Goal: Task Accomplishment & Management: Use online tool/utility

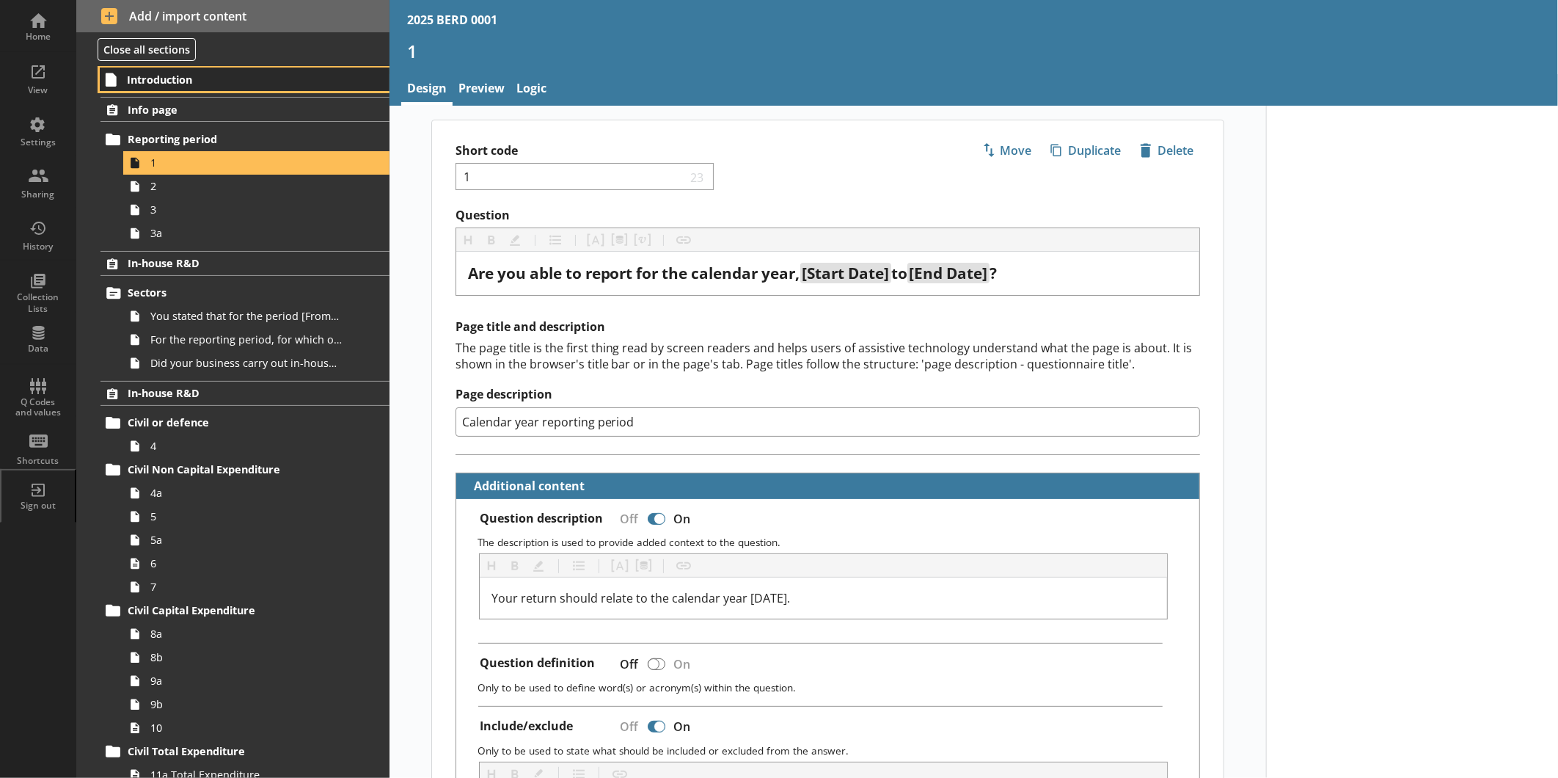
click at [208, 84] on span "Introduction" at bounding box center [231, 80] width 209 height 14
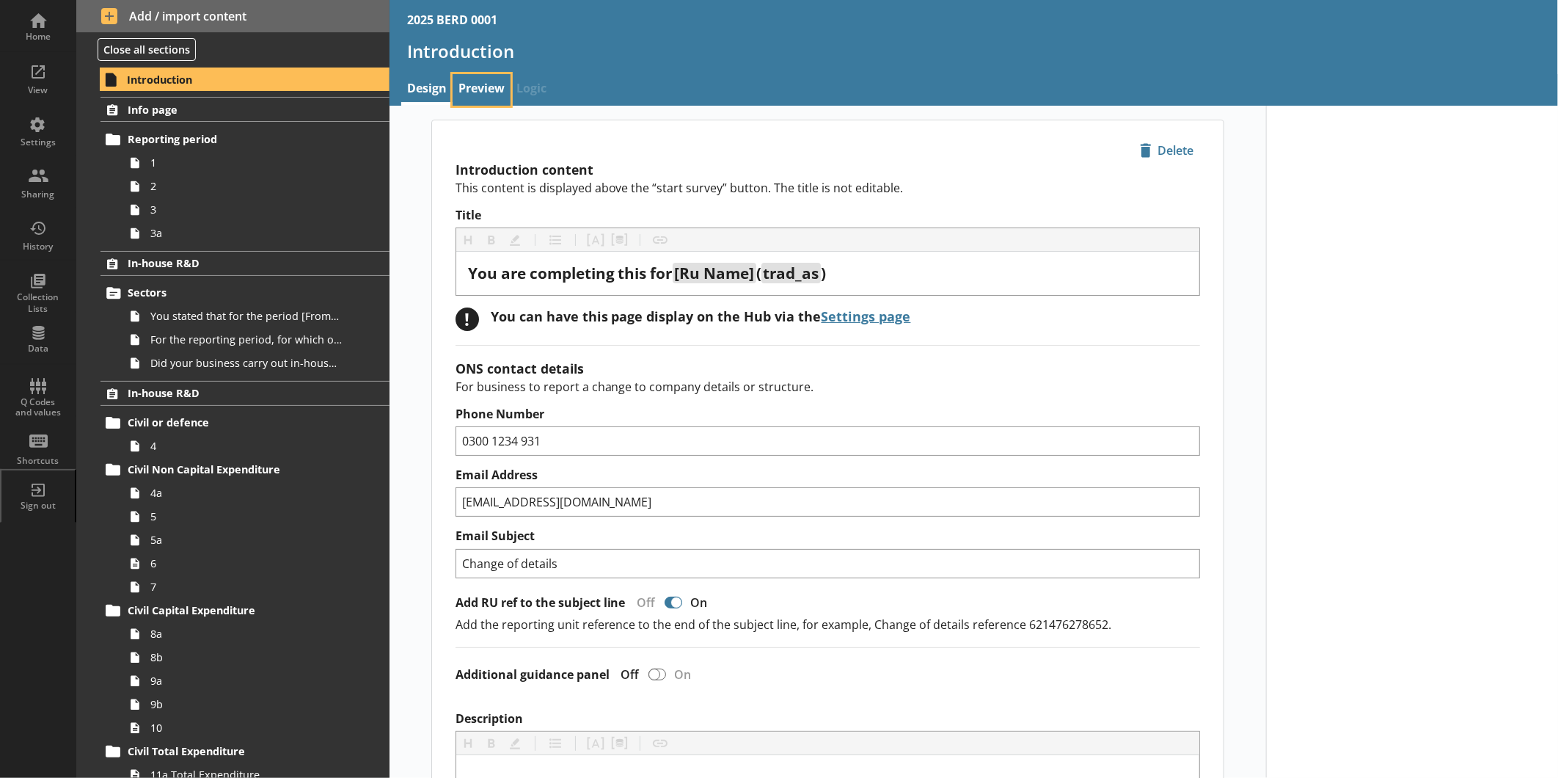
click at [490, 88] on link "Preview" at bounding box center [482, 90] width 58 height 32
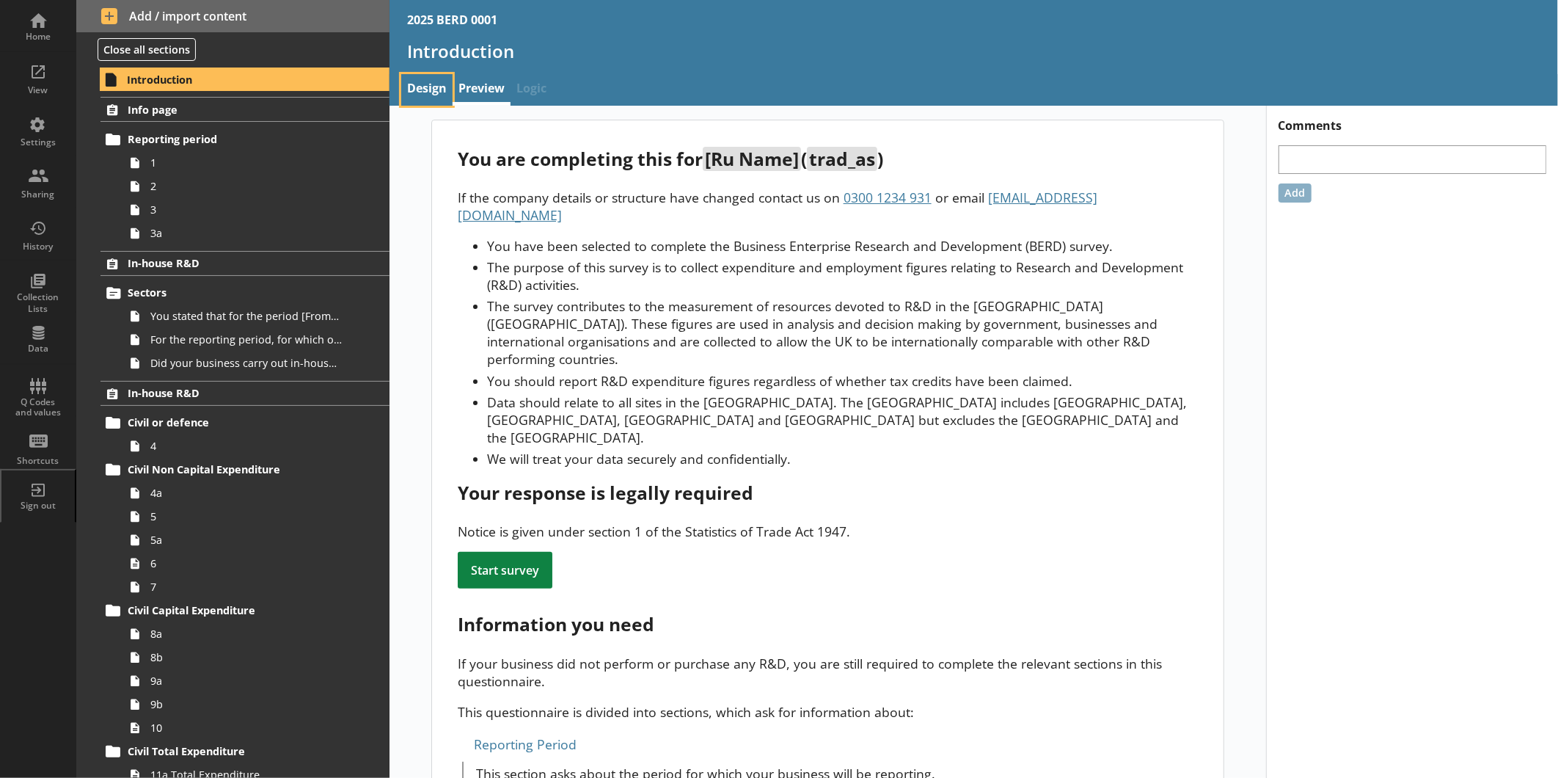
click at [426, 79] on link "Design" at bounding box center [426, 90] width 51 height 32
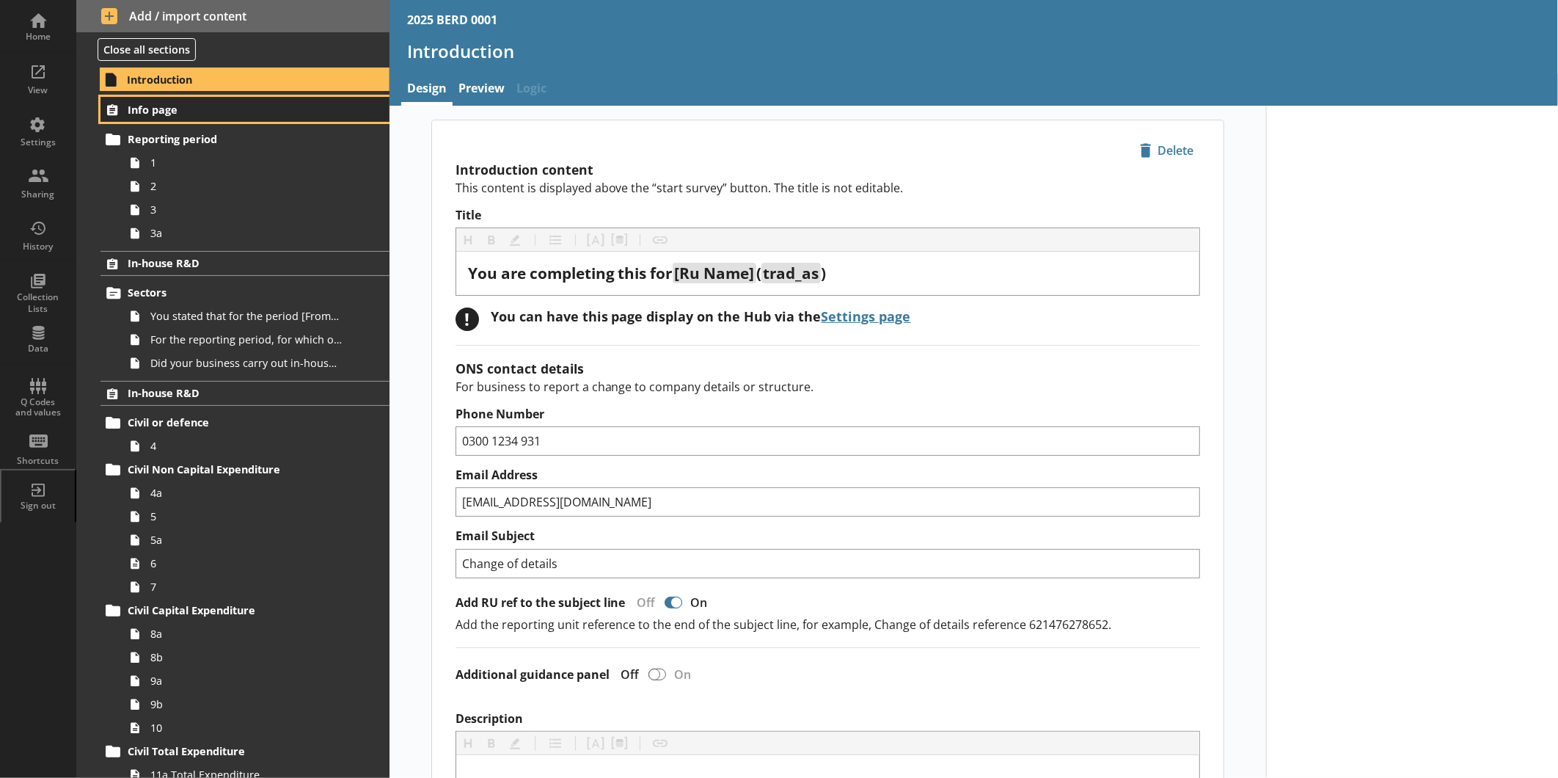
click at [194, 106] on span "Info page" at bounding box center [232, 110] width 209 height 14
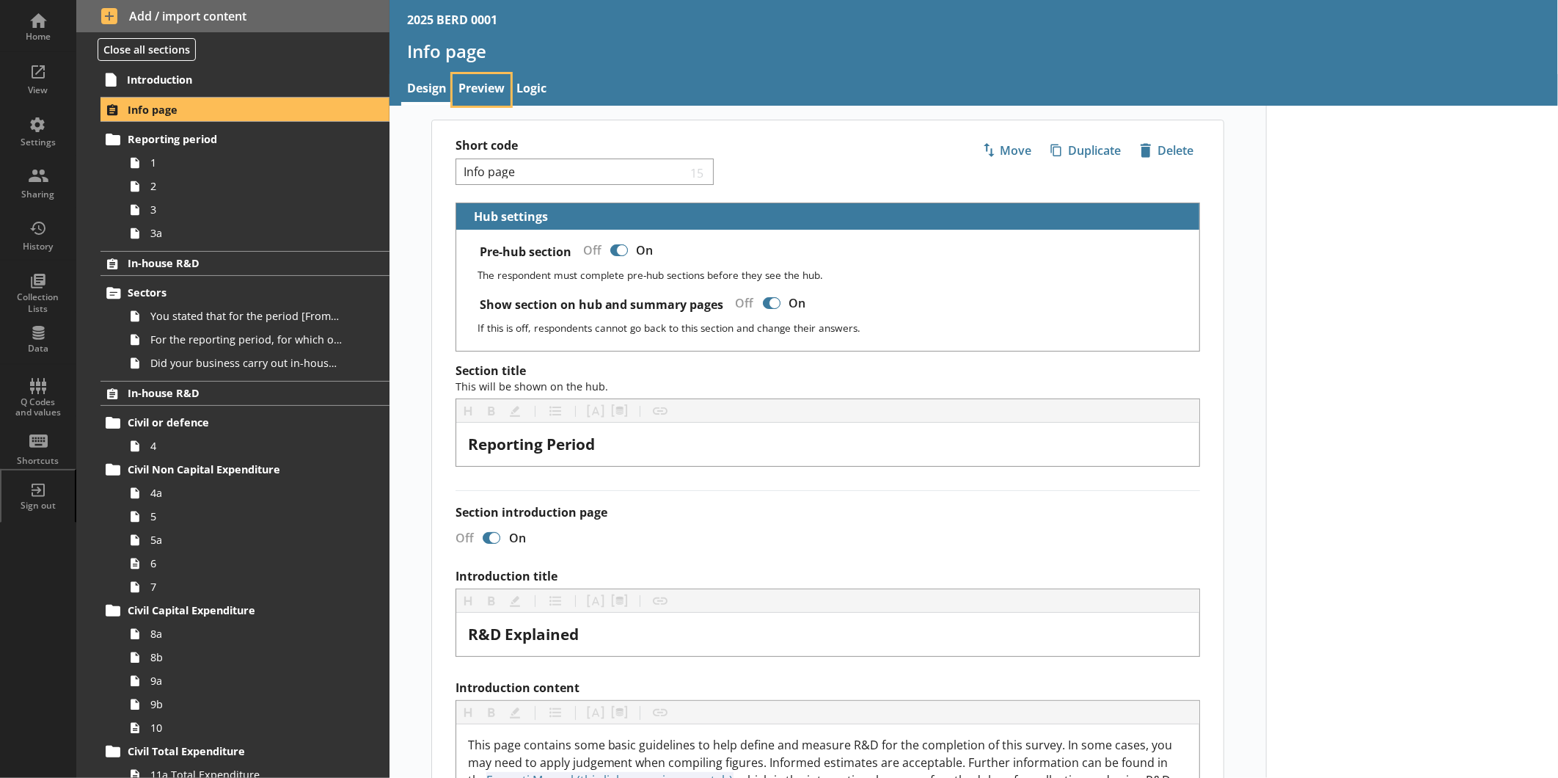
click at [480, 74] on link "Preview" at bounding box center [482, 90] width 58 height 32
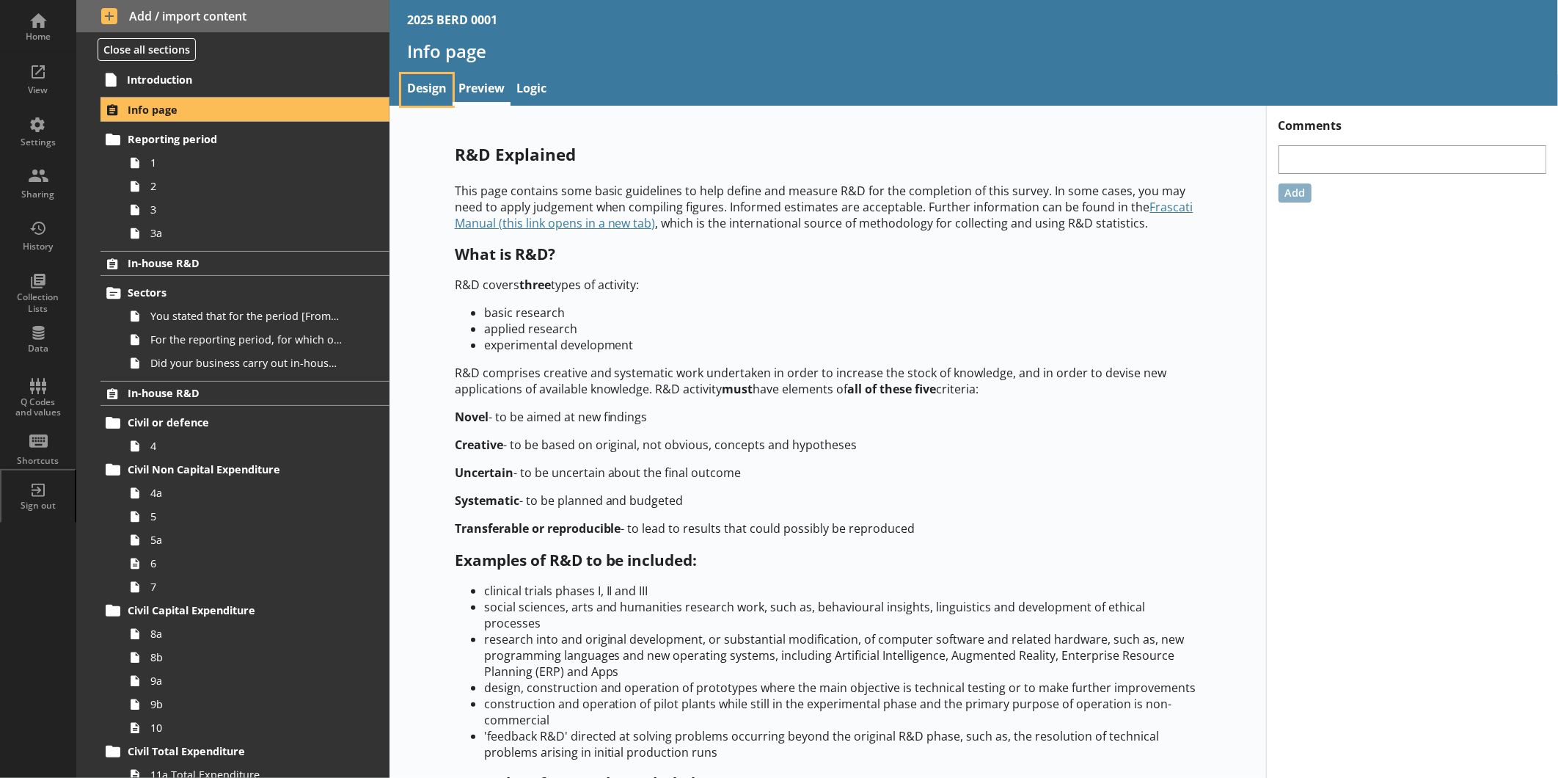
click at [434, 84] on link "Design" at bounding box center [426, 90] width 51 height 32
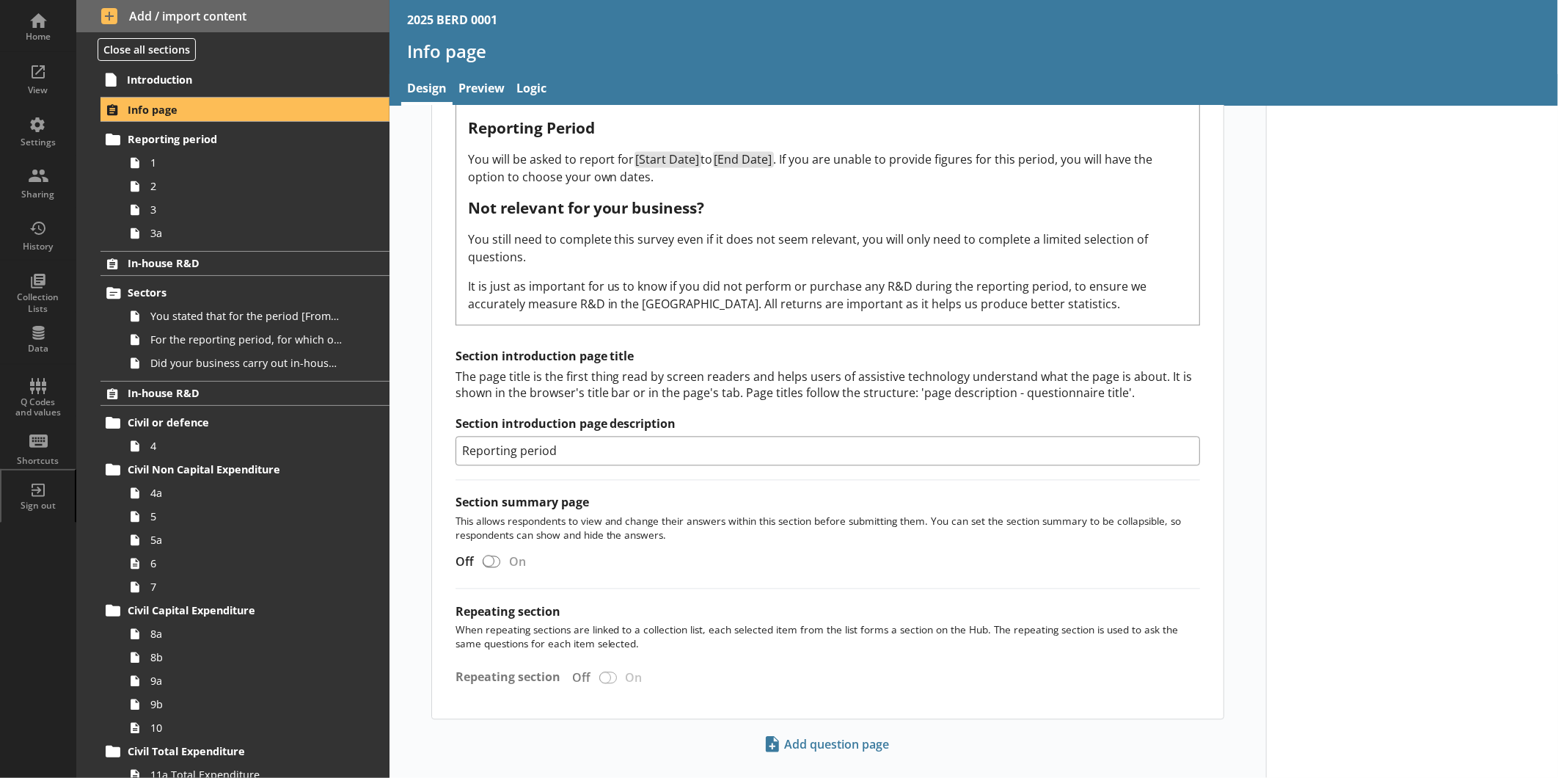
scroll to position [1817, 0]
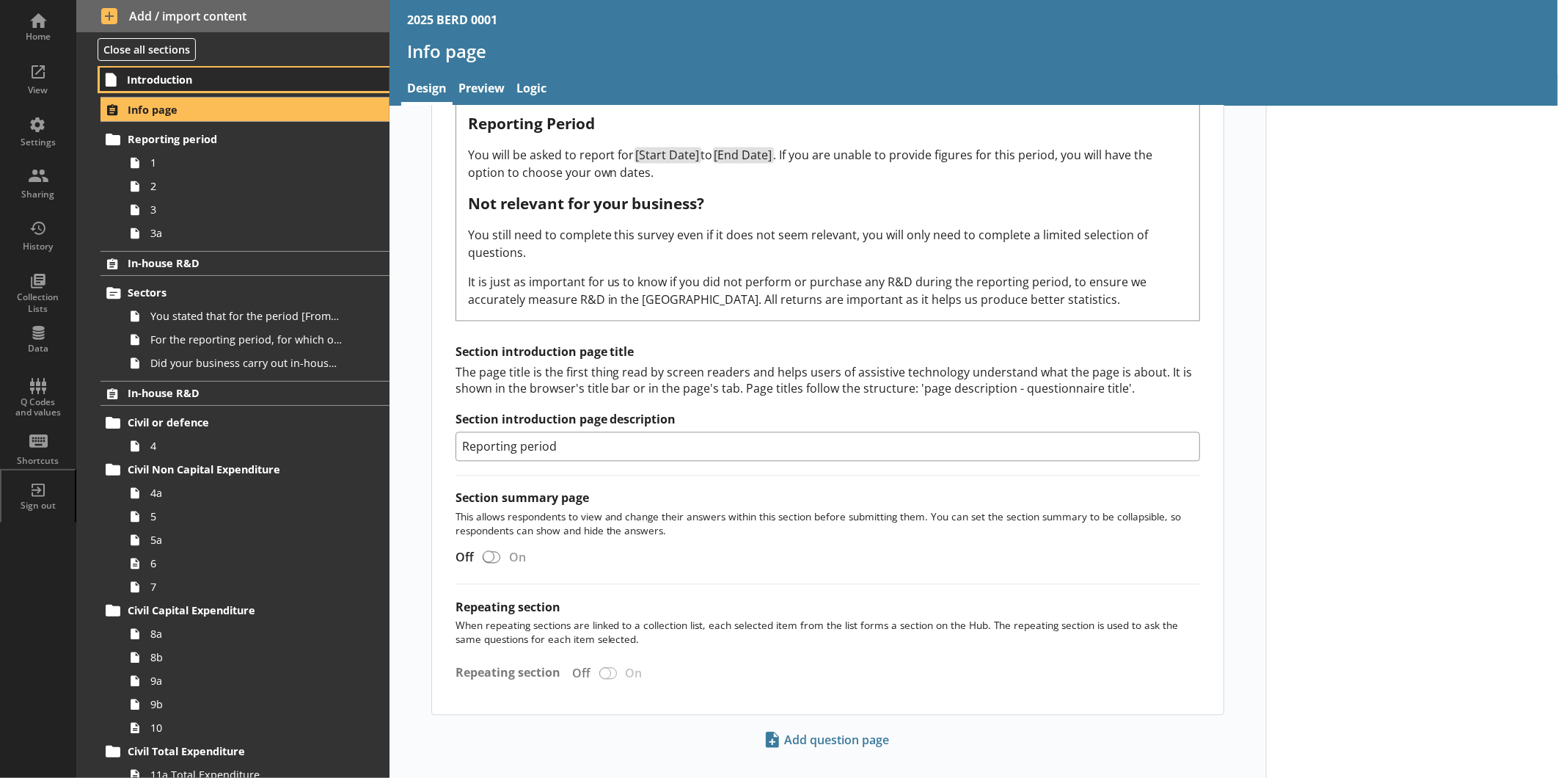
click at [200, 70] on link "Introduction" at bounding box center [245, 79] width 290 height 23
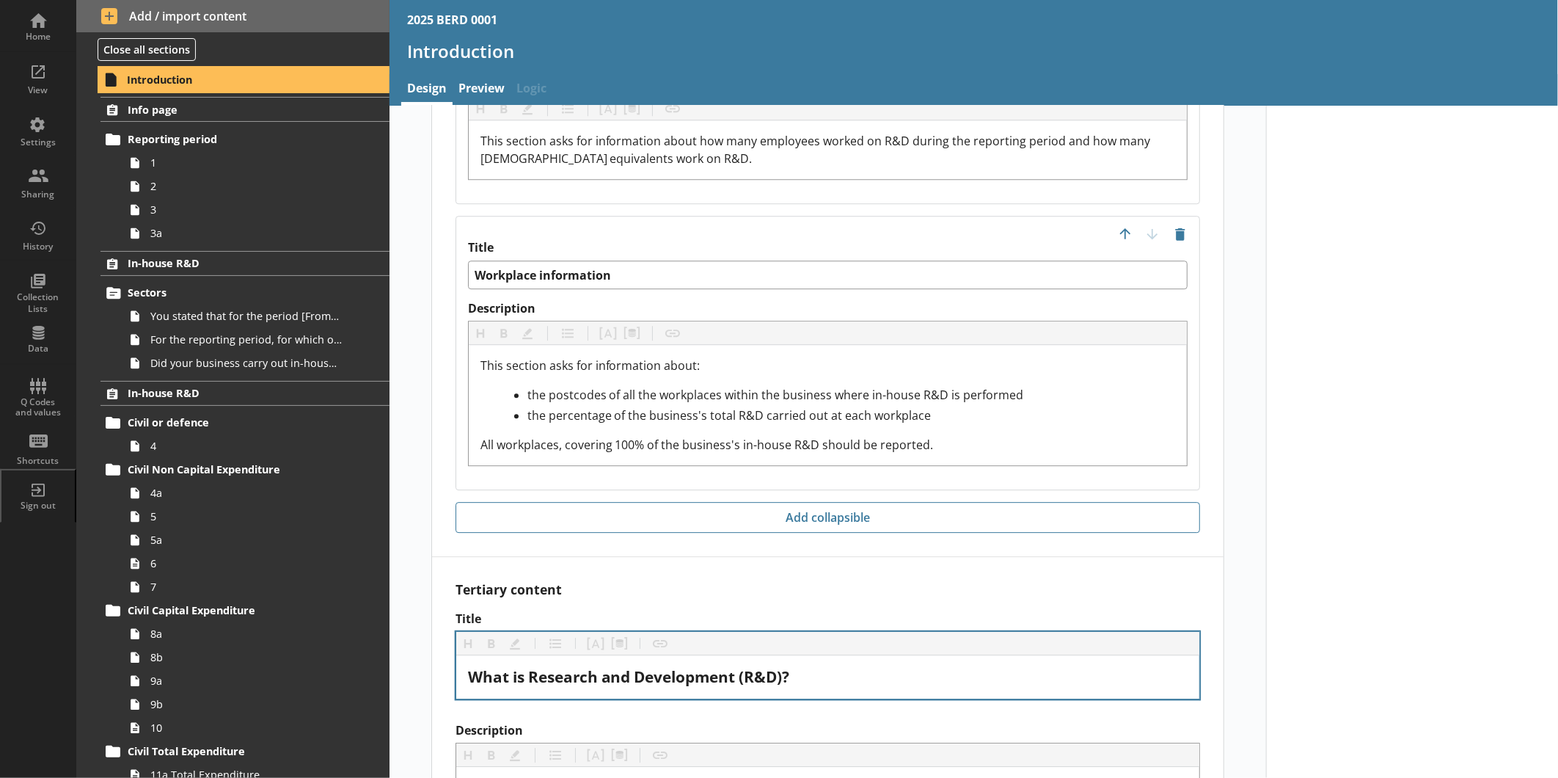
scroll to position [2528, 0]
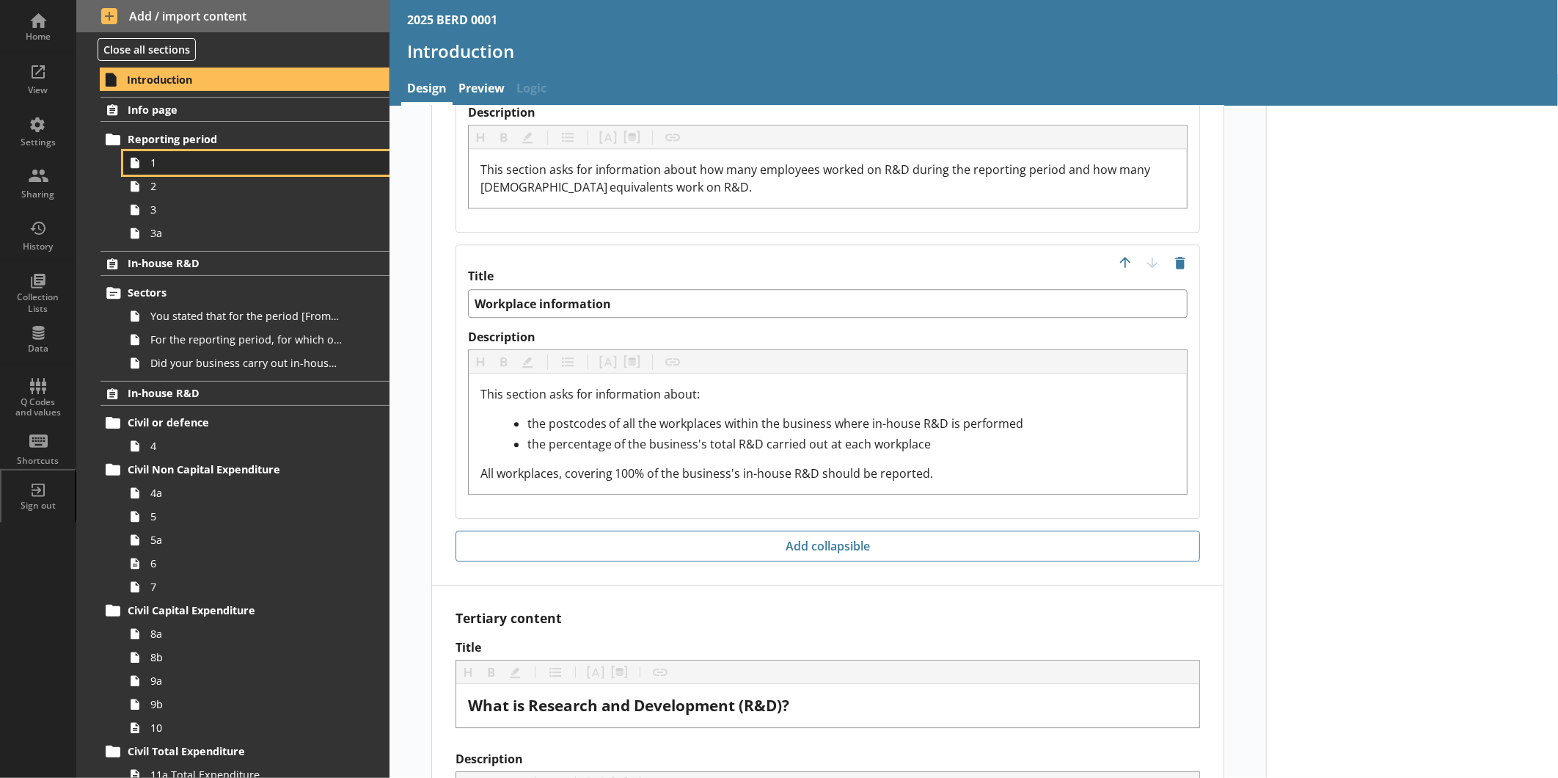
click at [160, 153] on link "1" at bounding box center [256, 162] width 266 height 23
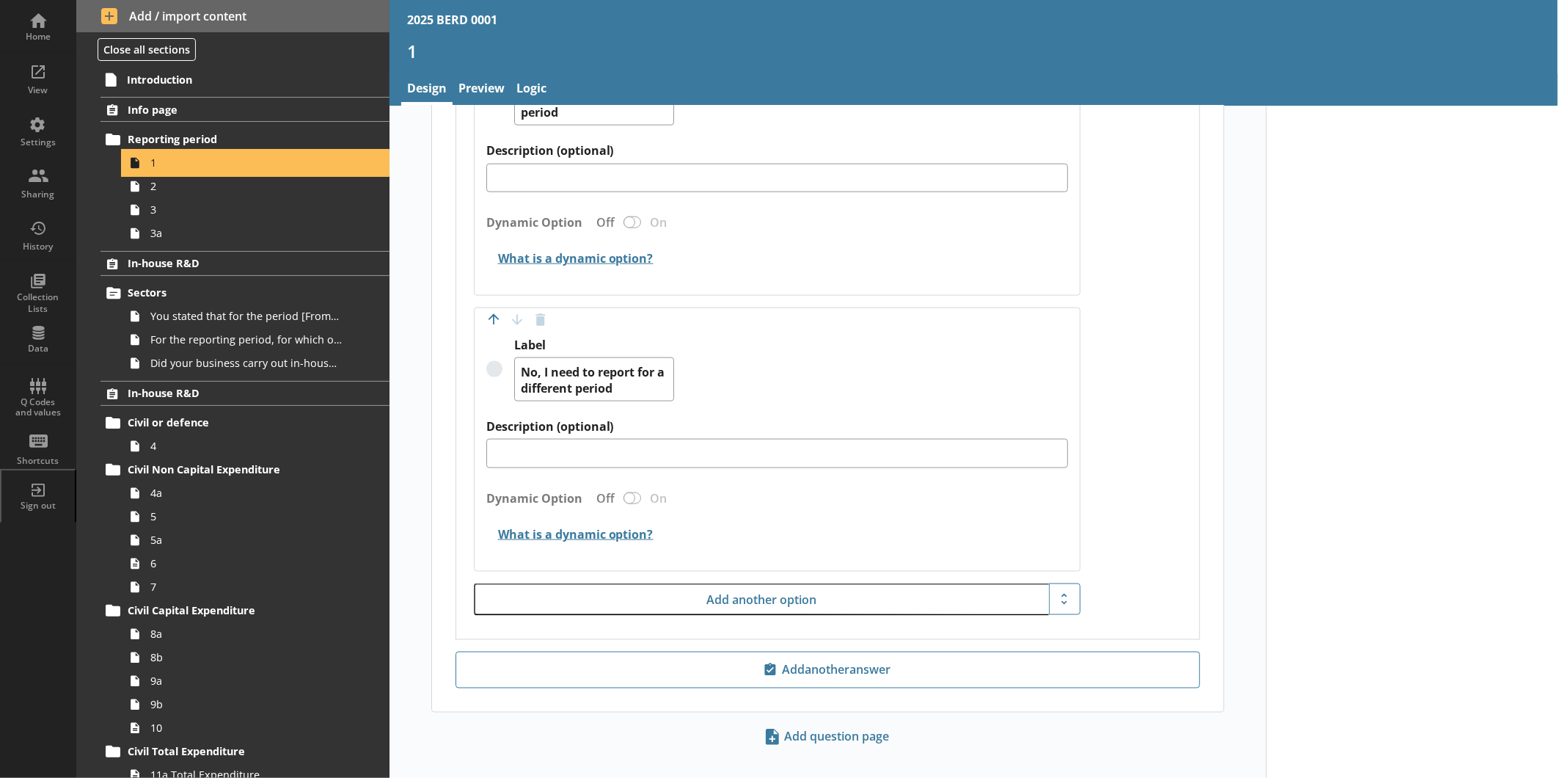
scroll to position [1150, 0]
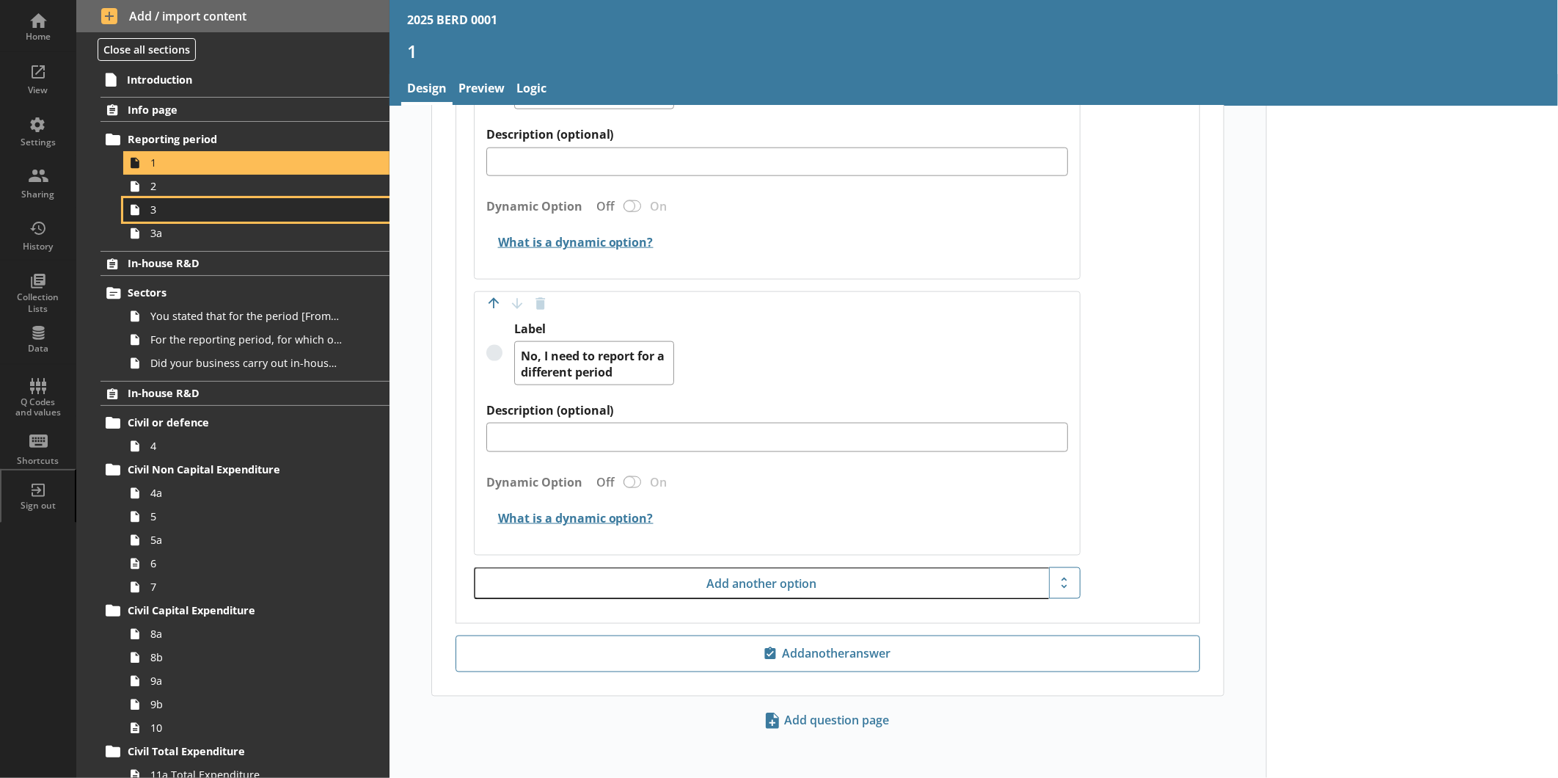
click at [200, 198] on link "3" at bounding box center [256, 209] width 266 height 23
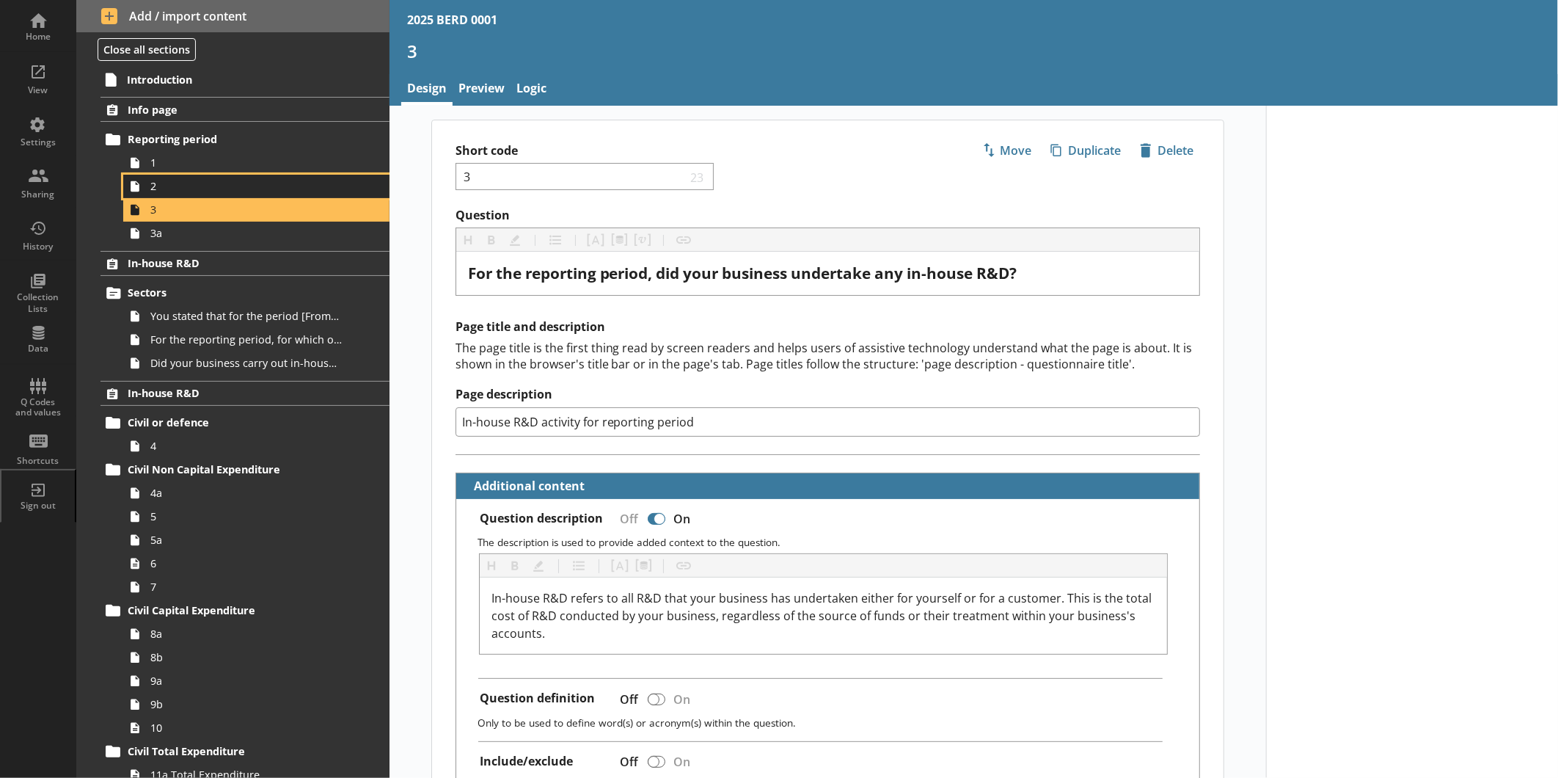
click at [160, 186] on span "2" at bounding box center [245, 186] width 191 height 14
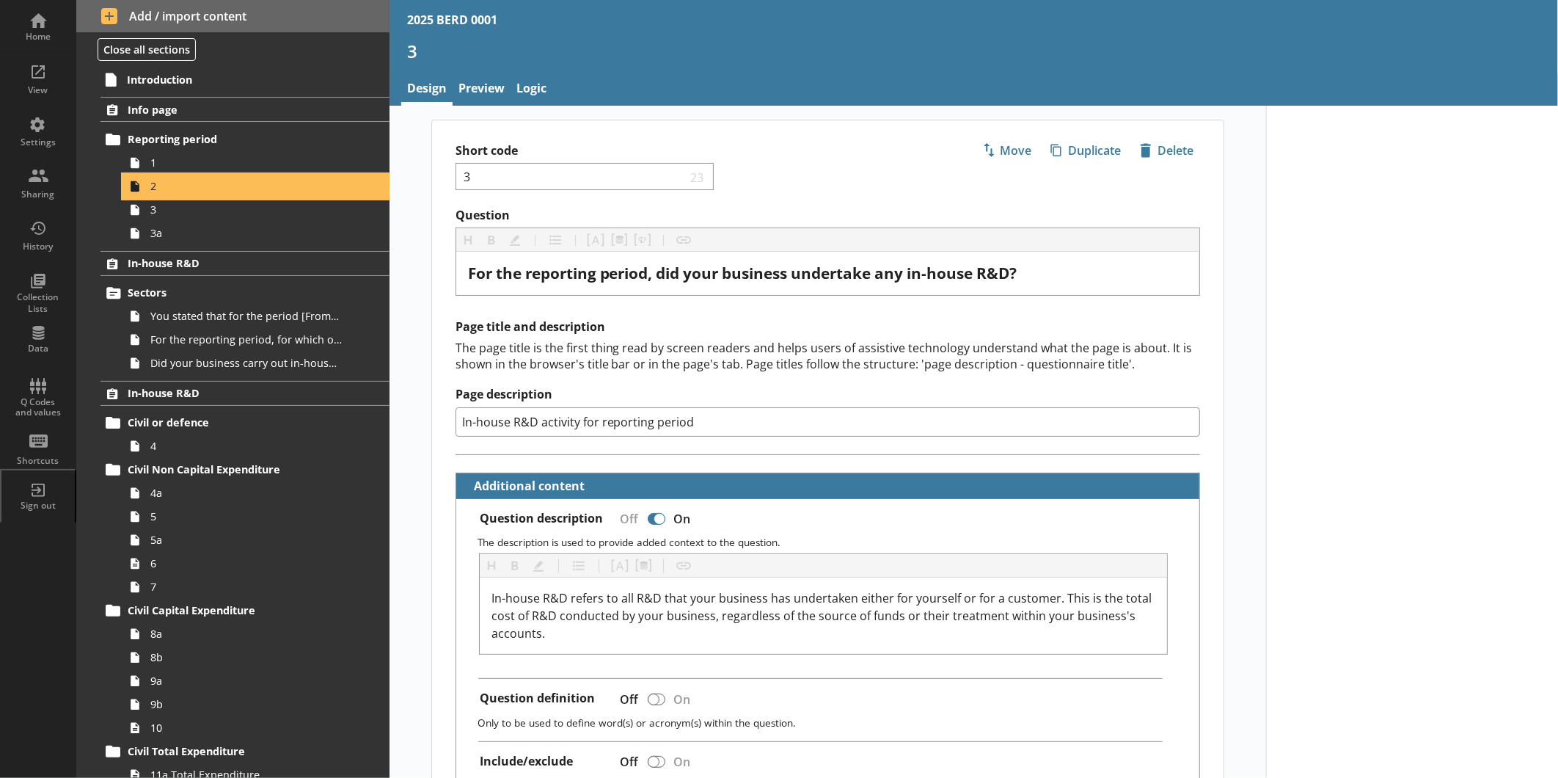
type textarea "x"
select select "ref_p_end_date"
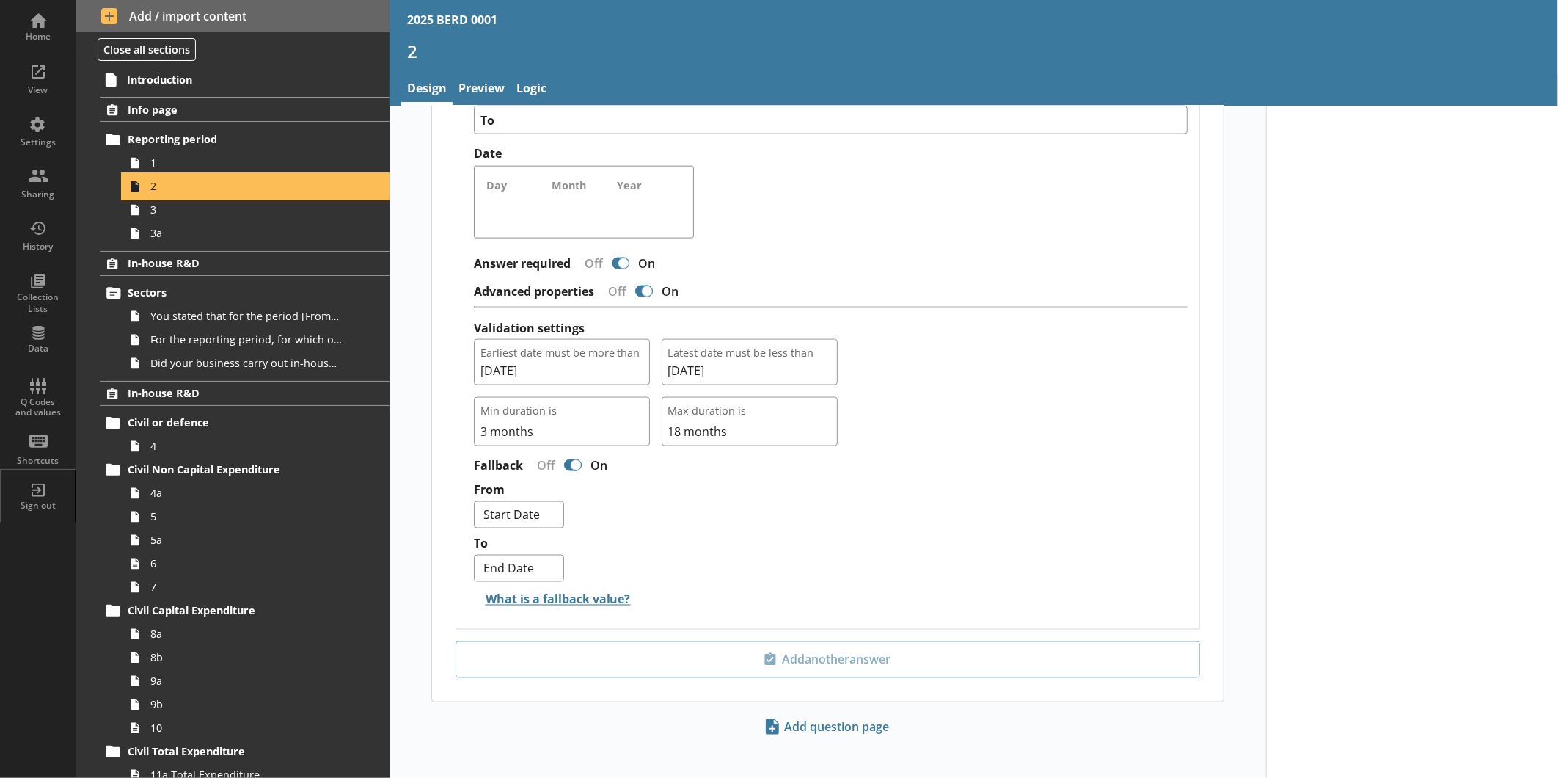
scroll to position [1266, 0]
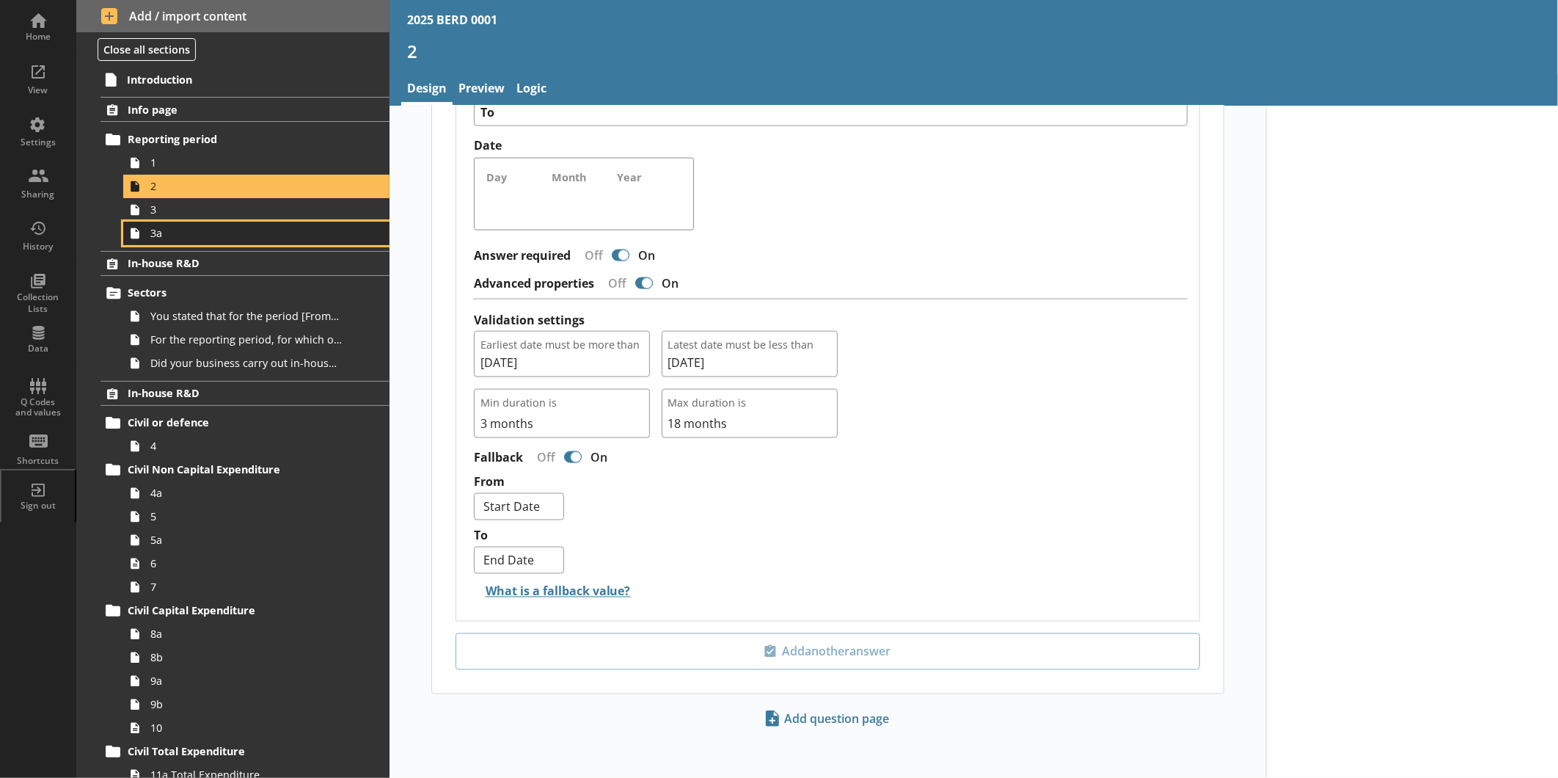
click at [237, 243] on link "3a" at bounding box center [256, 233] width 266 height 23
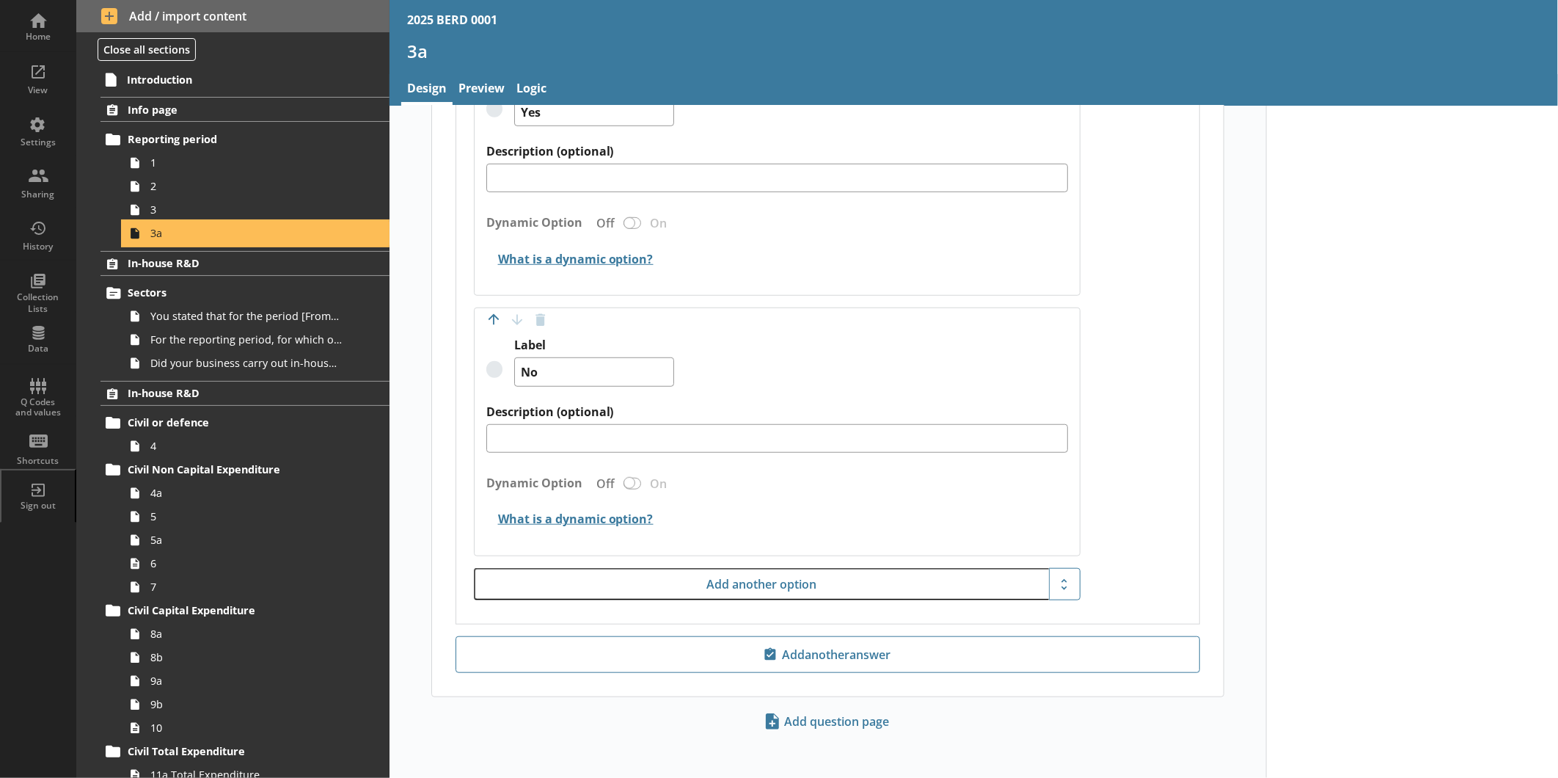
scroll to position [611, 0]
click at [239, 255] on link "In-house R&D" at bounding box center [245, 263] width 289 height 25
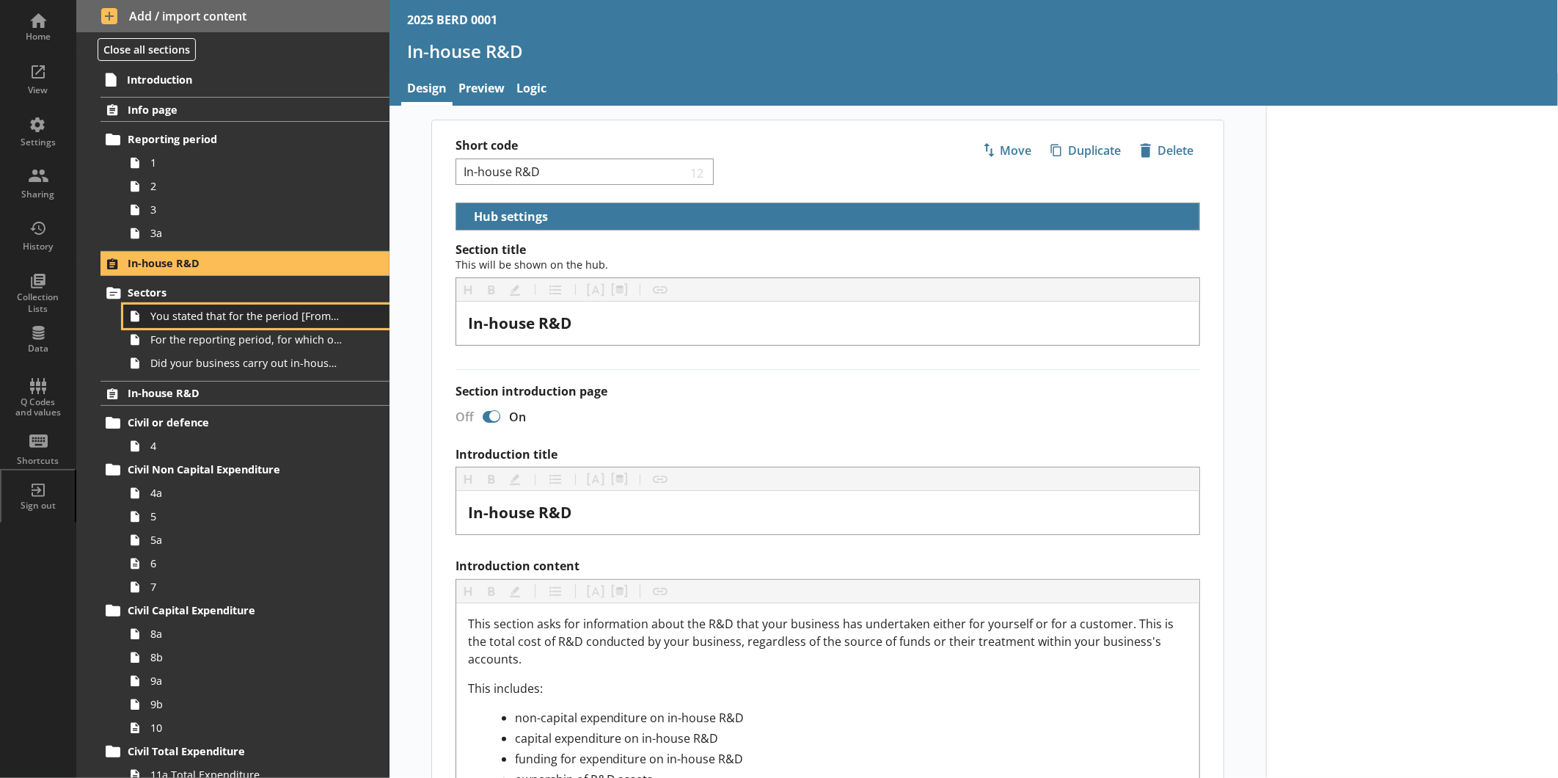
click at [210, 312] on span "You stated that for the period [From] to [To], [Ru Name] carried out in-house R…" at bounding box center [245, 316] width 191 height 14
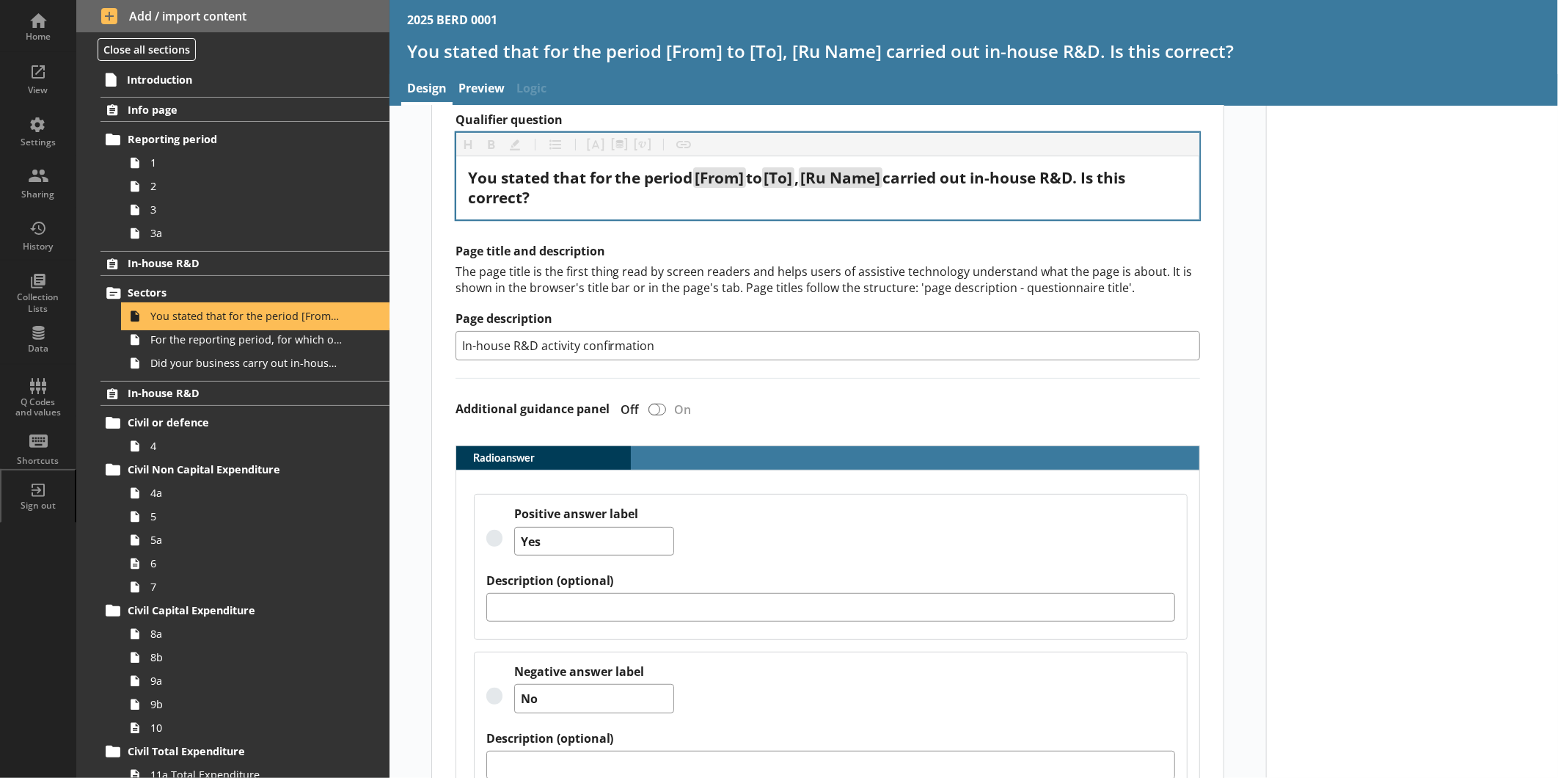
scroll to position [277, 0]
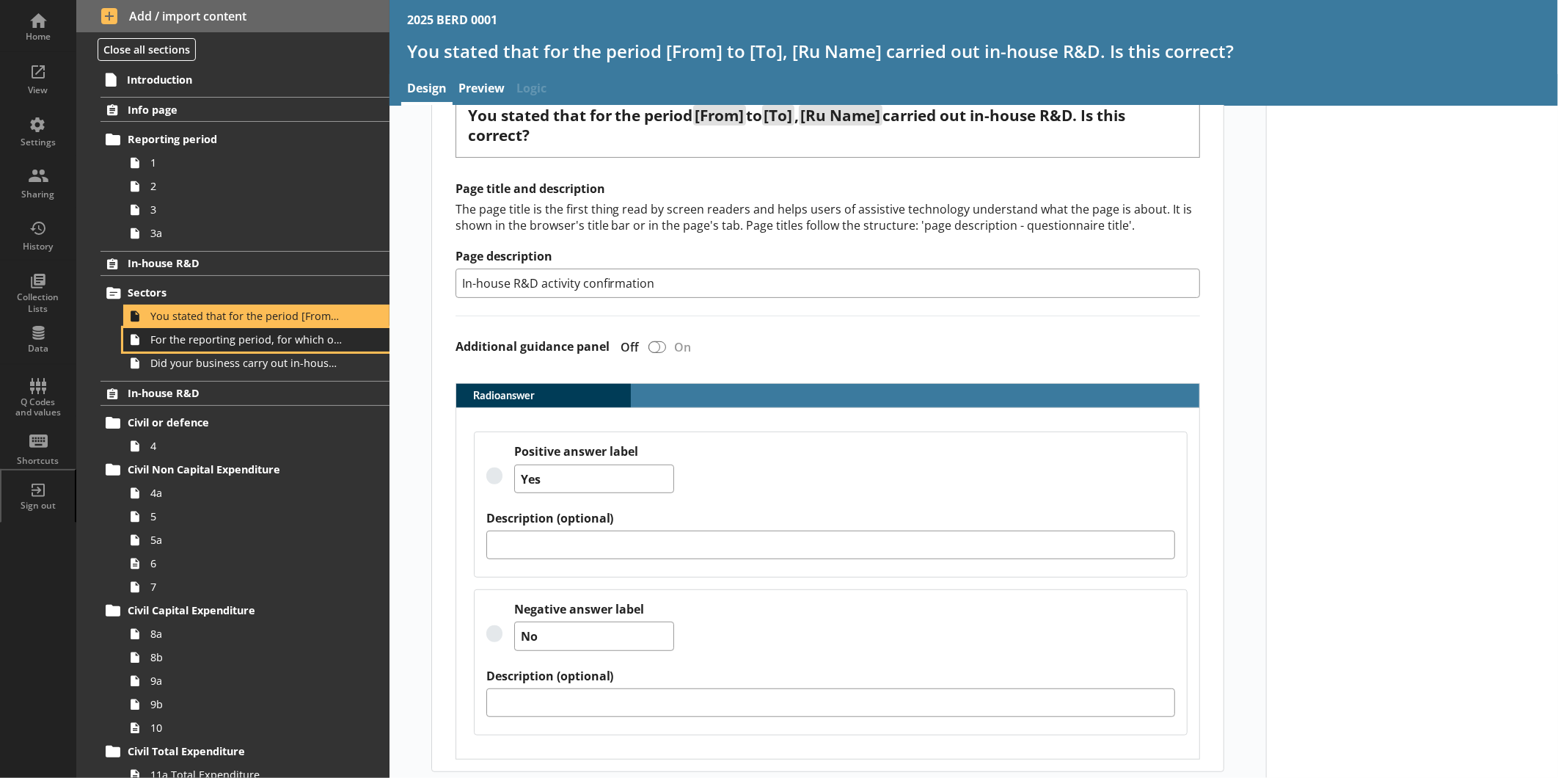
click at [265, 338] on span "For the reporting period, for which of the following product codes has your bus…" at bounding box center [245, 339] width 191 height 14
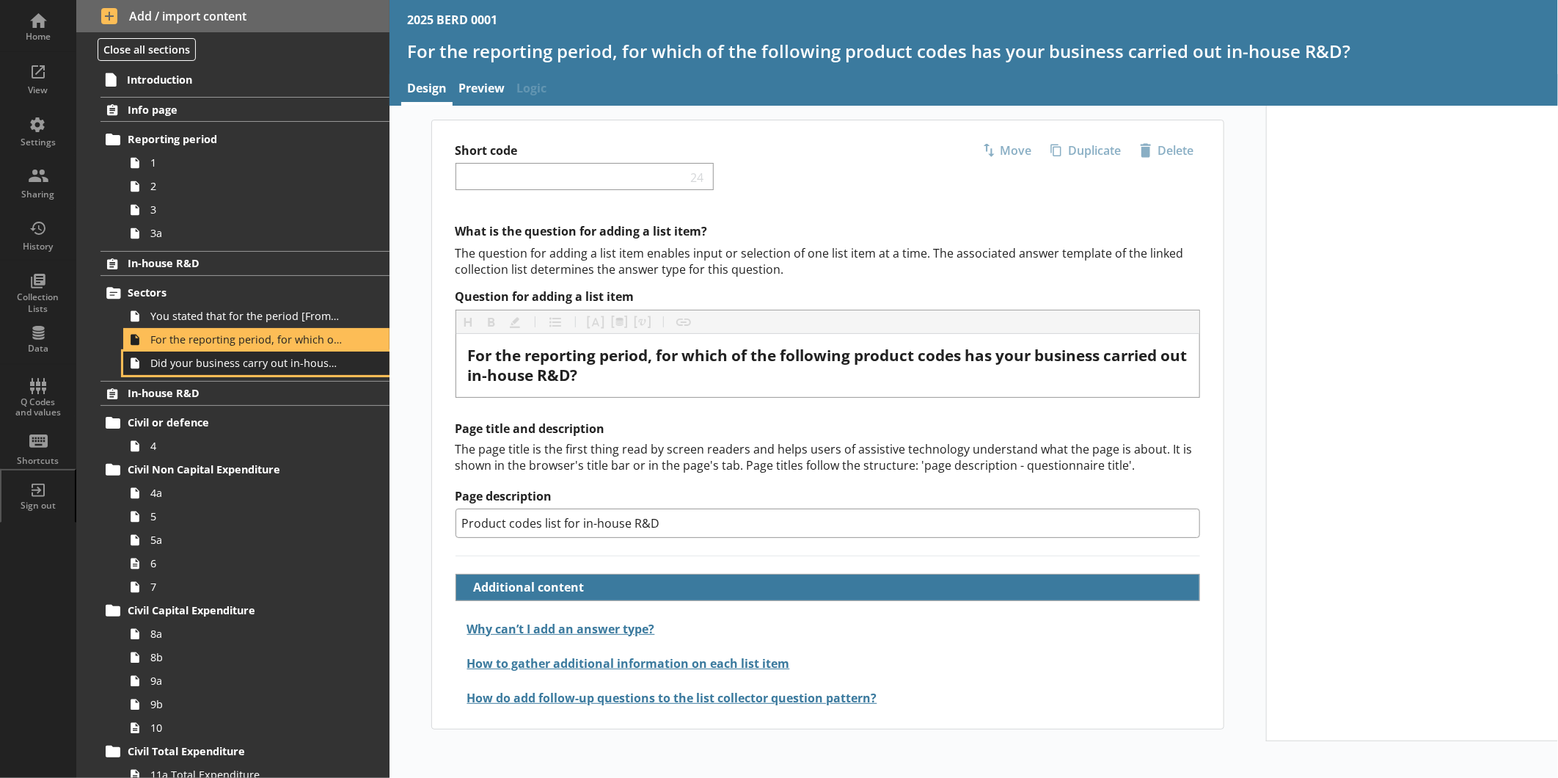
click at [260, 363] on span "Did your business carry out in-house R&D for any other product codes?" at bounding box center [245, 363] width 191 height 14
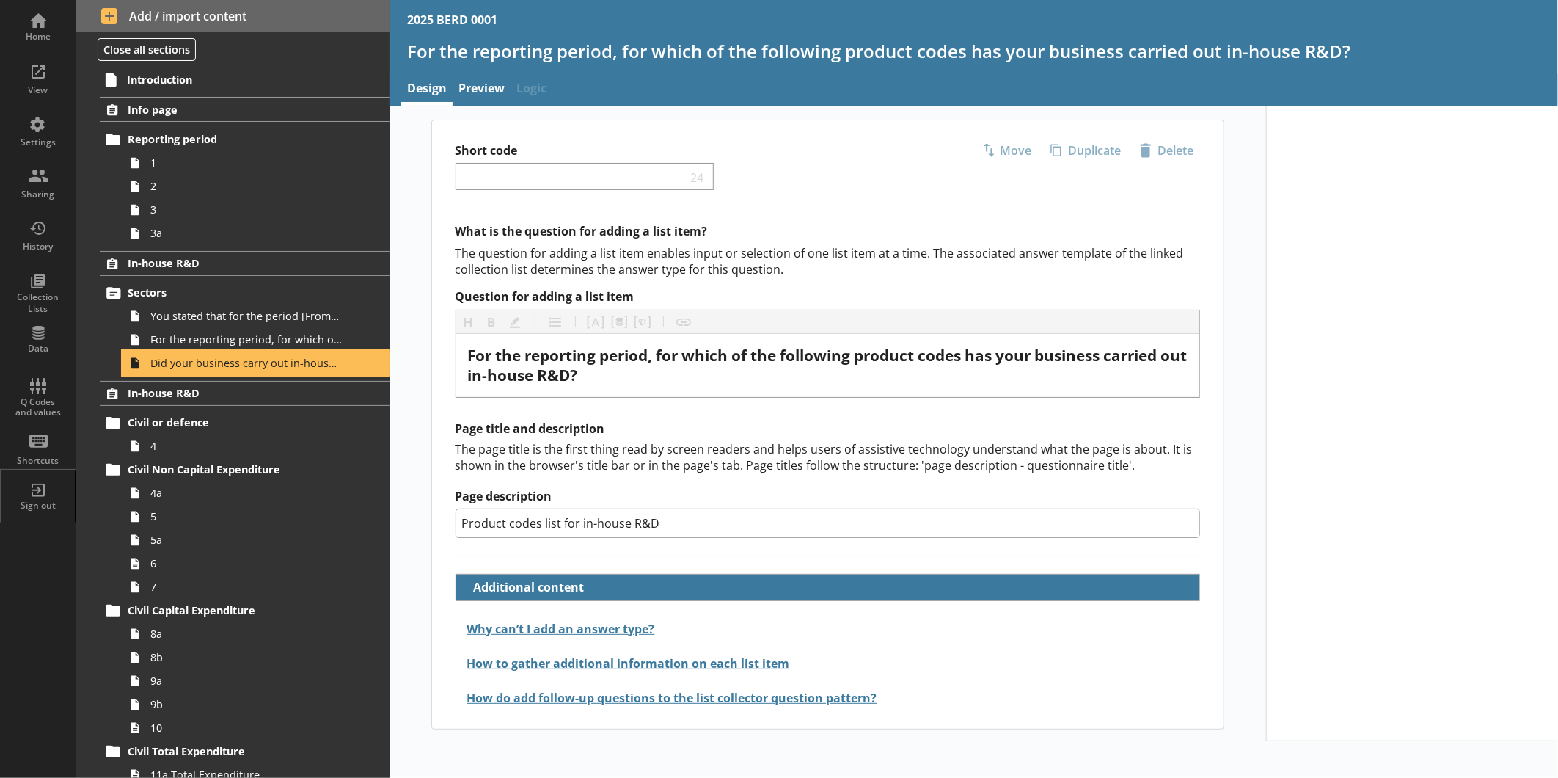
type textarea "x"
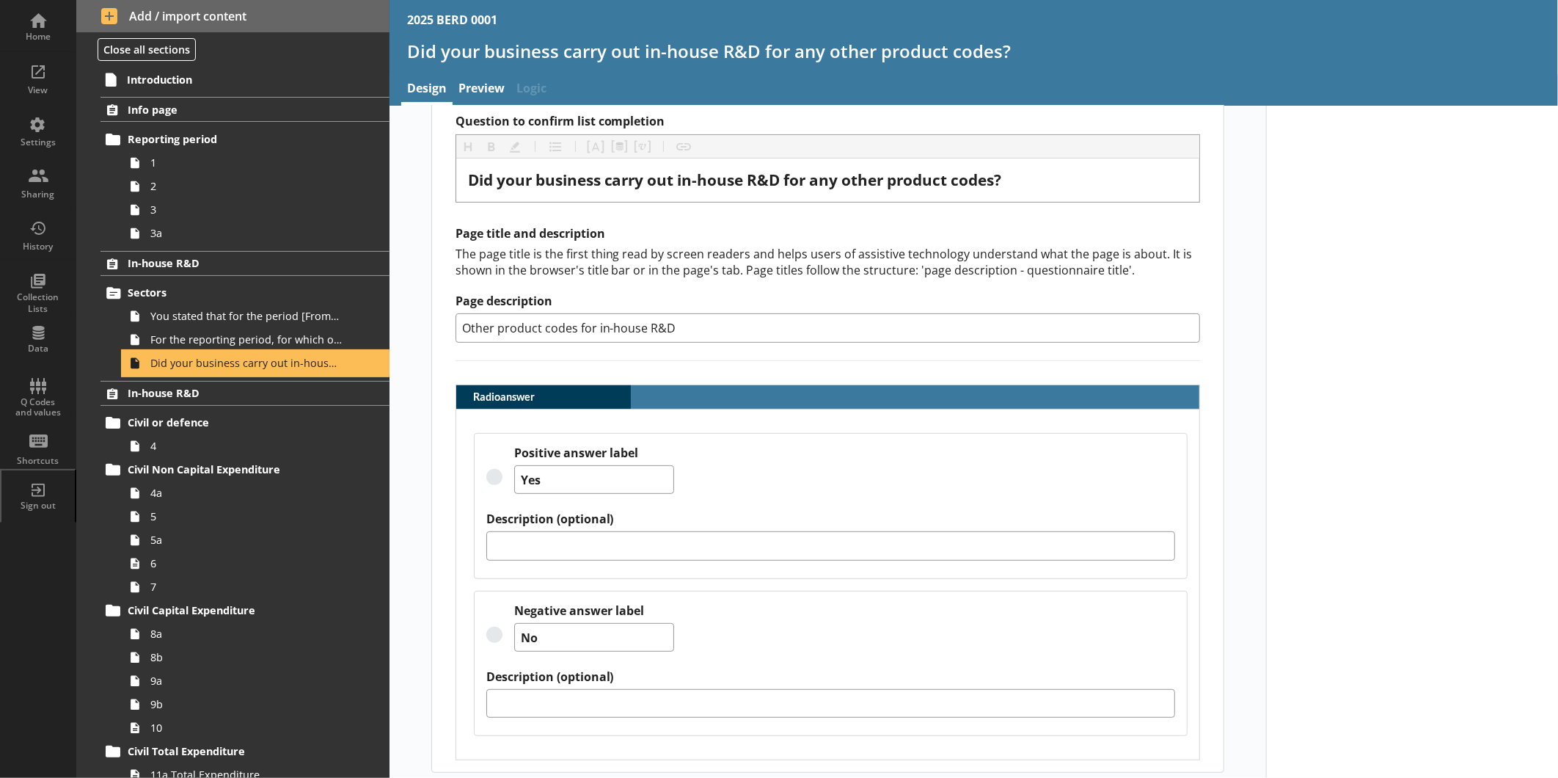
scroll to position [204, 0]
click at [238, 398] on span "In-house R&D" at bounding box center [232, 393] width 209 height 14
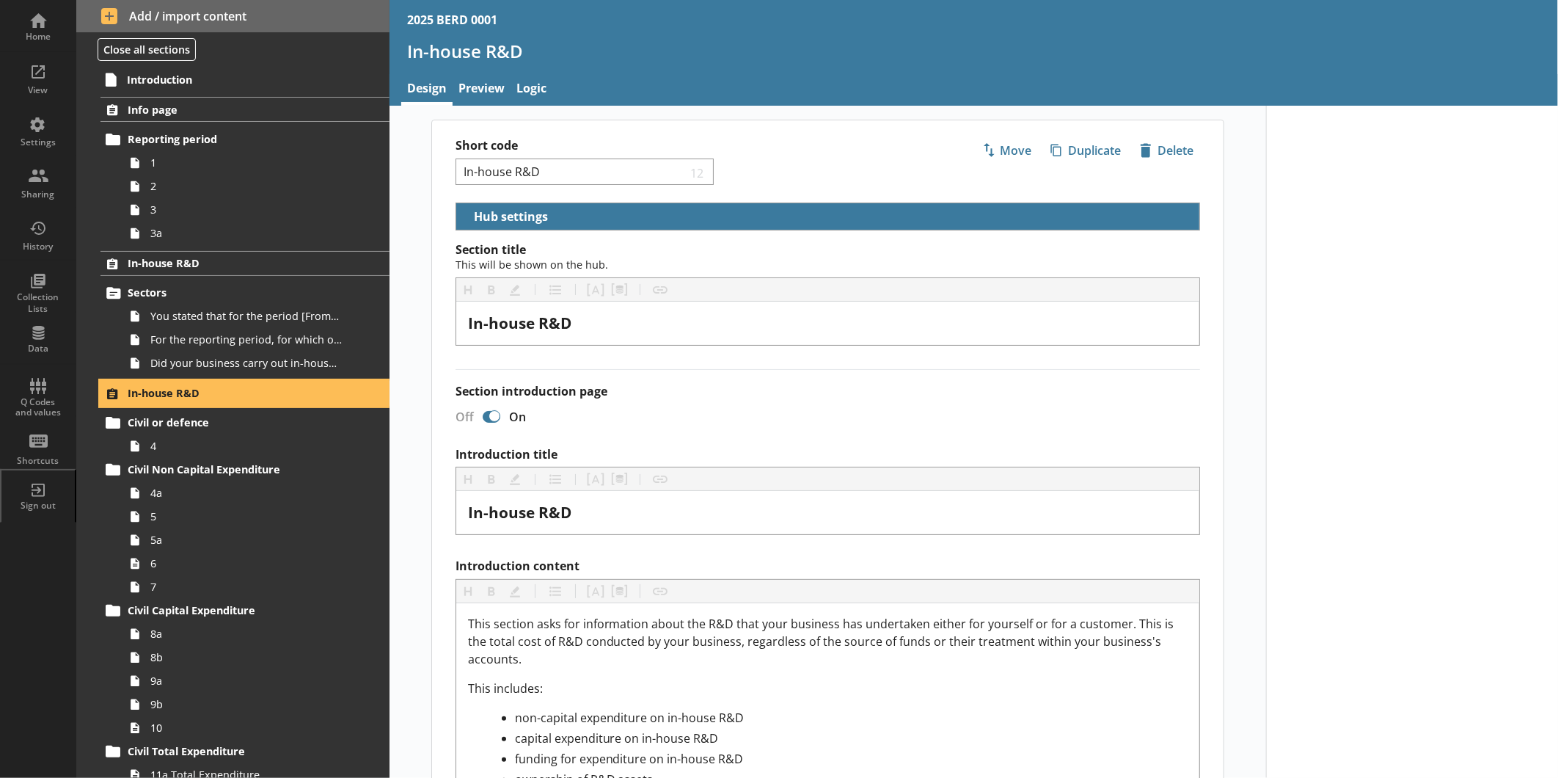
select select "ed5aa05f-910f-4662-9fcf-e405abfe6d58"
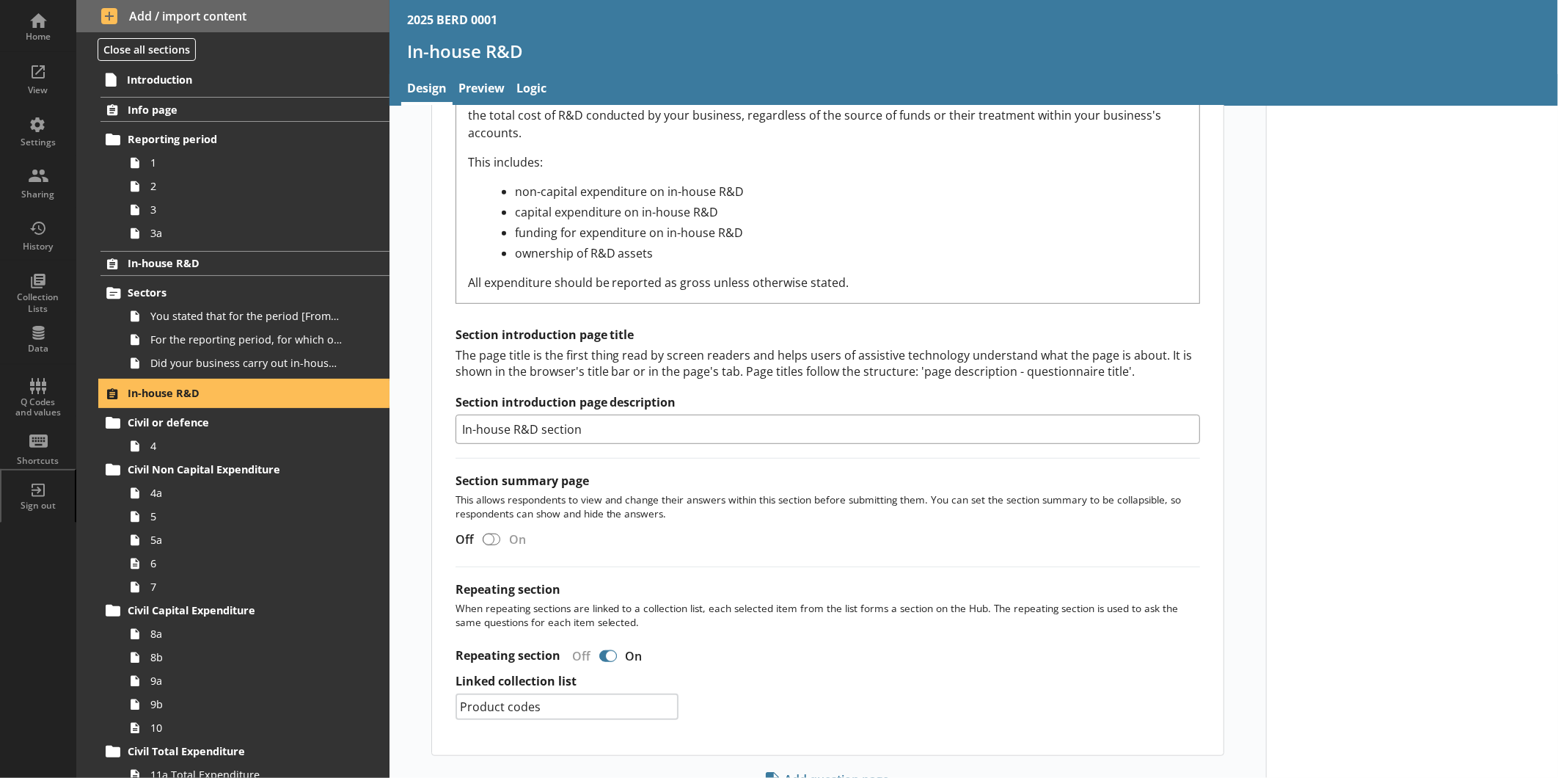
scroll to position [565, 0]
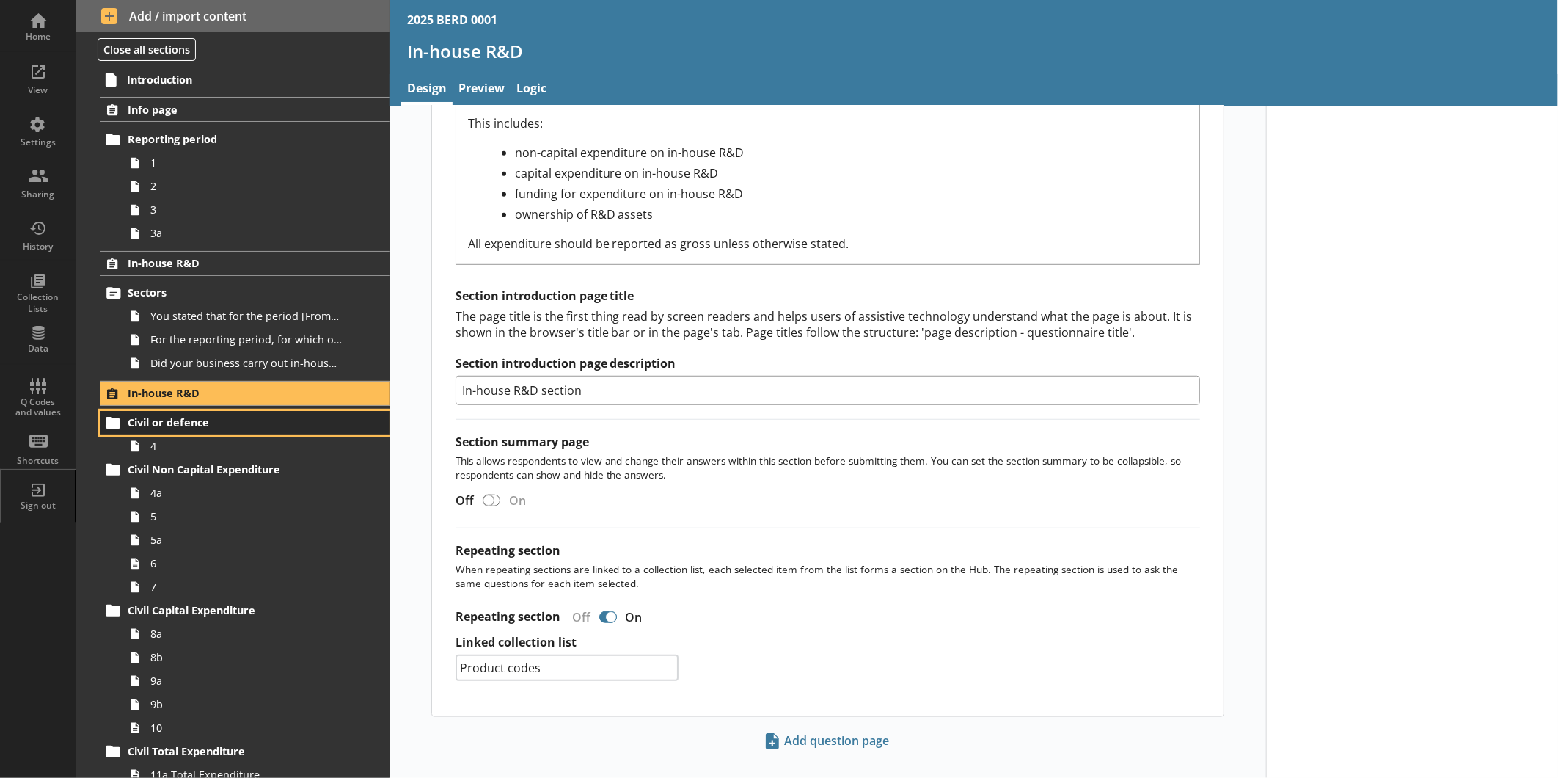
click at [169, 413] on link "Civil or defence" at bounding box center [245, 422] width 289 height 23
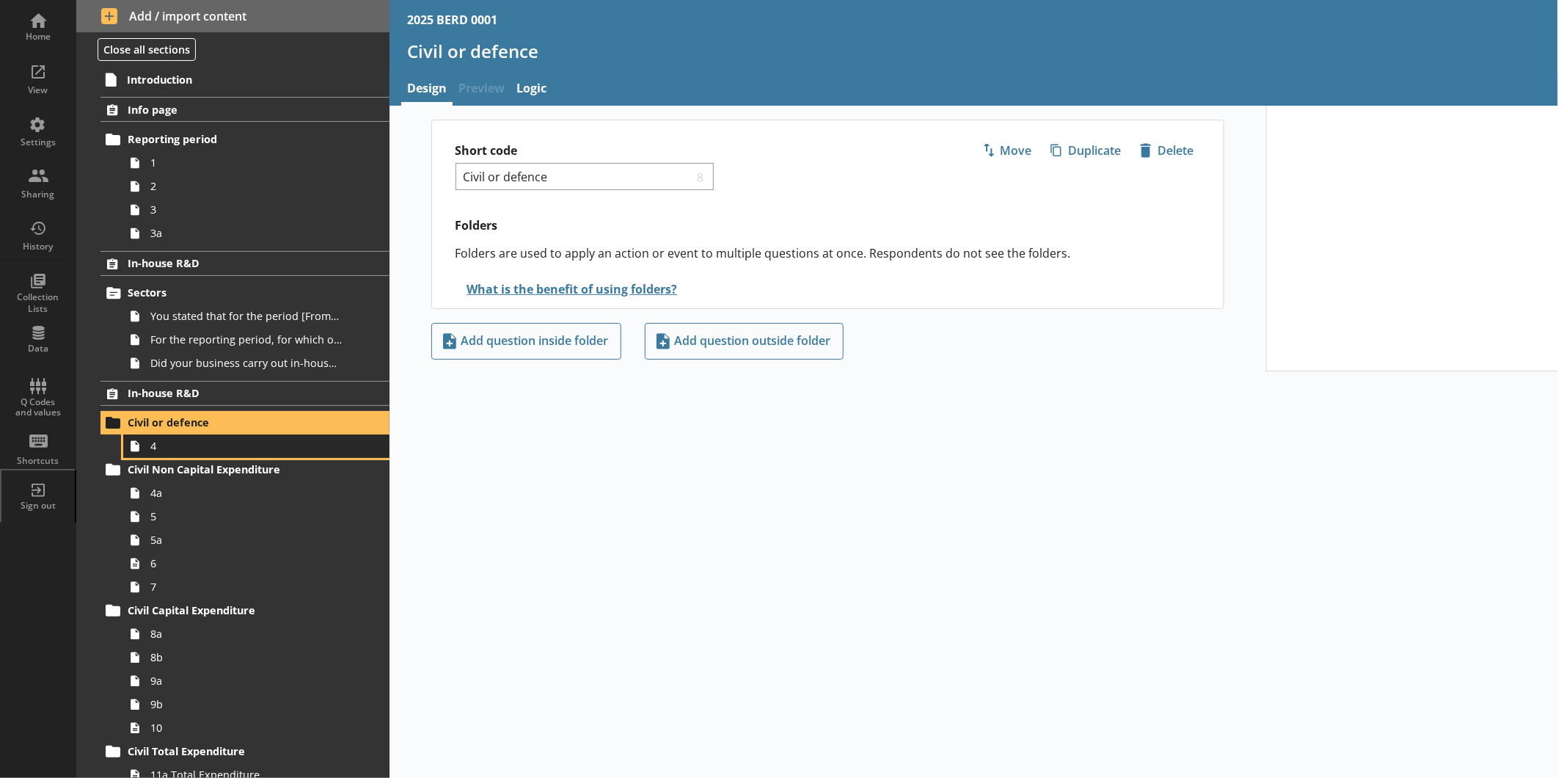
click at [252, 456] on link "4" at bounding box center [256, 445] width 266 height 23
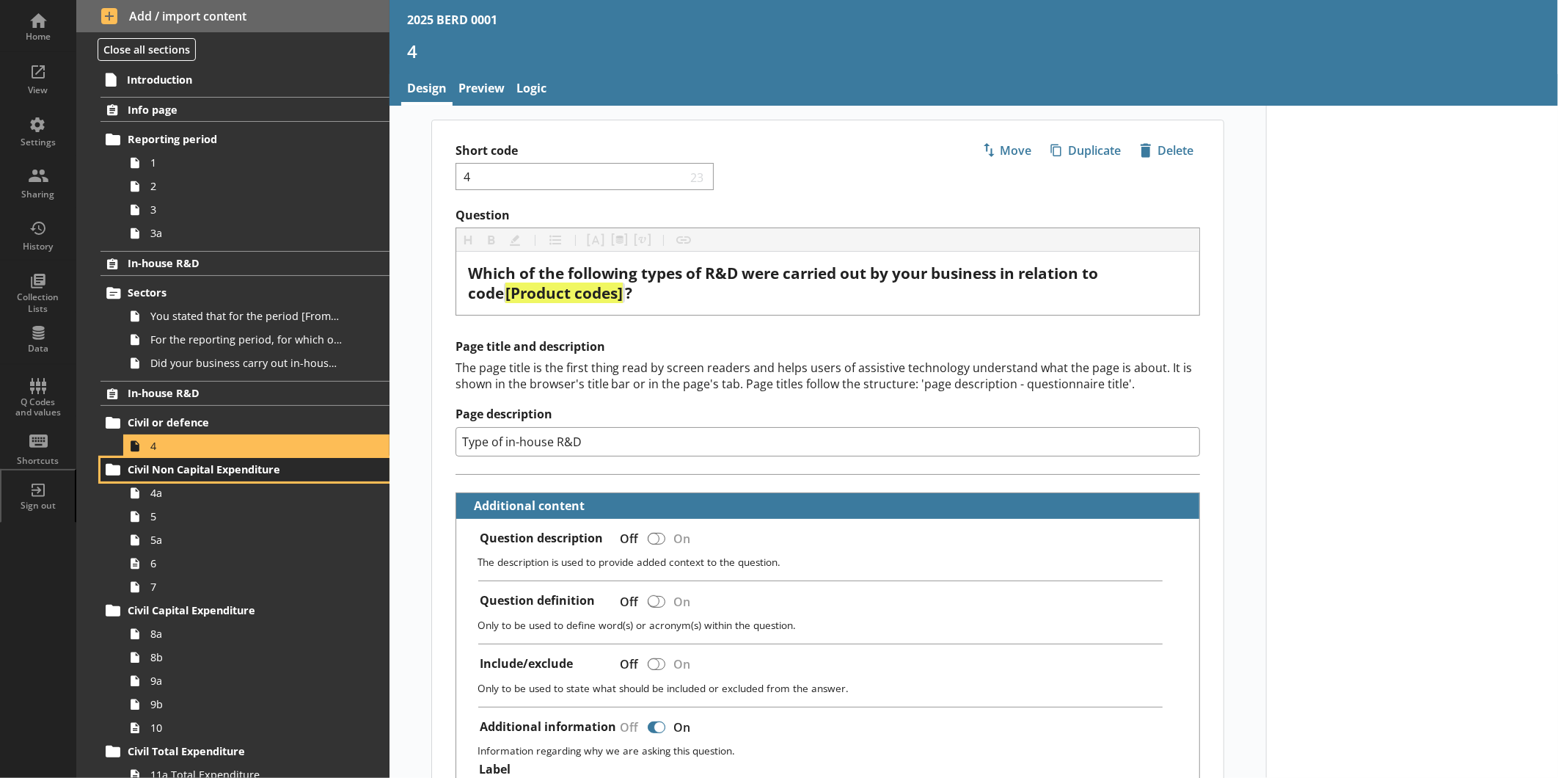
click at [266, 471] on span "Civil Non Capital Expenditure" at bounding box center [232, 469] width 209 height 14
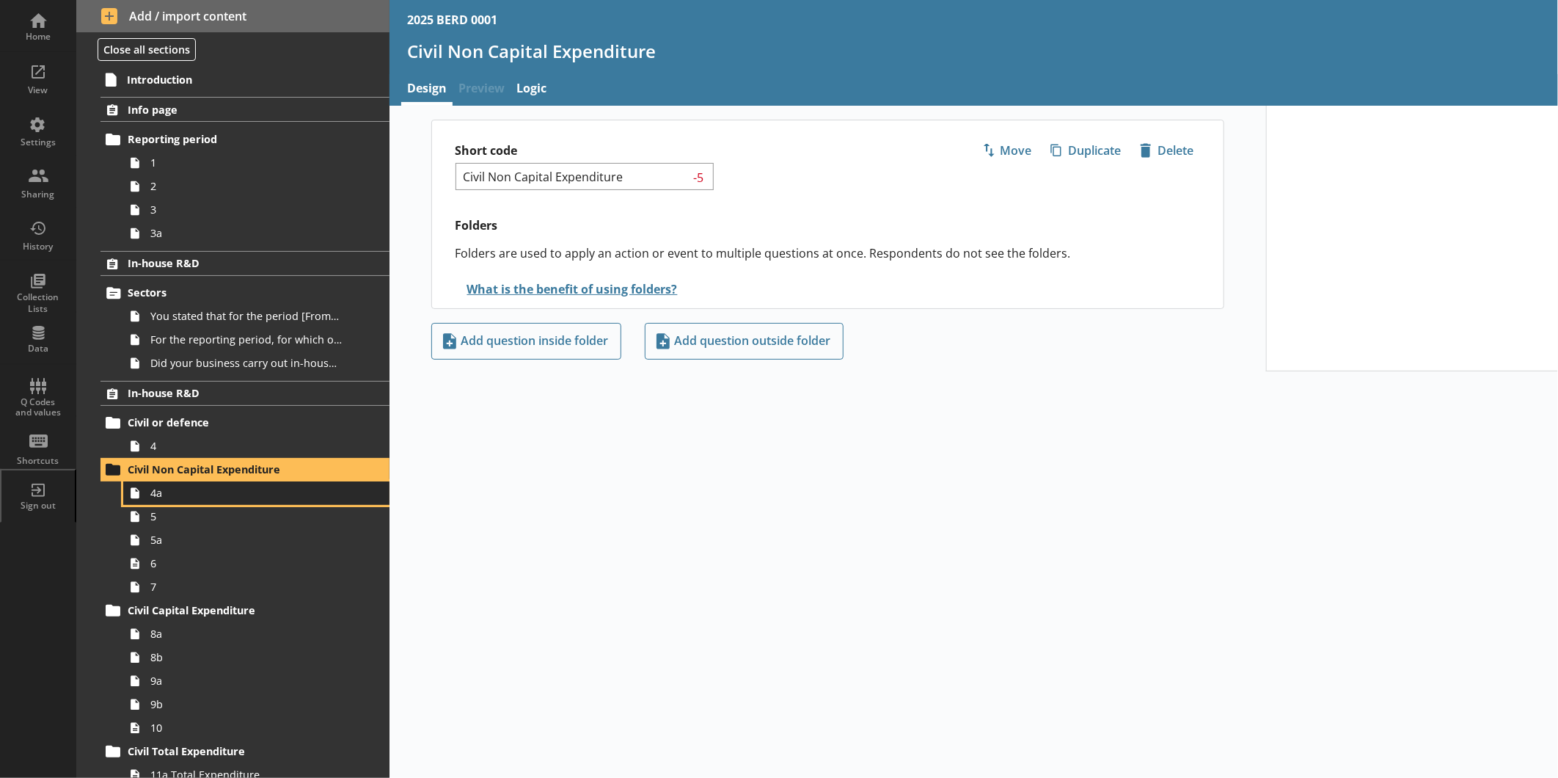
click at [250, 502] on link "4a" at bounding box center [256, 492] width 266 height 23
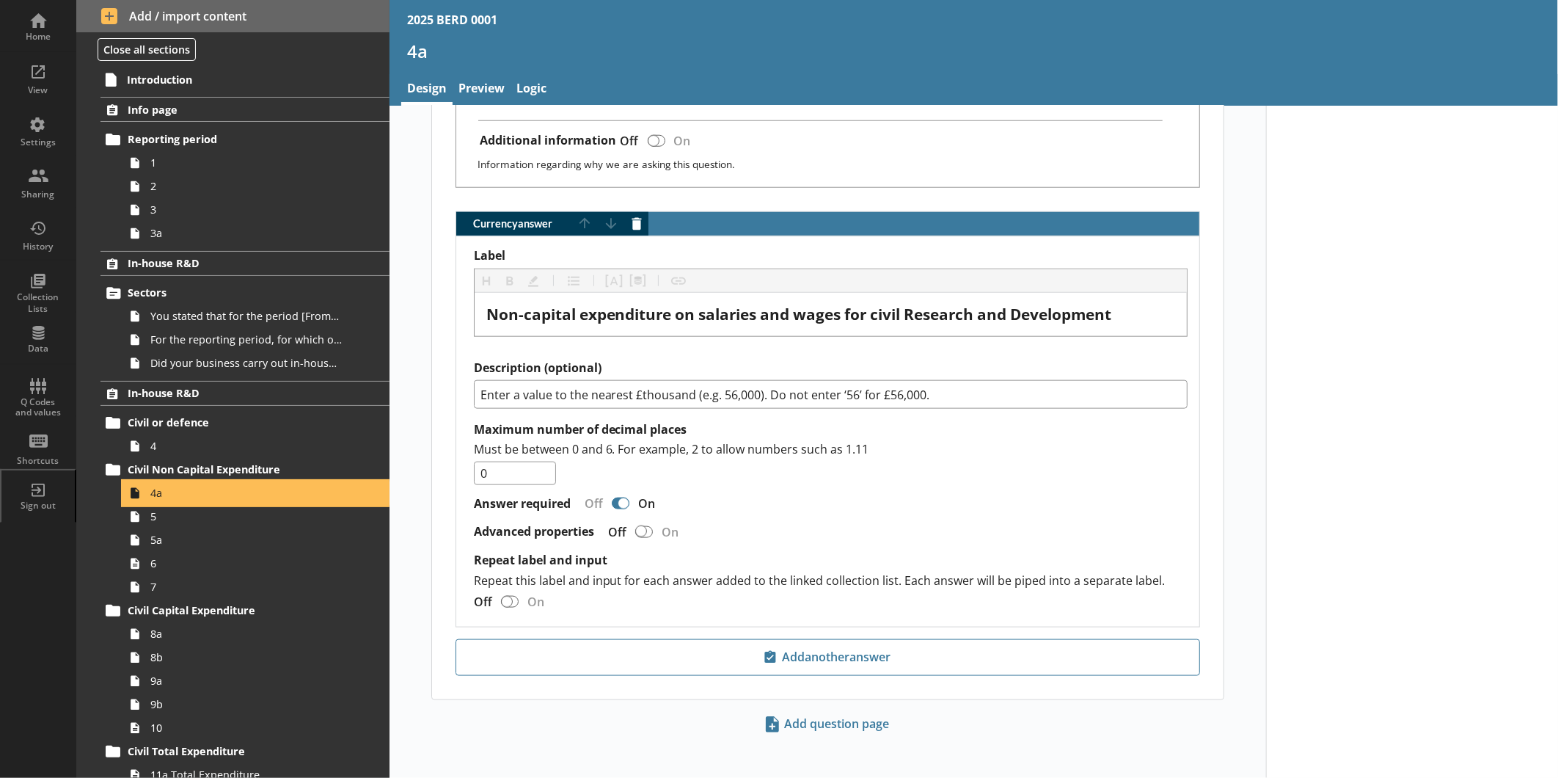
scroll to position [943, 0]
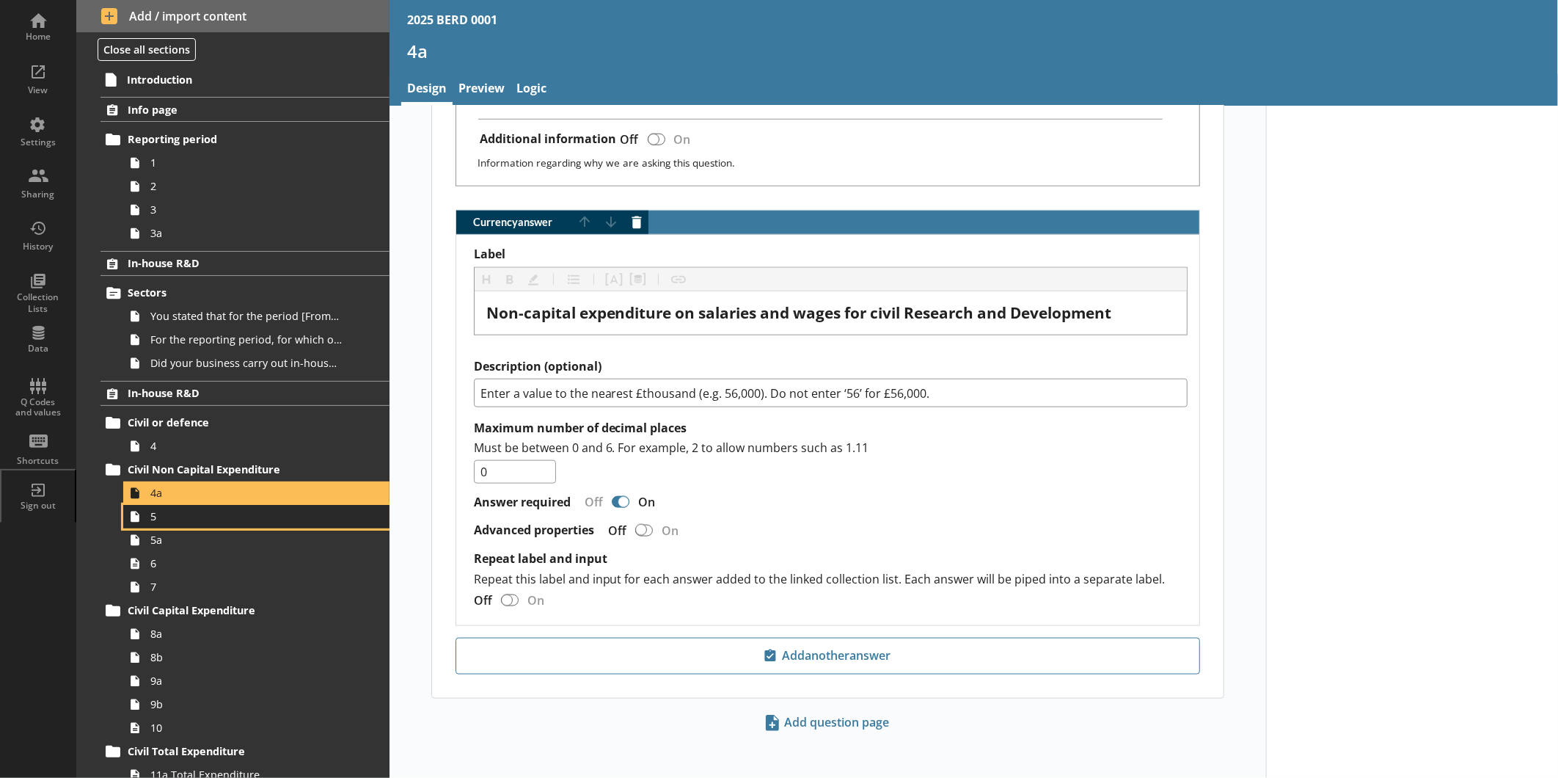
click at [222, 523] on span "5" at bounding box center [245, 516] width 191 height 14
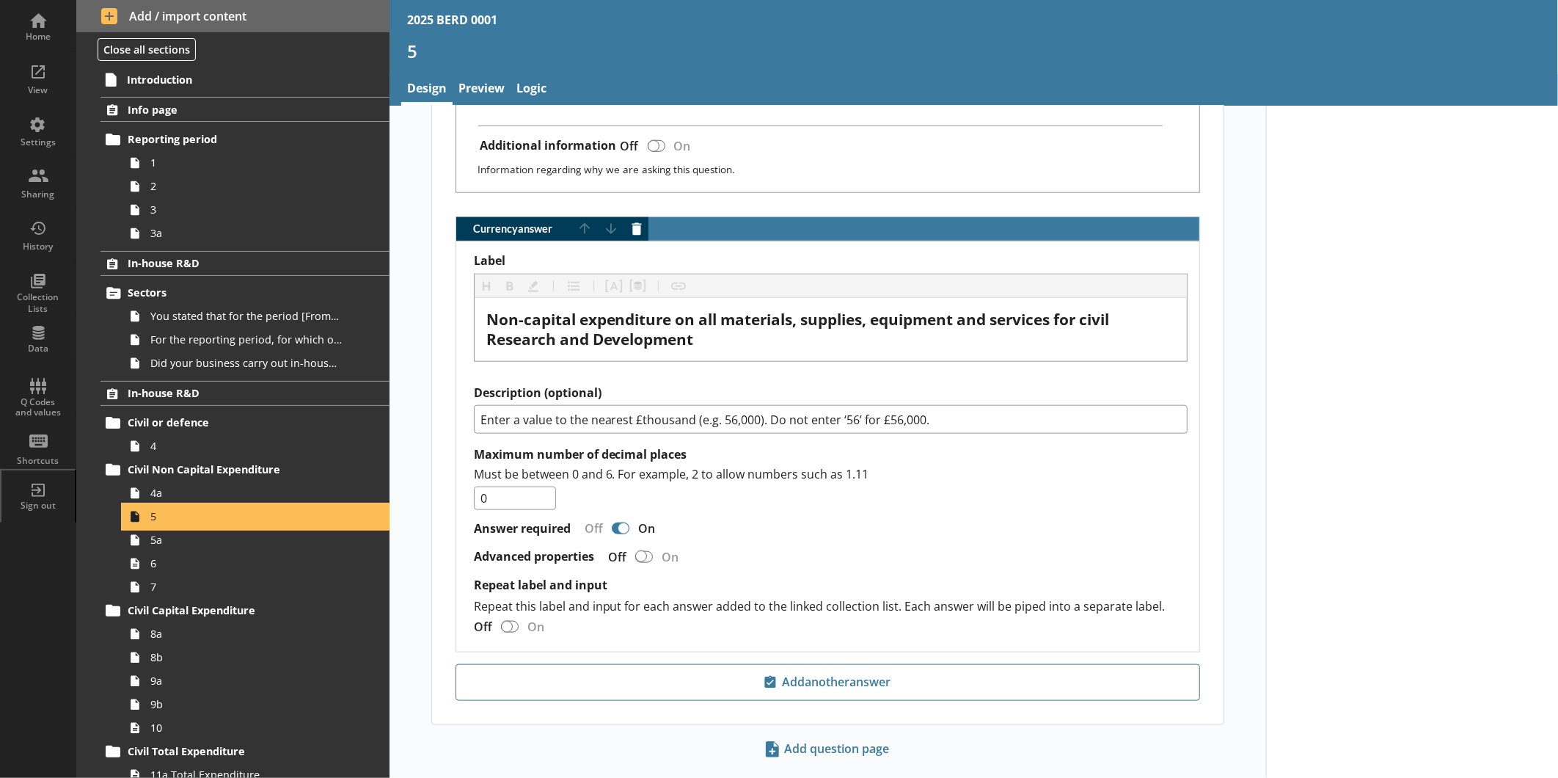
scroll to position [892, 0]
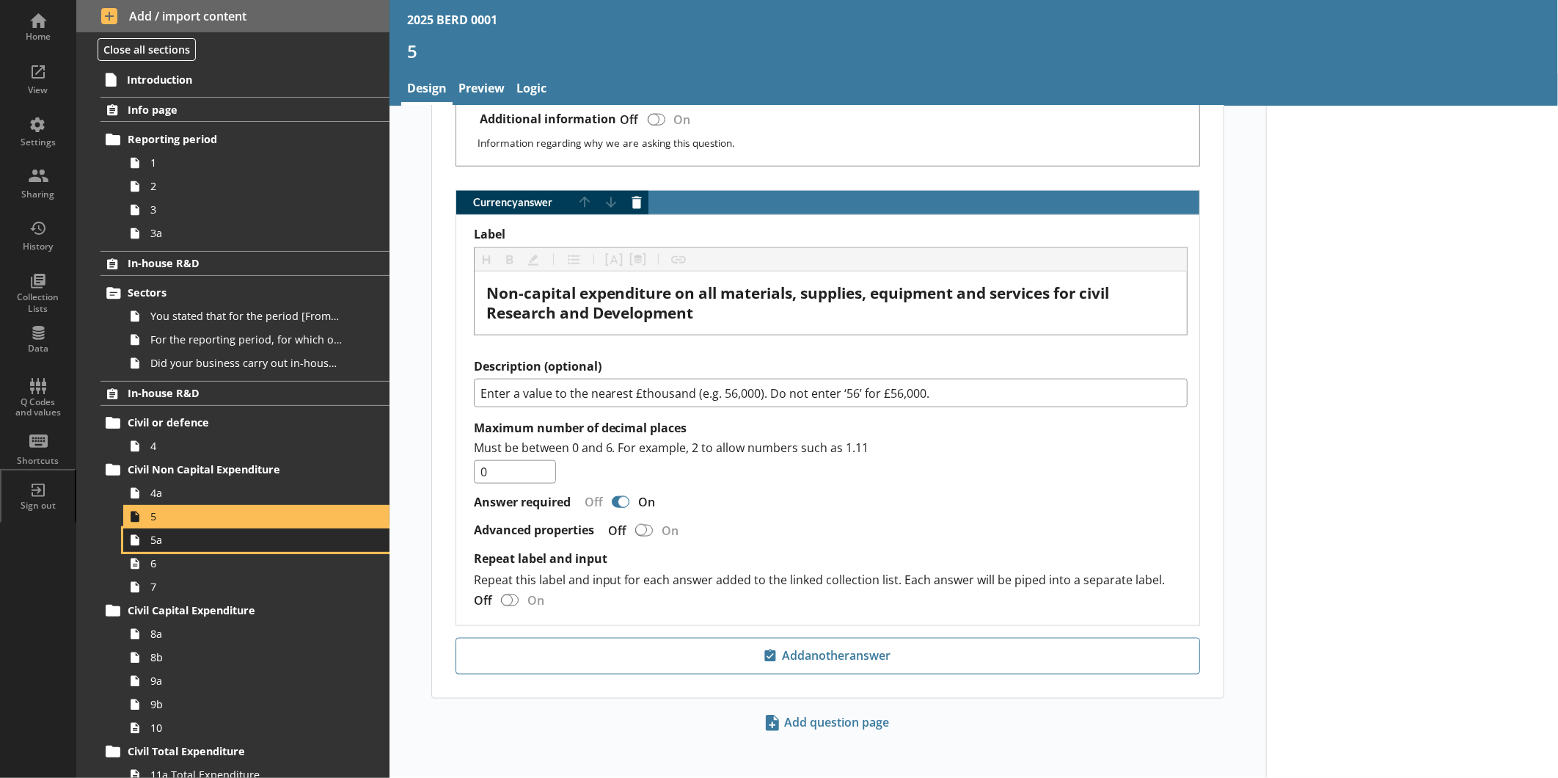
click at [233, 546] on span "5a" at bounding box center [245, 540] width 191 height 14
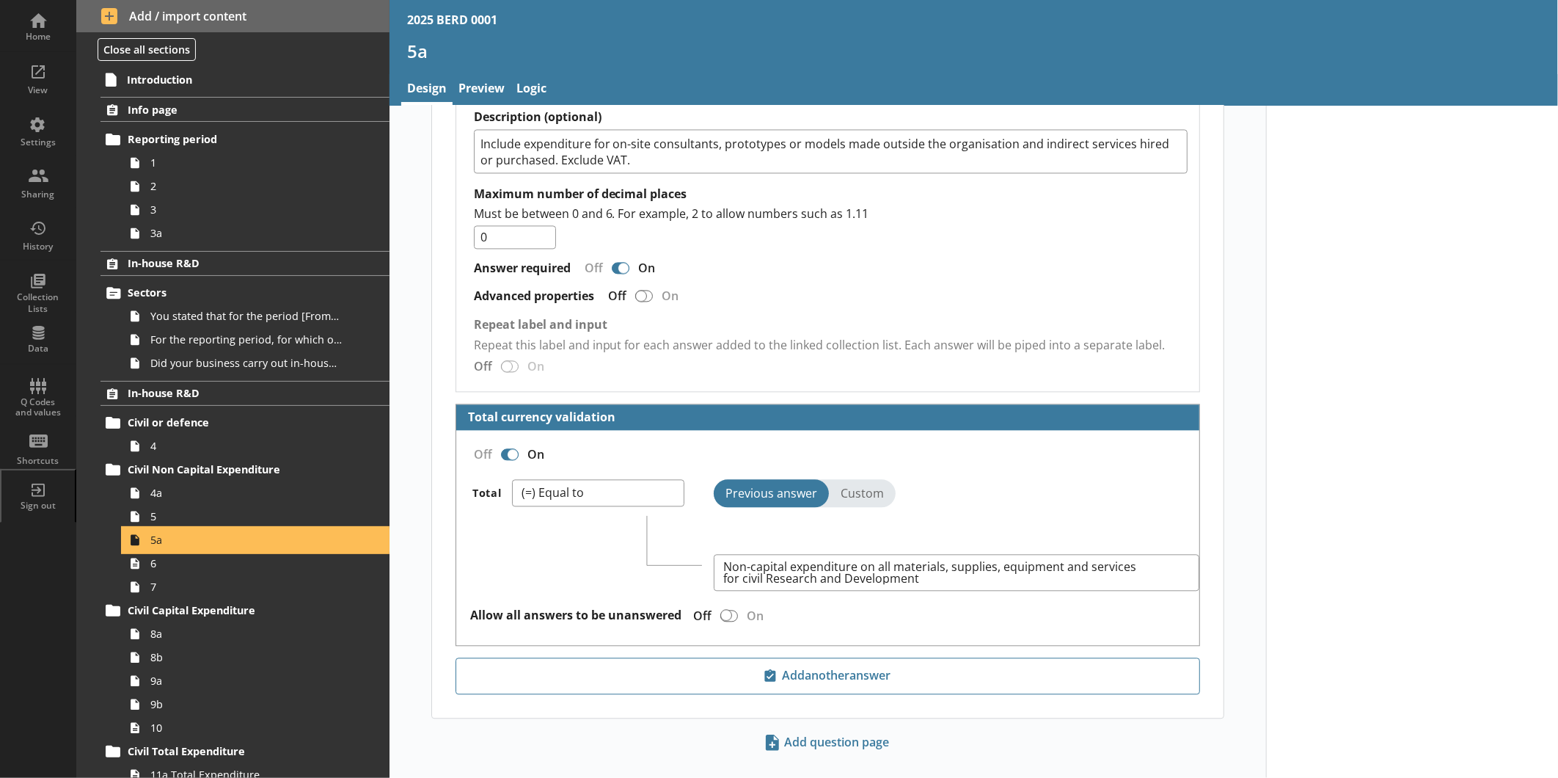
scroll to position [1933, 0]
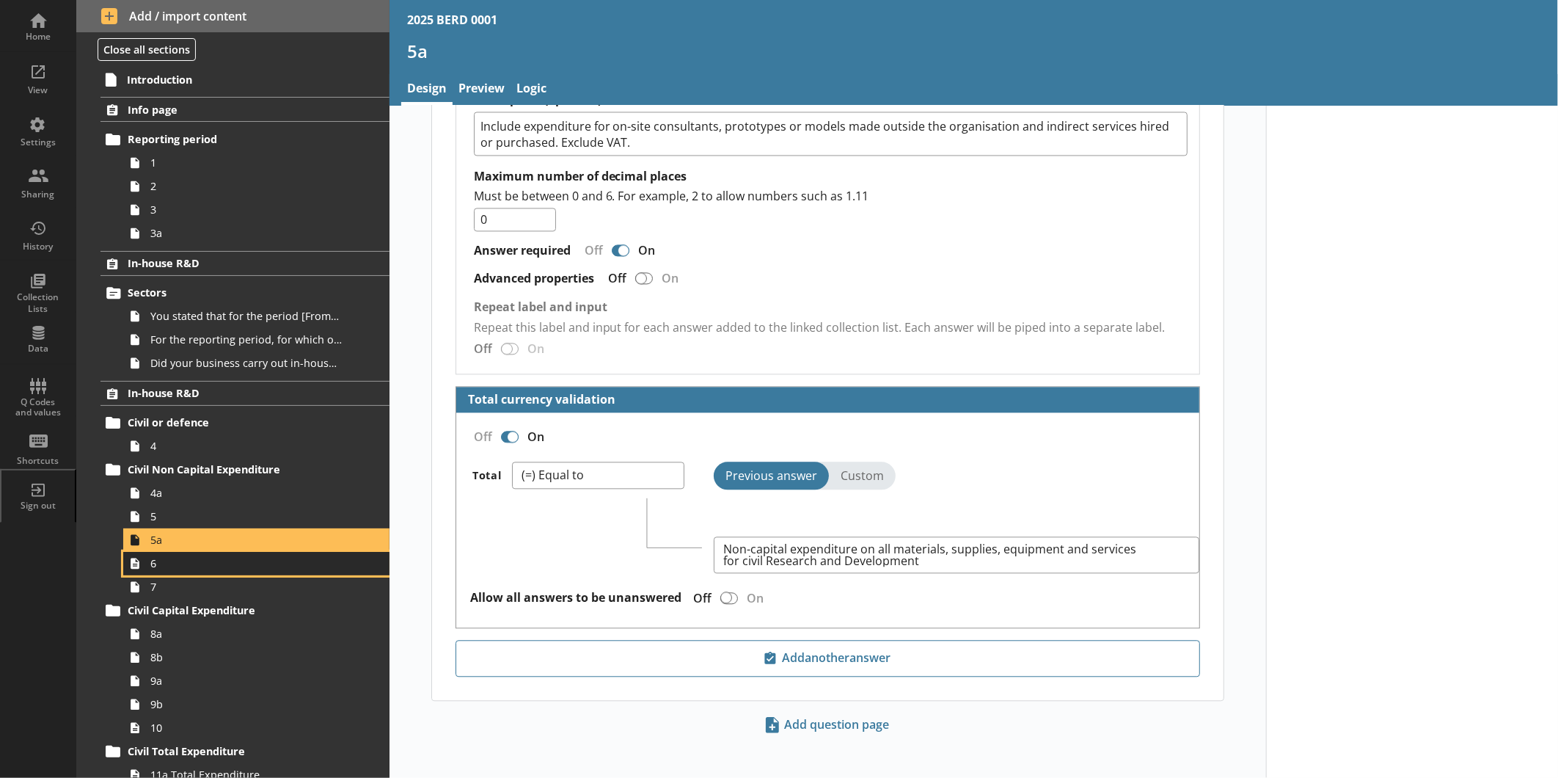
click at [245, 569] on span "6" at bounding box center [245, 563] width 191 height 14
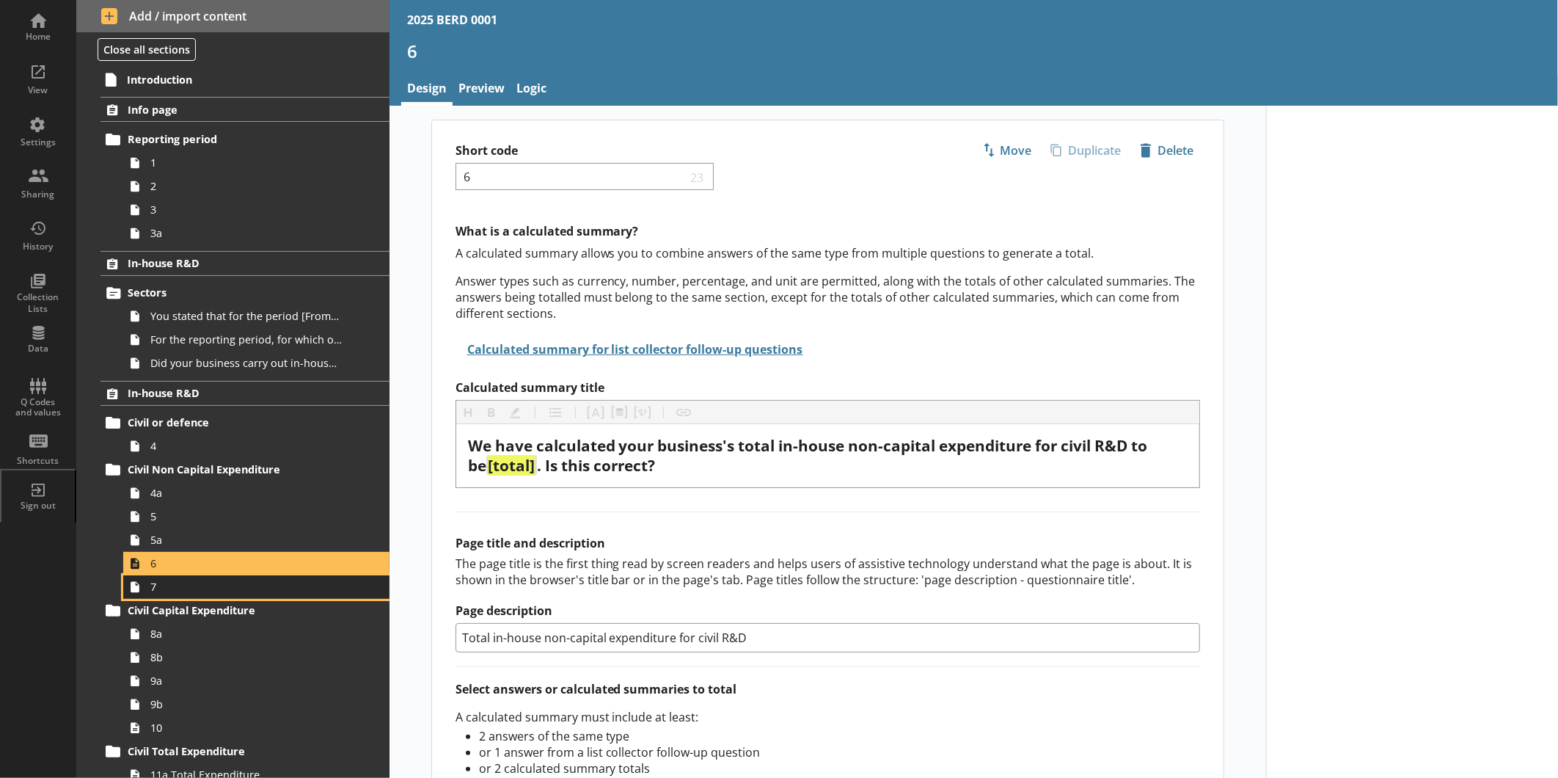
click at [241, 588] on span "7" at bounding box center [245, 587] width 191 height 14
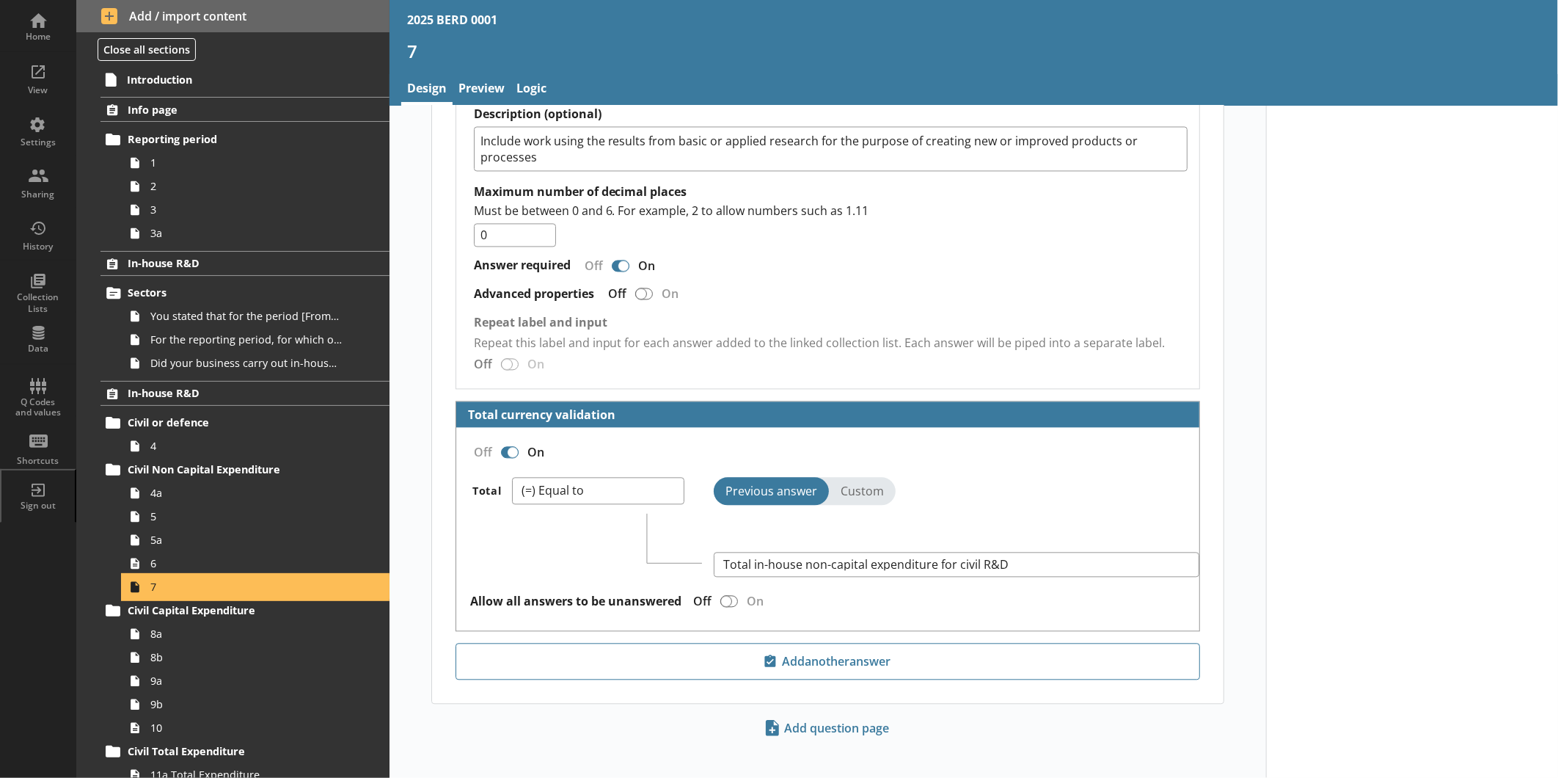
scroll to position [1880, 0]
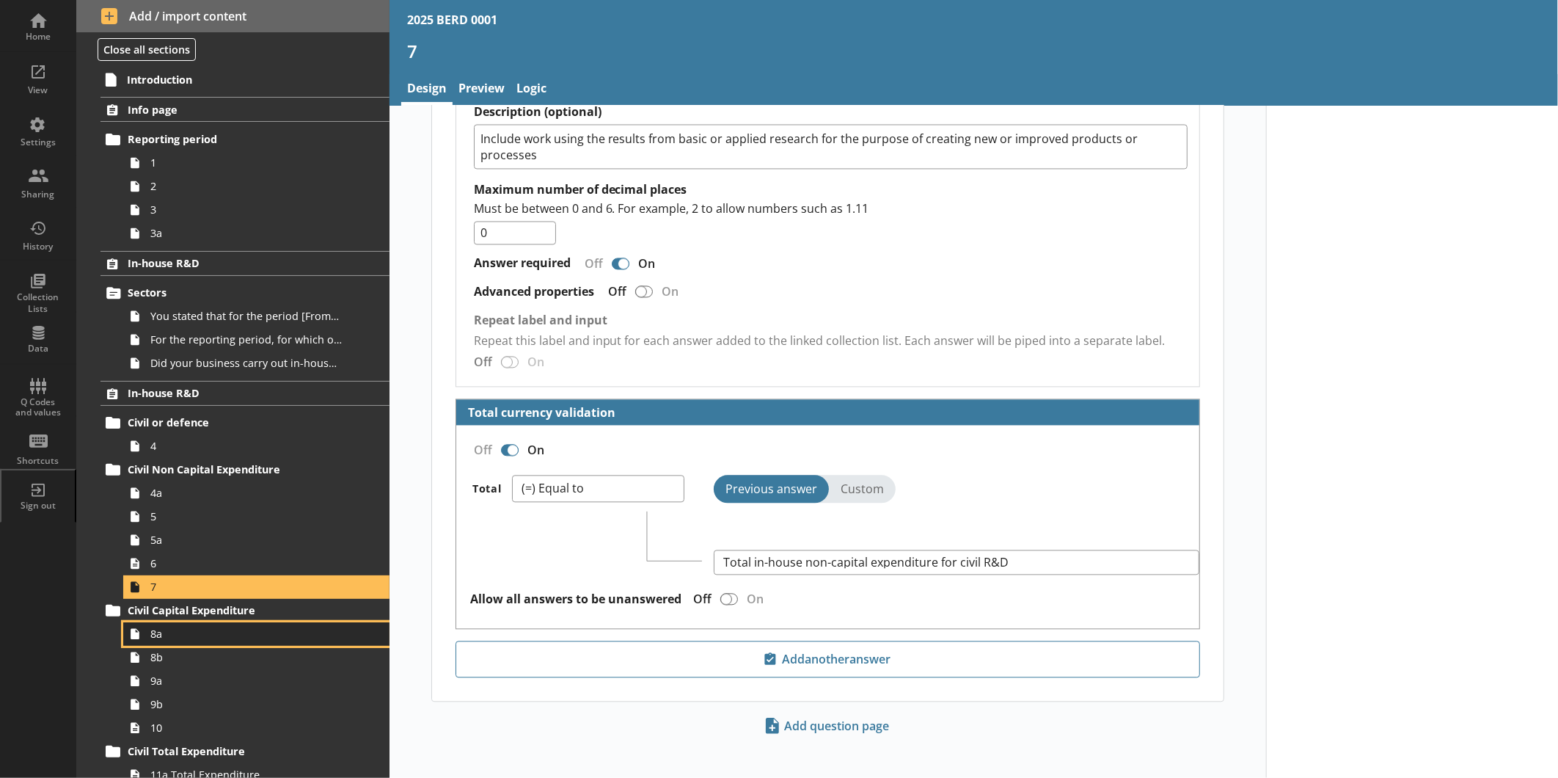
click at [175, 601] on span "8a" at bounding box center [245, 634] width 191 height 14
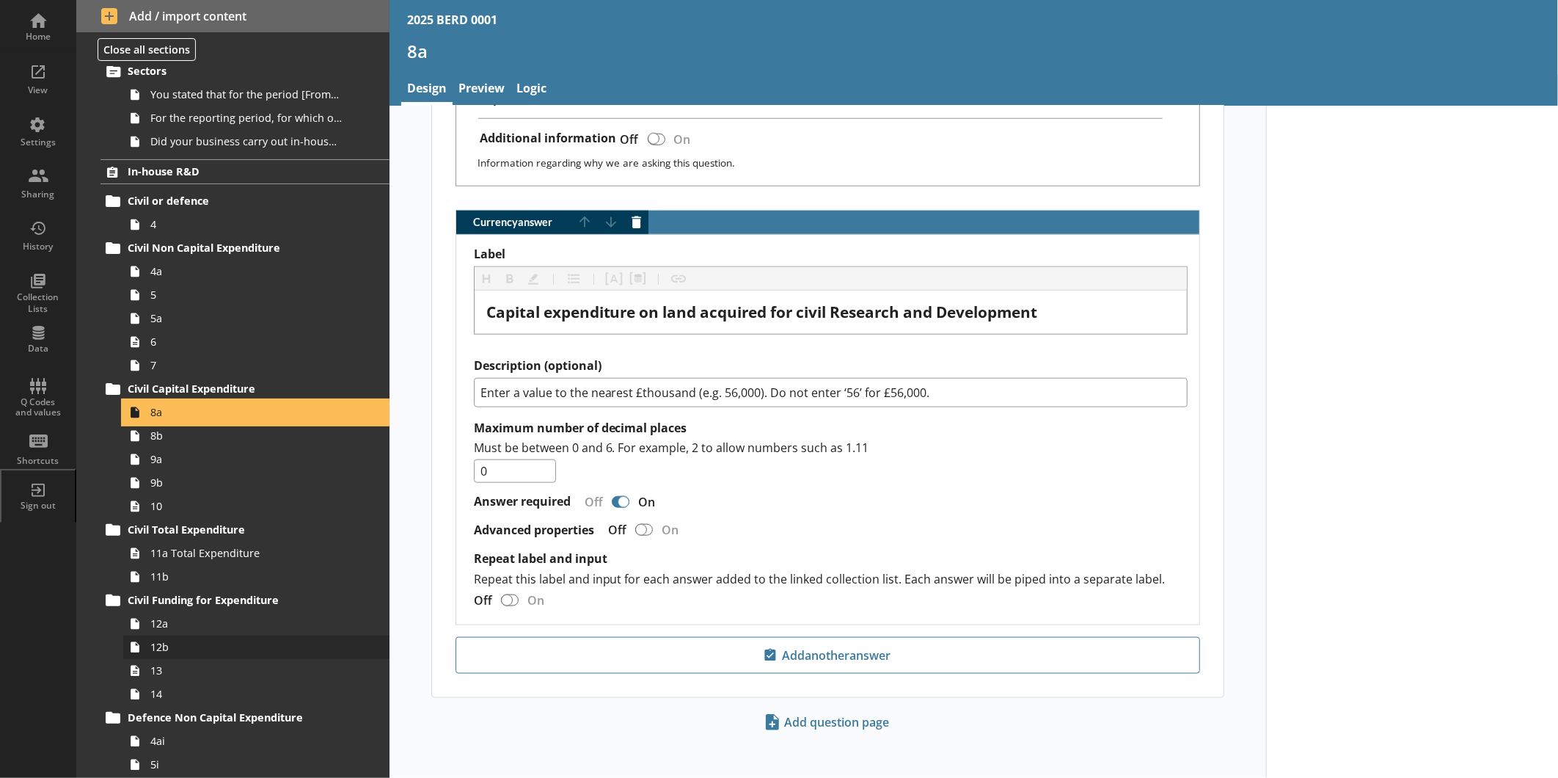
scroll to position [326, 0]
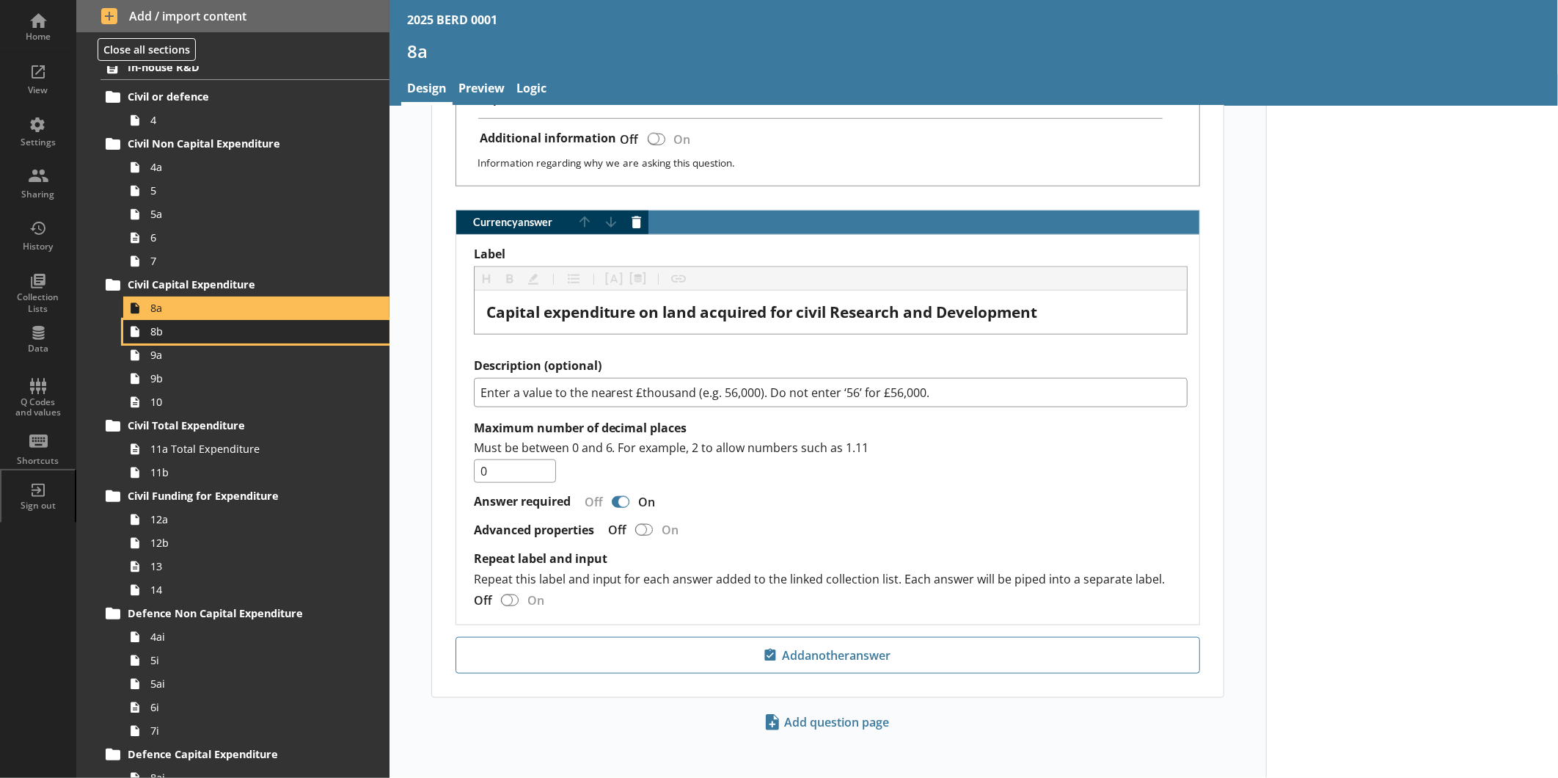
click at [226, 338] on span "8b" at bounding box center [245, 331] width 191 height 14
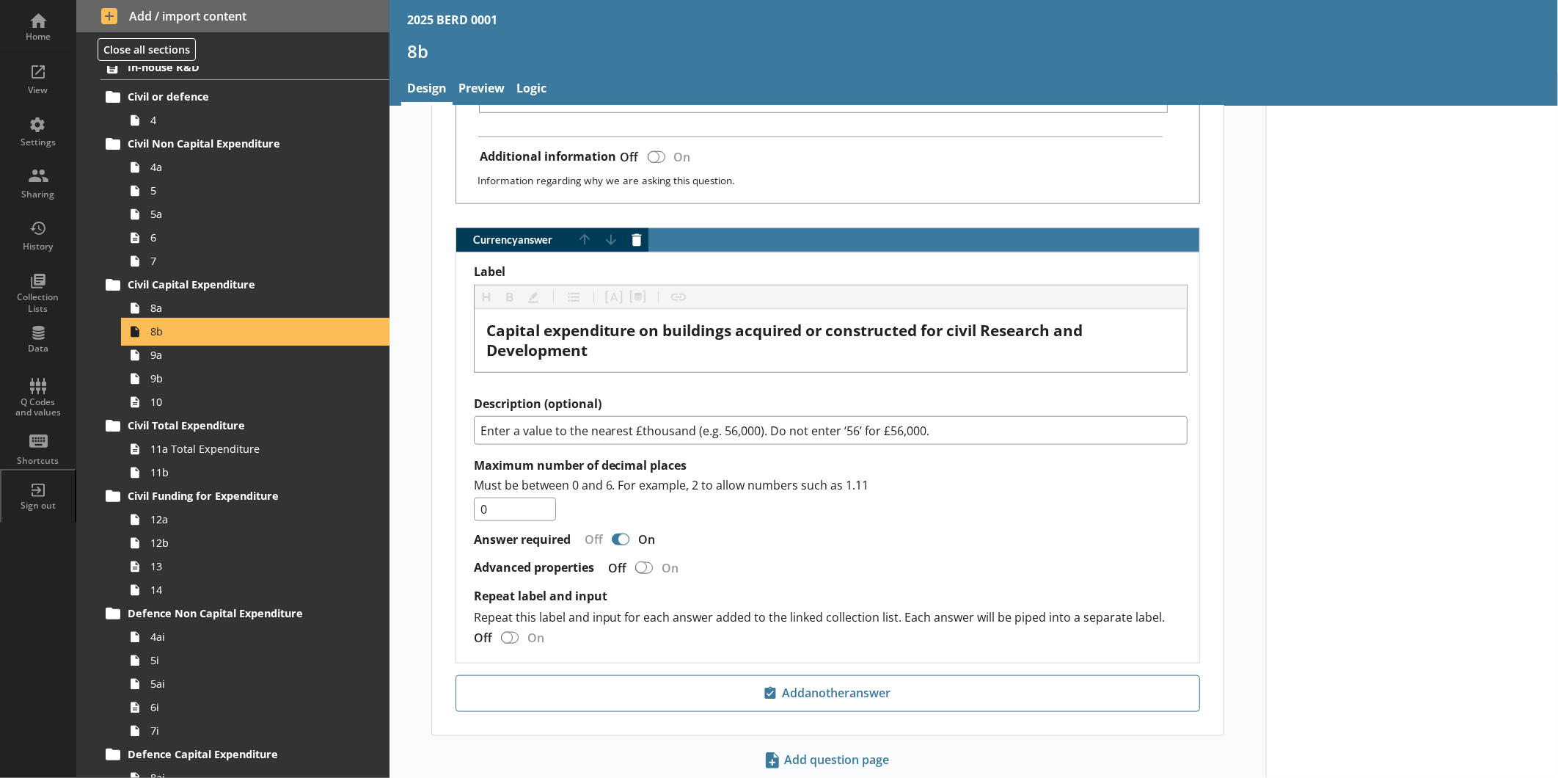
scroll to position [875, 0]
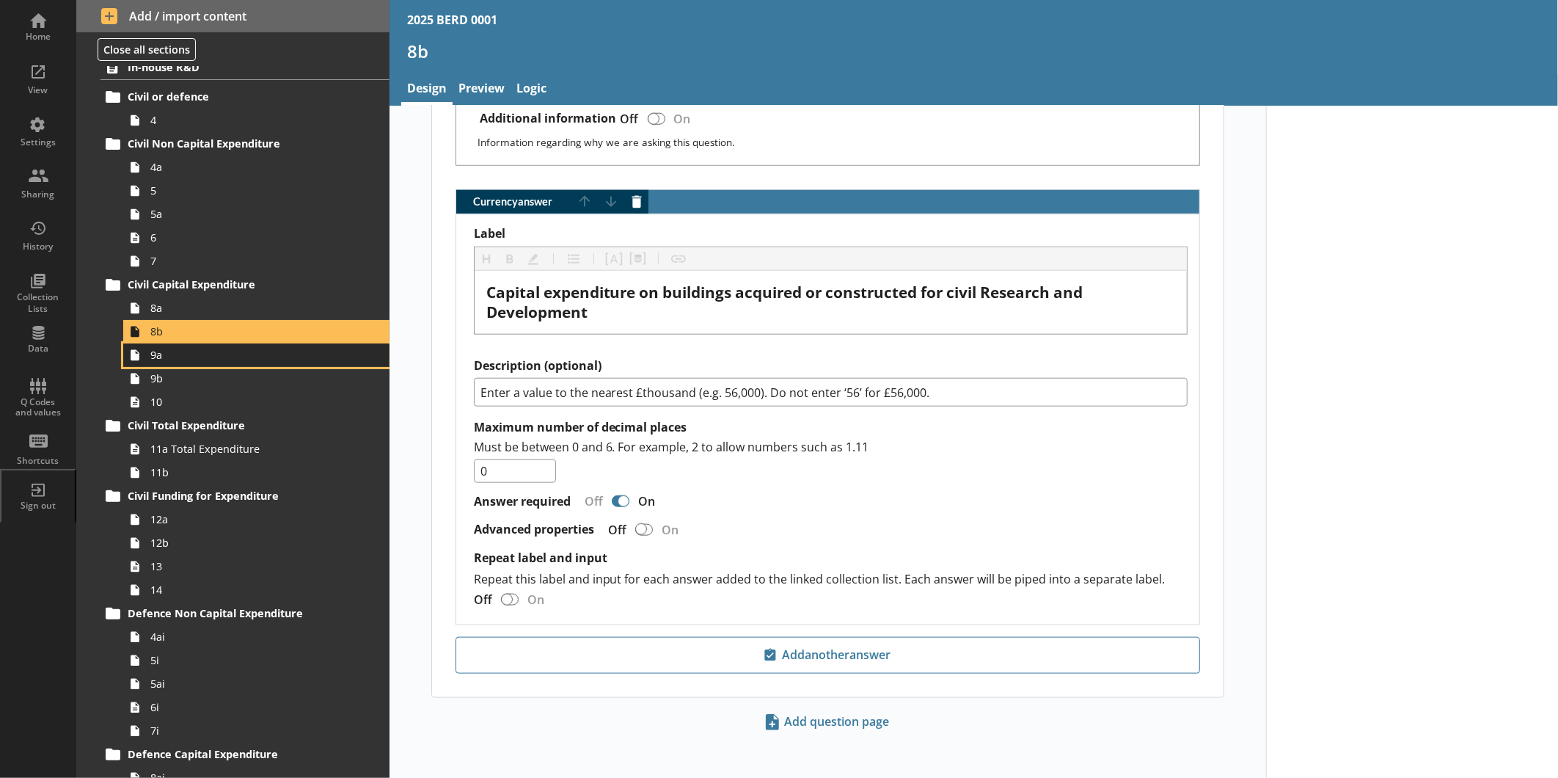
click at [276, 358] on span "9a" at bounding box center [245, 355] width 191 height 14
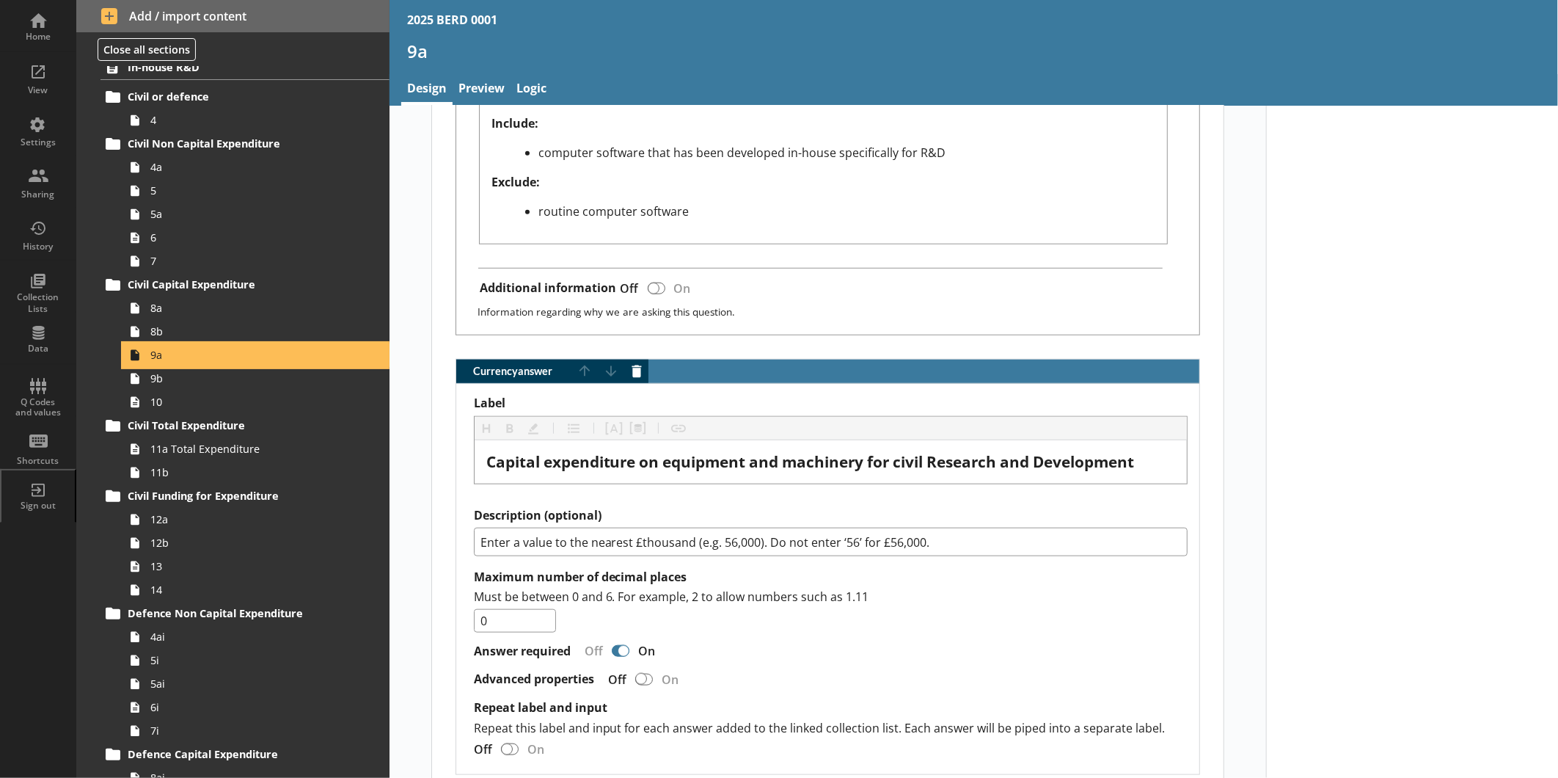
scroll to position [853, 0]
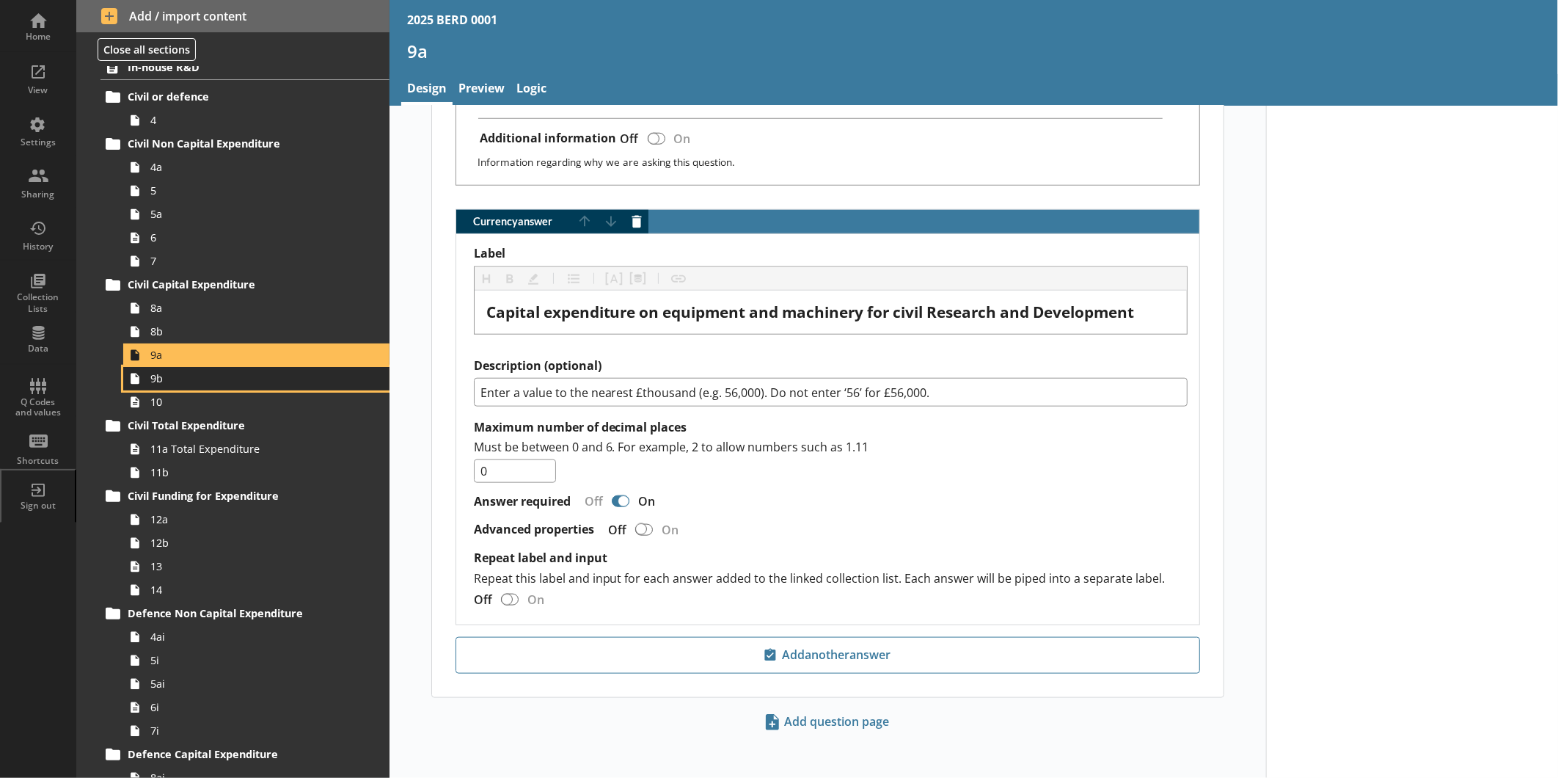
click at [224, 383] on span "9b" at bounding box center [245, 378] width 191 height 14
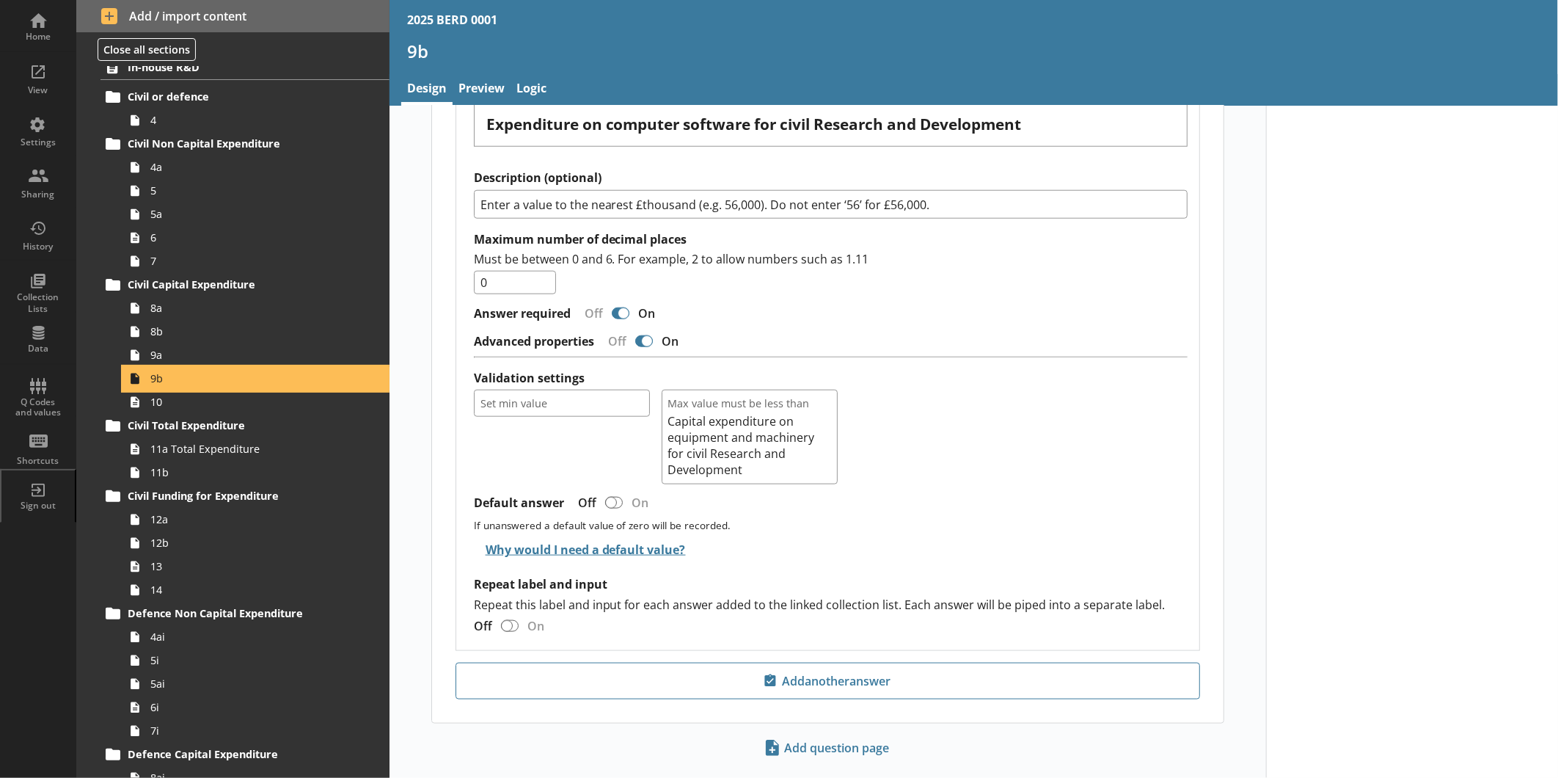
scroll to position [902, 0]
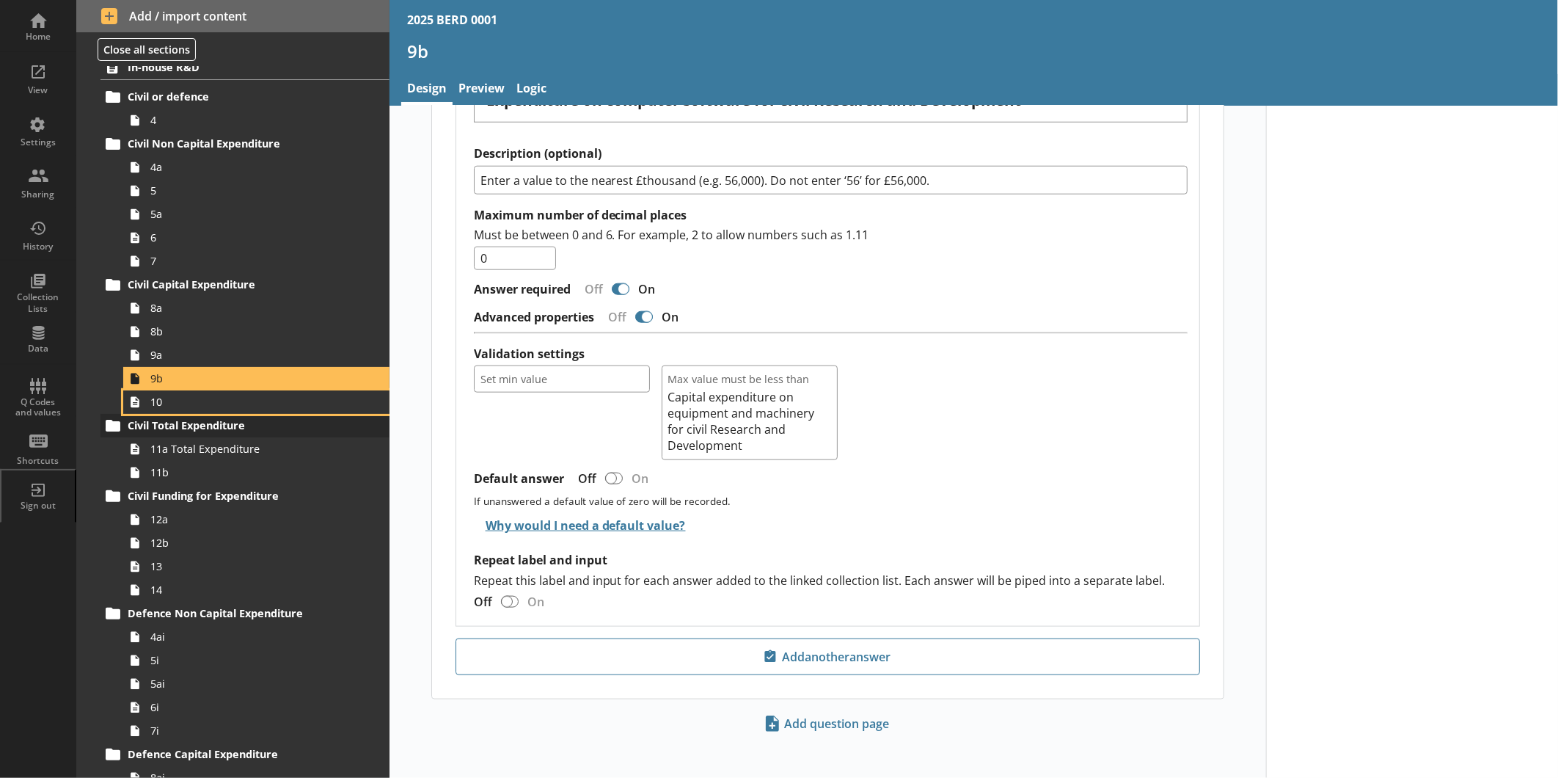
drag, startPoint x: 196, startPoint y: 402, endPoint x: 202, endPoint y: 416, distance: 15.1
click at [214, 404] on span "10" at bounding box center [245, 402] width 191 height 14
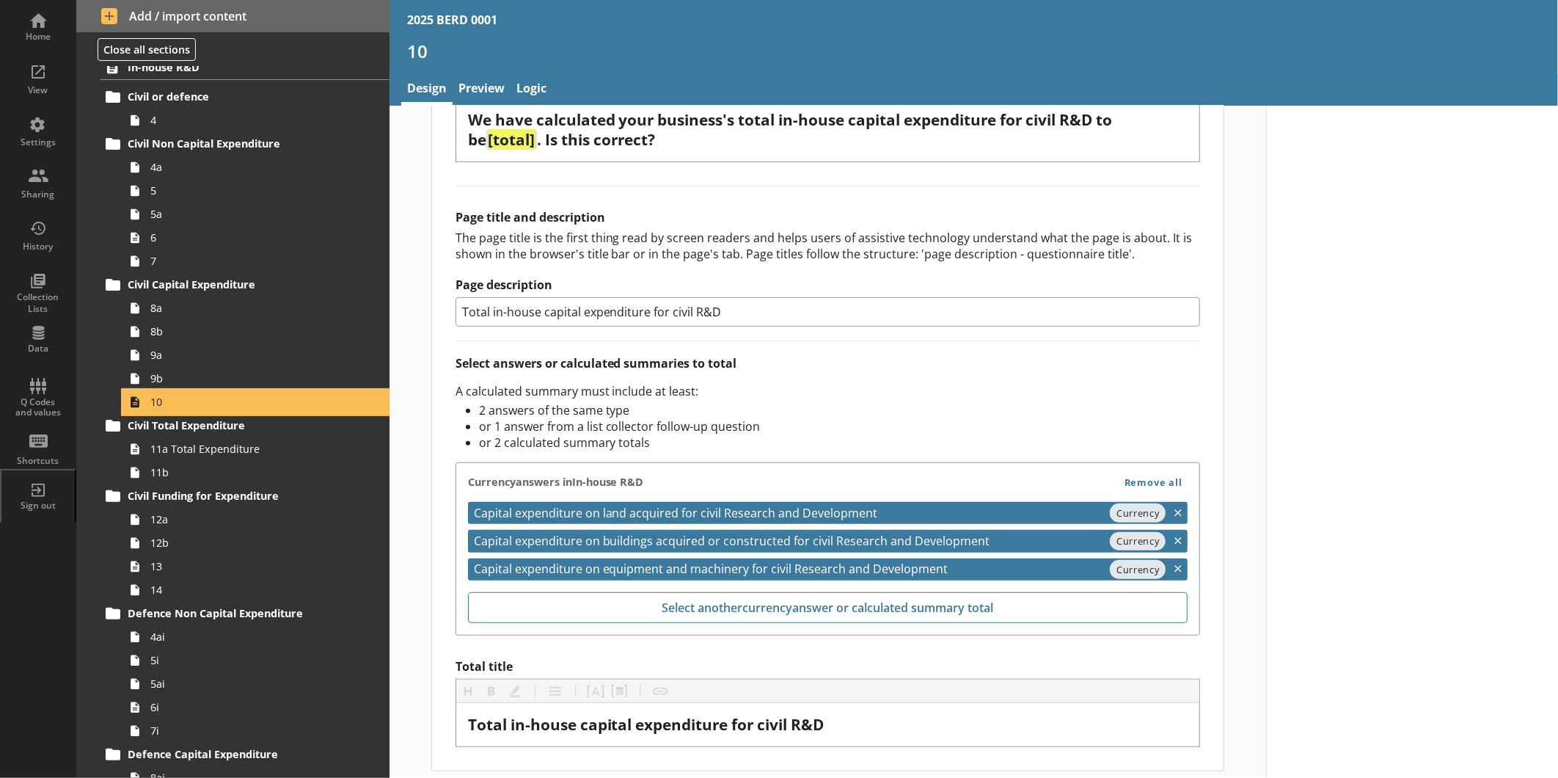
scroll to position [394, 0]
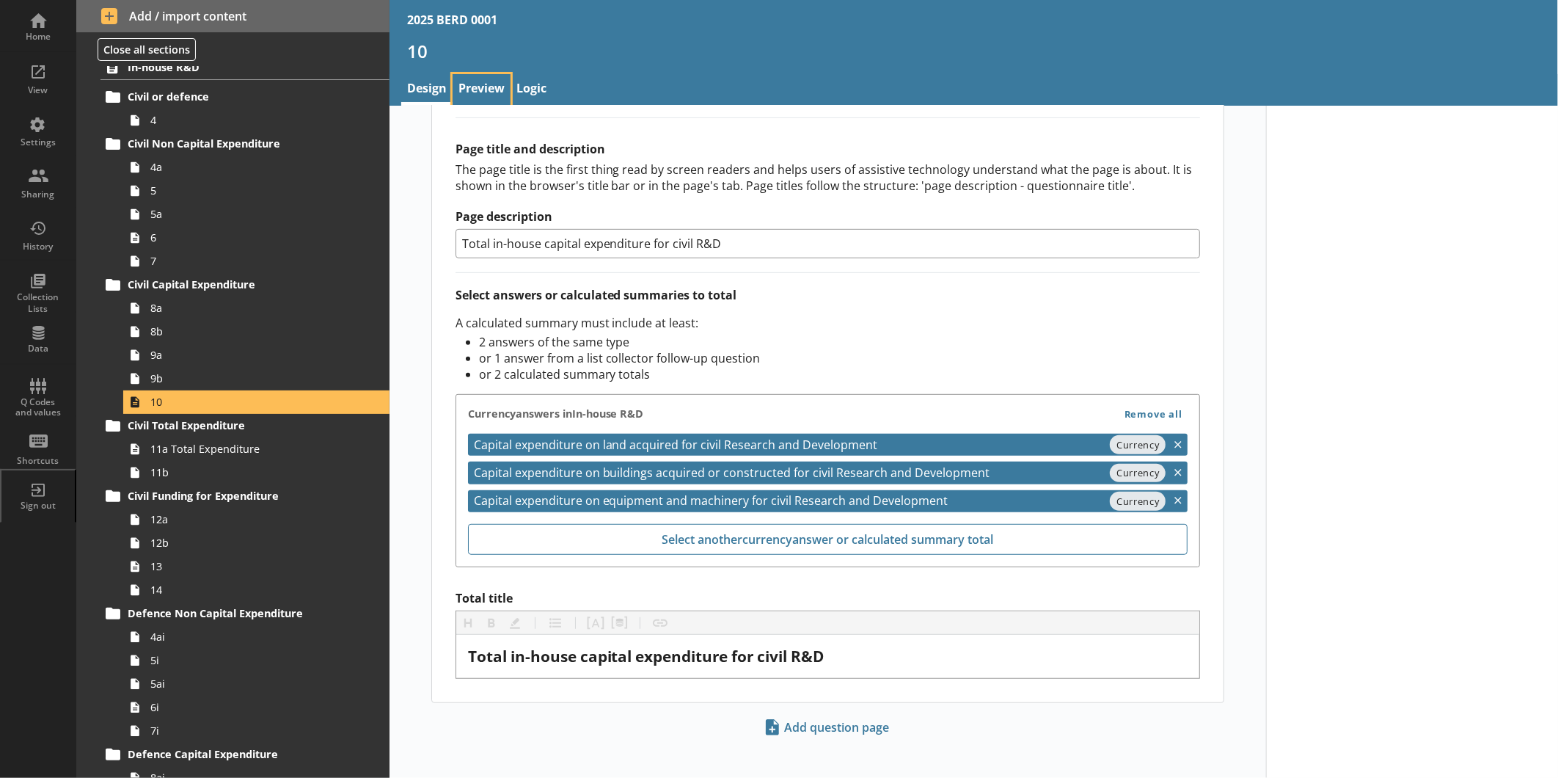
click at [480, 96] on link "Preview" at bounding box center [482, 90] width 58 height 32
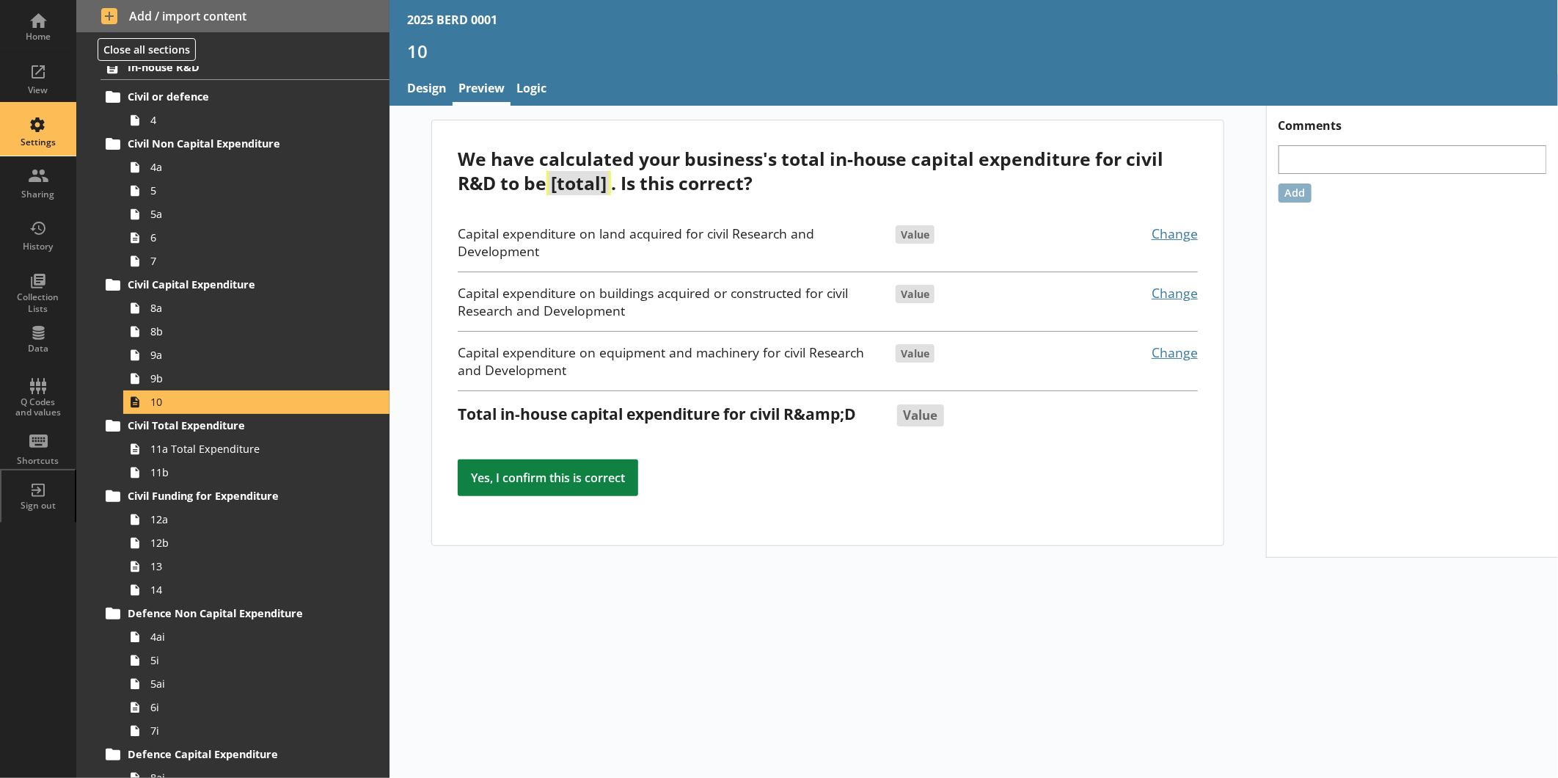
click at [62, 133] on div "Settings" at bounding box center [37, 129] width 51 height 51
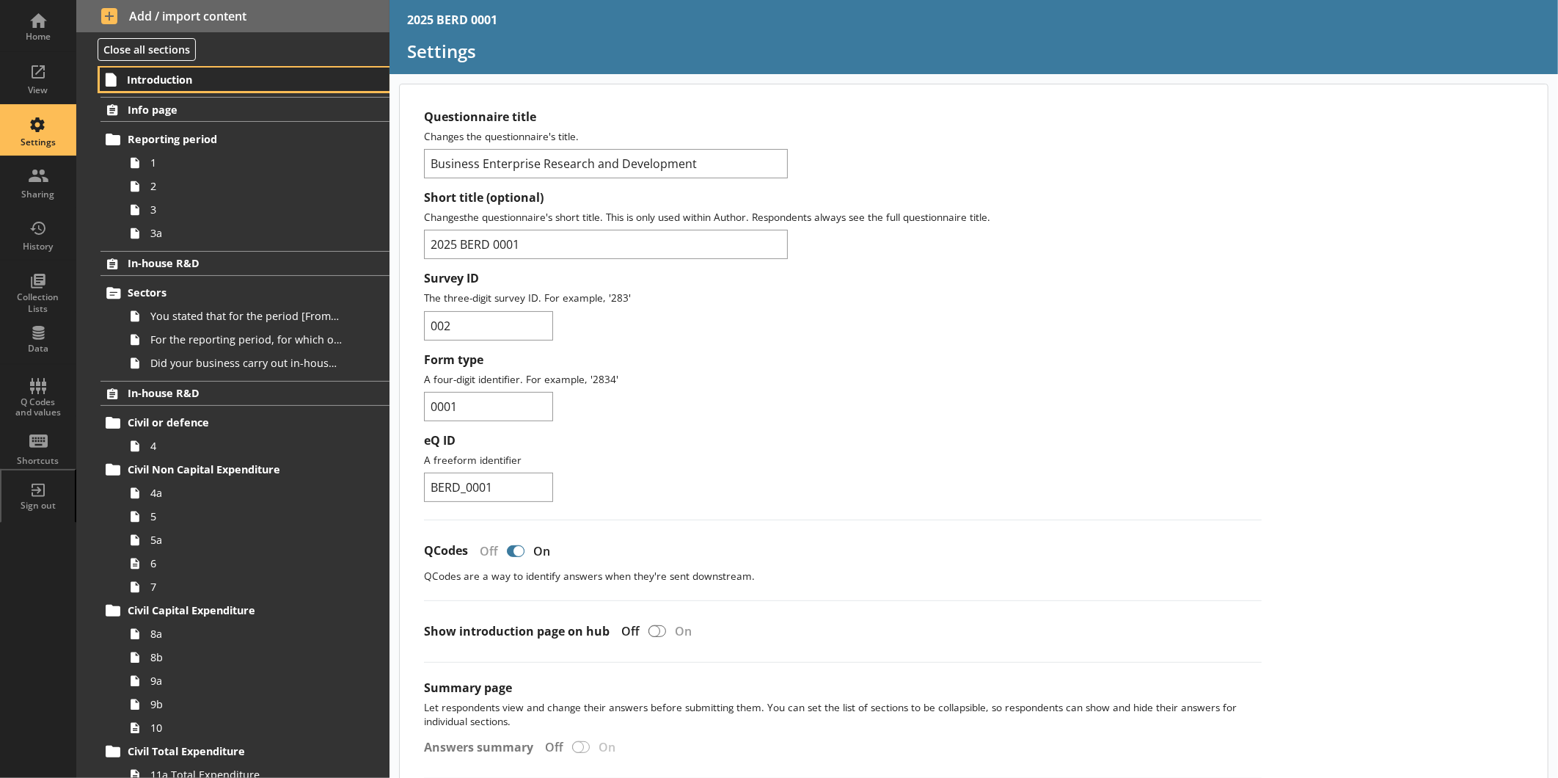
click at [211, 76] on span "Introduction" at bounding box center [231, 80] width 209 height 14
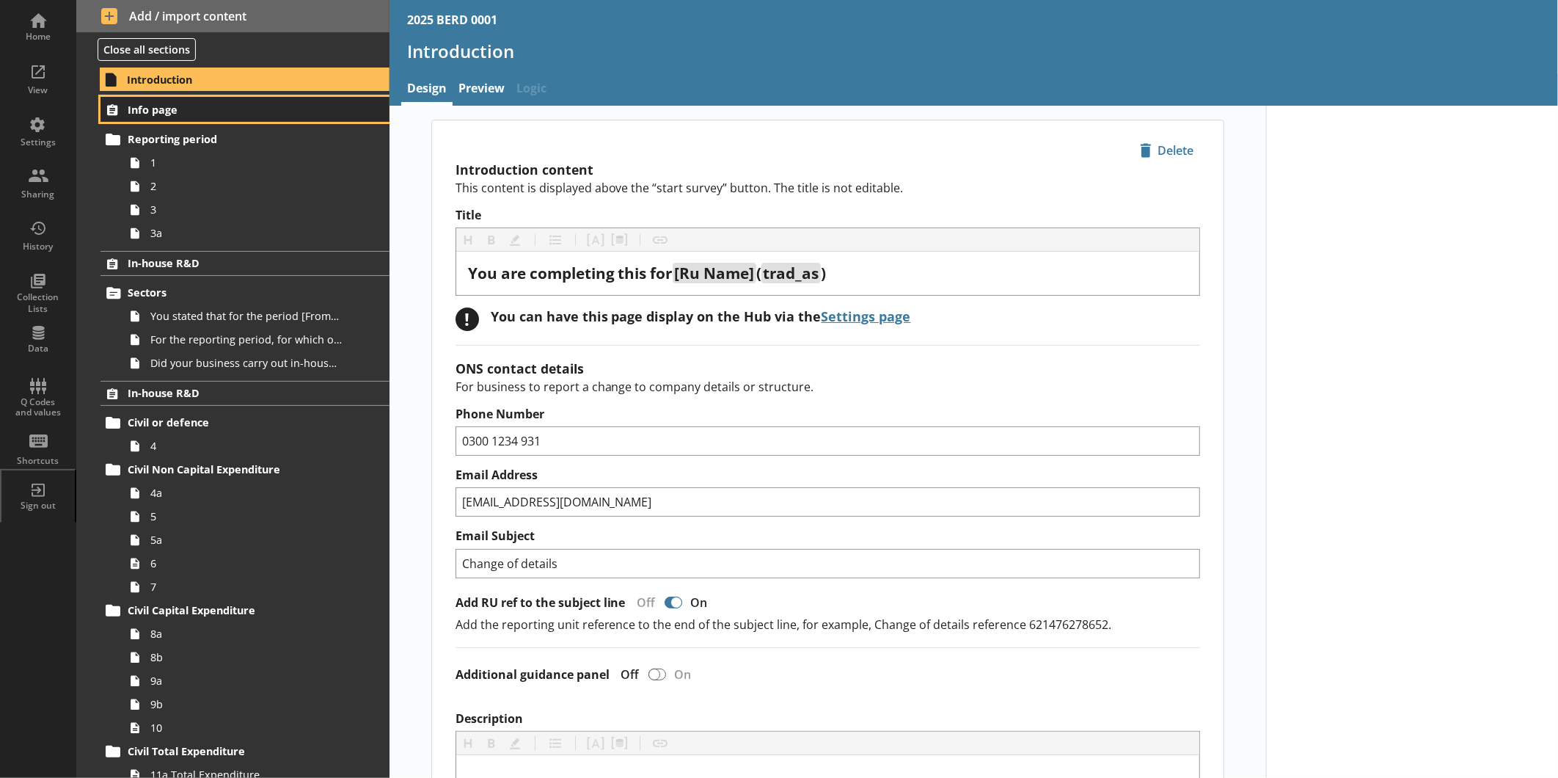
click at [172, 118] on link "Info page" at bounding box center [245, 109] width 289 height 25
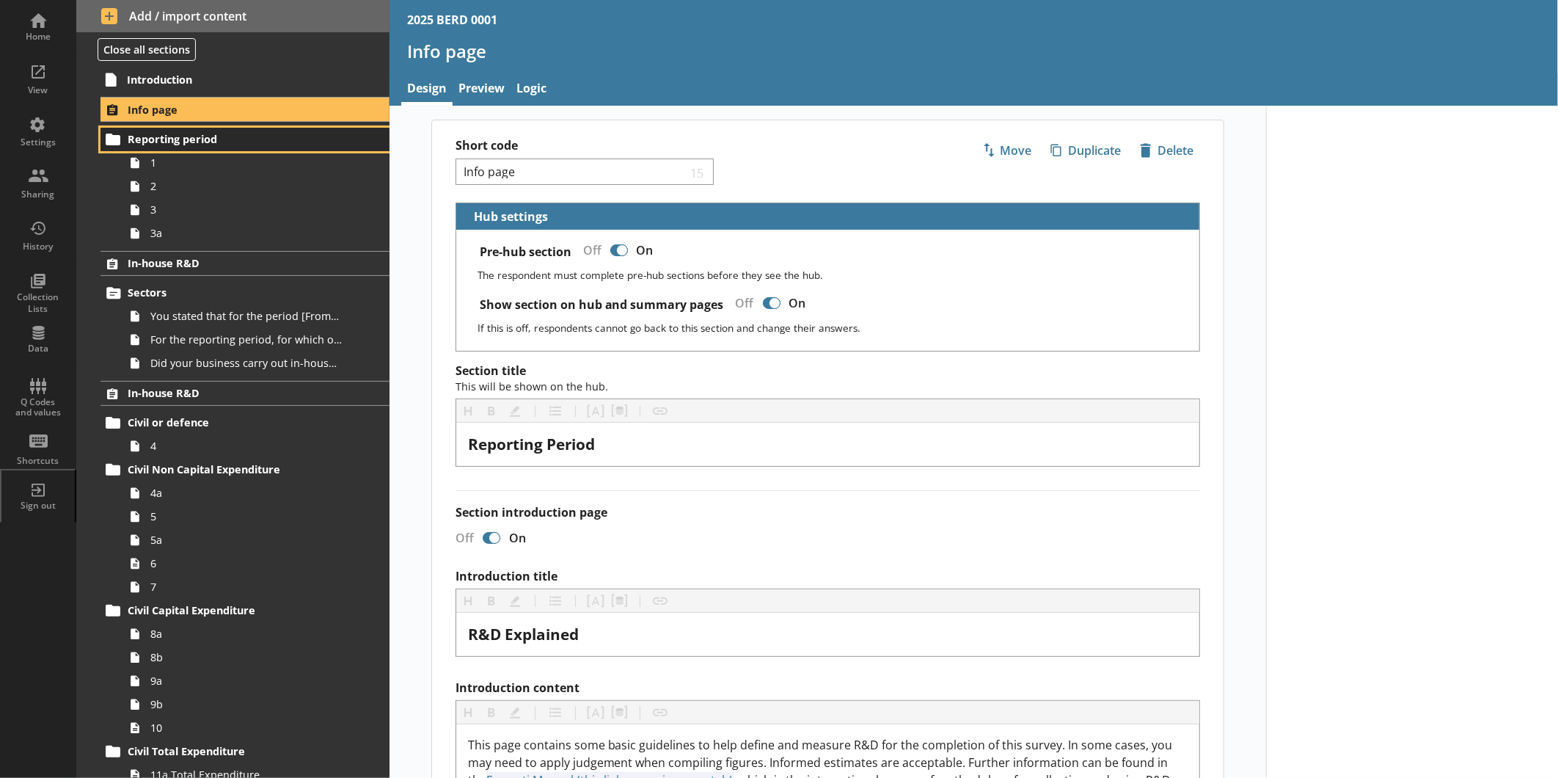
click at [185, 140] on span "Reporting period" at bounding box center [232, 139] width 209 height 14
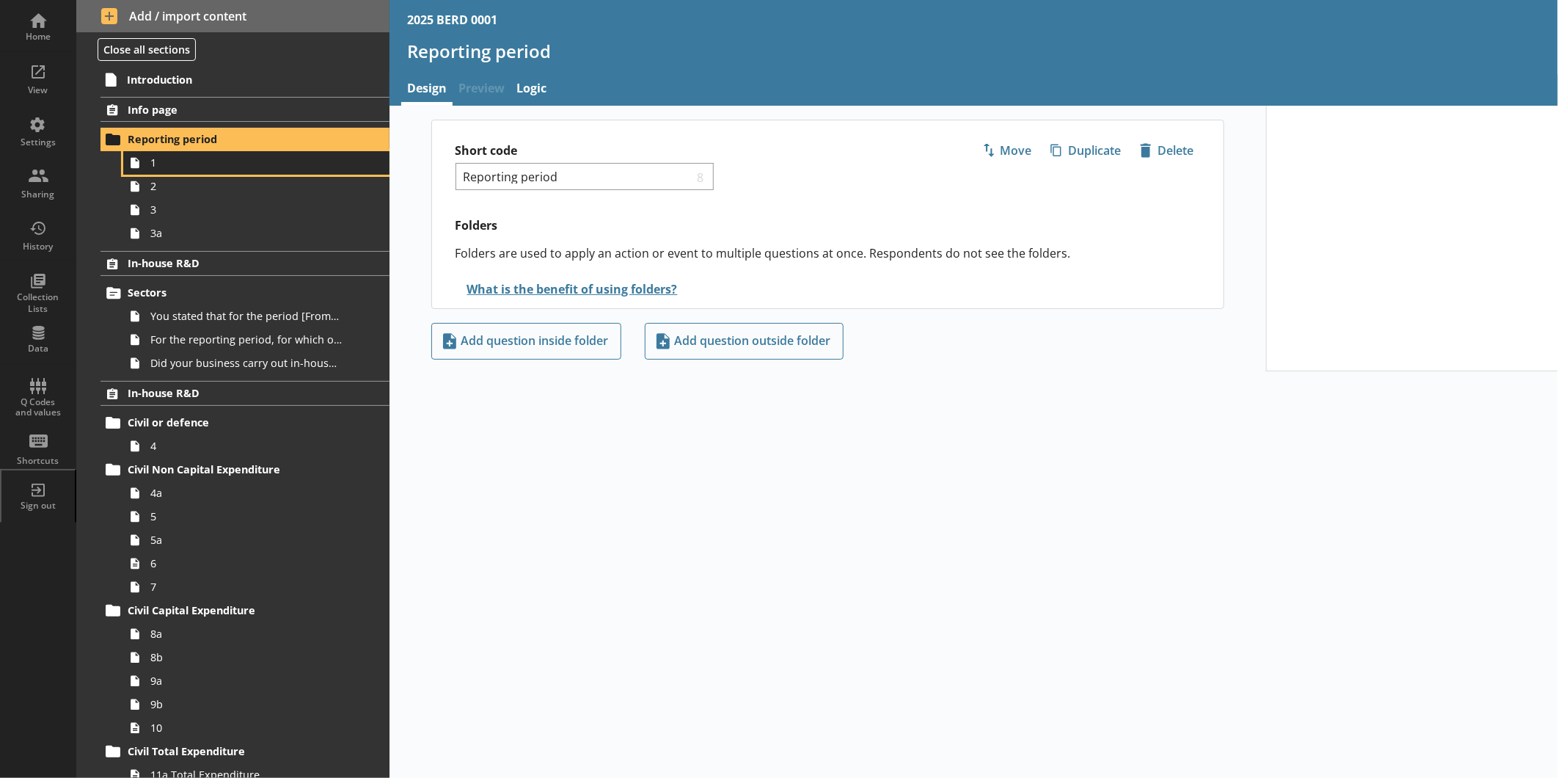
click at [185, 156] on span "1" at bounding box center [245, 163] width 191 height 14
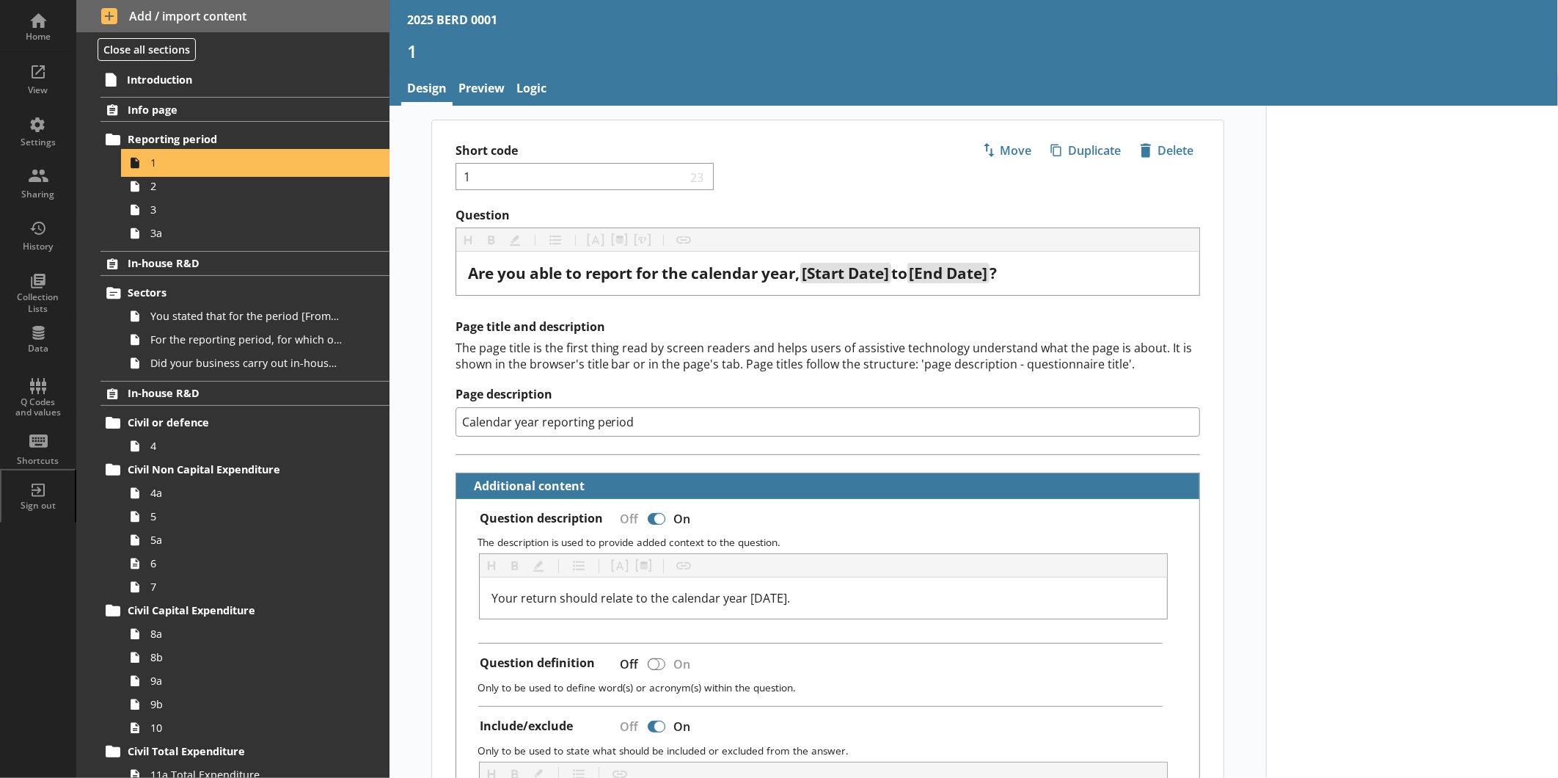
click at [187, 164] on span "1" at bounding box center [245, 163] width 191 height 14
click at [188, 189] on span "2" at bounding box center [245, 186] width 191 height 14
type textarea "x"
select select "ref_p_end_date"
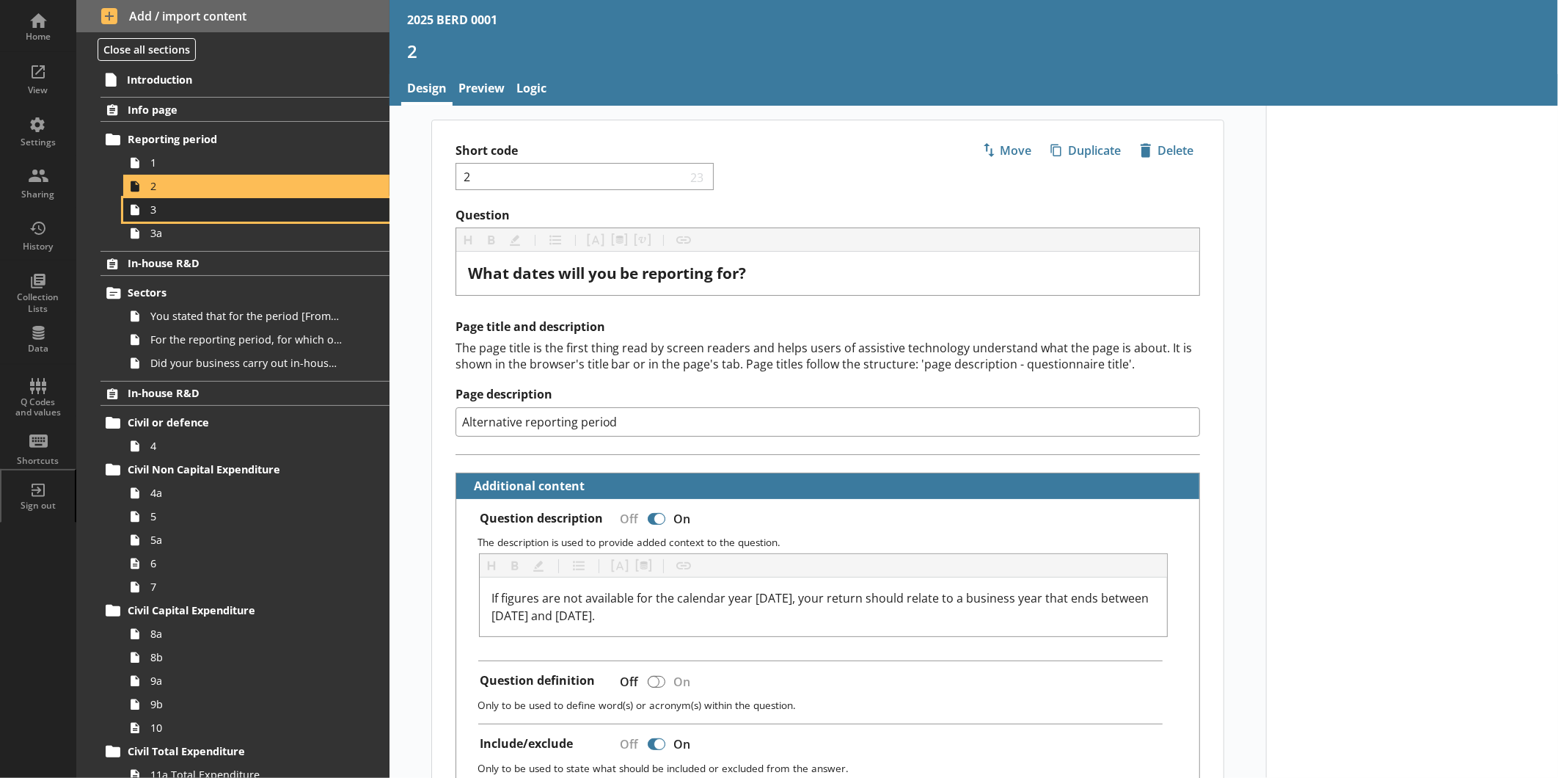
click at [196, 216] on span "3" at bounding box center [245, 210] width 191 height 14
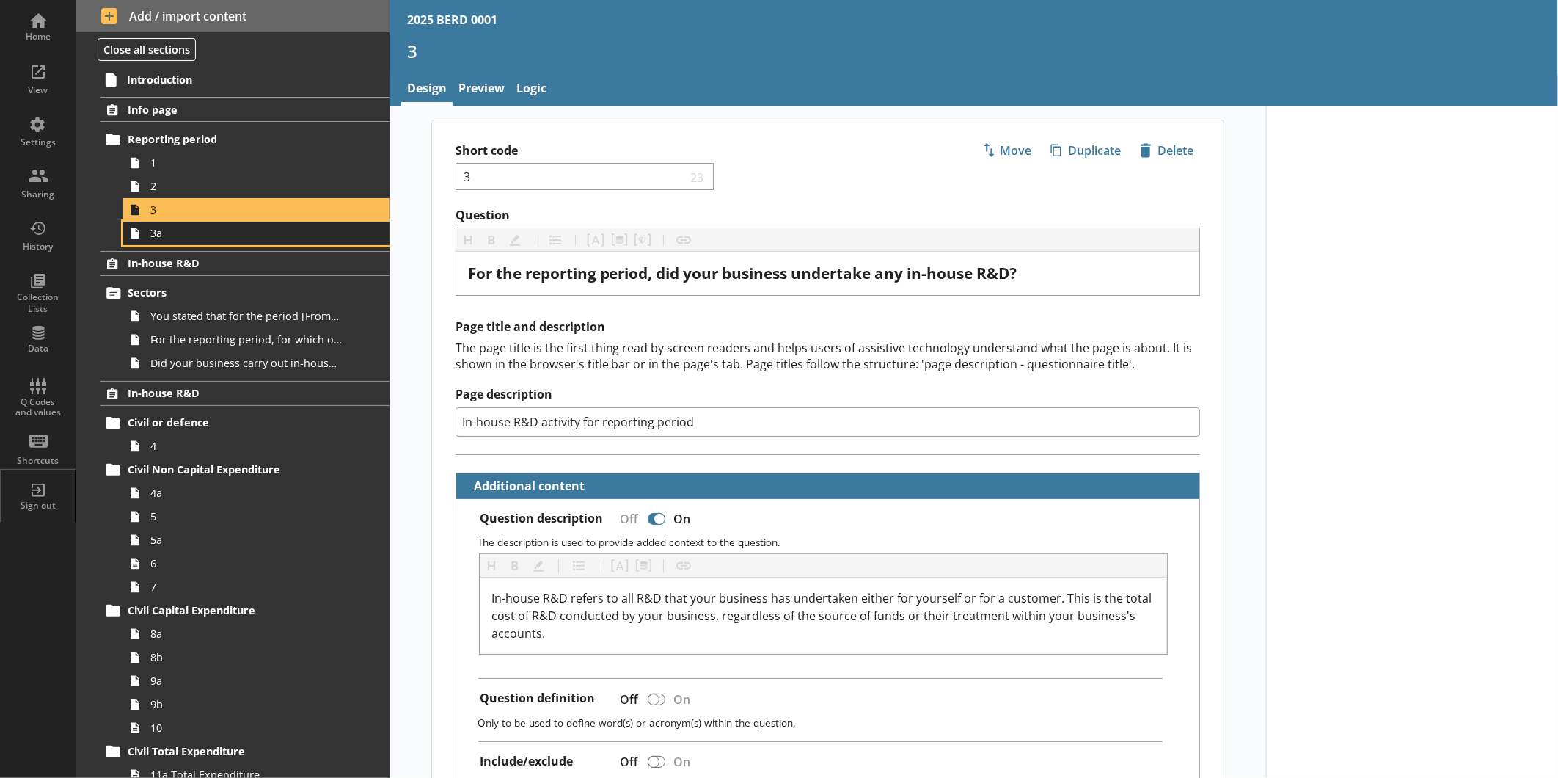
click at [217, 238] on span "3a" at bounding box center [245, 233] width 191 height 14
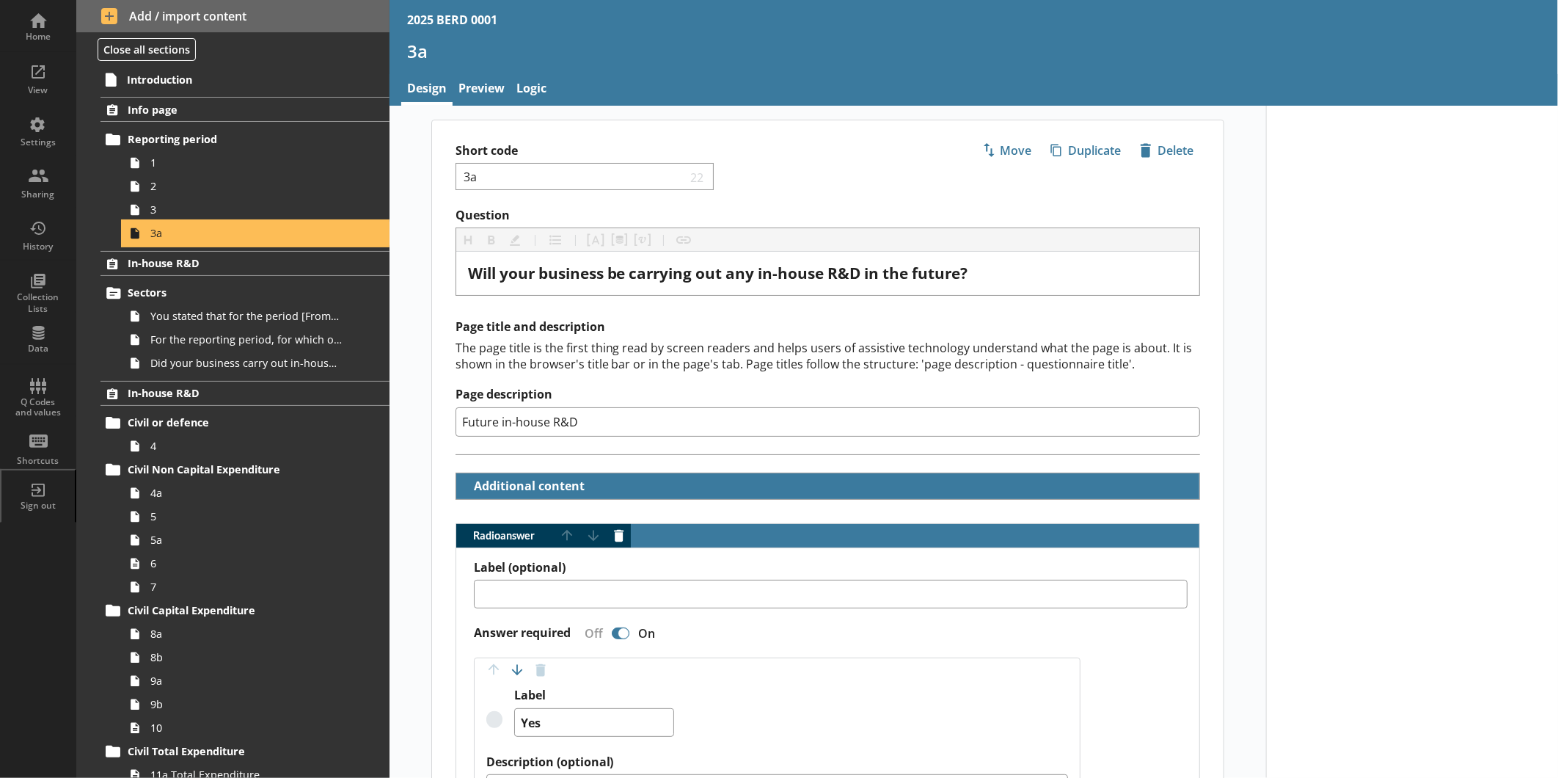
type textarea "x"
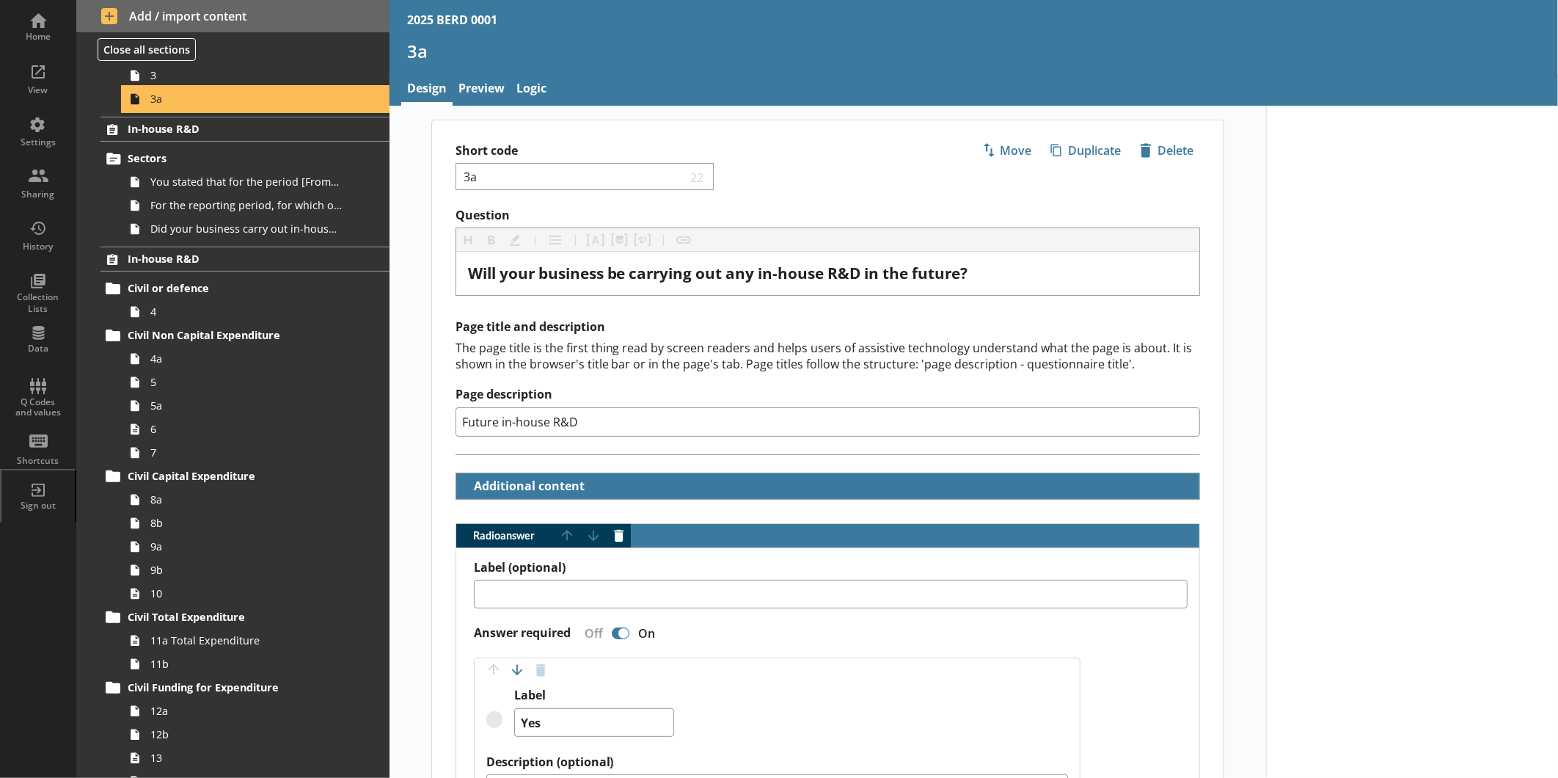
scroll to position [163, 0]
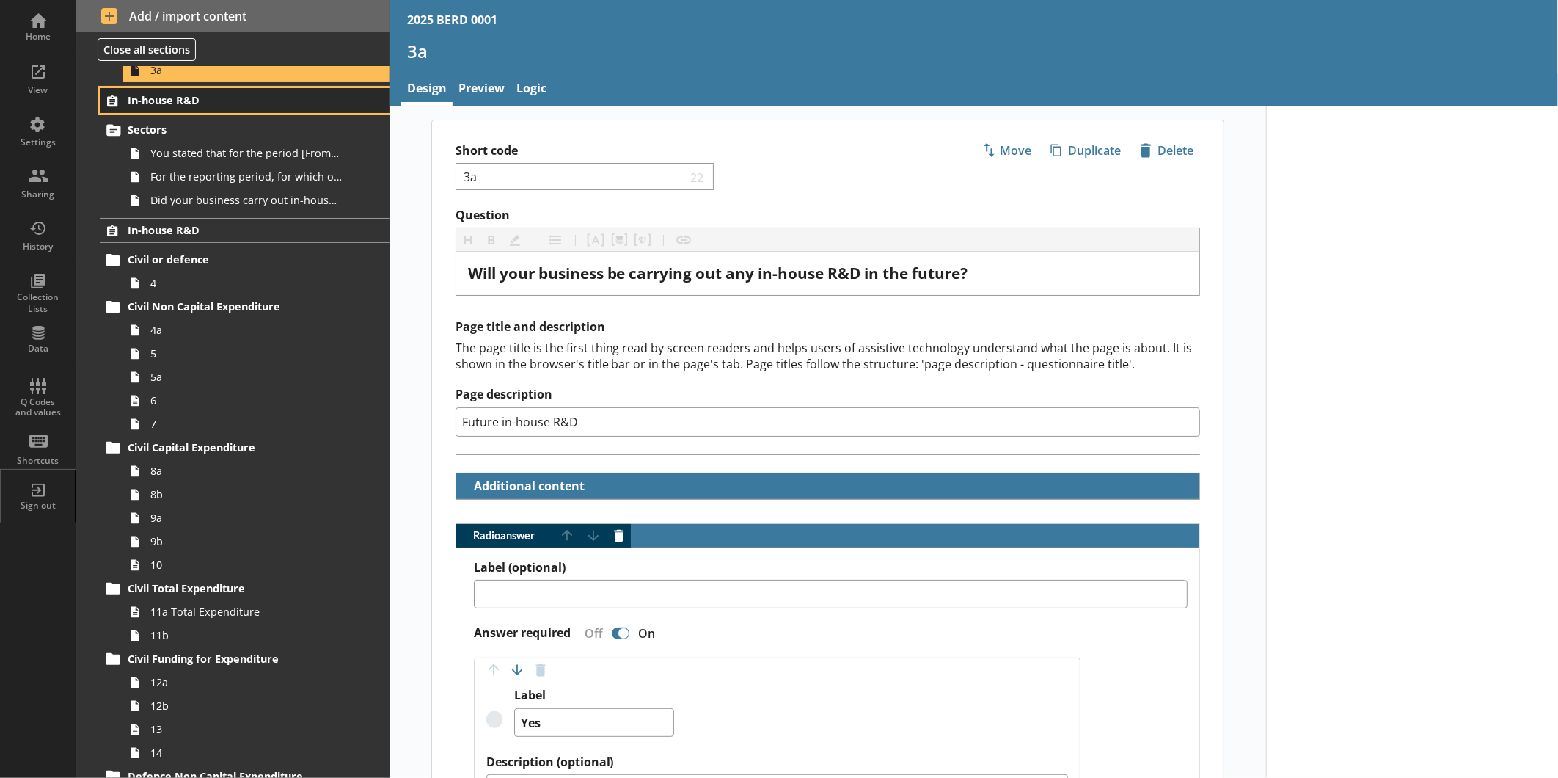
click at [201, 101] on span "In-house R&D" at bounding box center [232, 100] width 209 height 14
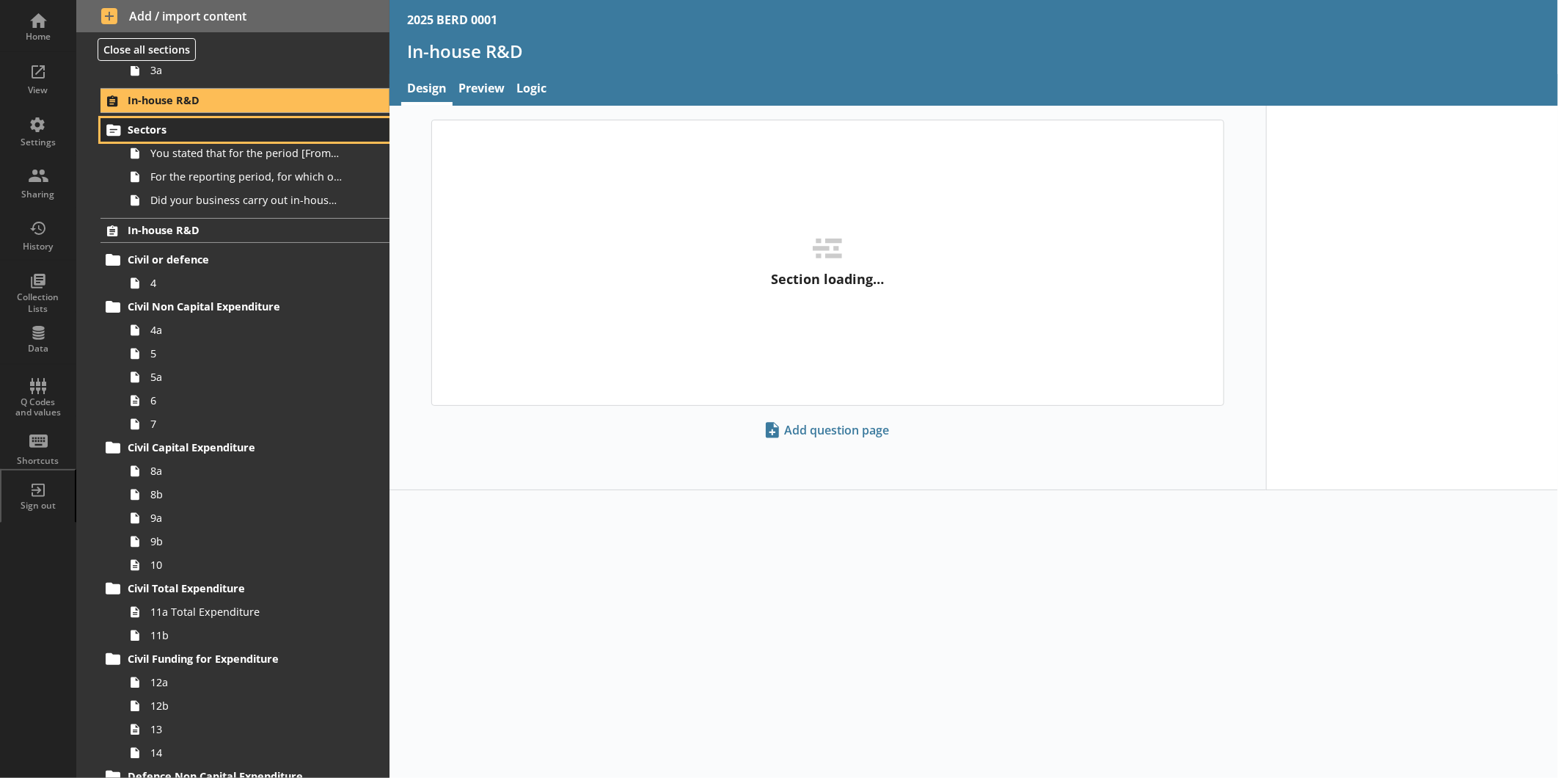
click at [200, 125] on span "Sectors" at bounding box center [232, 130] width 209 height 14
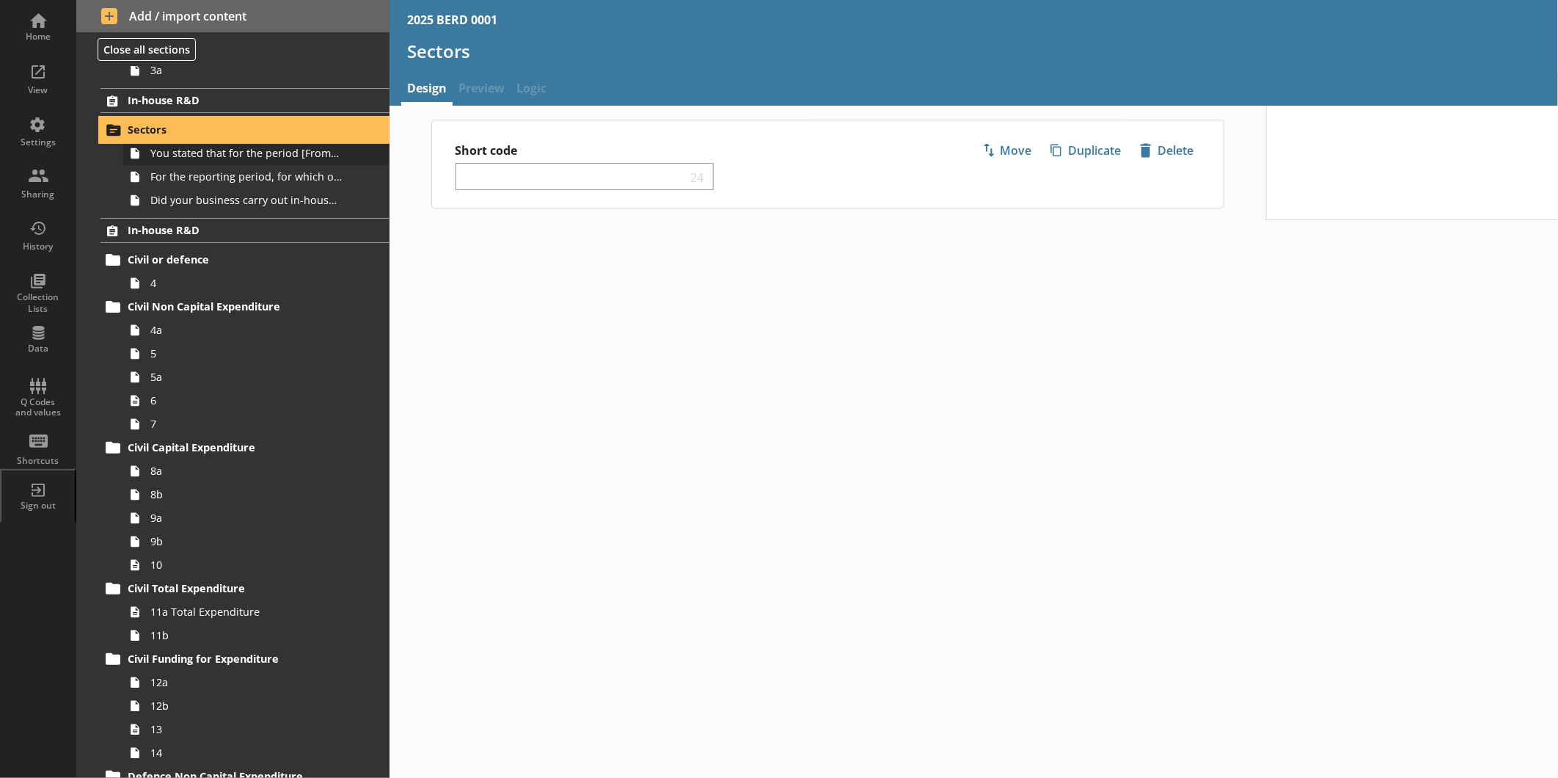
select select "ed5aa05f-910f-4662-9fcf-e405abfe6d58"
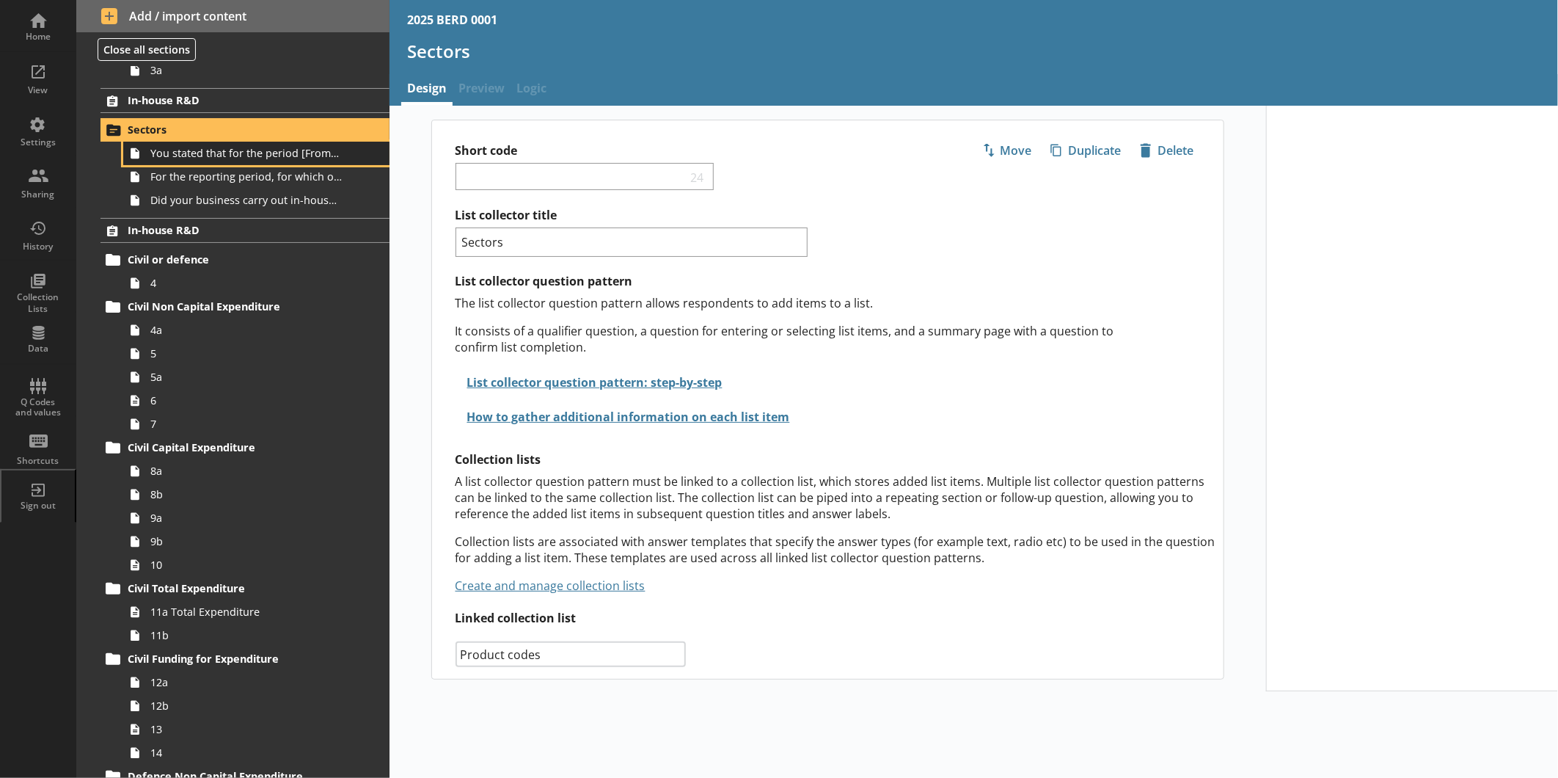
click at [216, 156] on span "You stated that for the period [From] to [To], [Ru Name] carried out in-house R…" at bounding box center [245, 153] width 191 height 14
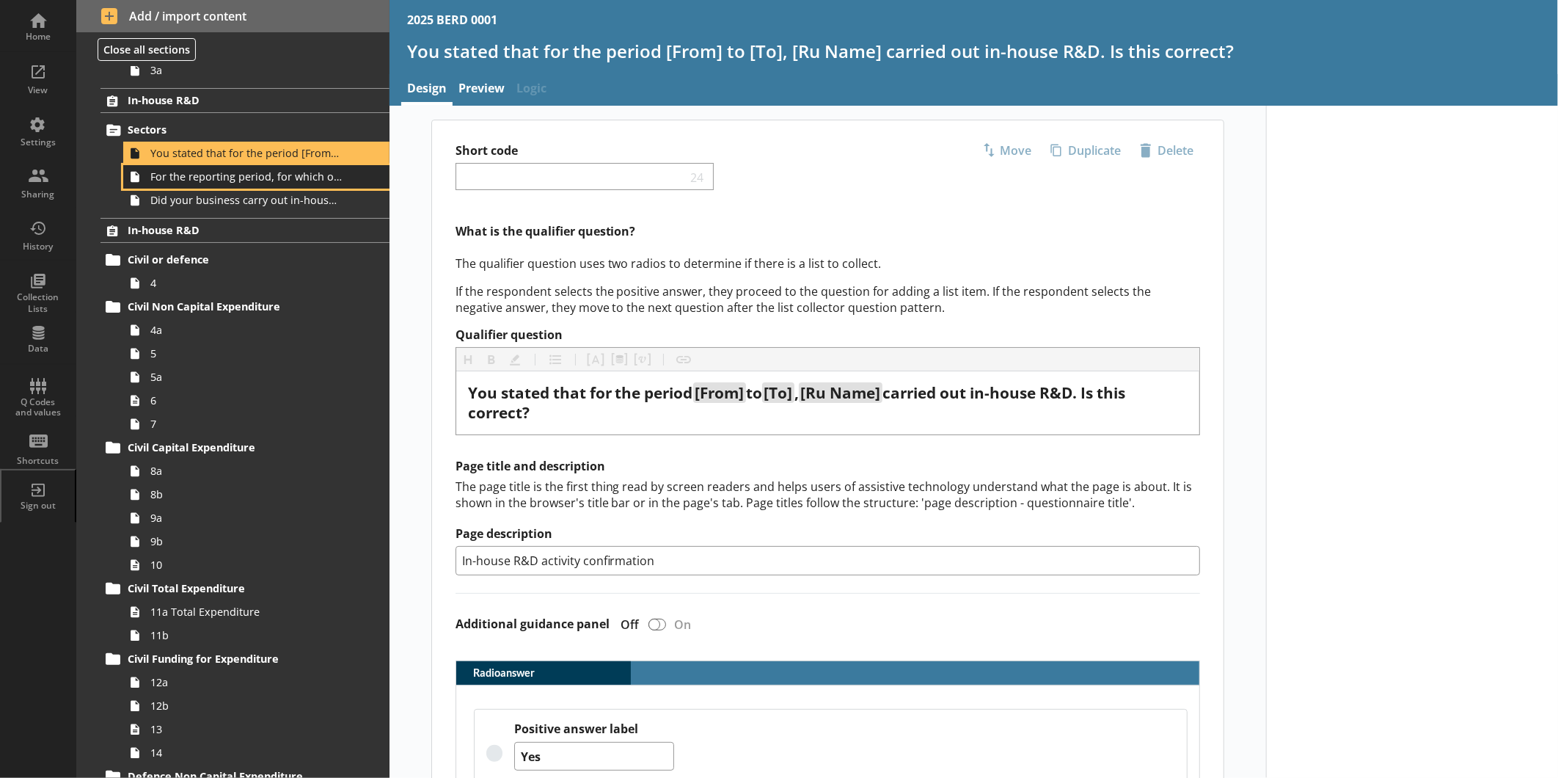
click at [220, 169] on span "For the reporting period, for which of the following product codes has your bus…" at bounding box center [245, 176] width 191 height 14
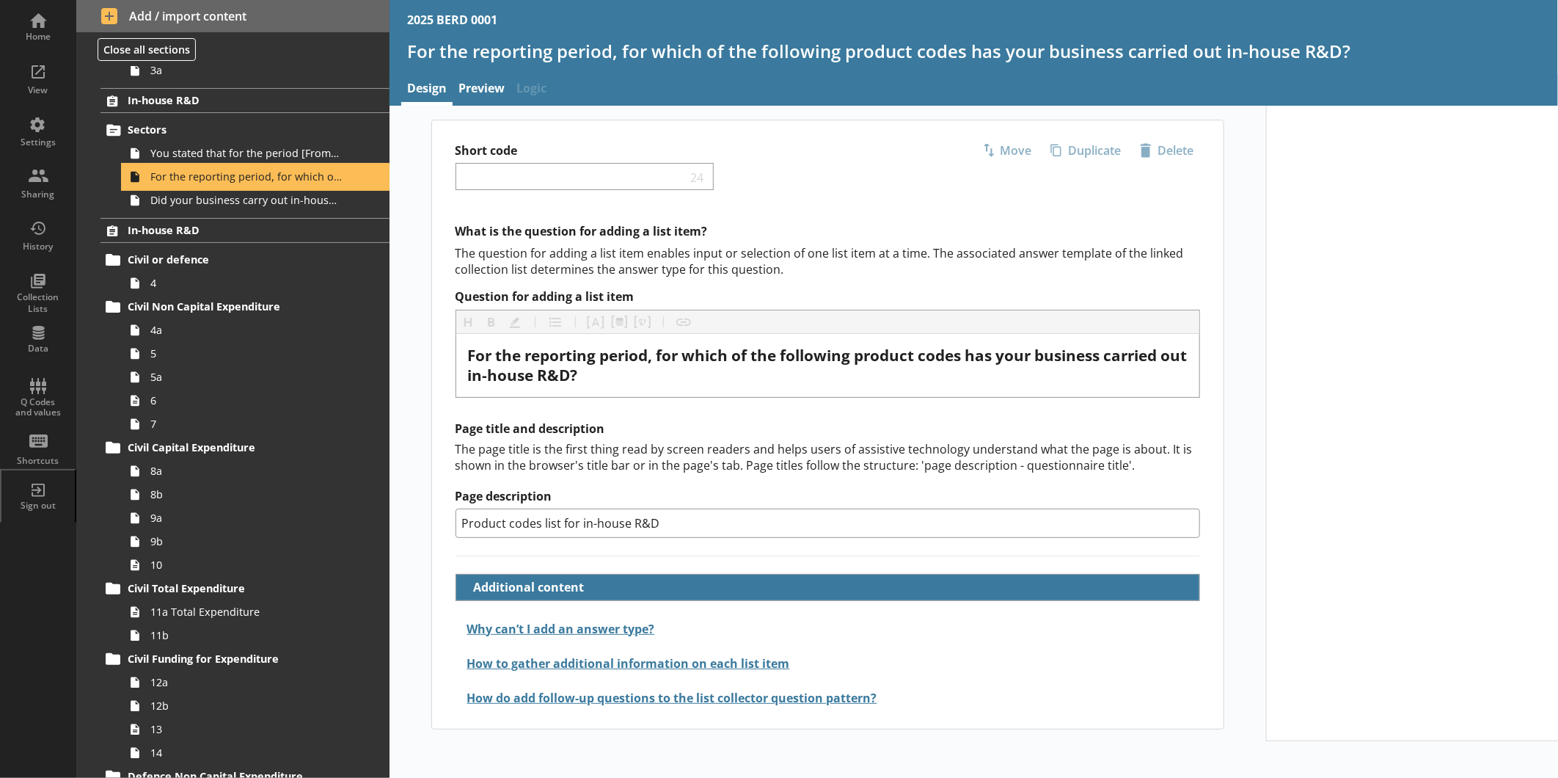
click at [228, 183] on span "For the reporting period, for which of the following product codes has your bus…" at bounding box center [245, 176] width 191 height 14
click at [233, 194] on span "Did your business carry out in-house R&D for any other product codes?" at bounding box center [245, 200] width 191 height 14
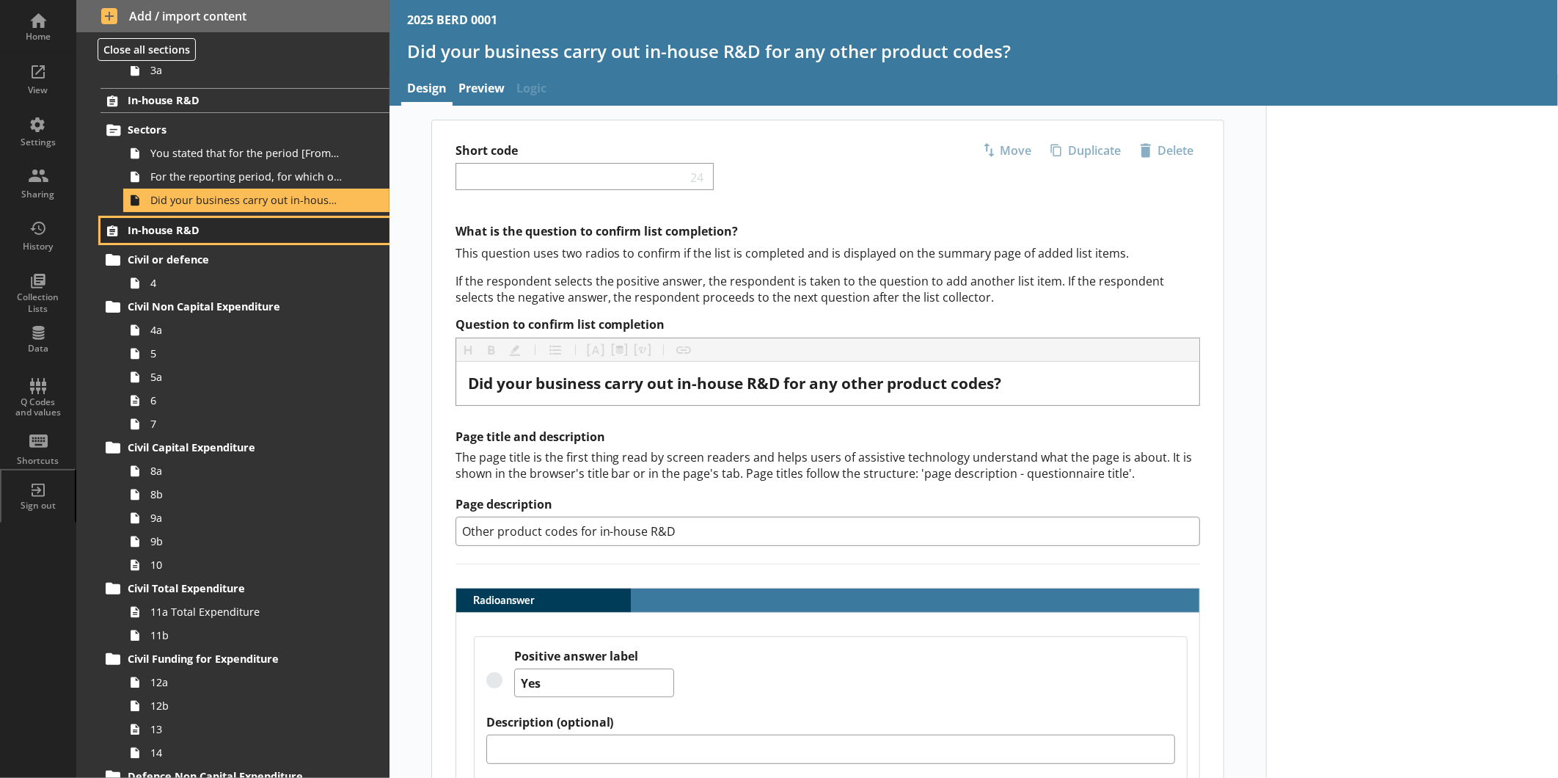
click at [233, 225] on span "In-house R&D" at bounding box center [232, 230] width 209 height 14
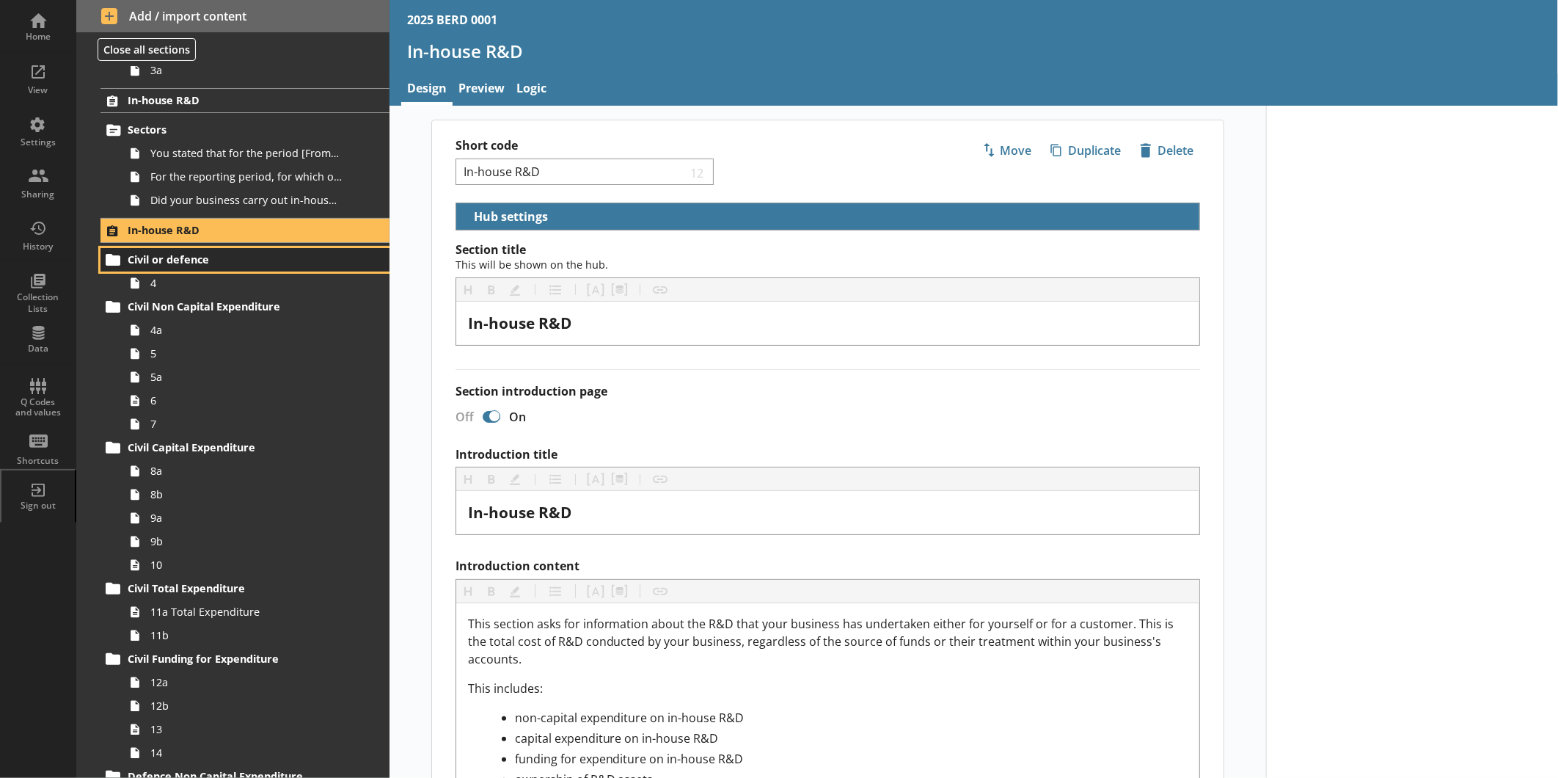
click at [241, 260] on span "Civil or defence" at bounding box center [232, 259] width 209 height 14
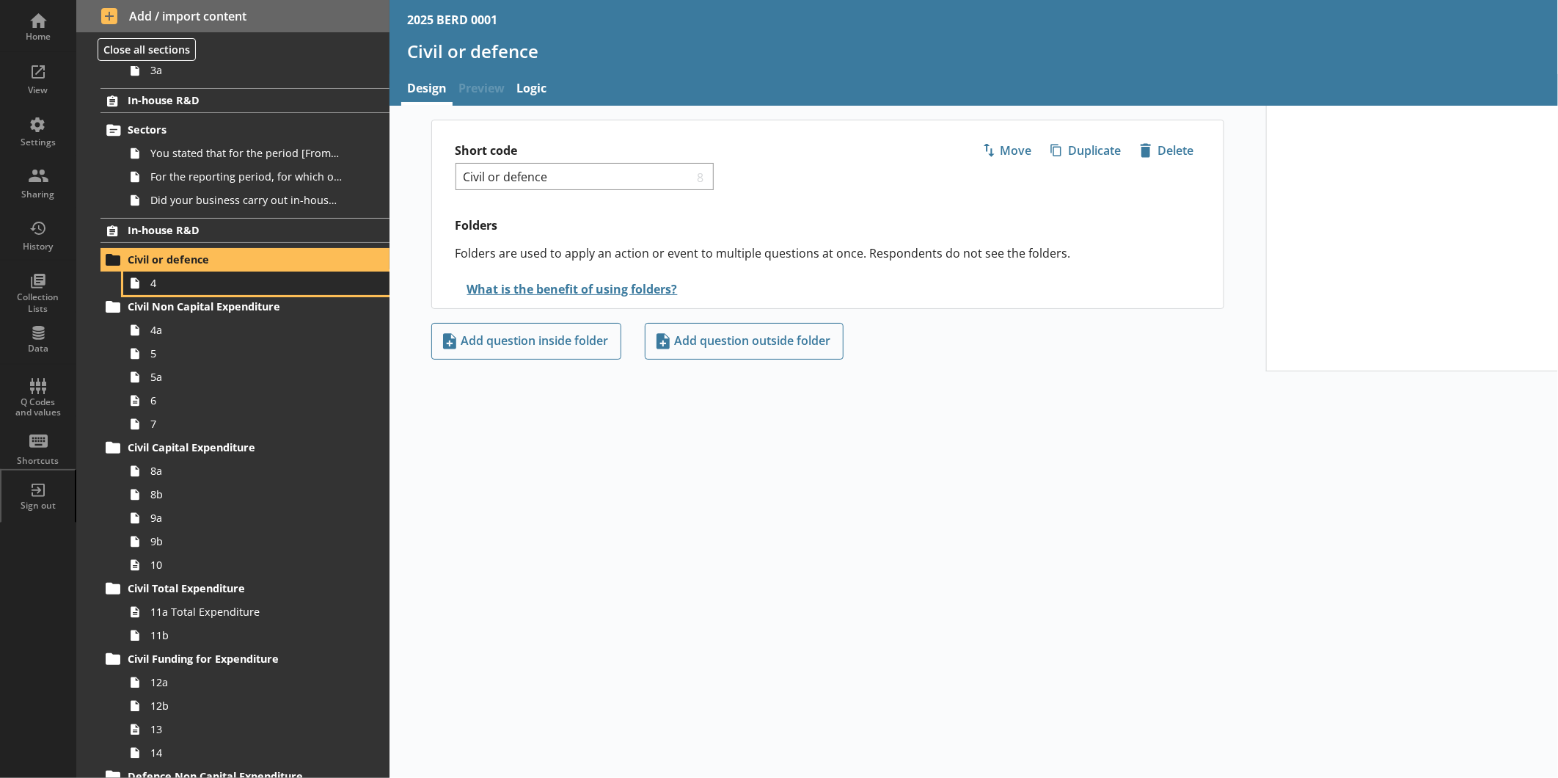
click at [249, 289] on span "4" at bounding box center [245, 283] width 191 height 14
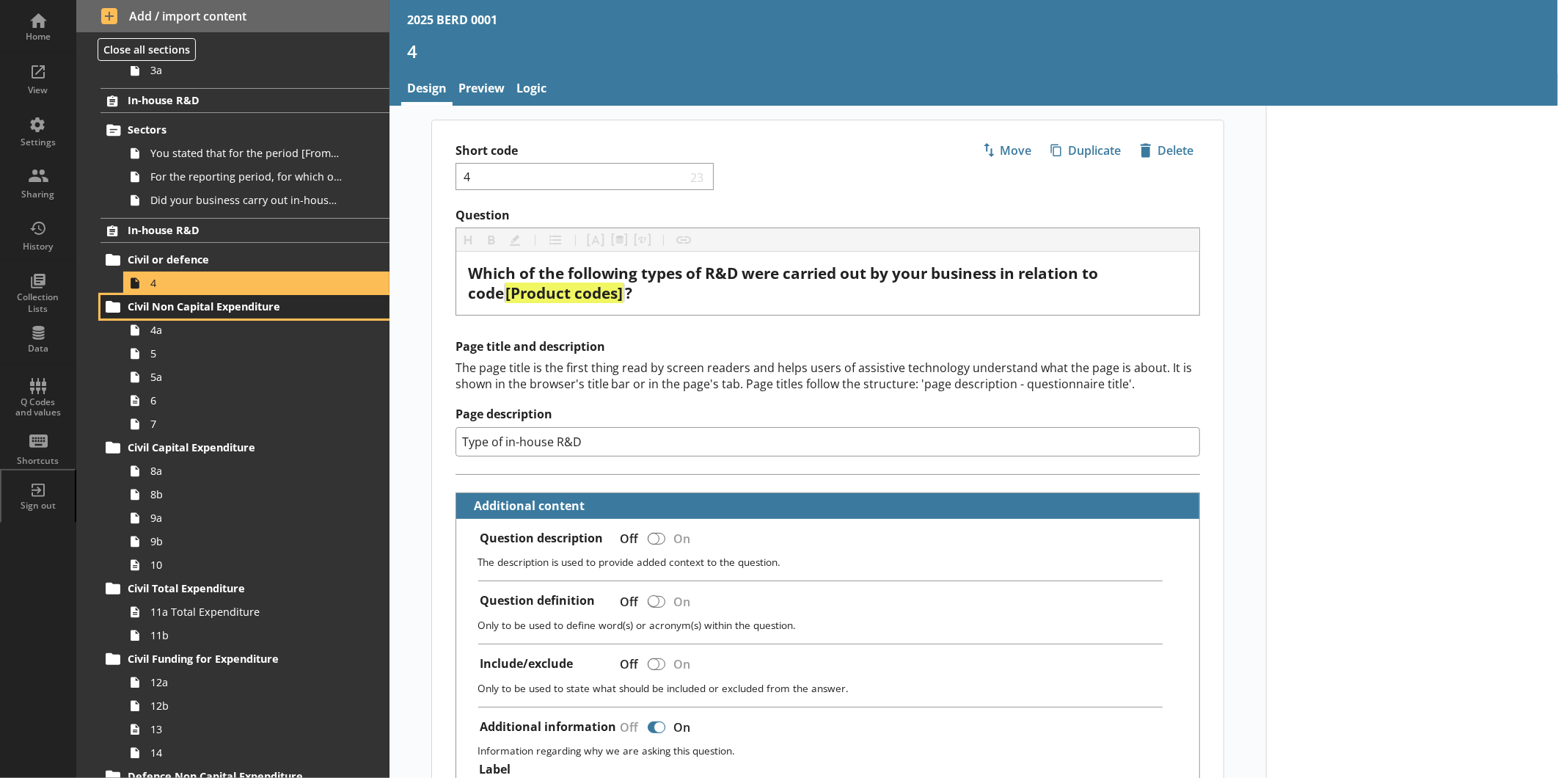
click at [250, 310] on span "Civil Non Capital Expenditure" at bounding box center [232, 306] width 209 height 14
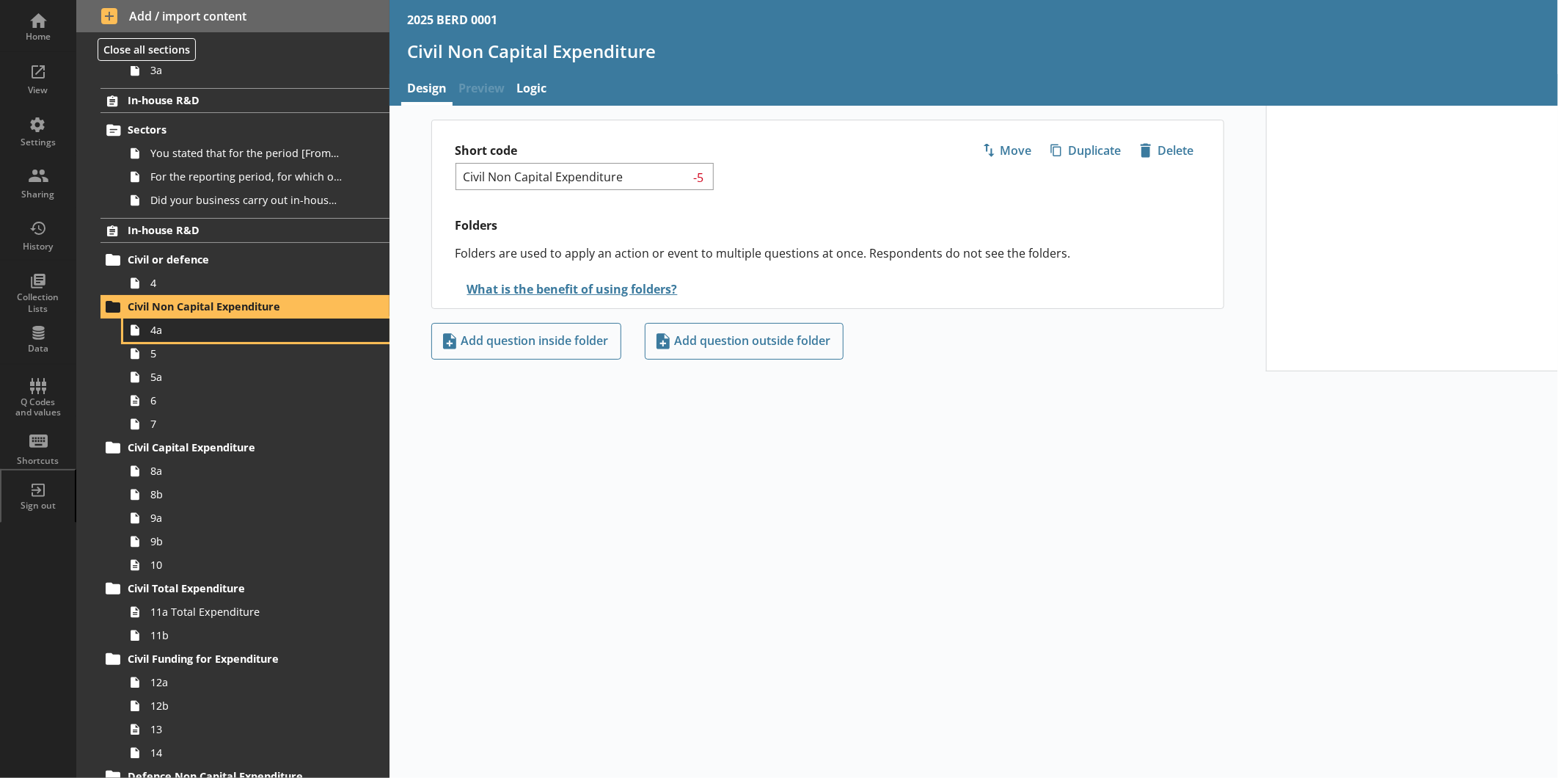
click at [263, 340] on link "4a" at bounding box center [256, 329] width 266 height 23
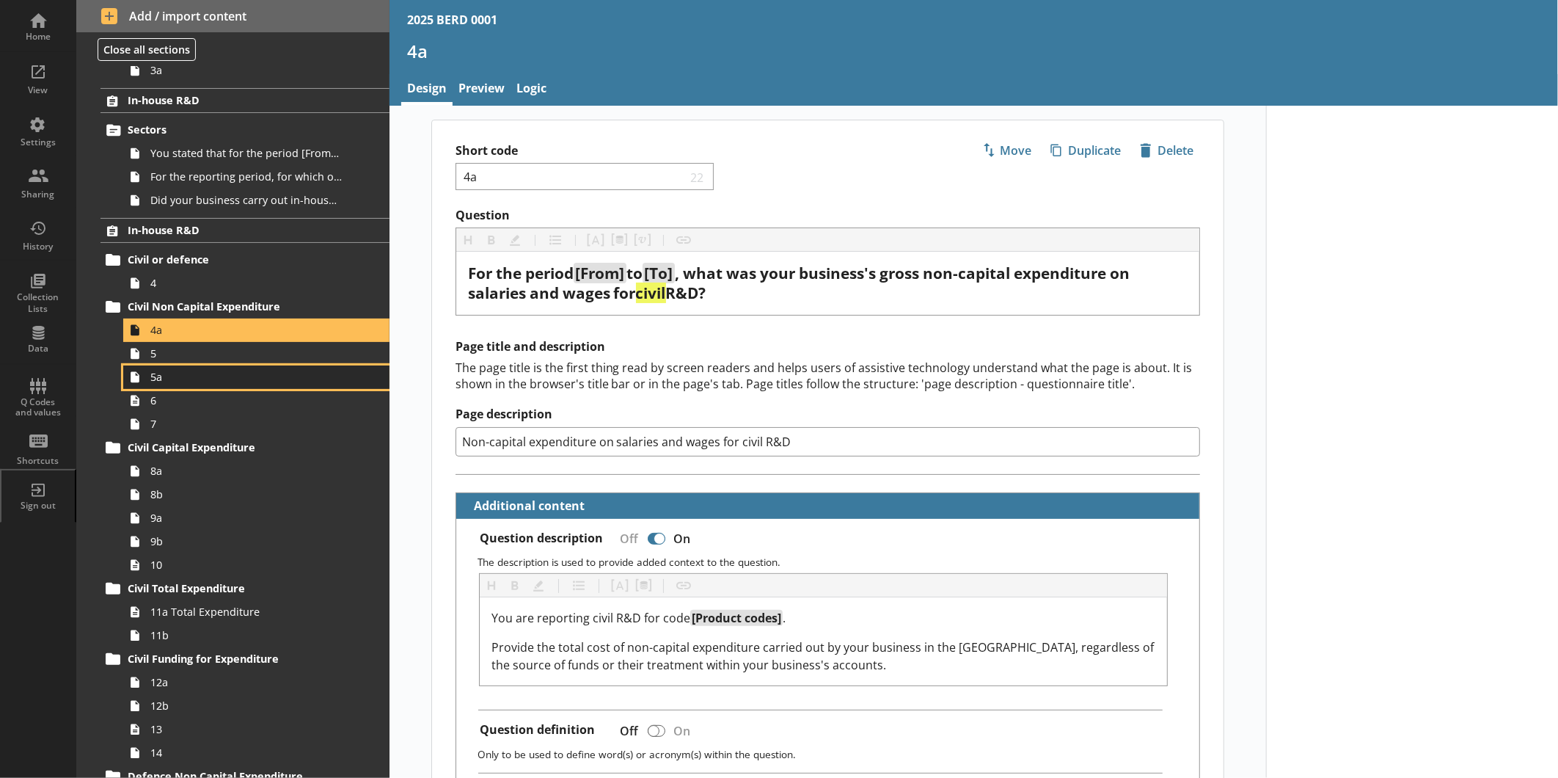
click at [214, 367] on link "5a" at bounding box center [256, 376] width 266 height 23
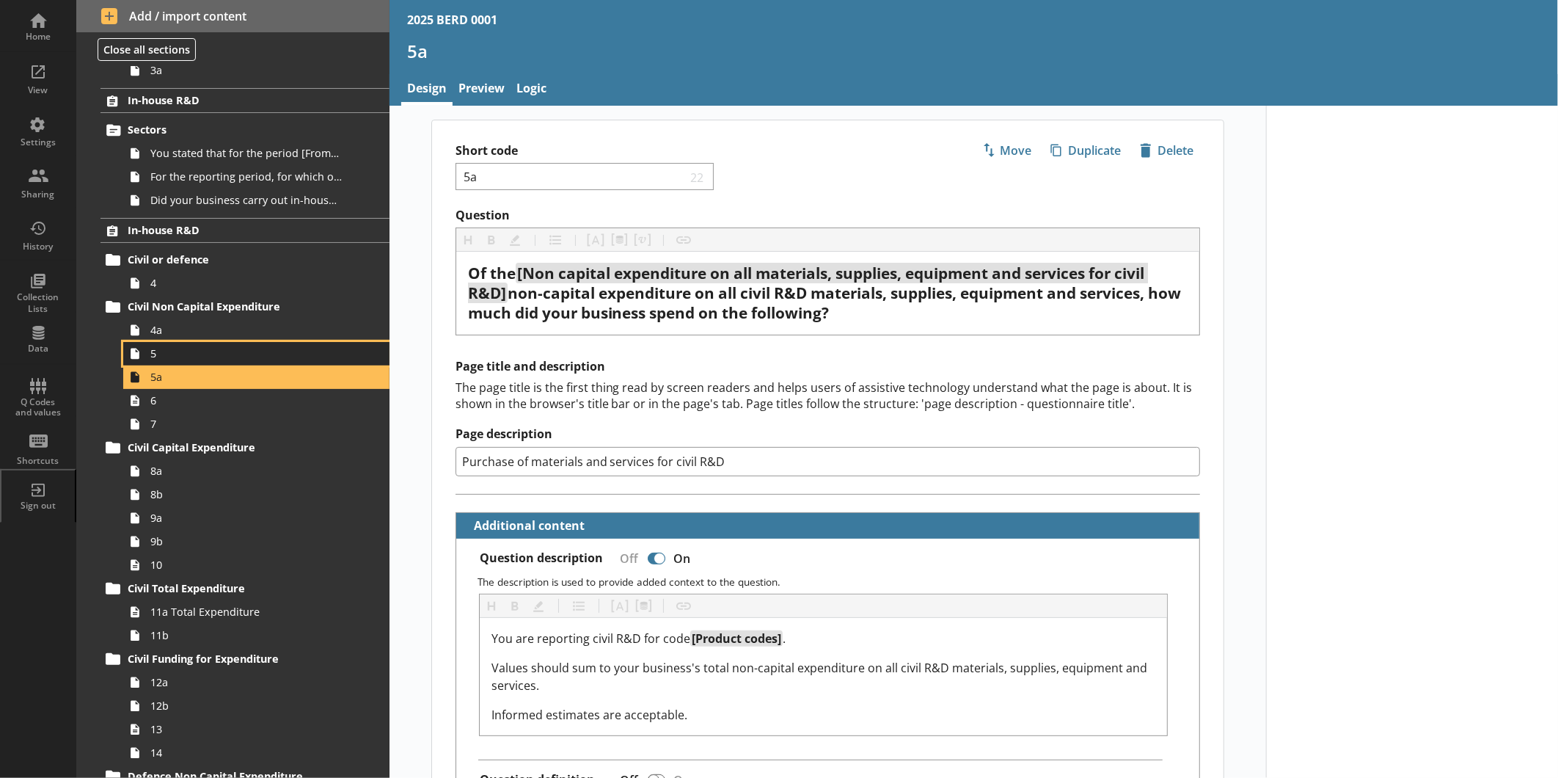
click at [206, 357] on span "5" at bounding box center [245, 353] width 191 height 14
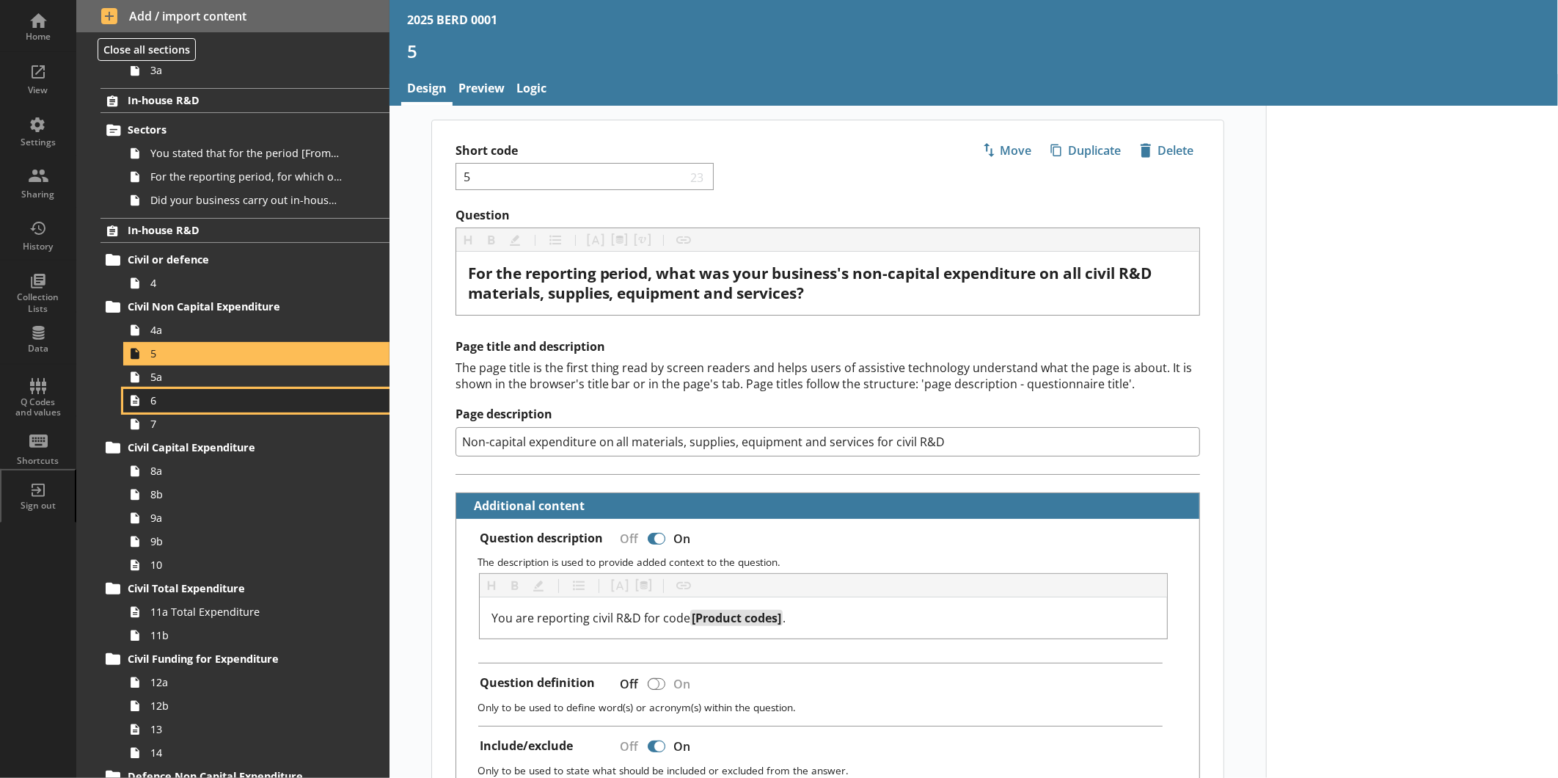
click at [205, 402] on span "6" at bounding box center [245, 400] width 191 height 14
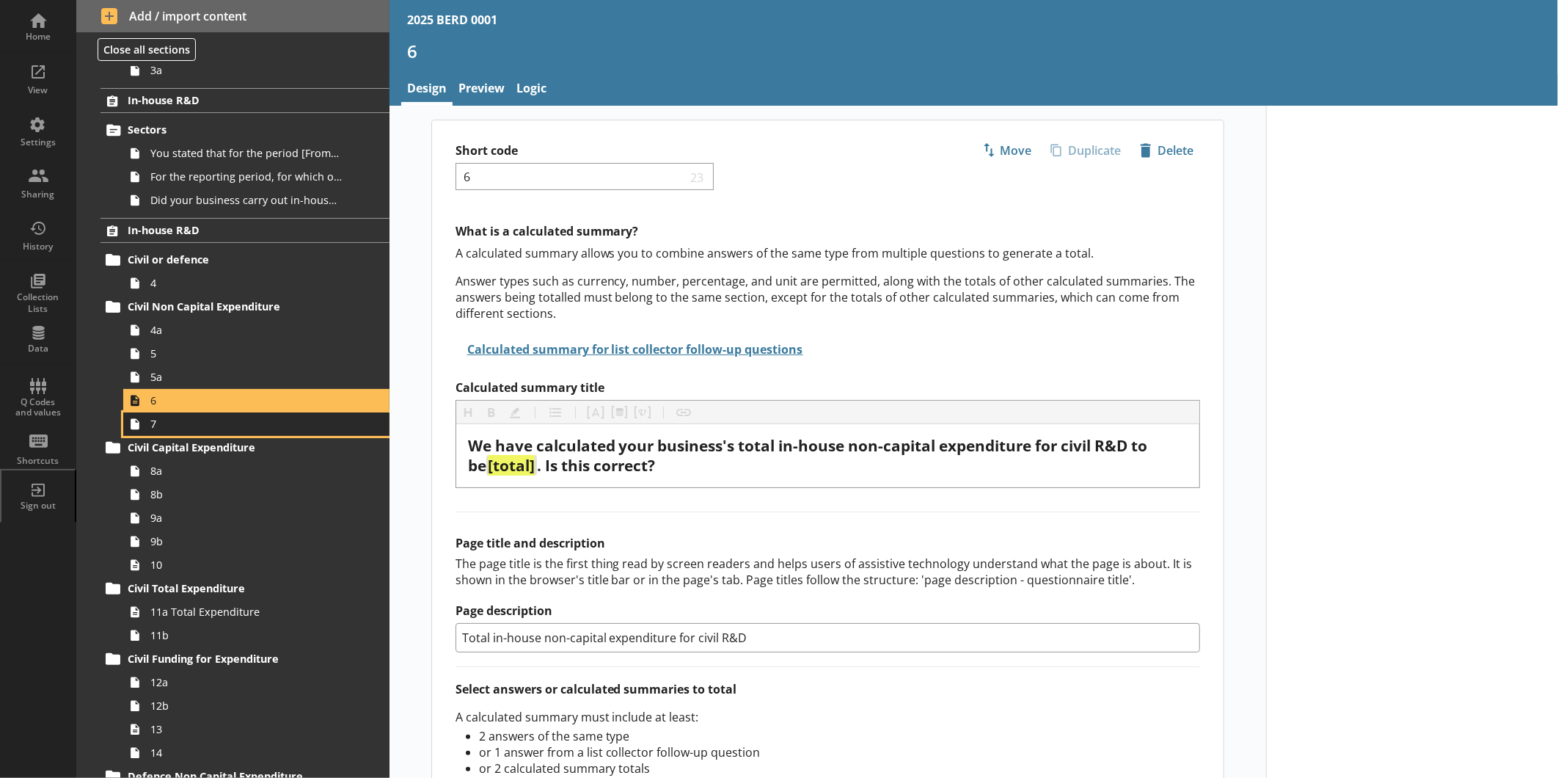
click at [199, 427] on span "7" at bounding box center [245, 424] width 191 height 14
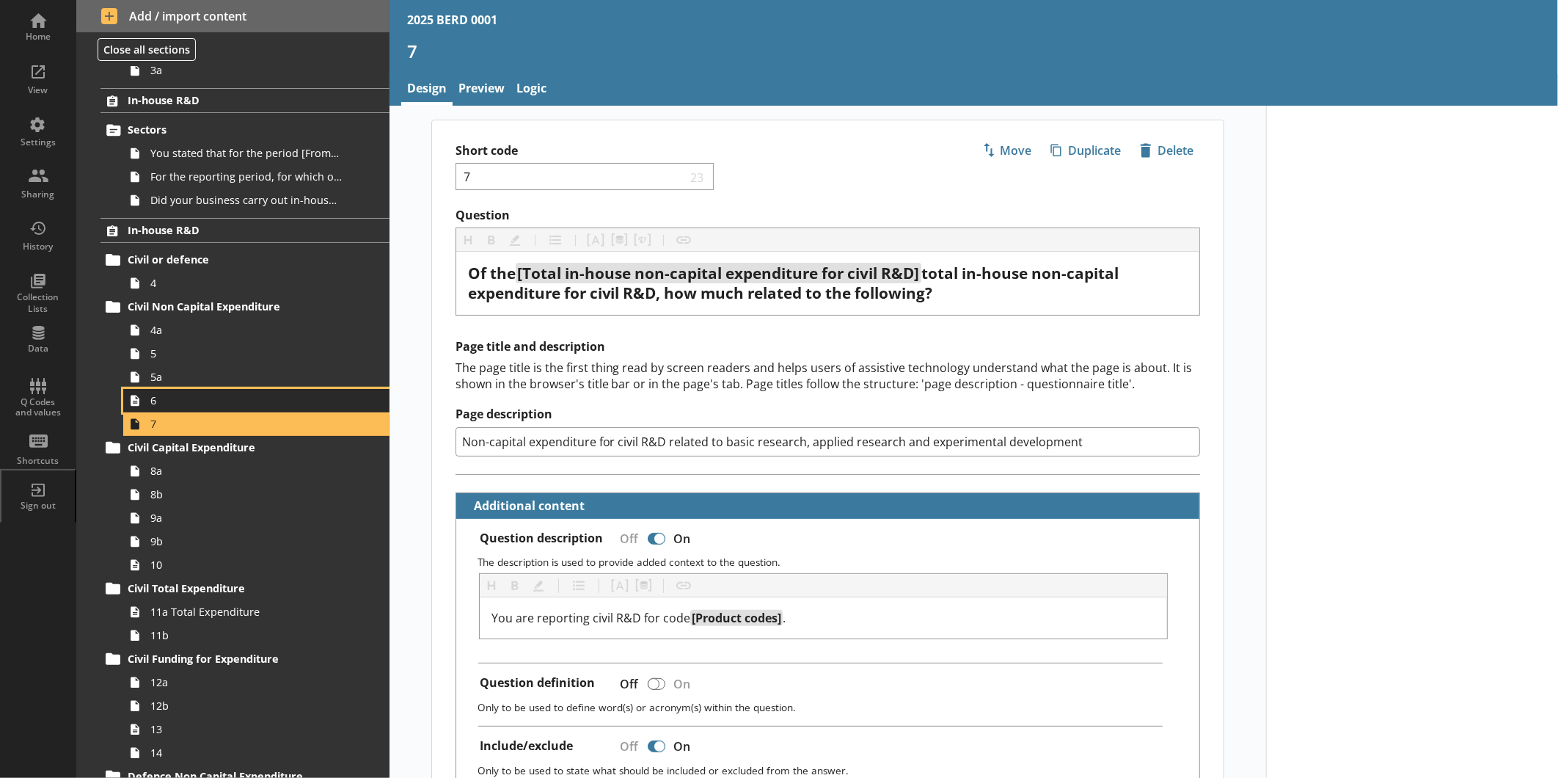
click at [209, 404] on span "6" at bounding box center [245, 400] width 191 height 14
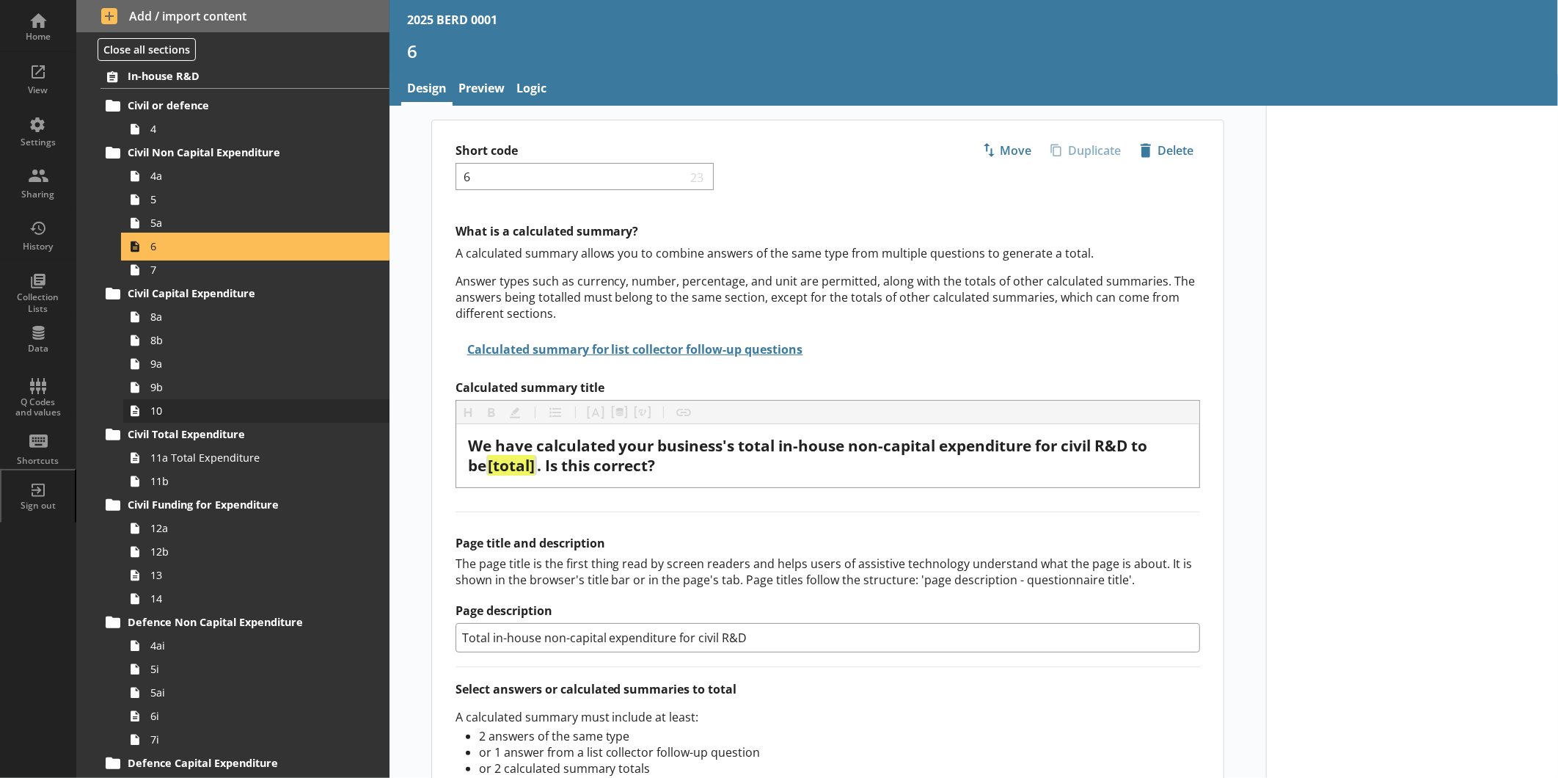
scroll to position [326, 0]
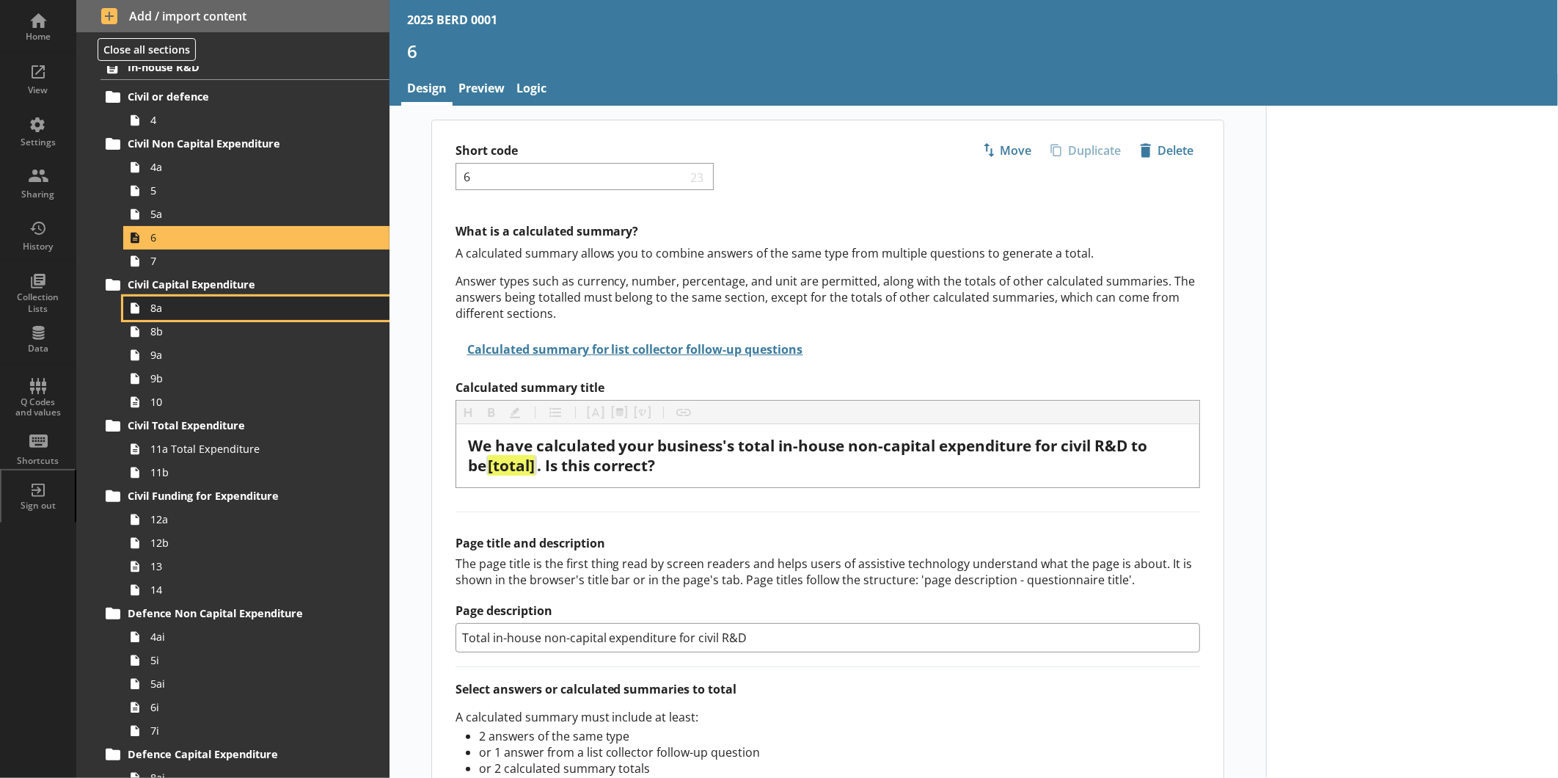
click at [195, 316] on link "8a" at bounding box center [256, 307] width 266 height 23
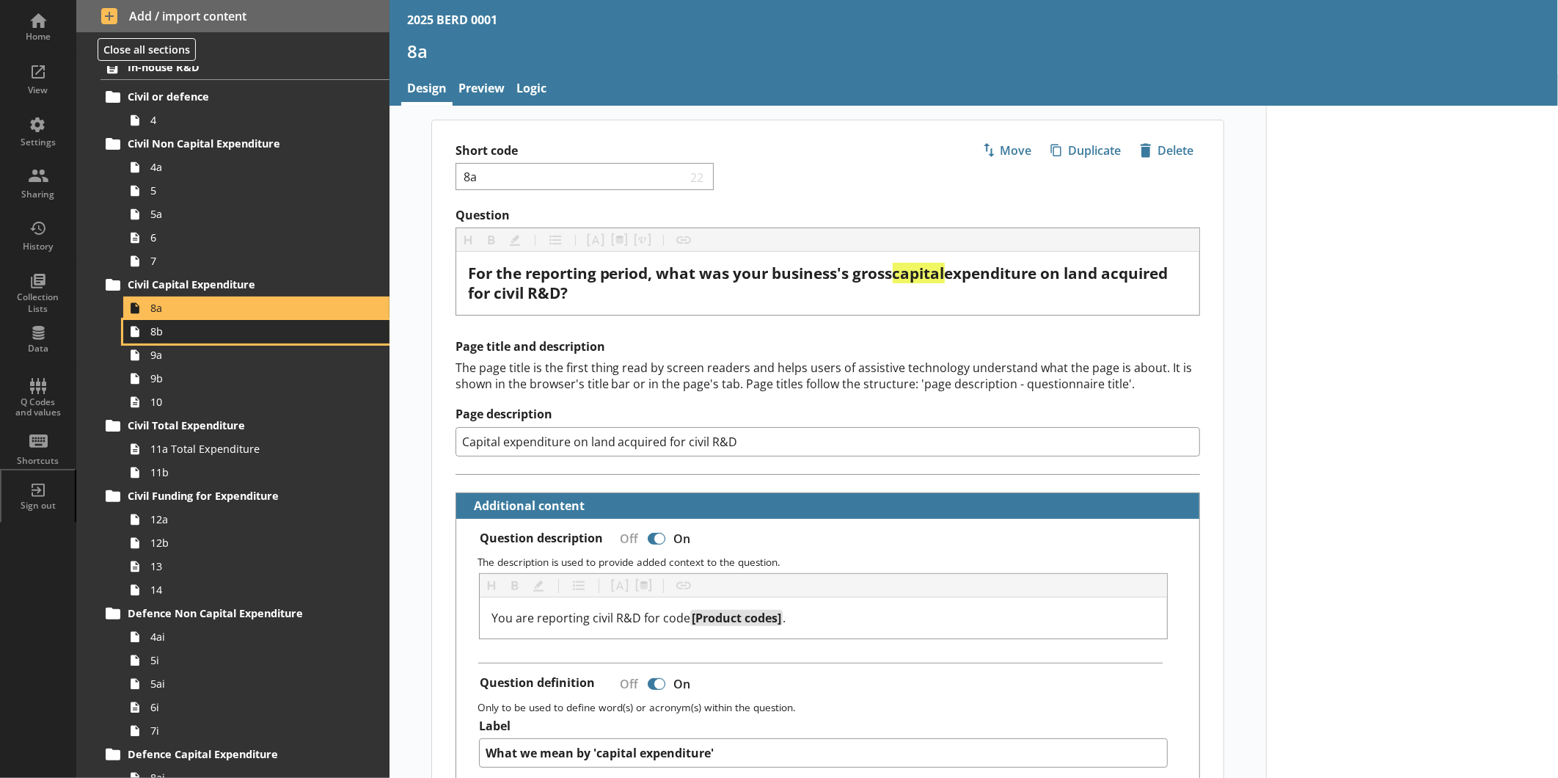
click at [196, 334] on span "8b" at bounding box center [245, 331] width 191 height 14
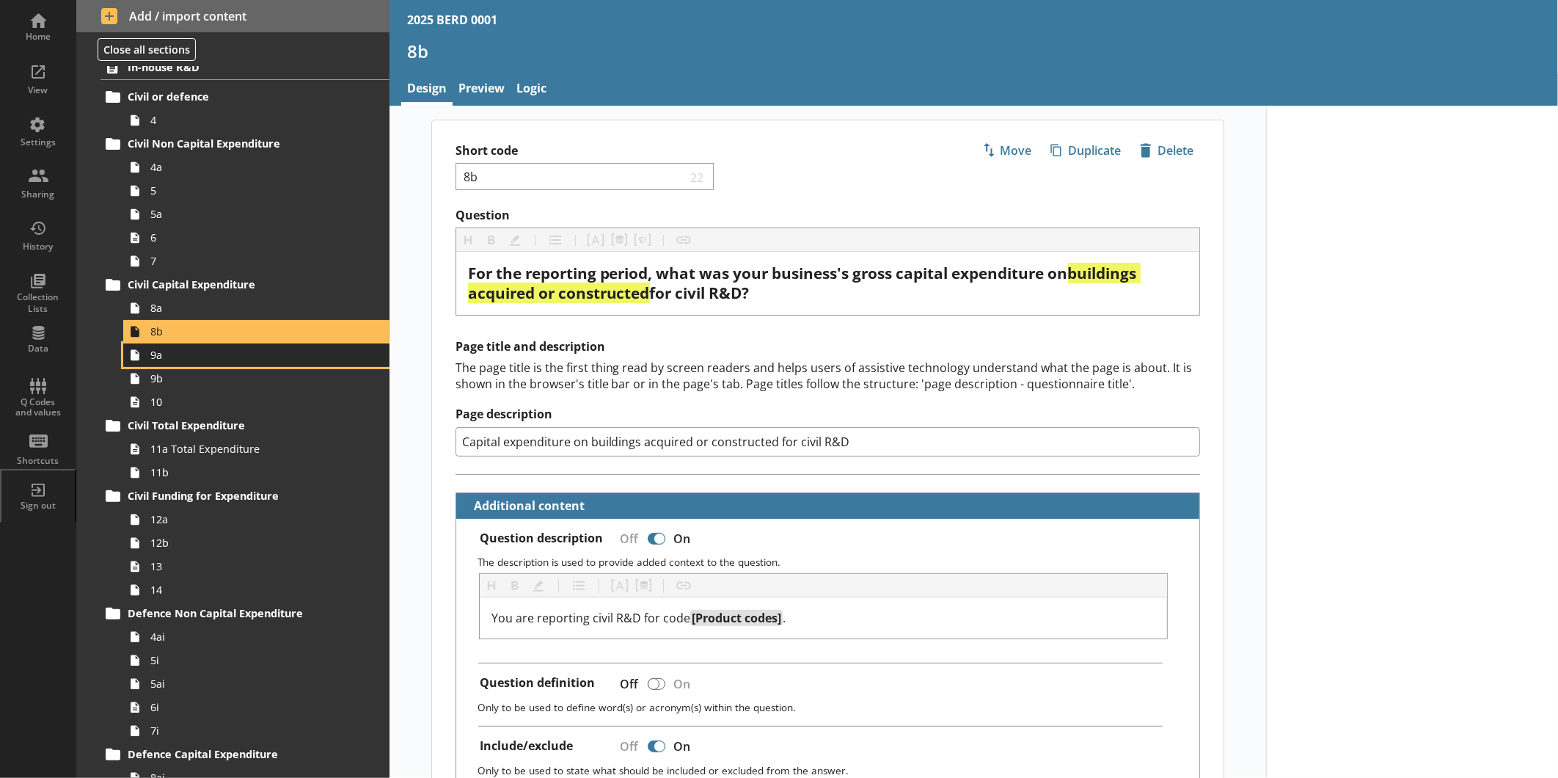
click at [207, 357] on span "9a" at bounding box center [245, 355] width 191 height 14
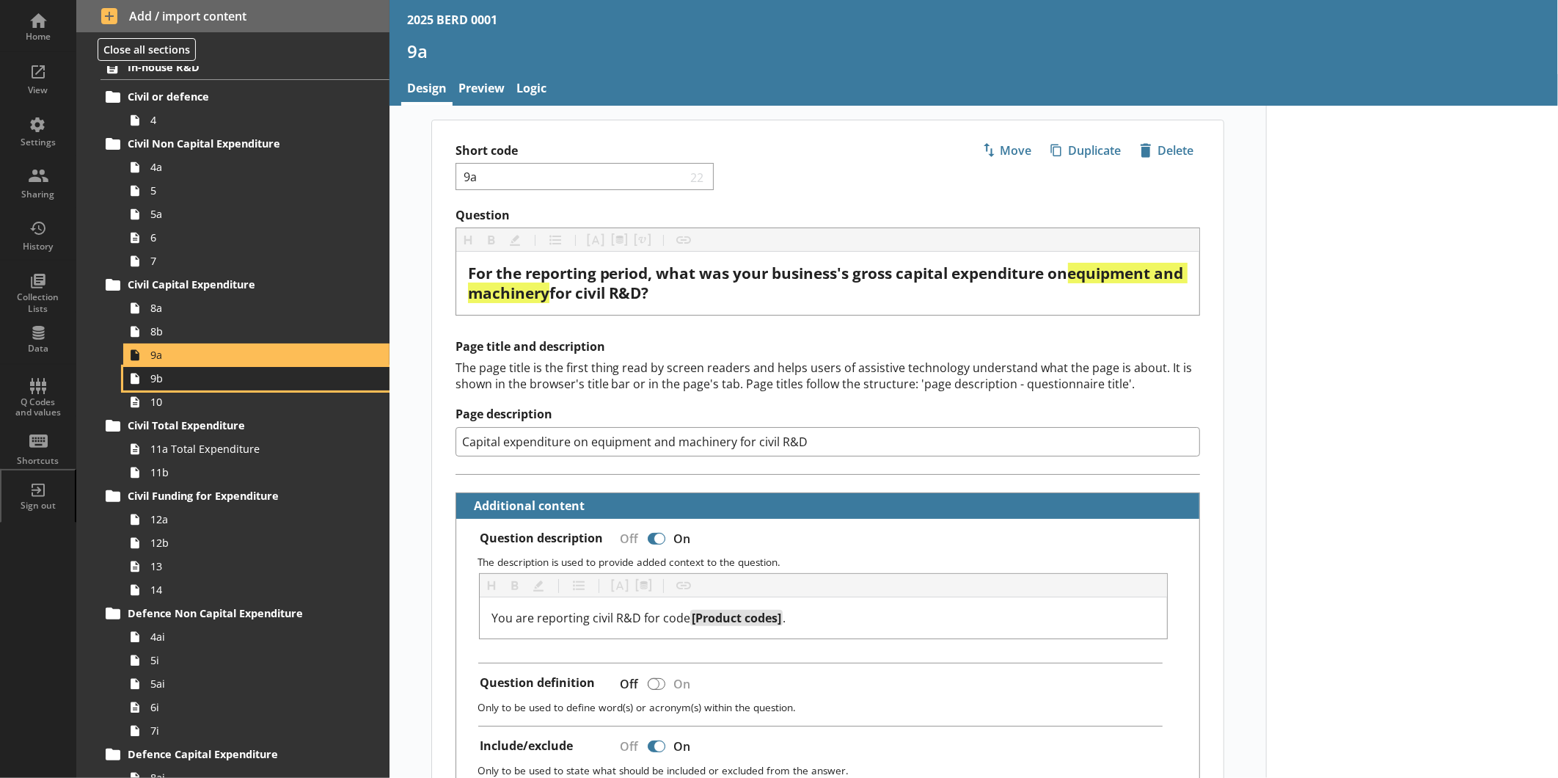
click at [214, 368] on link "9b" at bounding box center [256, 378] width 266 height 23
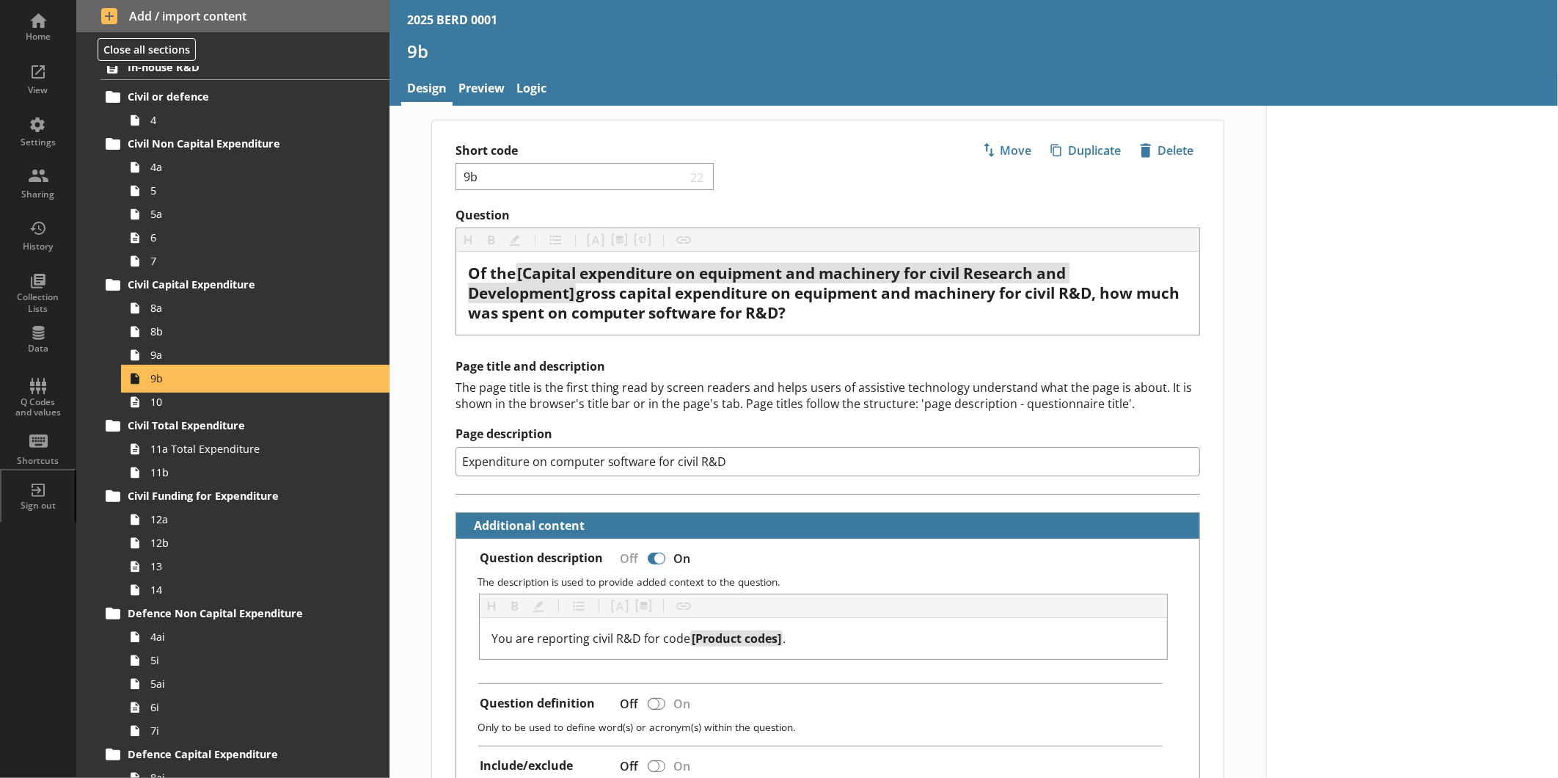
type textarea "x"
click at [213, 399] on span "10" at bounding box center [245, 402] width 191 height 14
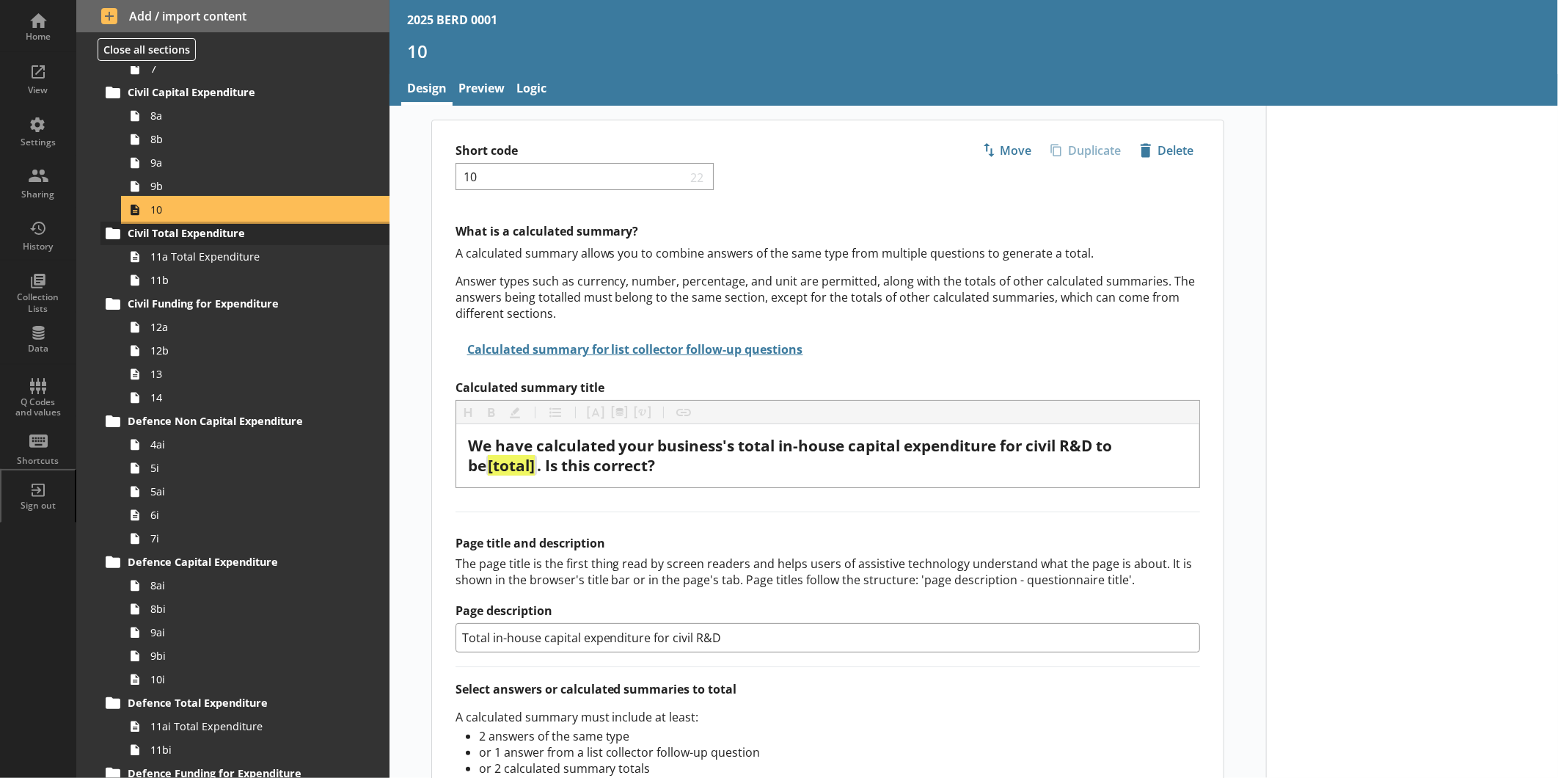
scroll to position [522, 0]
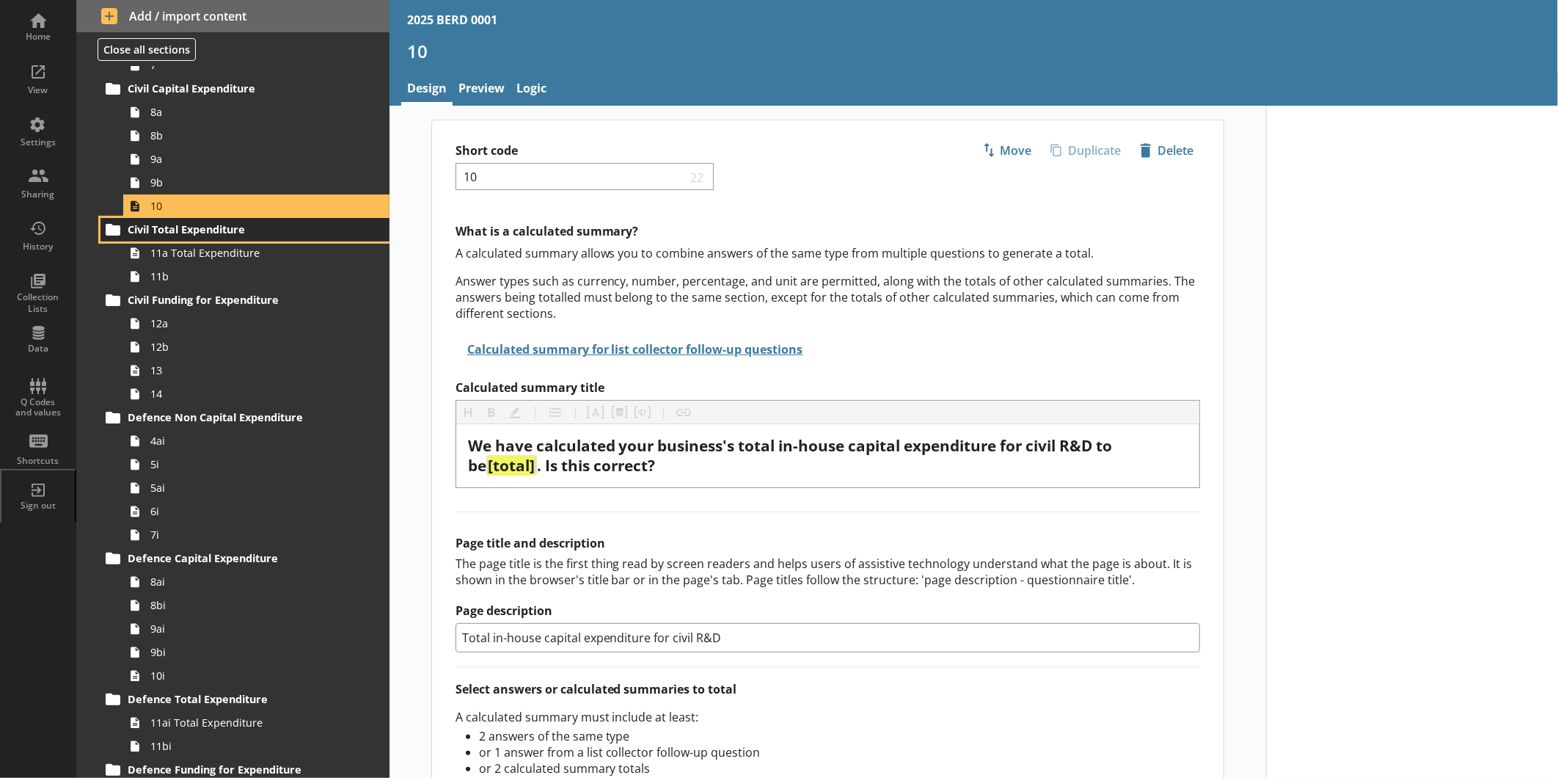
click at [313, 225] on span "Civil Total Expenditure" at bounding box center [232, 229] width 209 height 14
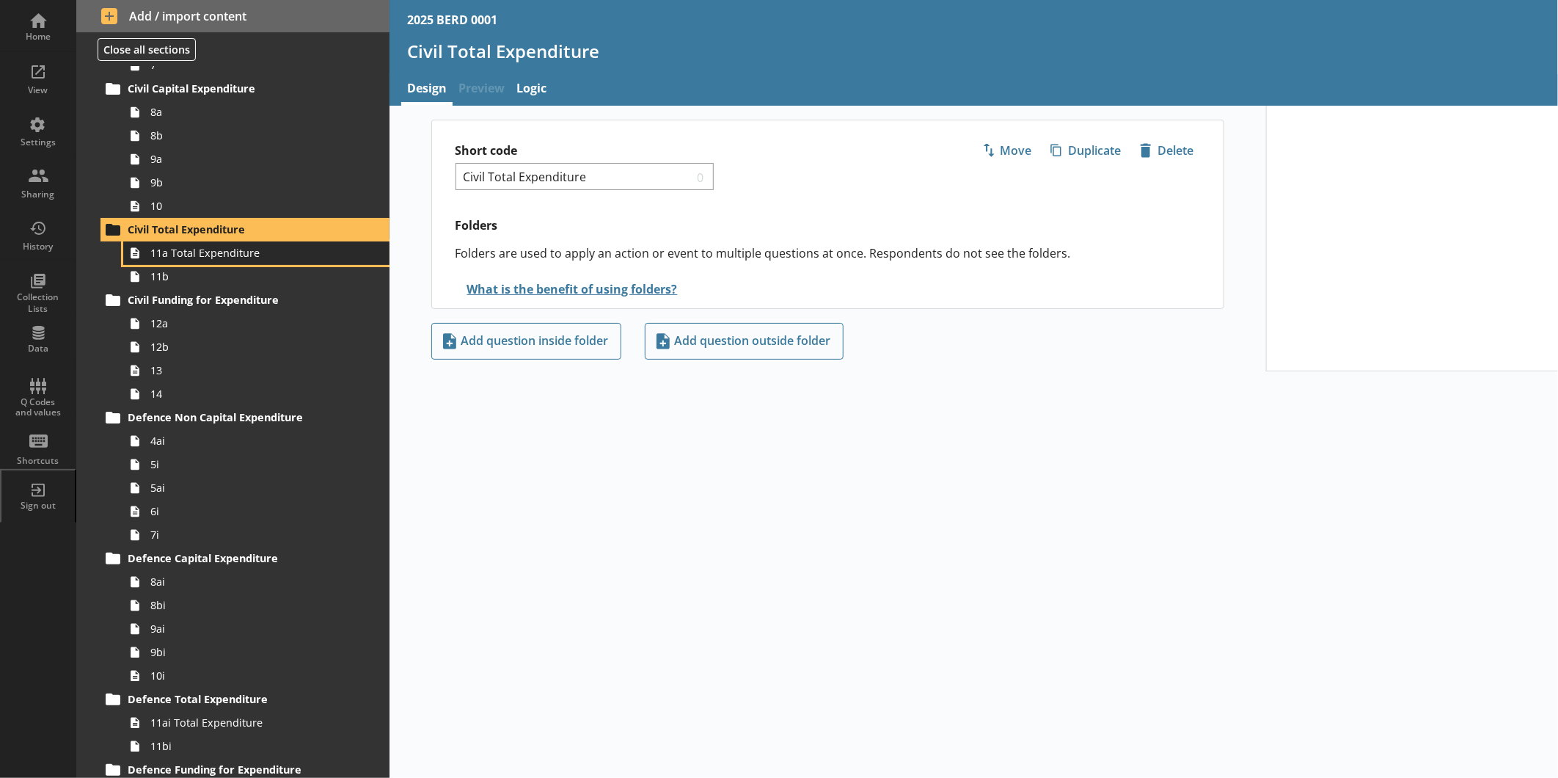
click at [123, 241] on link "11a Total Expenditure" at bounding box center [256, 252] width 266 height 23
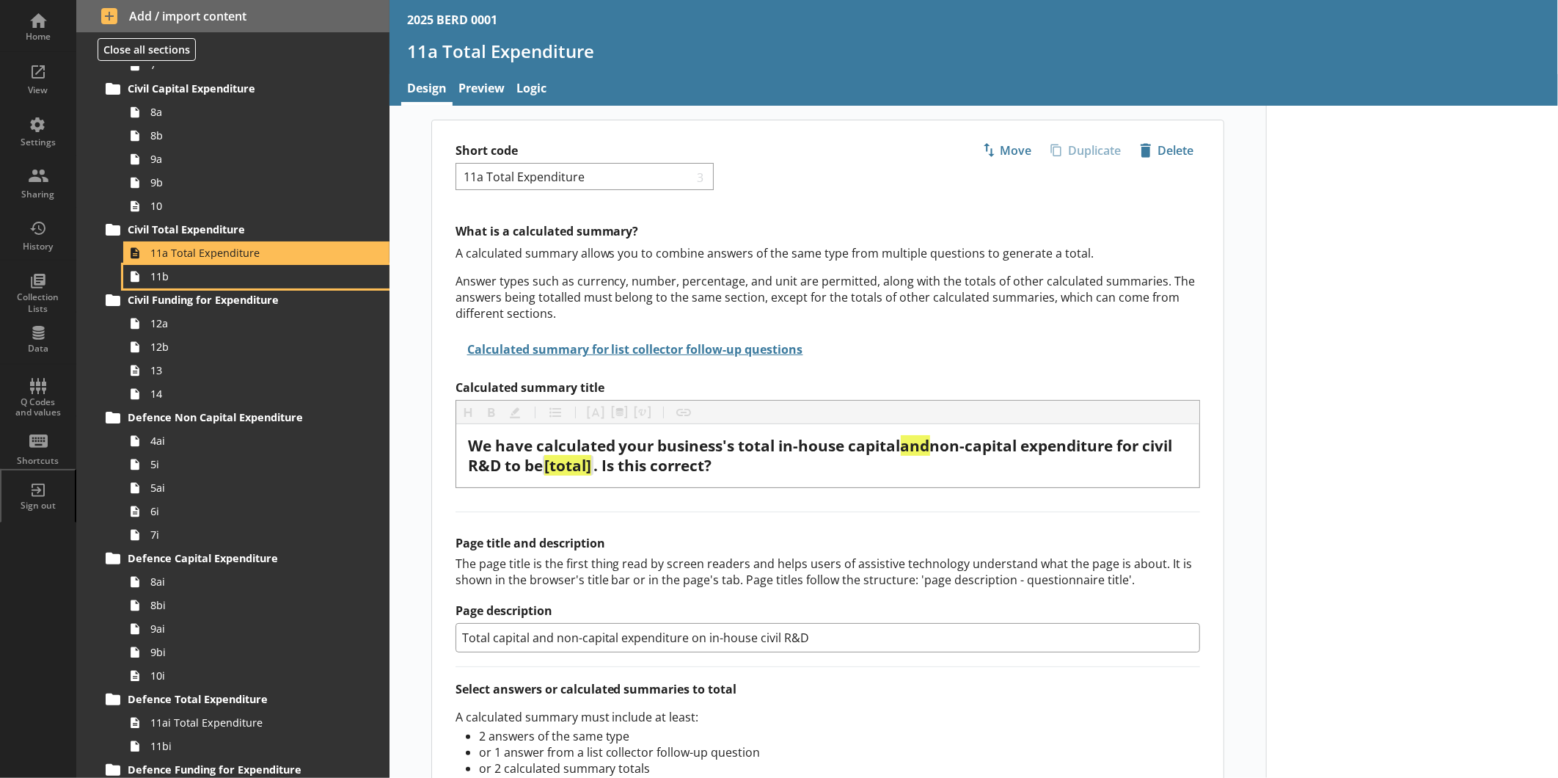
click at [123, 265] on link "11b" at bounding box center [256, 276] width 266 height 23
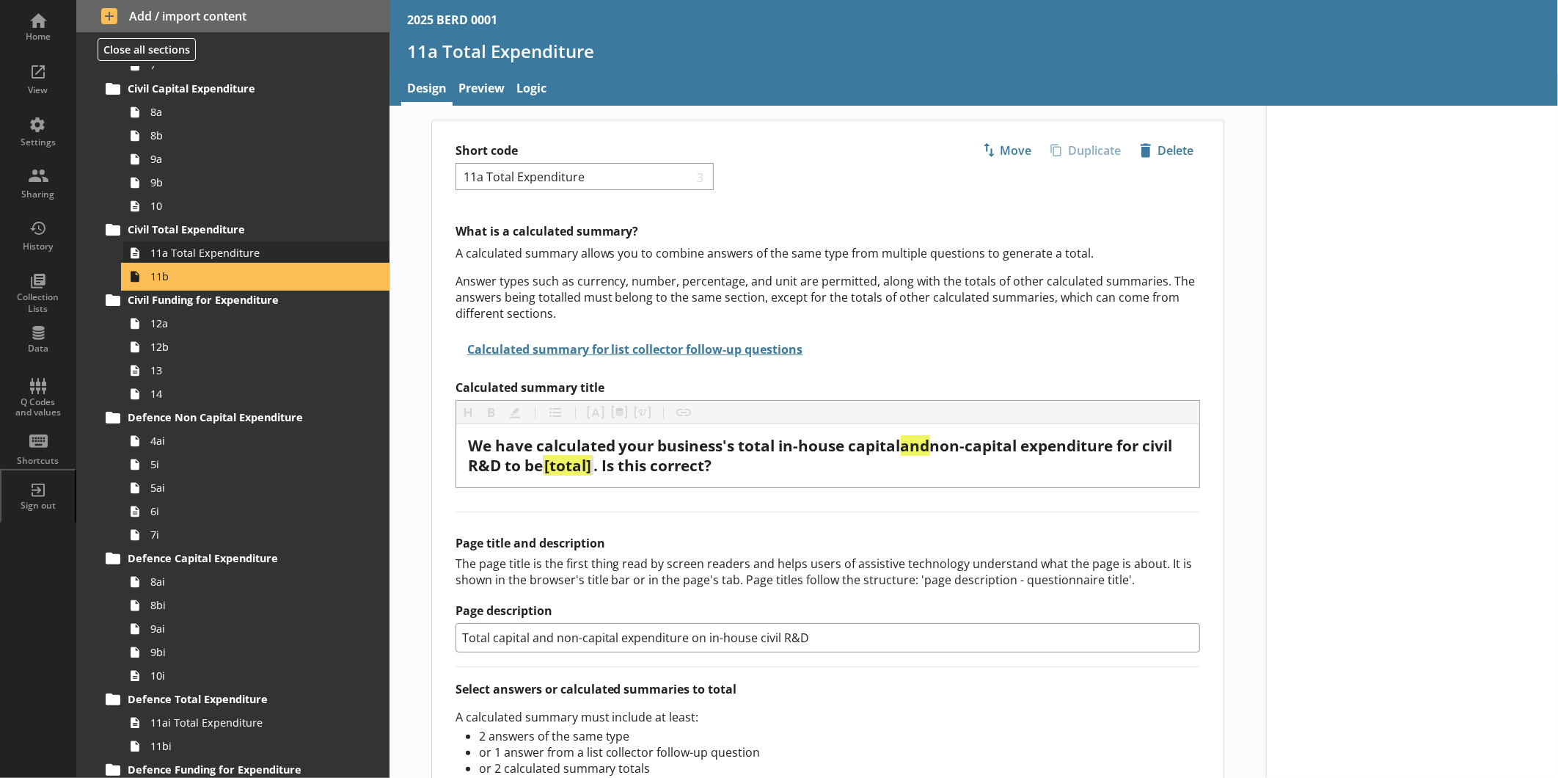
type textarea "x"
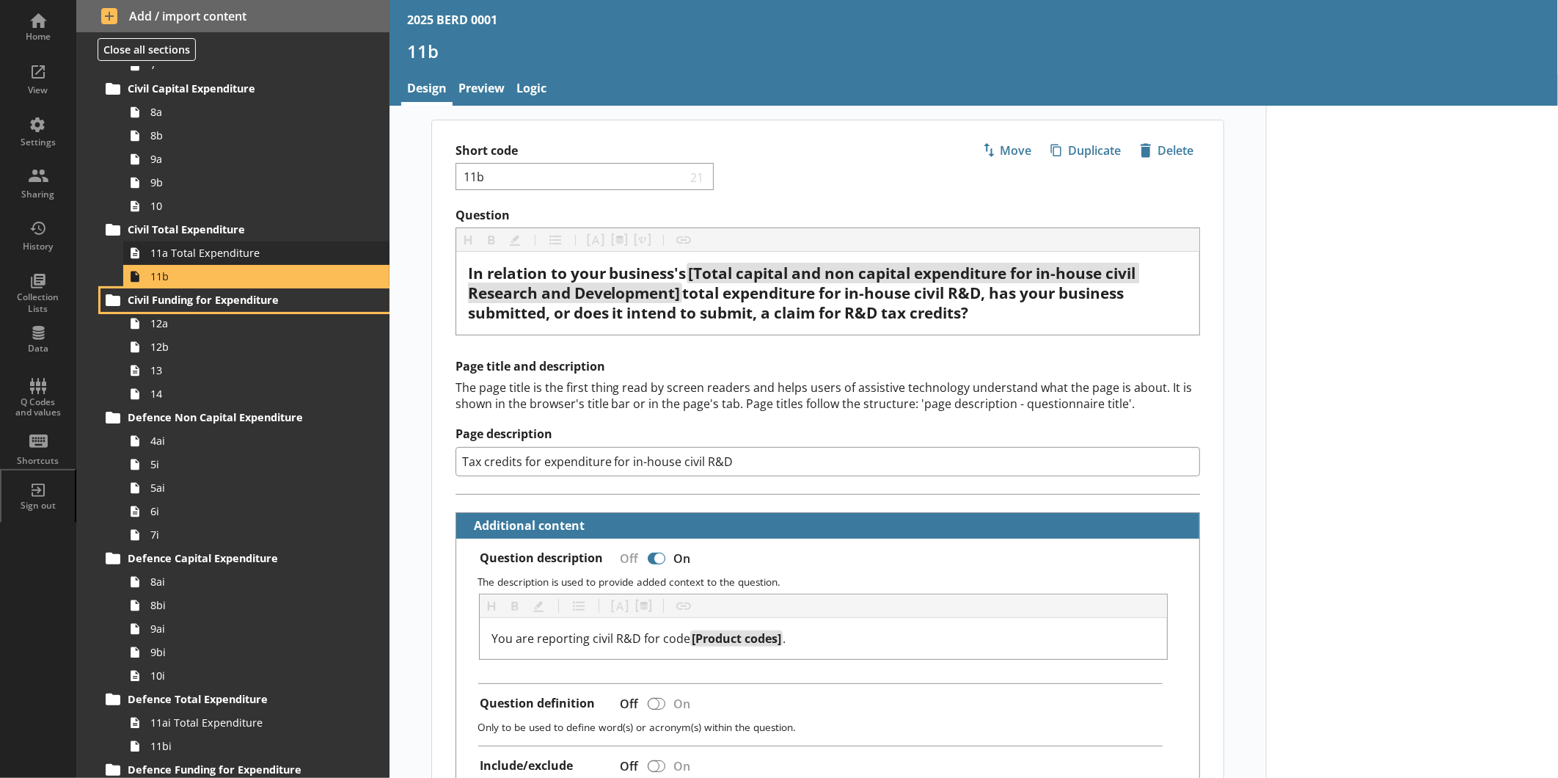
click at [101, 288] on link "Civil Funding for Expenditure" at bounding box center [245, 299] width 289 height 23
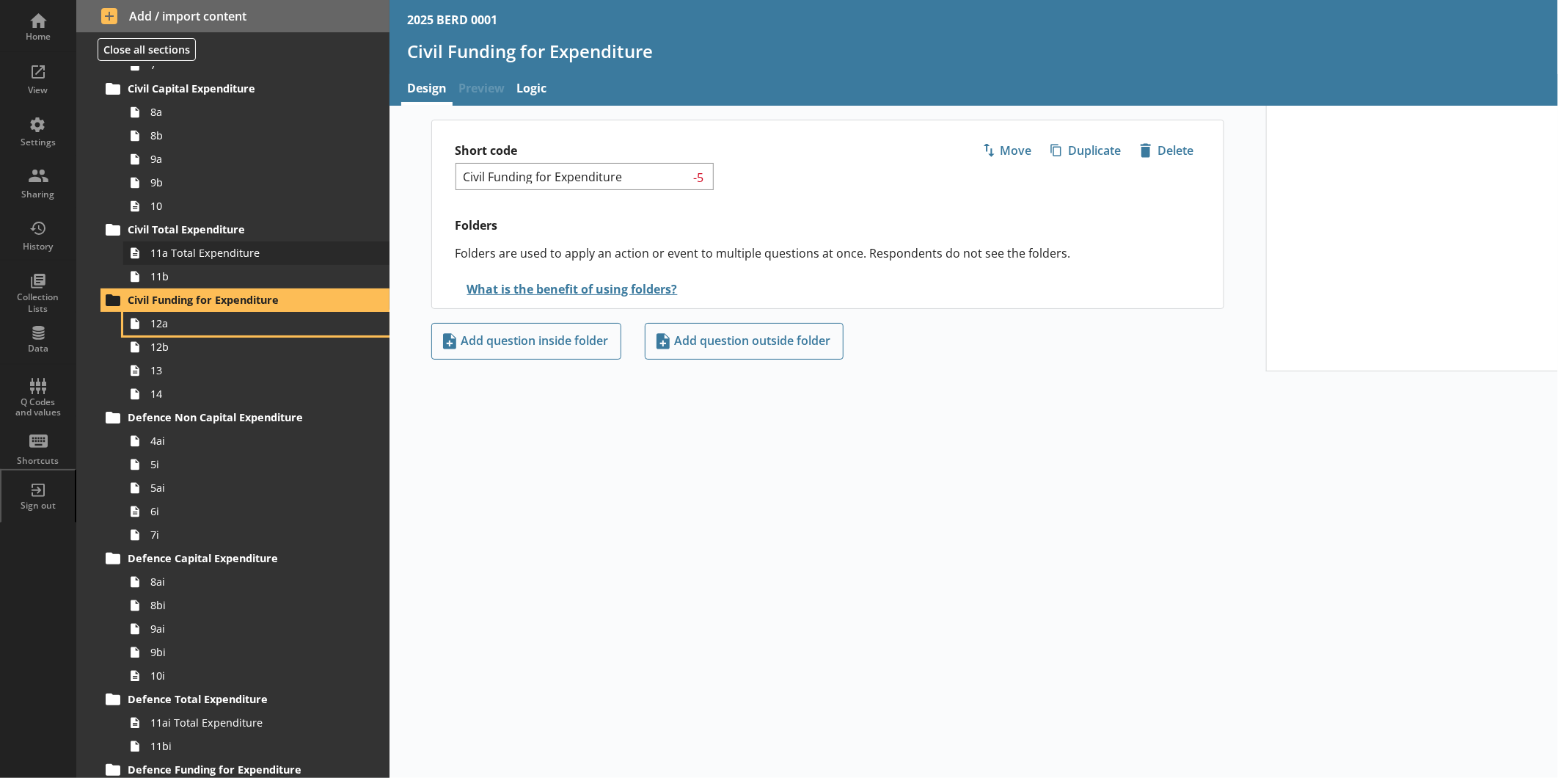
click at [123, 312] on link "12a" at bounding box center [256, 323] width 266 height 23
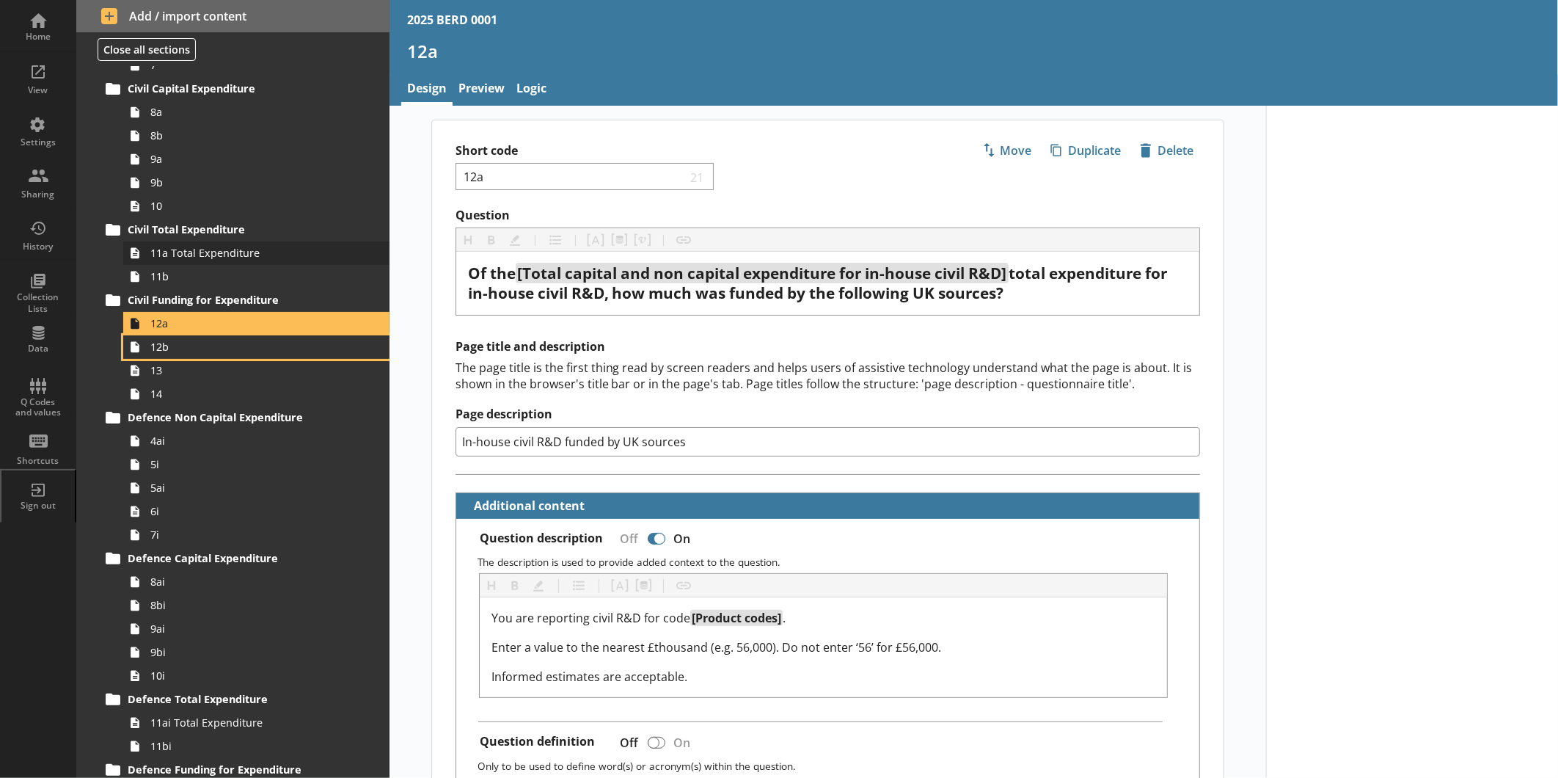
click at [123, 335] on link "12b" at bounding box center [256, 346] width 266 height 23
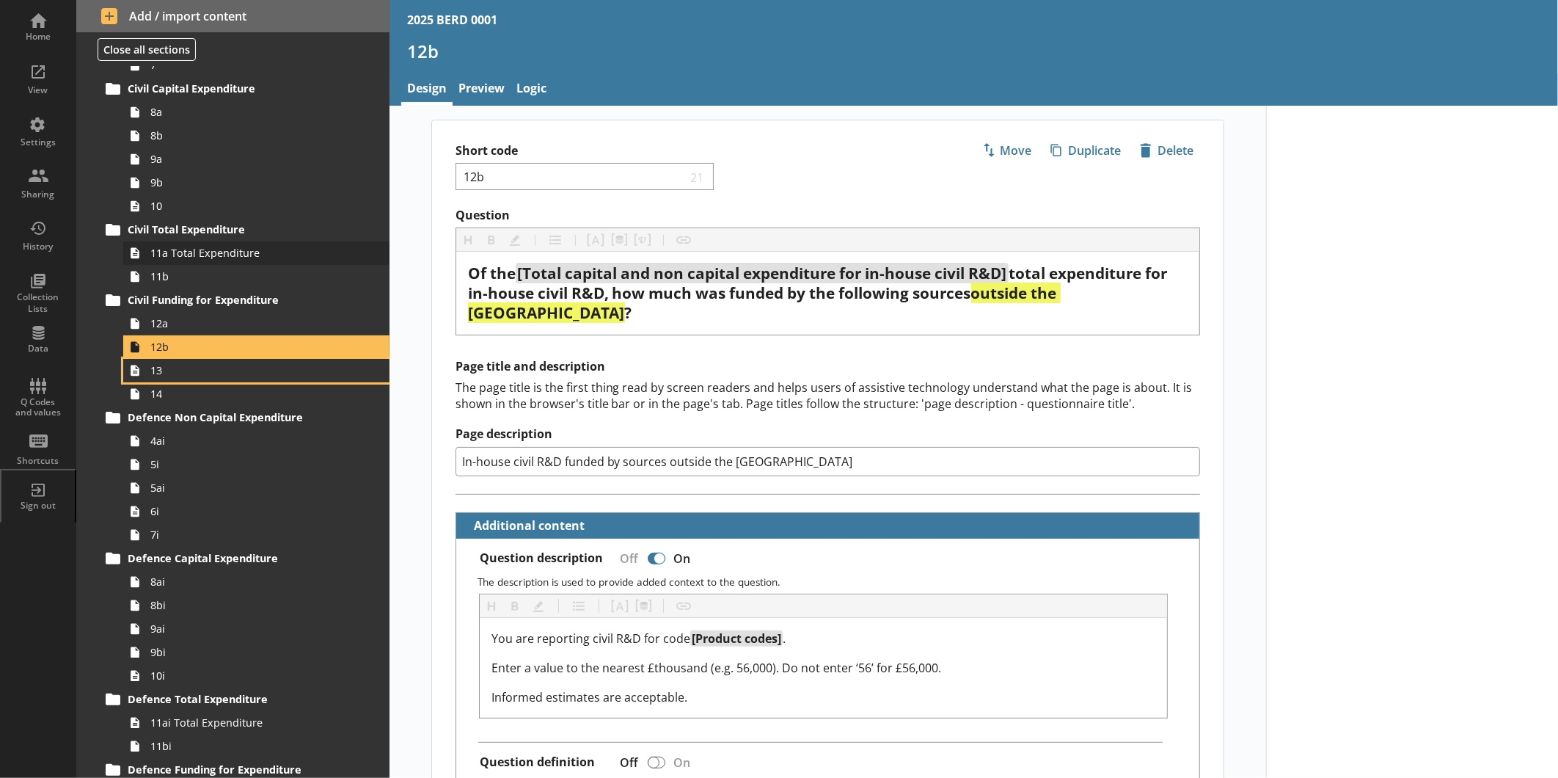
click at [123, 359] on link "13" at bounding box center [256, 370] width 266 height 23
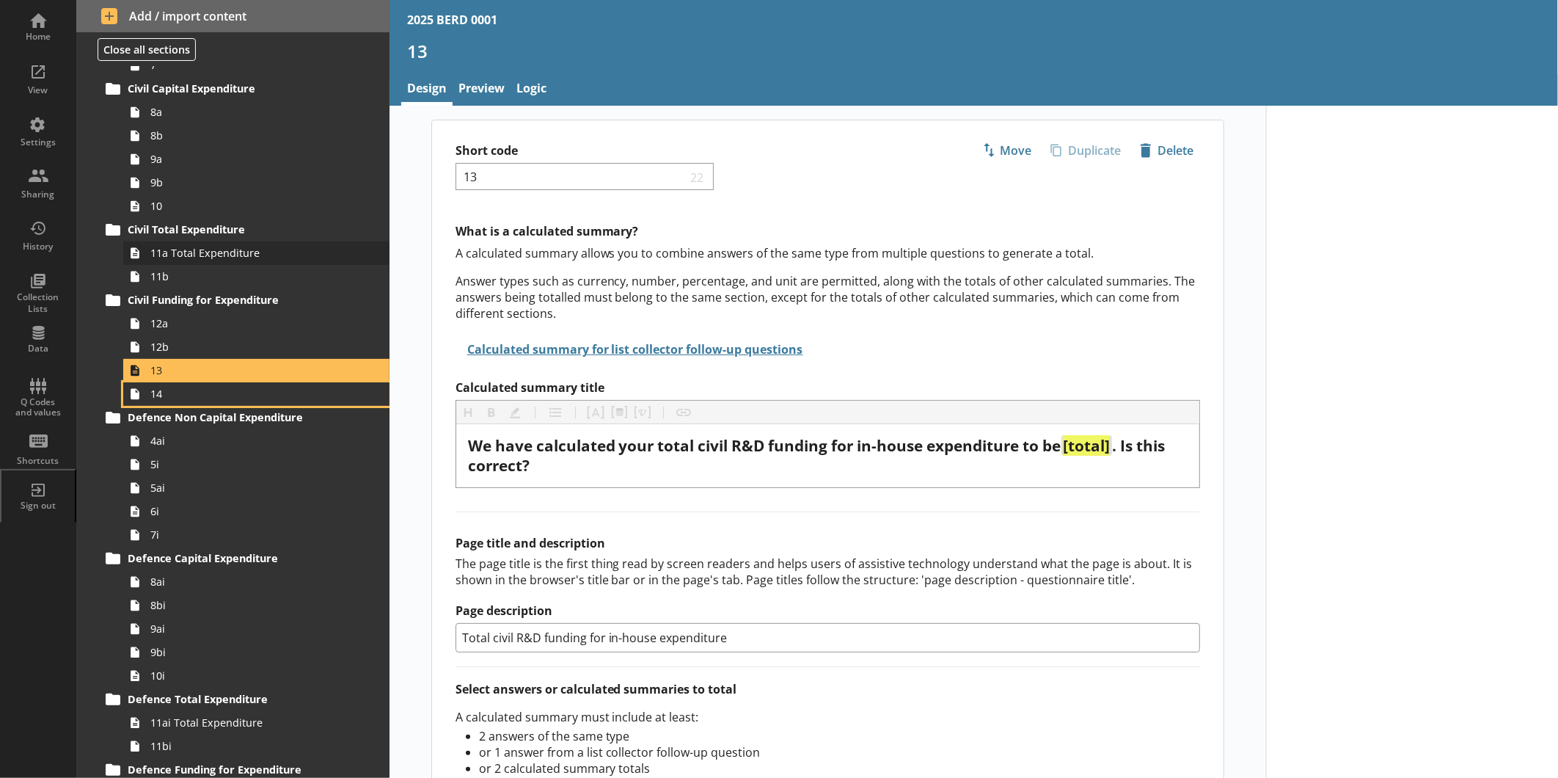
click at [123, 382] on link "14" at bounding box center [256, 393] width 266 height 23
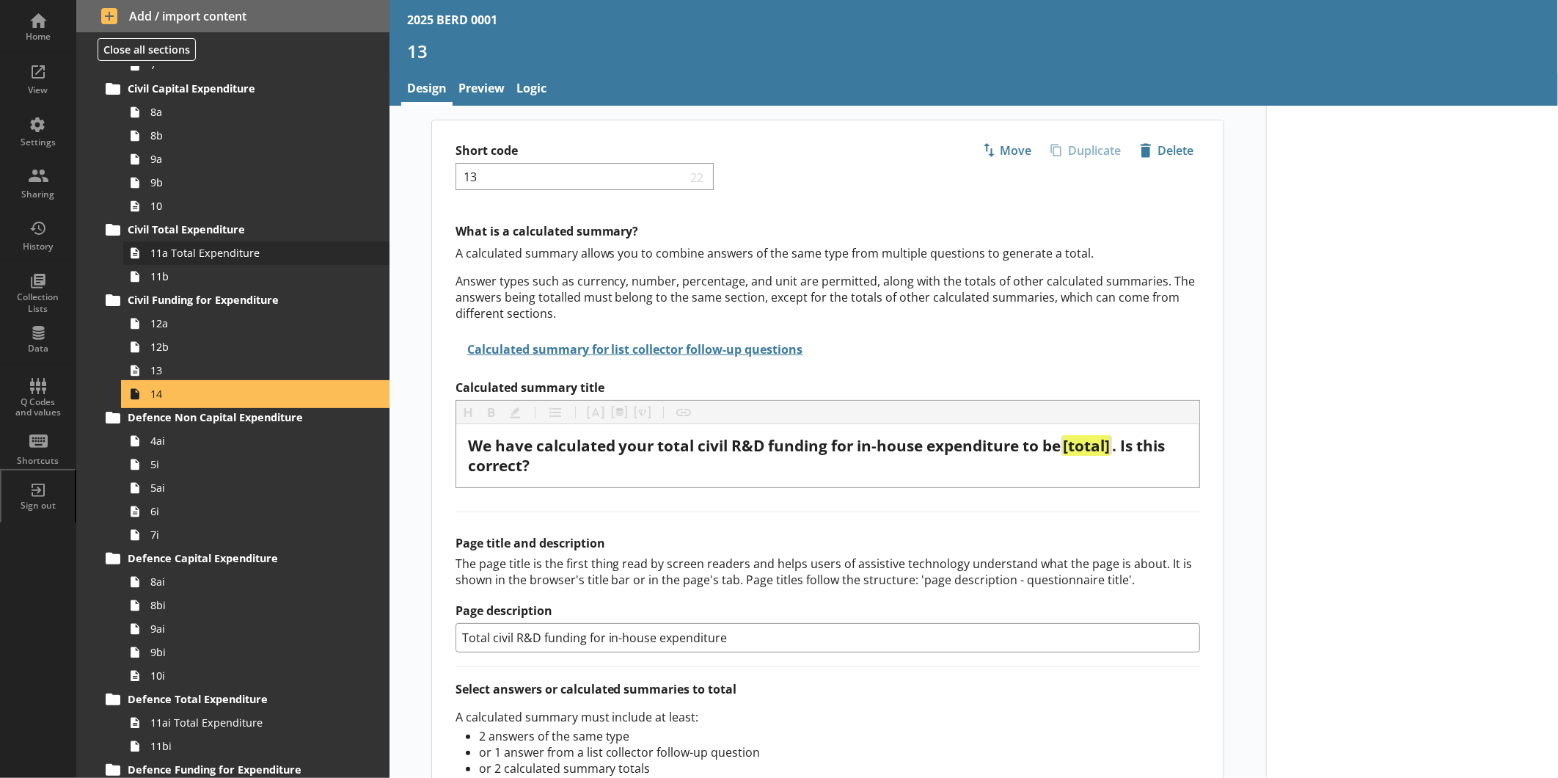
type textarea "x"
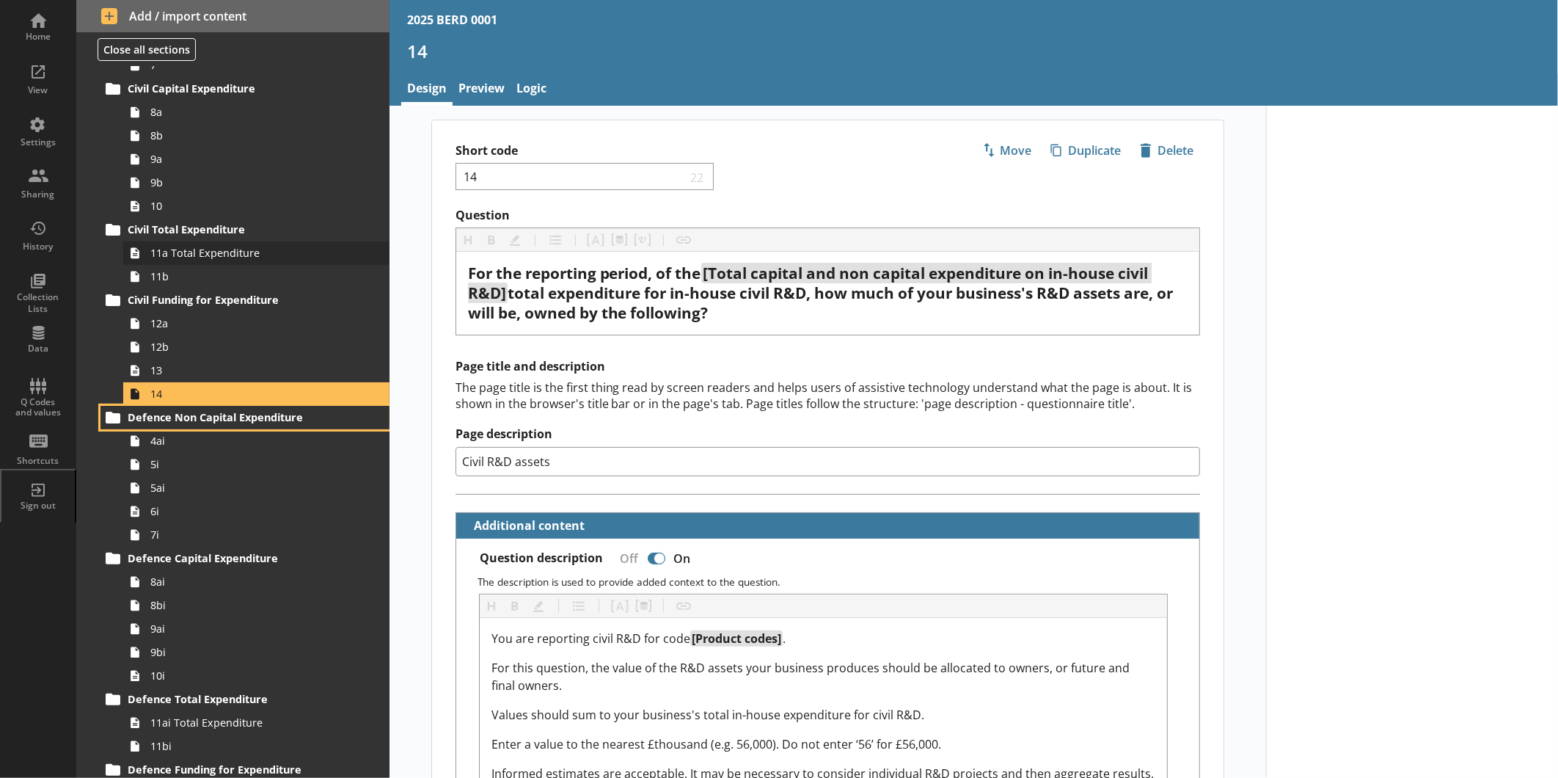
click at [101, 406] on link "Defence Non Capital Expenditure" at bounding box center [245, 417] width 289 height 23
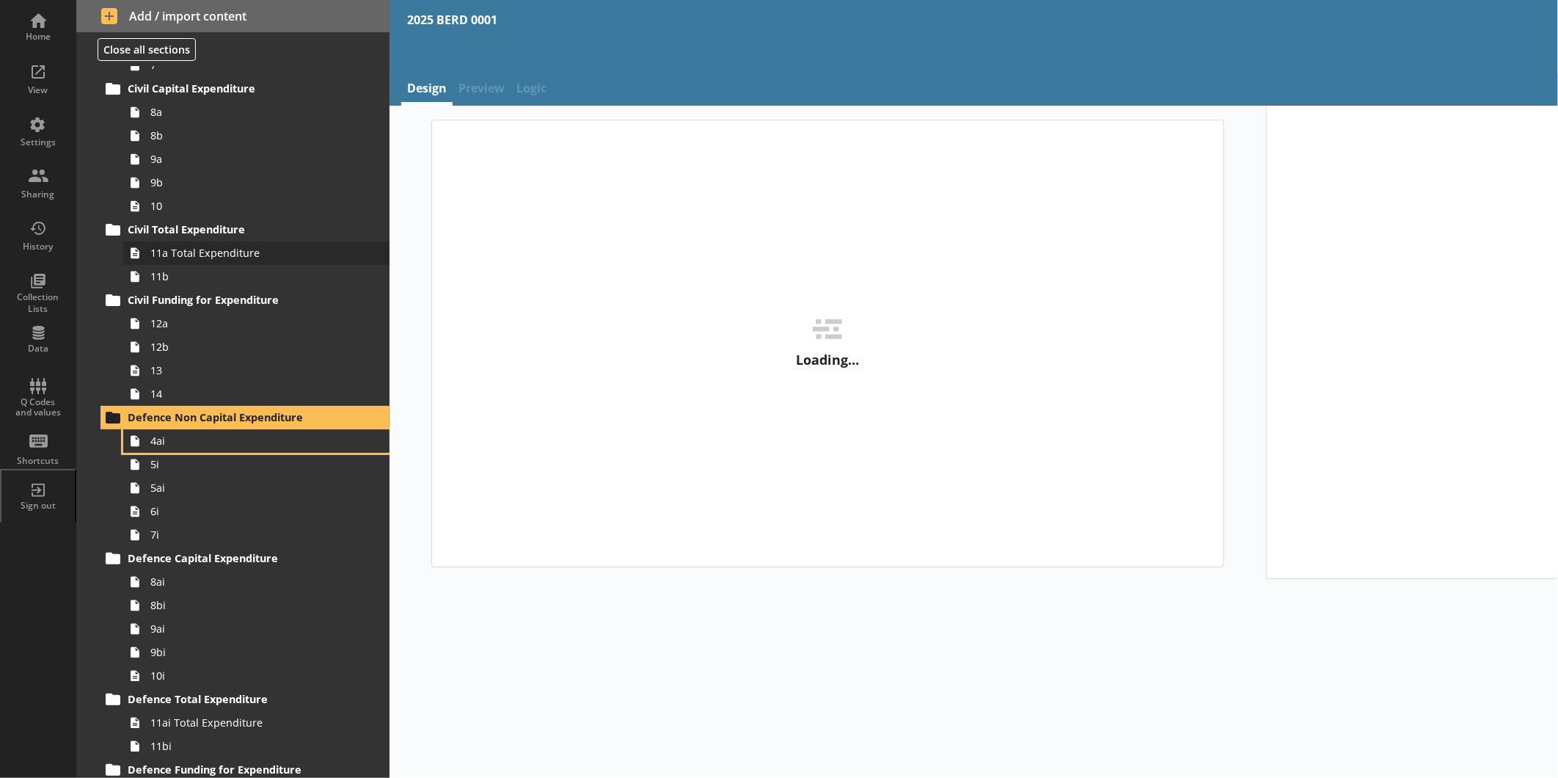
click at [123, 429] on link "4ai" at bounding box center [256, 440] width 266 height 23
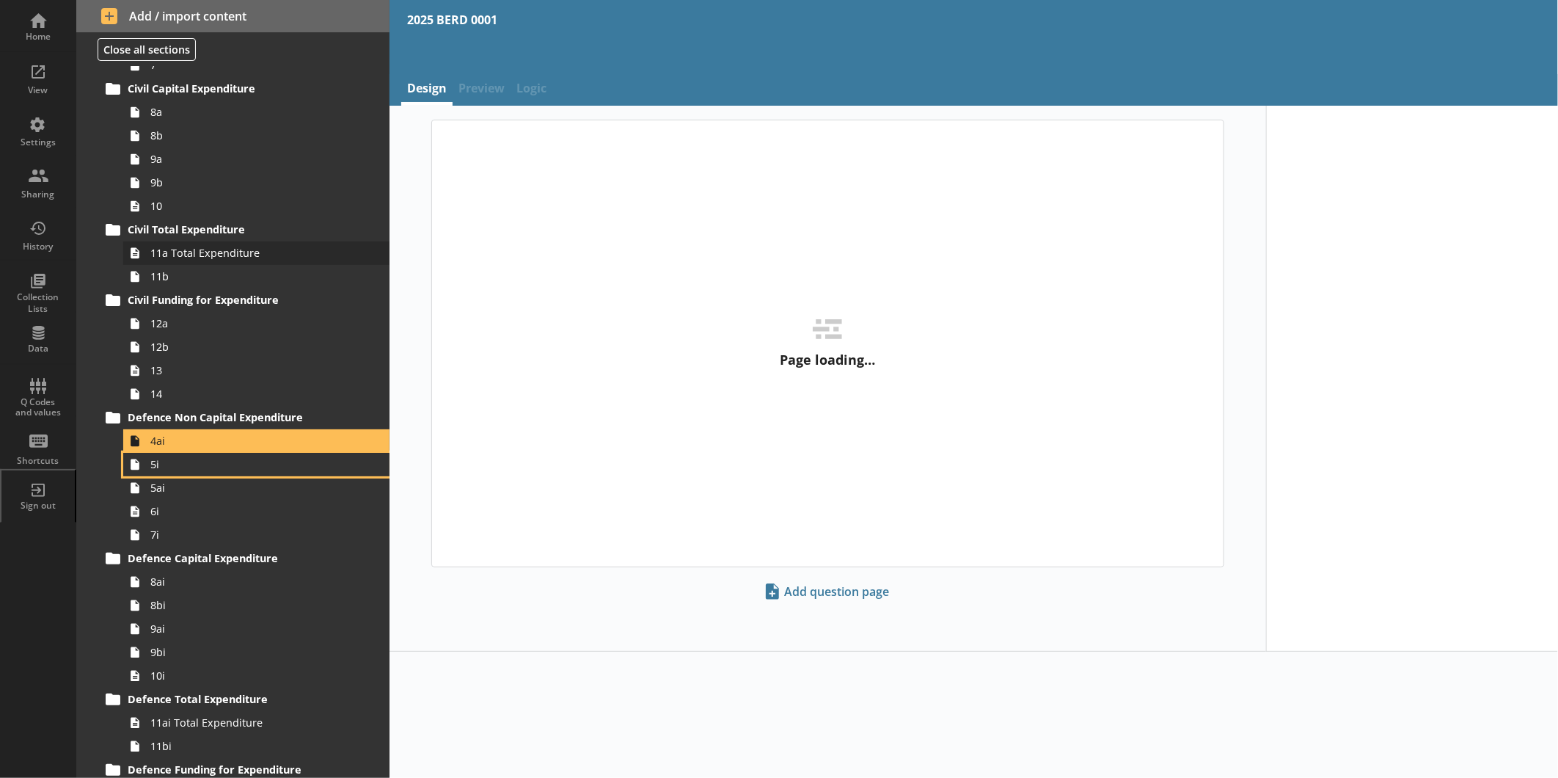
click at [123, 453] on link "5i" at bounding box center [256, 464] width 266 height 23
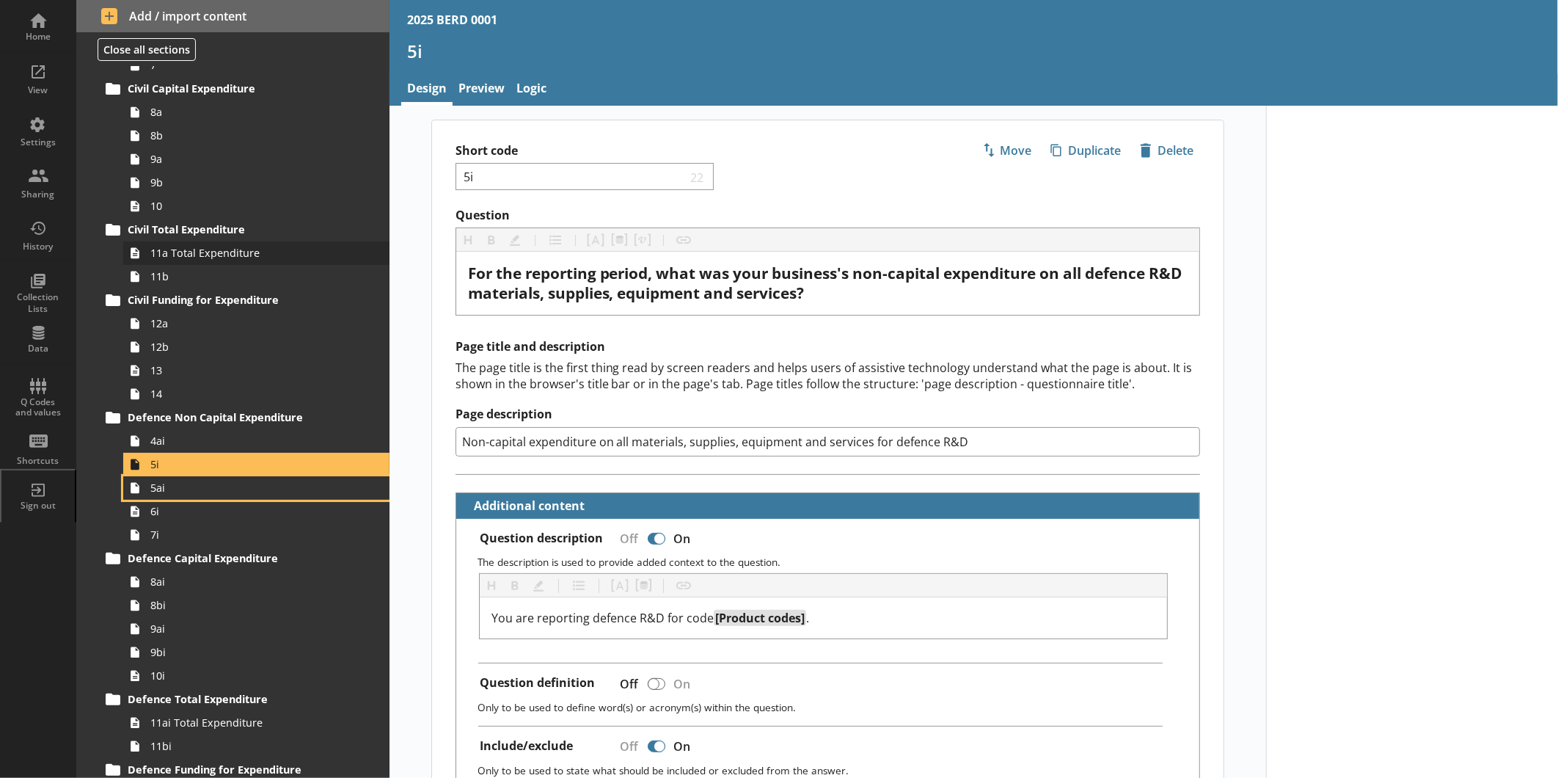
click at [123, 476] on link "5ai" at bounding box center [256, 487] width 266 height 23
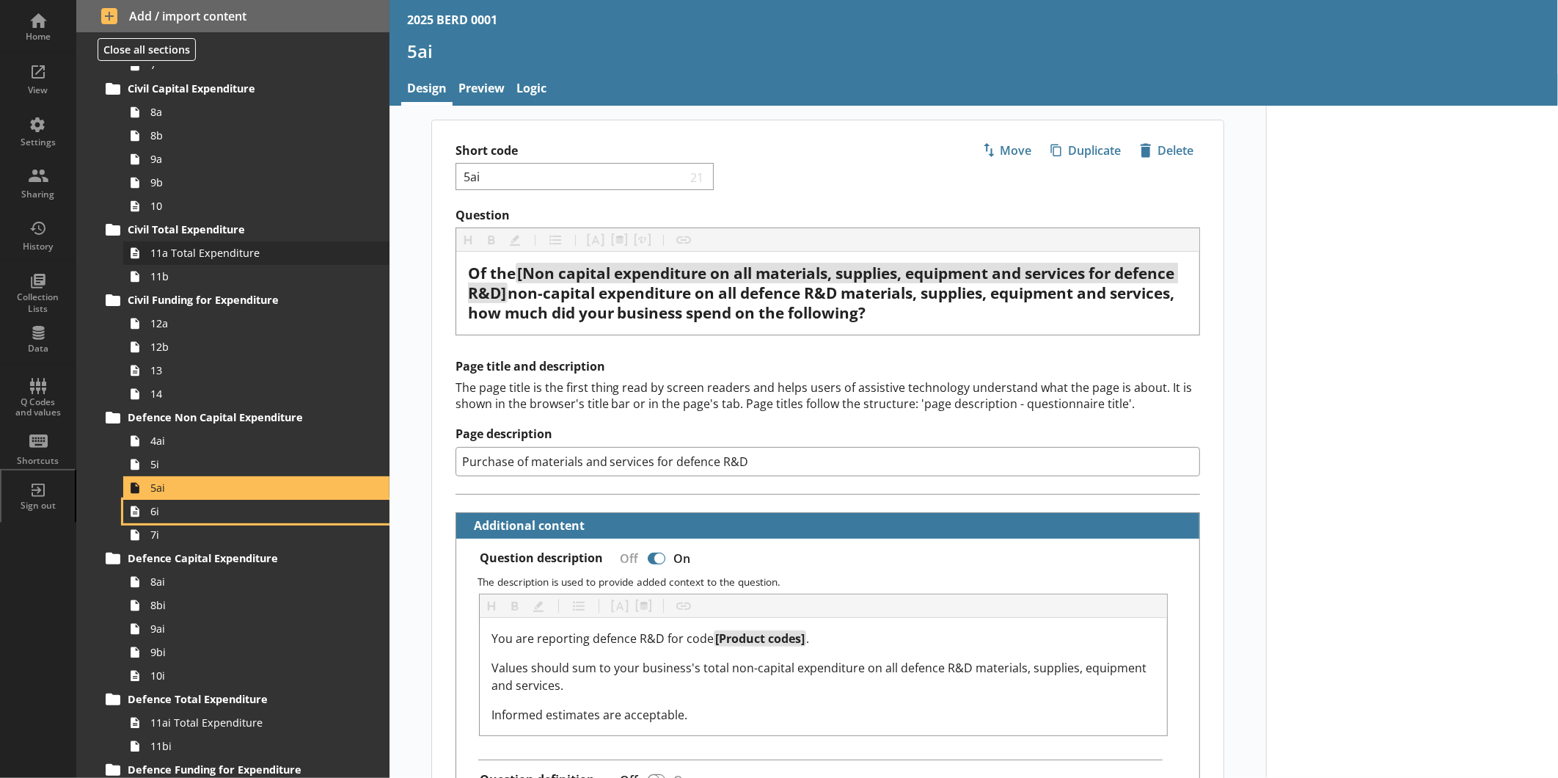
click at [123, 500] on link "6i" at bounding box center [256, 511] width 266 height 23
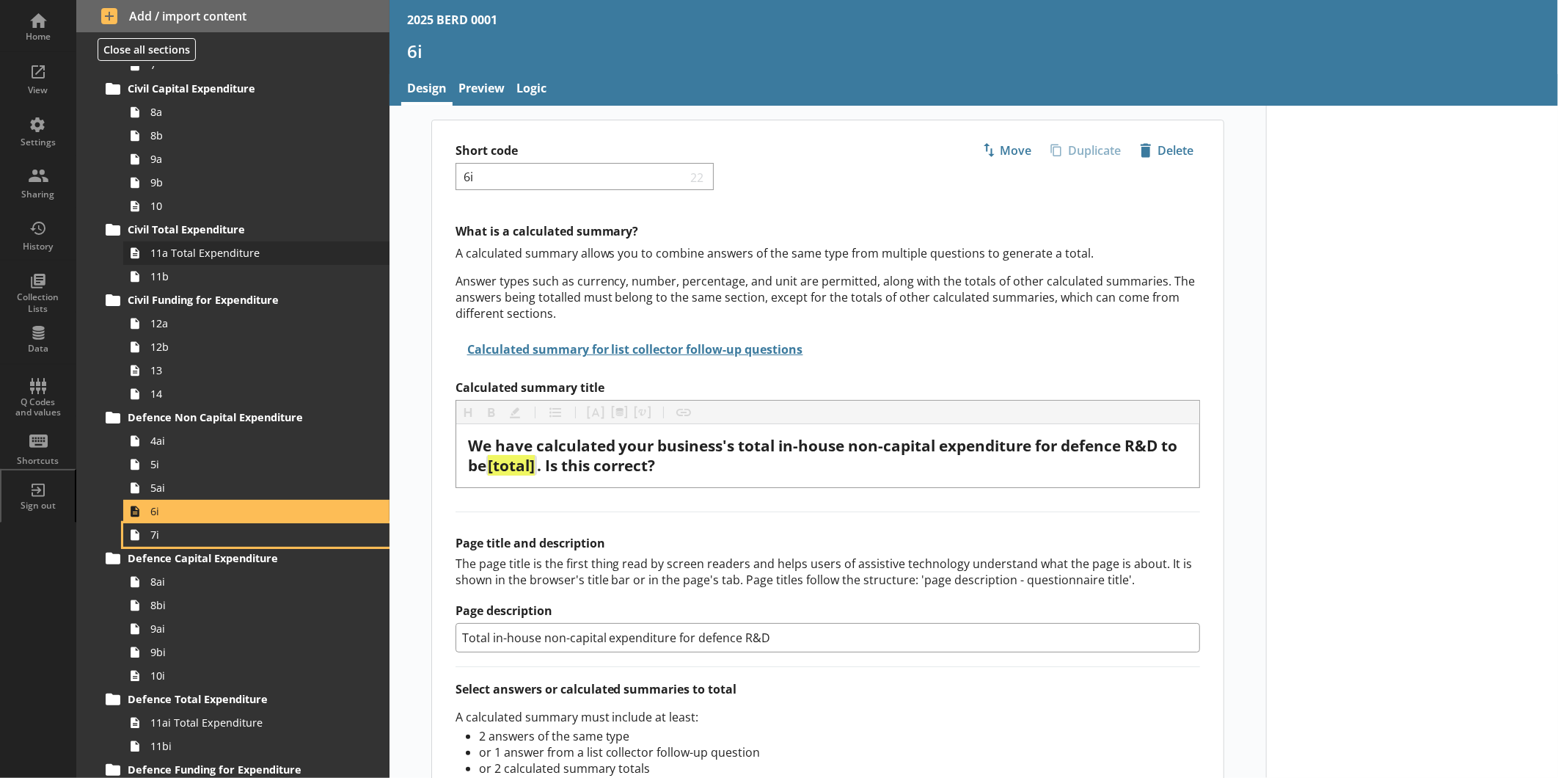
click at [123, 523] on link "7i" at bounding box center [256, 534] width 266 height 23
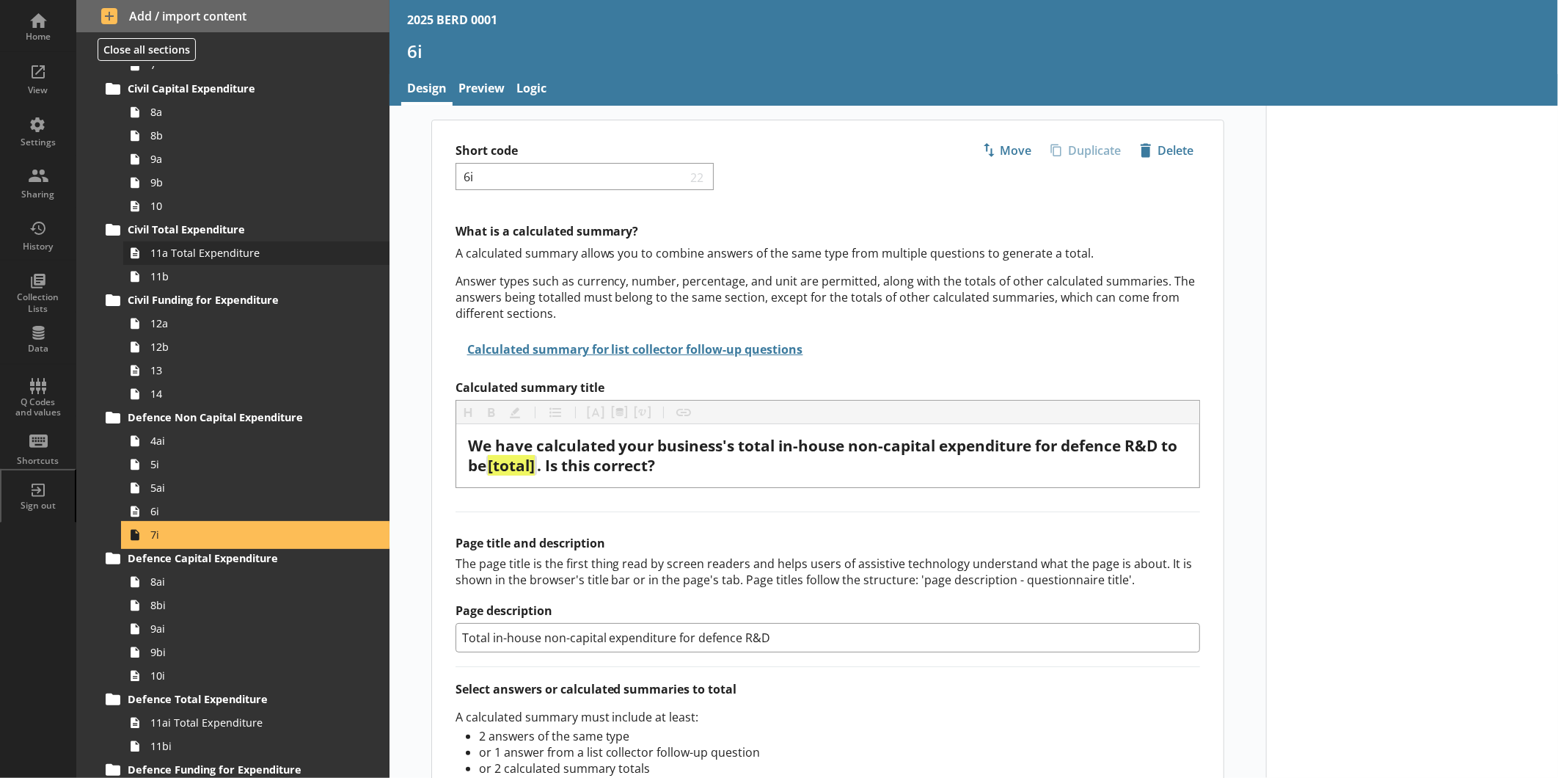
type textarea "x"
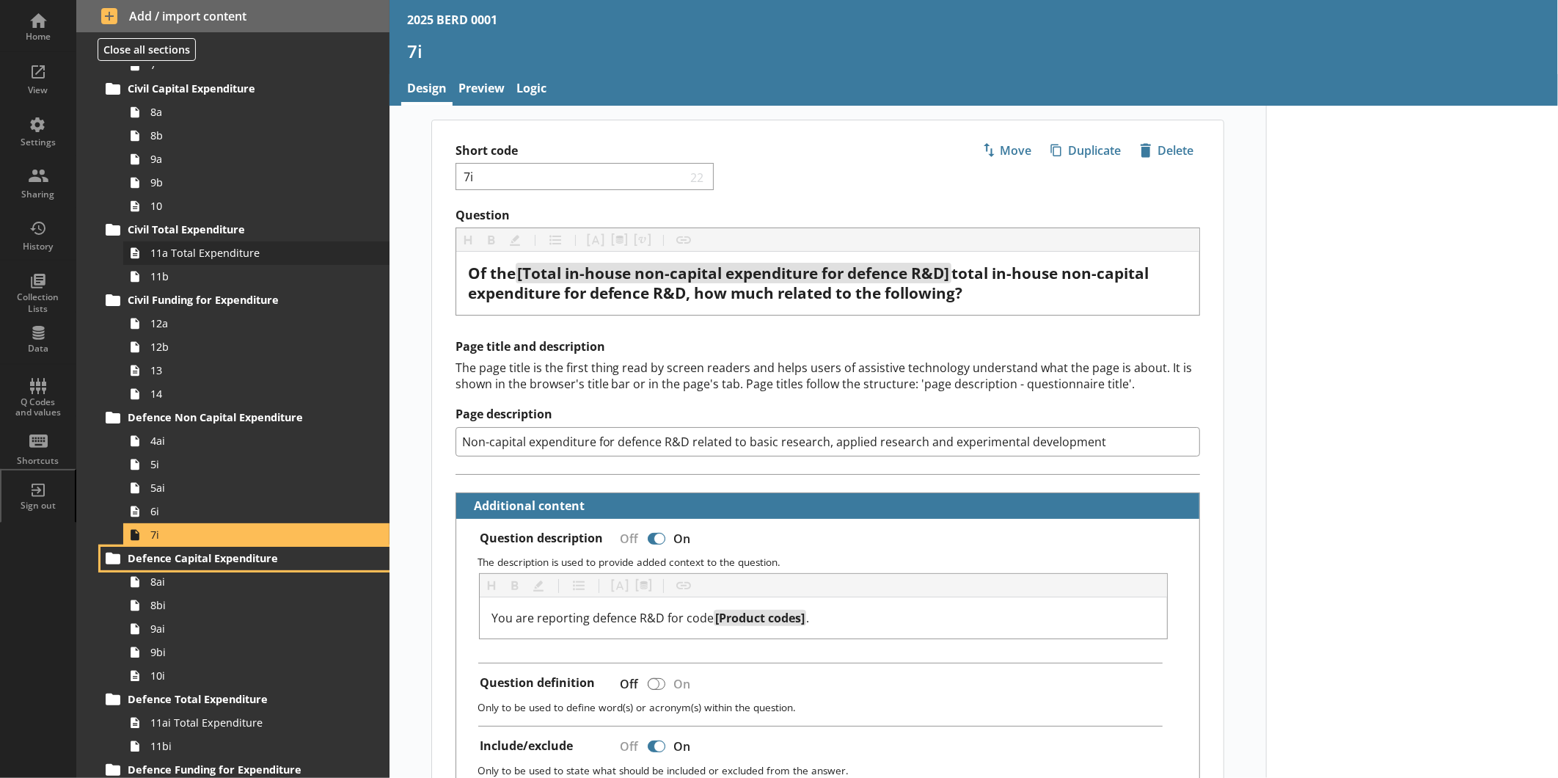
click at [101, 547] on link "Defence Capital Expenditure" at bounding box center [245, 558] width 289 height 23
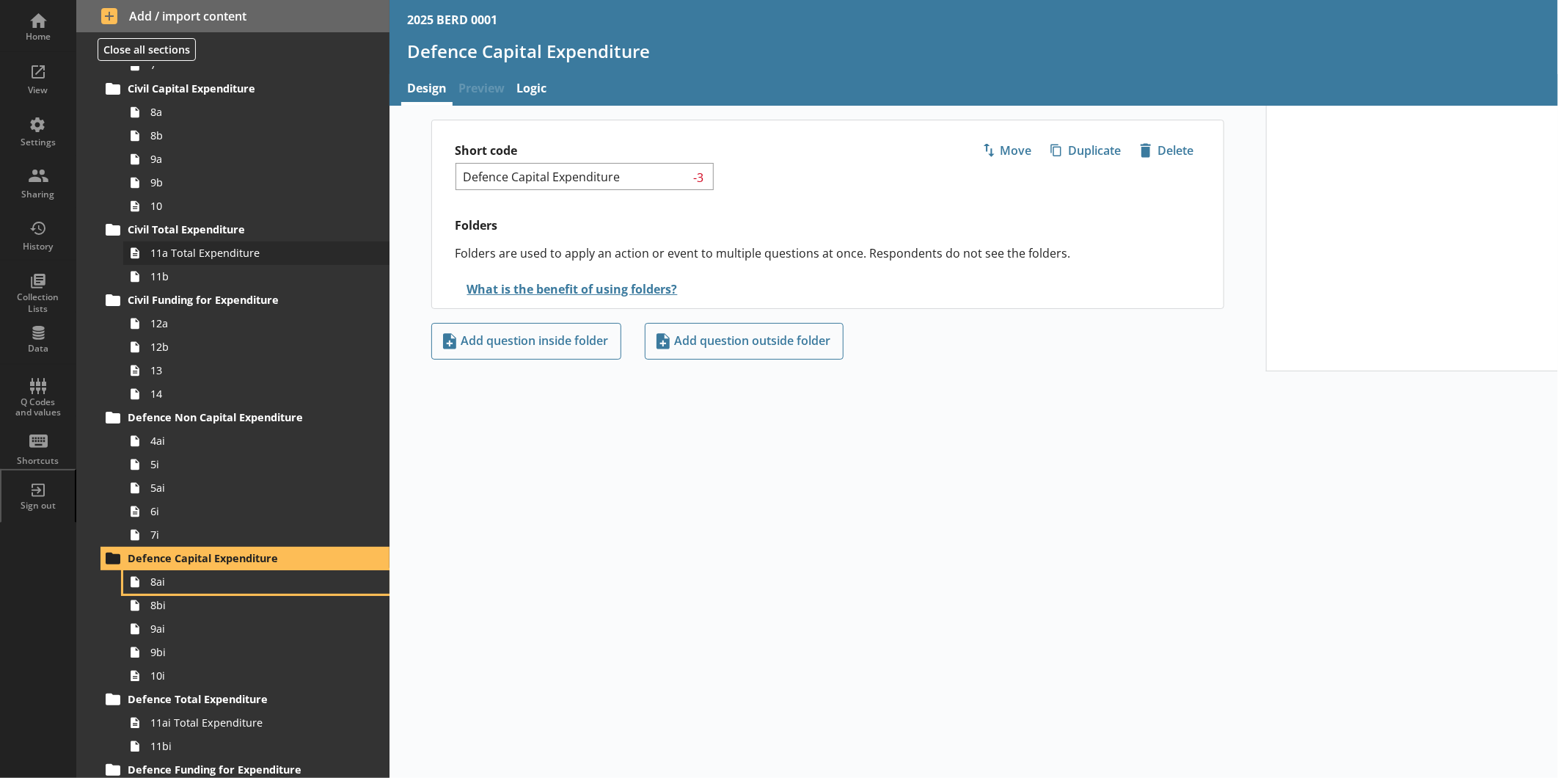
click at [123, 570] on link "8ai" at bounding box center [256, 581] width 266 height 23
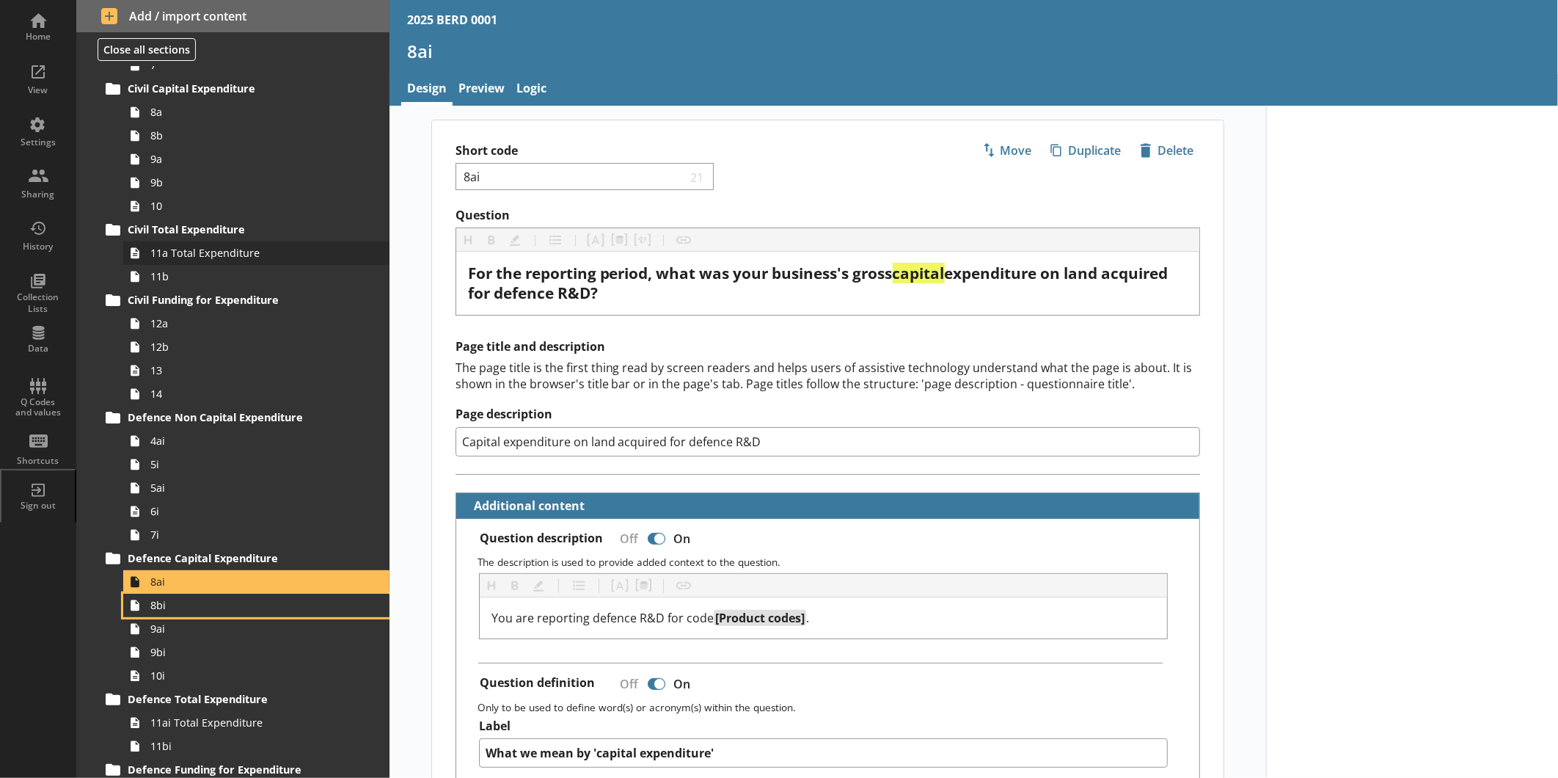
click at [123, 594] on link "8bi" at bounding box center [256, 605] width 266 height 23
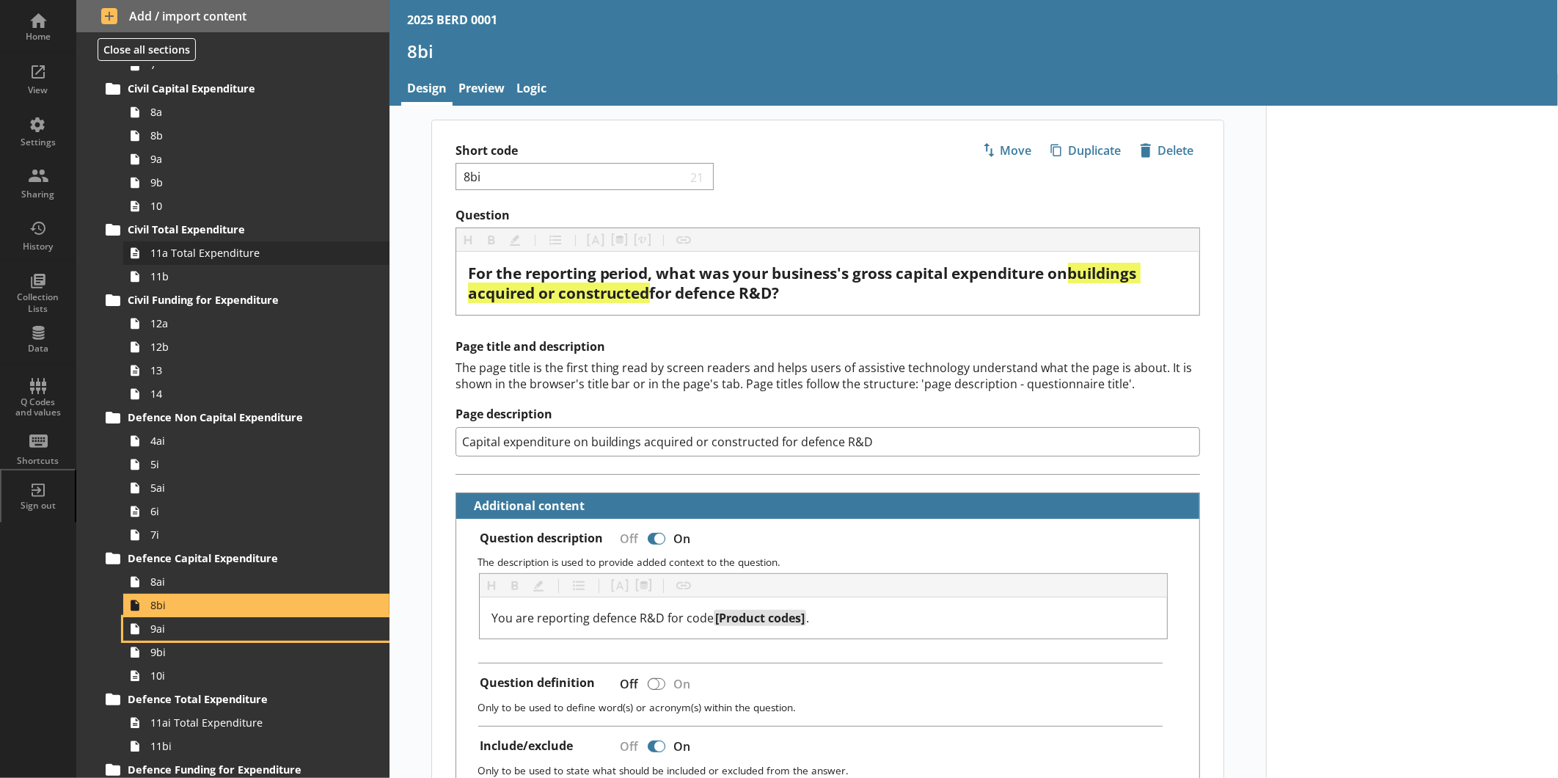
click at [123, 601] on link "9ai" at bounding box center [256, 628] width 266 height 23
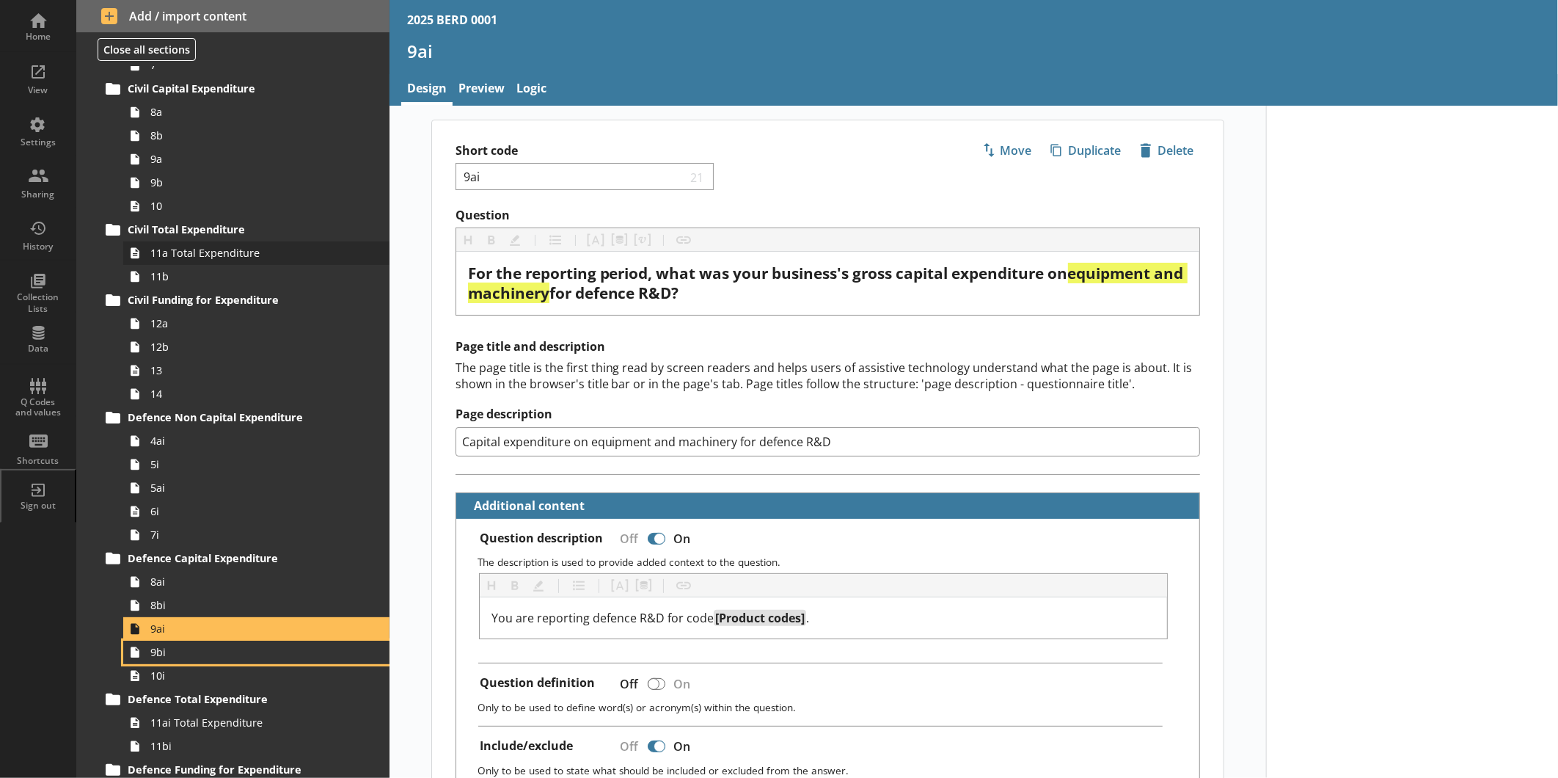
click at [123, 601] on link "9bi" at bounding box center [256, 652] width 266 height 23
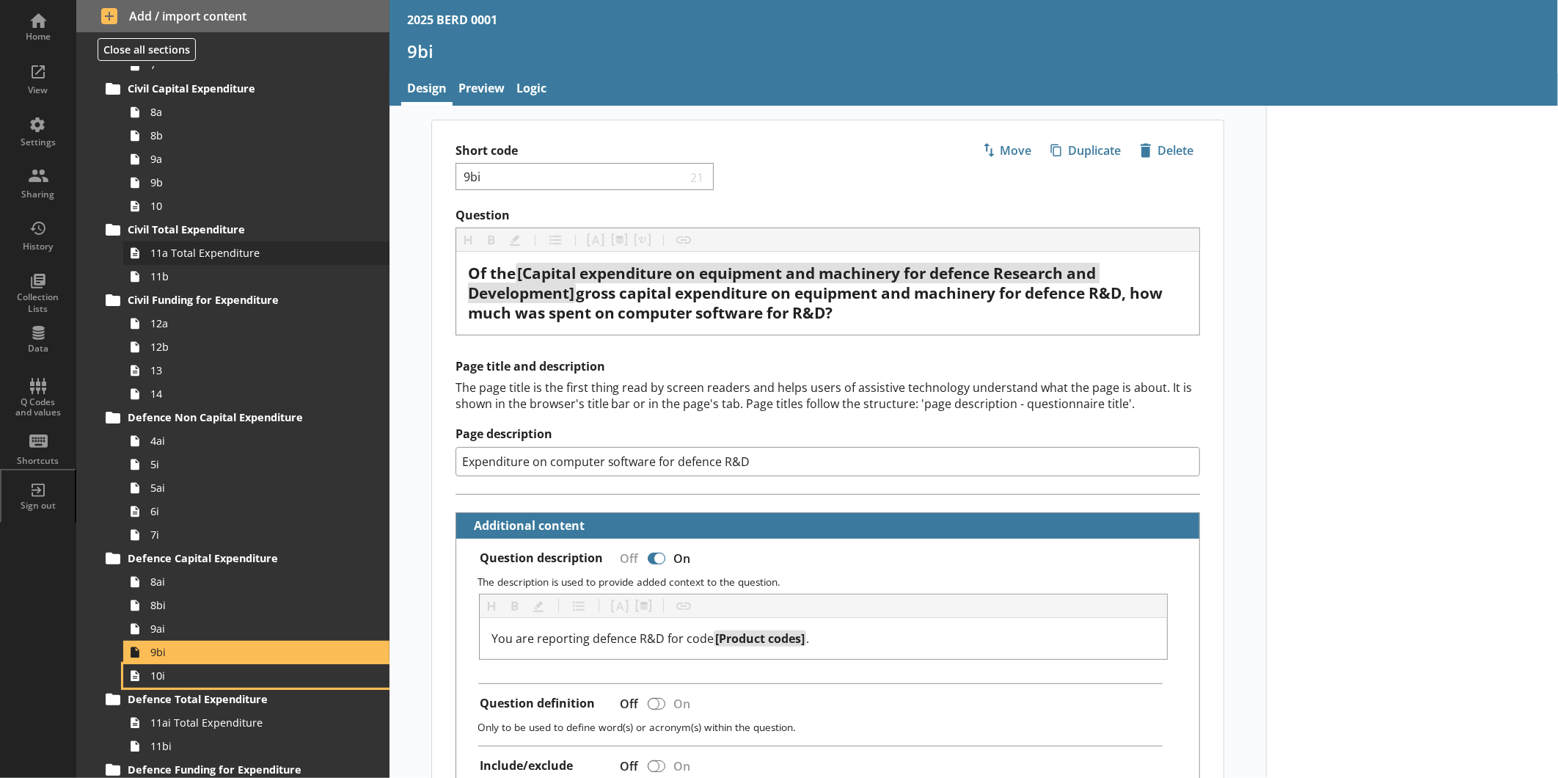
click at [123, 601] on link "10i" at bounding box center [256, 675] width 266 height 23
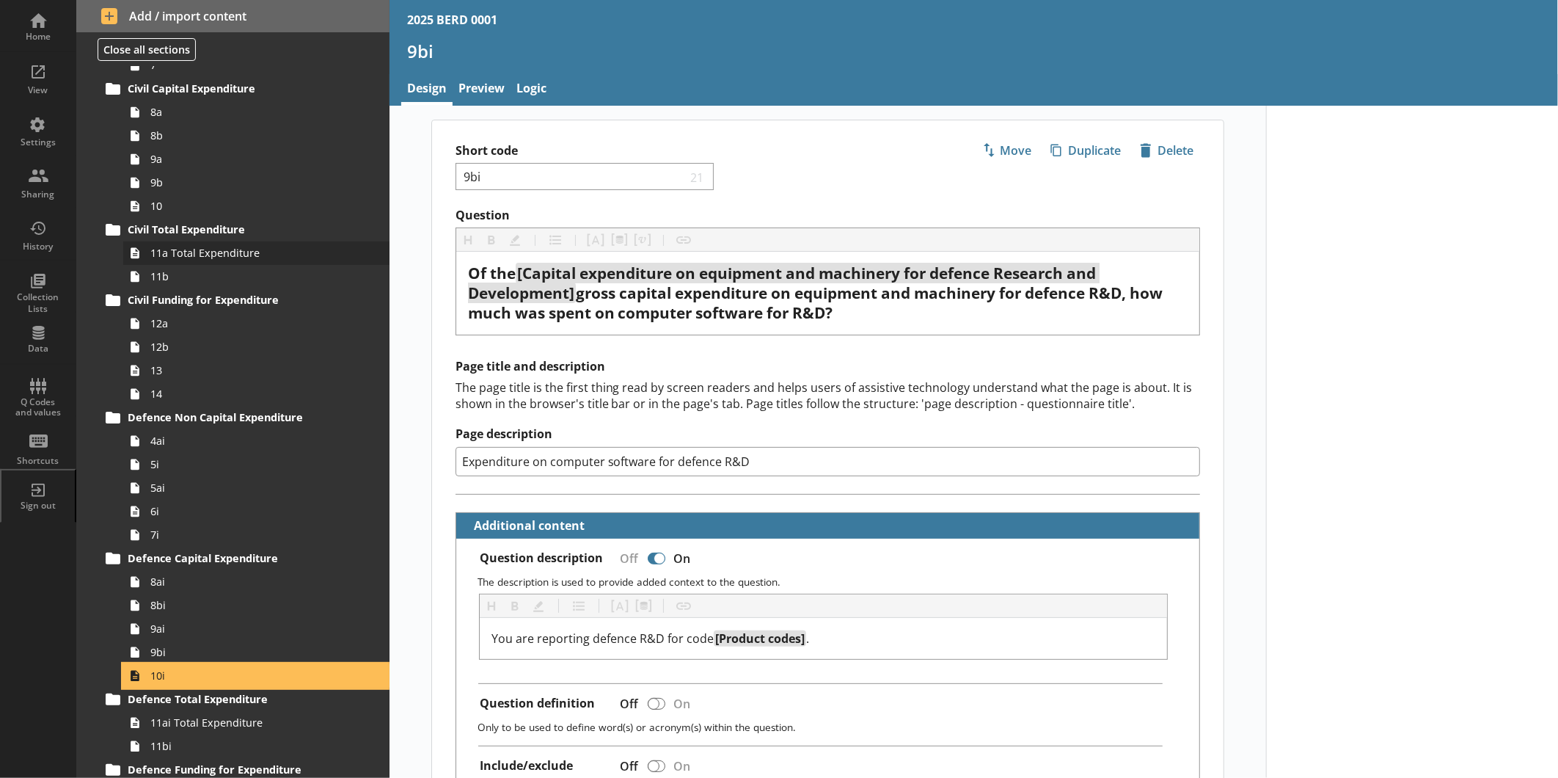
type textarea "x"
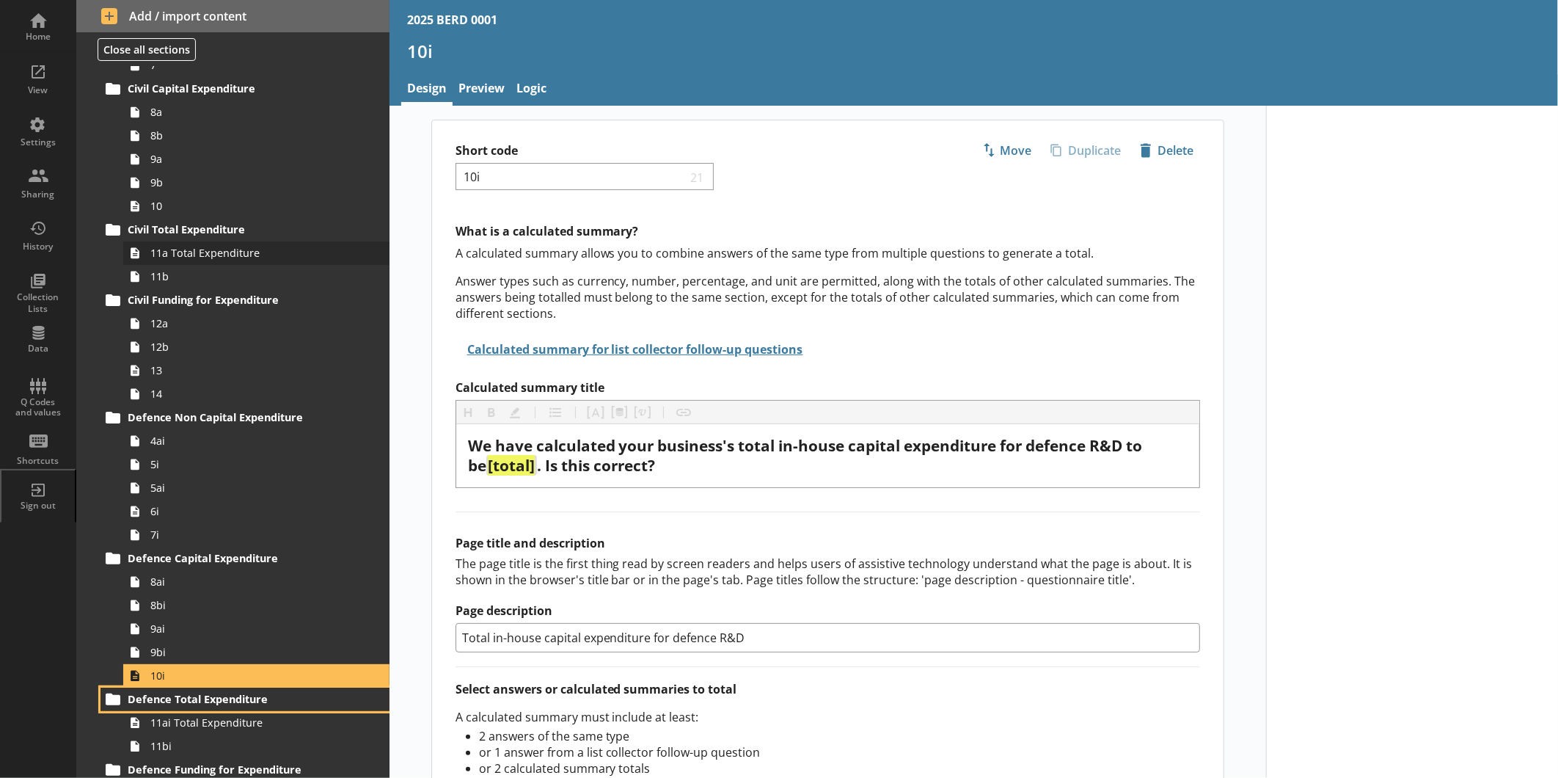
click at [101, 601] on link "Defence Total Expenditure" at bounding box center [245, 698] width 289 height 23
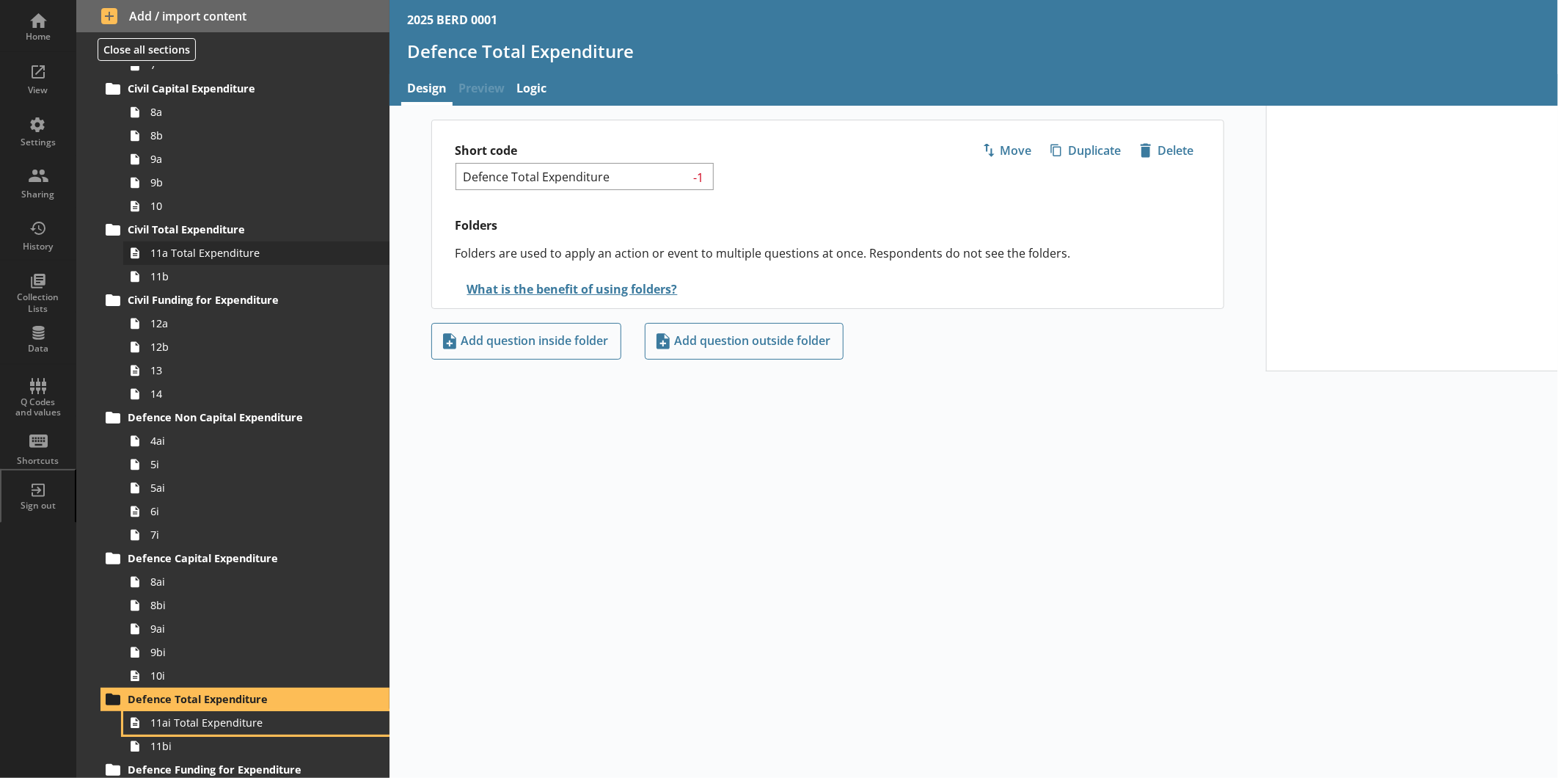
click at [123, 601] on link "11ai Total Expenditure" at bounding box center [256, 722] width 266 height 23
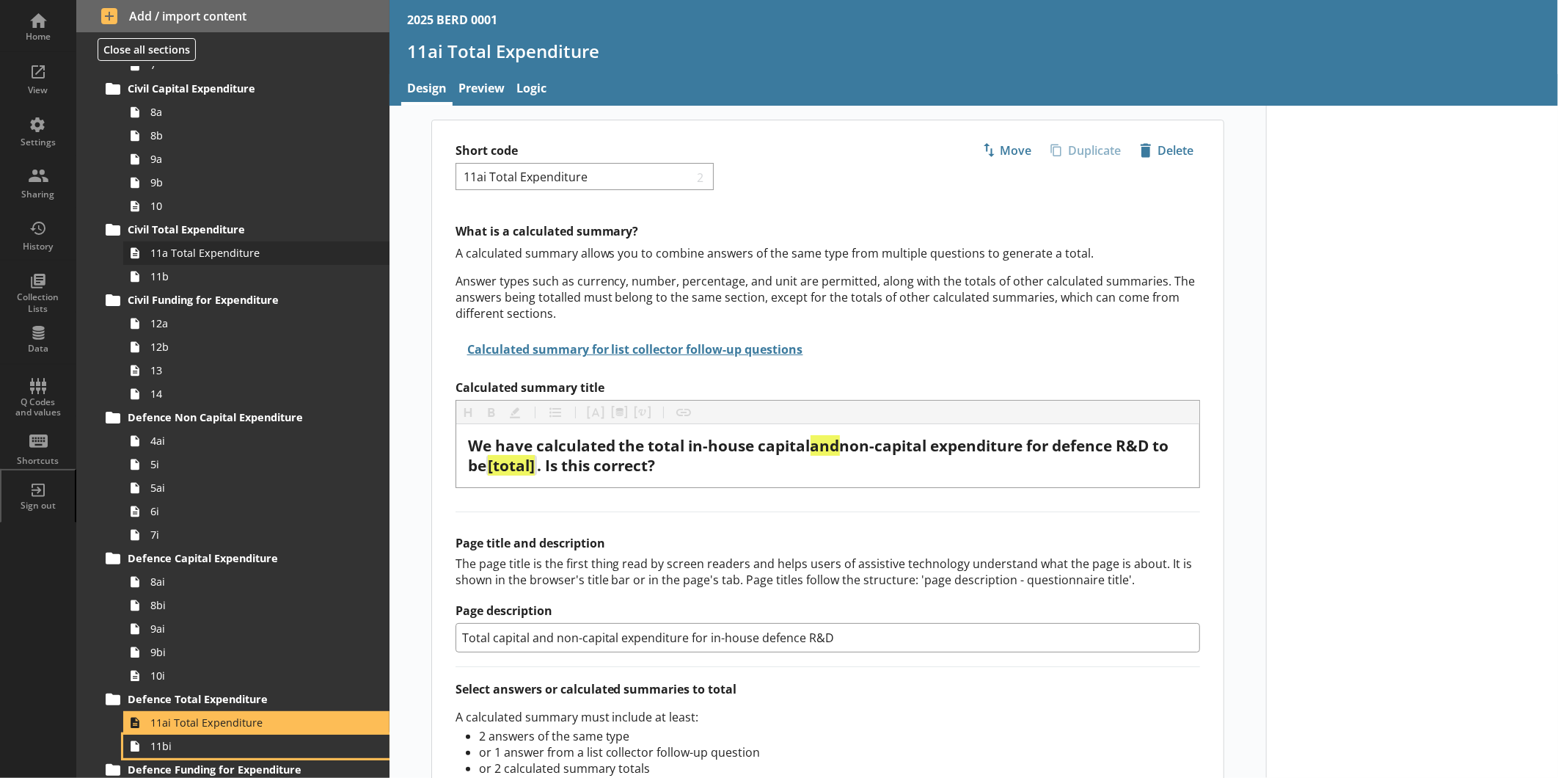
click at [123, 601] on link "11bi" at bounding box center [256, 745] width 266 height 23
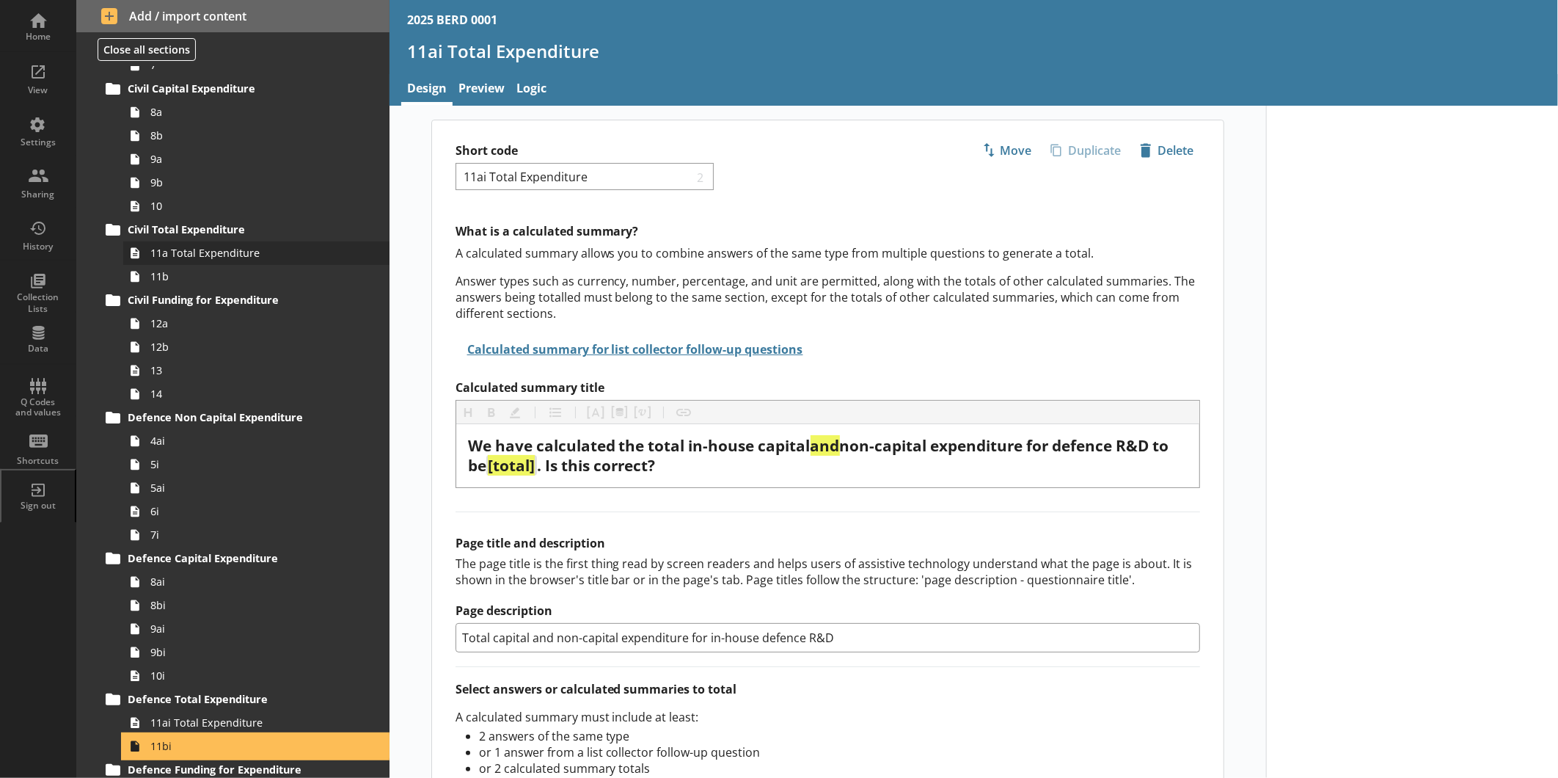
type textarea "x"
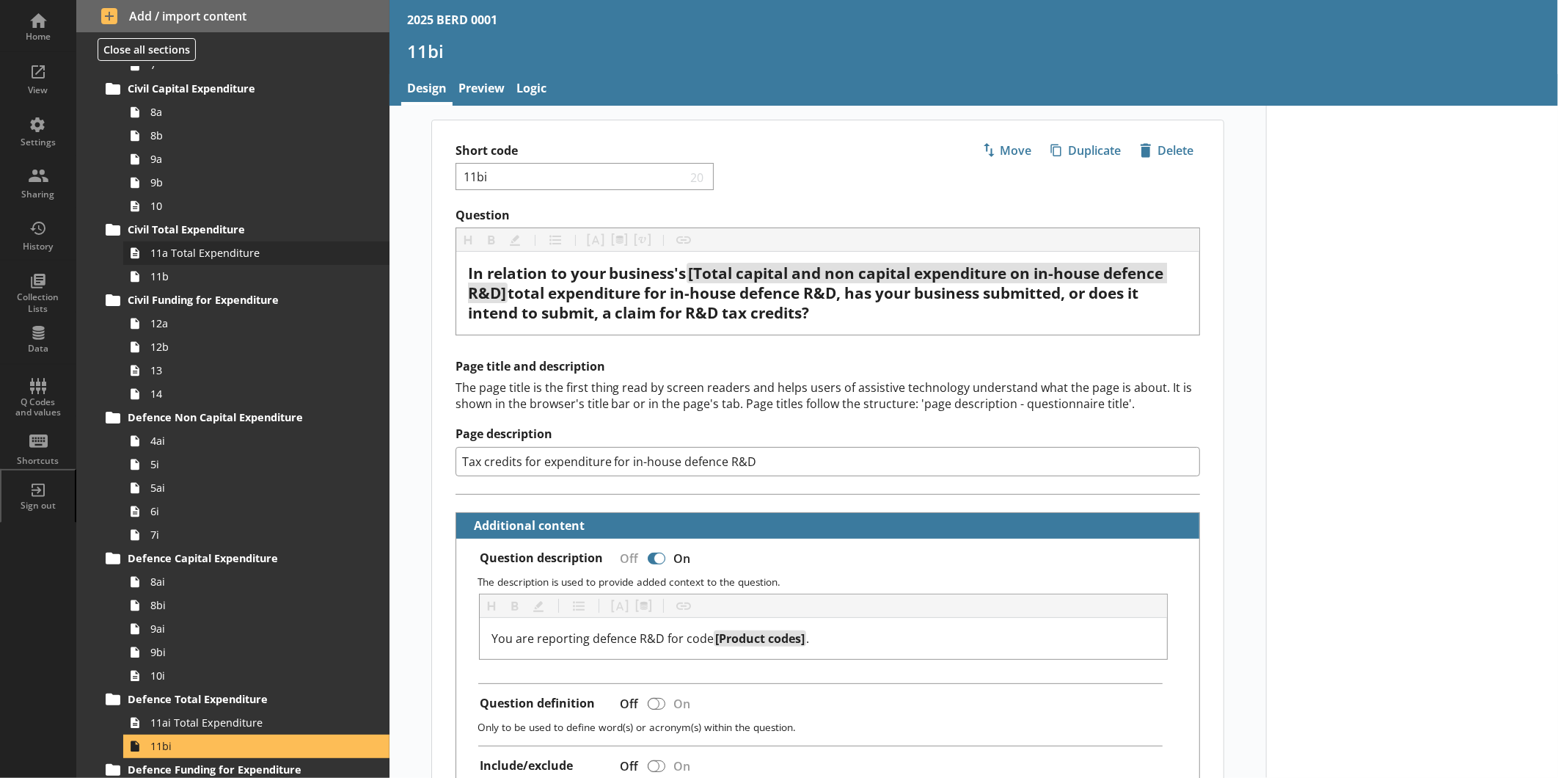
scroll to position [619, 0]
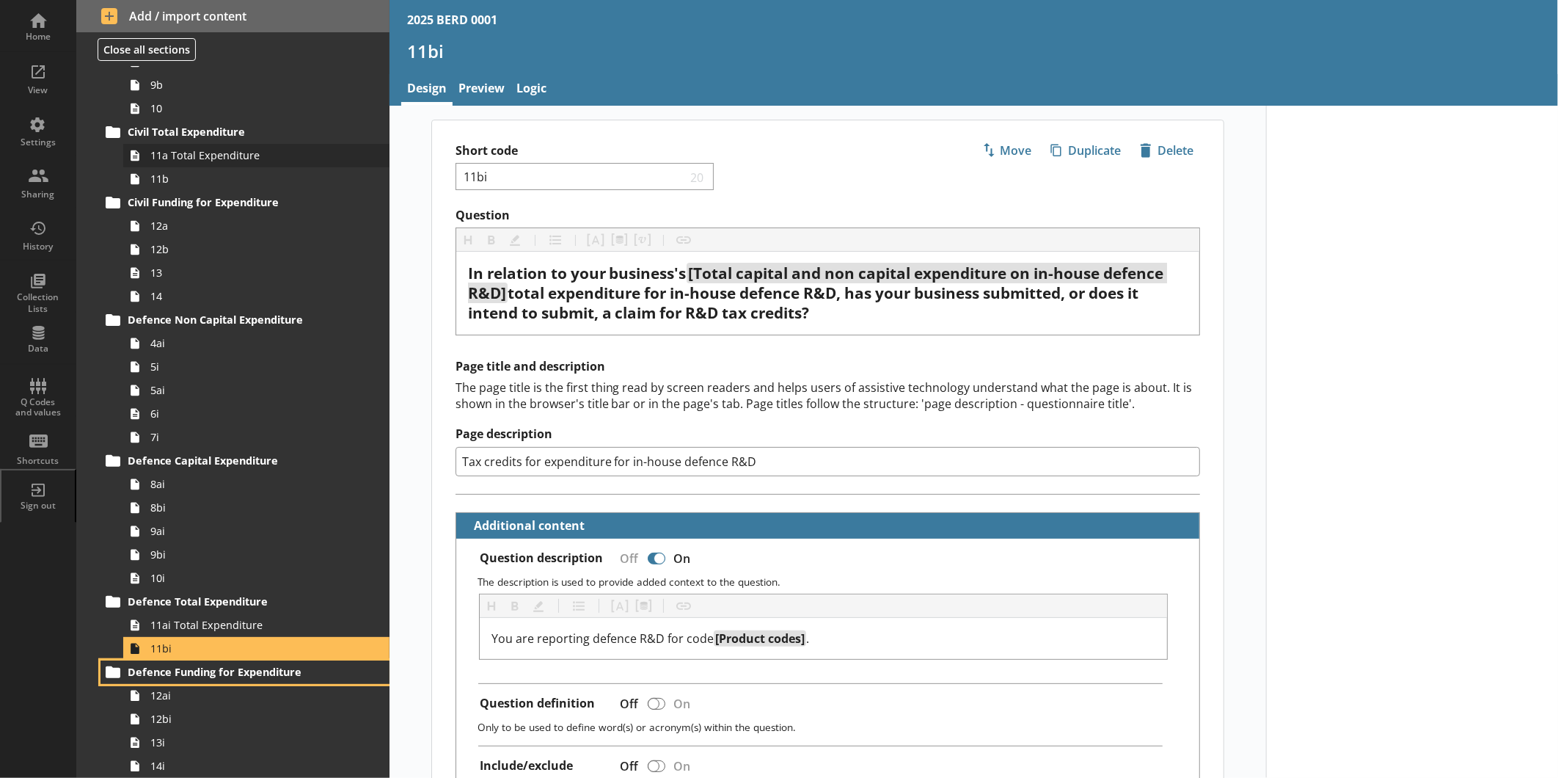
click at [101, 601] on link "Defence Funding for Expenditure" at bounding box center [245, 671] width 289 height 23
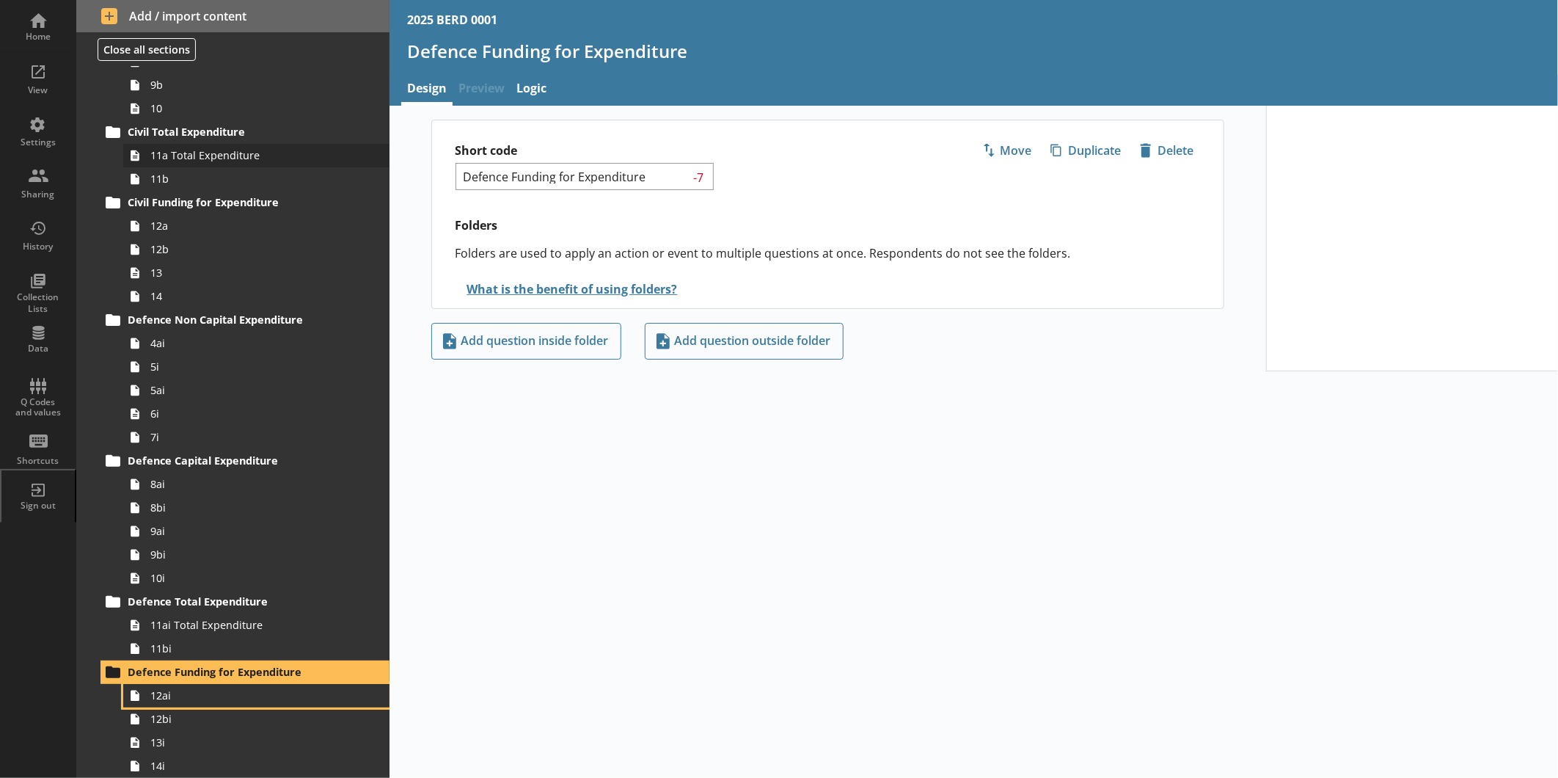
click at [123, 601] on link "12ai" at bounding box center [256, 695] width 266 height 23
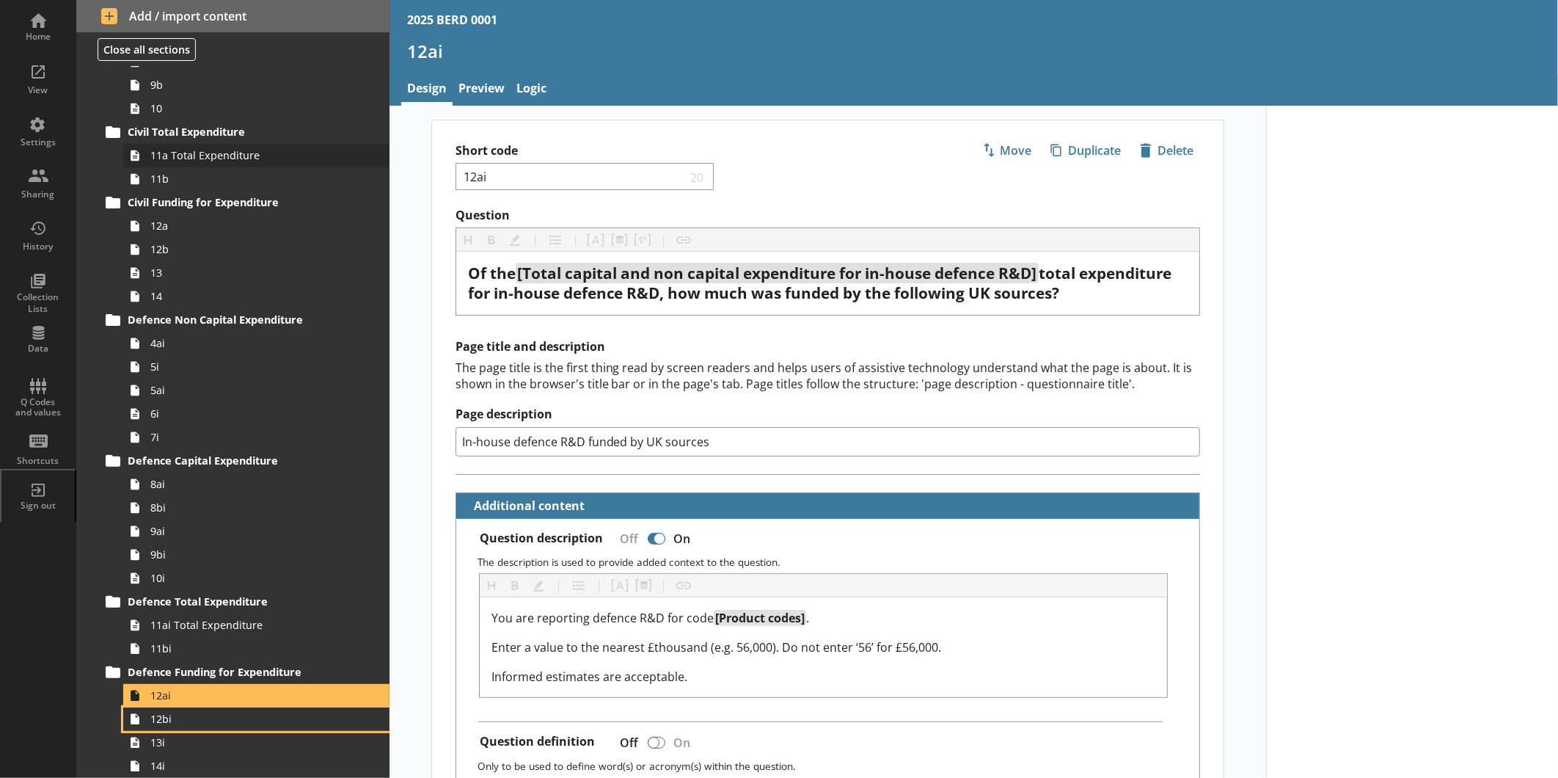
click at [123, 601] on link "12bi" at bounding box center [256, 718] width 266 height 23
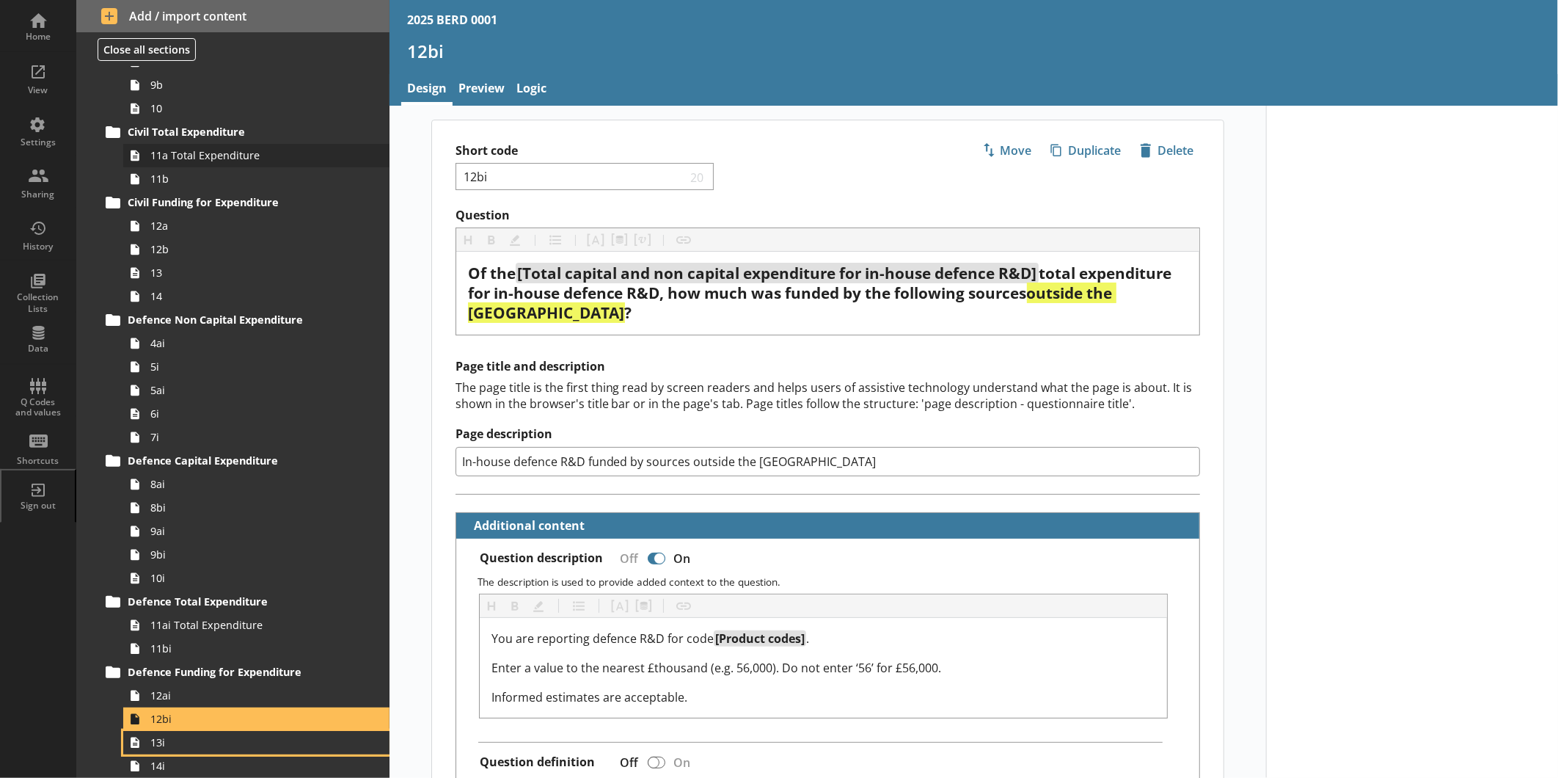
click at [123, 601] on link "13i" at bounding box center [256, 742] width 266 height 23
type textarea "x"
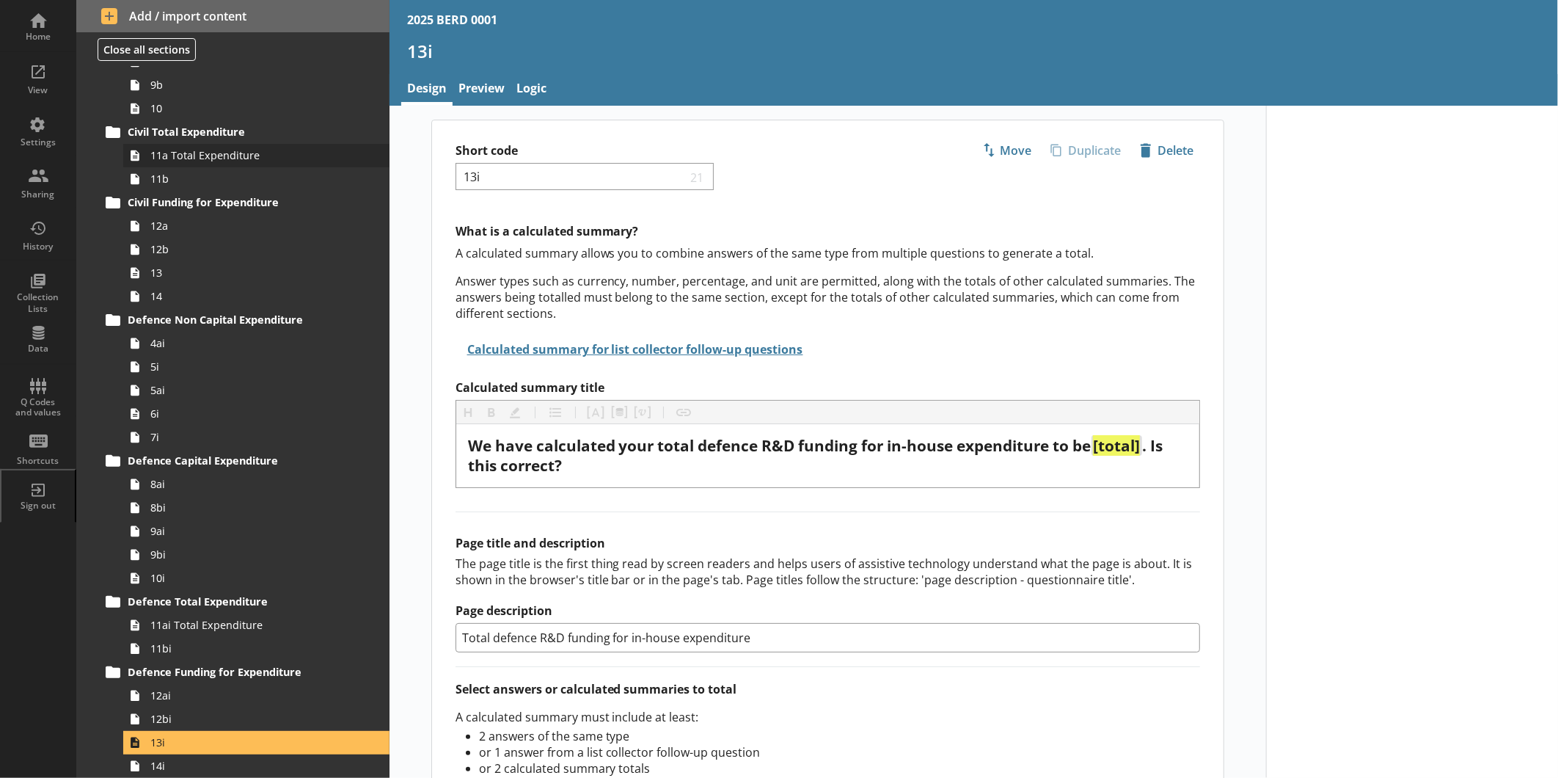
scroll to position [1043, 0]
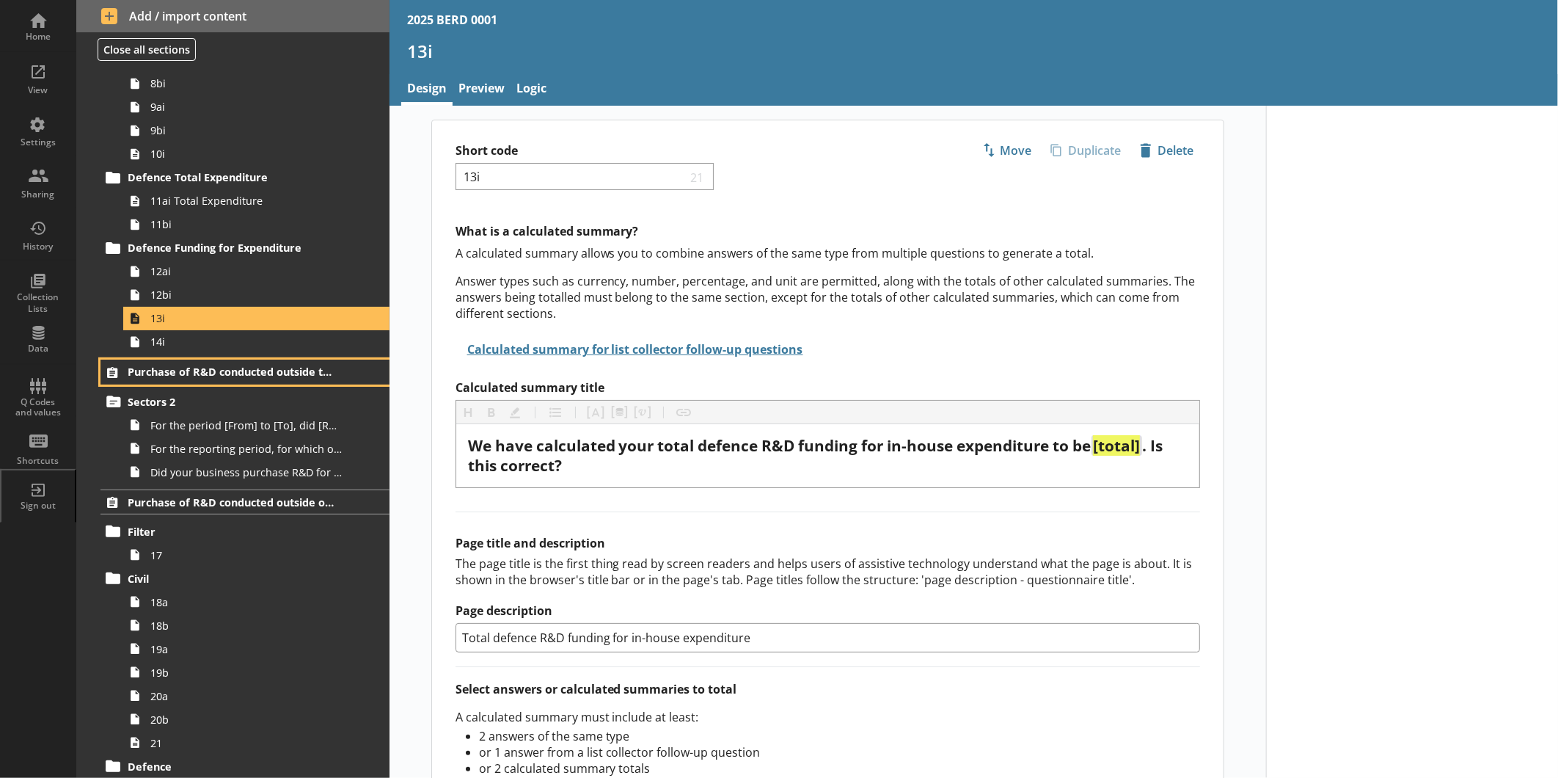
click at [101, 360] on link "Purchase of R&D conducted outside the business" at bounding box center [245, 372] width 289 height 25
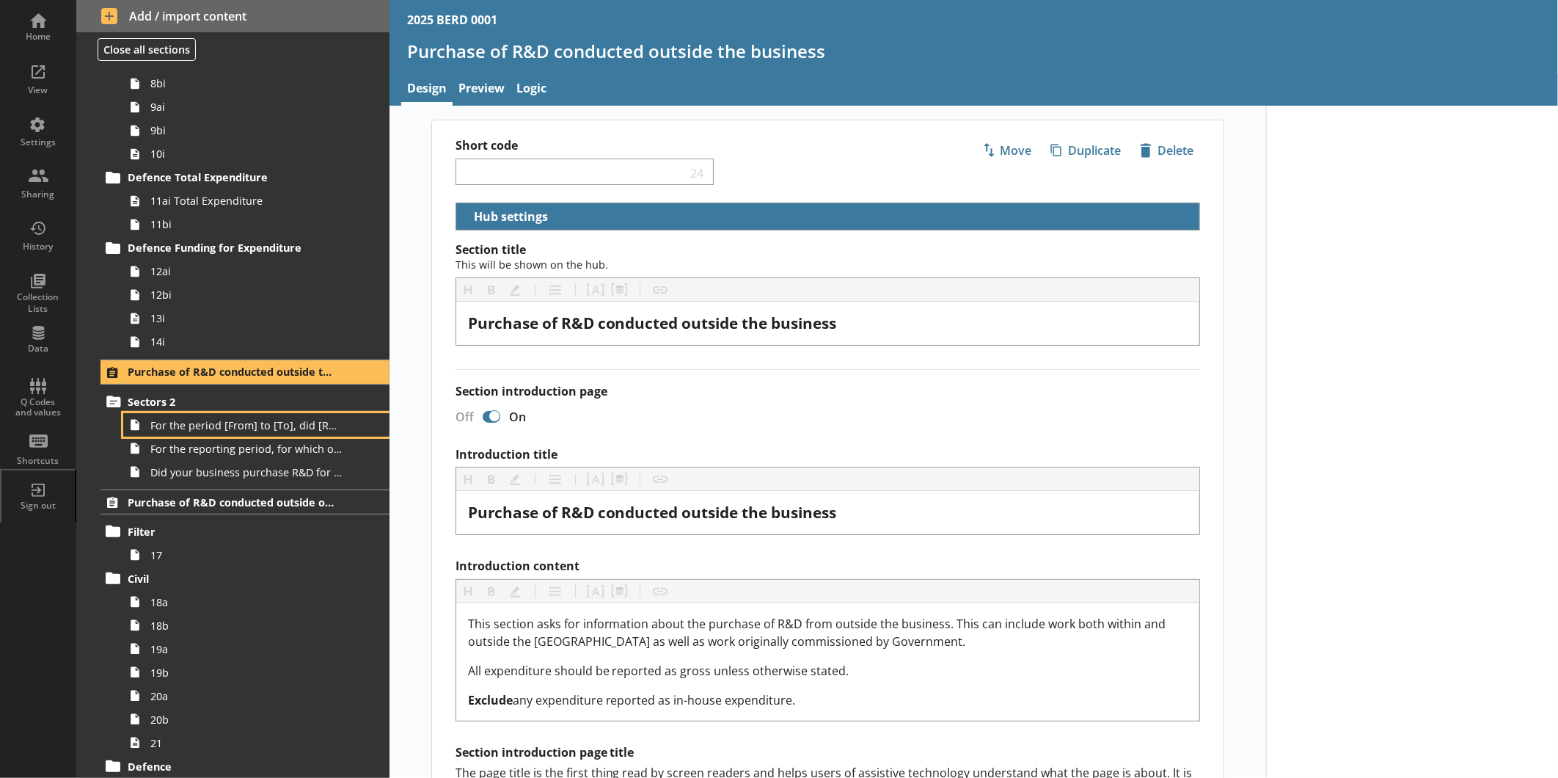
click at [123, 413] on link "For the period [From] to [To], did [Ru Name] purchase any R&D conducted outside…" at bounding box center [256, 424] width 266 height 23
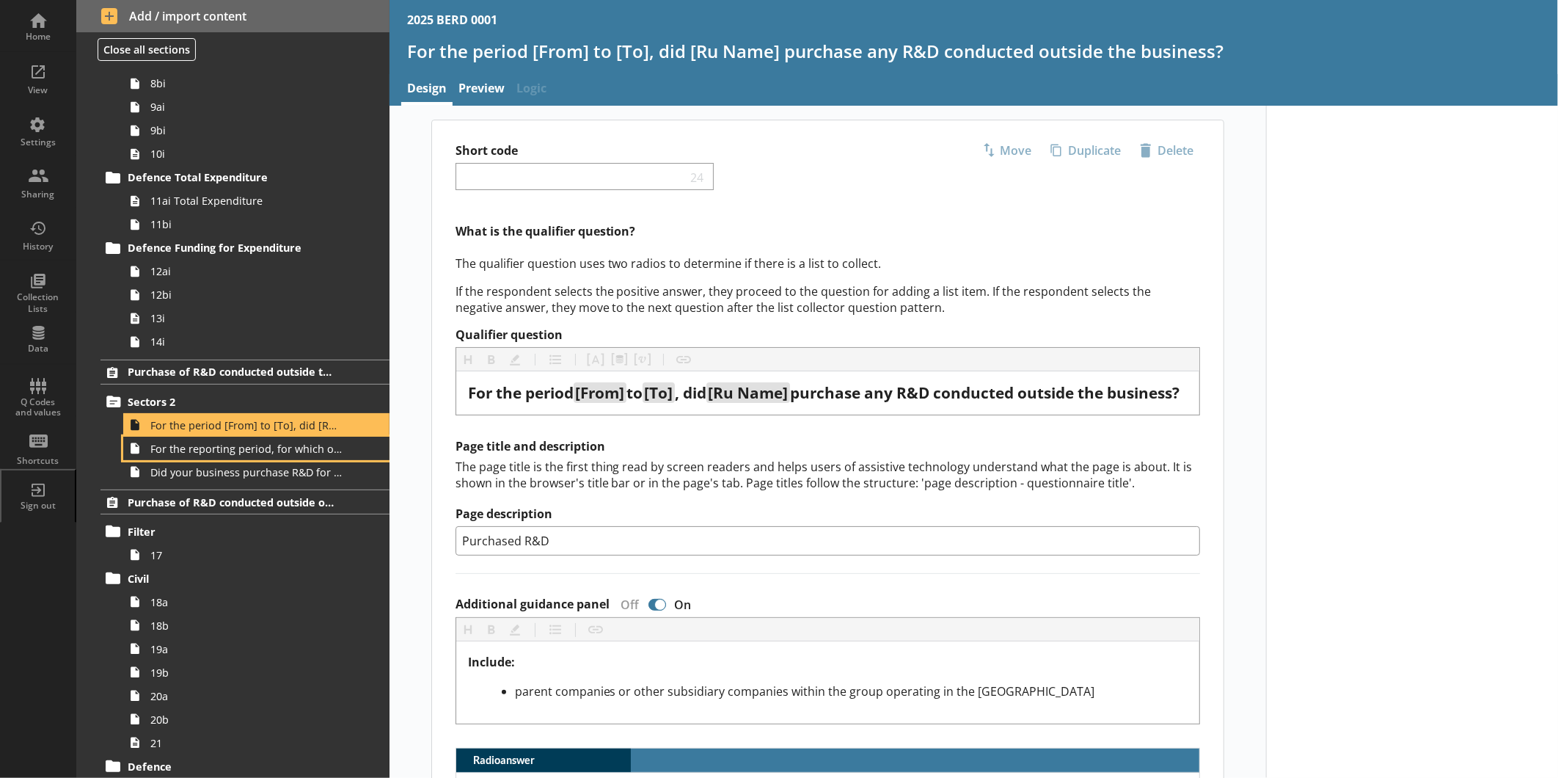
click at [123, 437] on link "For the reporting period, for which of the following product codes has [Ru Name…" at bounding box center [256, 448] width 266 height 23
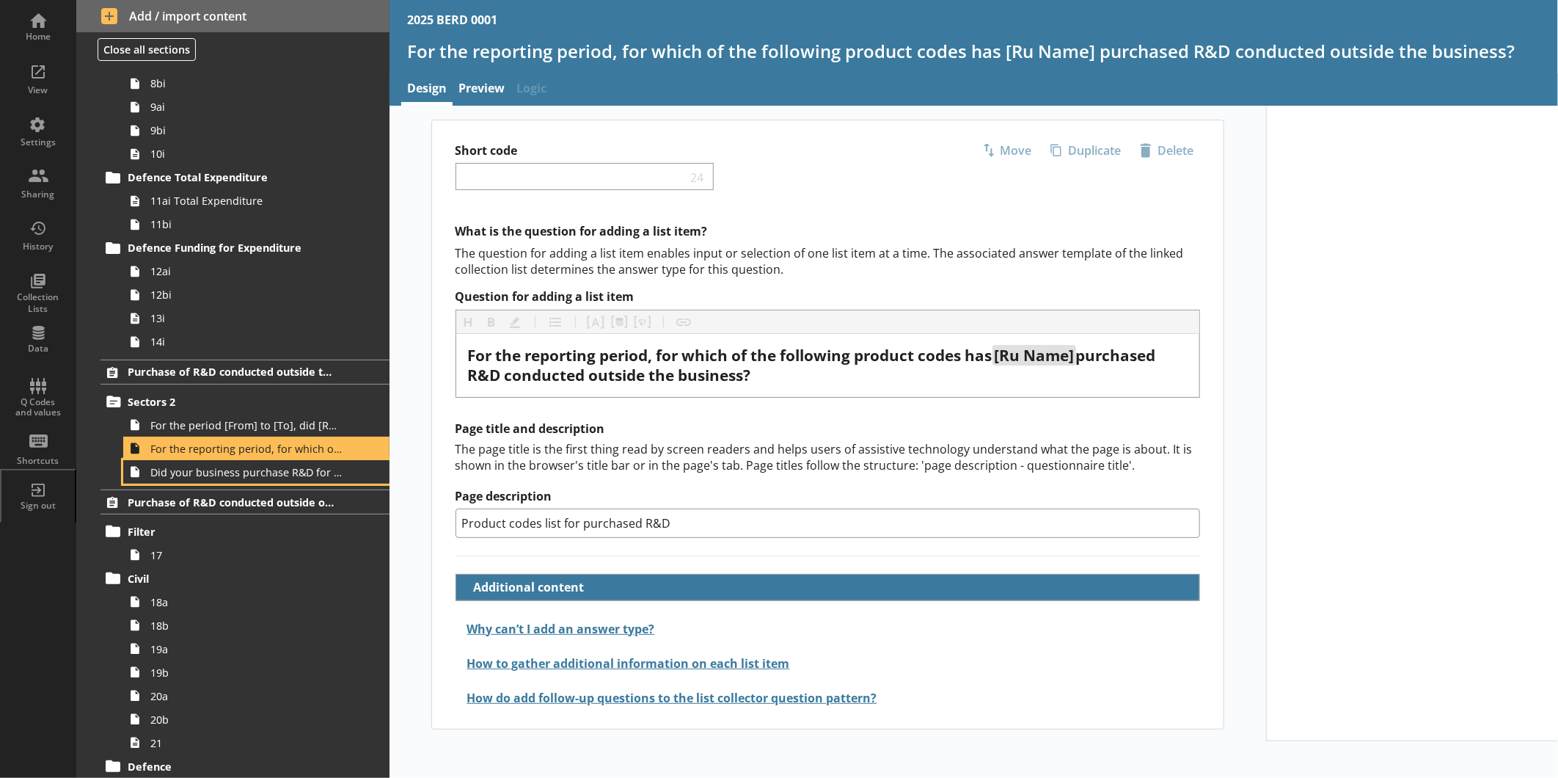
click at [123, 460] on link "Did your business purchase R&D for any other product codes?" at bounding box center [256, 471] width 266 height 23
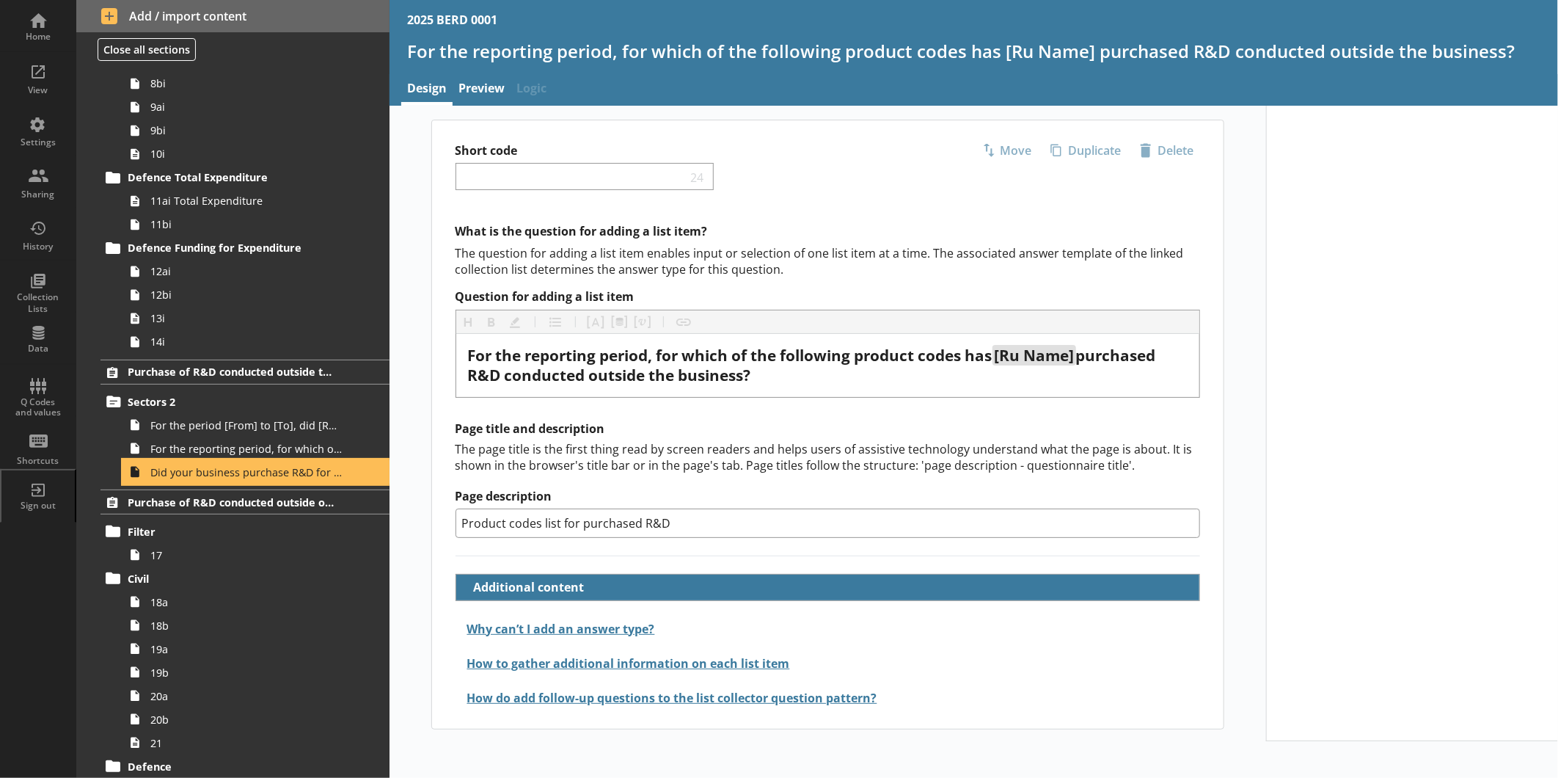
type textarea "x"
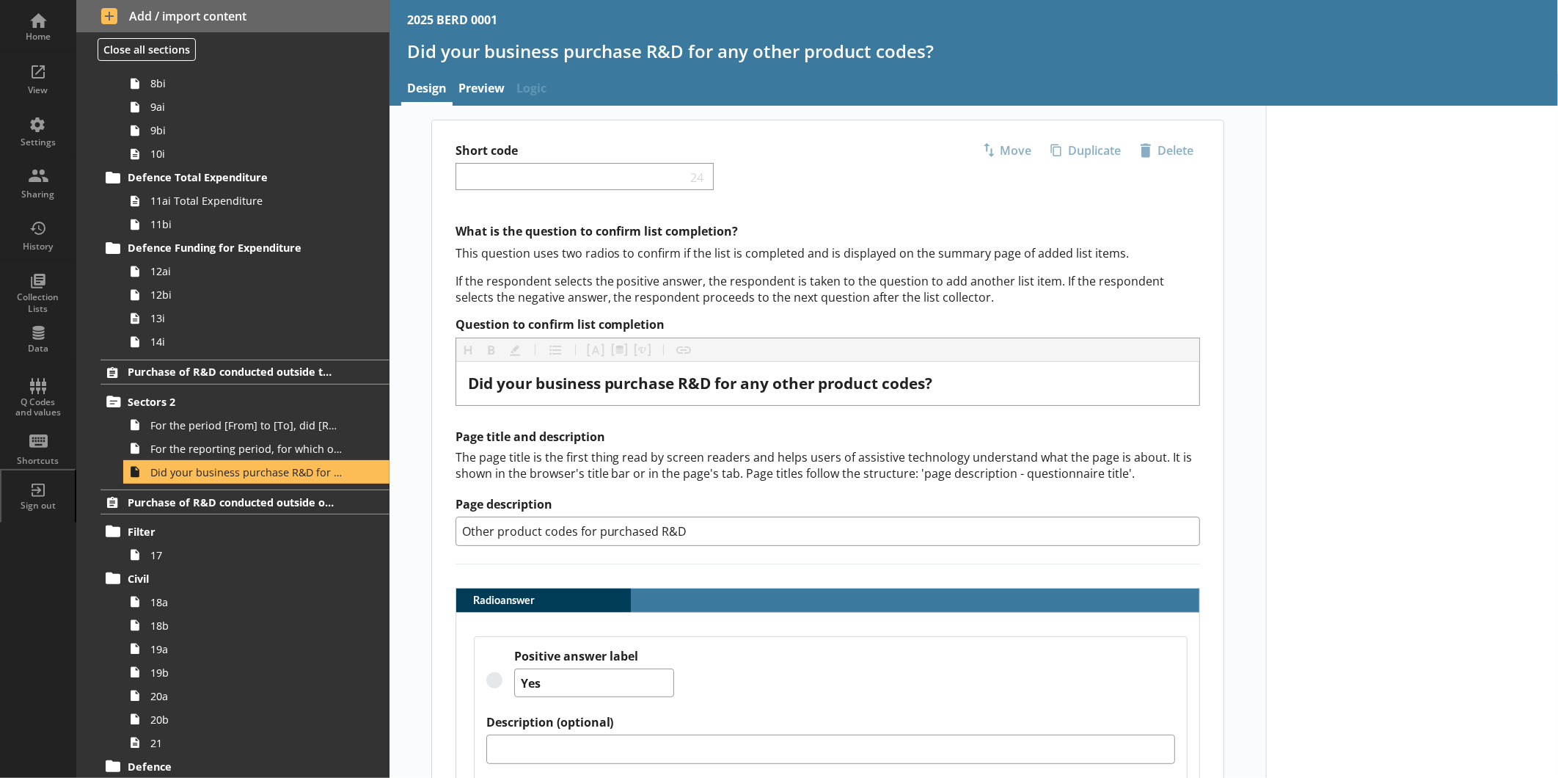
scroll to position [1208, 0]
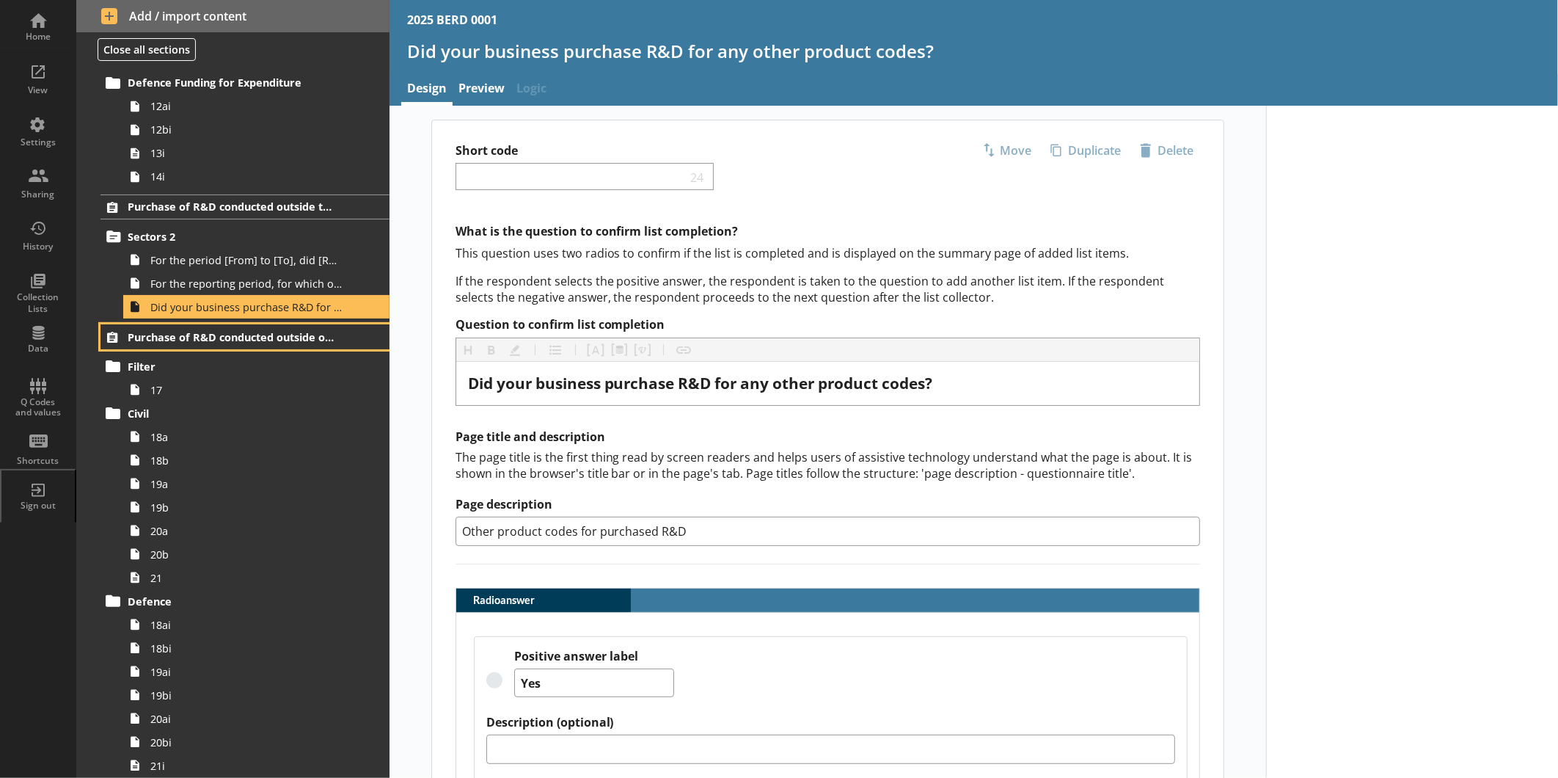
click at [101, 324] on link "Purchase of R&D conducted outside of the business" at bounding box center [245, 336] width 289 height 25
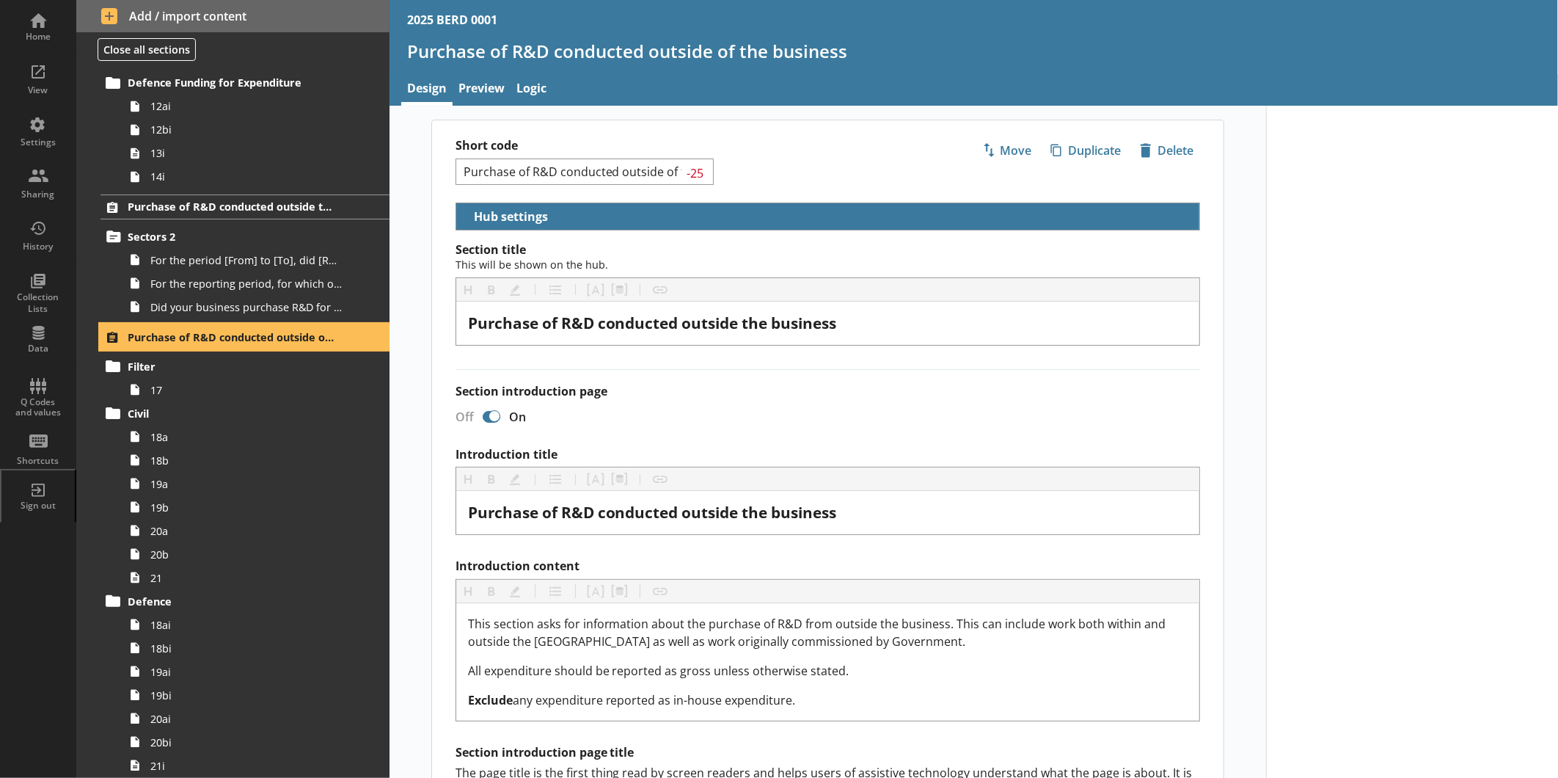
select select "6902340f-a62d-4bc9-909f-a756a572b3c9"
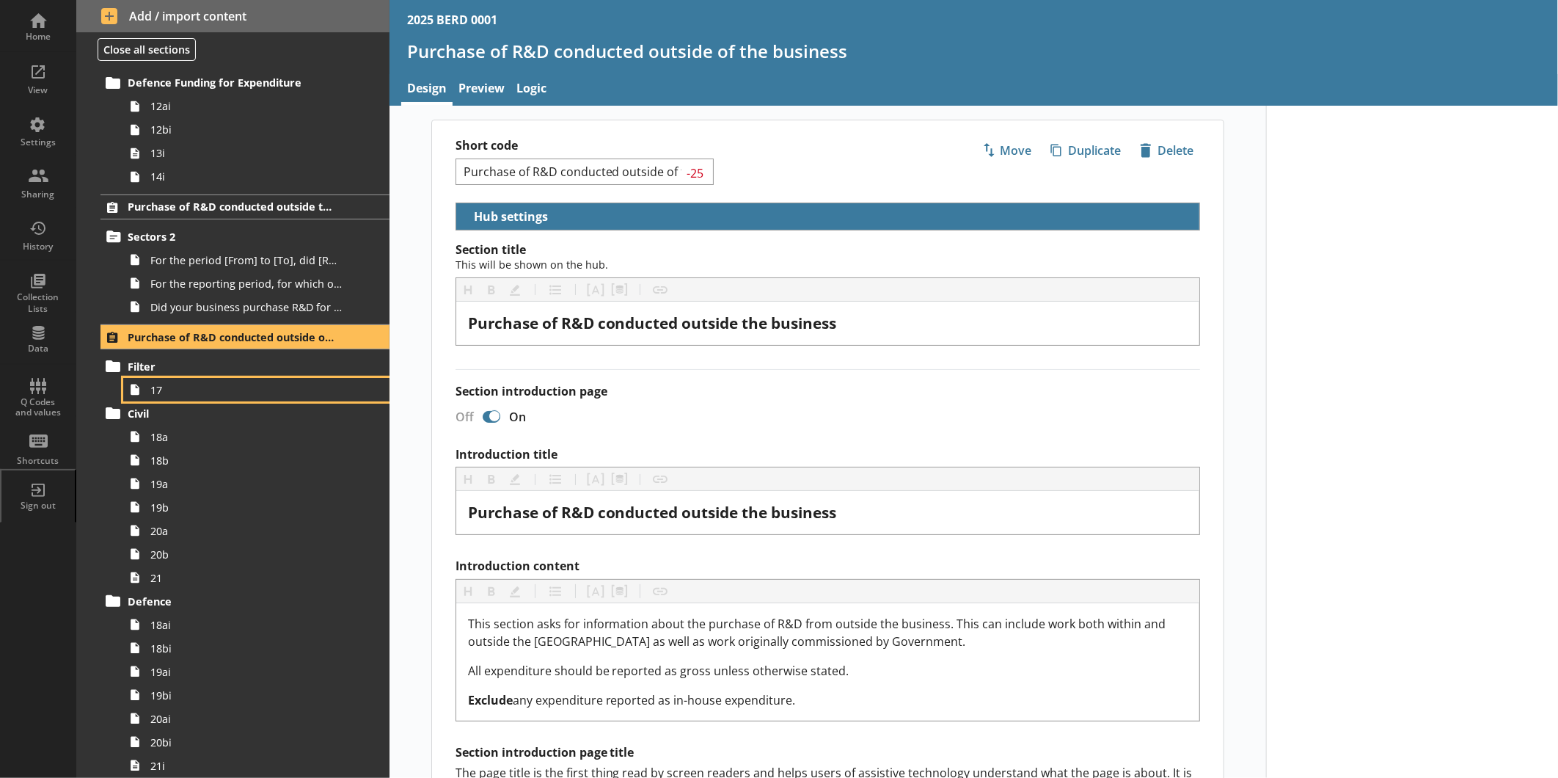
click at [123, 378] on link "17" at bounding box center [256, 389] width 266 height 23
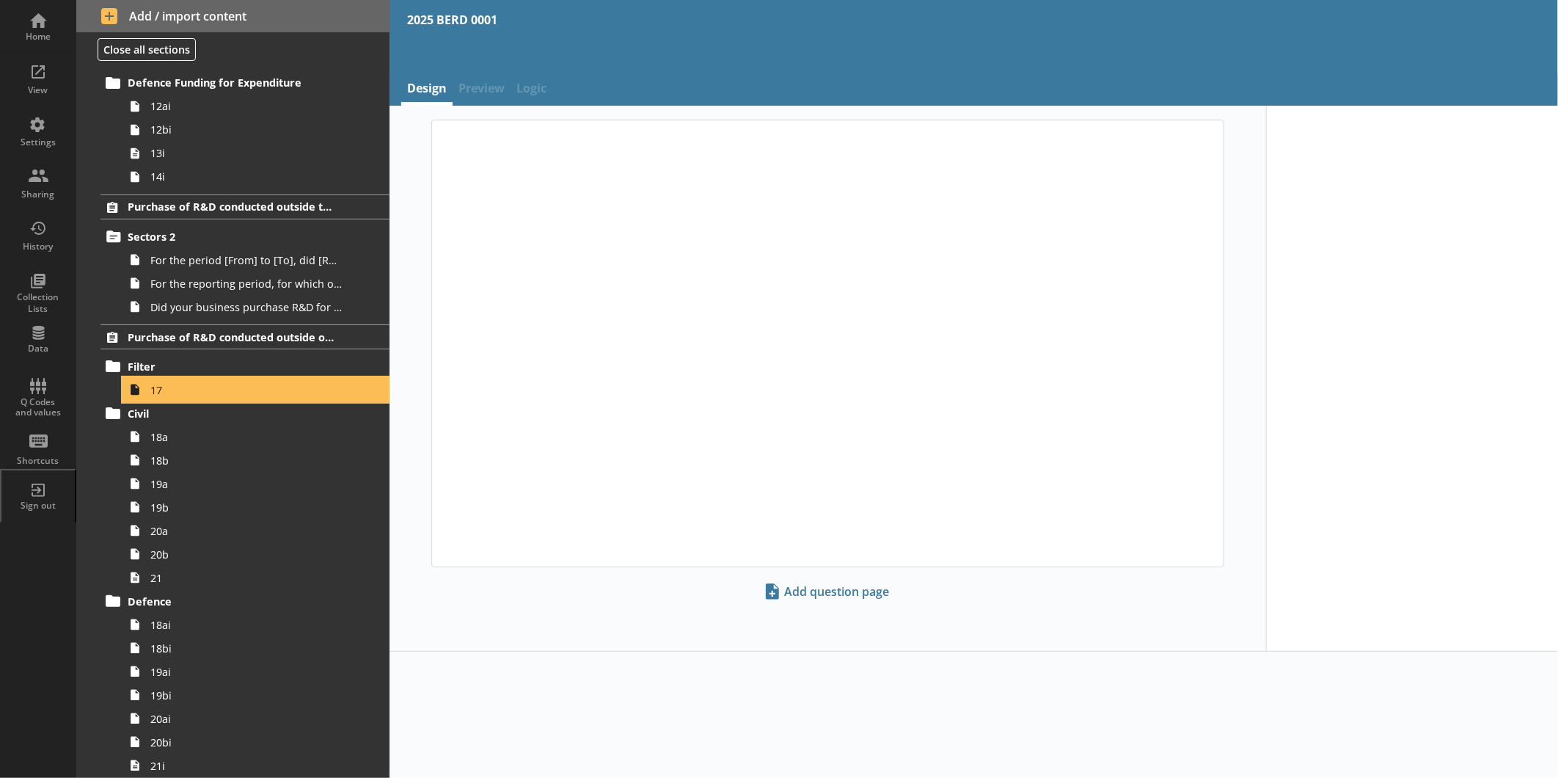
type textarea "x"
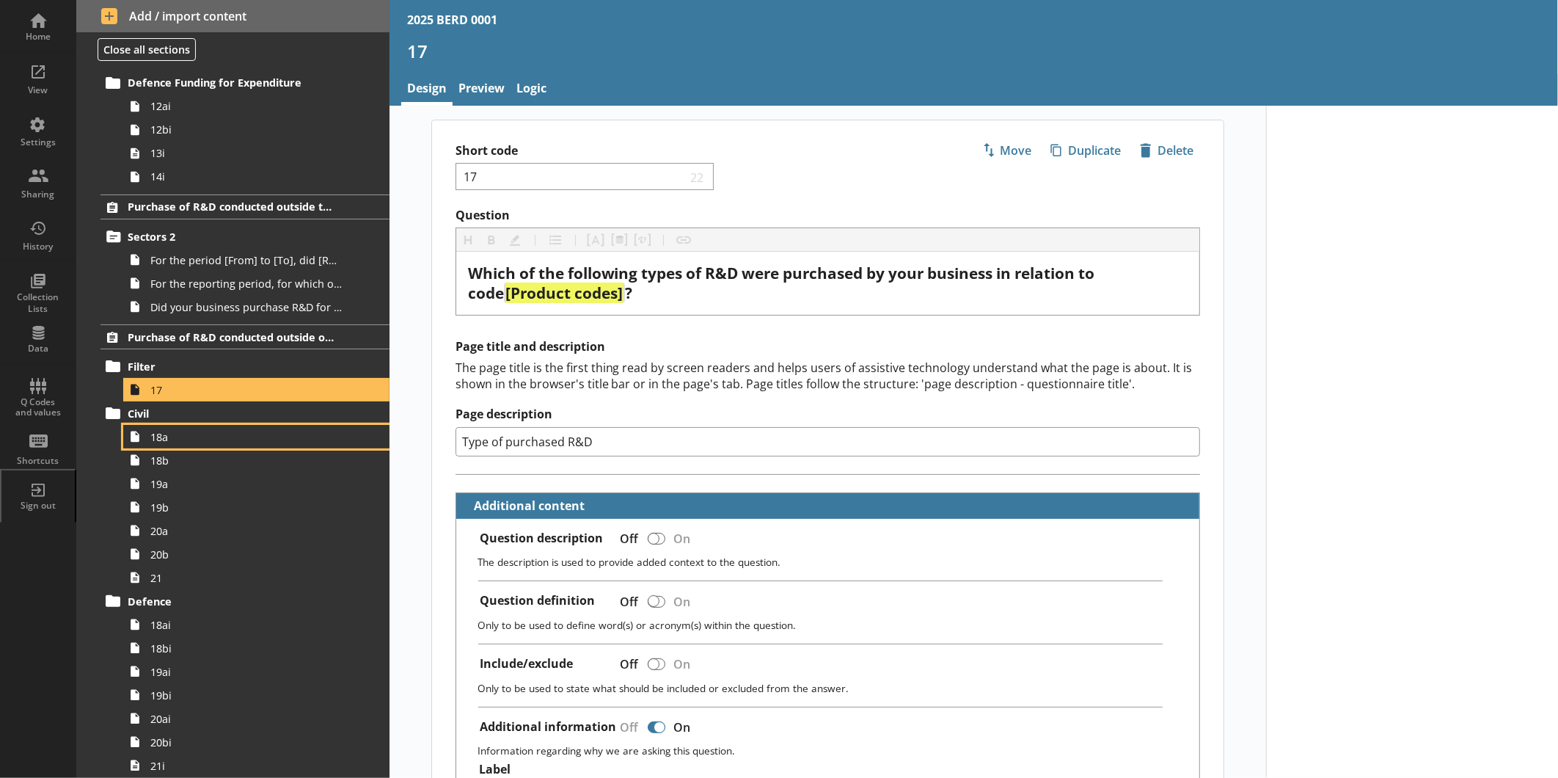
click at [123, 425] on link "18a" at bounding box center [256, 436] width 266 height 23
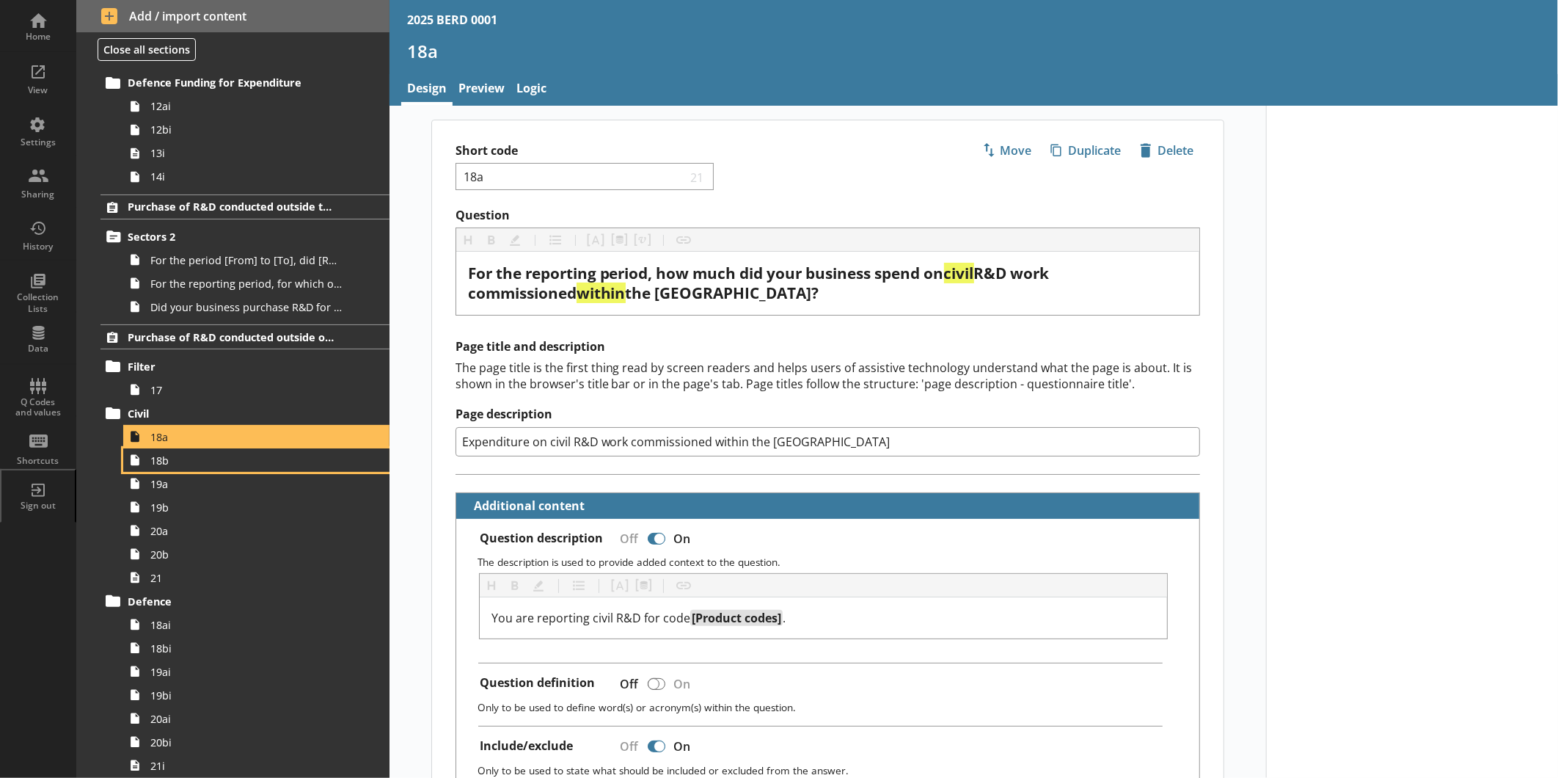
click at [123, 448] on link "18b" at bounding box center [256, 459] width 266 height 23
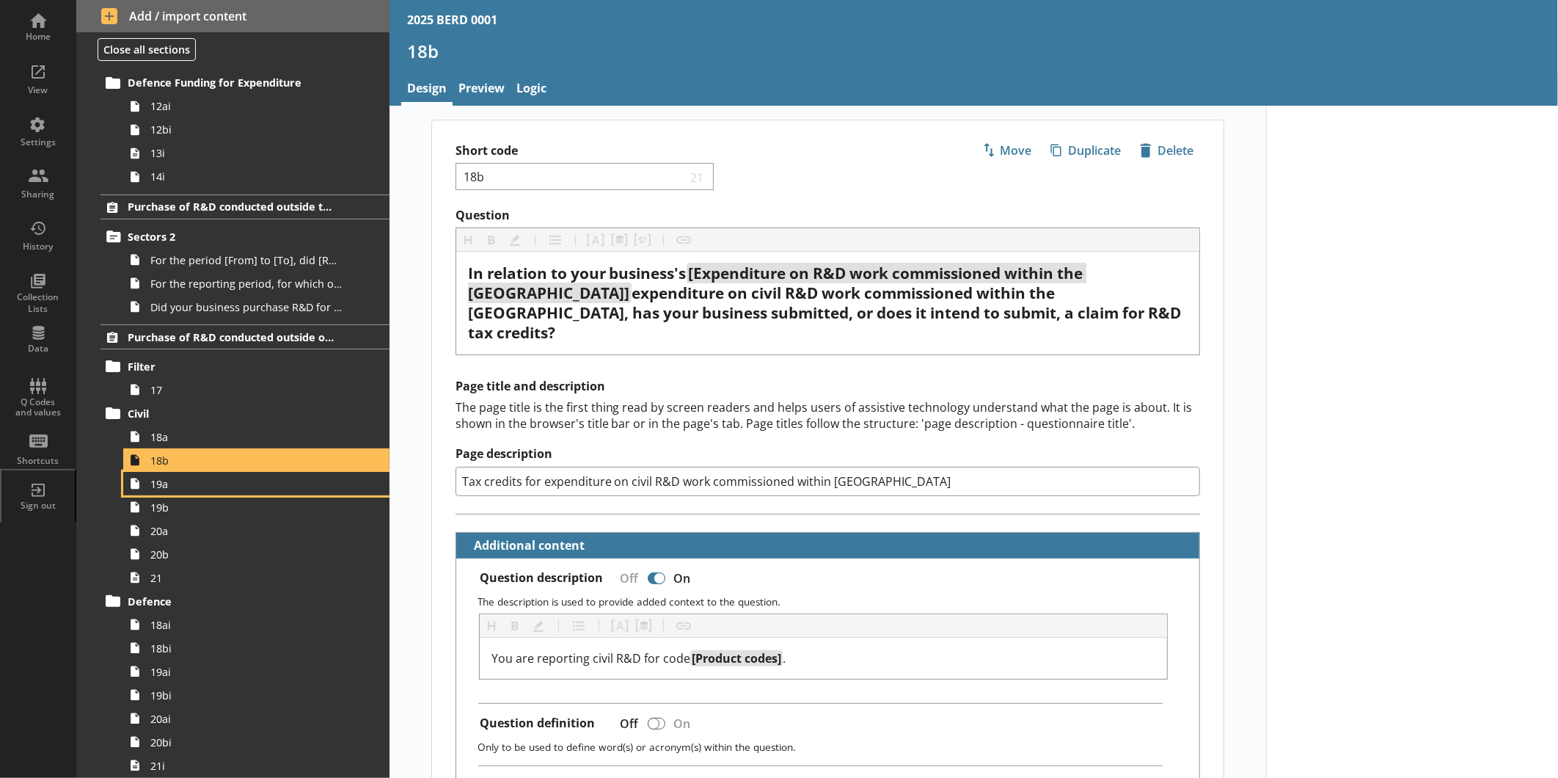
click at [123, 472] on link "19a" at bounding box center [256, 483] width 266 height 23
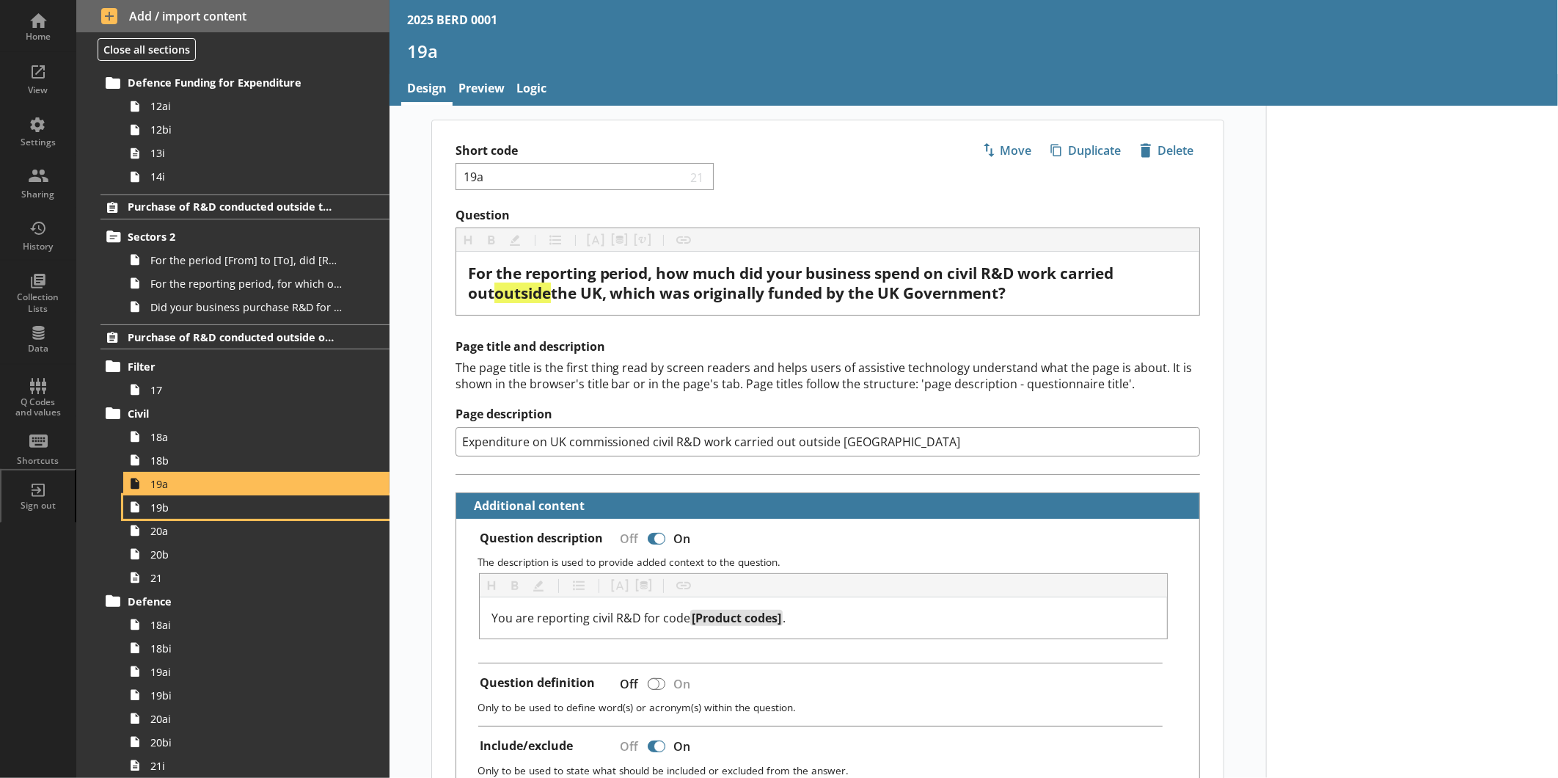
click at [123, 495] on link "19b" at bounding box center [256, 506] width 266 height 23
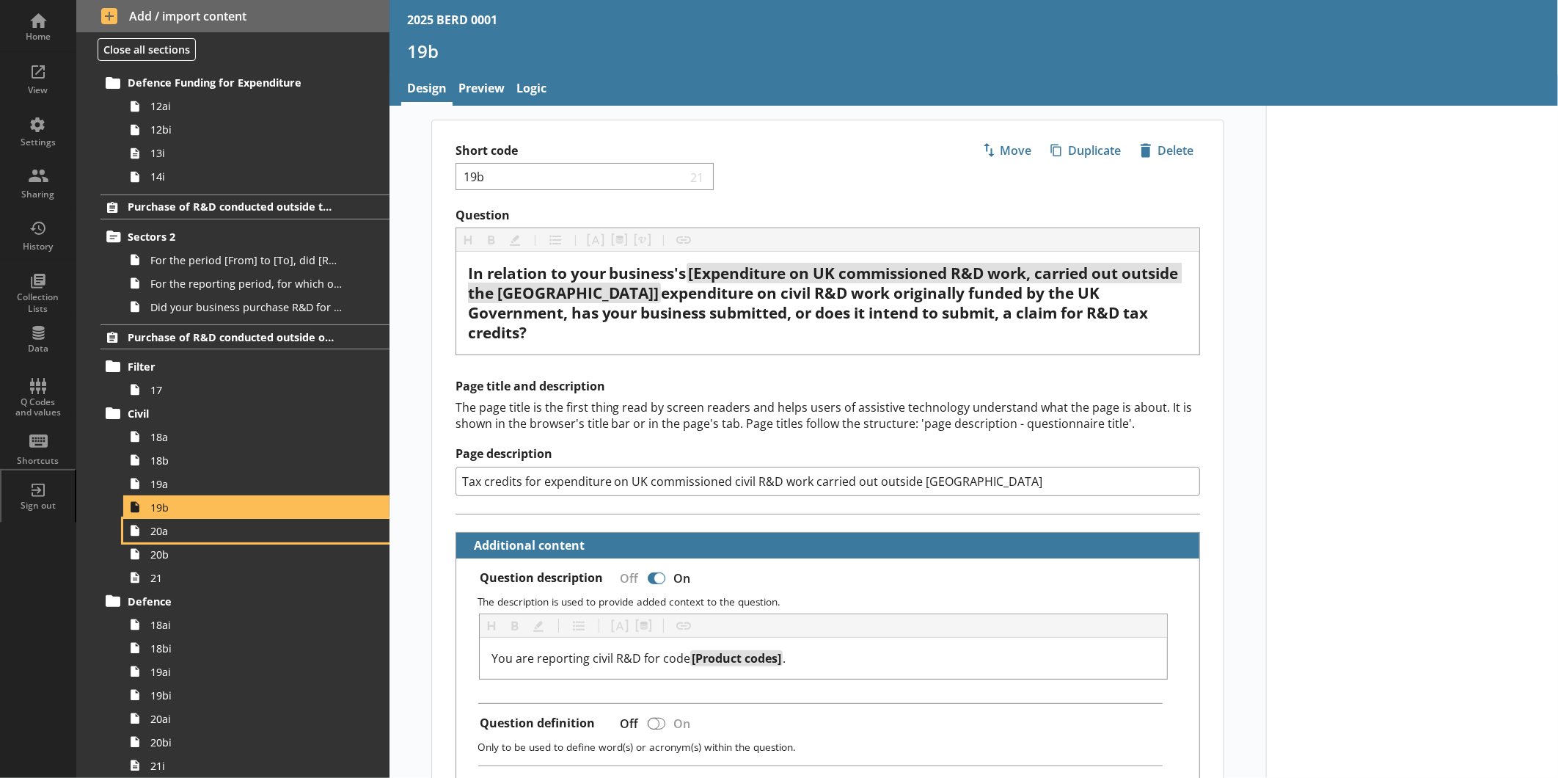
click at [123, 519] on link "20a" at bounding box center [256, 530] width 266 height 23
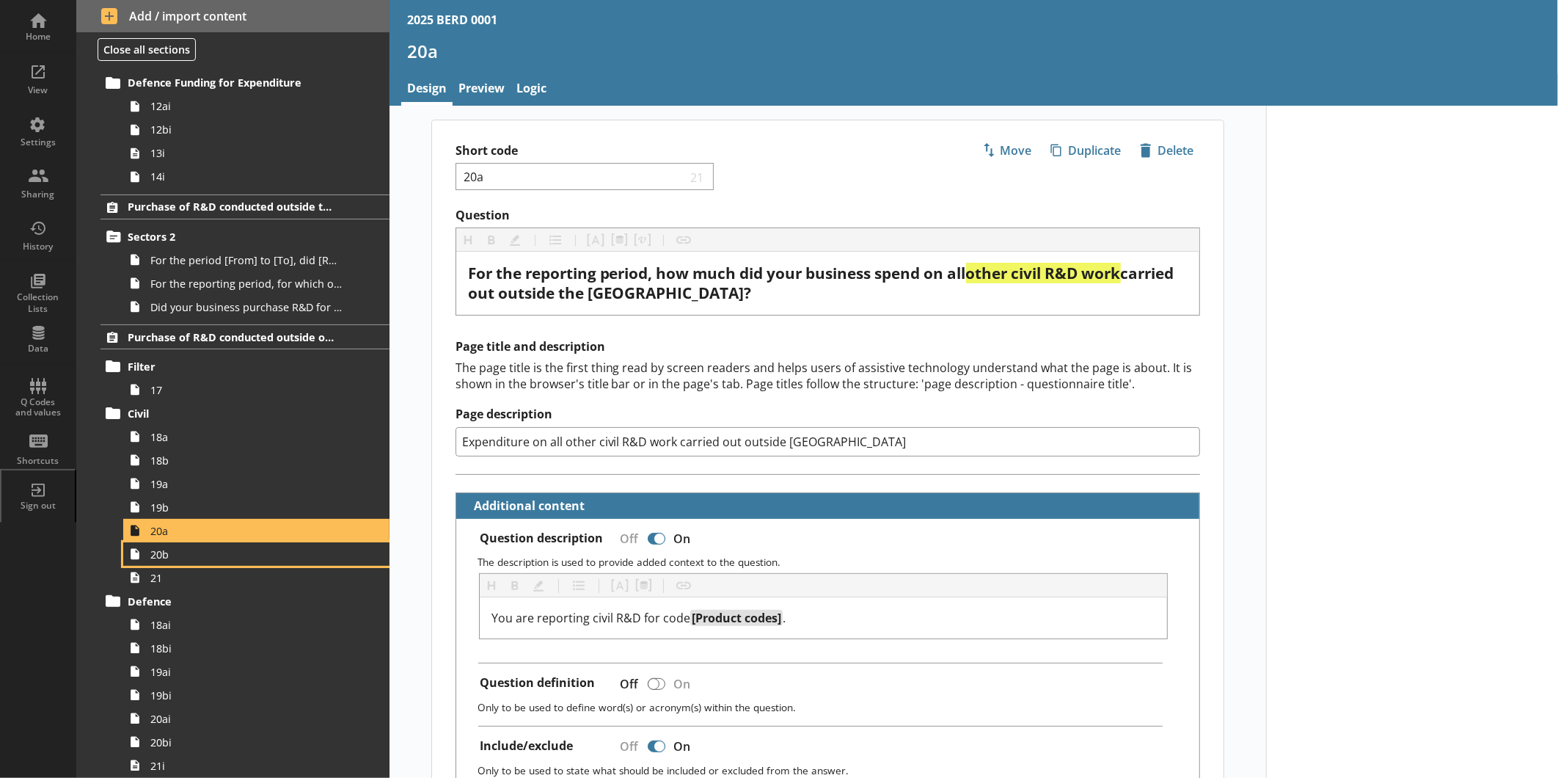
click at [123, 542] on link "20b" at bounding box center [256, 553] width 266 height 23
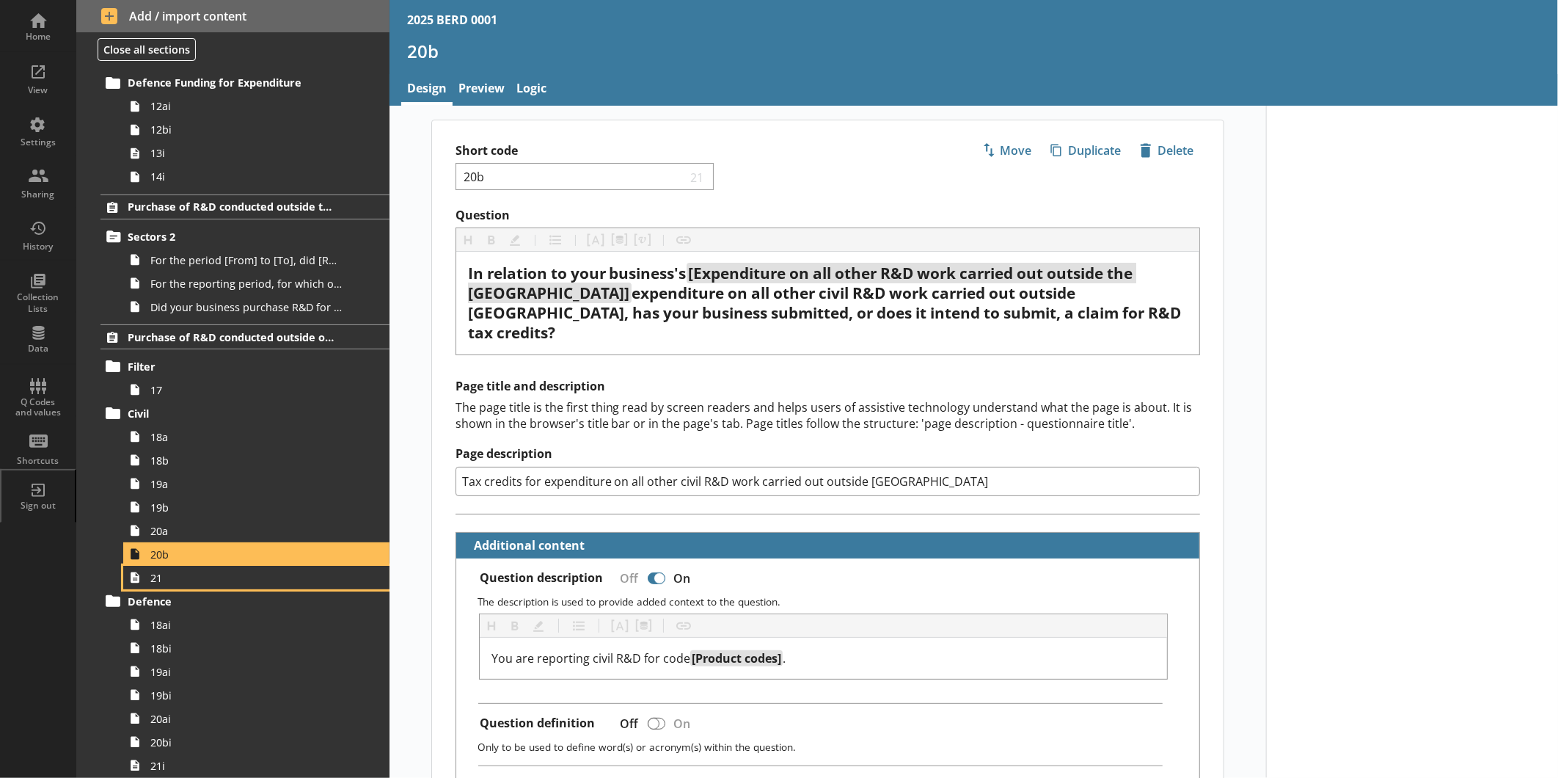
click at [123, 566] on link "21" at bounding box center [256, 577] width 266 height 23
type textarea "x"
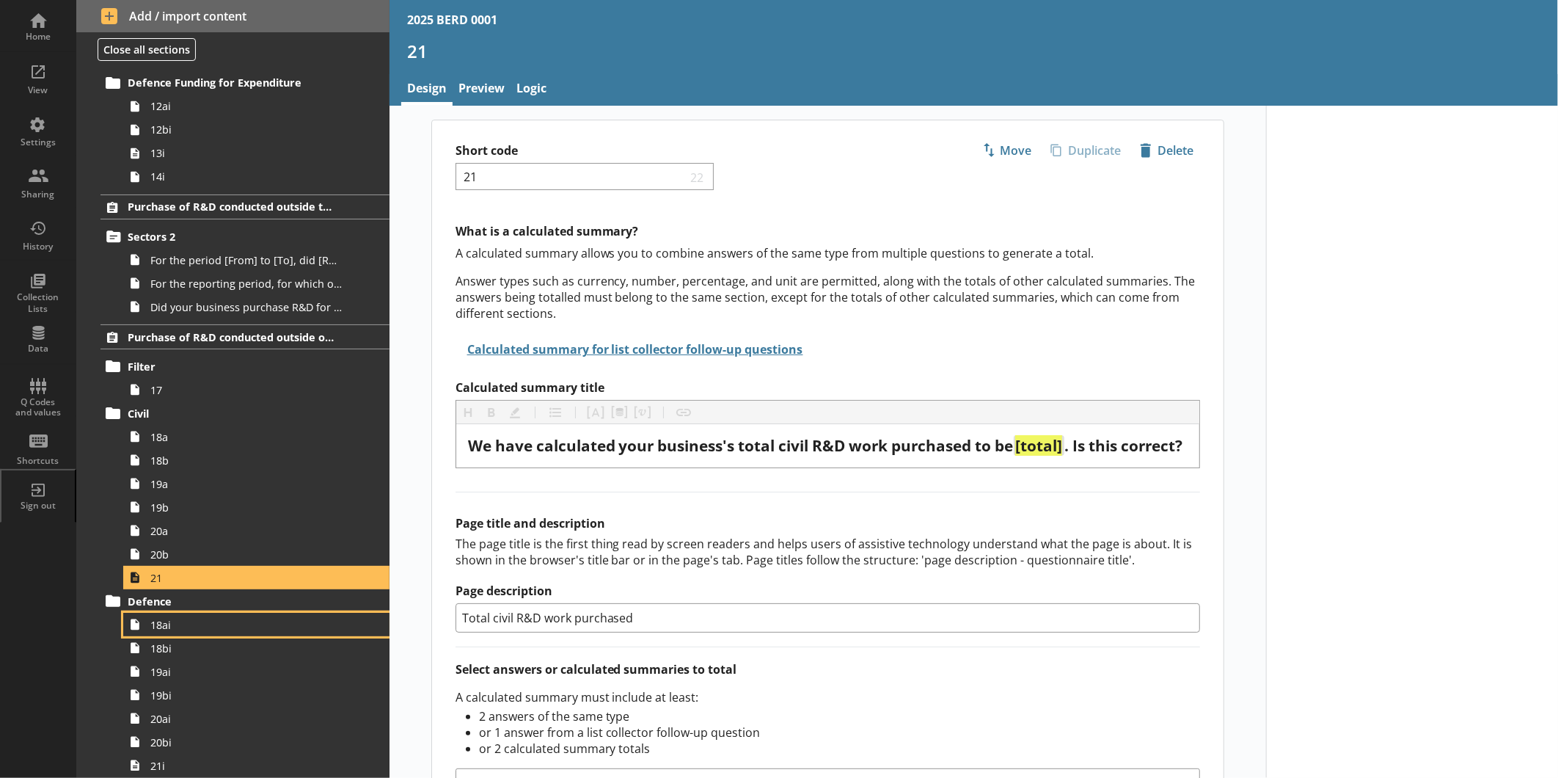
click at [123, 601] on link "18ai" at bounding box center [256, 624] width 266 height 23
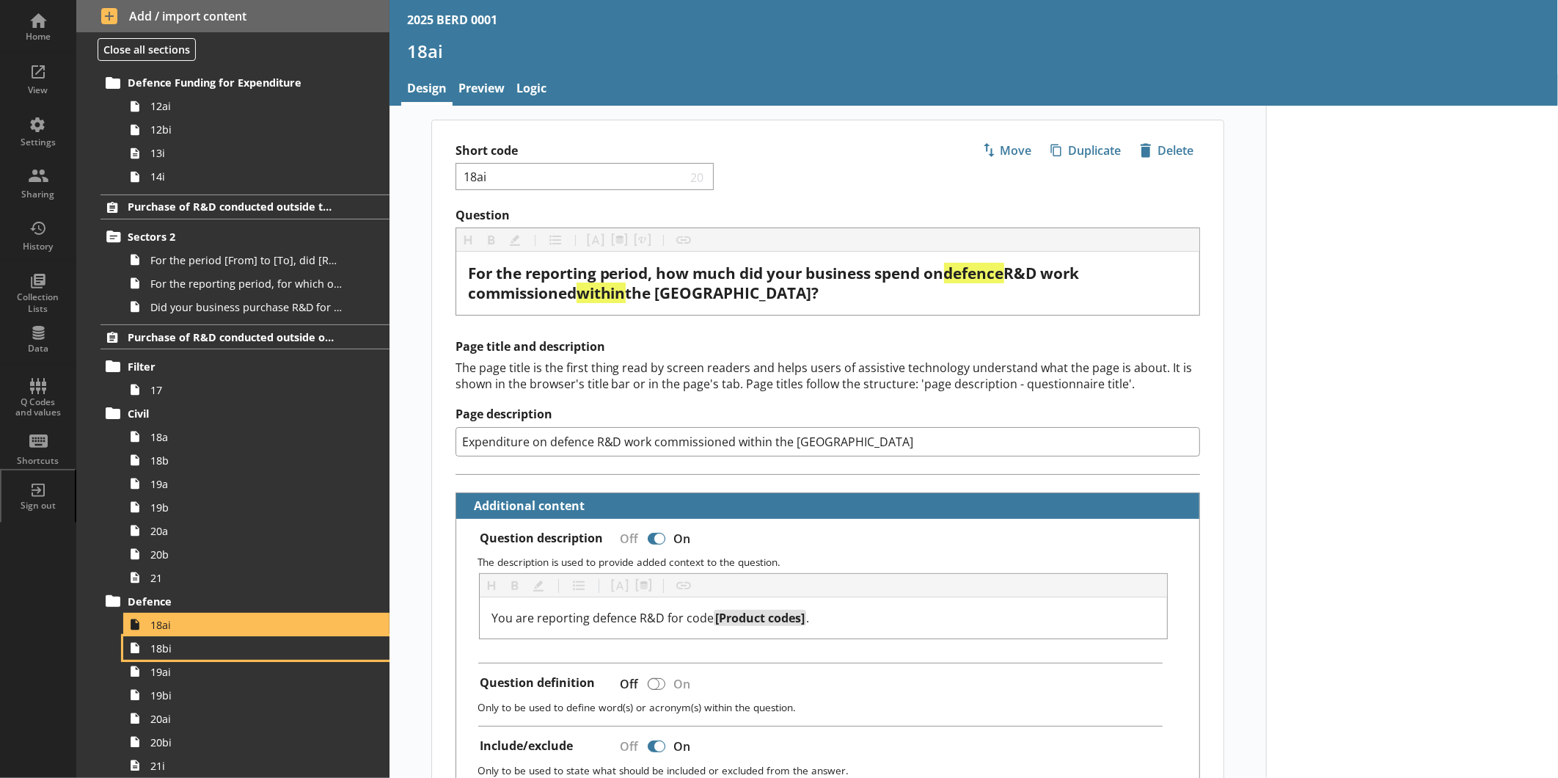
click at [123, 601] on link "18bi" at bounding box center [256, 647] width 266 height 23
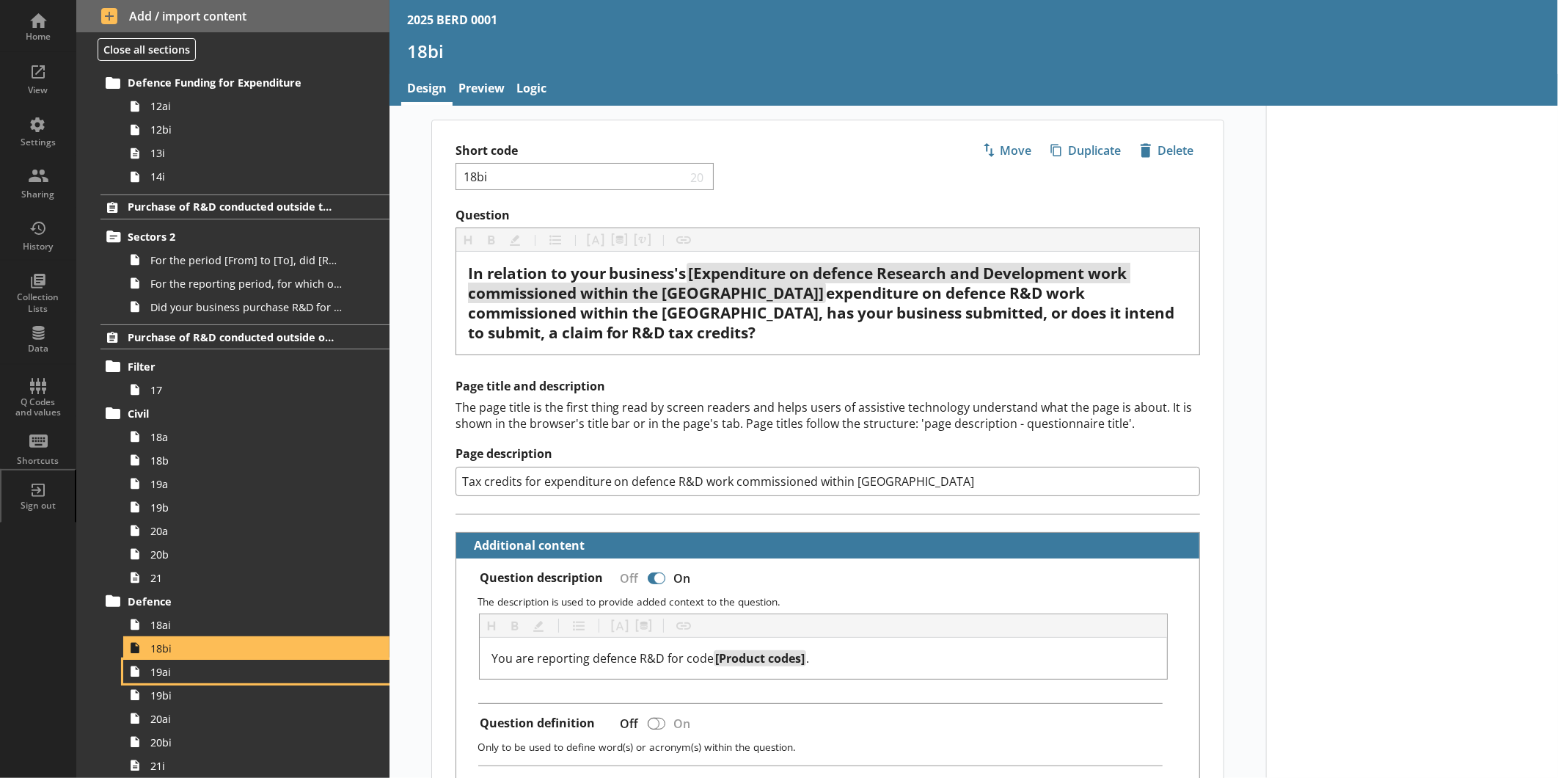
click at [123, 601] on link "19ai" at bounding box center [256, 671] width 266 height 23
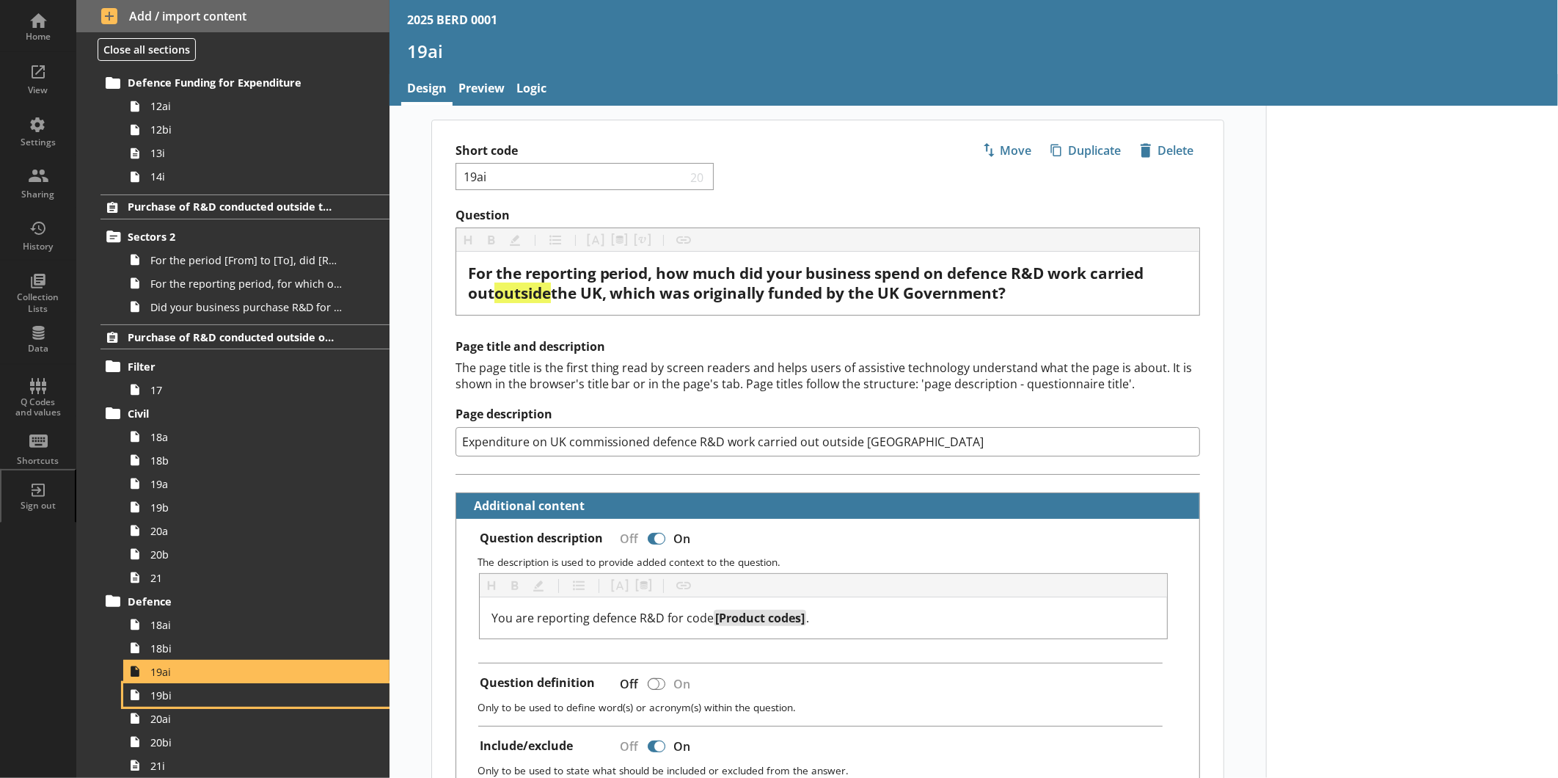
click at [123, 601] on link "19bi" at bounding box center [256, 694] width 266 height 23
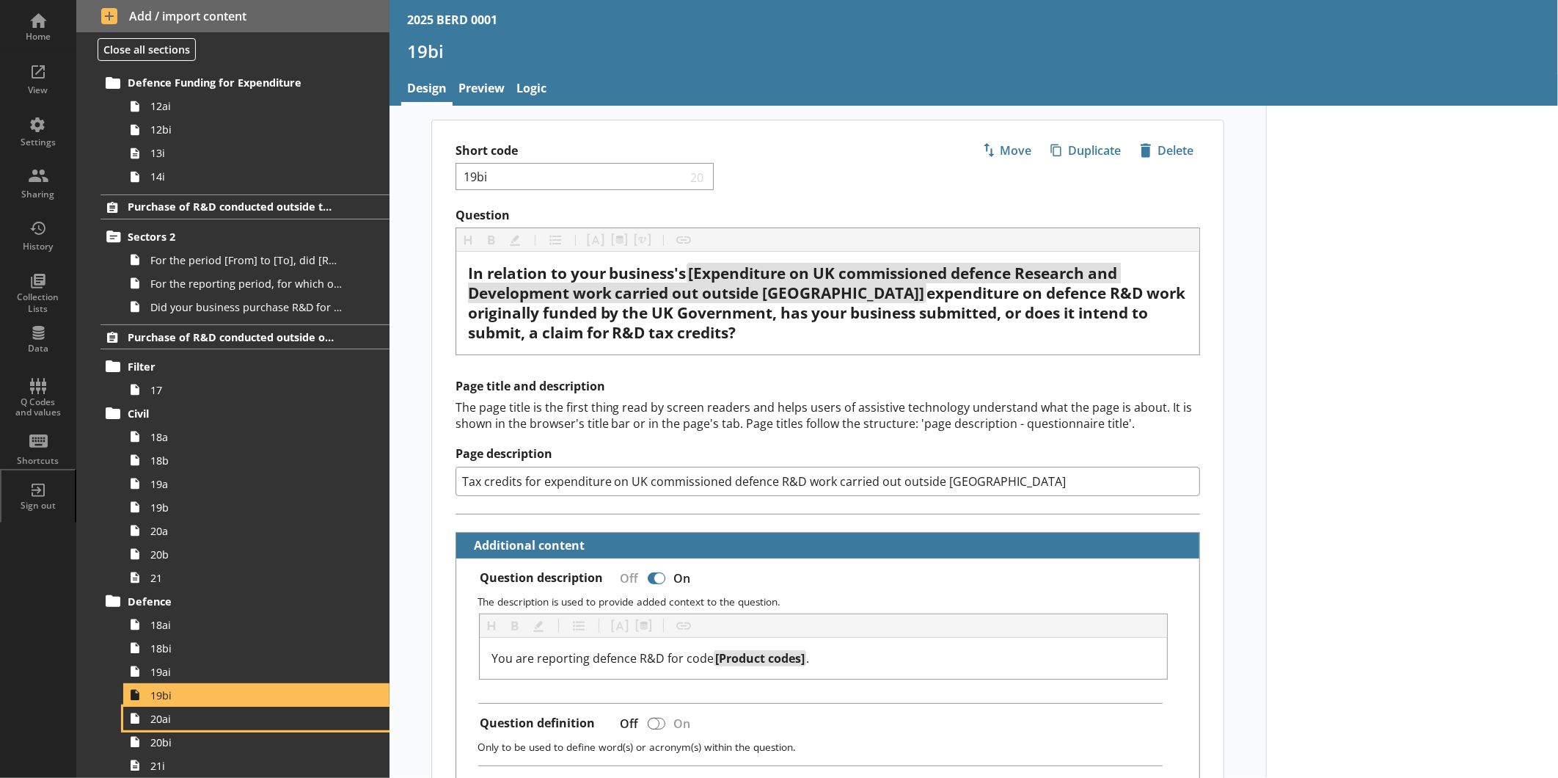
click at [123, 601] on link "20ai" at bounding box center [256, 718] width 266 height 23
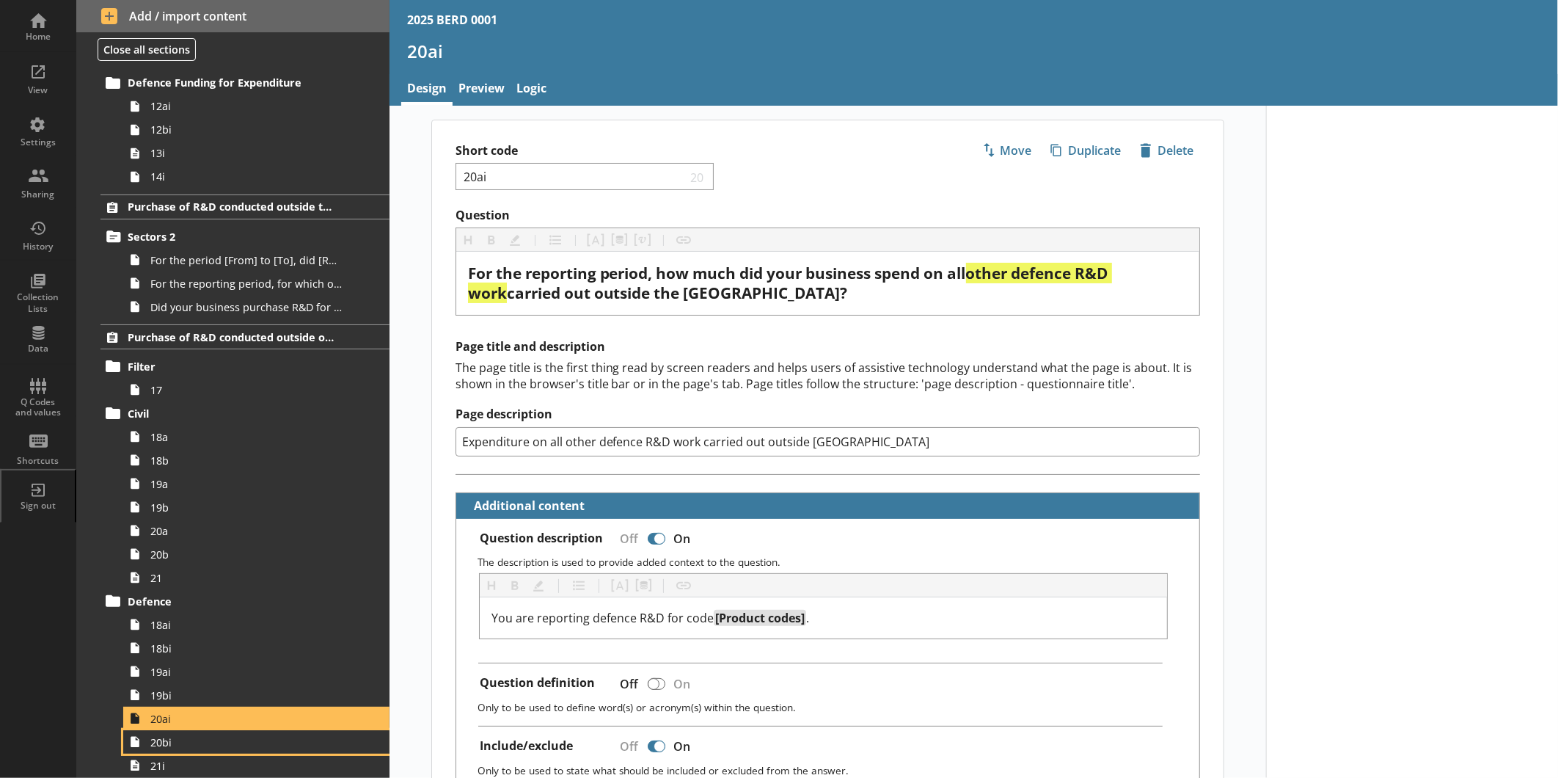
click at [123, 601] on link "20bi" at bounding box center [256, 741] width 266 height 23
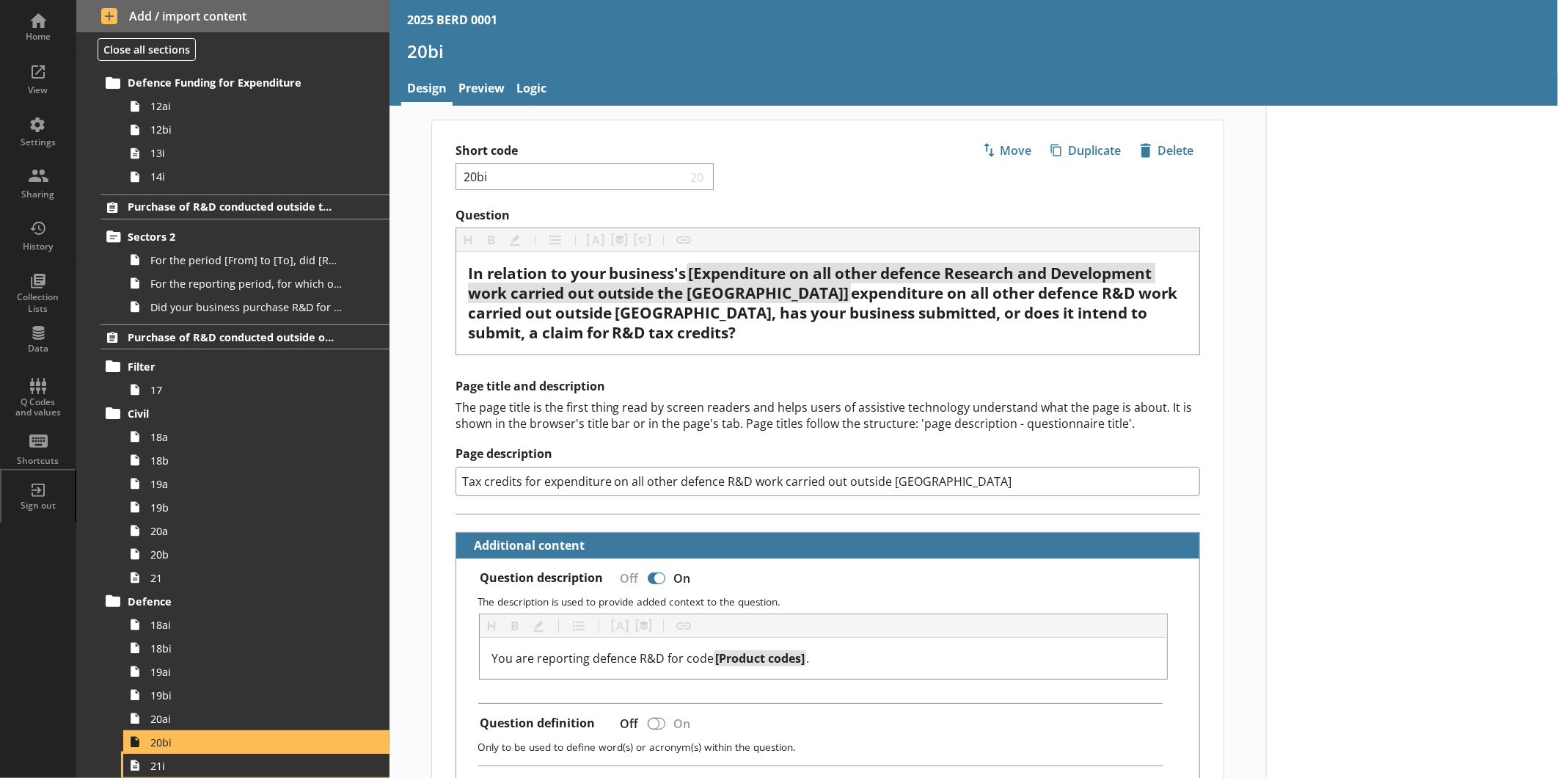
click at [123, 601] on link "21i" at bounding box center [256, 765] width 266 height 23
type textarea "x"
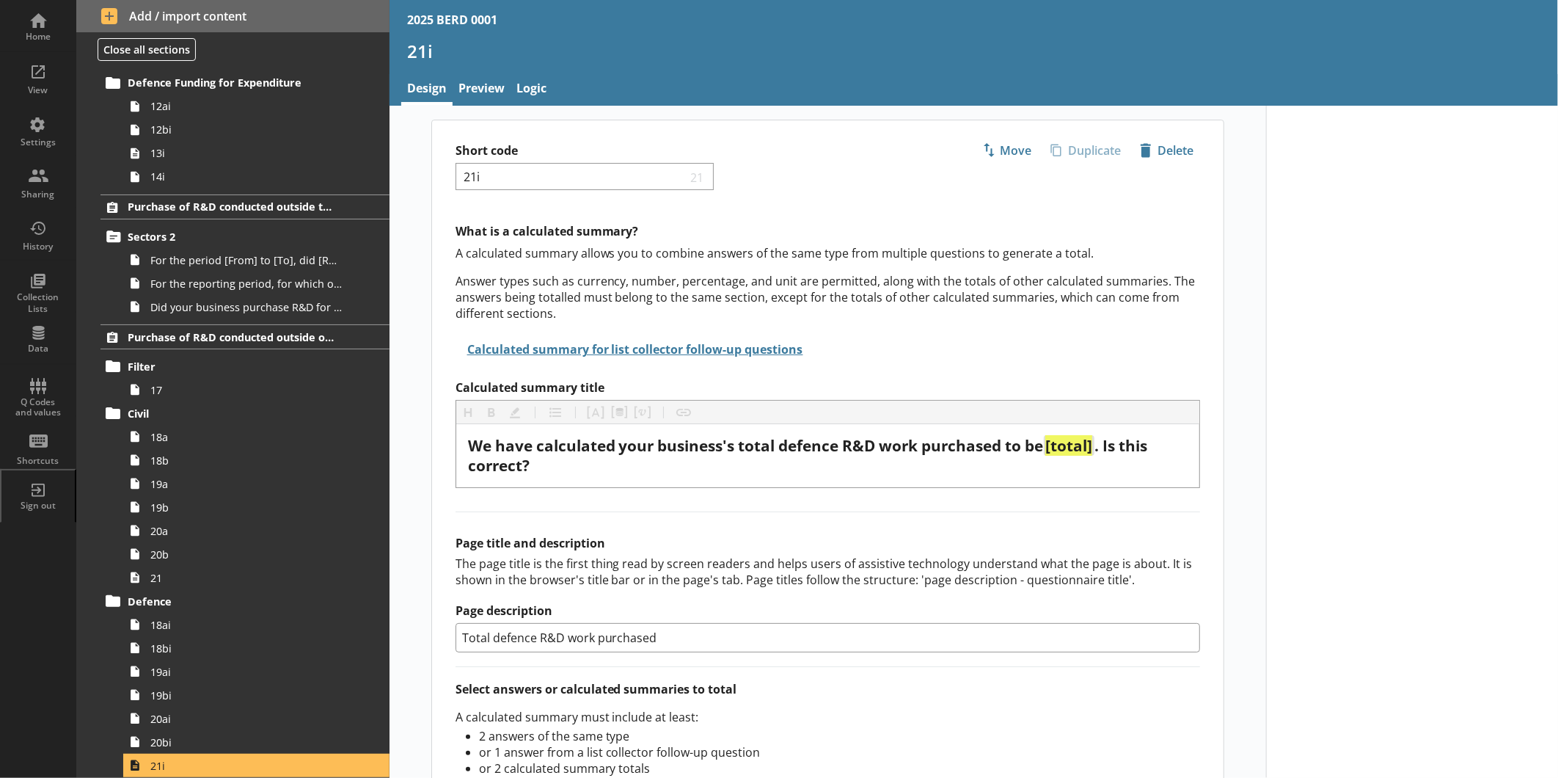
scroll to position [1726, 0]
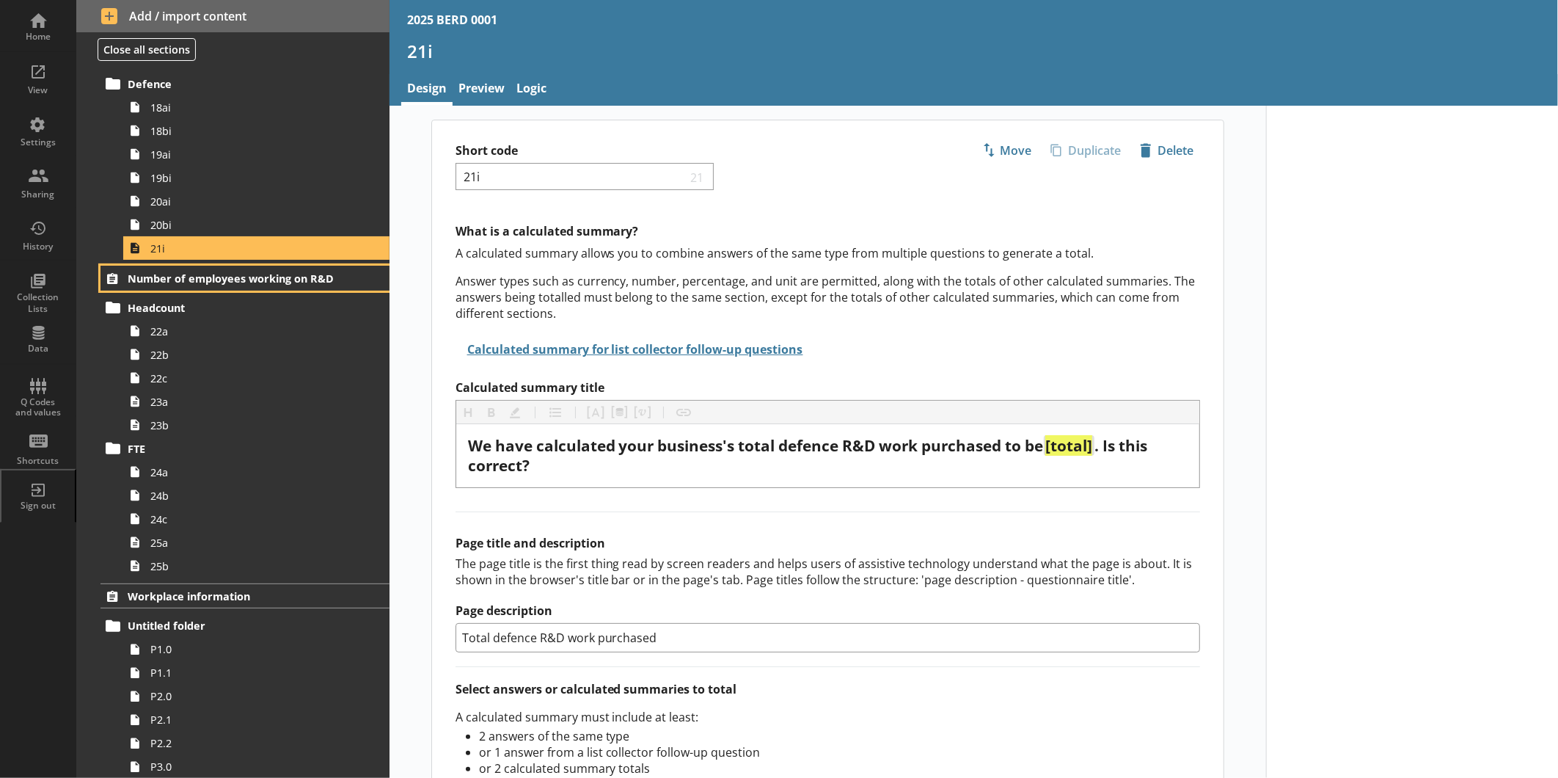
click at [101, 266] on link "Number of employees working on R&D" at bounding box center [245, 278] width 289 height 25
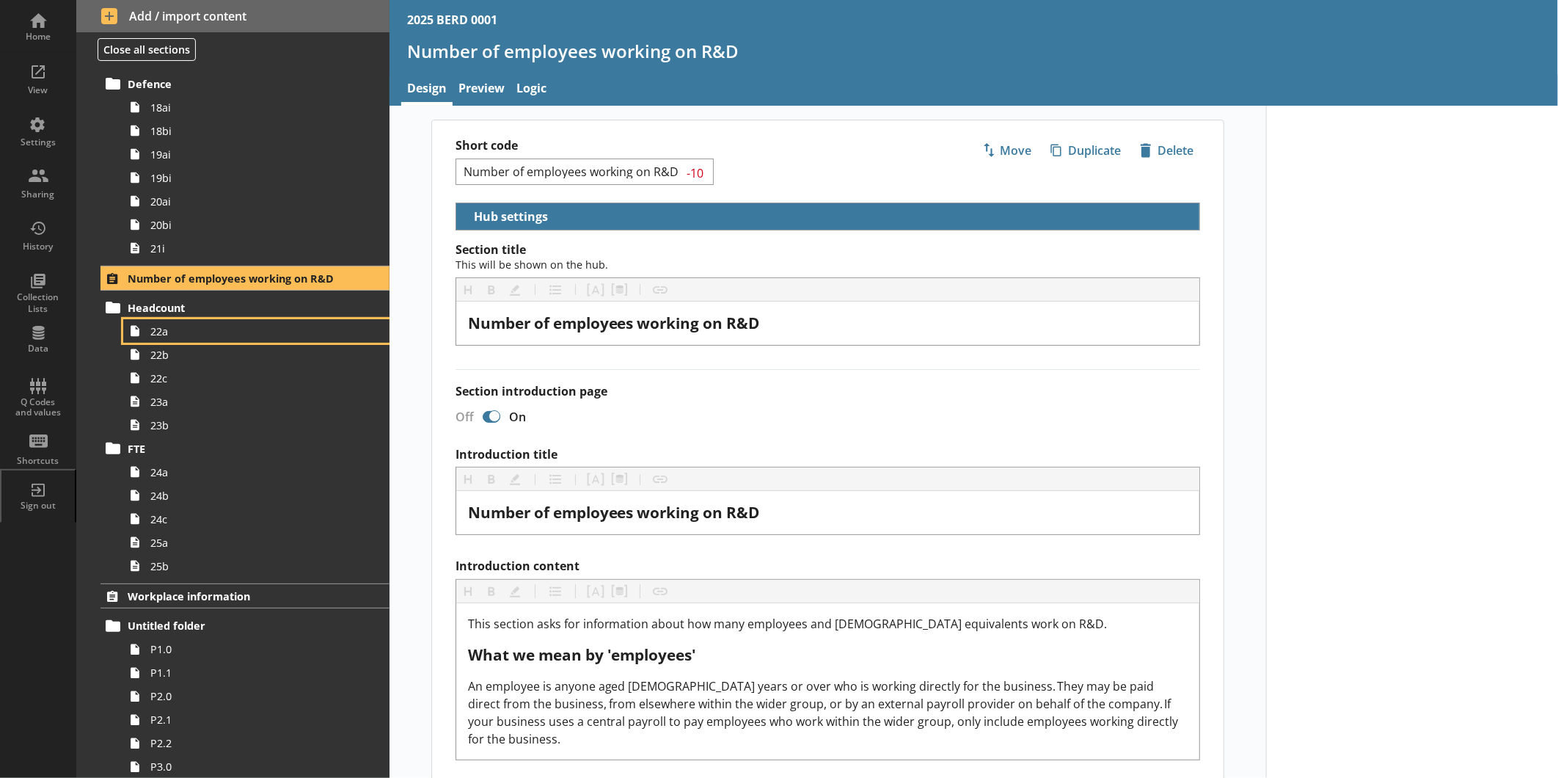
click at [123, 319] on link "22a" at bounding box center [256, 330] width 266 height 23
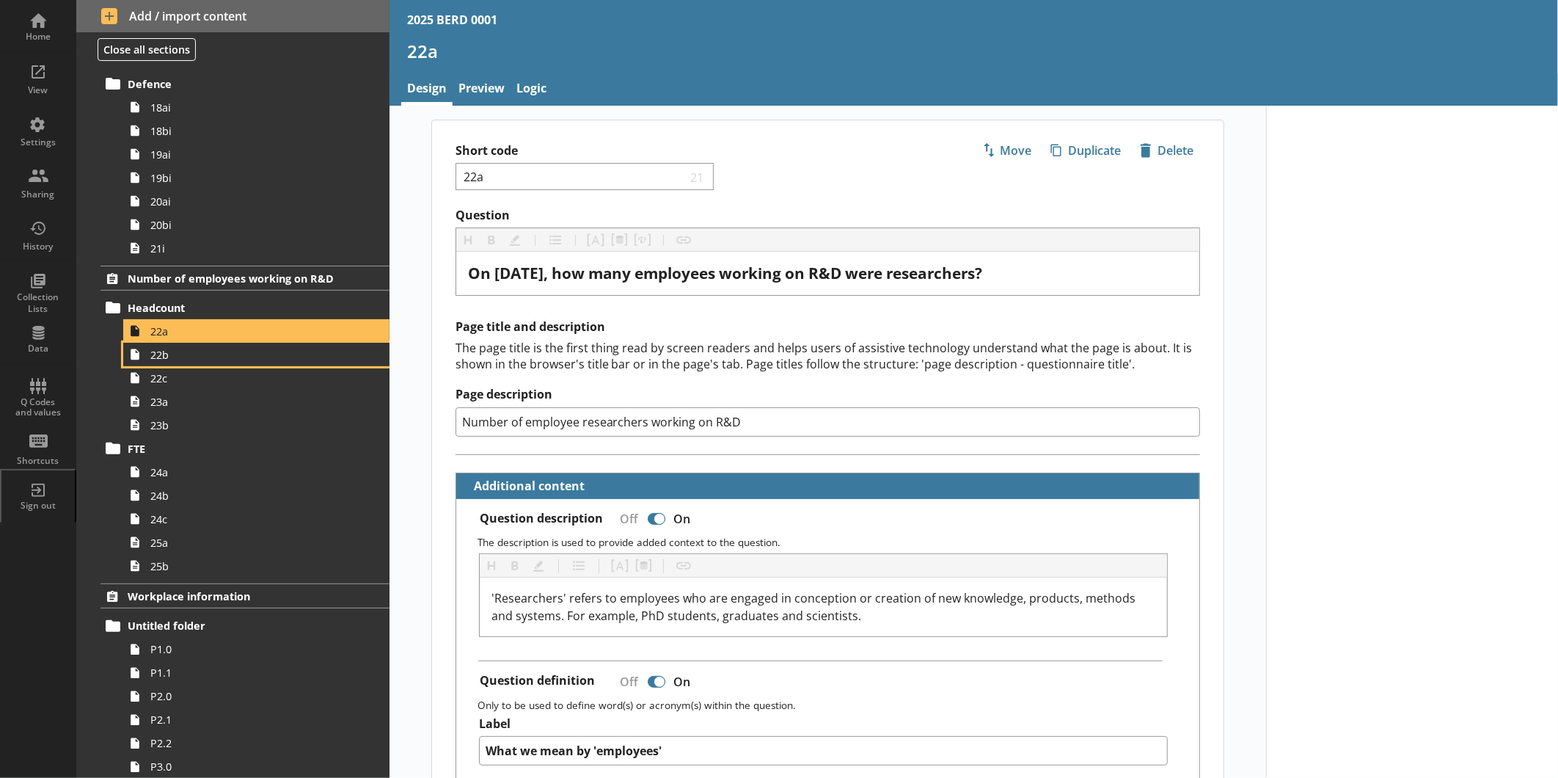
click at [123, 343] on link "22b" at bounding box center [256, 354] width 266 height 23
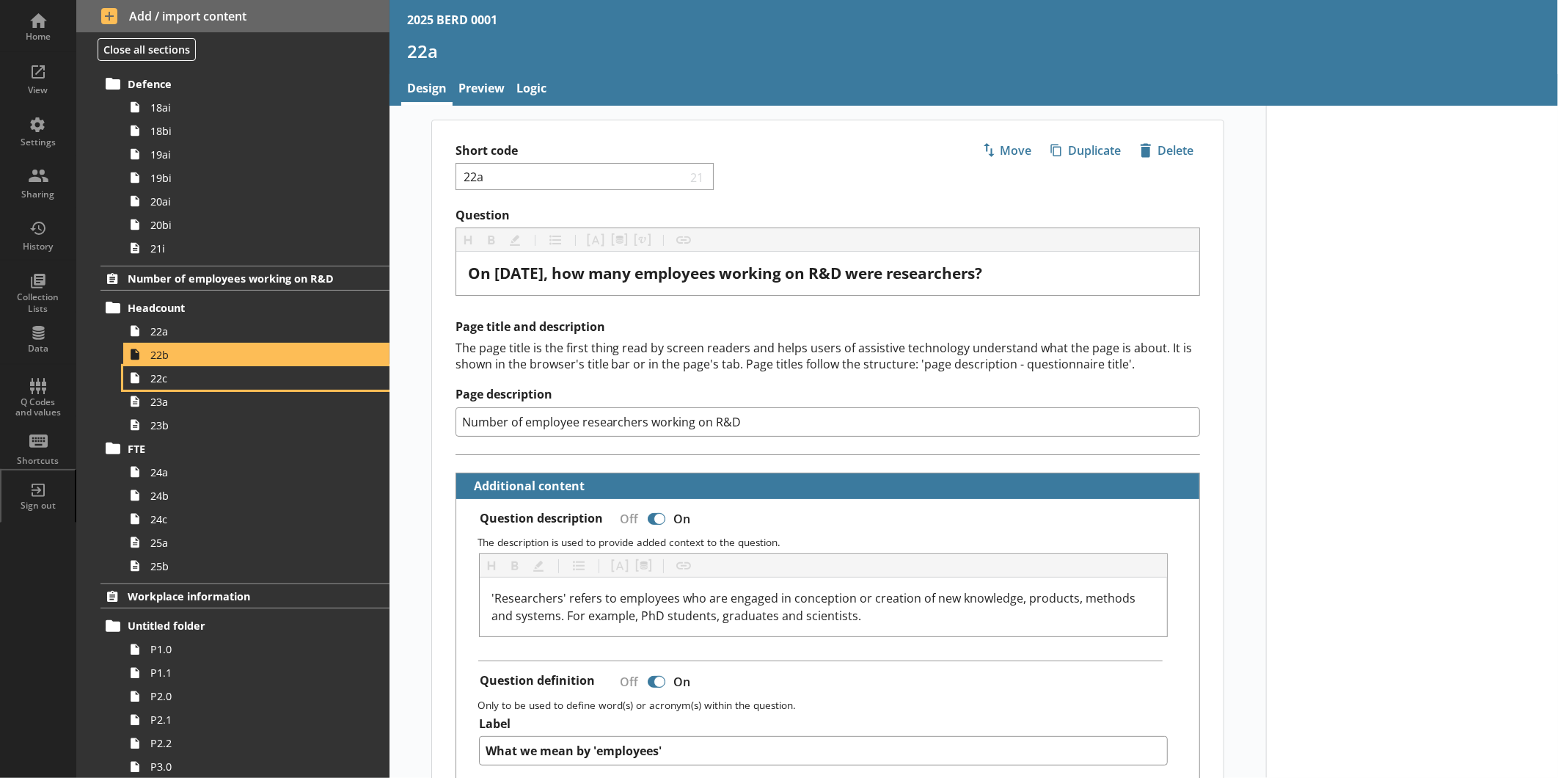
click at [123, 366] on link "22c" at bounding box center [256, 377] width 266 height 23
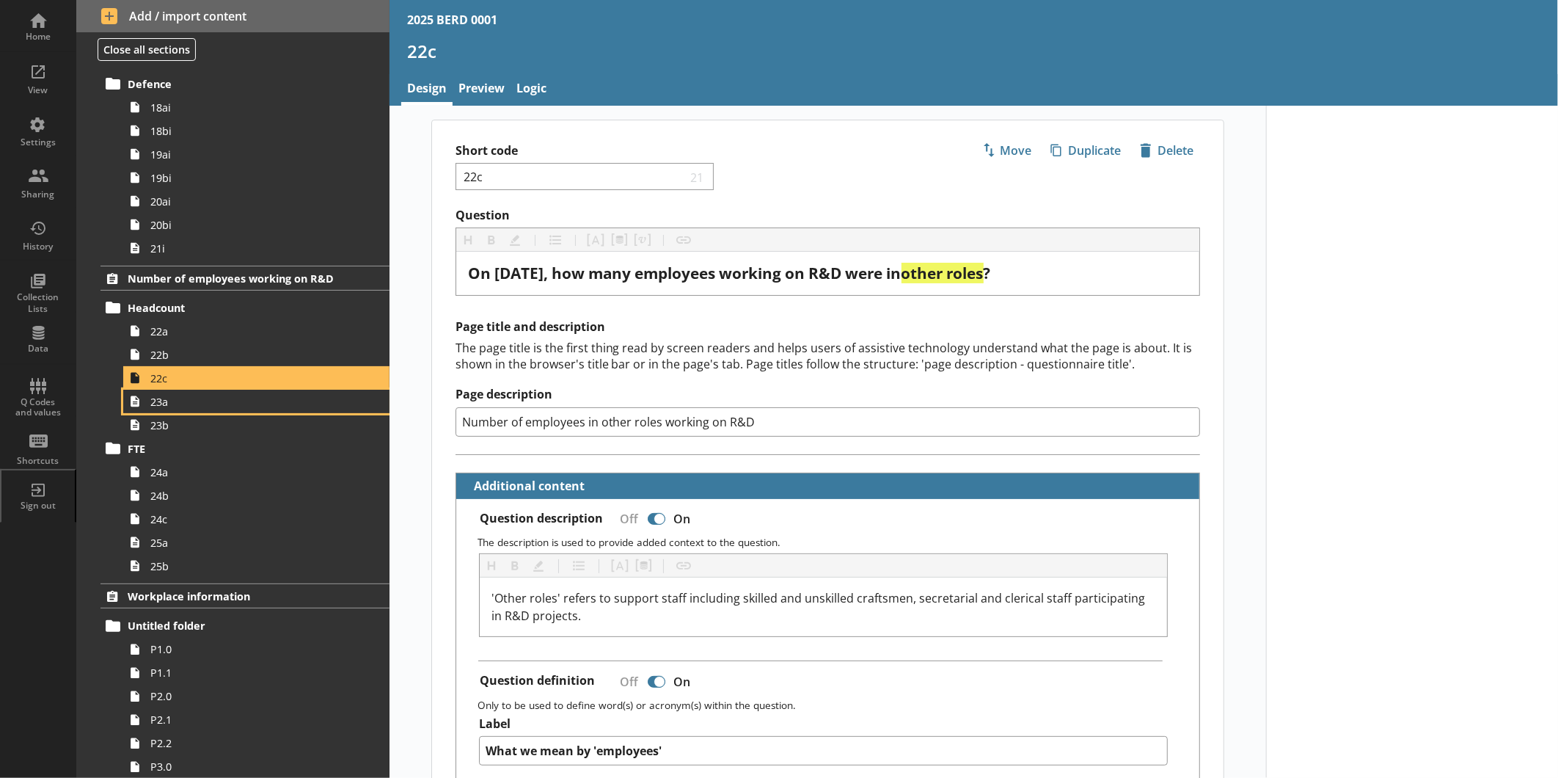
click at [123, 390] on link "23a" at bounding box center [256, 401] width 266 height 23
type textarea "x"
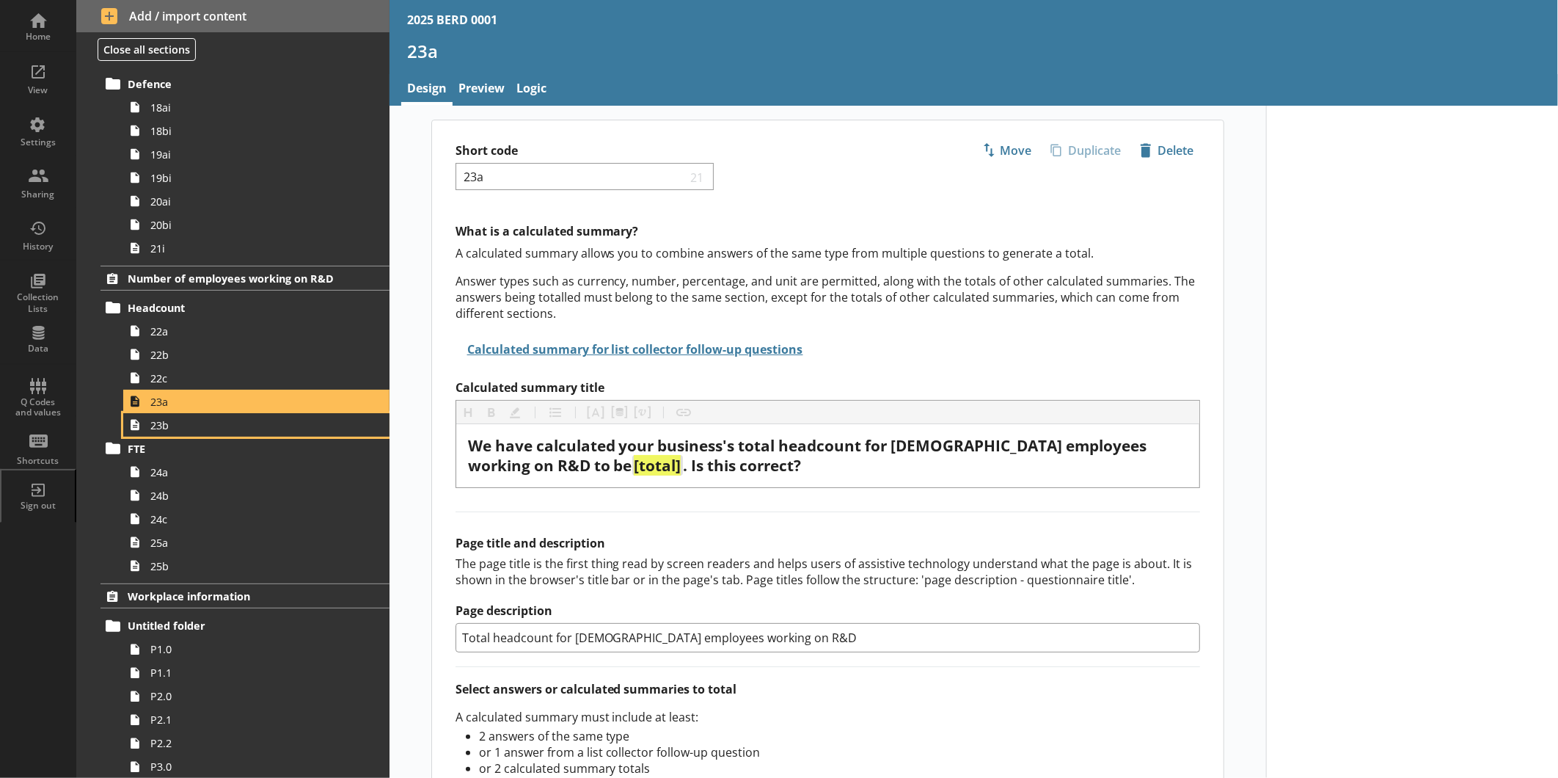
click at [123, 413] on link "23b" at bounding box center [256, 424] width 266 height 23
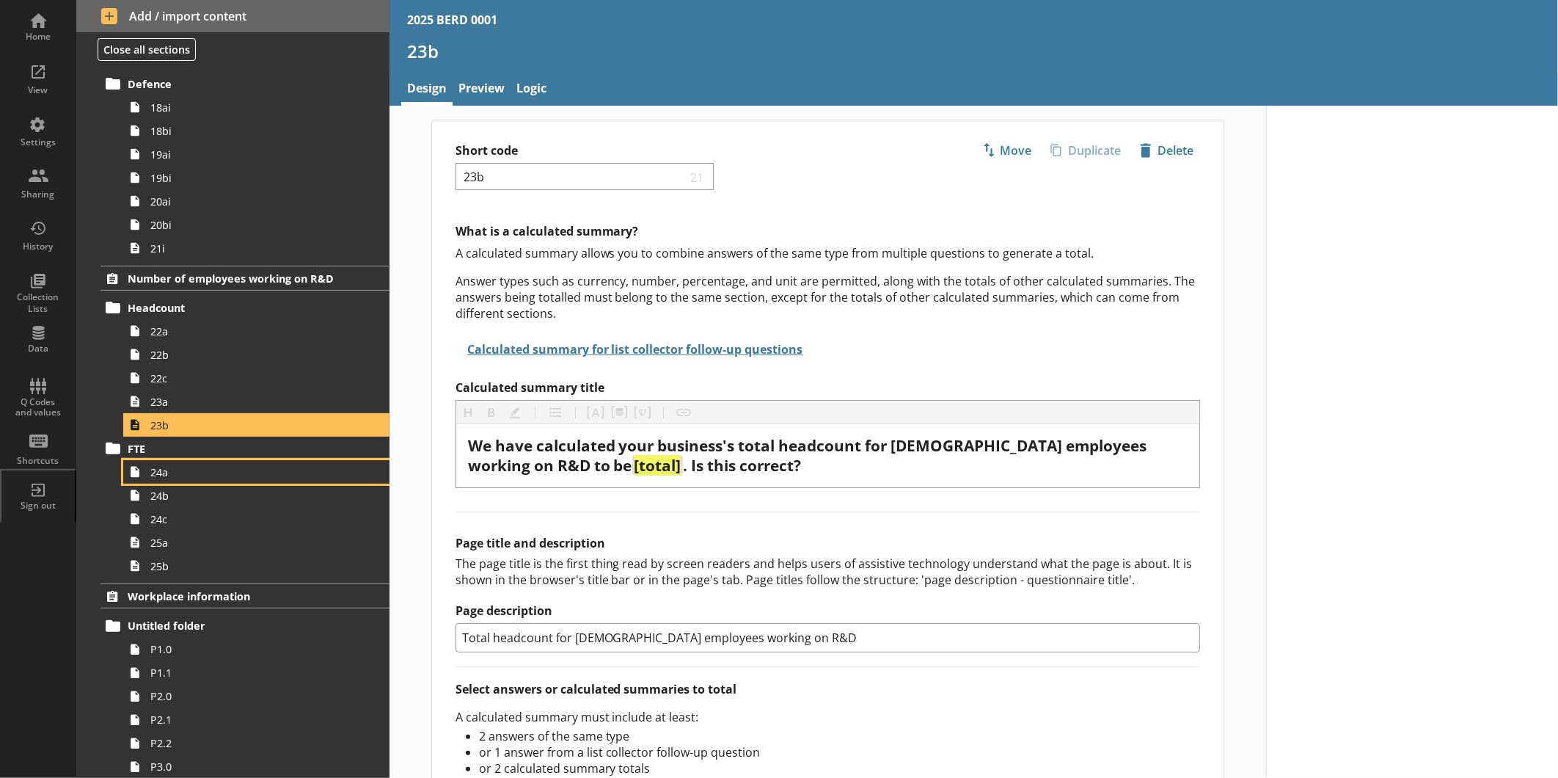
click at [123, 460] on link "24a" at bounding box center [256, 471] width 266 height 23
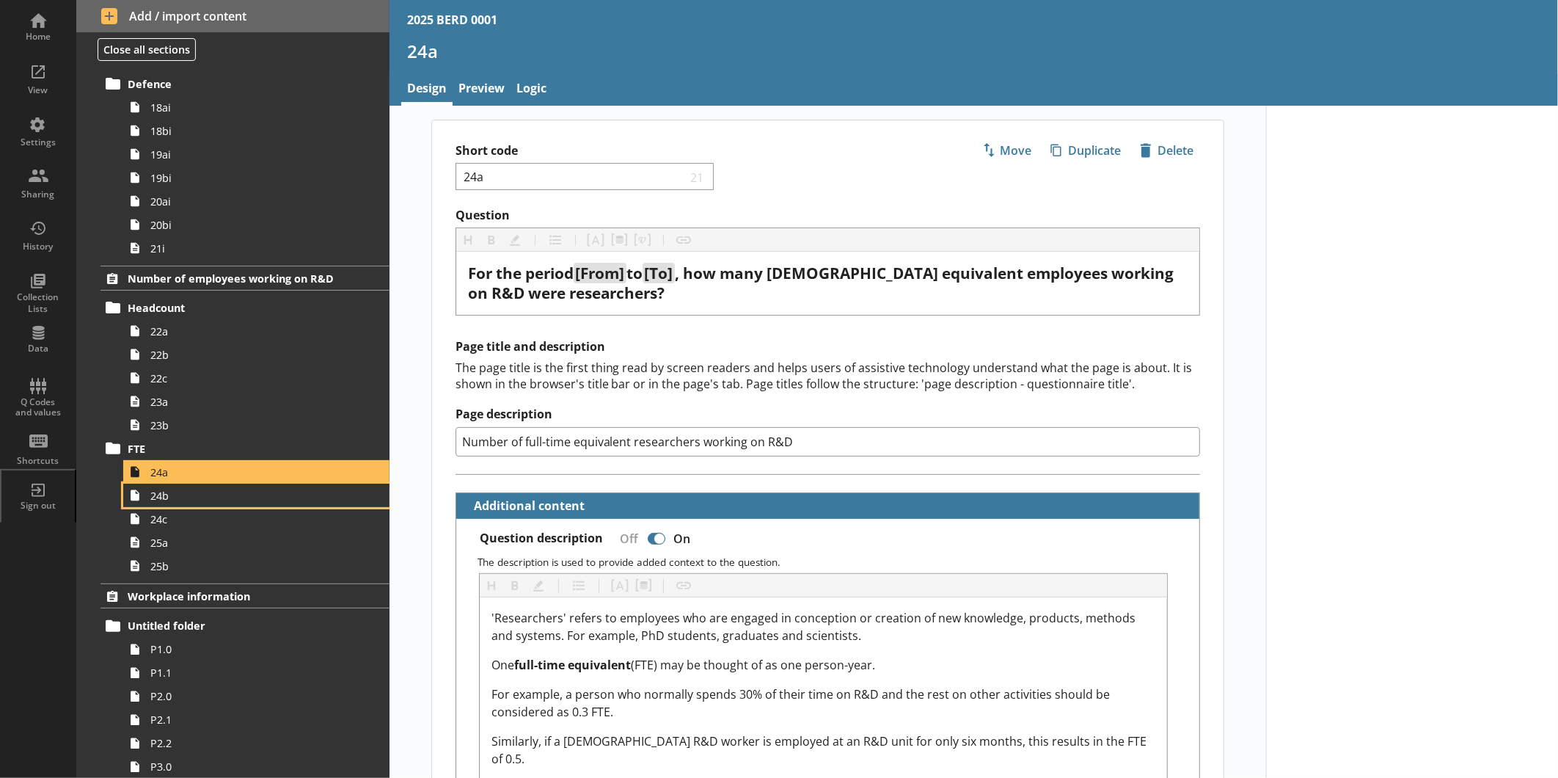
click at [123, 484] on link "24b" at bounding box center [256, 495] width 266 height 23
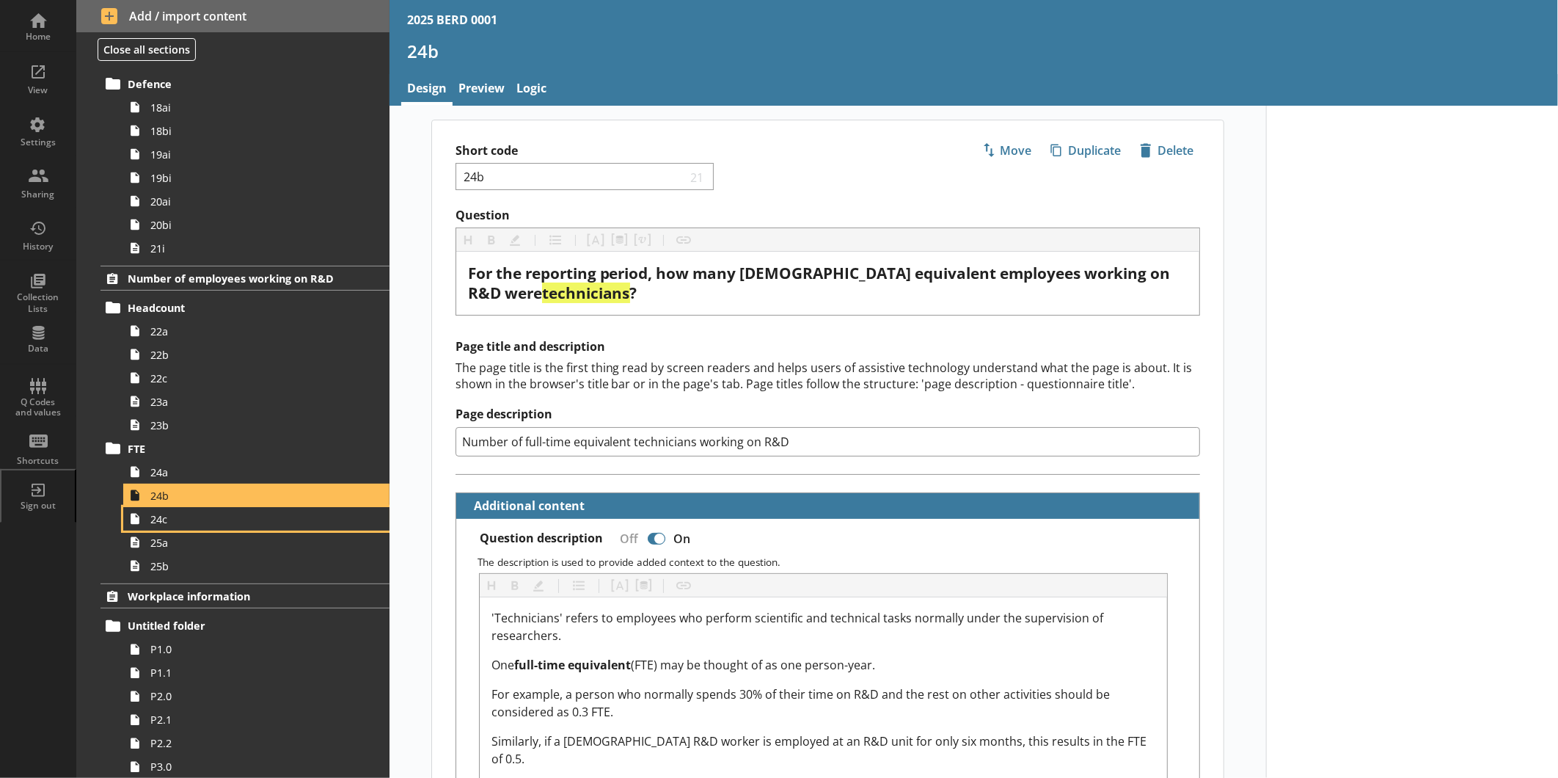
click at [123, 507] on link "24c" at bounding box center [256, 518] width 266 height 23
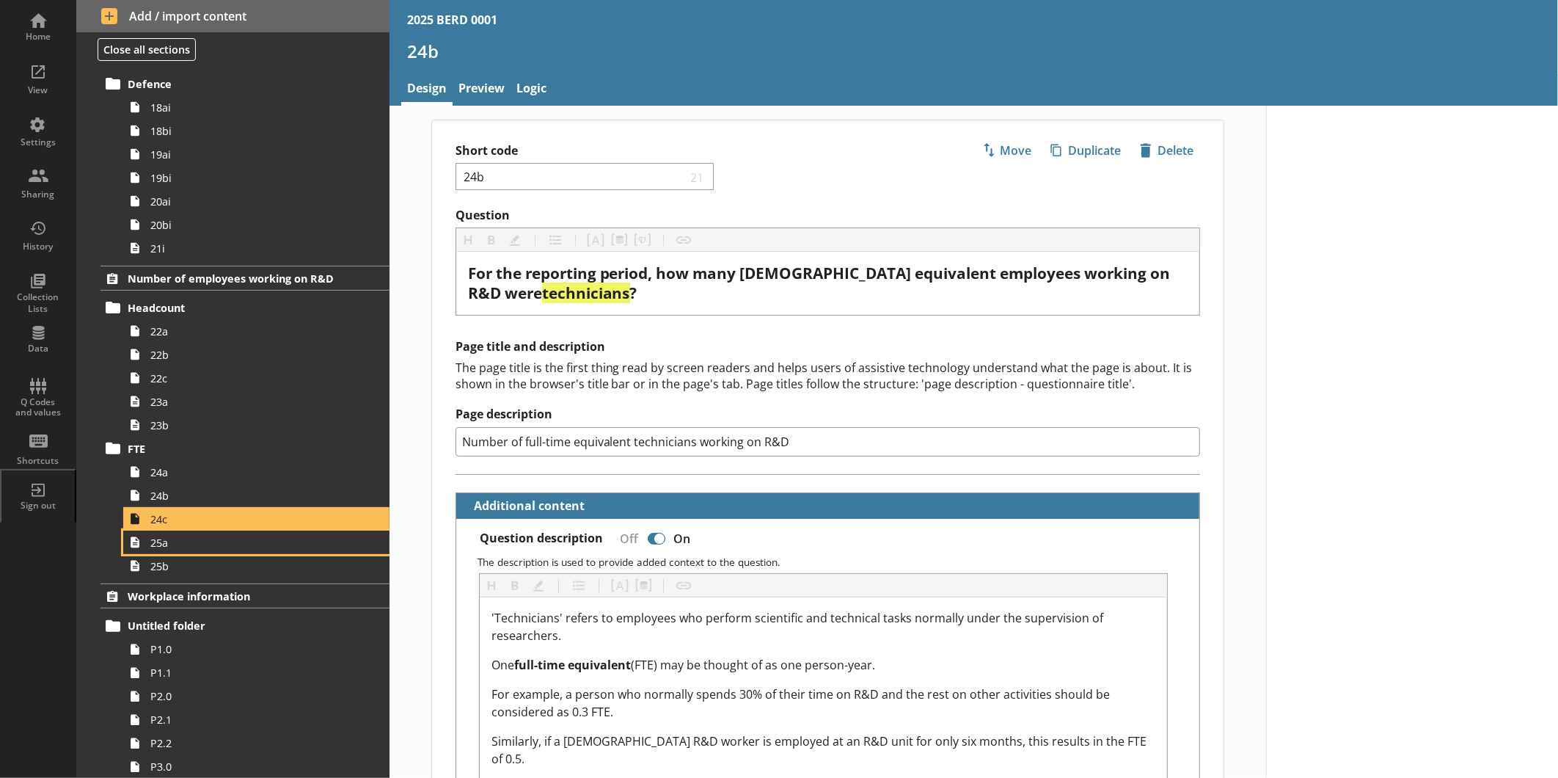
click at [123, 530] on link "25a" at bounding box center [256, 541] width 266 height 23
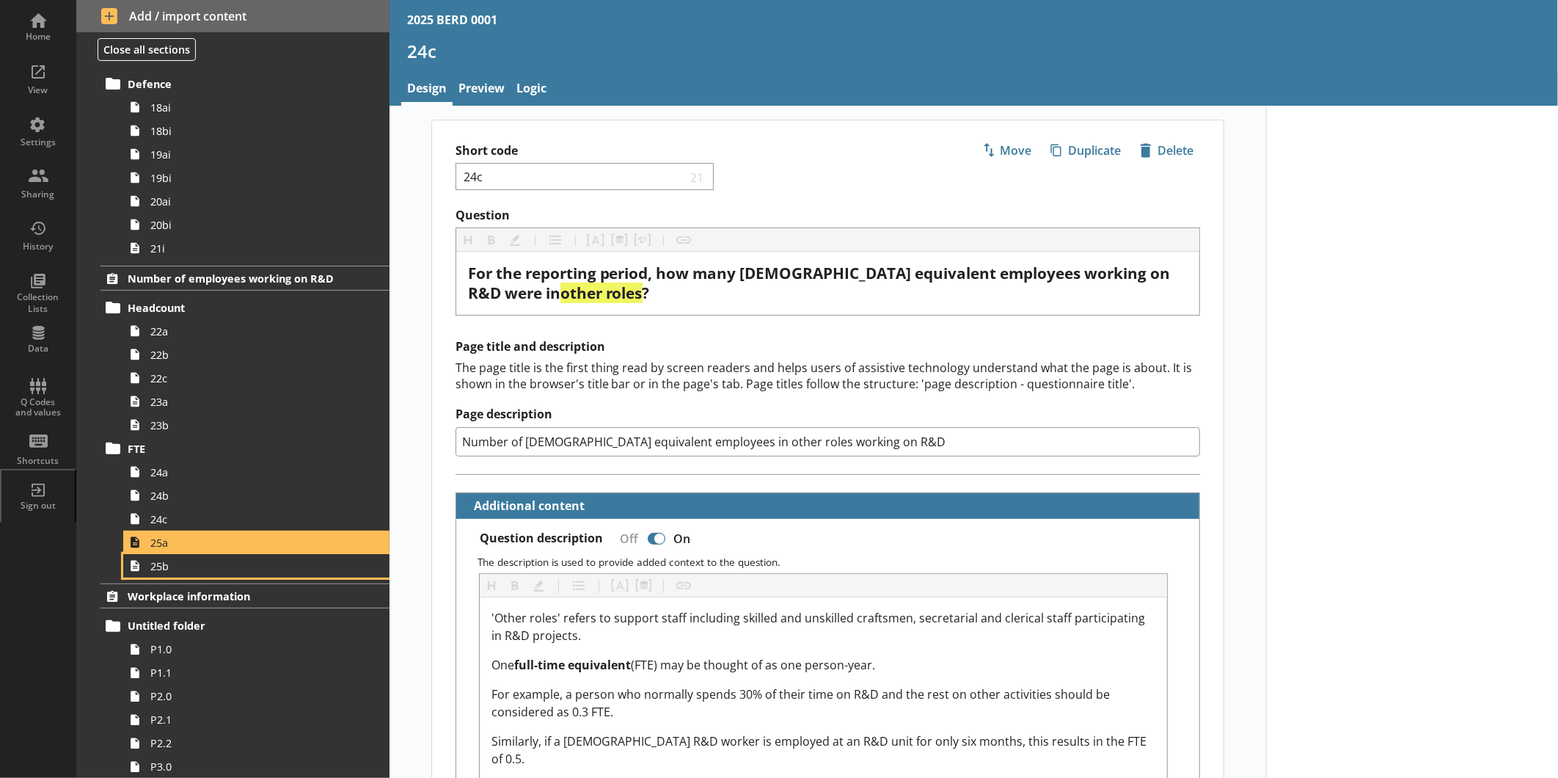
click at [123, 554] on link "25b" at bounding box center [256, 565] width 266 height 23
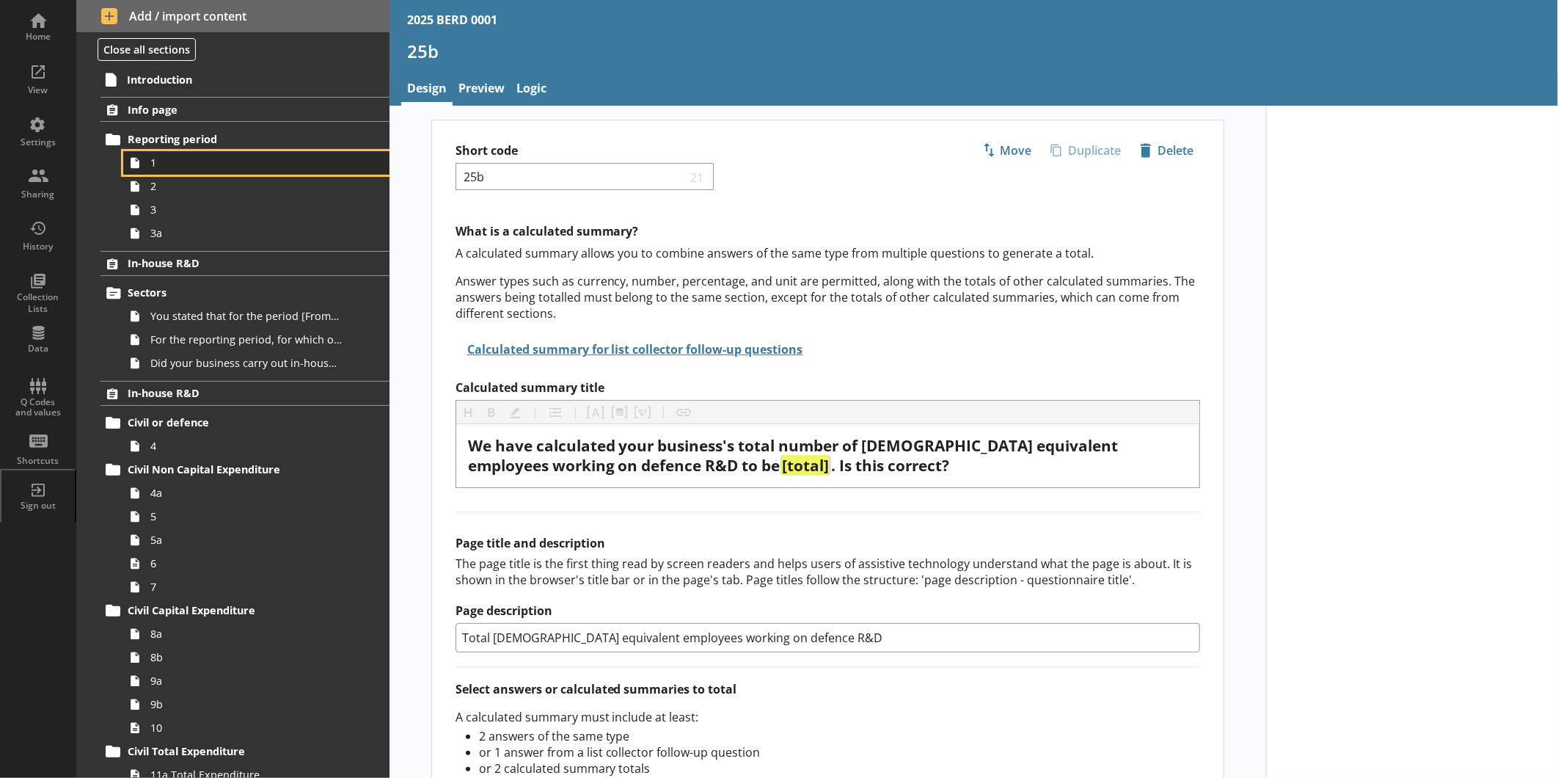
click at [200, 160] on span "1" at bounding box center [245, 163] width 191 height 14
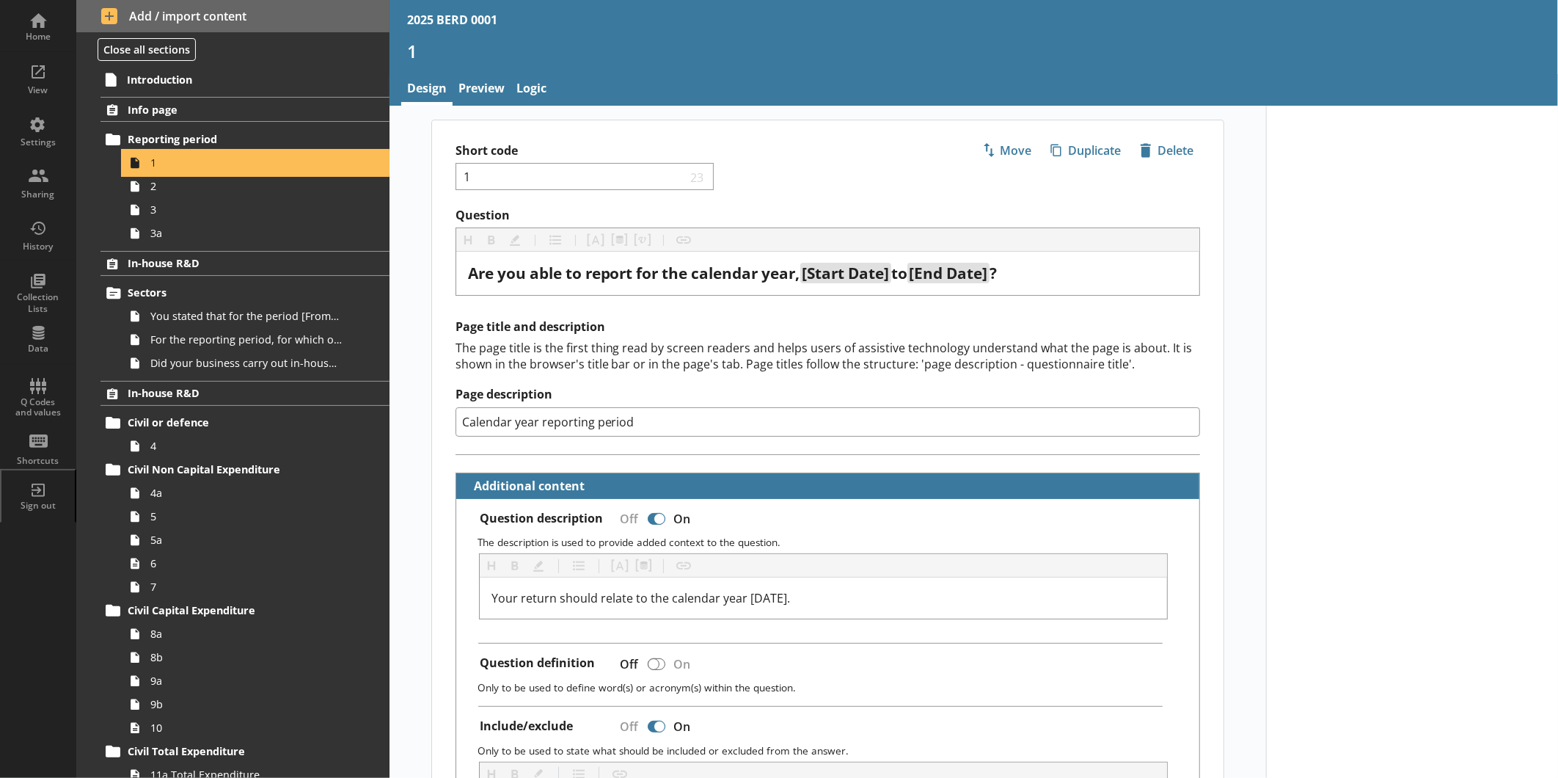
type textarea "x"
click at [492, 88] on link "Preview" at bounding box center [482, 90] width 58 height 32
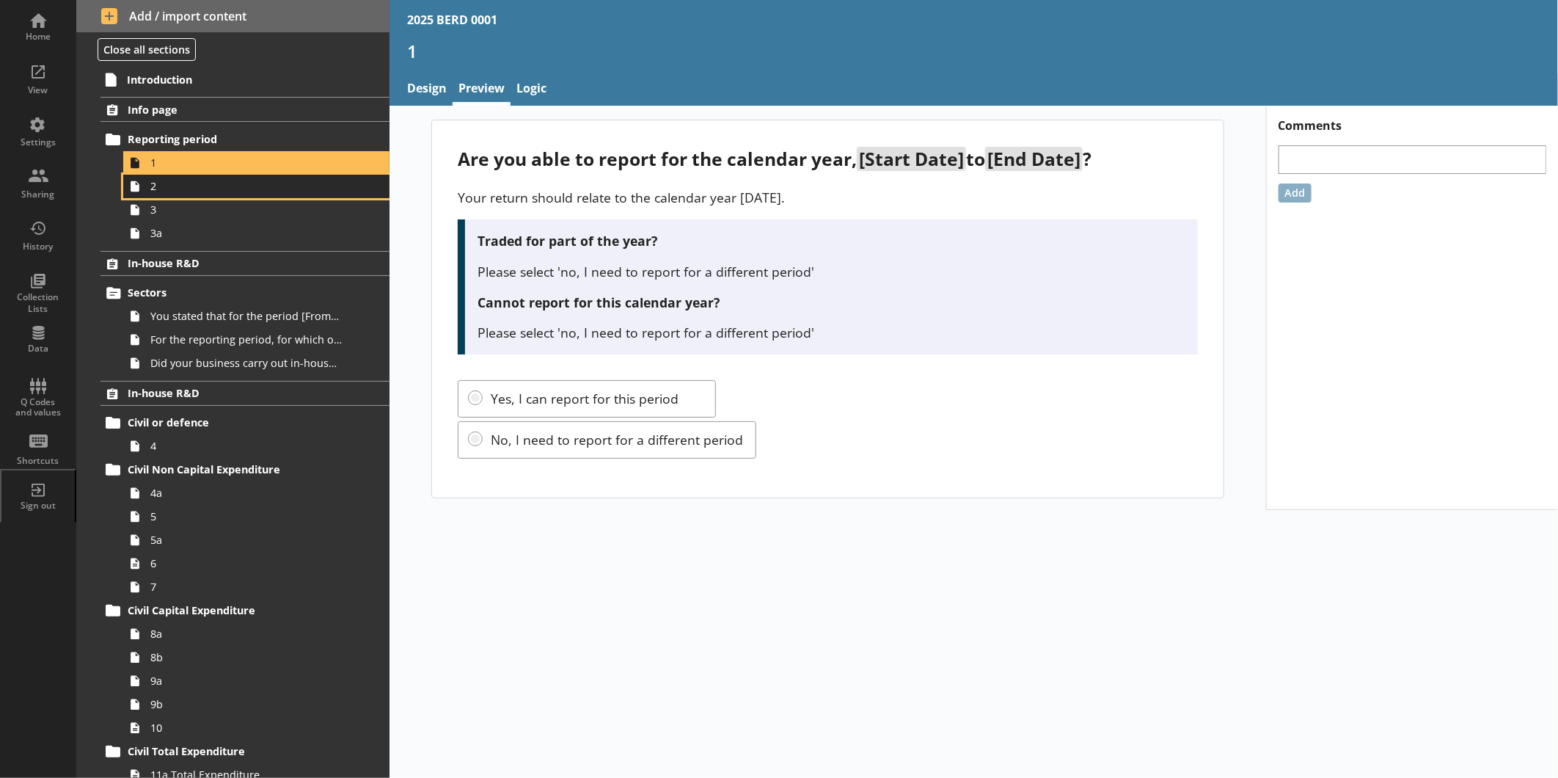
click at [269, 183] on span "2" at bounding box center [245, 186] width 191 height 14
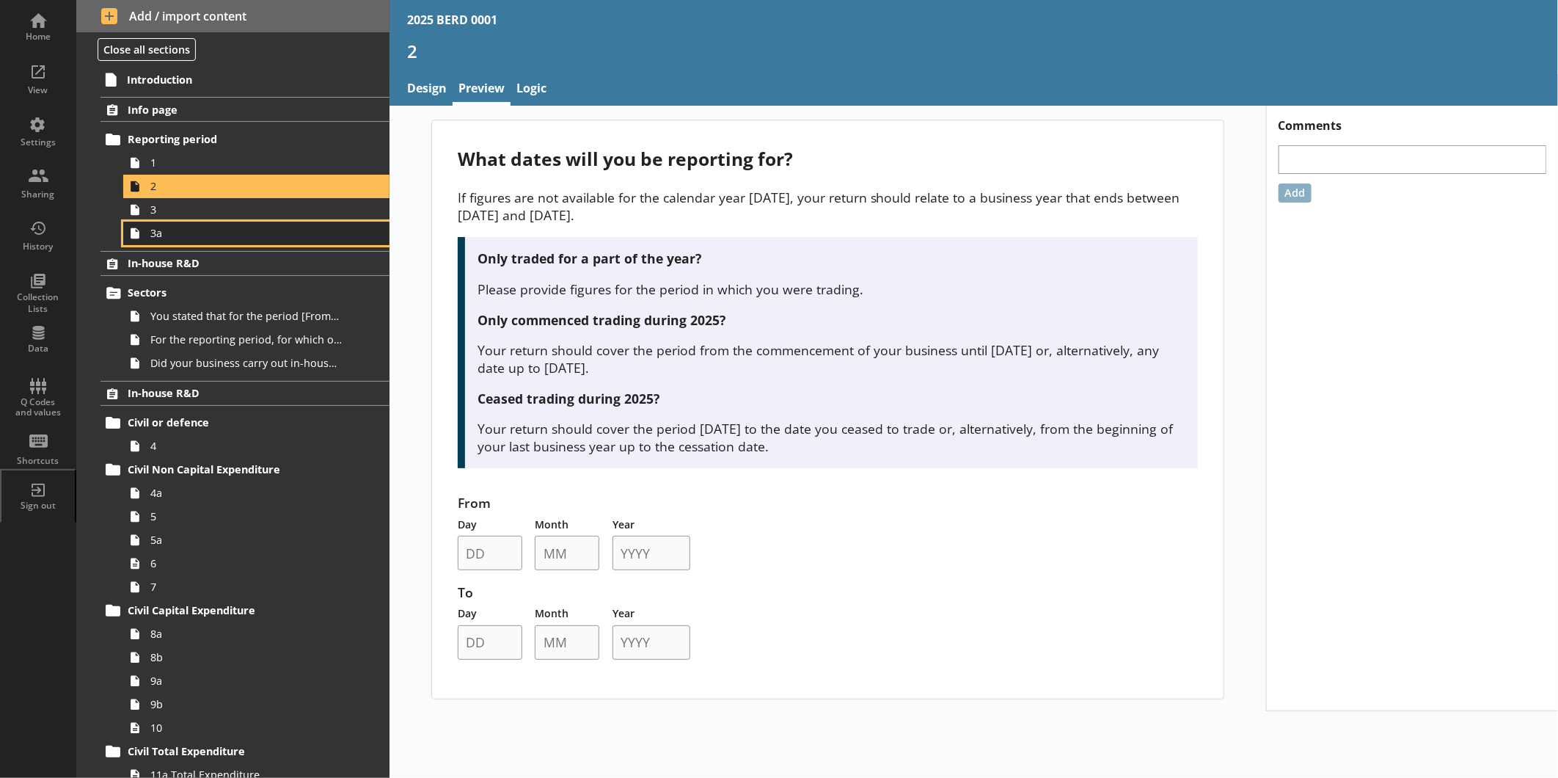
click at [244, 222] on link "3a" at bounding box center [256, 233] width 266 height 23
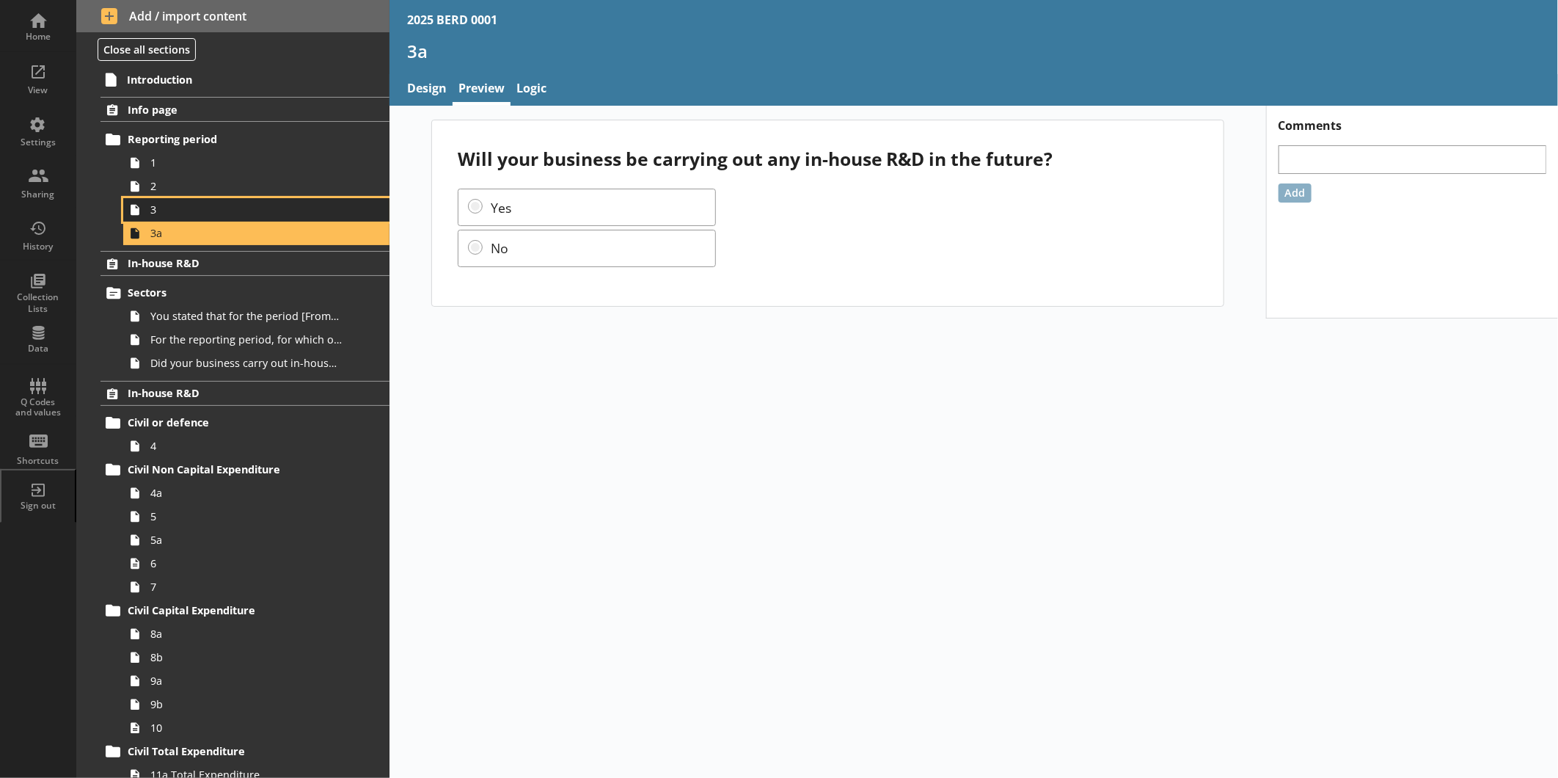
click at [243, 203] on span "3" at bounding box center [245, 210] width 191 height 14
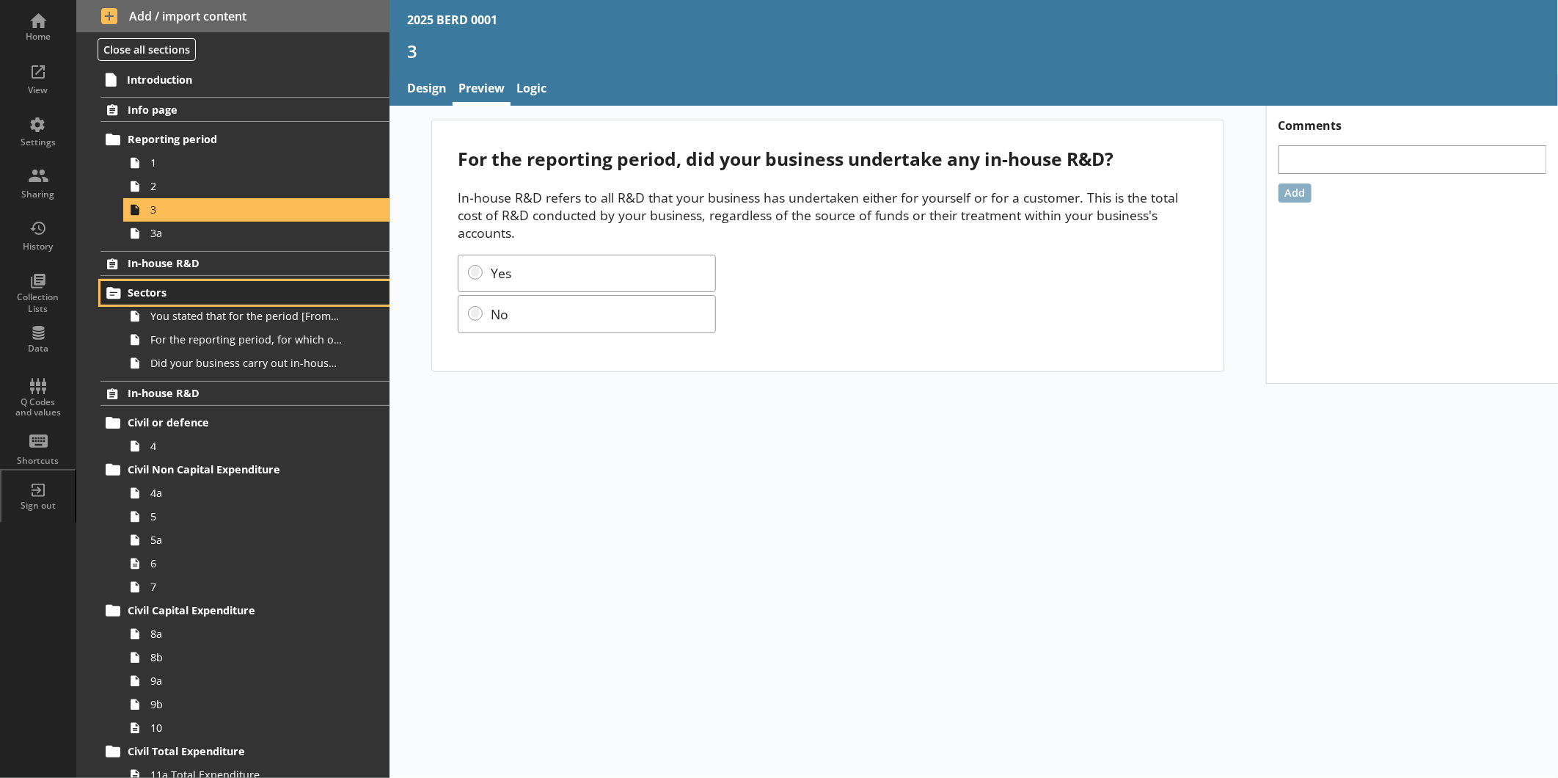
click at [214, 285] on span "Sectors" at bounding box center [232, 292] width 209 height 14
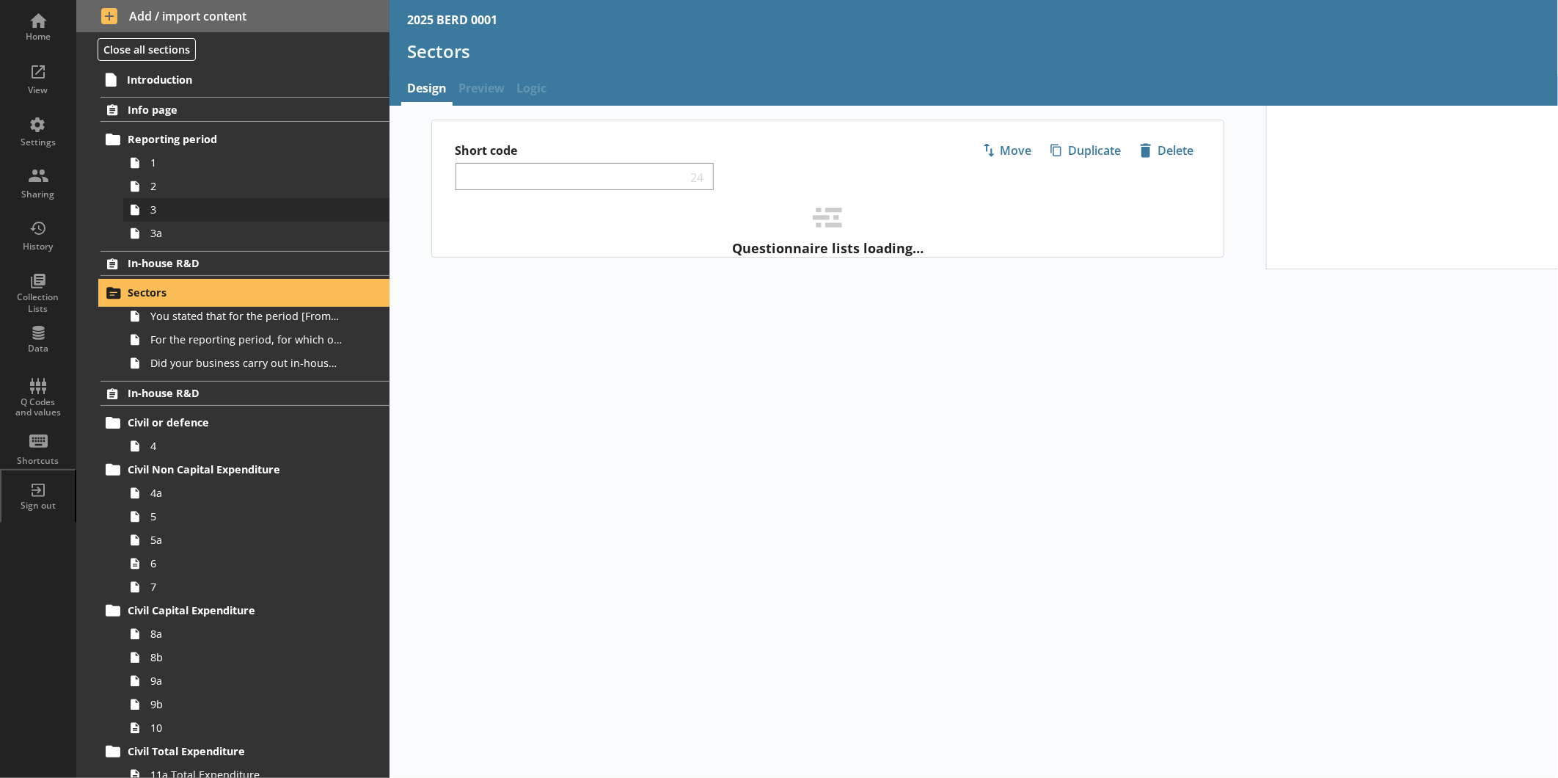
select select "ed5aa05f-910f-4662-9fcf-e405abfe6d58"
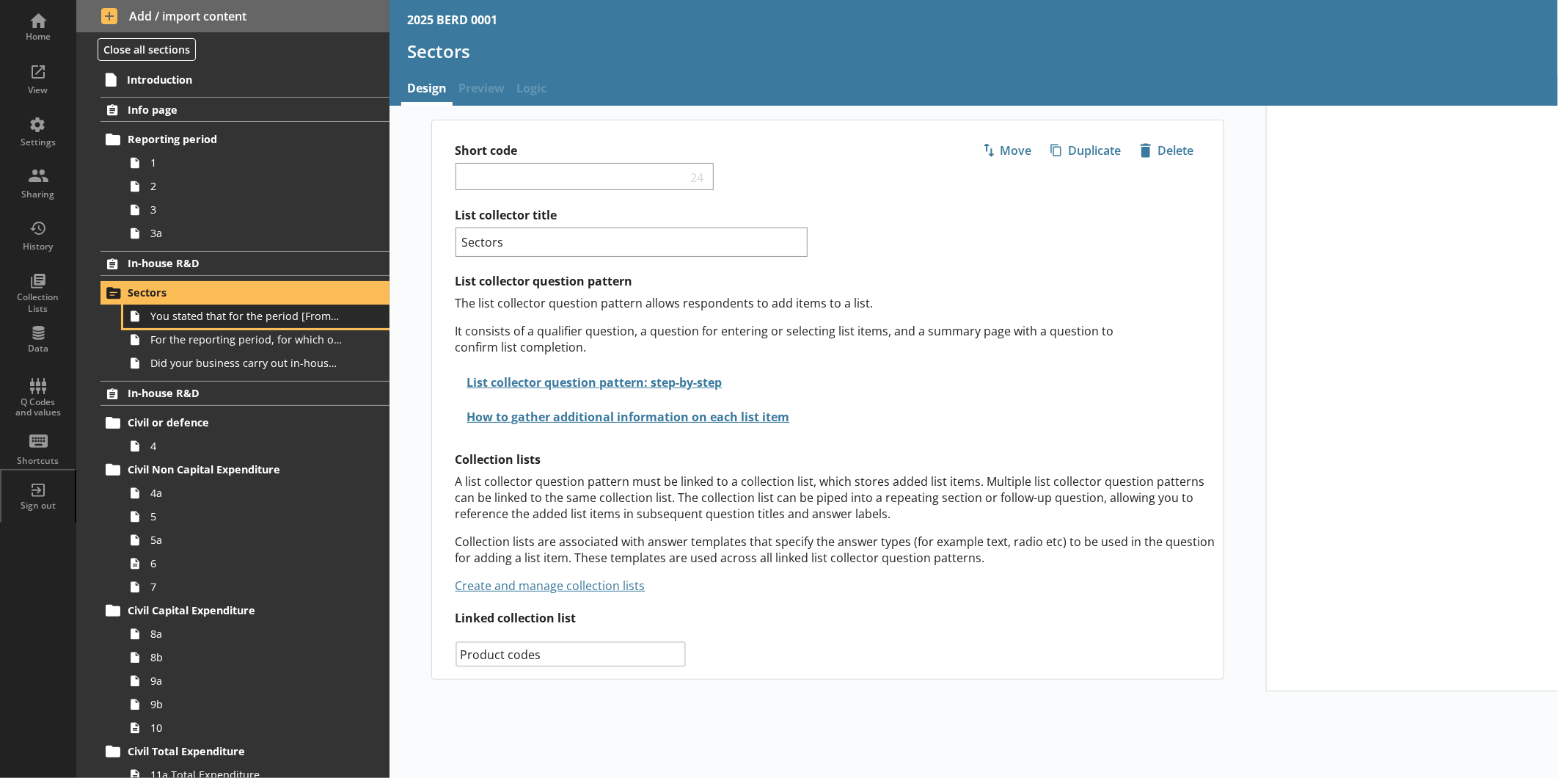
click at [214, 313] on span "You stated that for the period [From] to [To], [Ru Name] carried out in-house R…" at bounding box center [245, 316] width 191 height 14
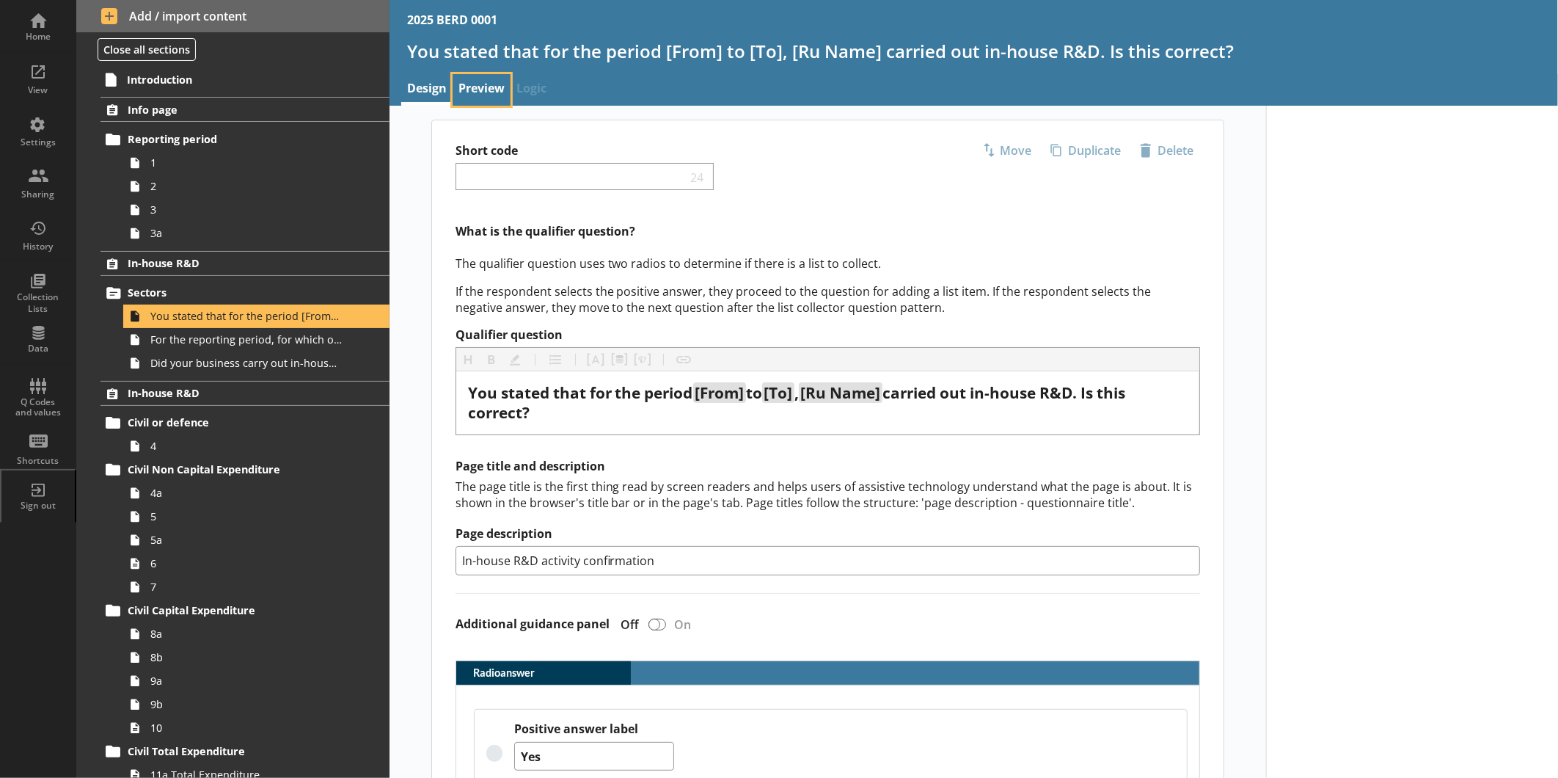
click at [478, 90] on link "Preview" at bounding box center [482, 90] width 58 height 32
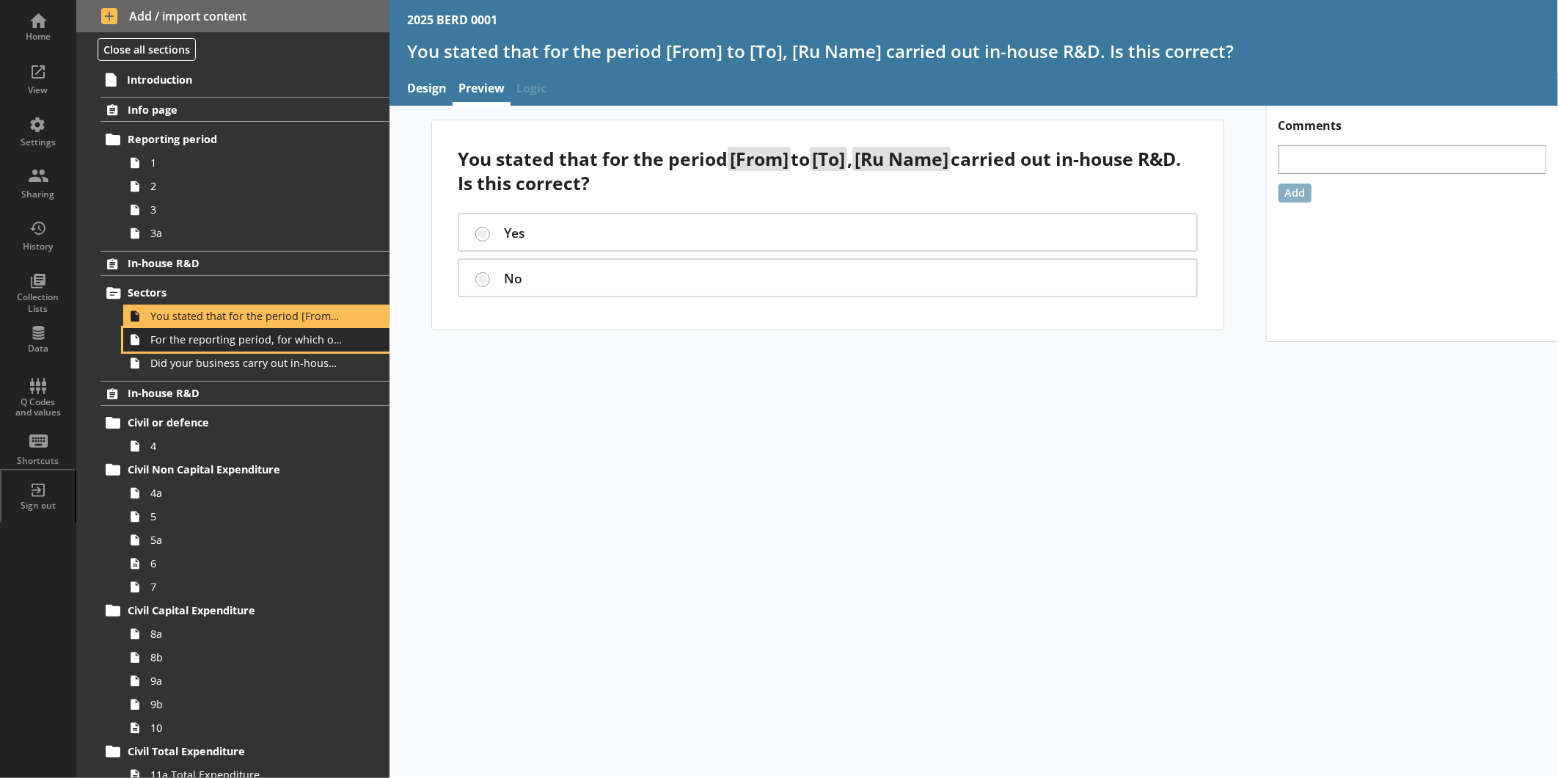
click at [229, 335] on span "For the reporting period, for which of the following product codes has your bus…" at bounding box center [245, 339] width 191 height 14
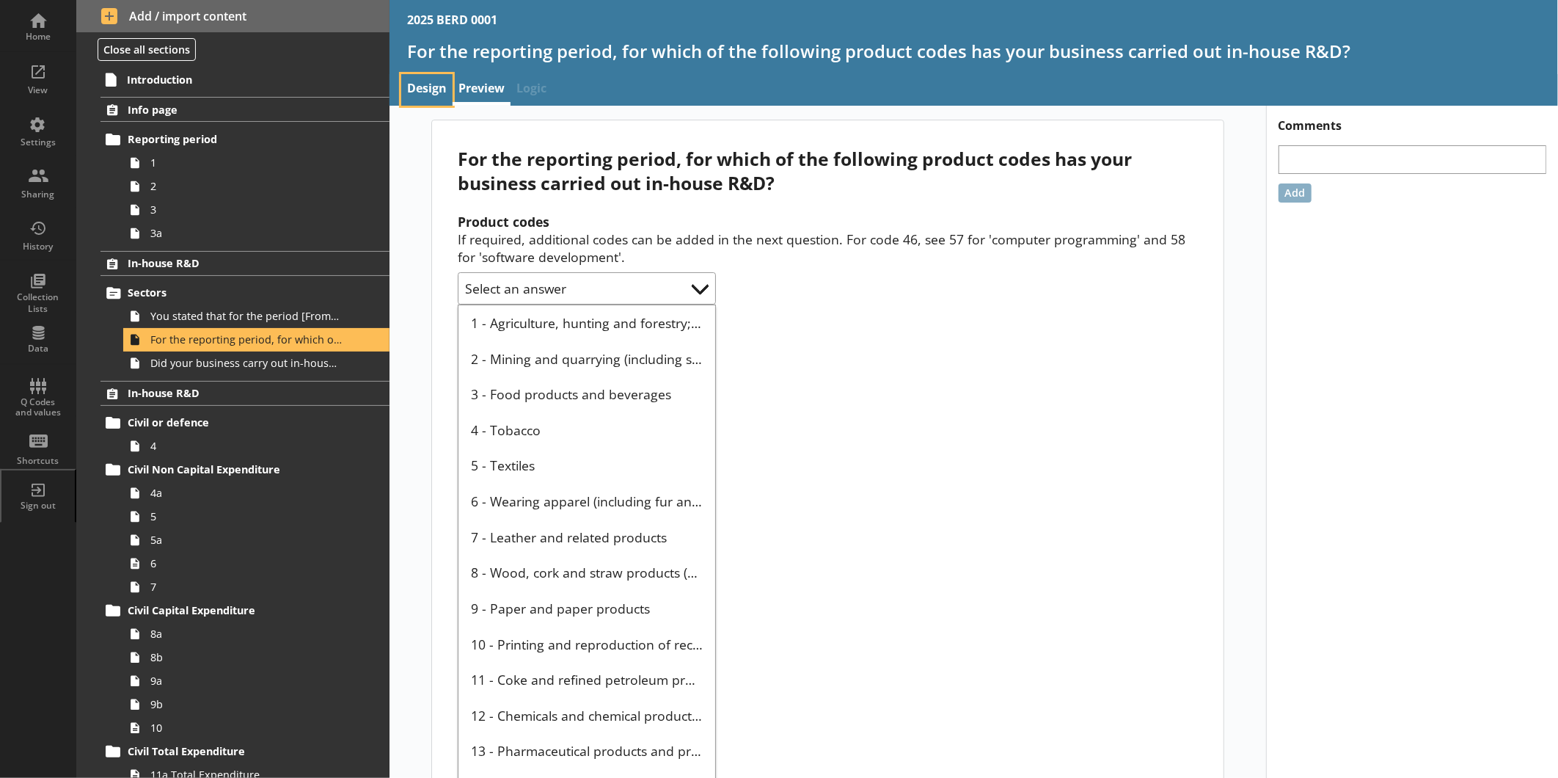
click at [434, 91] on link "Design" at bounding box center [426, 90] width 51 height 32
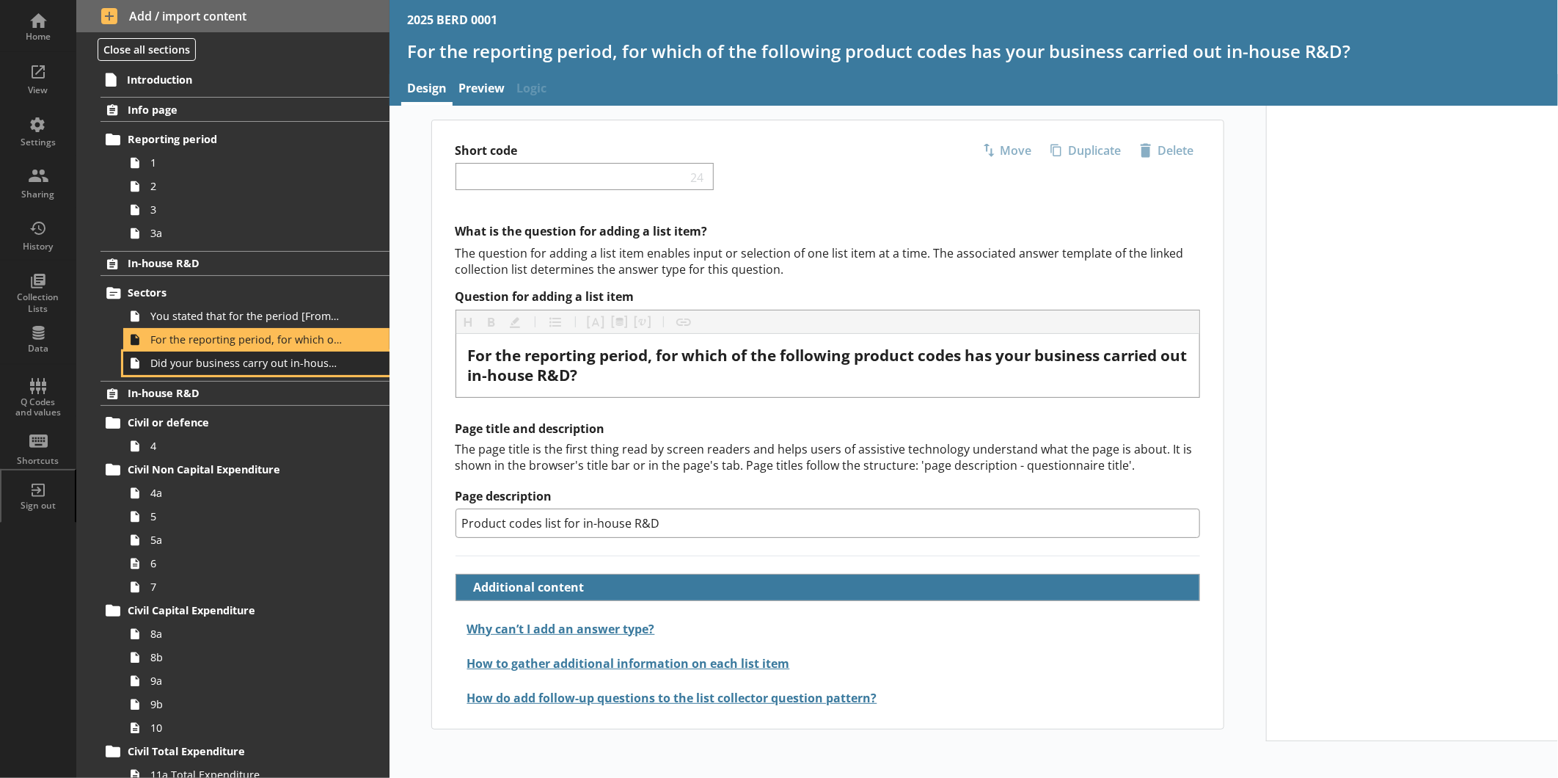
click at [223, 357] on span "Did your business carry out in-house R&D for any other product codes?" at bounding box center [245, 363] width 191 height 14
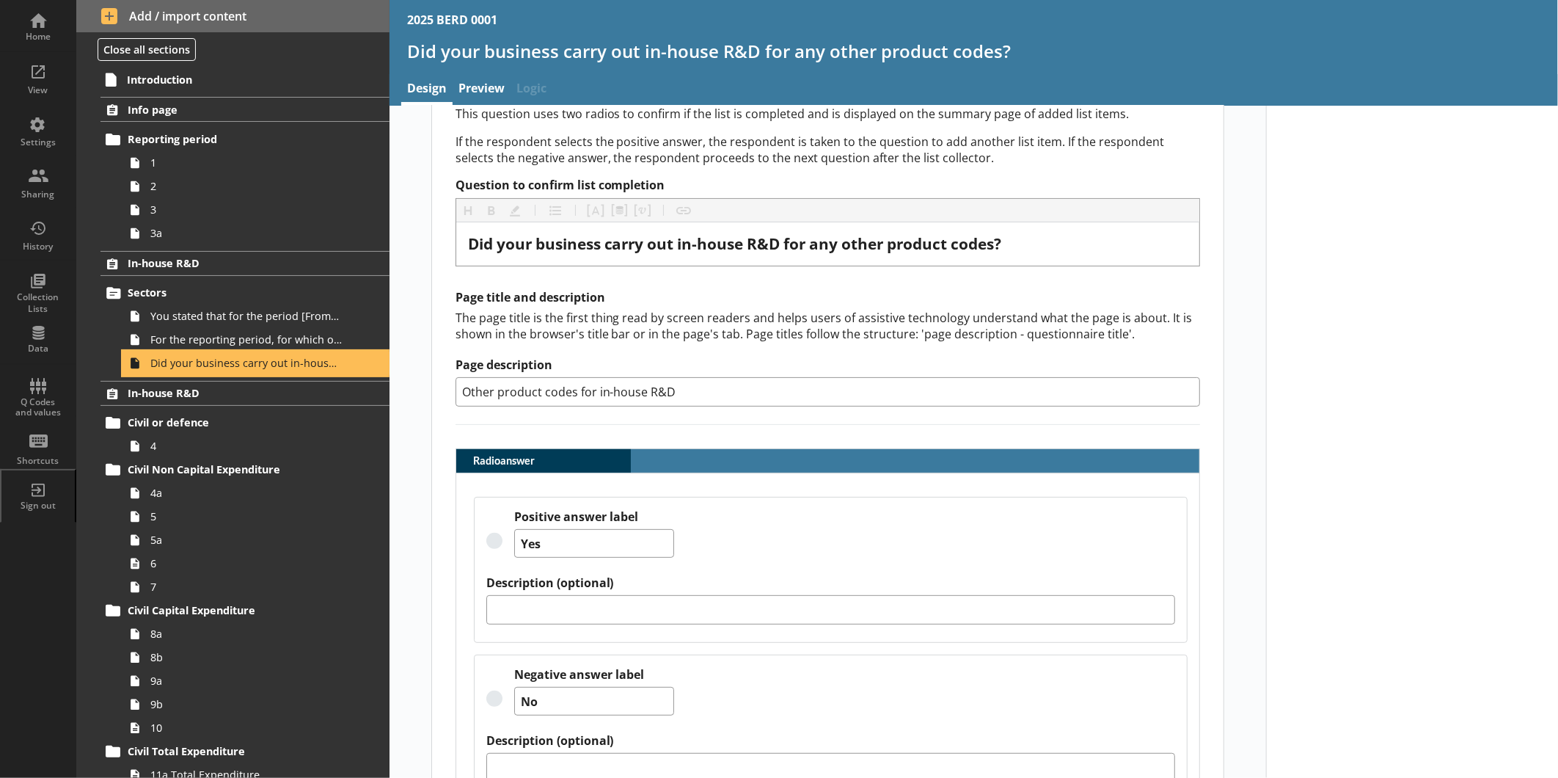
scroll to position [204, 0]
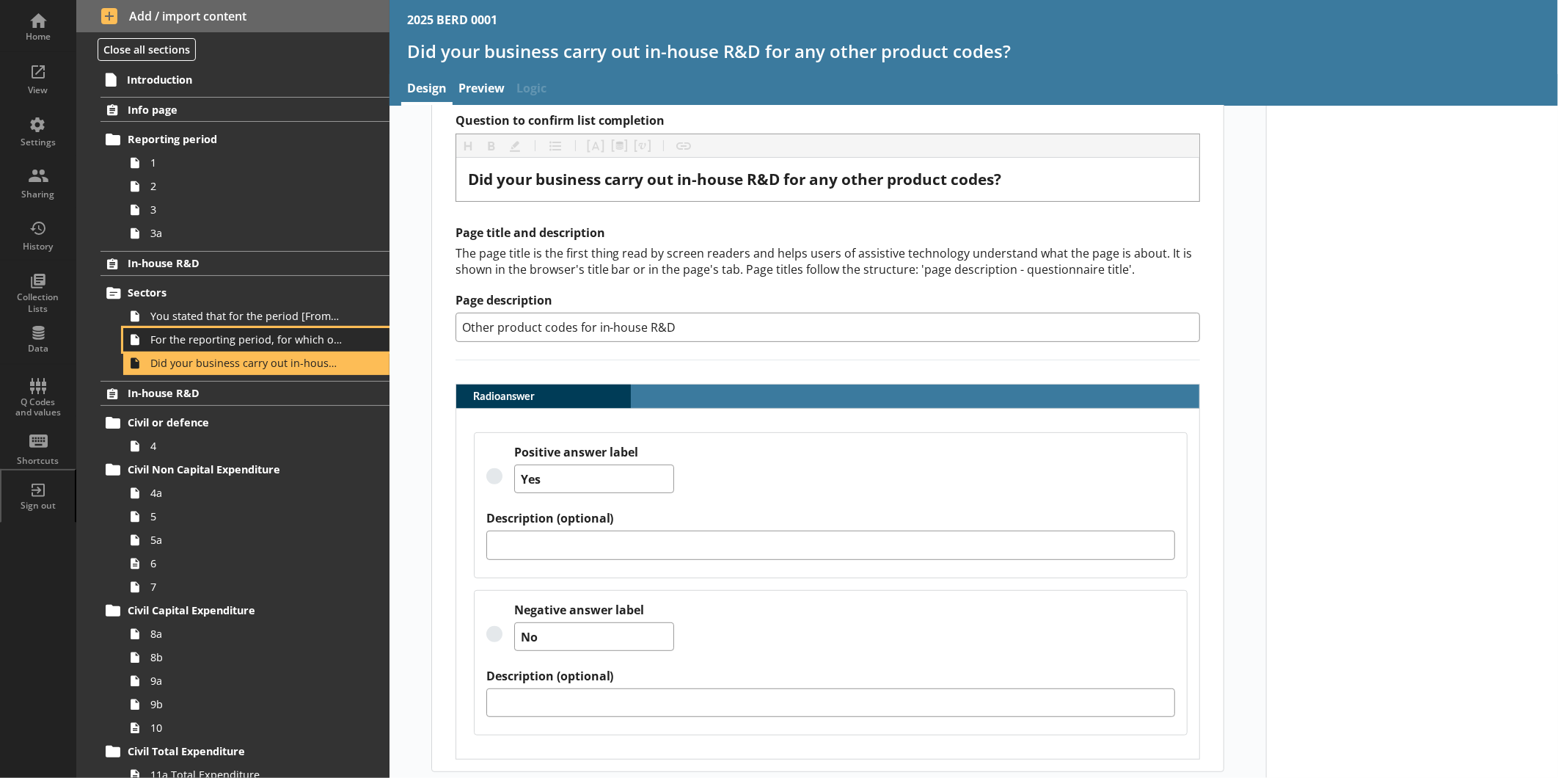
click at [259, 332] on span "For the reporting period, for which of the following product codes has your bus…" at bounding box center [245, 339] width 191 height 14
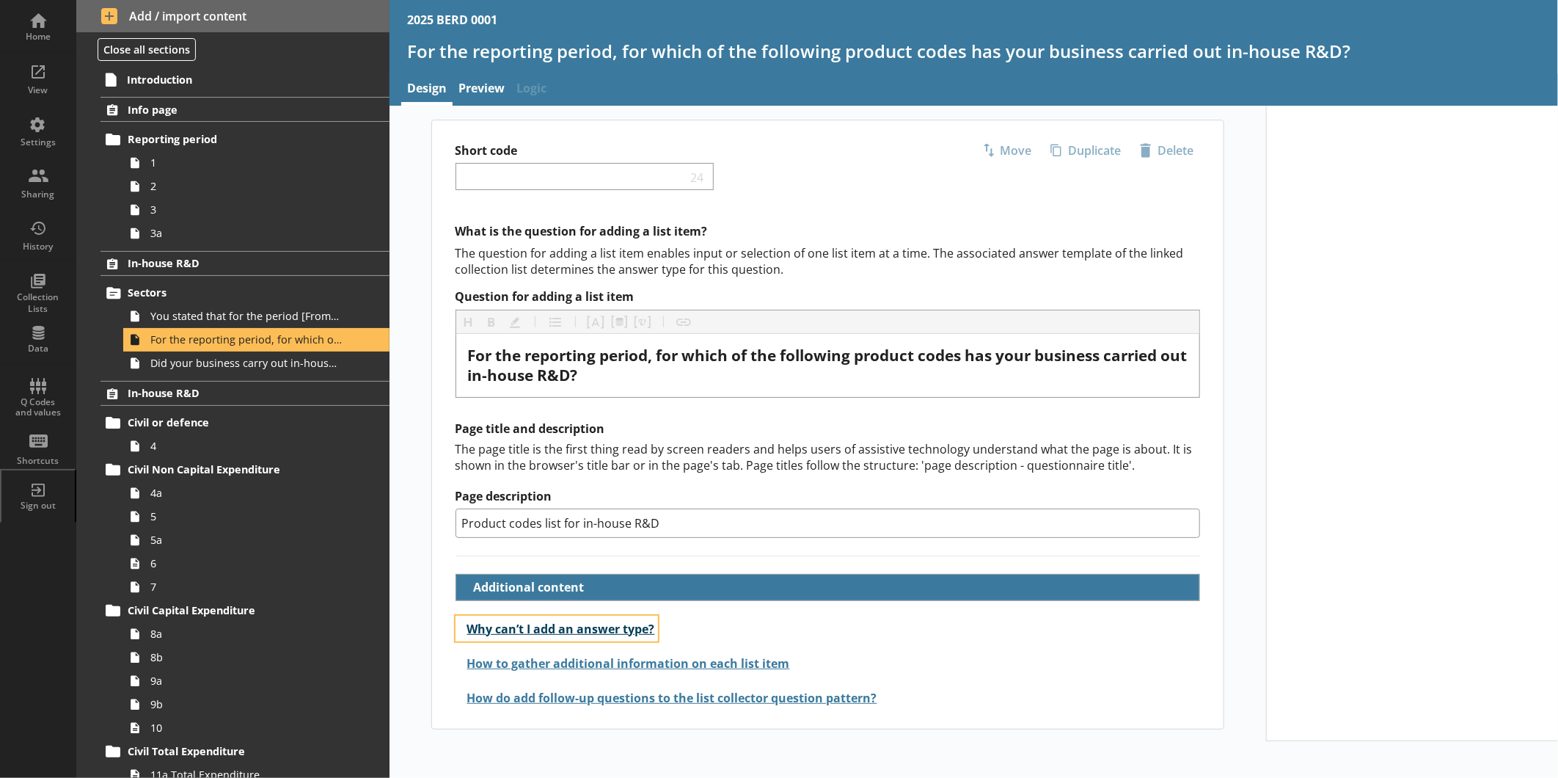
click at [480, 601] on button "Why can’t I add an answer type?" at bounding box center [557, 629] width 203 height 26
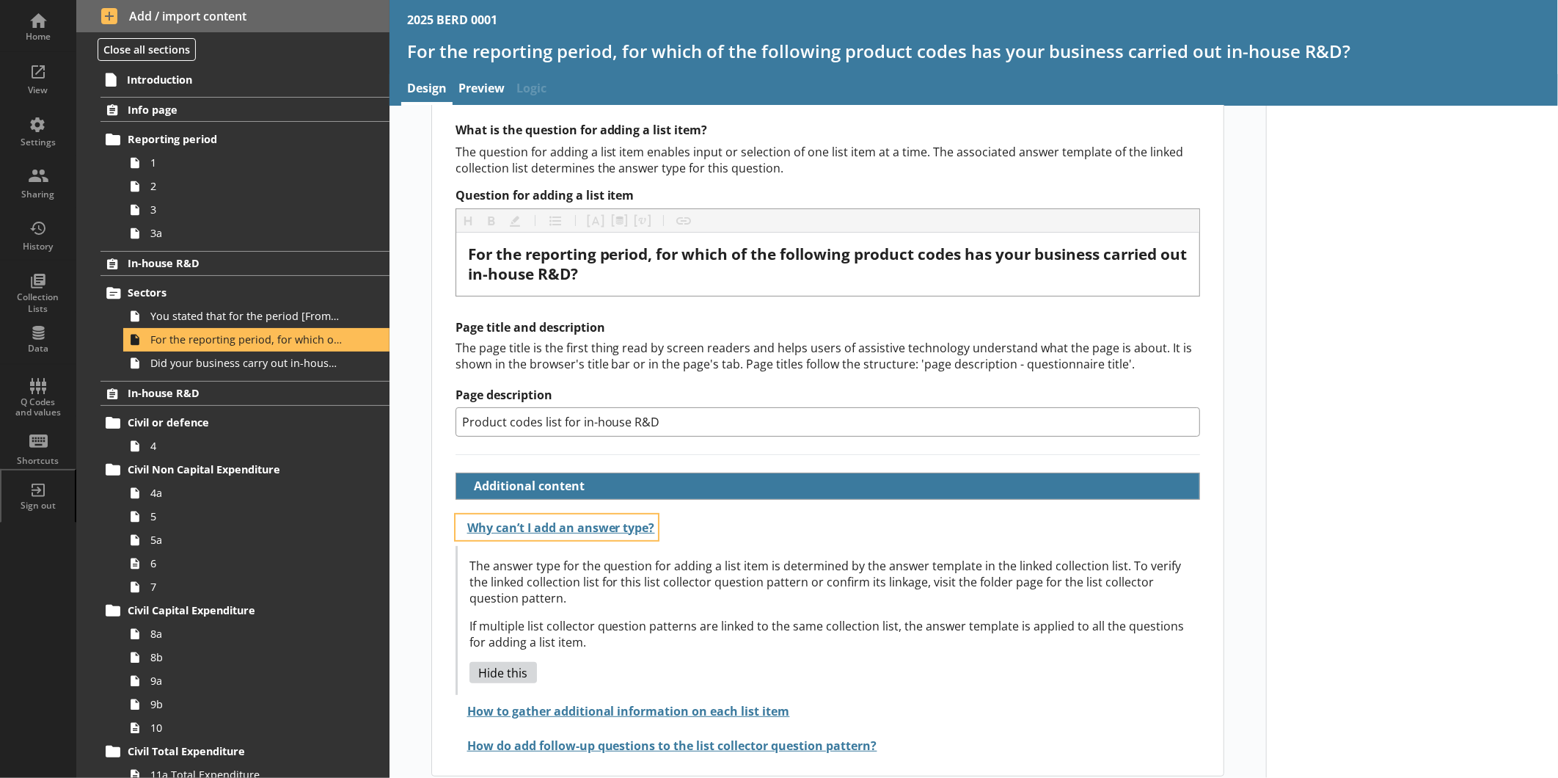
scroll to position [103, 0]
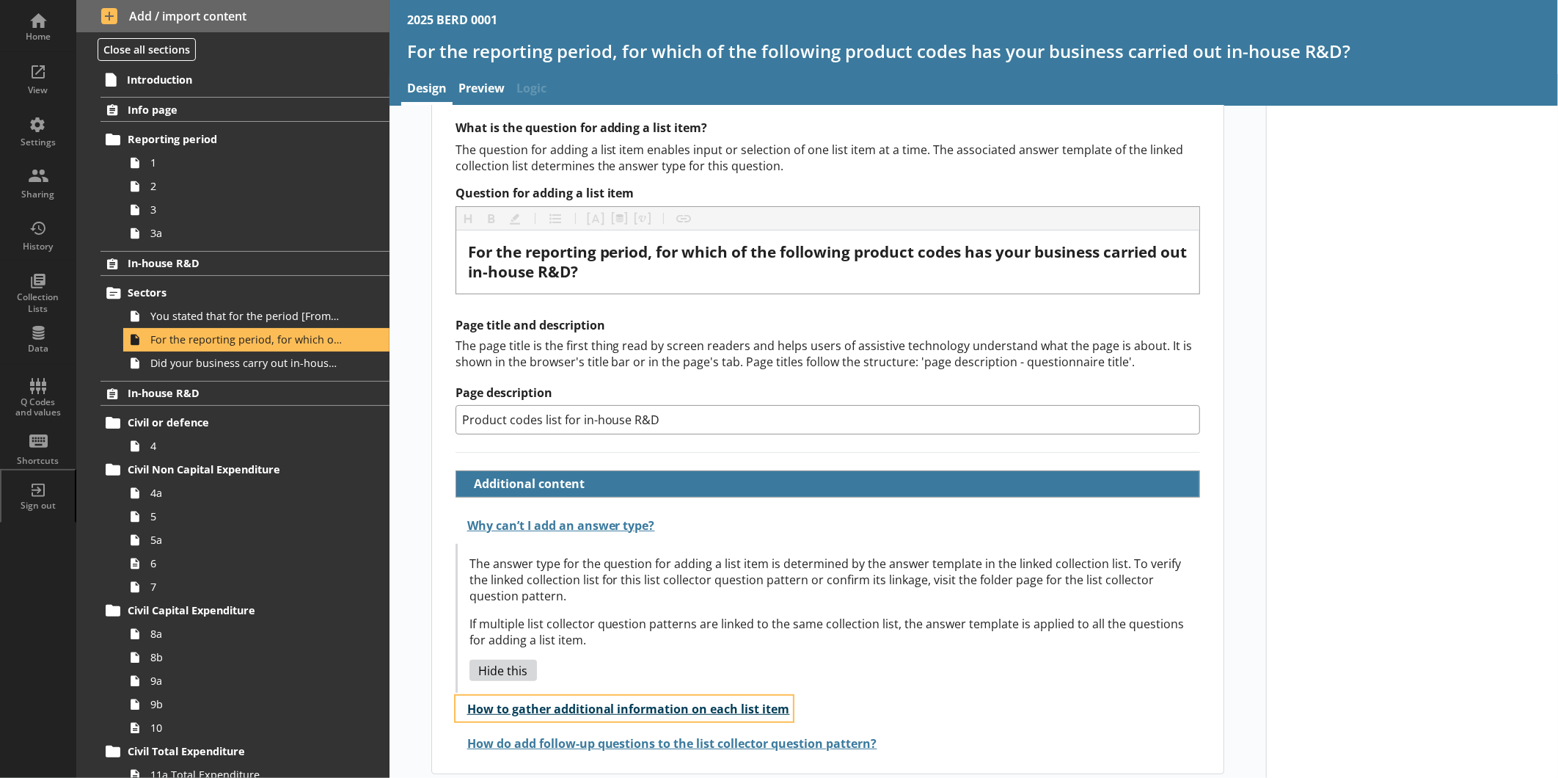
click at [514, 601] on button "How to gather additional information on each list item" at bounding box center [625, 709] width 338 height 26
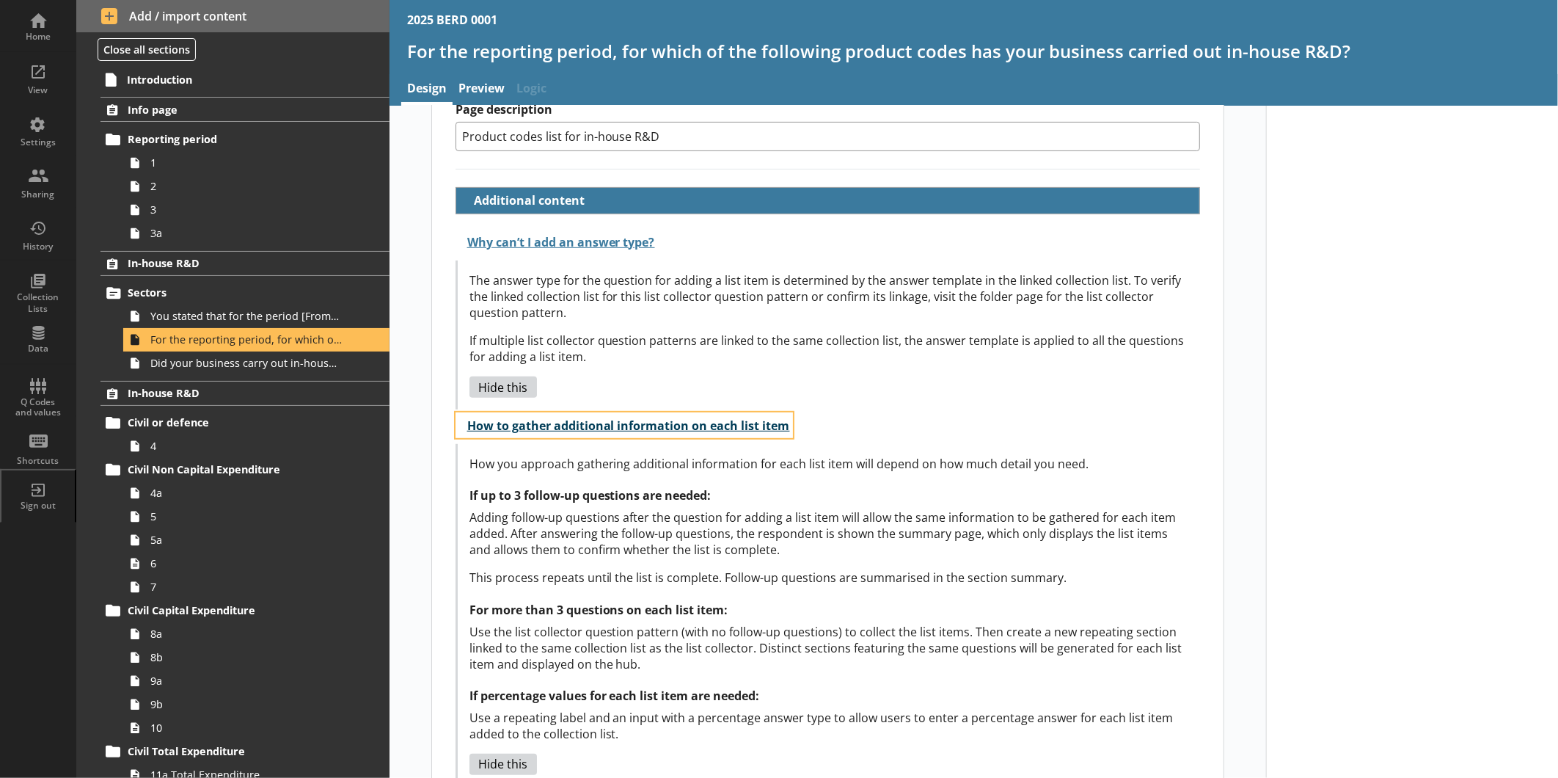
scroll to position [437, 0]
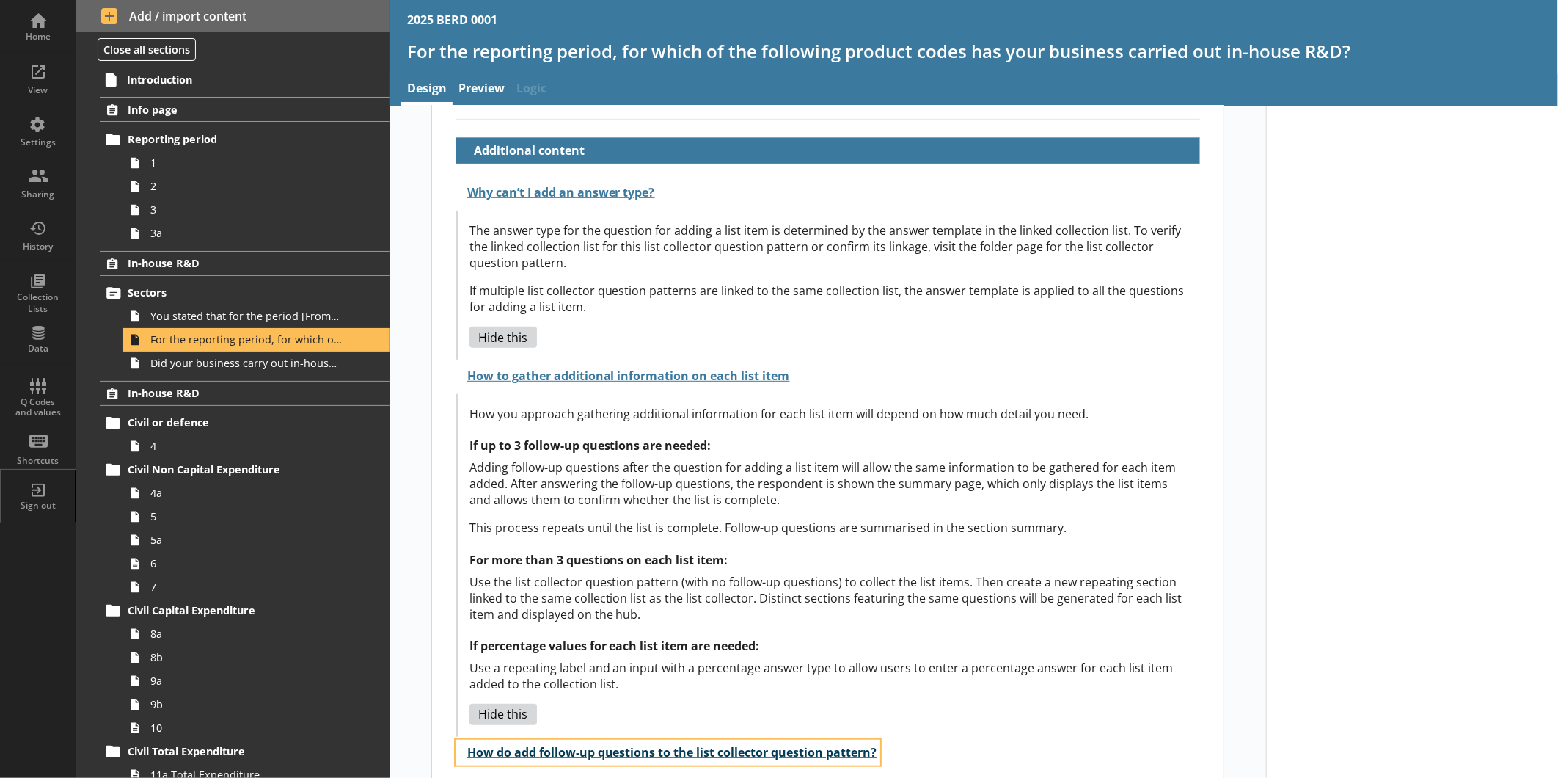
click at [552, 601] on button "How do add follow-up questions to the list collector question pattern?" at bounding box center [668, 753] width 425 height 26
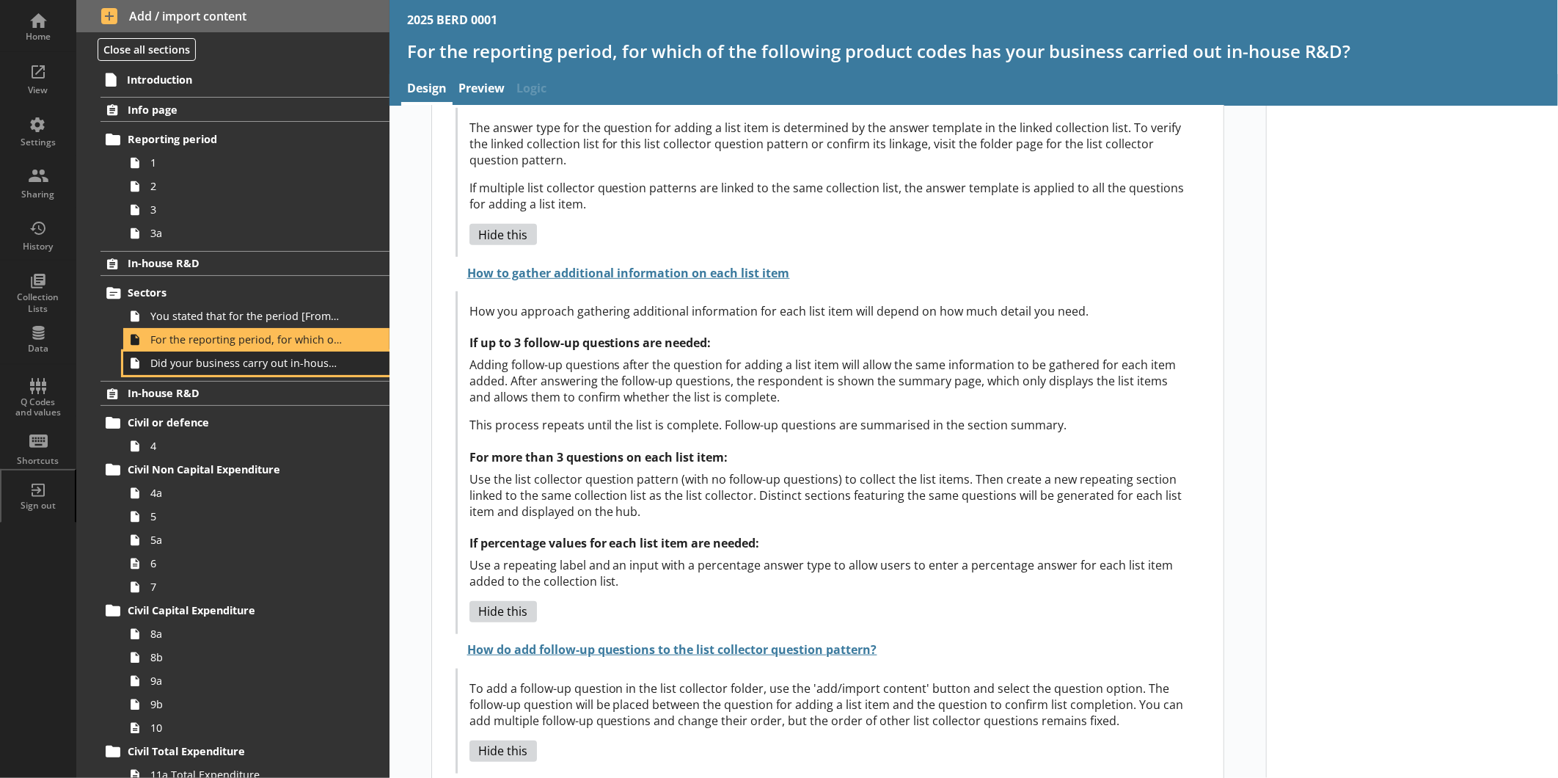
click at [252, 361] on span "Did your business carry out in-house R&D for any other product codes?" at bounding box center [245, 363] width 191 height 14
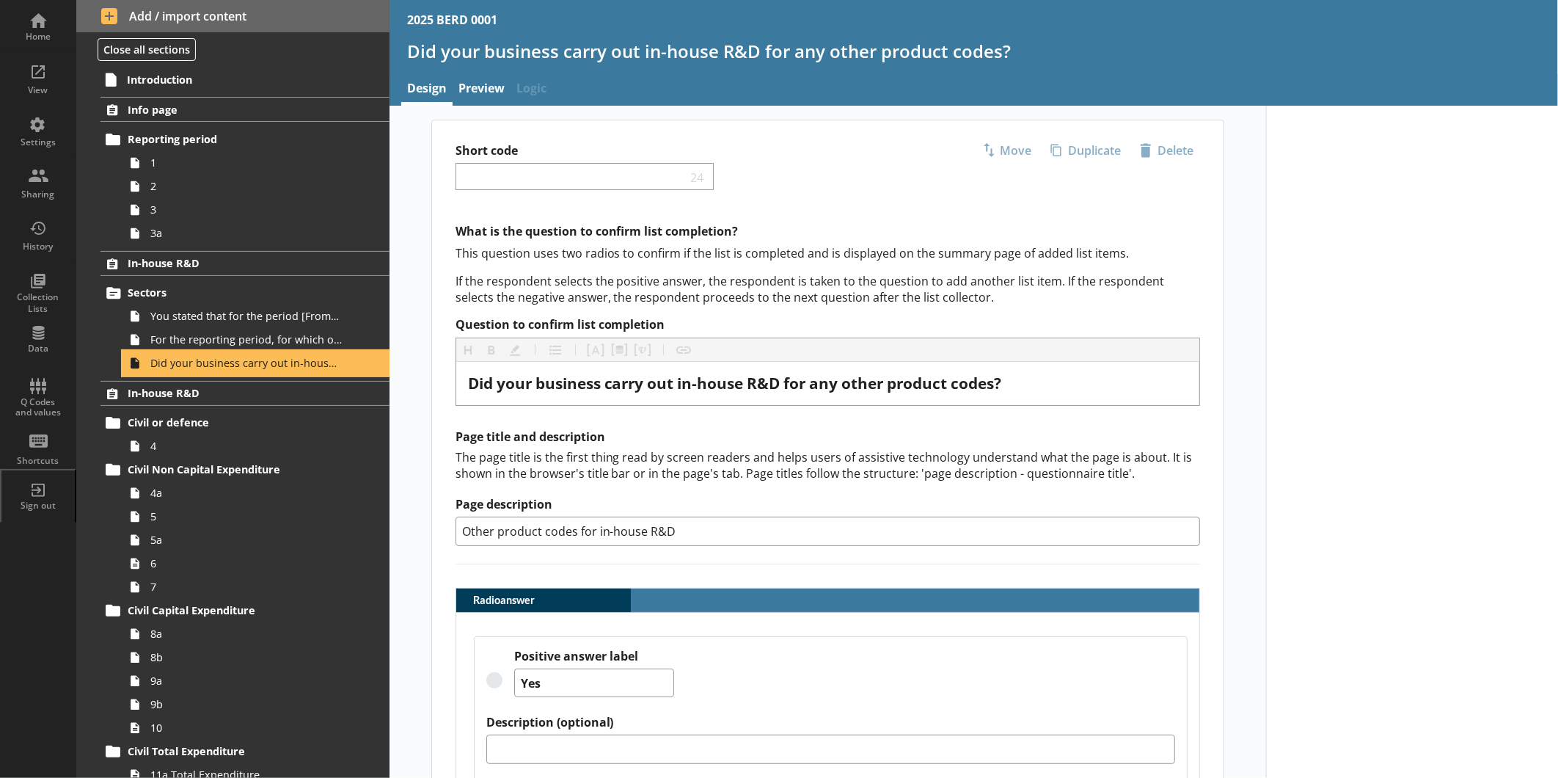
type textarea "x"
click at [153, 398] on span "In-house R&D" at bounding box center [232, 393] width 209 height 14
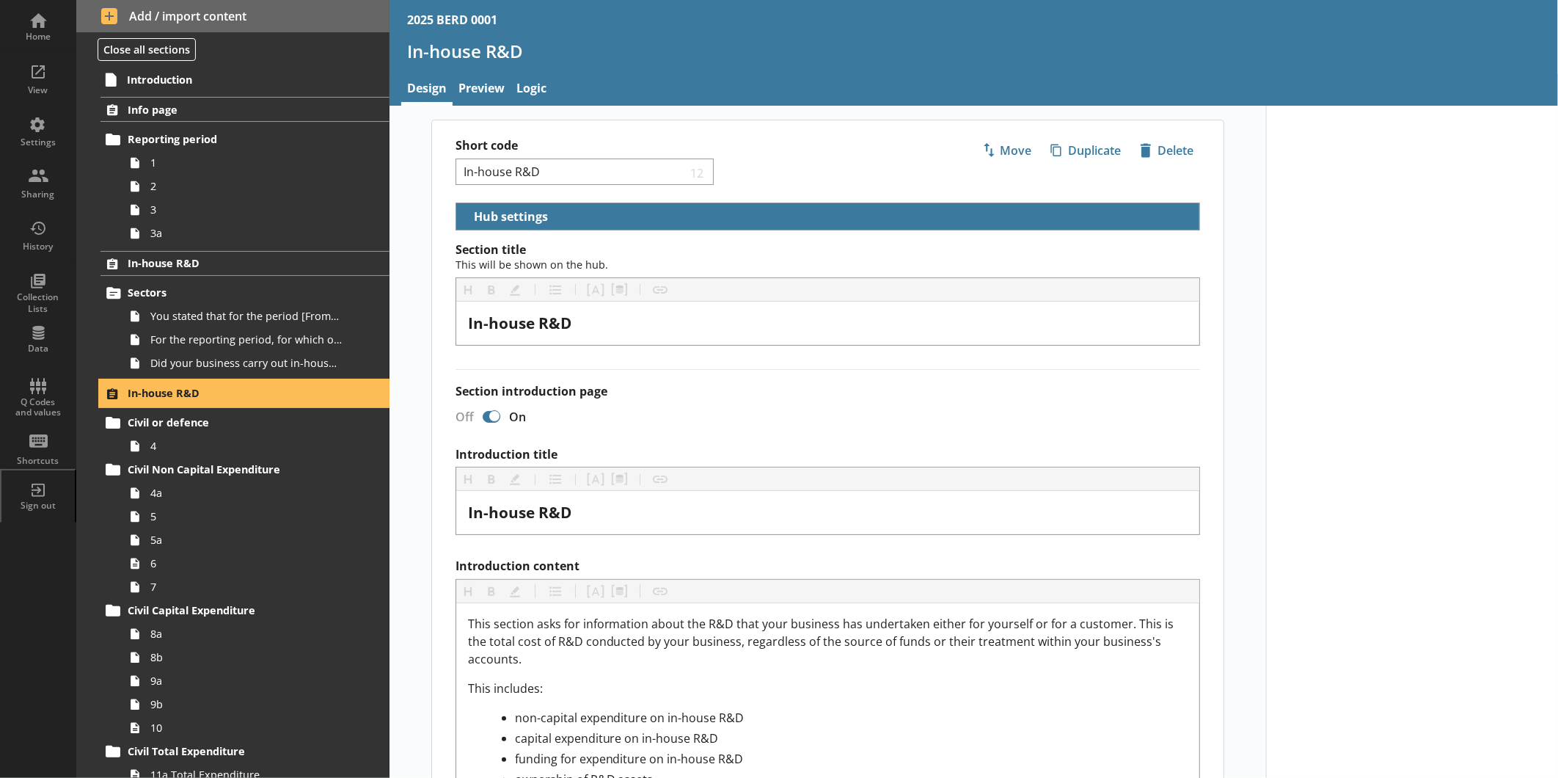
select select "ed5aa05f-910f-4662-9fcf-e405abfe6d58"
click at [486, 87] on link "Preview" at bounding box center [482, 90] width 58 height 32
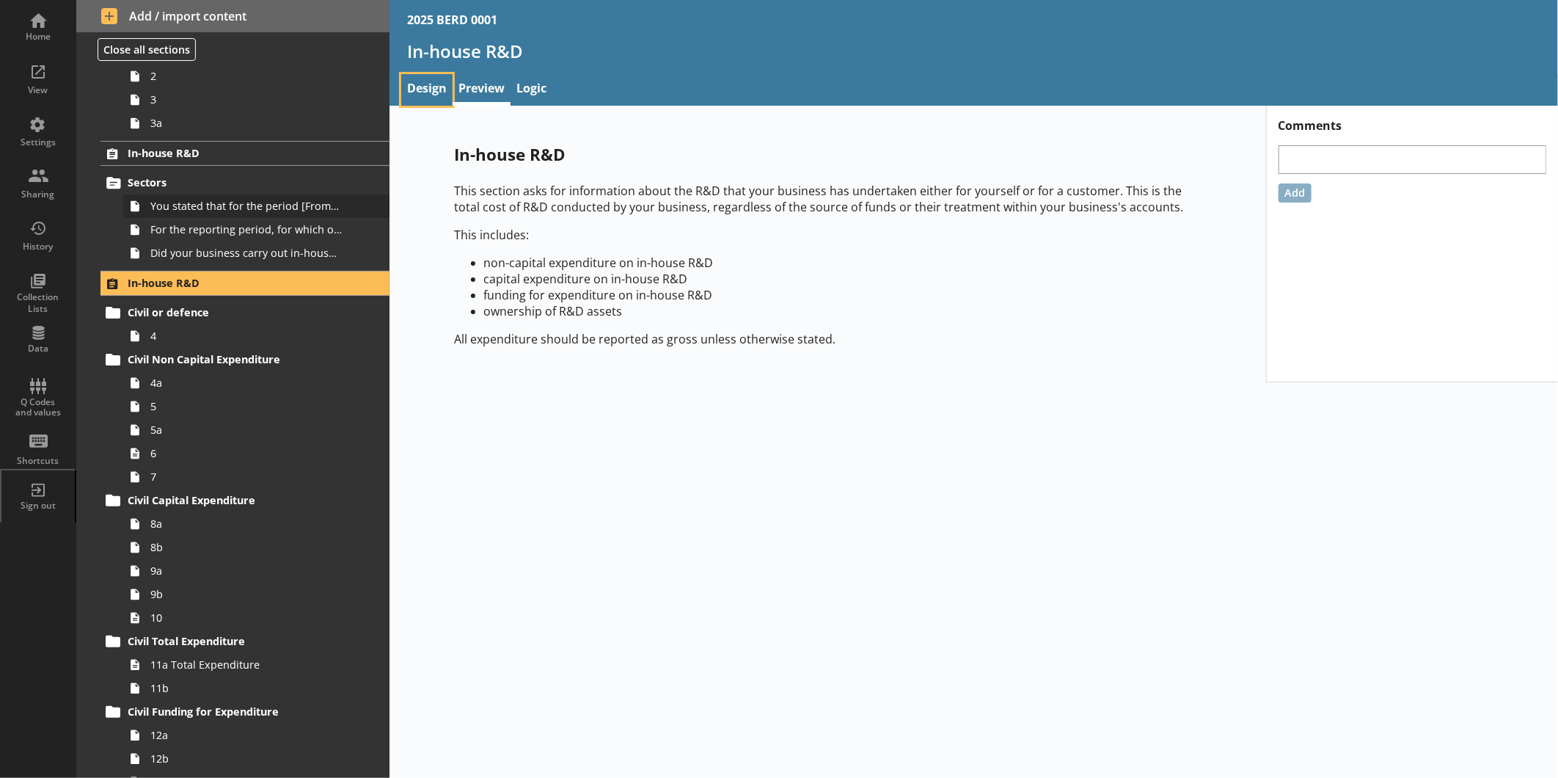
scroll to position [81, 0]
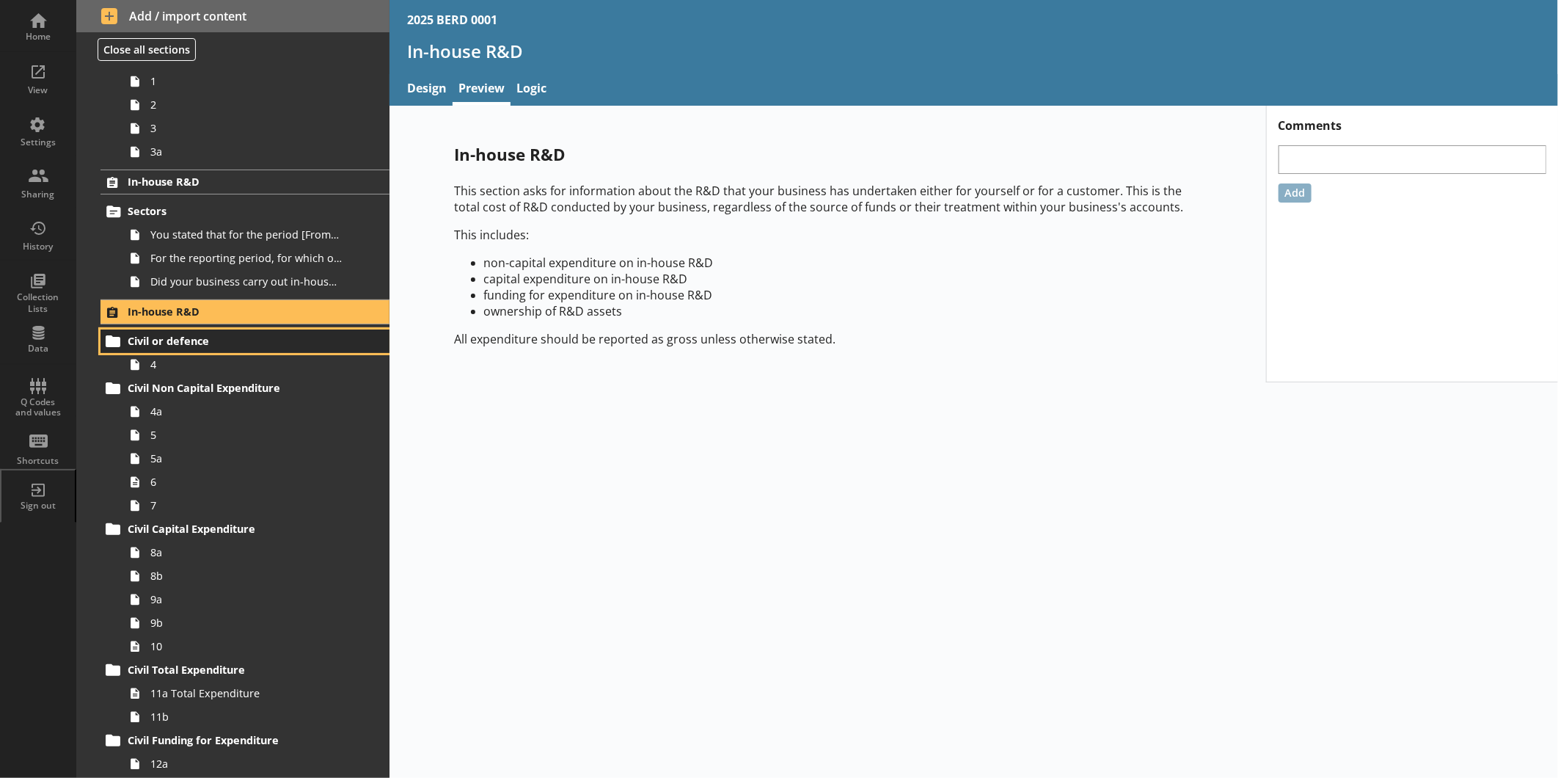
click at [210, 333] on link "Civil or defence" at bounding box center [245, 340] width 289 height 23
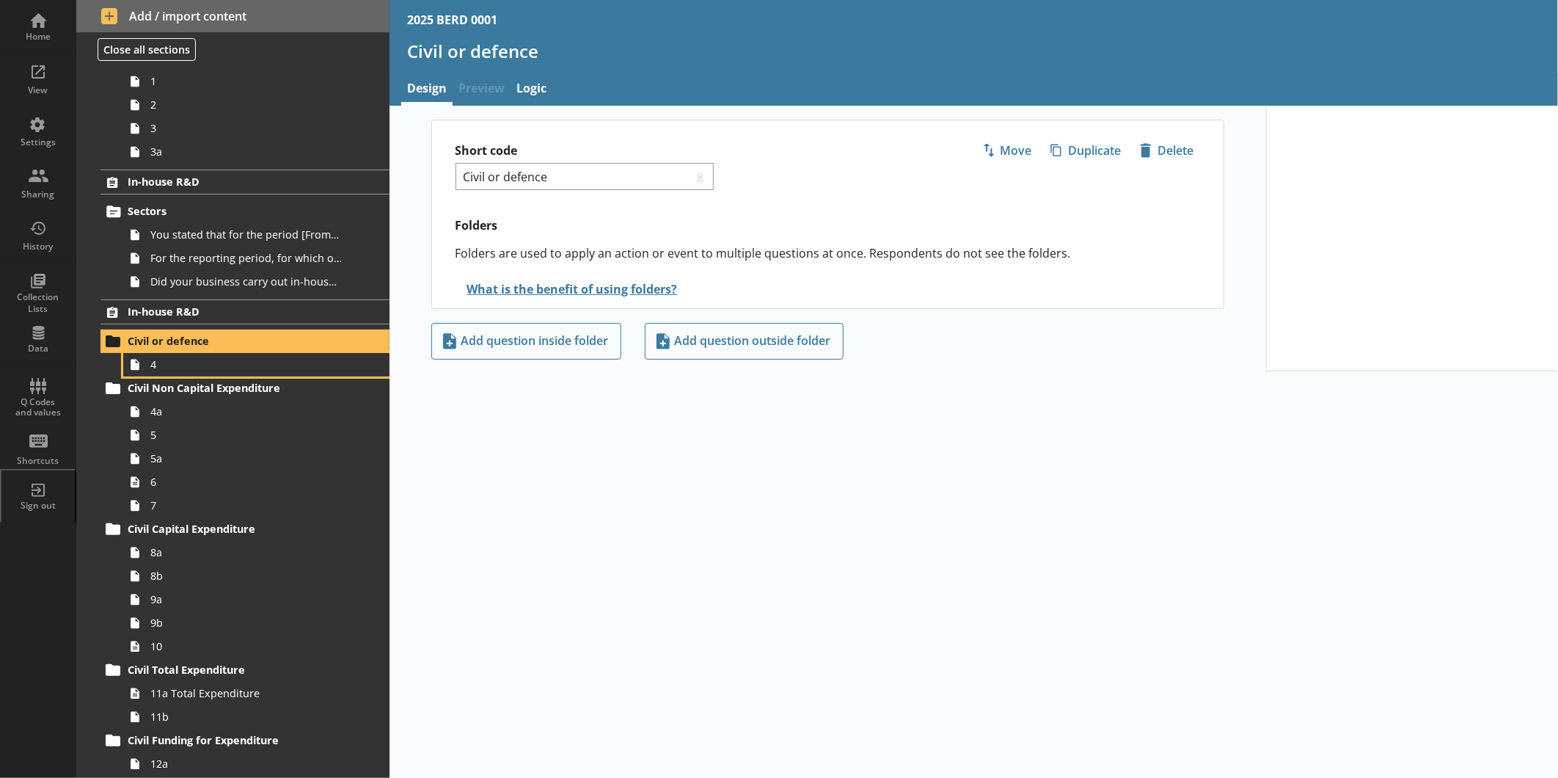
click at [123, 353] on link "4" at bounding box center [256, 364] width 266 height 23
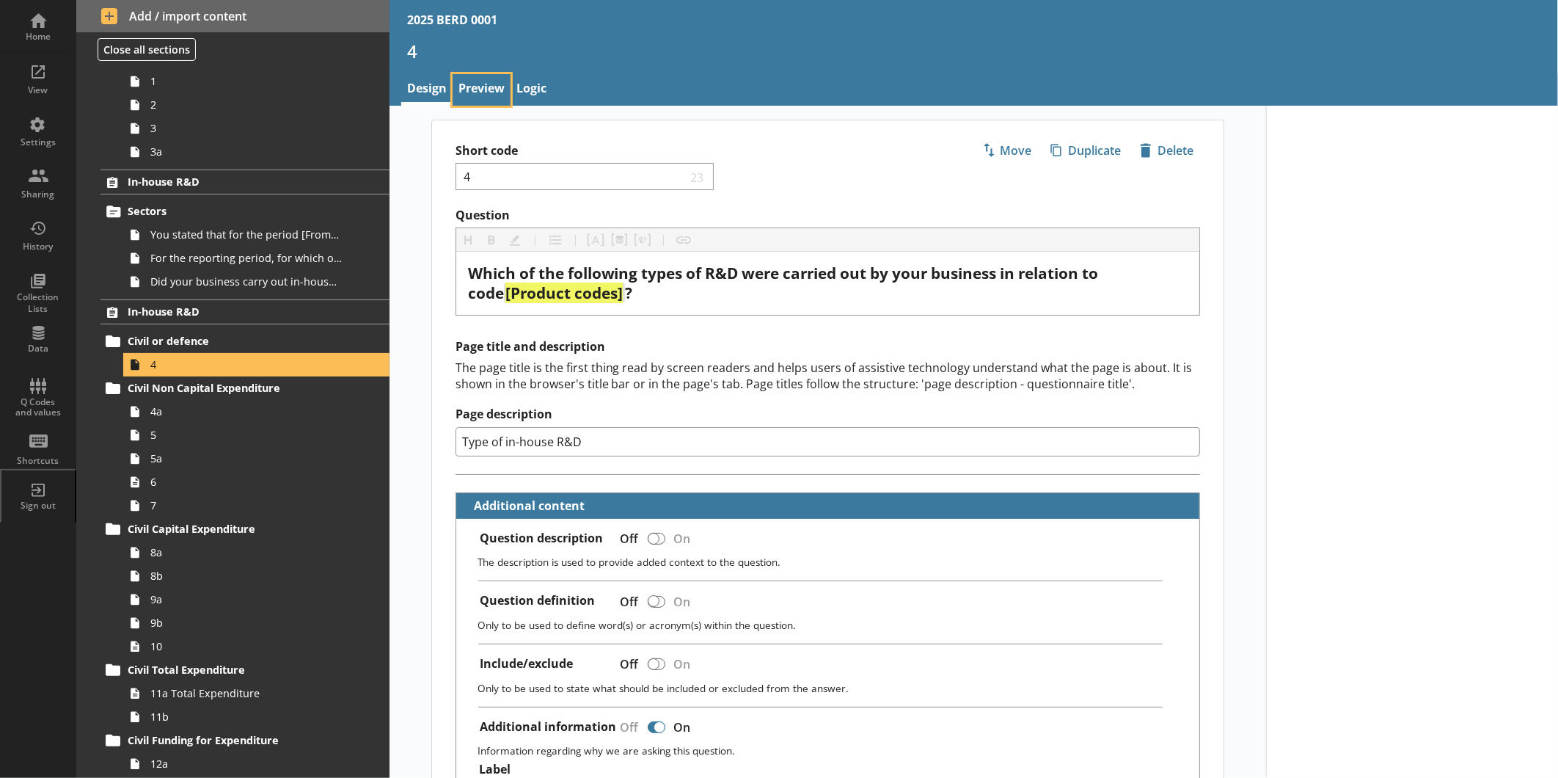
click at [490, 91] on link "Preview" at bounding box center [482, 90] width 58 height 32
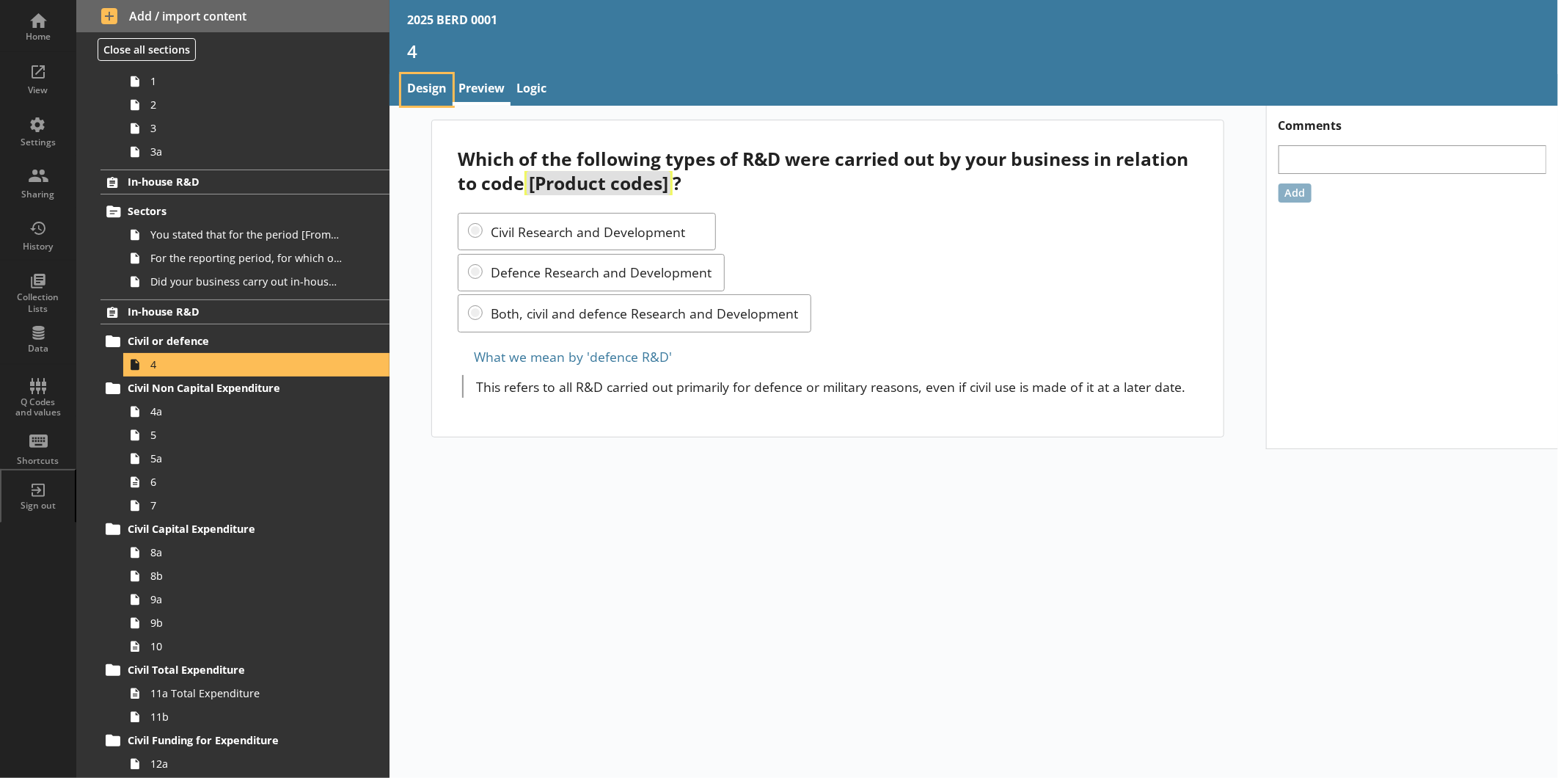
click at [436, 76] on link "Design" at bounding box center [426, 90] width 51 height 32
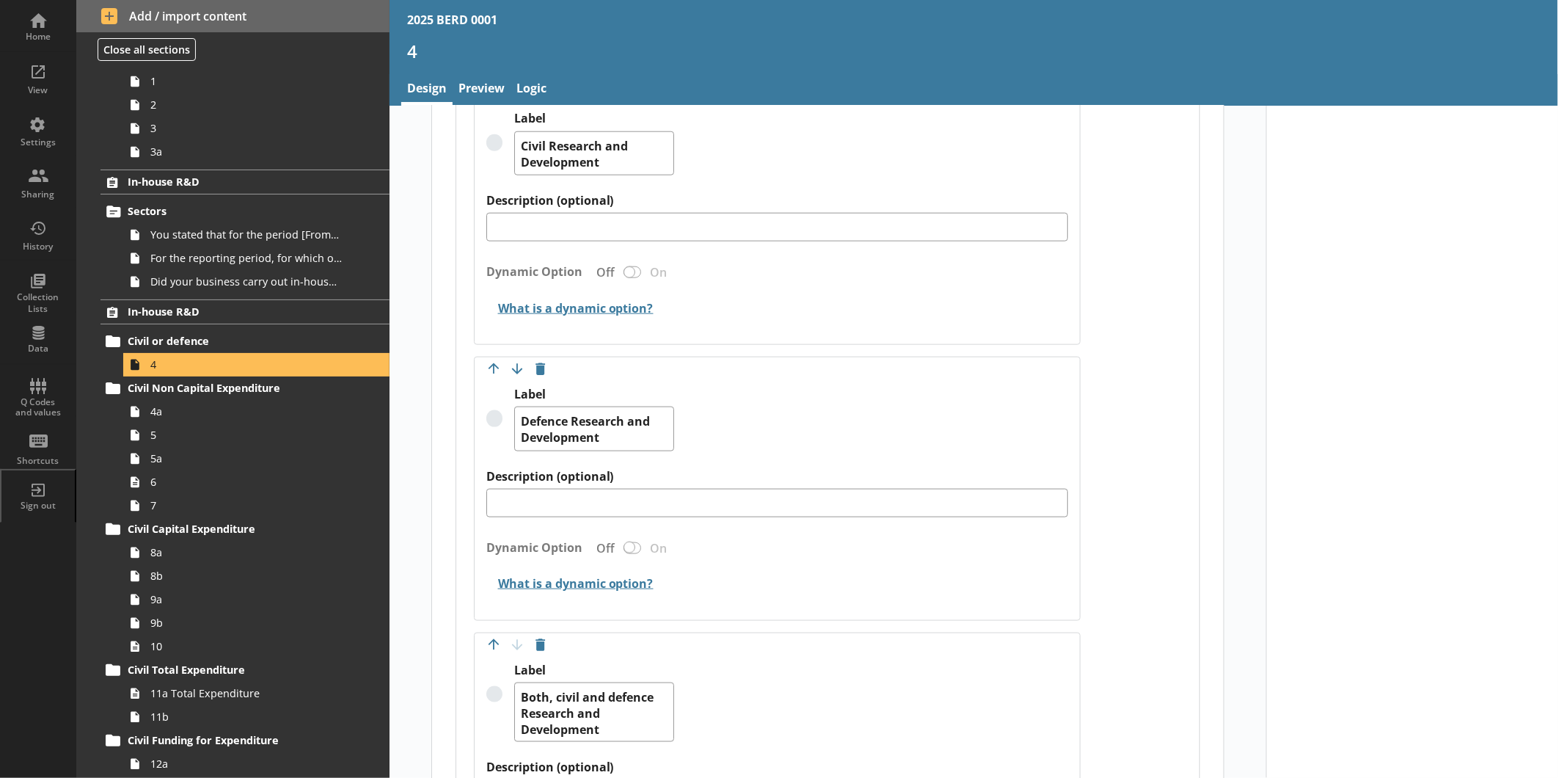
scroll to position [1059, 0]
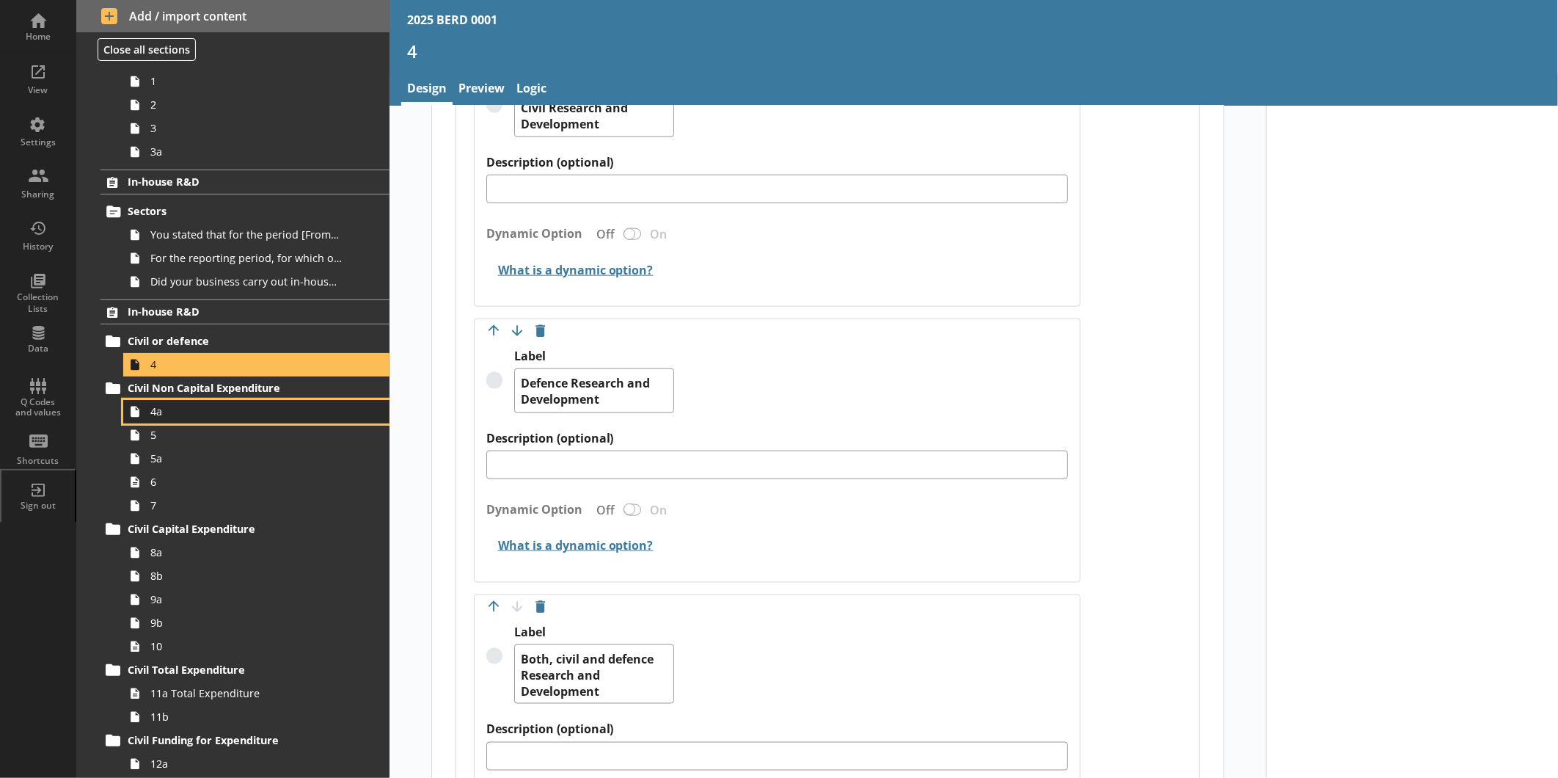
click at [199, 407] on span "4a" at bounding box center [245, 411] width 191 height 14
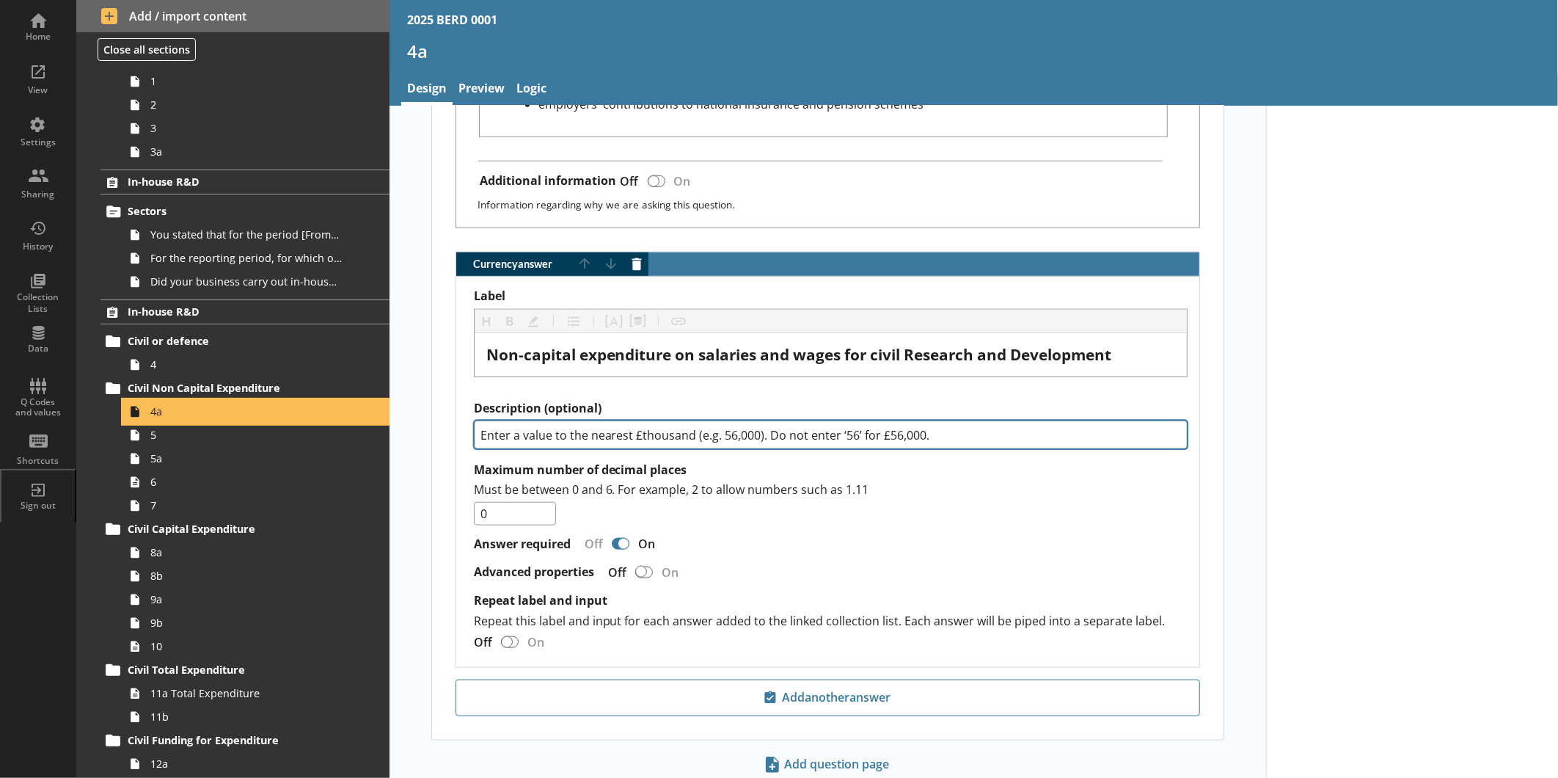
scroll to position [943, 0]
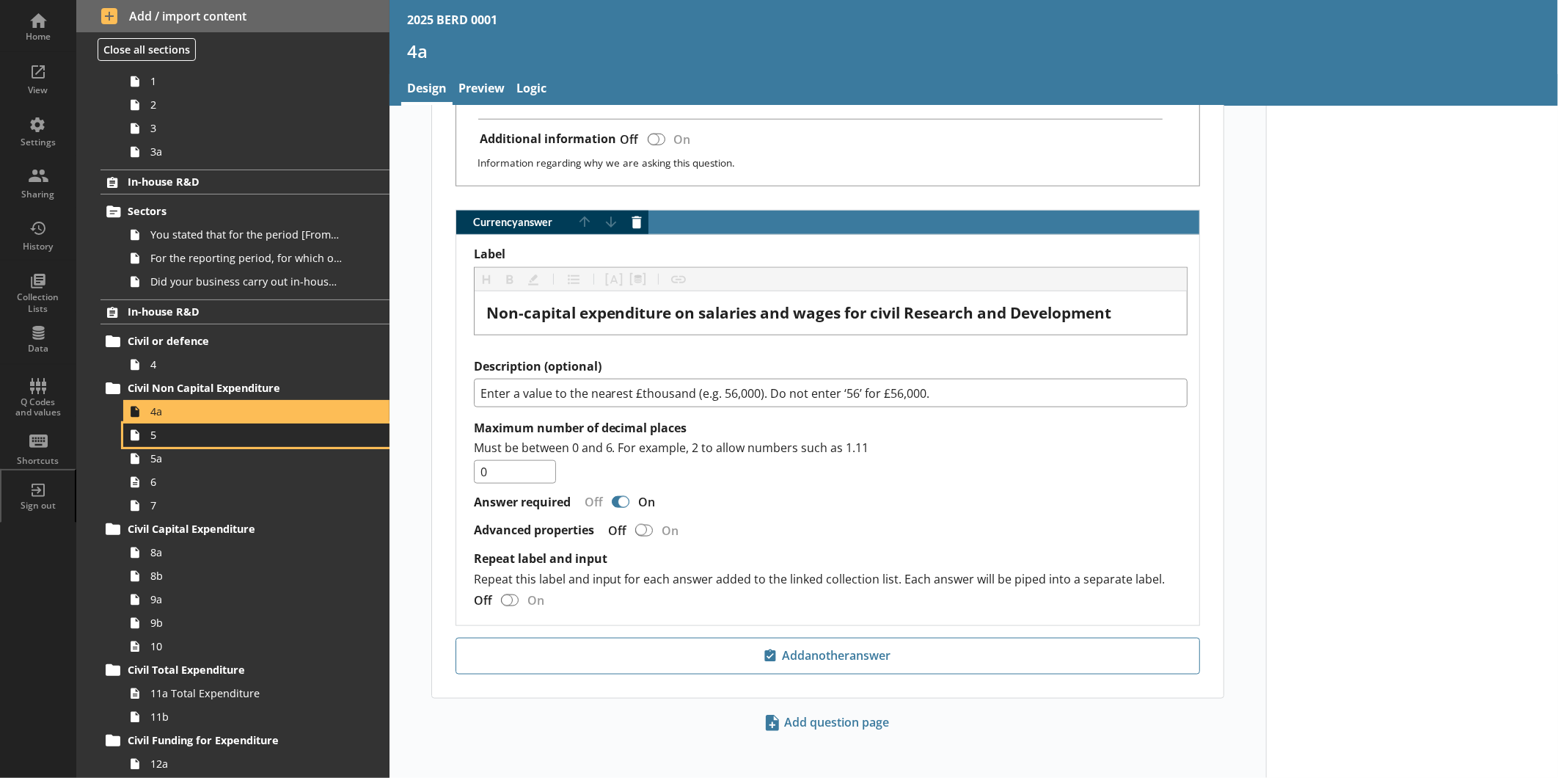
click at [169, 429] on span "5" at bounding box center [245, 435] width 191 height 14
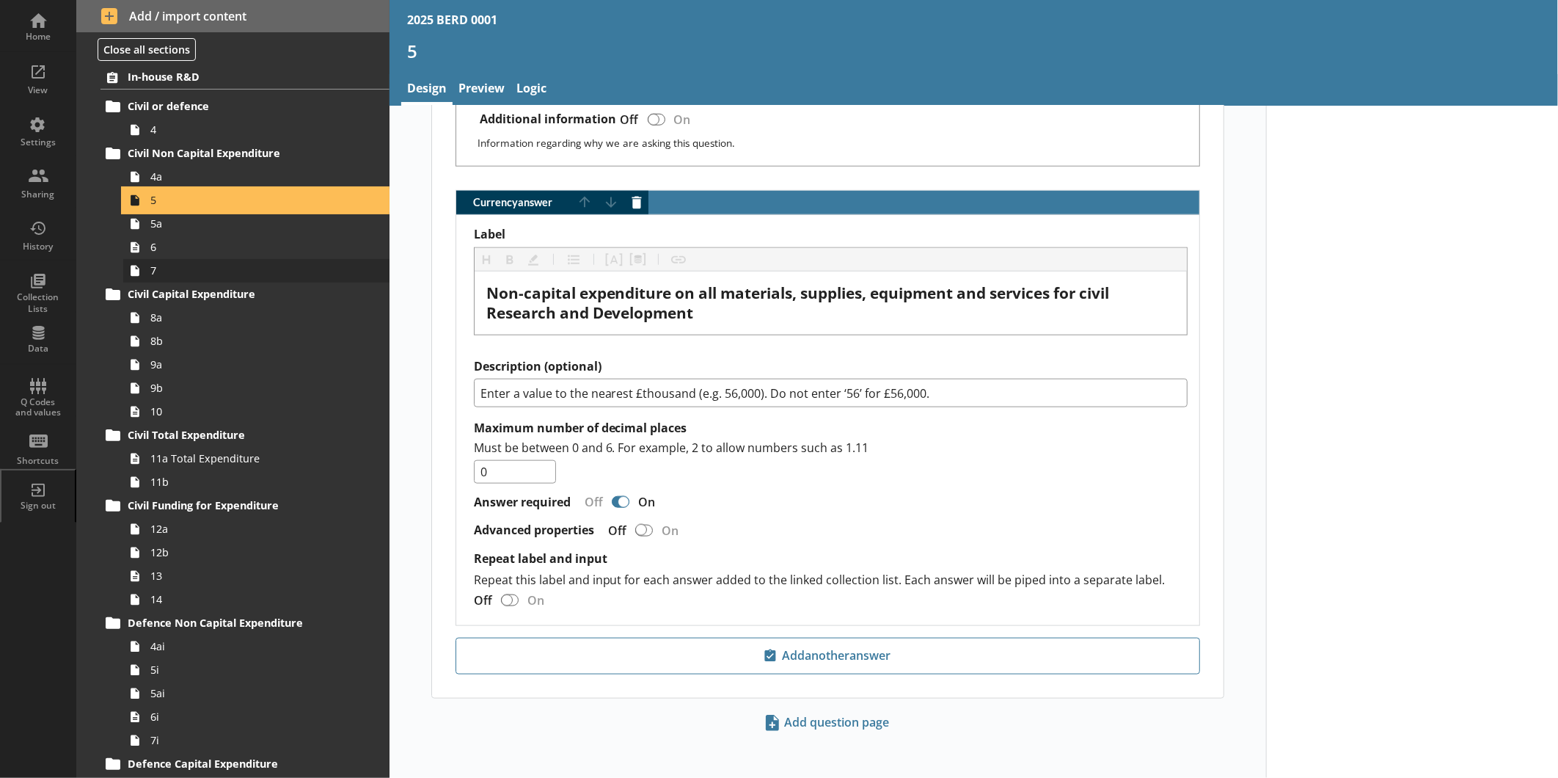
scroll to position [326, 0]
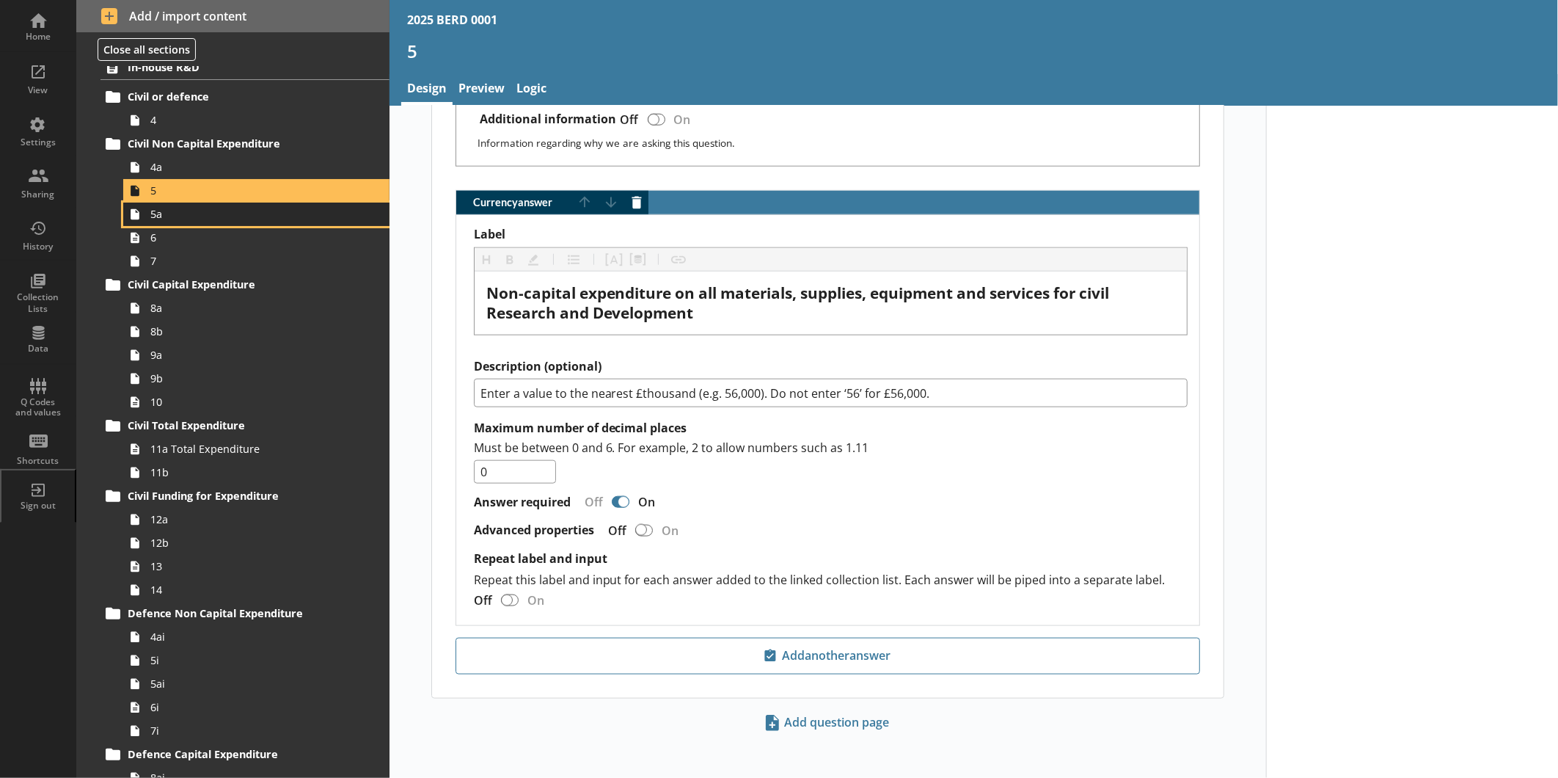
click at [159, 216] on span "5a" at bounding box center [245, 214] width 191 height 14
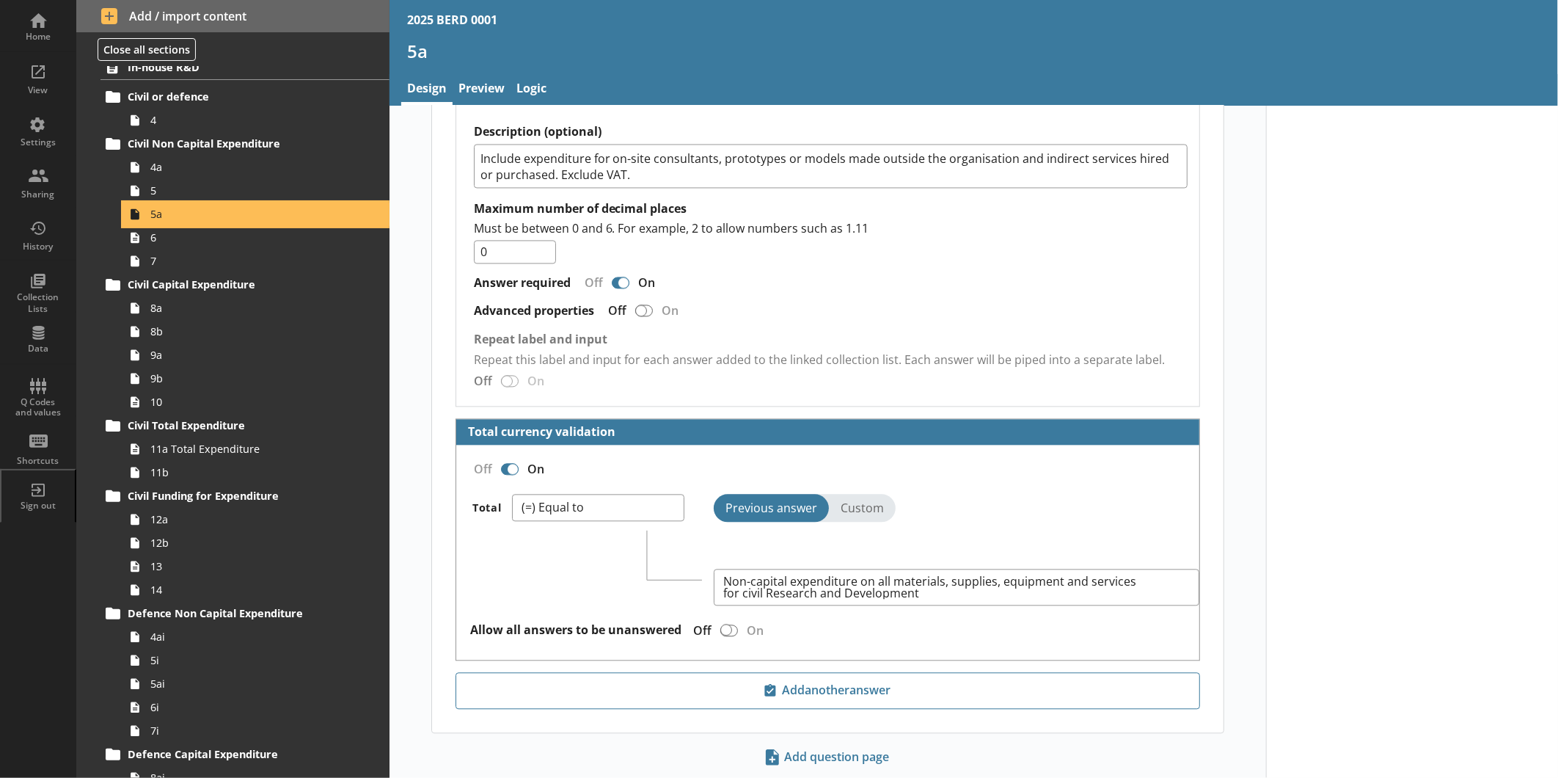
scroll to position [1933, 0]
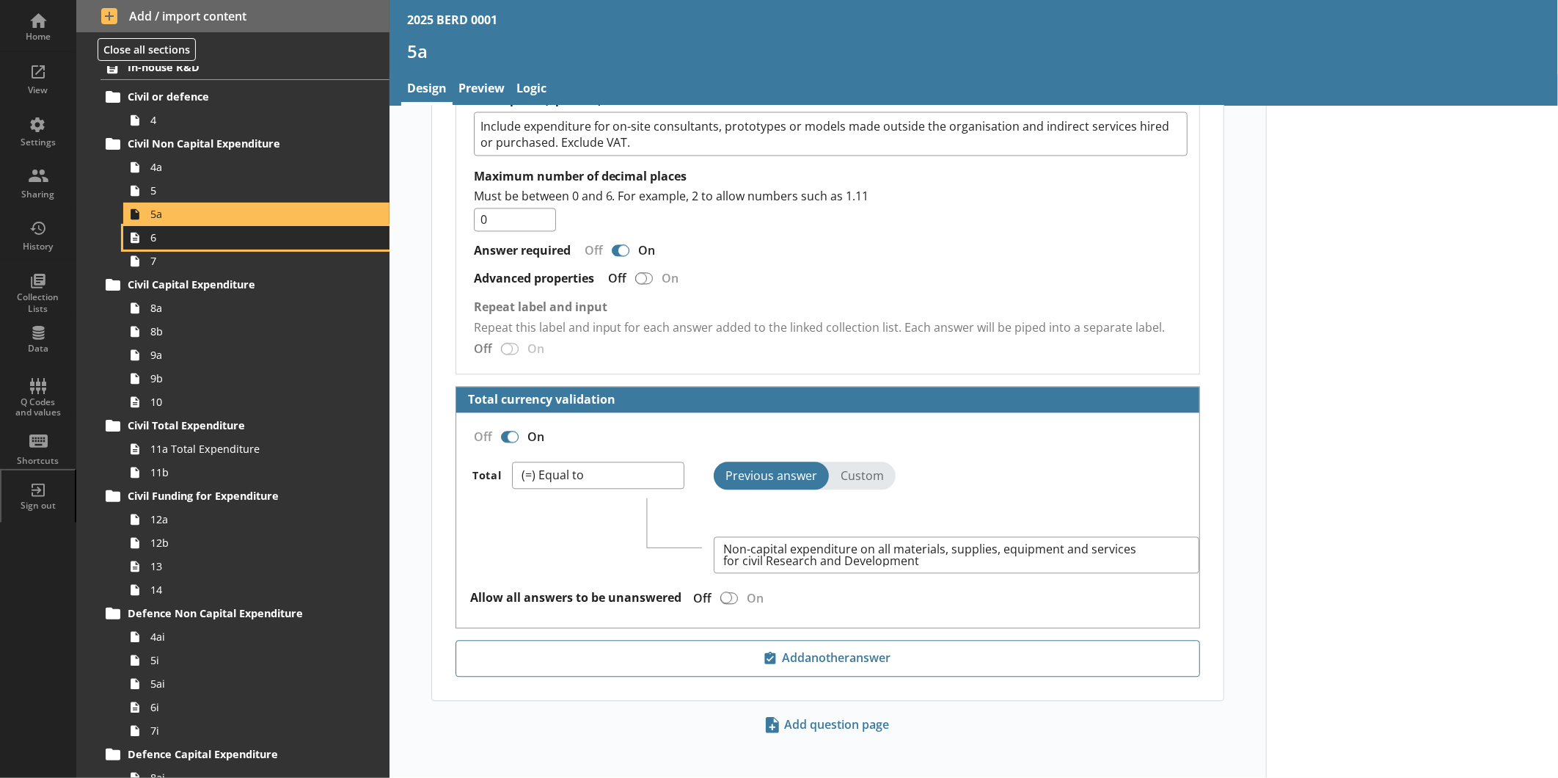
click at [261, 247] on link "6" at bounding box center [256, 237] width 266 height 23
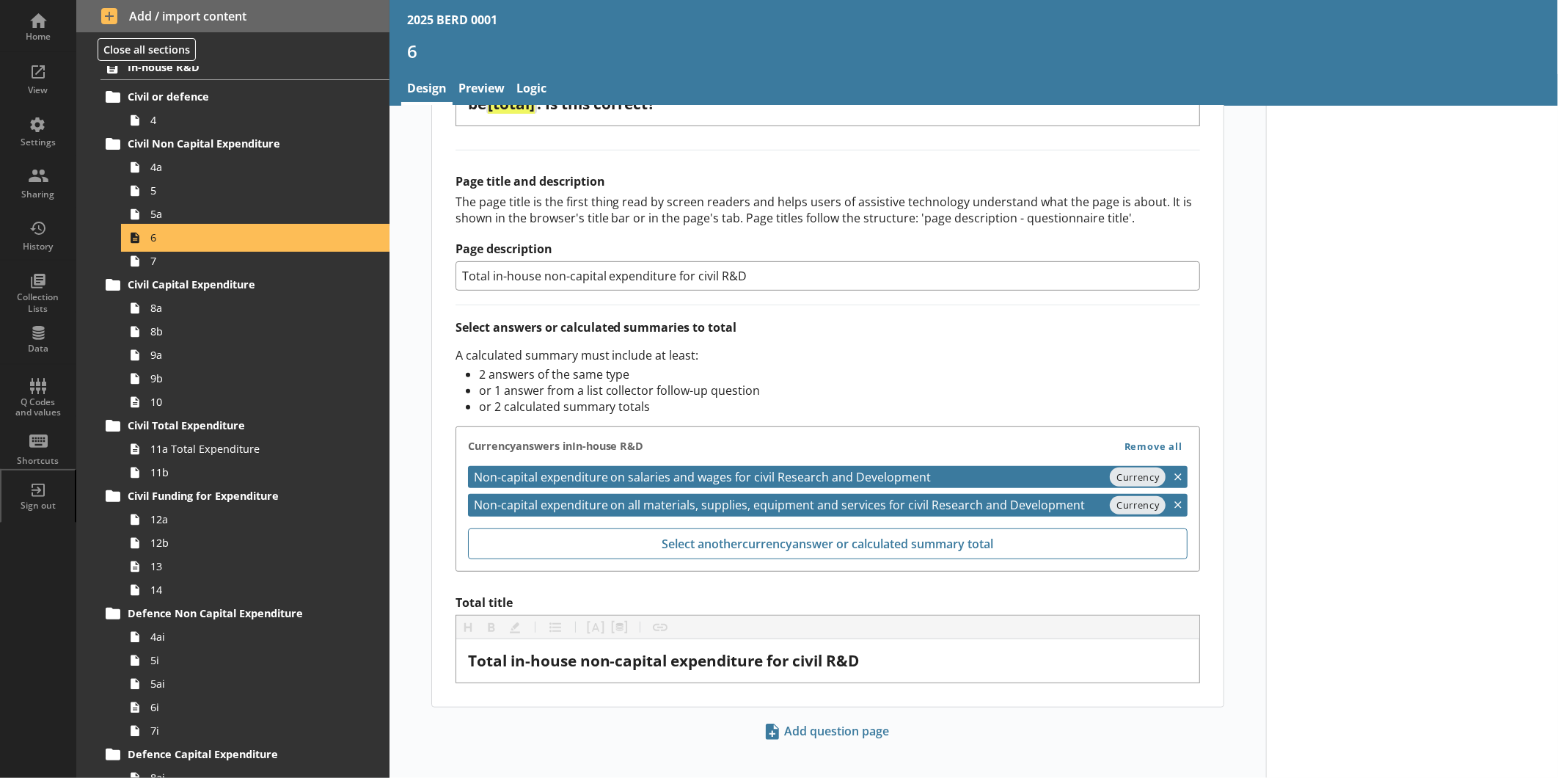
scroll to position [367, 0]
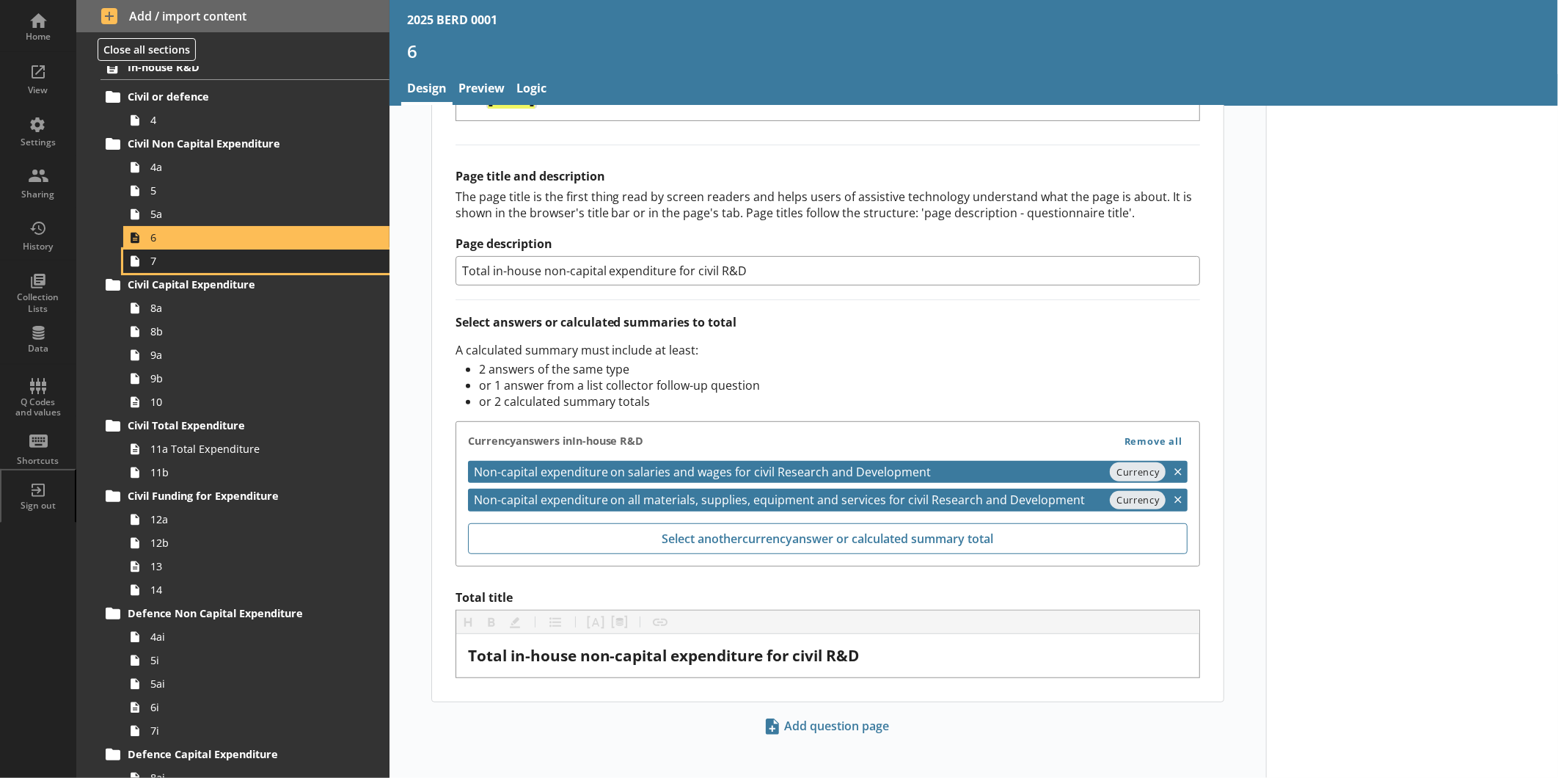
click at [222, 268] on span "7" at bounding box center [245, 261] width 191 height 14
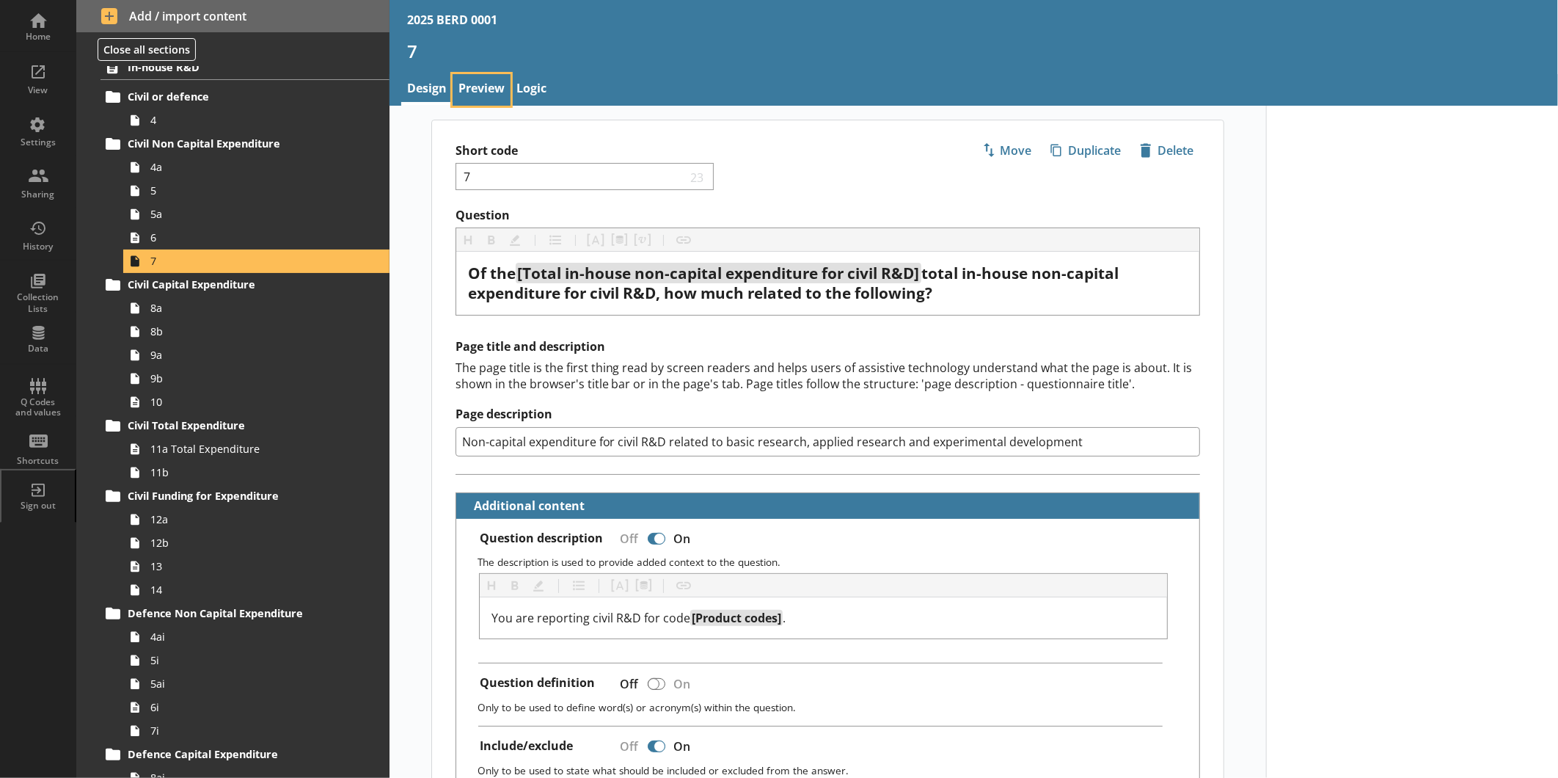
click at [484, 86] on link "Preview" at bounding box center [482, 90] width 58 height 32
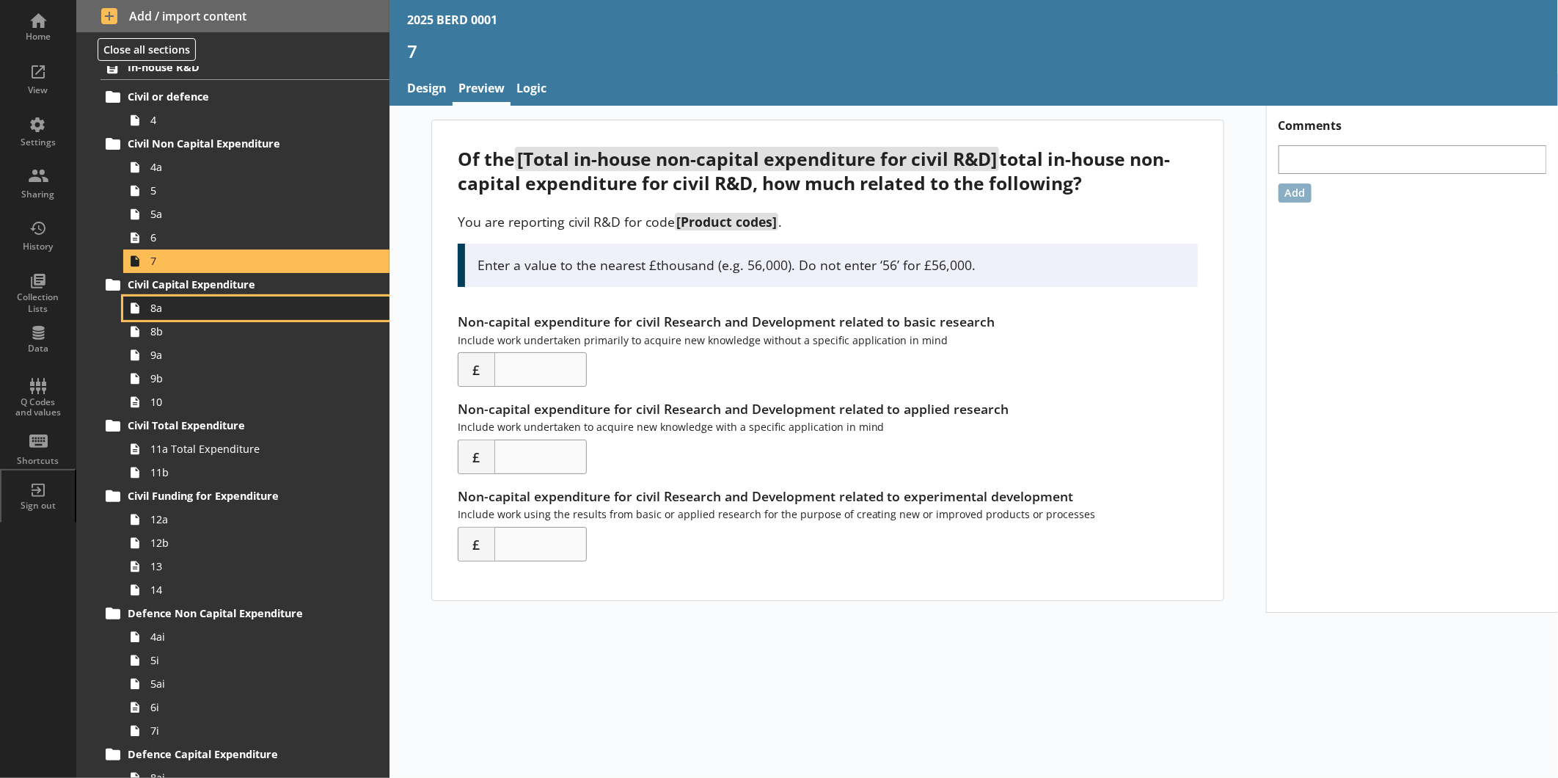
click at [241, 315] on span "8a" at bounding box center [245, 308] width 191 height 14
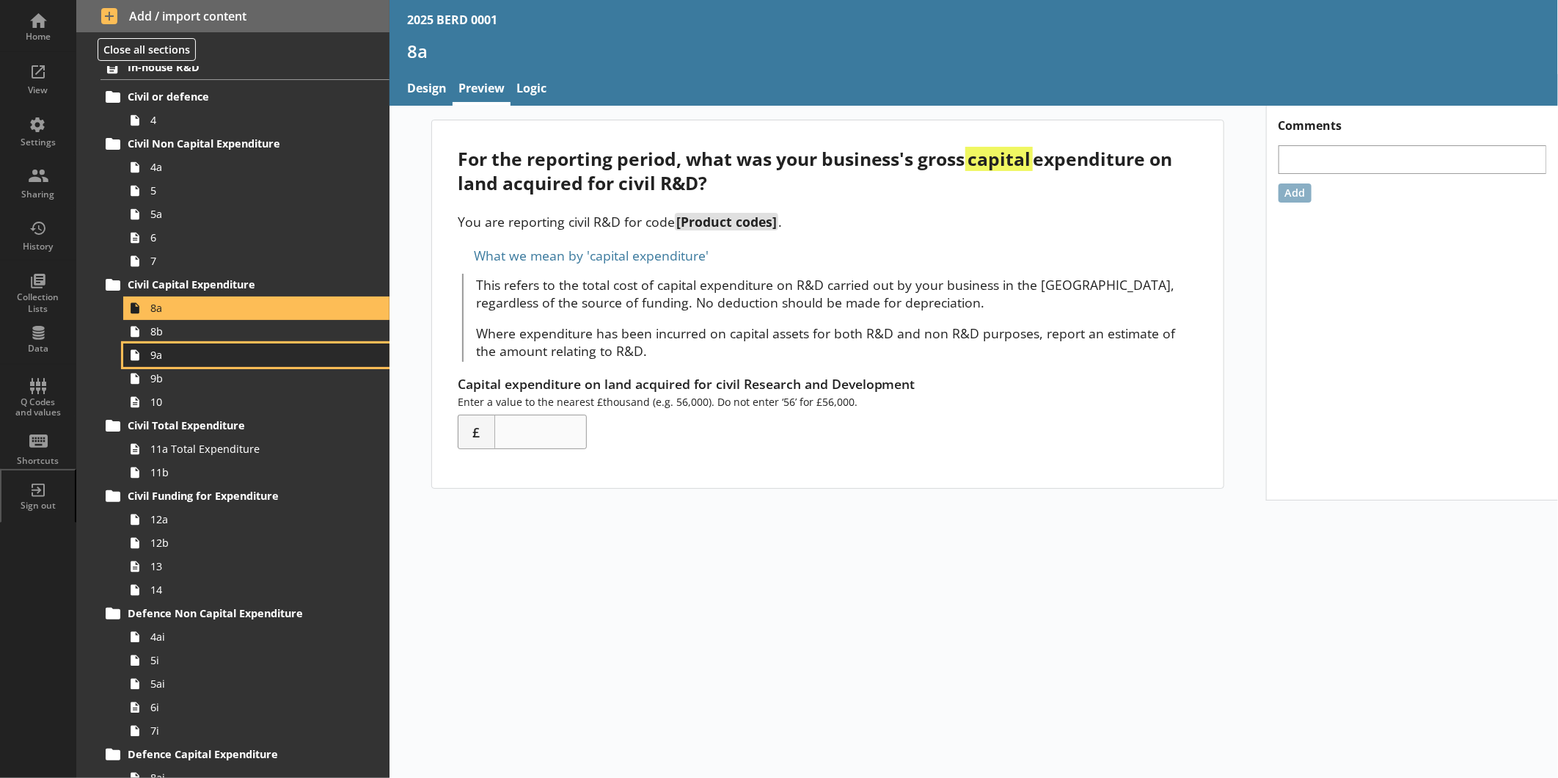
click at [203, 346] on link "9a" at bounding box center [256, 354] width 266 height 23
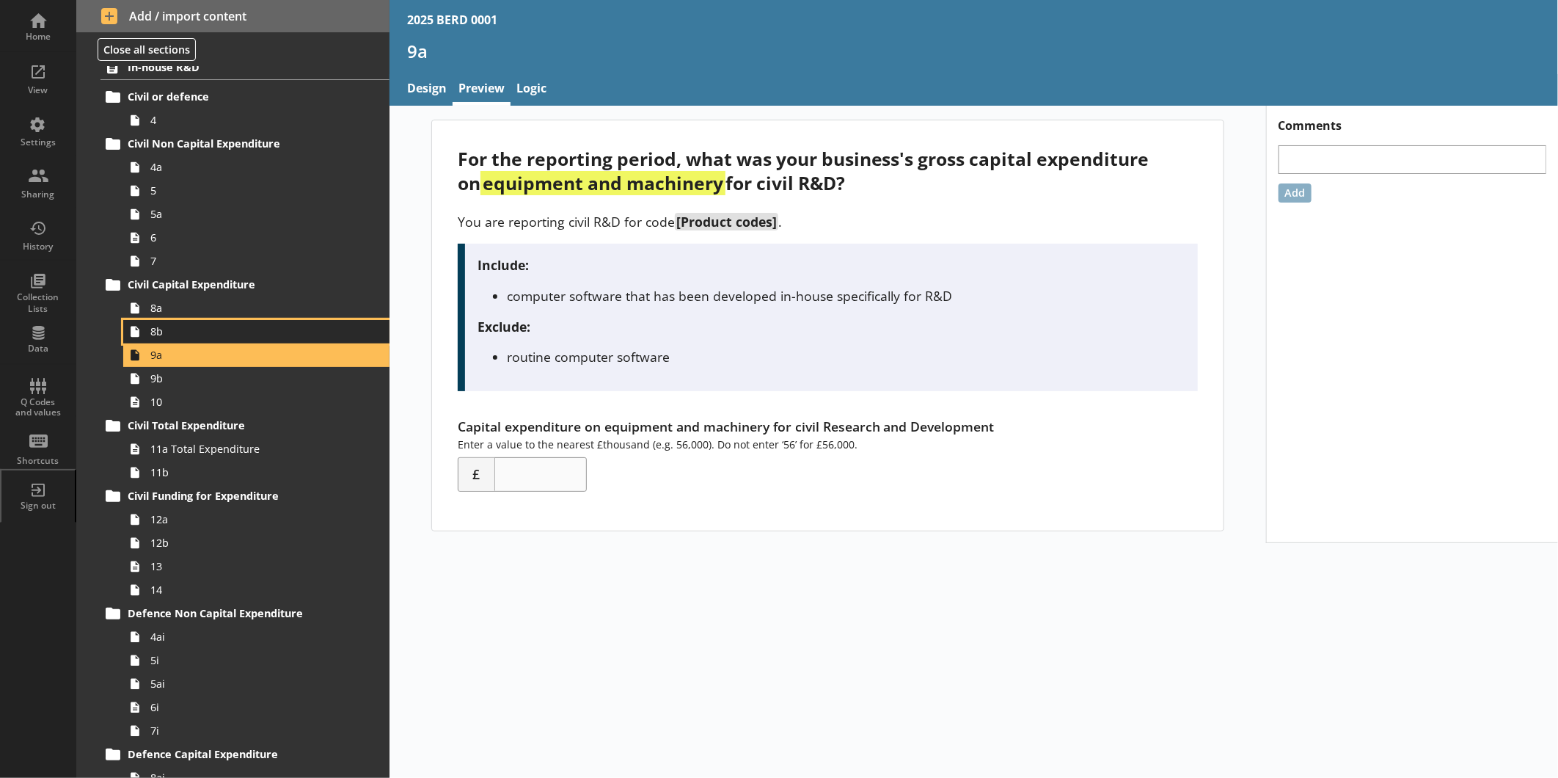
click at [201, 338] on span "8b" at bounding box center [245, 331] width 191 height 14
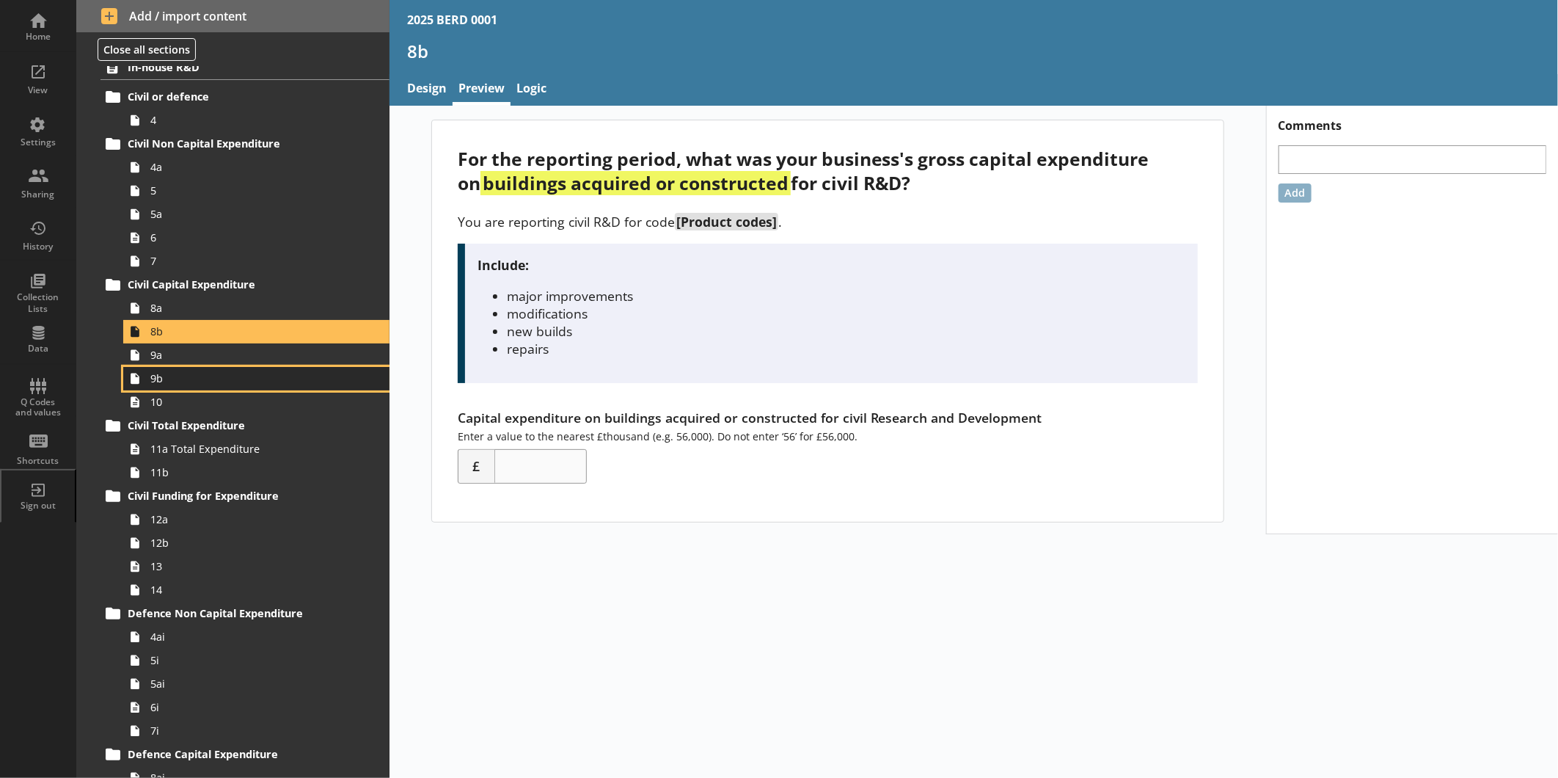
click at [193, 377] on span "9b" at bounding box center [245, 378] width 191 height 14
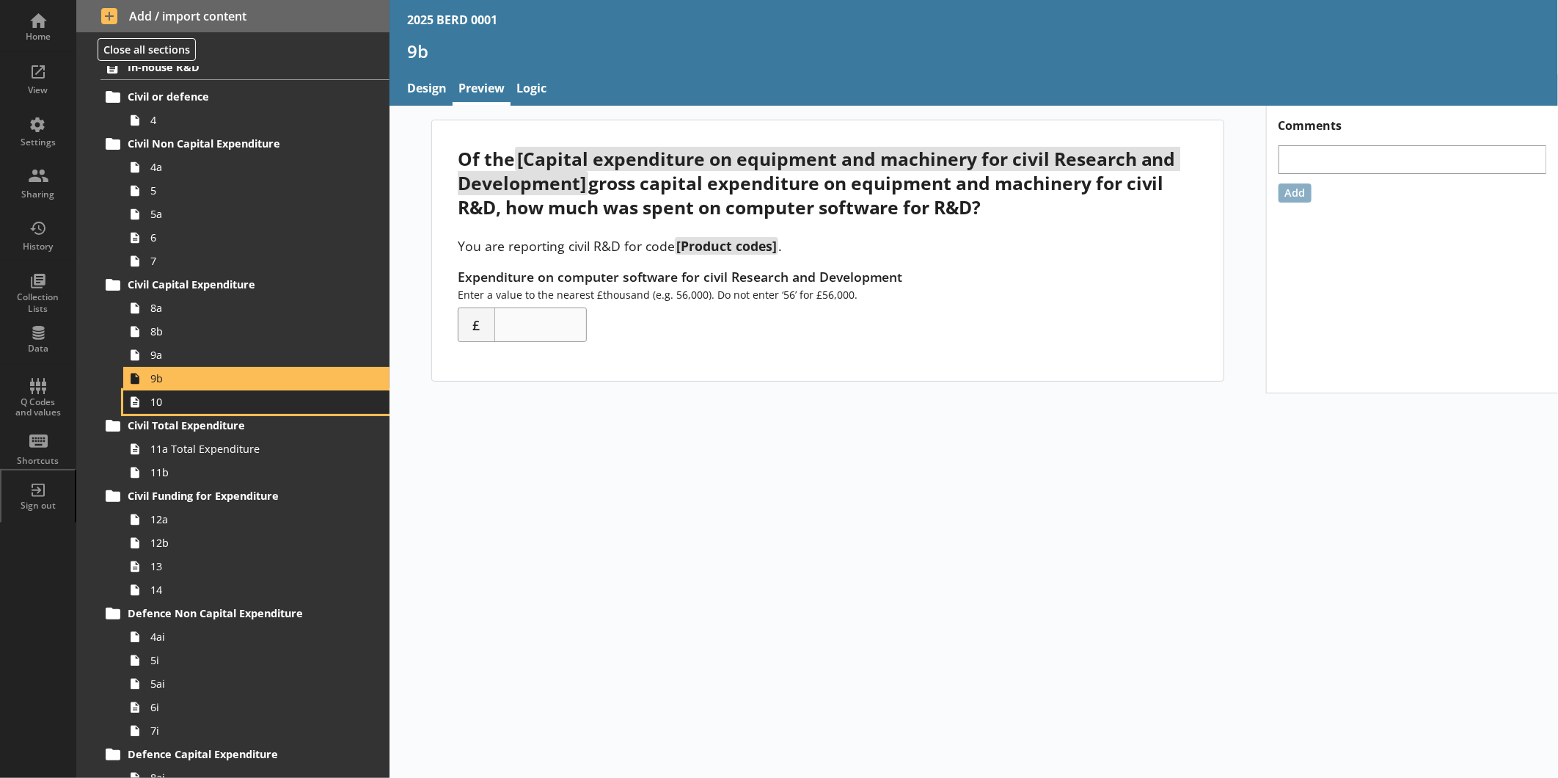
click at [194, 406] on span "10" at bounding box center [245, 402] width 191 height 14
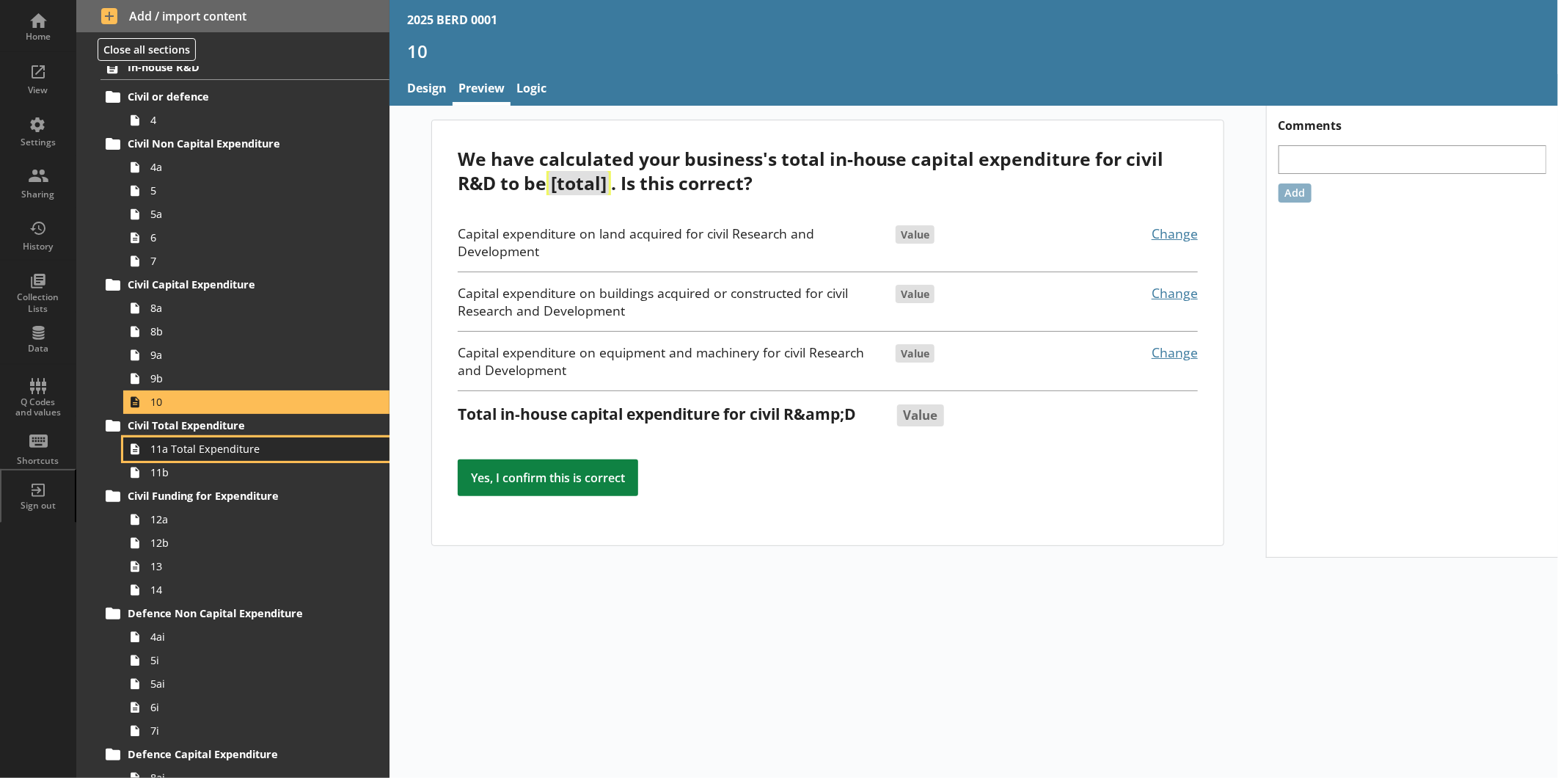
click at [215, 455] on span "11a Total Expenditure" at bounding box center [245, 449] width 191 height 14
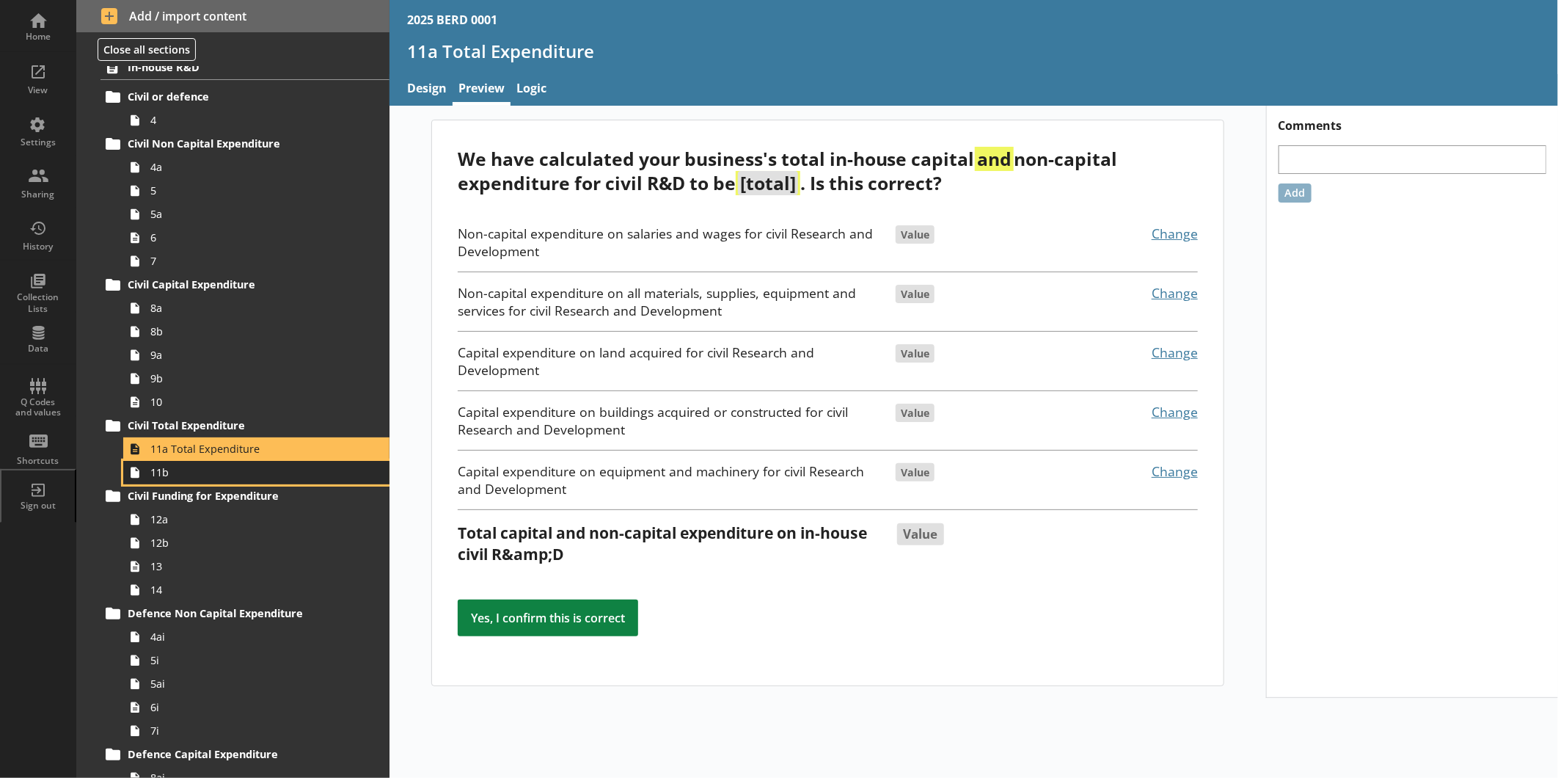
click at [216, 475] on span "11b" at bounding box center [245, 472] width 191 height 14
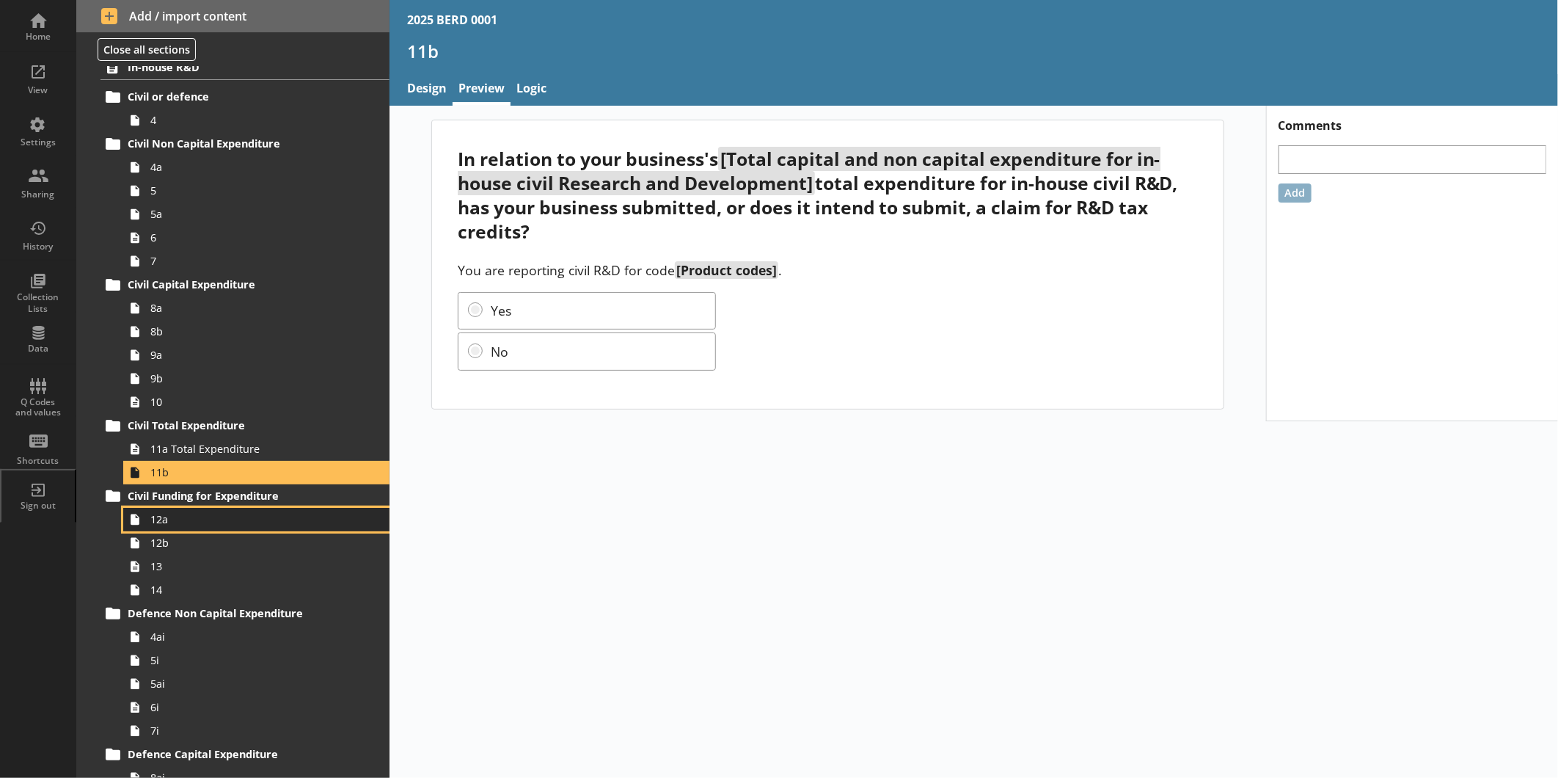
click at [209, 516] on span "12a" at bounding box center [245, 519] width 191 height 14
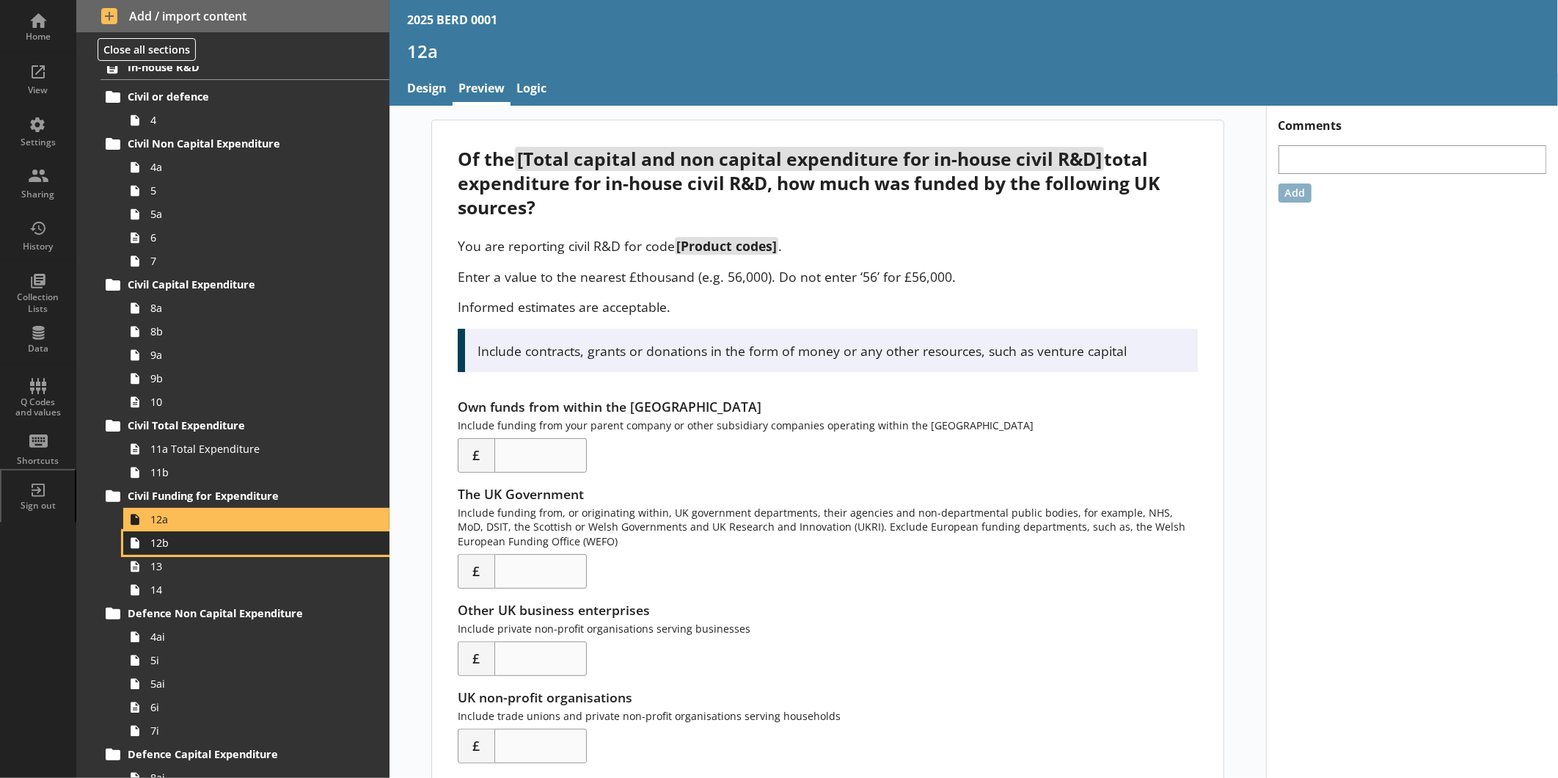
click at [214, 546] on span "12b" at bounding box center [245, 543] width 191 height 14
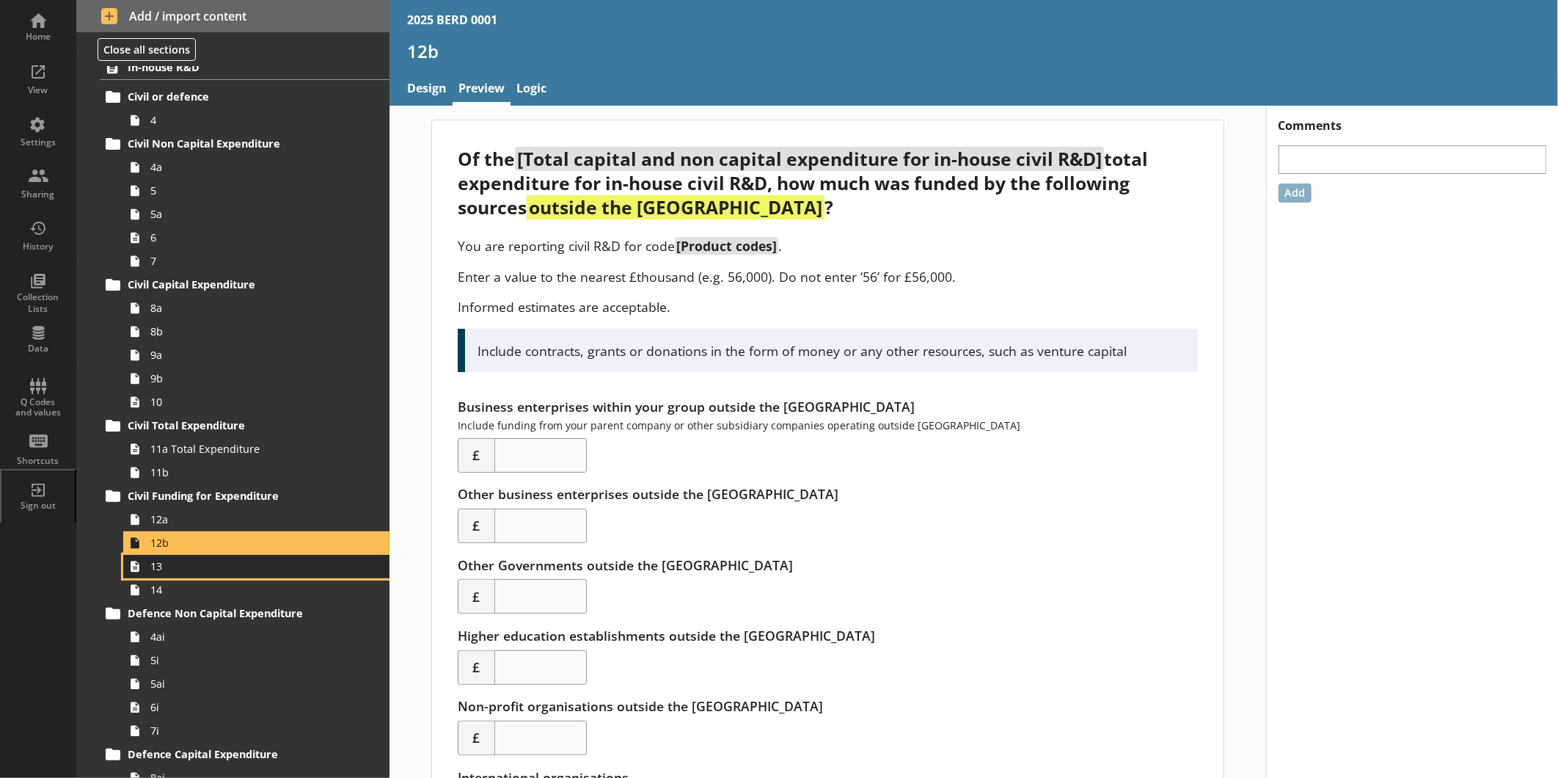
click at [222, 562] on span "13" at bounding box center [245, 566] width 191 height 14
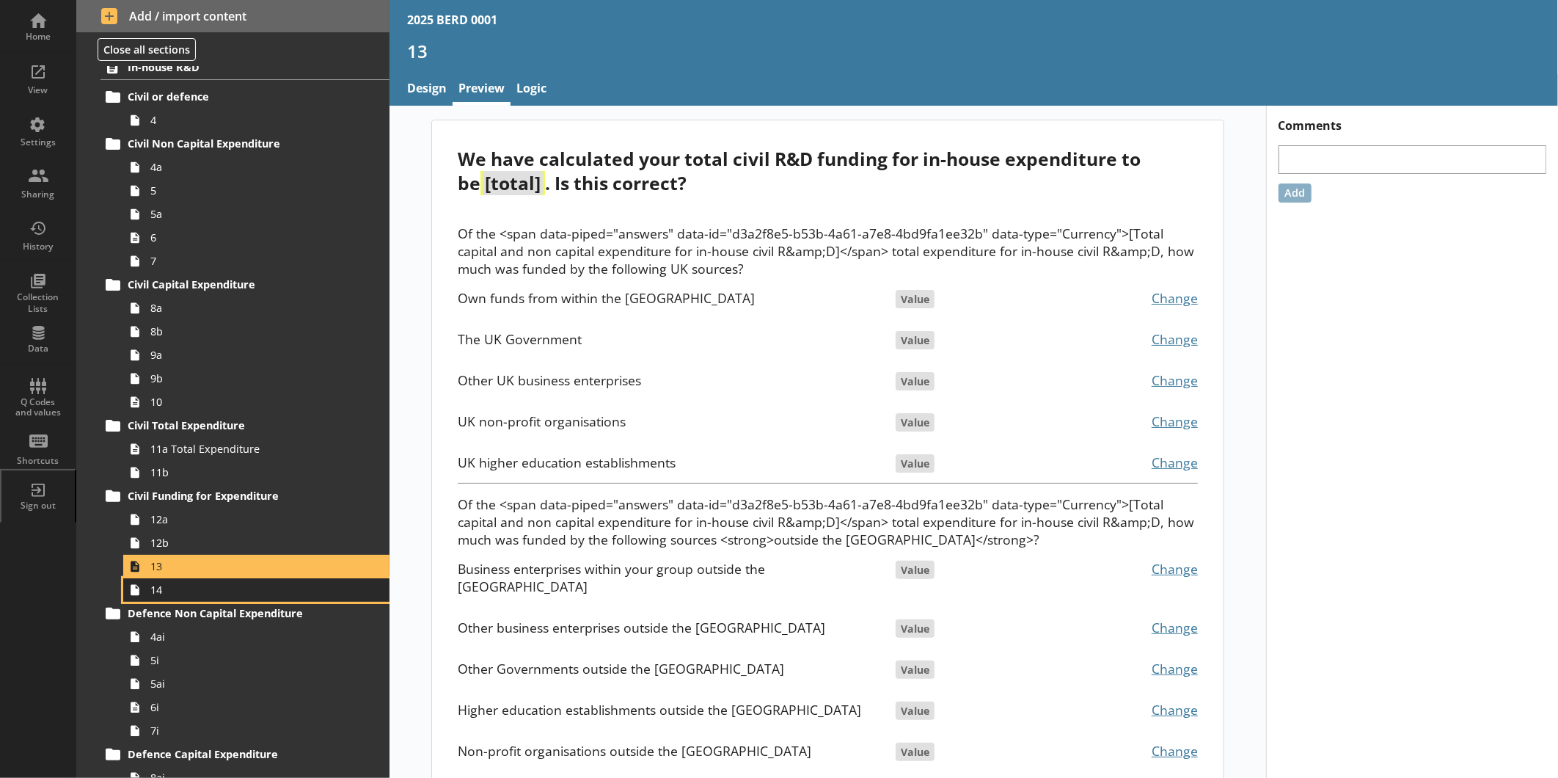
click at [223, 587] on span "14" at bounding box center [245, 590] width 191 height 14
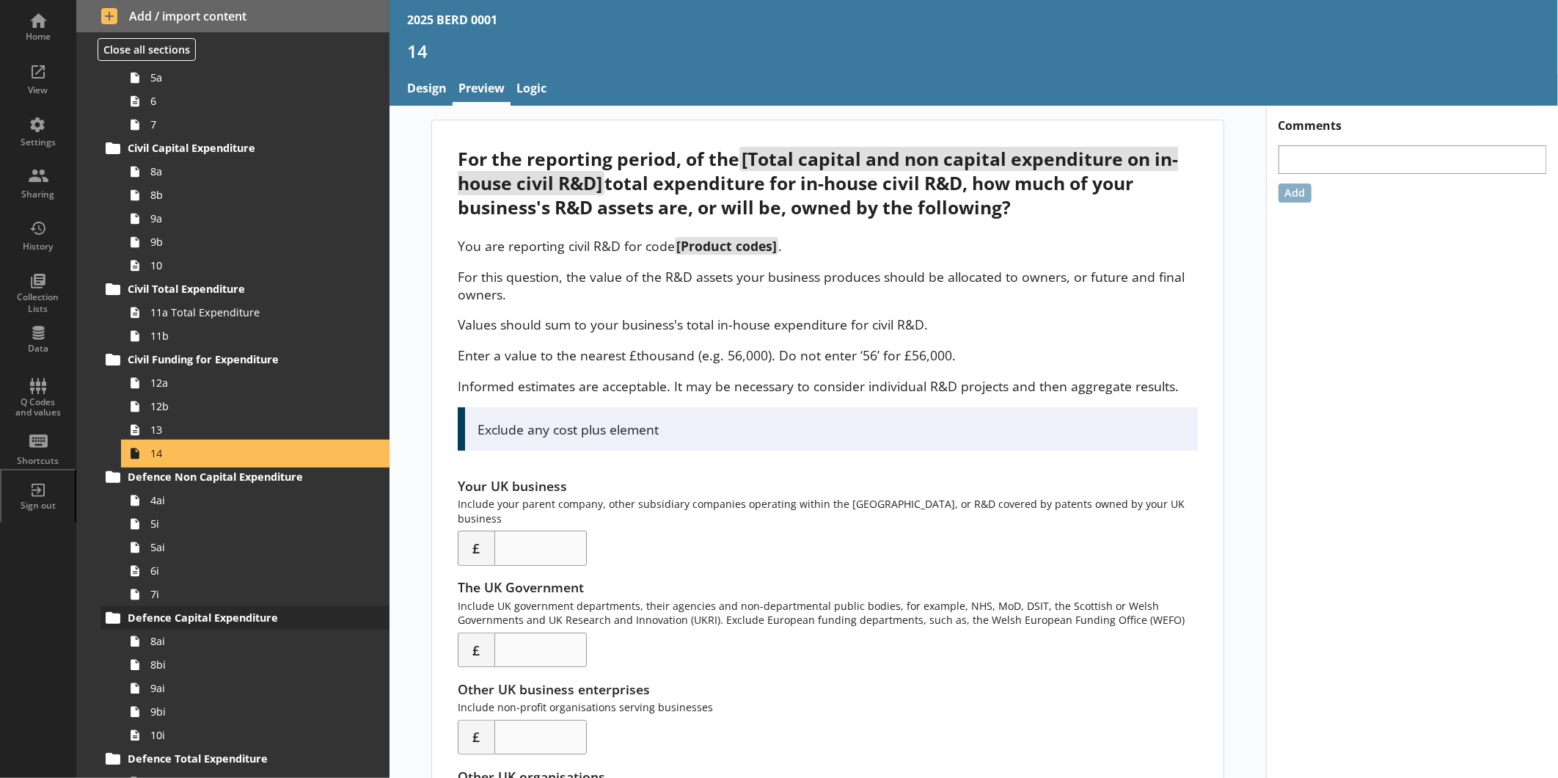
scroll to position [570, 0]
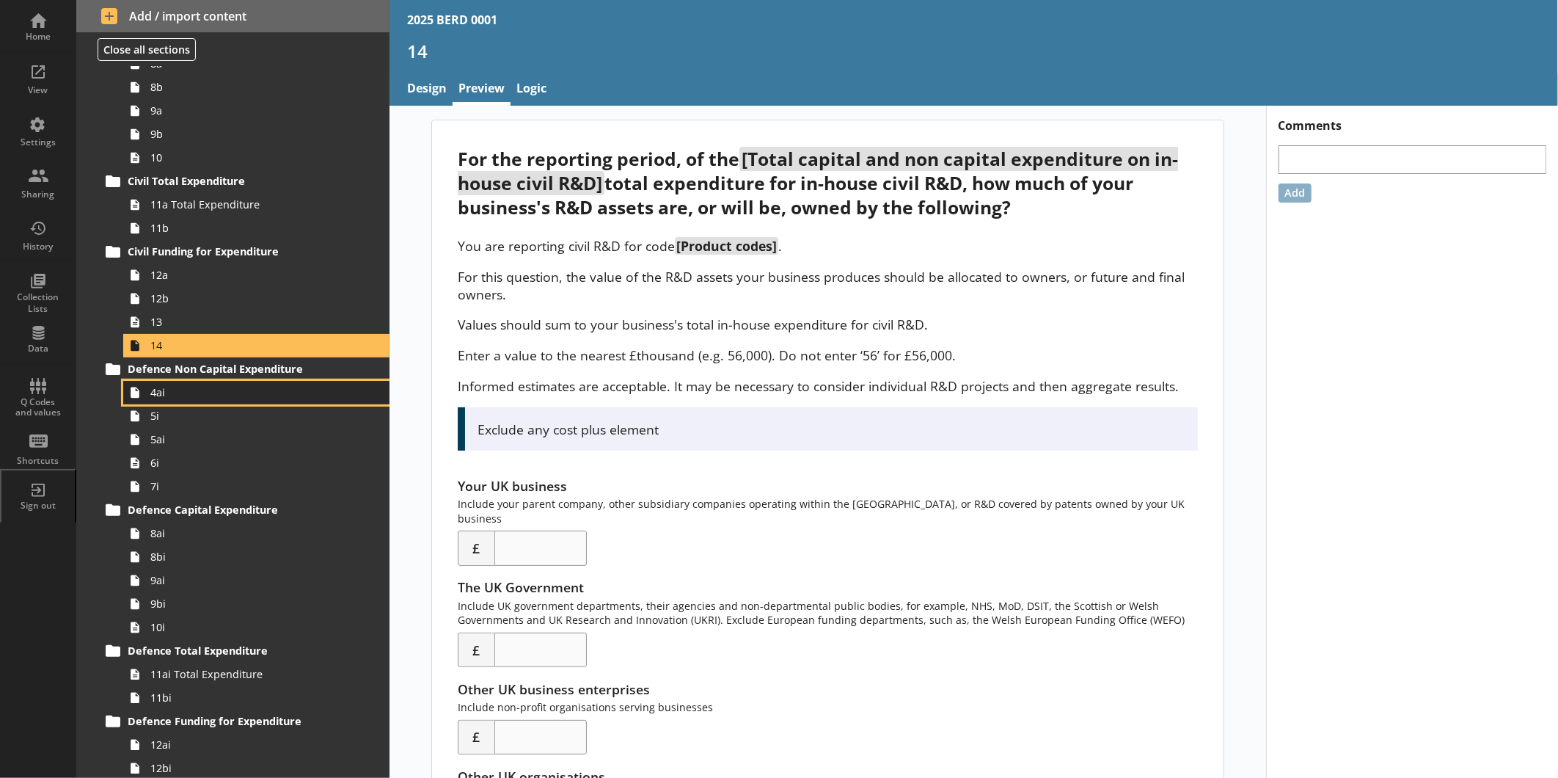
click at [208, 398] on span "4ai" at bounding box center [245, 392] width 191 height 14
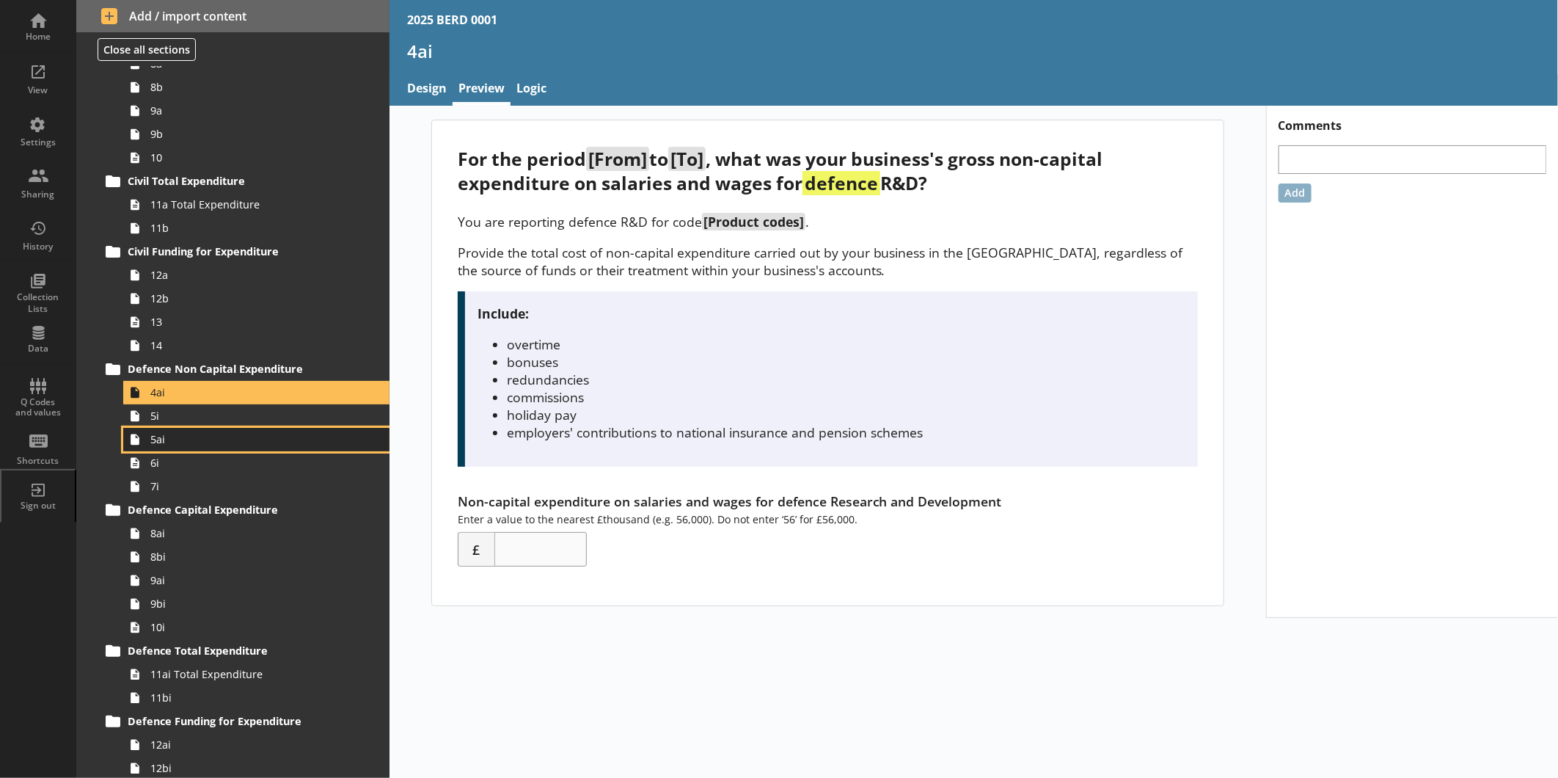
click at [206, 428] on link "5ai" at bounding box center [256, 439] width 266 height 23
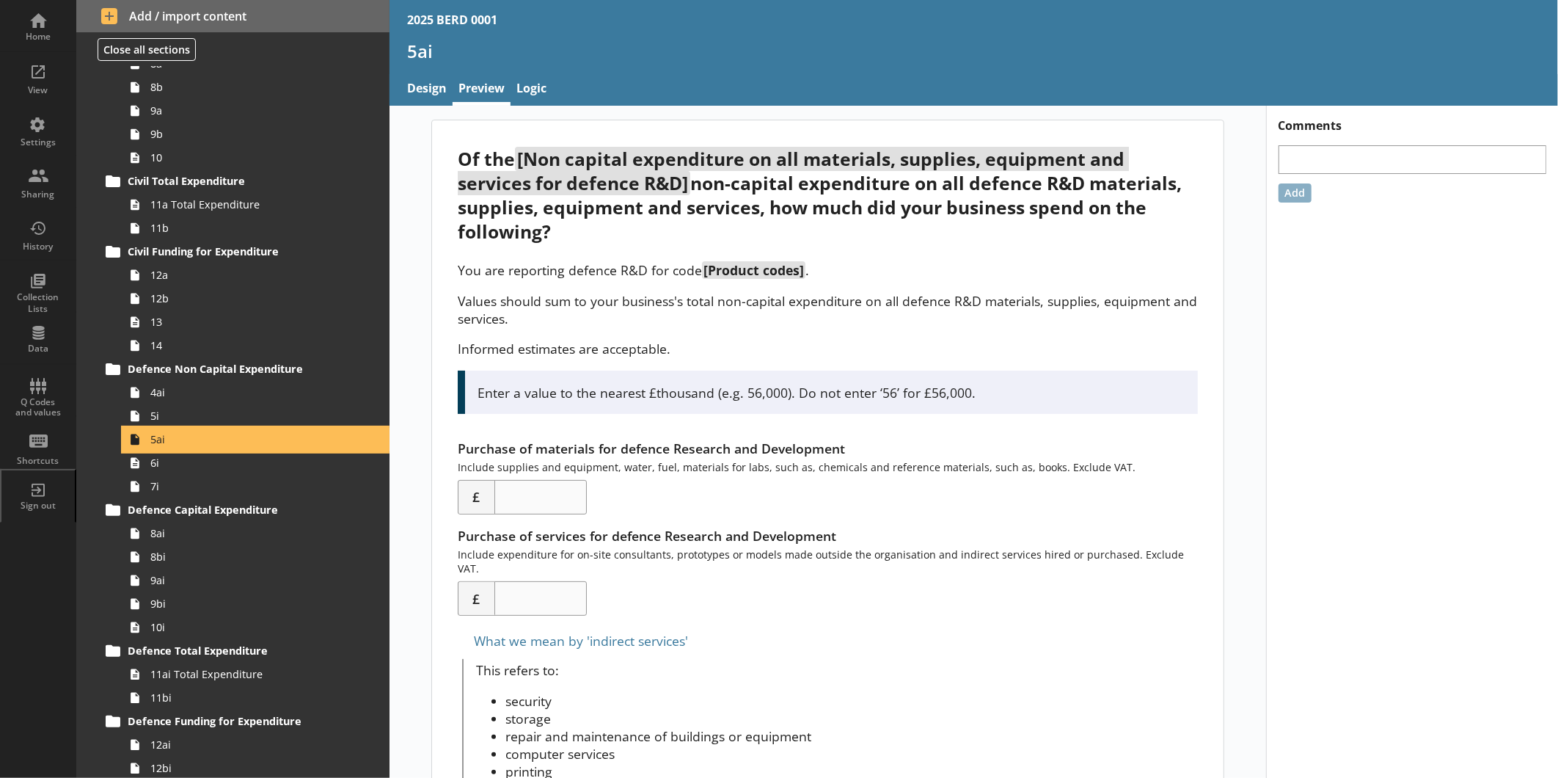
click at [210, 448] on link "5ai" at bounding box center [256, 439] width 266 height 23
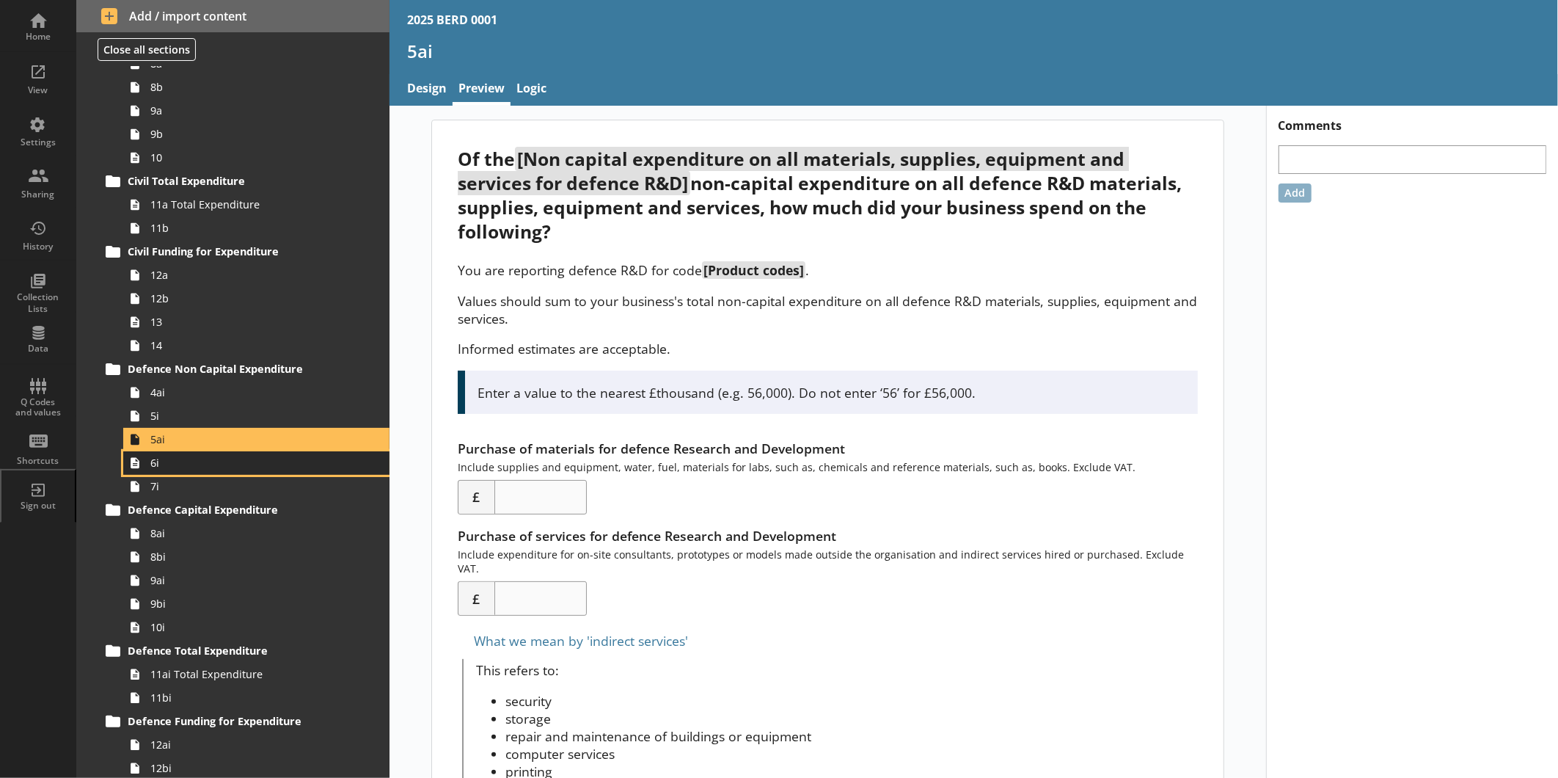
click at [208, 468] on span "6i" at bounding box center [245, 463] width 191 height 14
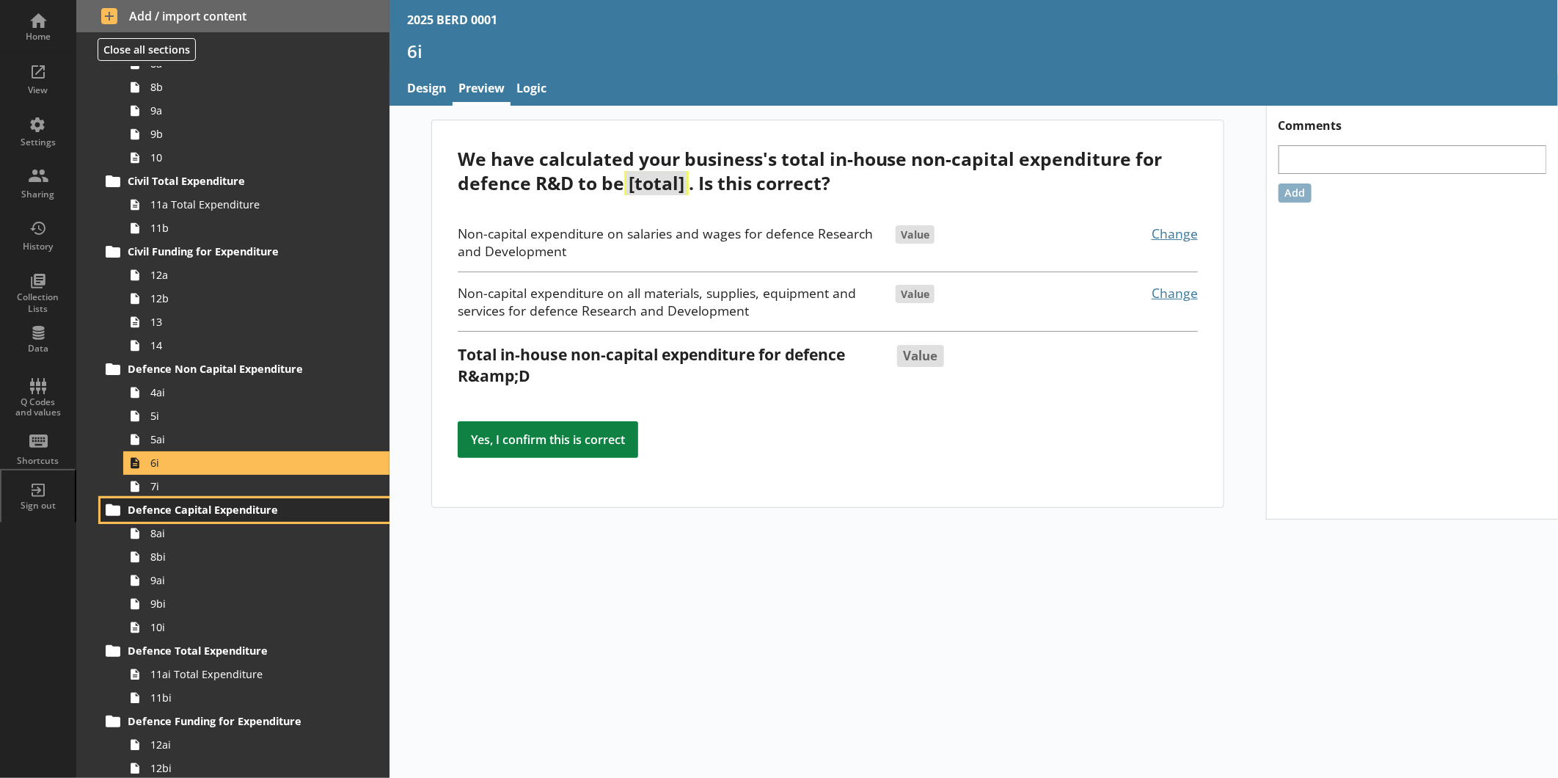
drag, startPoint x: 205, startPoint y: 497, endPoint x: 203, endPoint y: 512, distance: 15.0
click at [205, 500] on link "Defence Capital Expenditure" at bounding box center [245, 509] width 289 height 23
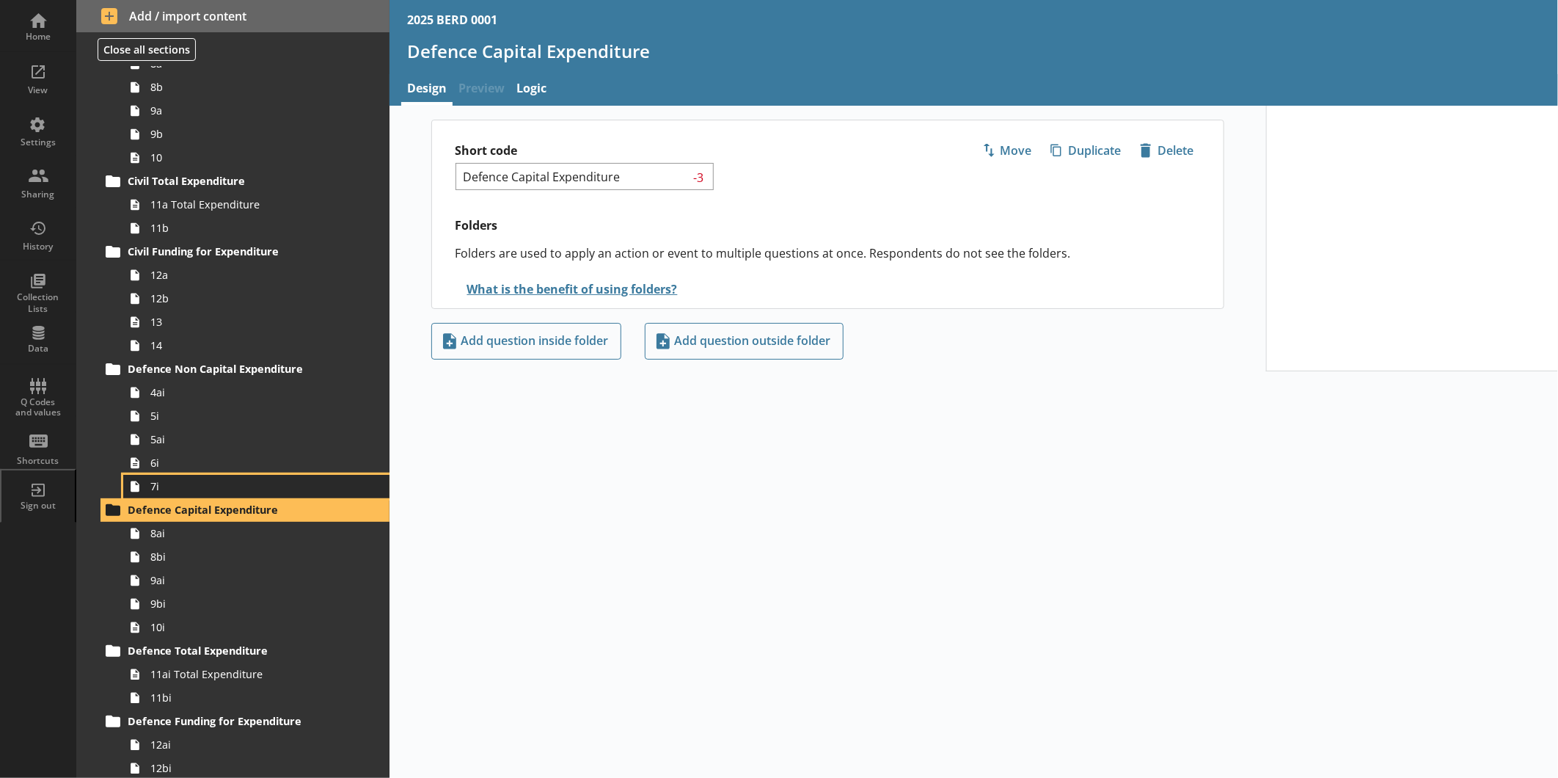
click at [207, 481] on span "7i" at bounding box center [245, 486] width 191 height 14
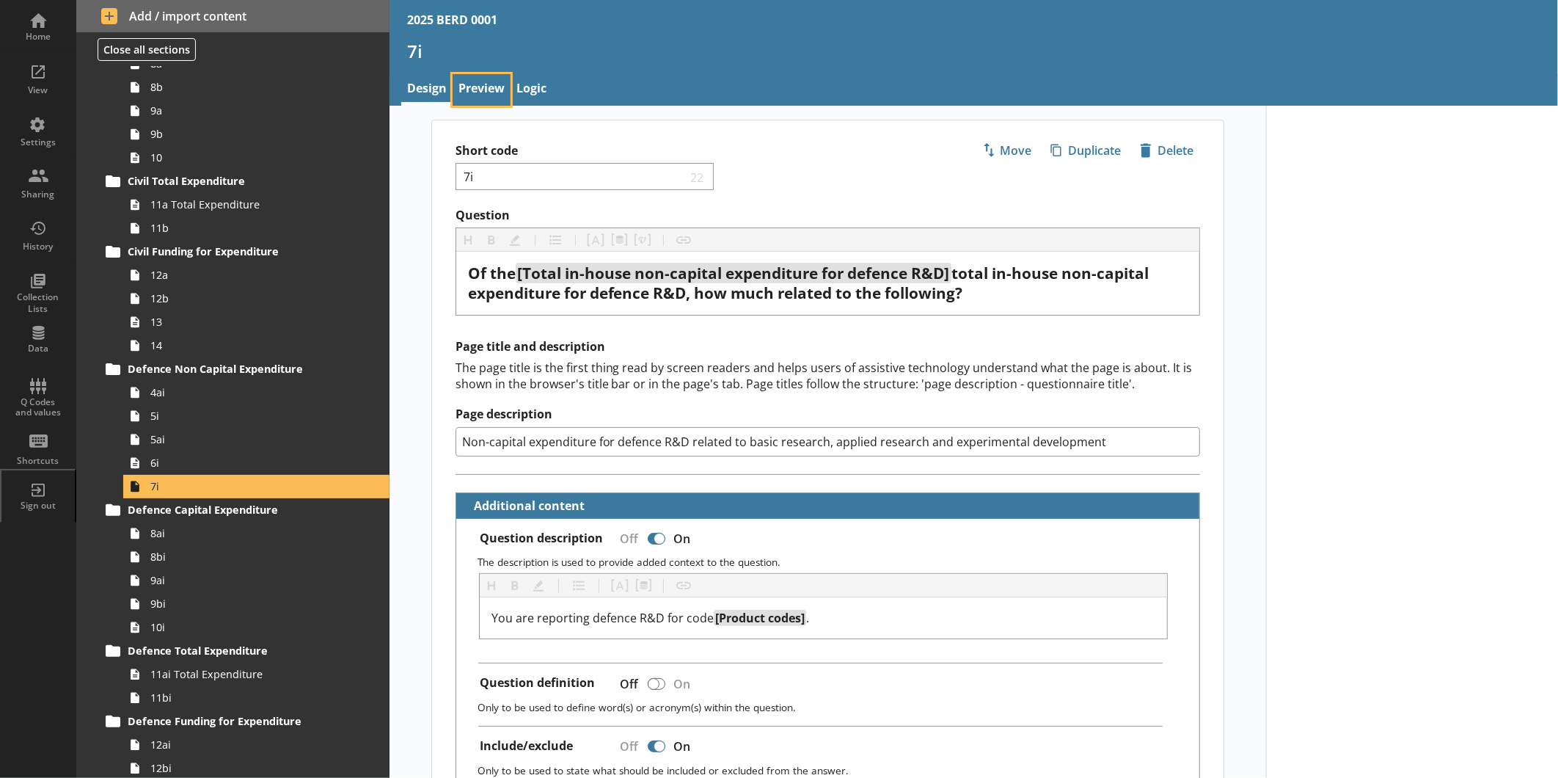
click at [470, 82] on link "Preview" at bounding box center [482, 90] width 58 height 32
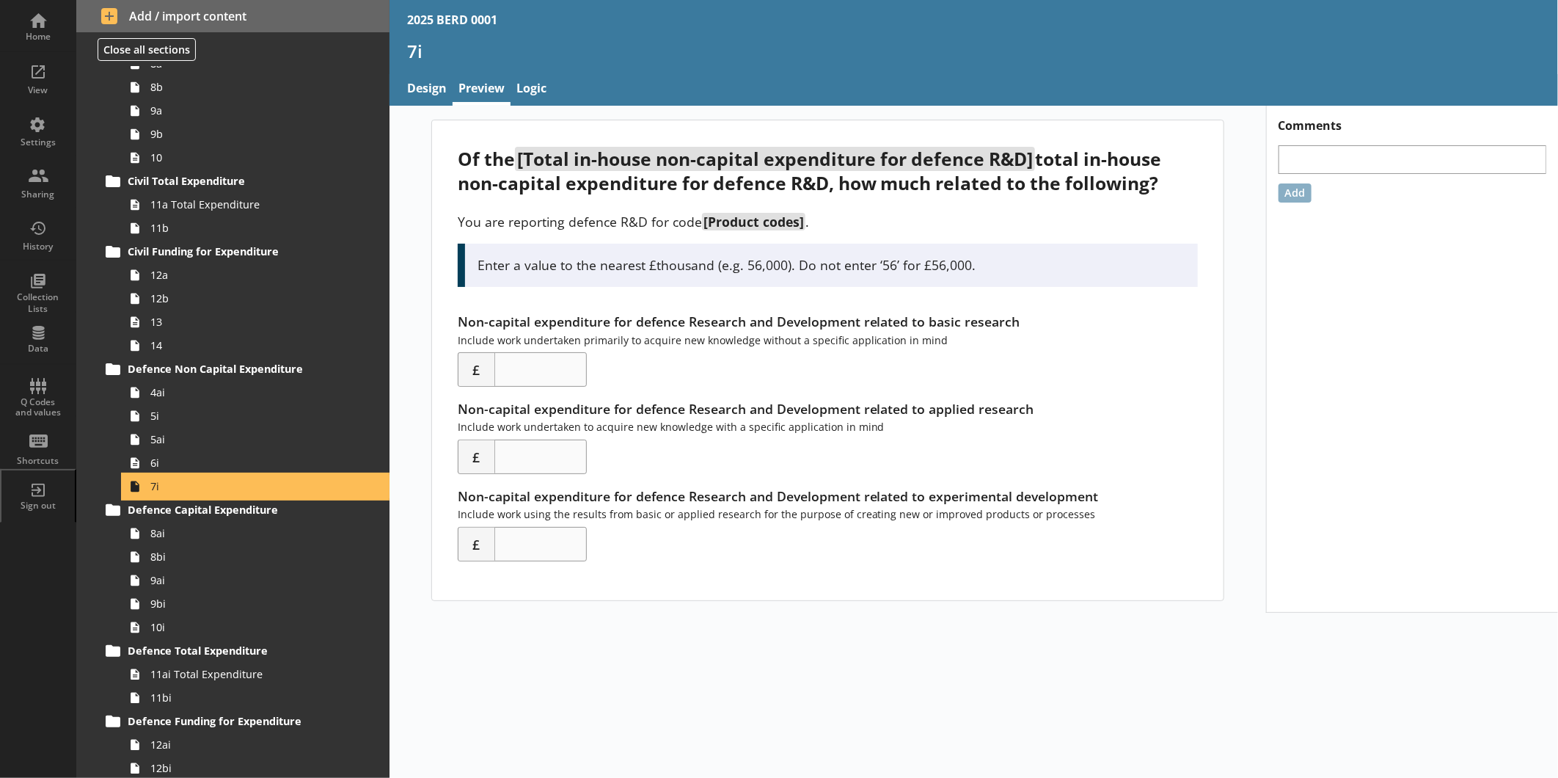
click at [149, 475] on link "7i" at bounding box center [256, 486] width 266 height 23
click at [156, 464] on span "6i" at bounding box center [245, 463] width 191 height 14
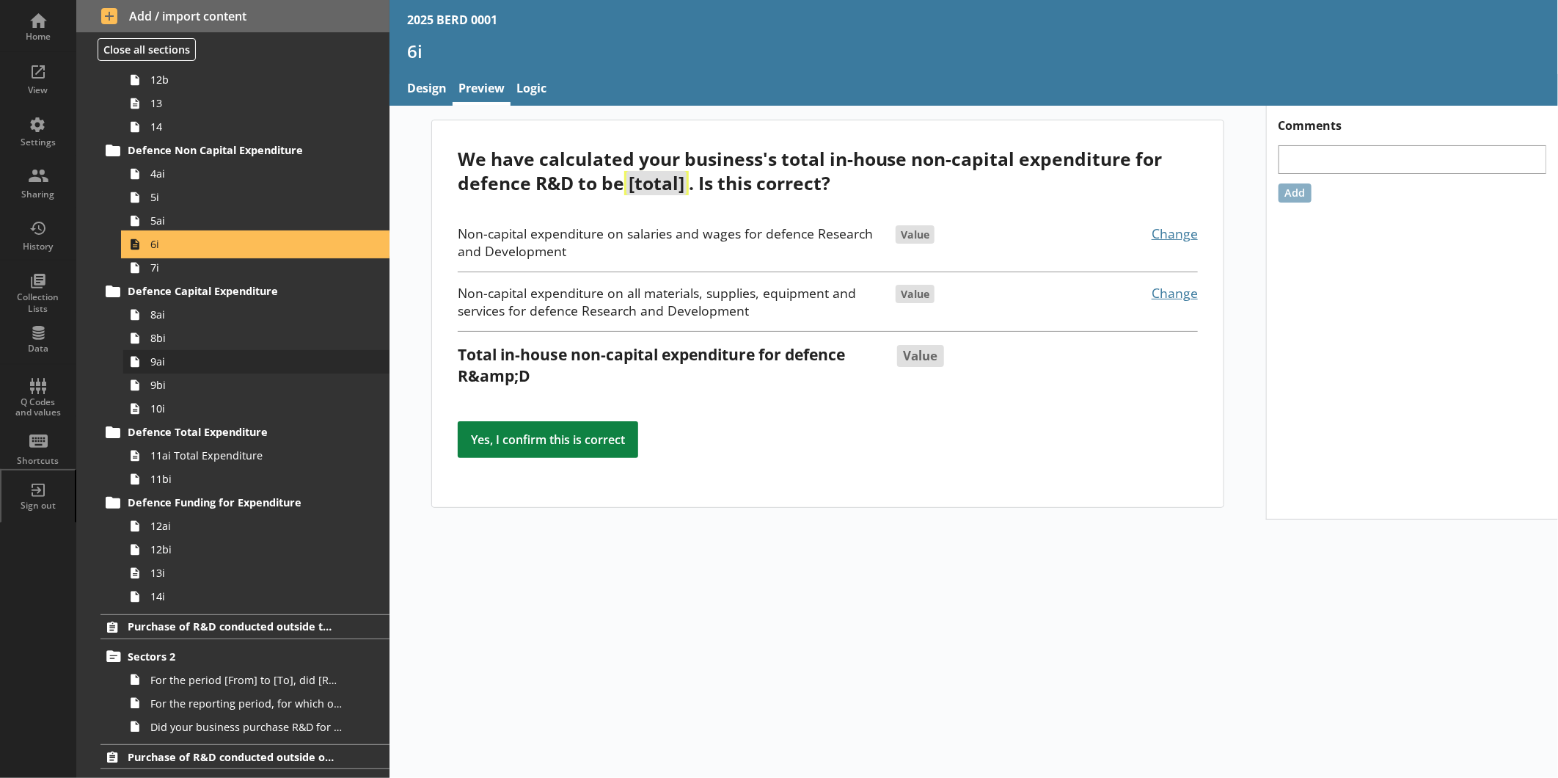
scroll to position [815, 0]
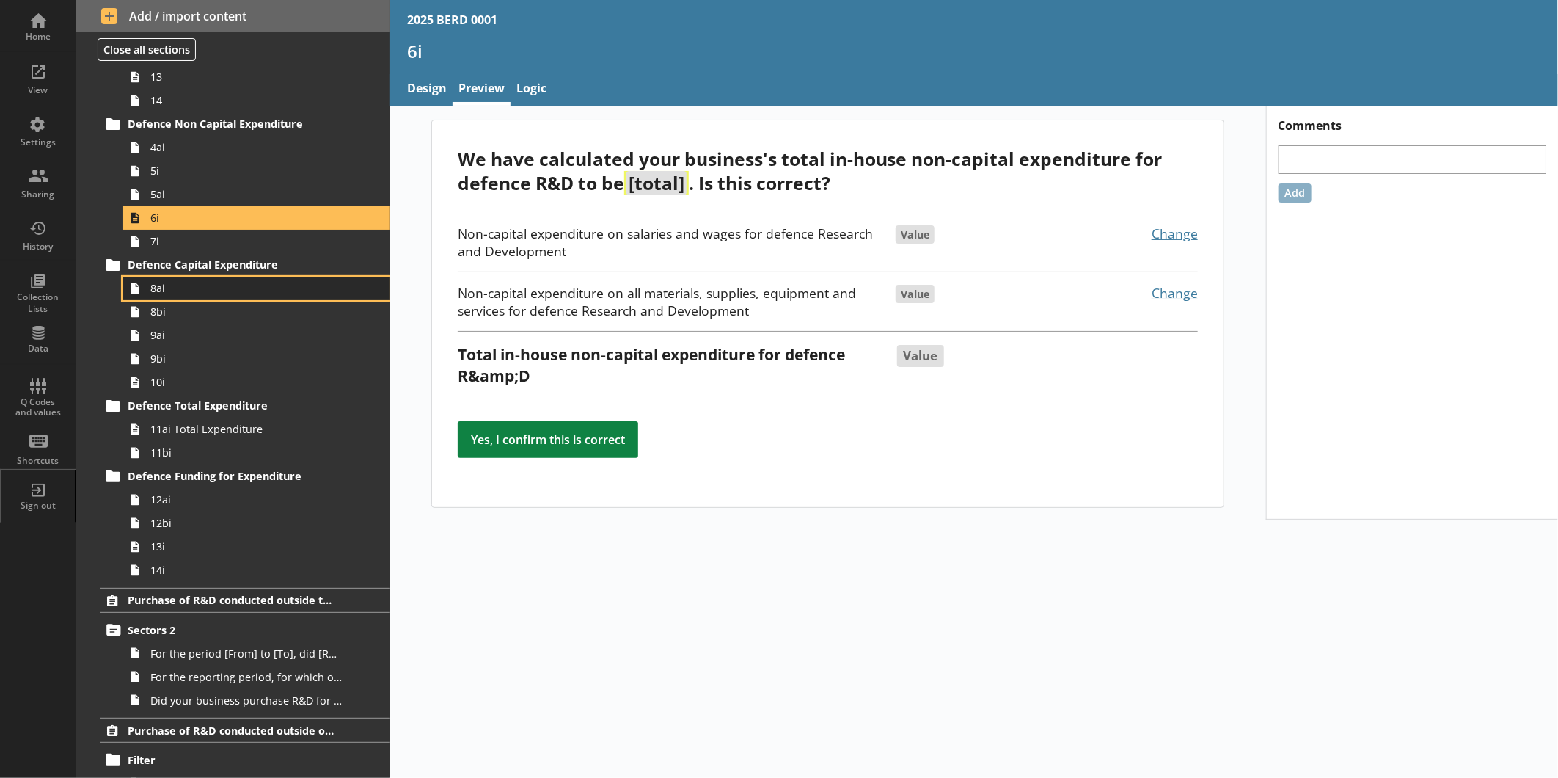
click at [192, 285] on span "8ai" at bounding box center [245, 288] width 191 height 14
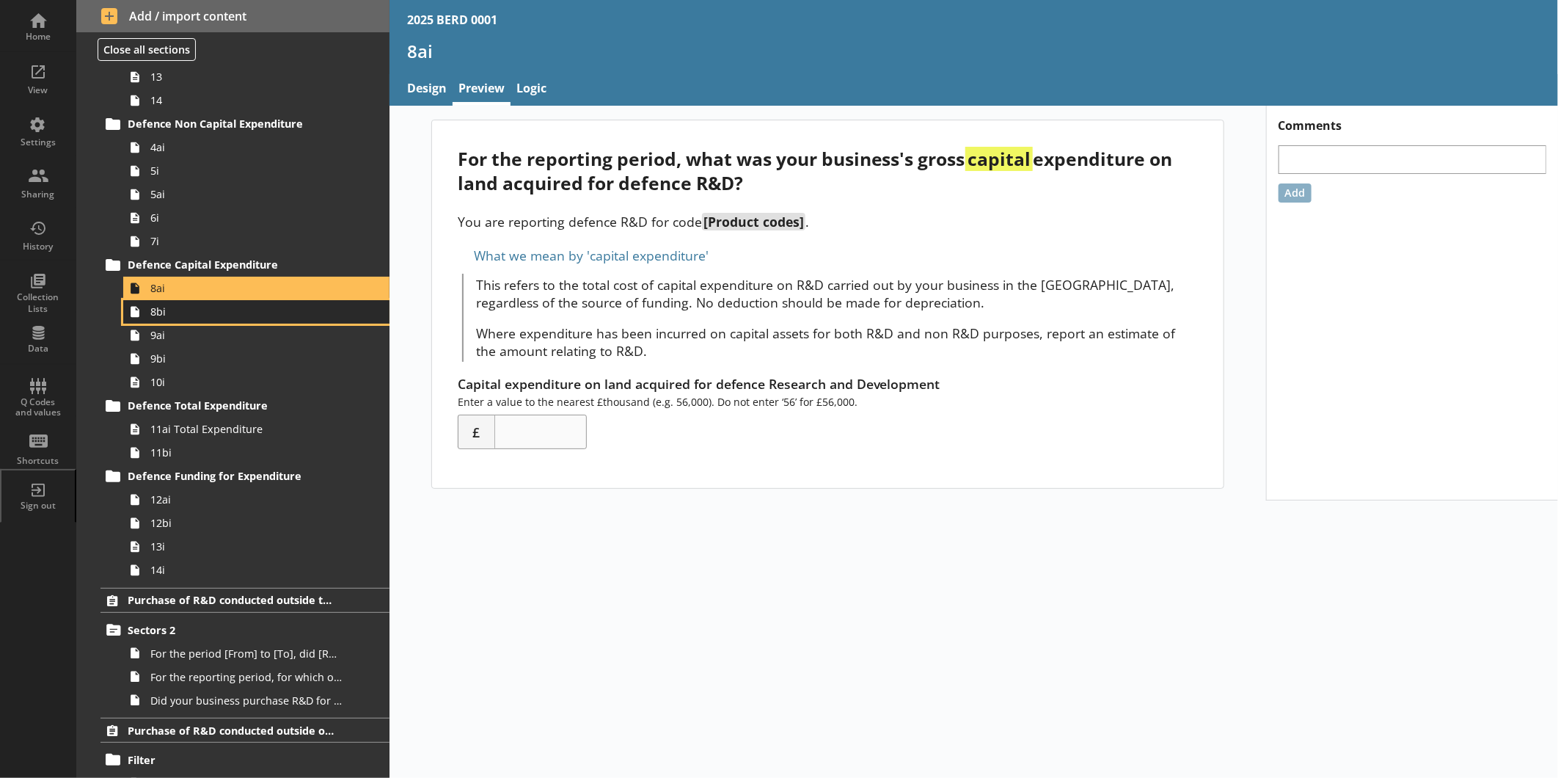
click at [208, 318] on span "8bi" at bounding box center [245, 311] width 191 height 14
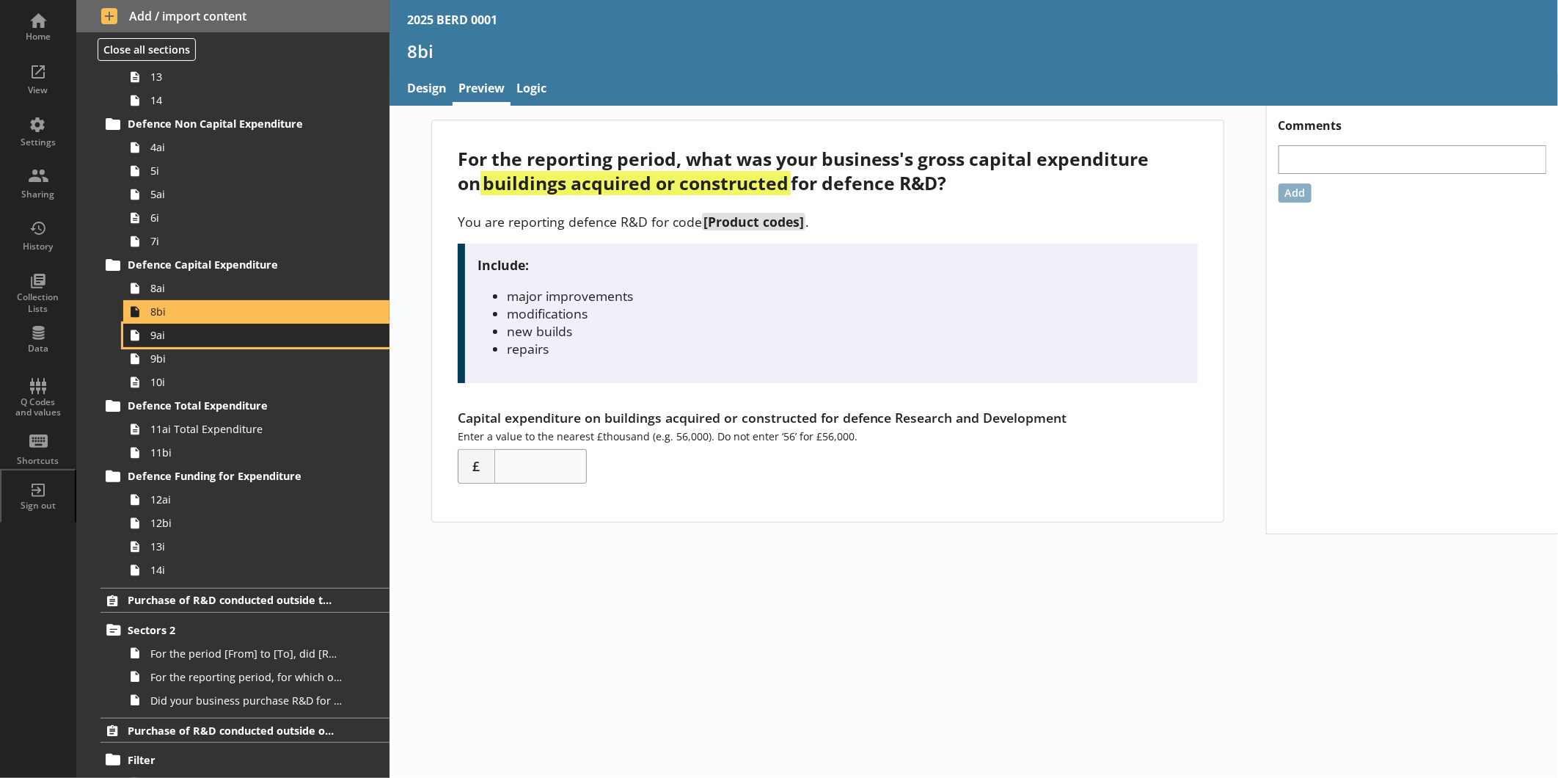
click at [210, 335] on span "9ai" at bounding box center [245, 335] width 191 height 14
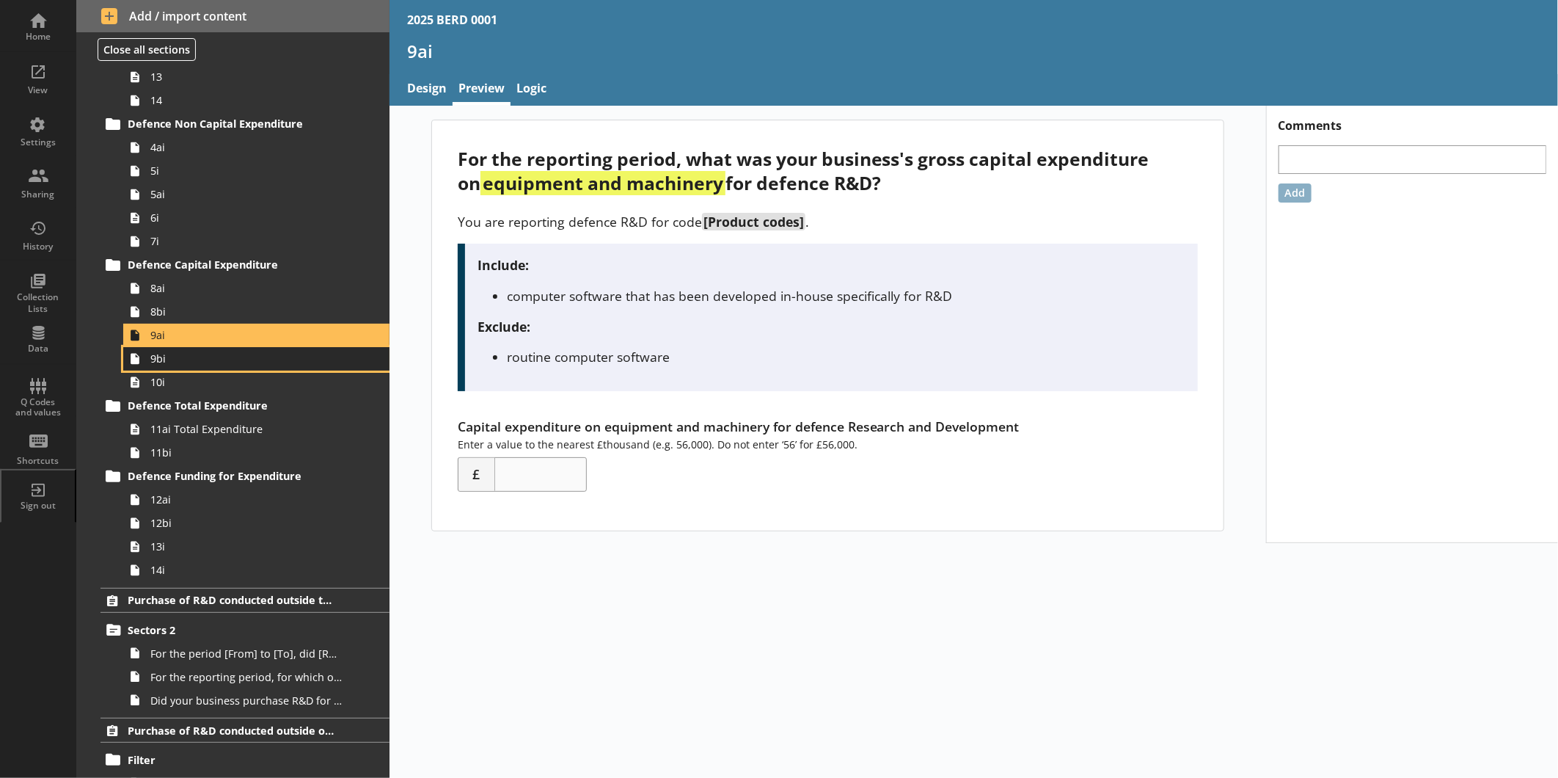
click at [208, 354] on span "9bi" at bounding box center [245, 358] width 191 height 14
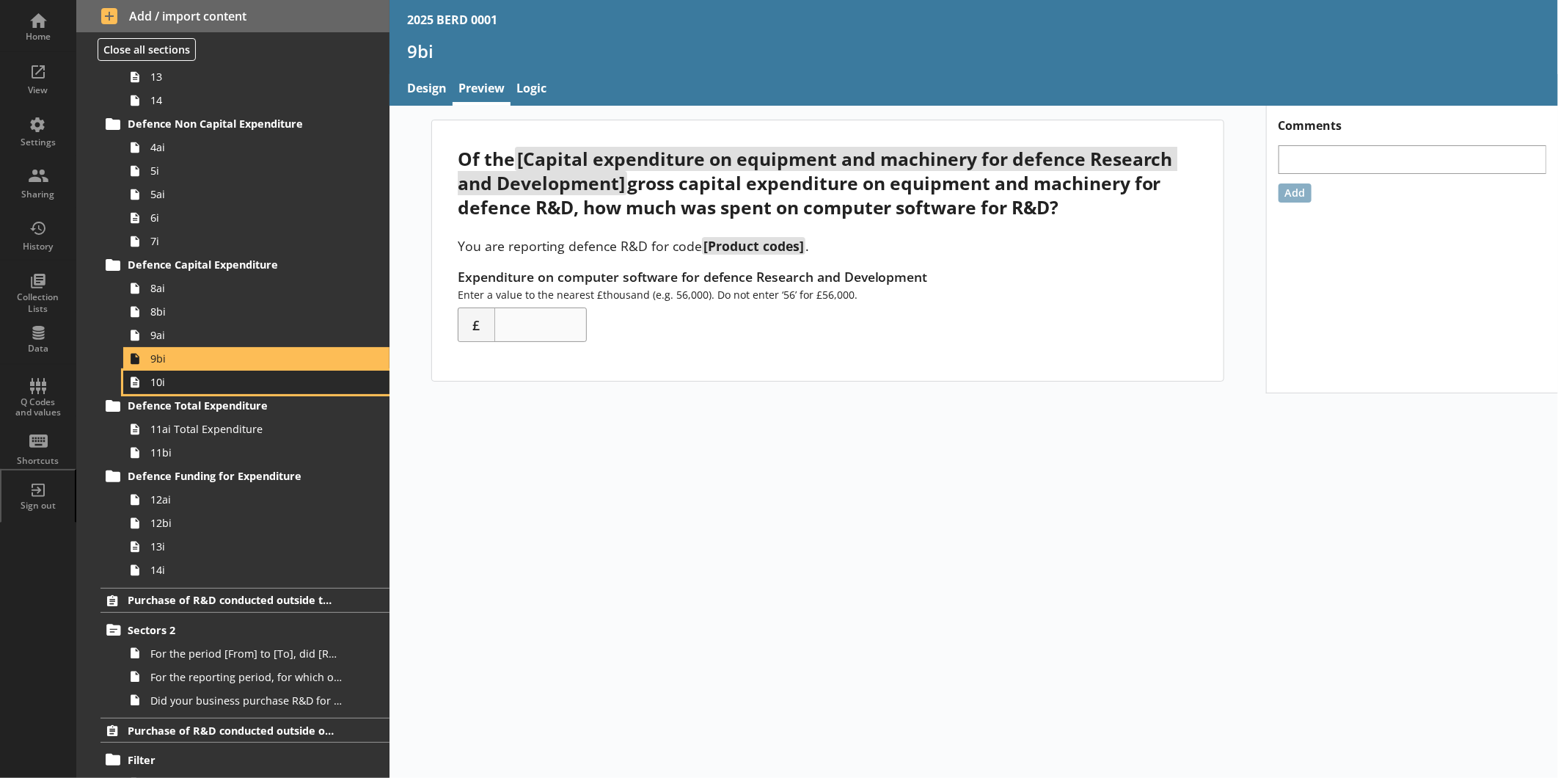
click at [203, 387] on span "10i" at bounding box center [245, 382] width 191 height 14
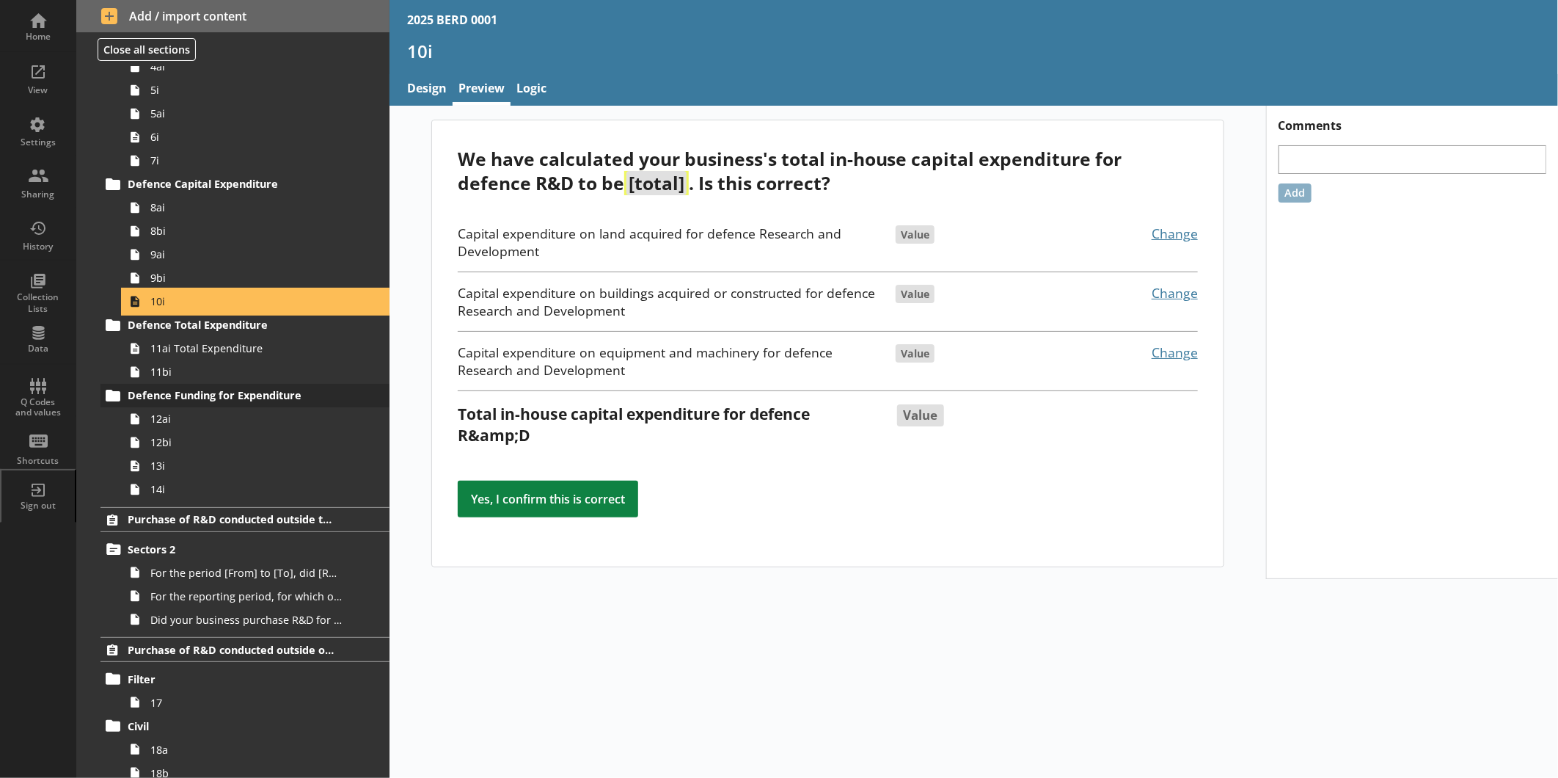
scroll to position [897, 0]
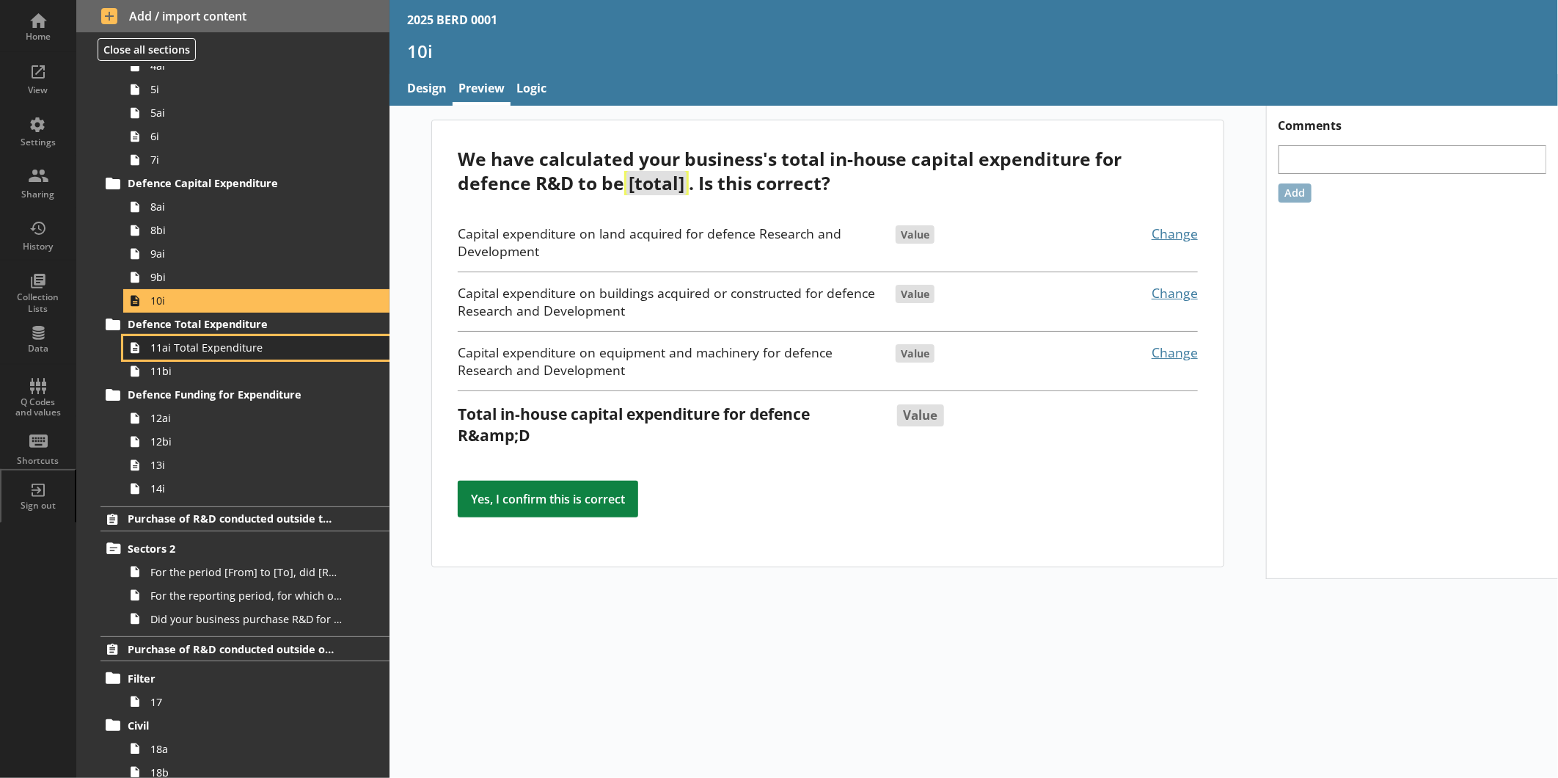
click at [214, 346] on span "11ai Total Expenditure" at bounding box center [245, 347] width 191 height 14
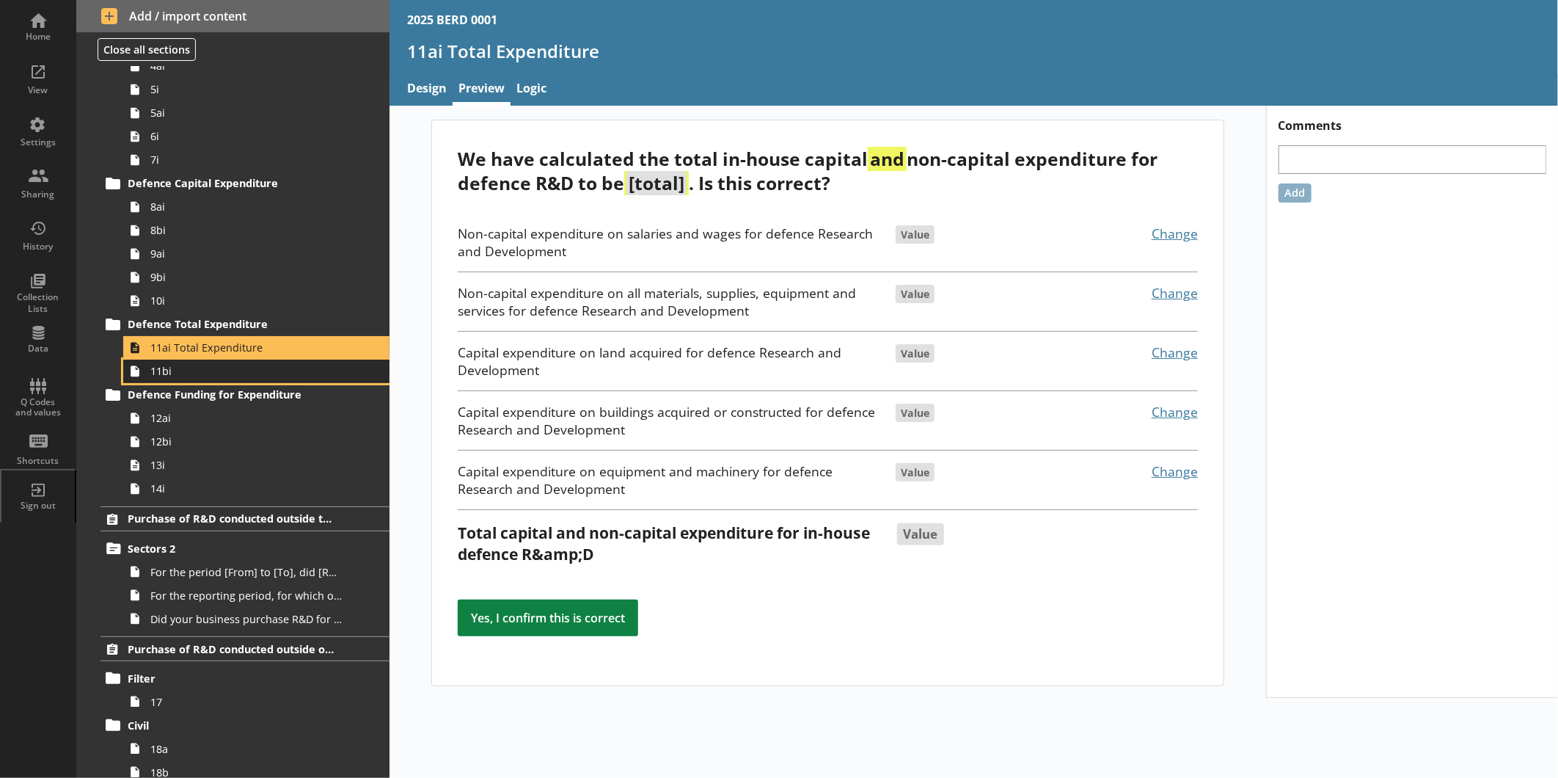
click at [214, 377] on span "11bi" at bounding box center [245, 371] width 191 height 14
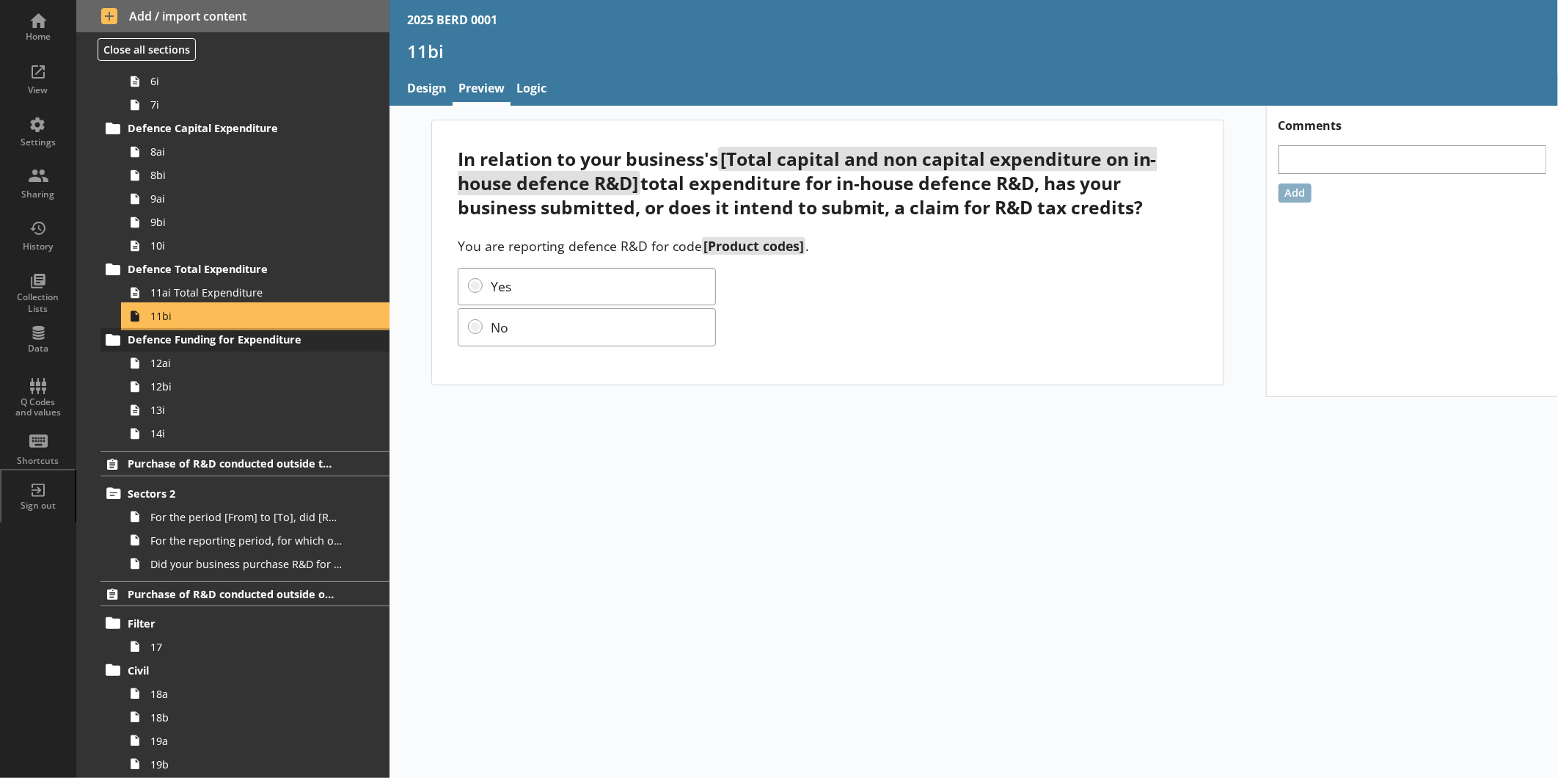
scroll to position [1141, 0]
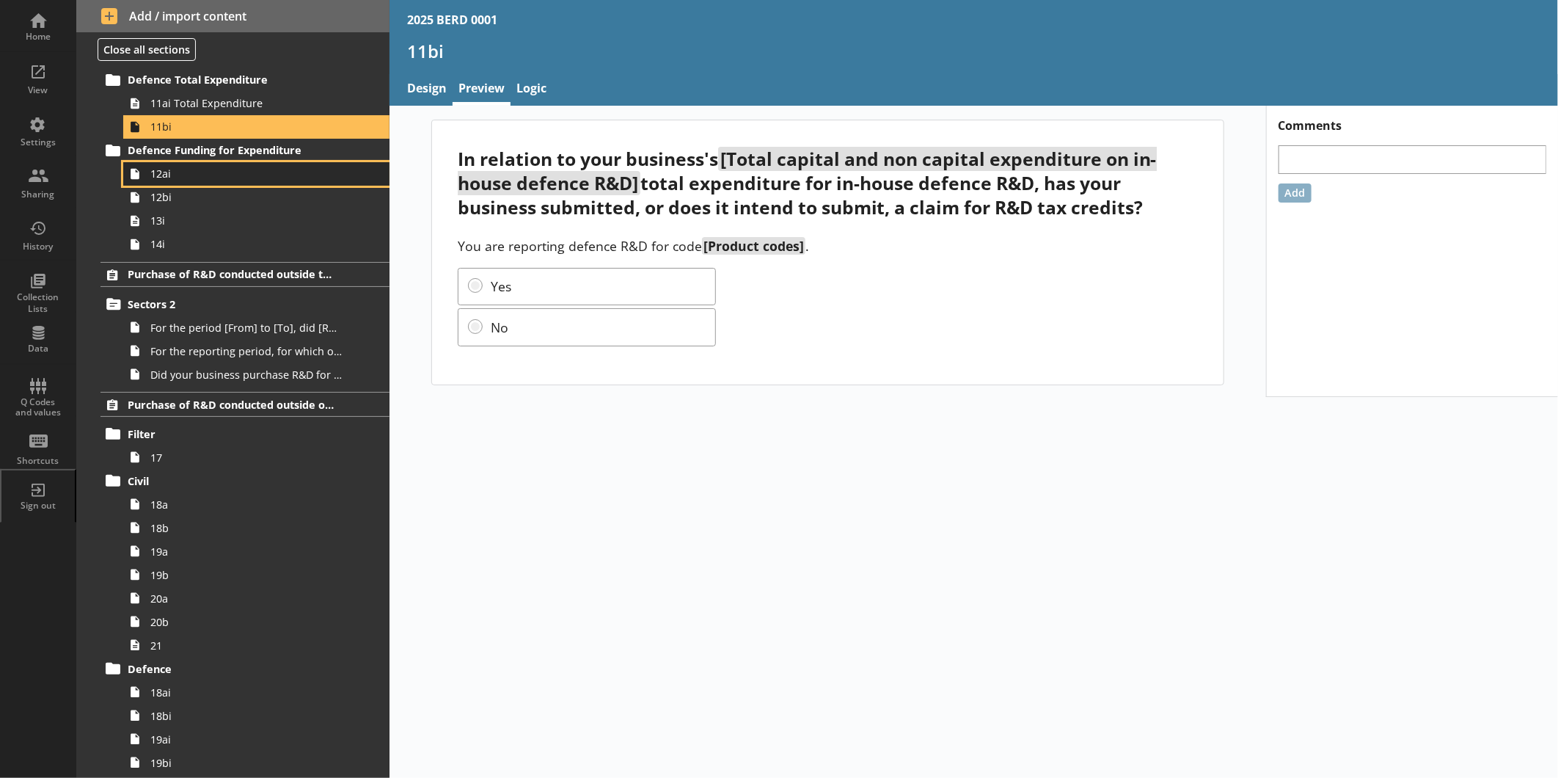
click at [214, 167] on span "12ai" at bounding box center [245, 174] width 191 height 14
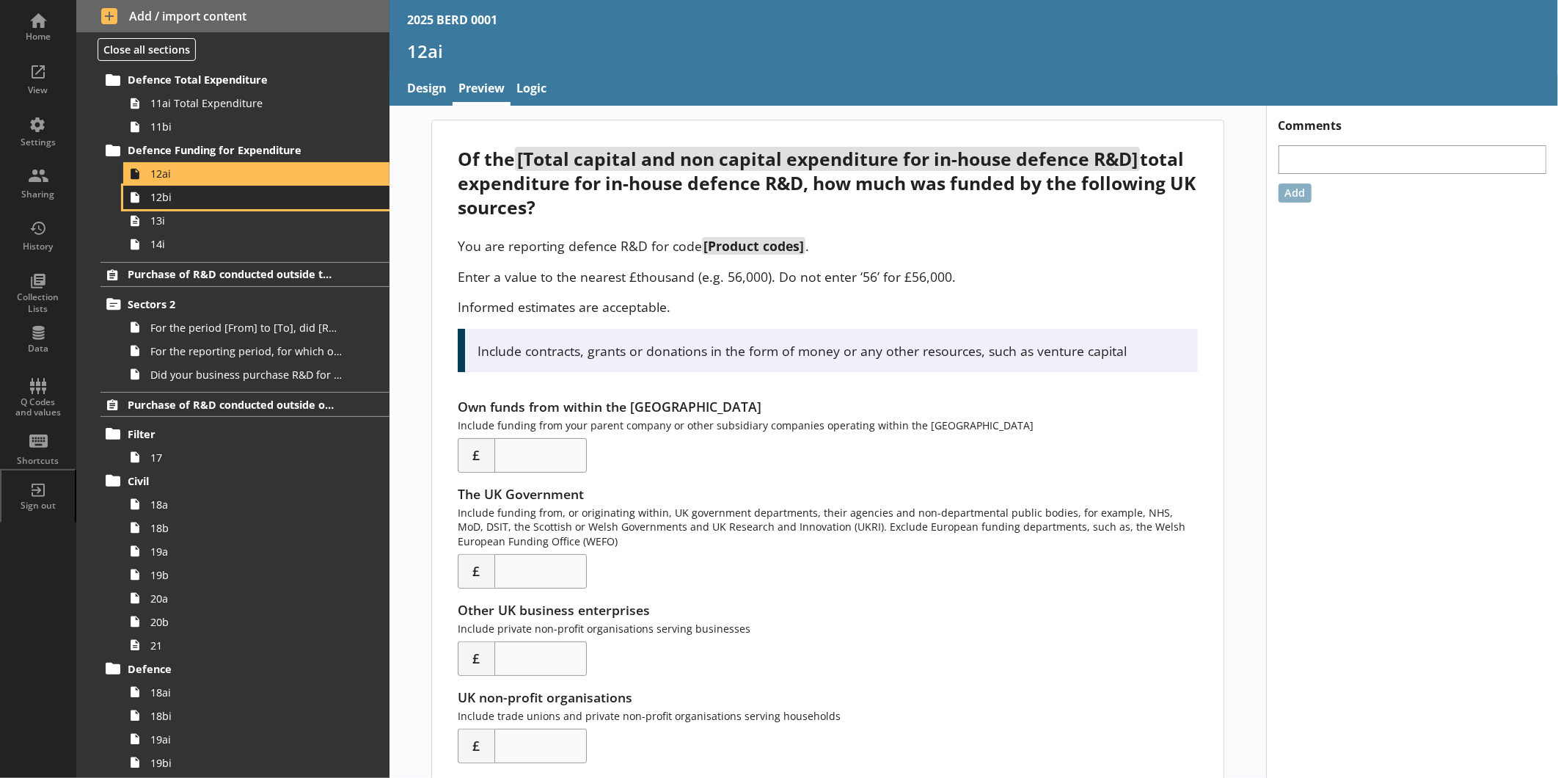
click at [219, 193] on span "12bi" at bounding box center [245, 197] width 191 height 14
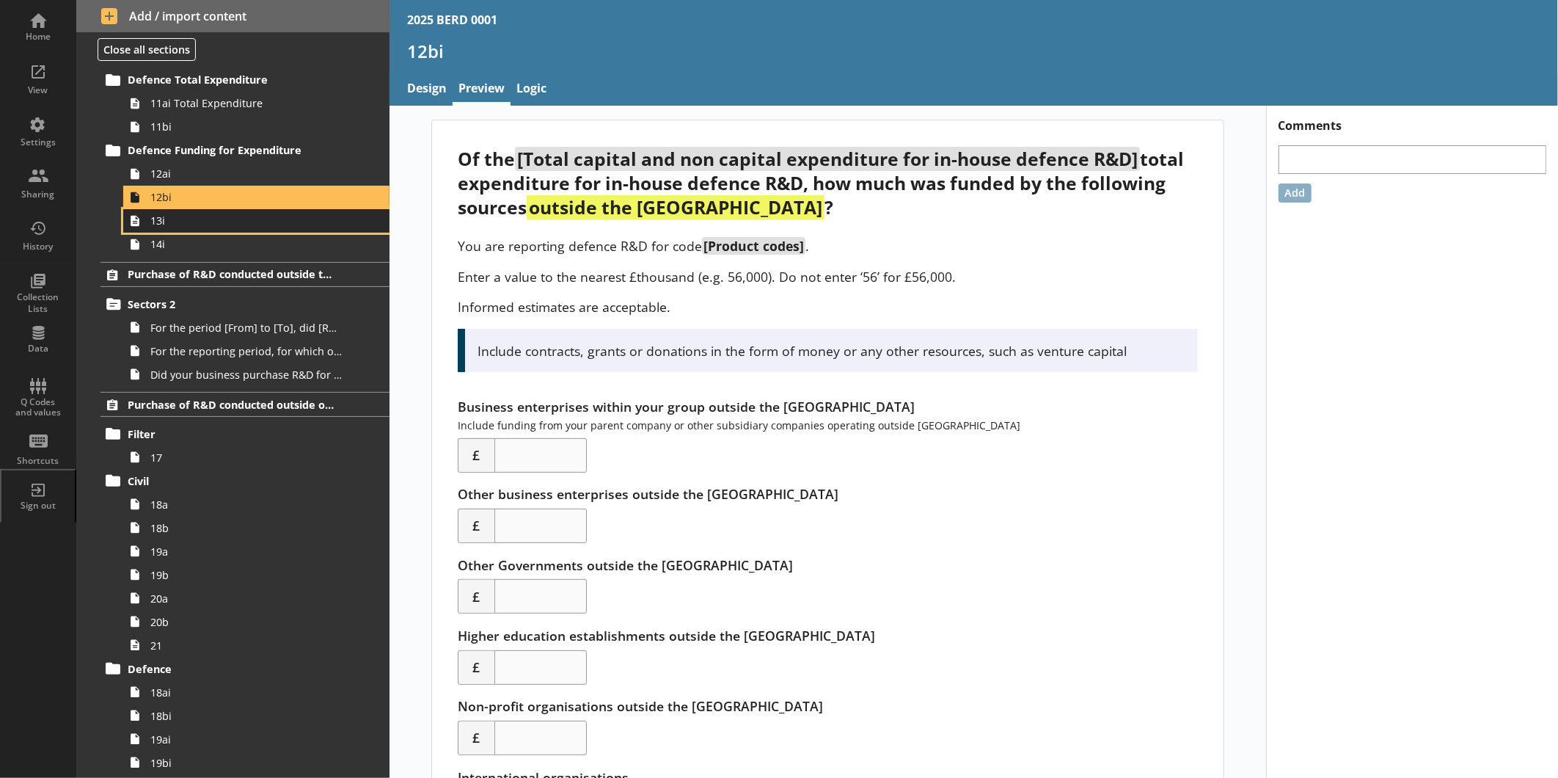
click at [221, 222] on span "13i" at bounding box center [245, 221] width 191 height 14
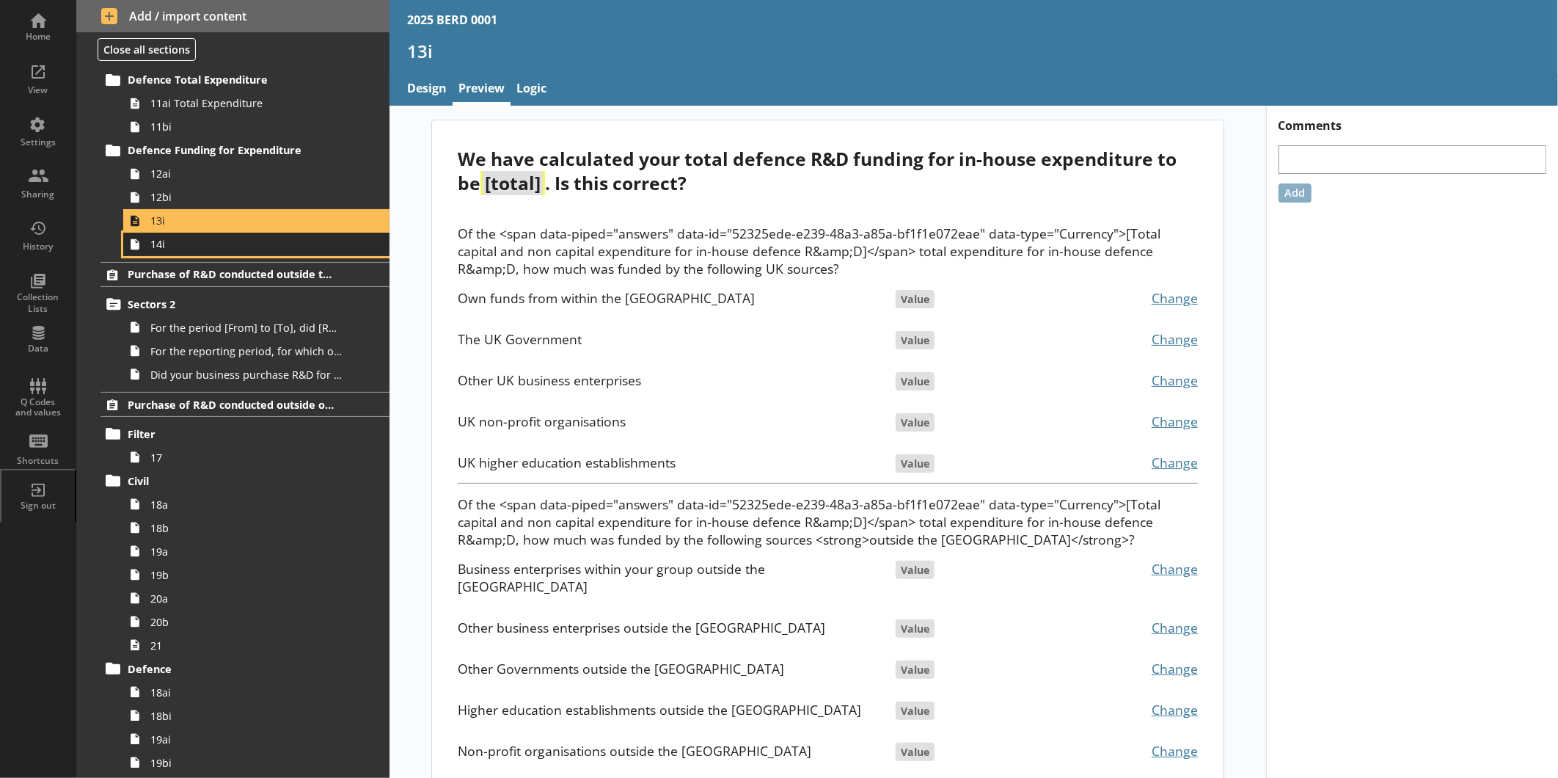
click at [222, 247] on span "14i" at bounding box center [245, 244] width 191 height 14
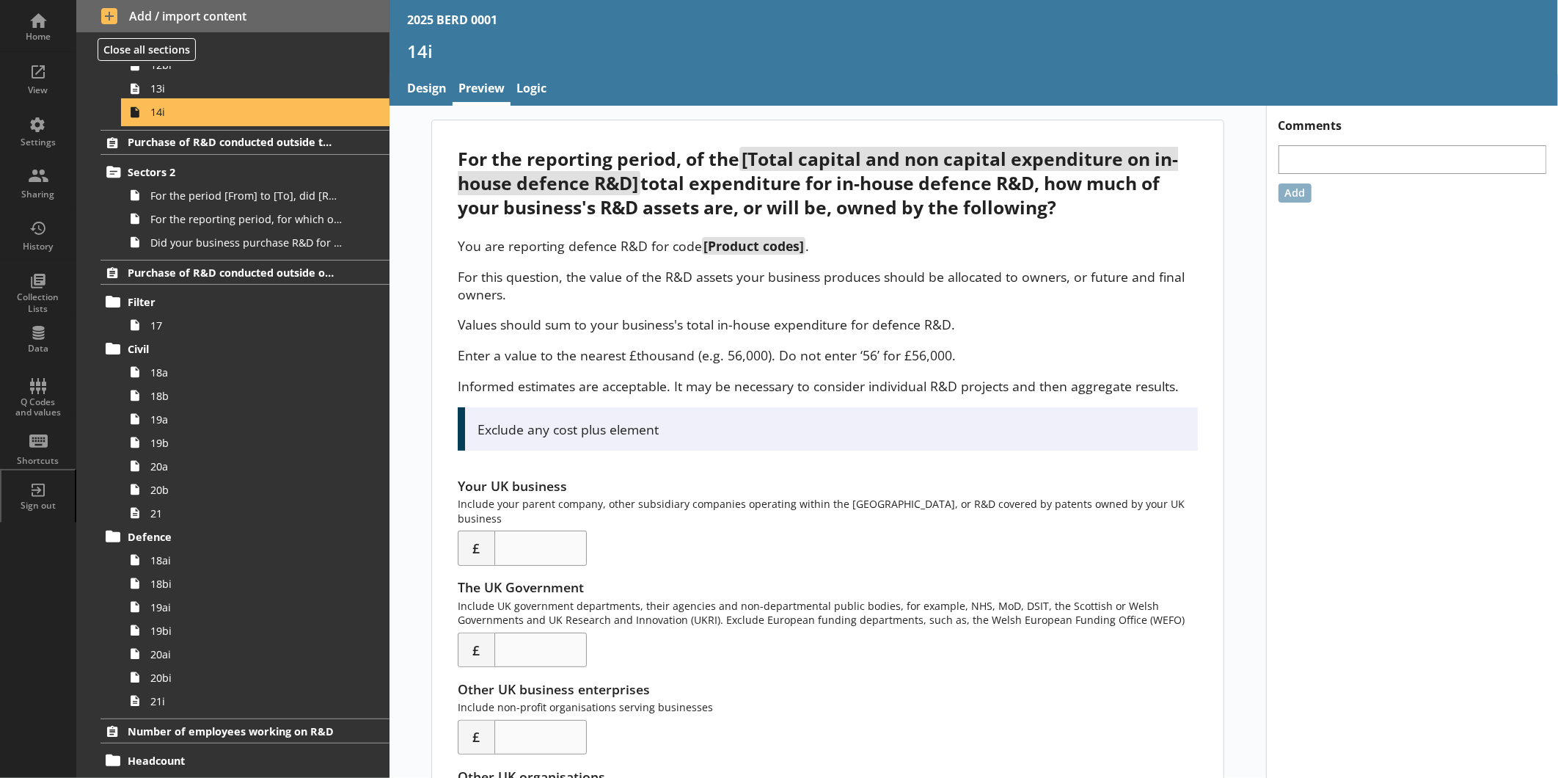
scroll to position [1304, 0]
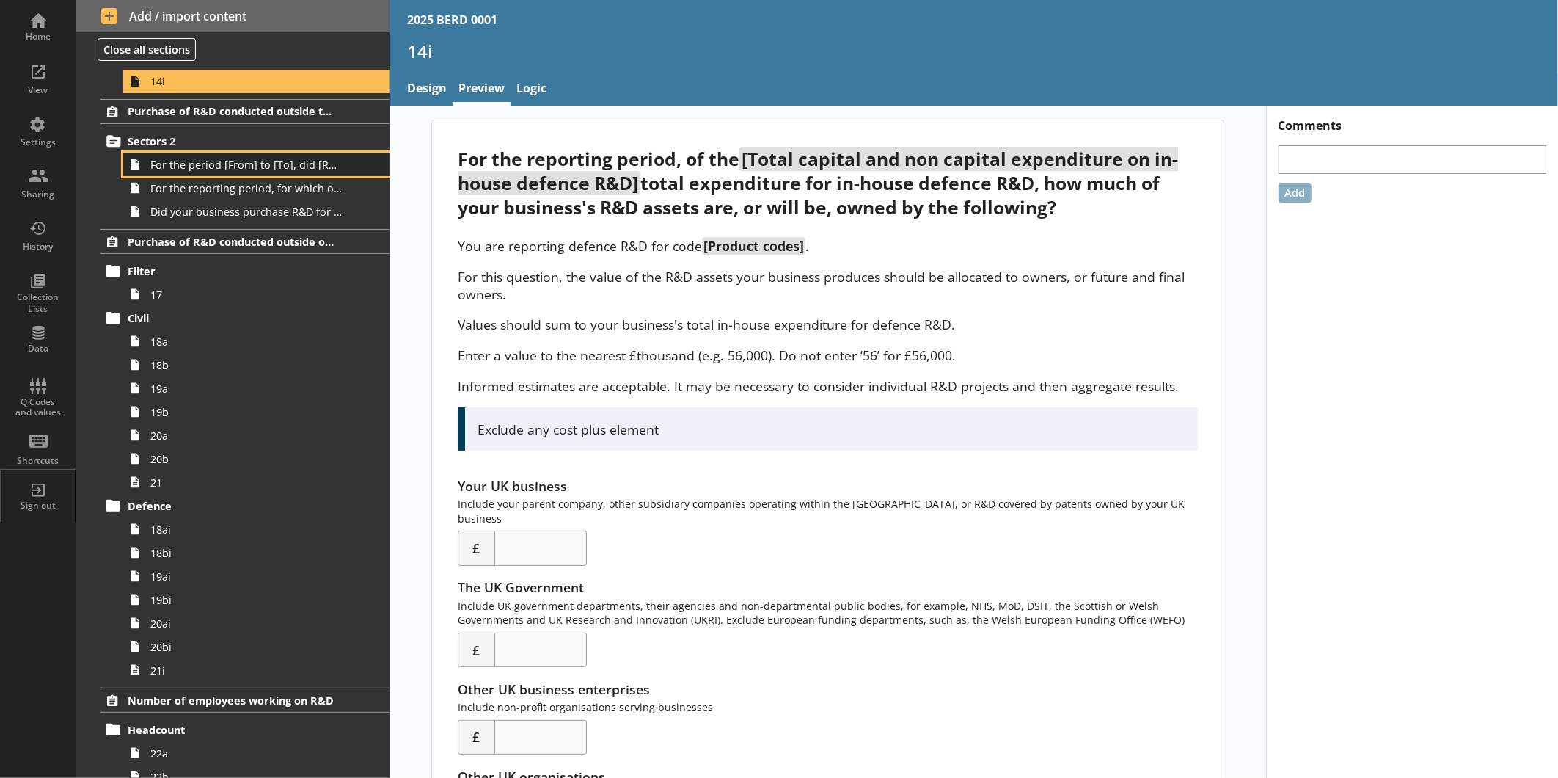
click at [222, 169] on span "For the period [From] to [To], did [Ru Name] purchase any R&D conducted outside…" at bounding box center [245, 165] width 191 height 14
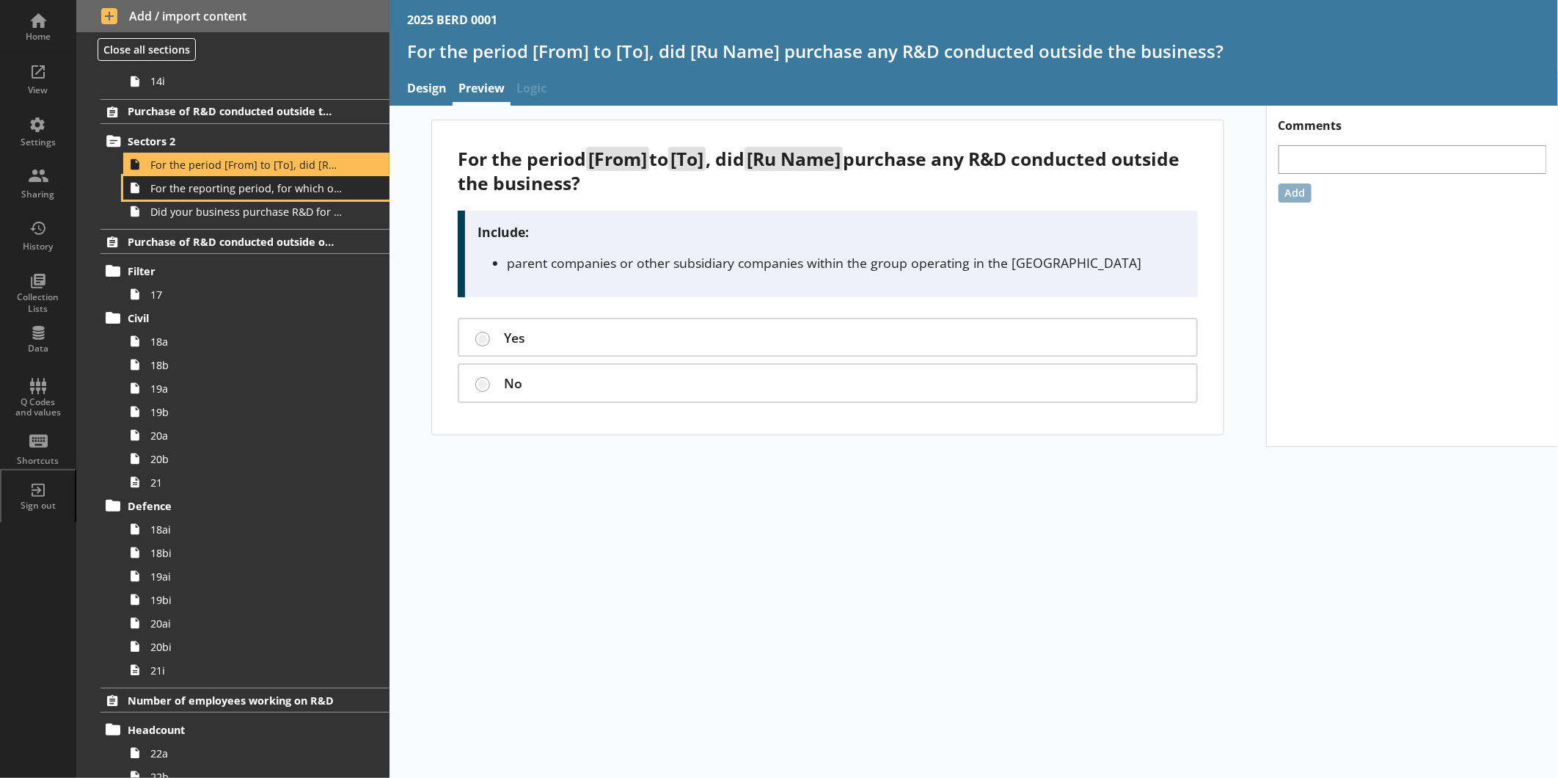
click at [225, 193] on span "For the reporting period, for which of the following product codes has [Ru Name…" at bounding box center [245, 188] width 191 height 14
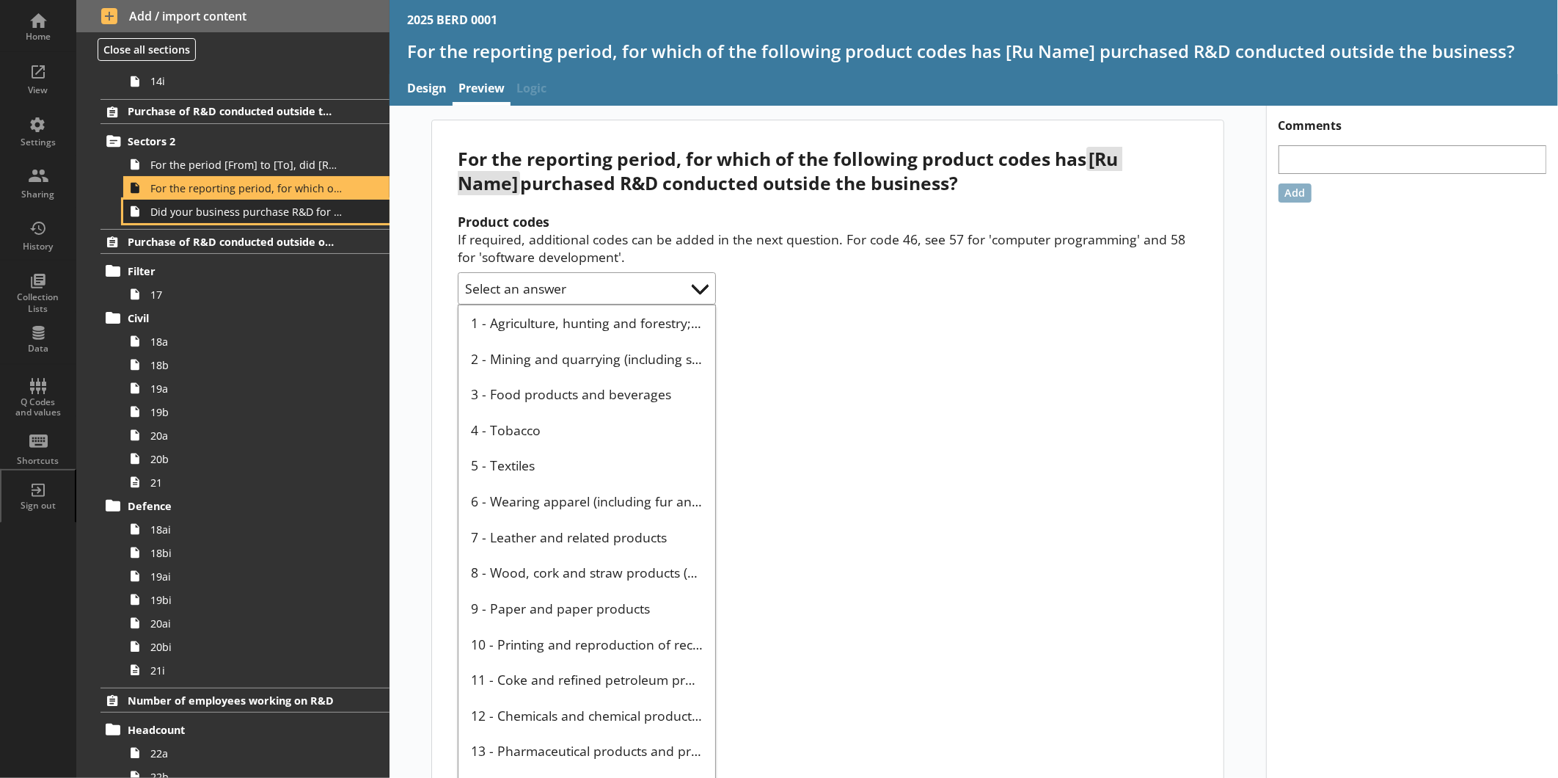
click at [225, 209] on span "Did your business purchase R&D for any other product codes?" at bounding box center [245, 212] width 191 height 14
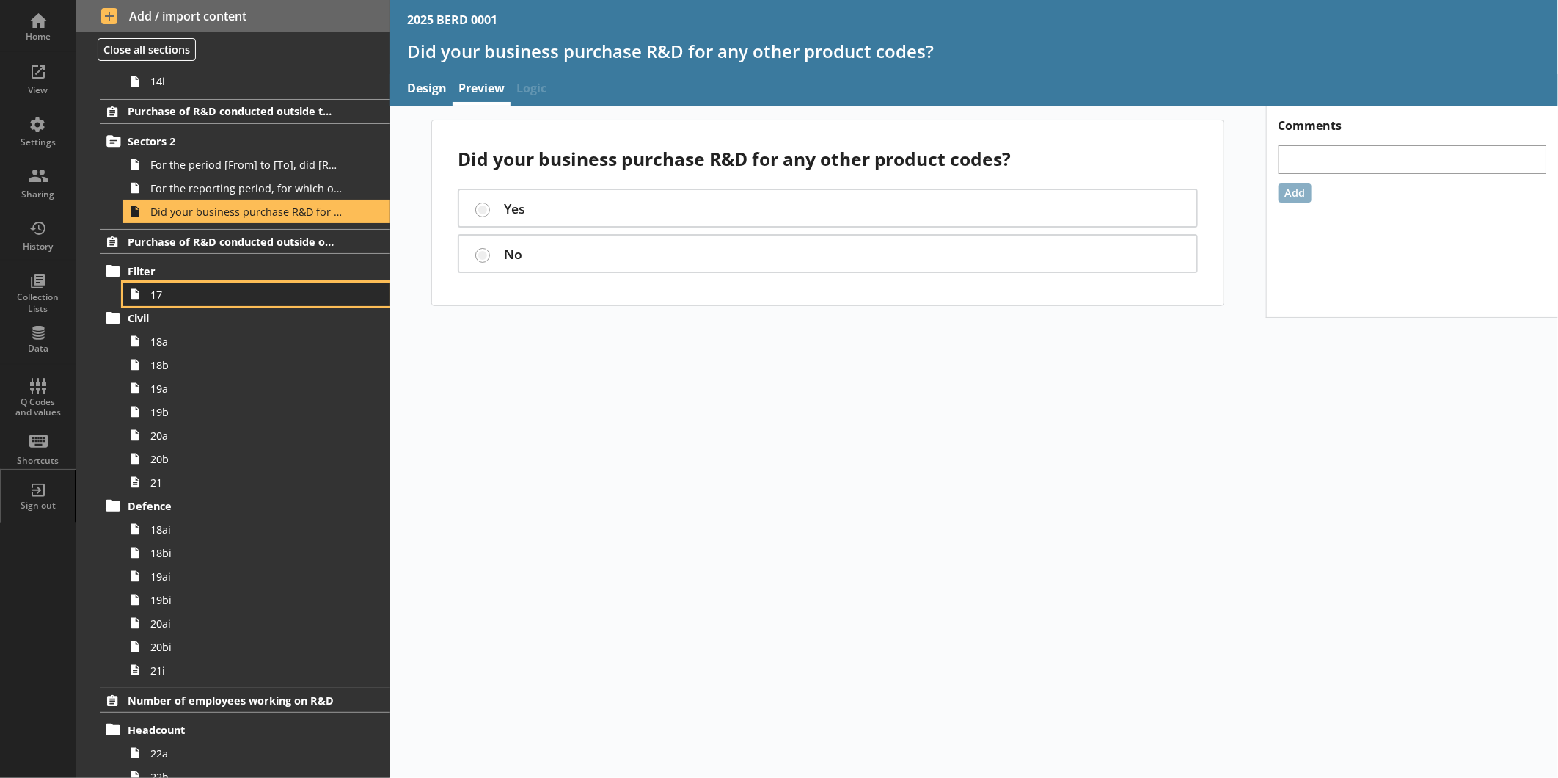
click at [194, 288] on span "17" at bounding box center [245, 295] width 191 height 14
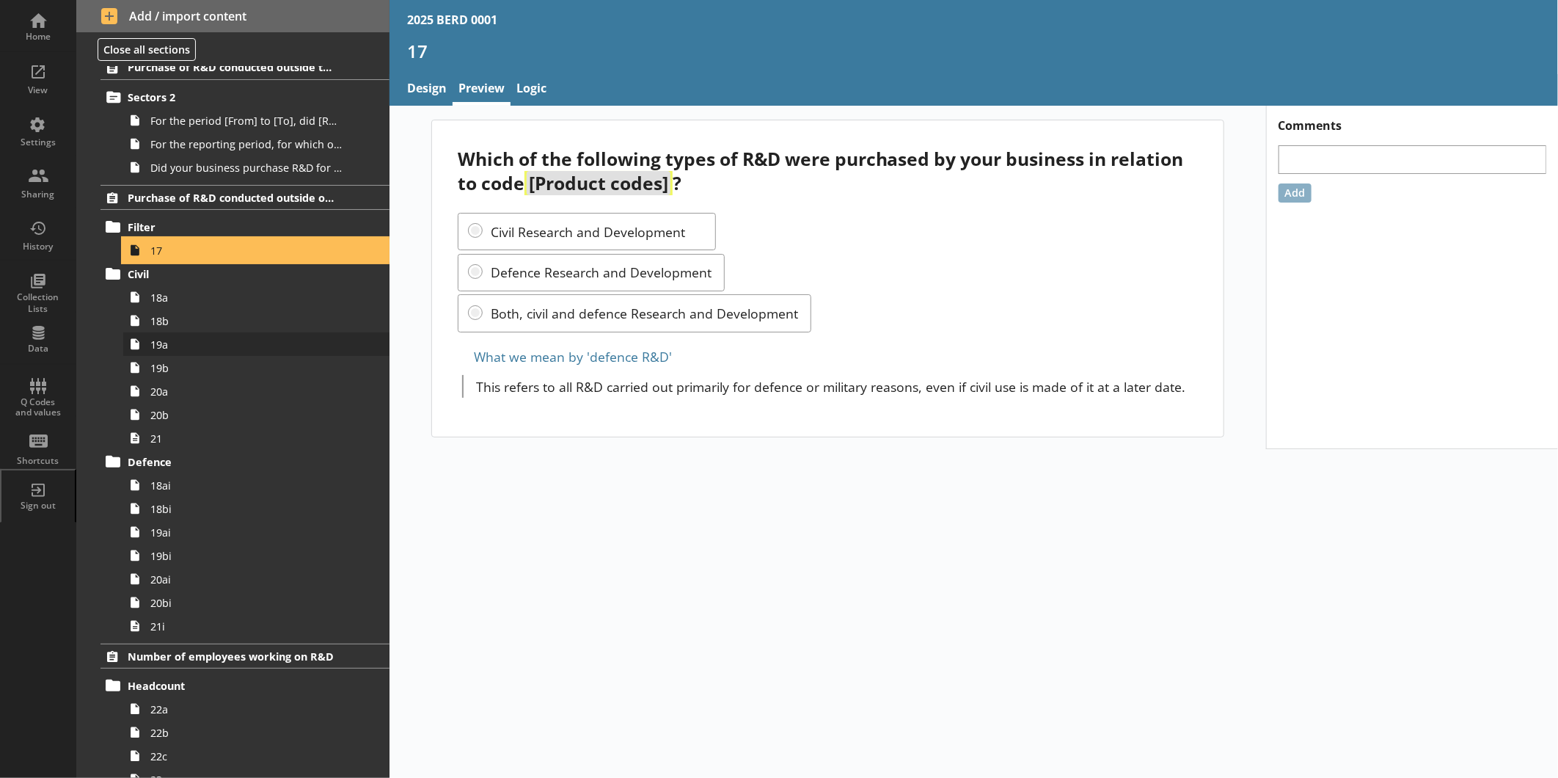
scroll to position [1385, 0]
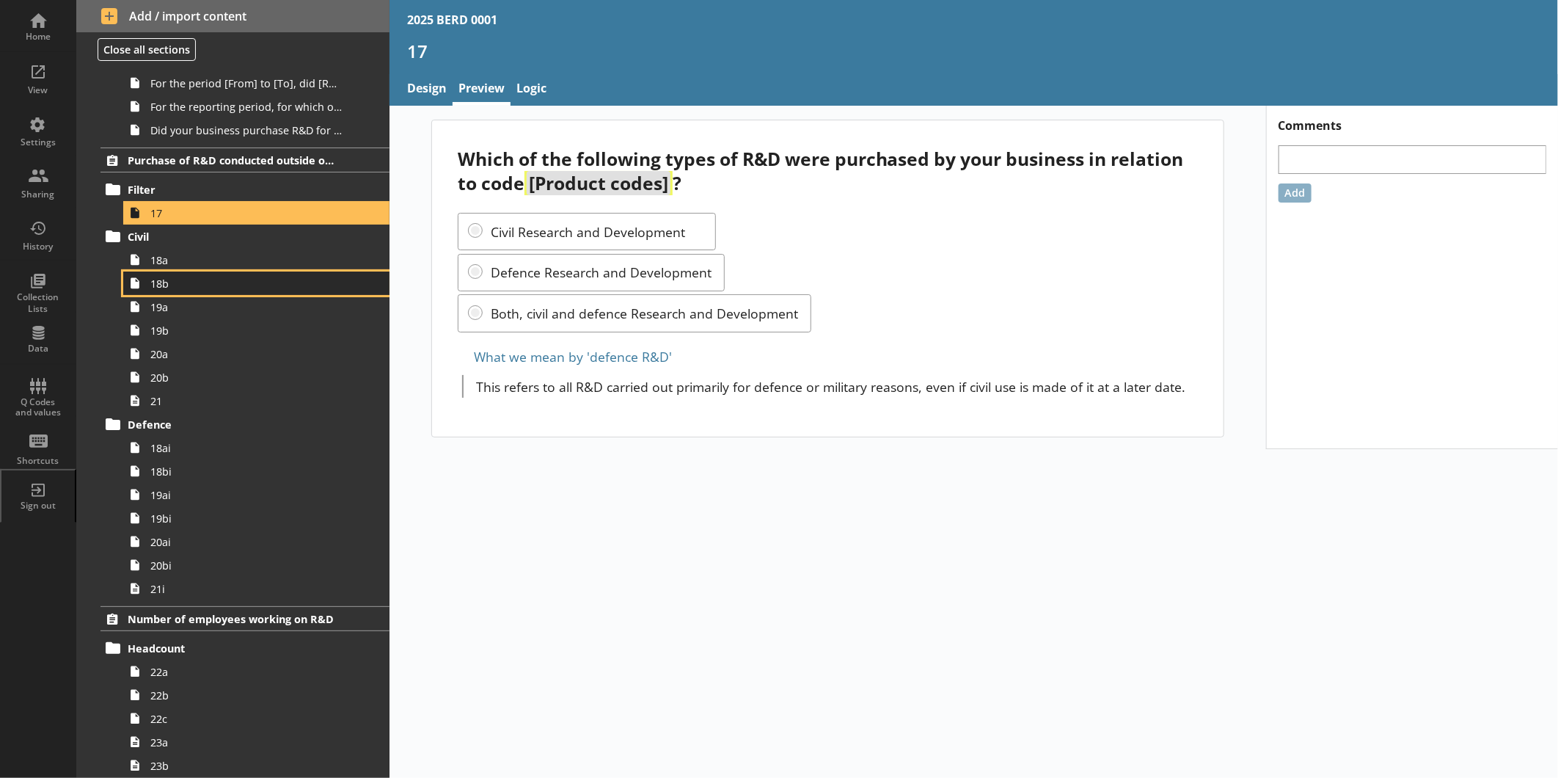
click at [186, 277] on span "18b" at bounding box center [245, 284] width 191 height 14
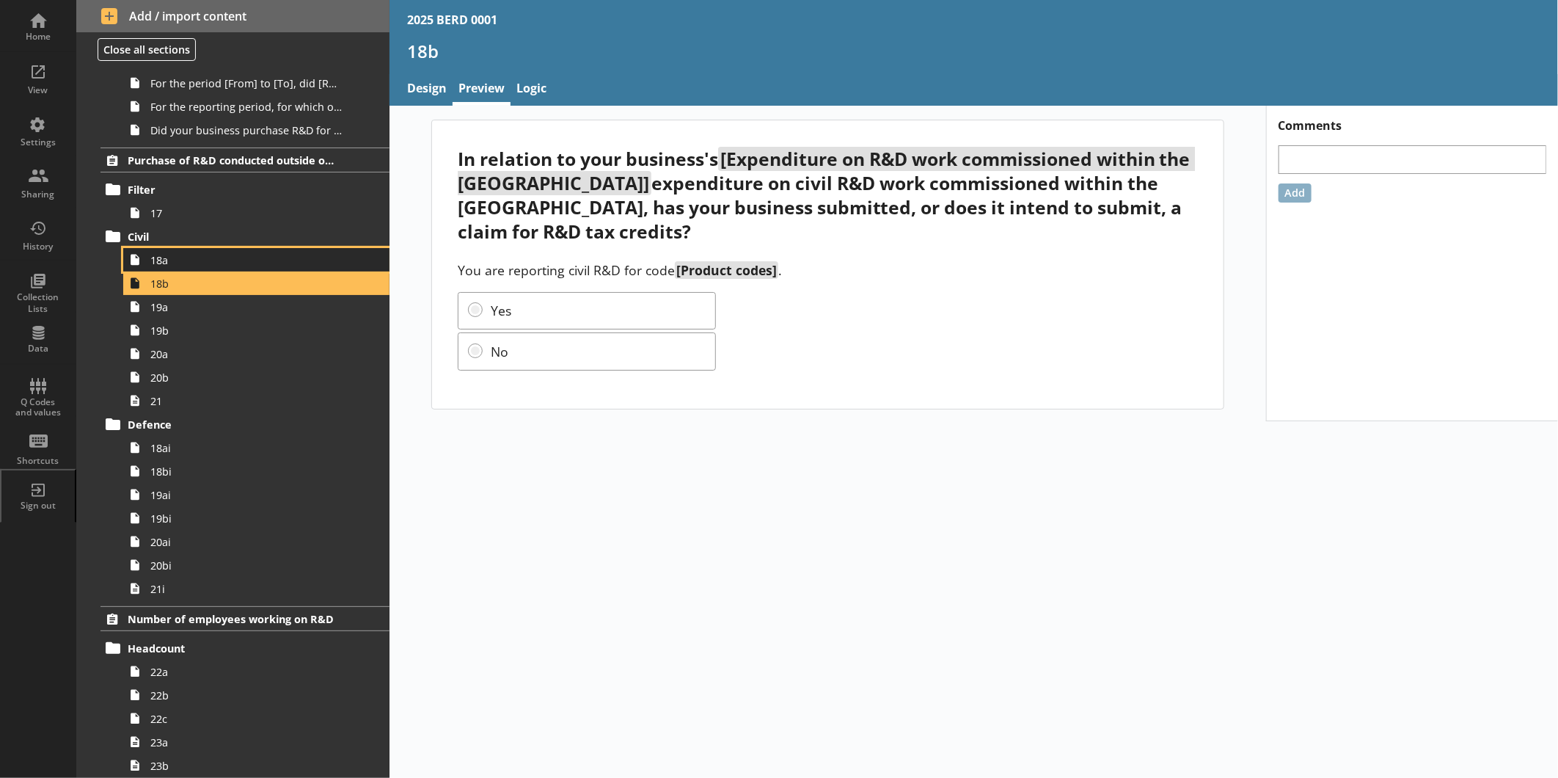
click at [186, 267] on link "18a" at bounding box center [256, 259] width 266 height 23
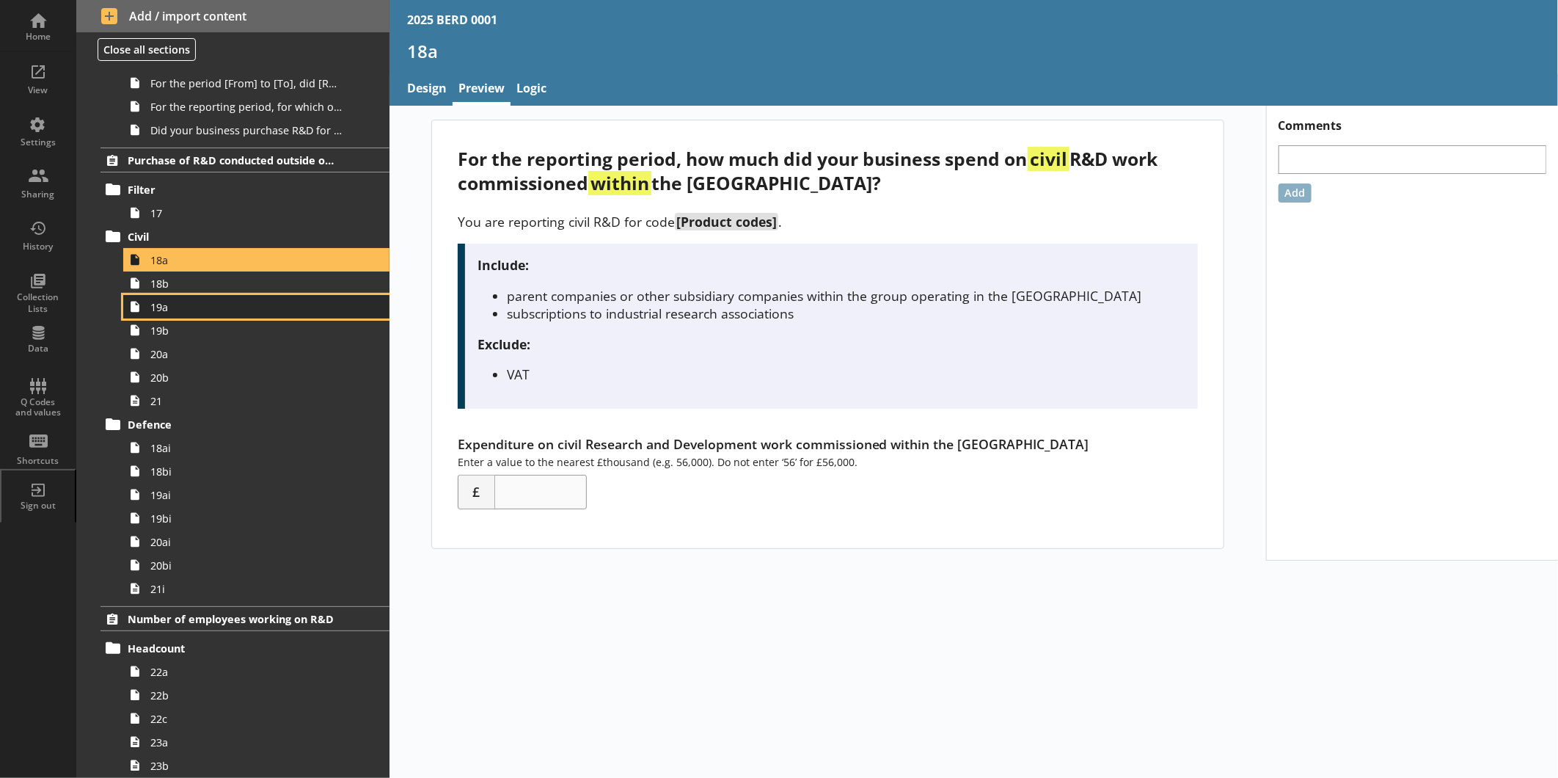
click at [185, 306] on span "19a" at bounding box center [245, 307] width 191 height 14
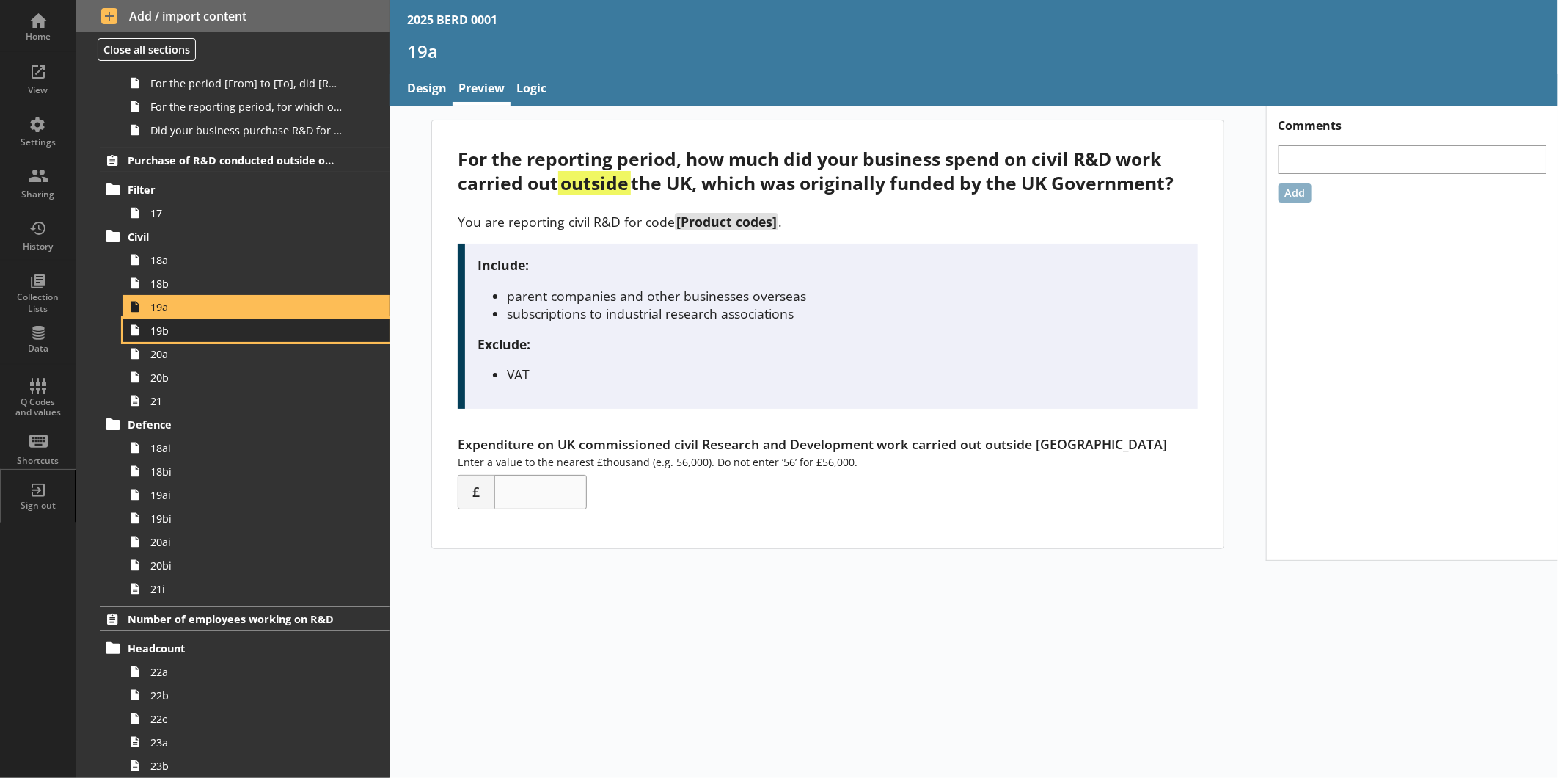
click at [182, 326] on span "19b" at bounding box center [245, 331] width 191 height 14
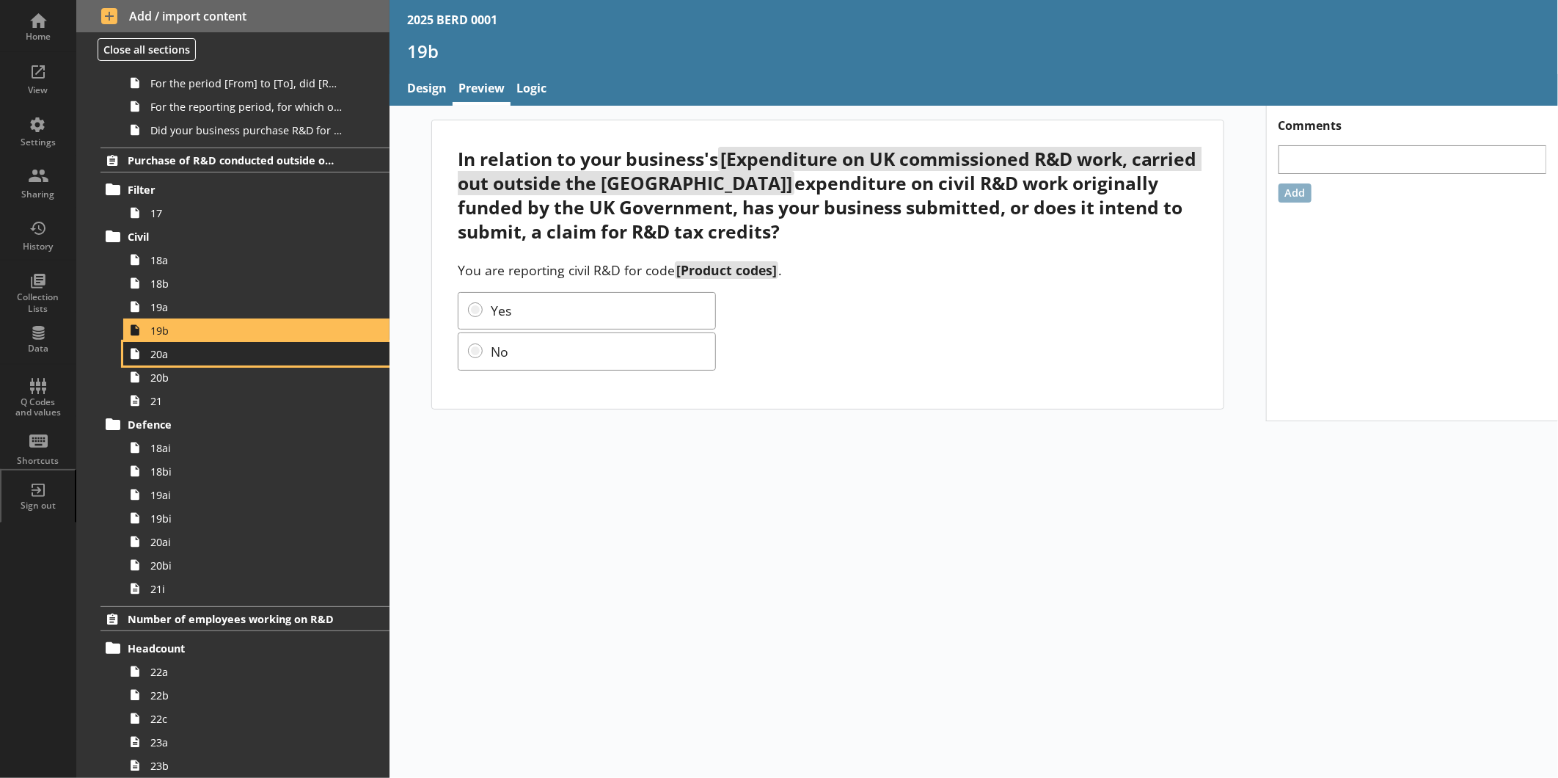
click at [182, 343] on link "20a" at bounding box center [256, 353] width 266 height 23
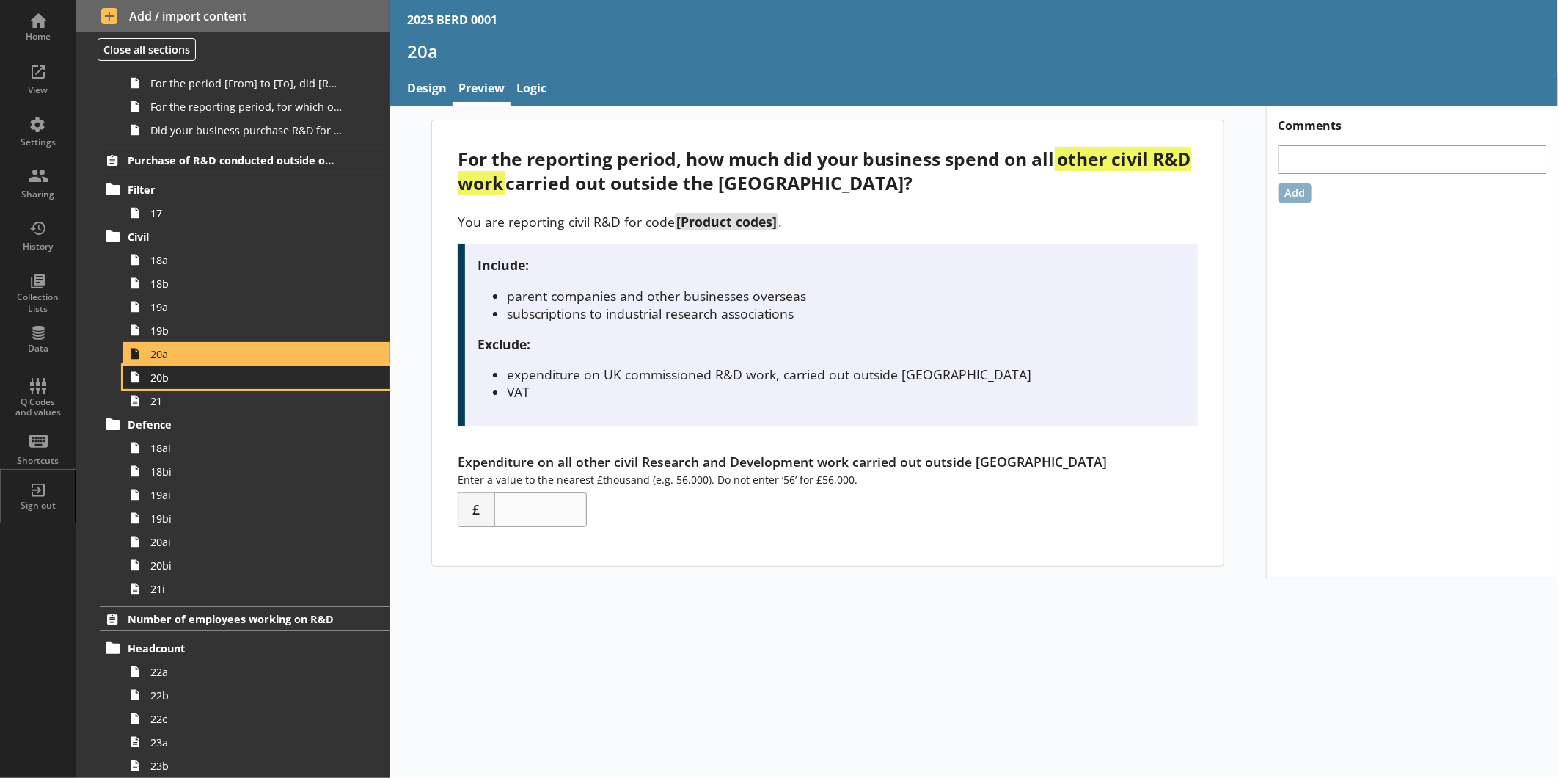
click at [178, 367] on link "20b" at bounding box center [256, 376] width 266 height 23
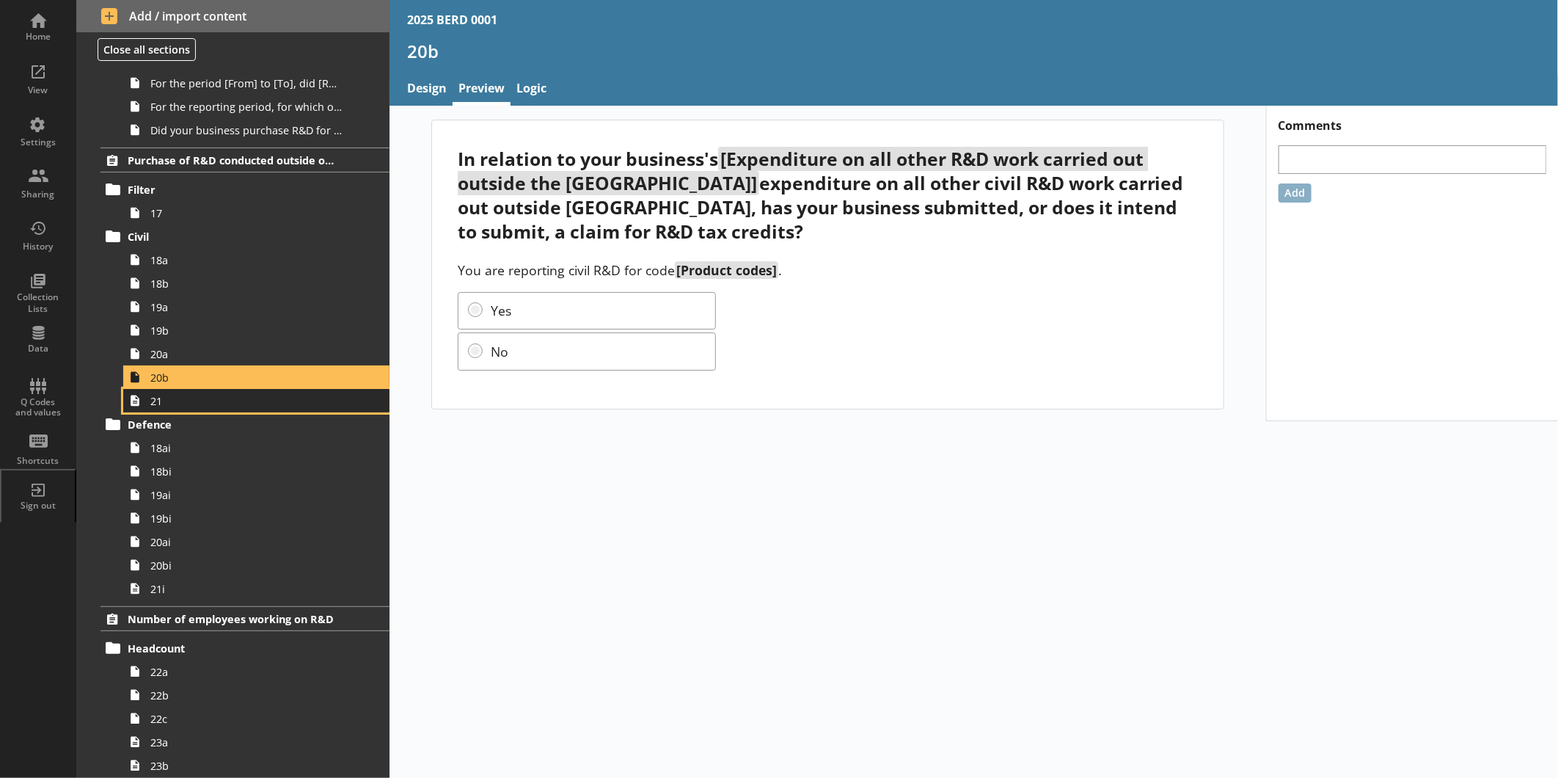
click at [174, 396] on span "21" at bounding box center [245, 401] width 191 height 14
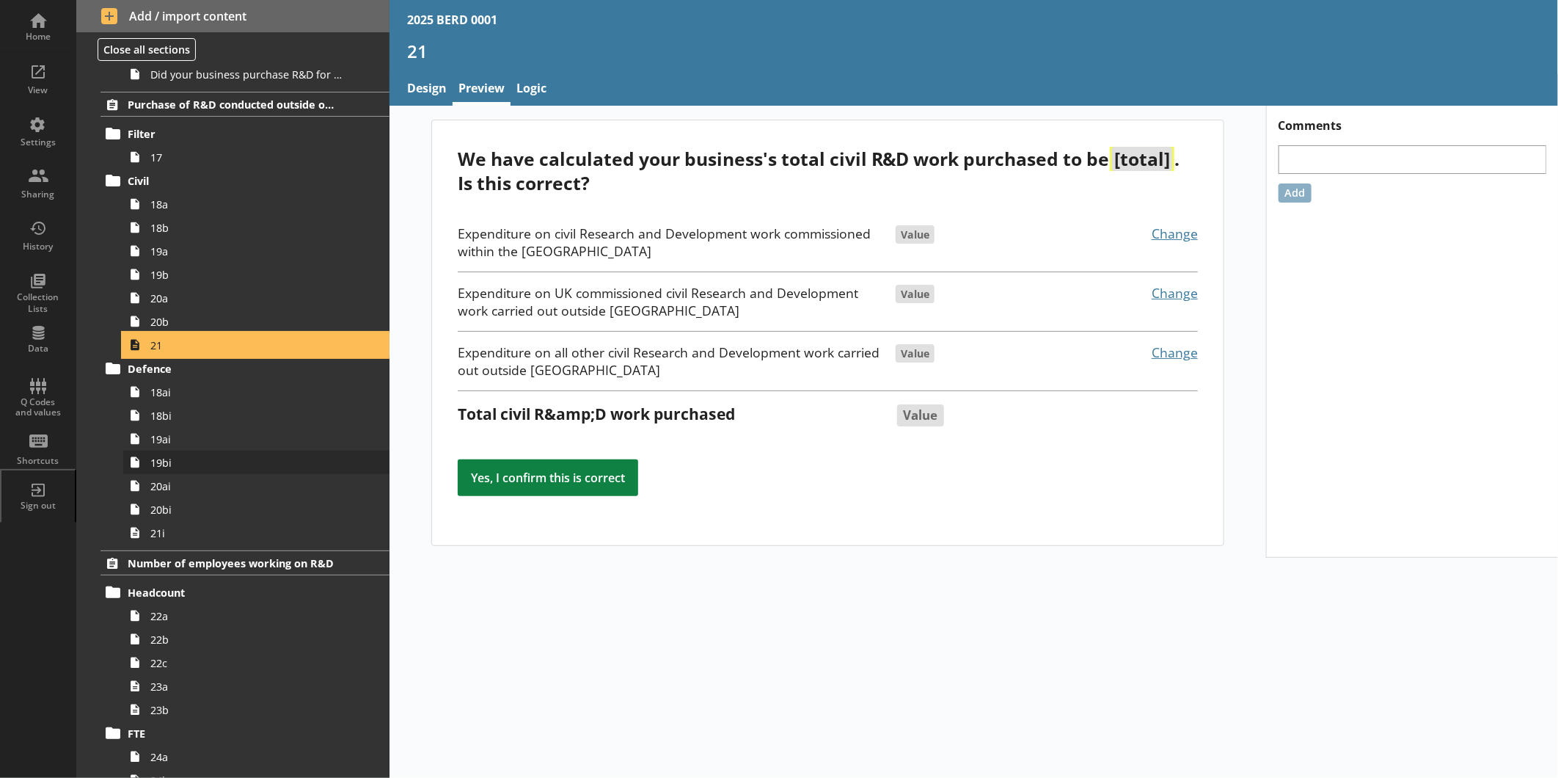
scroll to position [1549, 0]
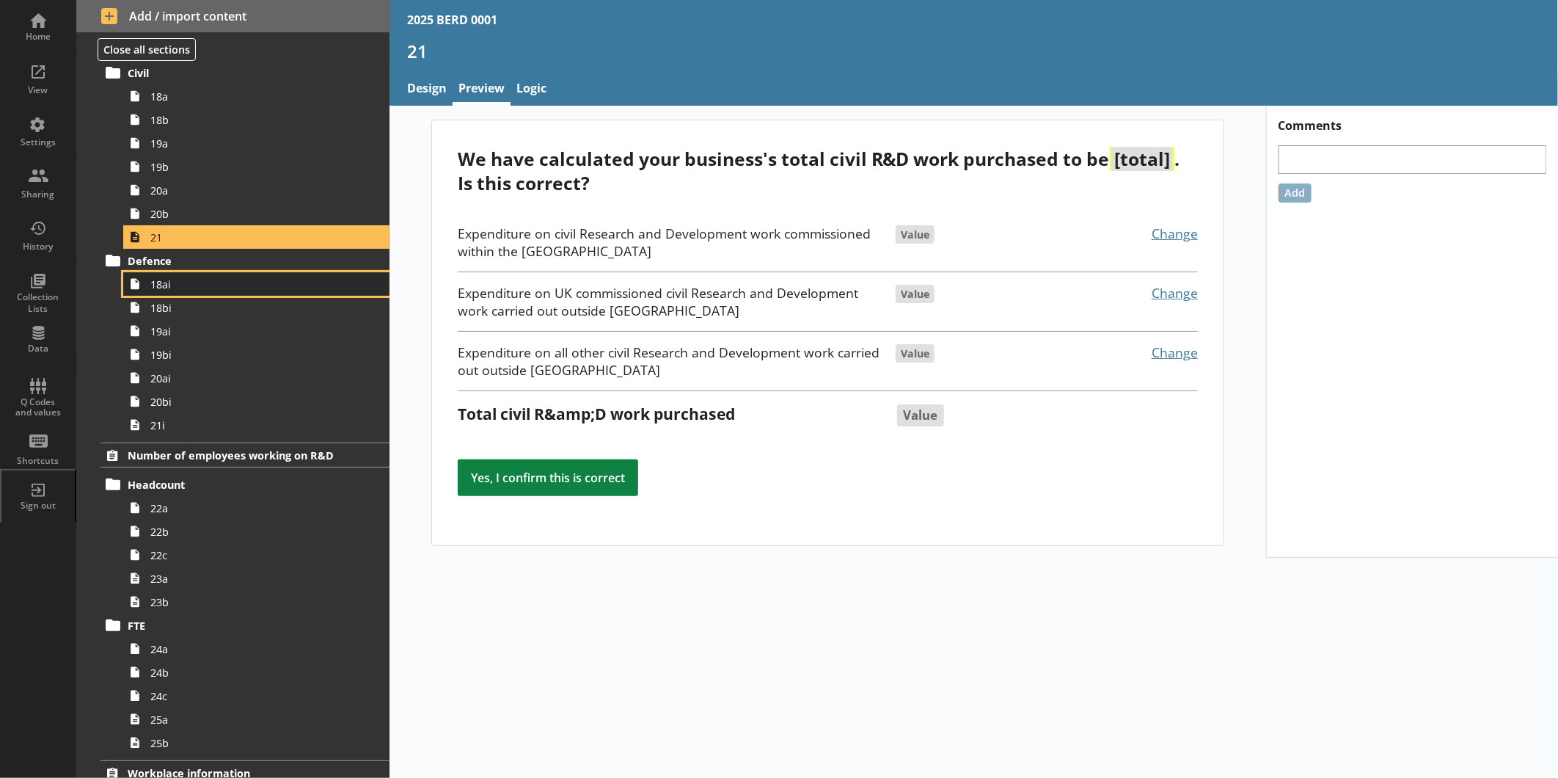
click at [198, 287] on span "18ai" at bounding box center [245, 284] width 191 height 14
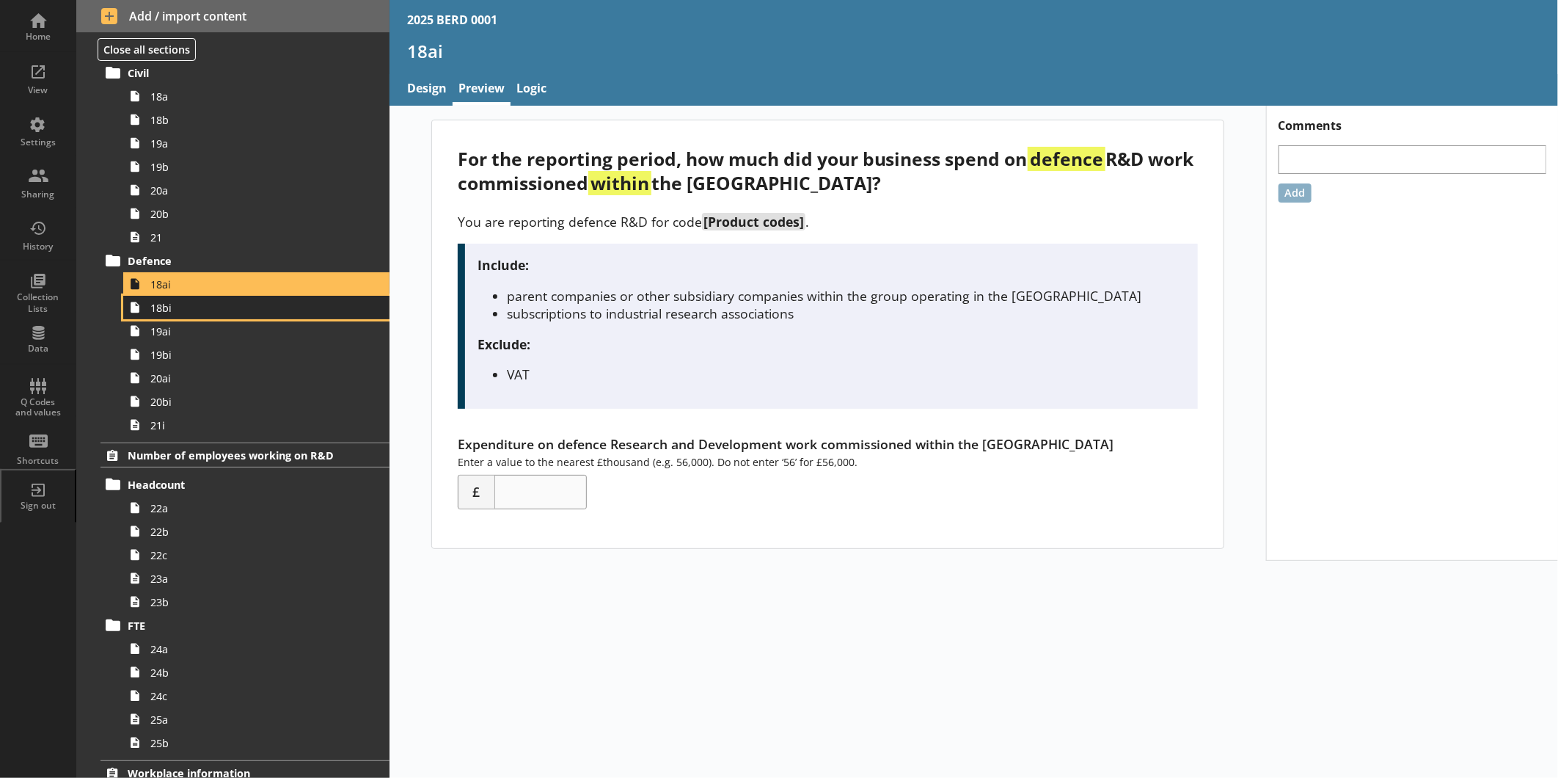
click at [203, 315] on span "18bi" at bounding box center [245, 308] width 191 height 14
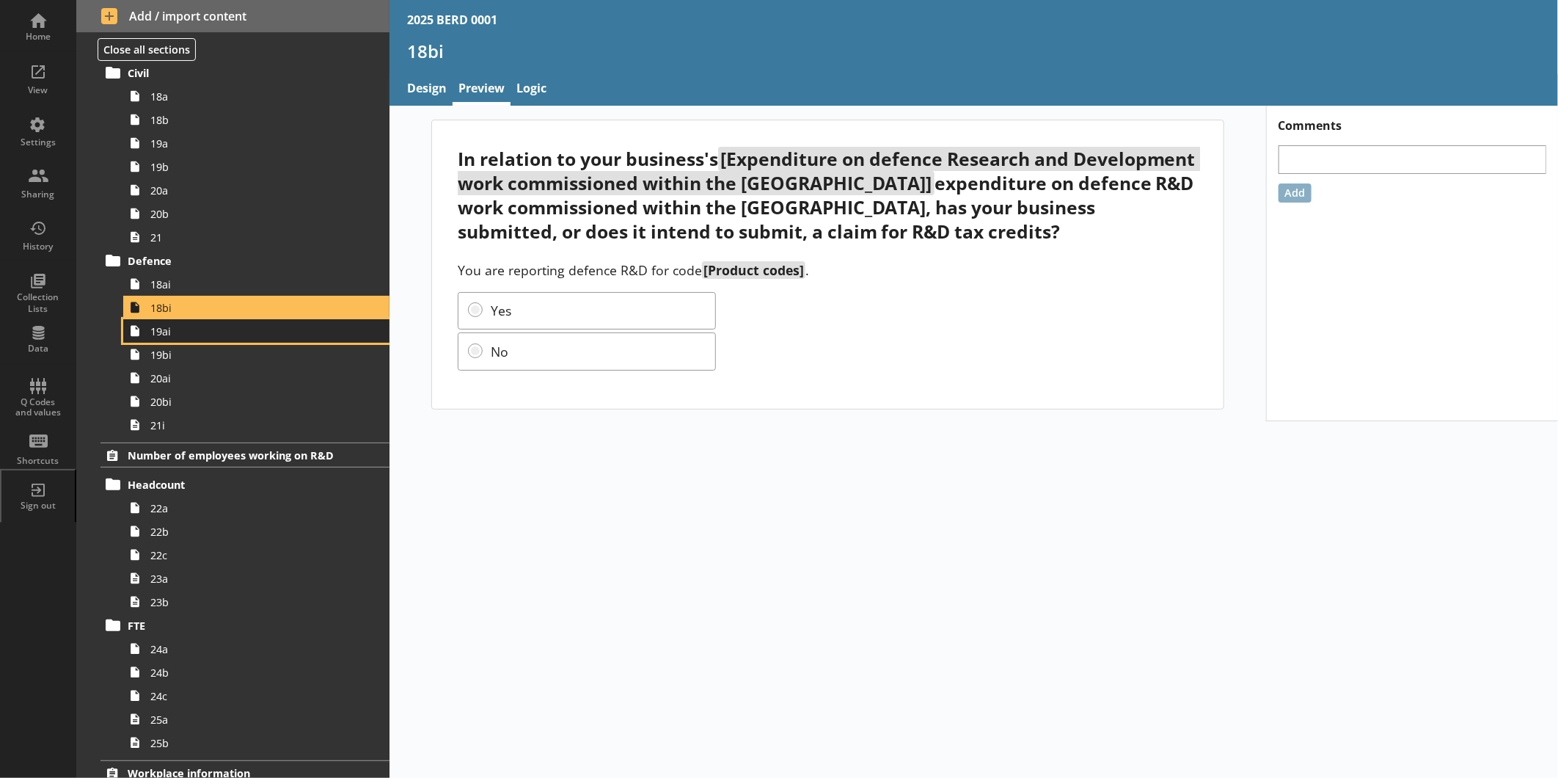
click at [203, 335] on span "19ai" at bounding box center [245, 331] width 191 height 14
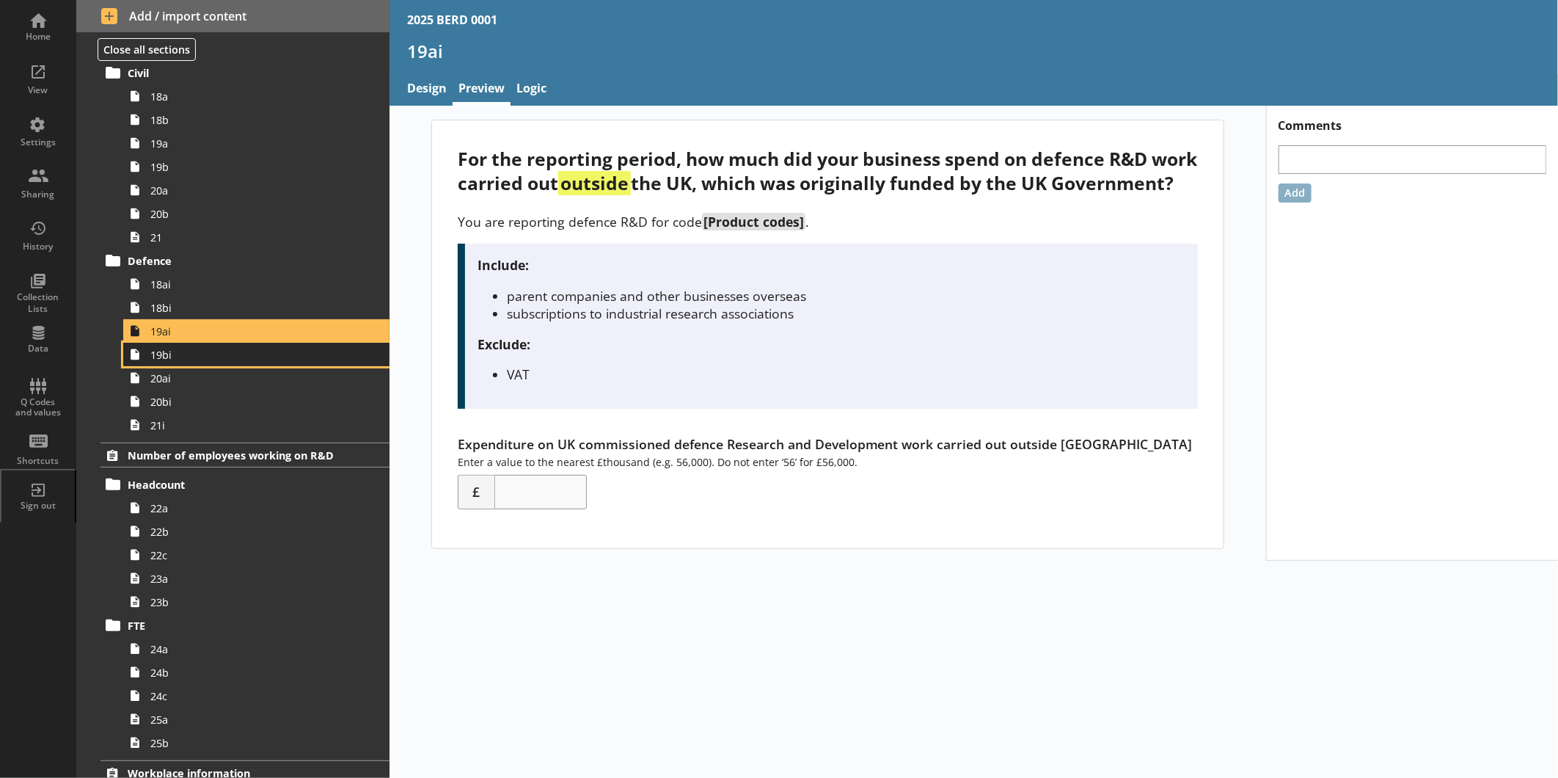
click at [203, 357] on span "19bi" at bounding box center [245, 355] width 191 height 14
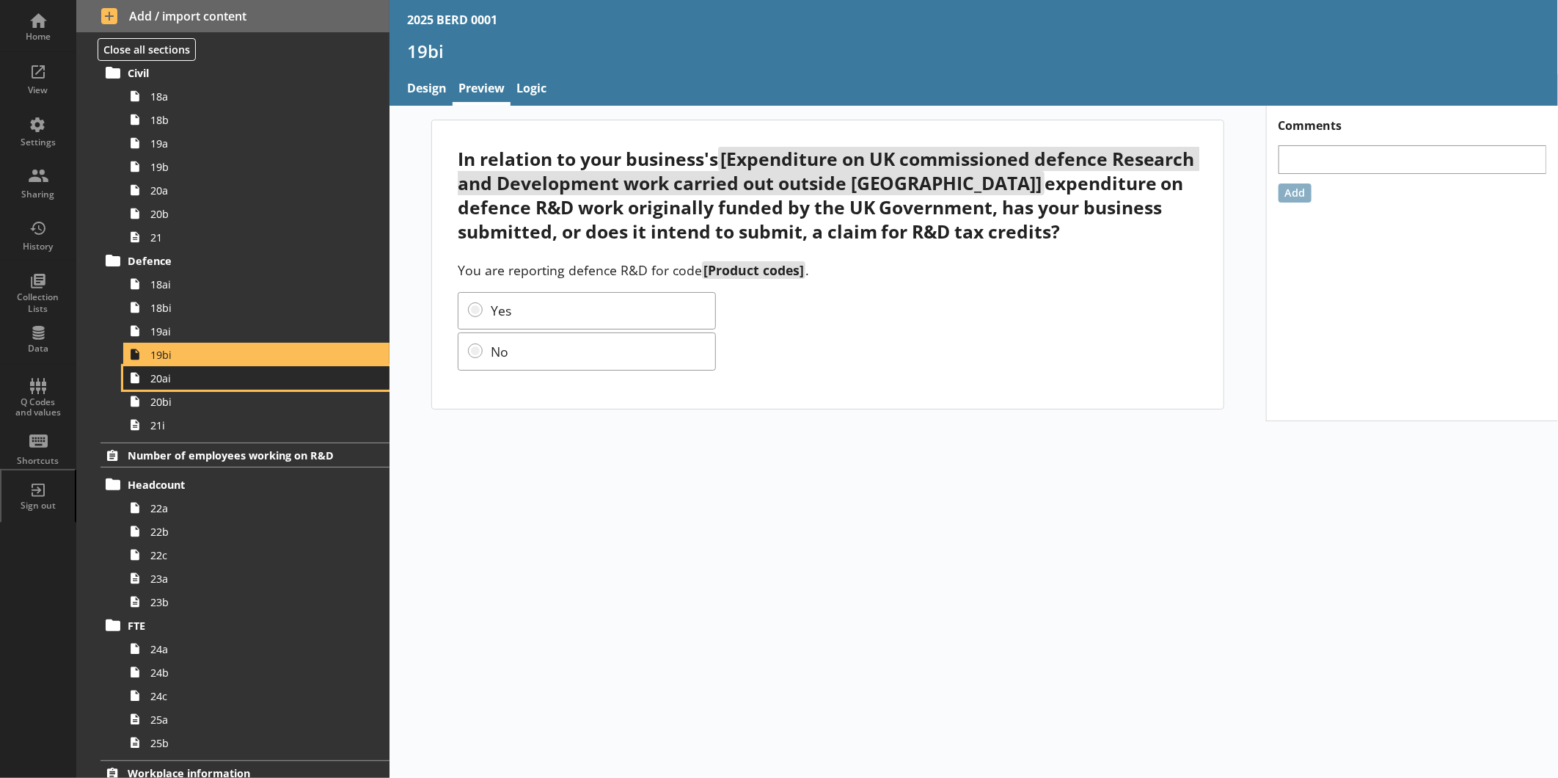
click at [204, 371] on span "20ai" at bounding box center [245, 378] width 191 height 14
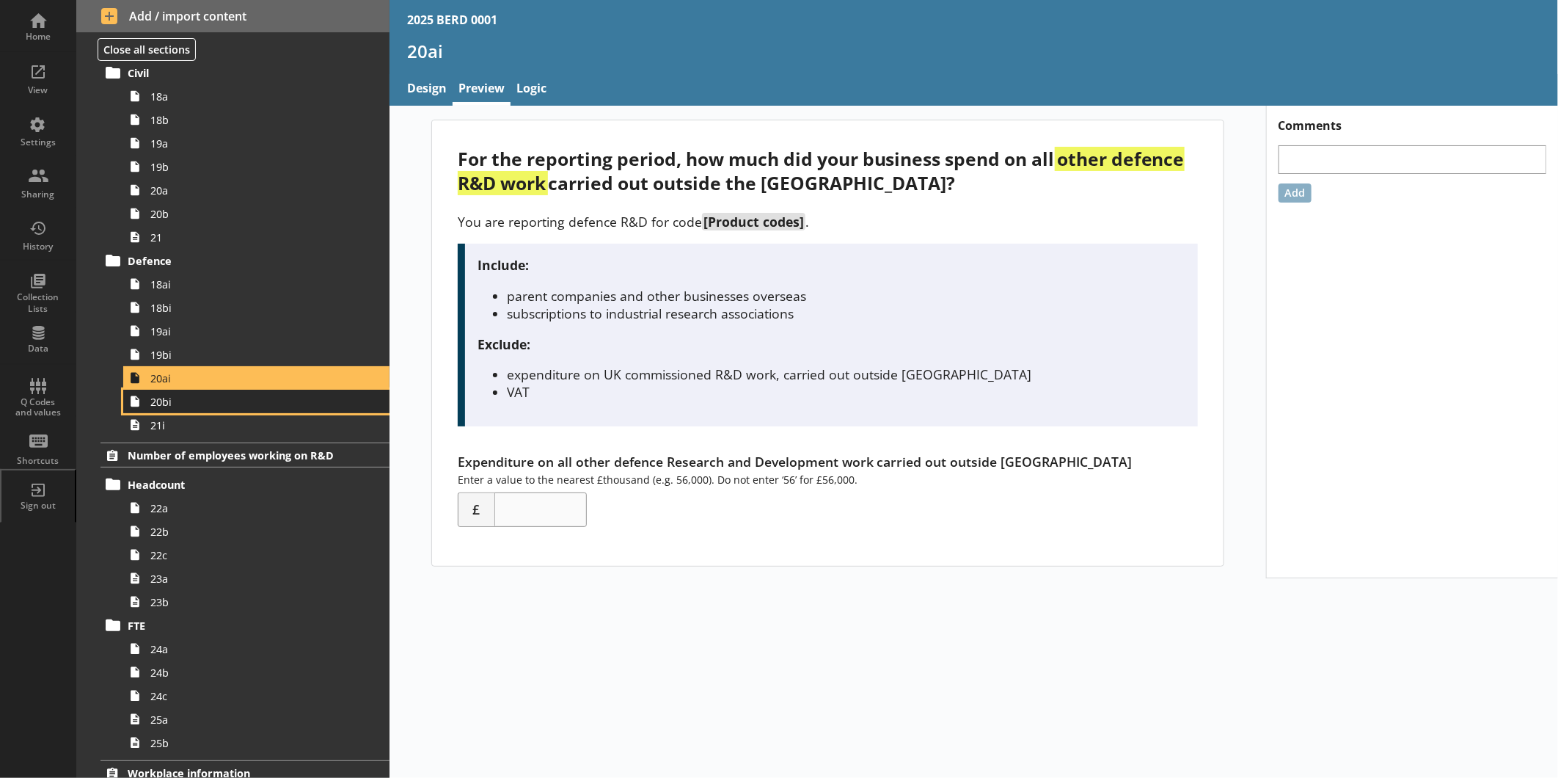
click at [209, 395] on span "20bi" at bounding box center [245, 402] width 191 height 14
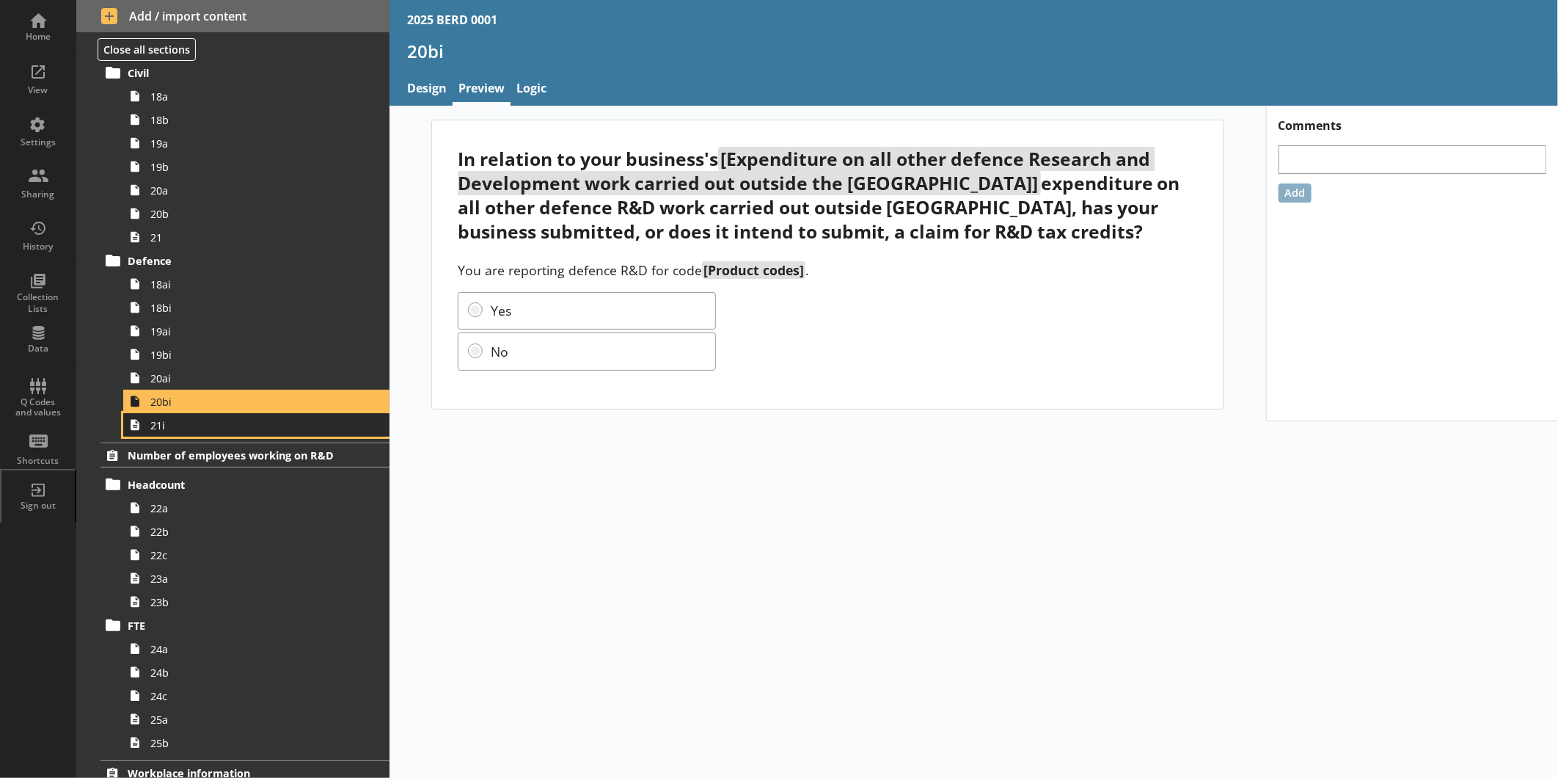
click at [207, 421] on span "21i" at bounding box center [245, 425] width 191 height 14
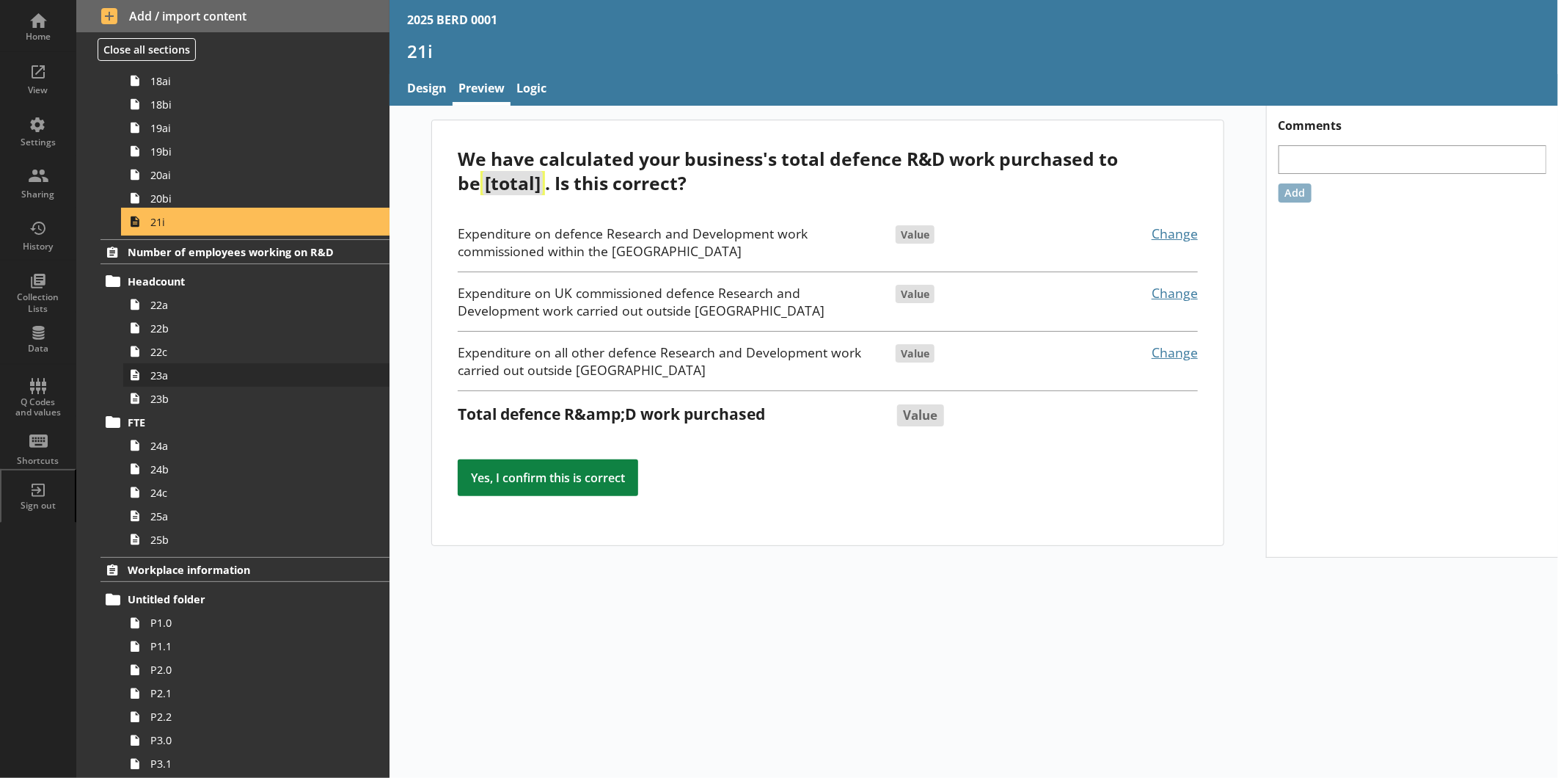
scroll to position [1793, 0]
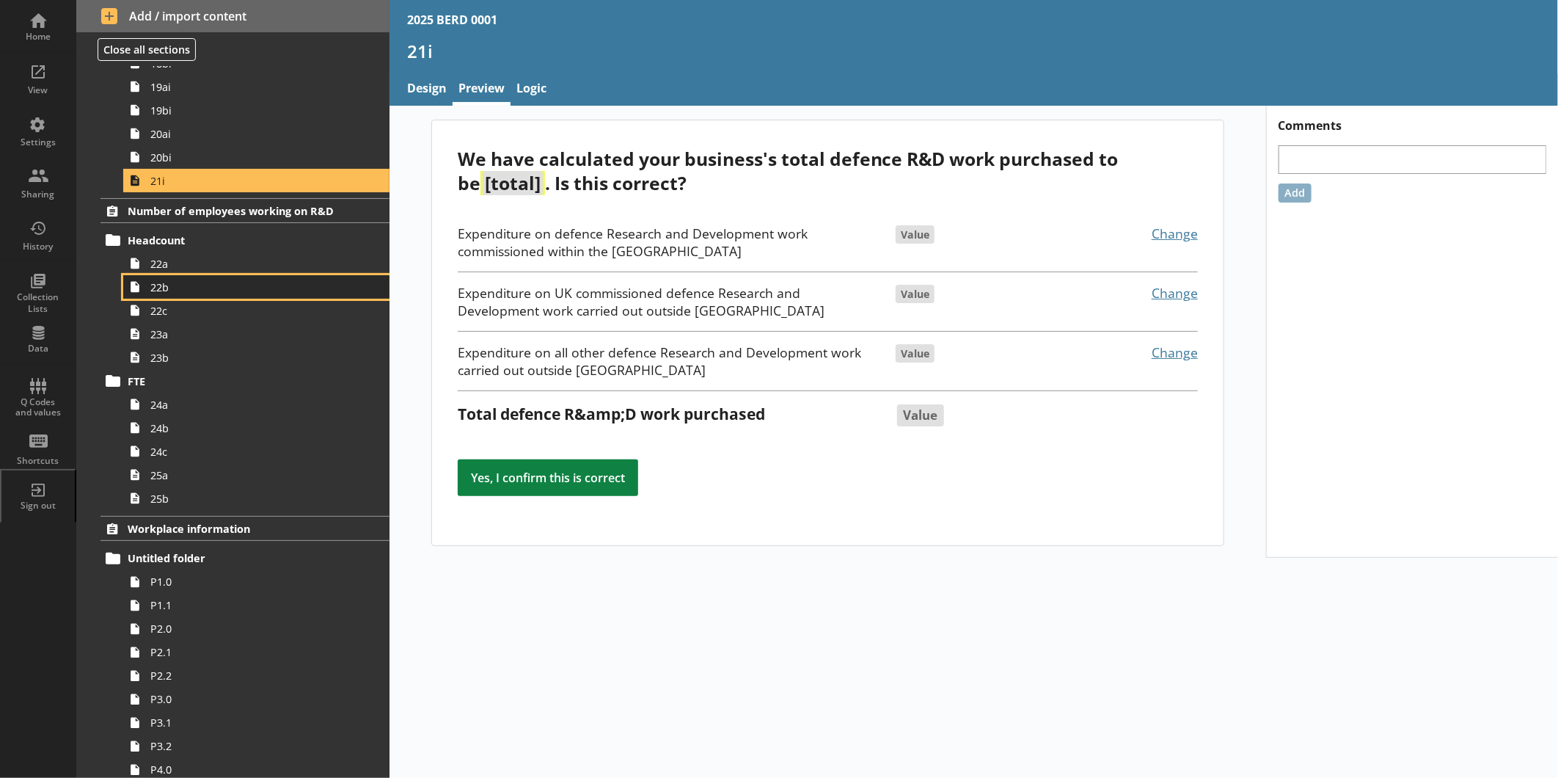
click at [211, 277] on link "22b" at bounding box center [256, 286] width 266 height 23
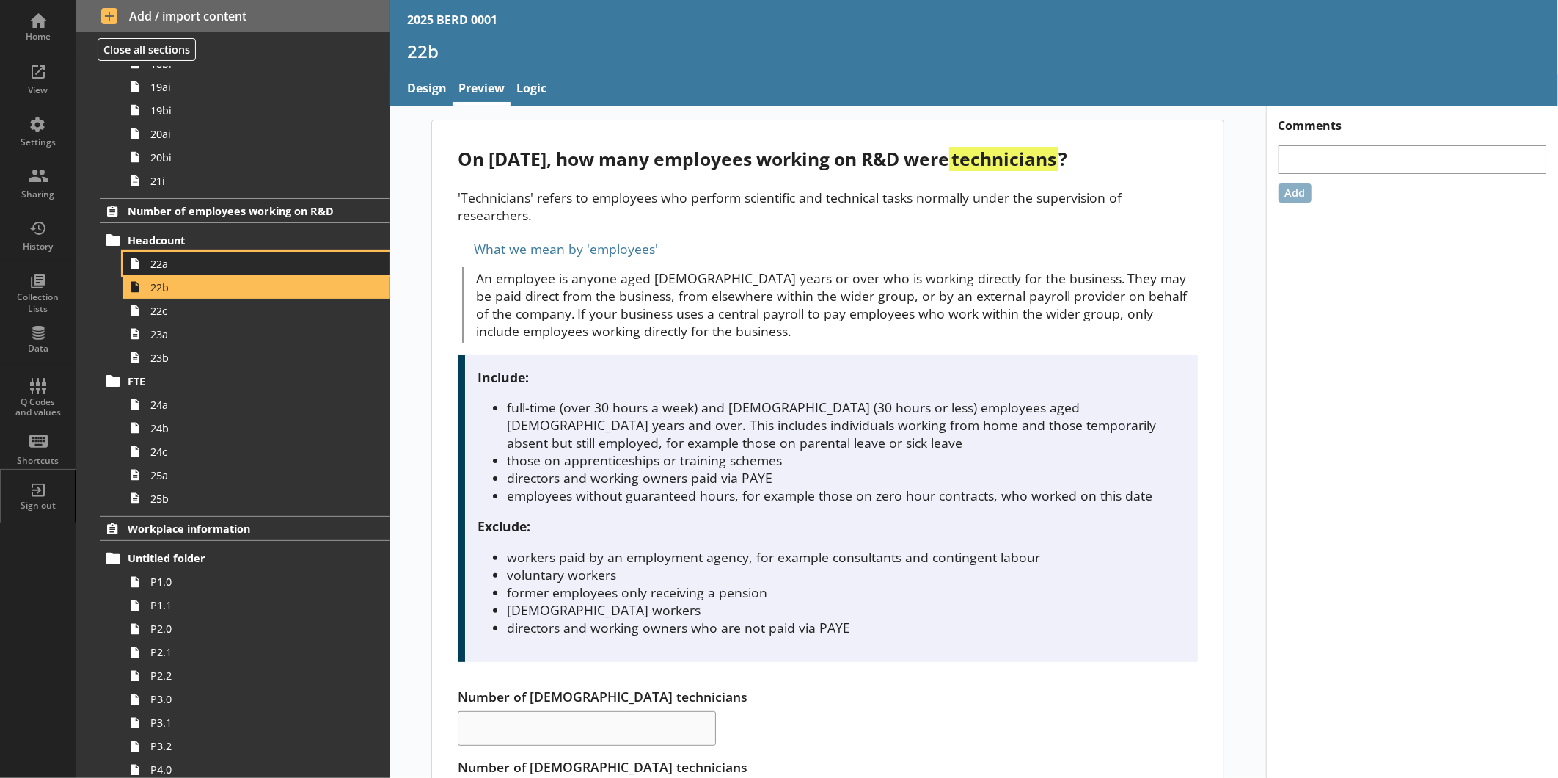
click at [214, 269] on span "22a" at bounding box center [245, 264] width 191 height 14
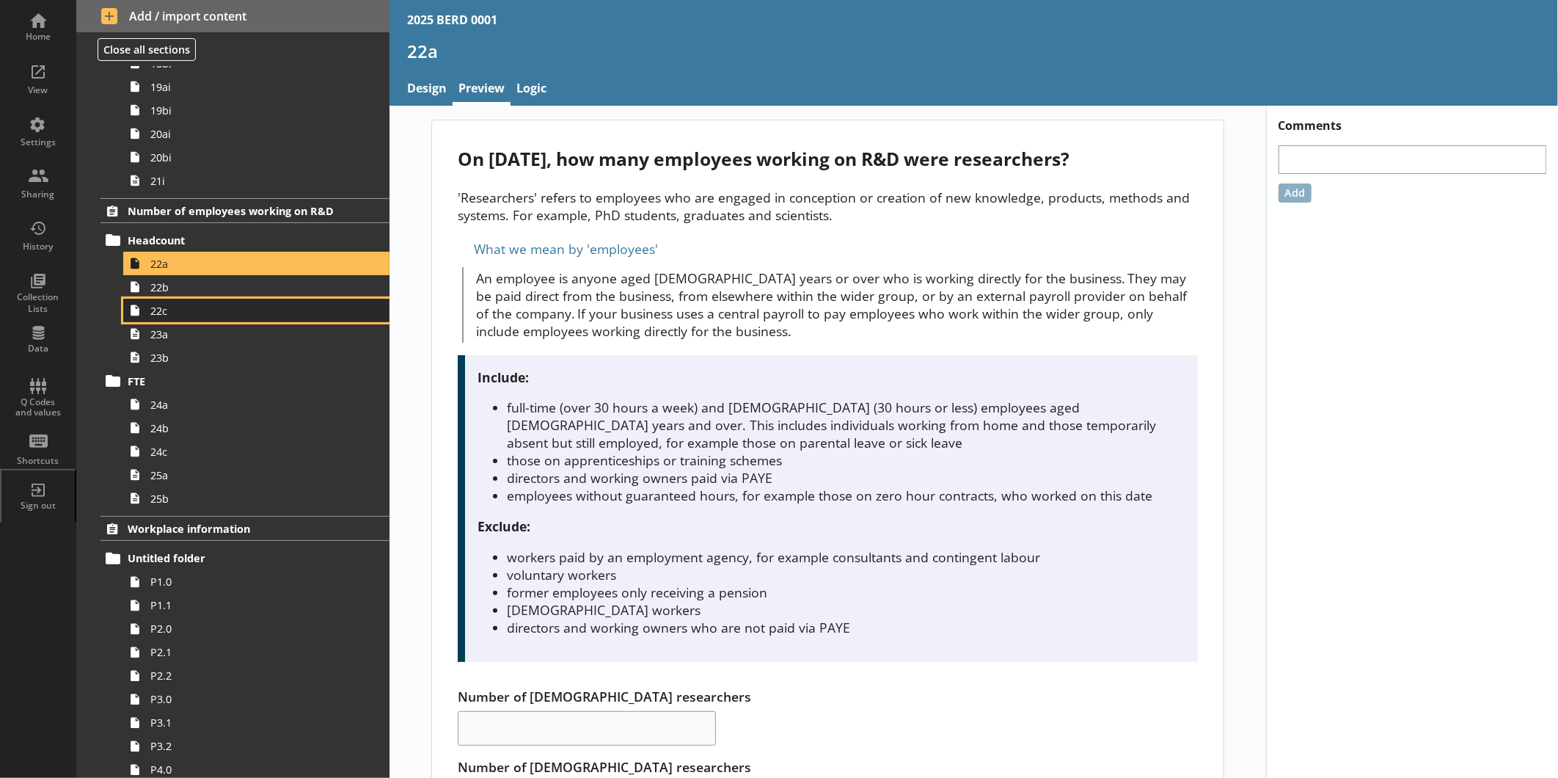
click at [217, 305] on span "22c" at bounding box center [245, 311] width 191 height 14
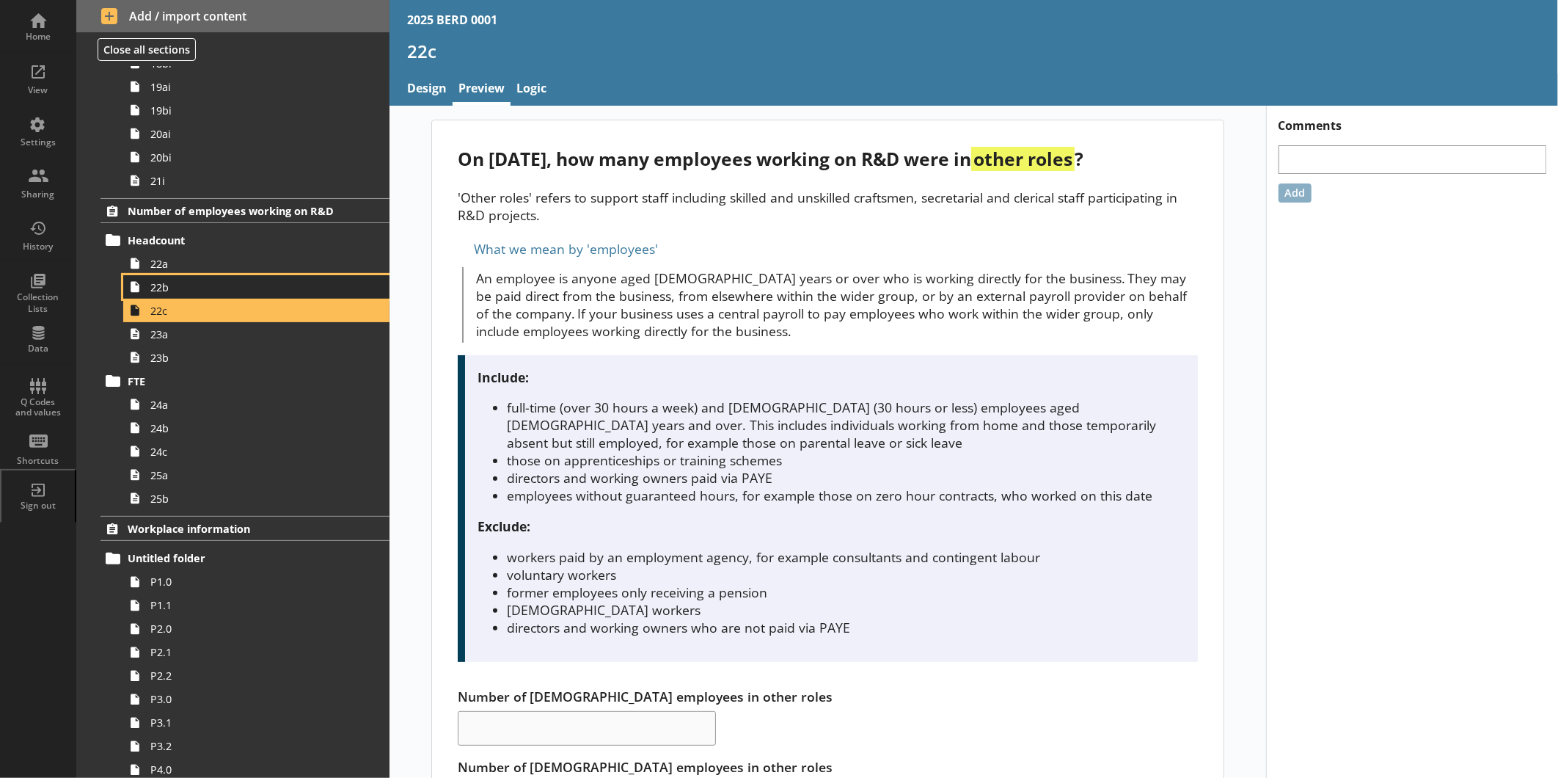
click at [216, 290] on span "22b" at bounding box center [245, 287] width 191 height 14
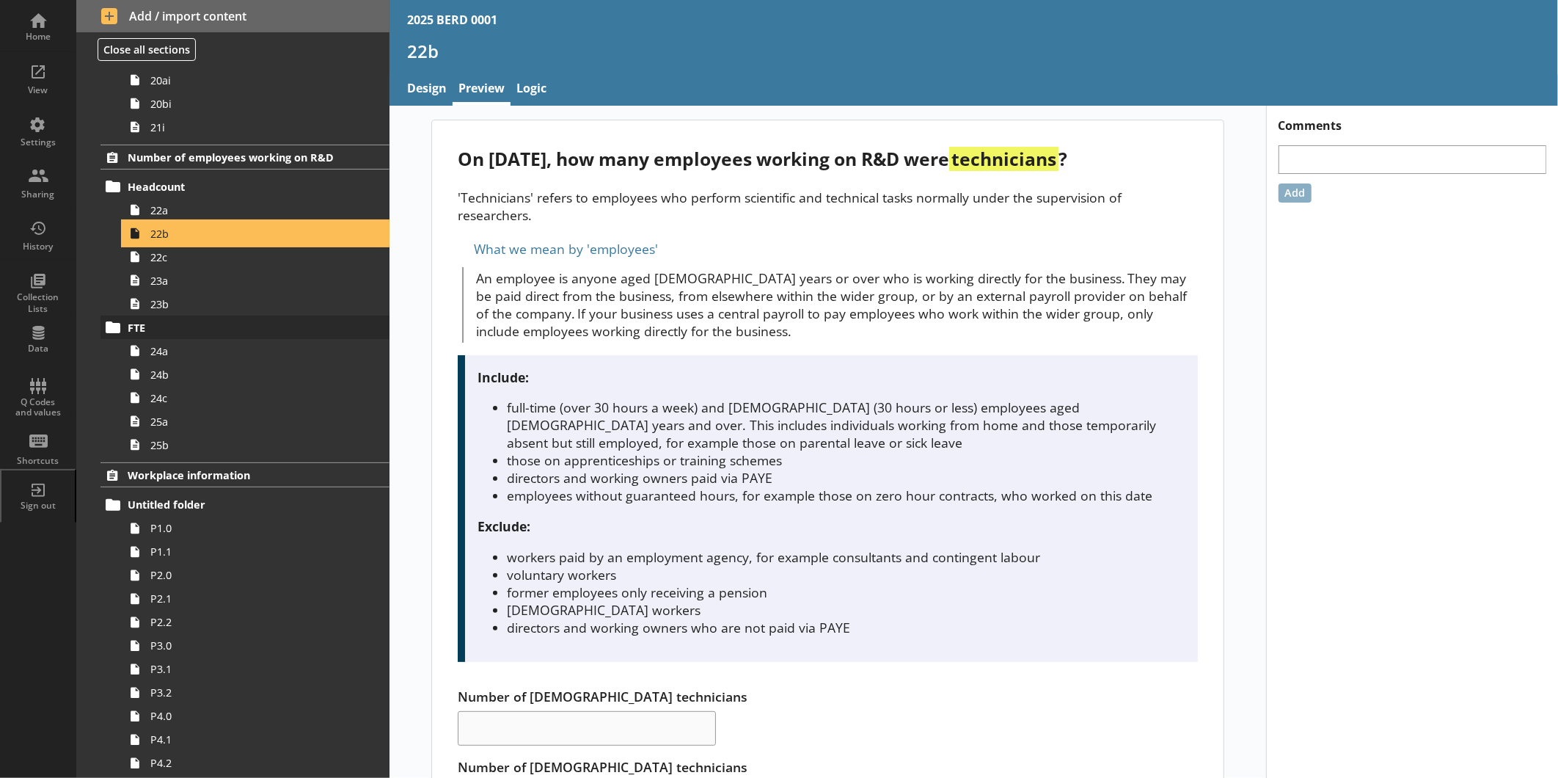
scroll to position [1875, 0]
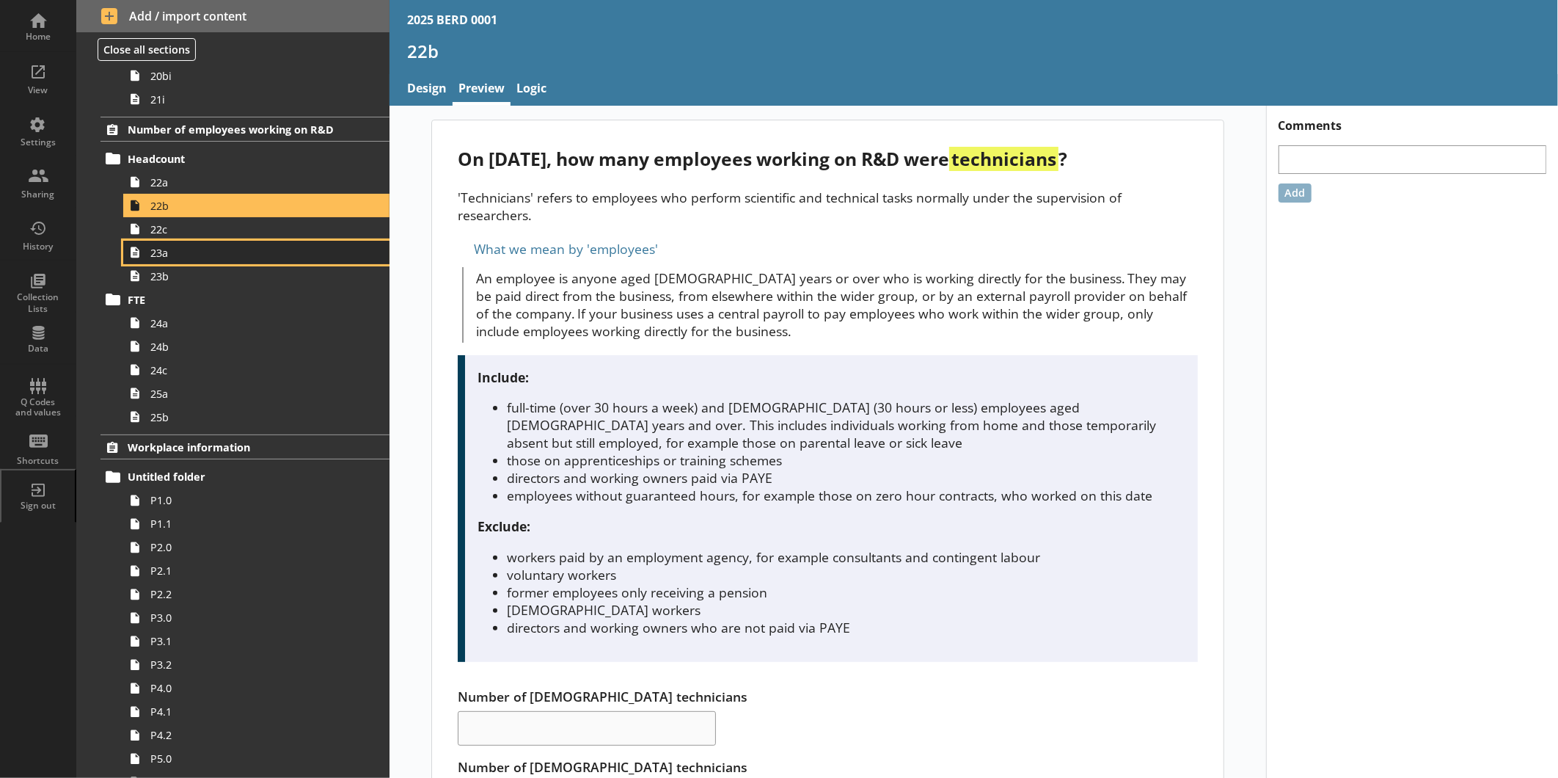
click at [214, 262] on link "23a" at bounding box center [256, 252] width 266 height 23
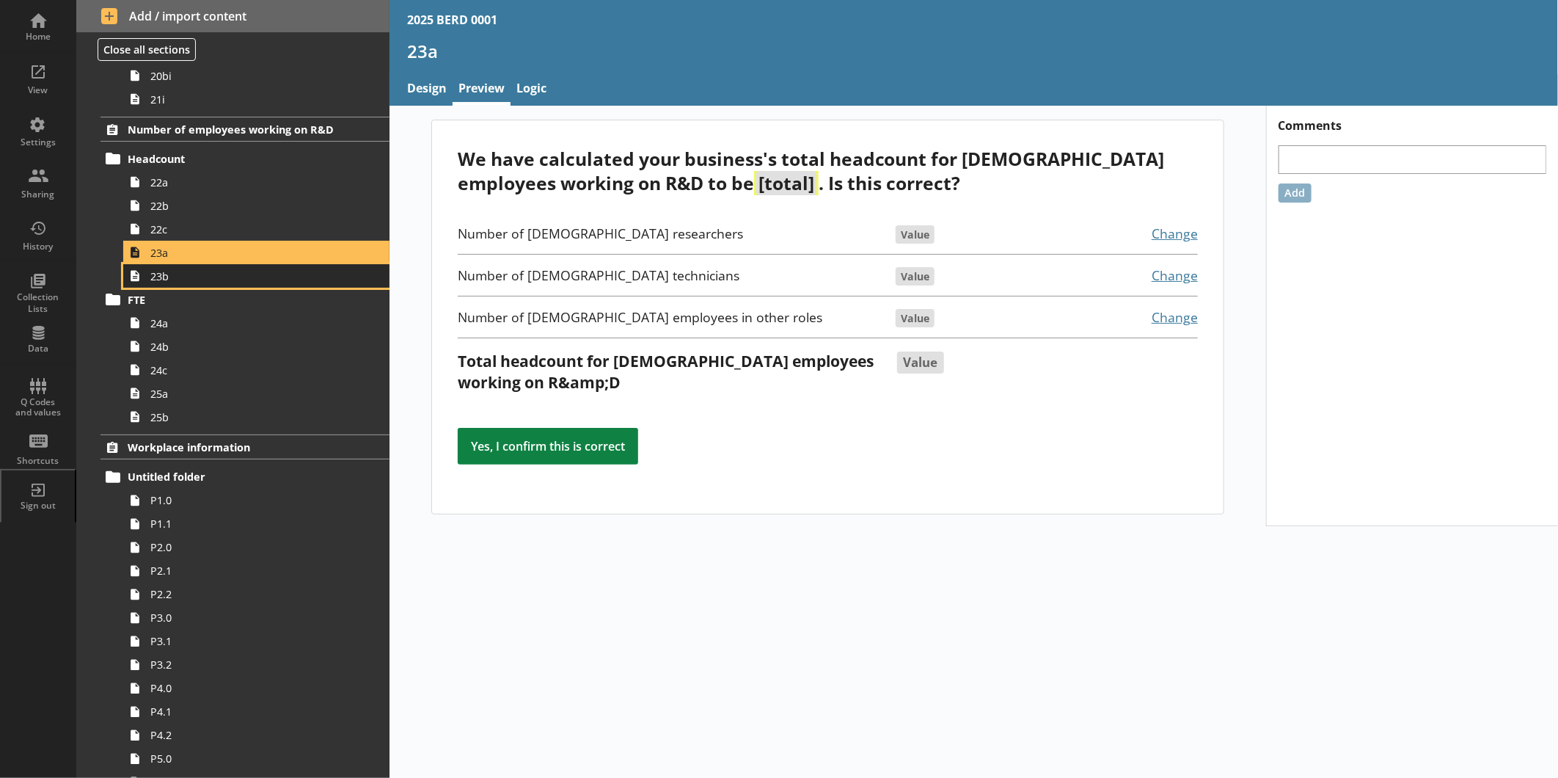
click at [214, 282] on span "23b" at bounding box center [245, 276] width 191 height 14
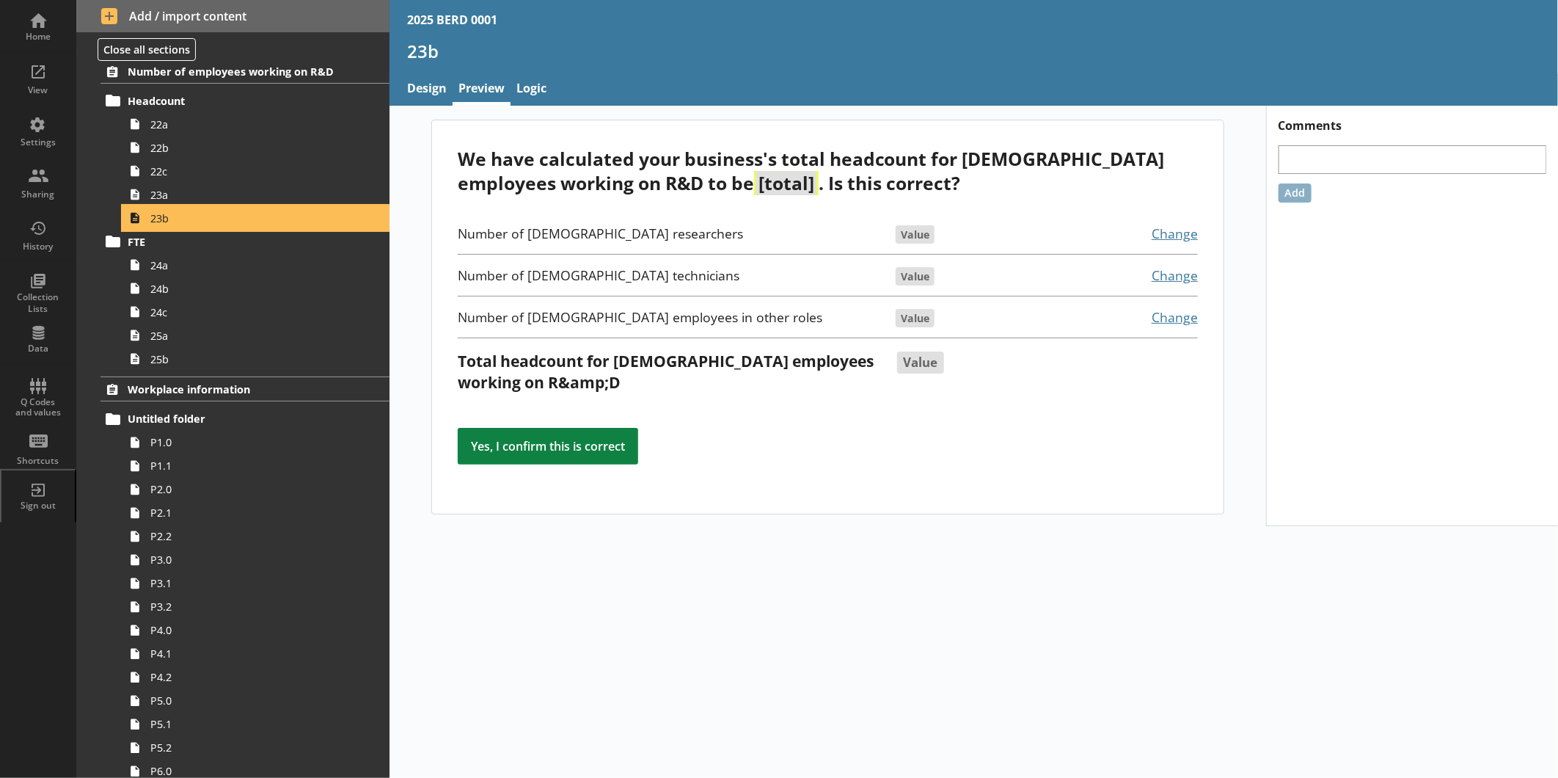
scroll to position [2037, 0]
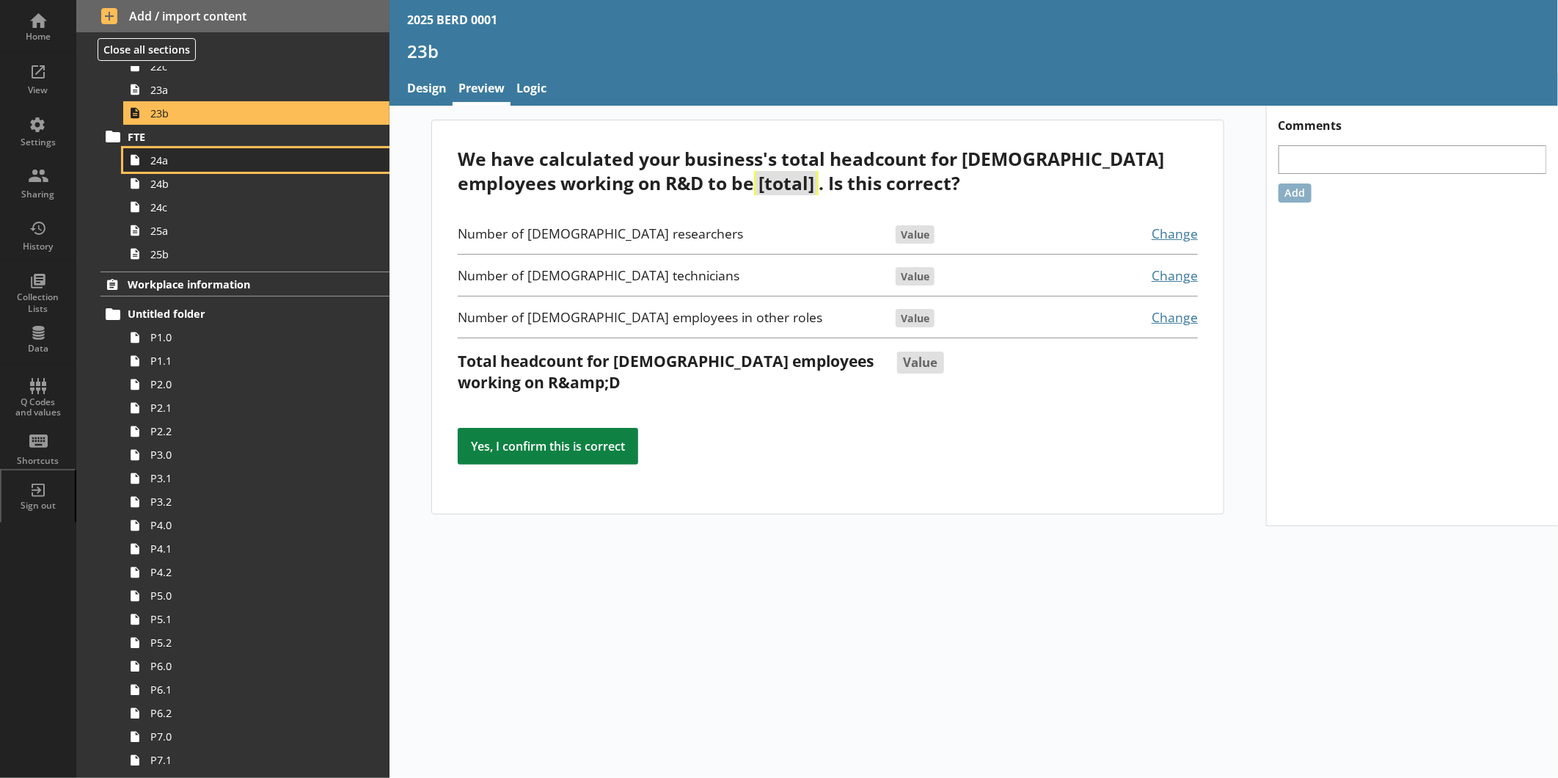
click at [211, 161] on span "24a" at bounding box center [245, 160] width 191 height 14
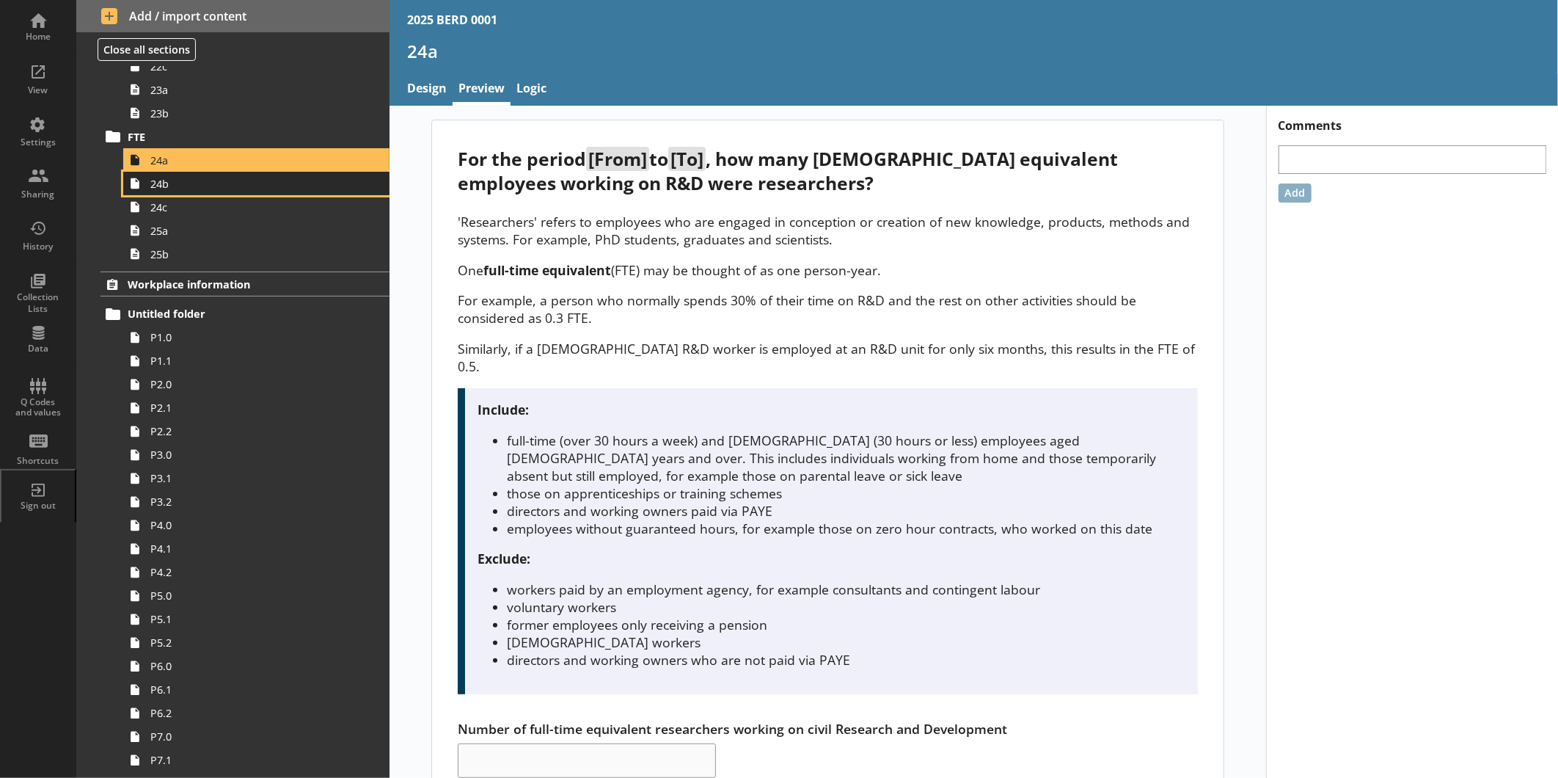
click at [221, 186] on span "24b" at bounding box center [245, 184] width 191 height 14
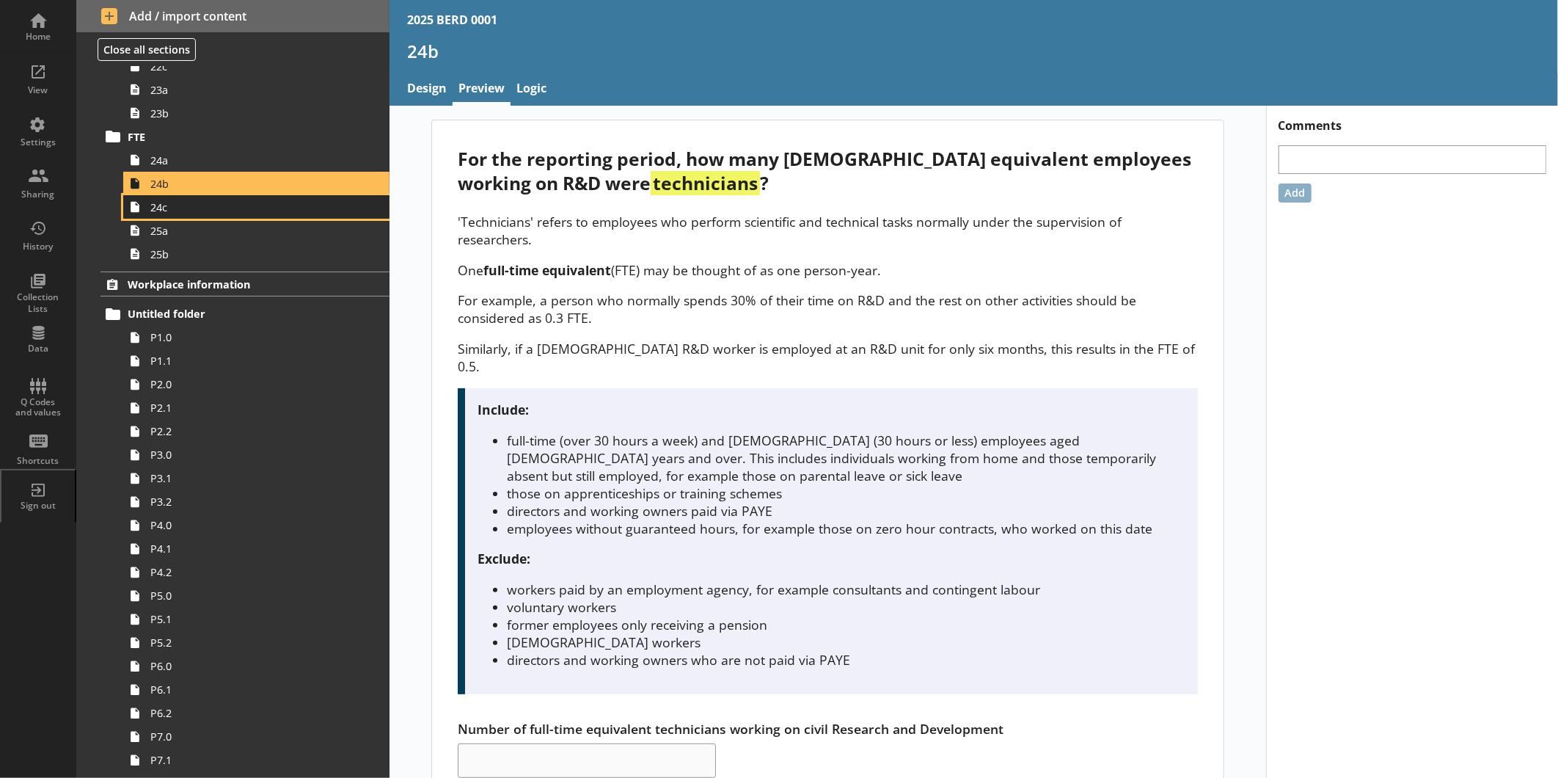
click at [222, 207] on span "24c" at bounding box center [245, 207] width 191 height 14
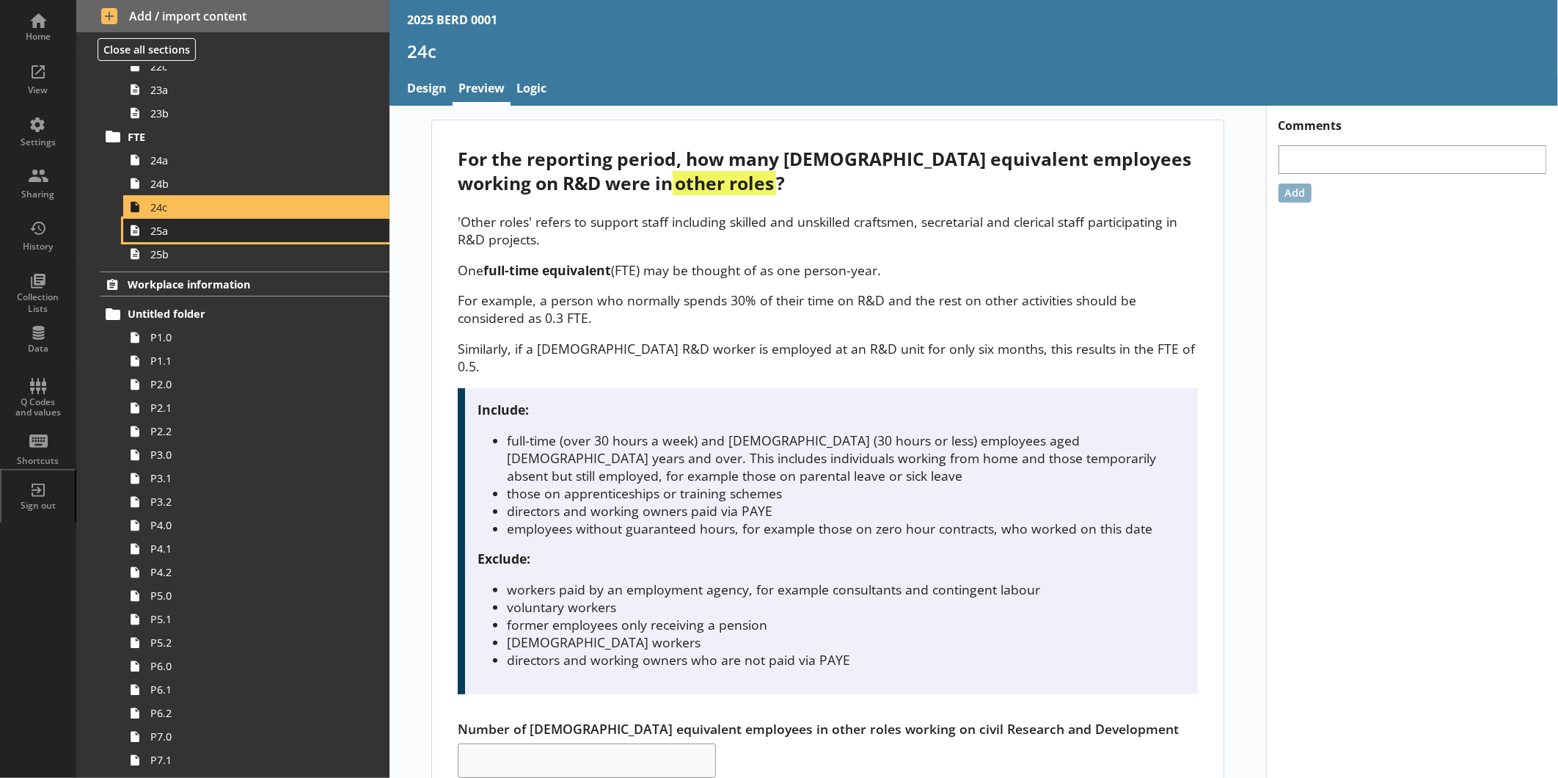
click at [222, 232] on span "25a" at bounding box center [245, 231] width 191 height 14
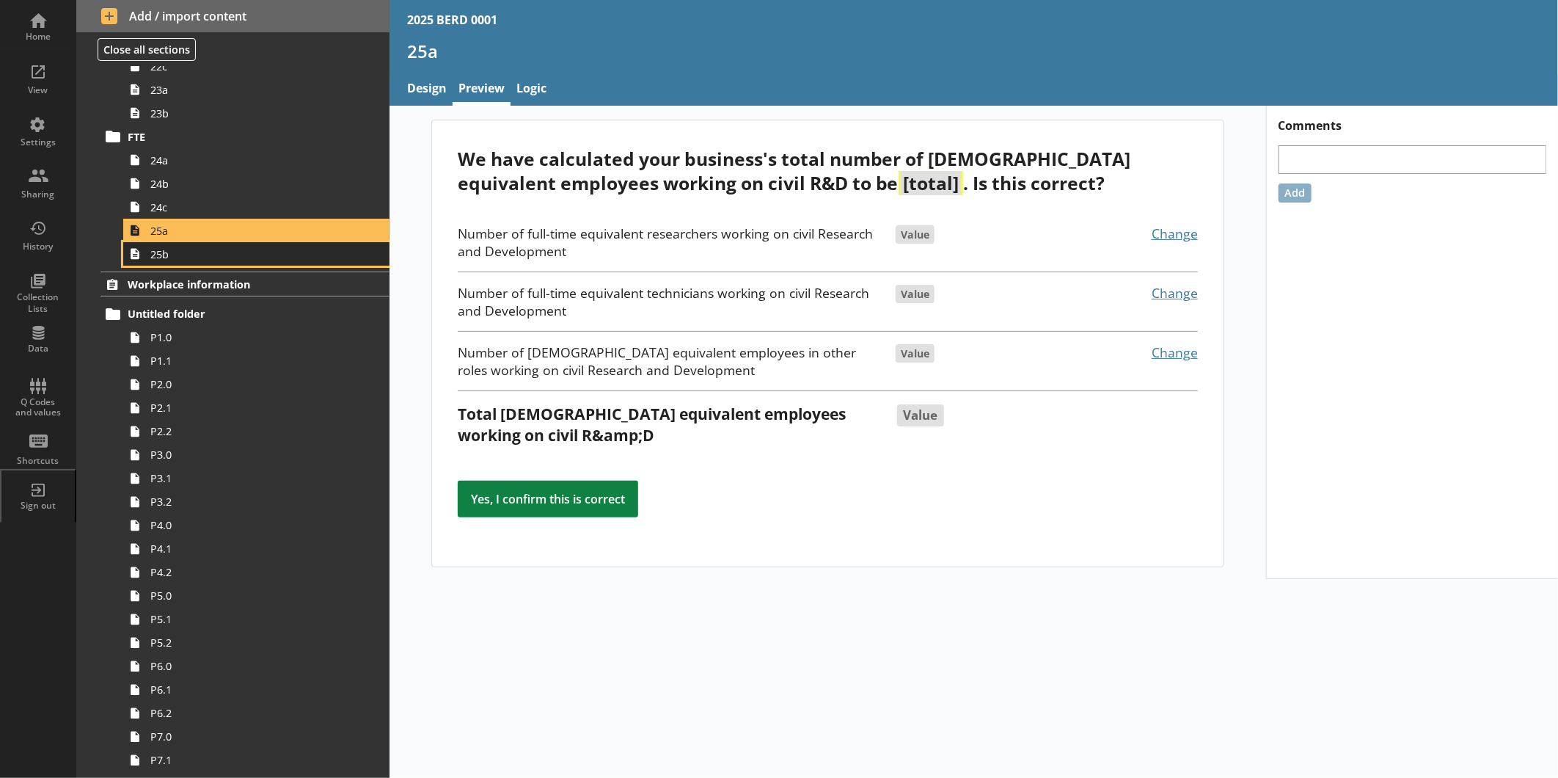
click at [219, 258] on span "25b" at bounding box center [245, 254] width 191 height 14
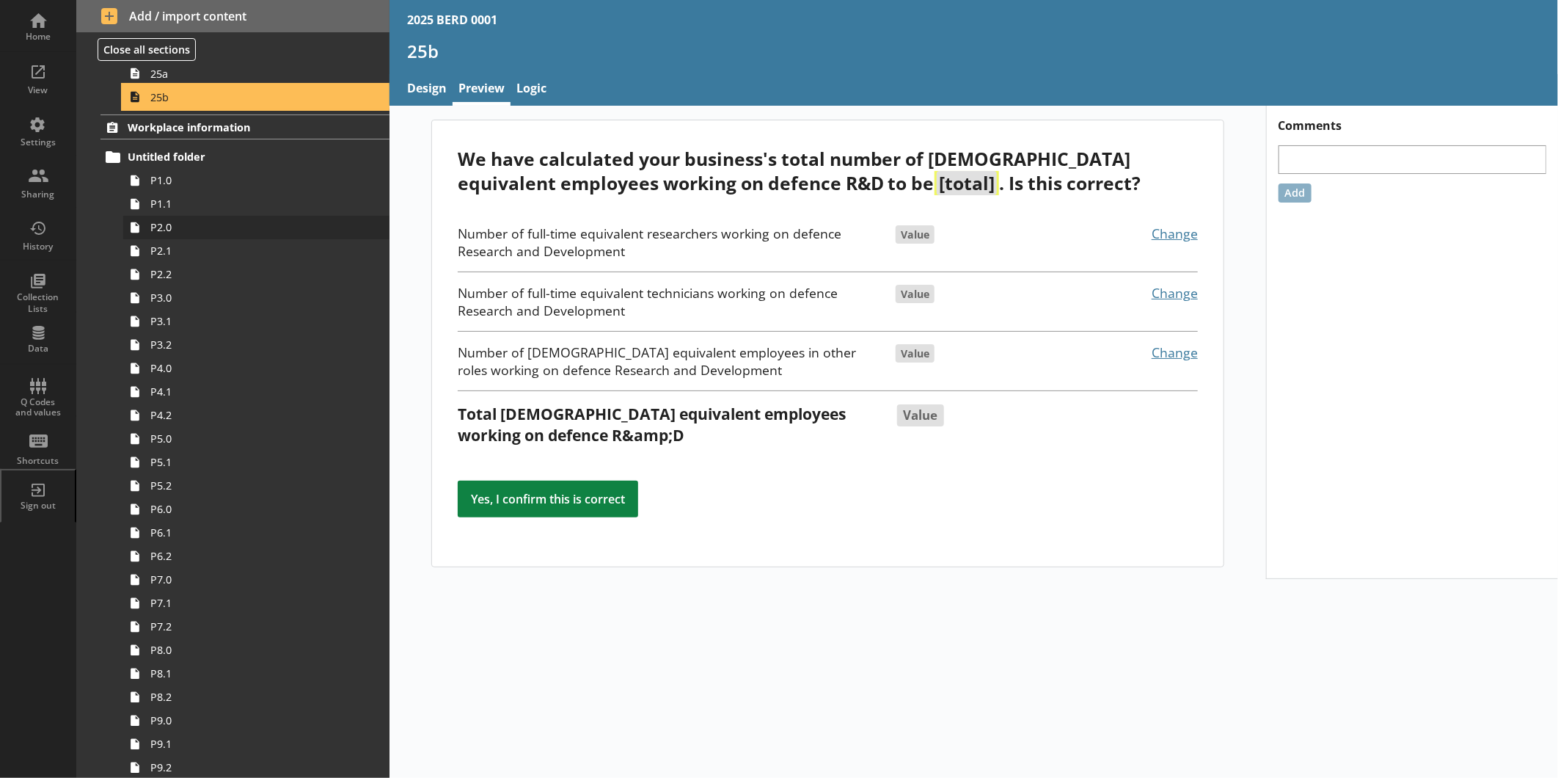
scroll to position [2201, 0]
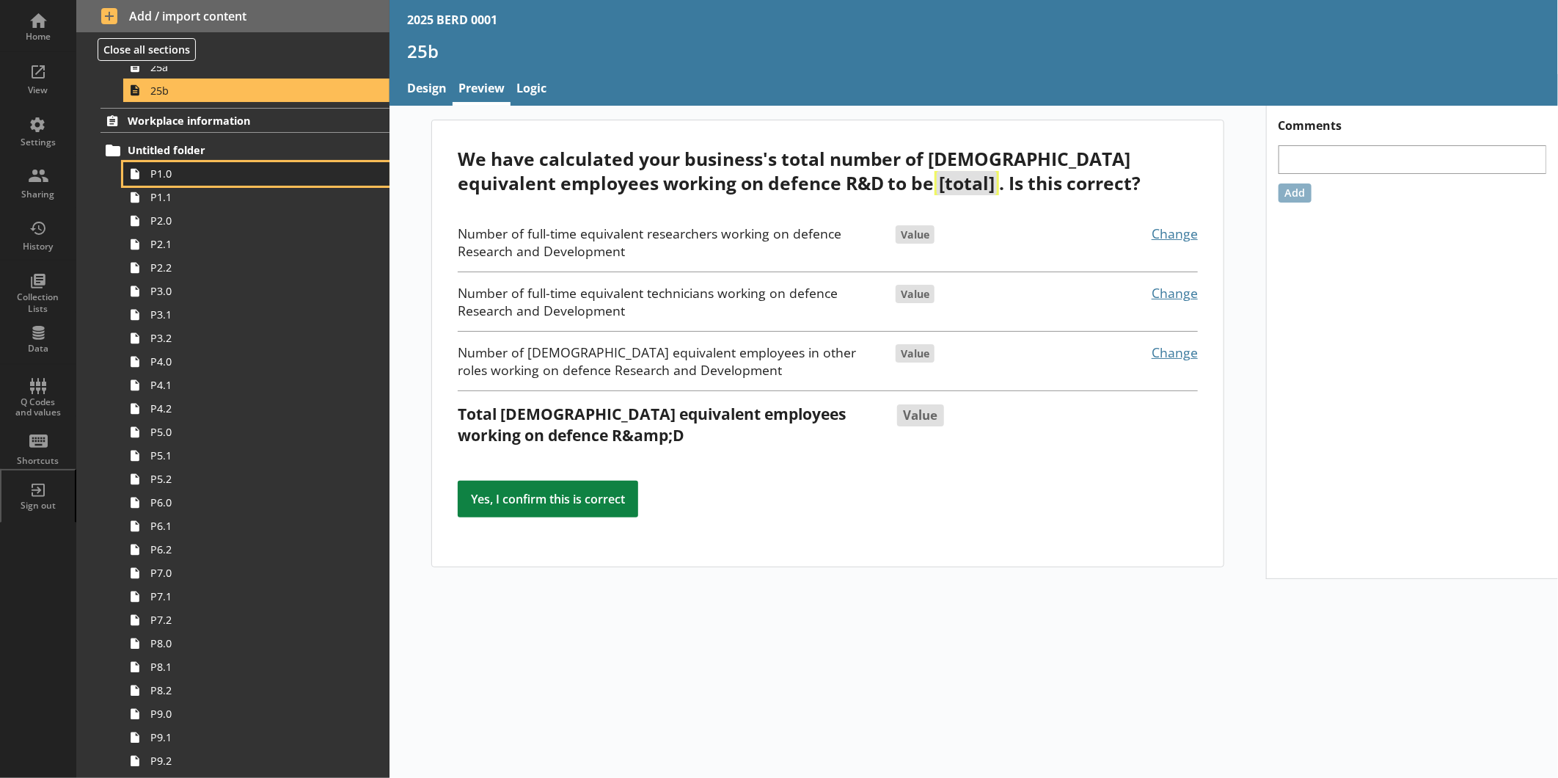
click at [223, 183] on link "P1.0" at bounding box center [256, 173] width 266 height 23
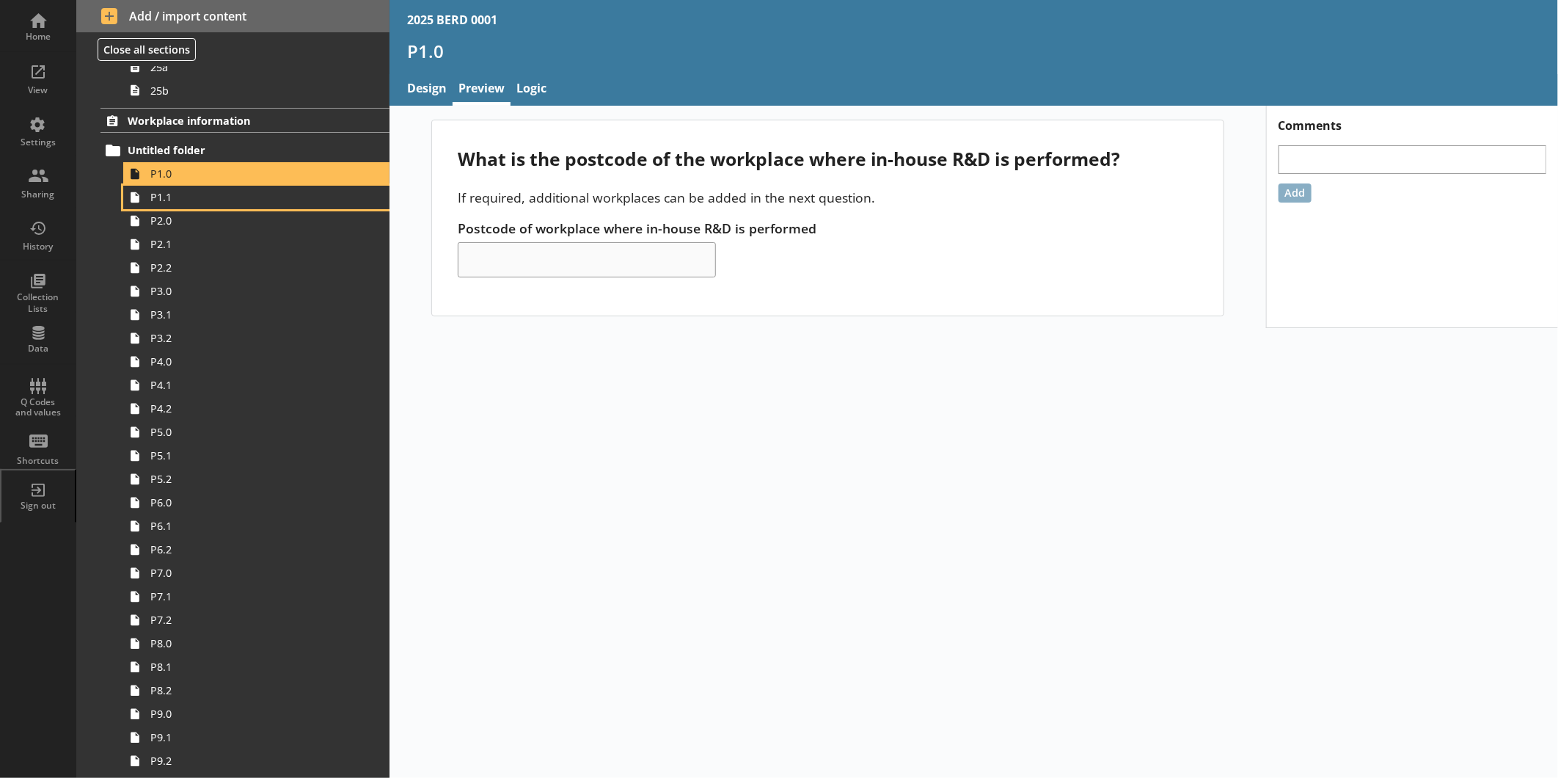
click at [123, 186] on link "P1.1" at bounding box center [256, 197] width 266 height 23
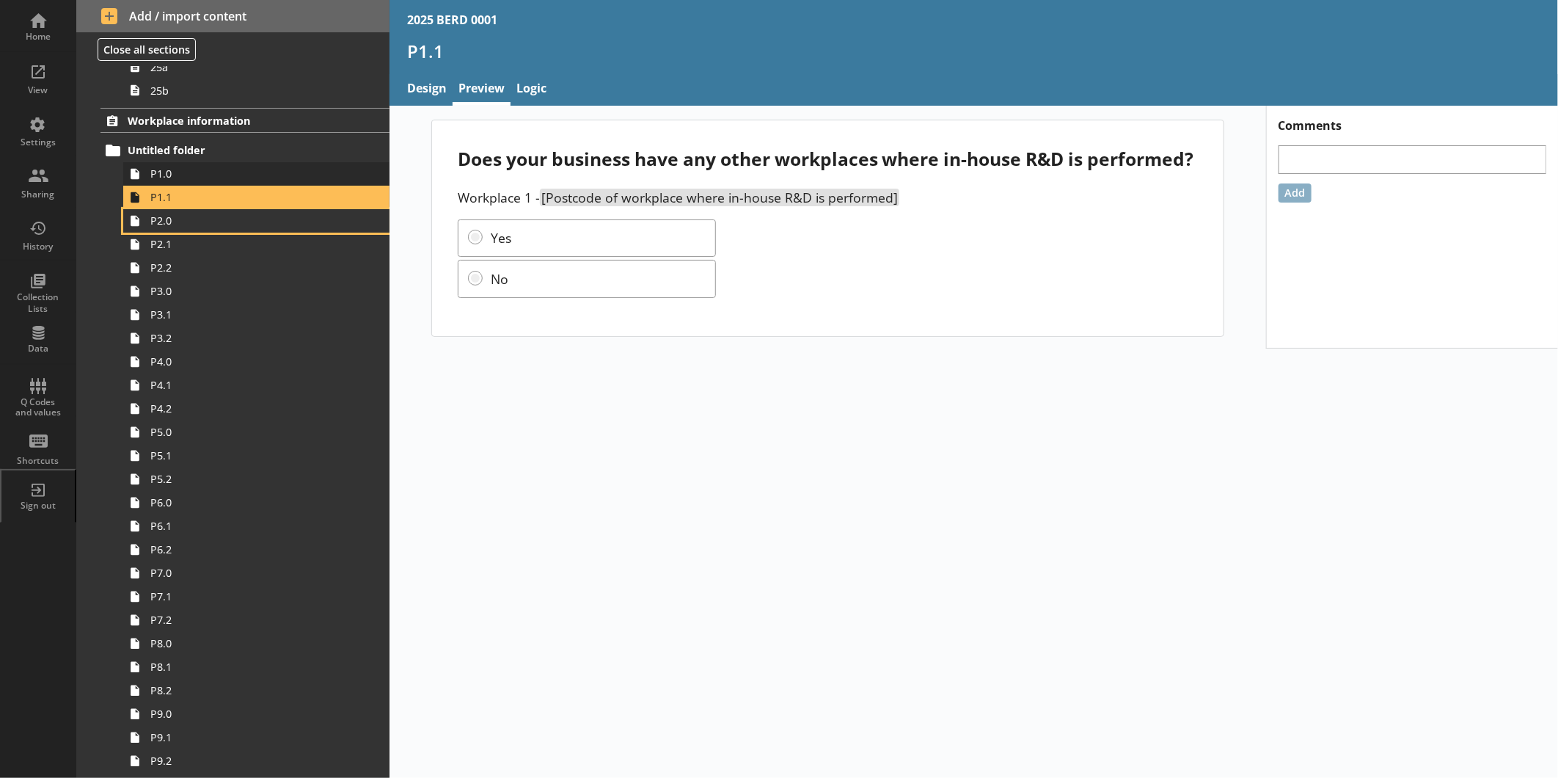
click at [123, 209] on link "P2.0" at bounding box center [256, 220] width 266 height 23
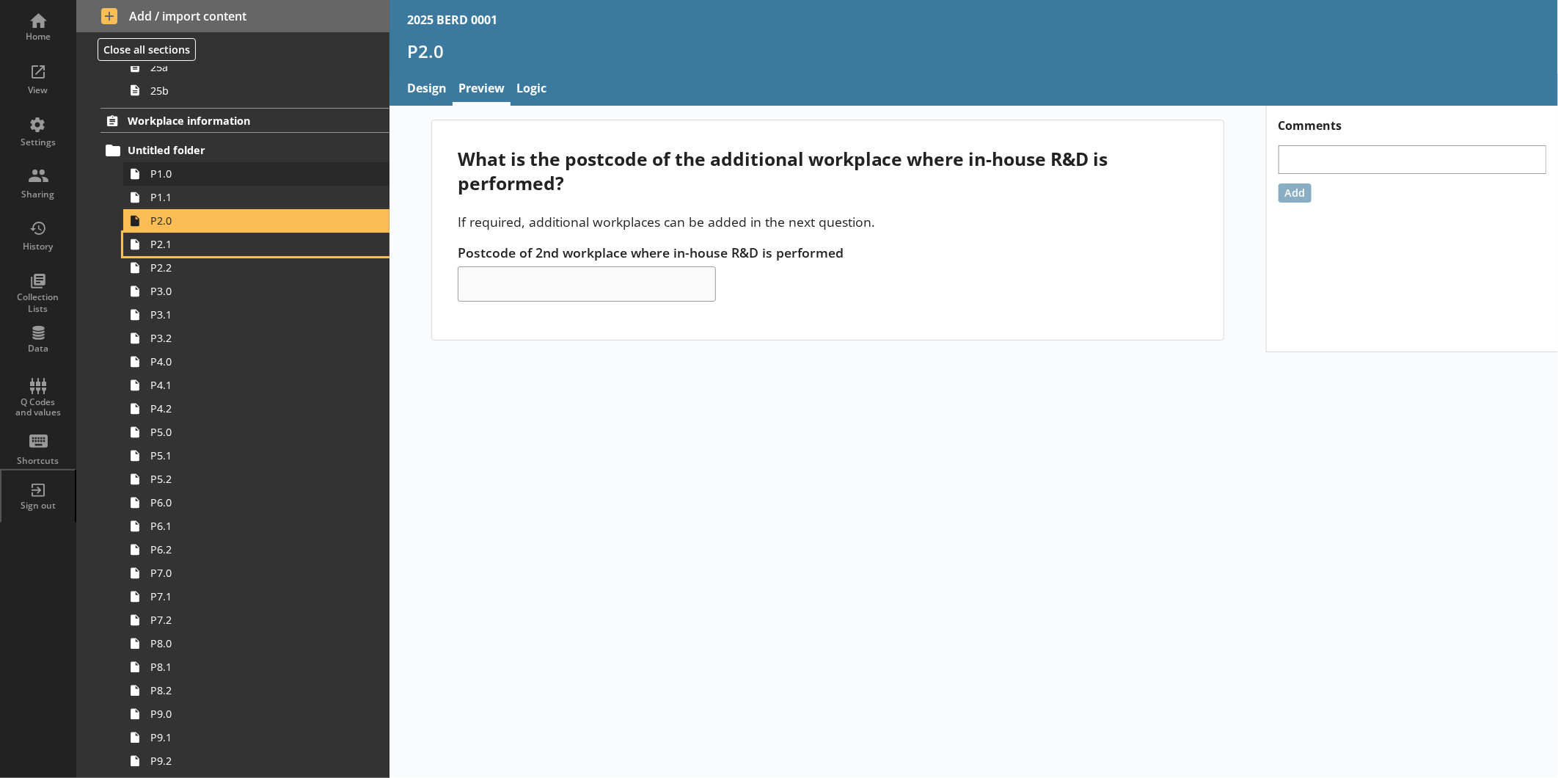
click at [123, 233] on link "P2.1" at bounding box center [256, 244] width 266 height 23
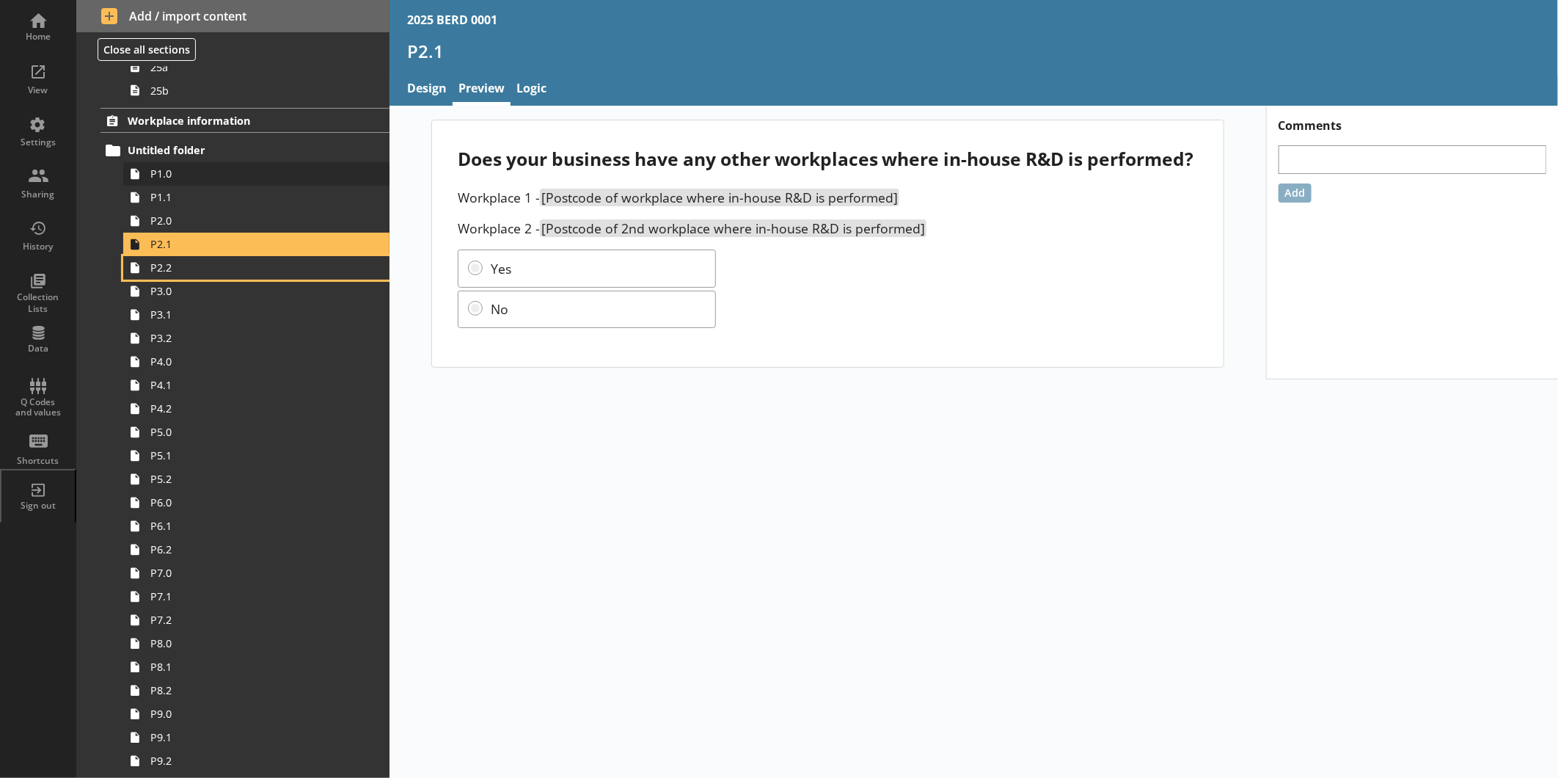
click at [123, 256] on link "P2.2" at bounding box center [256, 267] width 266 height 23
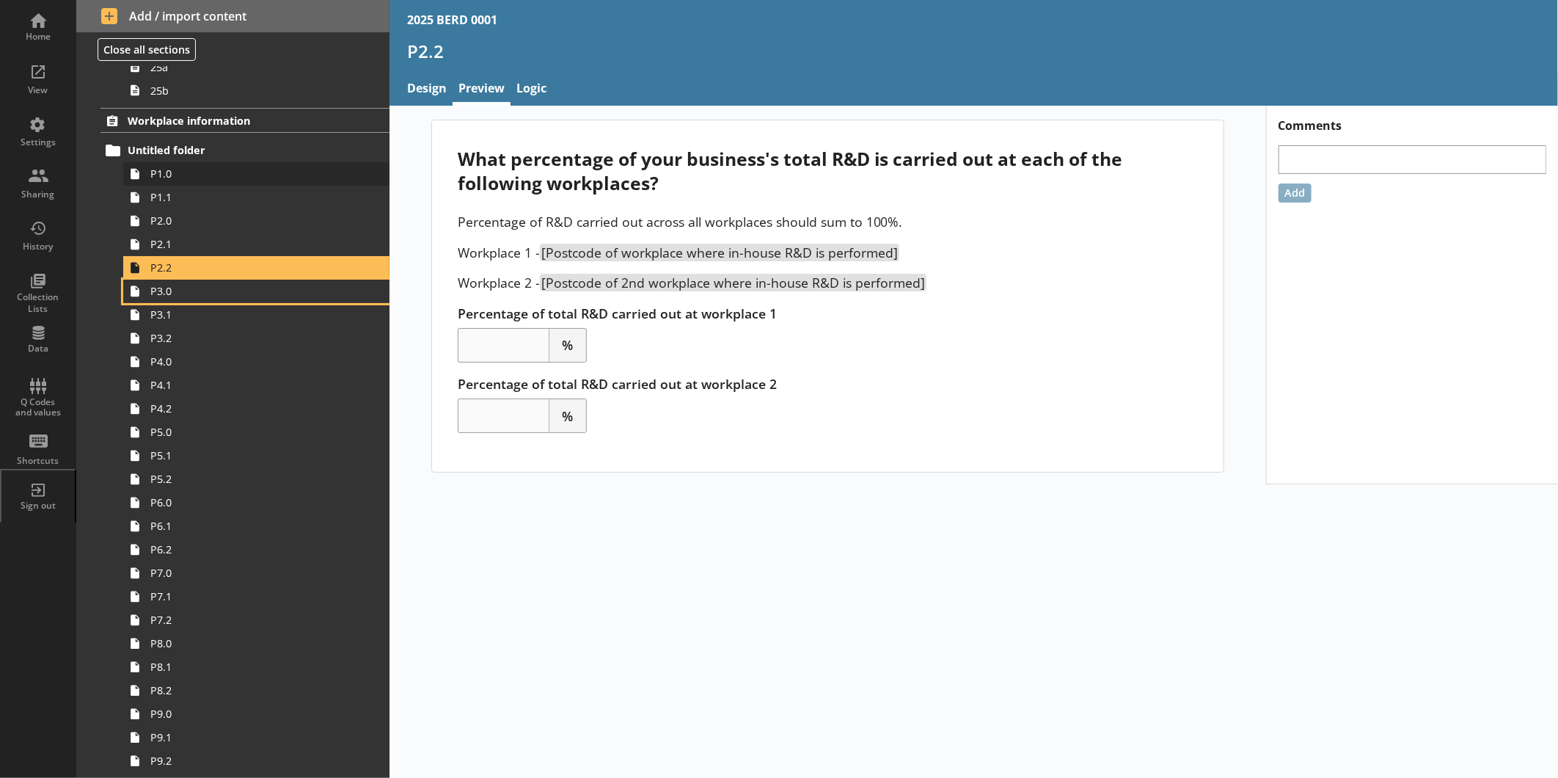
click at [123, 280] on link "P3.0" at bounding box center [256, 291] width 266 height 23
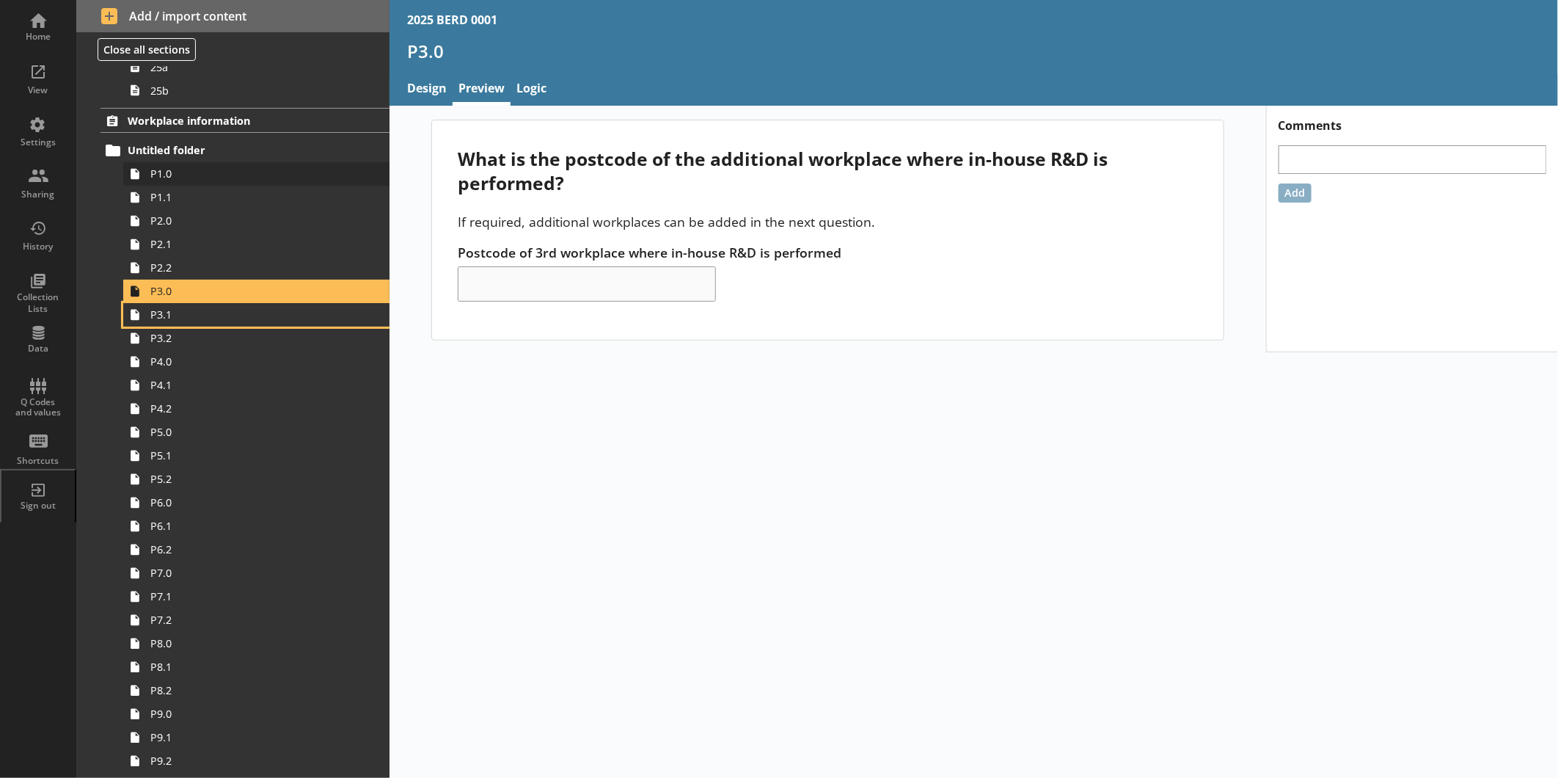
click at [123, 303] on link "P3.1" at bounding box center [256, 314] width 266 height 23
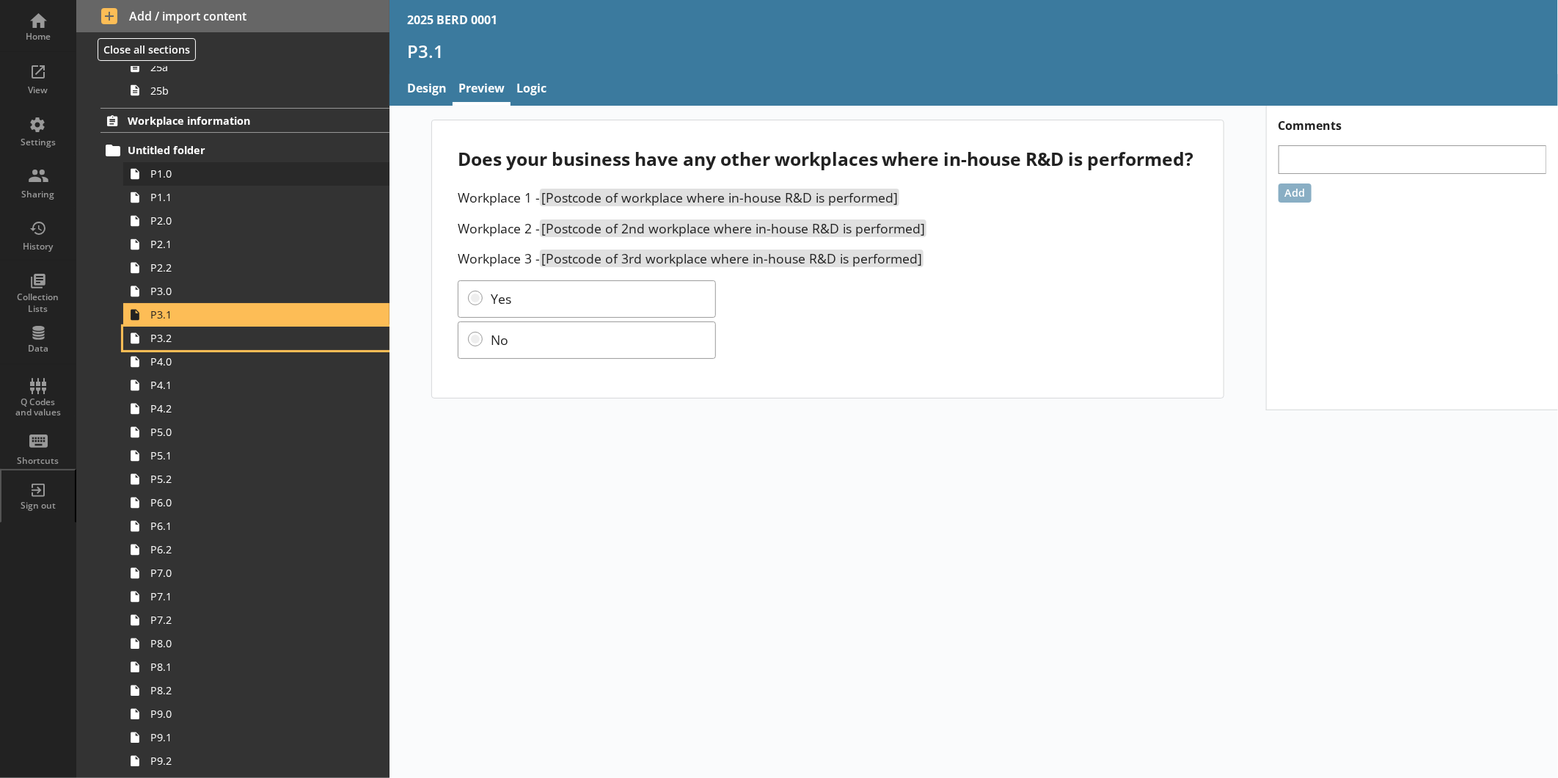
click at [123, 326] on link "P3.2" at bounding box center [256, 337] width 266 height 23
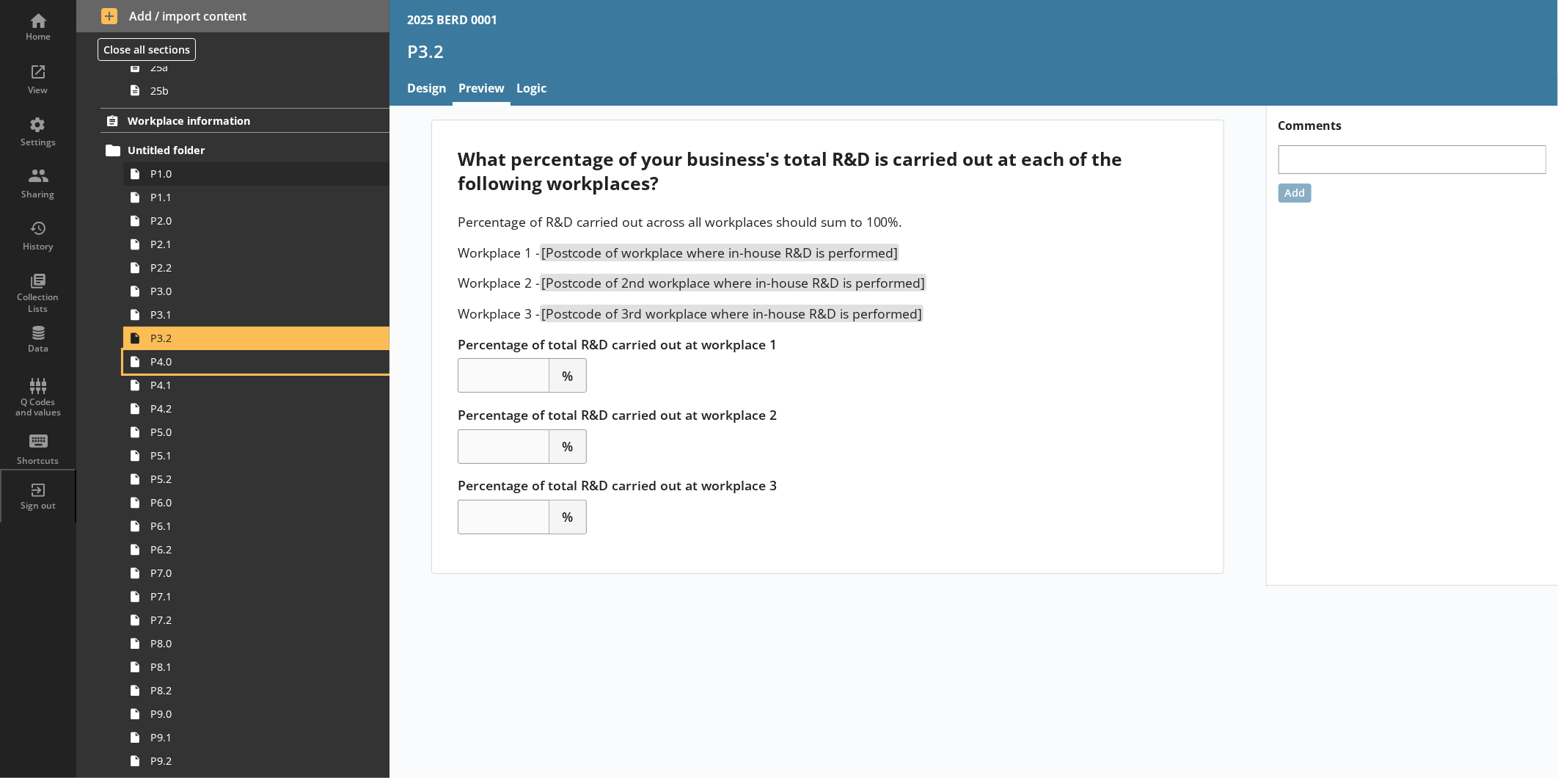
click at [123, 350] on link "P4.0" at bounding box center [256, 361] width 266 height 23
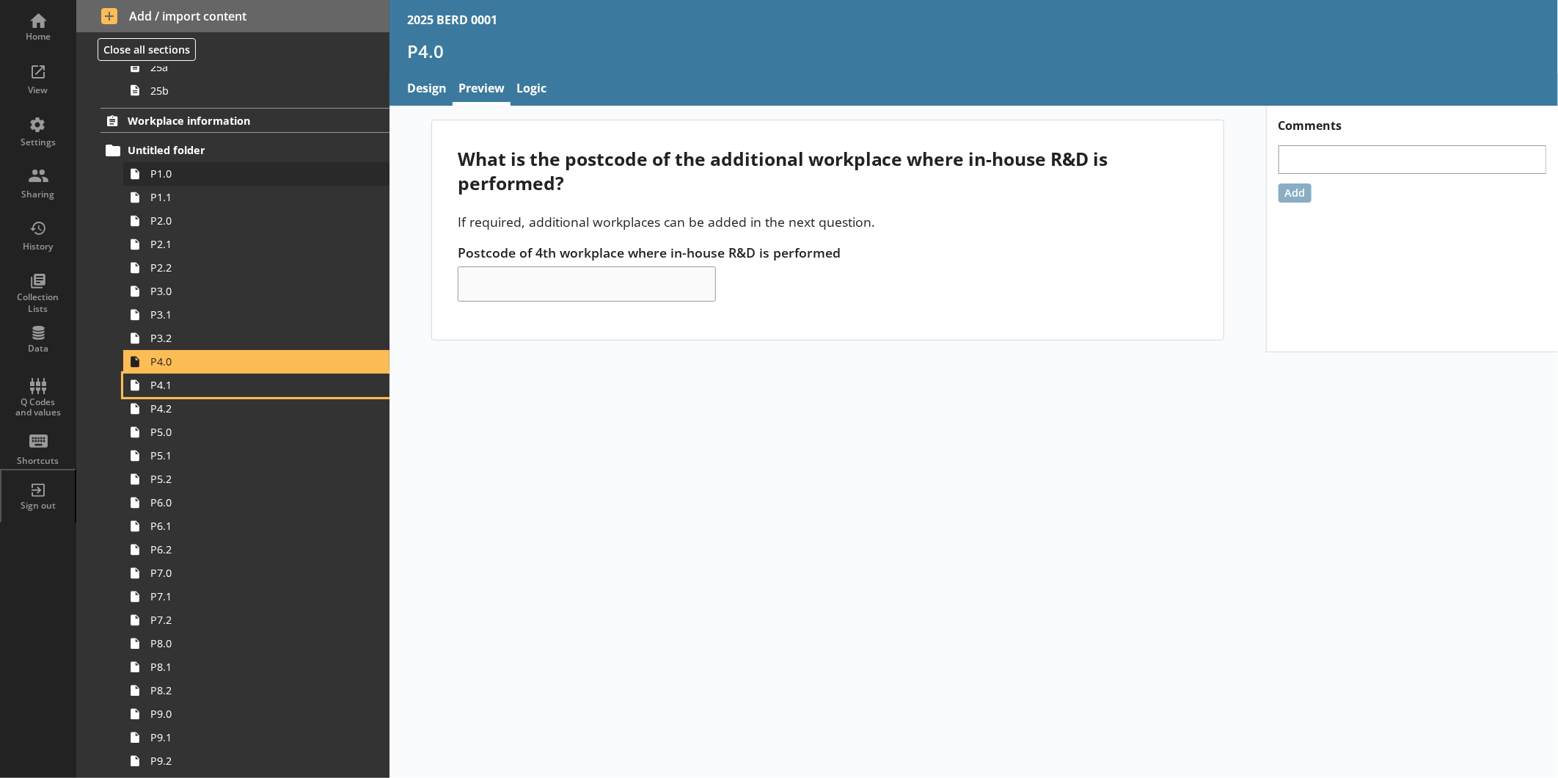
click at [123, 373] on link "P4.1" at bounding box center [256, 384] width 266 height 23
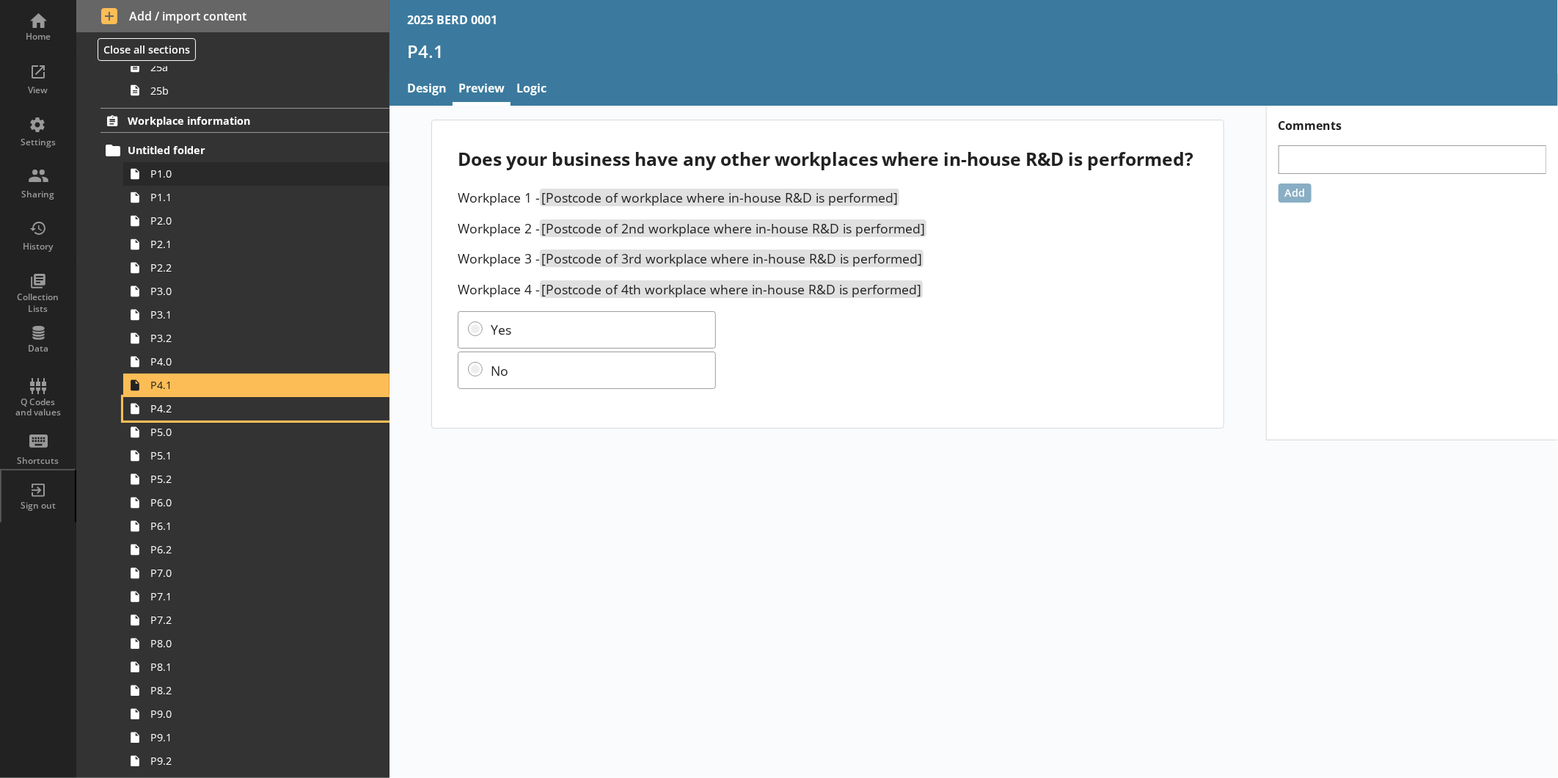
click at [123, 397] on link "P4.2" at bounding box center [256, 408] width 266 height 23
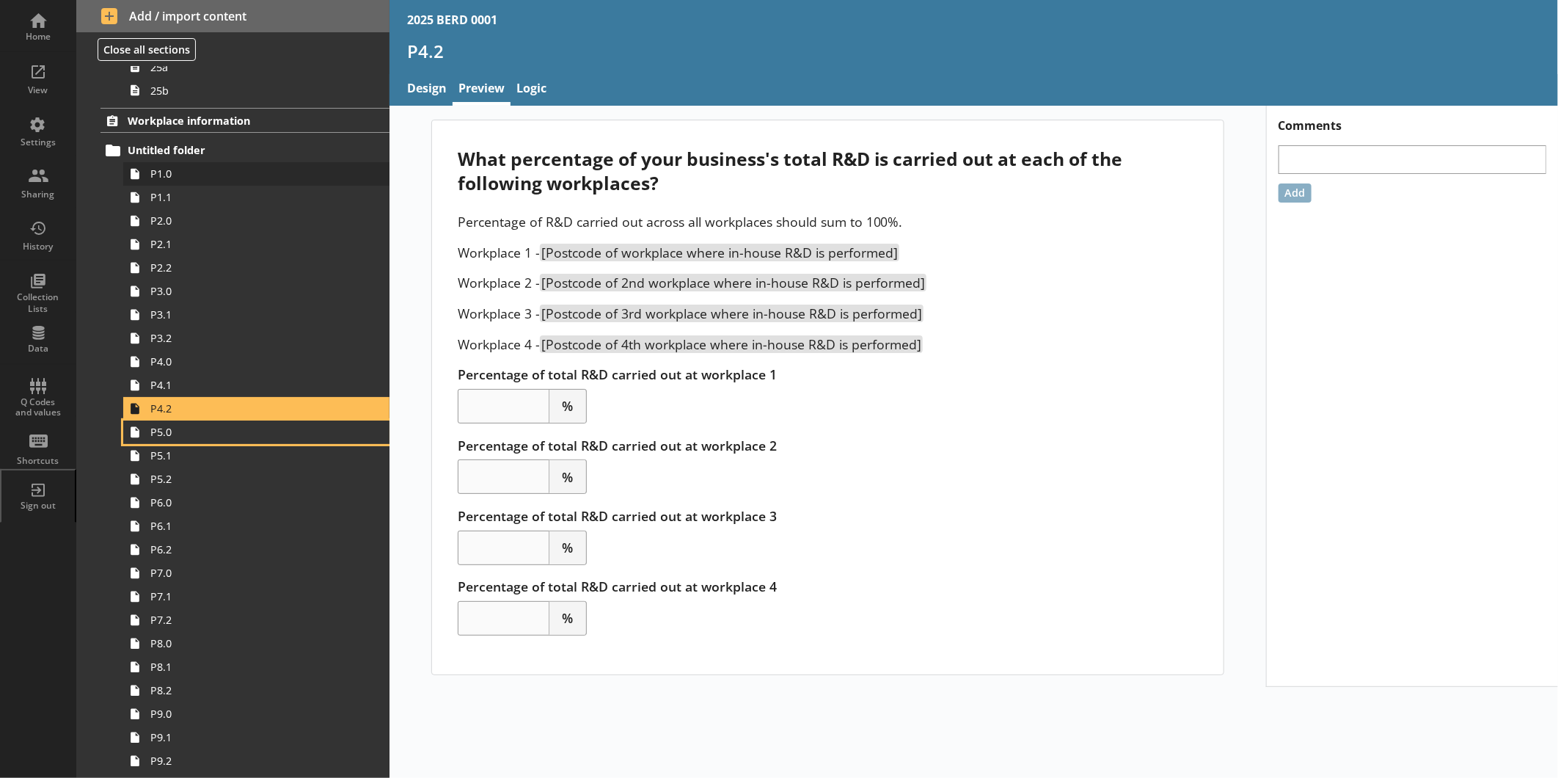
click at [123, 420] on link "P5.0" at bounding box center [256, 431] width 266 height 23
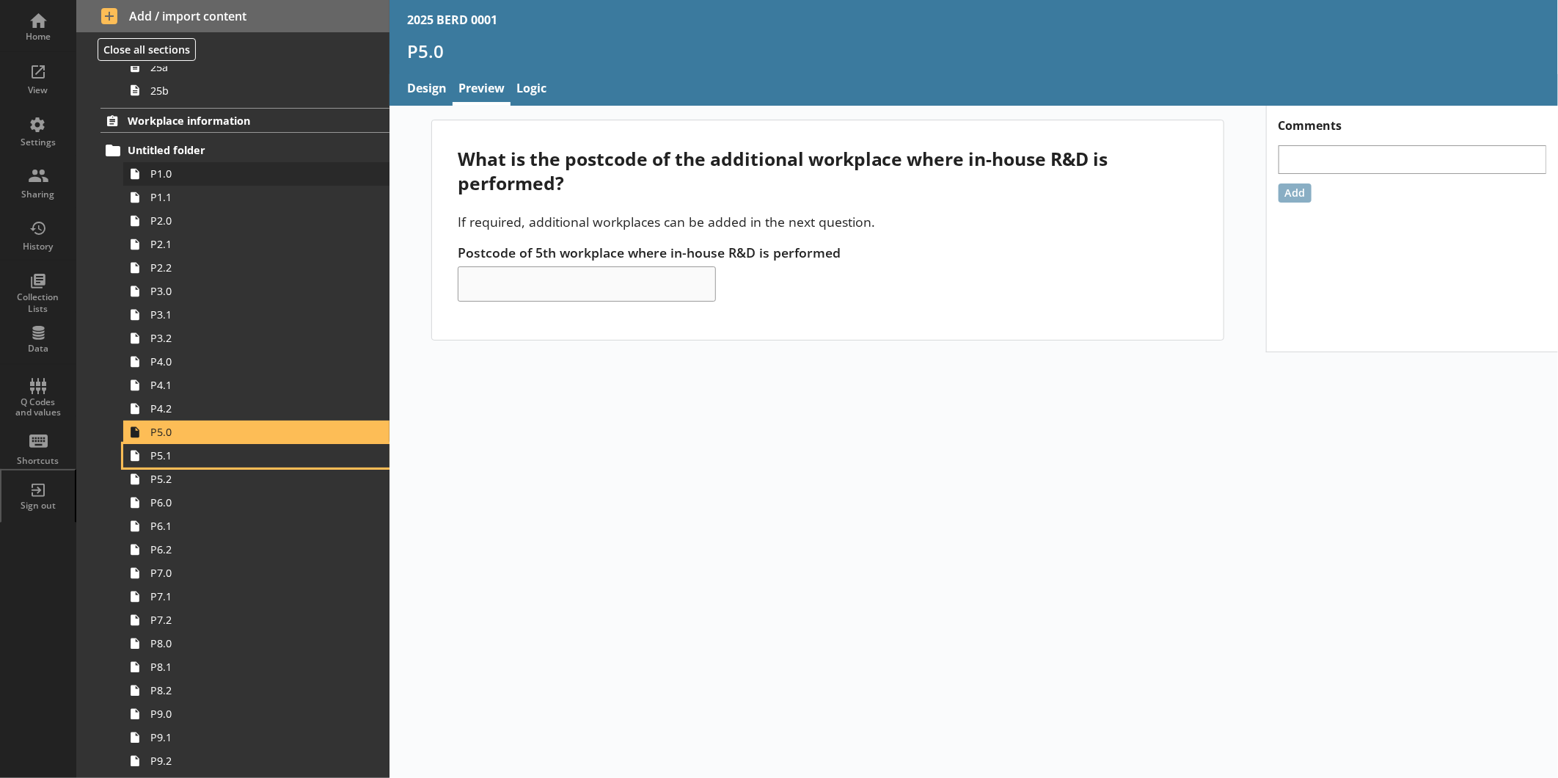
click at [123, 444] on link "P5.1" at bounding box center [256, 455] width 266 height 23
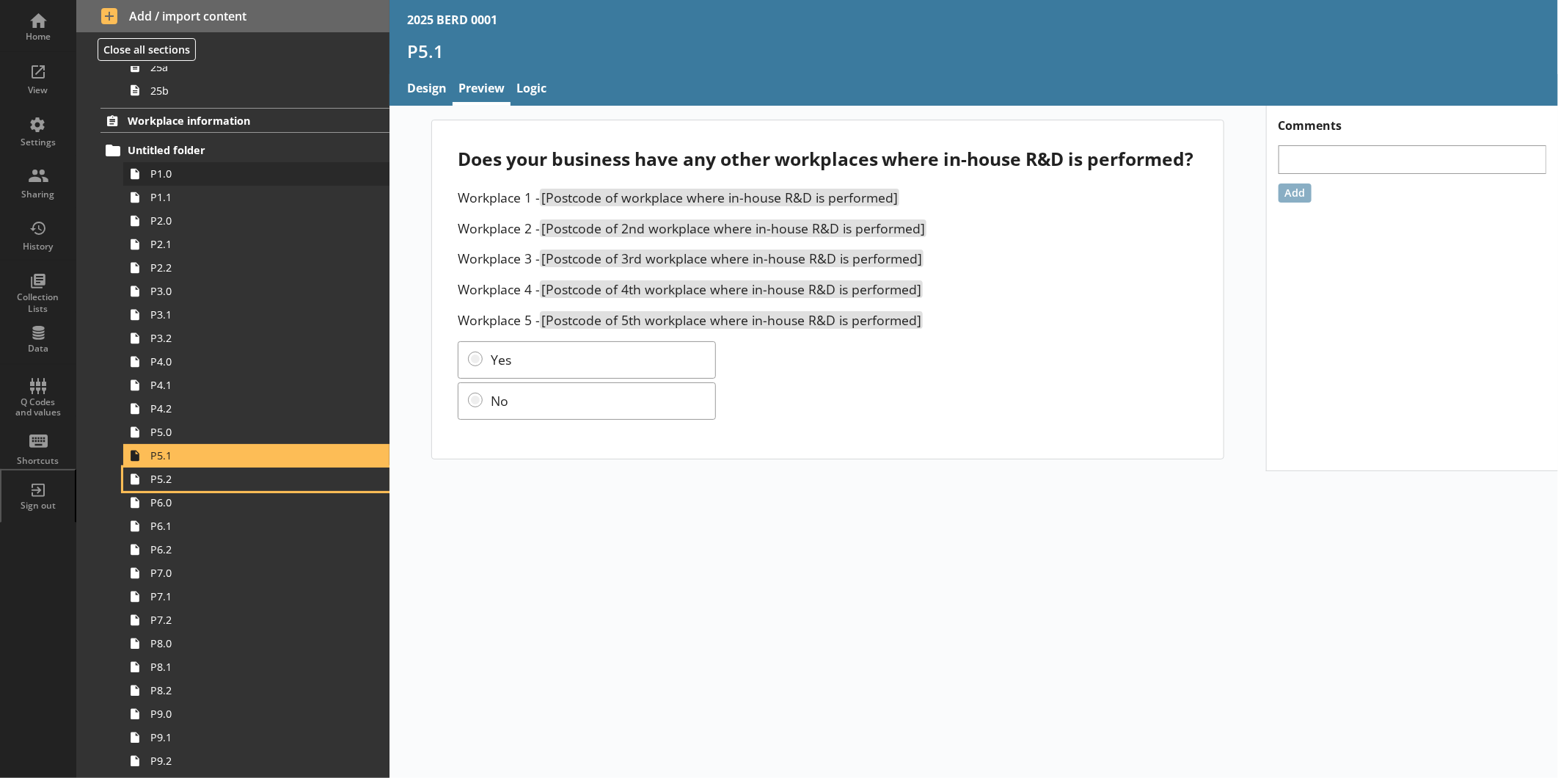
click at [123, 467] on link "P5.2" at bounding box center [256, 478] width 266 height 23
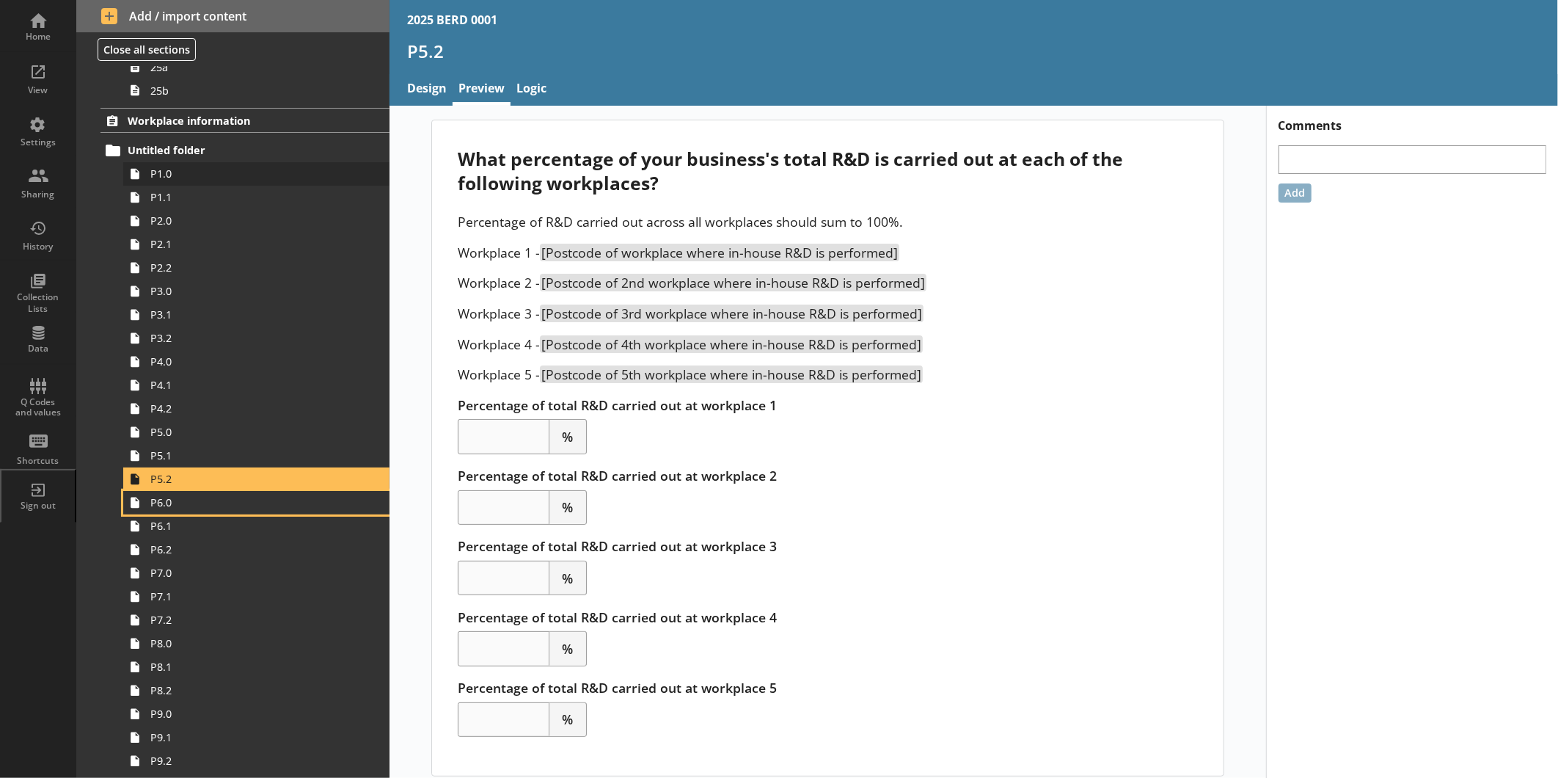
click at [123, 491] on link "P6.0" at bounding box center [256, 502] width 266 height 23
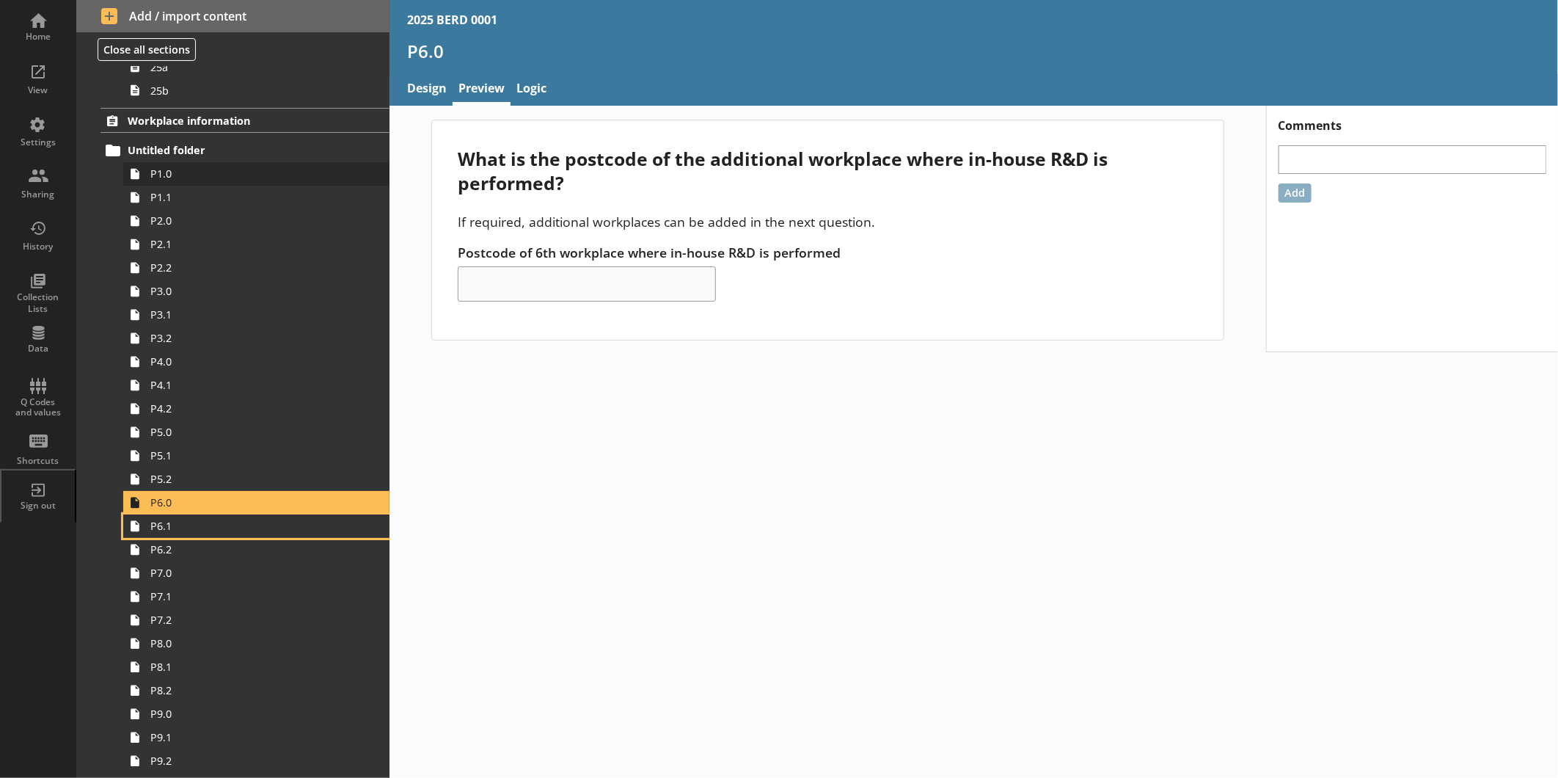
click at [123, 514] on link "P6.1" at bounding box center [256, 525] width 266 height 23
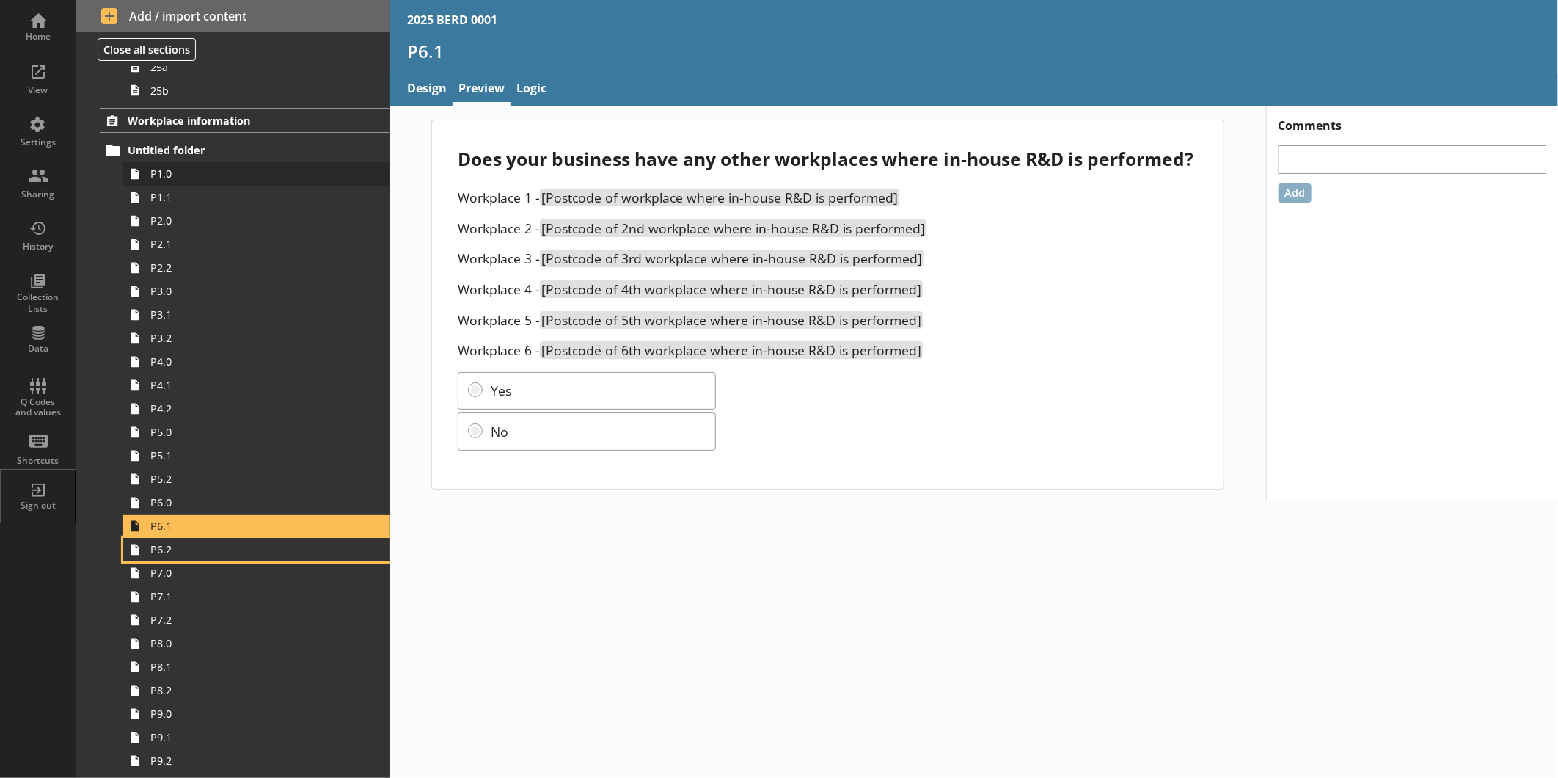
click at [123, 538] on link "P6.2" at bounding box center [256, 549] width 266 height 23
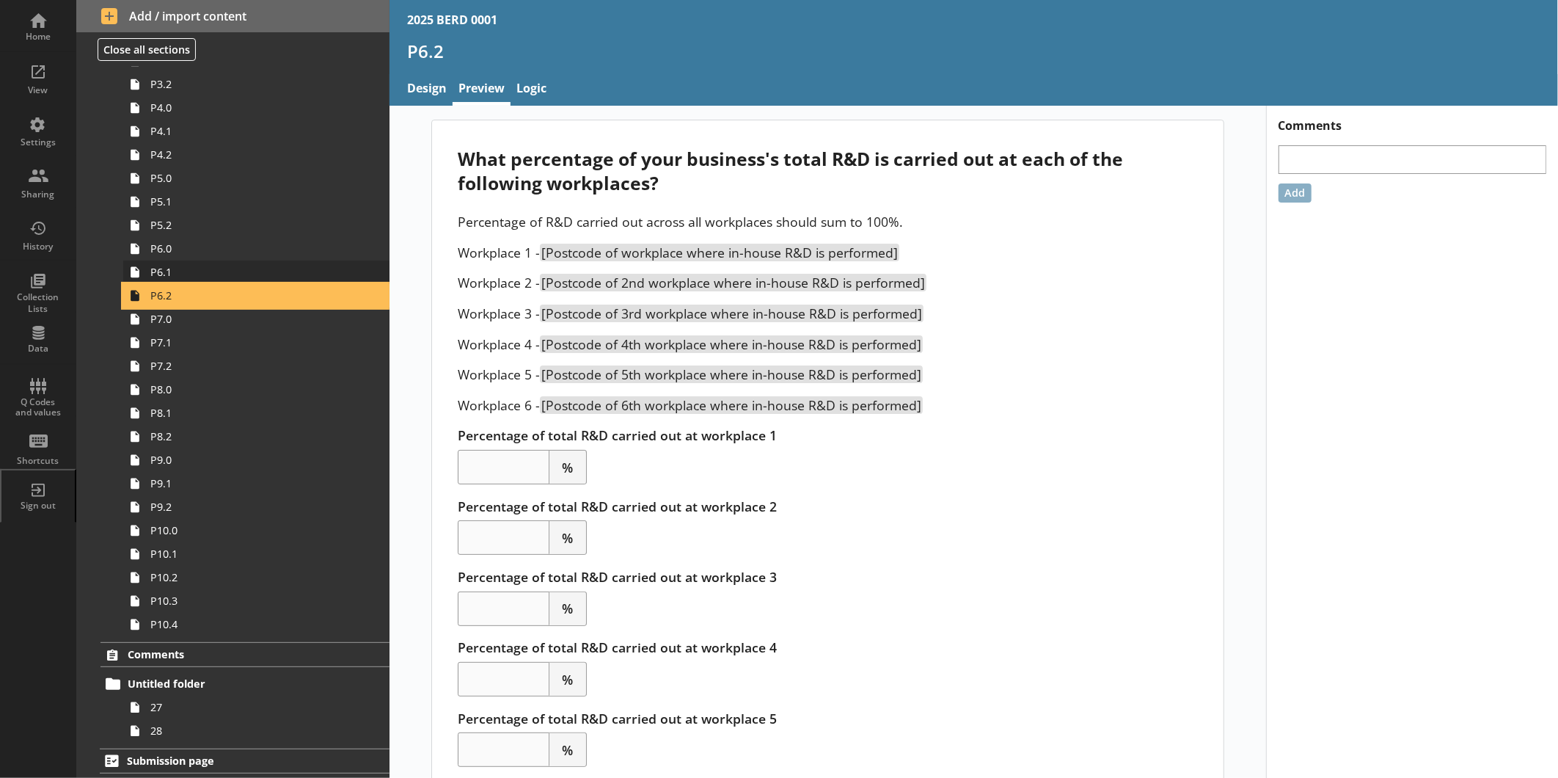
scroll to position [2456, 0]
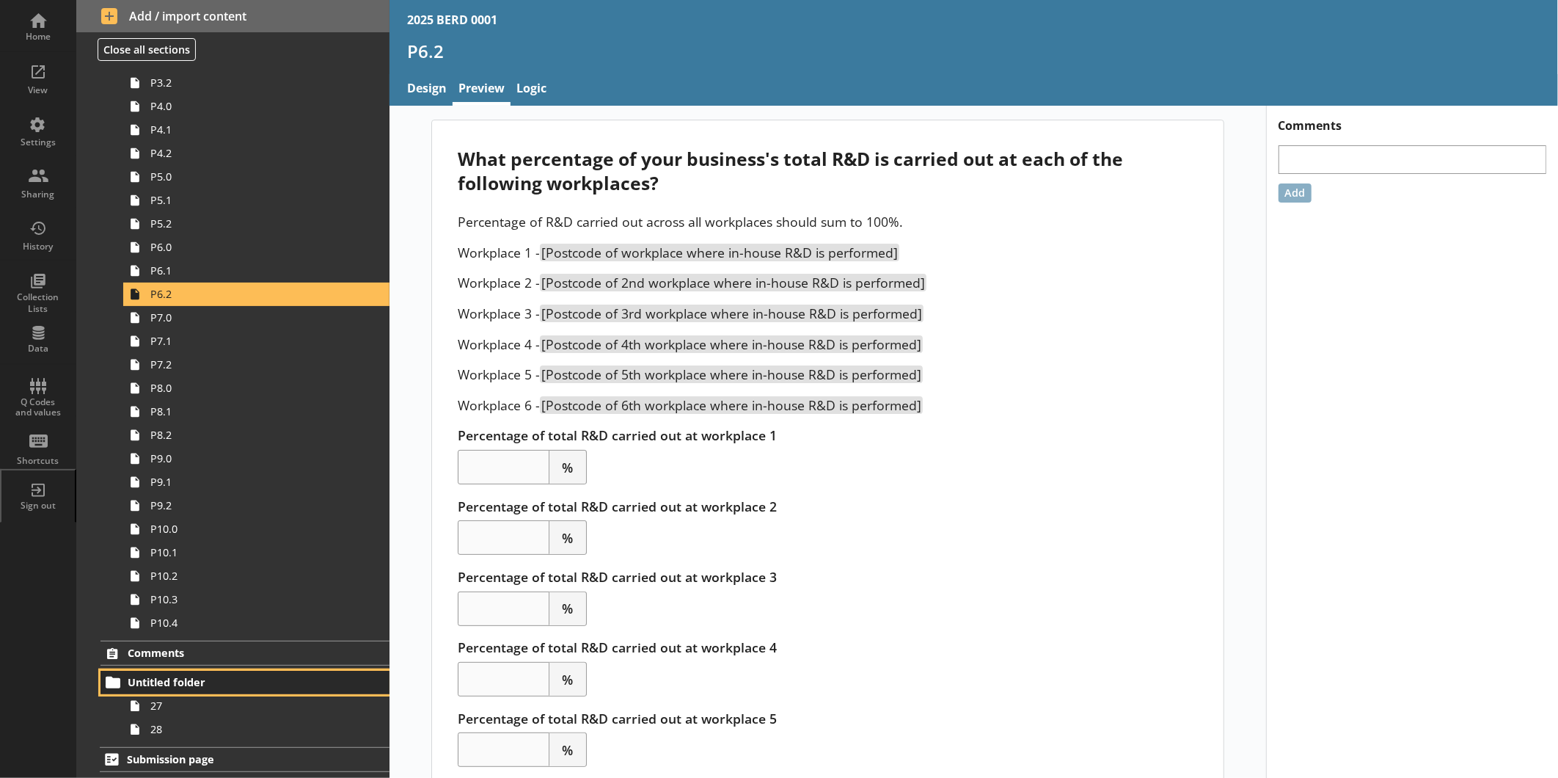
click at [208, 601] on span "Untitled folder" at bounding box center [232, 682] width 209 height 14
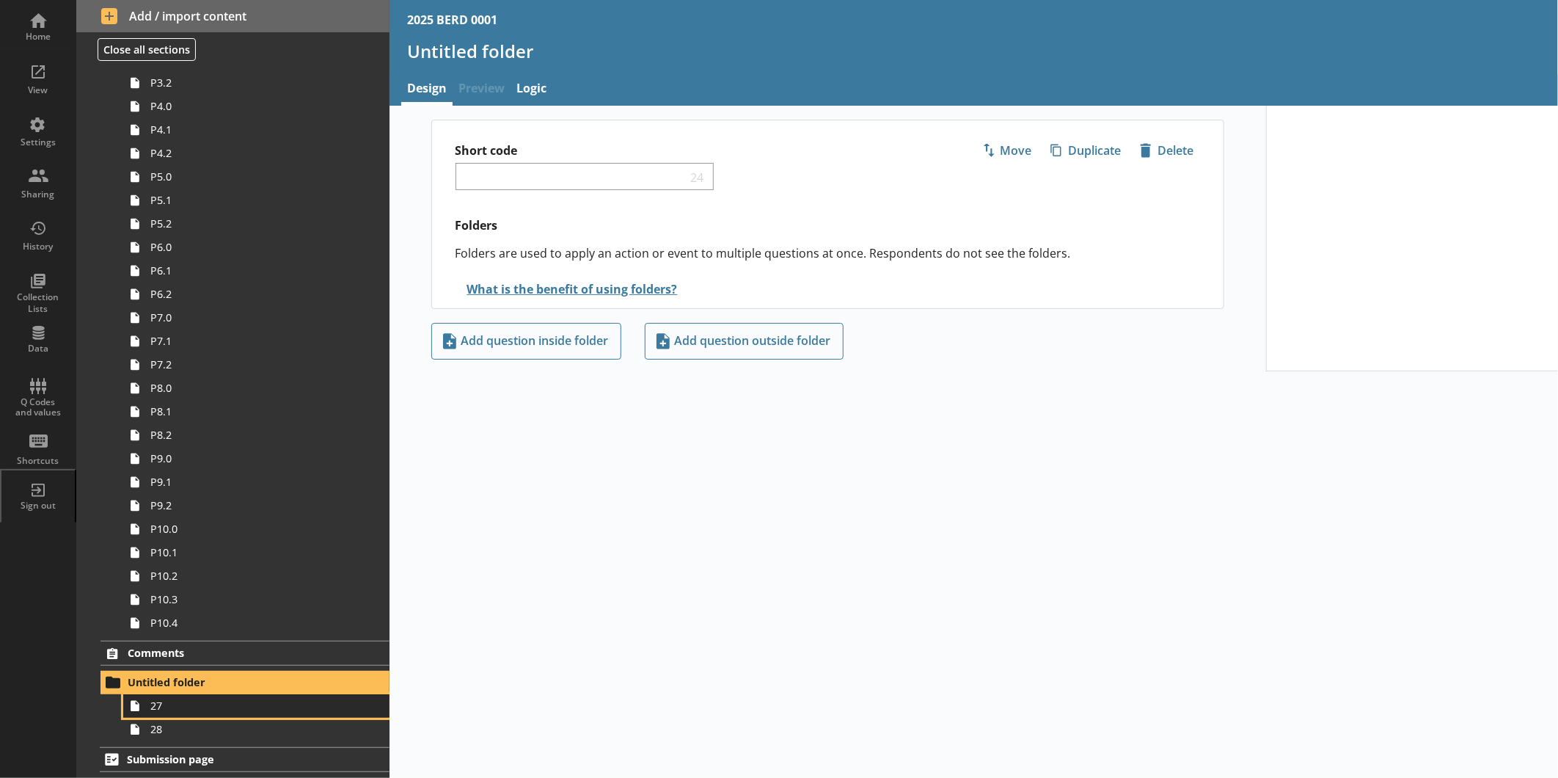
click at [214, 601] on link "27" at bounding box center [256, 705] width 266 height 23
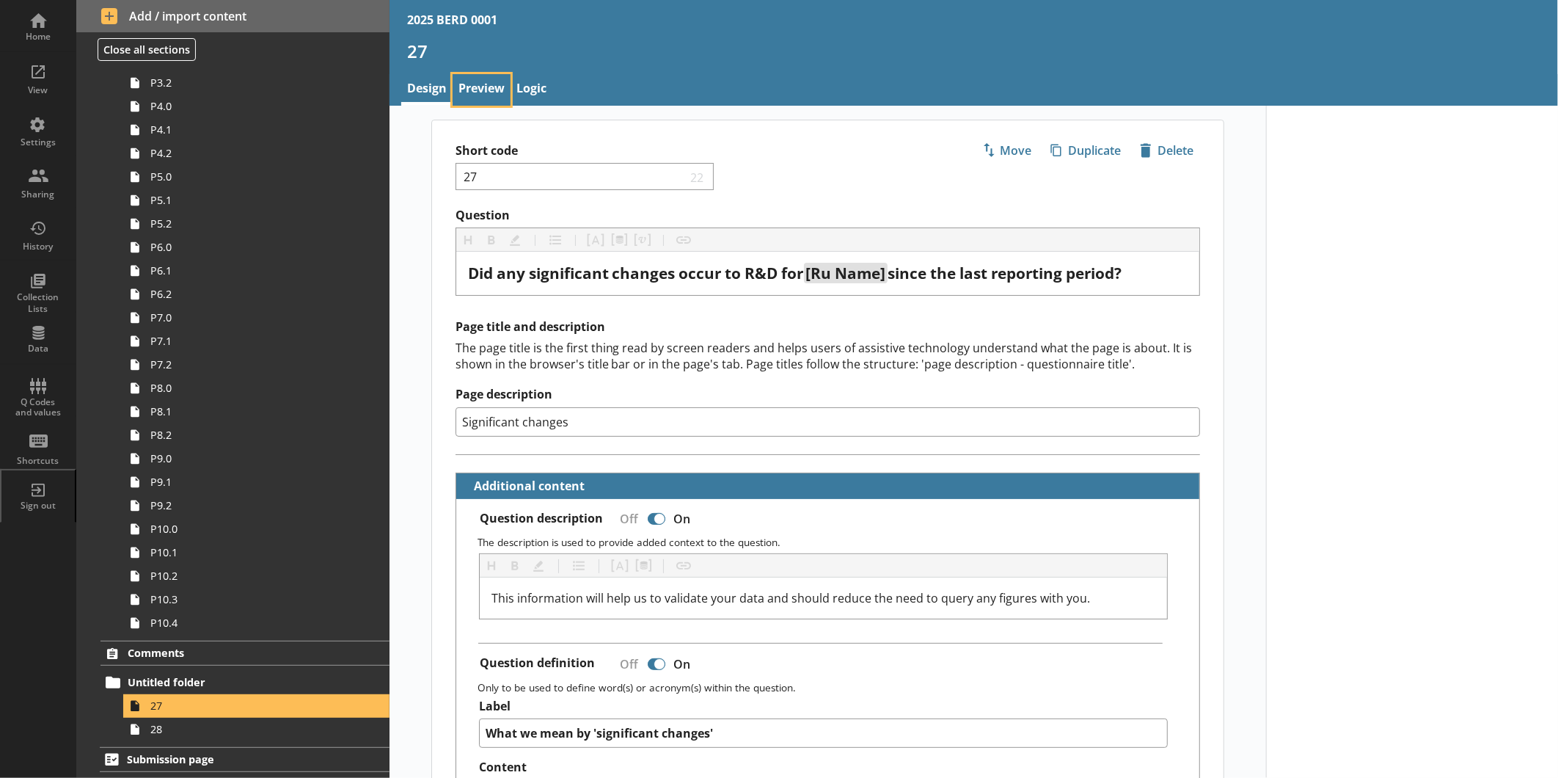
click at [461, 90] on link "Preview" at bounding box center [482, 90] width 58 height 32
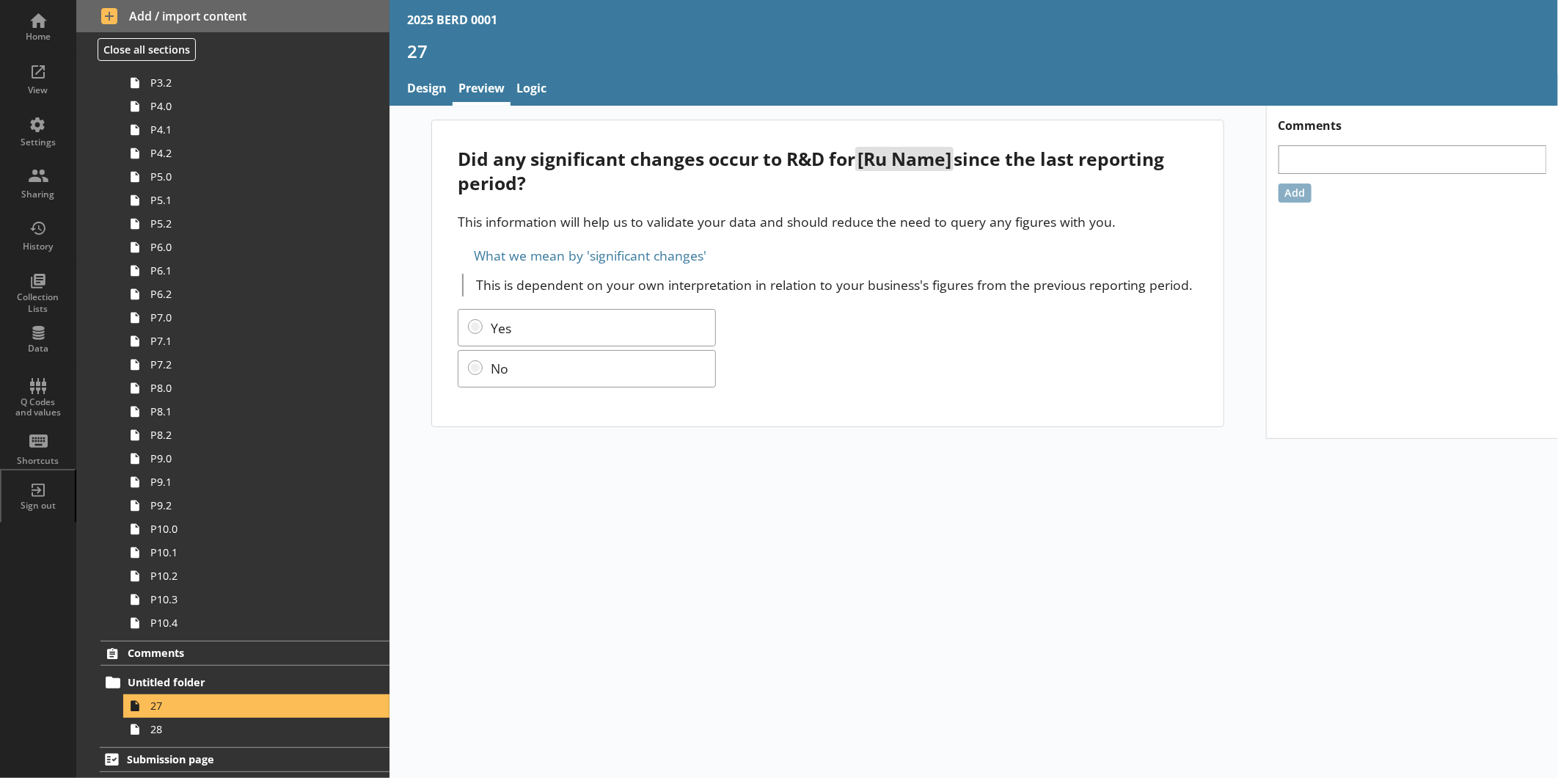
click at [194, 601] on div "Introduction Info page Reporting period 1 2 3 3a In-house R&D Sectors You state…" at bounding box center [232, 422] width 313 height 712
click at [199, 601] on span "28" at bounding box center [245, 729] width 191 height 14
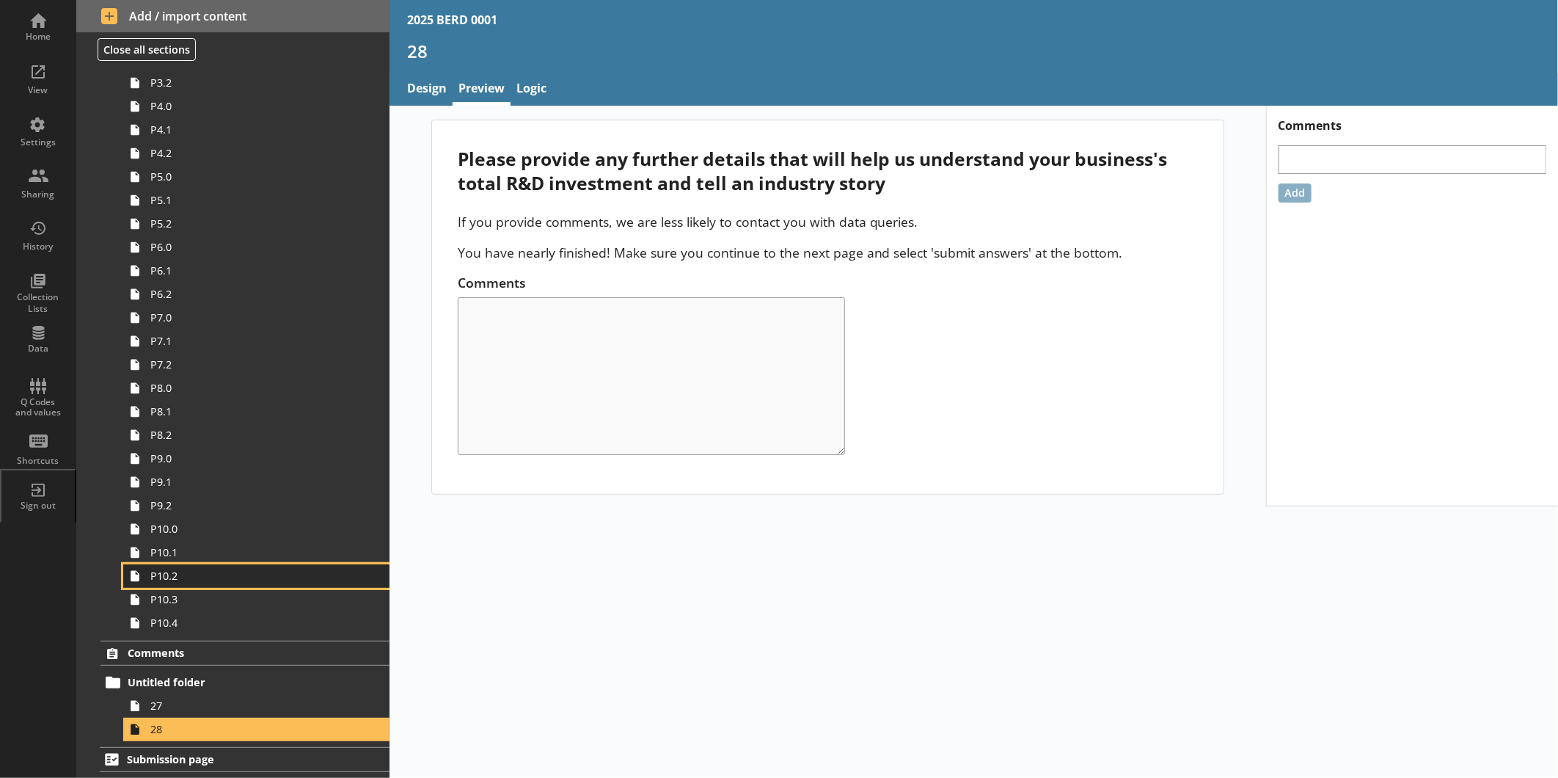
click at [224, 569] on span "P10.2" at bounding box center [245, 576] width 191 height 14
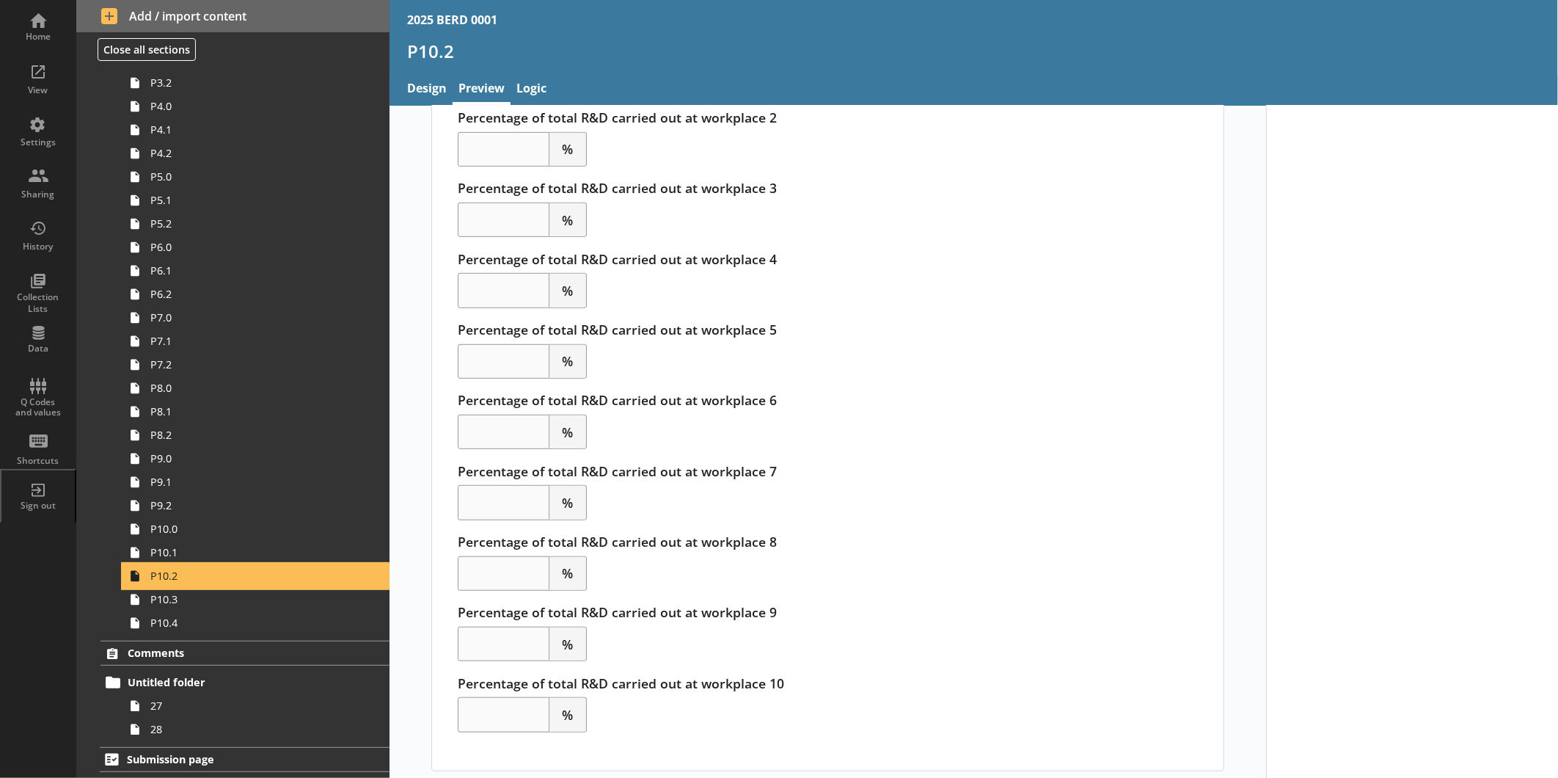
scroll to position [523, 0]
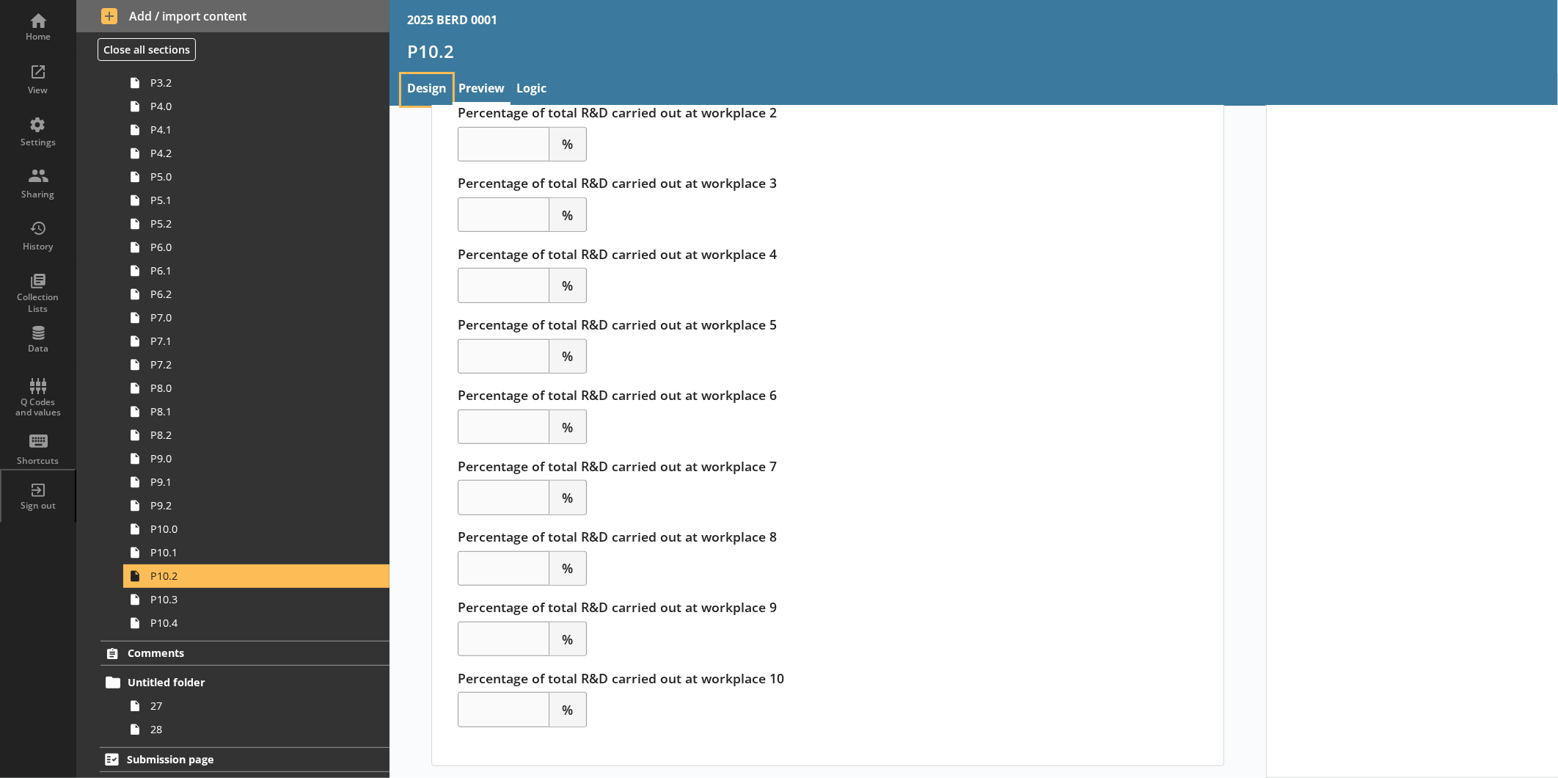
click at [422, 84] on link "Design" at bounding box center [426, 90] width 51 height 32
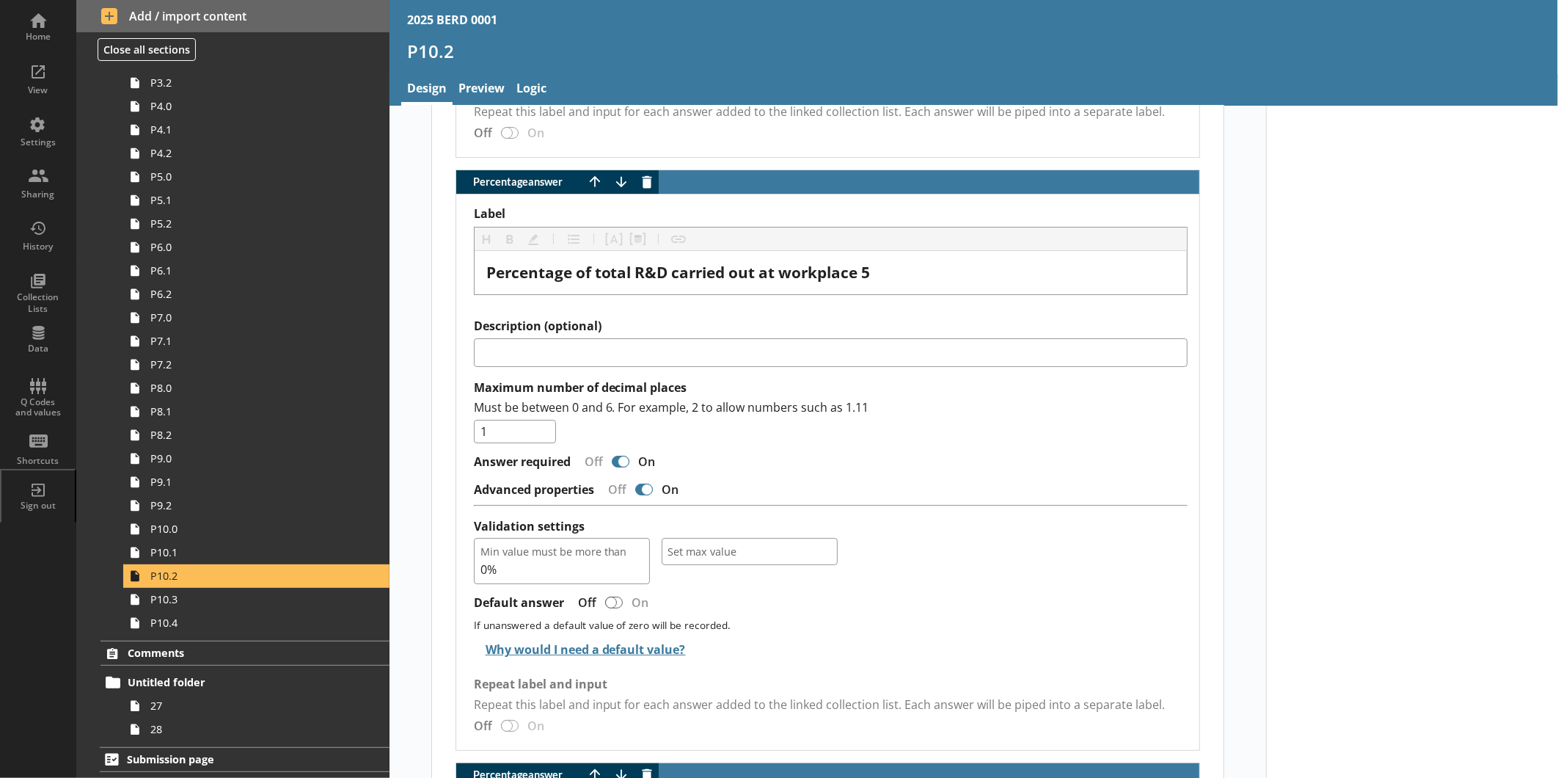
scroll to position [3423, 0]
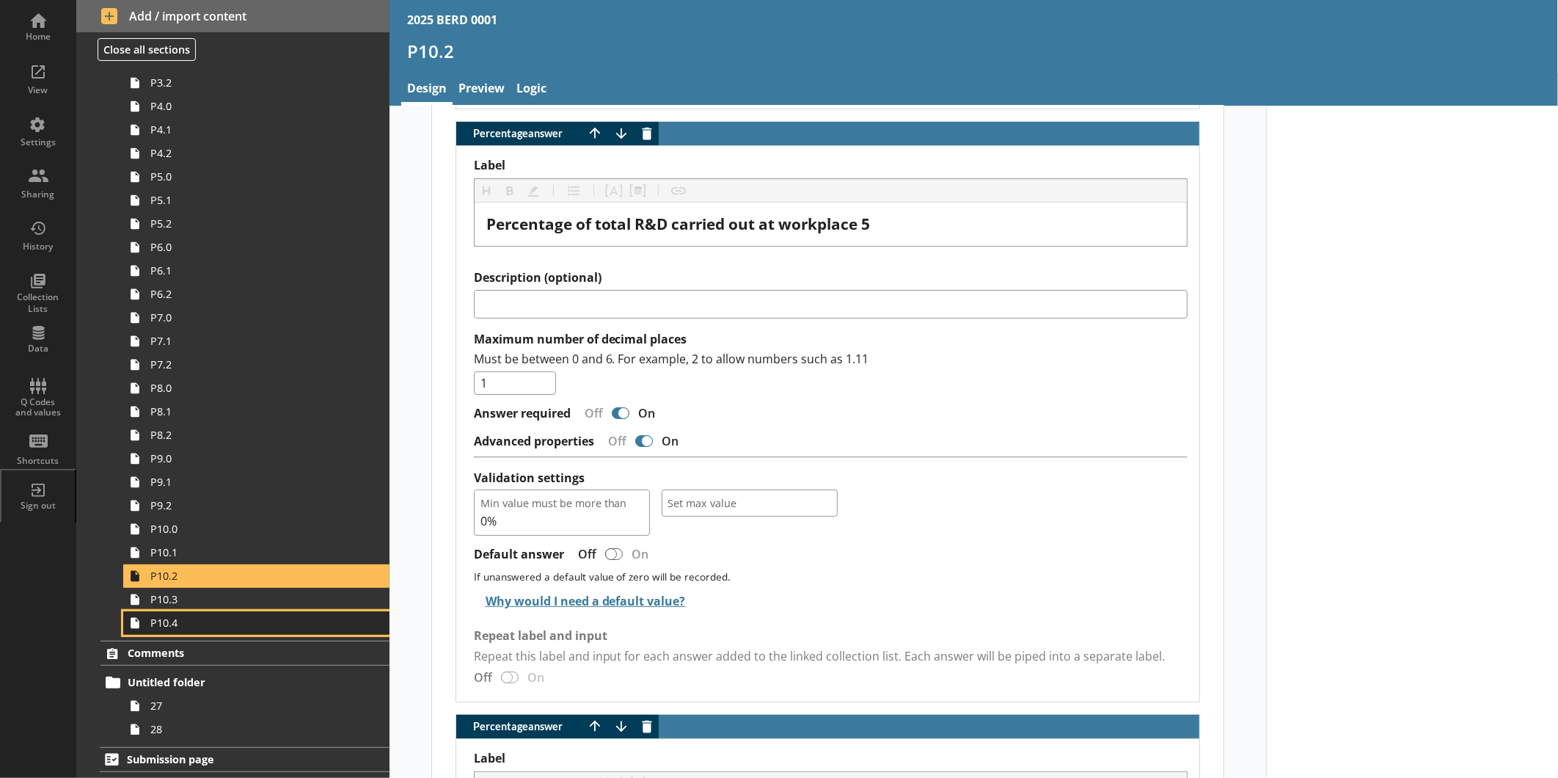
click at [194, 601] on span "P10.4" at bounding box center [245, 623] width 191 height 14
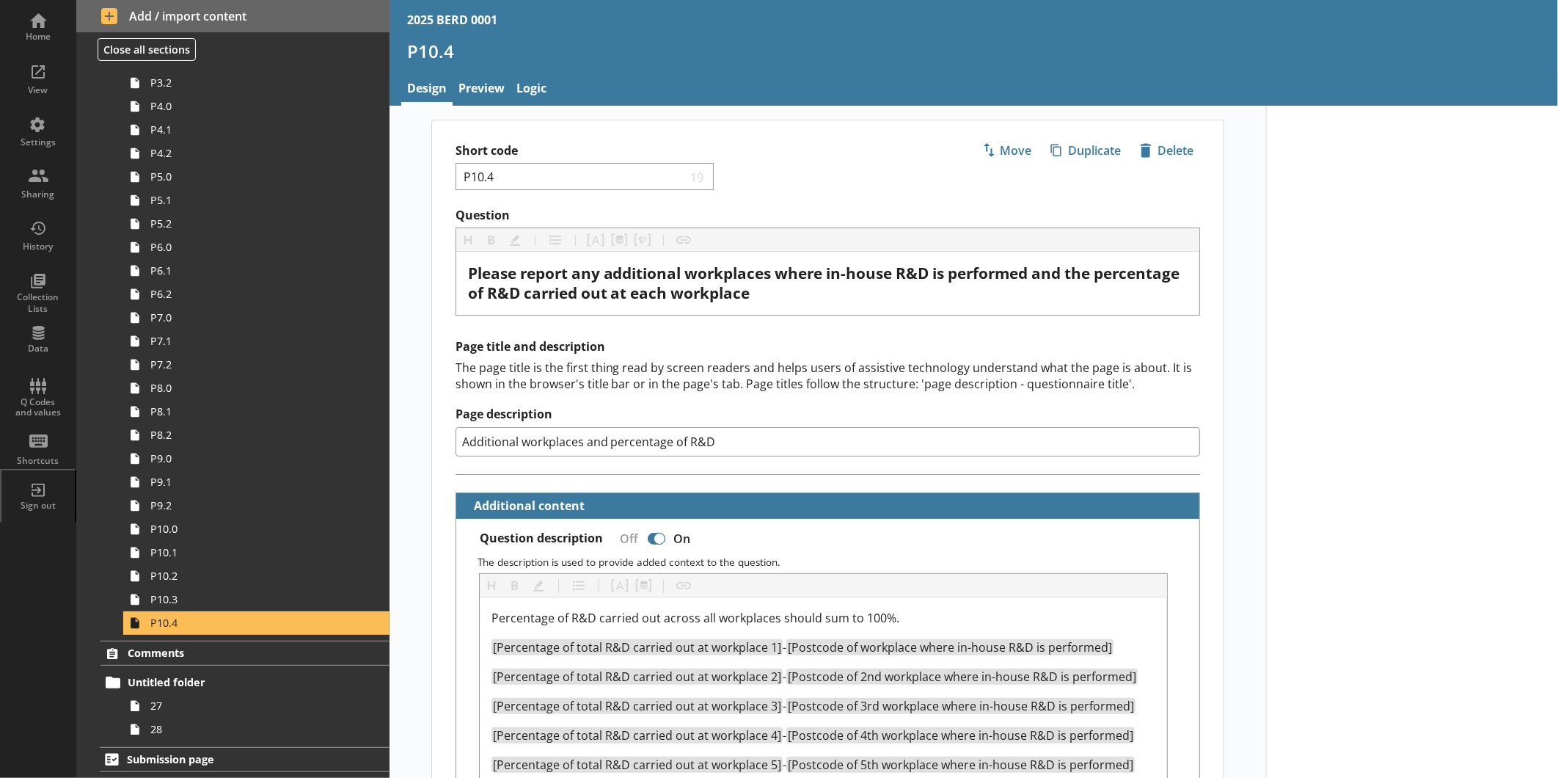
click at [185, 601] on div "Introduction Info page Reporting period 1 2 3 3a In-house R&D Sectors You state…" at bounding box center [232, 422] width 313 height 712
click at [182, 601] on span "28" at bounding box center [245, 729] width 191 height 14
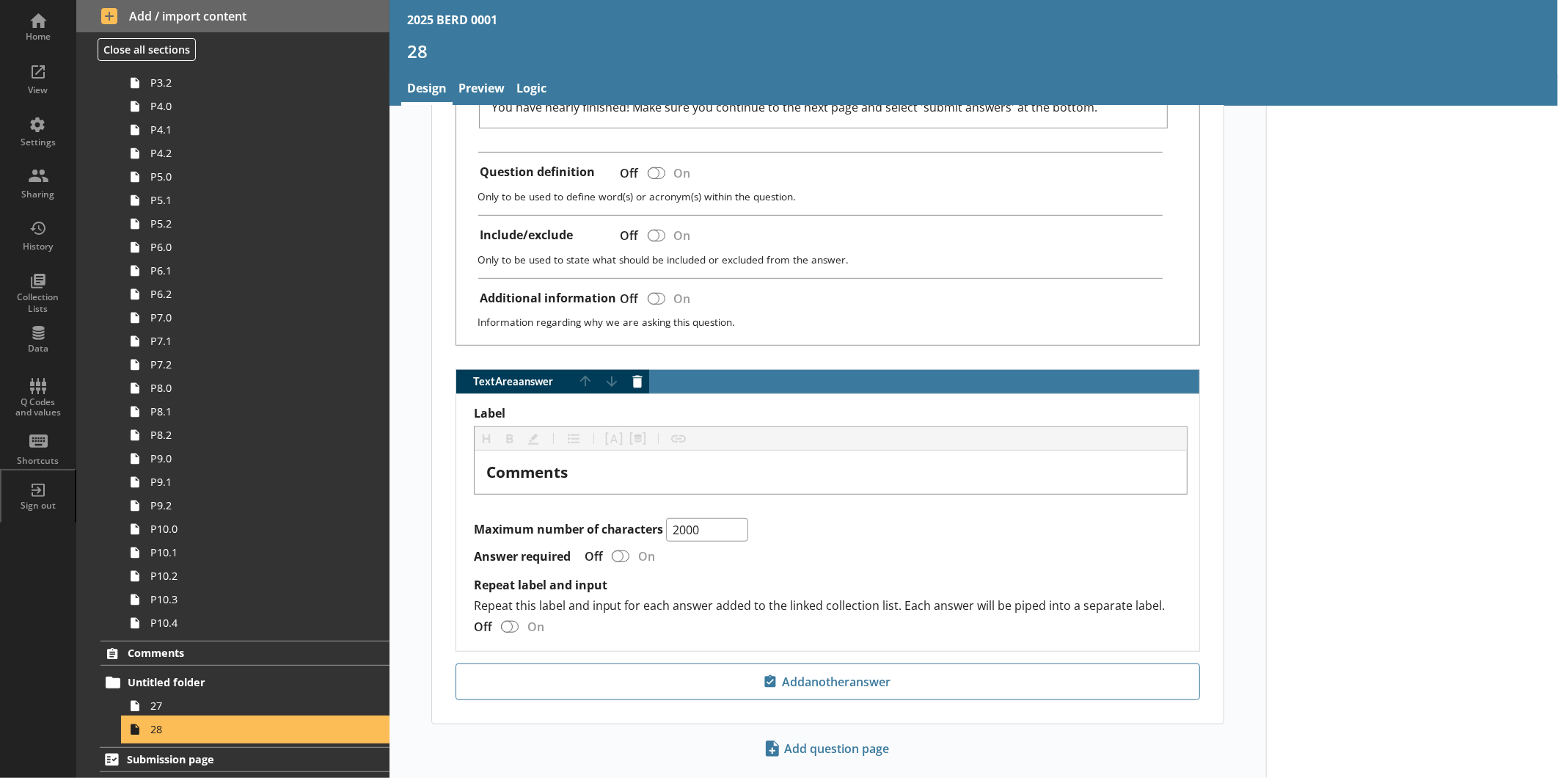
scroll to position [567, 0]
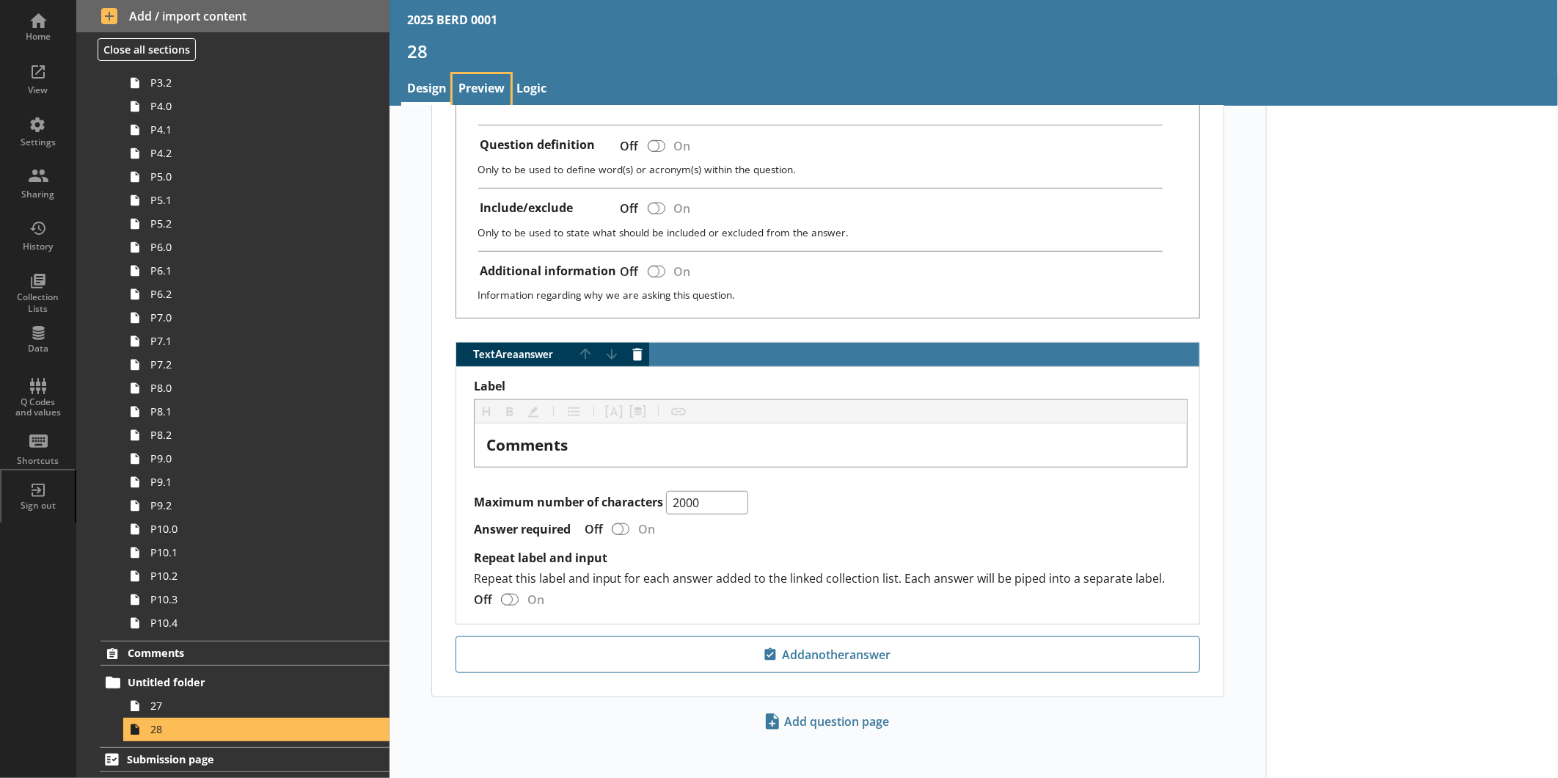
click at [497, 92] on link "Preview" at bounding box center [482, 90] width 58 height 32
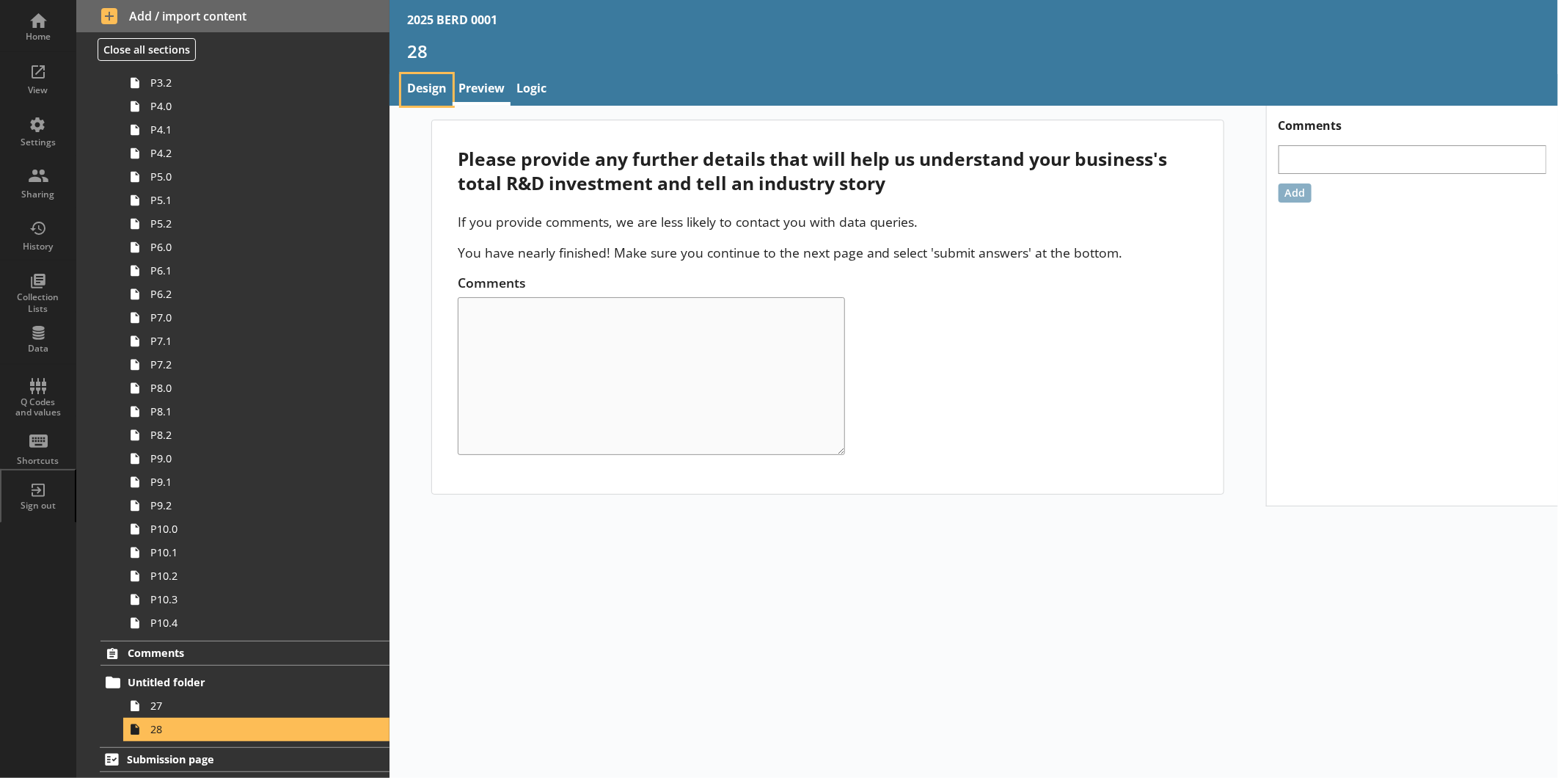
click at [421, 89] on link "Design" at bounding box center [426, 90] width 51 height 32
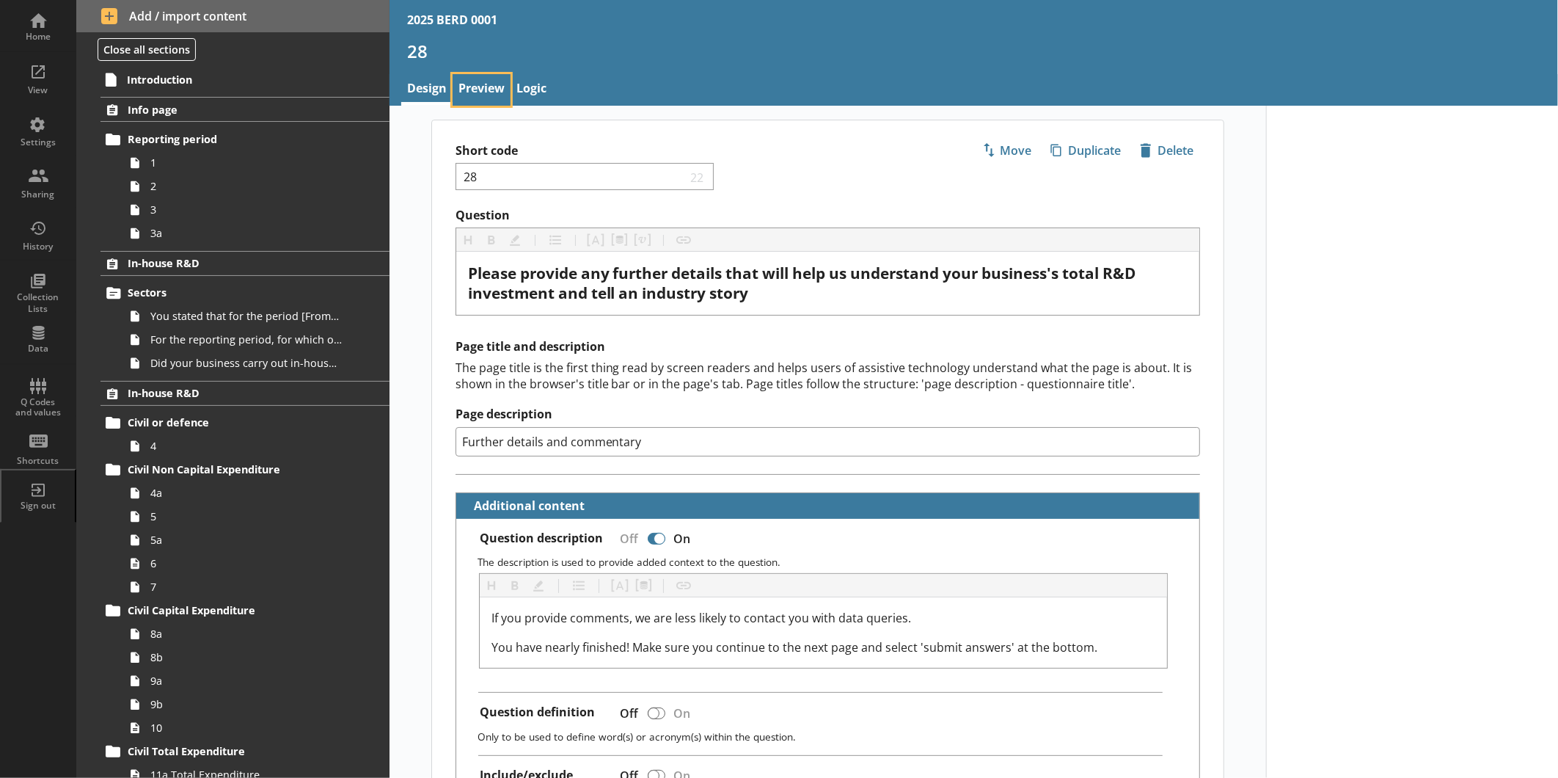
click at [474, 90] on link "Preview" at bounding box center [482, 90] width 58 height 32
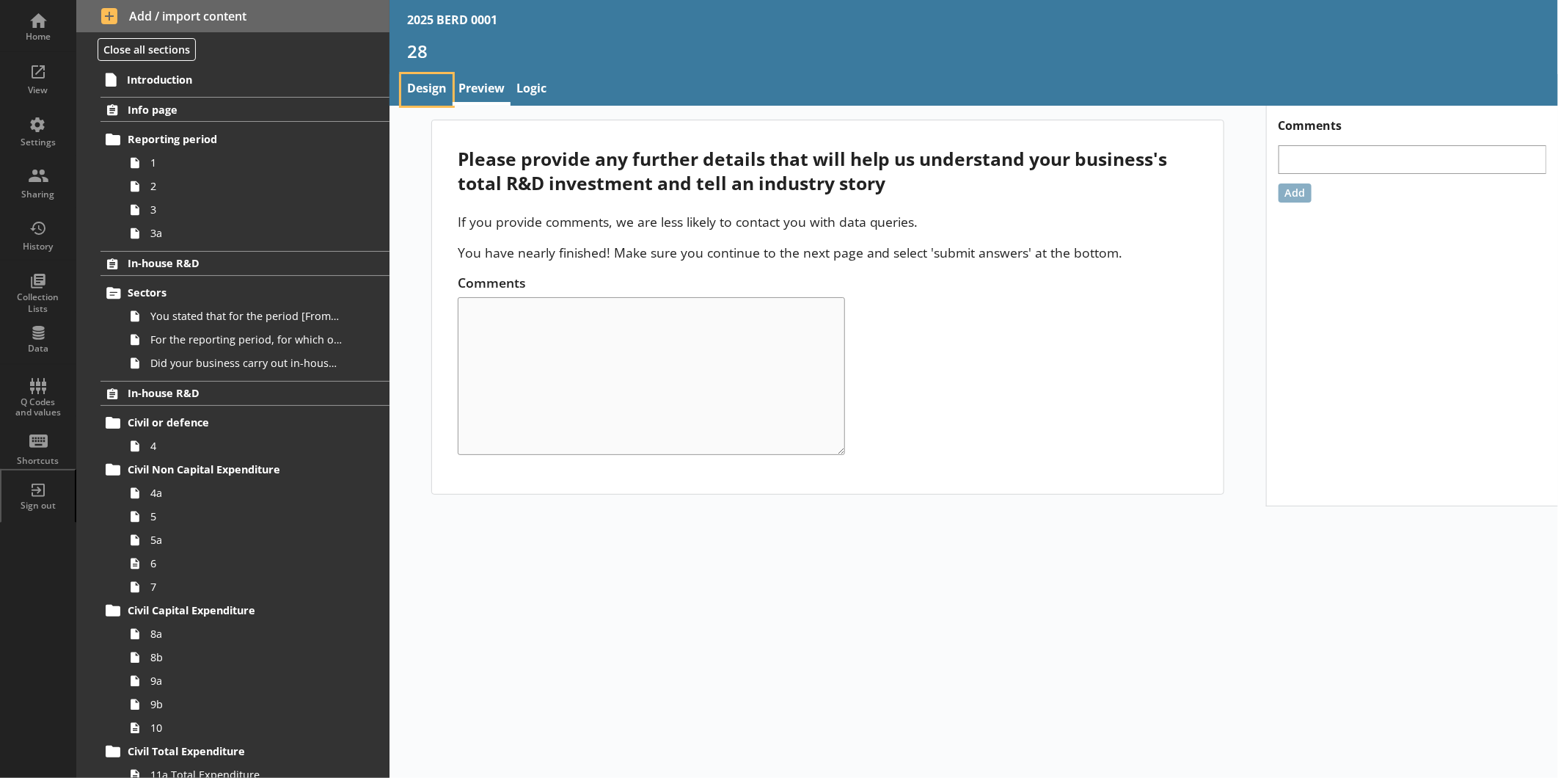
click at [443, 92] on link "Design" at bounding box center [426, 90] width 51 height 32
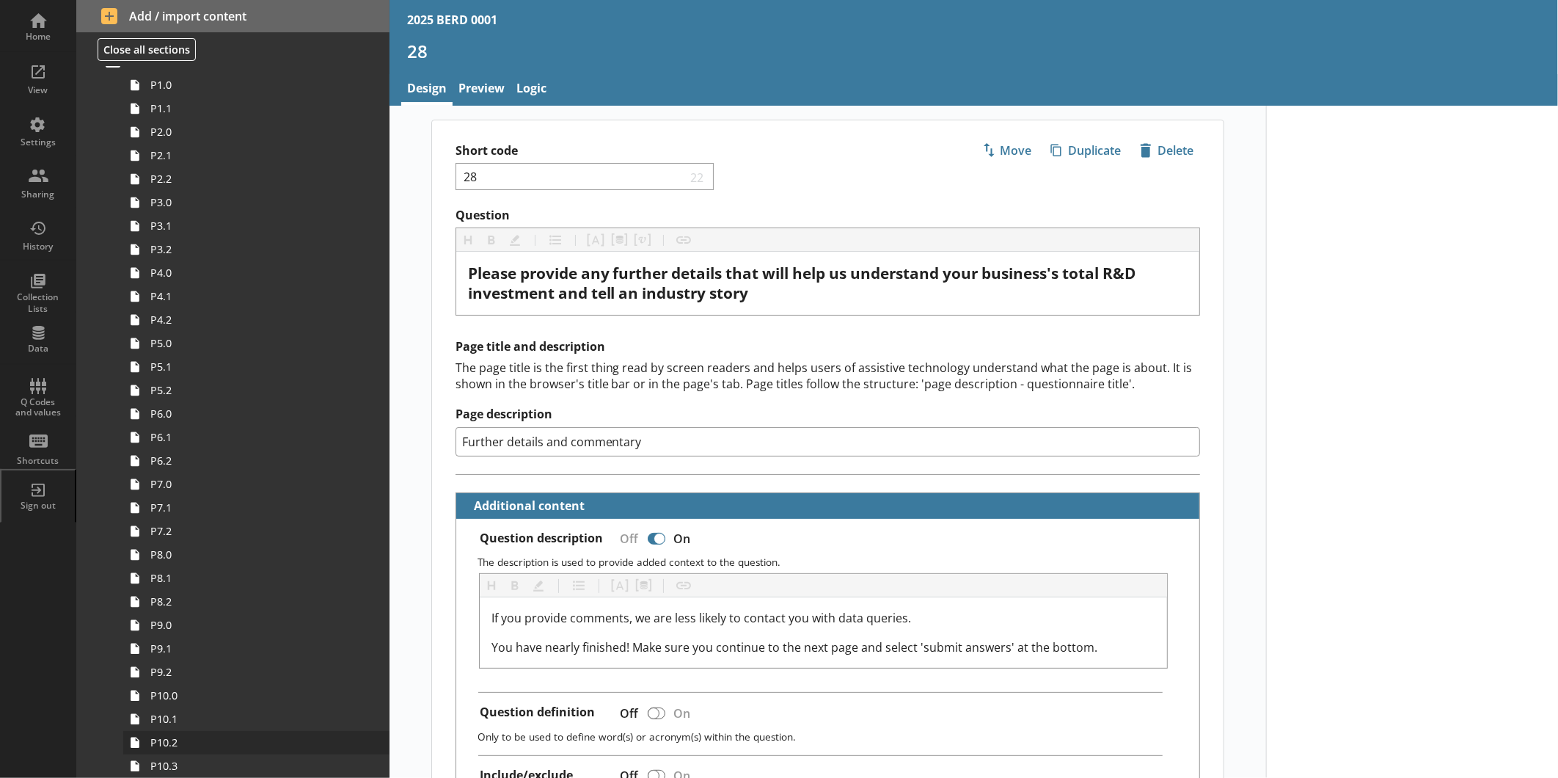
scroll to position [2456, 0]
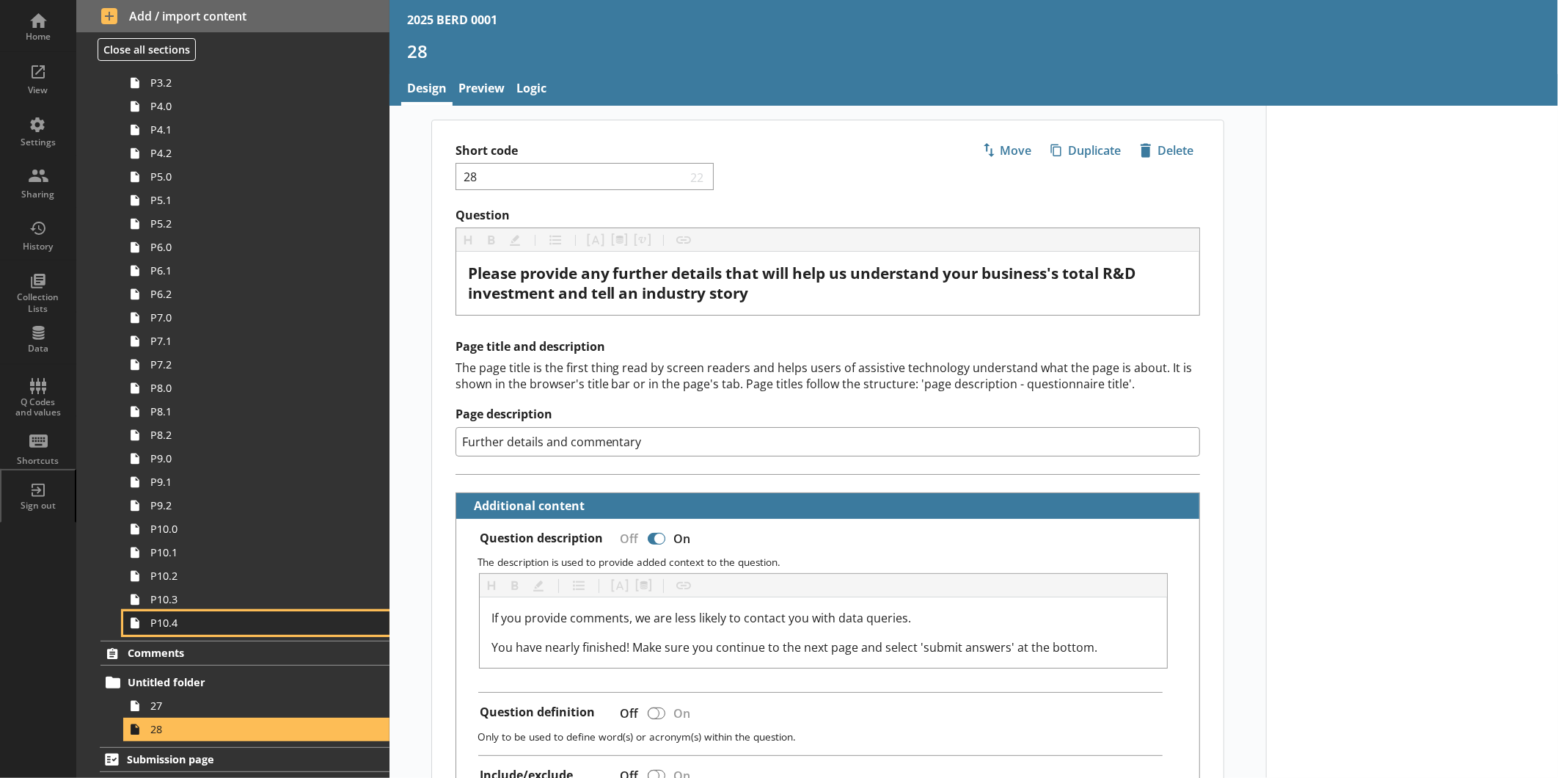
click at [191, 601] on span "P10.4" at bounding box center [245, 623] width 191 height 14
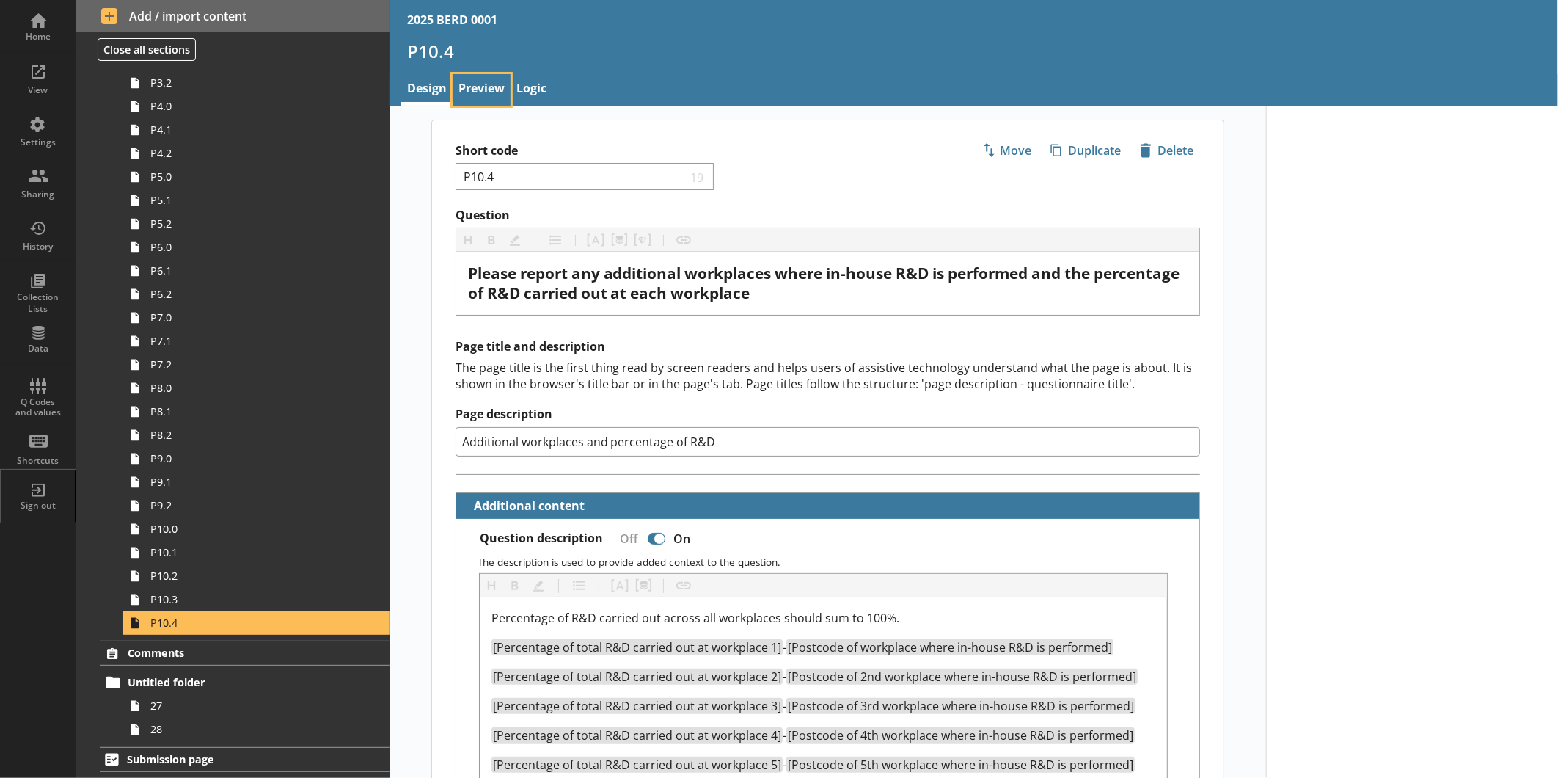
click at [500, 89] on link "Preview" at bounding box center [482, 90] width 58 height 32
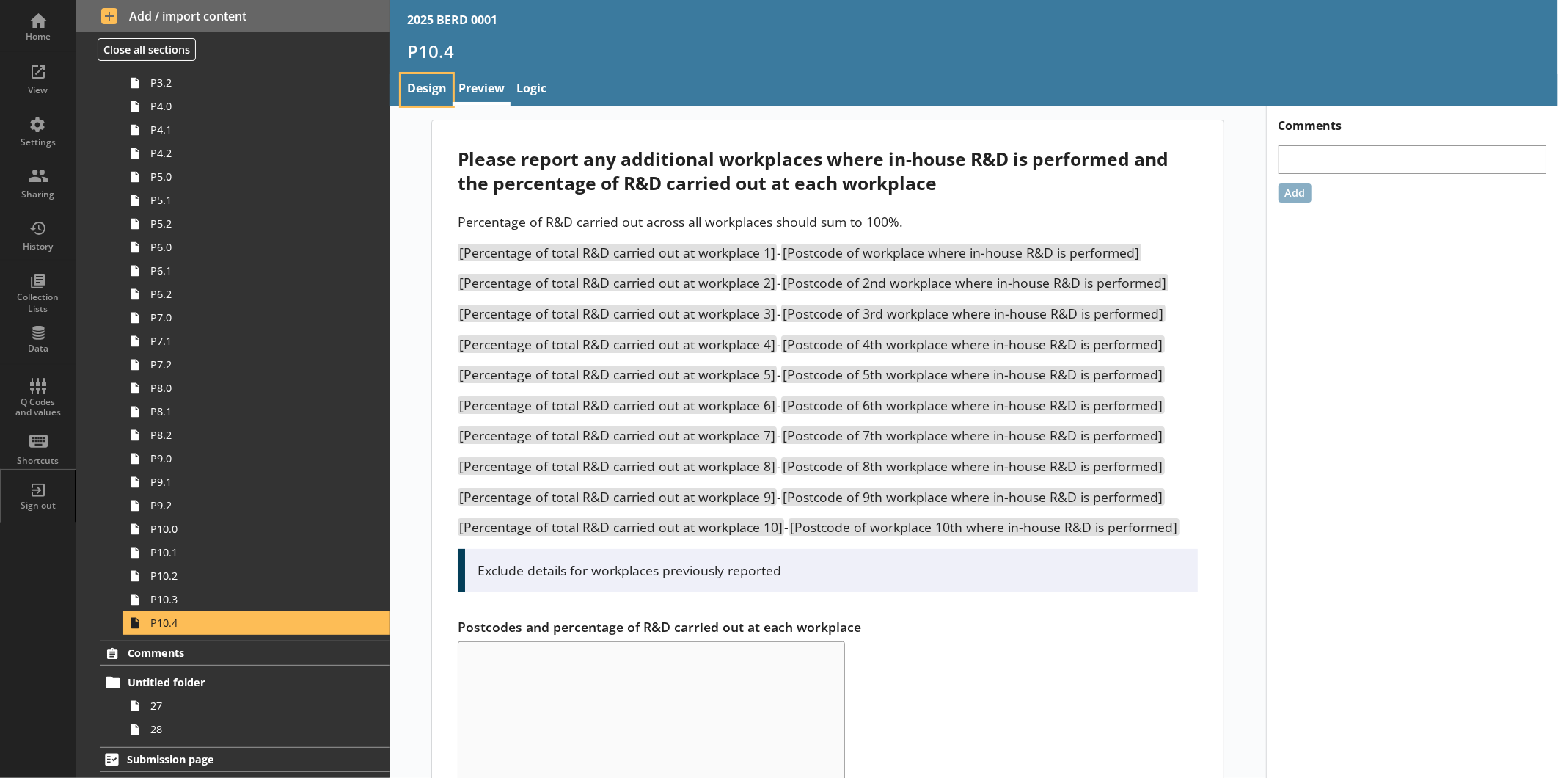
click at [431, 79] on link "Design" at bounding box center [426, 90] width 51 height 32
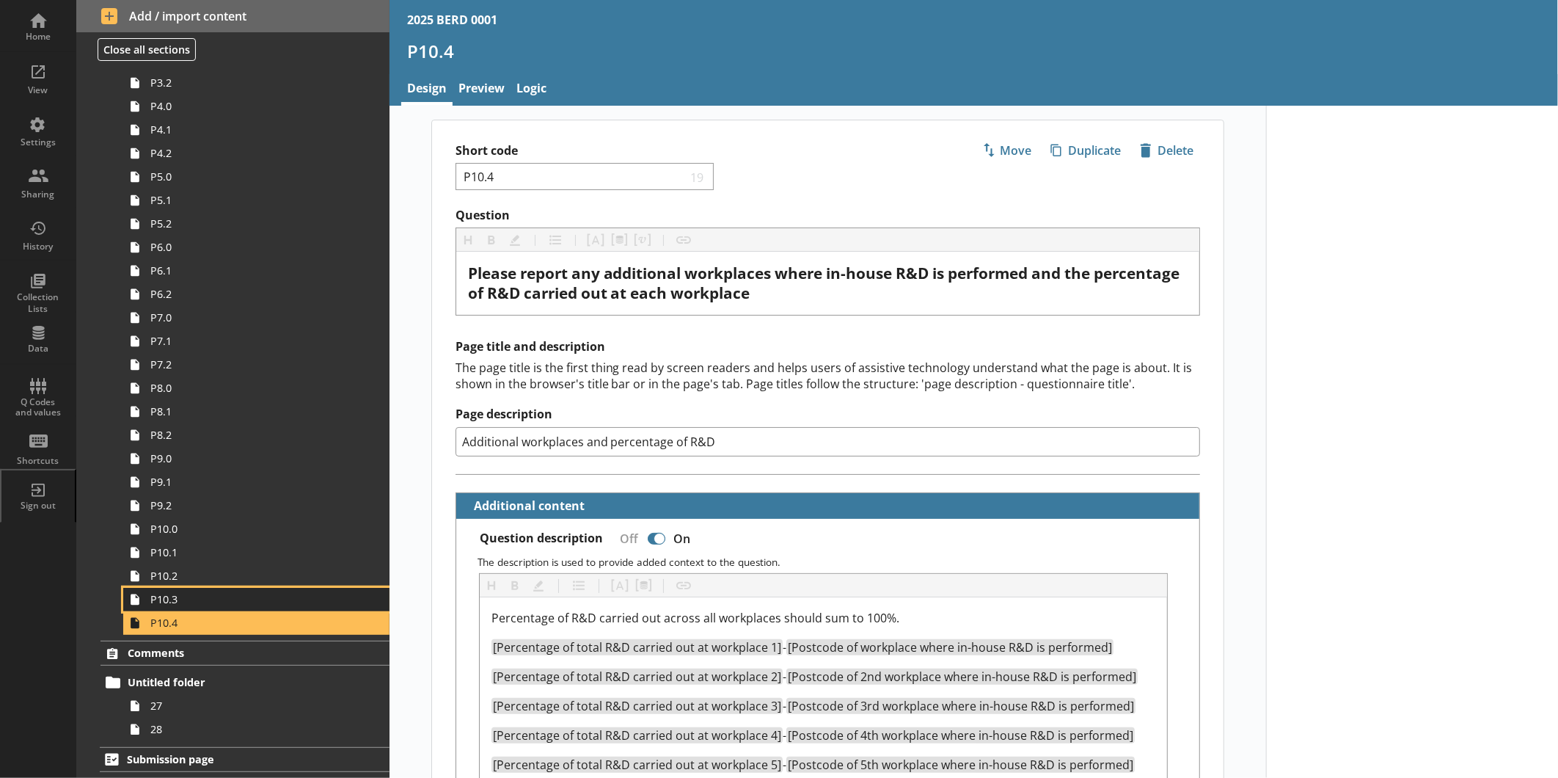
click at [230, 601] on link "P10.3" at bounding box center [256, 599] width 266 height 23
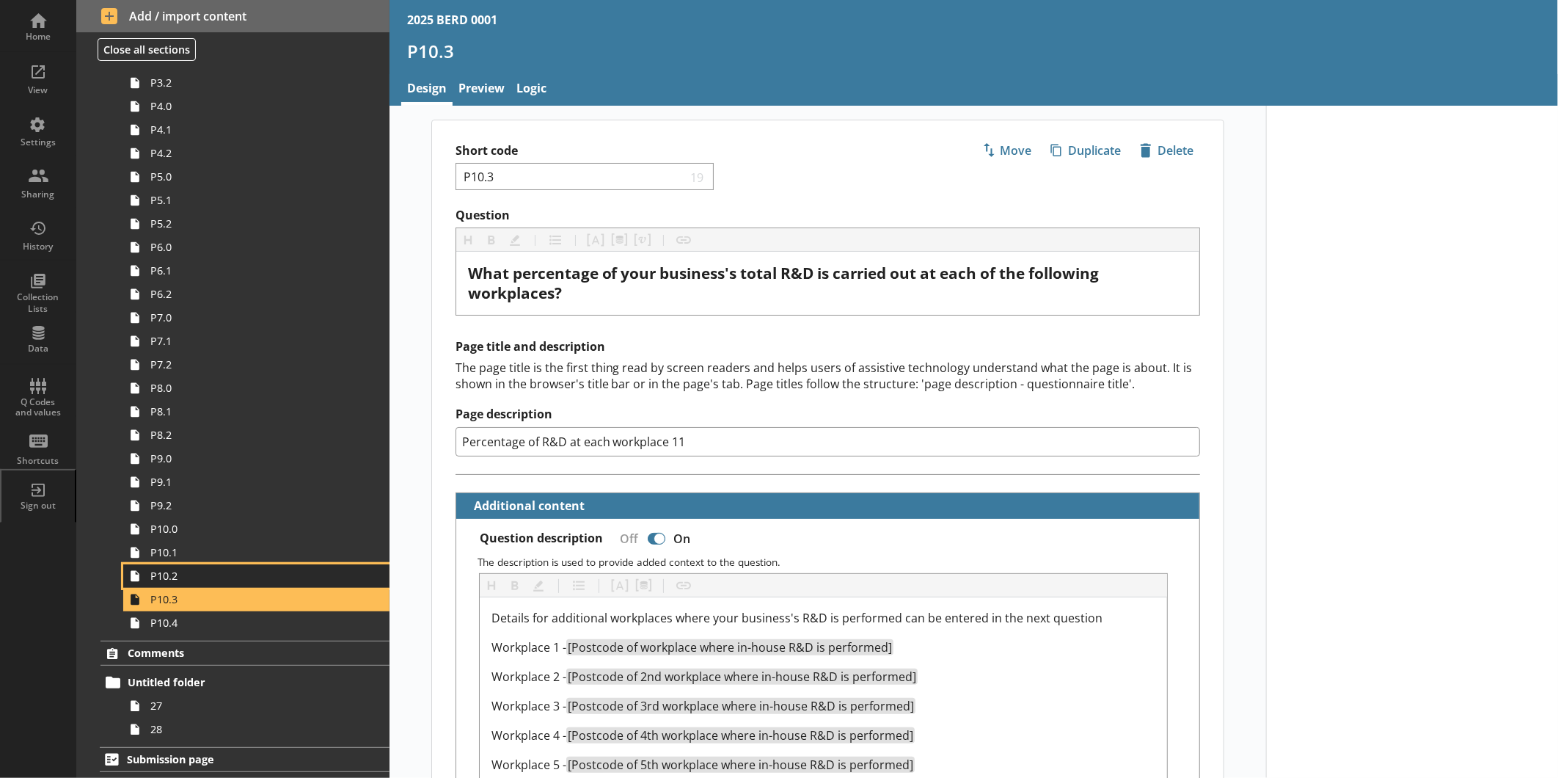
click at [291, 576] on span "P10.2" at bounding box center [245, 576] width 191 height 14
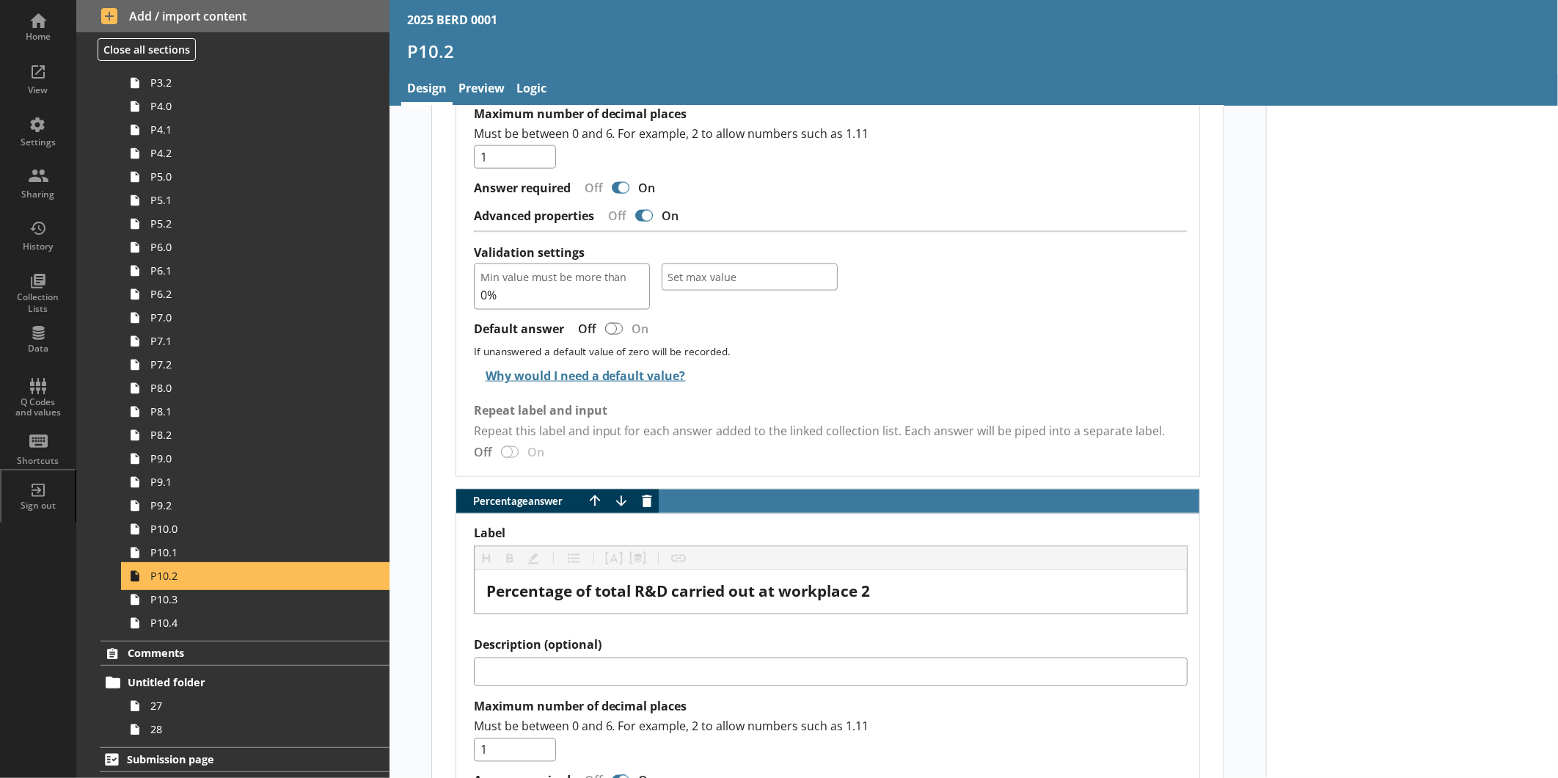
scroll to position [1385, 0]
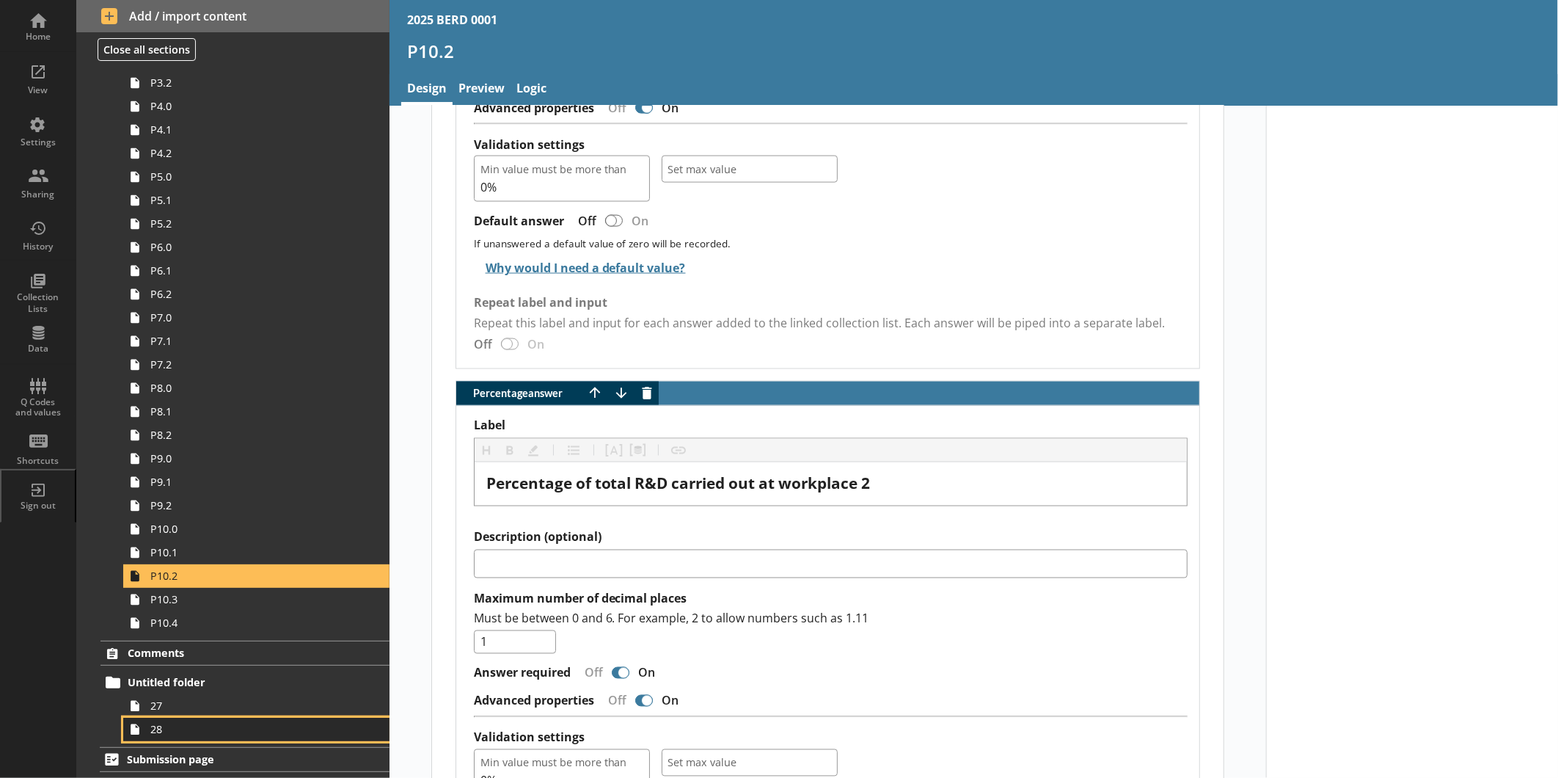
click at [230, 601] on span "28" at bounding box center [245, 729] width 191 height 14
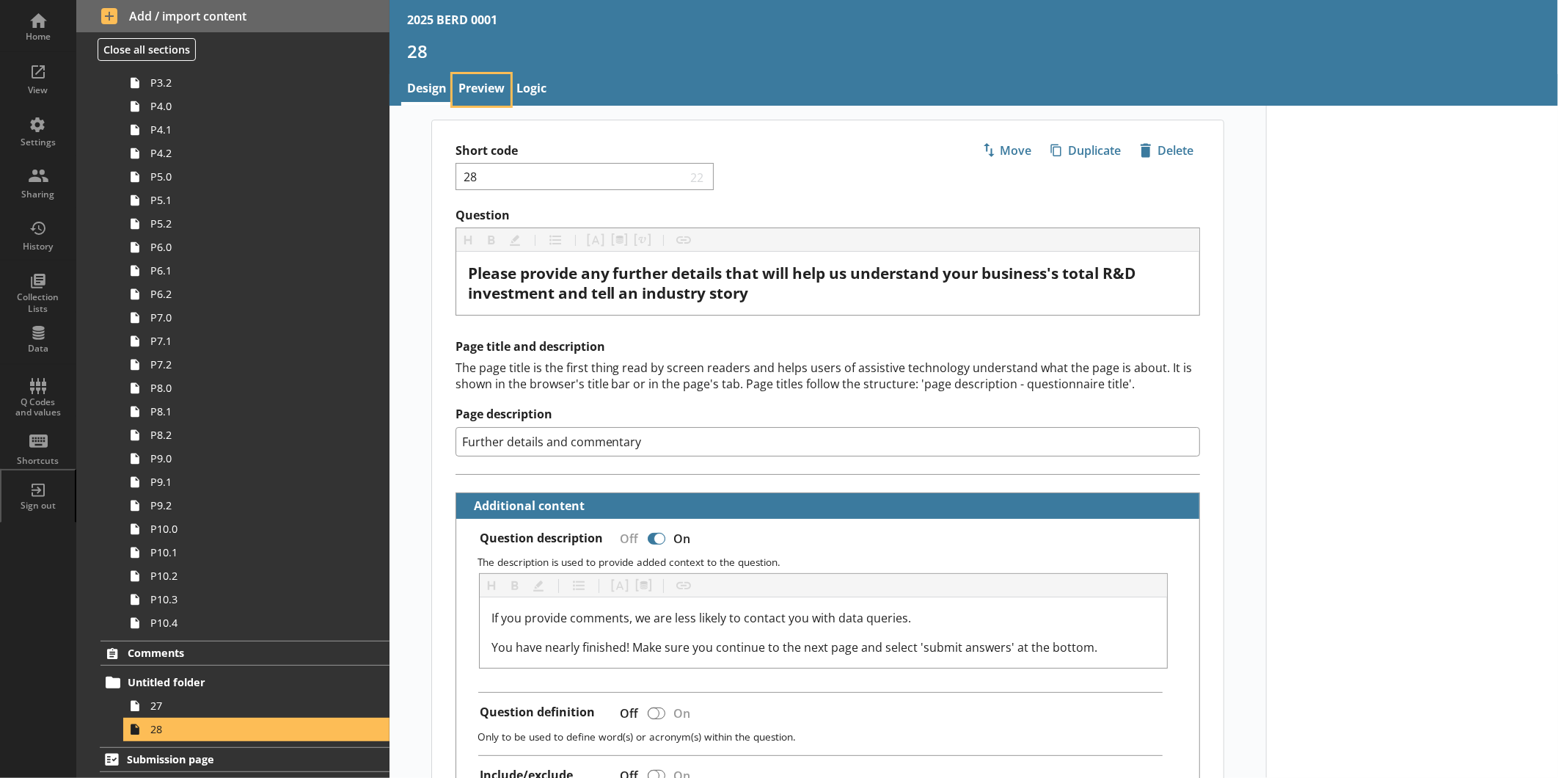
click at [482, 94] on link "Preview" at bounding box center [482, 90] width 58 height 32
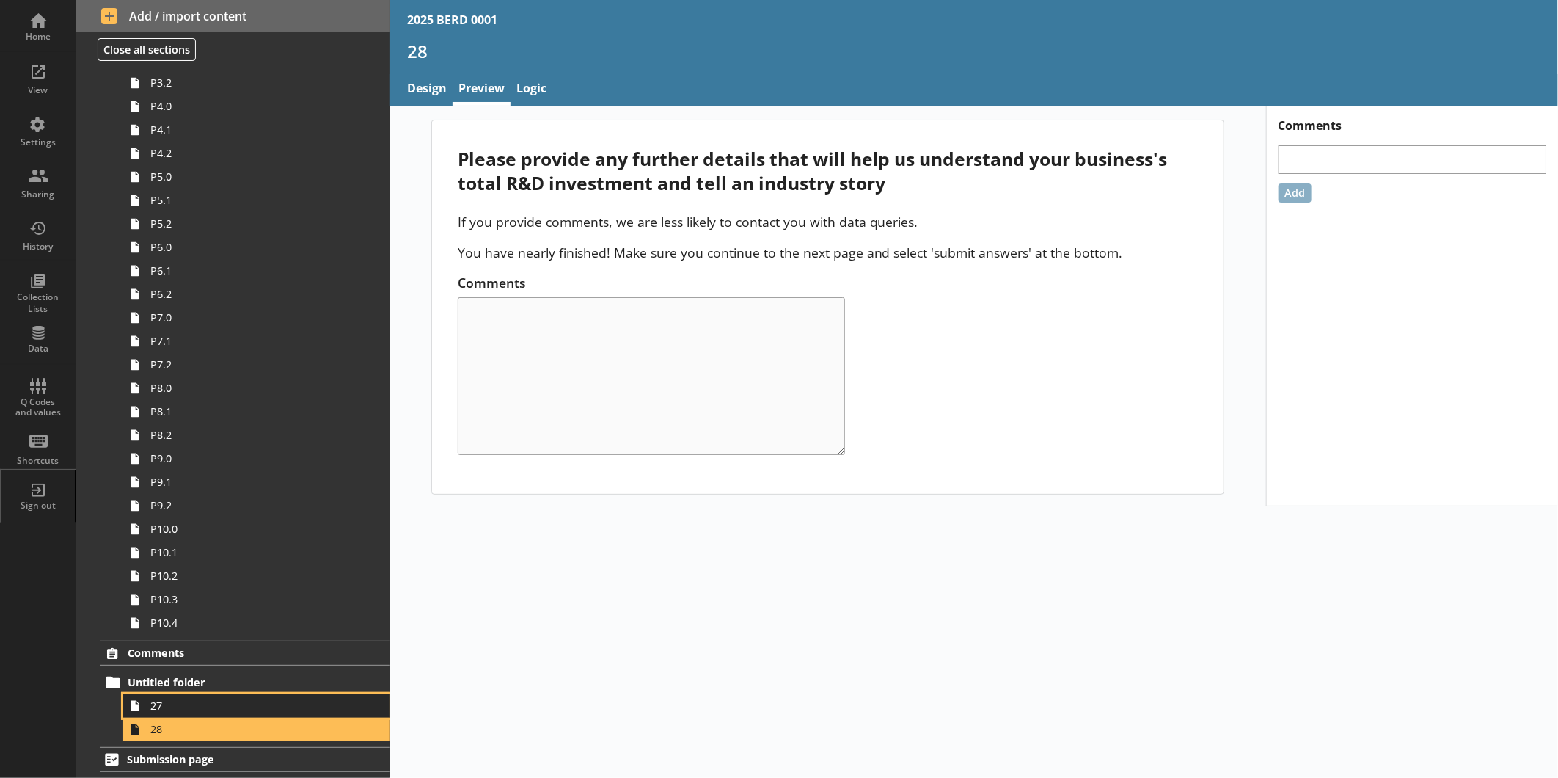
click at [165, 601] on span "27" at bounding box center [245, 705] width 191 height 14
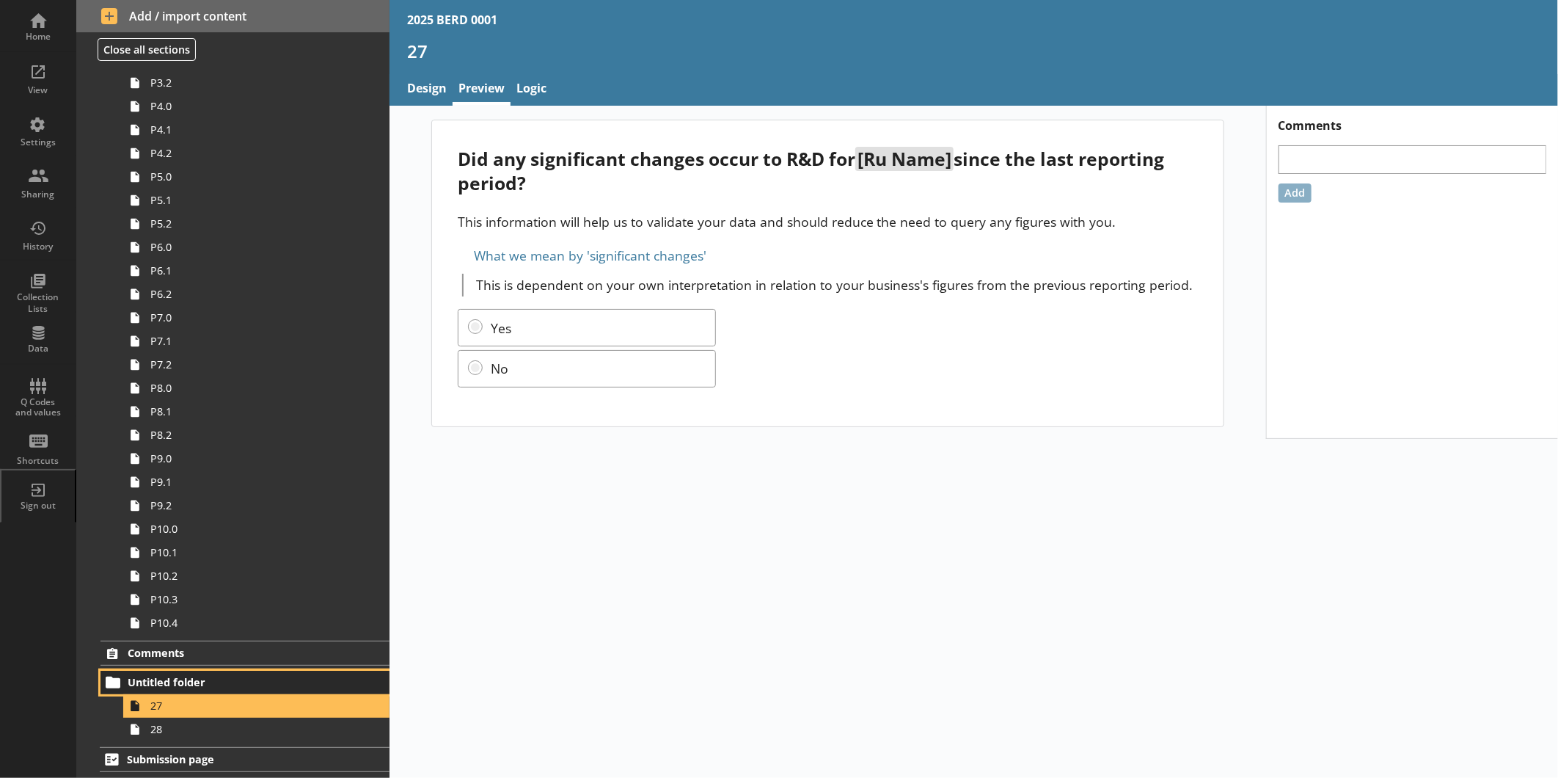
click at [189, 601] on link "Untitled folder" at bounding box center [245, 682] width 289 height 23
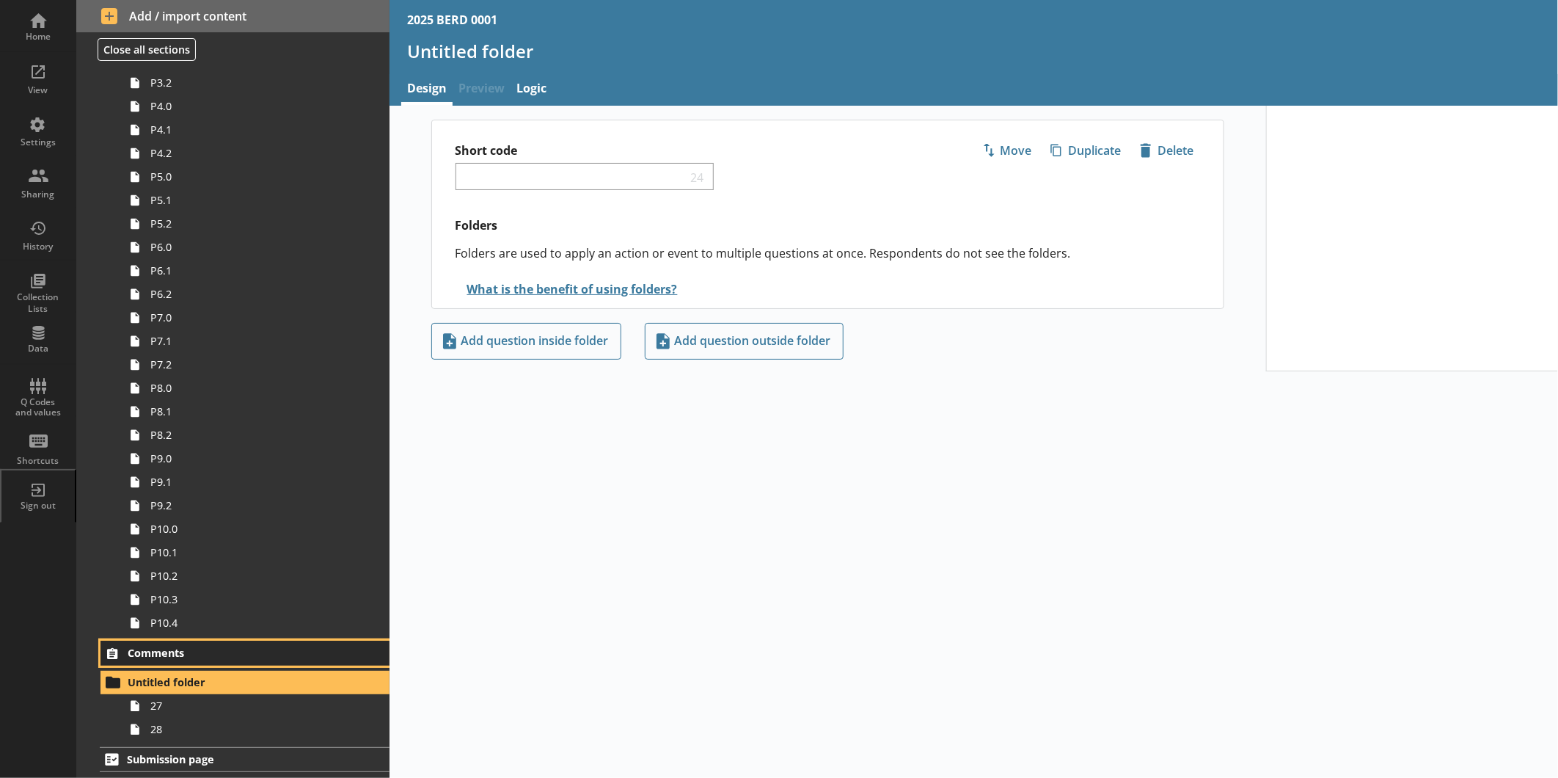
click at [255, 601] on span "Comments" at bounding box center [232, 653] width 209 height 14
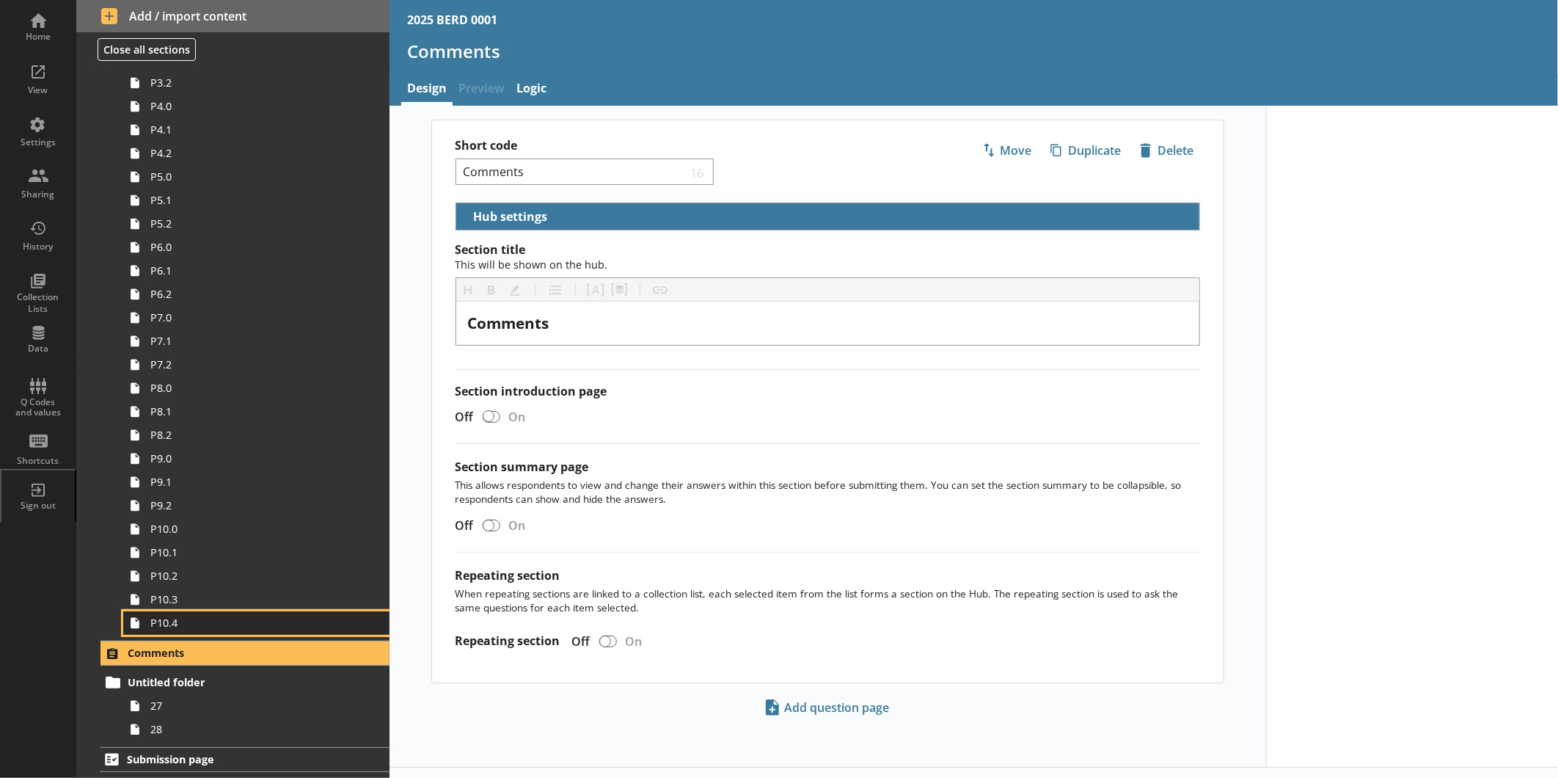
click at [252, 601] on span "P10.4" at bounding box center [245, 623] width 191 height 14
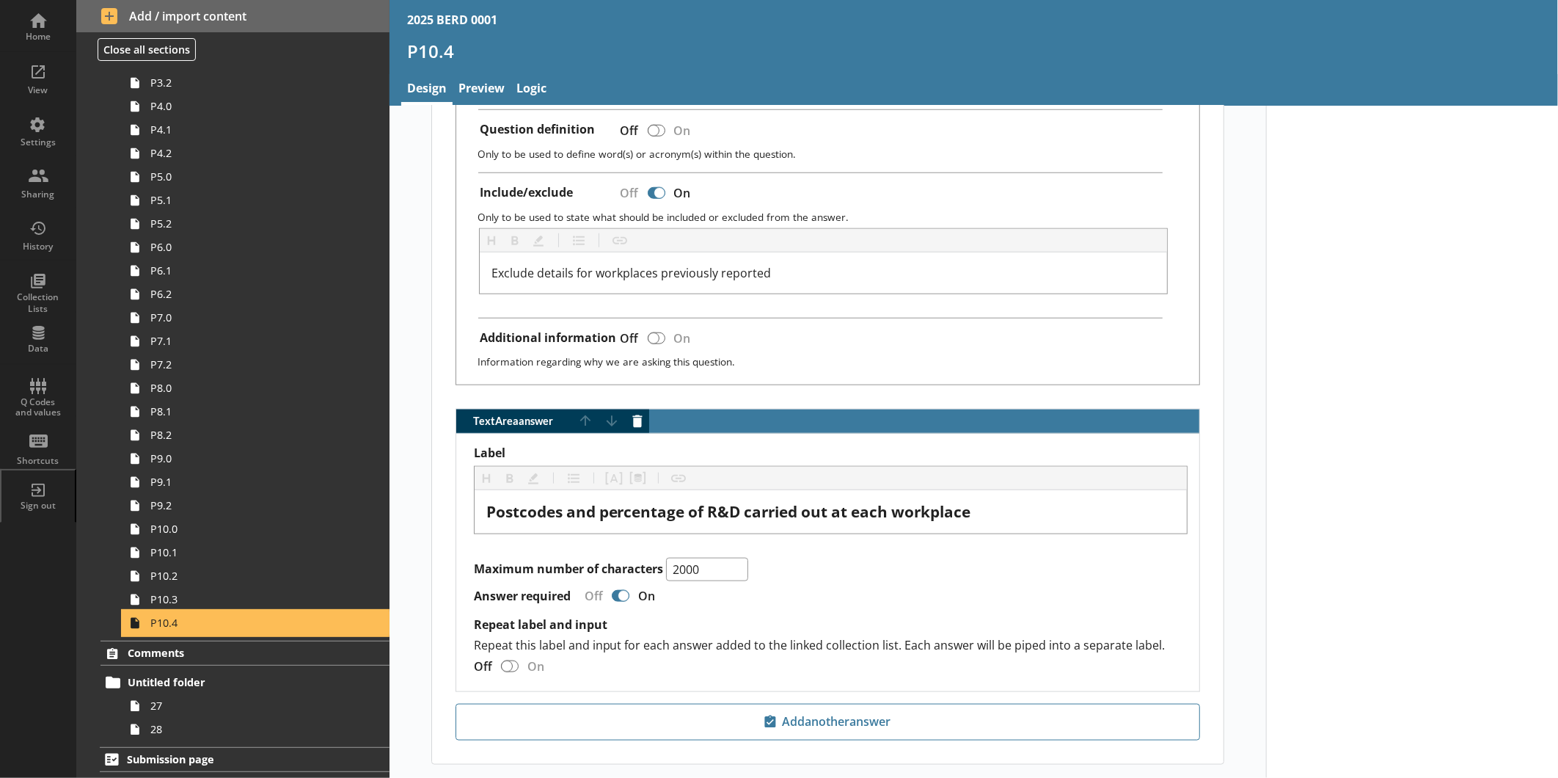
scroll to position [913, 0]
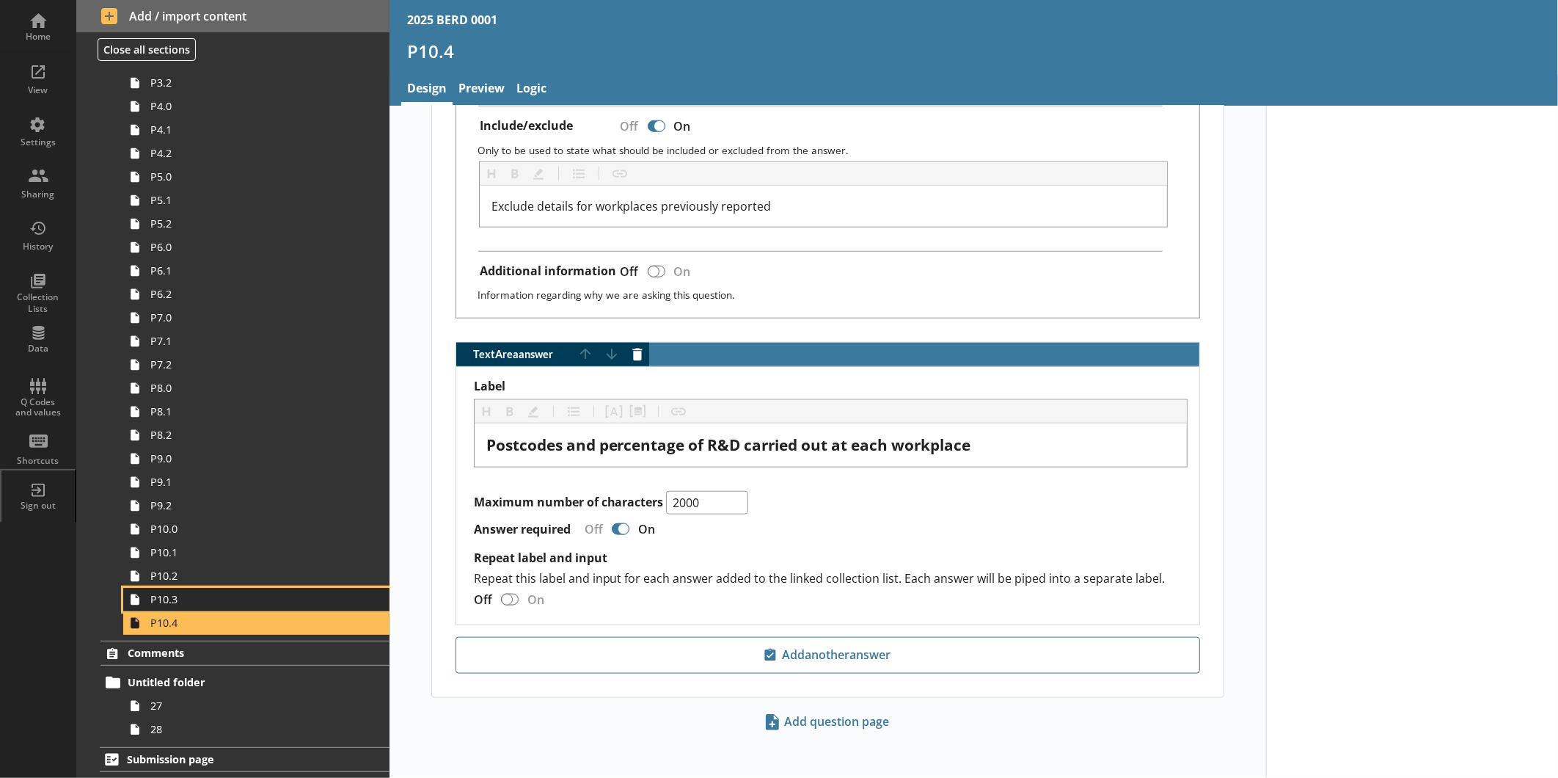
click at [232, 601] on span "P10.3" at bounding box center [245, 599] width 191 height 14
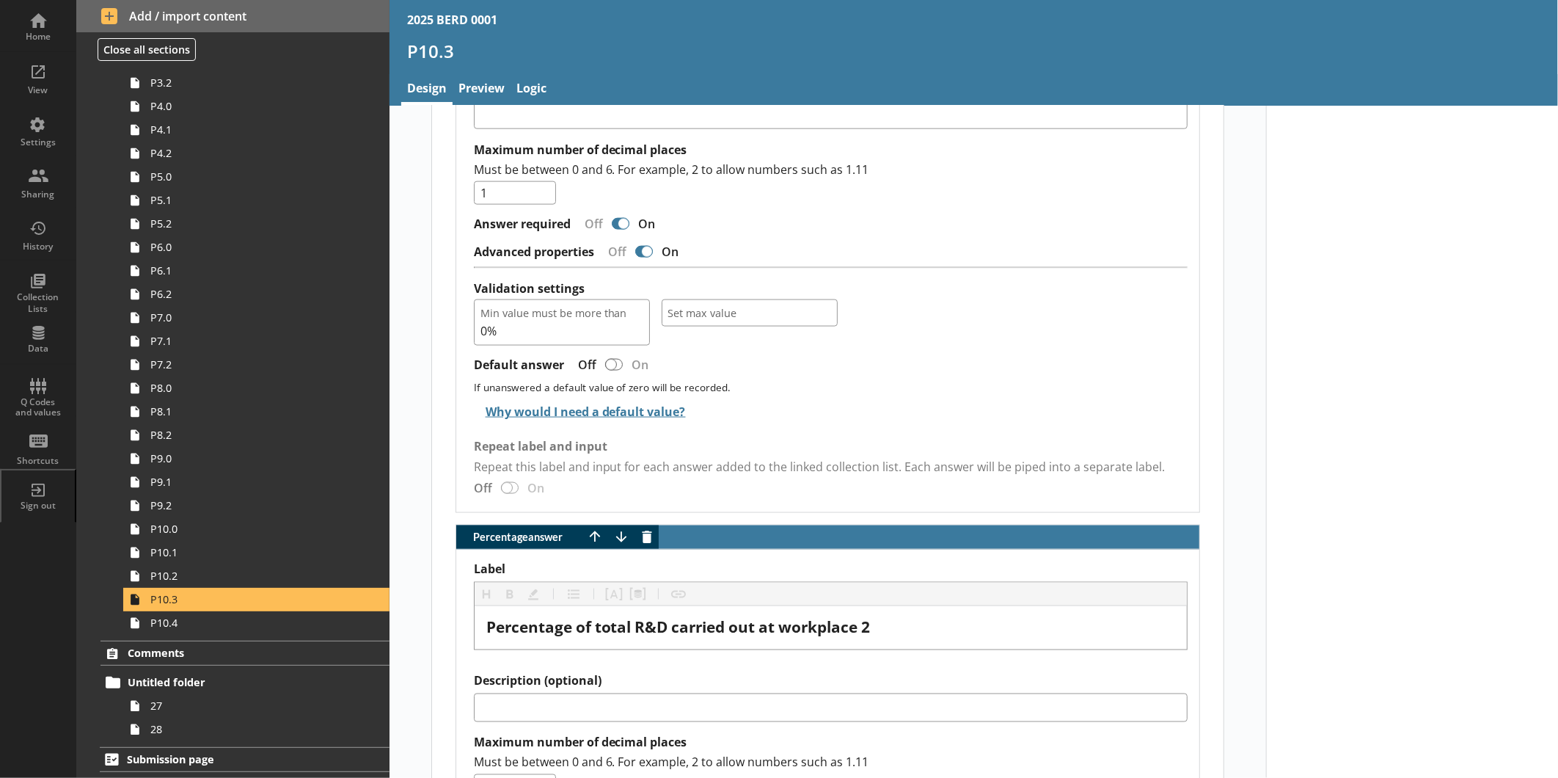
scroll to position [1832, 0]
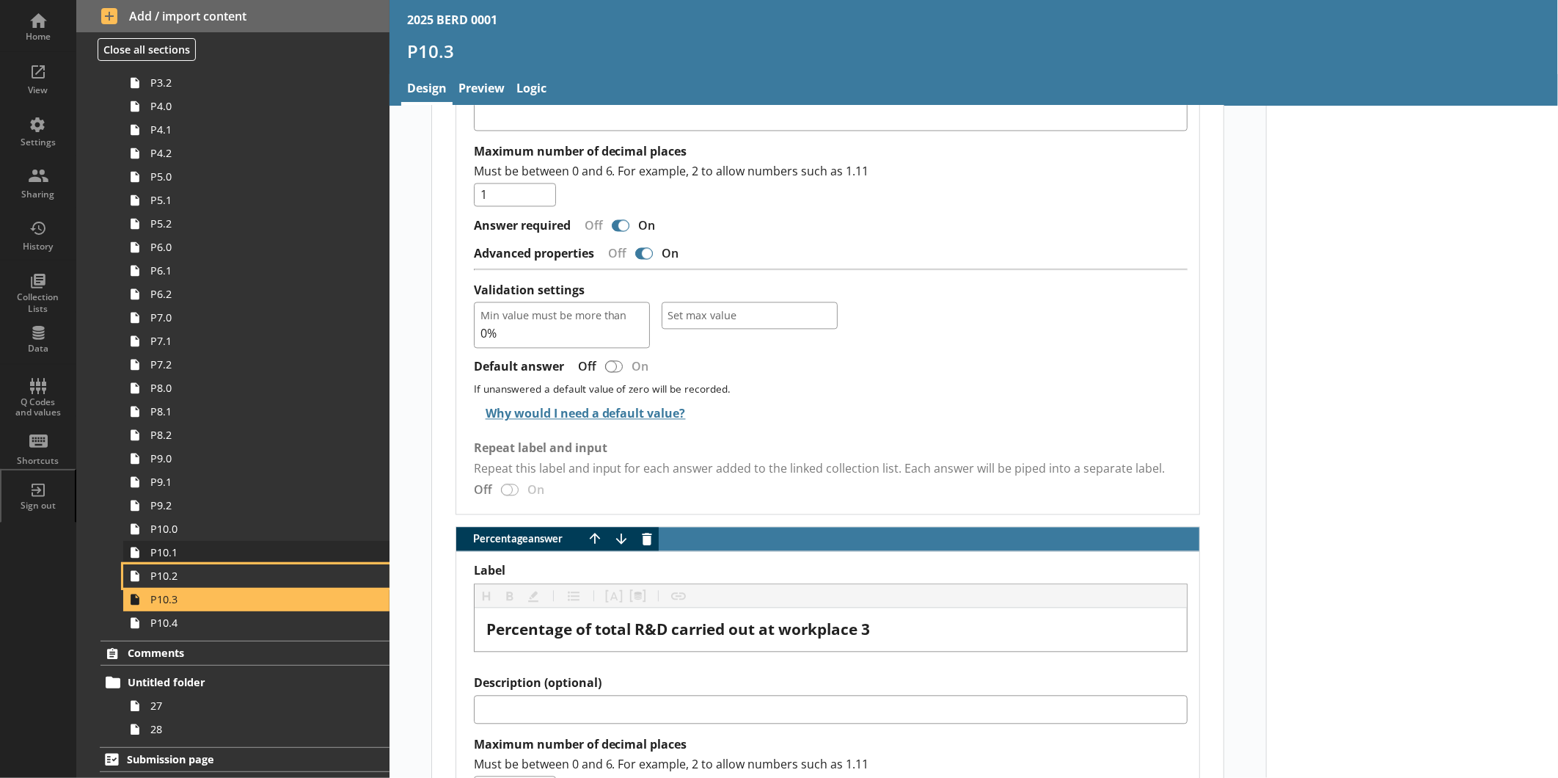
drag, startPoint x: 191, startPoint y: 575, endPoint x: 260, endPoint y: 551, distance: 73.8
click at [191, 575] on span "P10.2" at bounding box center [245, 576] width 191 height 14
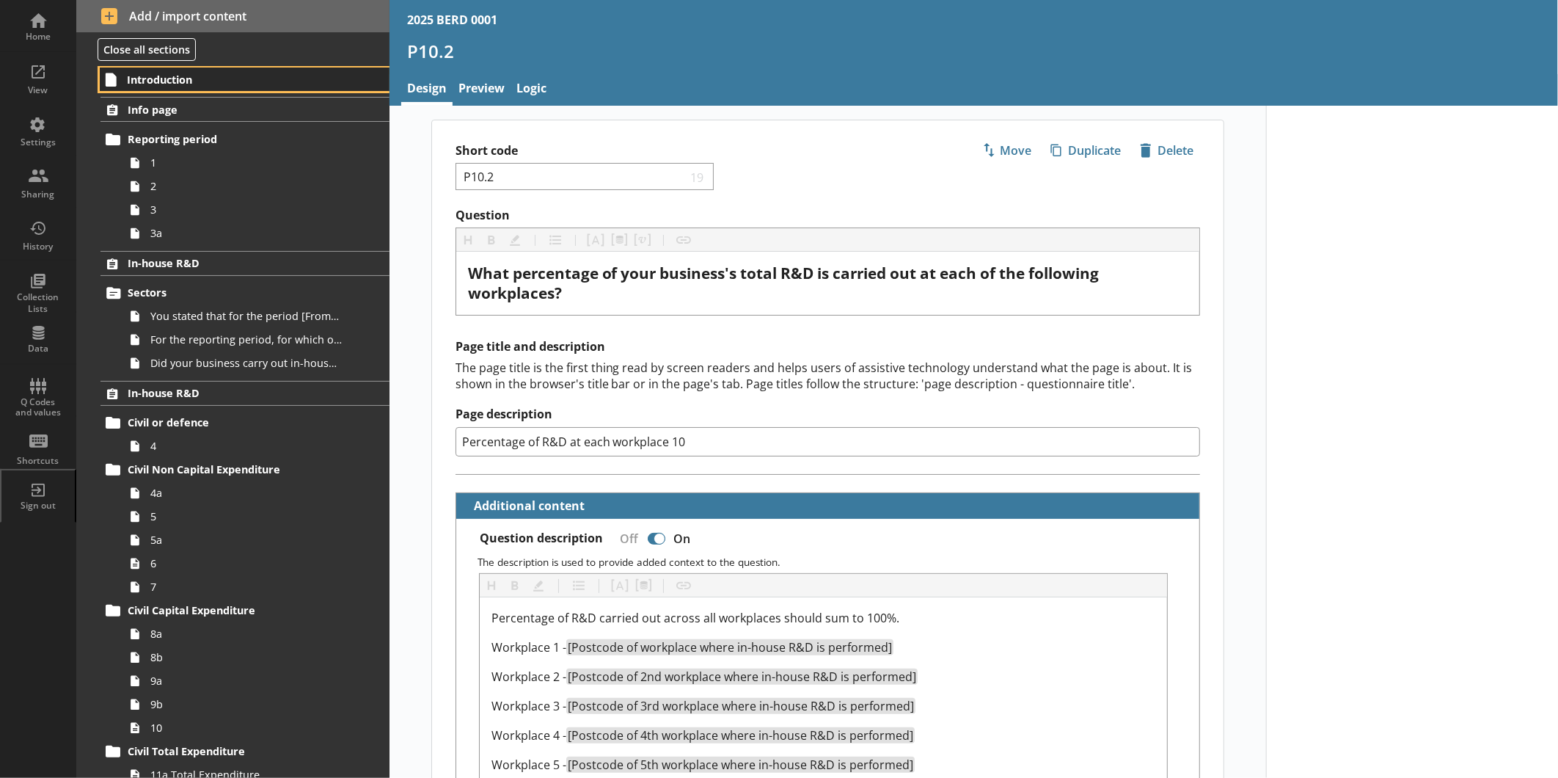
click at [178, 84] on span "Introduction" at bounding box center [231, 80] width 209 height 14
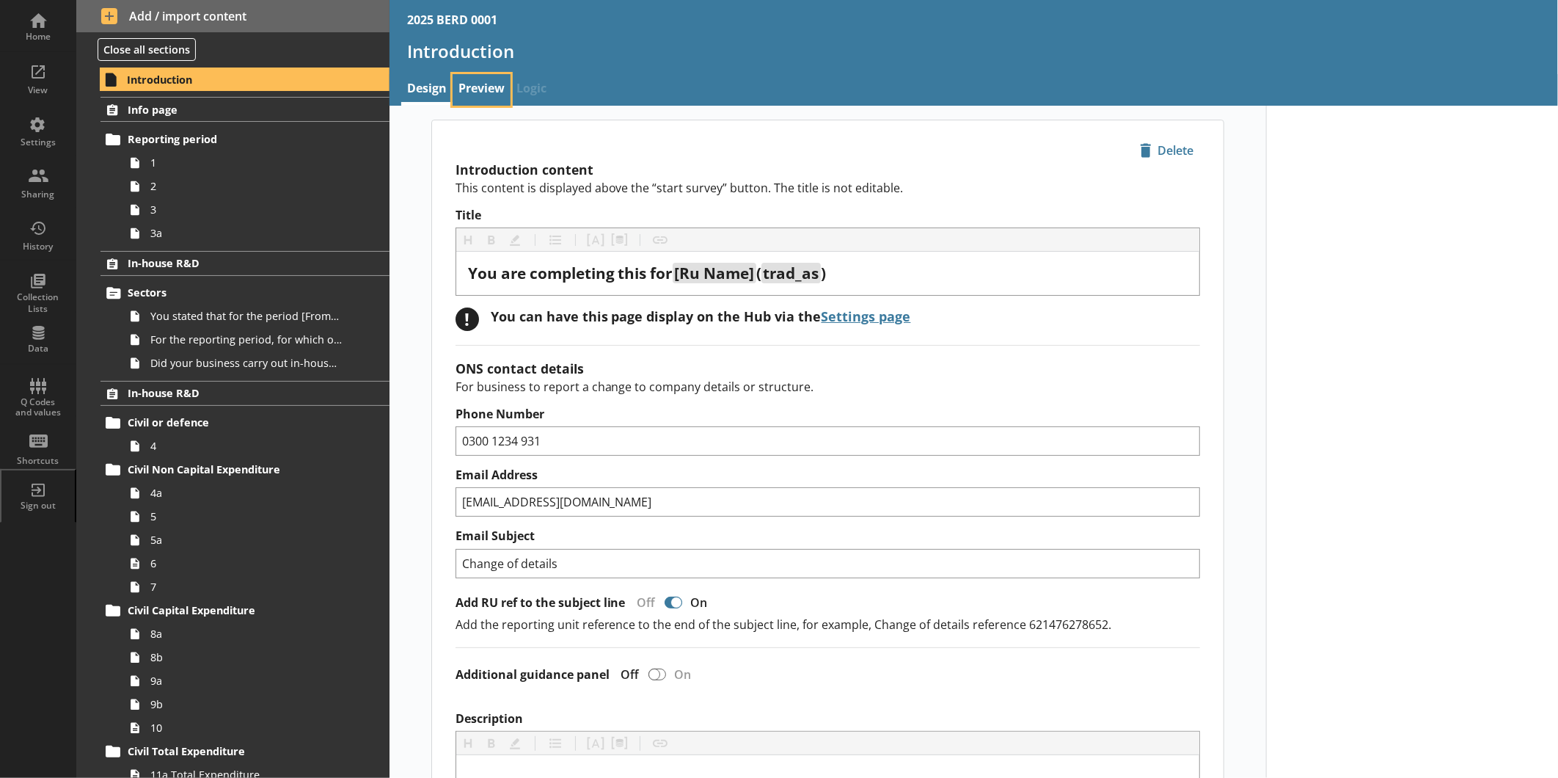
click at [475, 93] on link "Preview" at bounding box center [482, 90] width 58 height 32
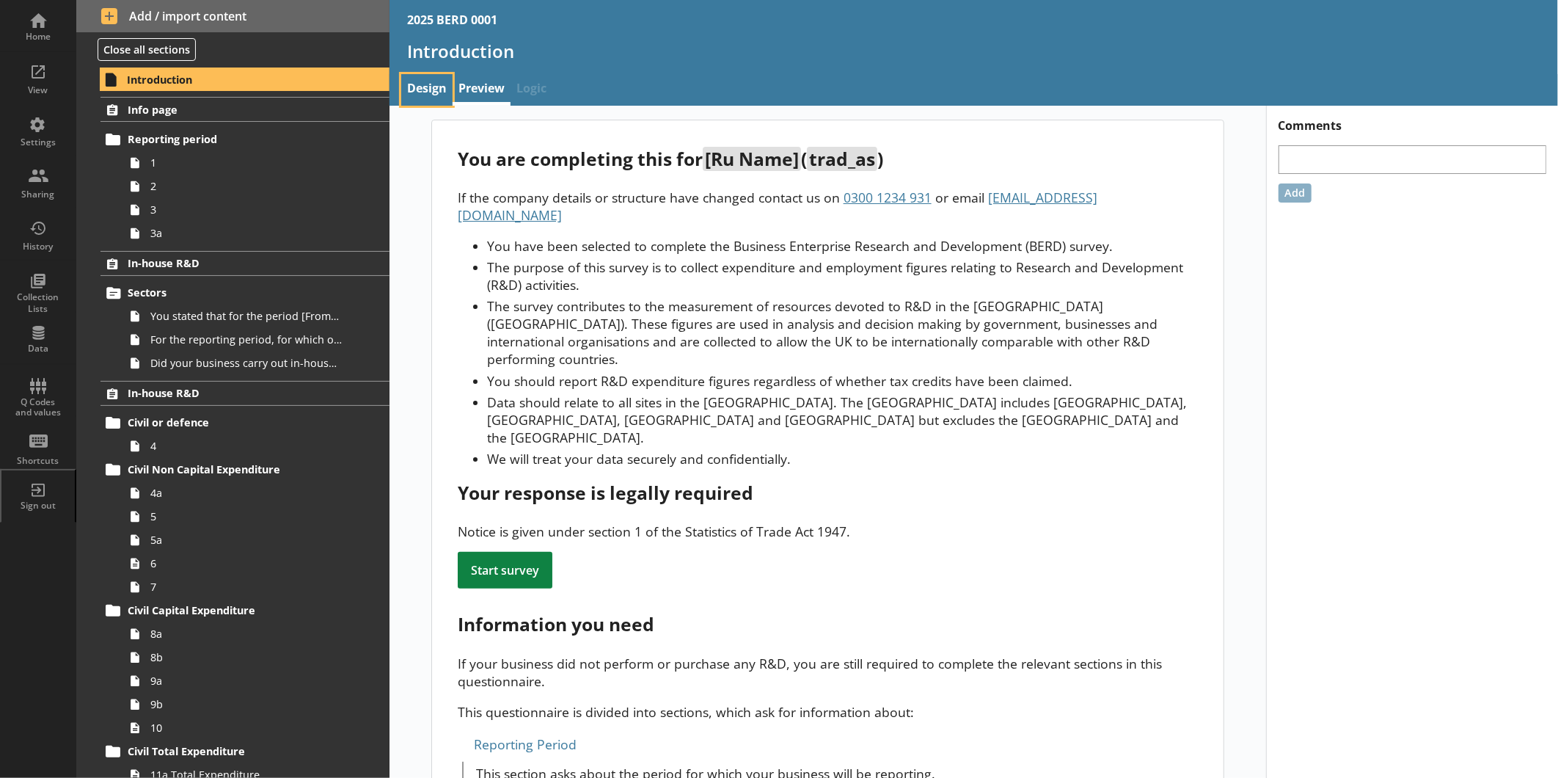
click at [423, 88] on link "Design" at bounding box center [426, 90] width 51 height 32
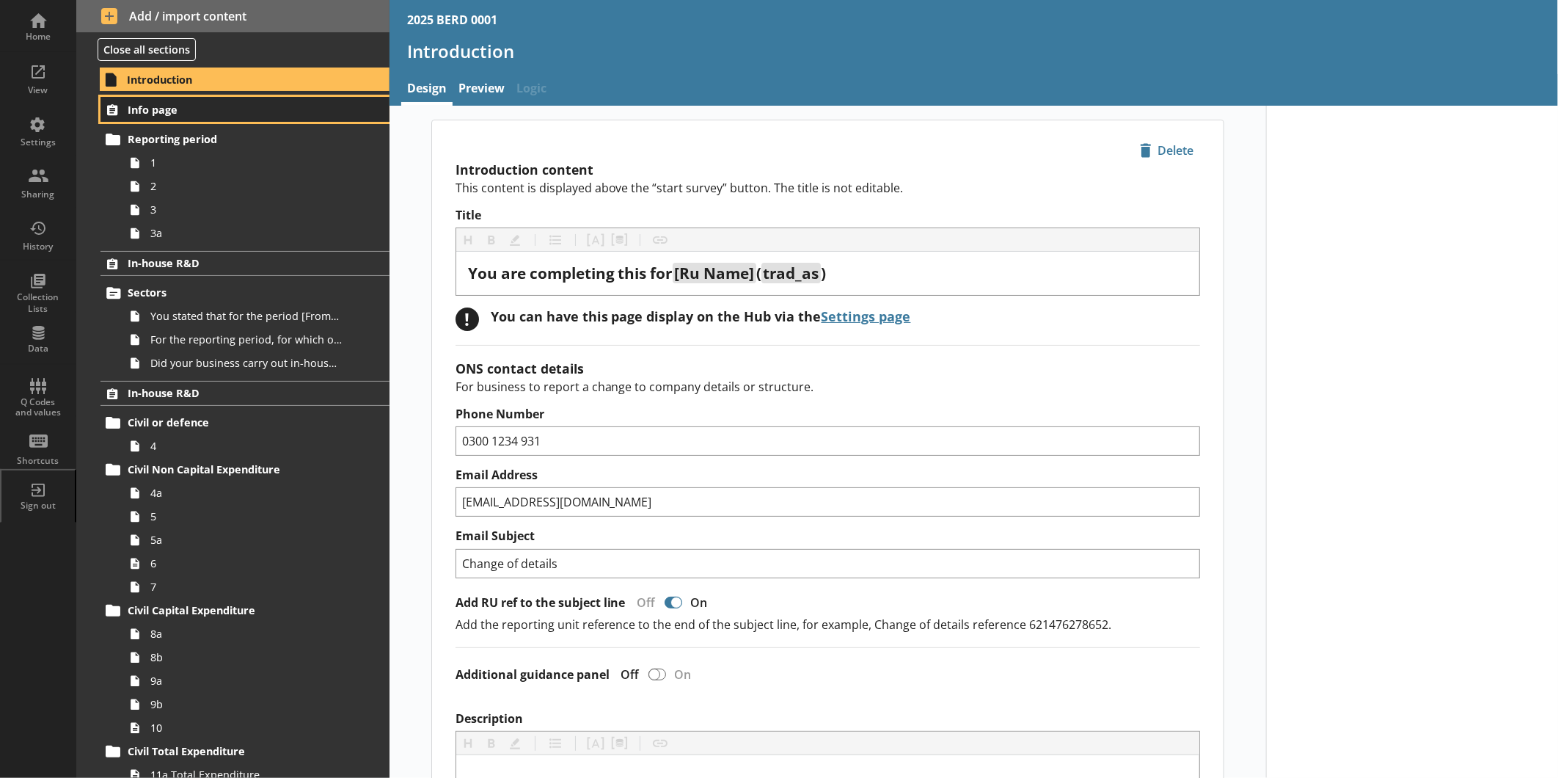
click at [244, 113] on span "Info page" at bounding box center [232, 110] width 209 height 14
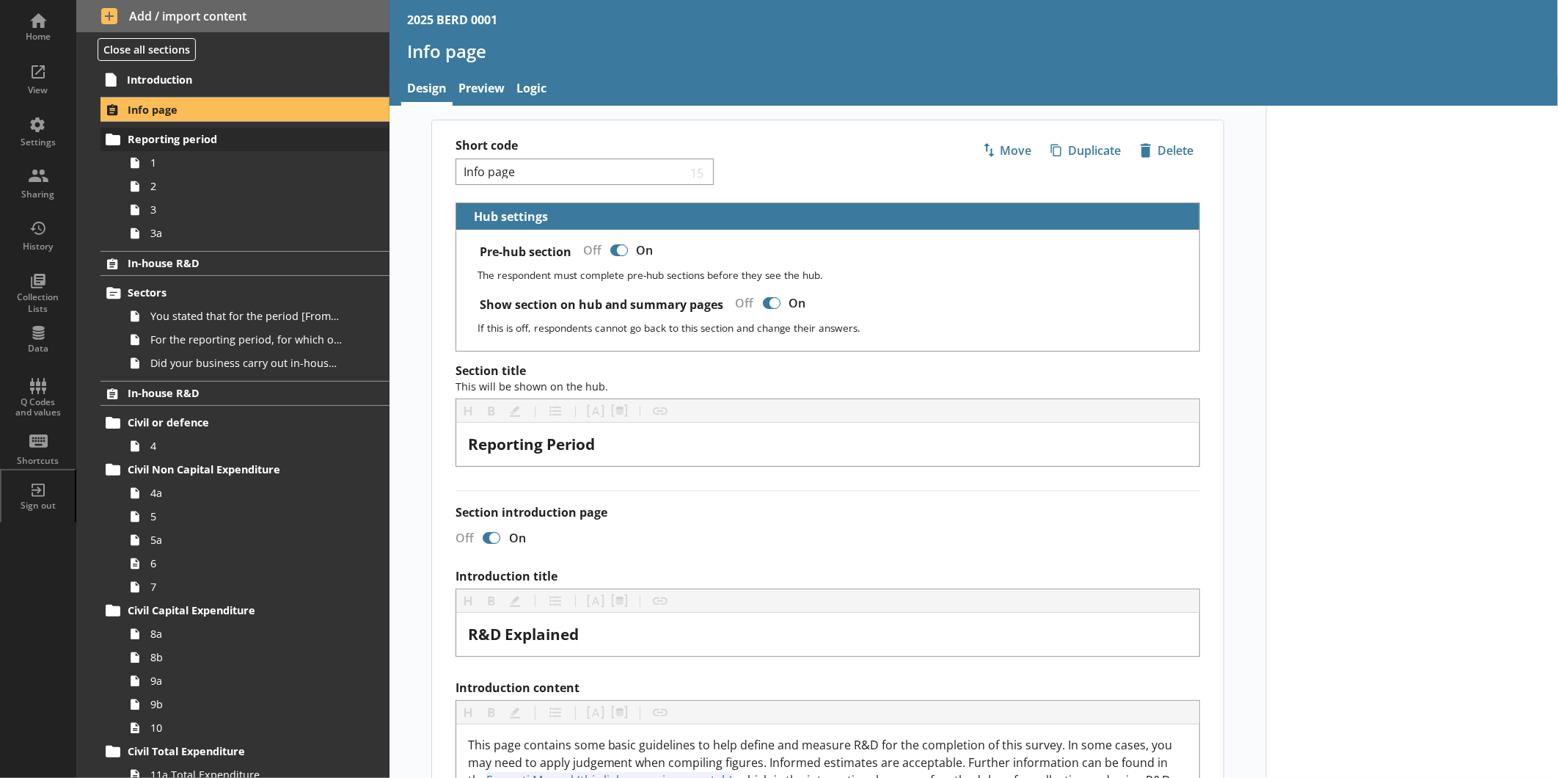
scroll to position [1817, 0]
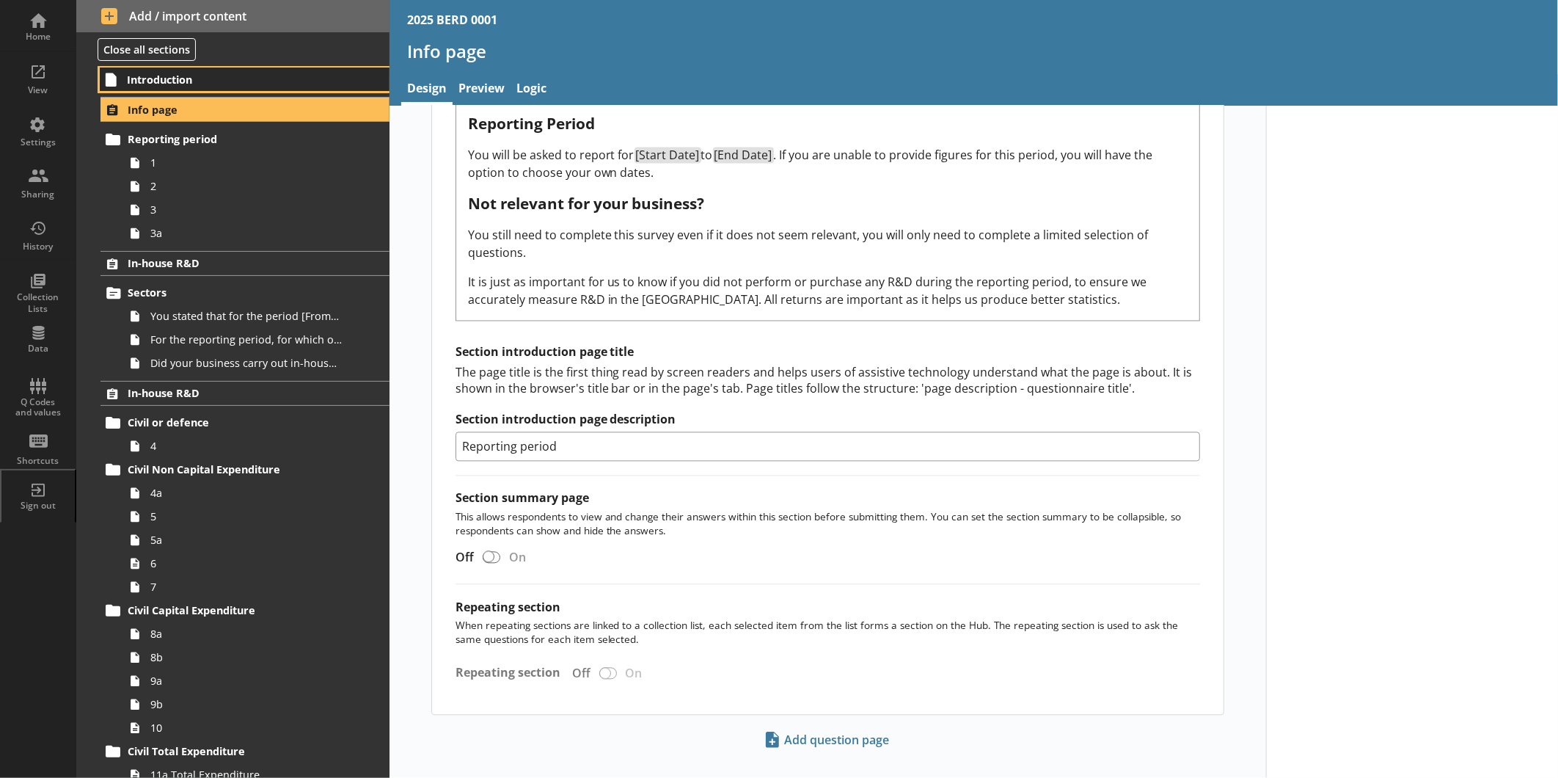
click at [202, 78] on span "Introduction" at bounding box center [231, 80] width 209 height 14
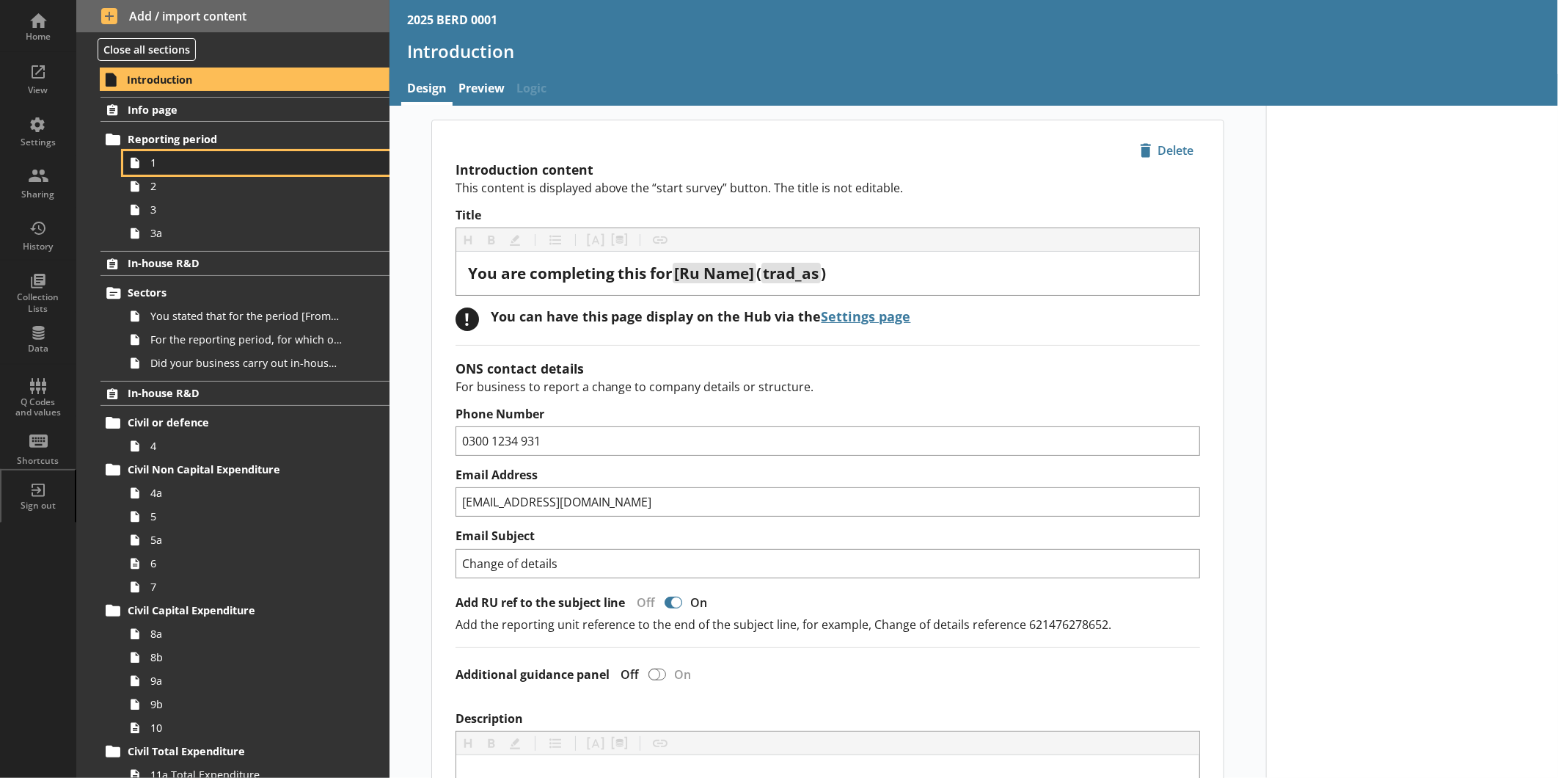
click at [148, 170] on link "1" at bounding box center [256, 162] width 266 height 23
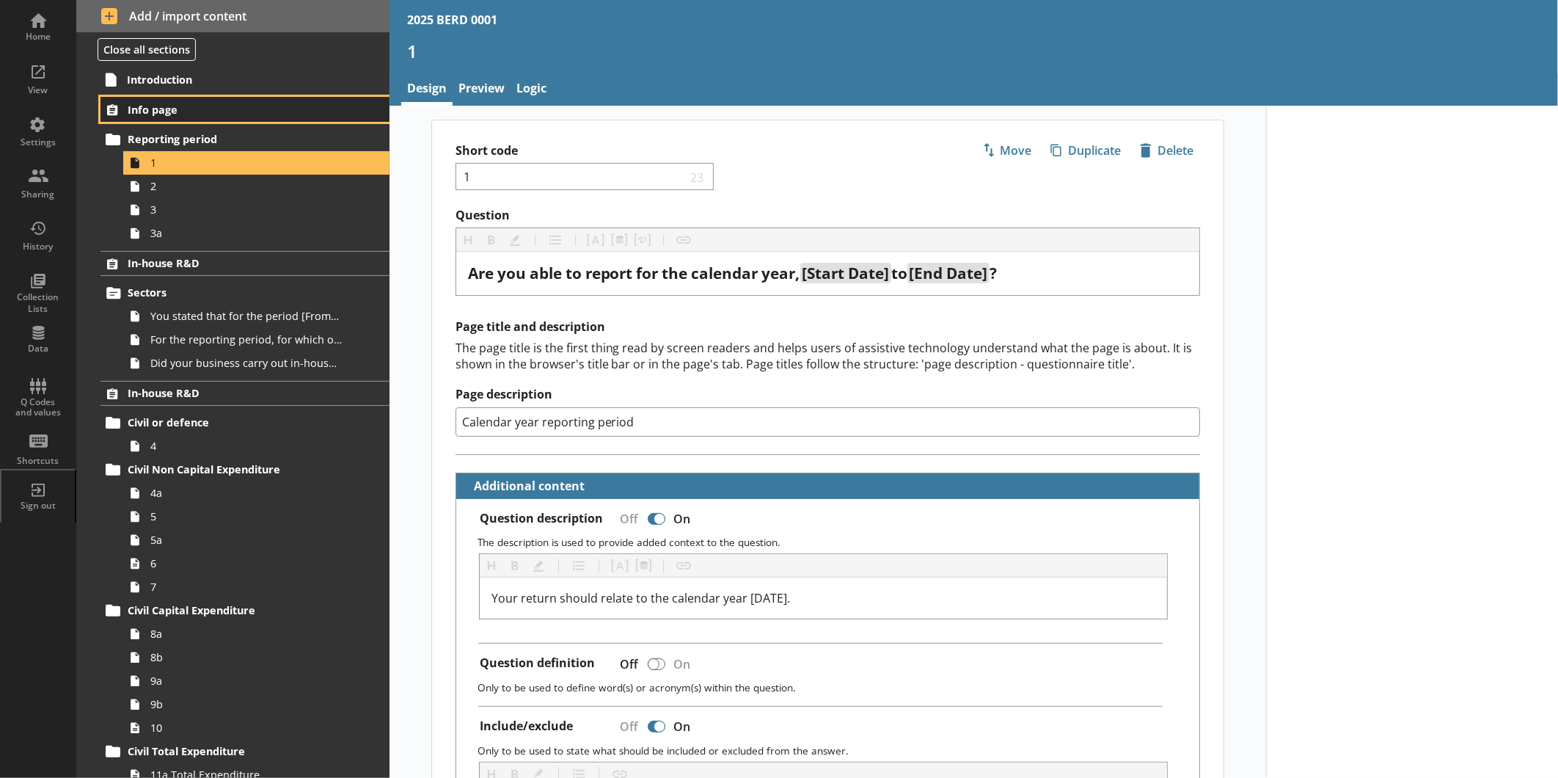
click at [226, 106] on span "Info page" at bounding box center [232, 110] width 209 height 14
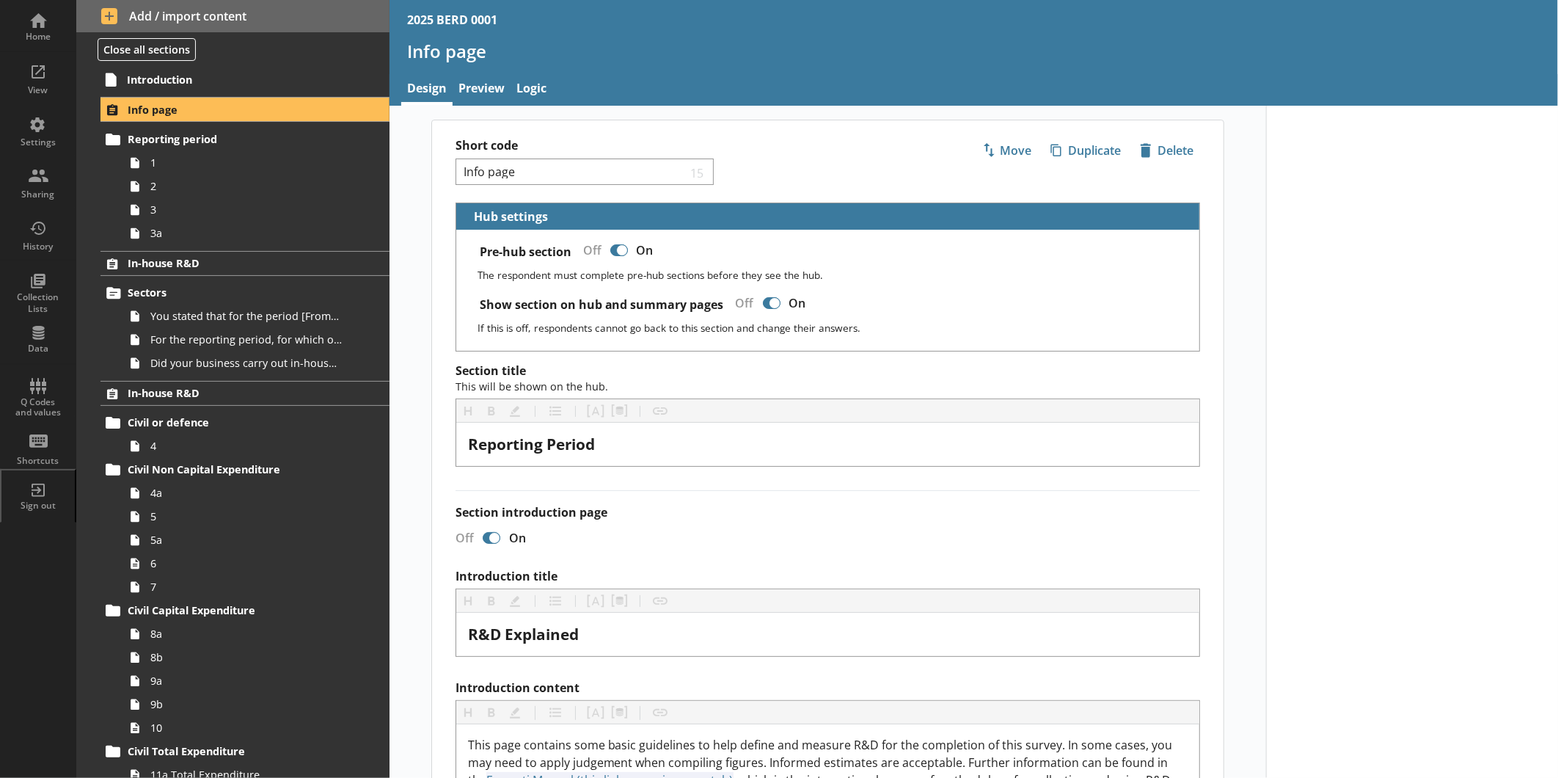
scroll to position [1817, 0]
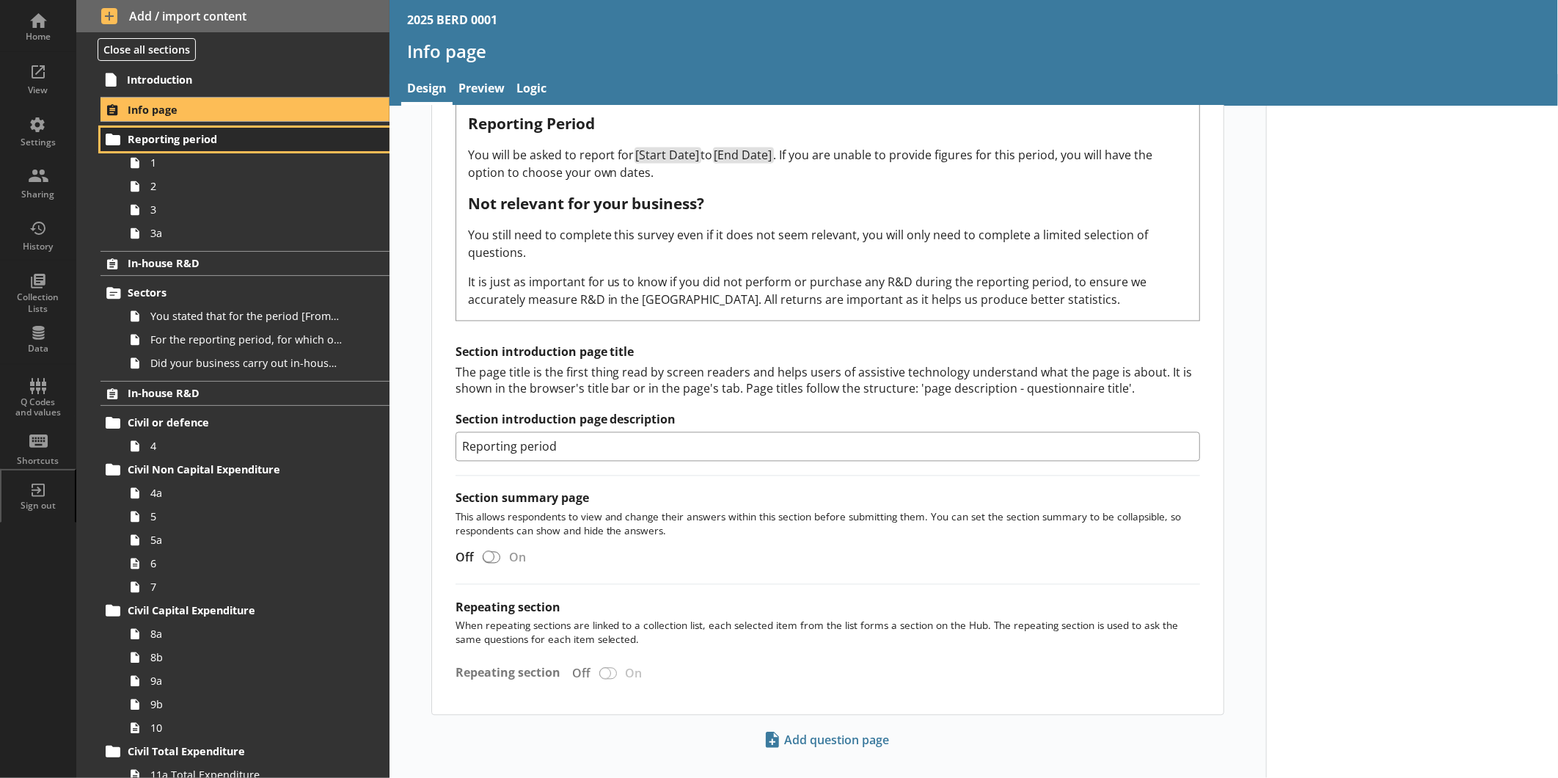
click at [158, 148] on link "Reporting period" at bounding box center [245, 139] width 289 height 23
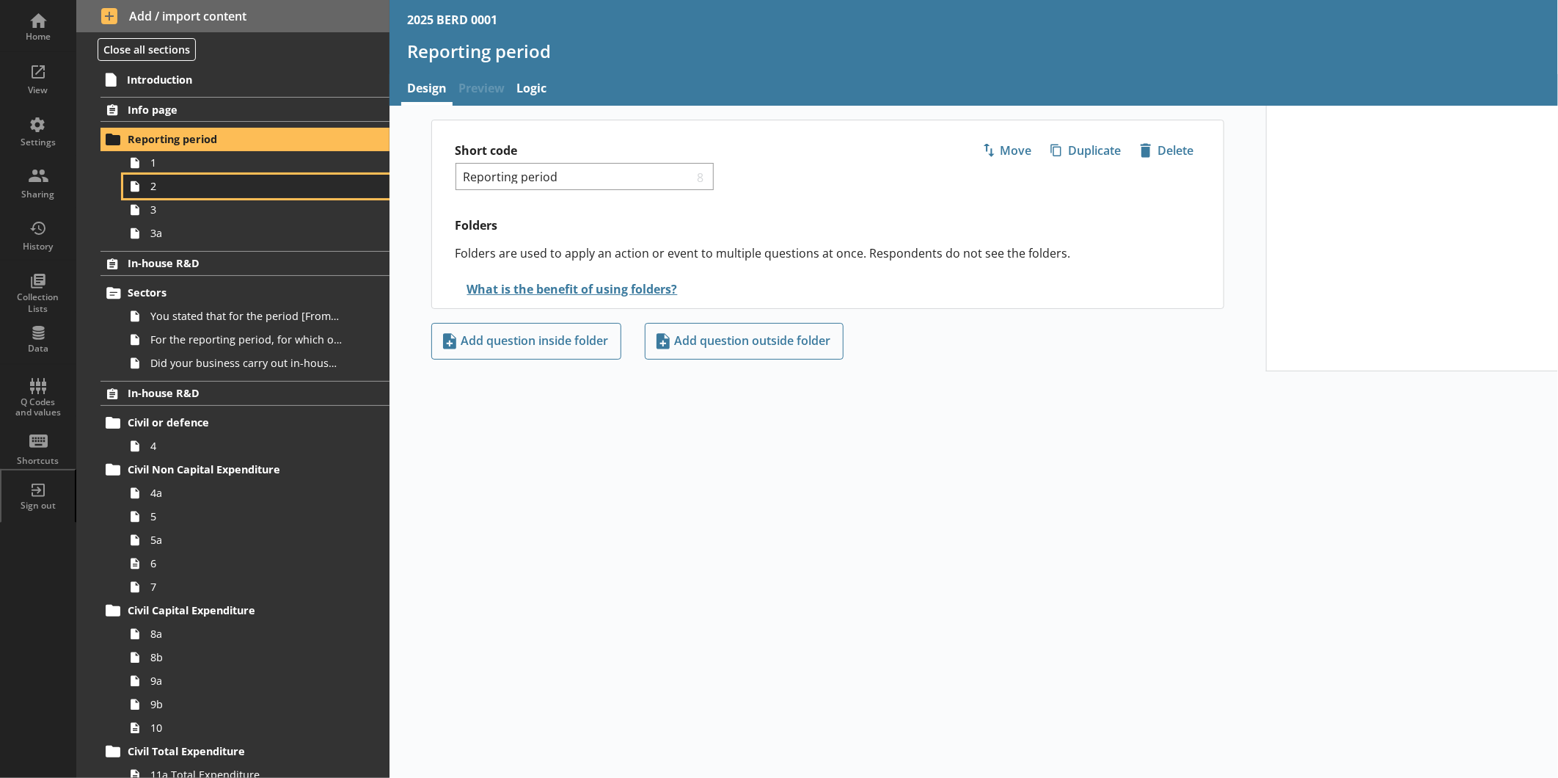
click at [180, 176] on link "2" at bounding box center [256, 186] width 266 height 23
type textarea "x"
select select "ref_p_end_date"
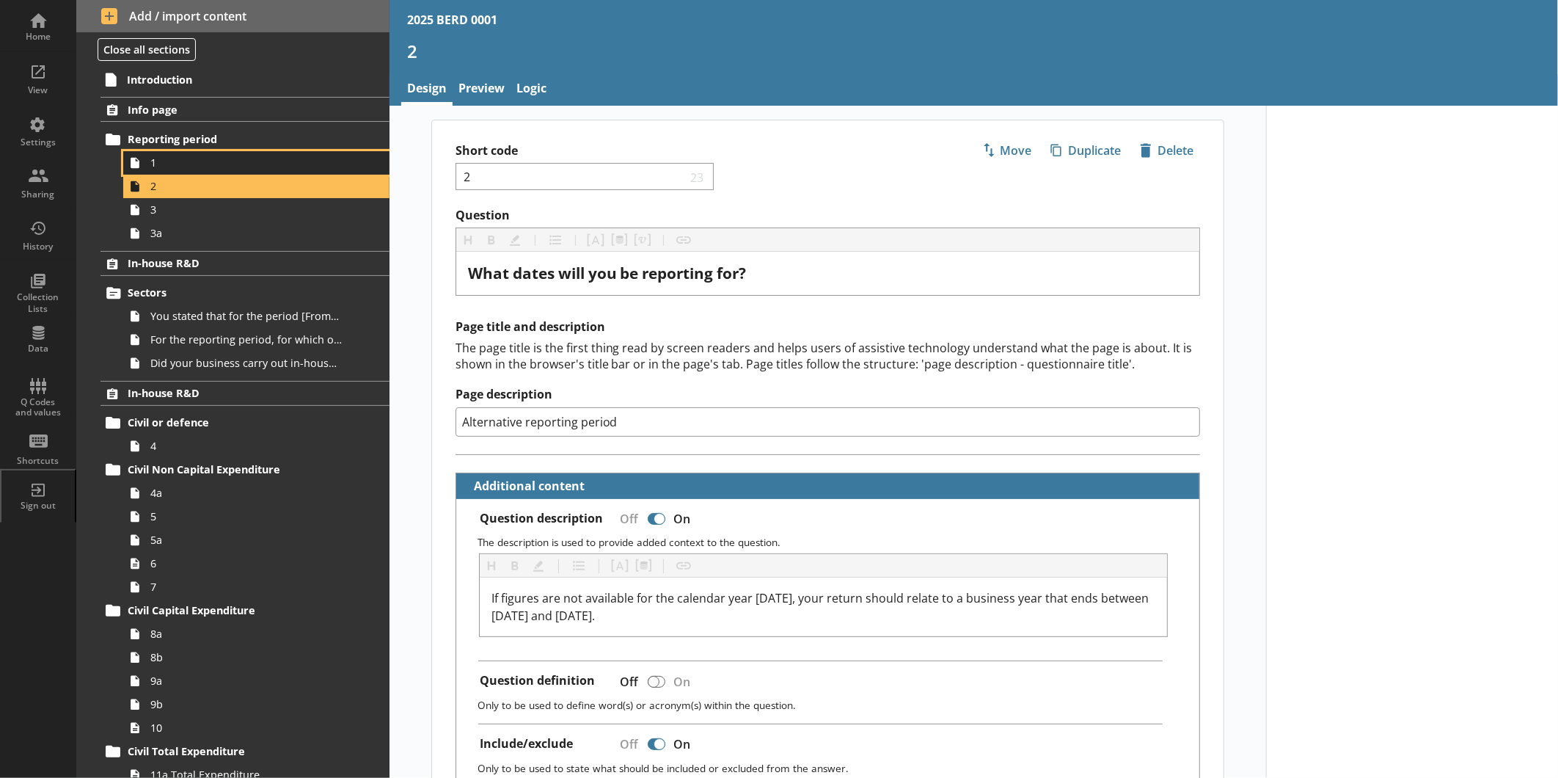
click at [179, 161] on span "1" at bounding box center [245, 163] width 191 height 14
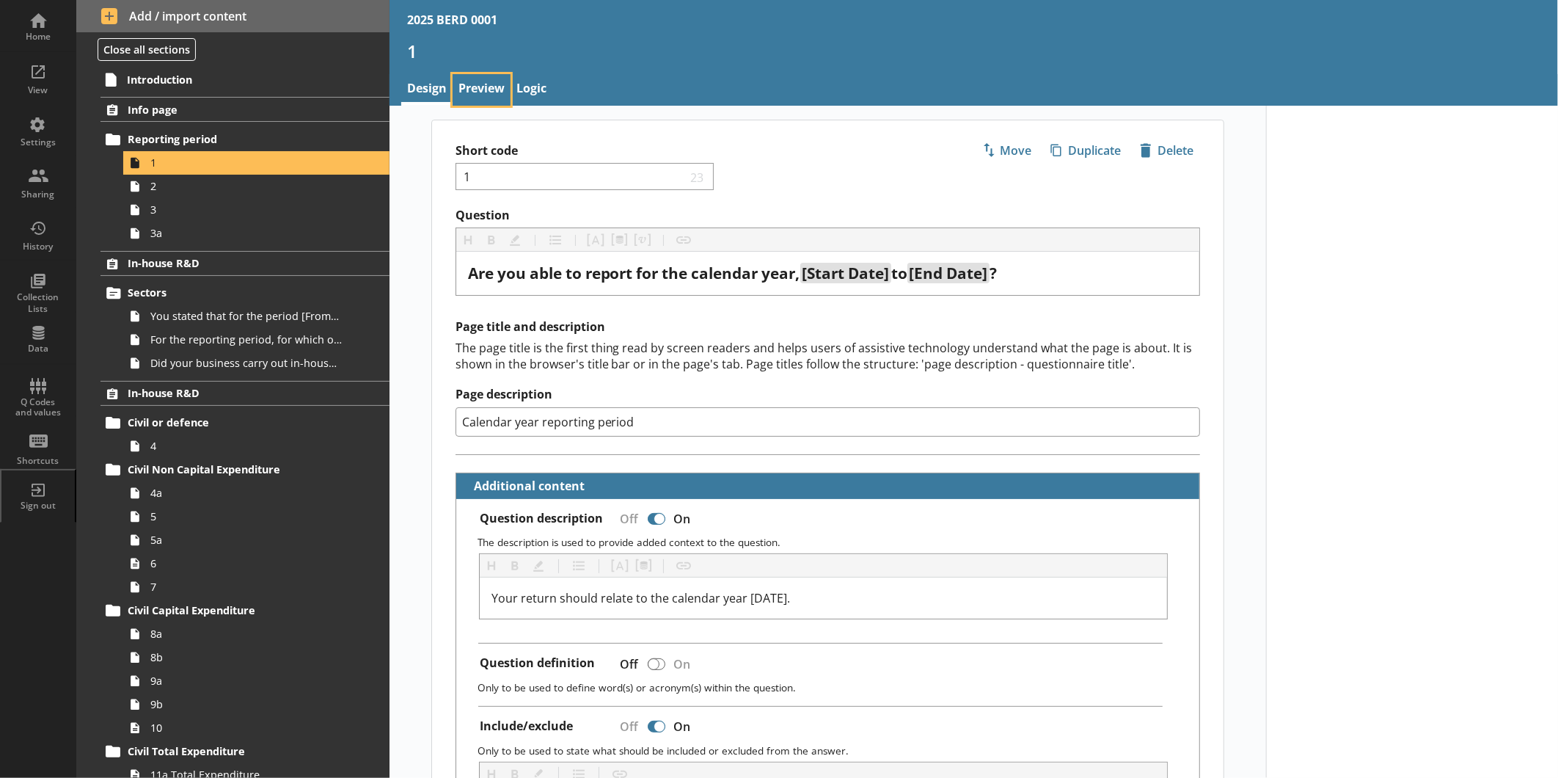
click at [463, 82] on link "Preview" at bounding box center [482, 90] width 58 height 32
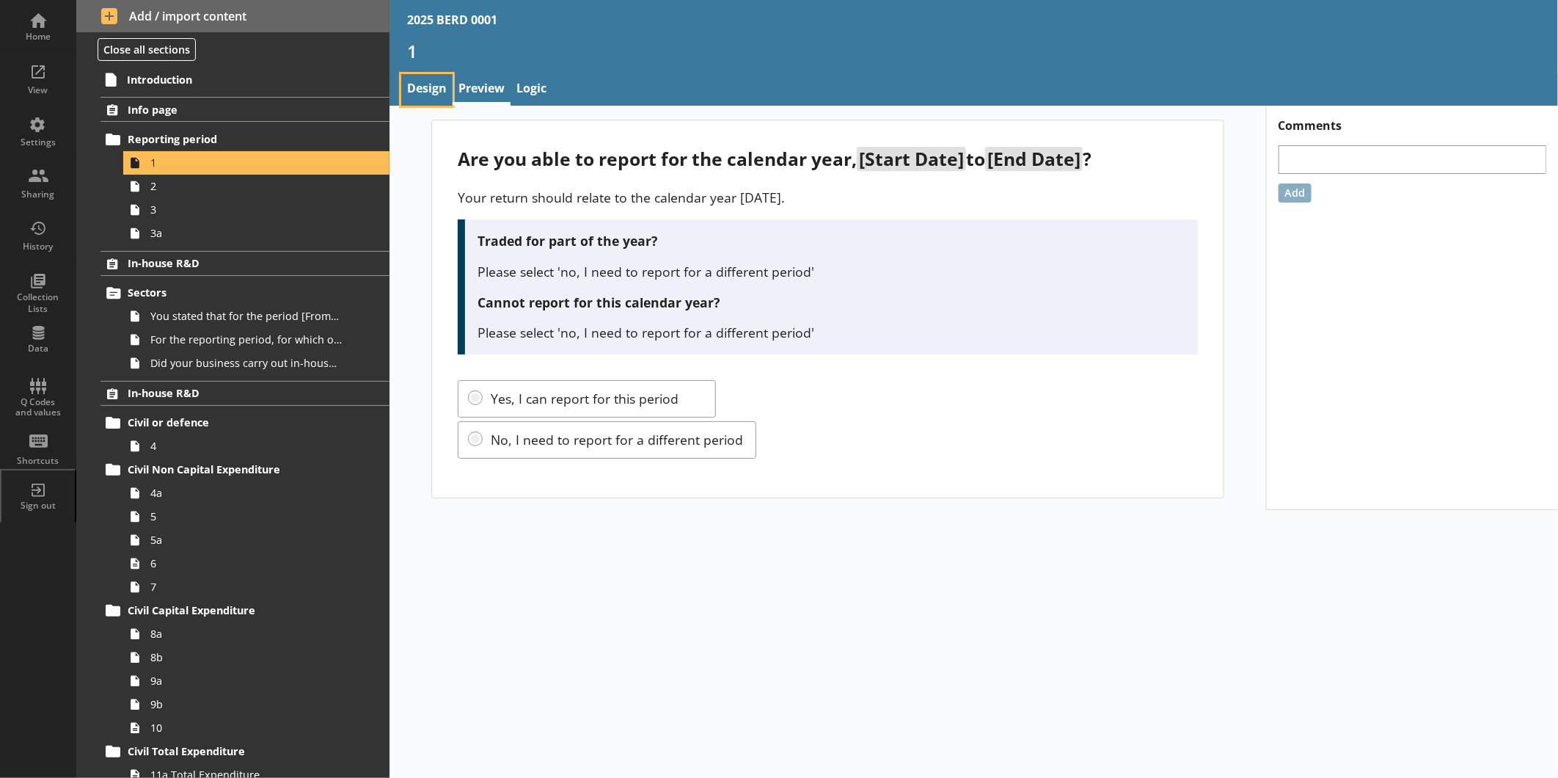
click at [429, 95] on link "Design" at bounding box center [426, 90] width 51 height 32
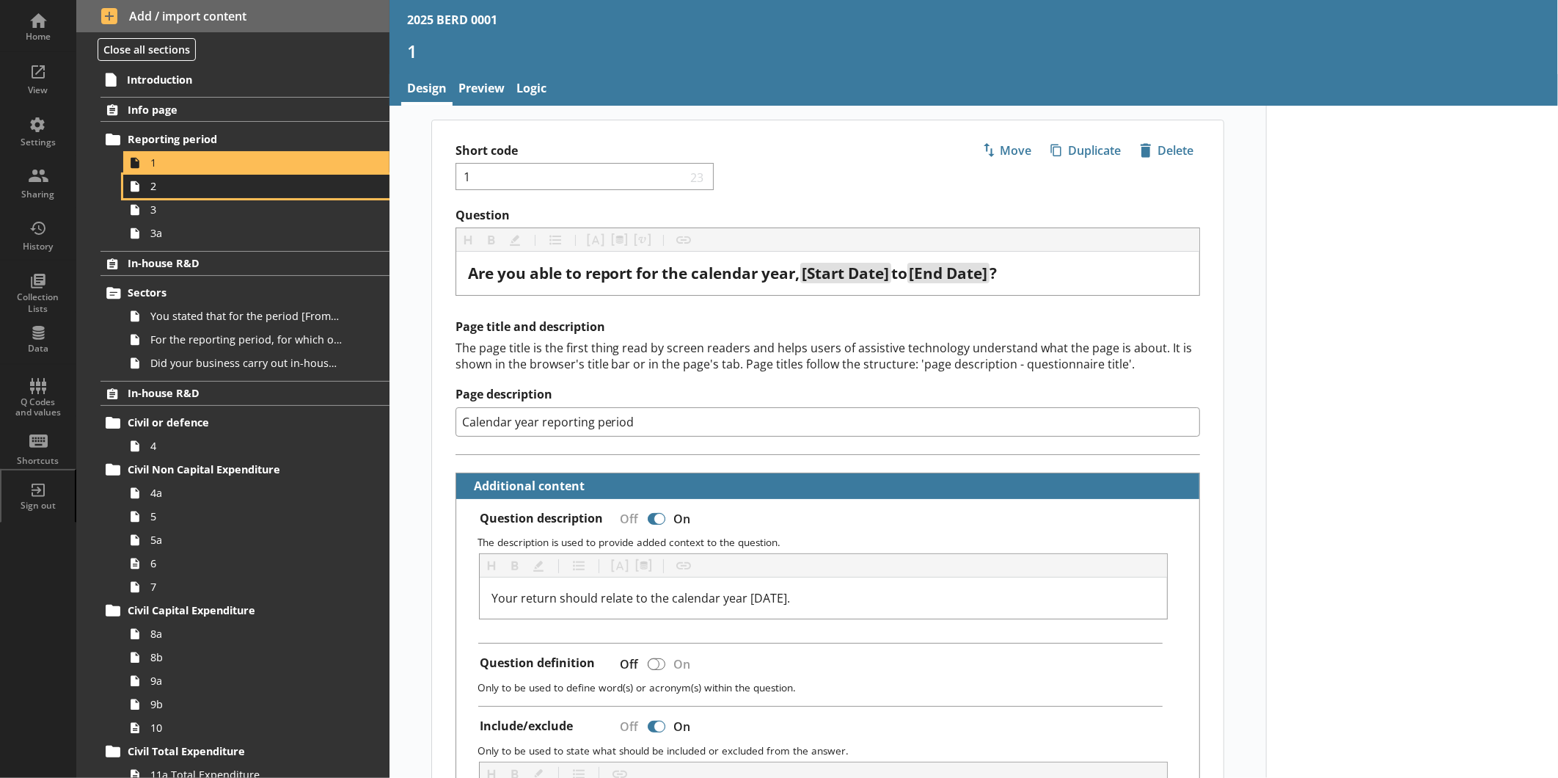
click at [207, 189] on span "2" at bounding box center [245, 186] width 191 height 14
type textarea "x"
select select "ref_p_end_date"
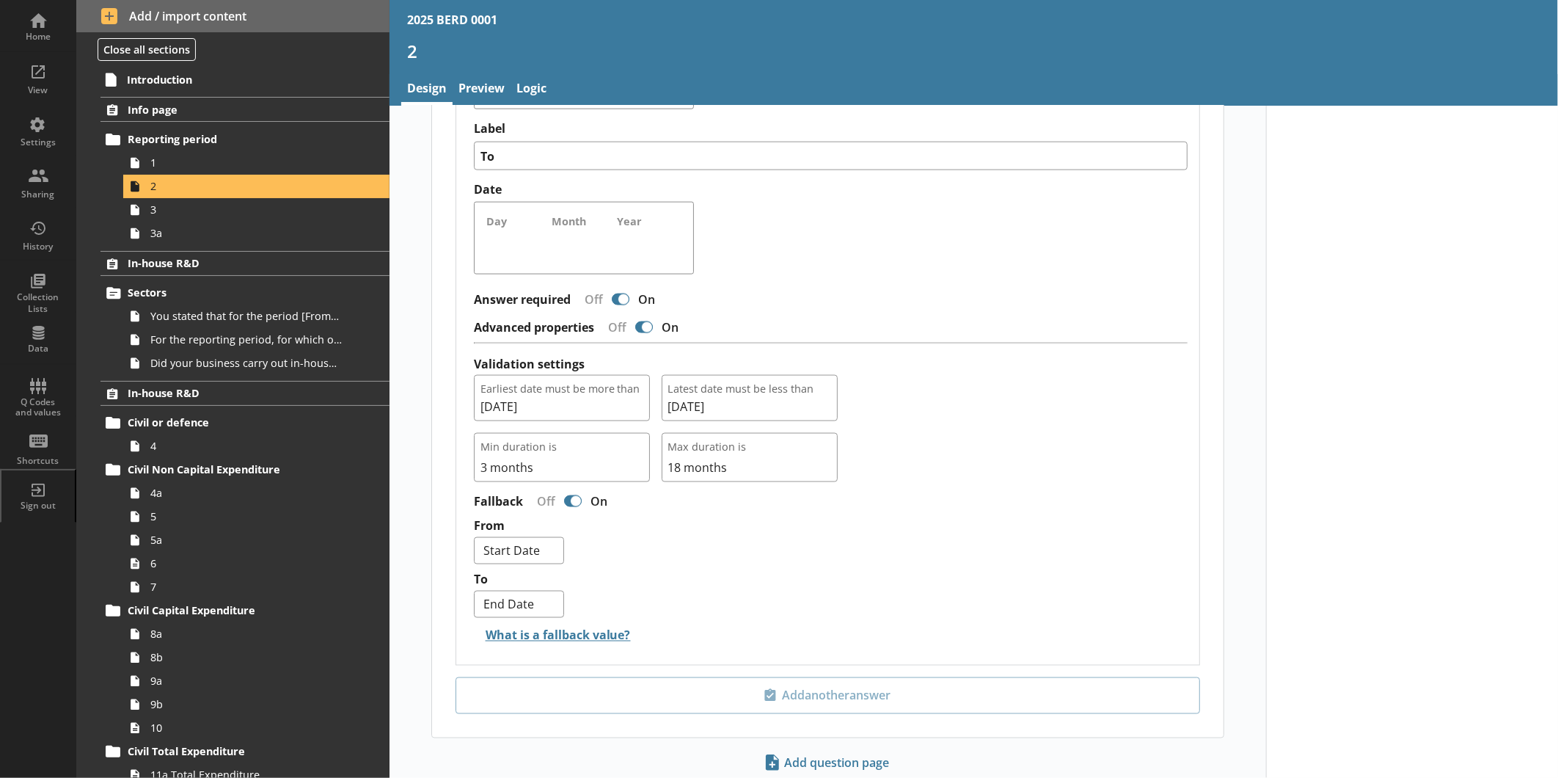
scroll to position [1266, 0]
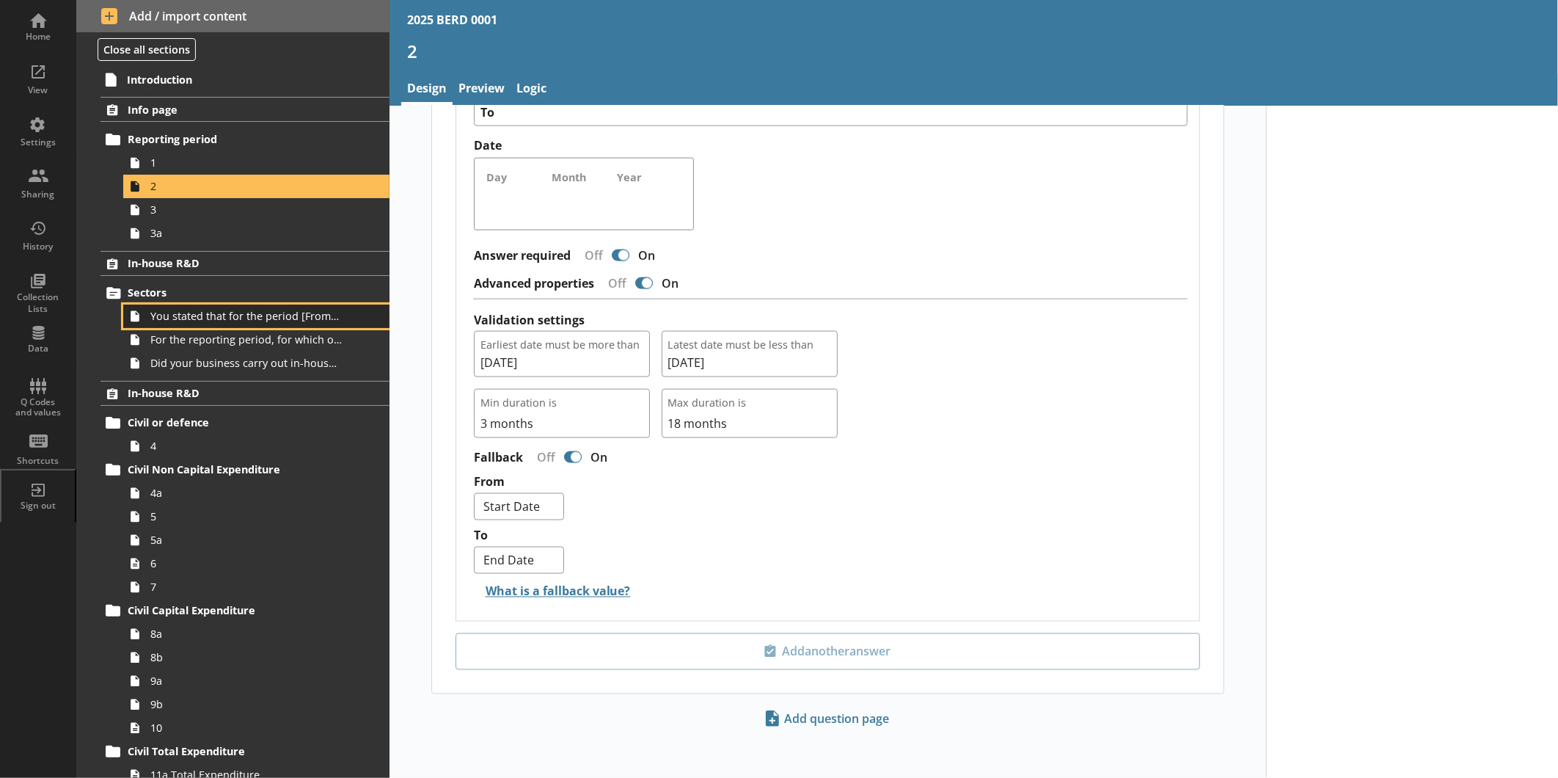
click at [191, 315] on span "You stated that for the period [From] to [To], [Ru Name] carried out in-house R…" at bounding box center [245, 316] width 191 height 14
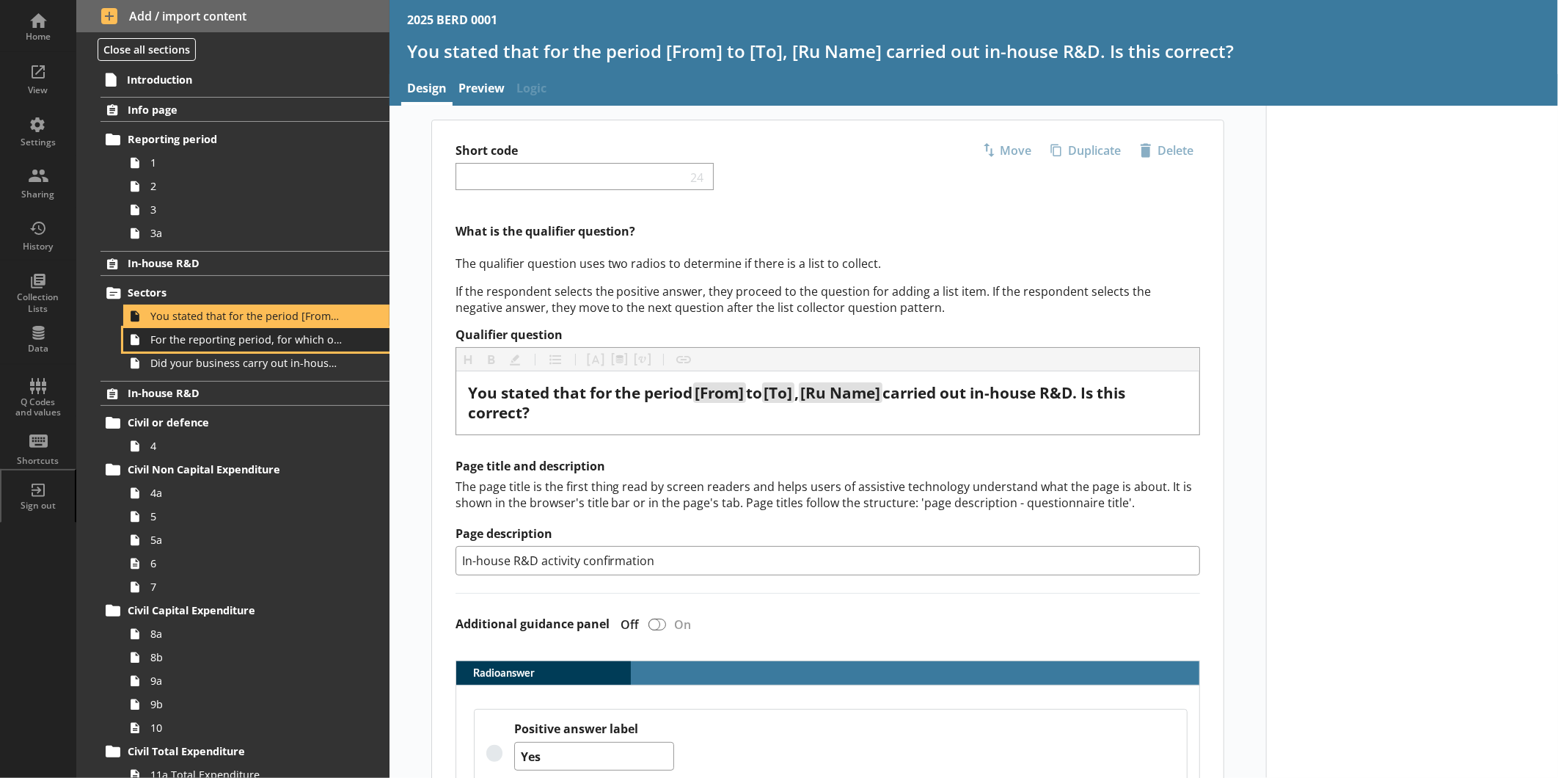
click at [193, 338] on span "For the reporting period, for which of the following product codes has your bus…" at bounding box center [245, 339] width 191 height 14
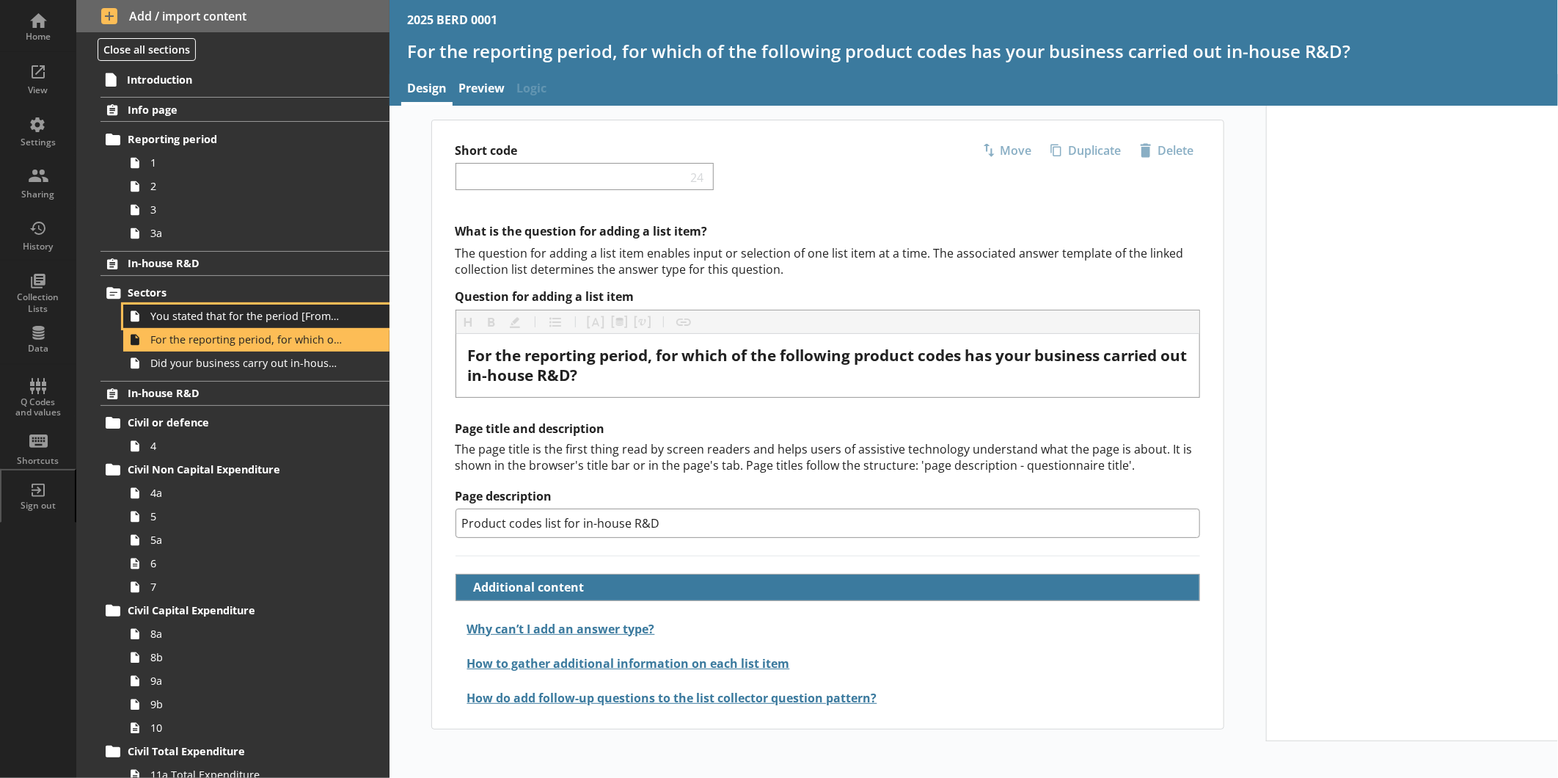
click at [291, 318] on span "You stated that for the period [From] to [To], [Ru Name] carried out in-house R…" at bounding box center [245, 316] width 191 height 14
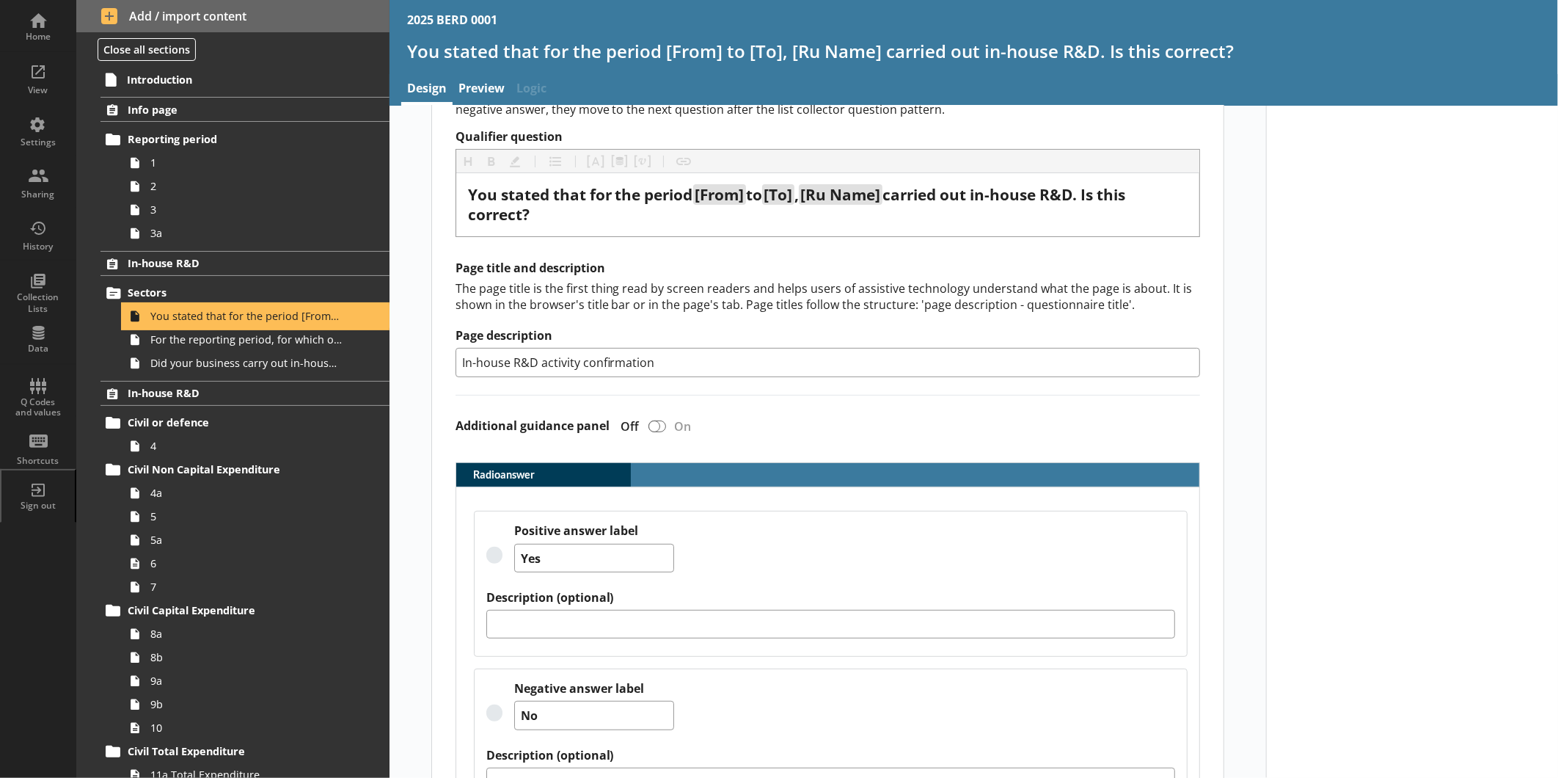
scroll to position [244, 0]
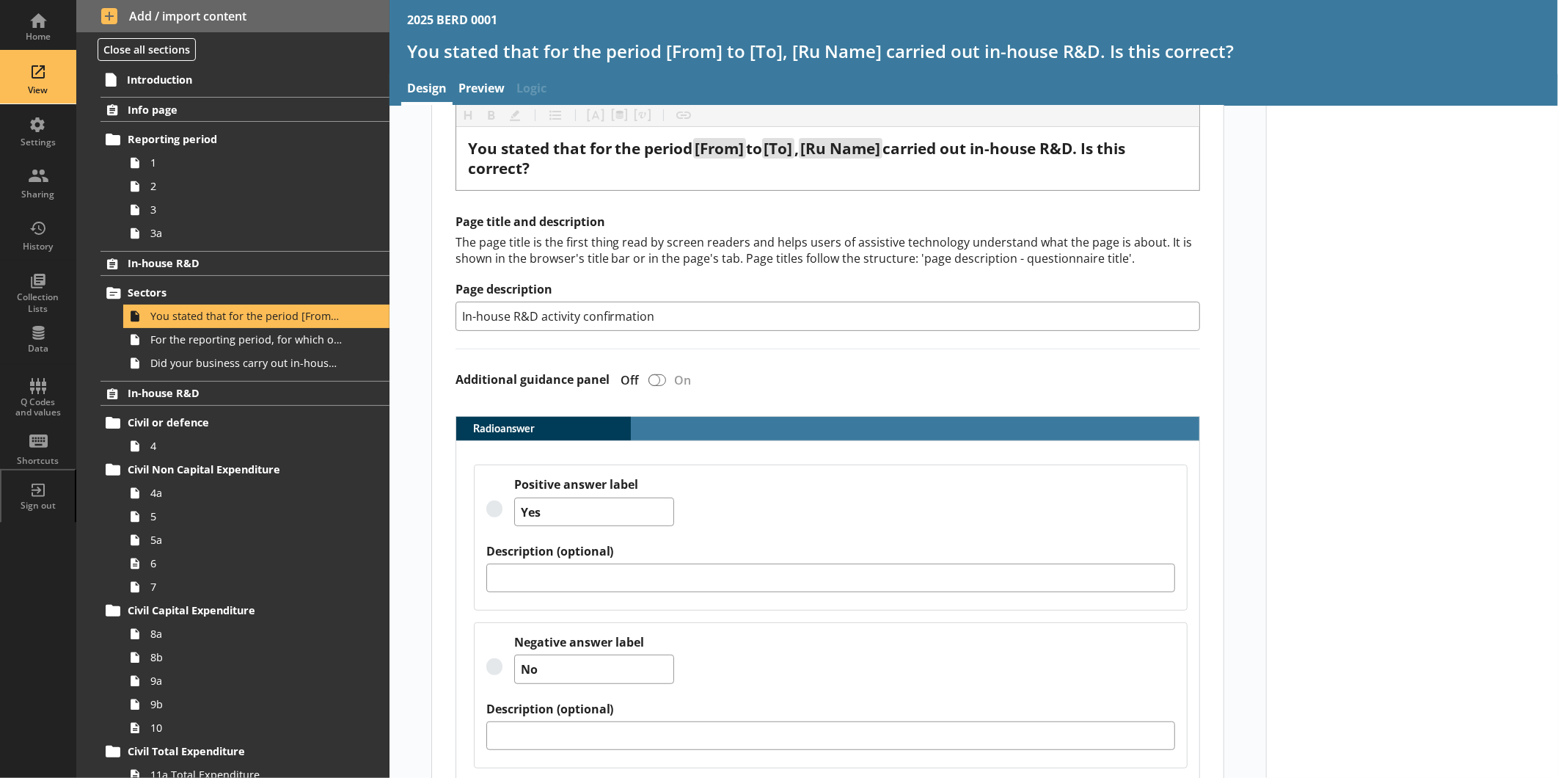
click at [56, 83] on div "View" at bounding box center [37, 77] width 51 height 51
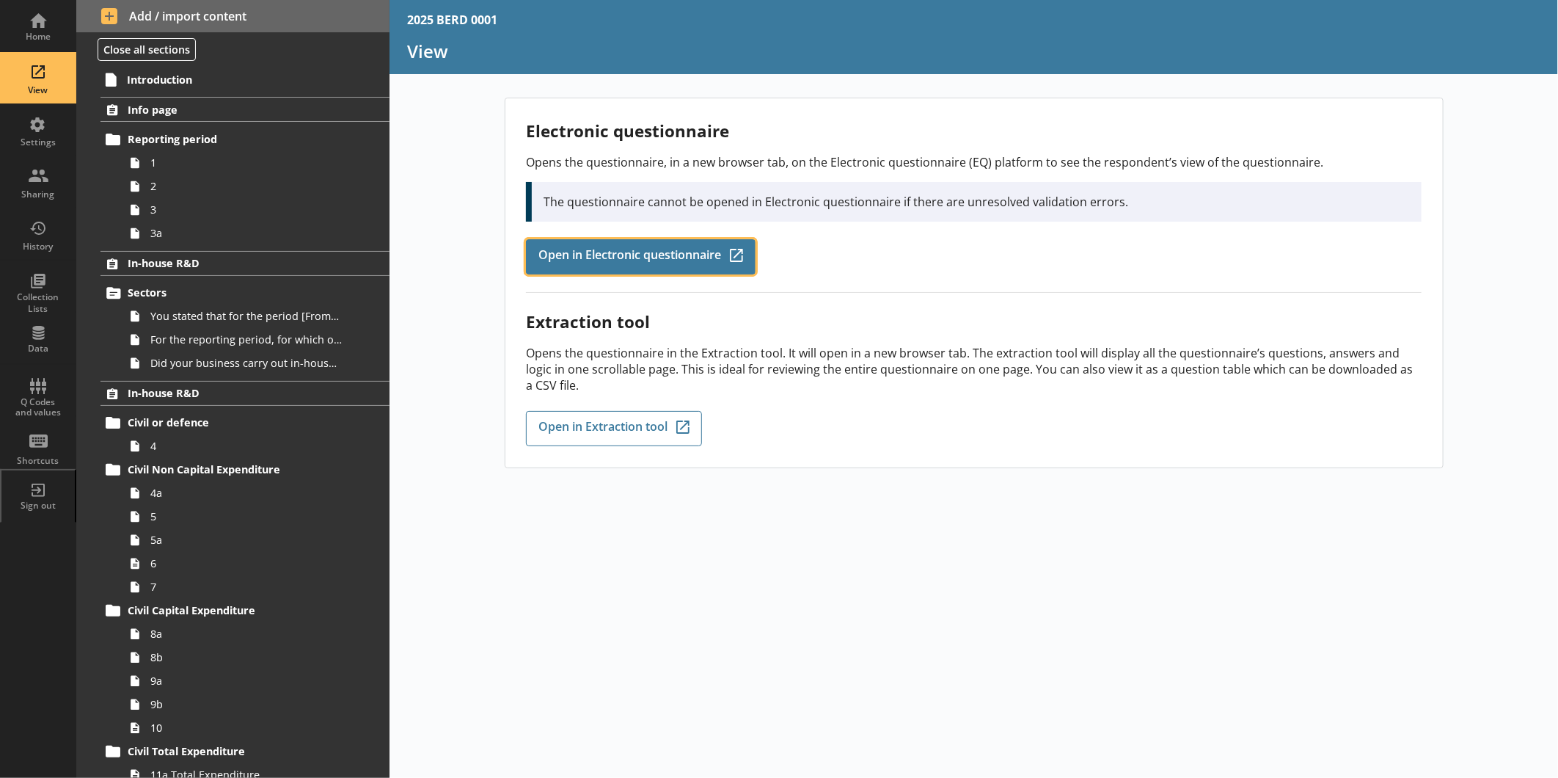
click at [577, 249] on span "Open in Electronic questionnaire" at bounding box center [630, 257] width 183 height 16
click at [881, 428] on div "Extraction tool Opens the questionnaire in the Extraction tool. It will open in…" at bounding box center [973, 369] width 895 height 153
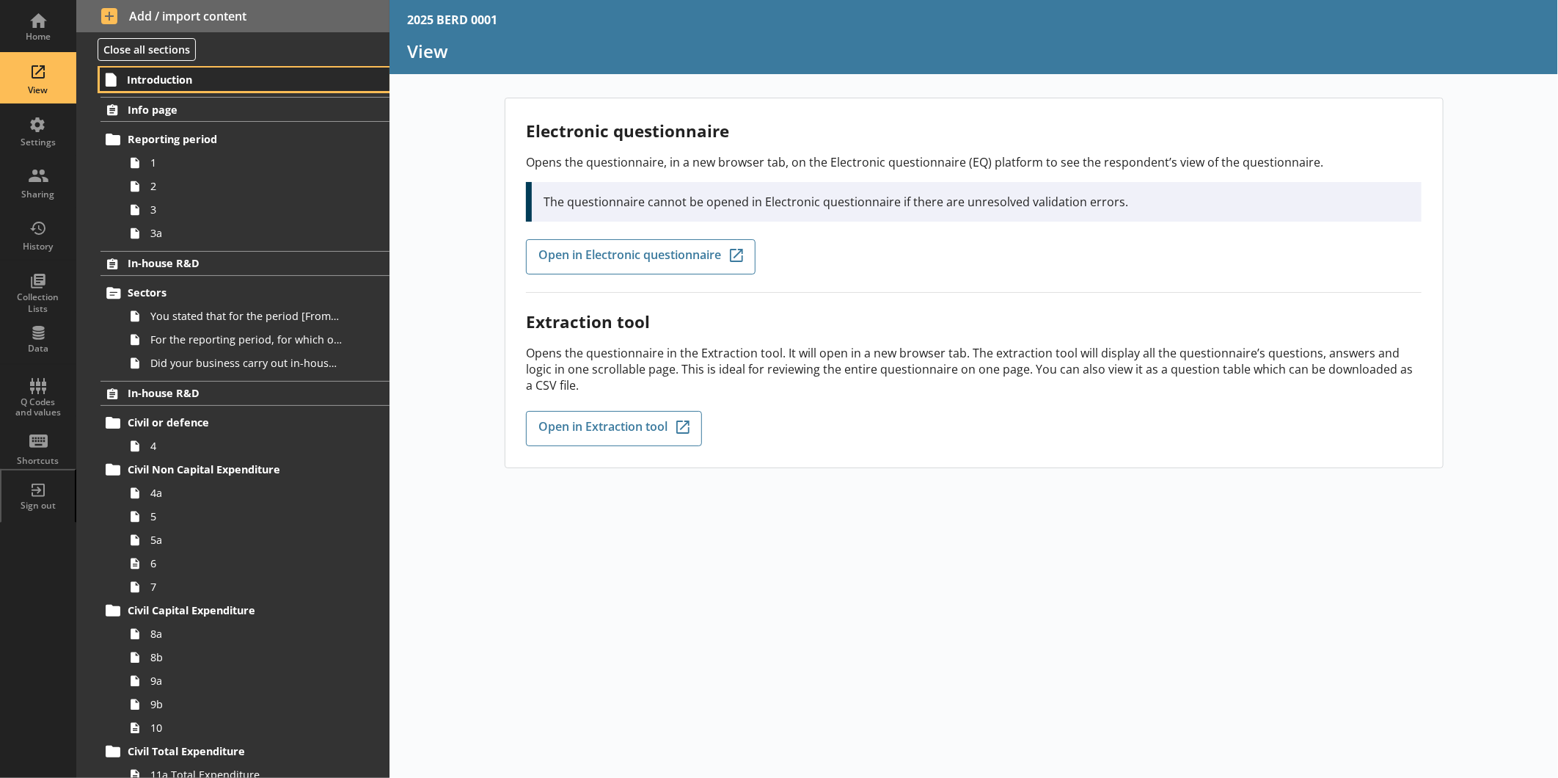
drag, startPoint x: 230, startPoint y: 70, endPoint x: 236, endPoint y: 84, distance: 15.1
click at [230, 70] on link "Introduction" at bounding box center [245, 79] width 290 height 23
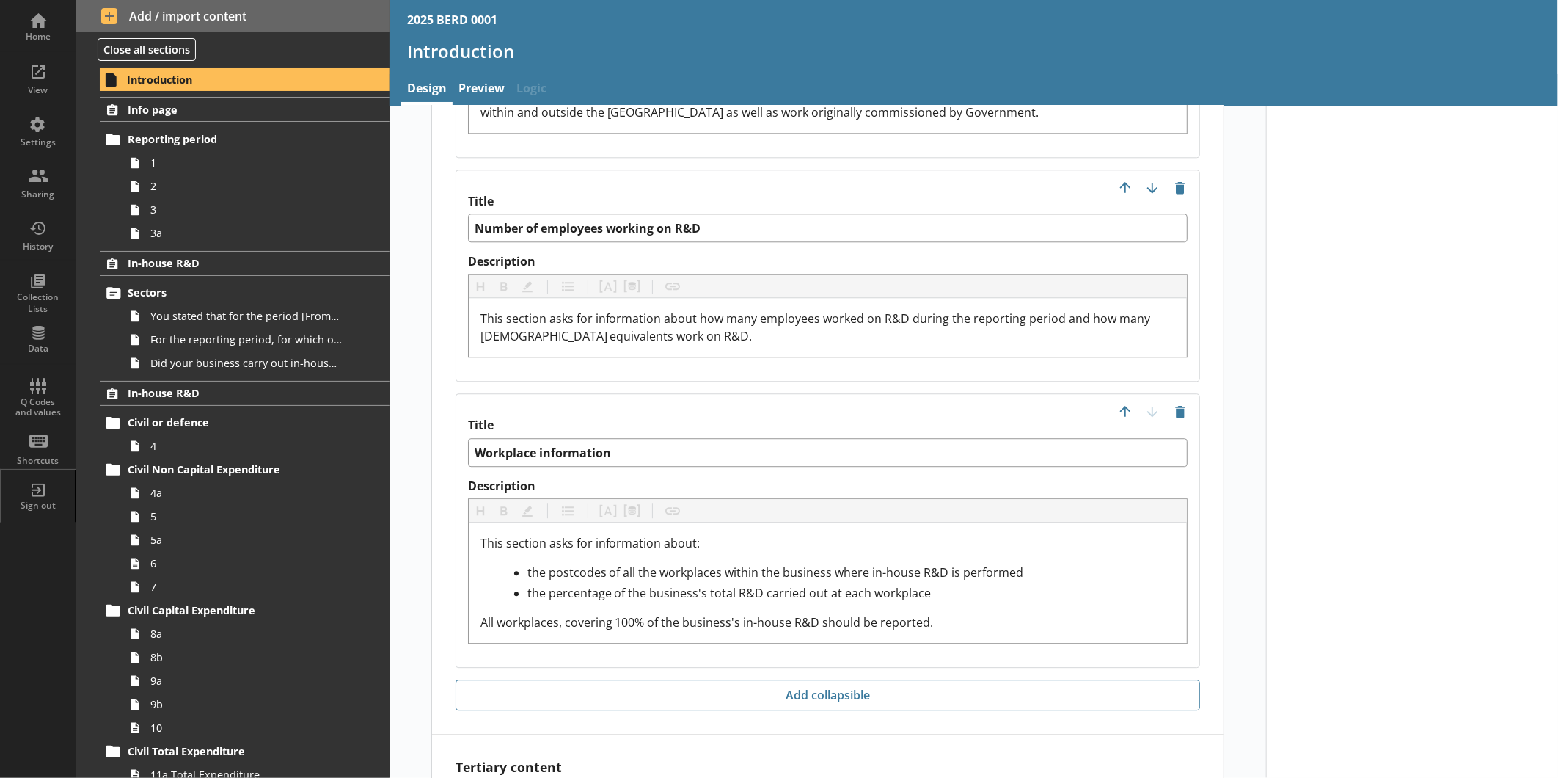
scroll to position [2803, 0]
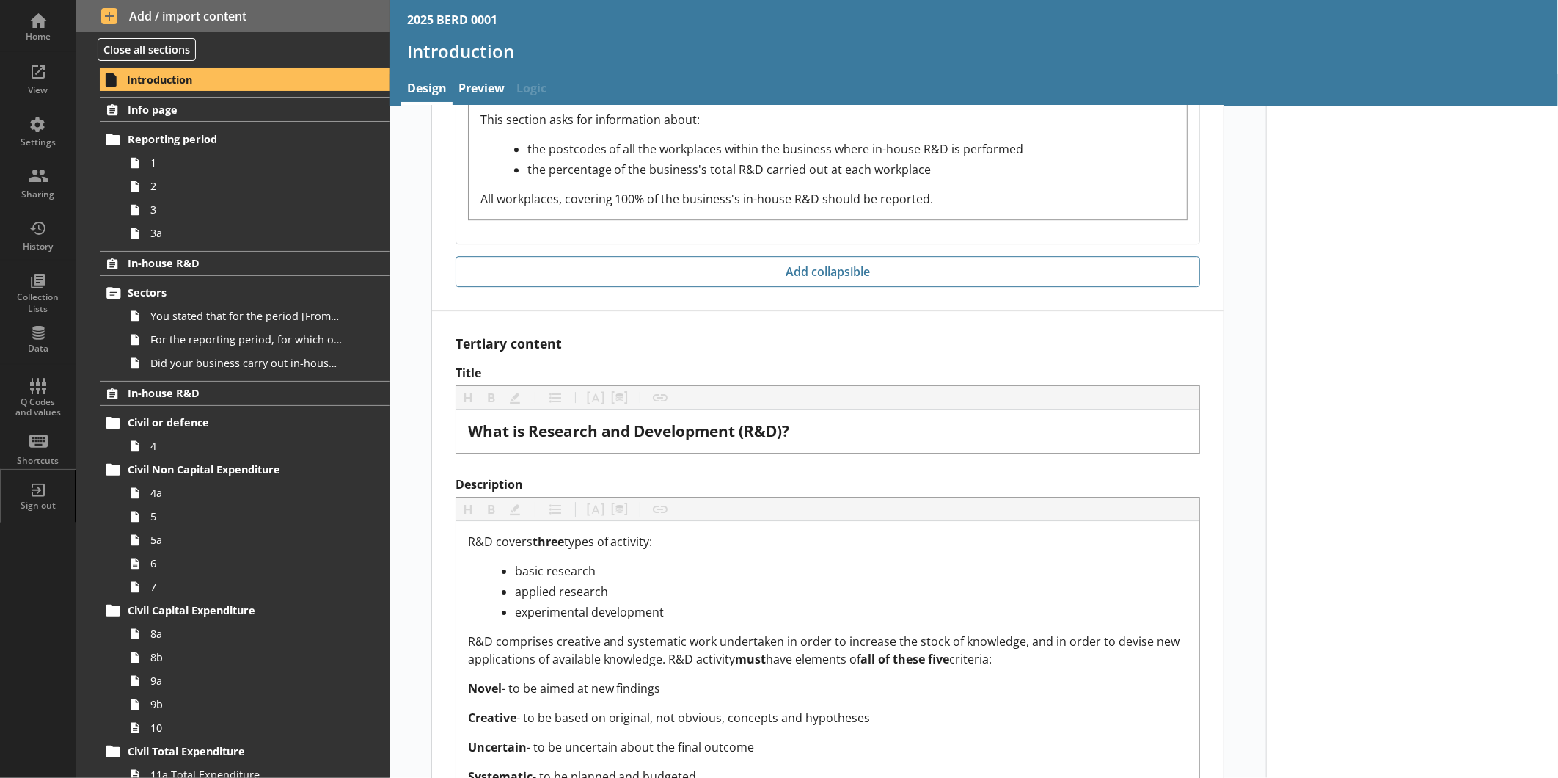
click at [37, 299] on div "Collection Lists" at bounding box center [37, 302] width 51 height 23
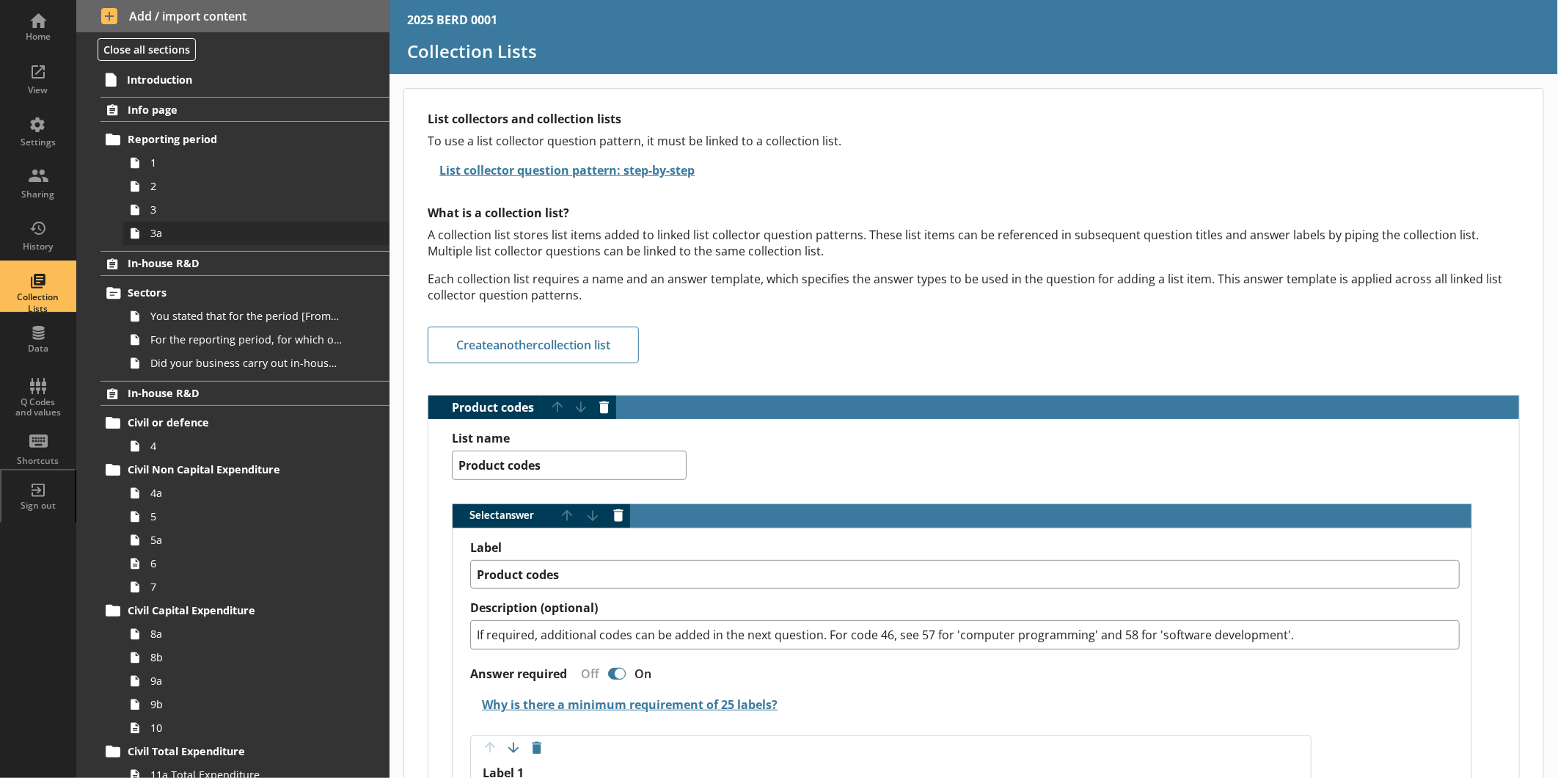
scroll to position [8920, 0]
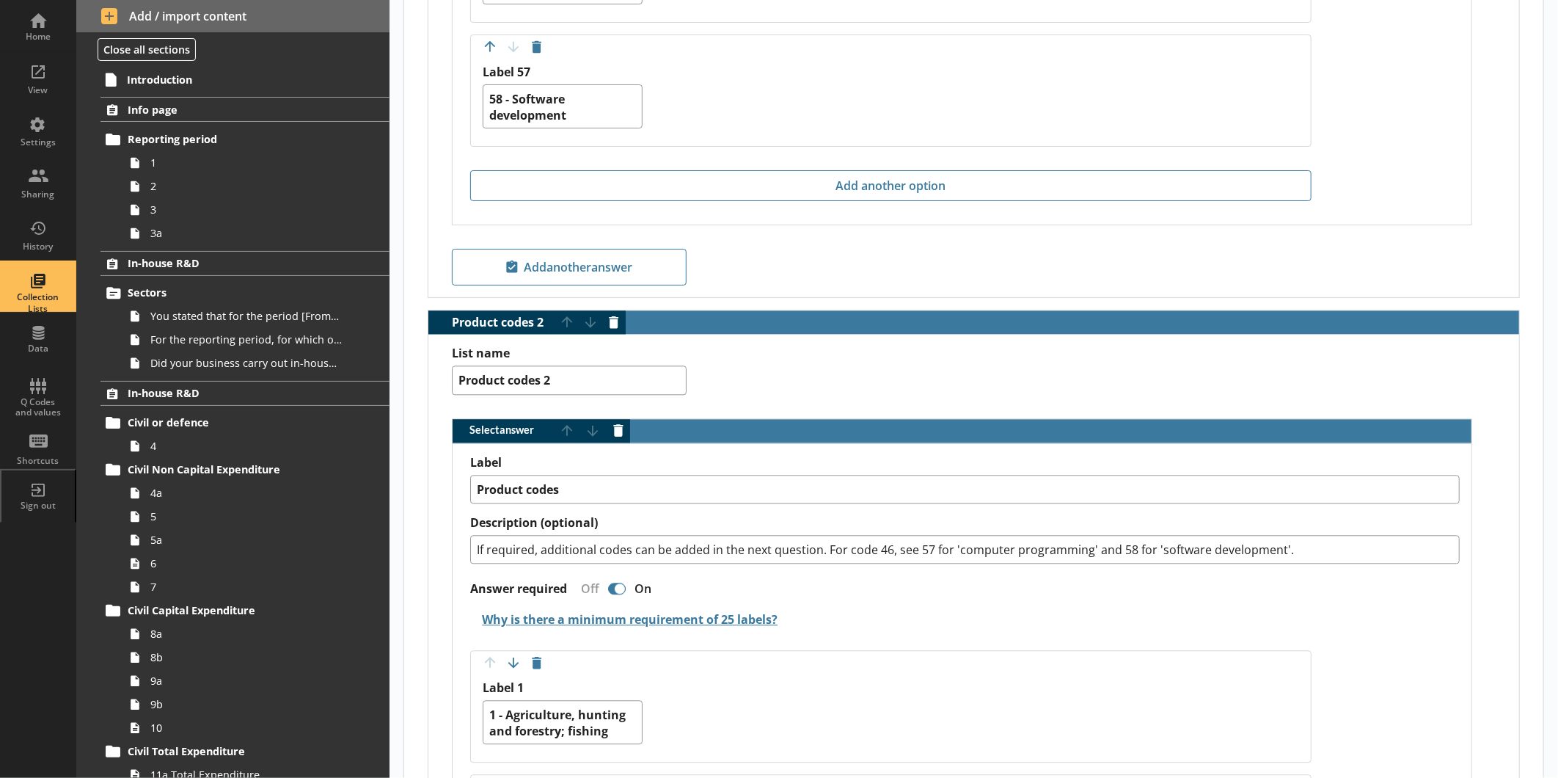
type textarea "x"
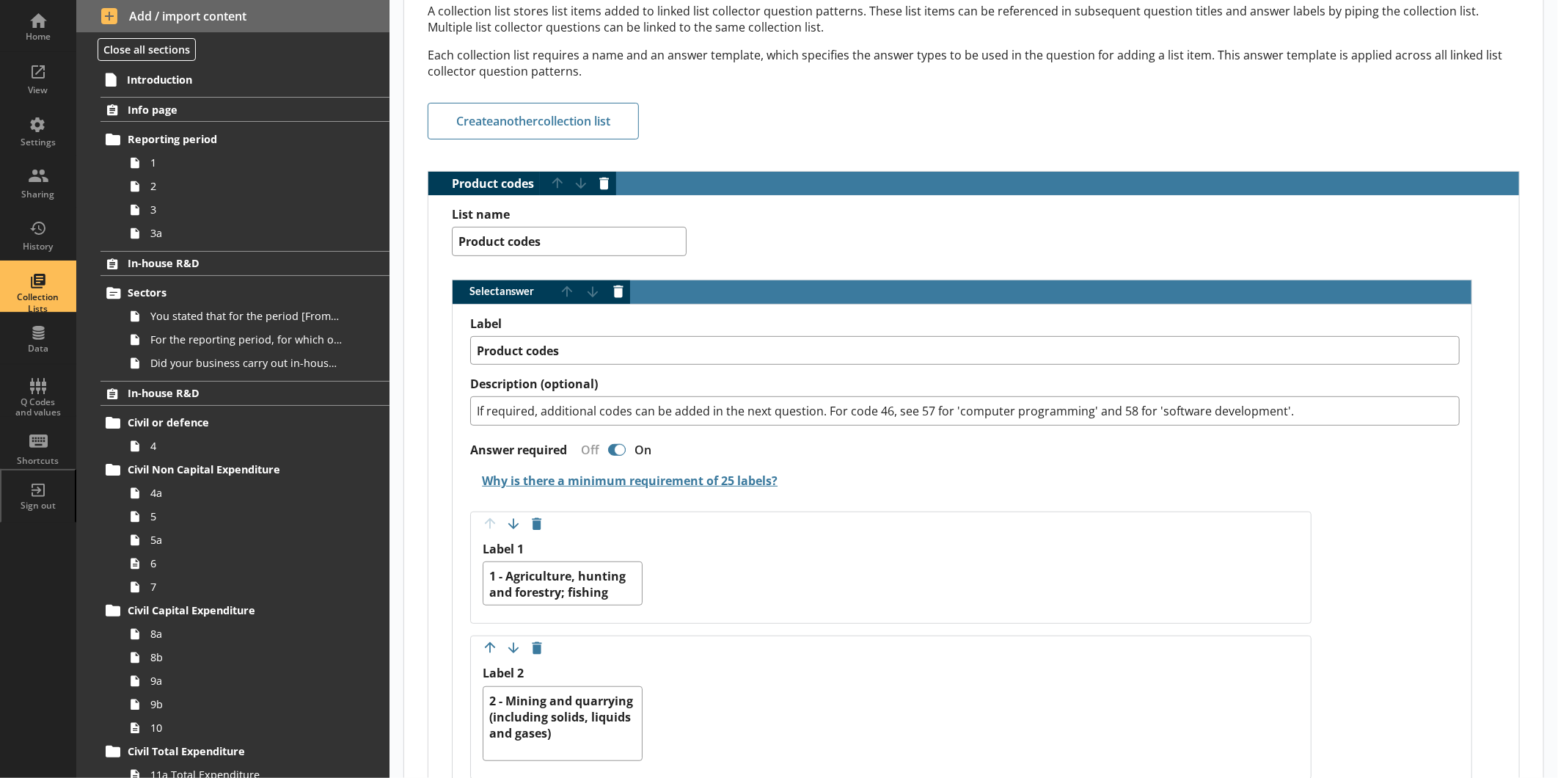
scroll to position [244, 0]
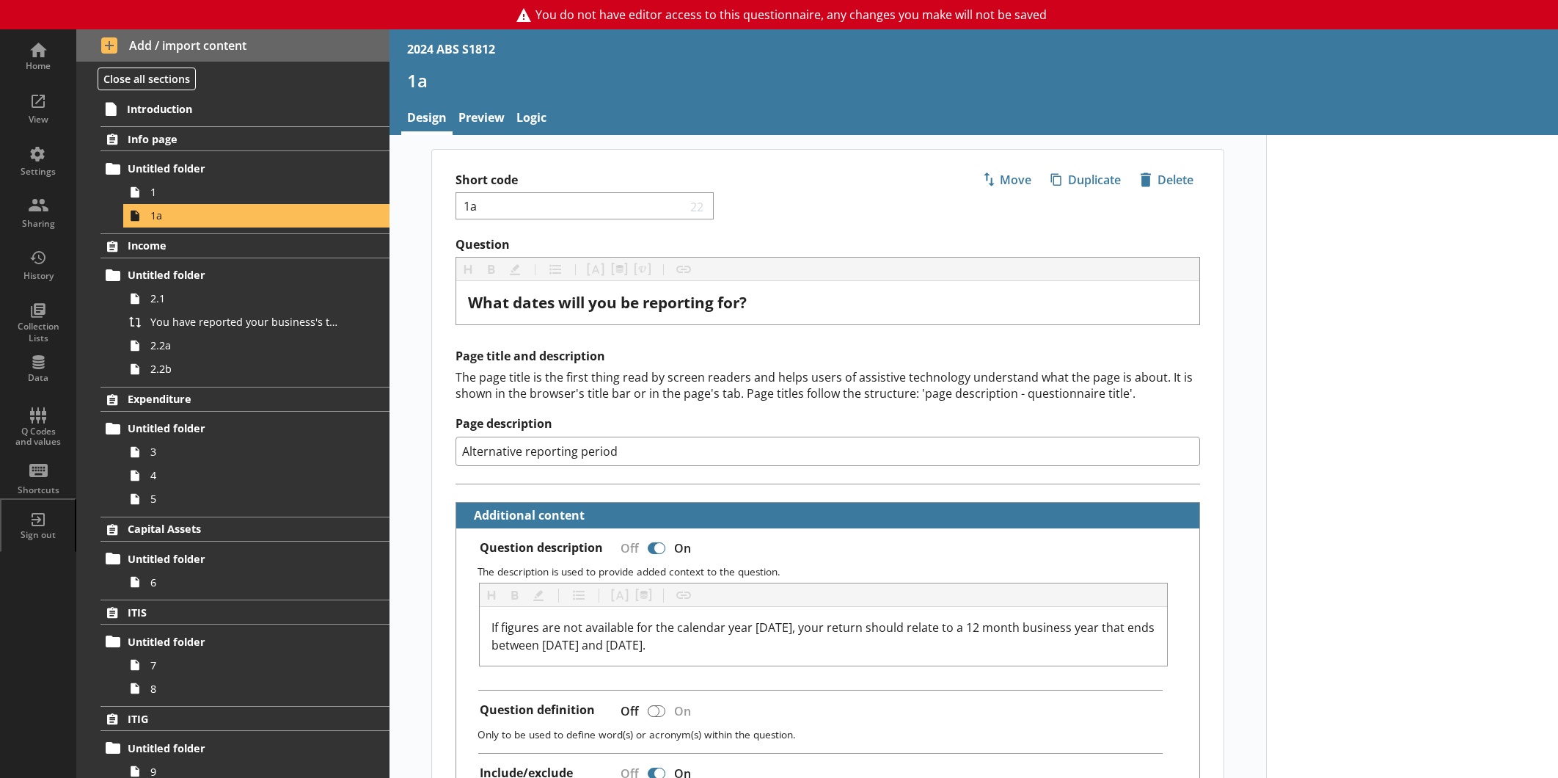
select select "ref_p_end_date"
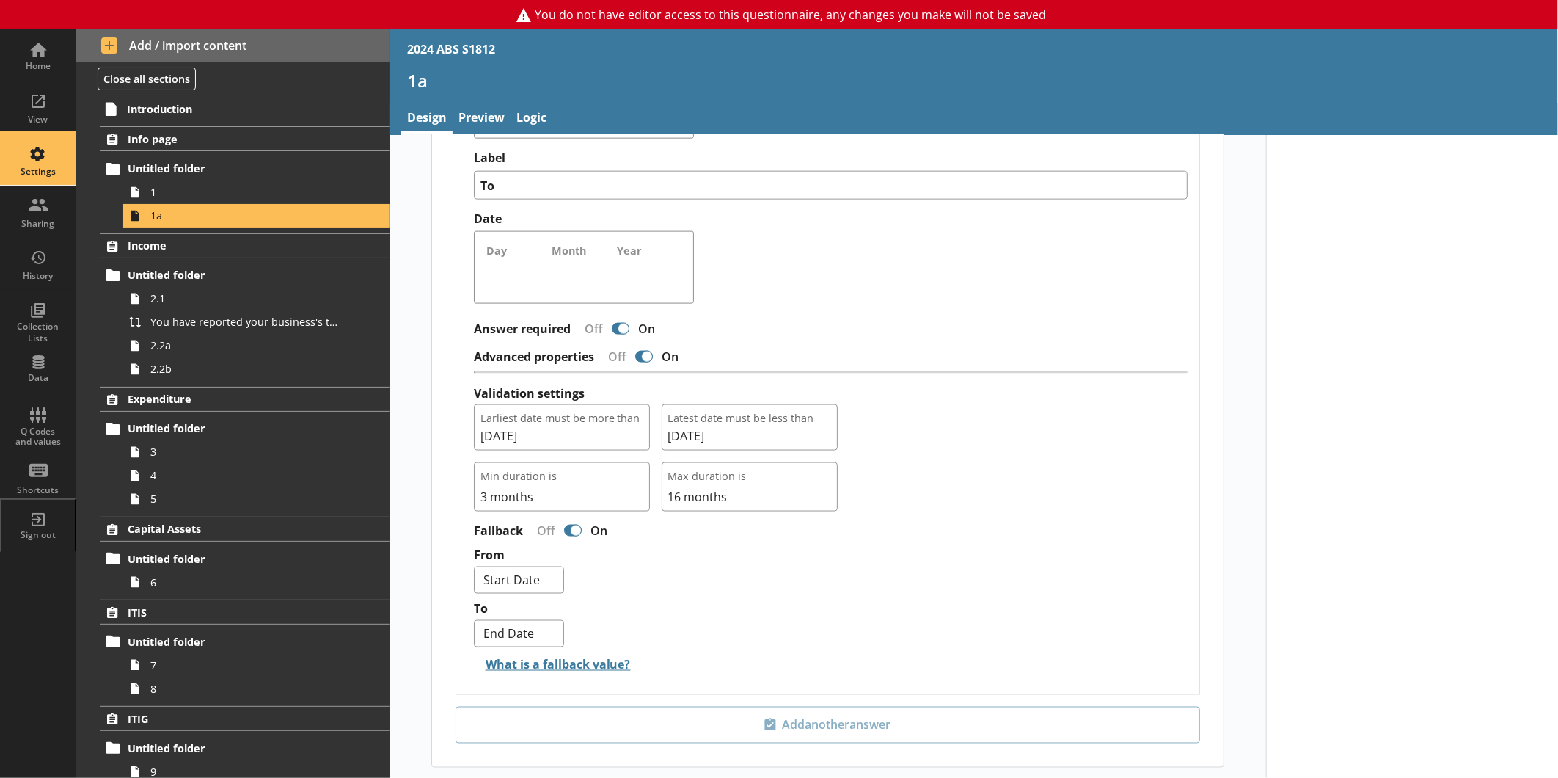
click at [45, 172] on div "Settings" at bounding box center [37, 172] width 51 height 12
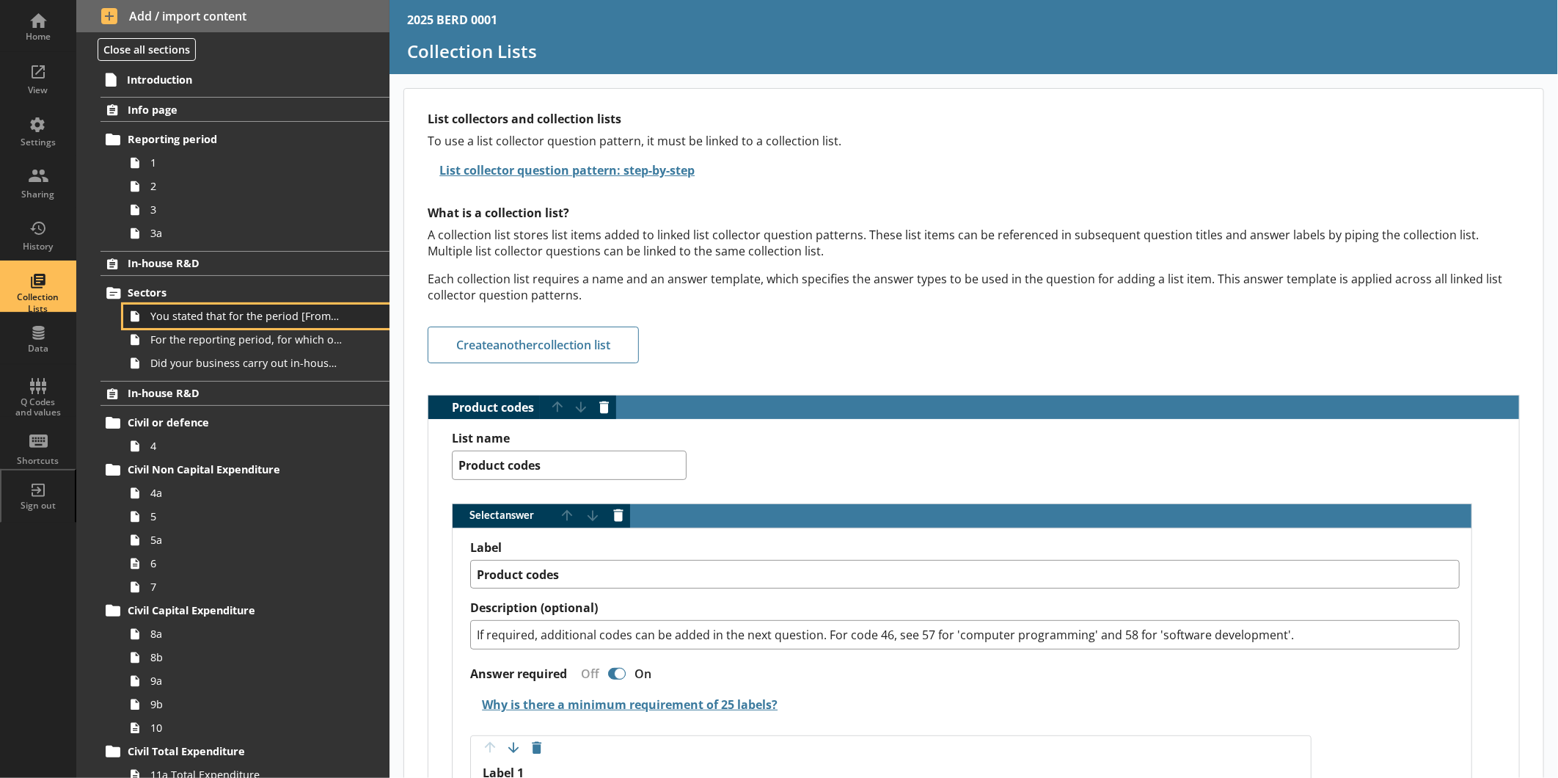
click at [241, 321] on span "You stated that for the period [From] to [To], [Ru Name] carried out in-house R…" at bounding box center [245, 316] width 191 height 14
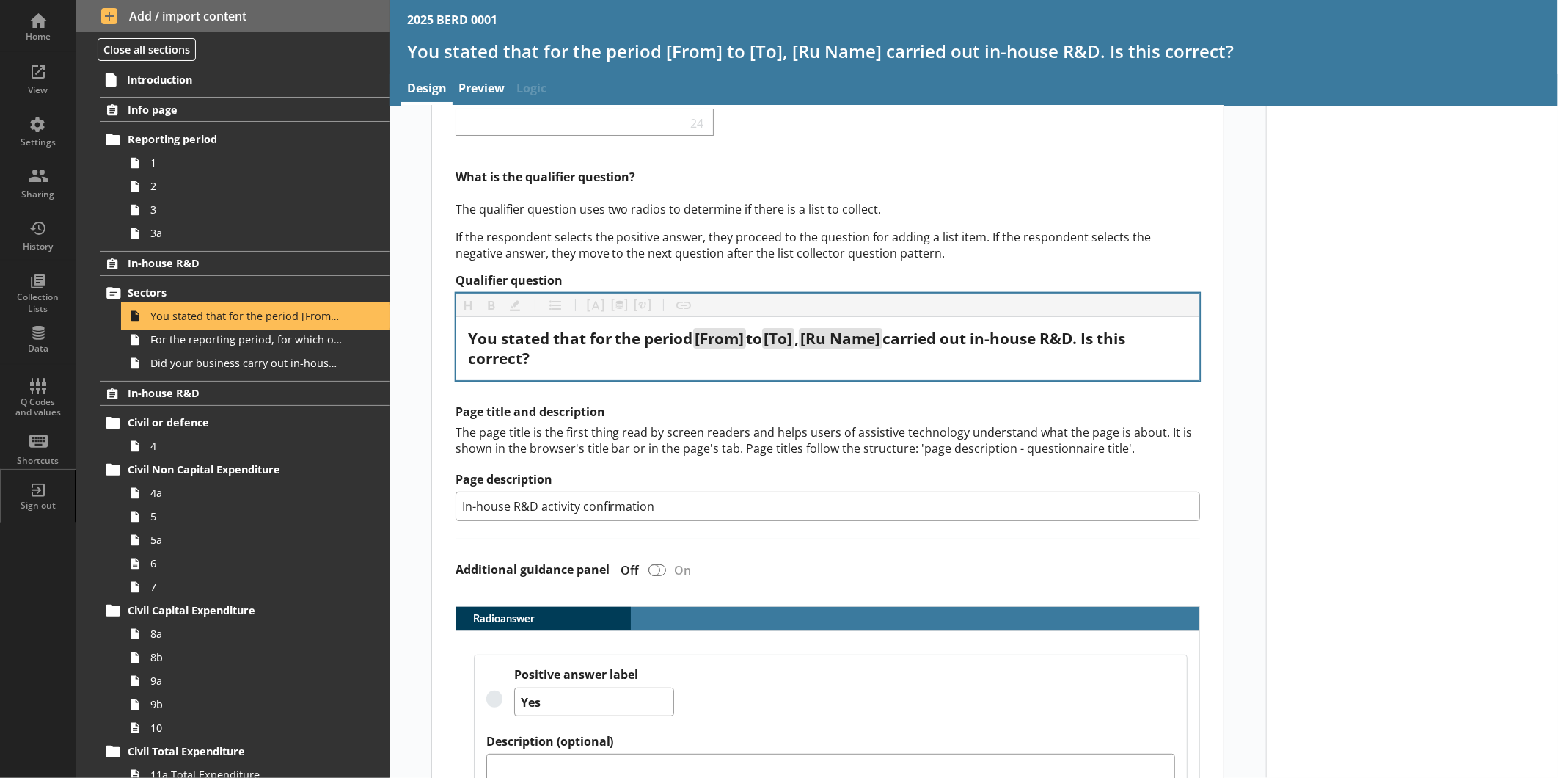
scroll to position [277, 0]
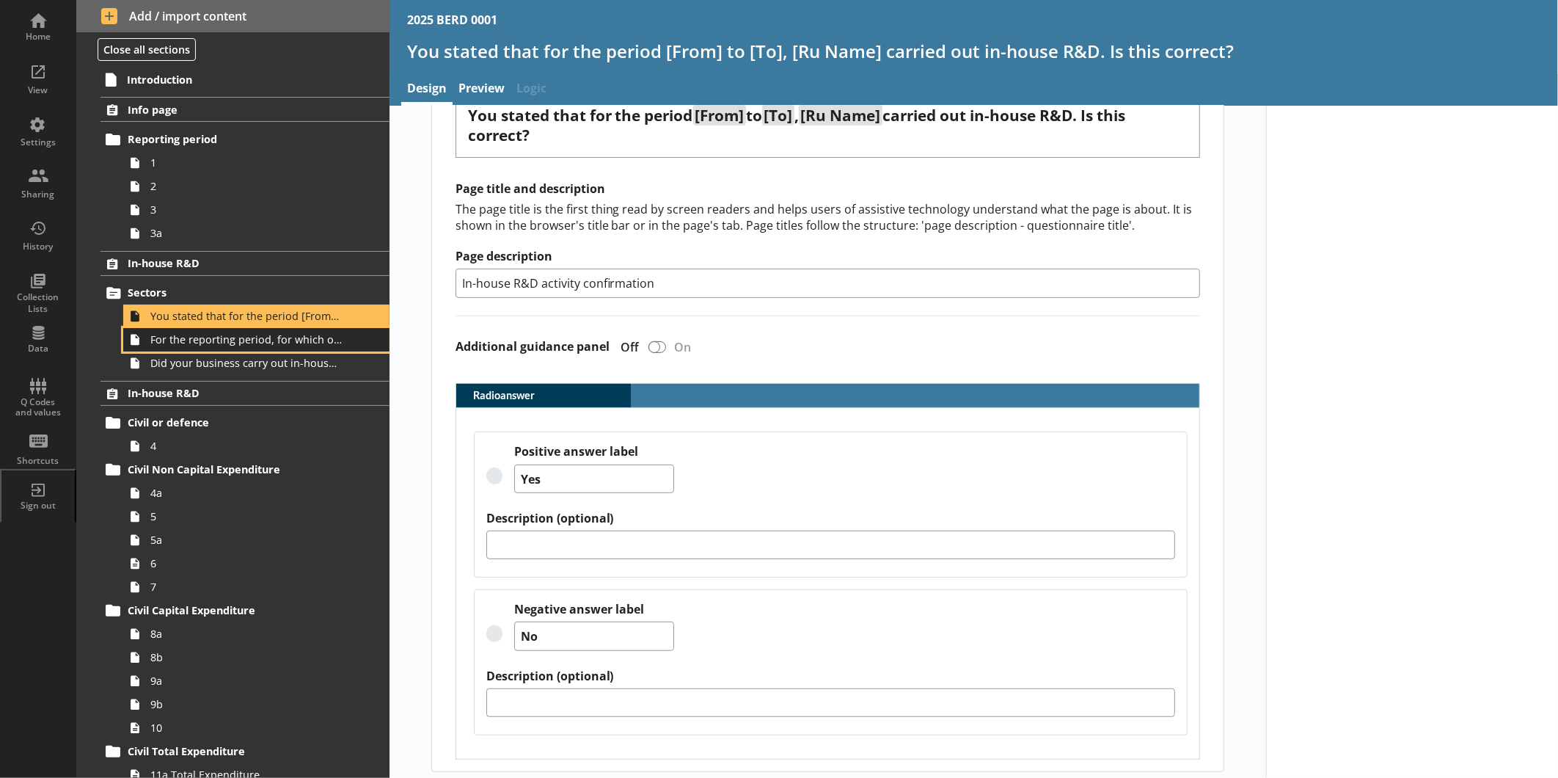
click at [236, 346] on span "For the reporting period, for which of the following product codes has your bus…" at bounding box center [245, 339] width 191 height 14
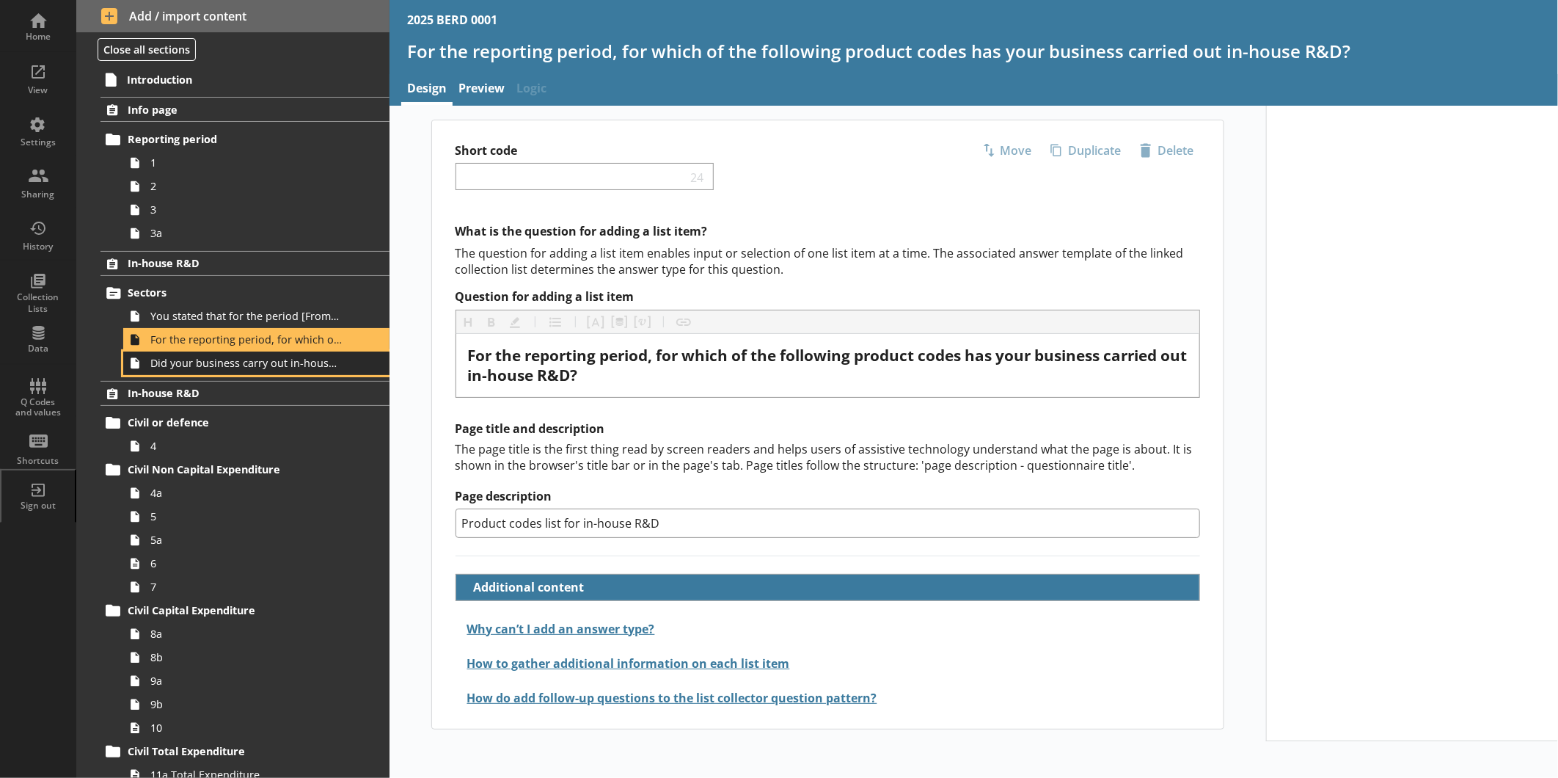
click at [199, 357] on span "Did your business carry out in-house R&D for any other product codes?" at bounding box center [245, 363] width 191 height 14
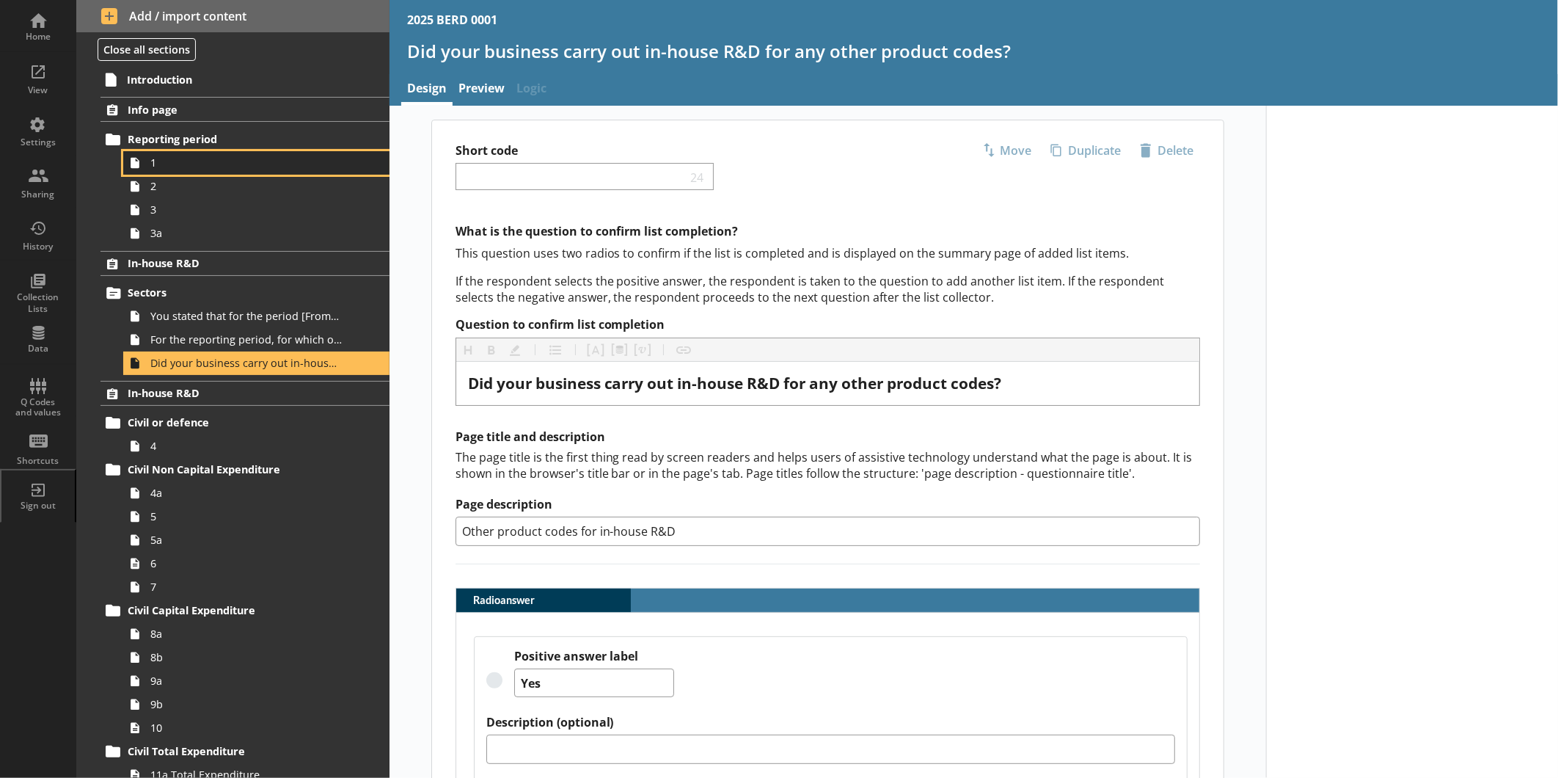
click at [167, 171] on link "1" at bounding box center [256, 162] width 266 height 23
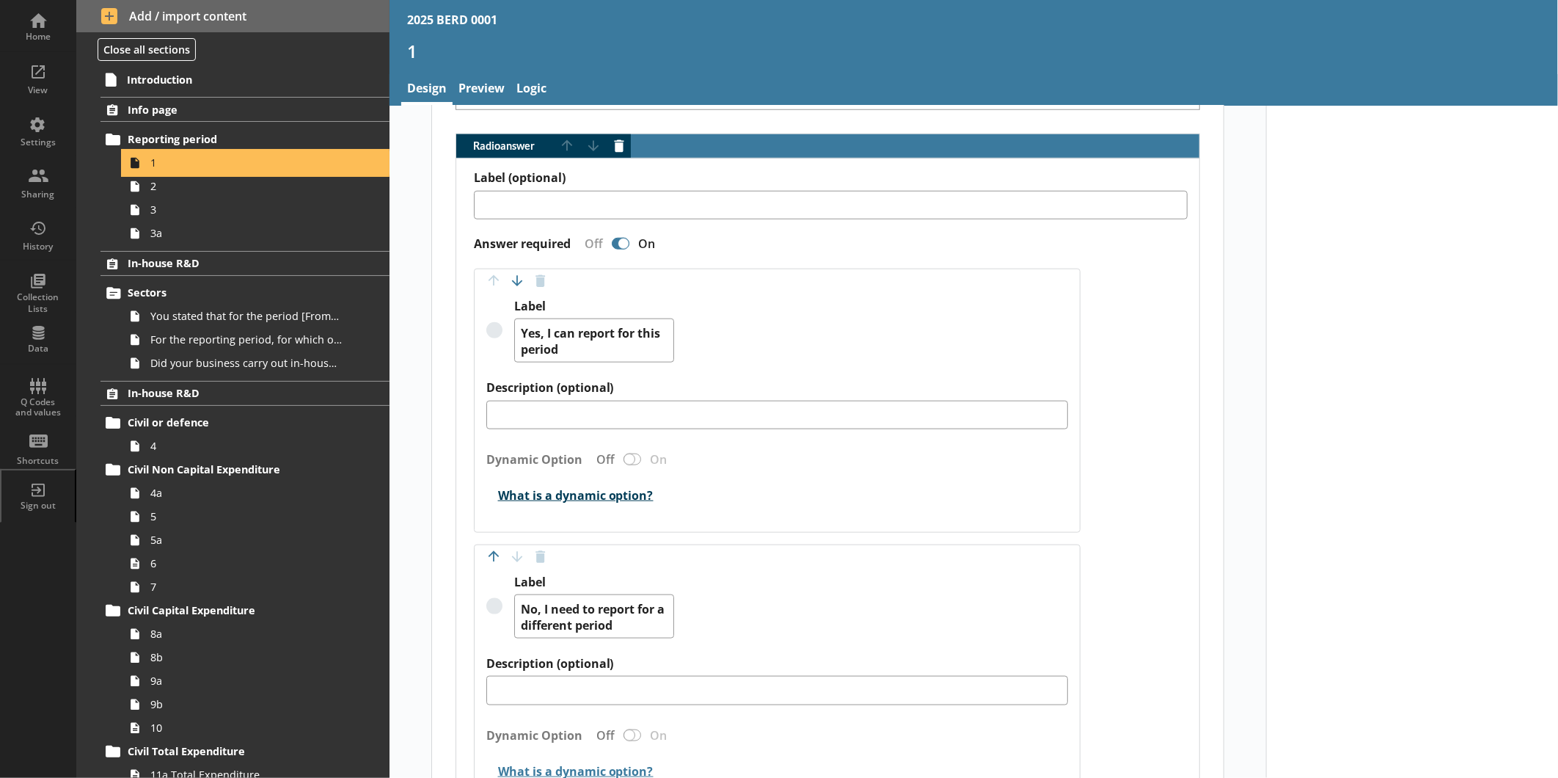
scroll to position [1150, 0]
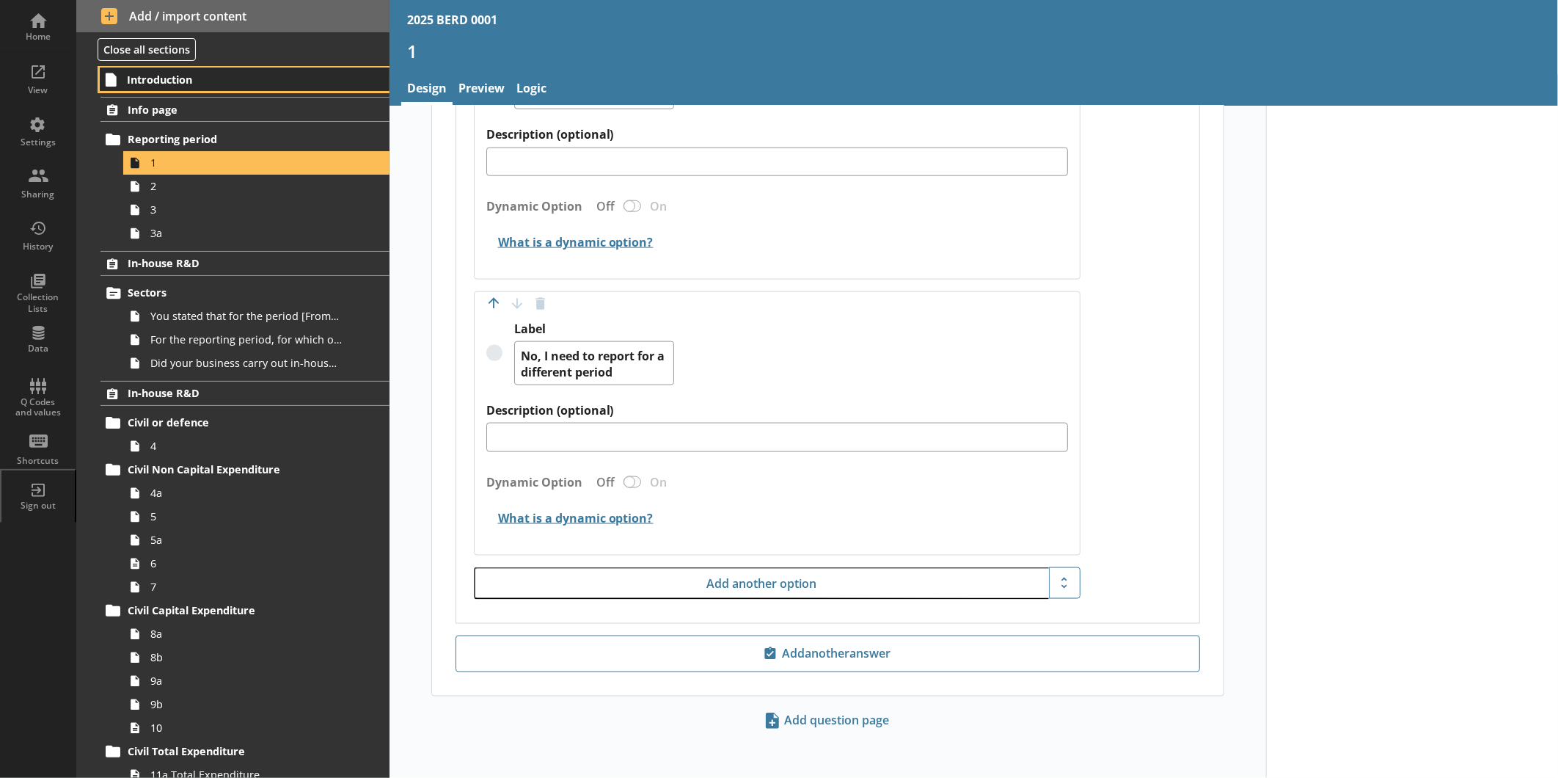
click at [195, 82] on span "Introduction" at bounding box center [231, 80] width 209 height 14
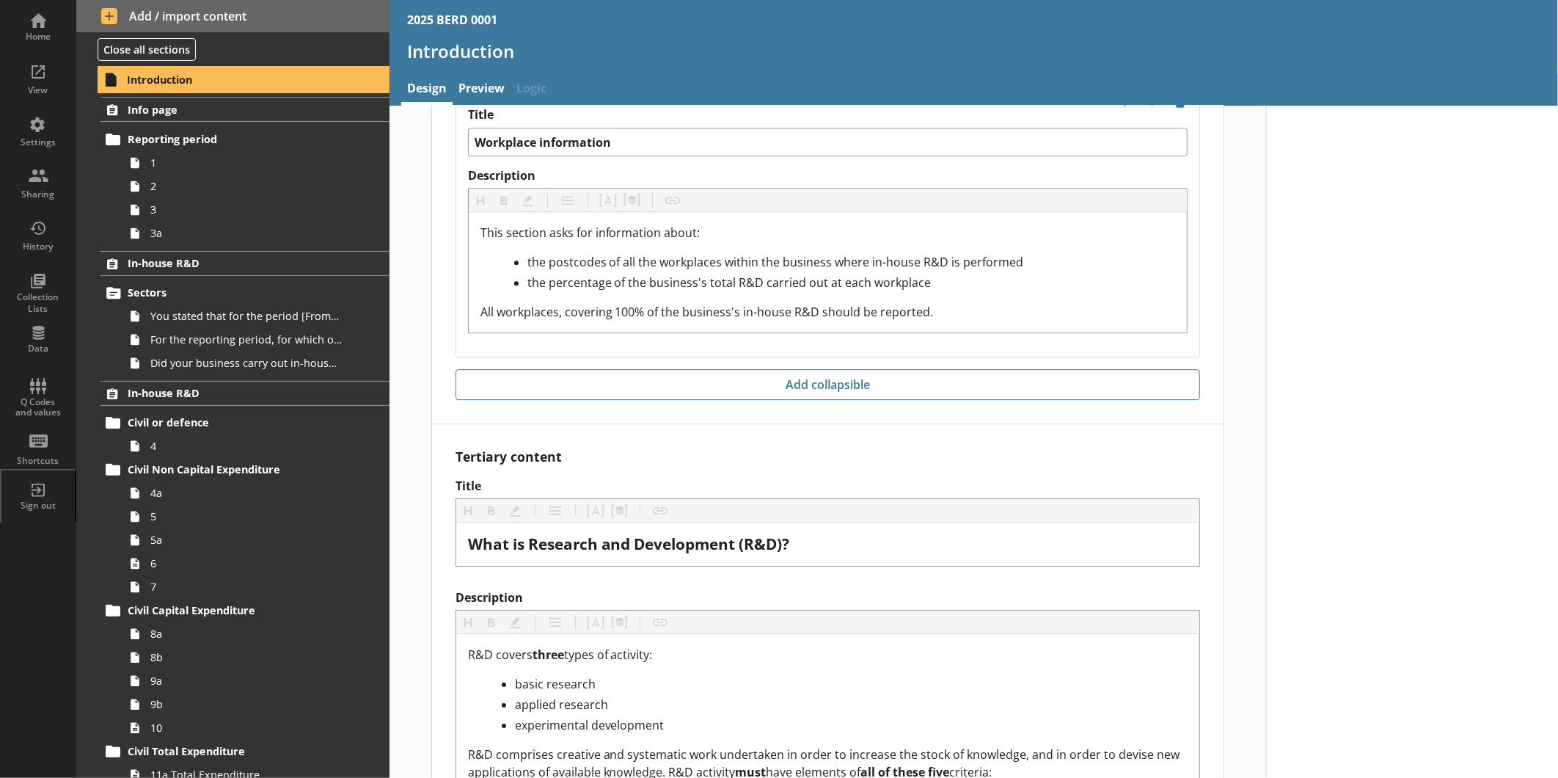
scroll to position [2855, 0]
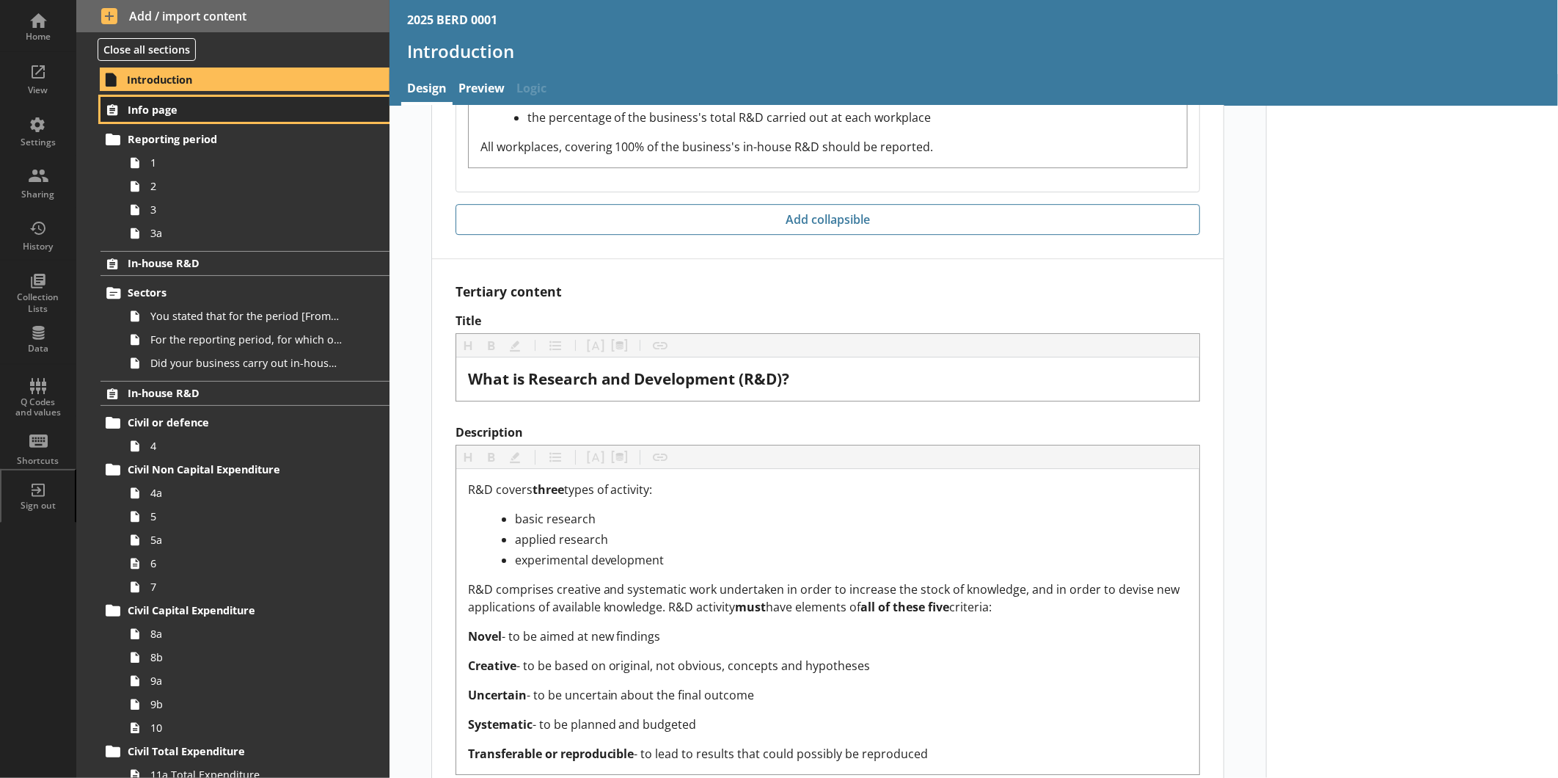
click at [217, 112] on span "Info page" at bounding box center [232, 110] width 209 height 14
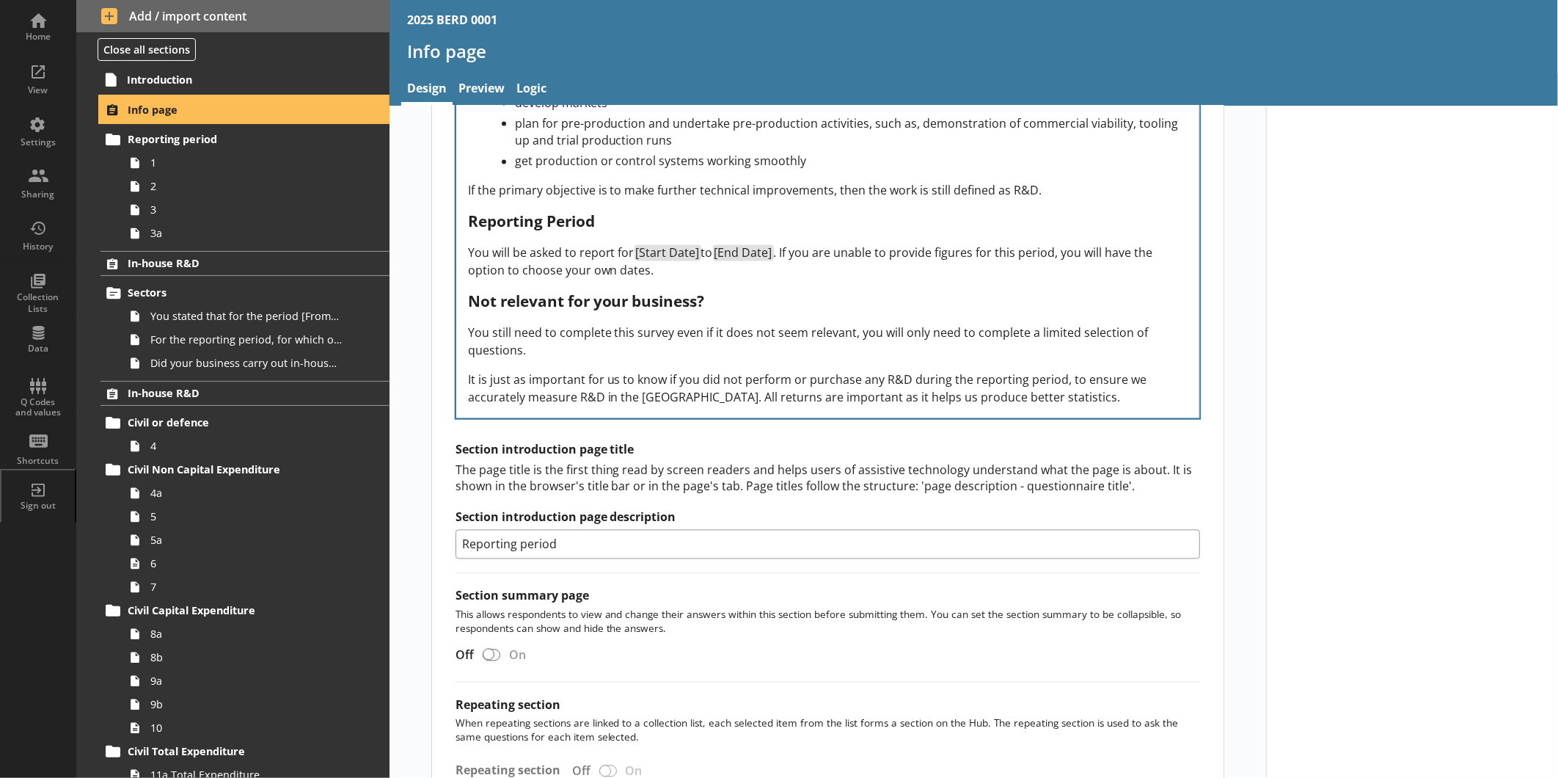
scroll to position [1817, 0]
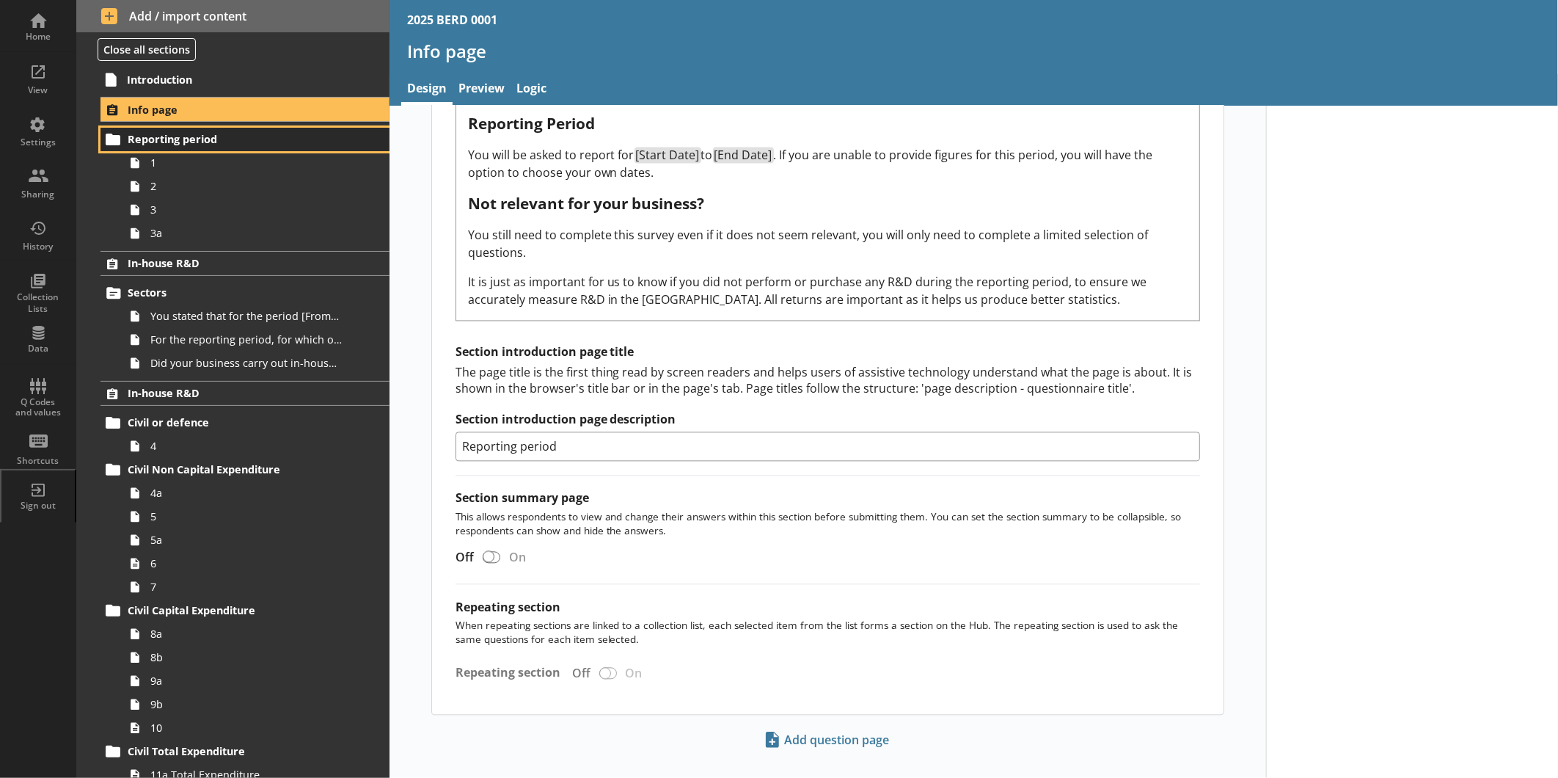
click at [184, 136] on span "Reporting period" at bounding box center [232, 139] width 209 height 14
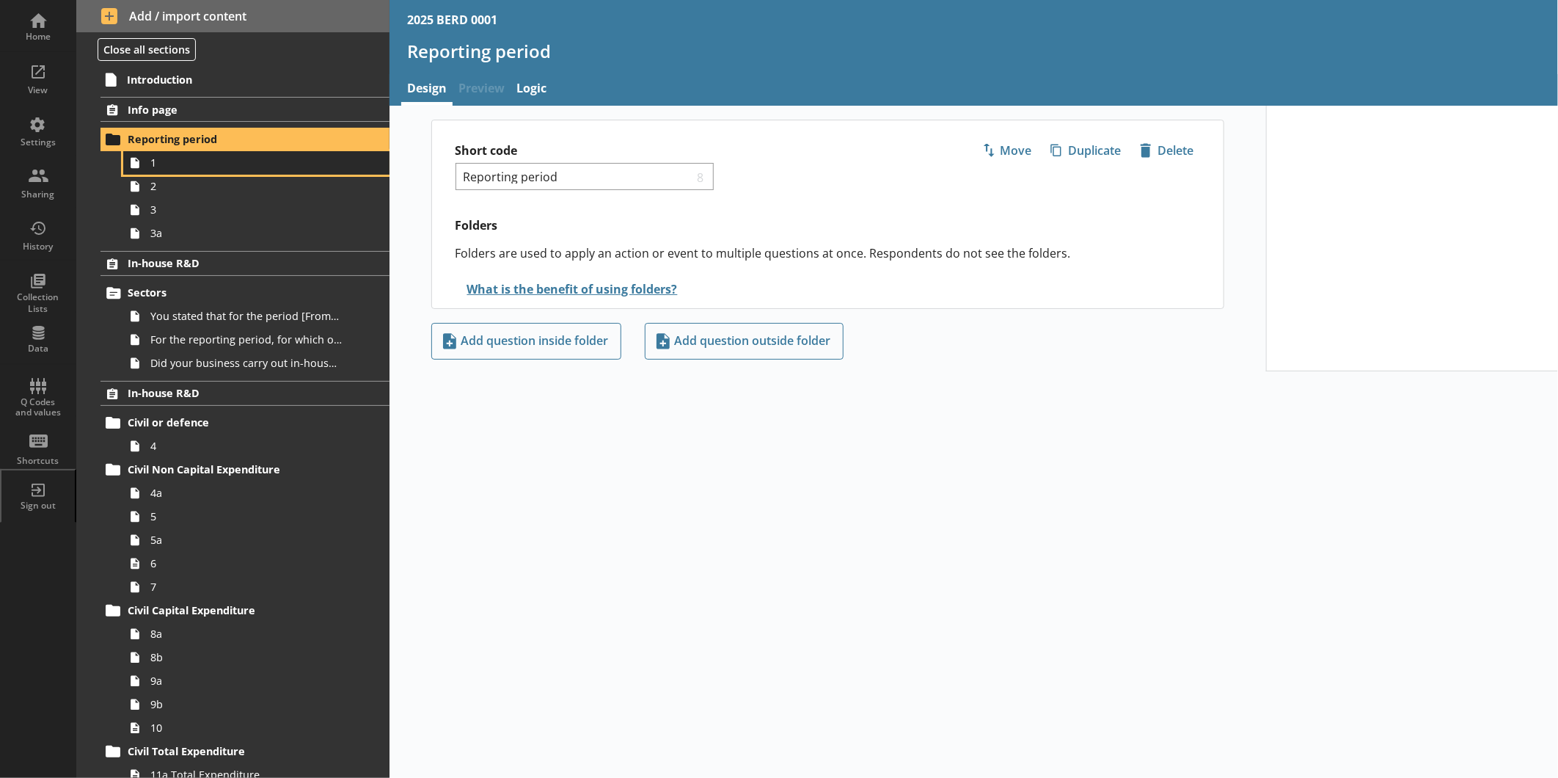
click at [181, 162] on span "1" at bounding box center [245, 163] width 191 height 14
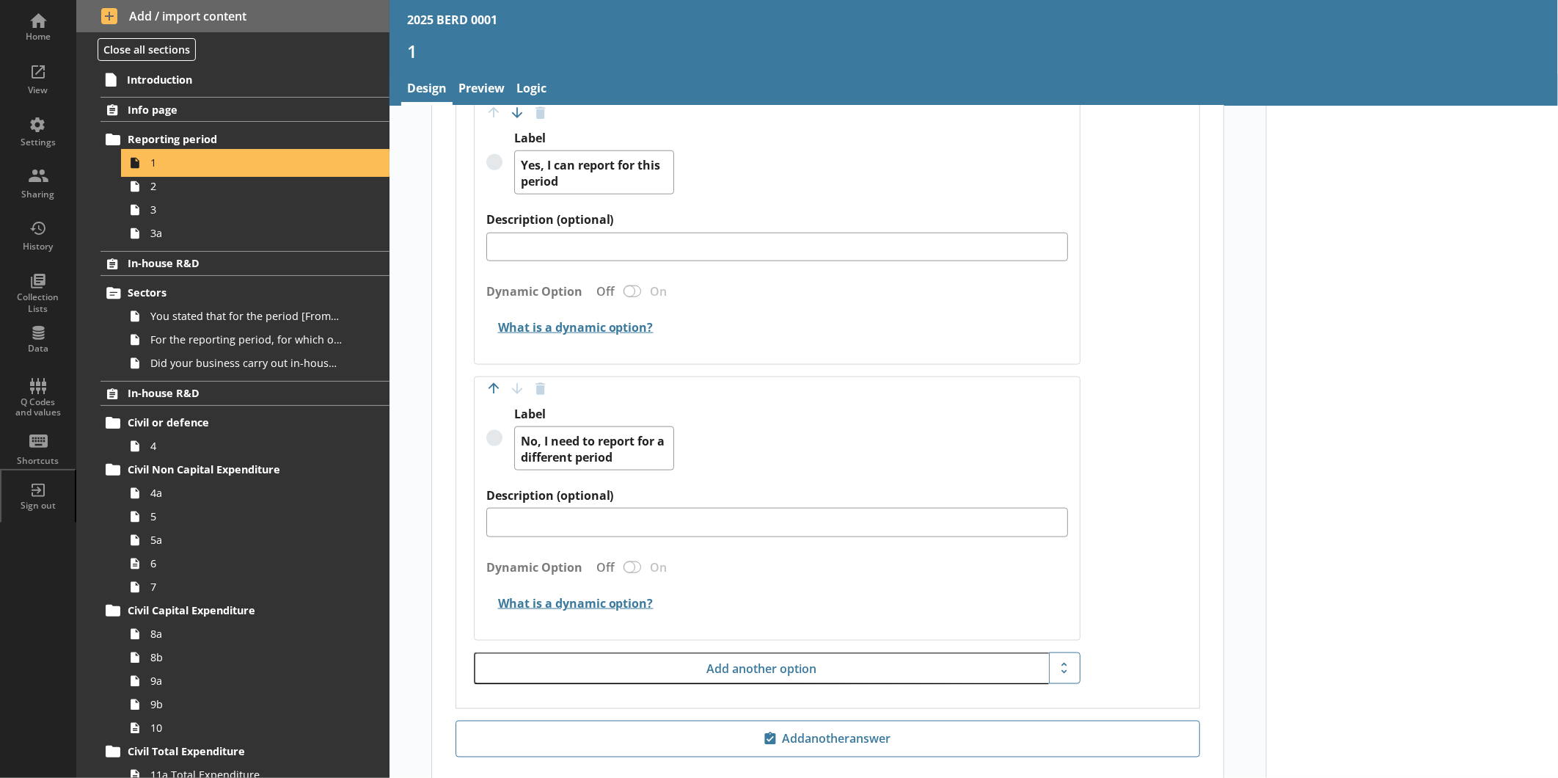
scroll to position [1150, 0]
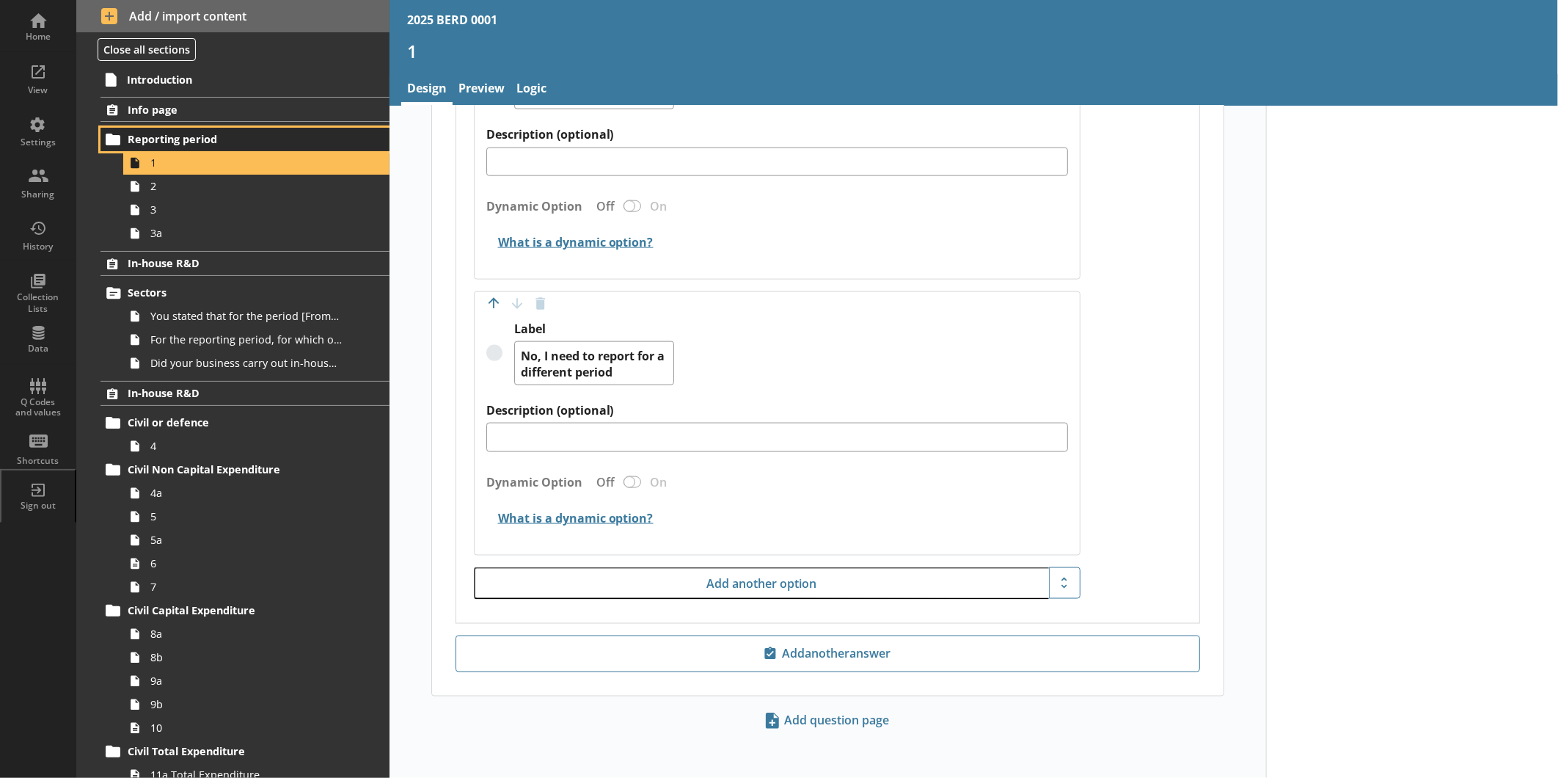
click at [194, 134] on span "Reporting period" at bounding box center [232, 139] width 209 height 14
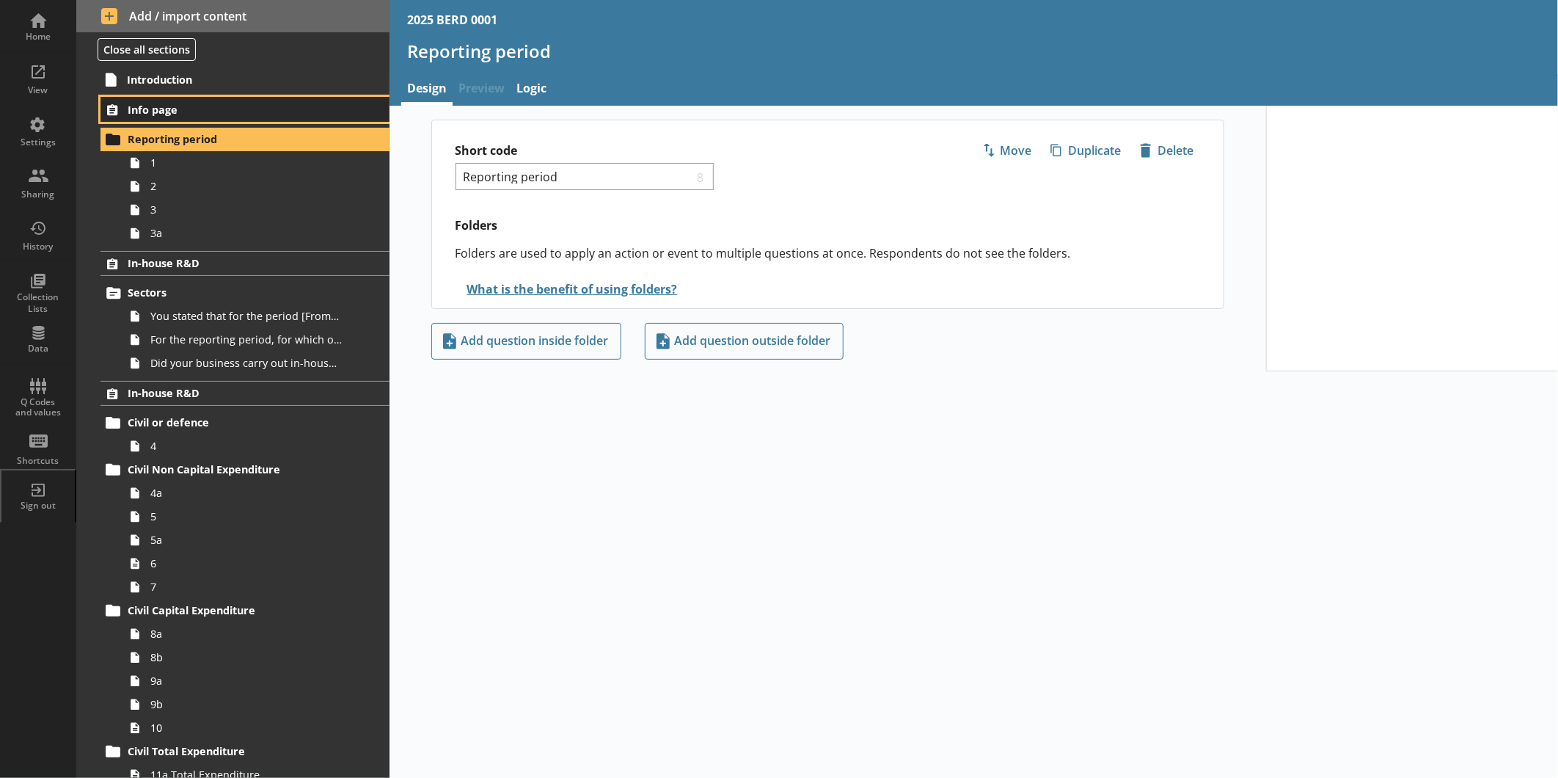
click at [181, 111] on span "Info page" at bounding box center [232, 110] width 209 height 14
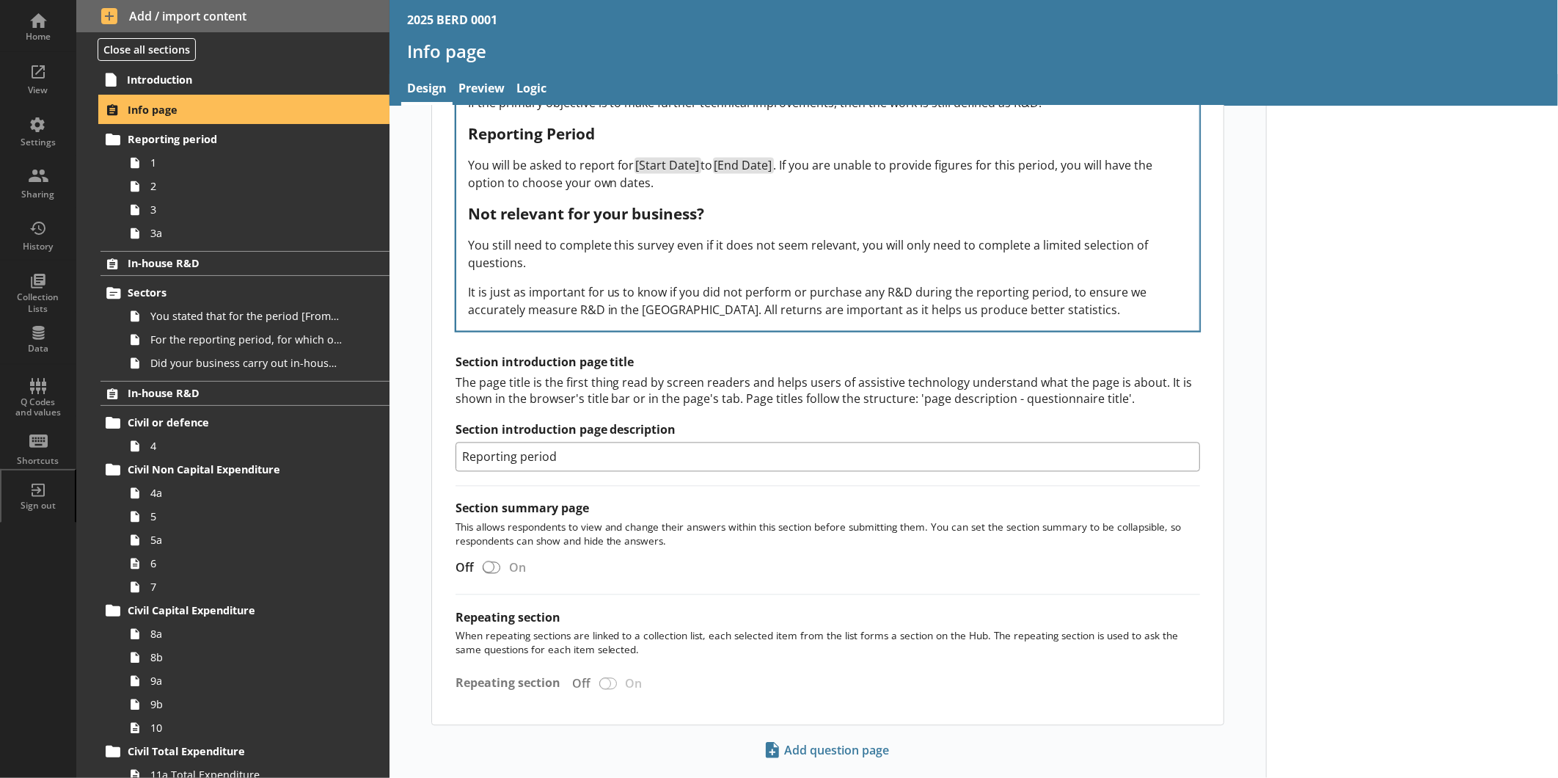
scroll to position [1817, 0]
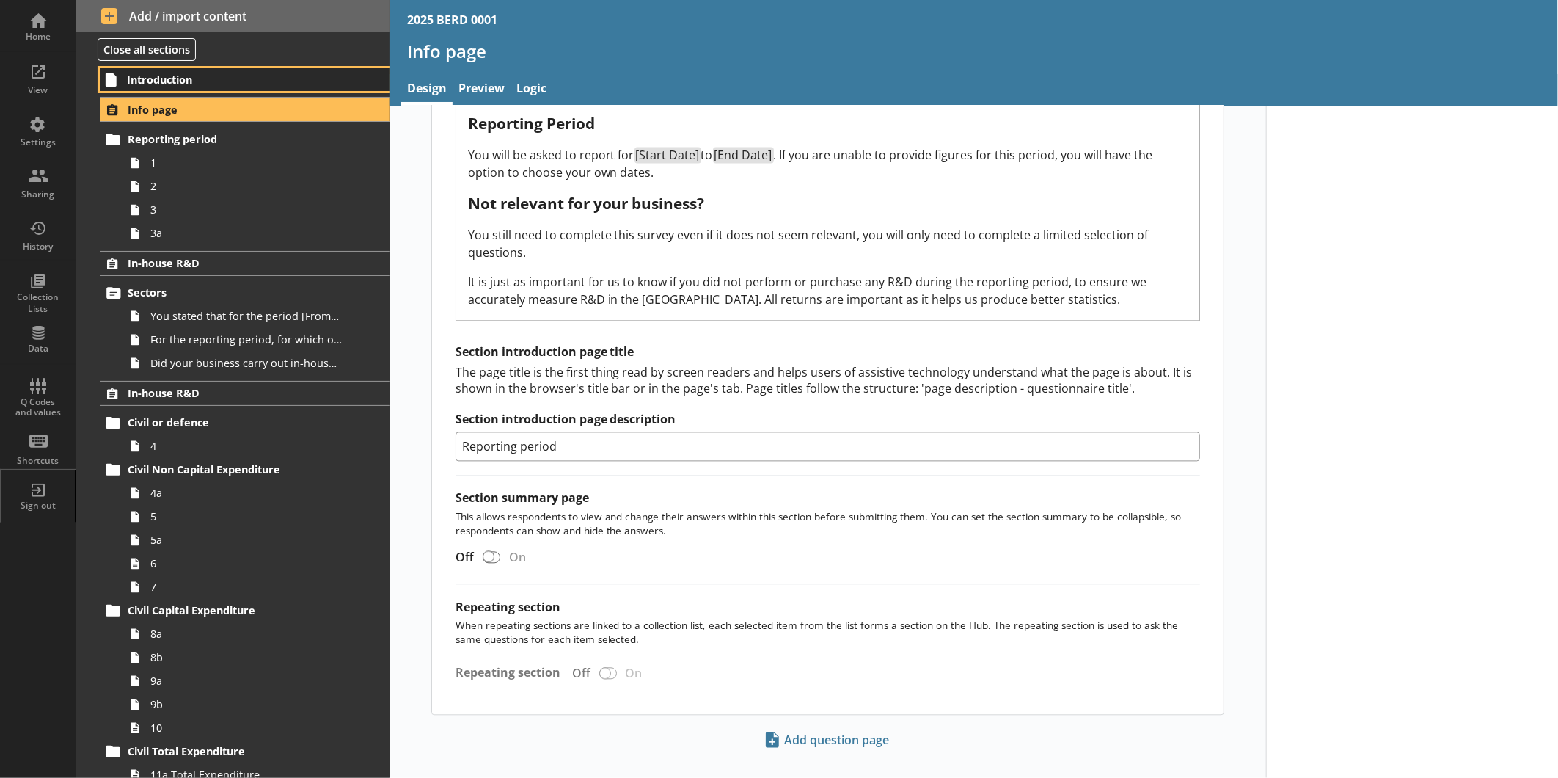
click at [144, 79] on span "Introduction" at bounding box center [231, 80] width 209 height 14
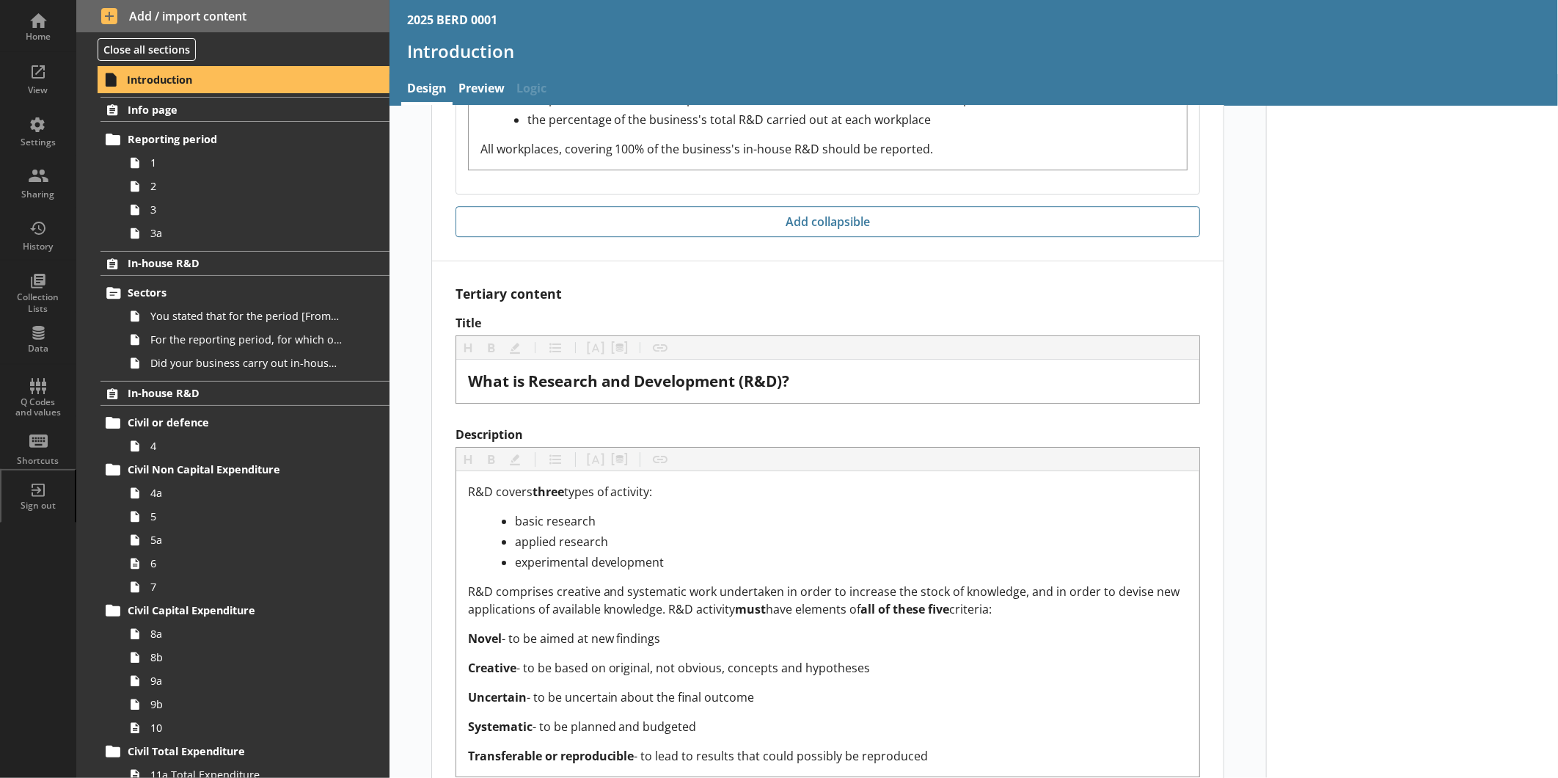
scroll to position [2855, 0]
click at [222, 104] on span "Info page" at bounding box center [232, 110] width 209 height 14
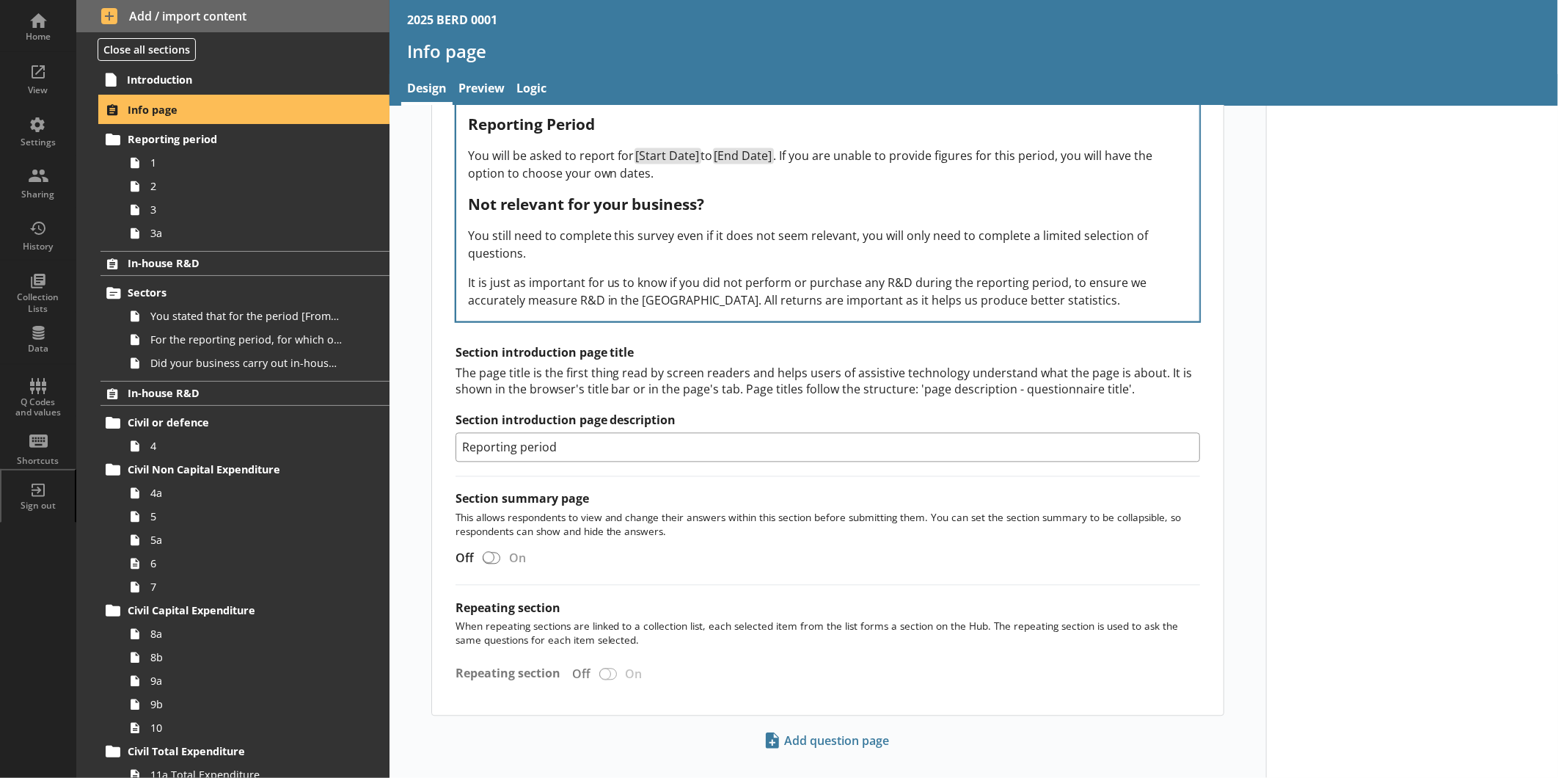
scroll to position [1817, 0]
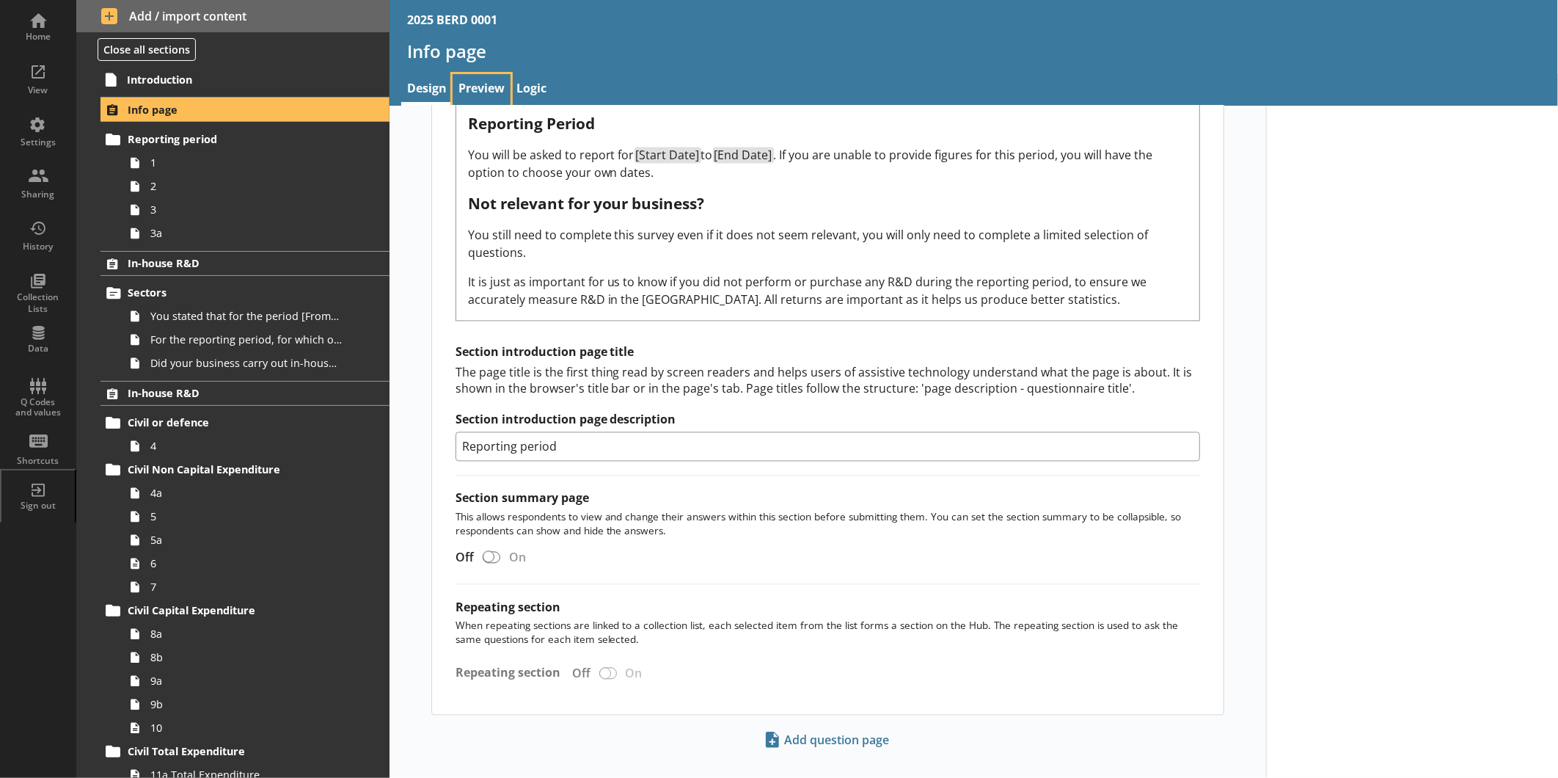
click at [479, 89] on link "Preview" at bounding box center [482, 90] width 58 height 32
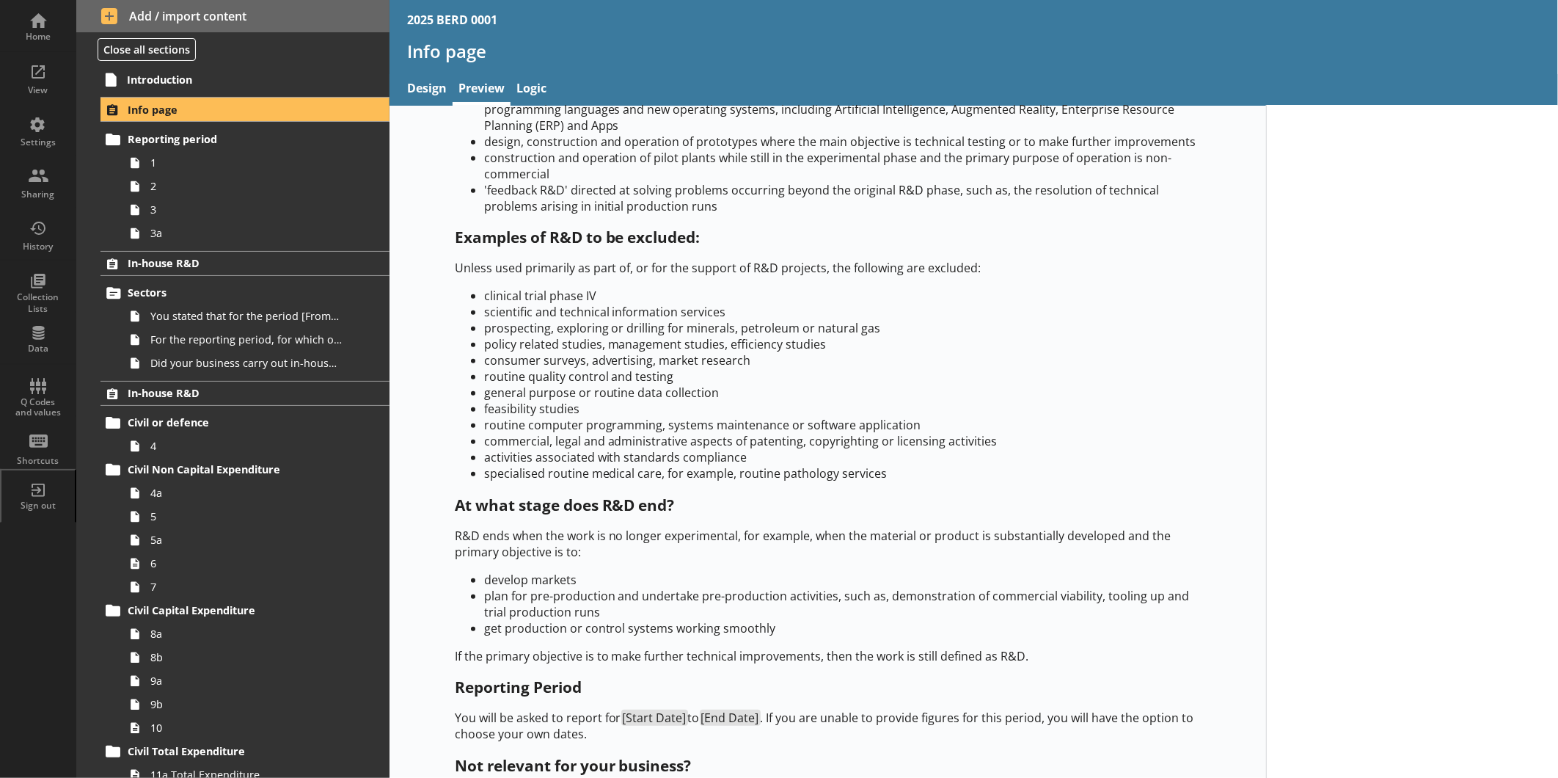
scroll to position [600, 0]
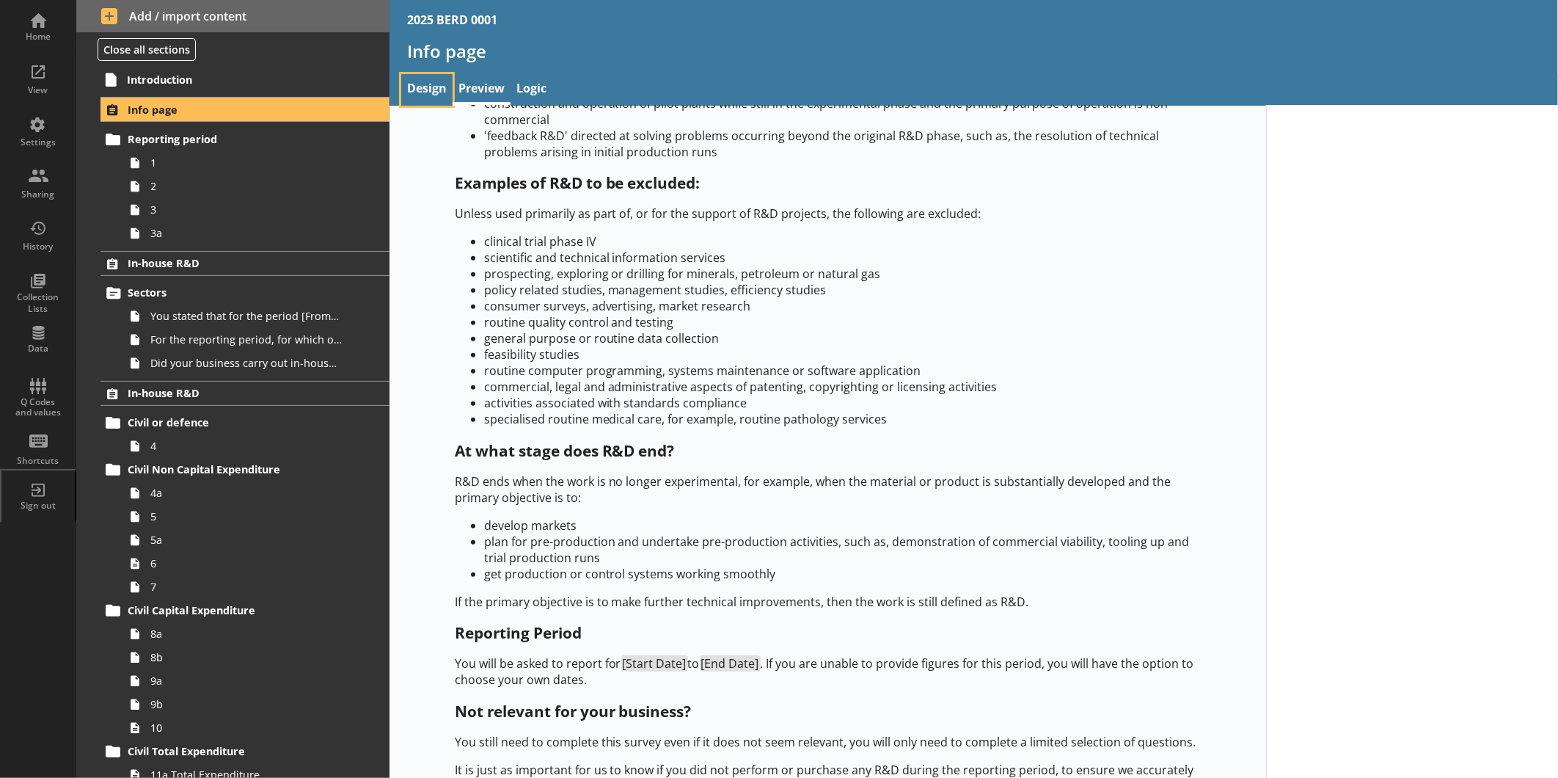
click at [436, 89] on link "Design" at bounding box center [426, 90] width 51 height 32
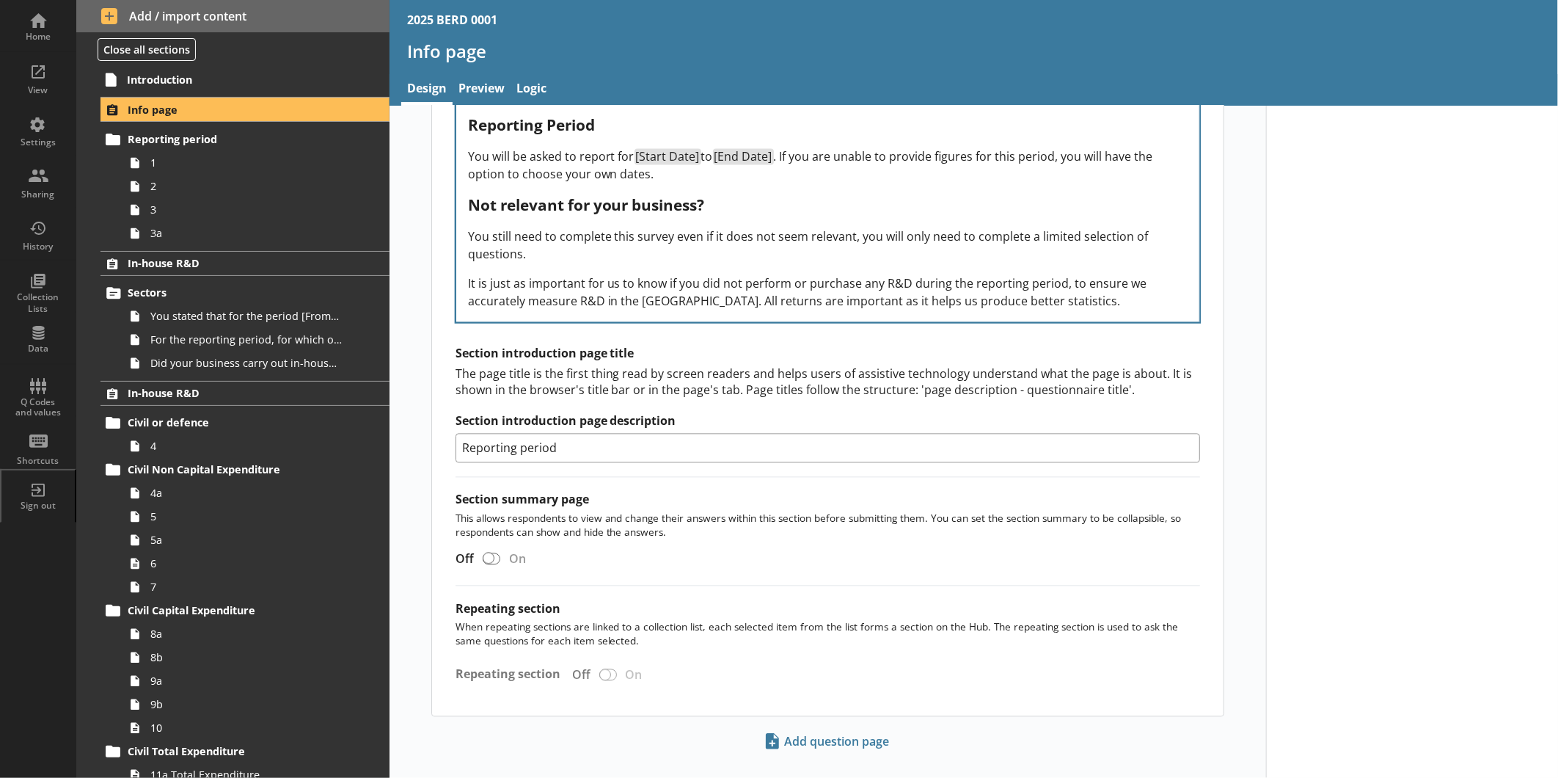
scroll to position [1817, 0]
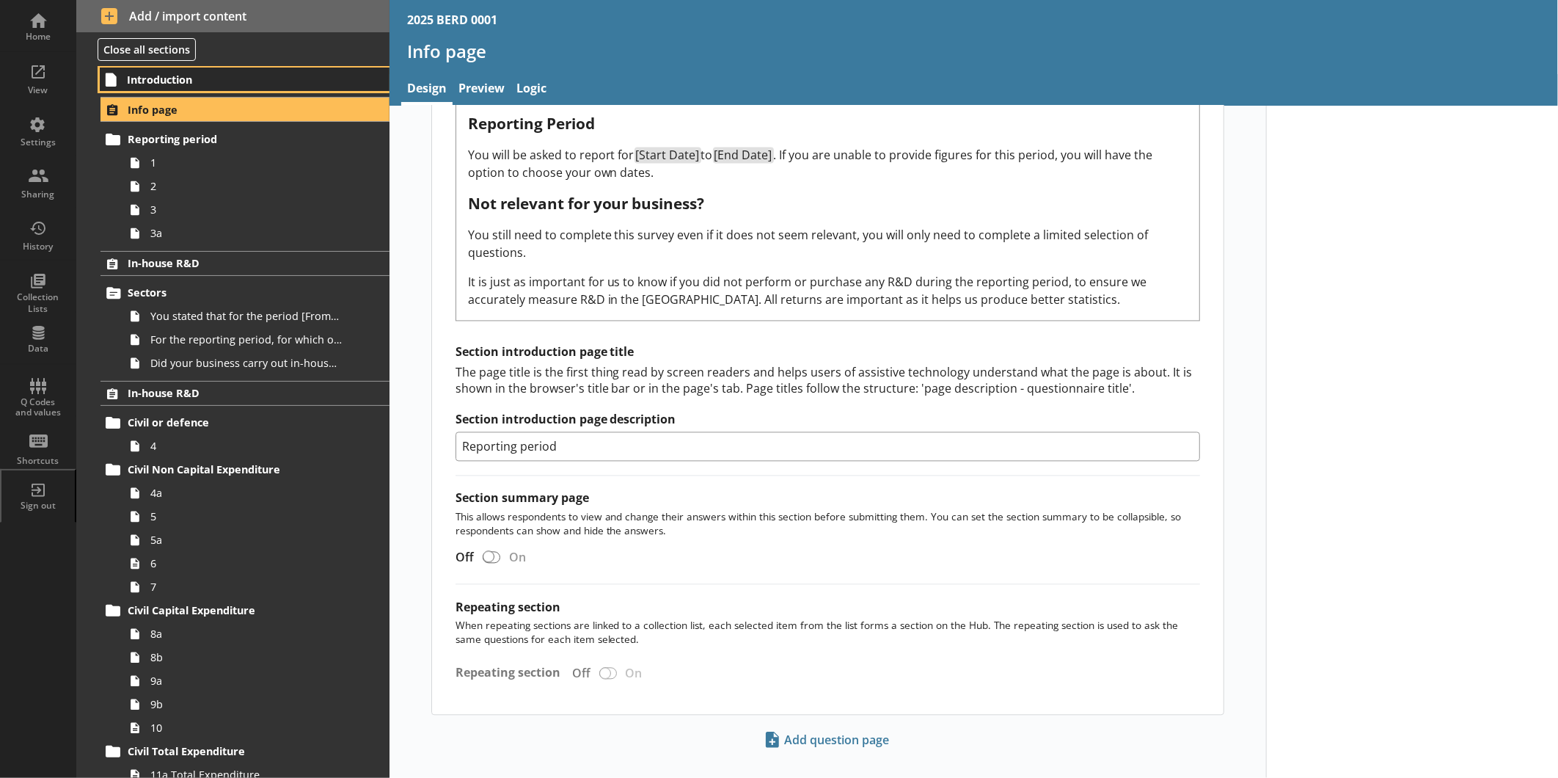
click at [183, 77] on span "Introduction" at bounding box center [231, 80] width 209 height 14
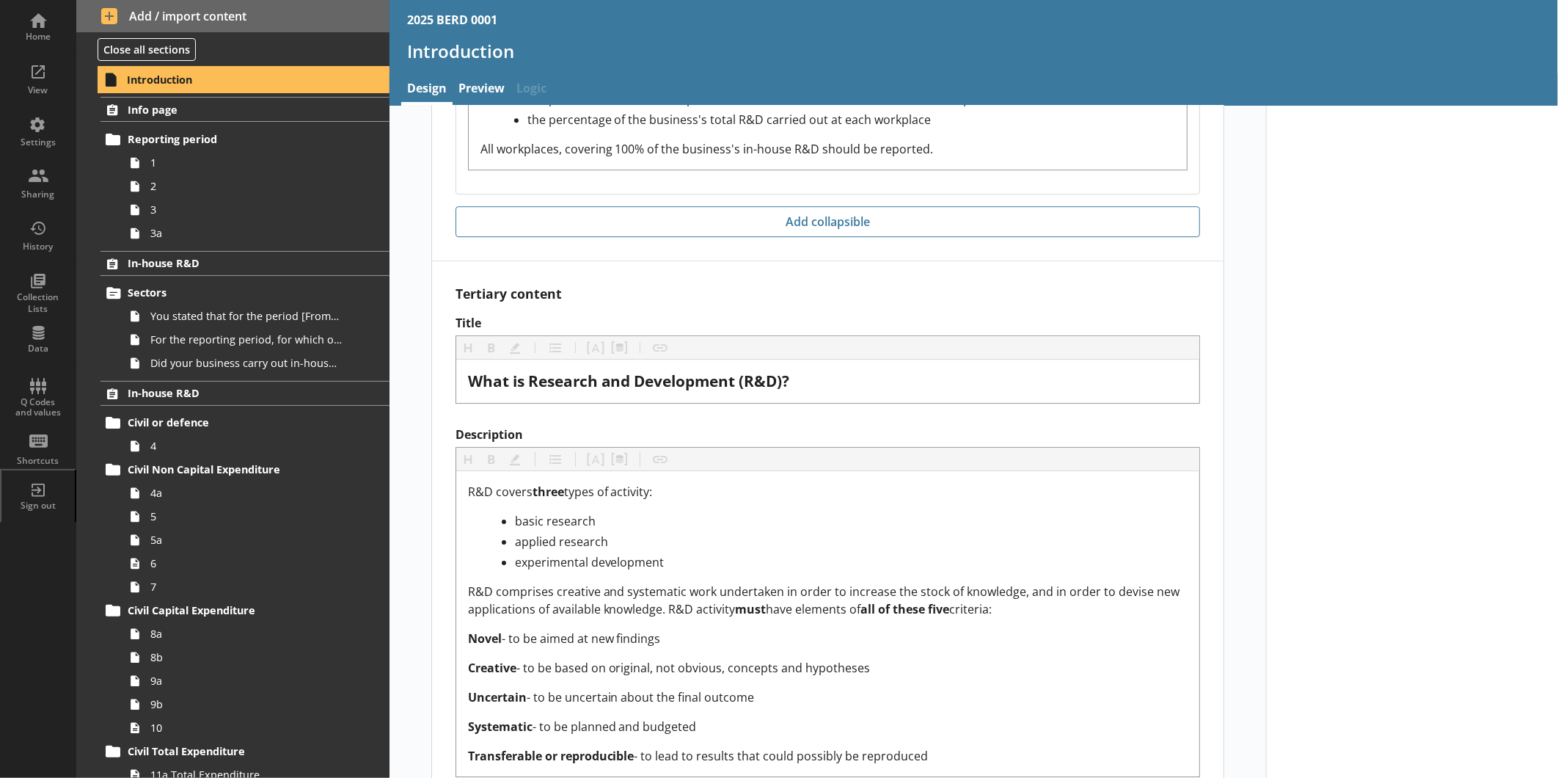
scroll to position [2855, 0]
click at [186, 115] on span "Info page" at bounding box center [232, 110] width 209 height 14
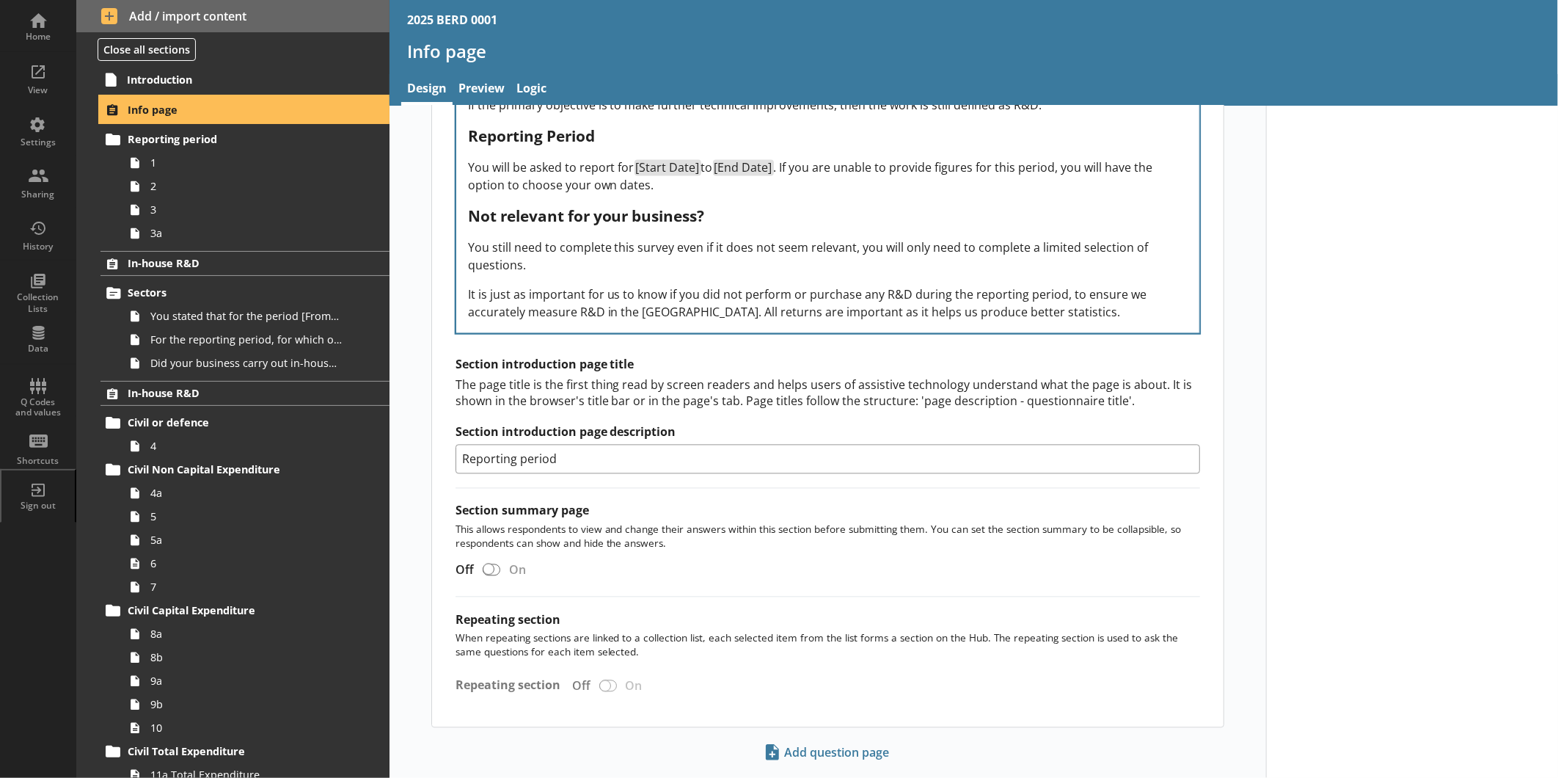
scroll to position [1817, 0]
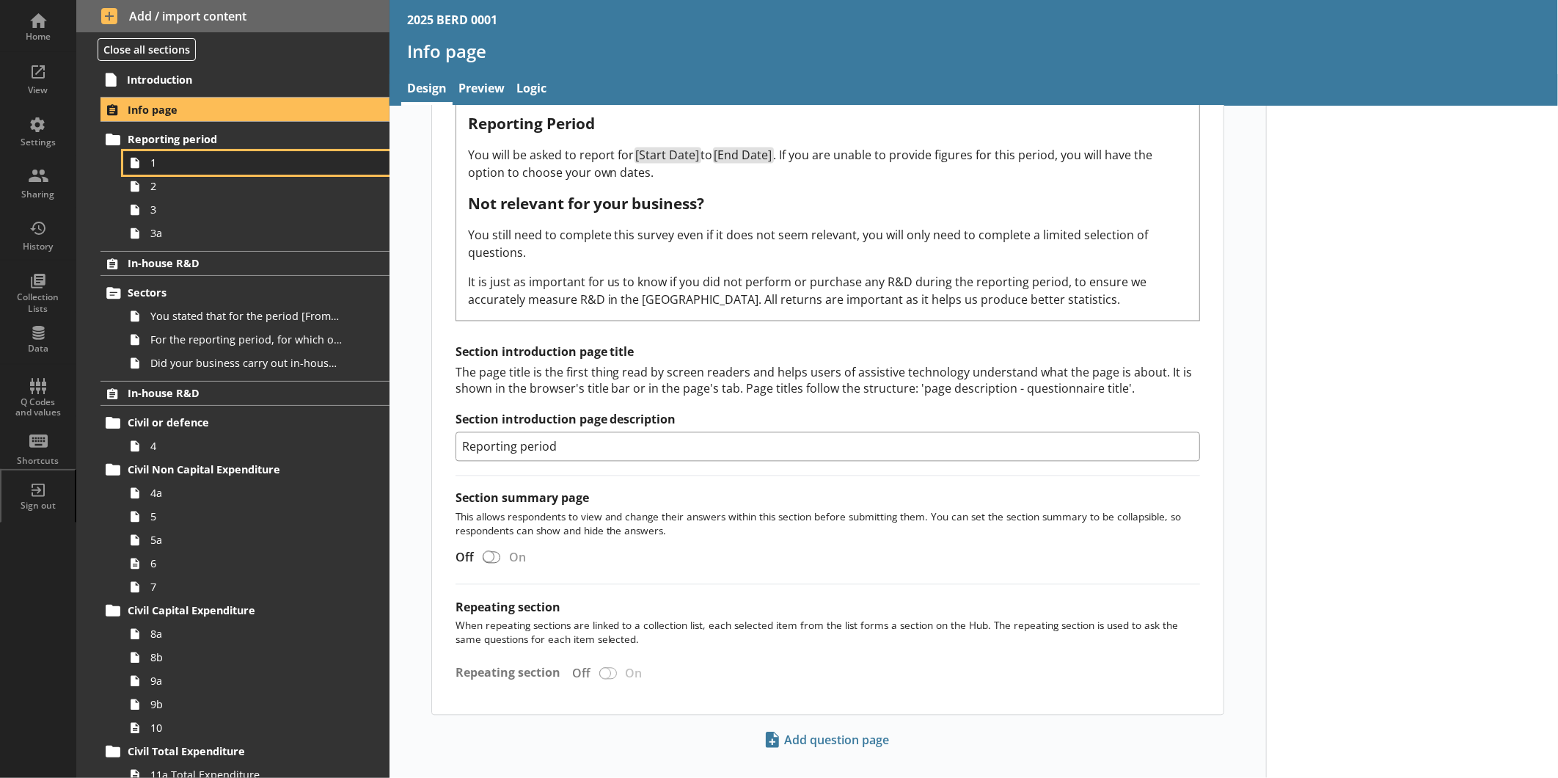
click at [211, 164] on span "1" at bounding box center [245, 163] width 191 height 14
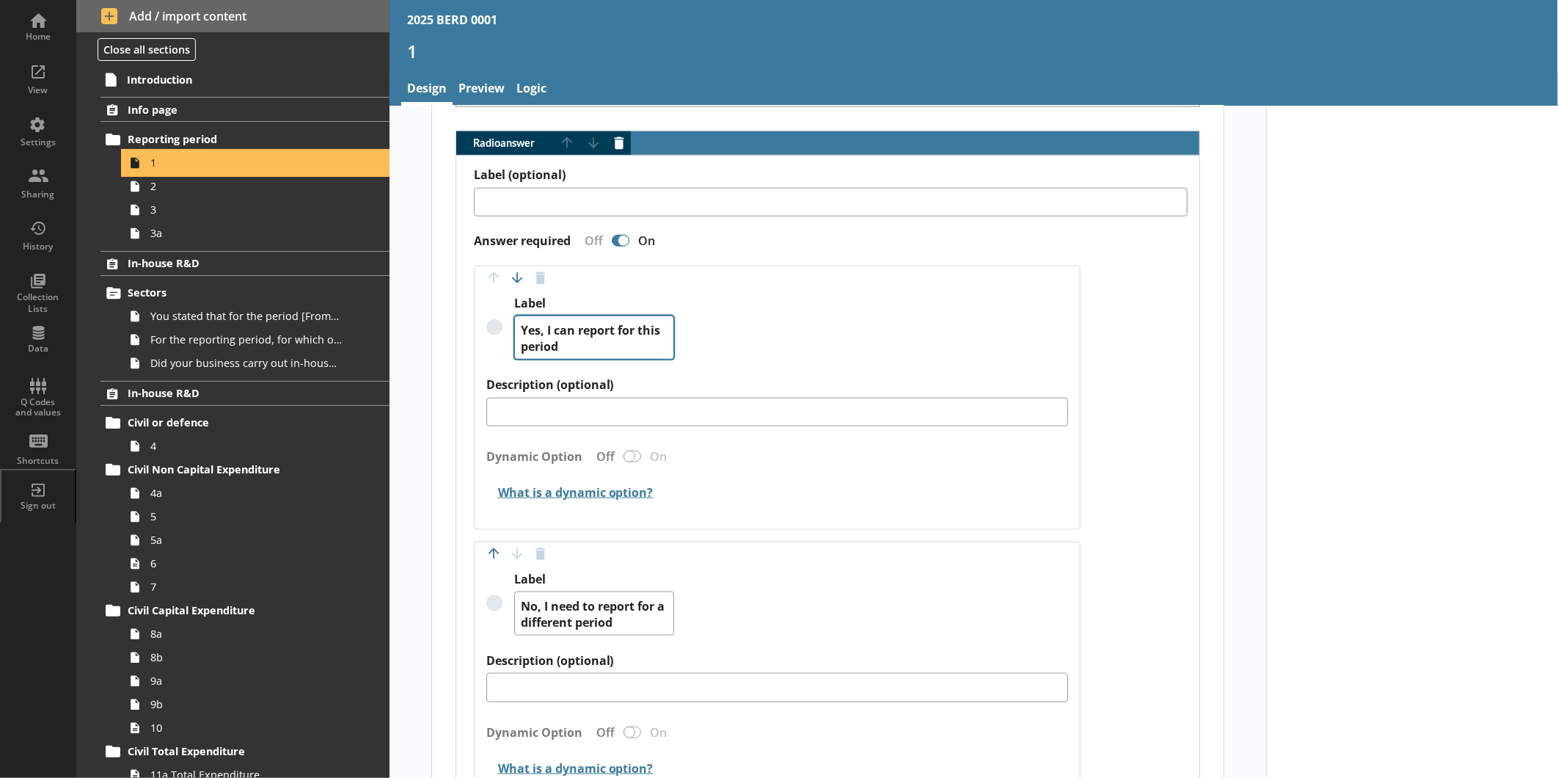
scroll to position [1150, 0]
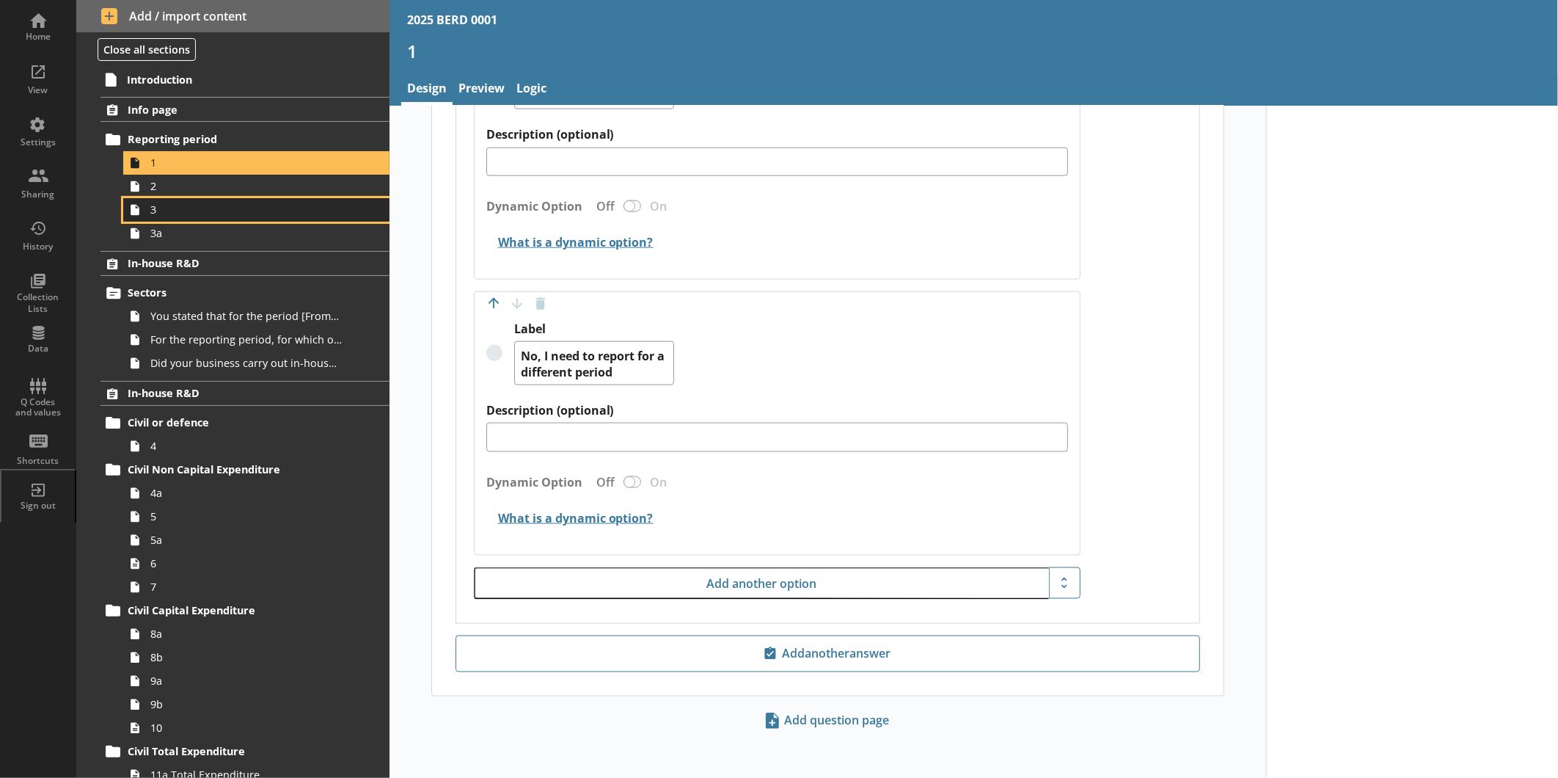
click at [272, 201] on link "3" at bounding box center [256, 209] width 266 height 23
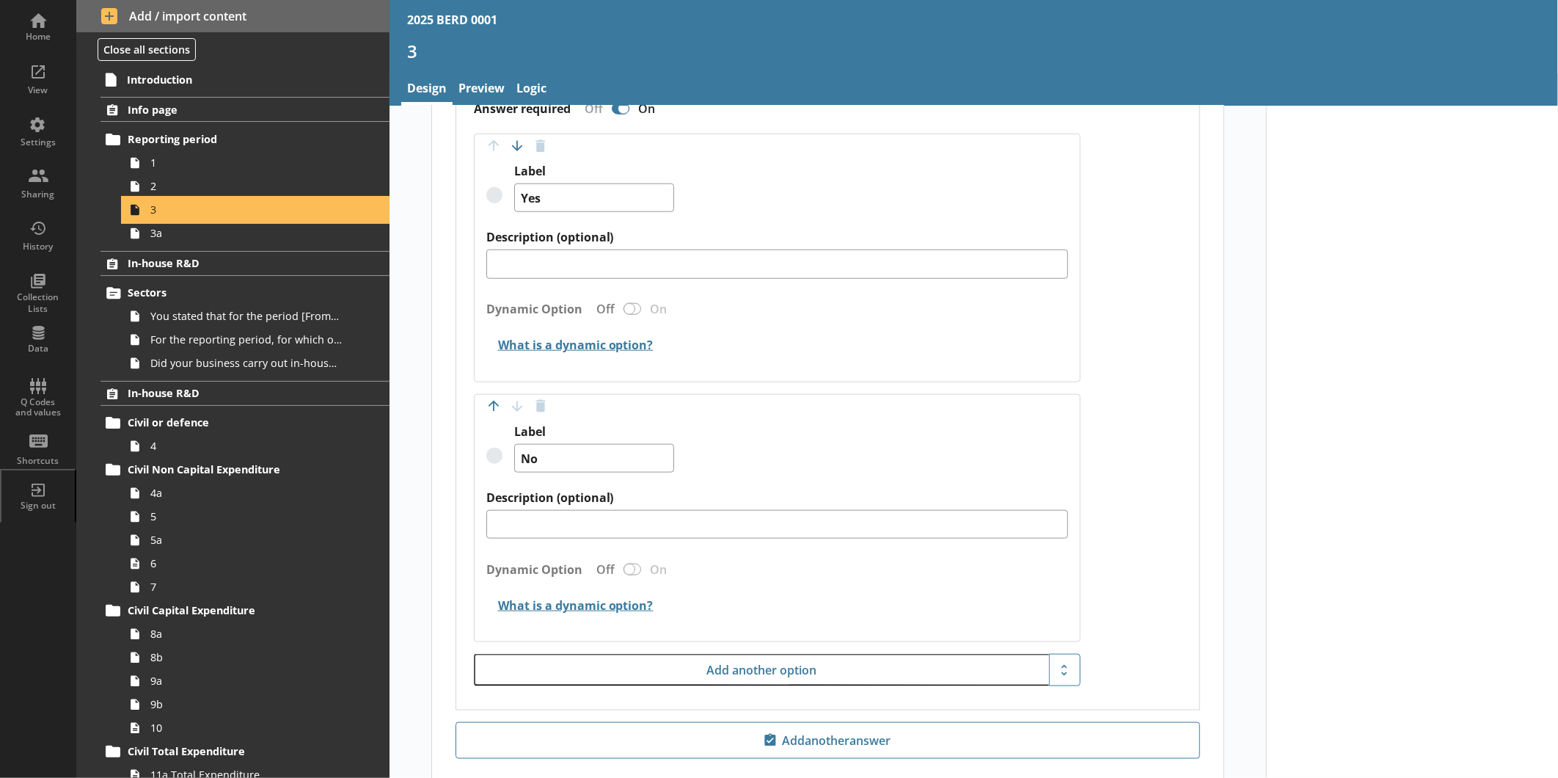
scroll to position [984, 0]
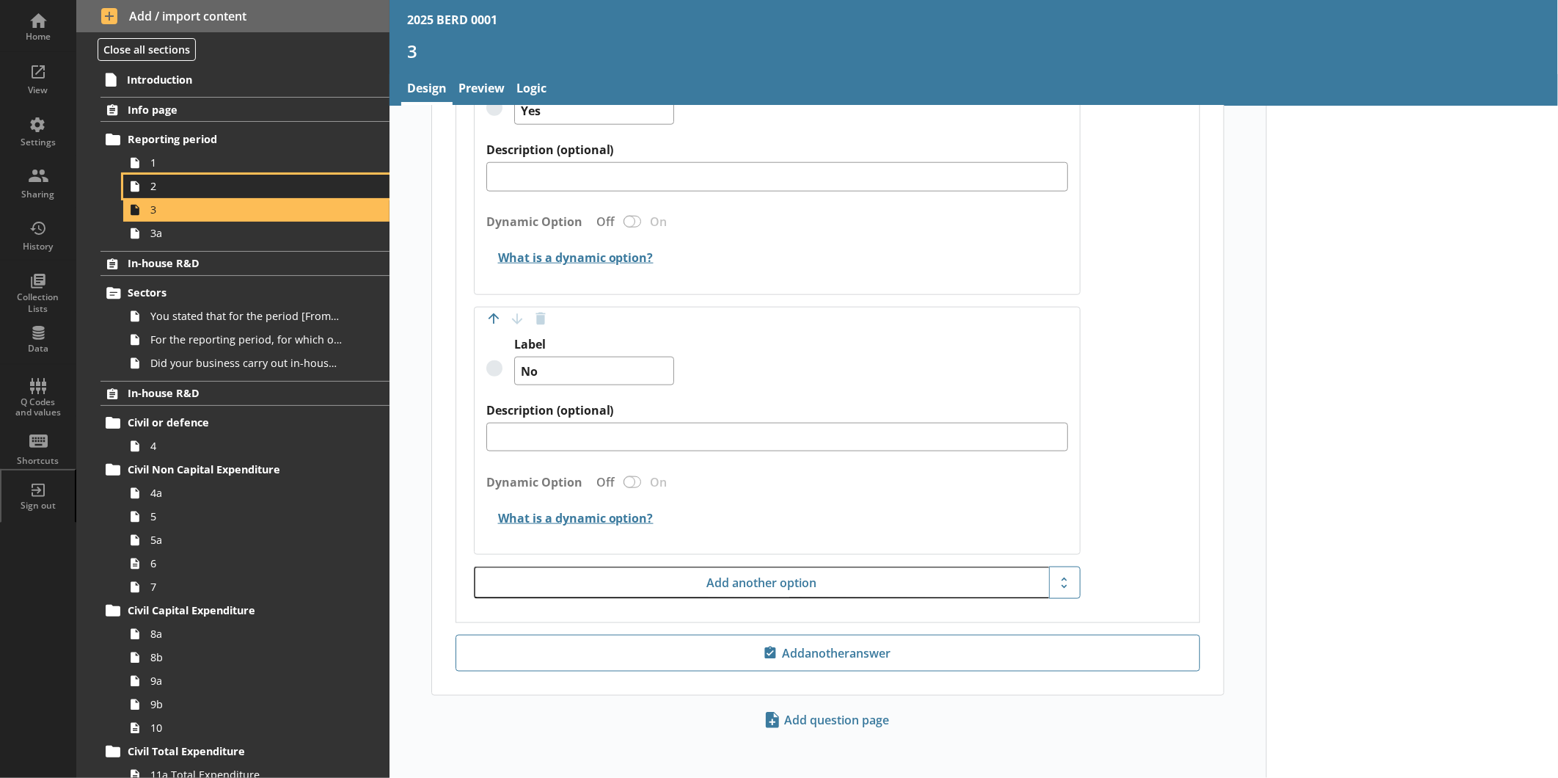
click at [142, 180] on icon at bounding box center [134, 186] width 23 height 23
type textarea "x"
select select "ref_p_end_date"
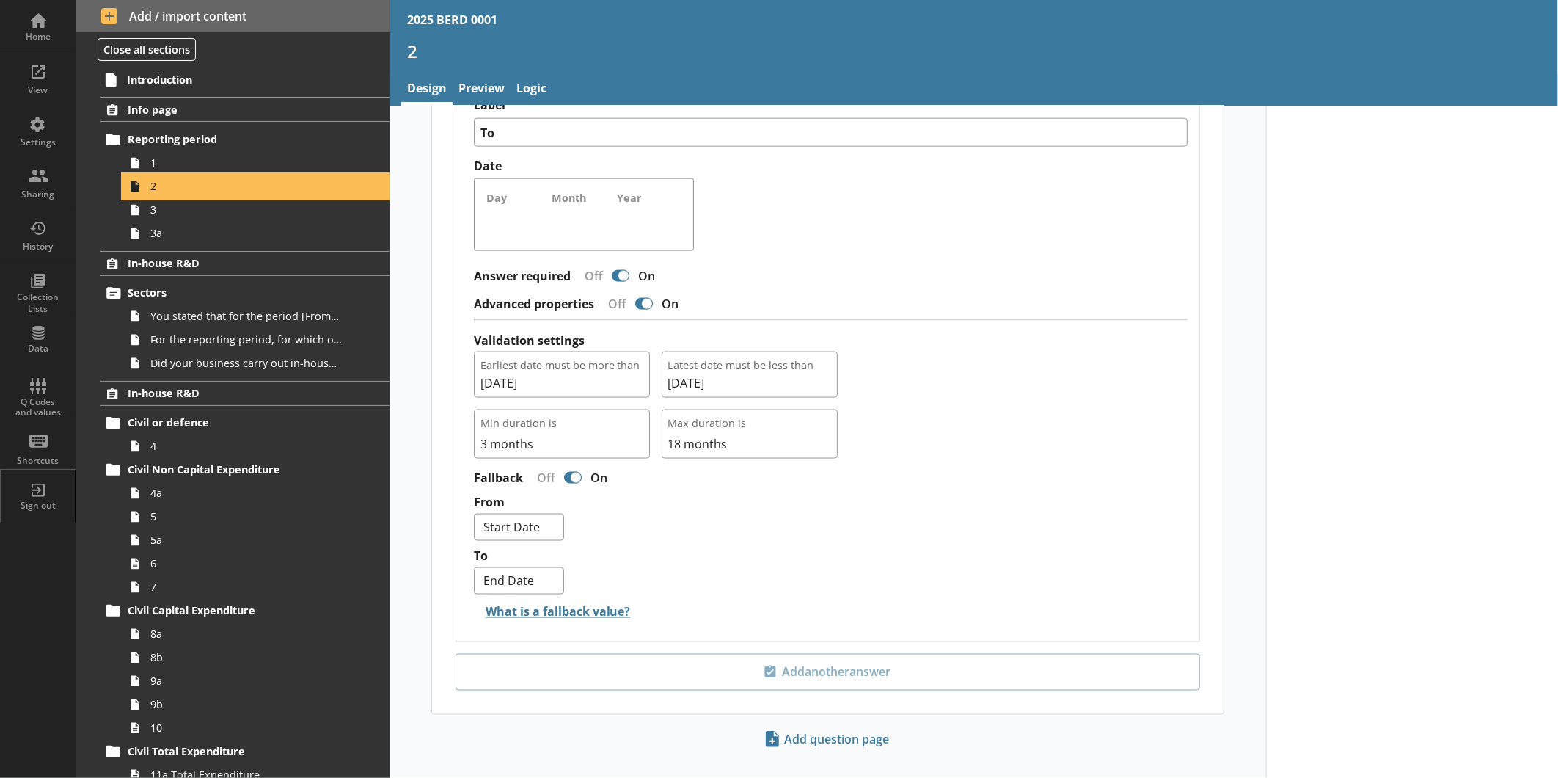
scroll to position [1266, 0]
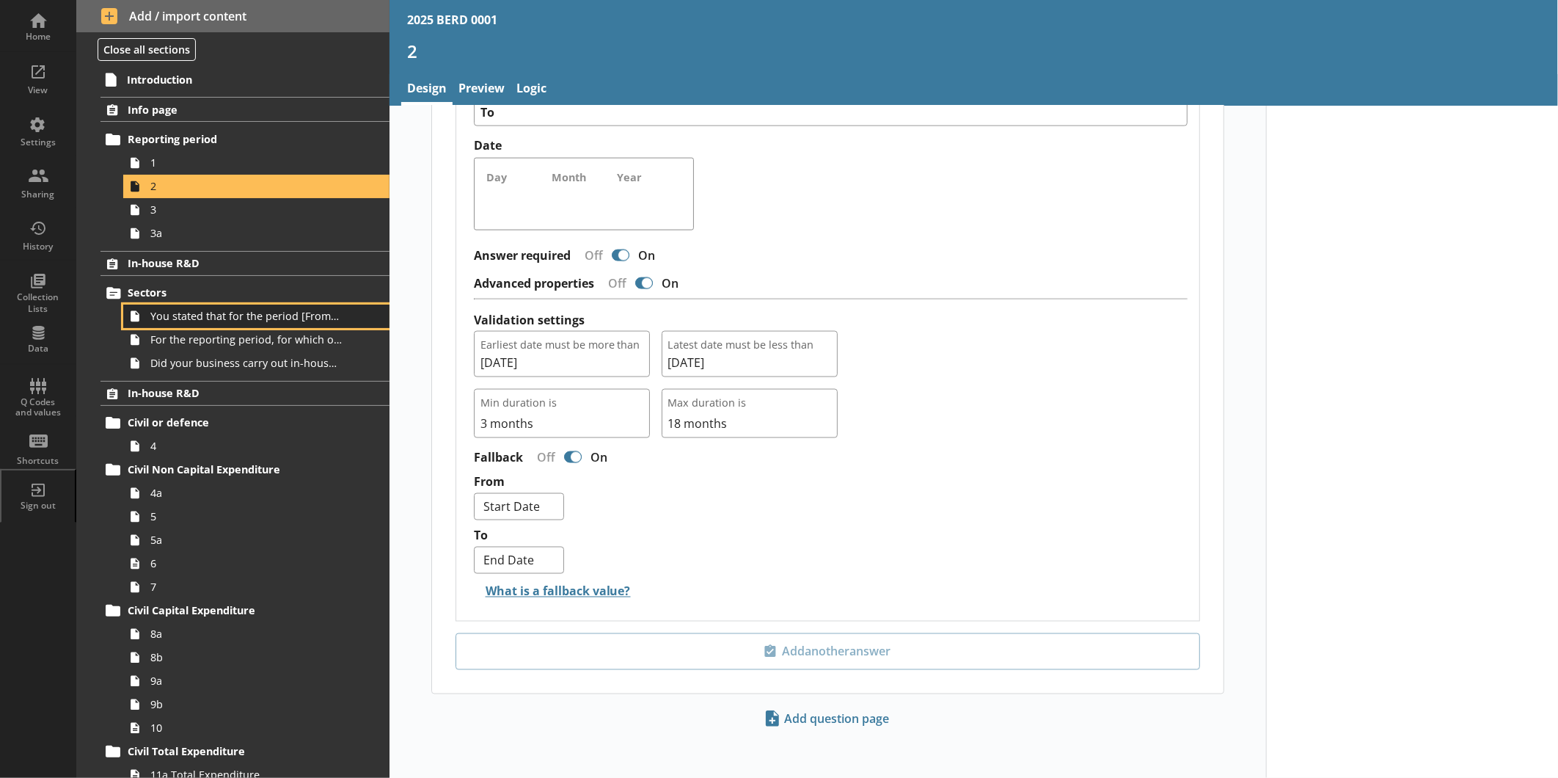
click at [244, 315] on span "You stated that for the period [From] to [To], [Ru Name] carried out in-house R…" at bounding box center [245, 316] width 191 height 14
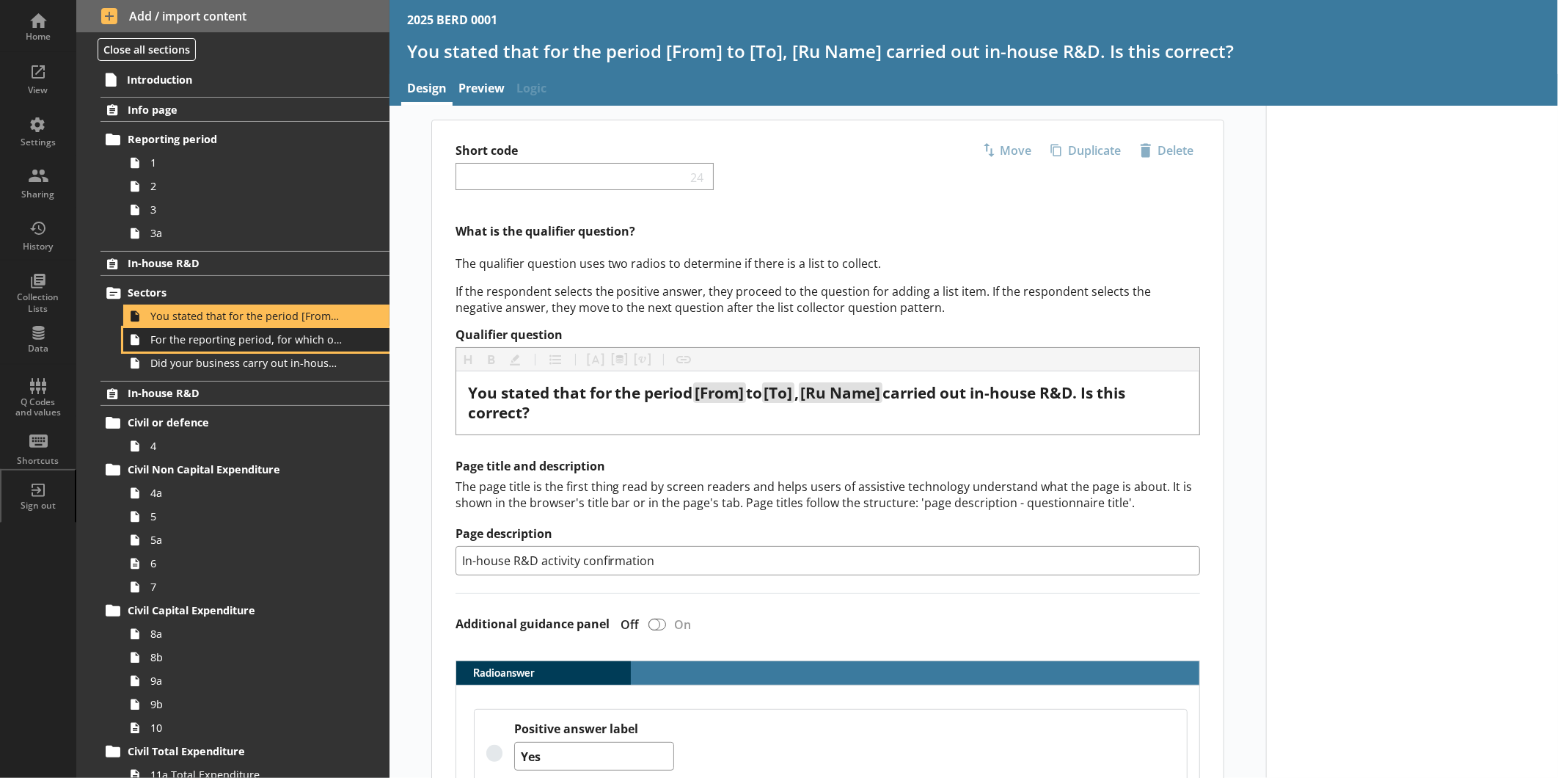
click at [191, 334] on span "For the reporting period, for which of the following product codes has your bus…" at bounding box center [245, 339] width 191 height 14
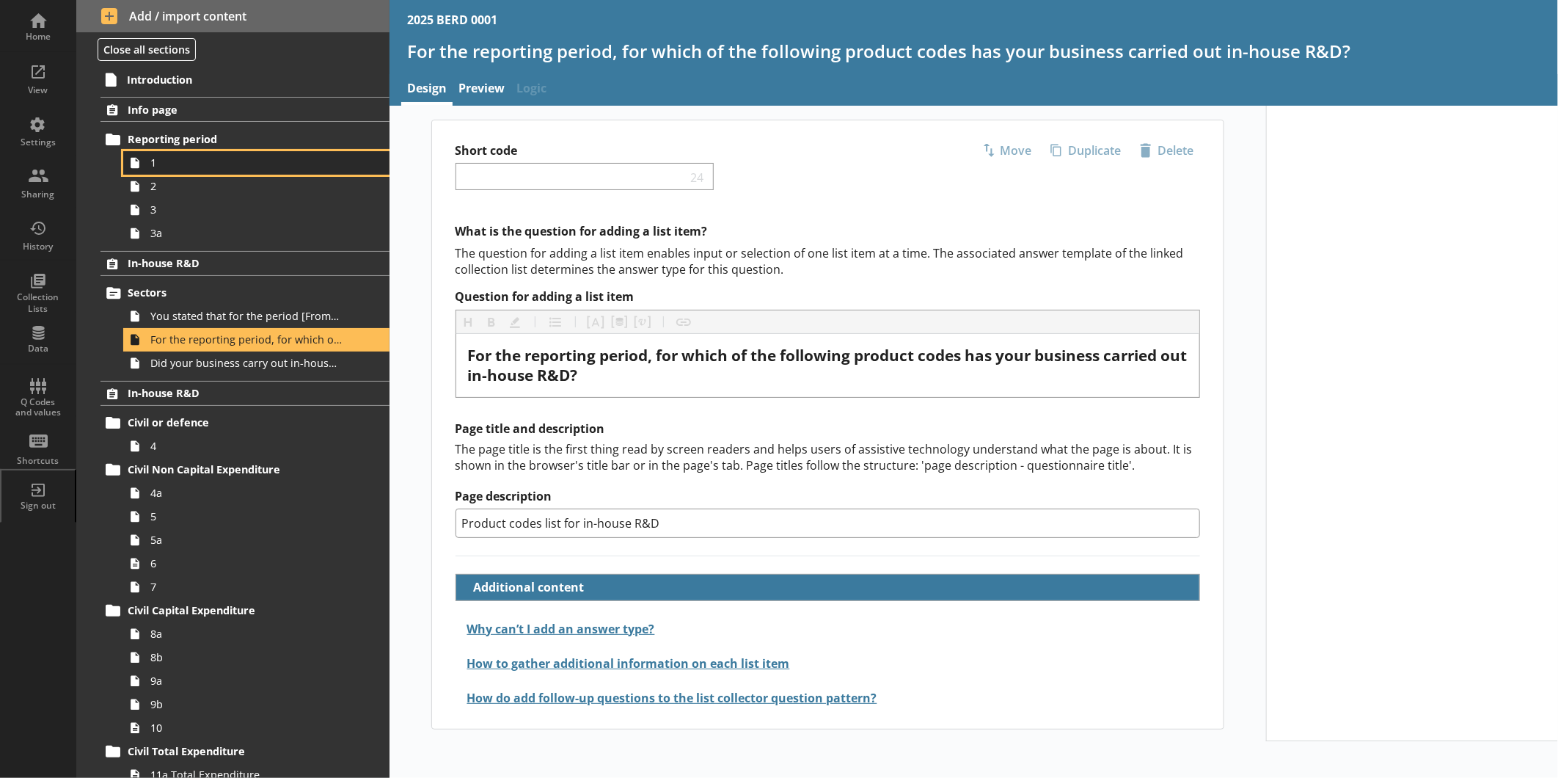
click at [202, 155] on link "1" at bounding box center [256, 162] width 266 height 23
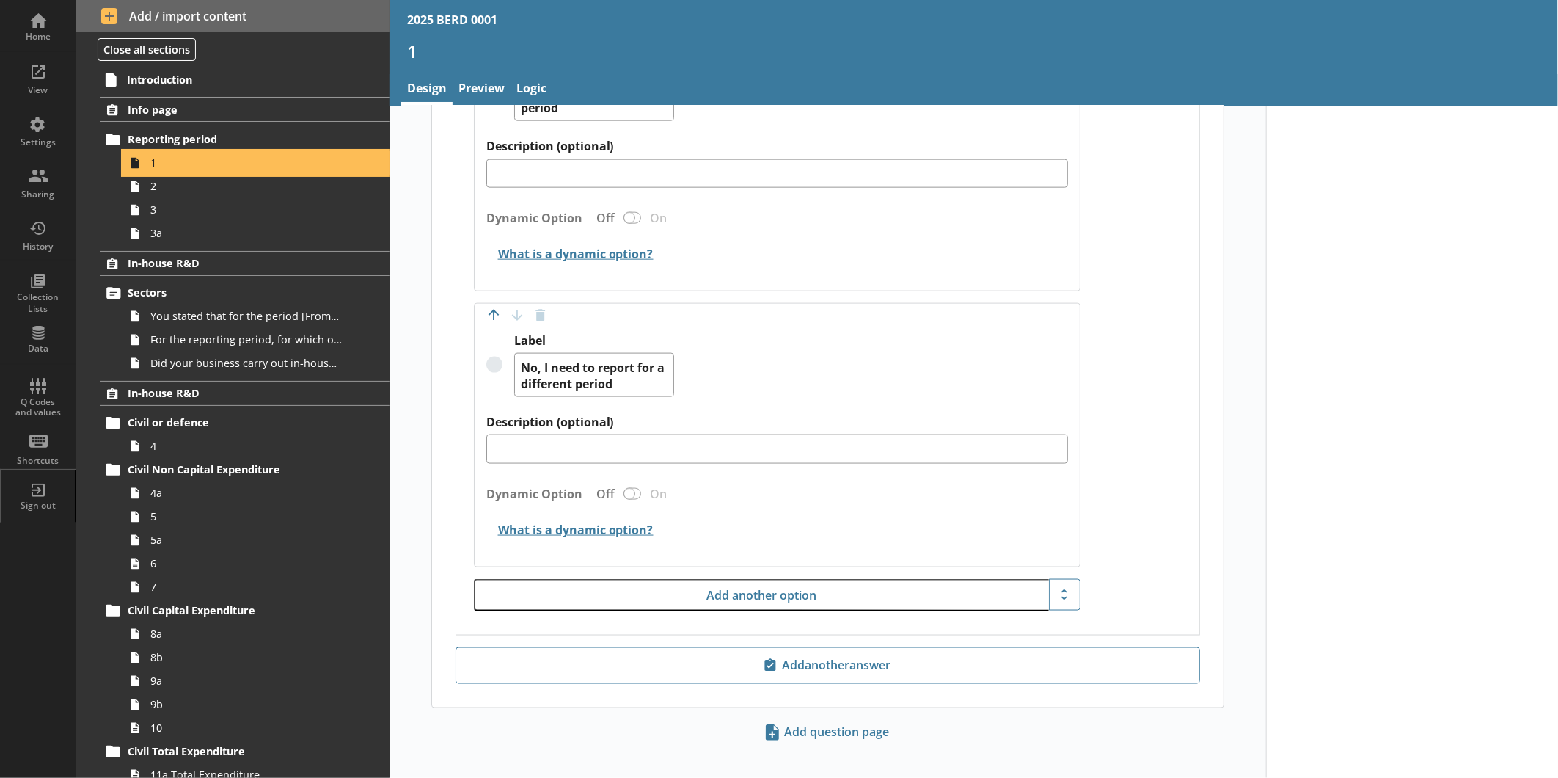
scroll to position [1150, 0]
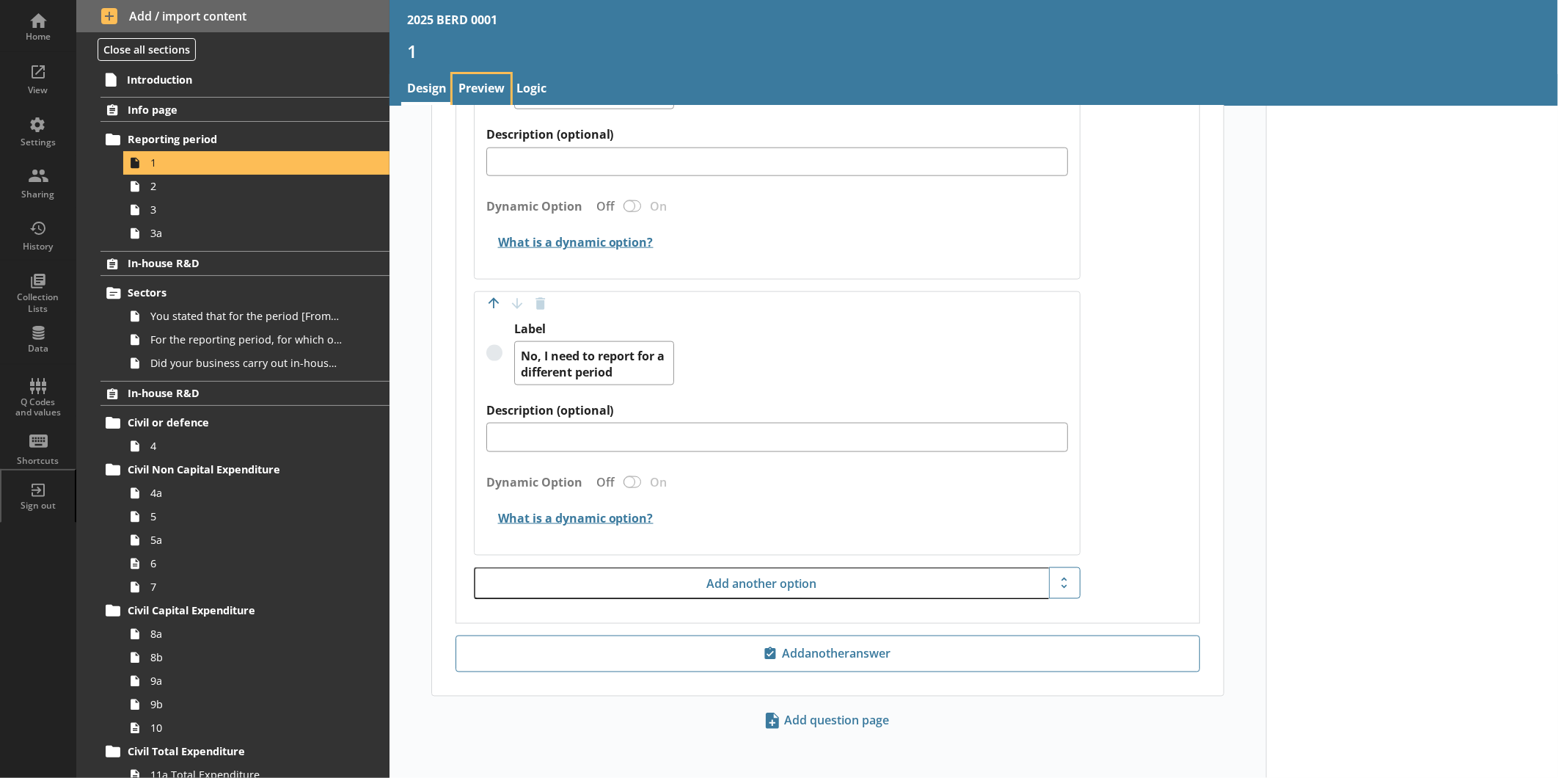
click at [479, 89] on link "Preview" at bounding box center [482, 90] width 58 height 32
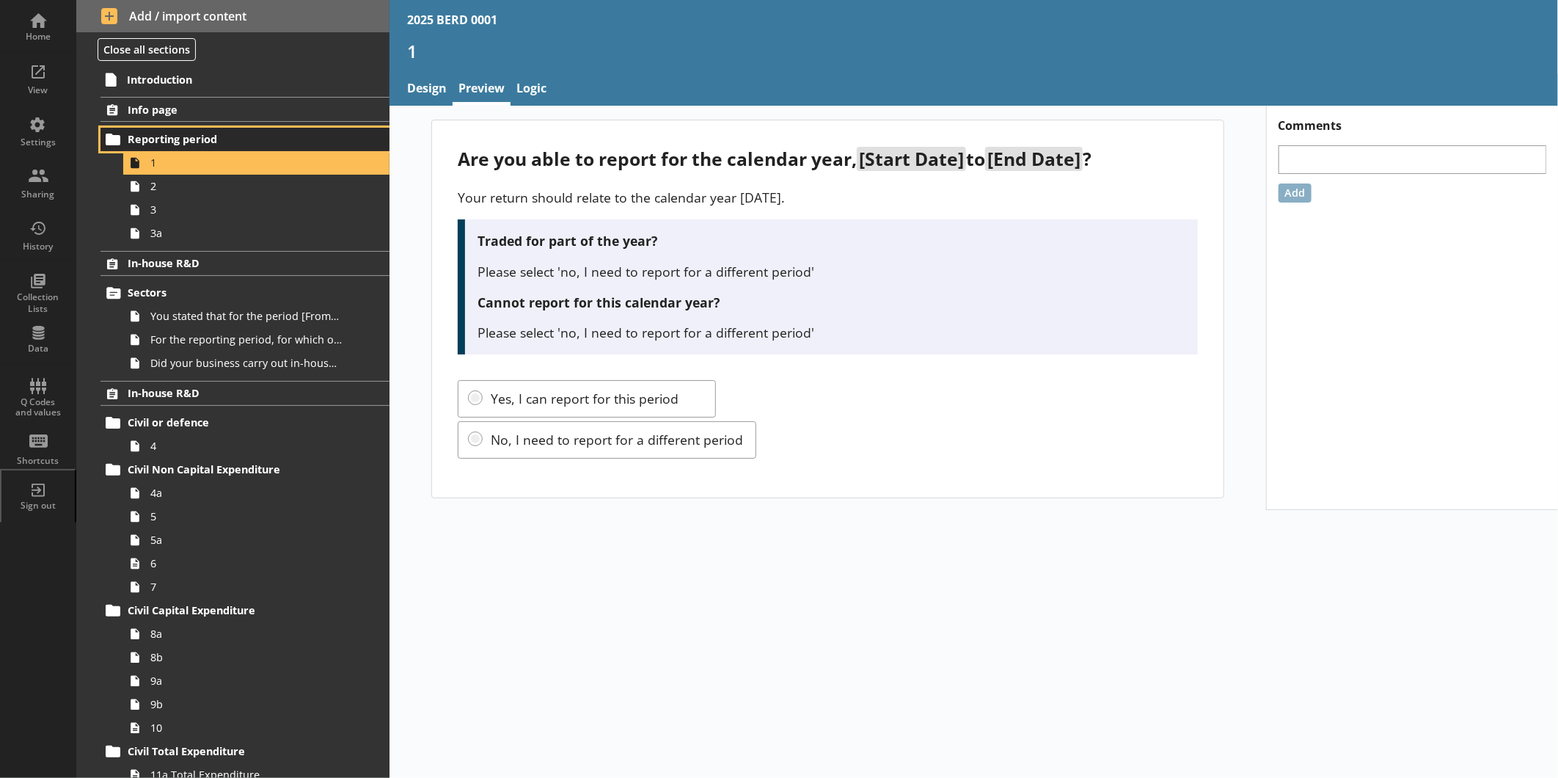
click at [211, 136] on span "Reporting period" at bounding box center [232, 139] width 209 height 14
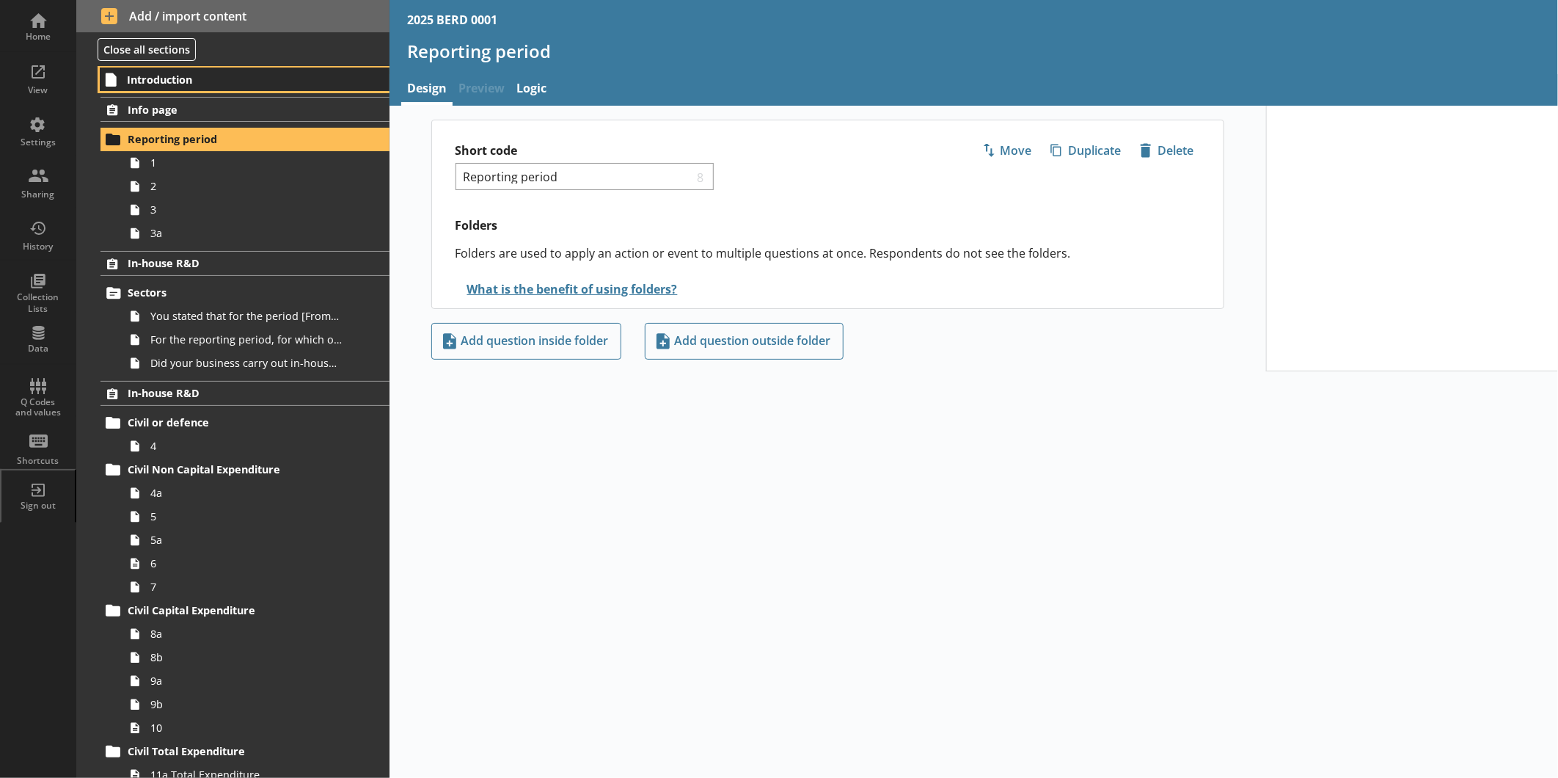
click at [210, 84] on span "Introduction" at bounding box center [231, 80] width 209 height 14
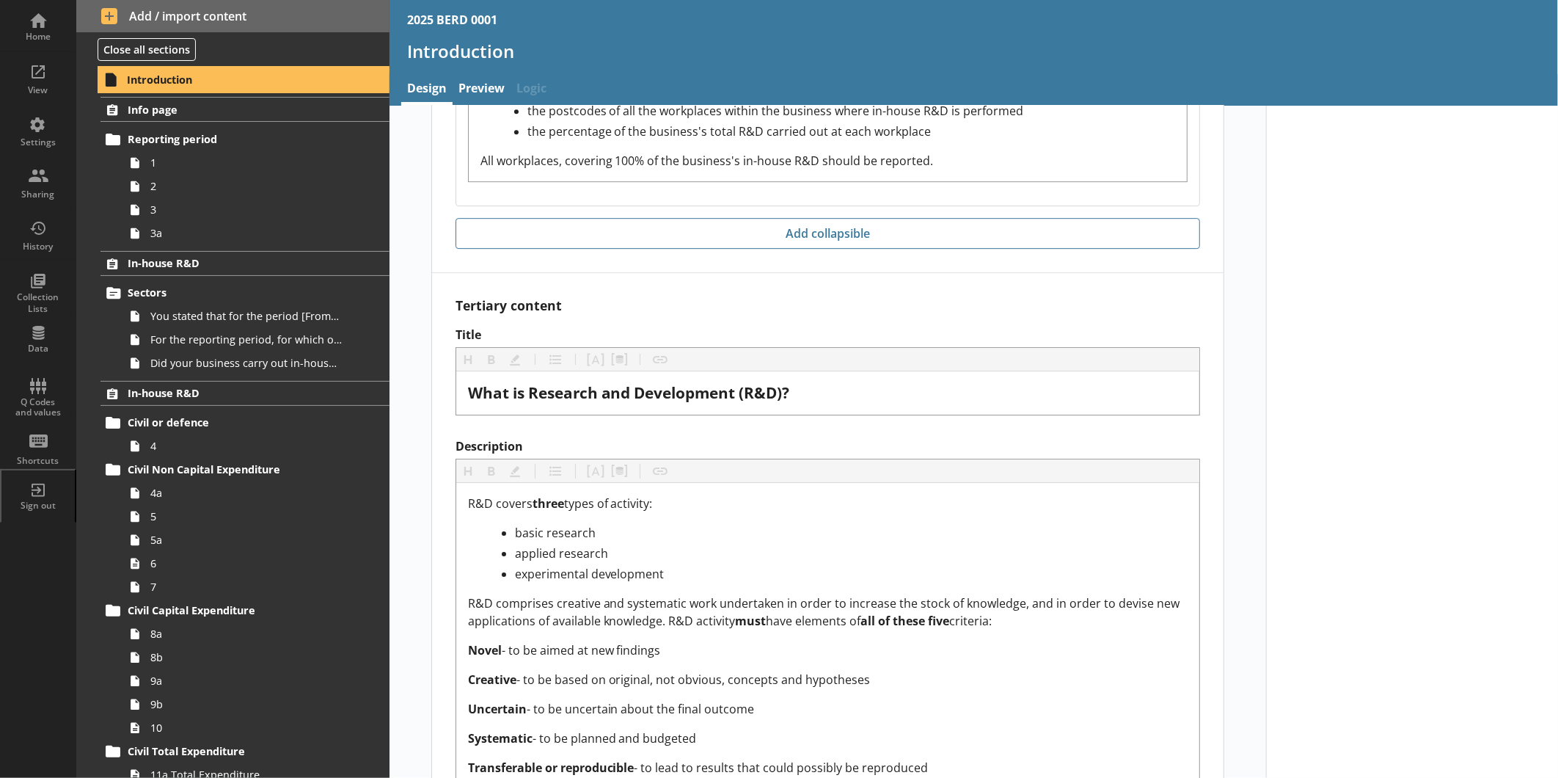
scroll to position [2855, 0]
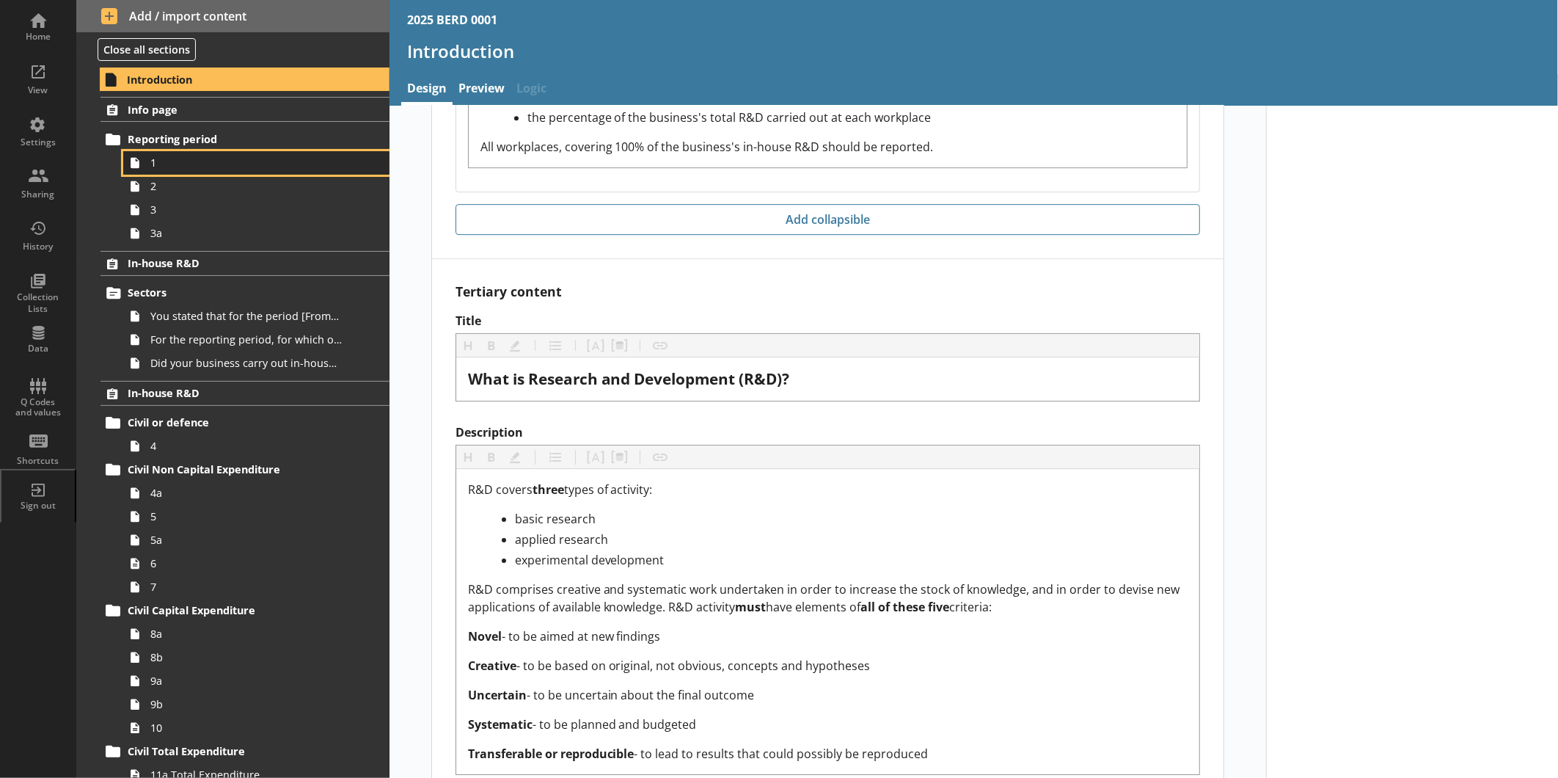
click at [200, 163] on span "1" at bounding box center [245, 163] width 191 height 14
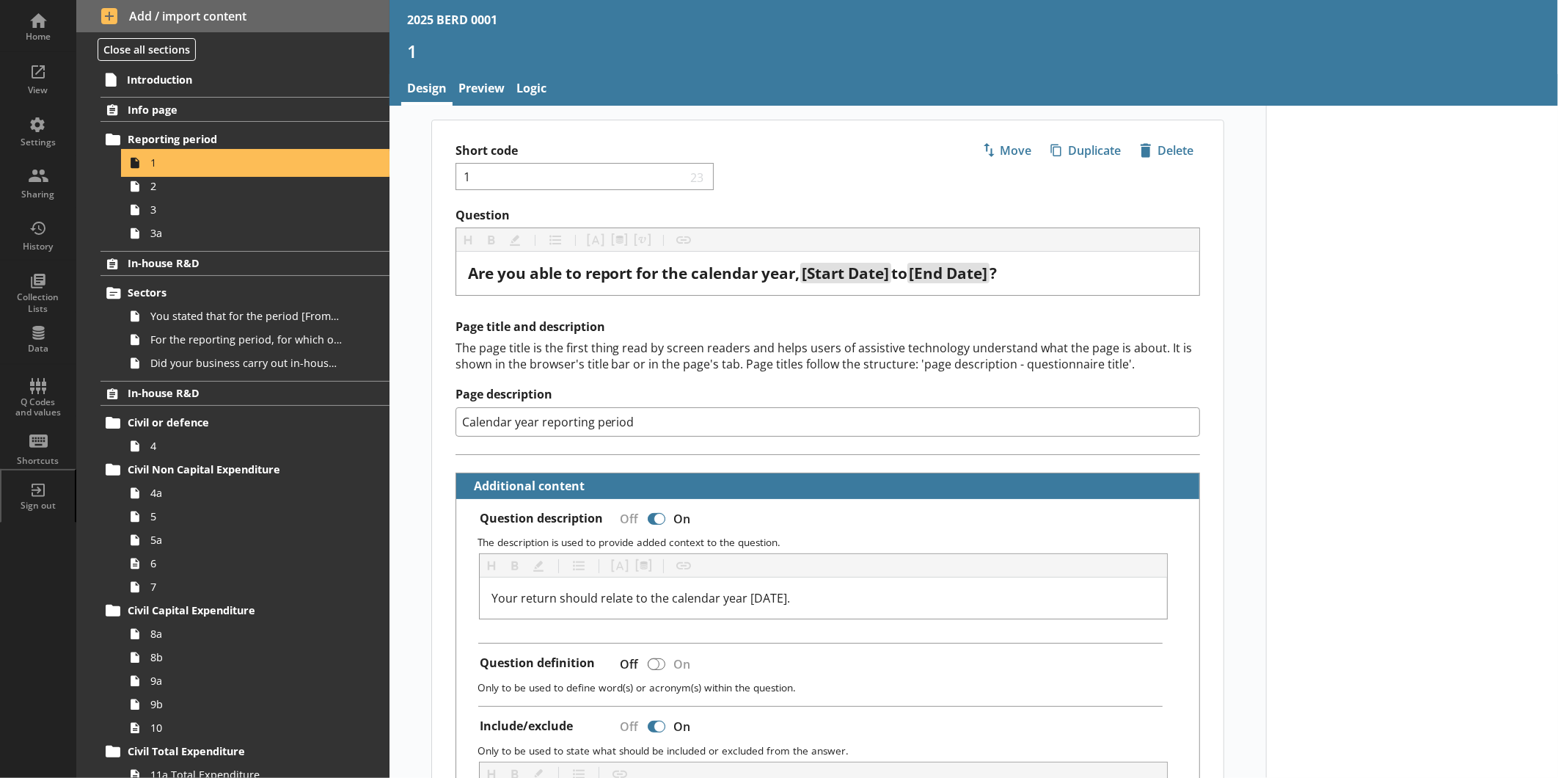
type textarea "x"
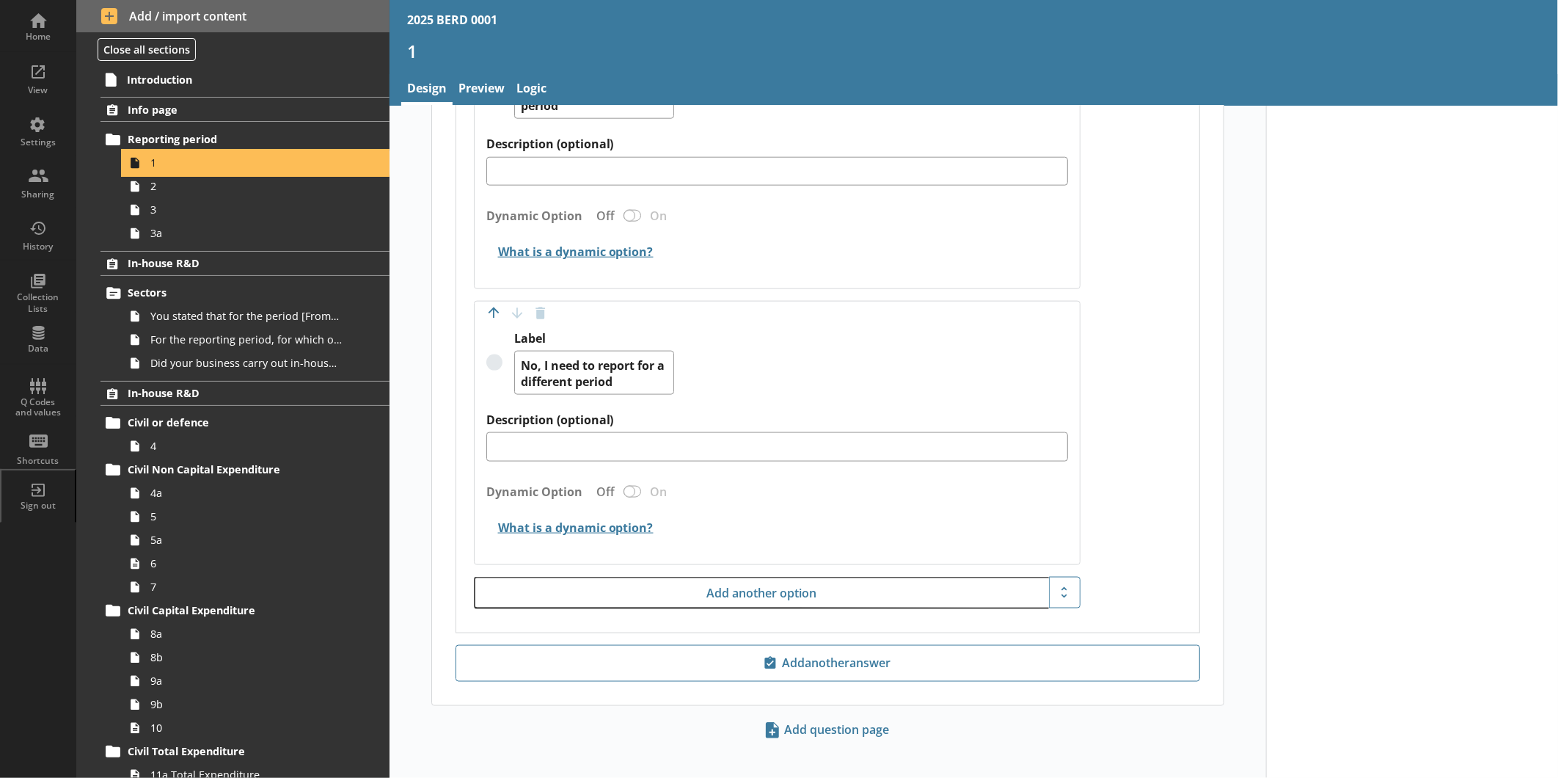
scroll to position [1150, 0]
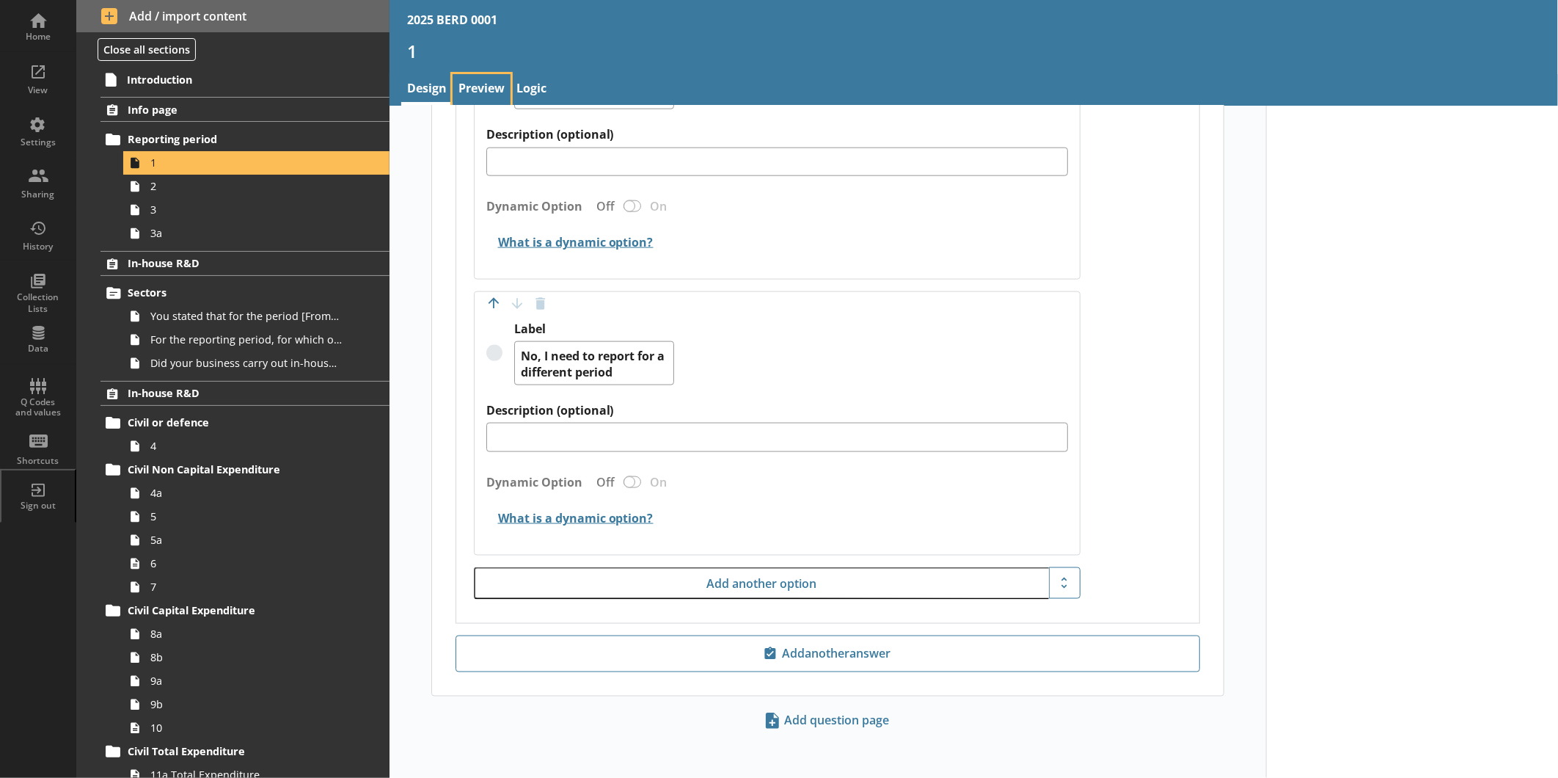
click at [478, 84] on link "Preview" at bounding box center [482, 90] width 58 height 32
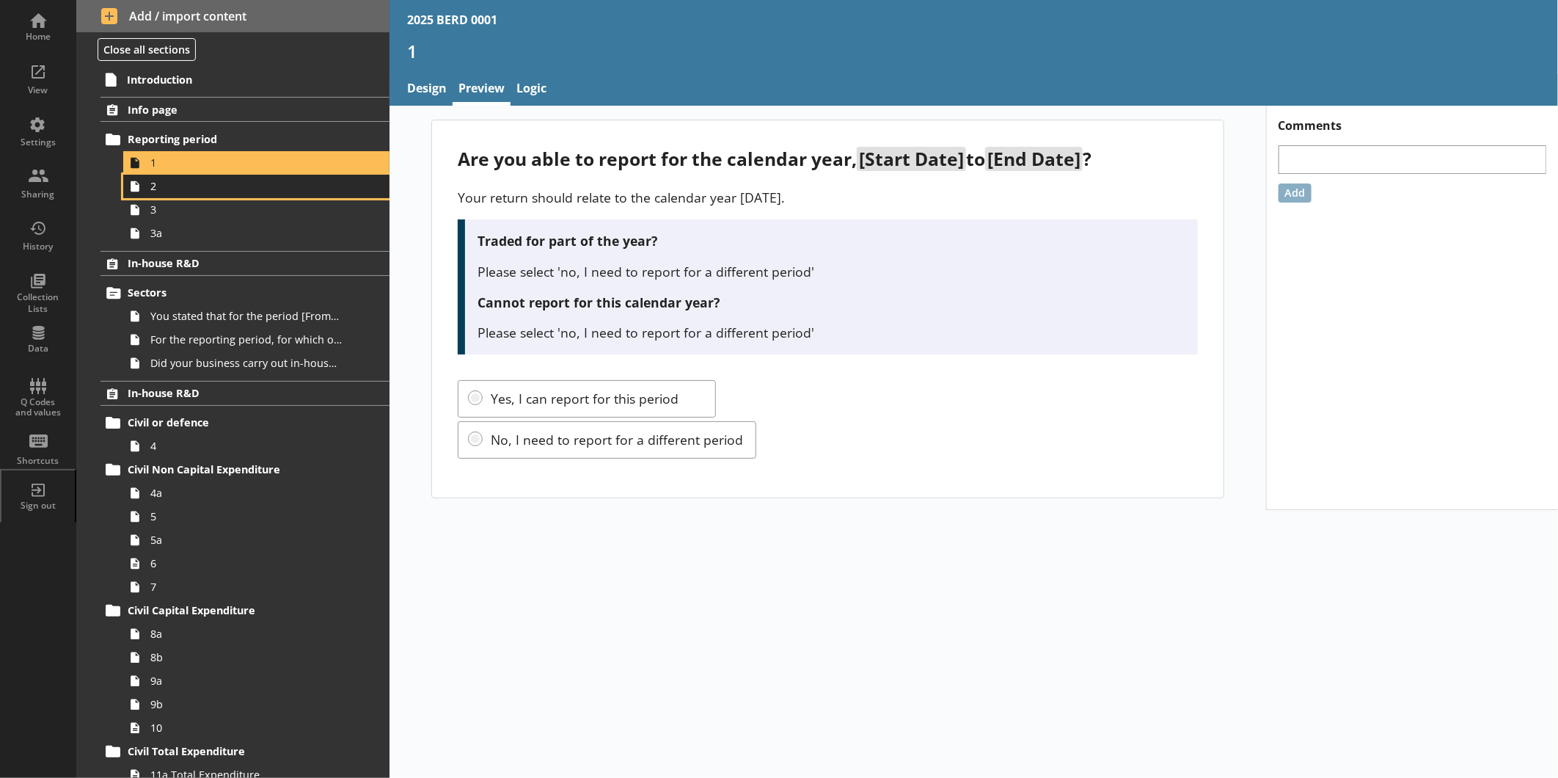
click at [252, 183] on span "2" at bounding box center [245, 186] width 191 height 14
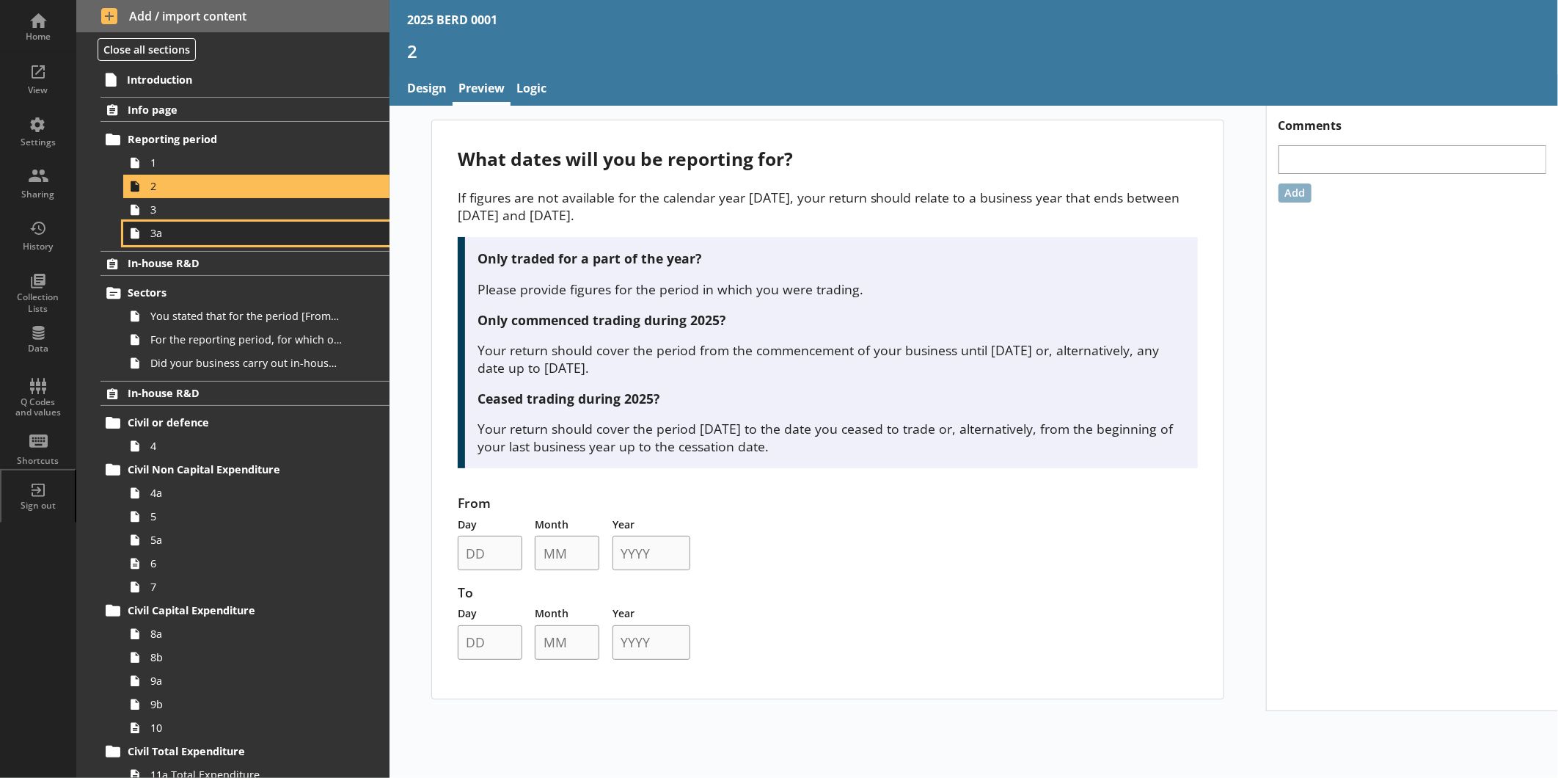
click at [252, 222] on link "3a" at bounding box center [256, 233] width 266 height 23
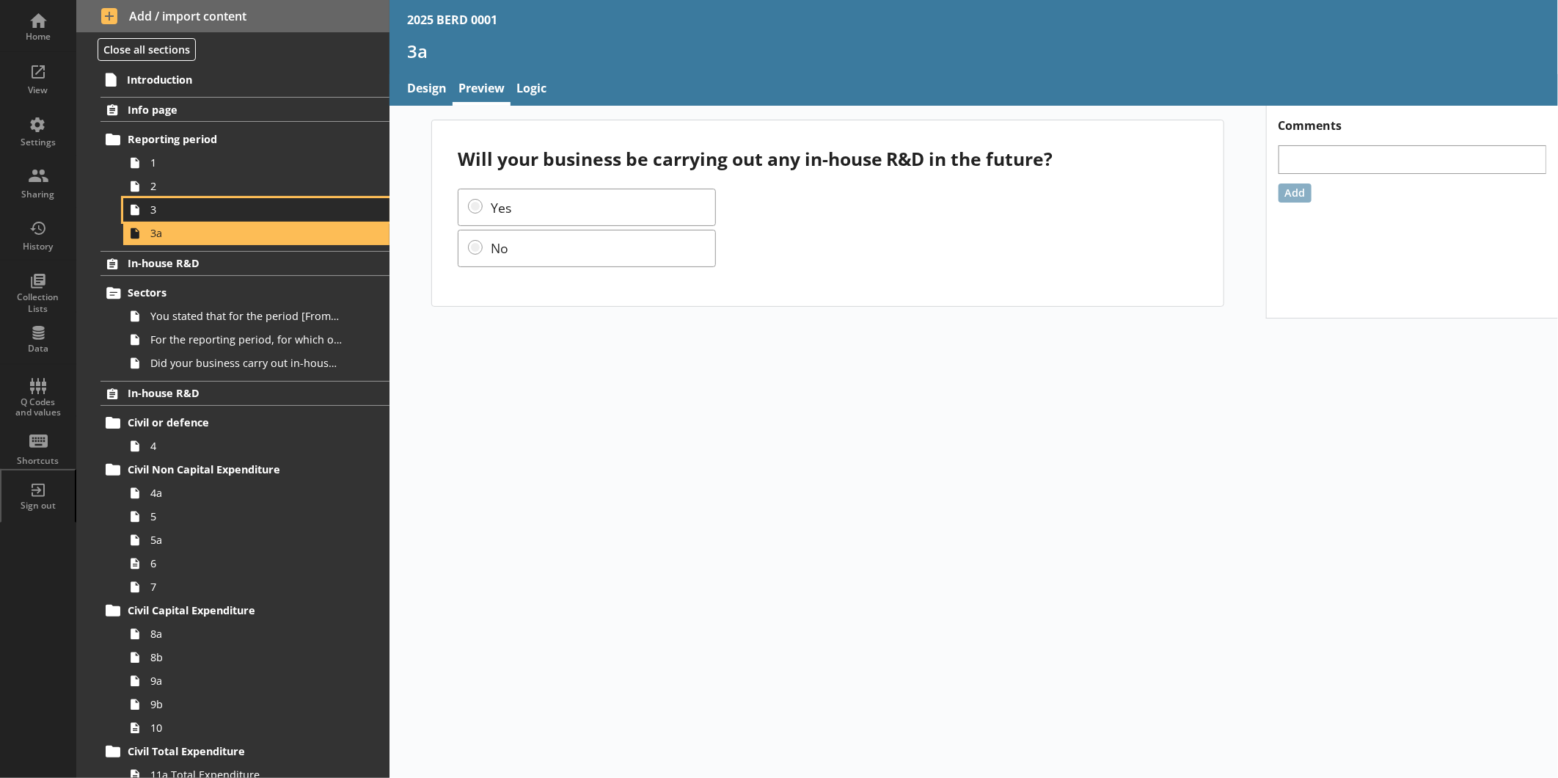
click at [252, 208] on span "3" at bounding box center [245, 210] width 191 height 14
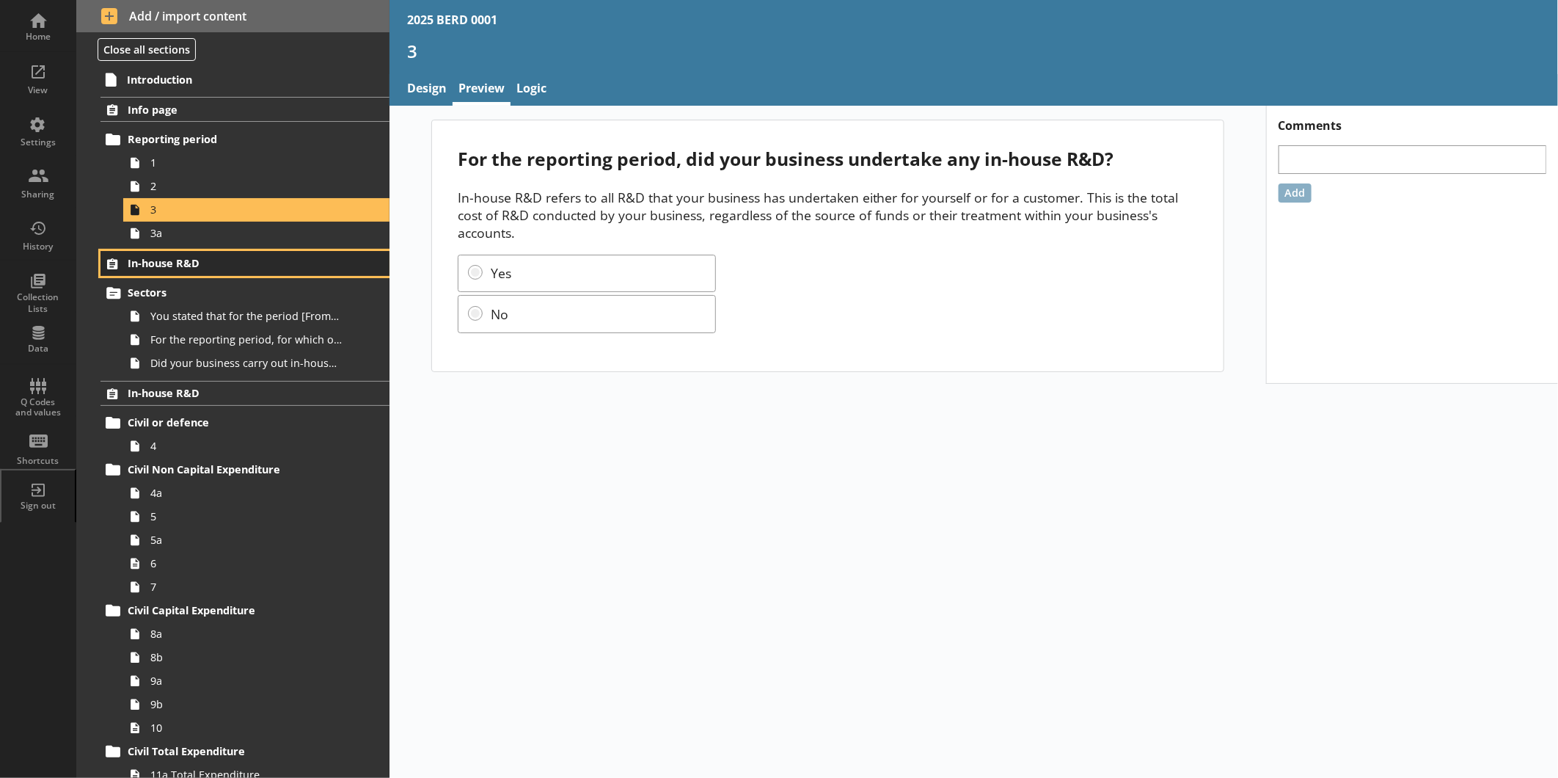
click at [247, 263] on span "In-house R&D" at bounding box center [232, 263] width 209 height 14
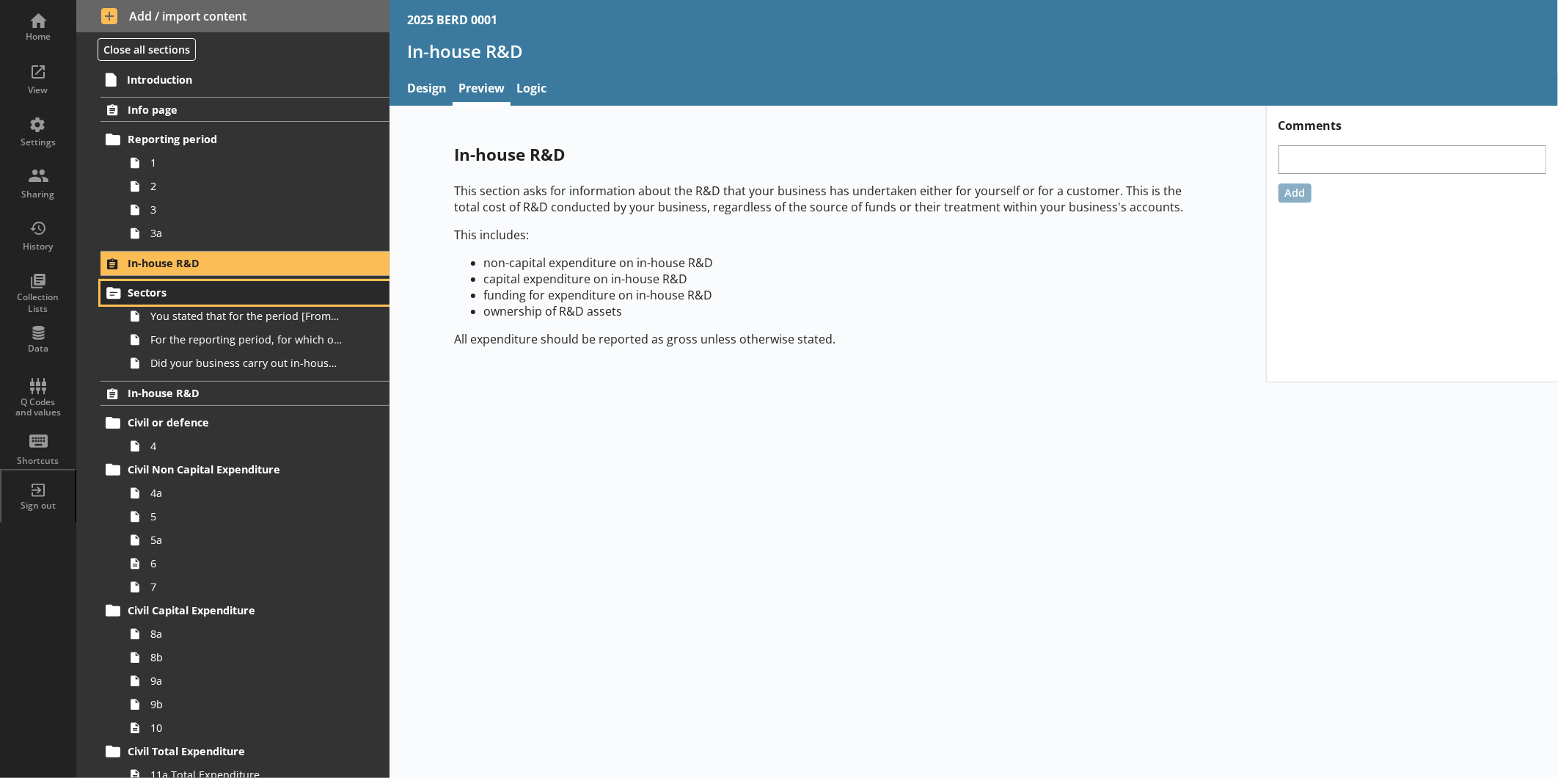
click at [257, 288] on span "Sectors" at bounding box center [232, 292] width 209 height 14
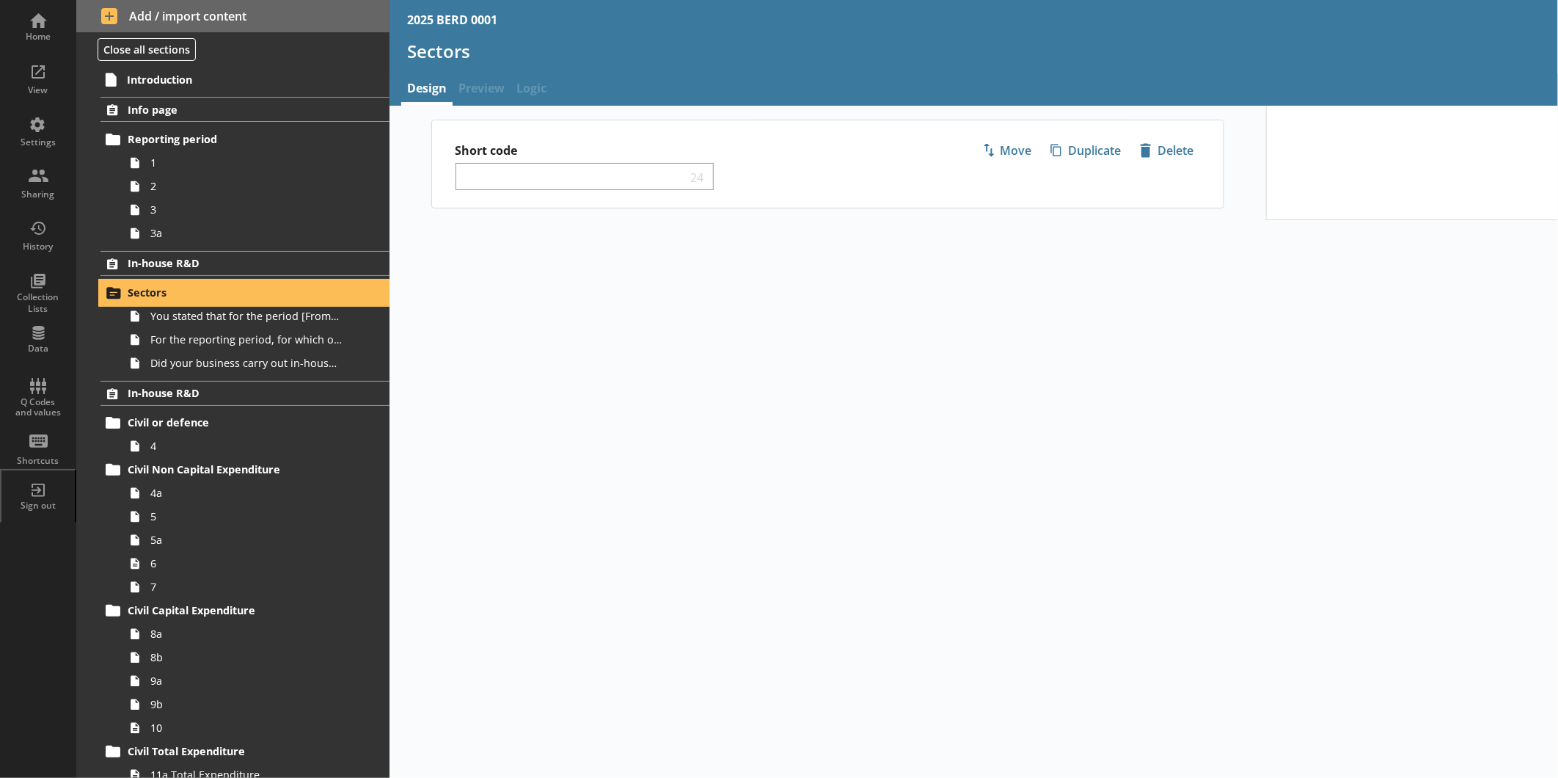
select select "ed5aa05f-910f-4662-9fcf-e405abfe6d58"
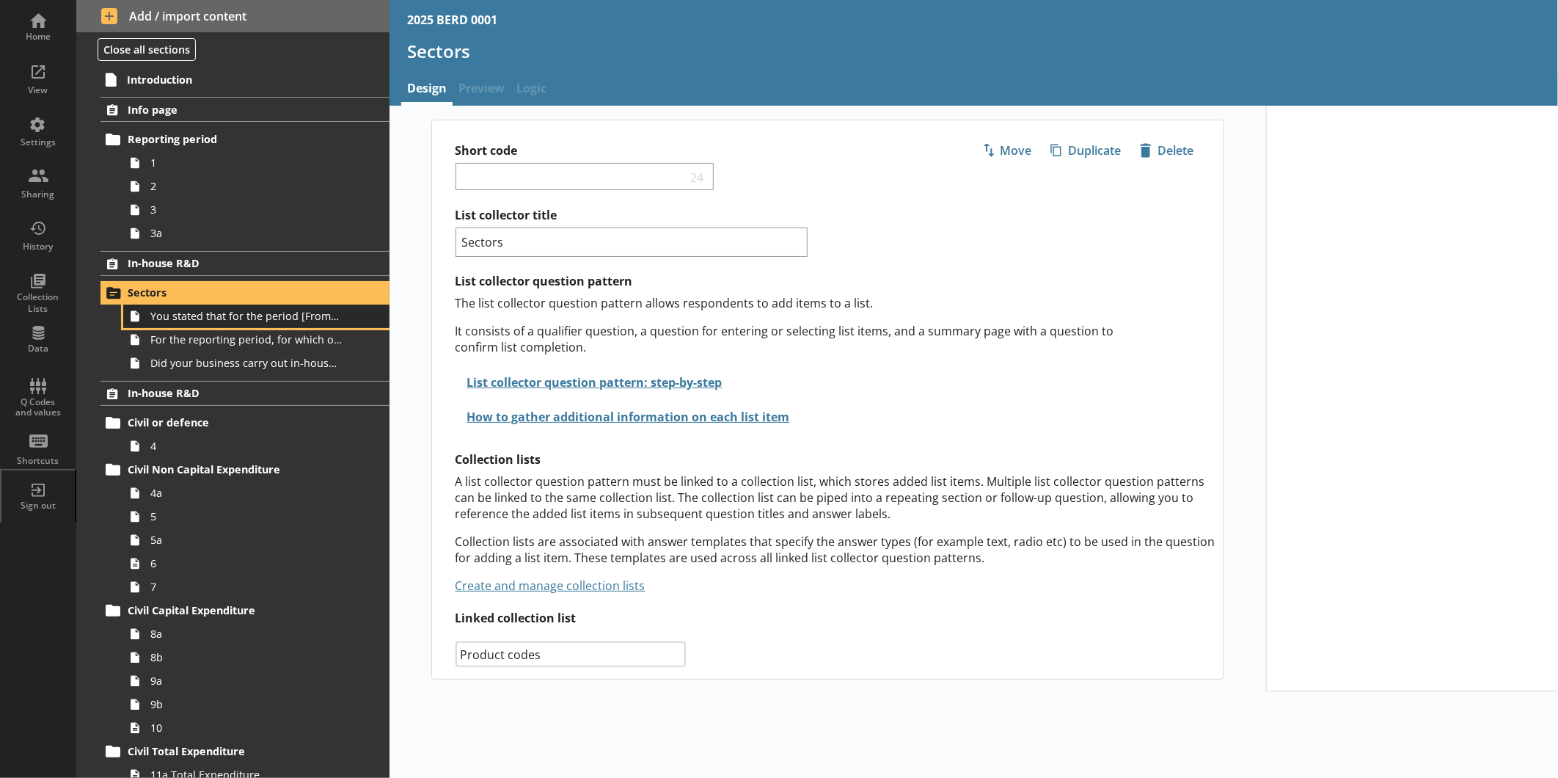
click at [265, 317] on span "You stated that for the period [From] to [To], [Ru Name] carried out in-house R…" at bounding box center [245, 316] width 191 height 14
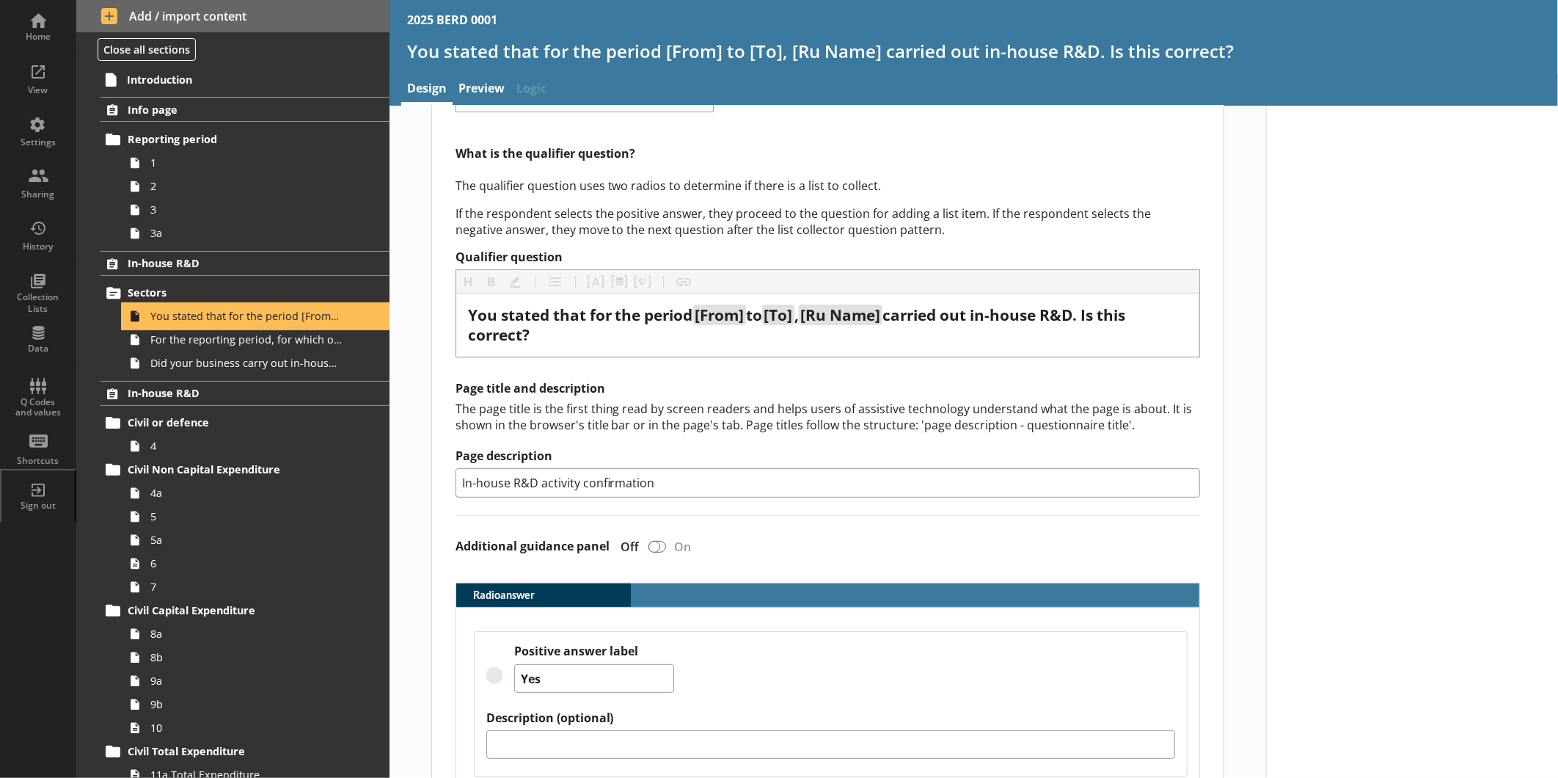
scroll to position [277, 0]
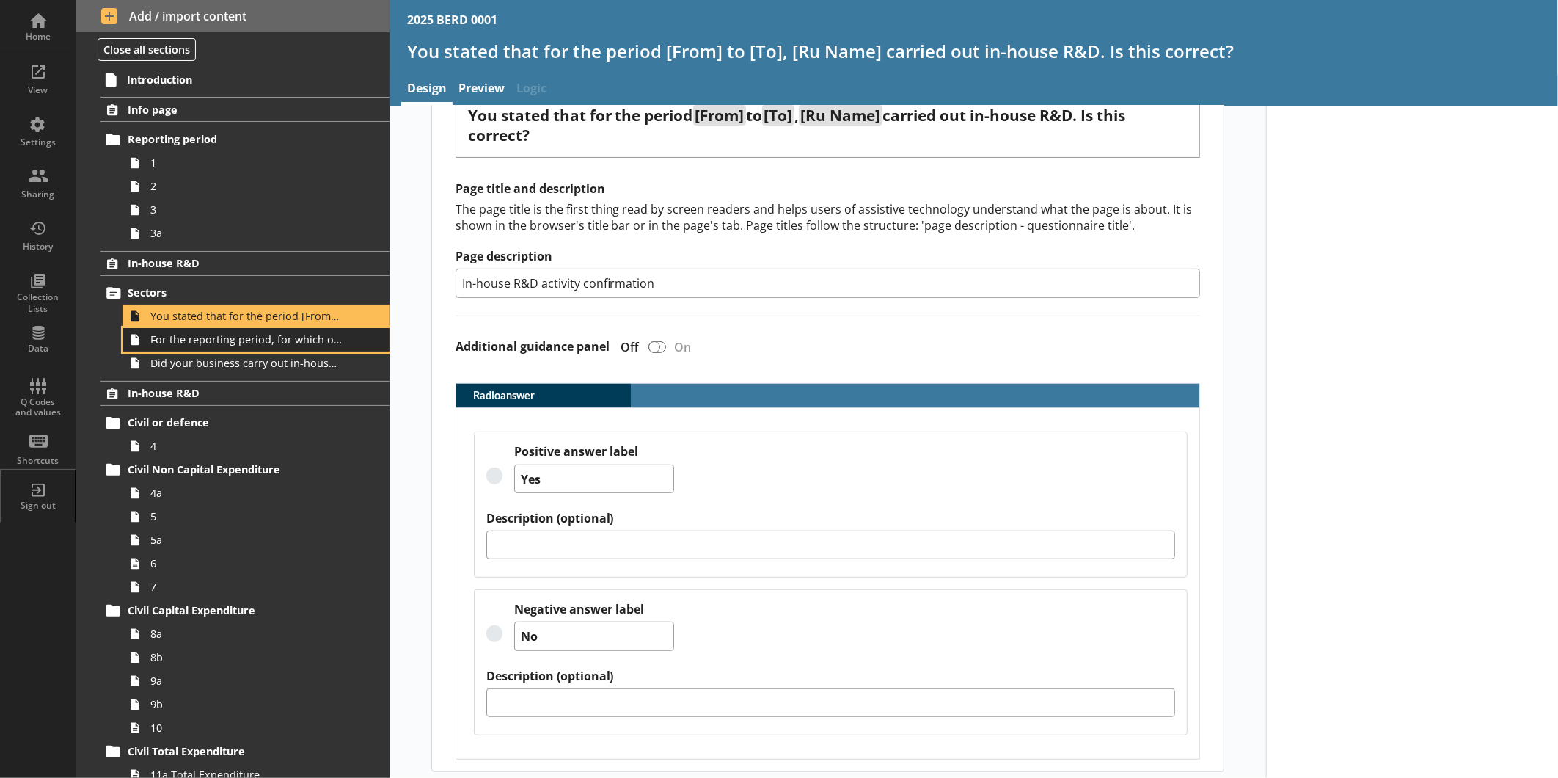
click at [216, 338] on span "For the reporting period, for which of the following product codes has your bus…" at bounding box center [245, 339] width 191 height 14
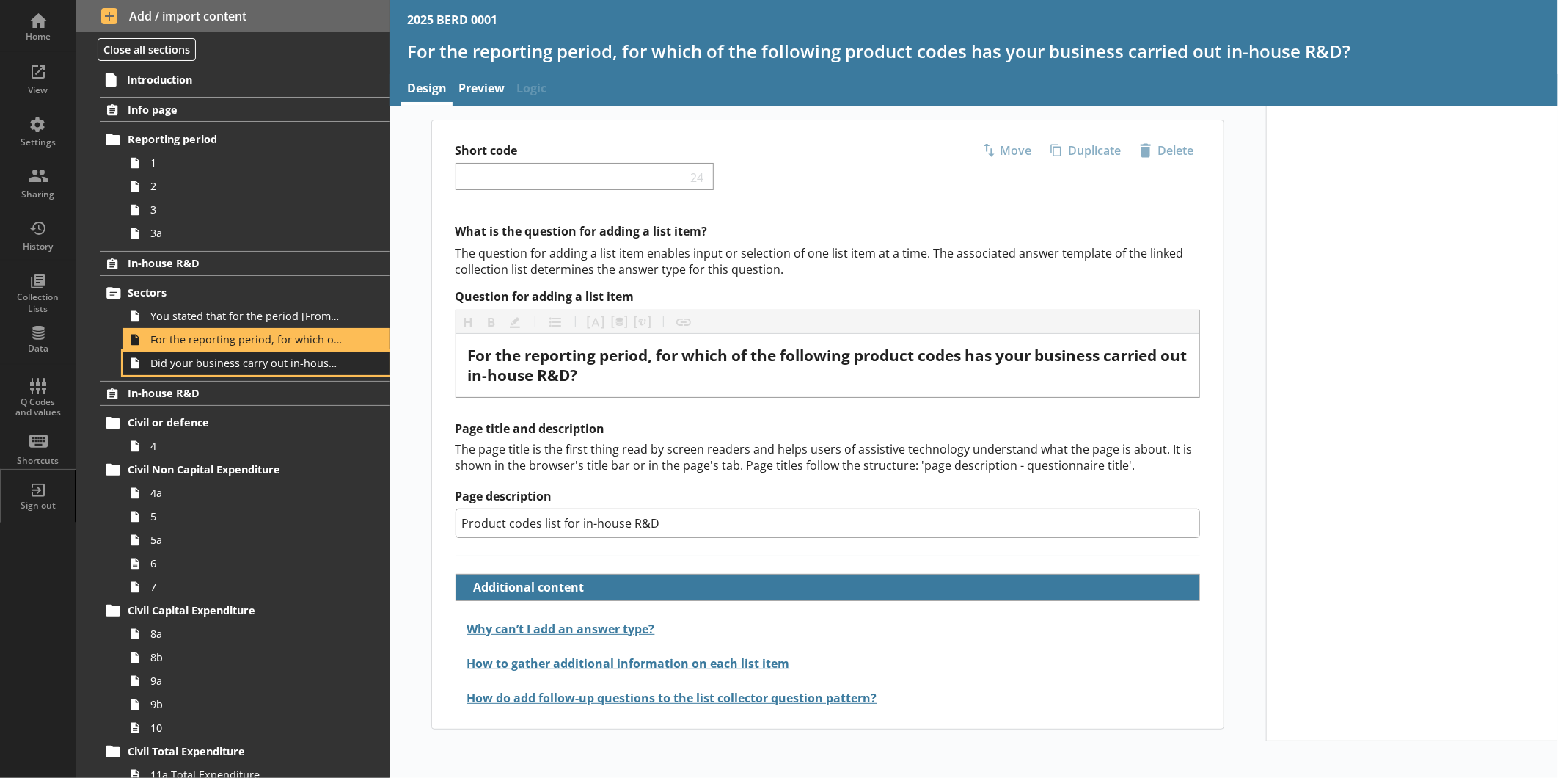
click at [247, 357] on span "Did your business carry out in-house R&D for any other product codes?" at bounding box center [245, 363] width 191 height 14
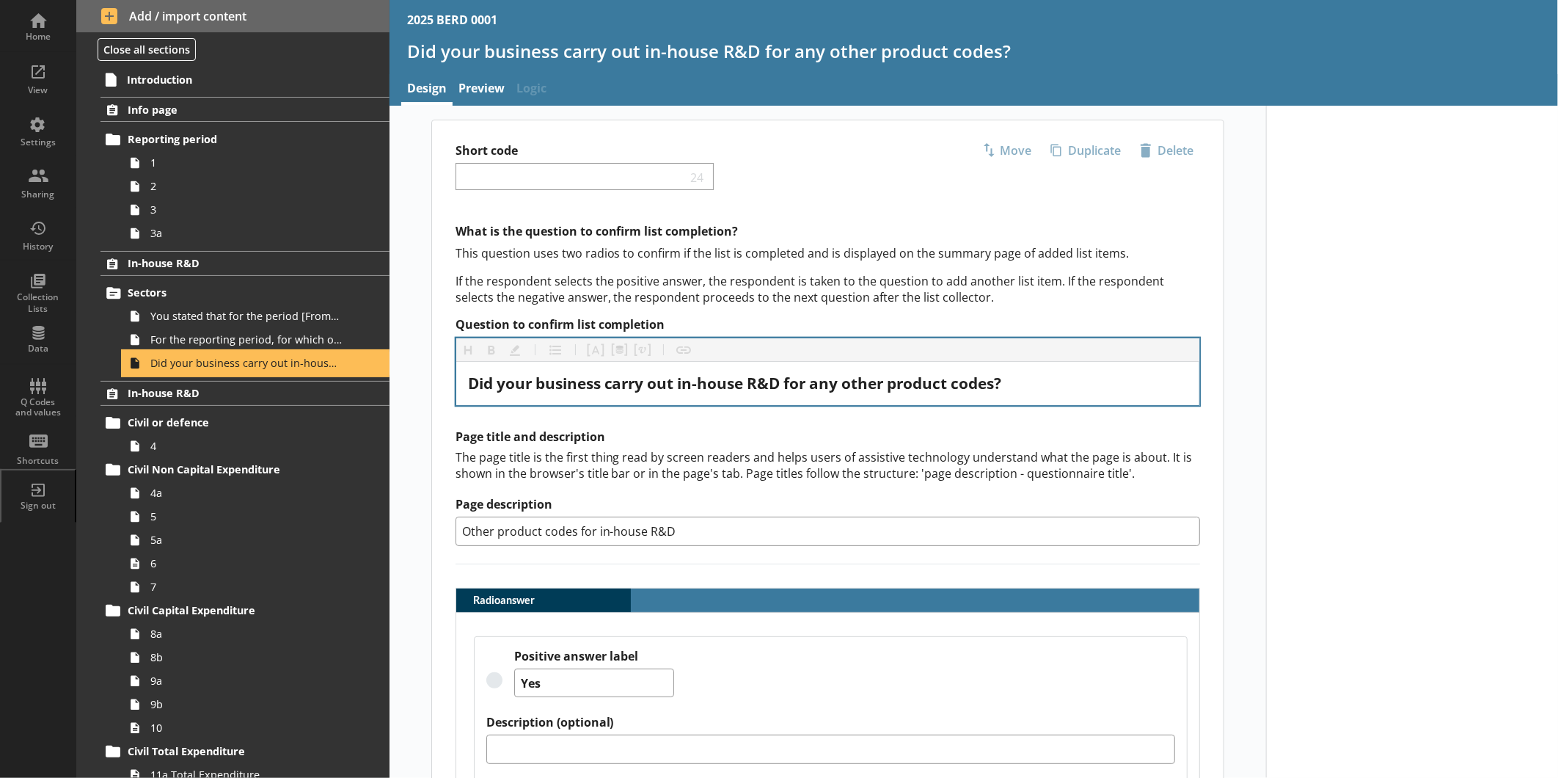
type textarea "x"
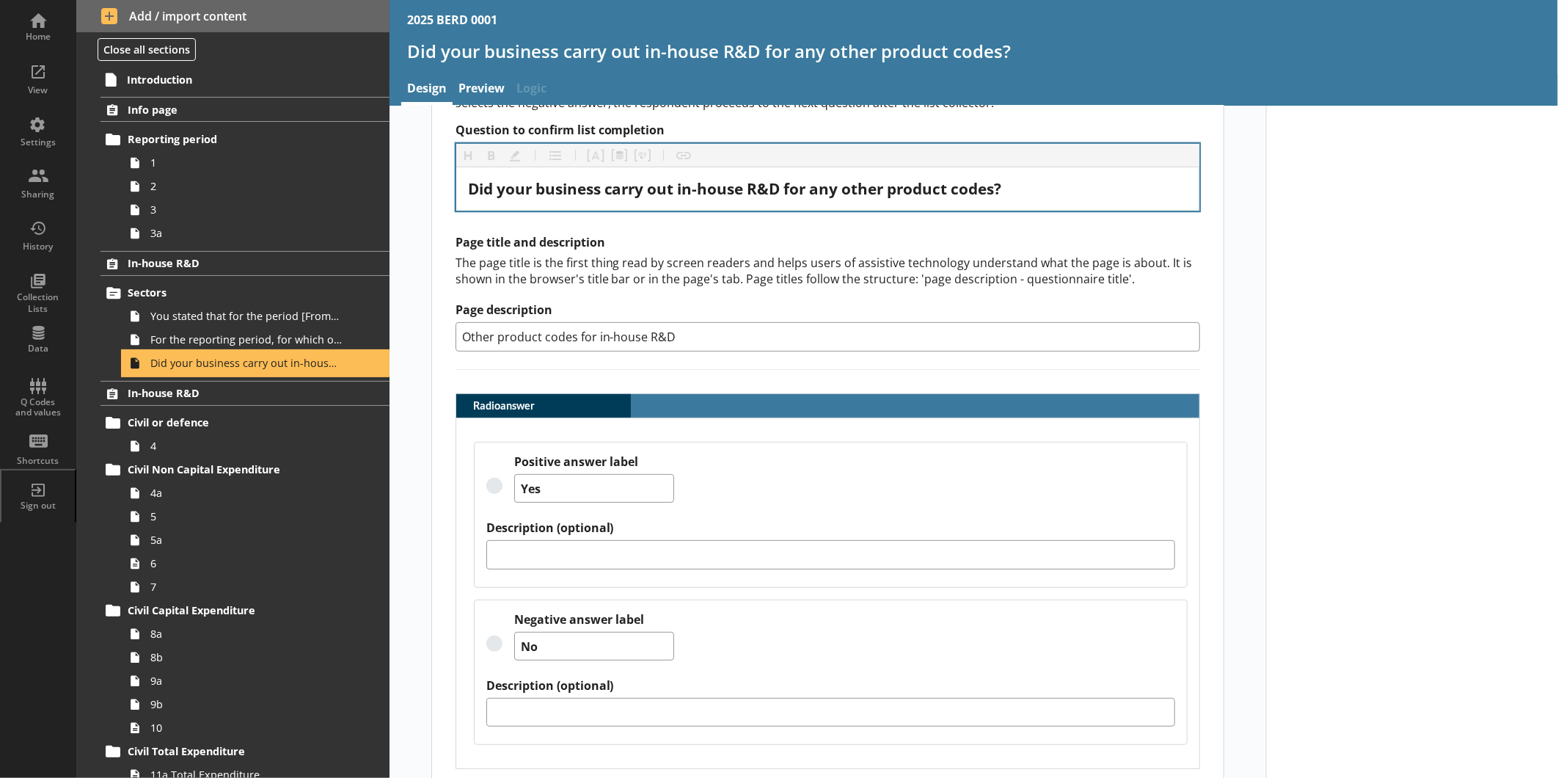
scroll to position [204, 0]
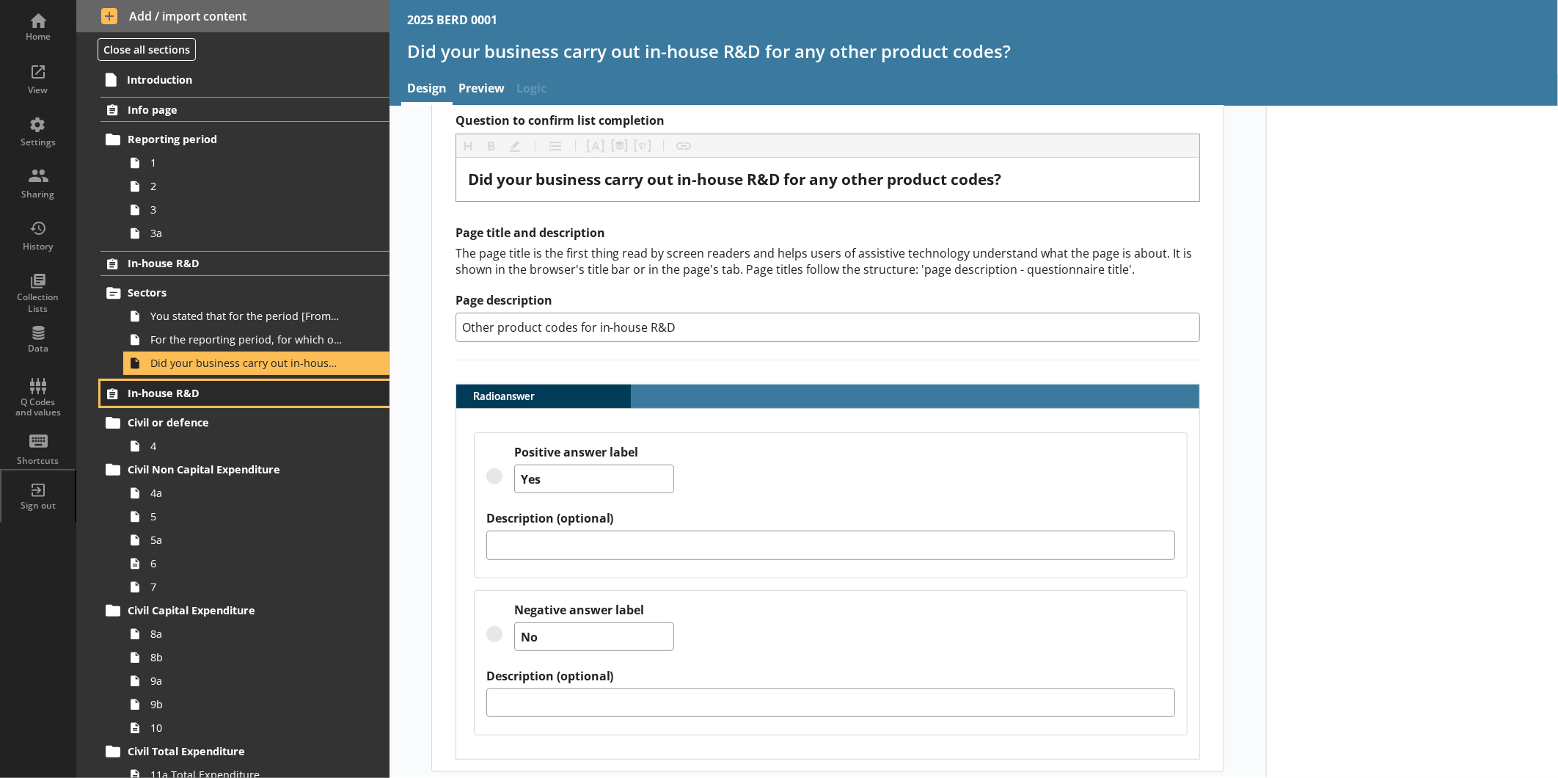
click at [221, 393] on span "In-house R&D" at bounding box center [232, 393] width 209 height 14
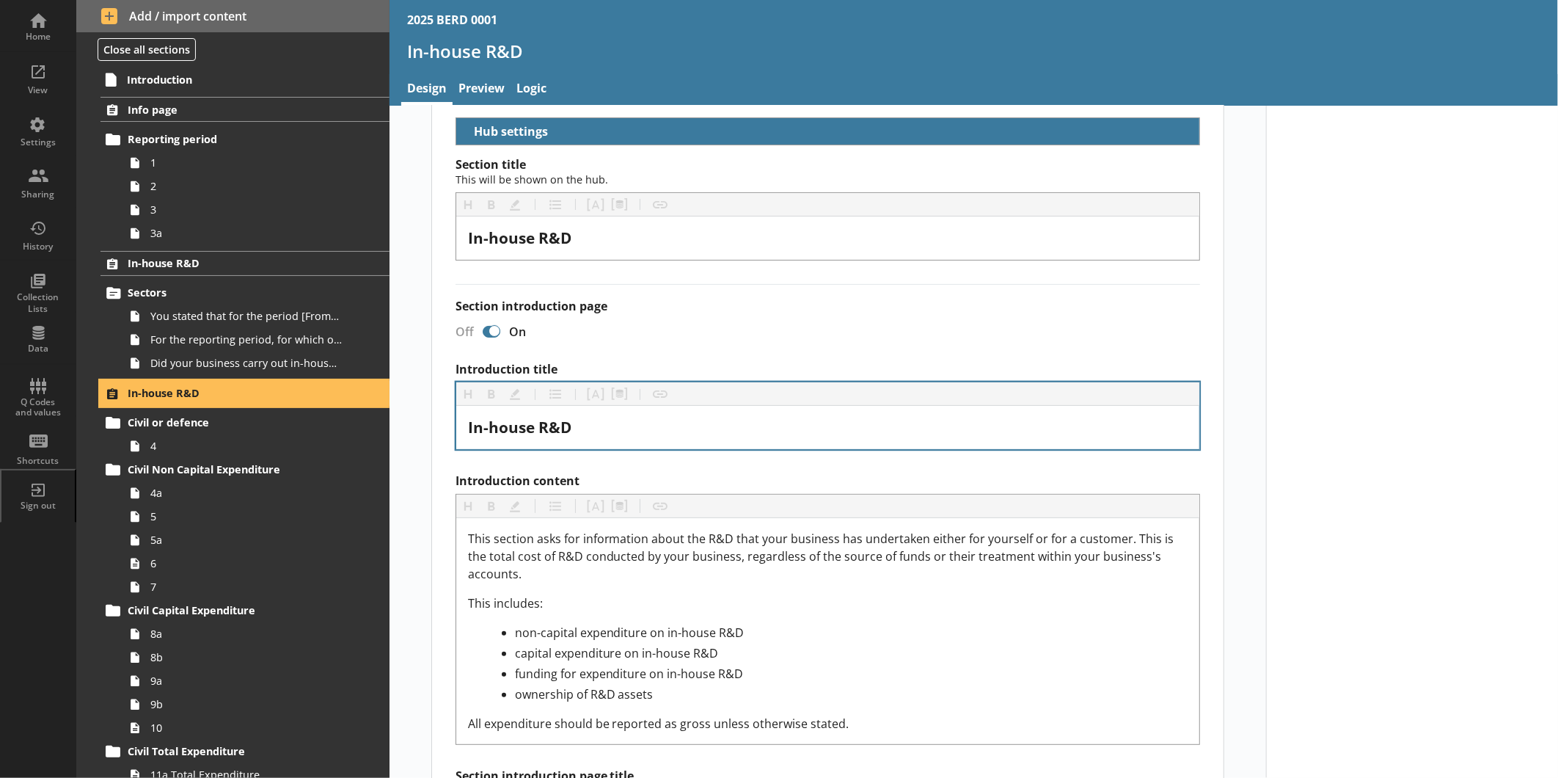
select select "ed5aa05f-910f-4662-9fcf-e405abfe6d58"
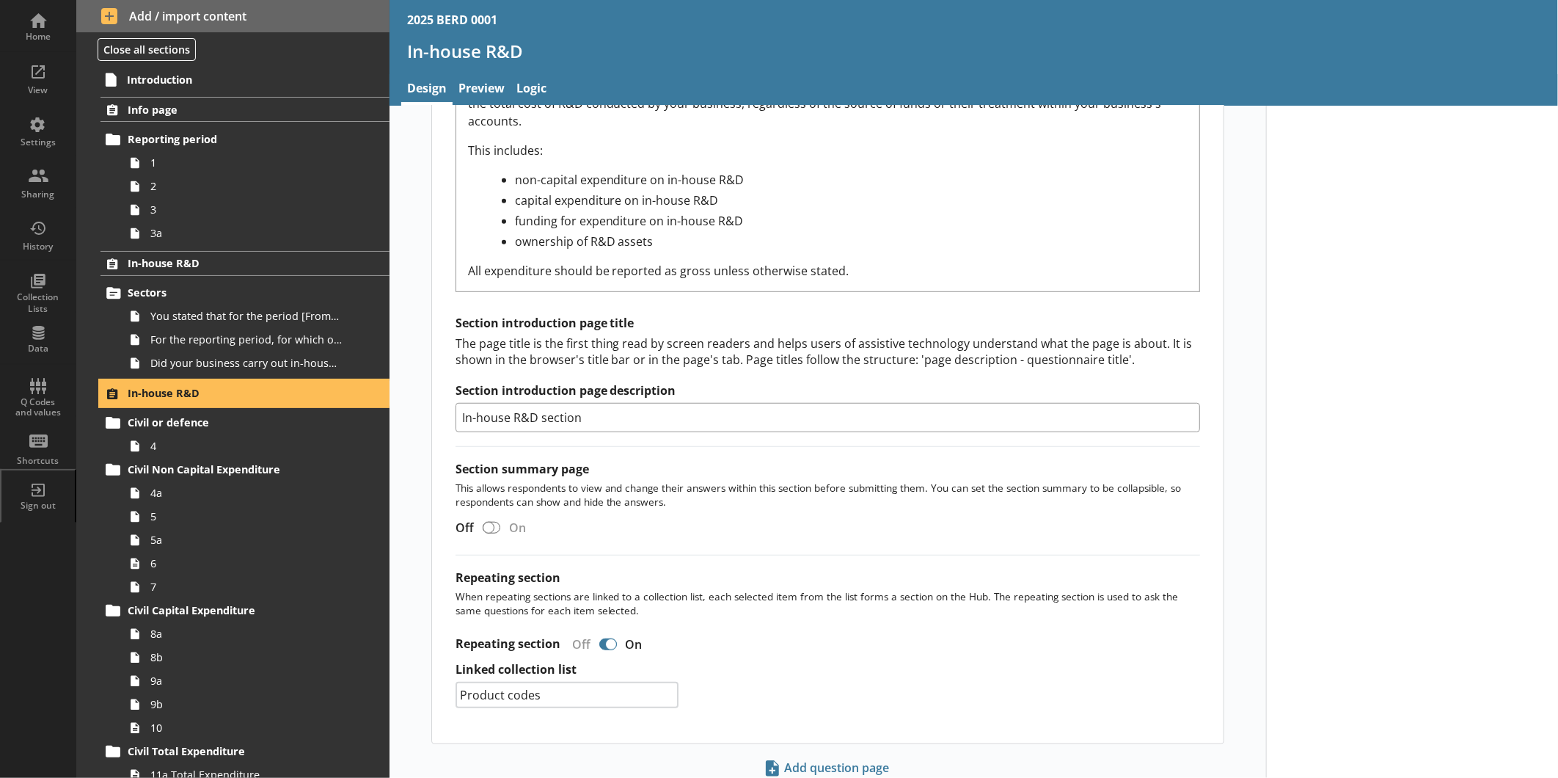
scroll to position [565, 0]
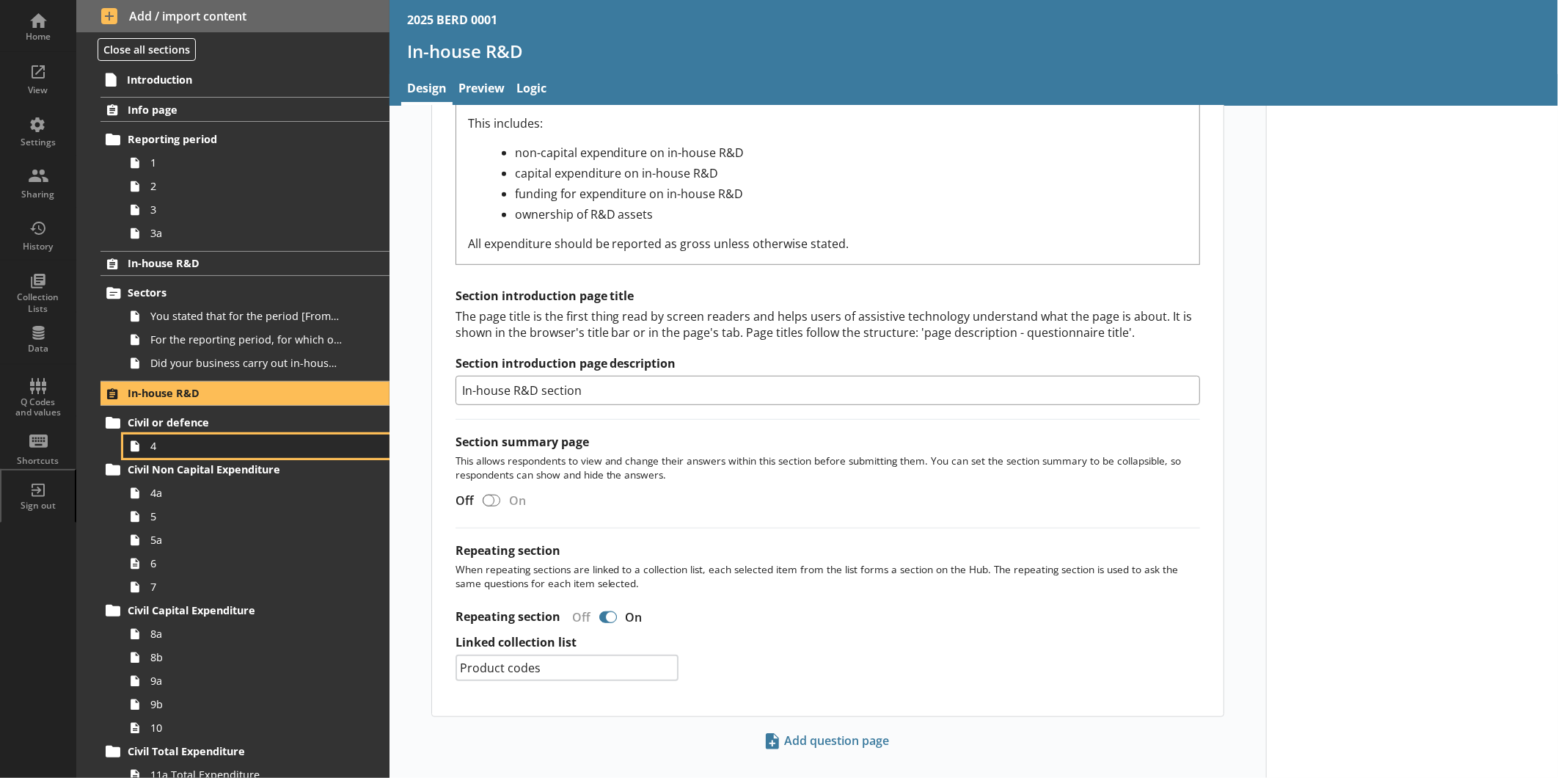
click at [240, 437] on link "4" at bounding box center [256, 445] width 266 height 23
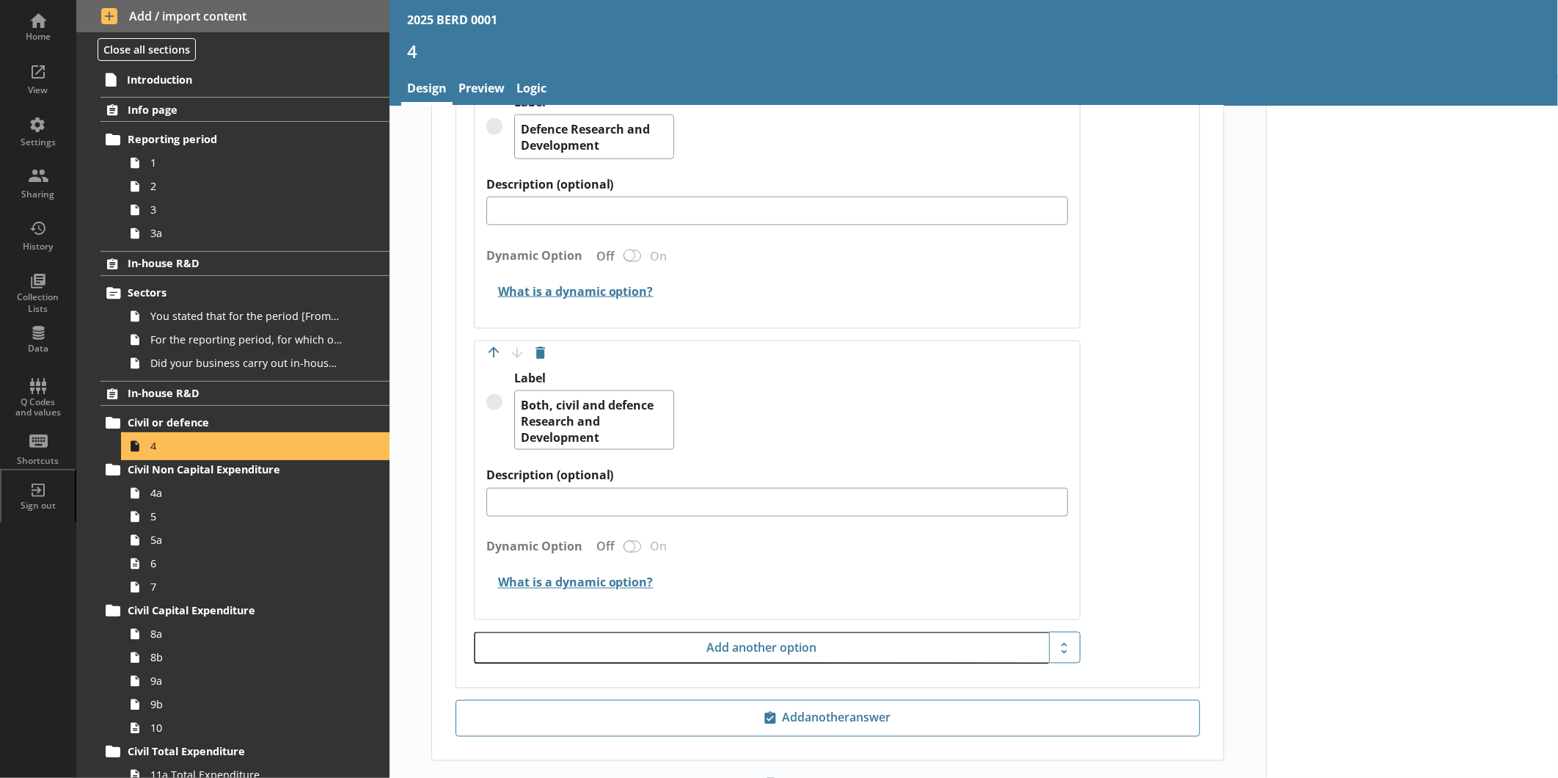
scroll to position [1378, 0]
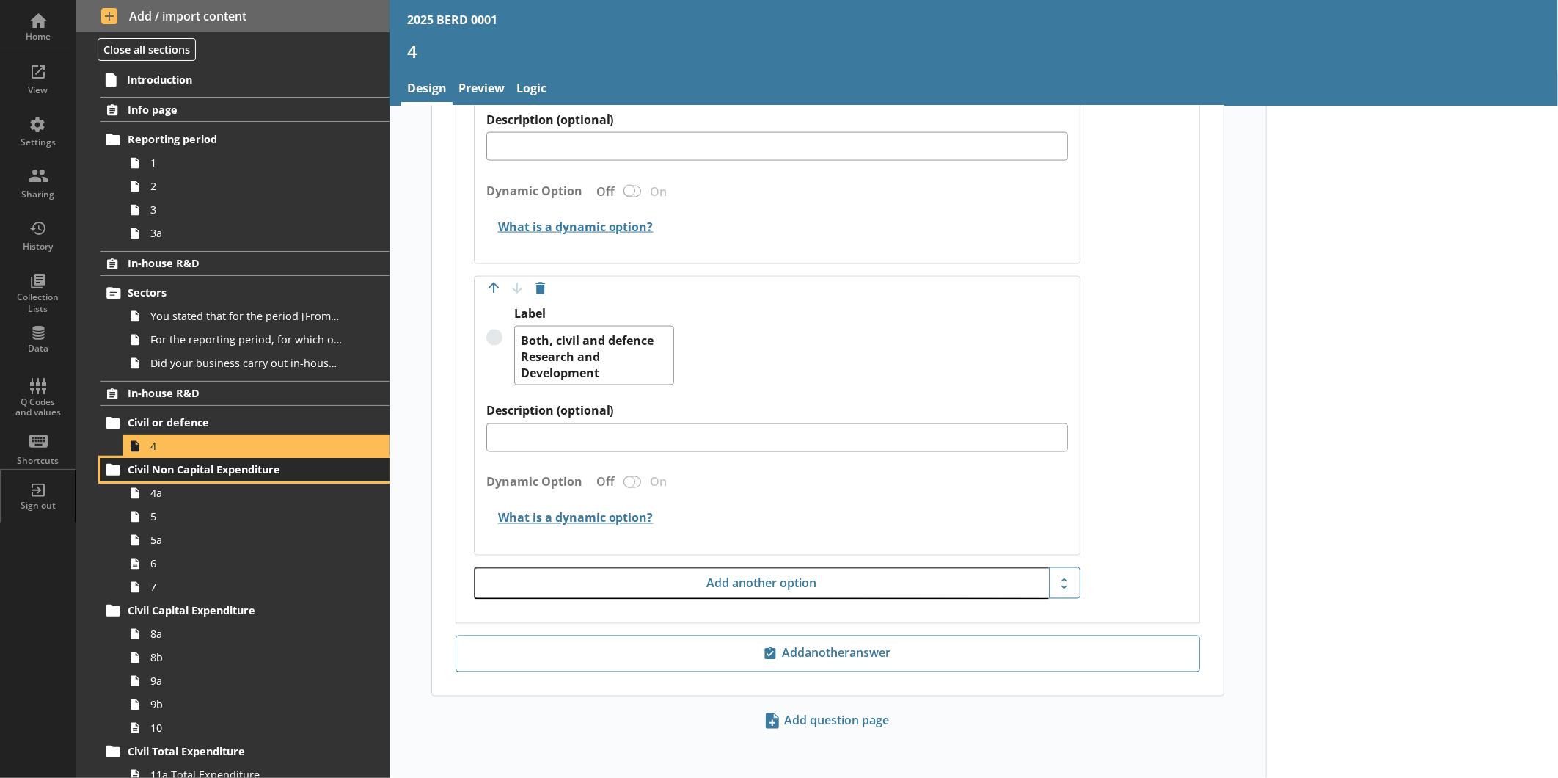
click at [172, 479] on link "Civil Non Capital Expenditure" at bounding box center [245, 469] width 289 height 23
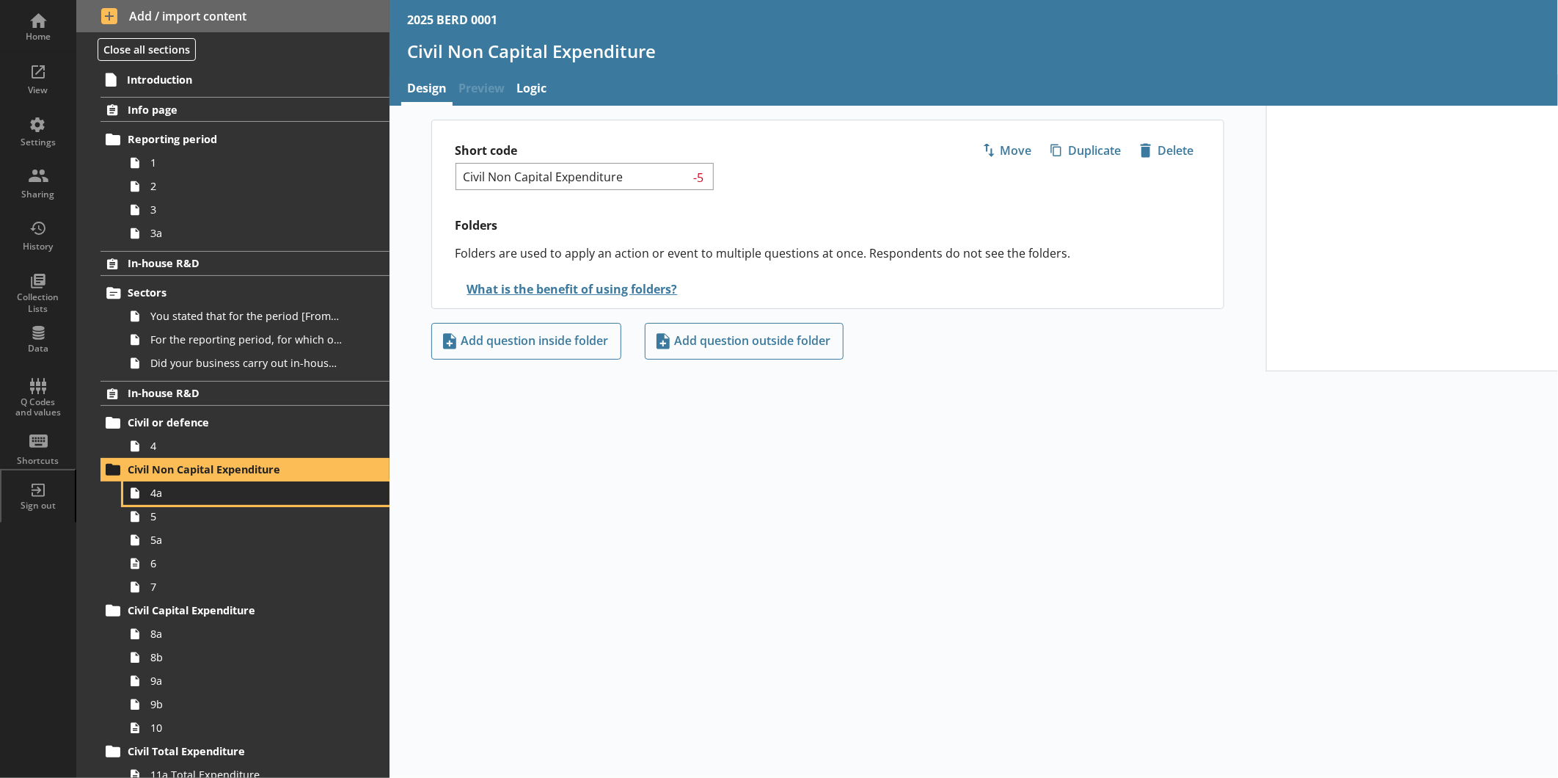
click at [187, 495] on span "4a" at bounding box center [245, 493] width 191 height 14
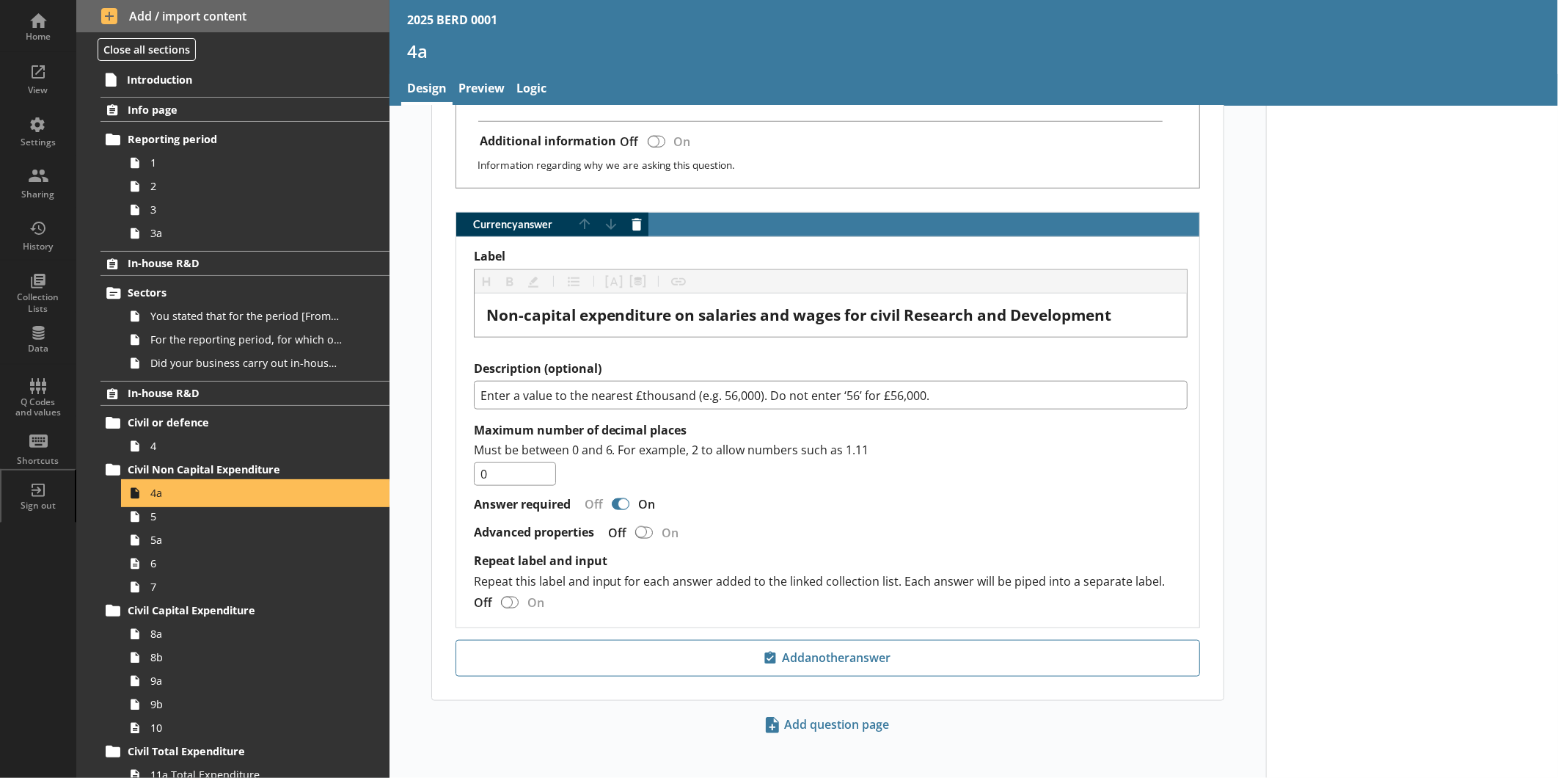
scroll to position [943, 0]
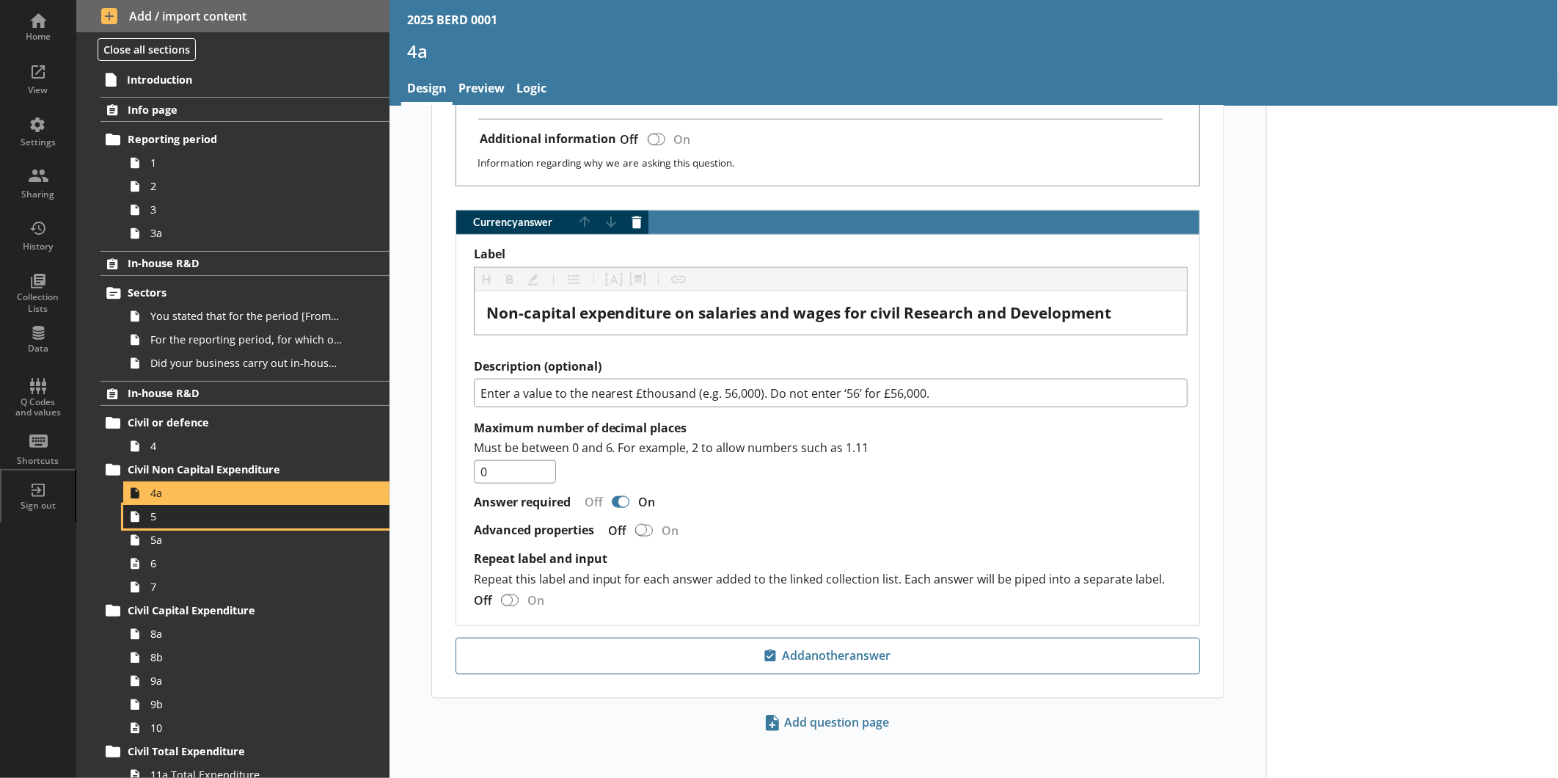
click at [143, 517] on icon at bounding box center [134, 516] width 23 height 23
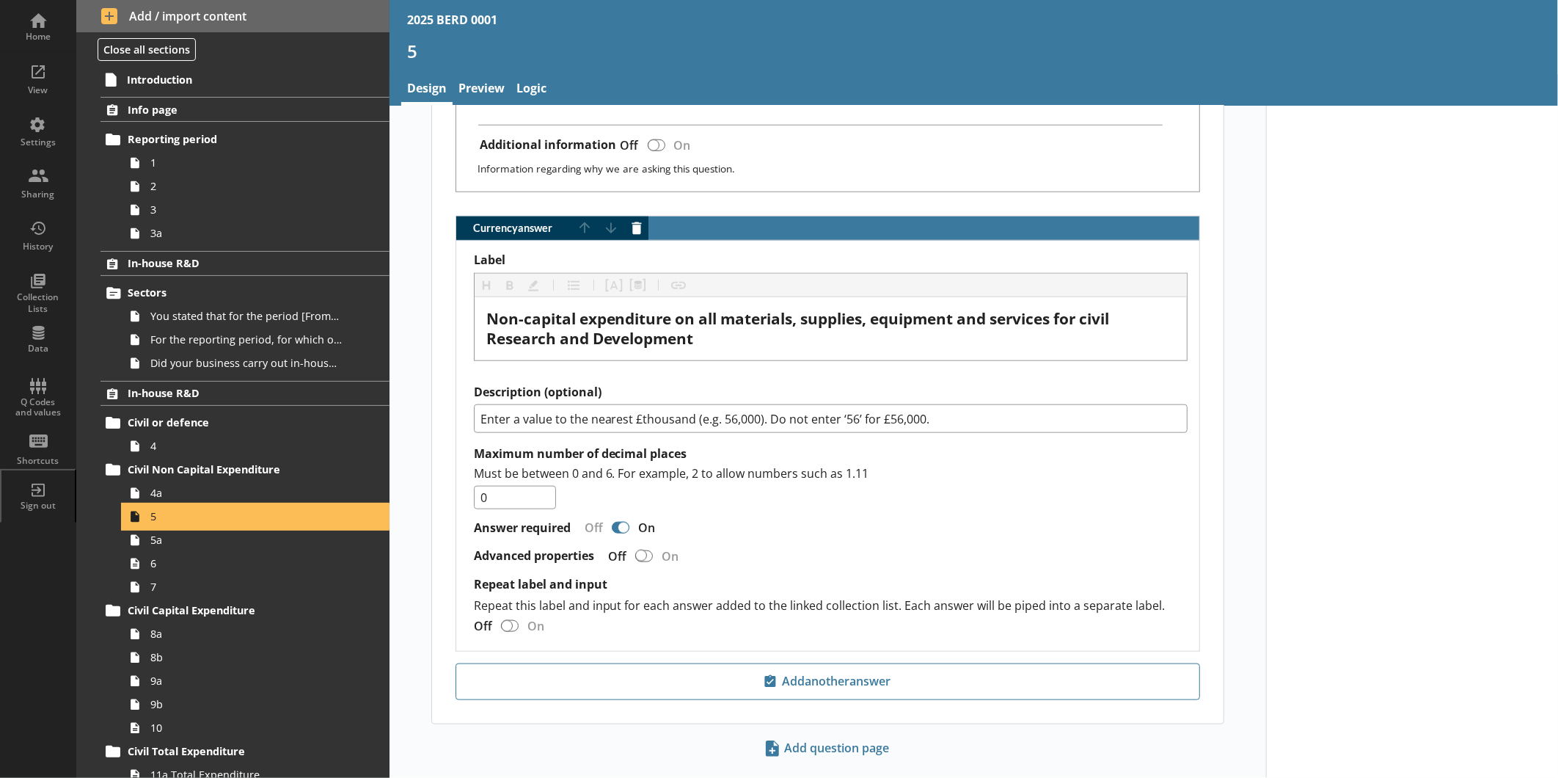
scroll to position [892, 0]
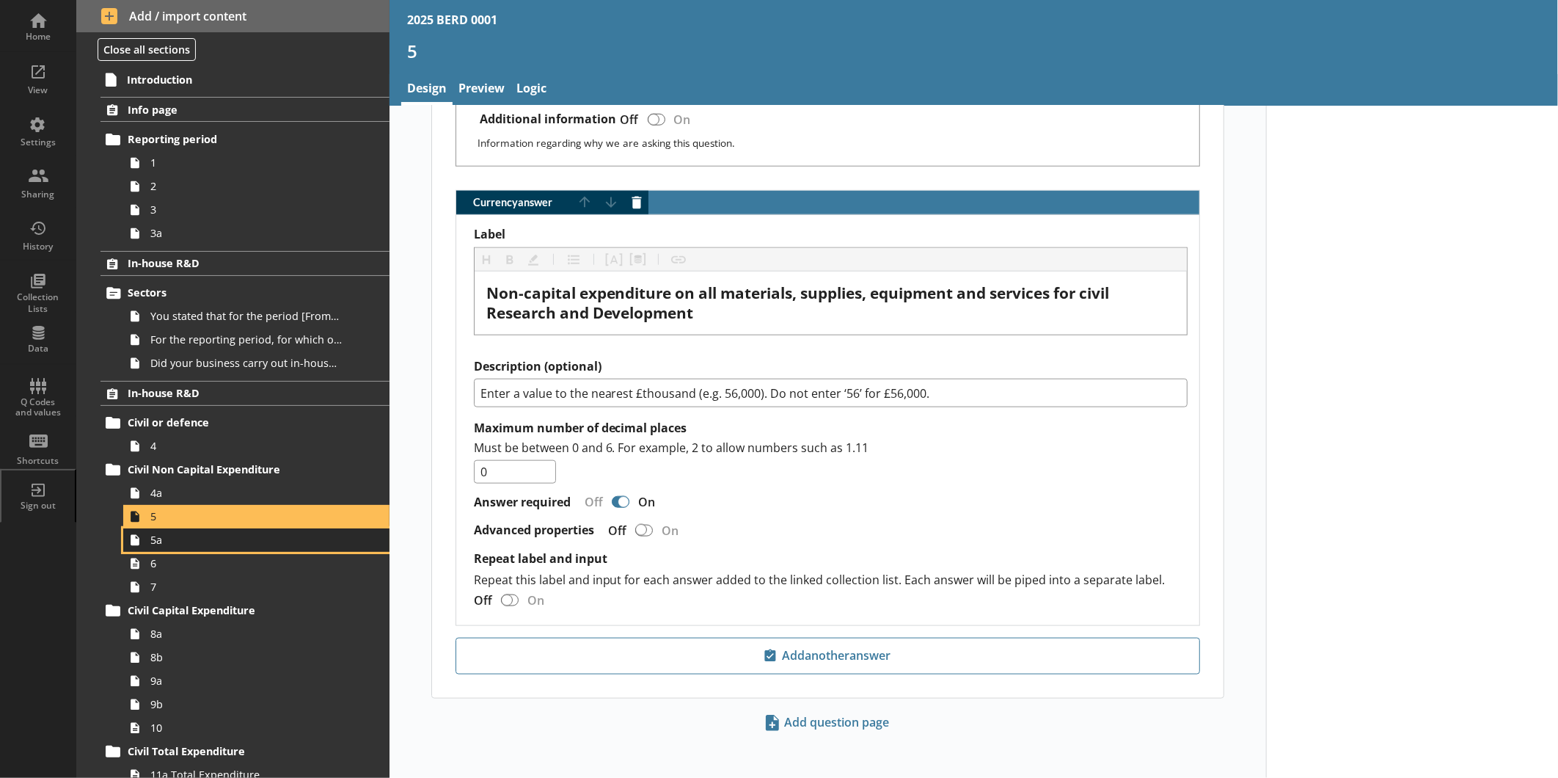
click at [220, 549] on link "5a" at bounding box center [256, 539] width 266 height 23
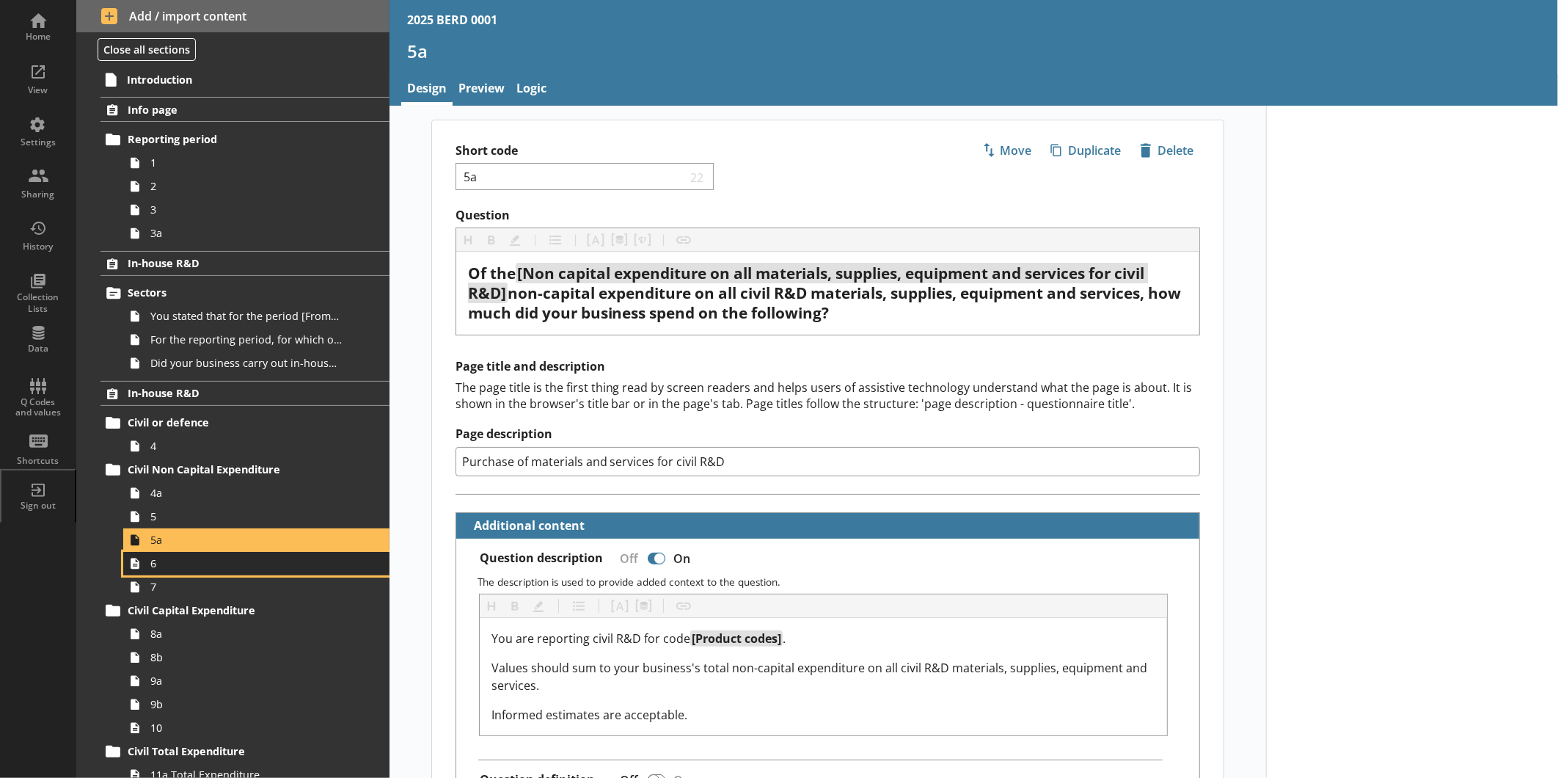
click at [131, 571] on icon at bounding box center [134, 563] width 23 height 23
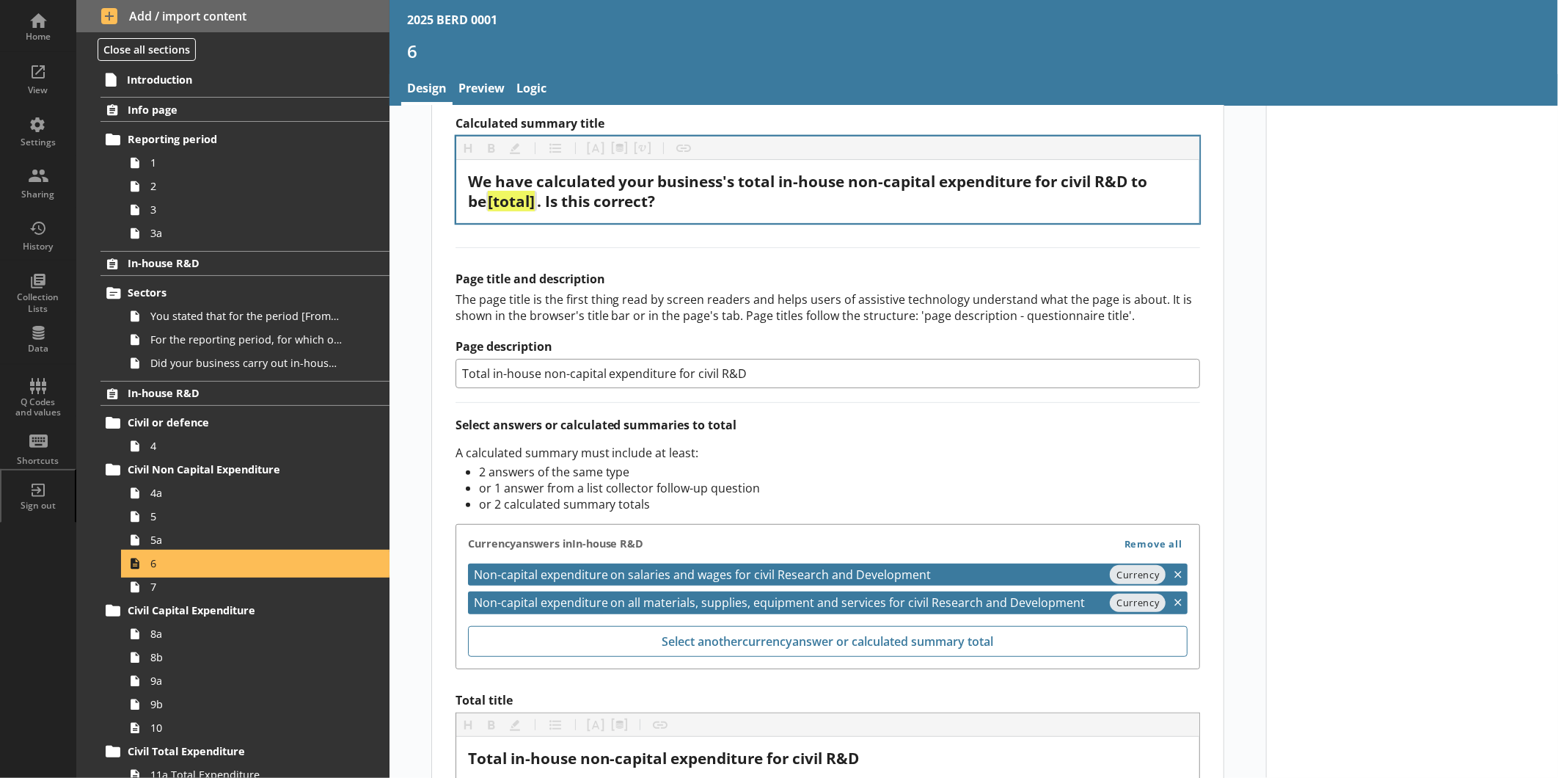
scroll to position [367, 0]
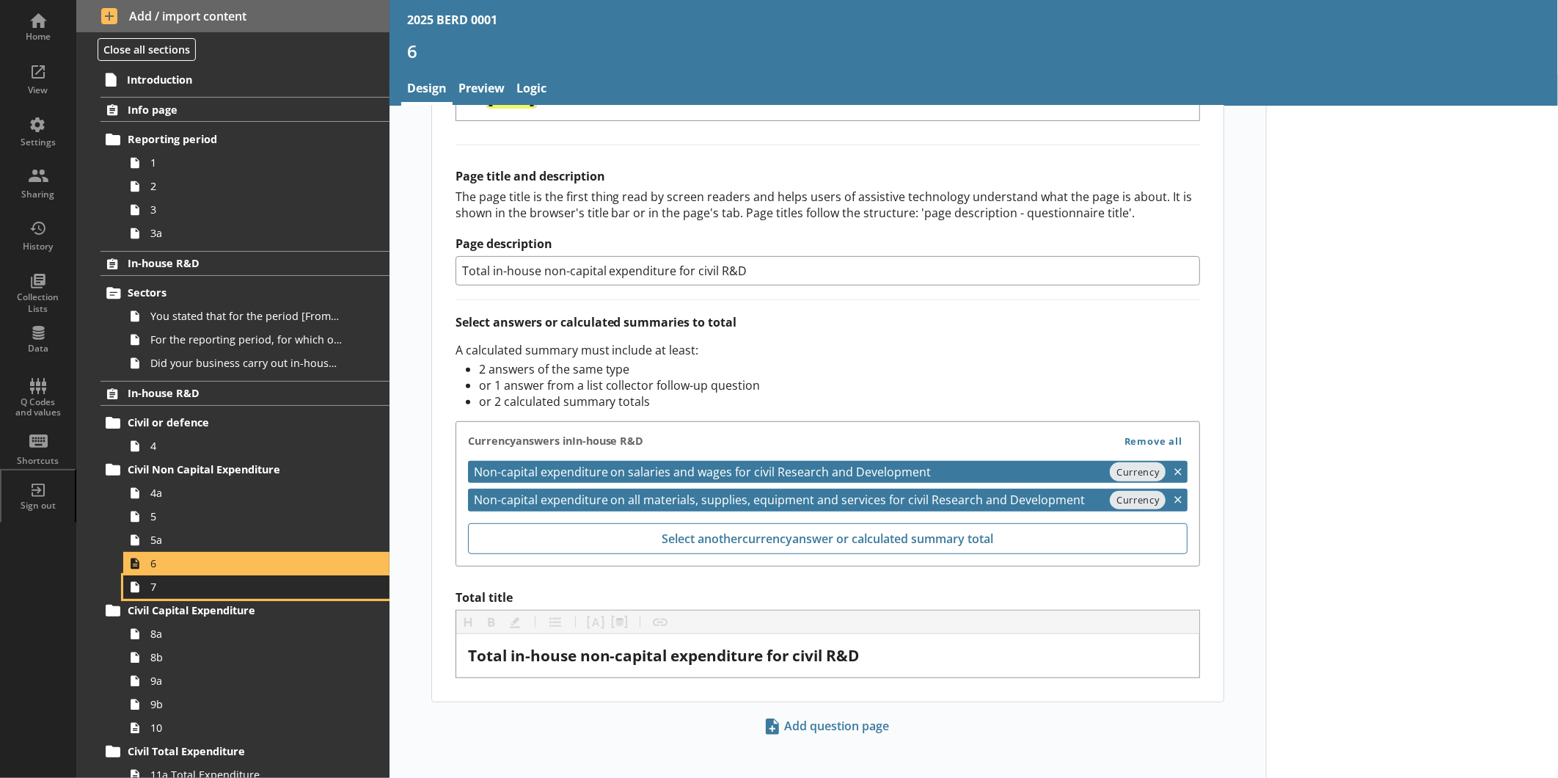
click at [177, 588] on span "7" at bounding box center [245, 587] width 191 height 14
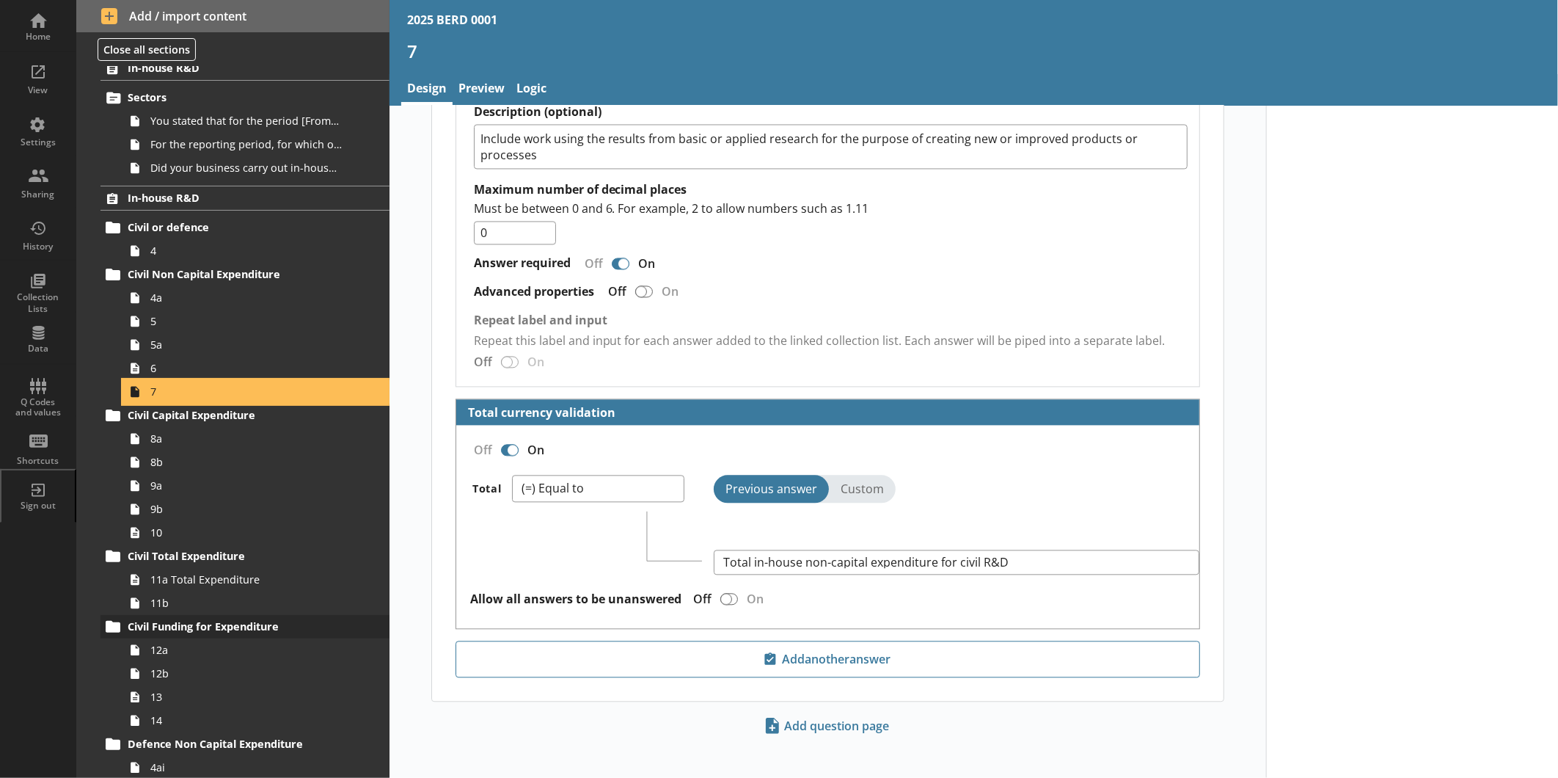
scroll to position [244, 0]
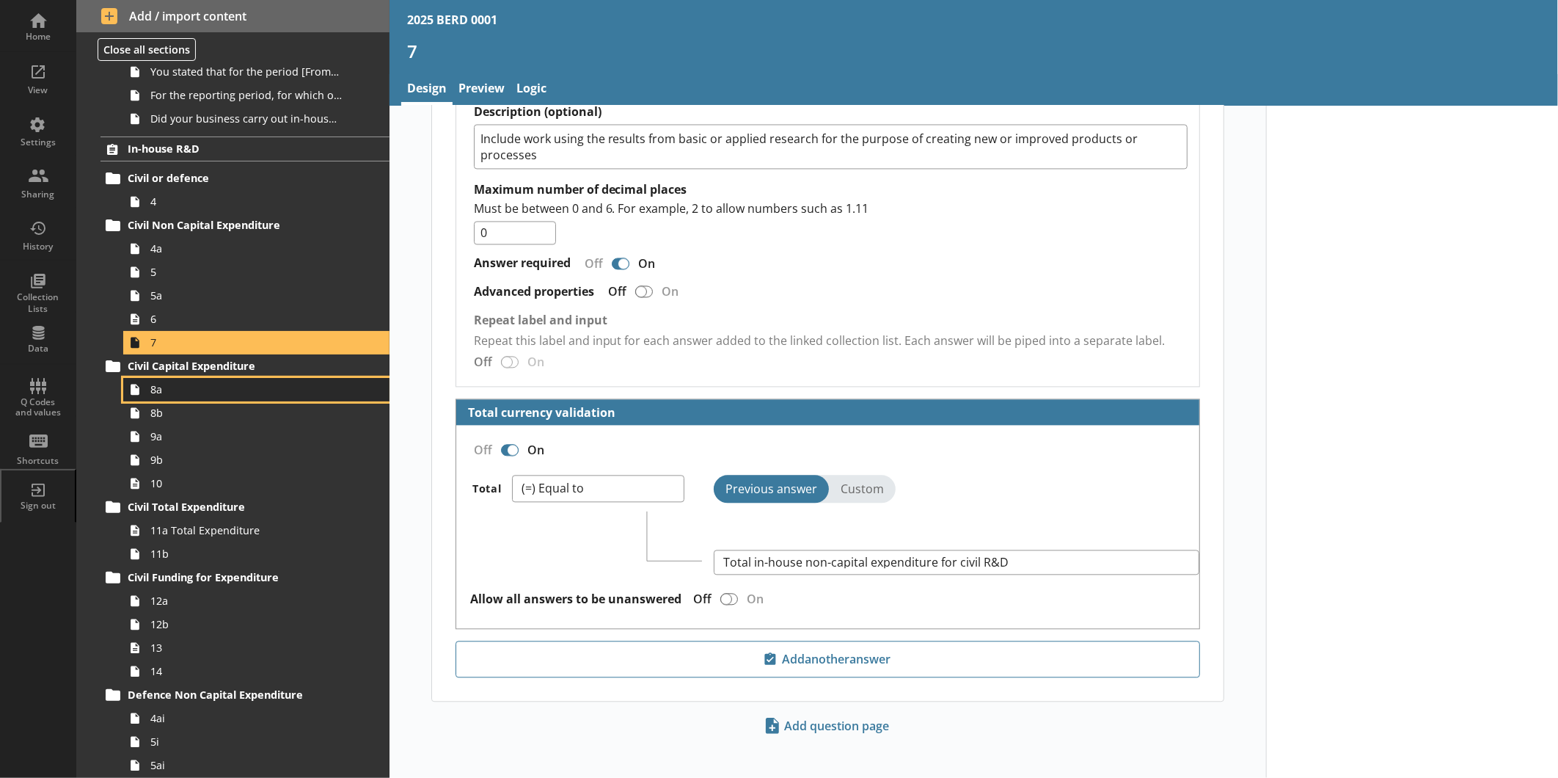
click at [186, 391] on span "8a" at bounding box center [245, 389] width 191 height 14
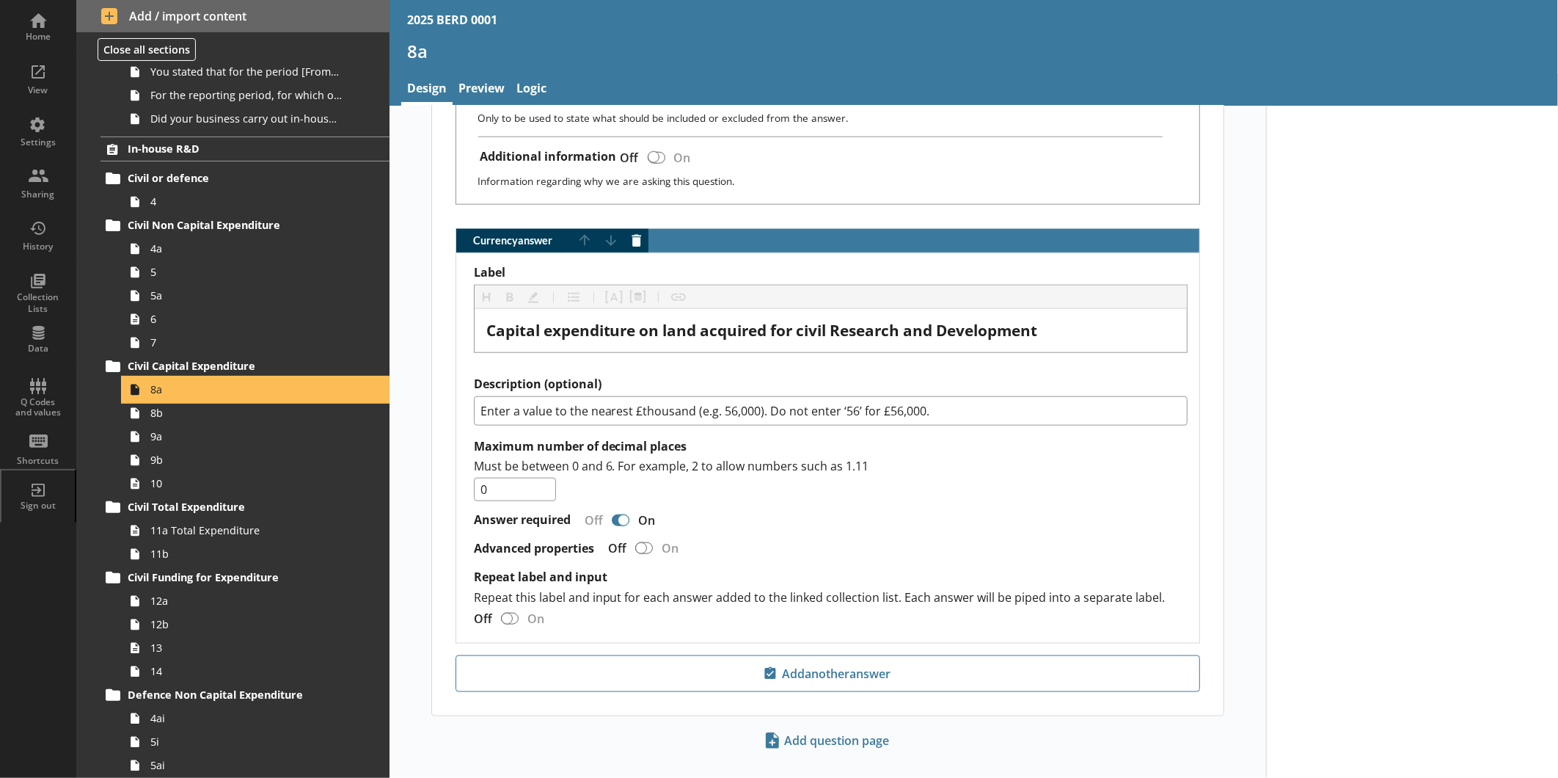
scroll to position [897, 0]
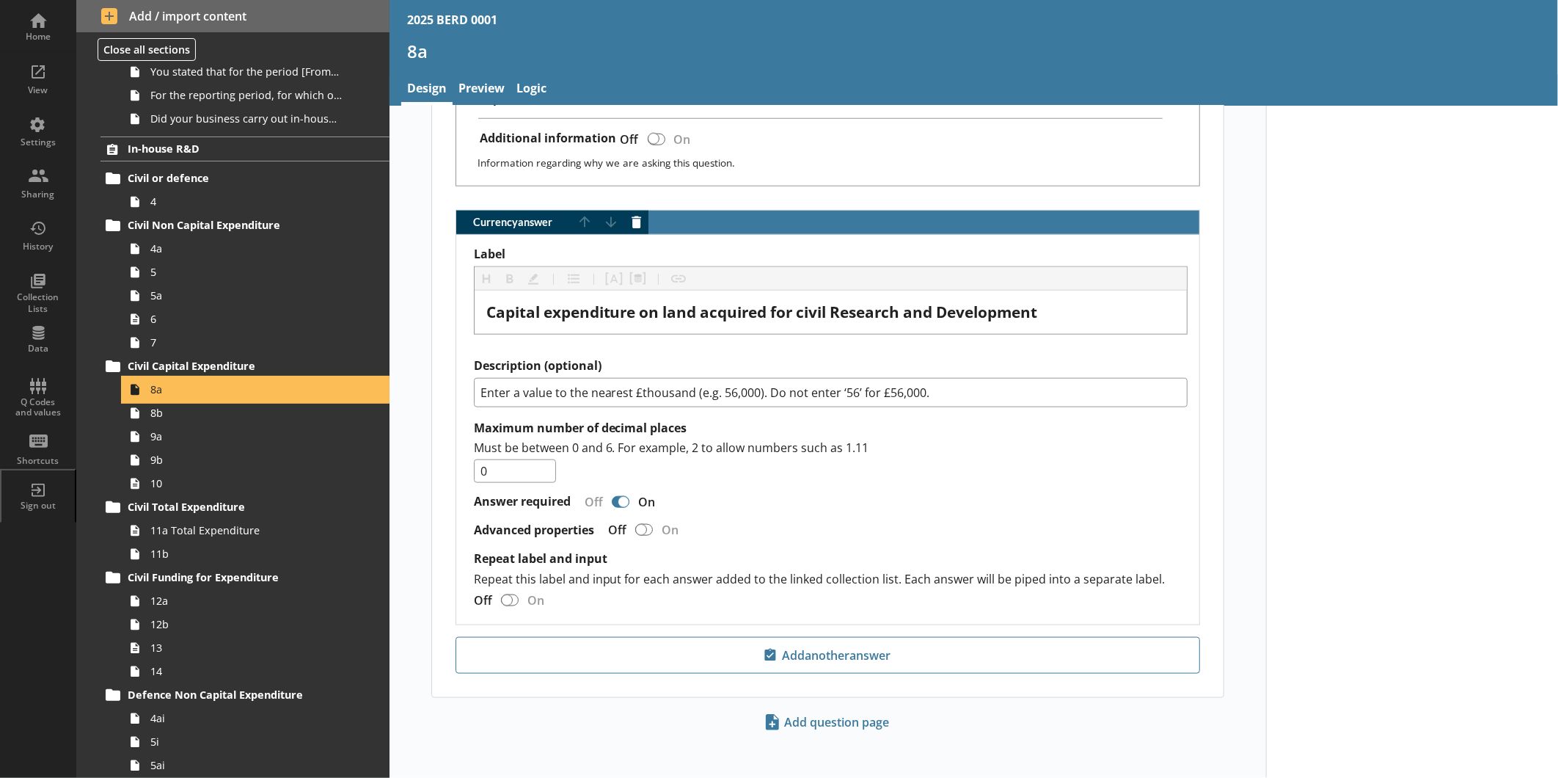
click at [245, 400] on link "8a" at bounding box center [256, 389] width 266 height 23
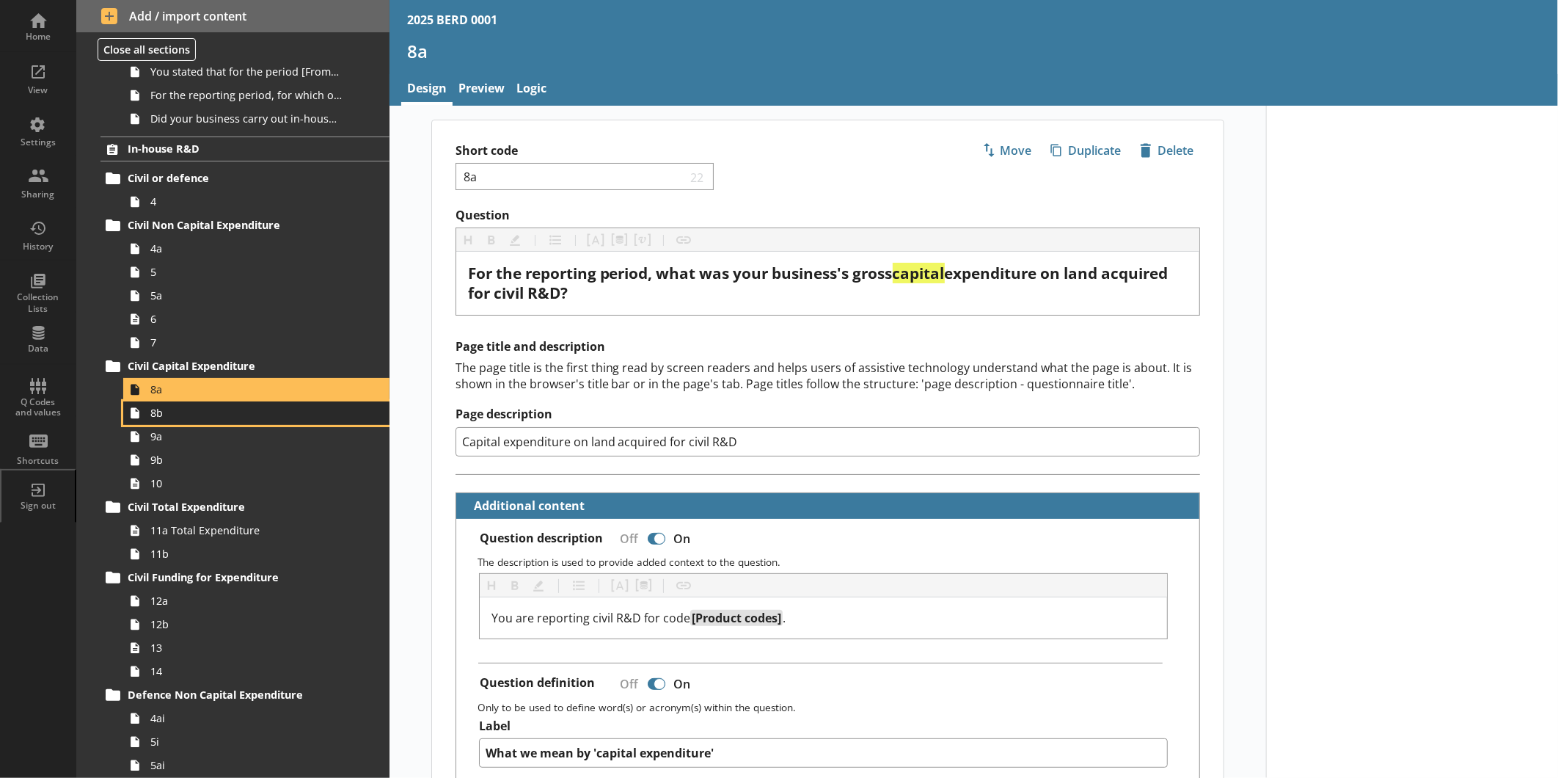
click at [239, 417] on span "8b" at bounding box center [245, 413] width 191 height 14
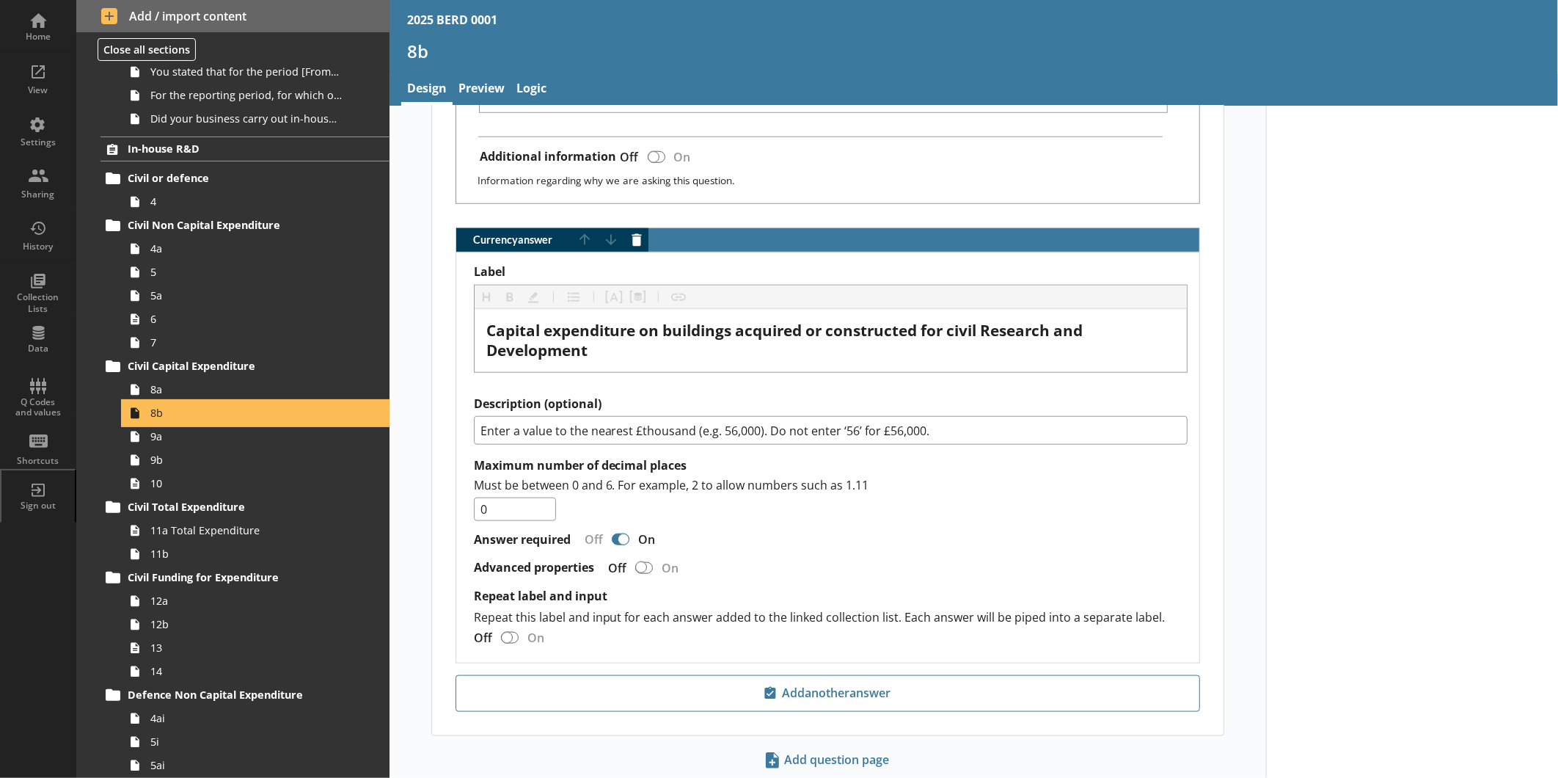
scroll to position [875, 0]
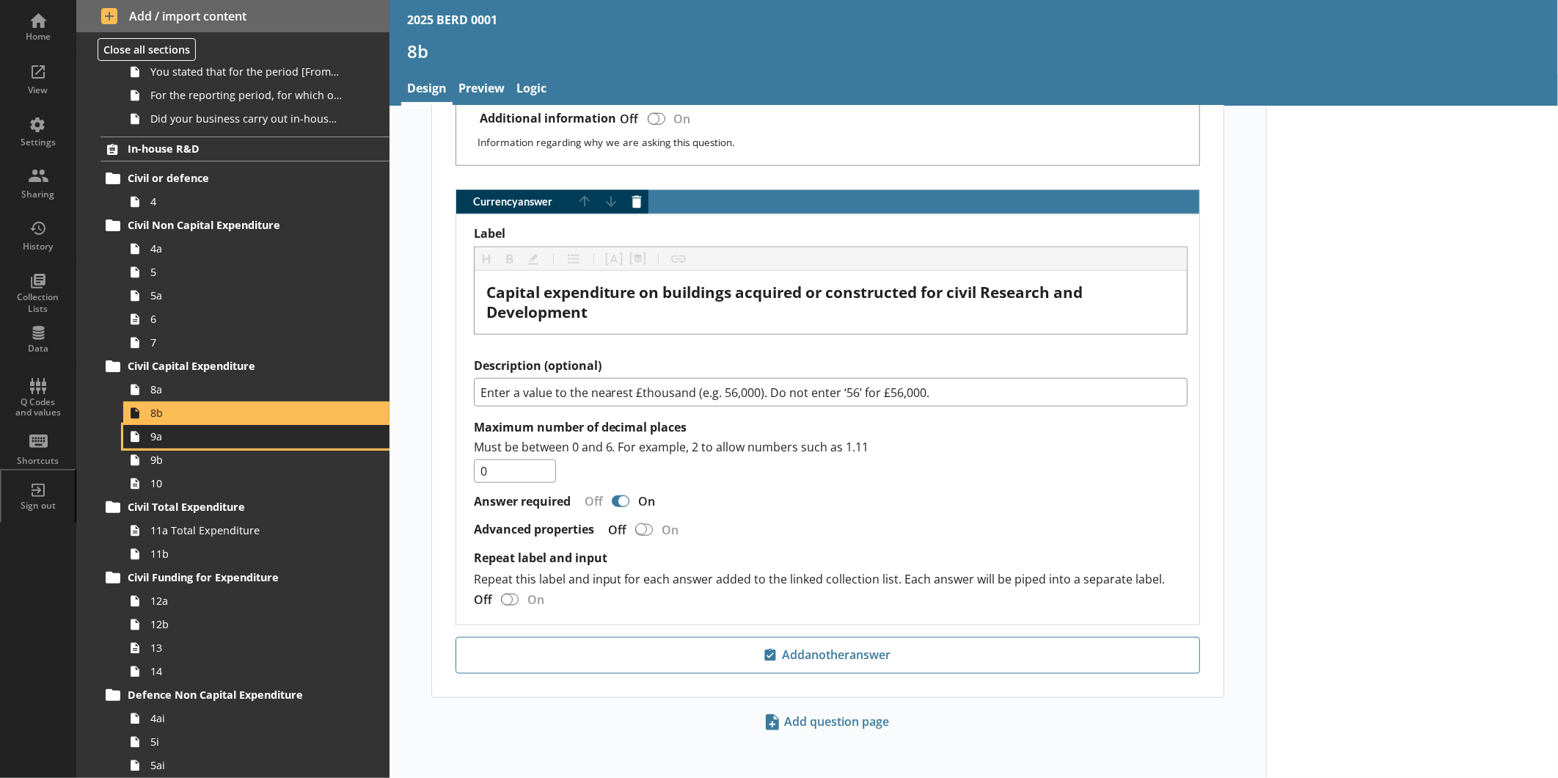
click at [200, 439] on span "9a" at bounding box center [245, 436] width 191 height 14
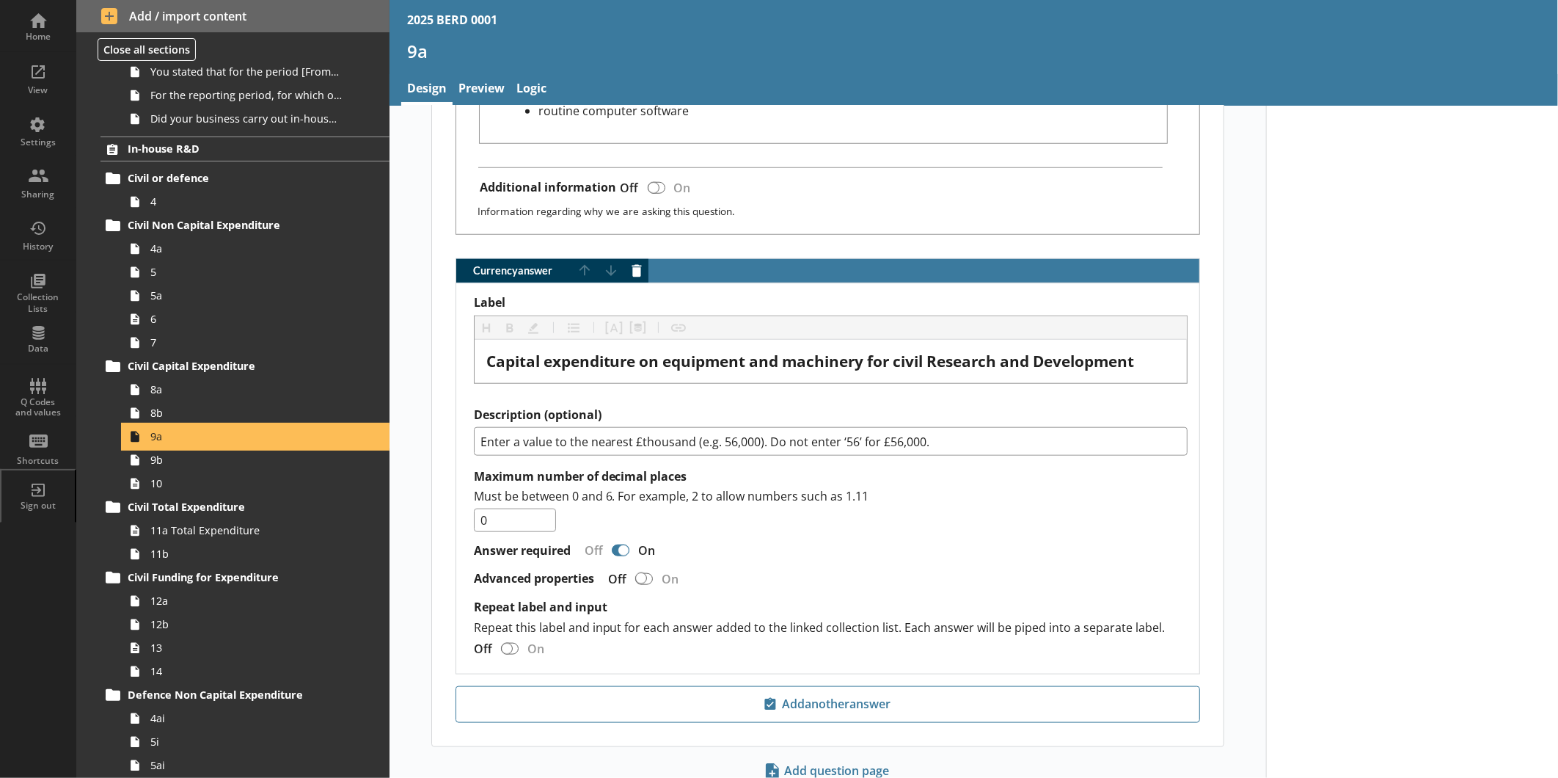
scroll to position [853, 0]
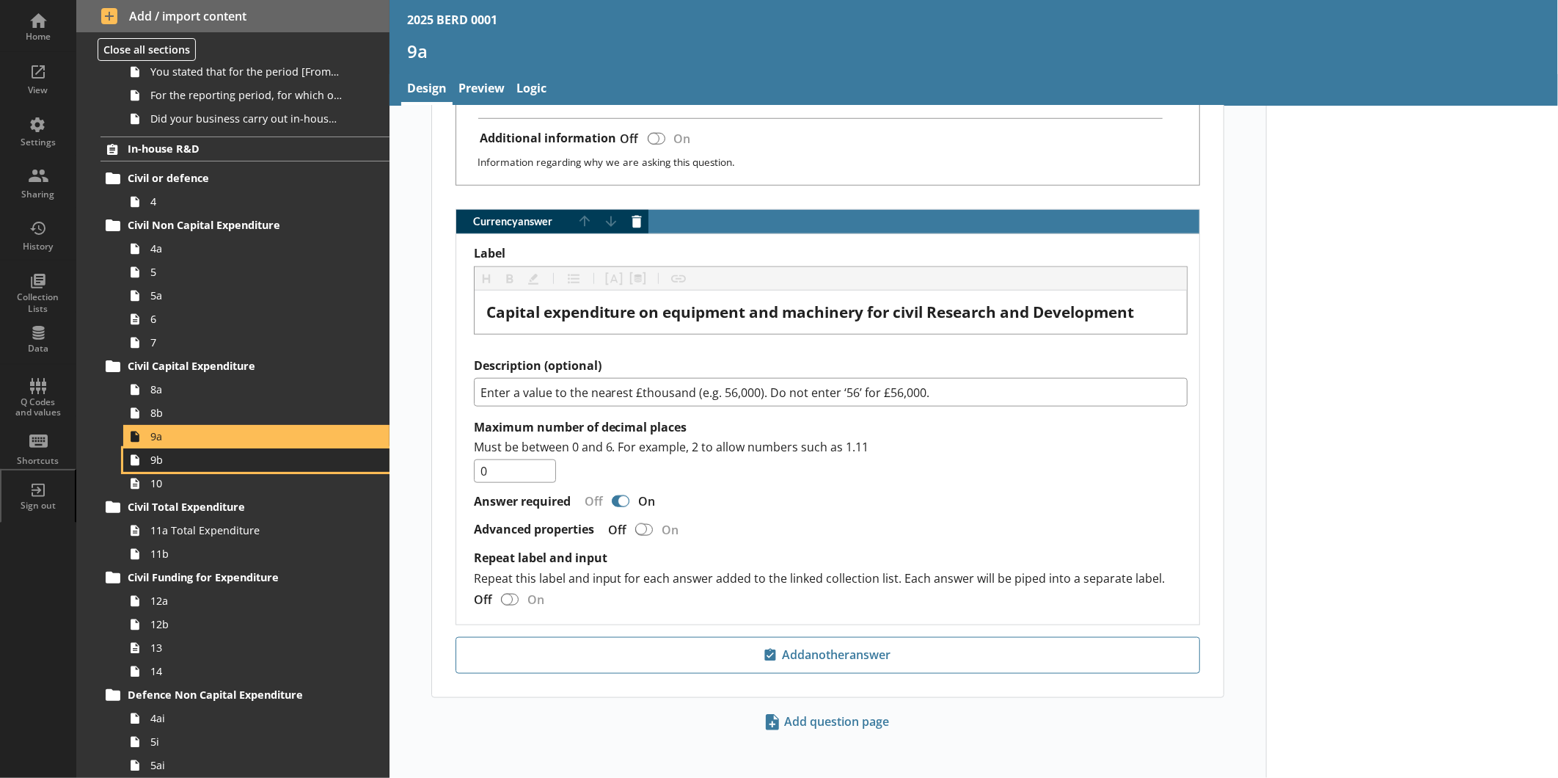
click at [181, 459] on span "9b" at bounding box center [245, 460] width 191 height 14
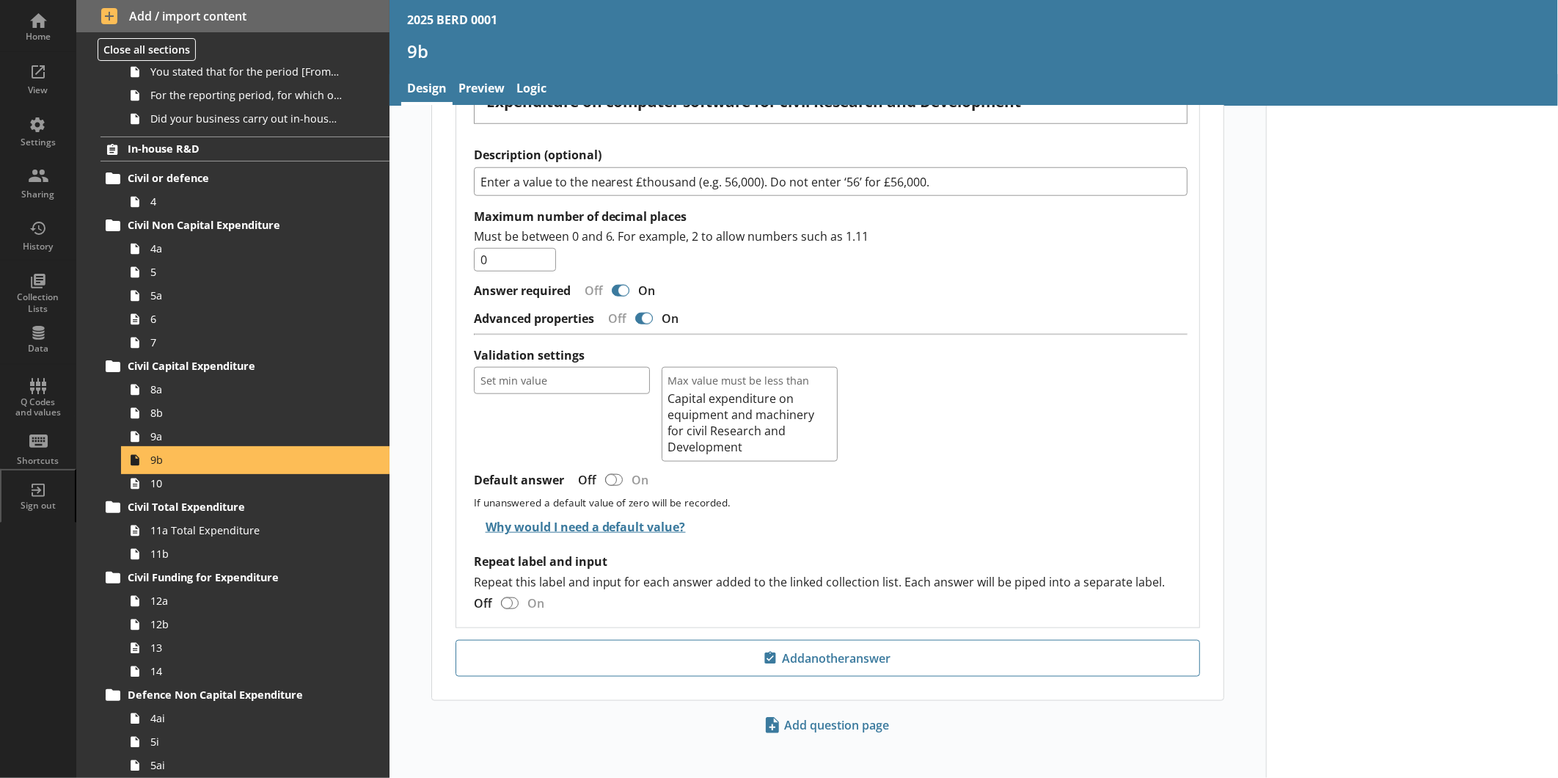
scroll to position [902, 0]
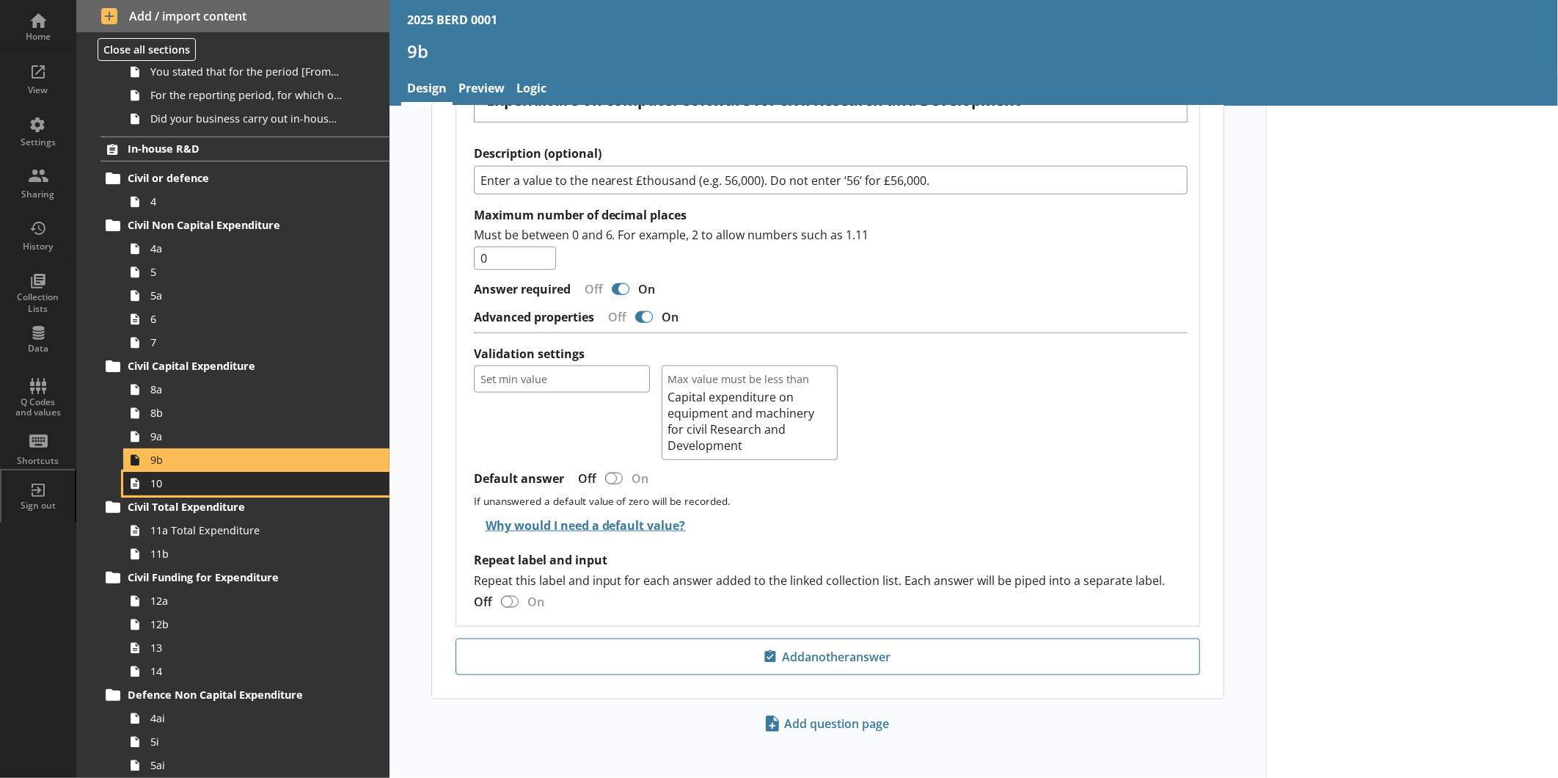
click at [247, 489] on span "10" at bounding box center [245, 483] width 191 height 14
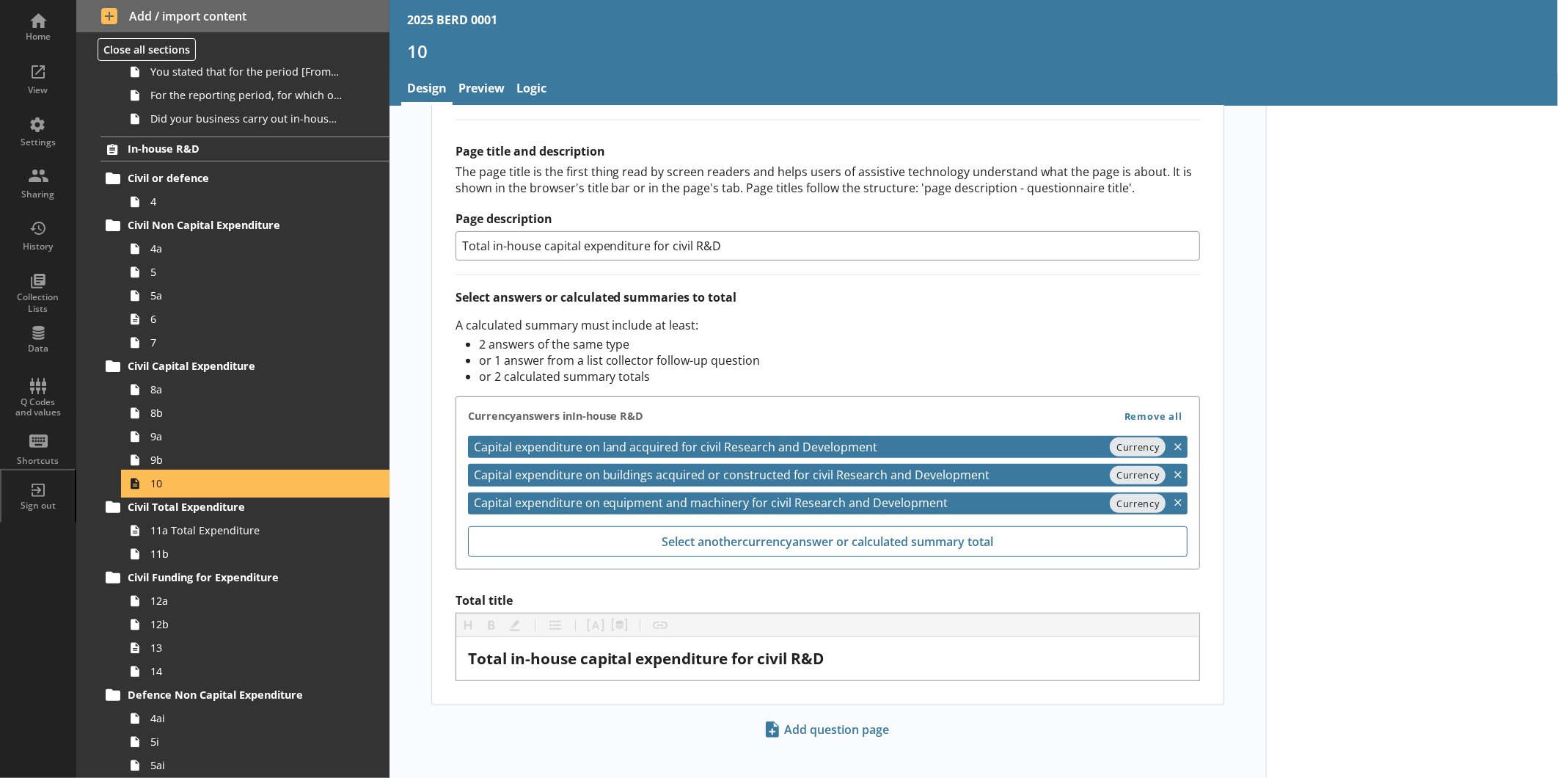
scroll to position [394, 0]
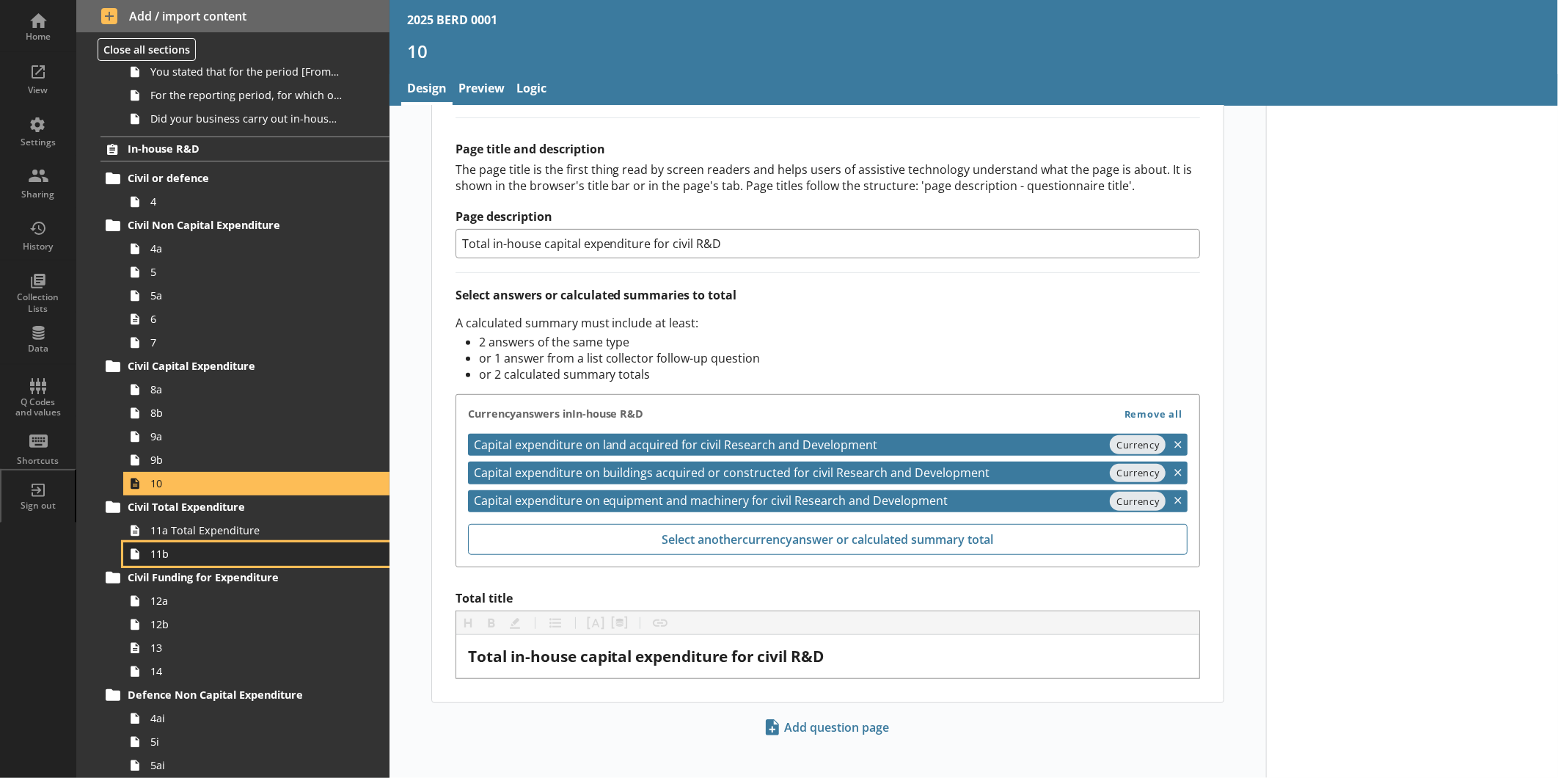
click at [225, 544] on link "11b" at bounding box center [256, 553] width 266 height 23
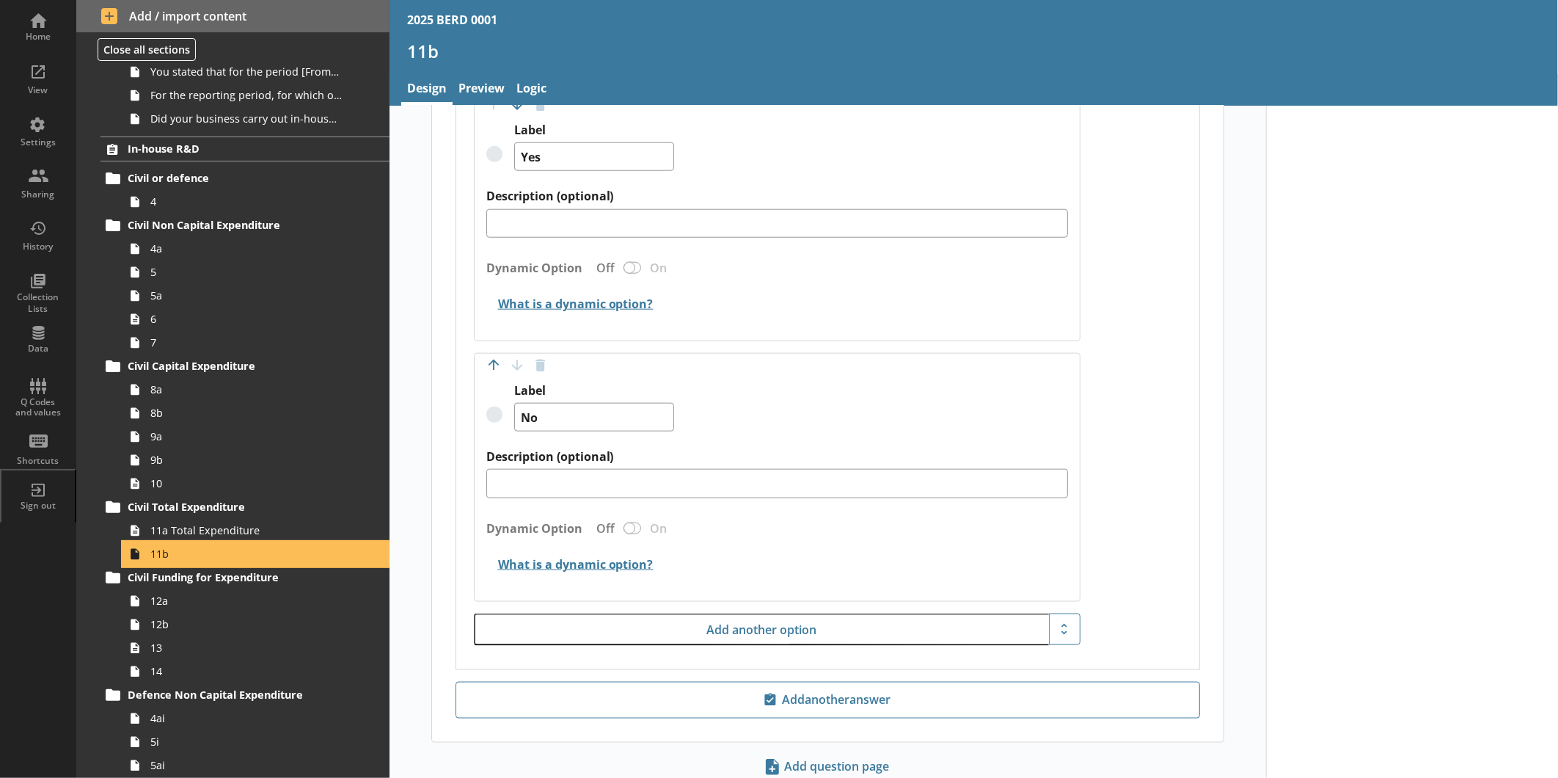
scroll to position [988, 0]
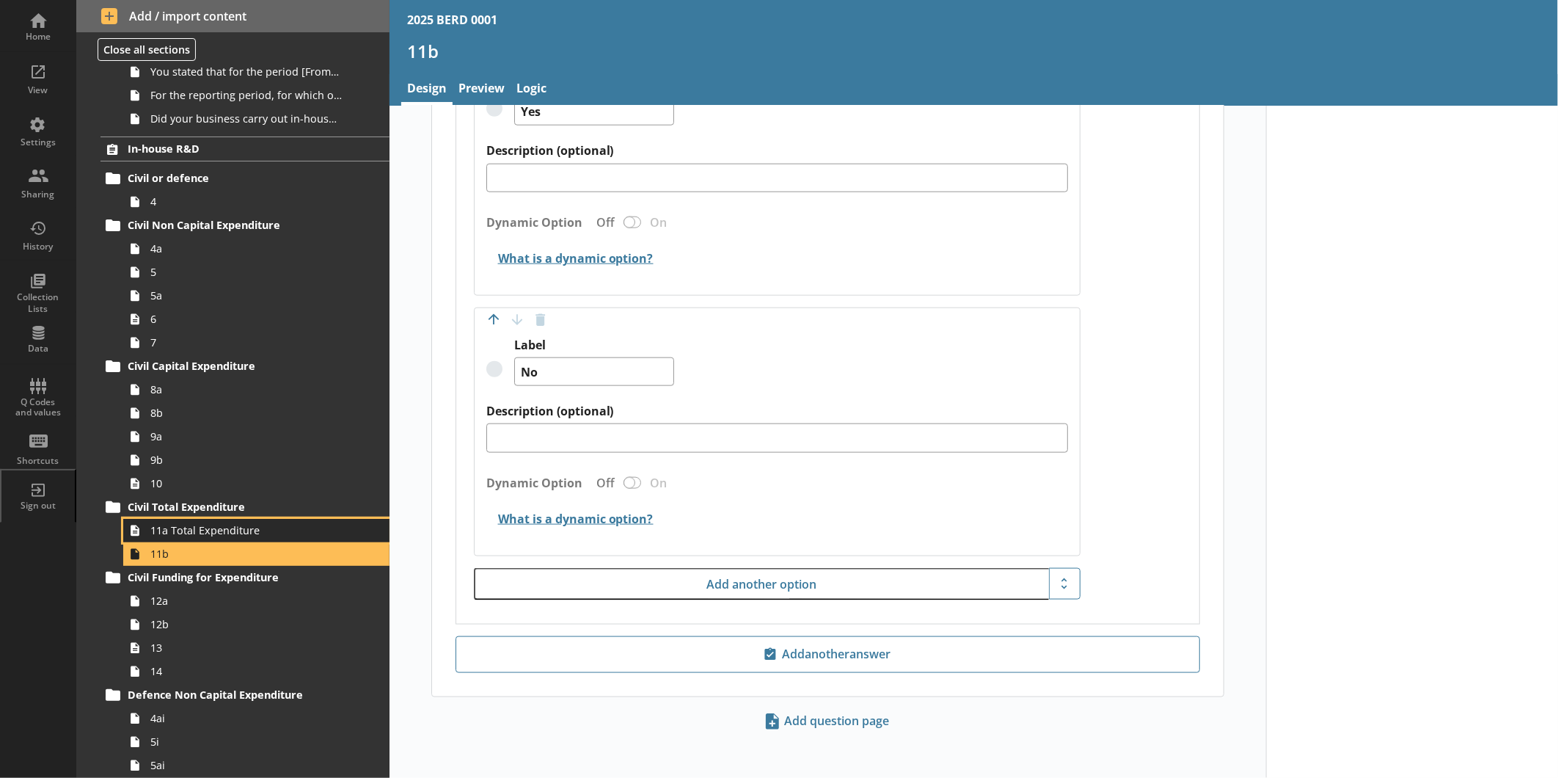
click at [175, 530] on span "11a Total Expenditure" at bounding box center [245, 530] width 191 height 14
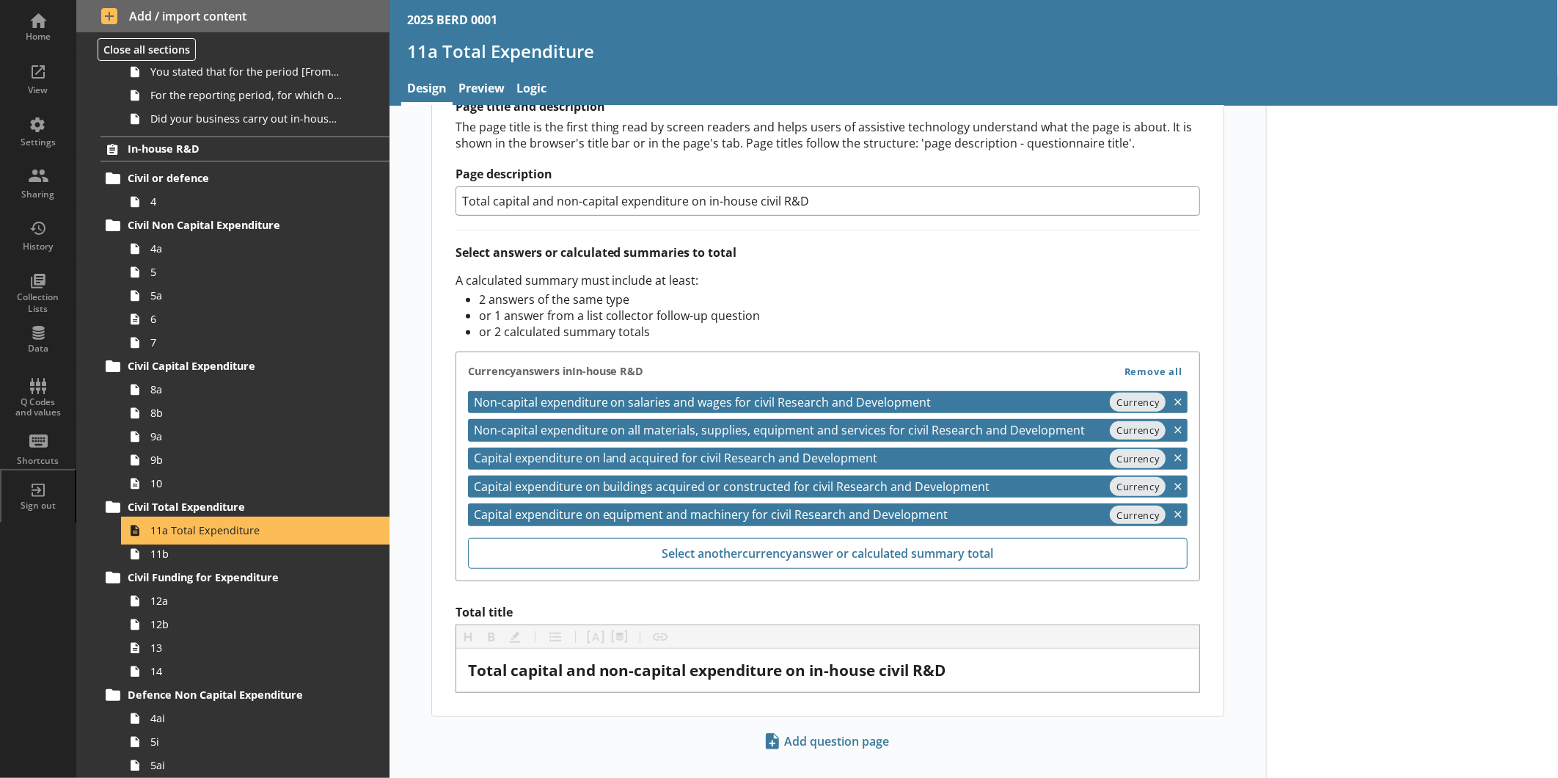
scroll to position [450, 0]
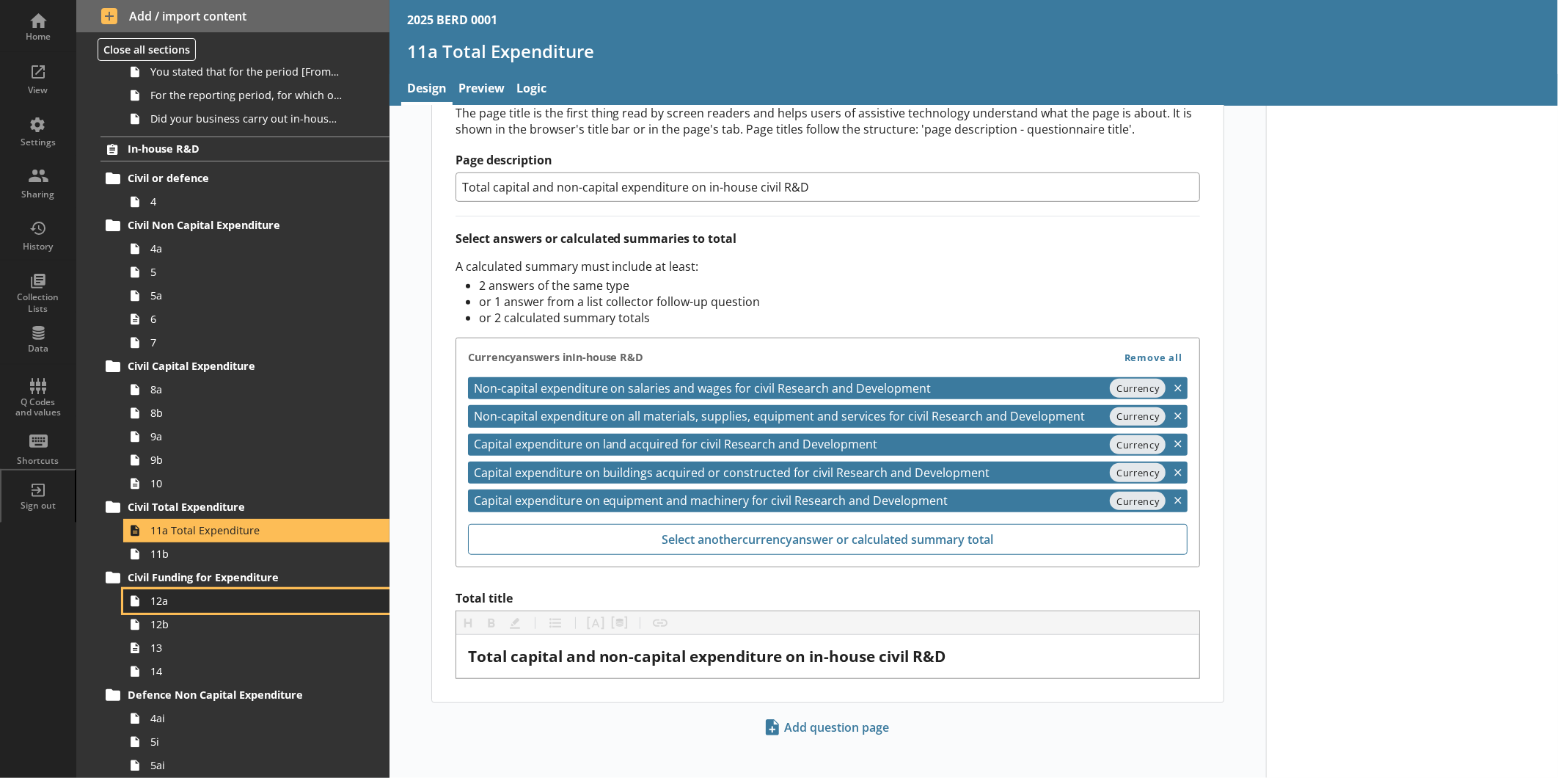
click at [201, 598] on span "12a" at bounding box center [245, 601] width 191 height 14
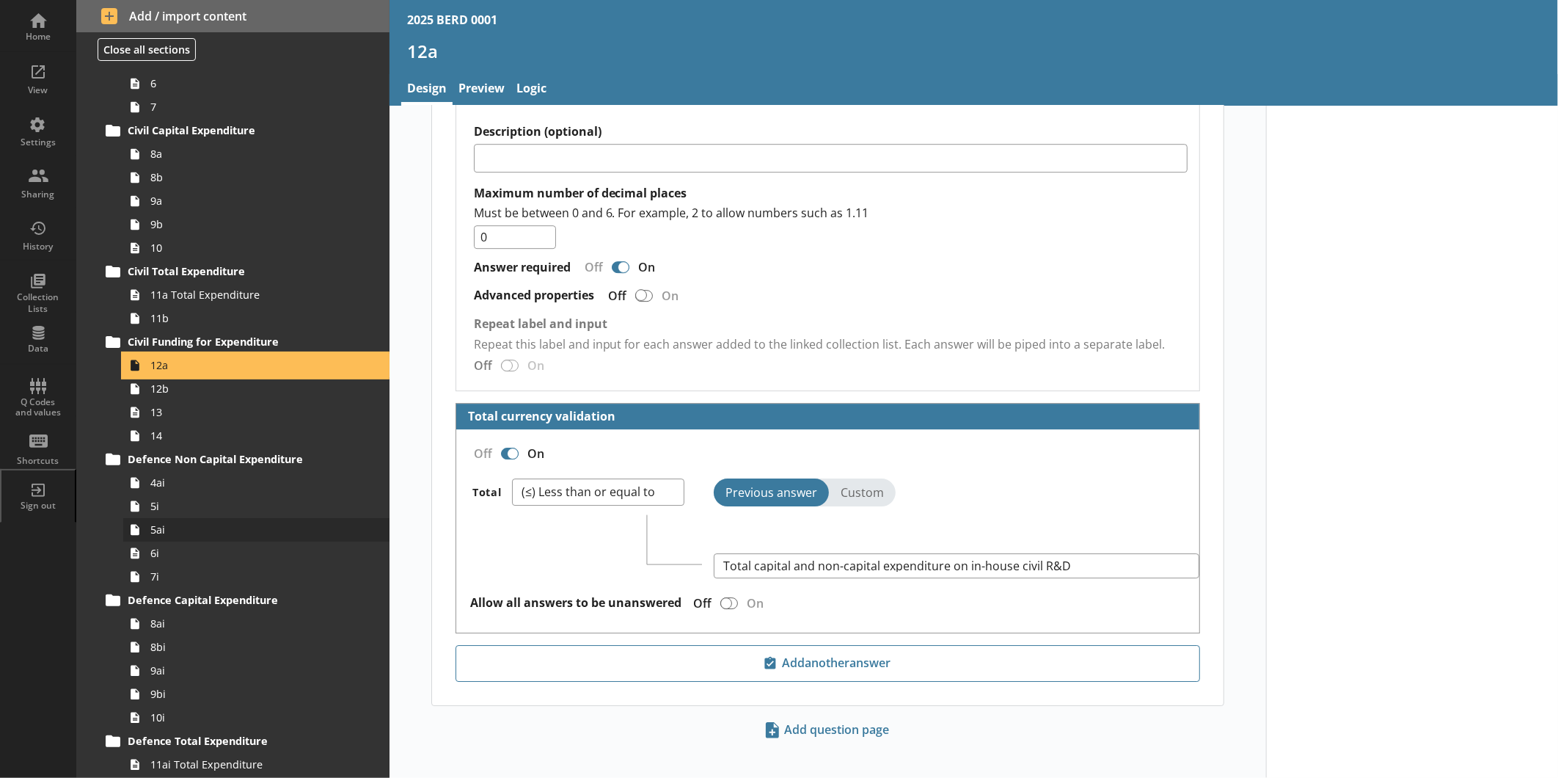
scroll to position [489, 0]
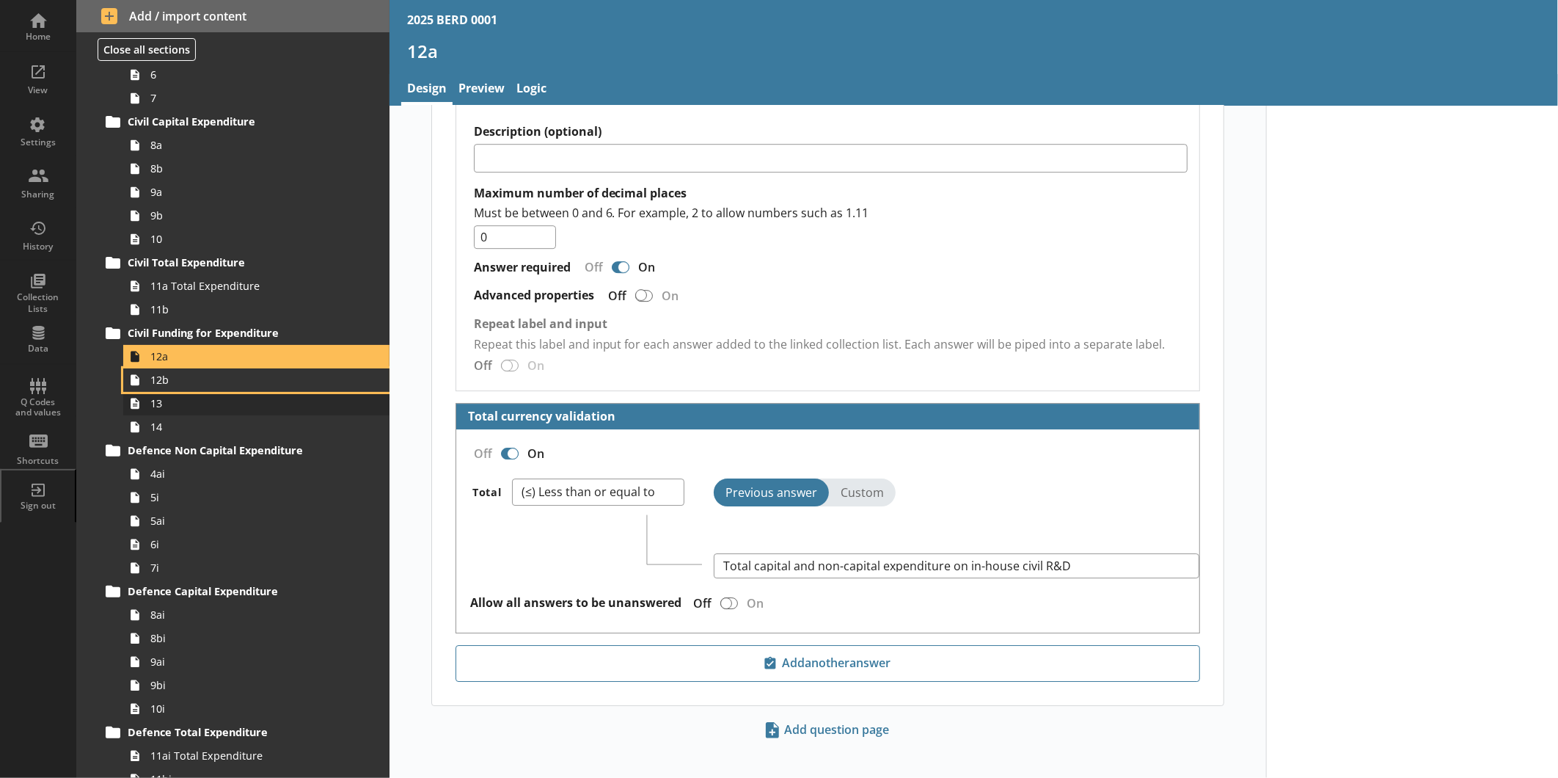
click at [186, 385] on span "12b" at bounding box center [245, 380] width 191 height 14
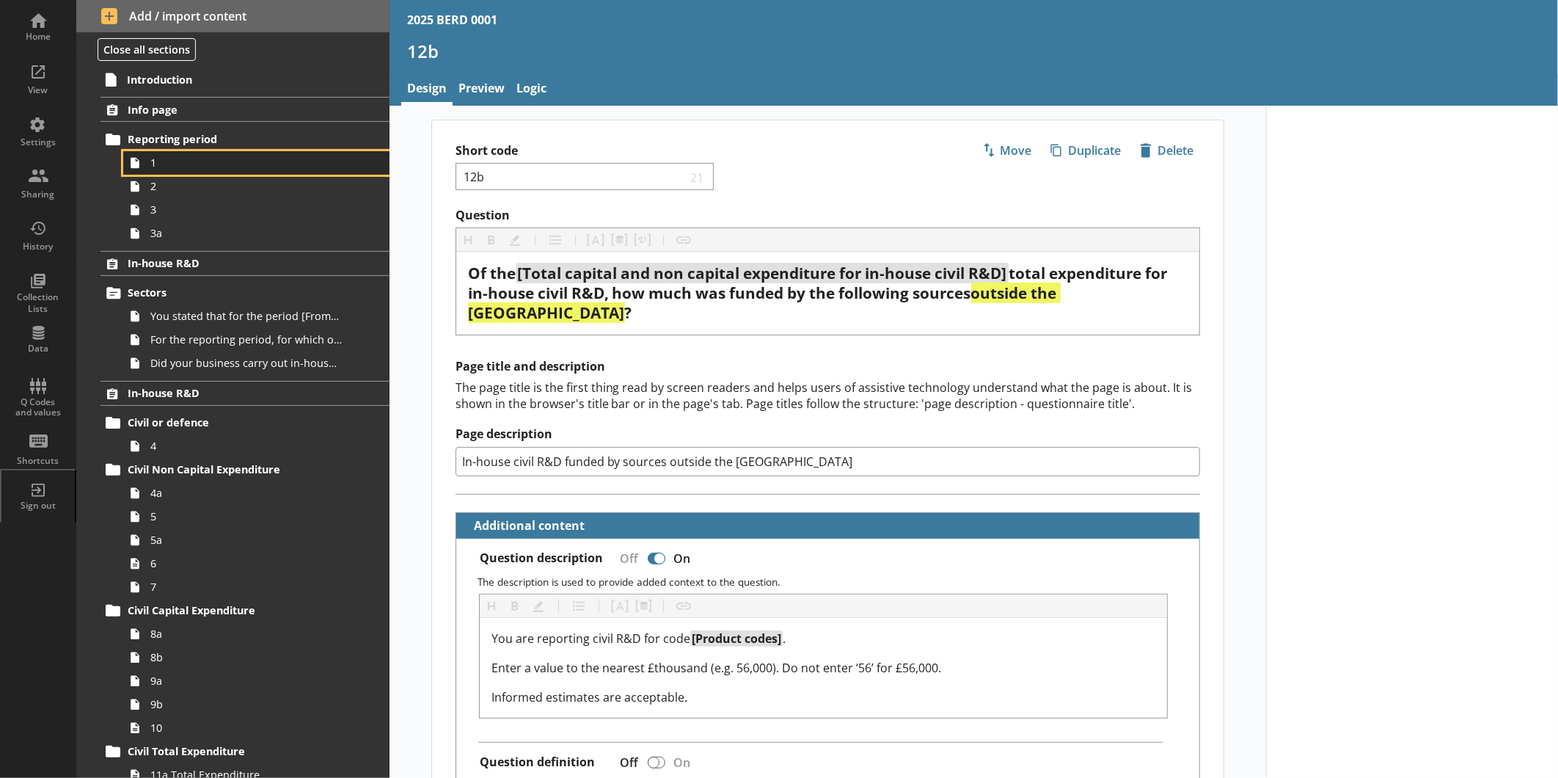
click at [266, 167] on span "1" at bounding box center [245, 163] width 191 height 14
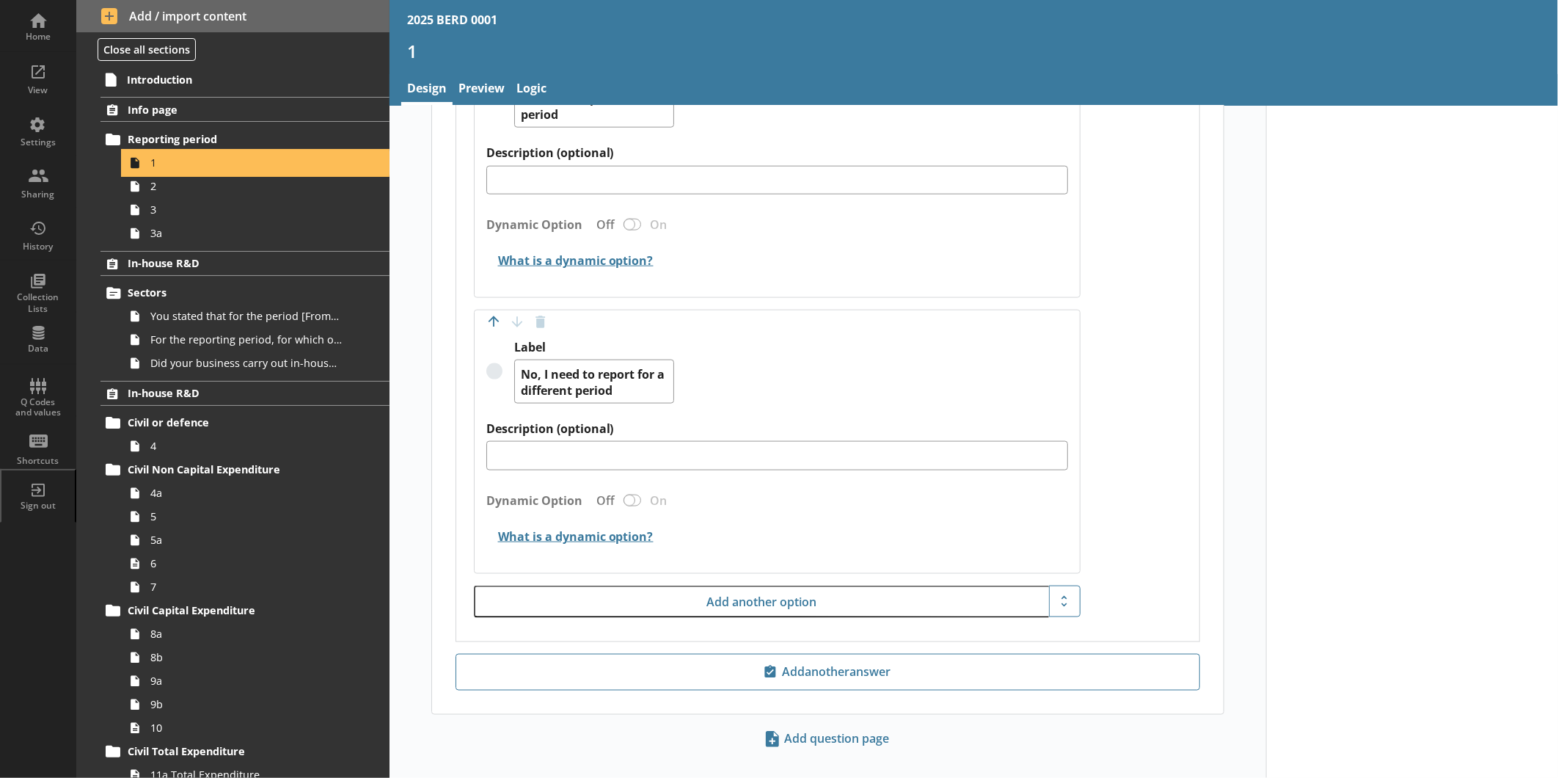
scroll to position [1150, 0]
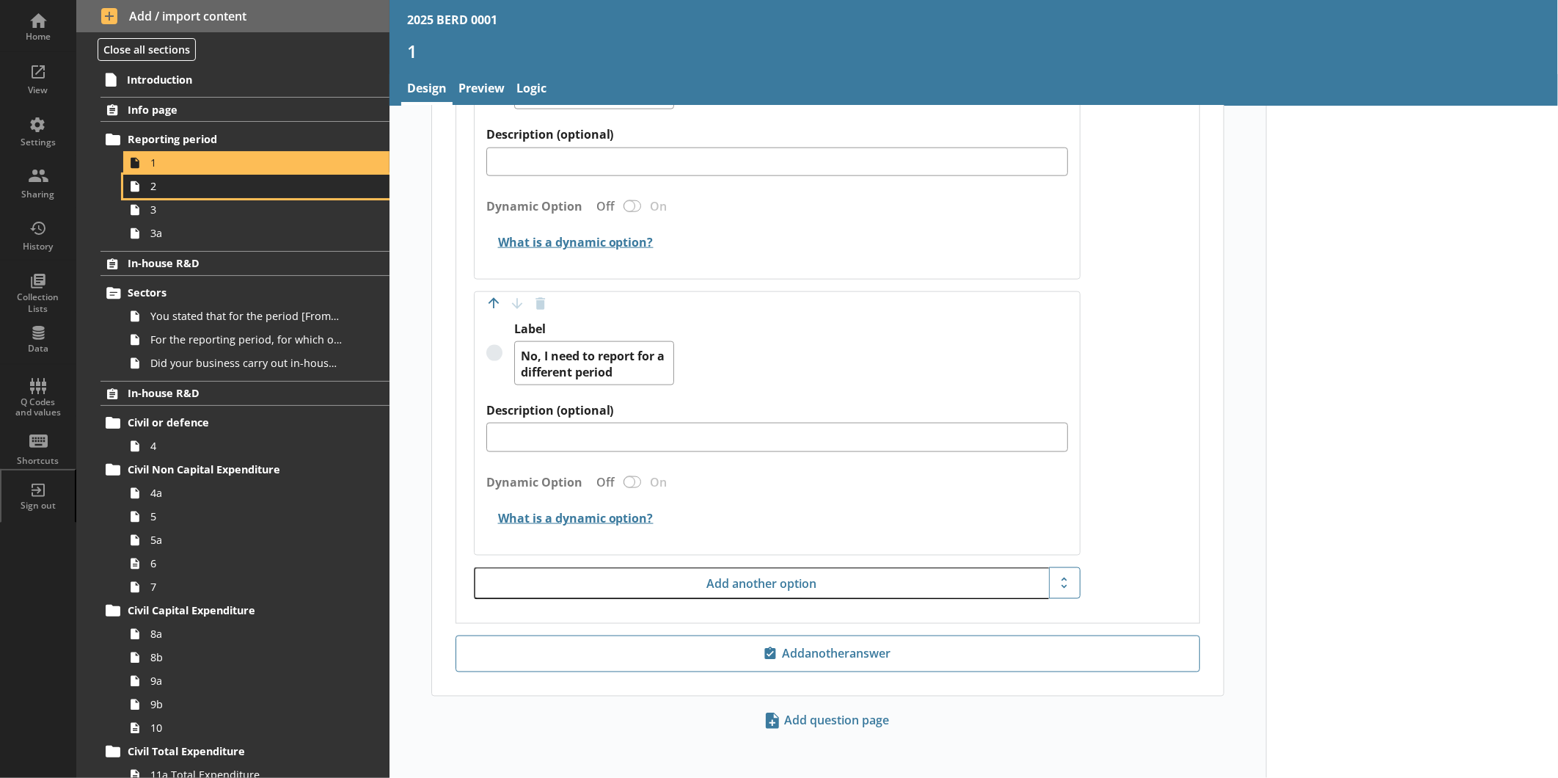
click at [232, 182] on span "2" at bounding box center [245, 186] width 191 height 14
type textarea "x"
select select "ref_p_end_date"
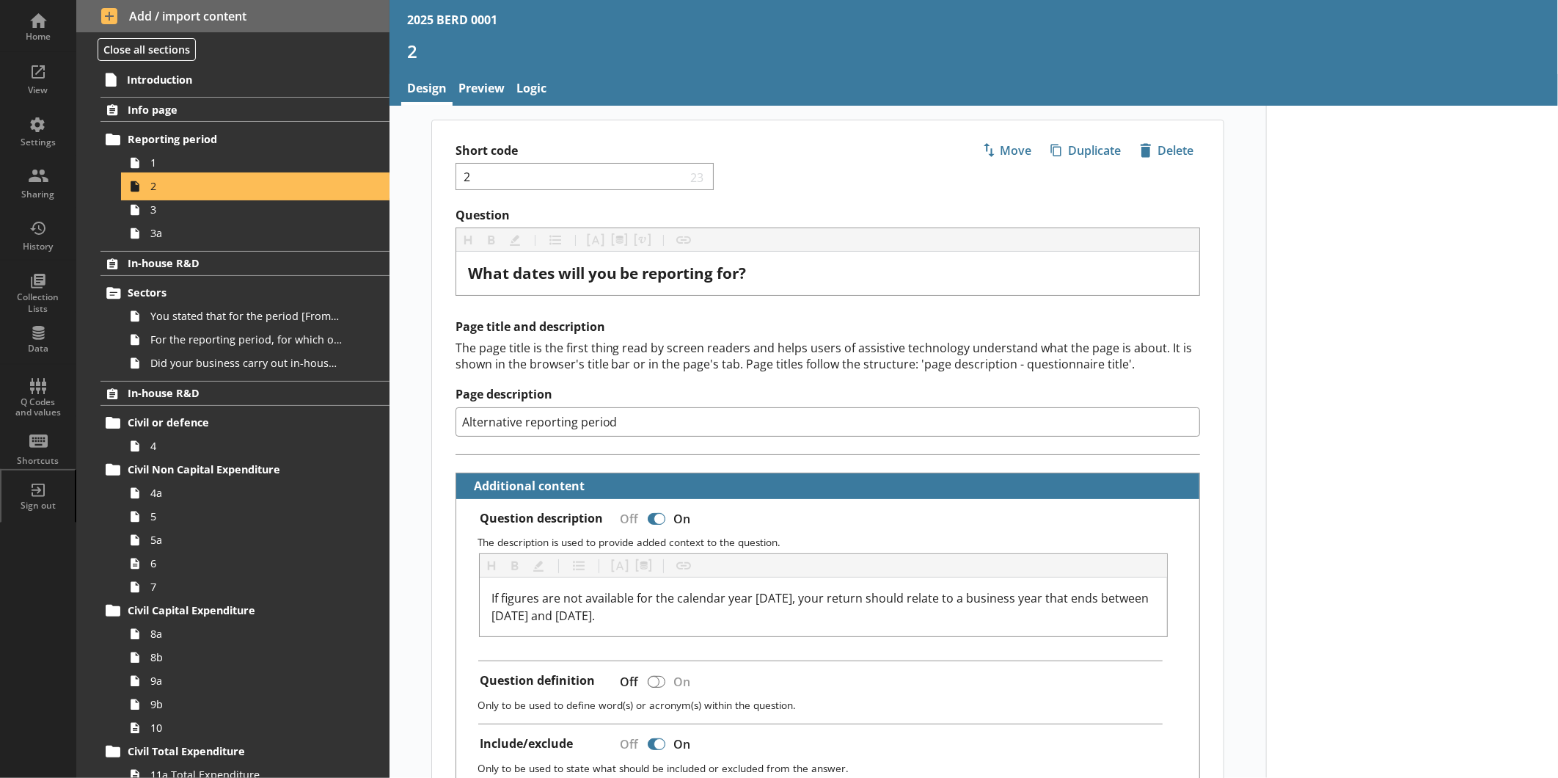
type textarea "x"
click at [484, 92] on link "Preview" at bounding box center [482, 90] width 58 height 32
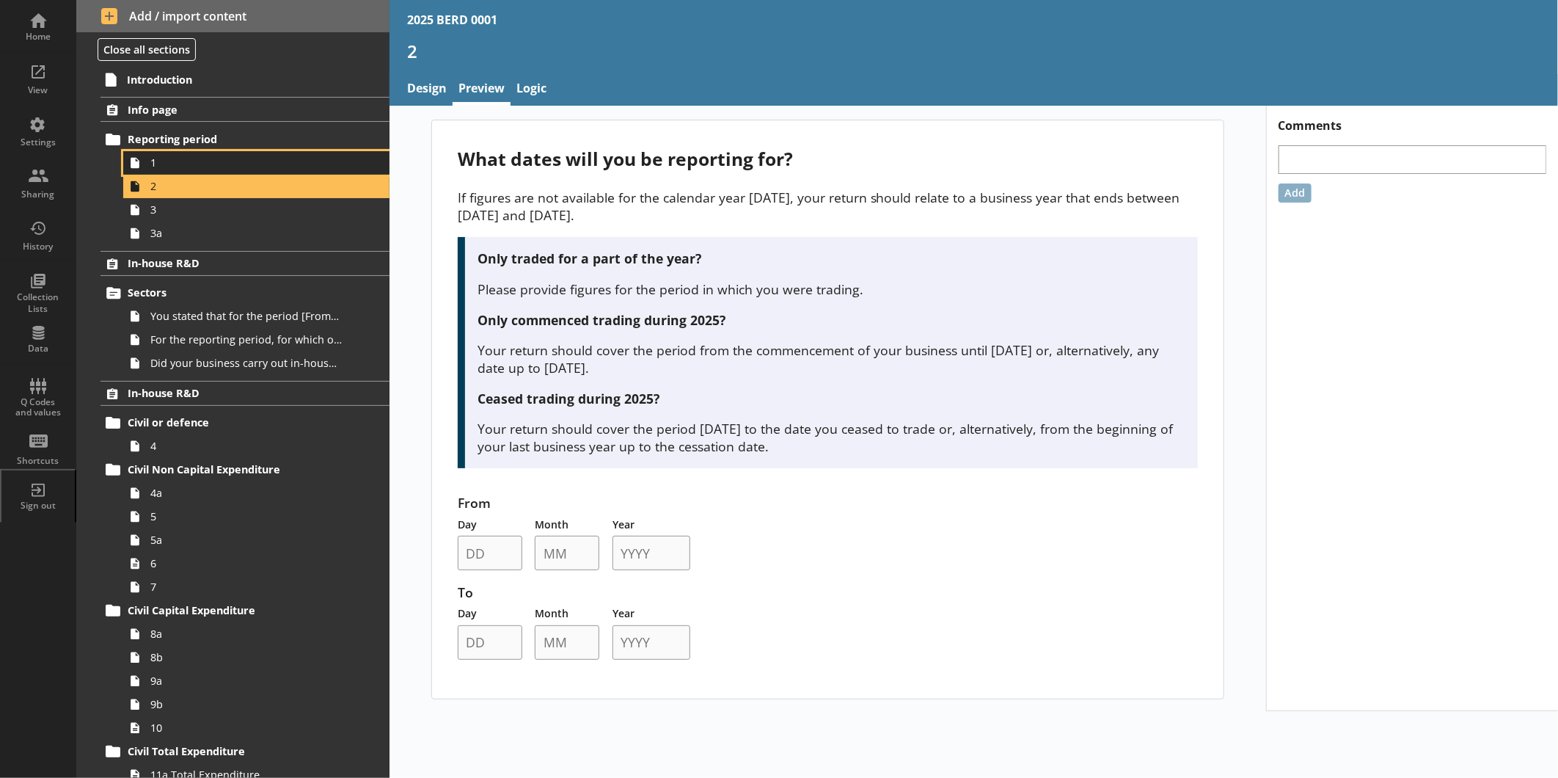
click at [205, 157] on span "1" at bounding box center [245, 163] width 191 height 14
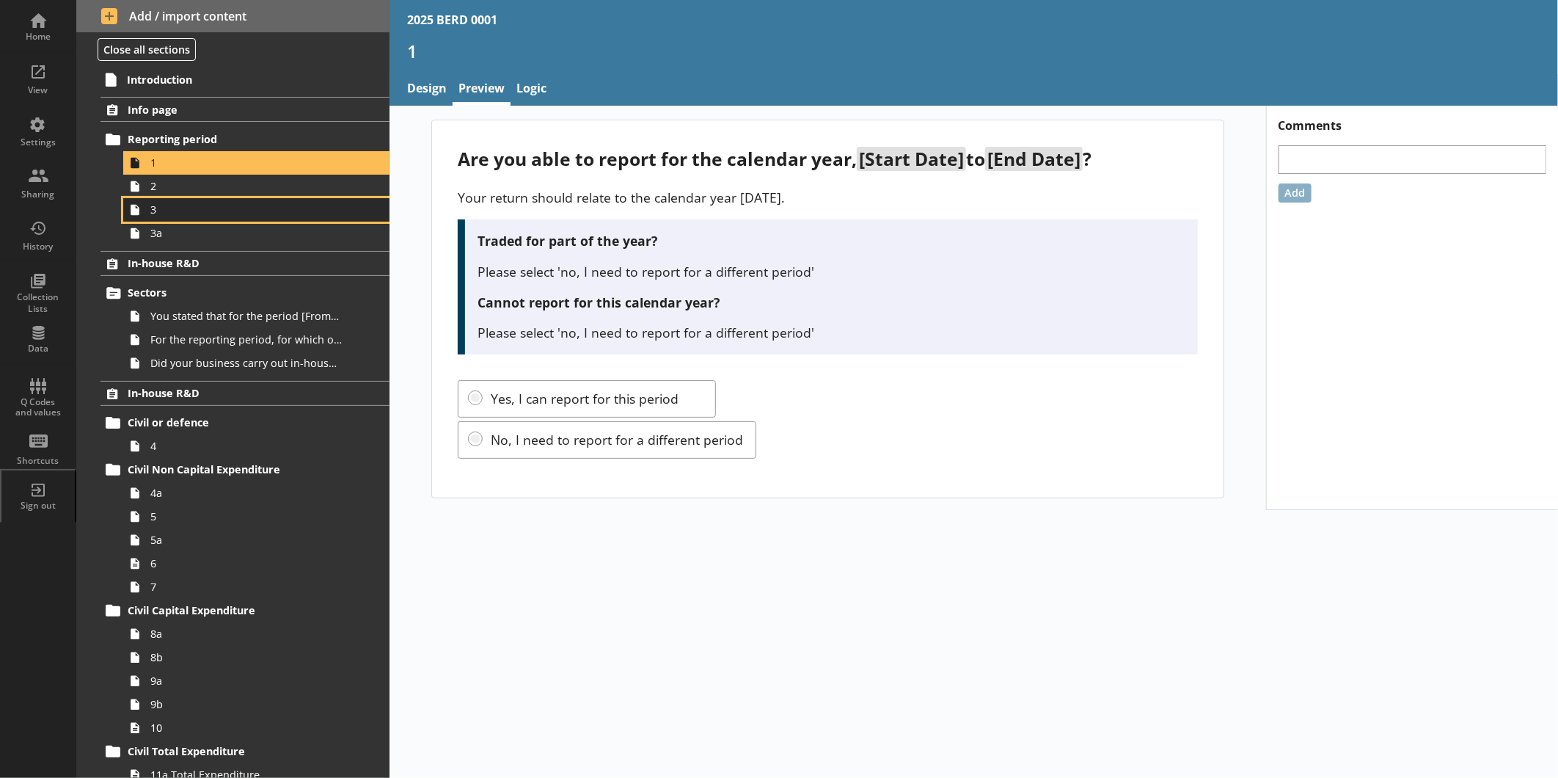
click at [208, 200] on link "3" at bounding box center [256, 209] width 266 height 23
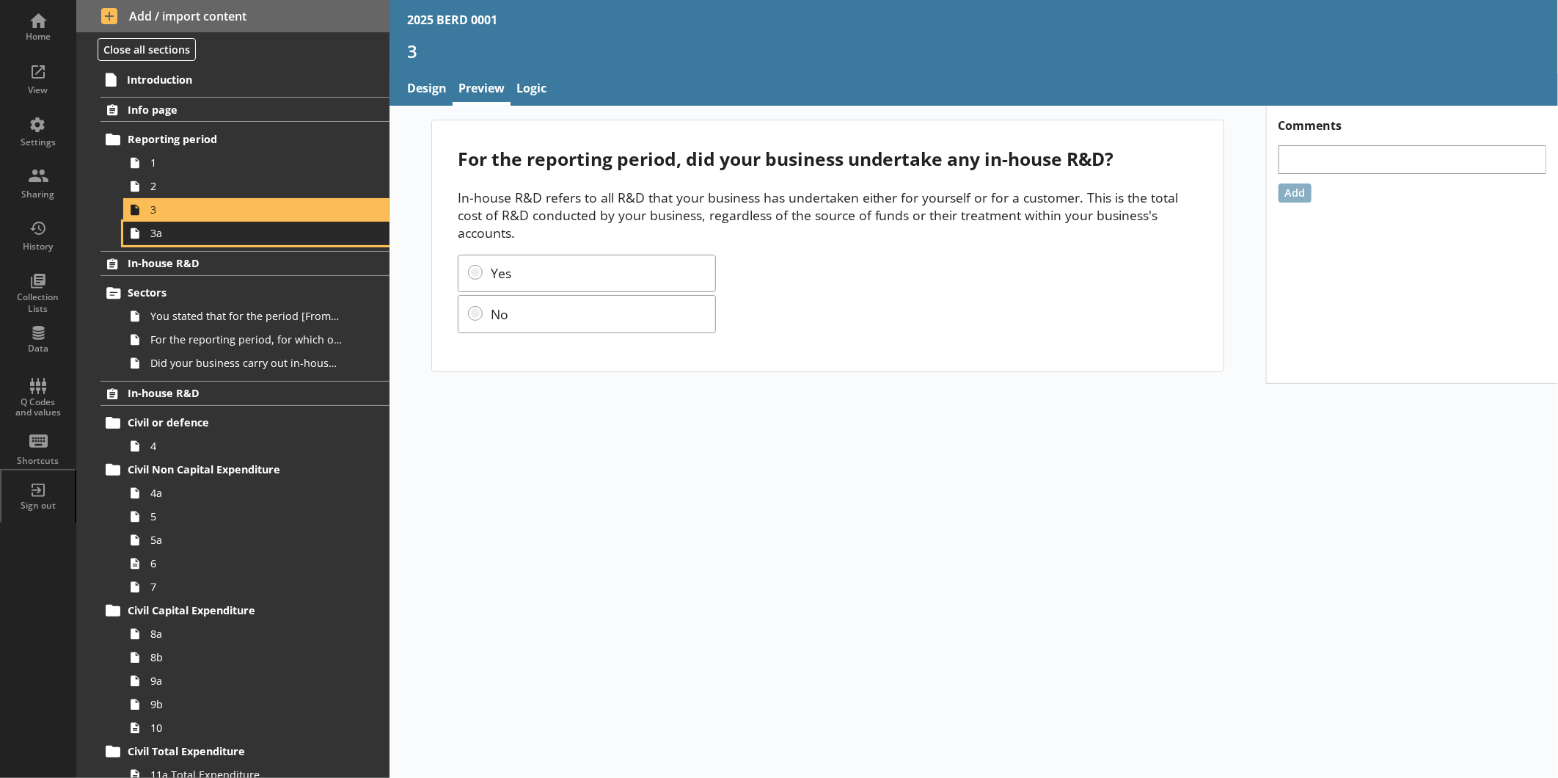
click at [214, 236] on span "3a" at bounding box center [245, 233] width 191 height 14
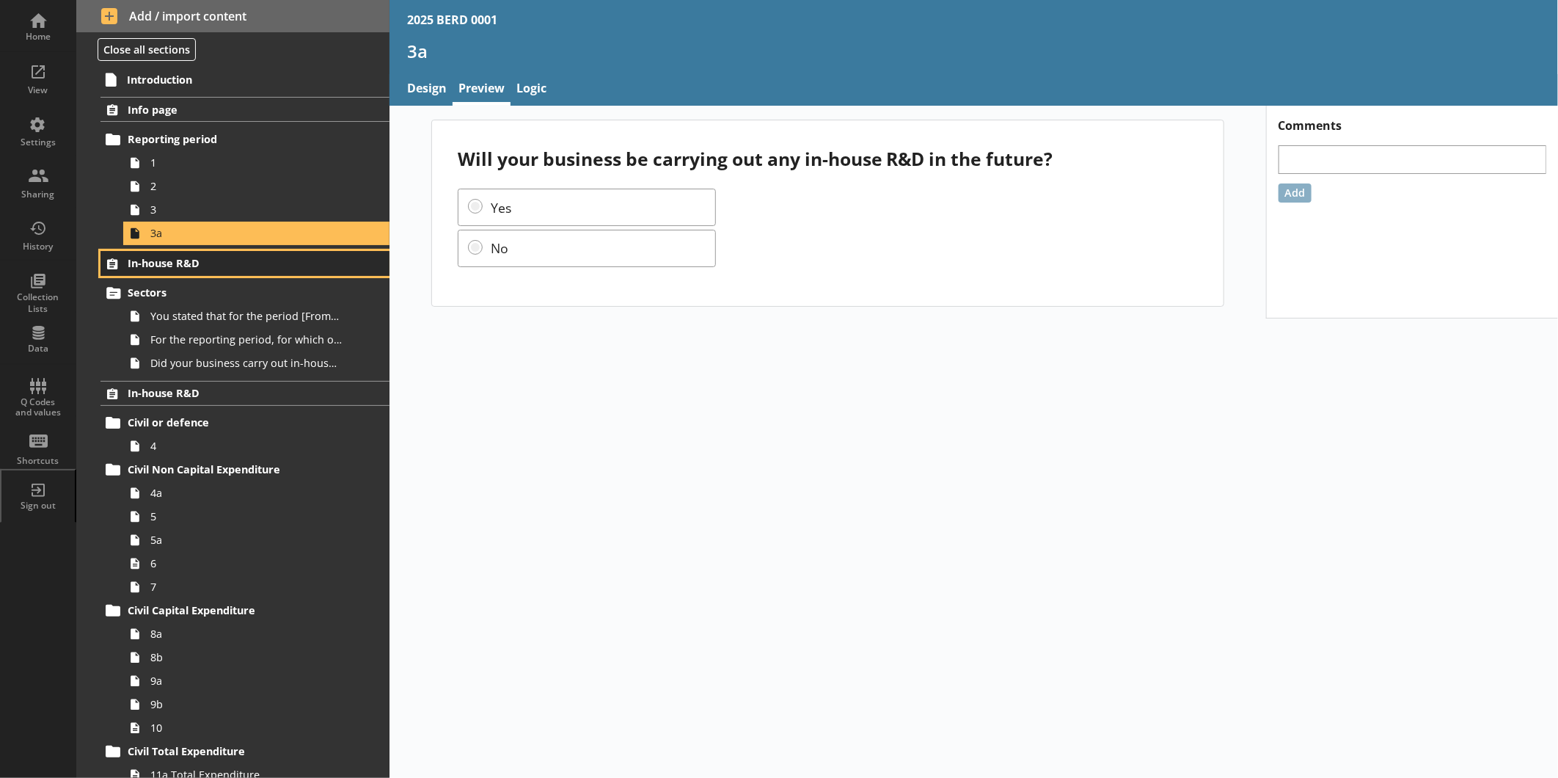
click at [214, 271] on link "In-house R&D" at bounding box center [245, 263] width 289 height 25
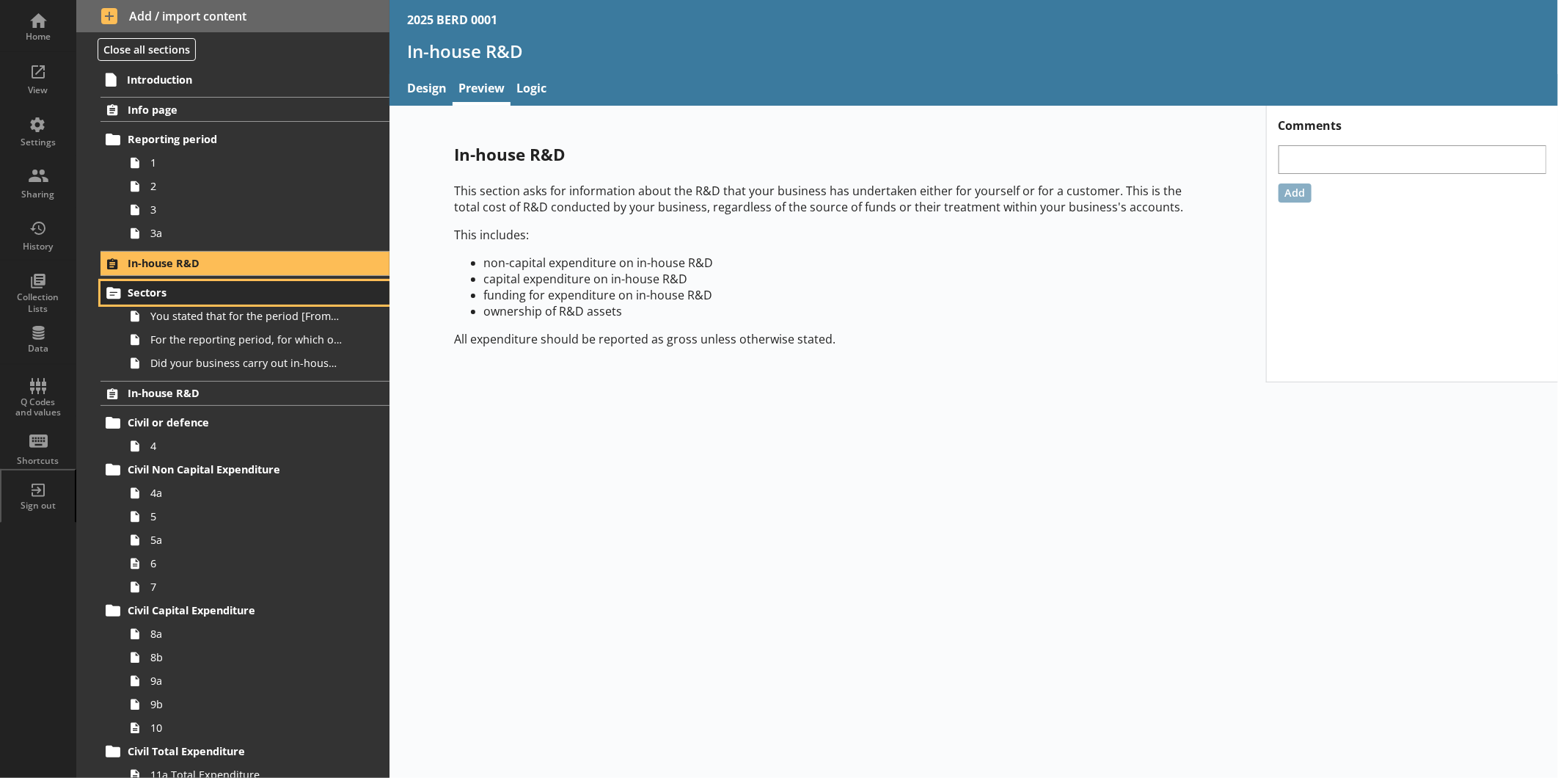
click at [206, 299] on span "Sectors" at bounding box center [232, 292] width 209 height 14
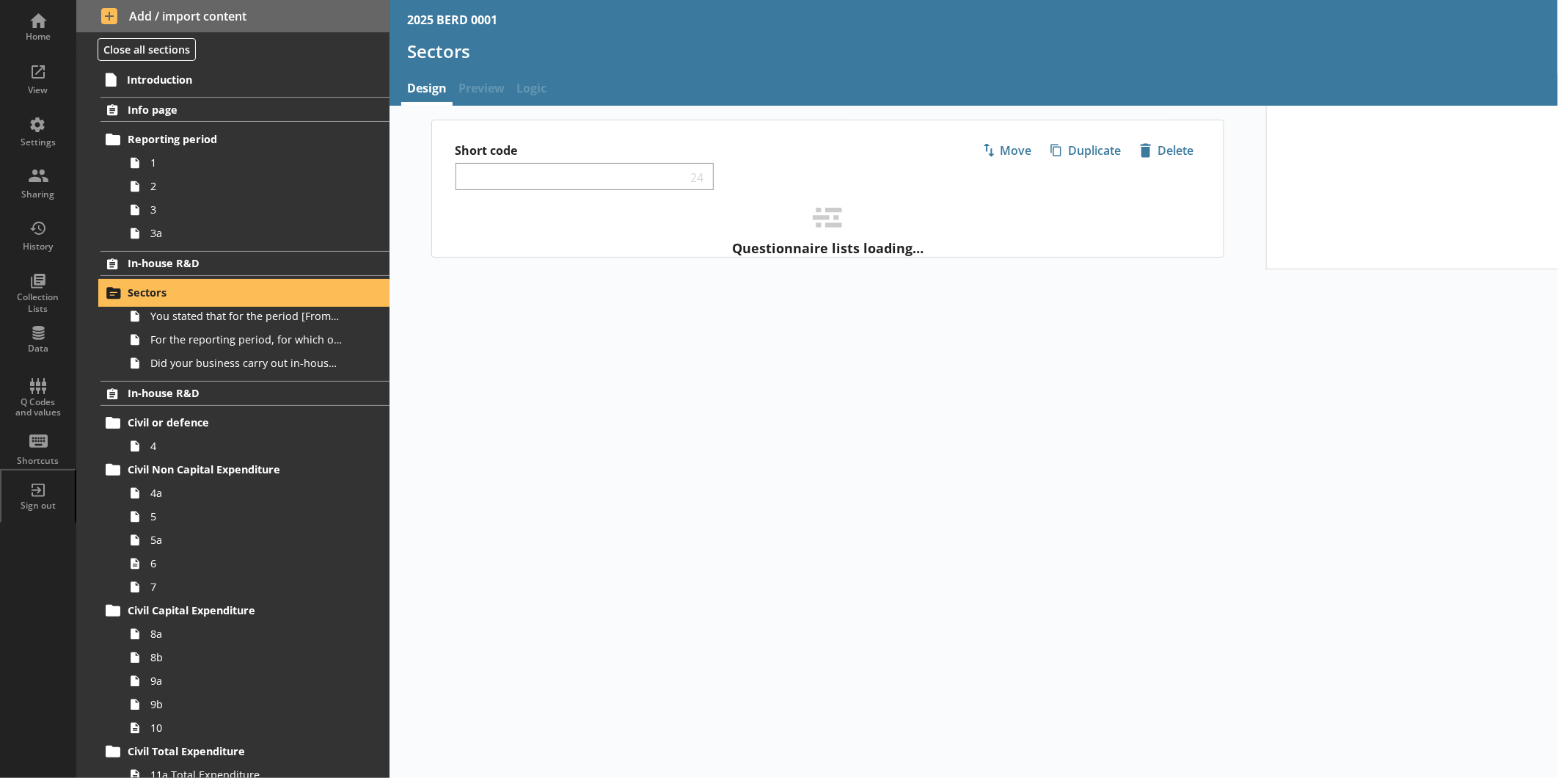
select select "ed5aa05f-910f-4662-9fcf-e405abfe6d58"
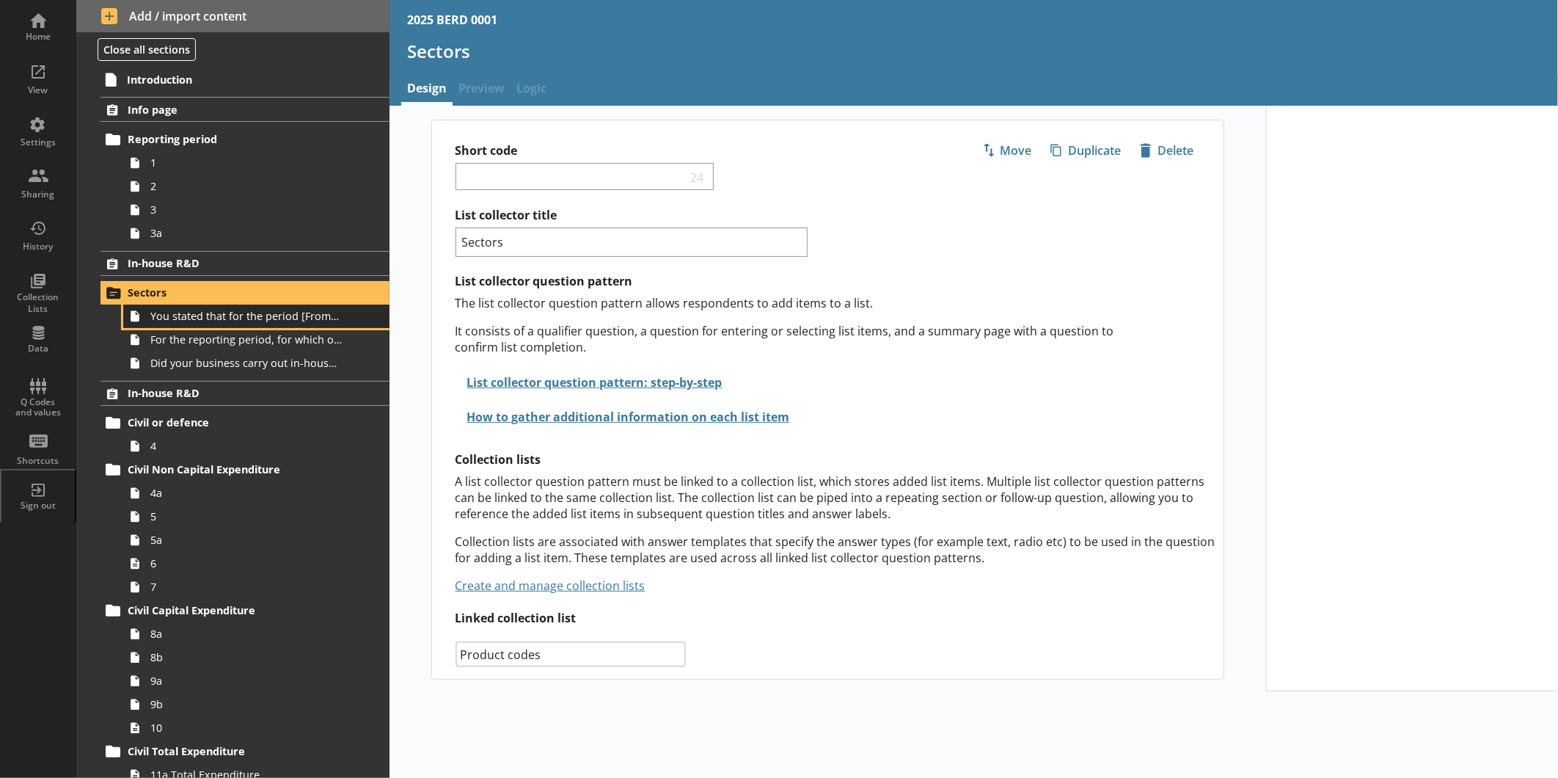
click at [287, 306] on link "You stated that for the period [From] to [To], [Ru Name] carried out in-house R…" at bounding box center [256, 315] width 266 height 23
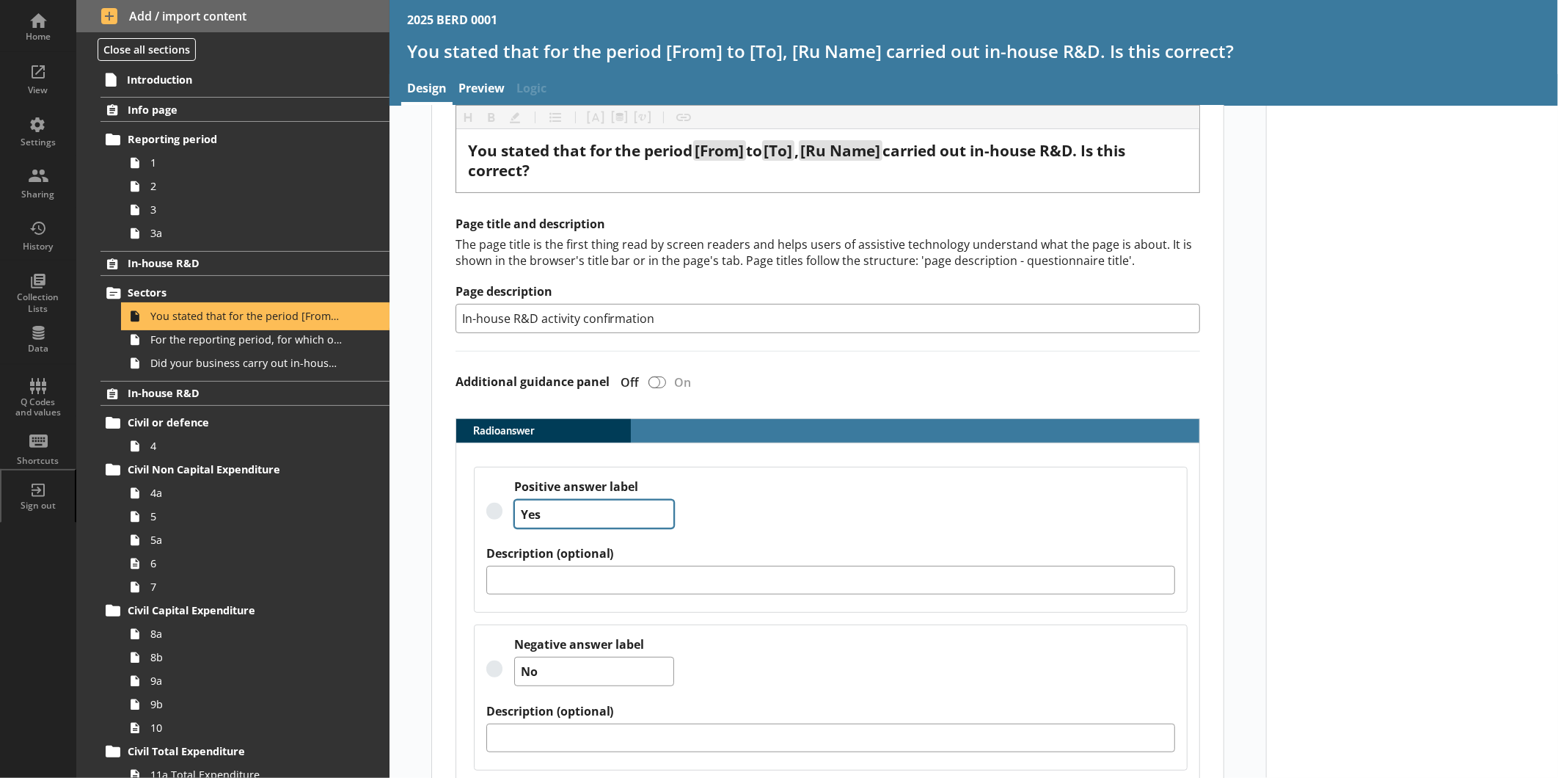
scroll to position [277, 0]
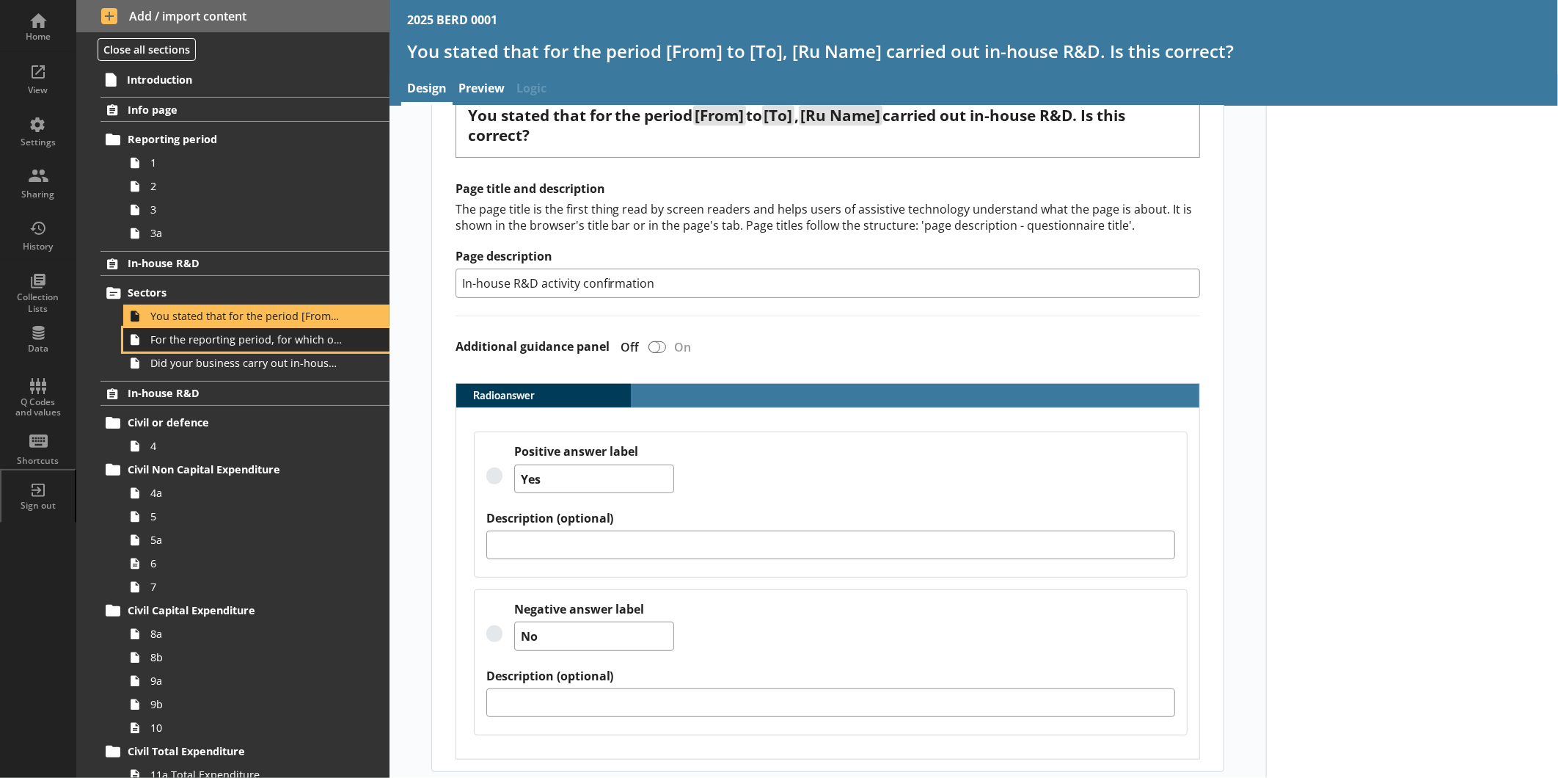
click at [189, 336] on span "For the reporting period, for which of the following product codes has your bus…" at bounding box center [245, 339] width 191 height 14
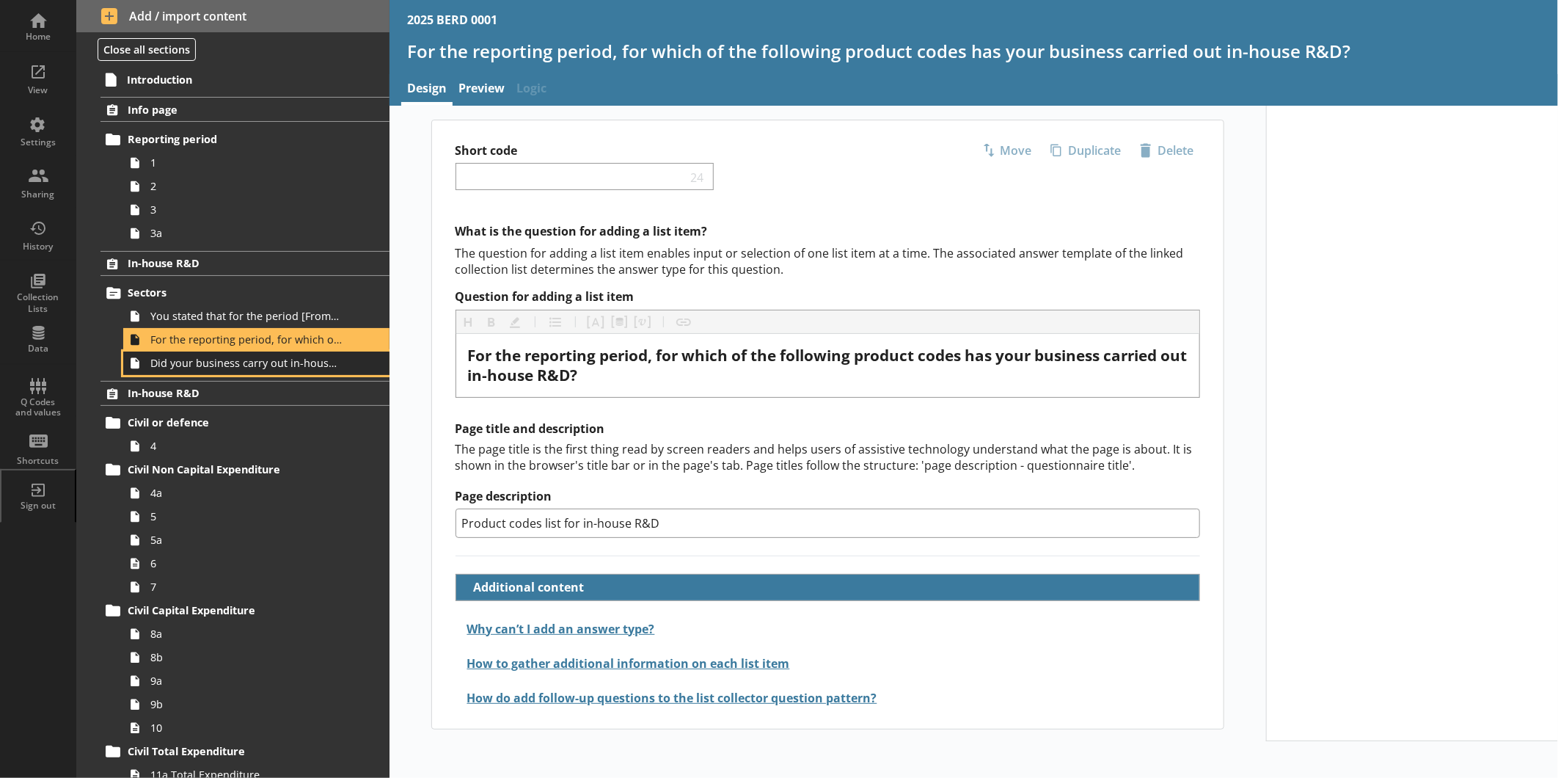
click at [219, 368] on span "Did your business carry out in-house R&D for any other product codes?" at bounding box center [245, 363] width 191 height 14
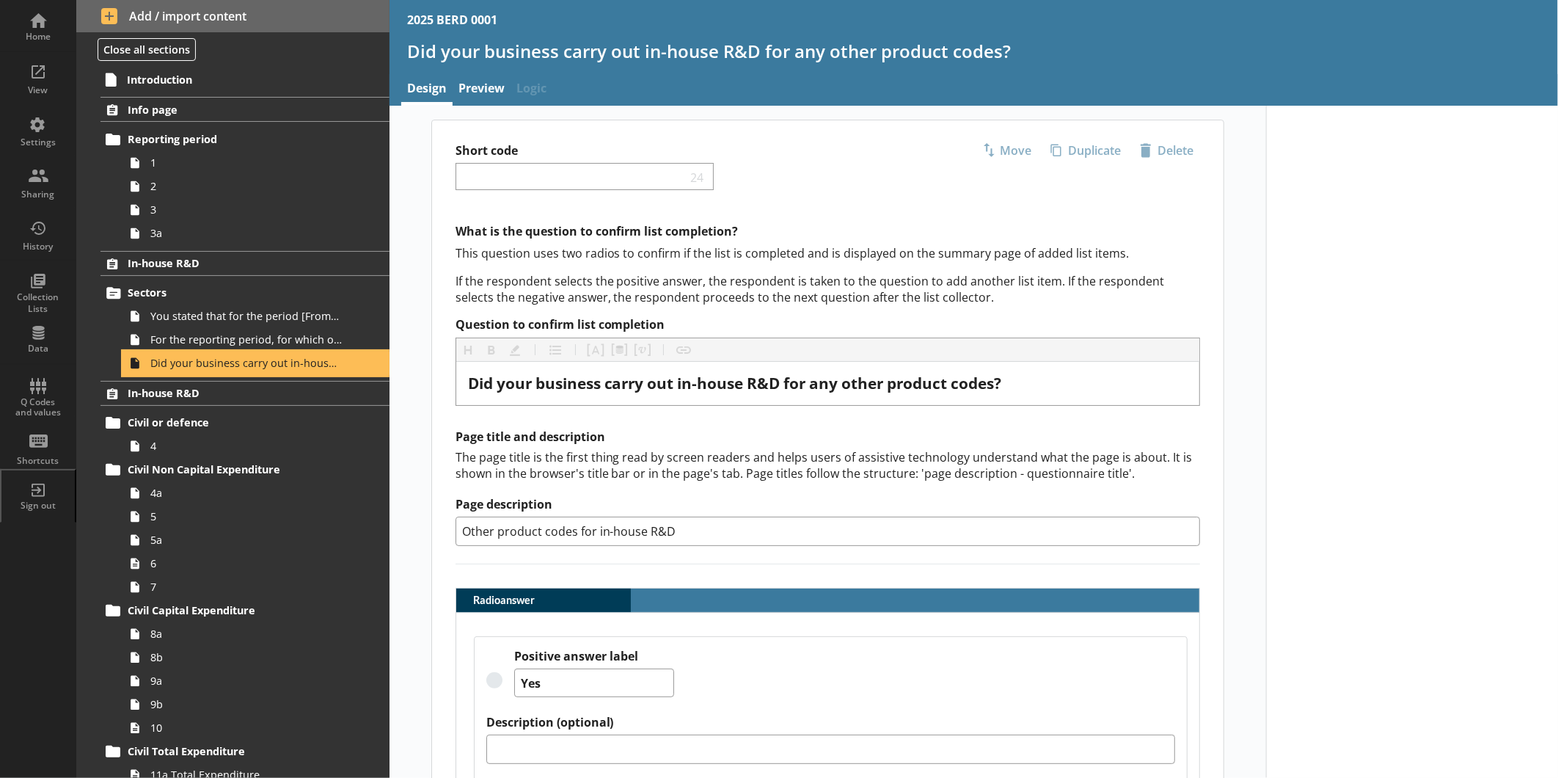
type textarea "x"
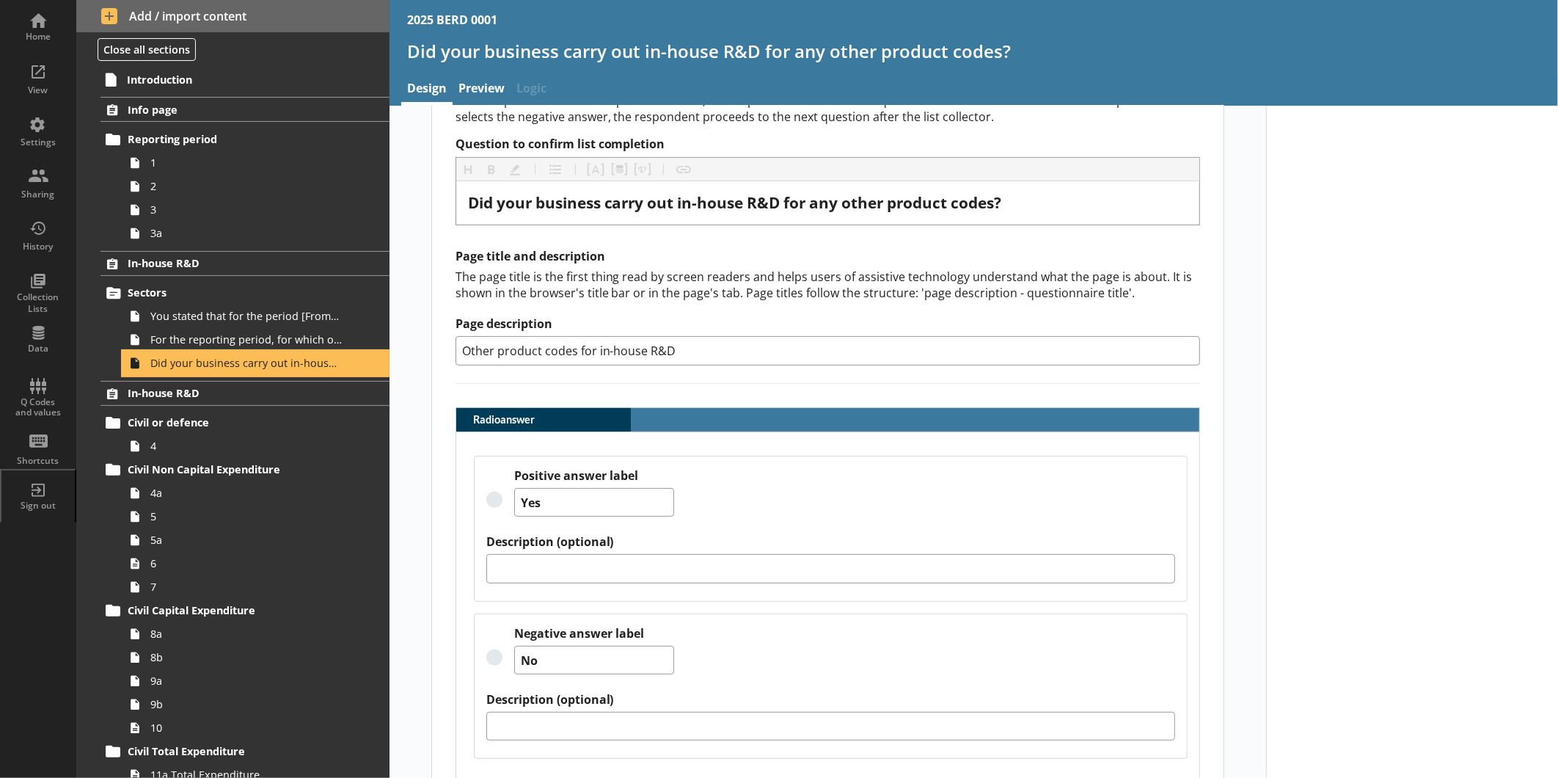
scroll to position [204, 0]
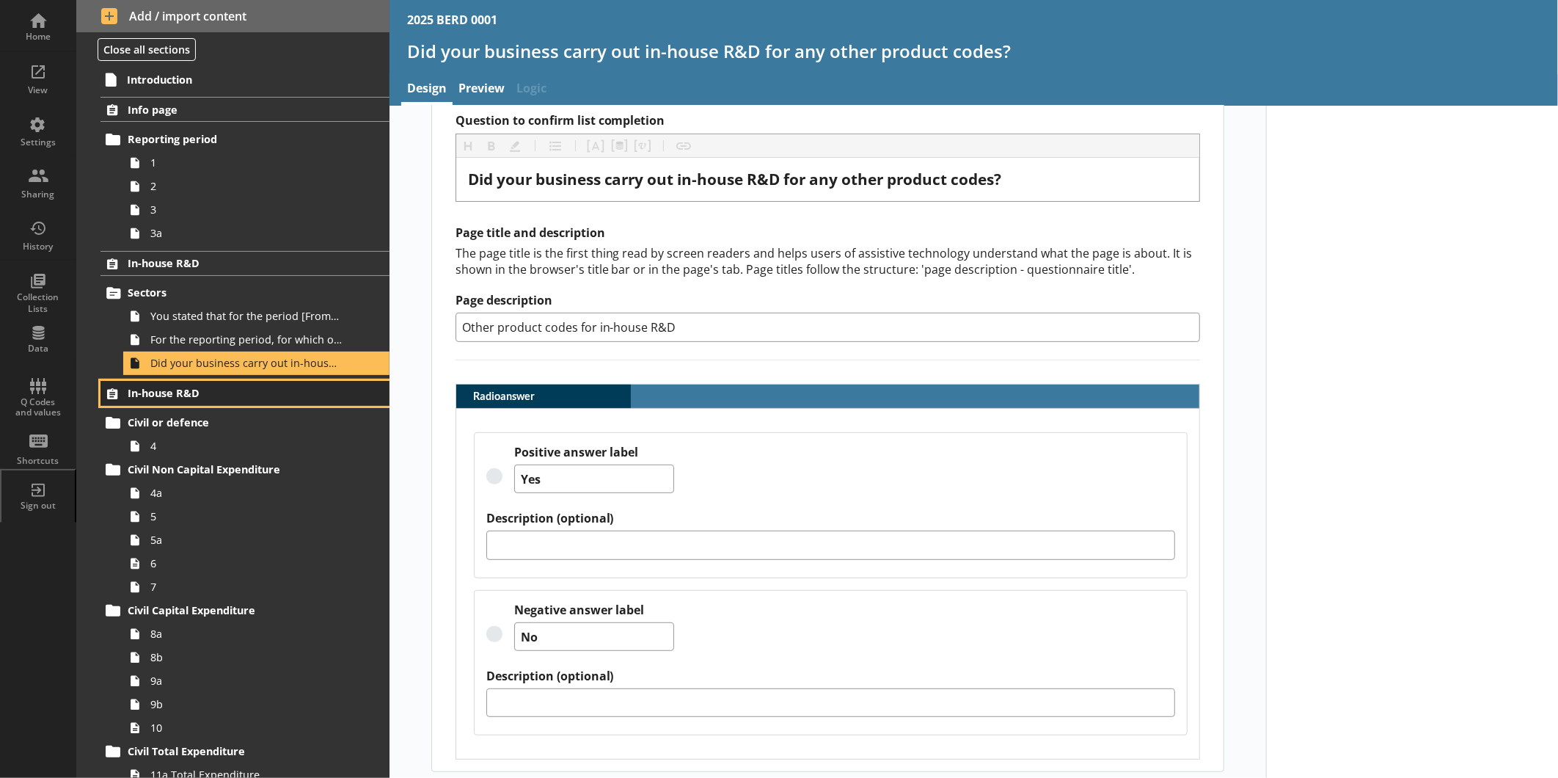
click at [179, 395] on span "In-house R&D" at bounding box center [232, 393] width 209 height 14
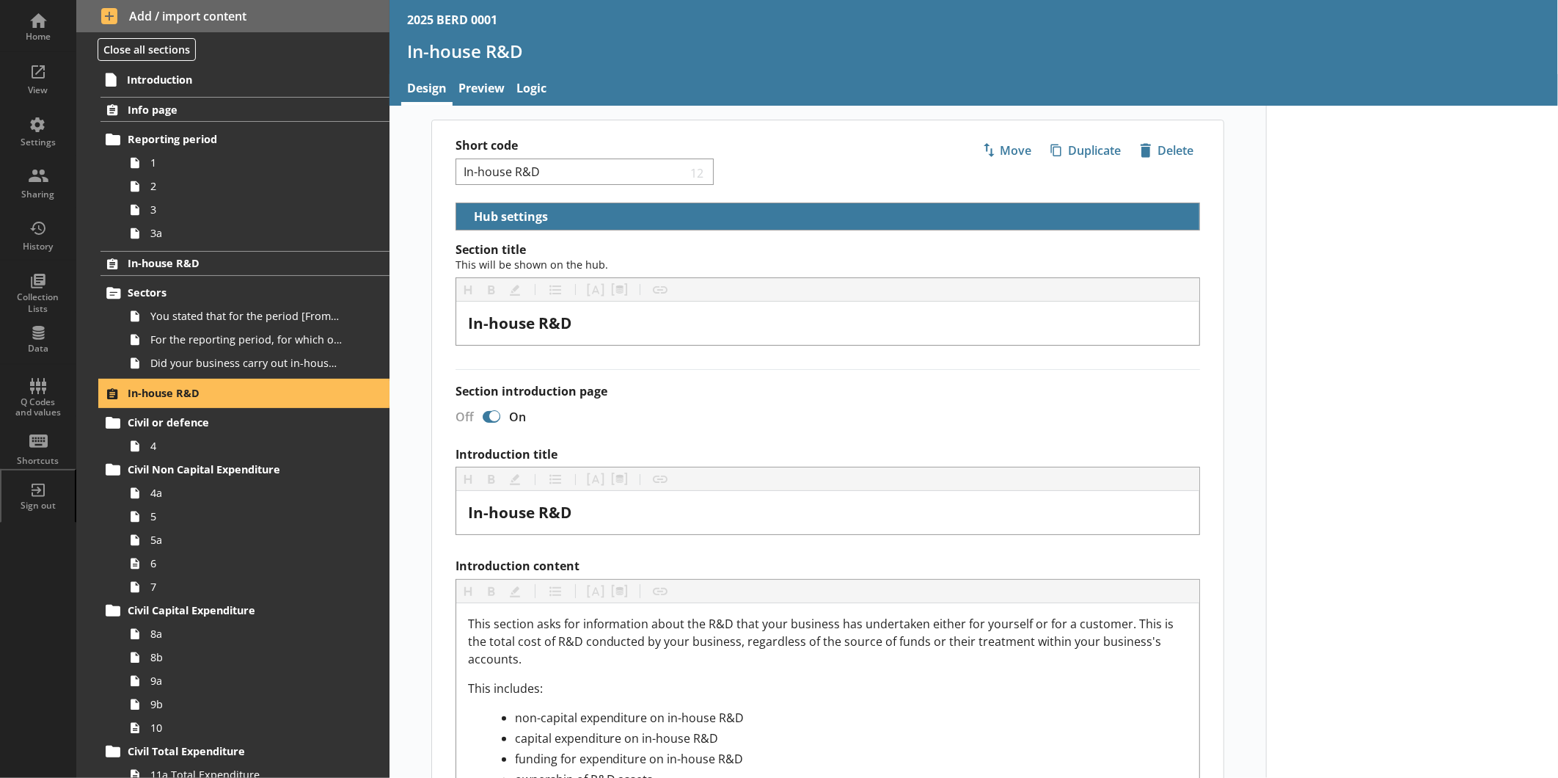
select select "ed5aa05f-910f-4662-9fcf-e405abfe6d58"
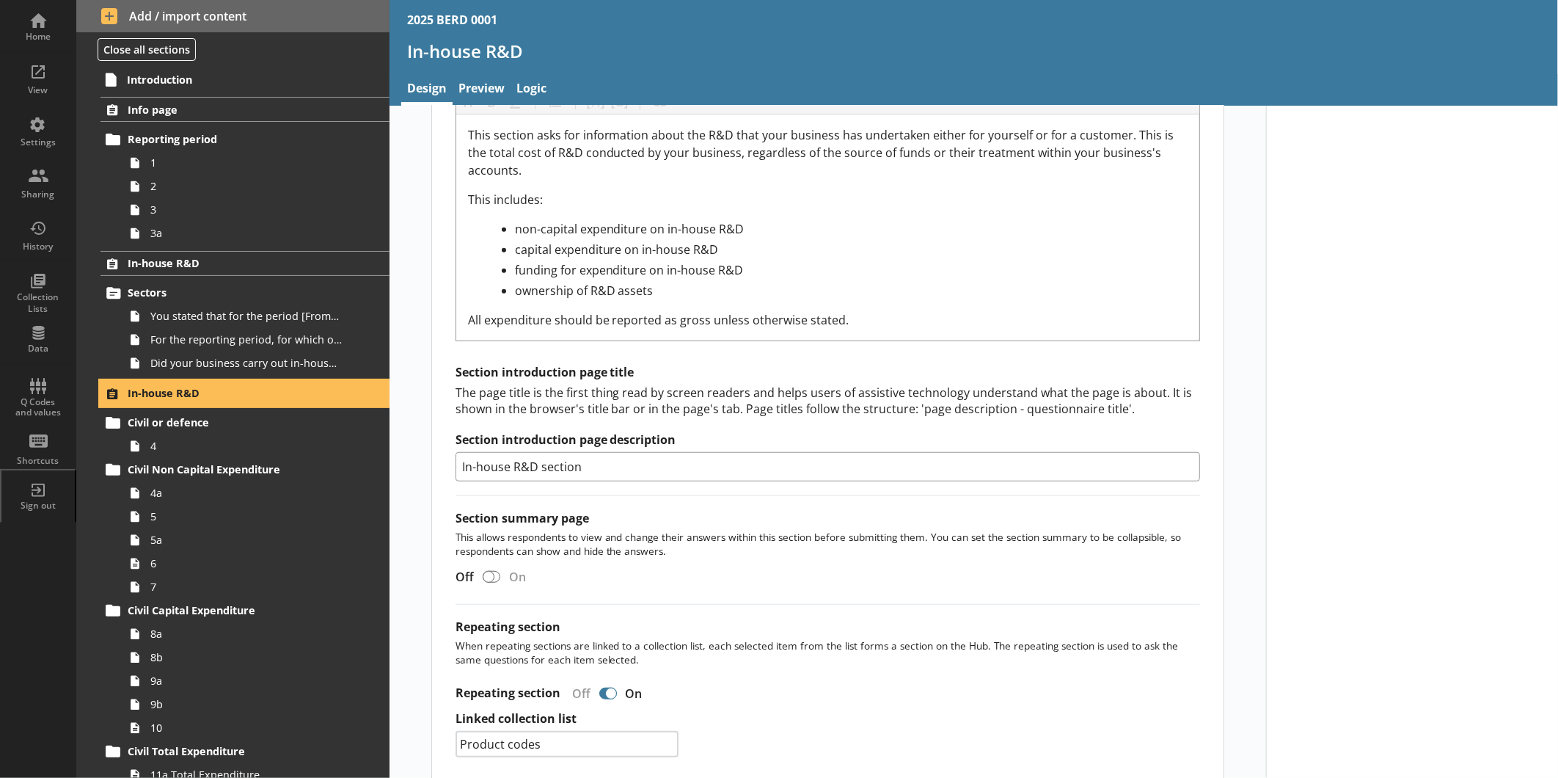
scroll to position [565, 0]
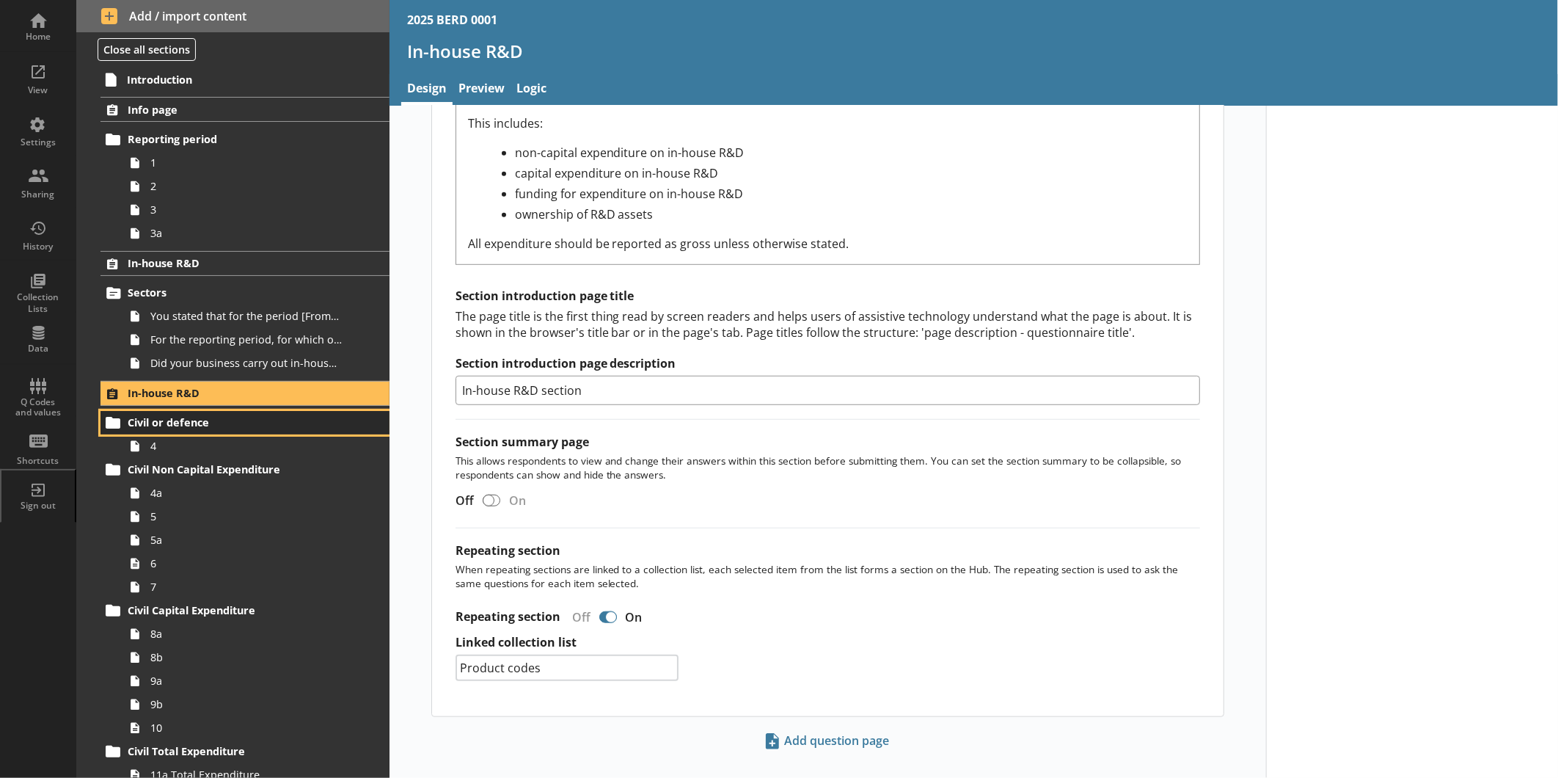
click at [254, 423] on span "Civil or defence" at bounding box center [232, 422] width 209 height 14
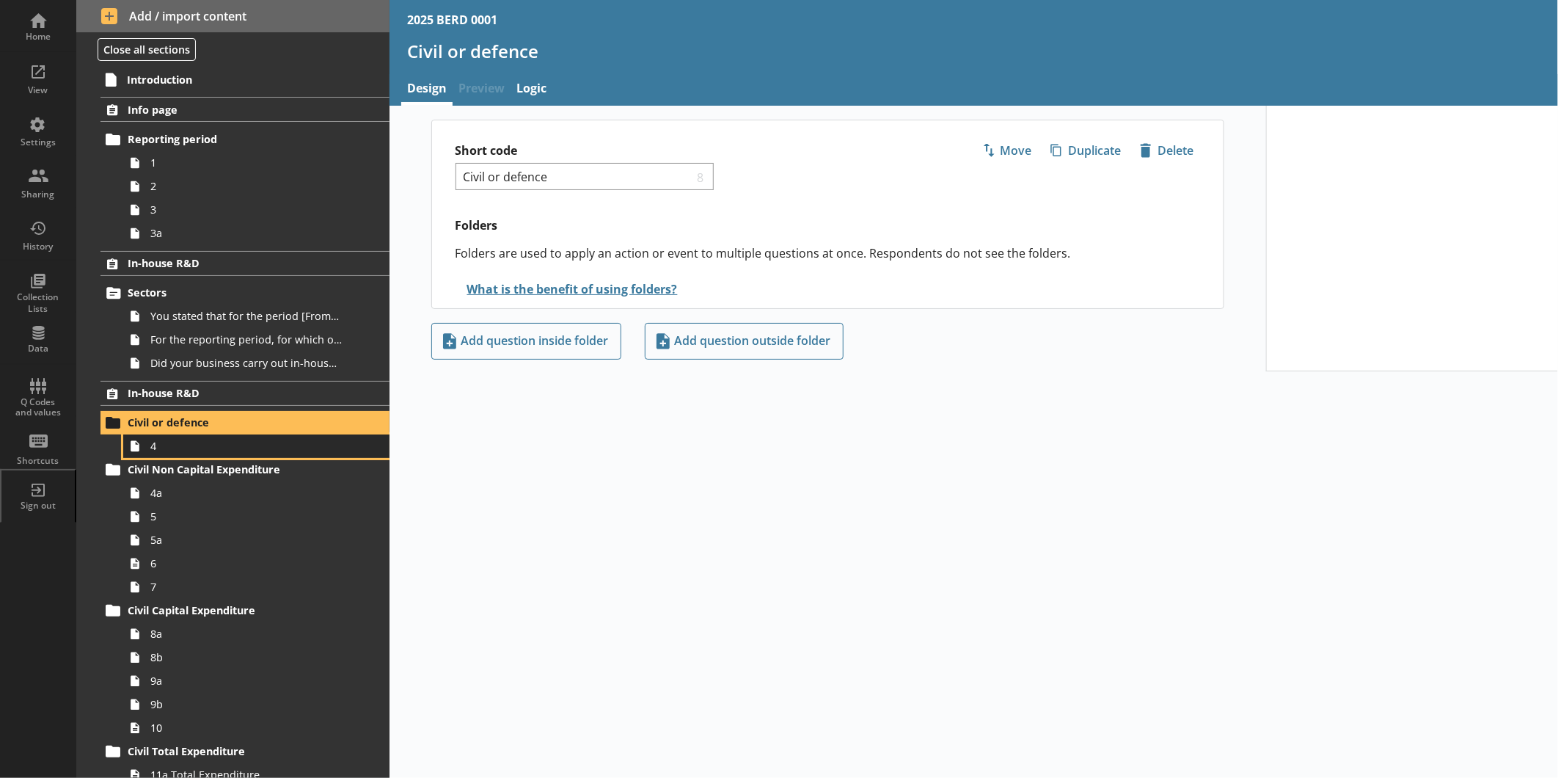
click at [252, 450] on span "4" at bounding box center [245, 446] width 191 height 14
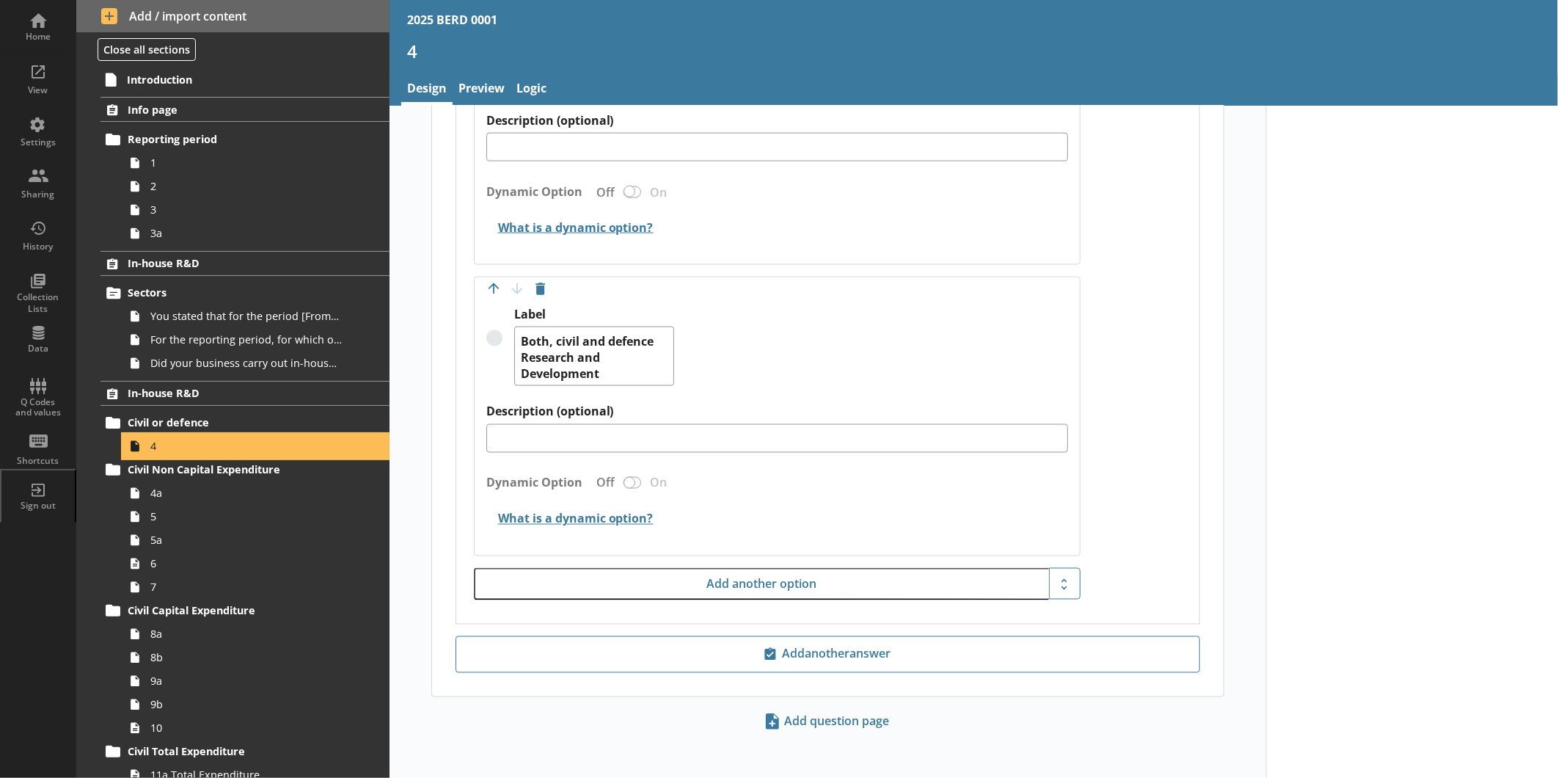
scroll to position [1378, 0]
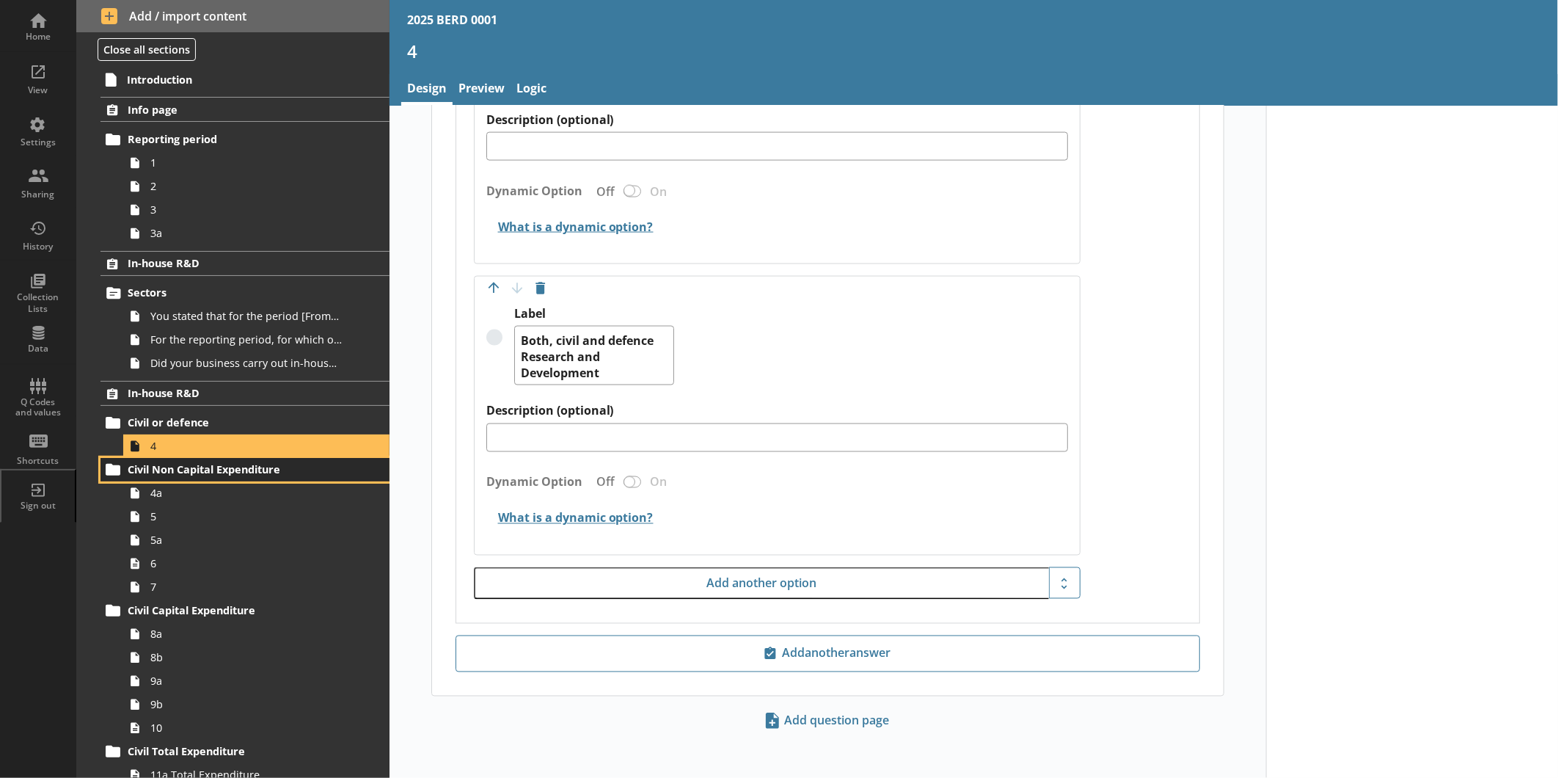
click at [257, 466] on span "Civil Non Capital Expenditure" at bounding box center [232, 469] width 209 height 14
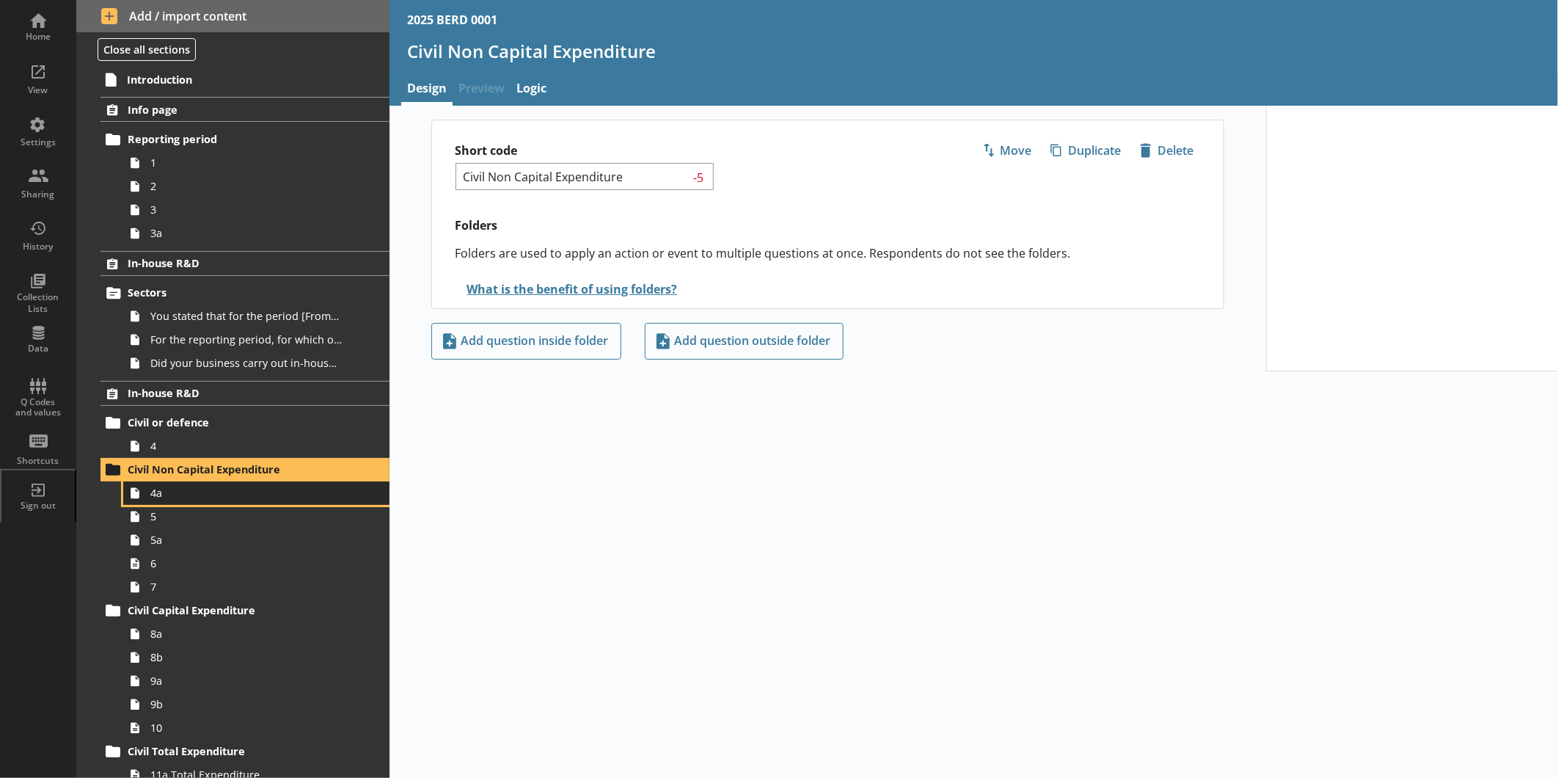
click at [244, 501] on link "4a" at bounding box center [256, 492] width 266 height 23
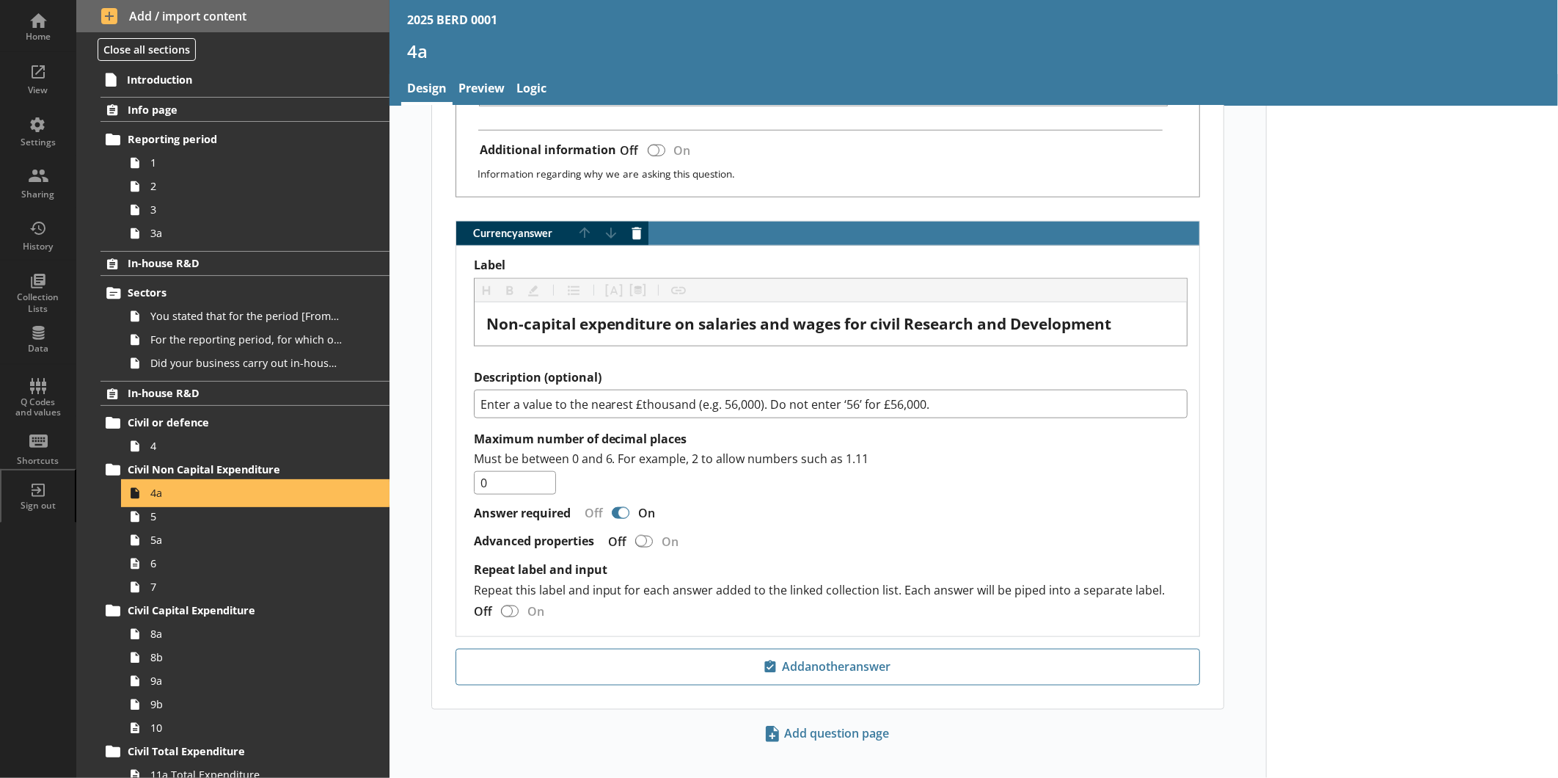
scroll to position [943, 0]
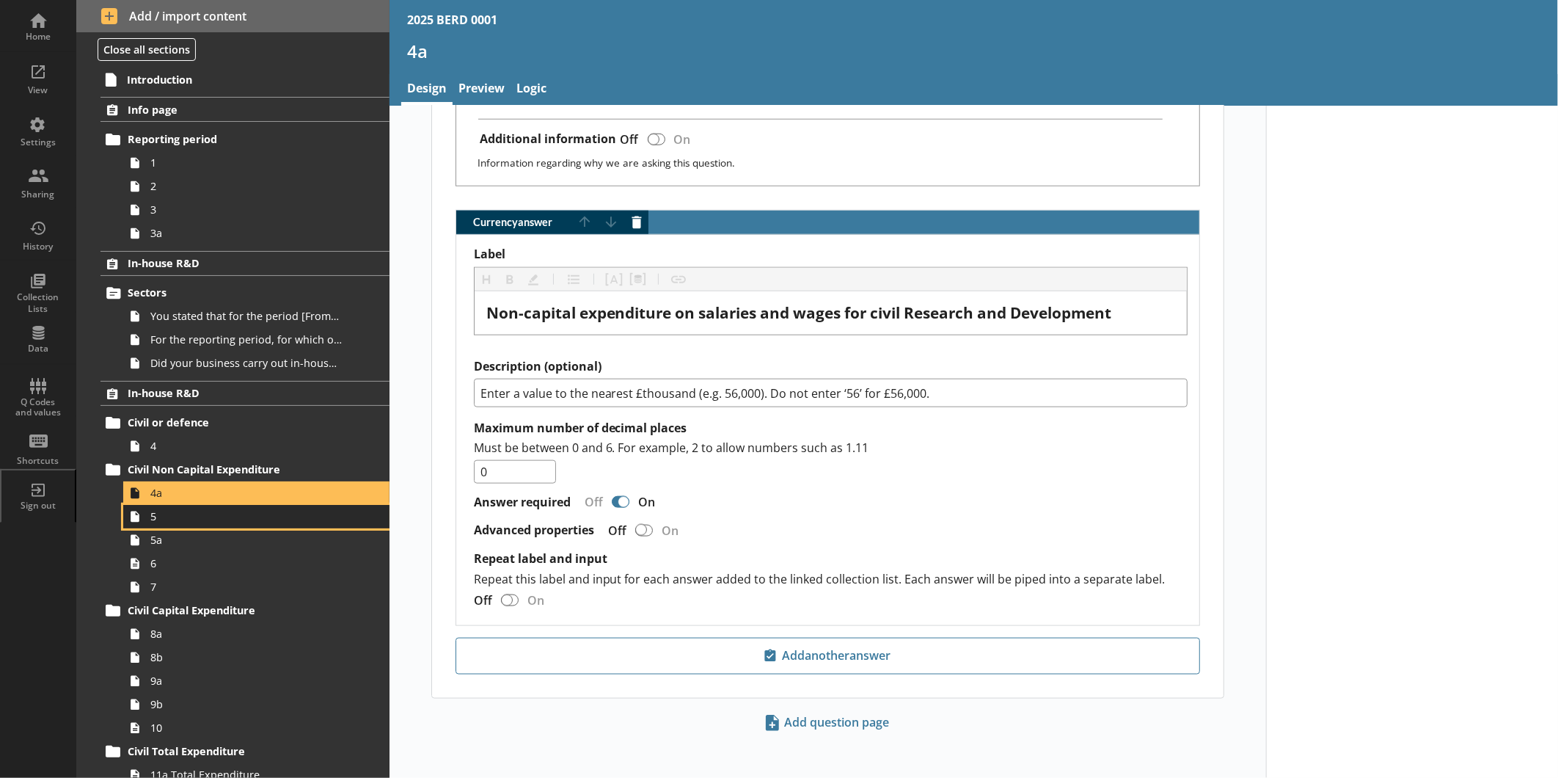
click at [269, 514] on span "5" at bounding box center [245, 516] width 191 height 14
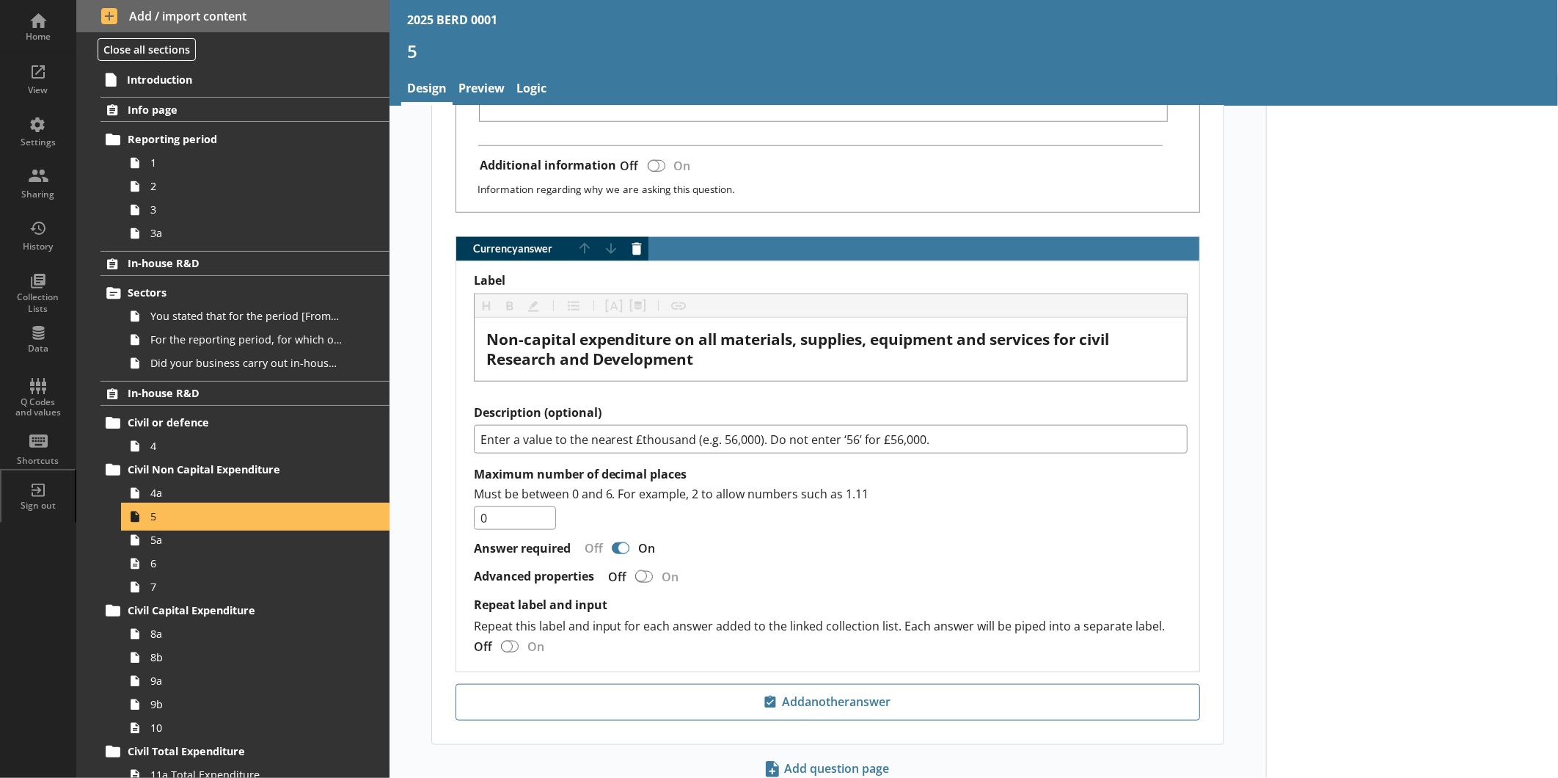
scroll to position [892, 0]
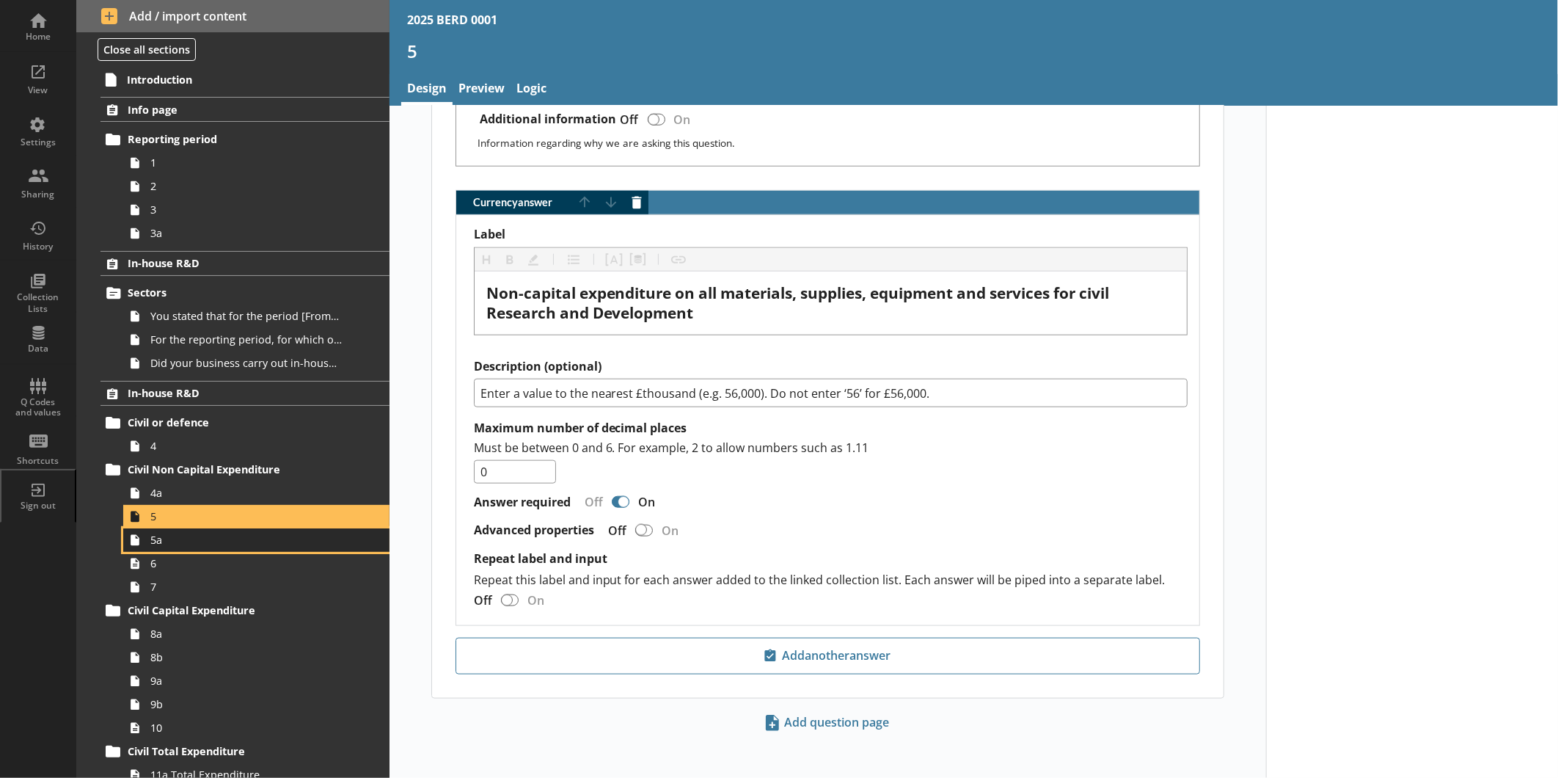
click at [178, 545] on span "5a" at bounding box center [245, 540] width 191 height 14
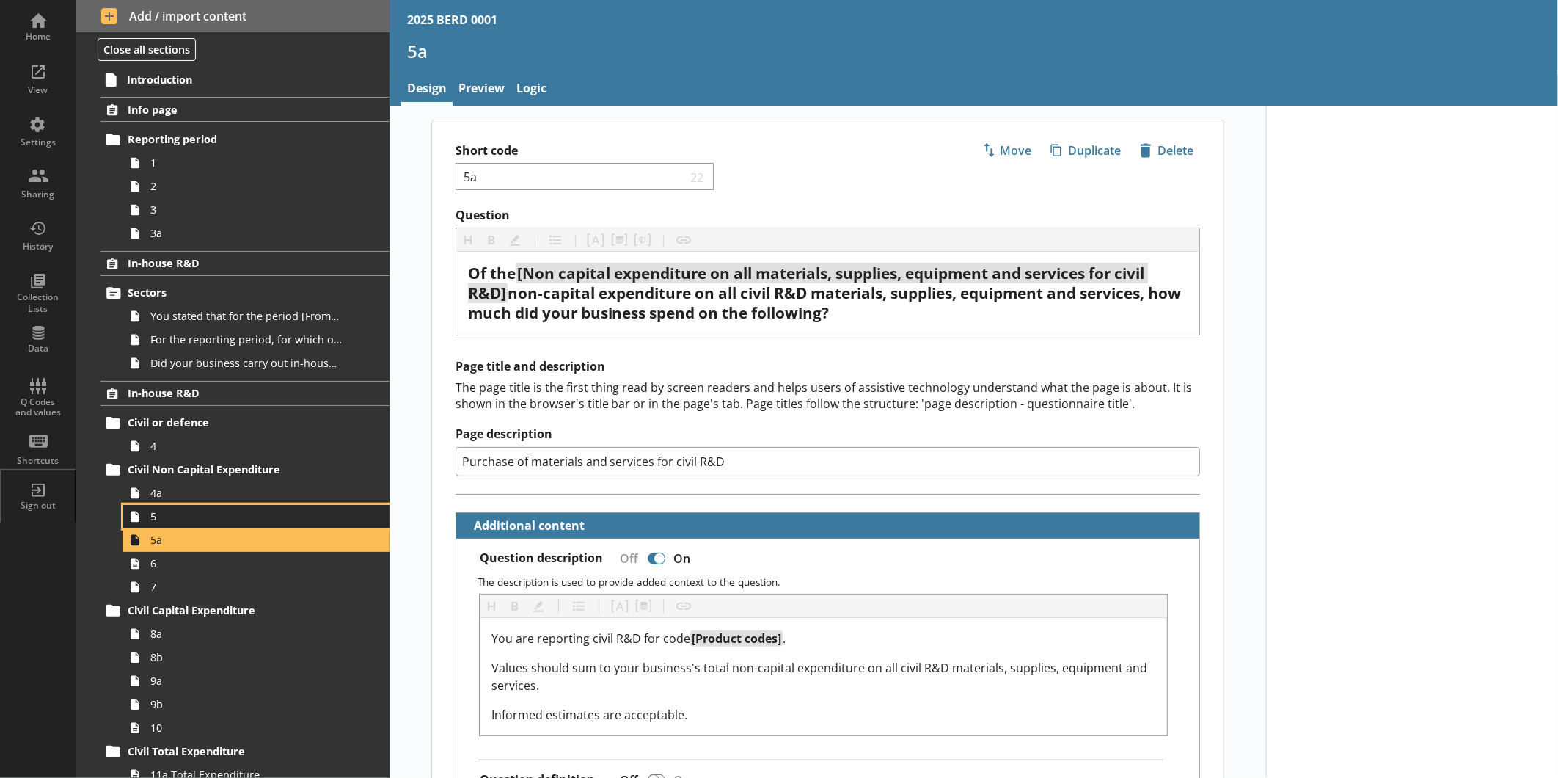
click at [232, 516] on span "5" at bounding box center [245, 516] width 191 height 14
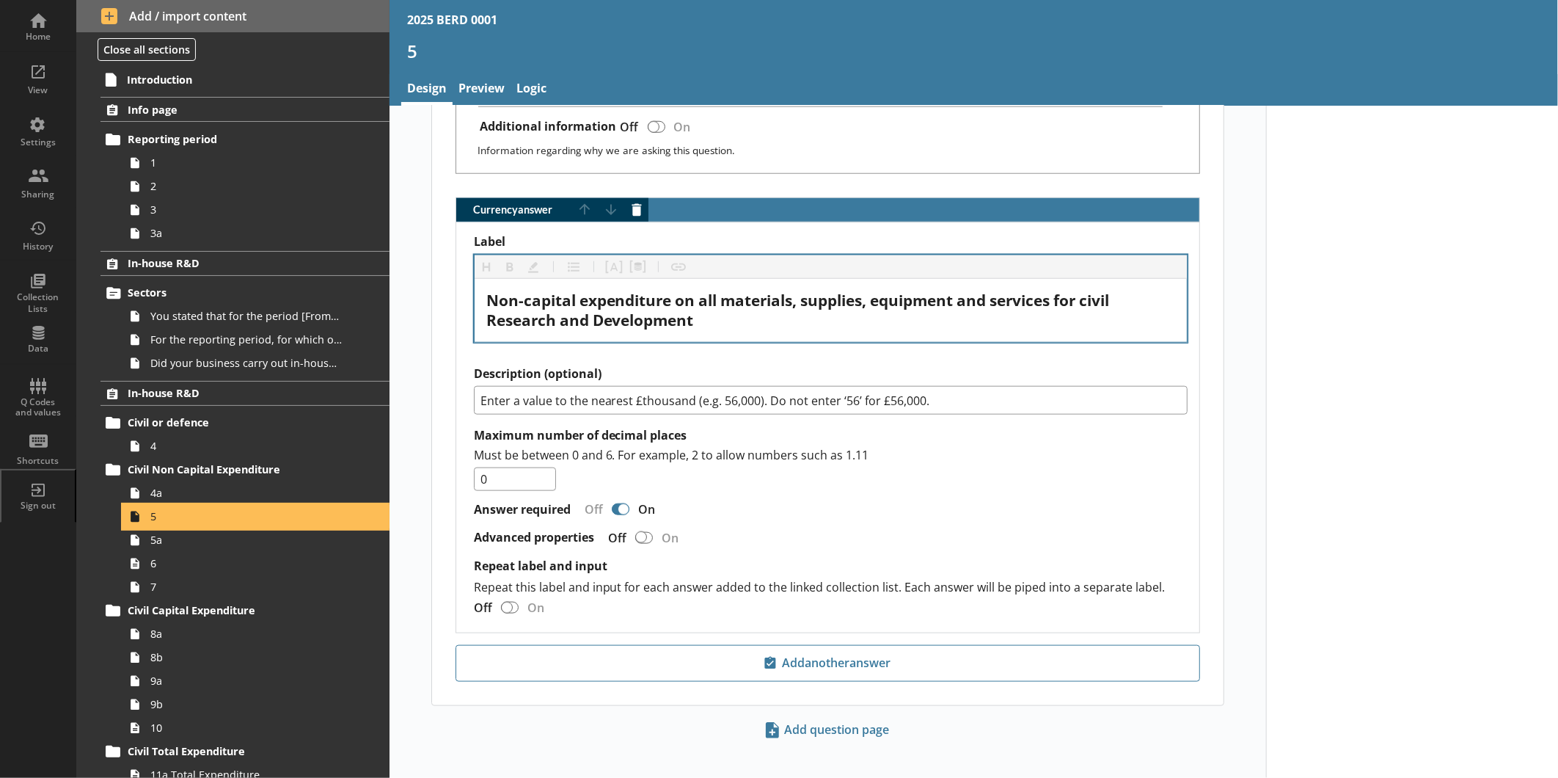
scroll to position [892, 0]
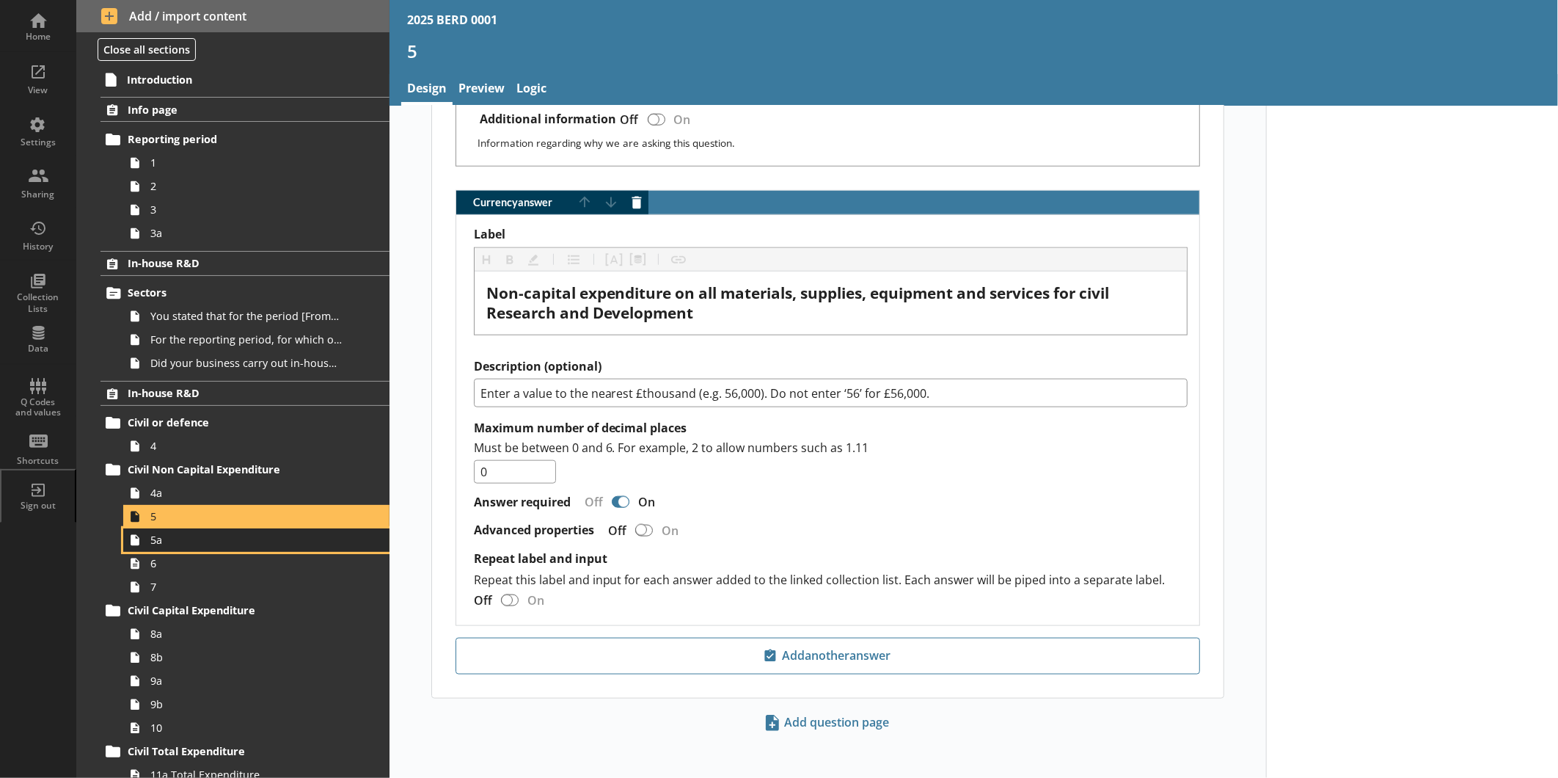
click at [189, 540] on span "5a" at bounding box center [245, 540] width 191 height 14
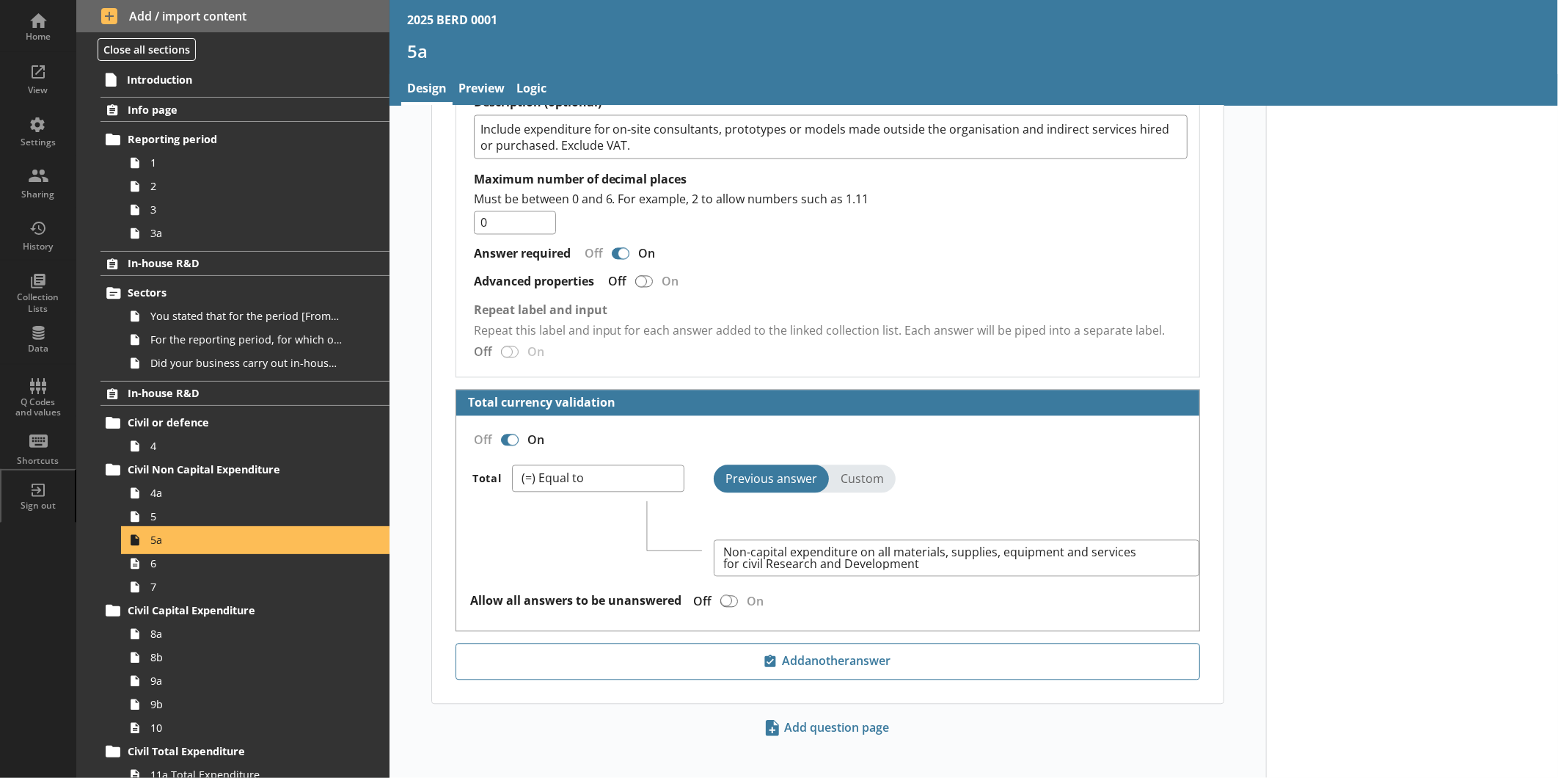
scroll to position [1933, 0]
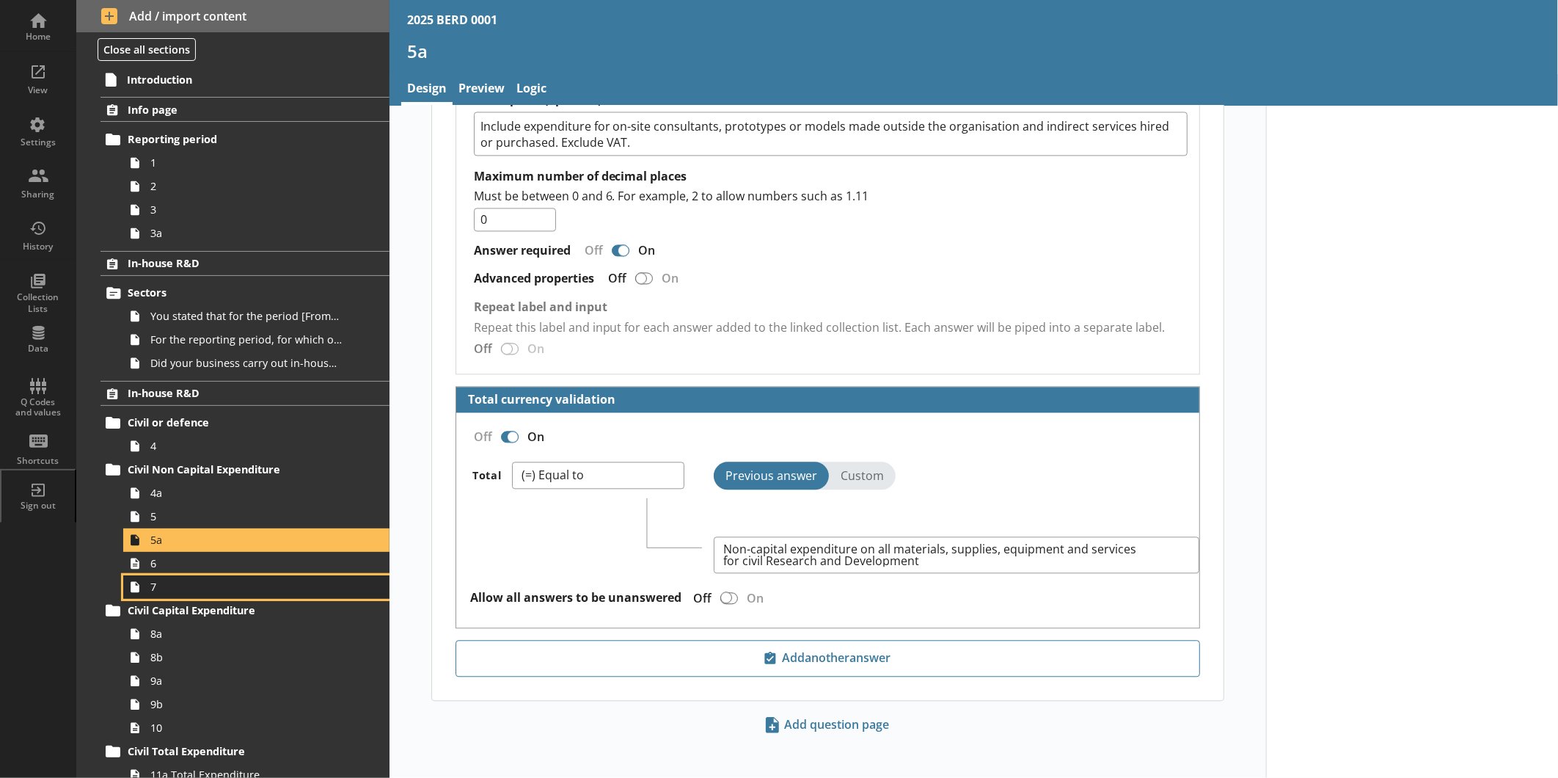
click at [262, 585] on span "7" at bounding box center [245, 587] width 191 height 14
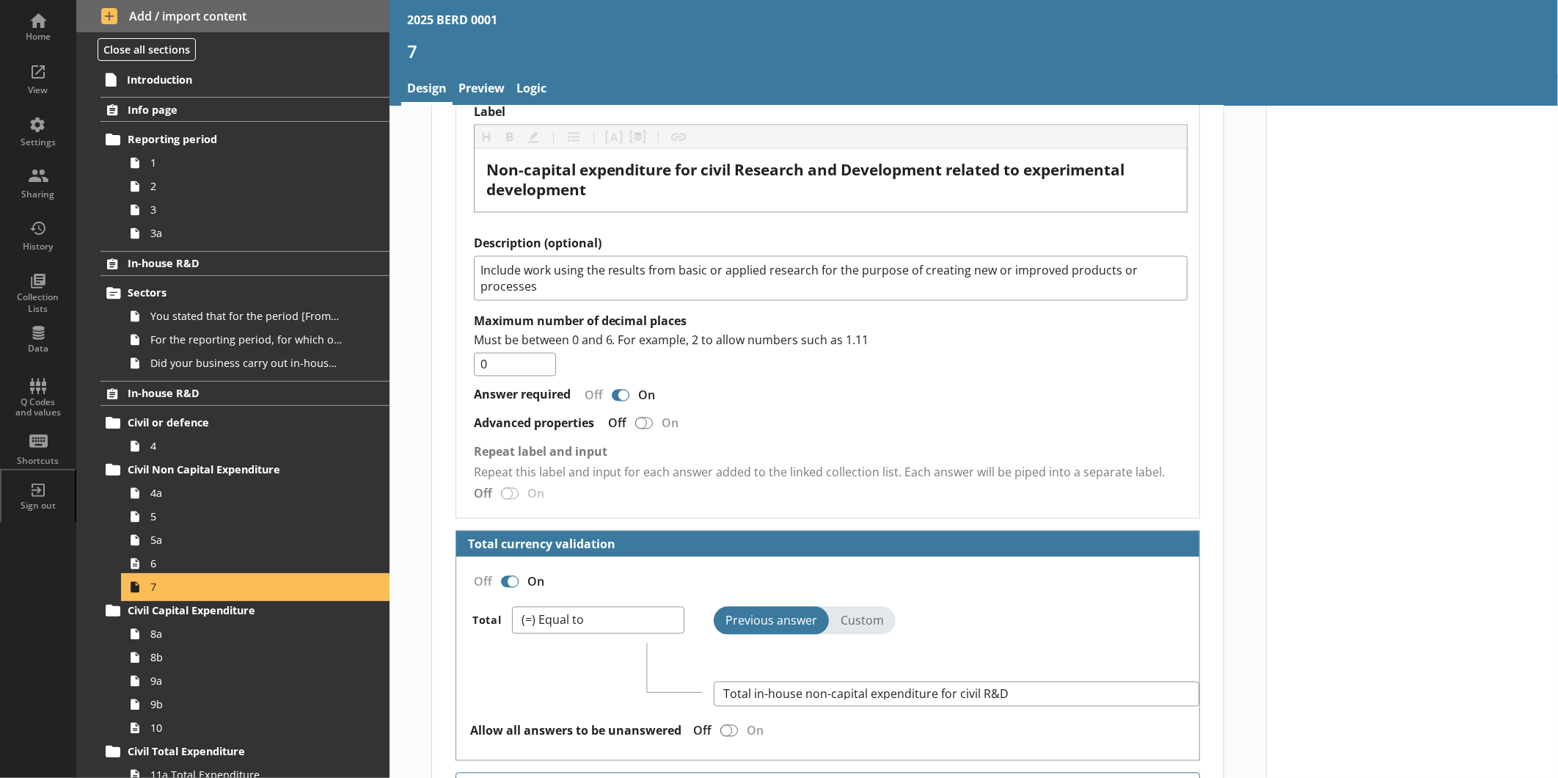
scroll to position [1748, 0]
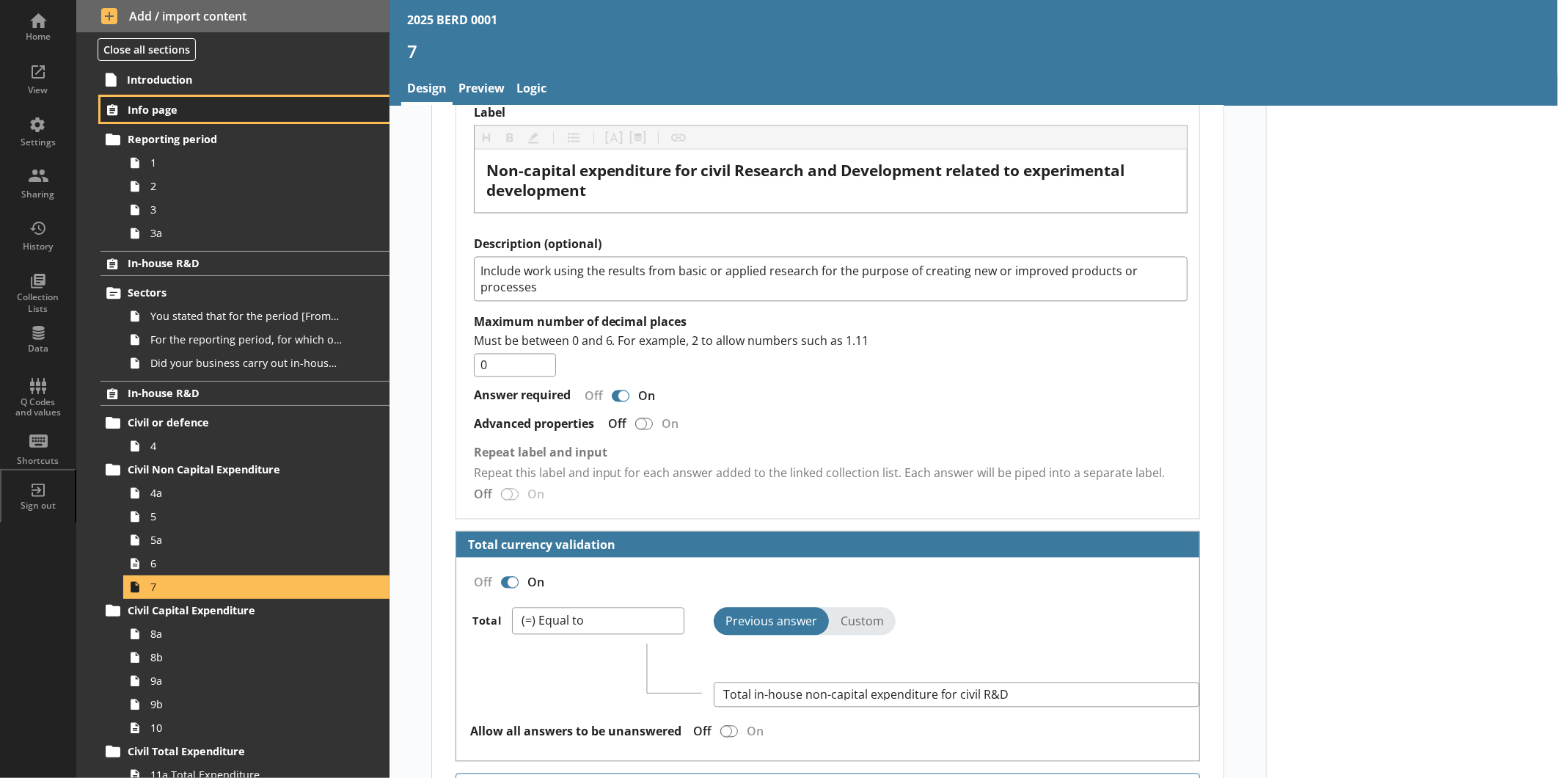
click at [231, 106] on span "Info page" at bounding box center [232, 110] width 209 height 14
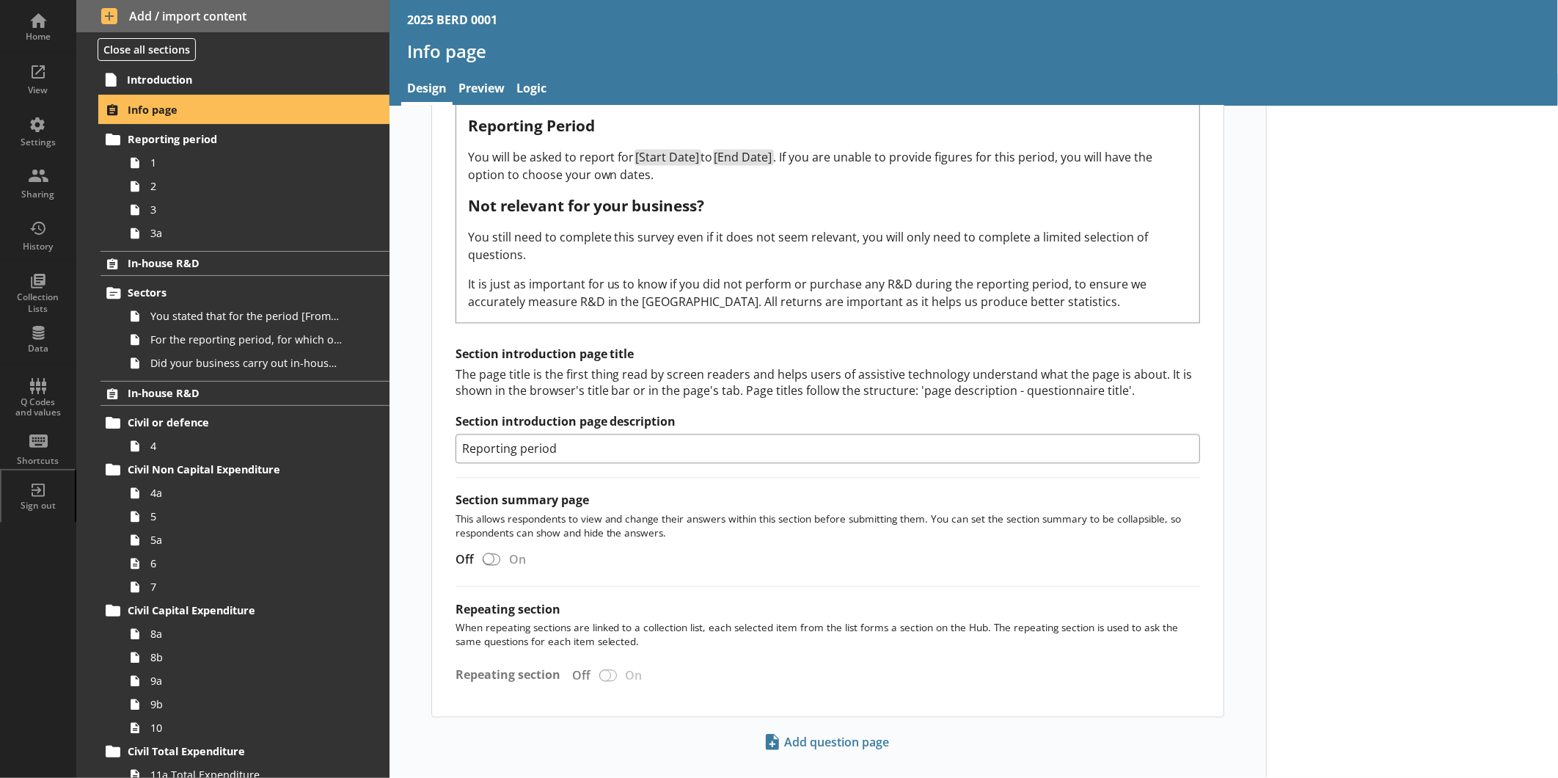
scroll to position [1817, 0]
click at [167, 86] on span "Introduction" at bounding box center [231, 80] width 209 height 14
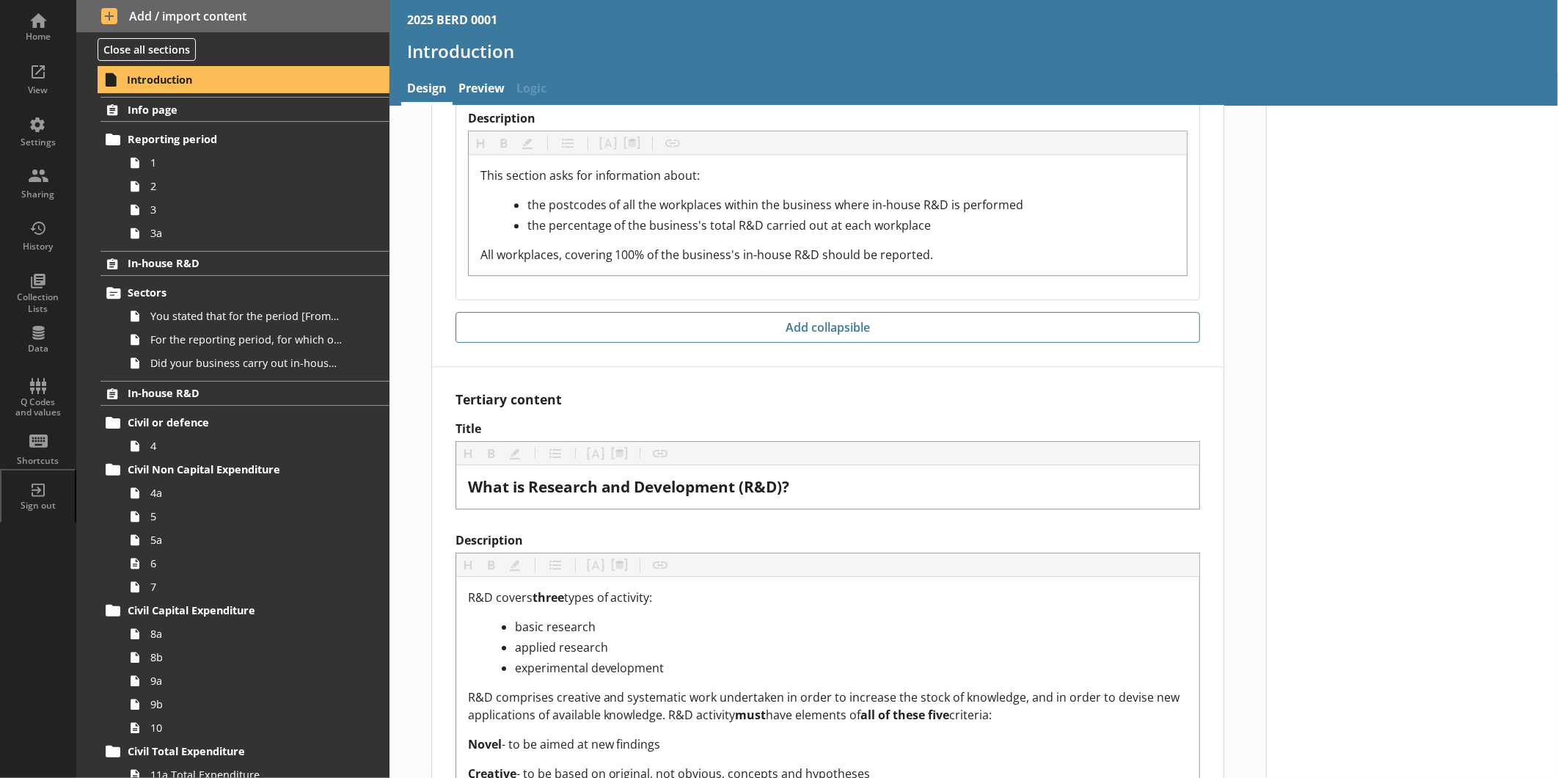
scroll to position [2855, 0]
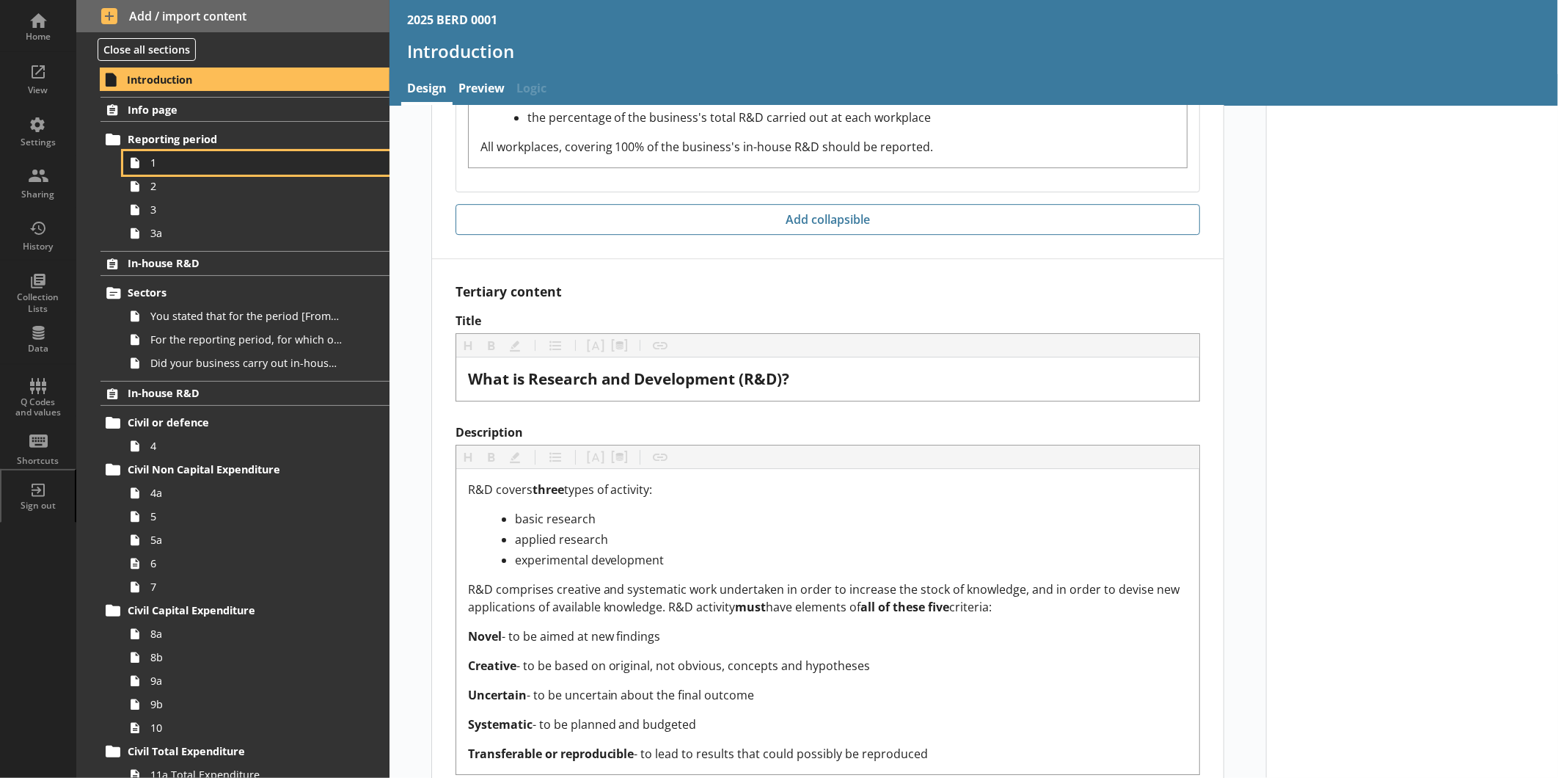
click at [215, 161] on span "1" at bounding box center [245, 163] width 191 height 14
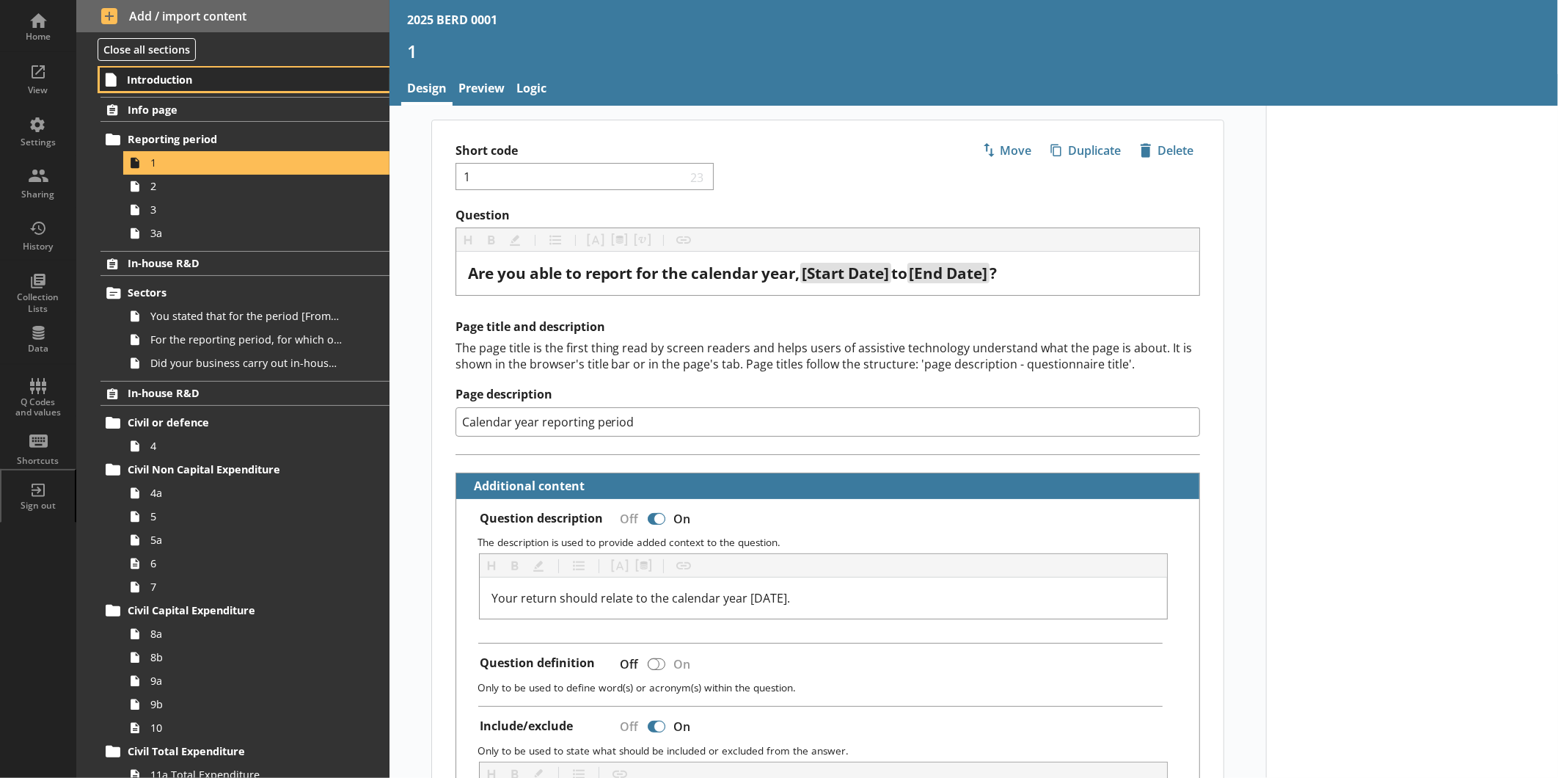
click at [152, 88] on link "Introduction" at bounding box center [245, 79] width 290 height 23
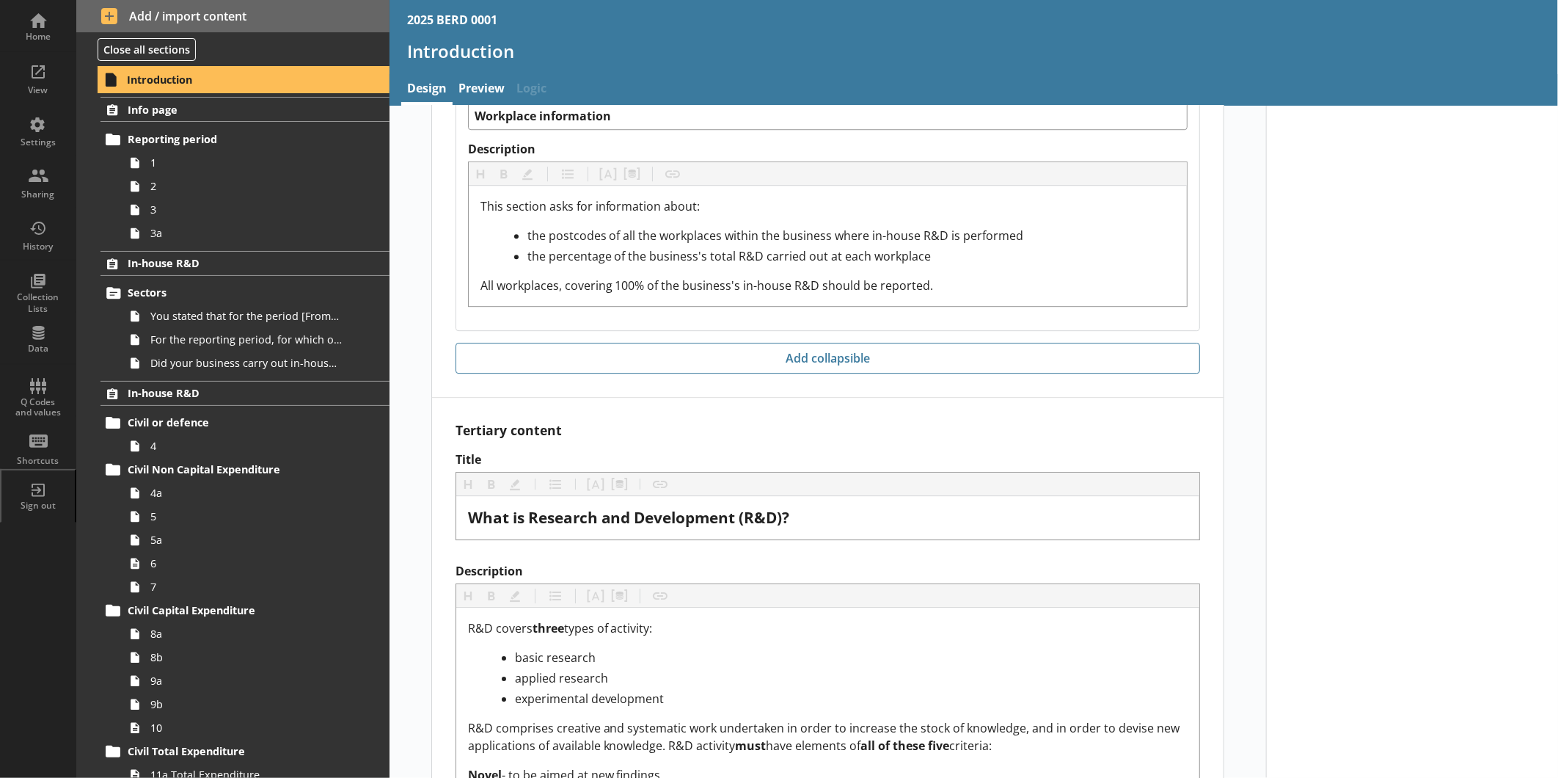
scroll to position [2855, 0]
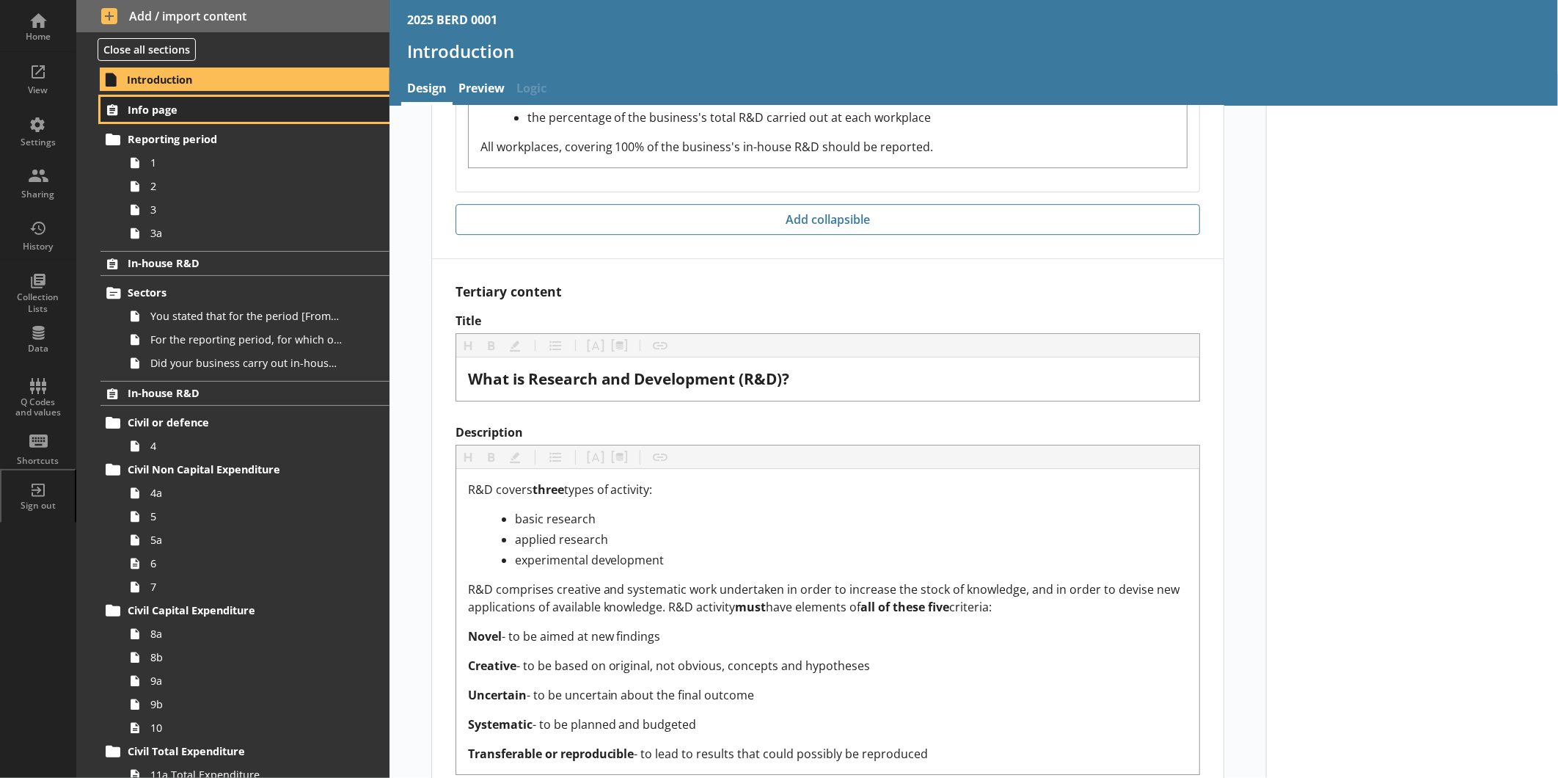
click at [138, 114] on span "Info page" at bounding box center [232, 110] width 209 height 14
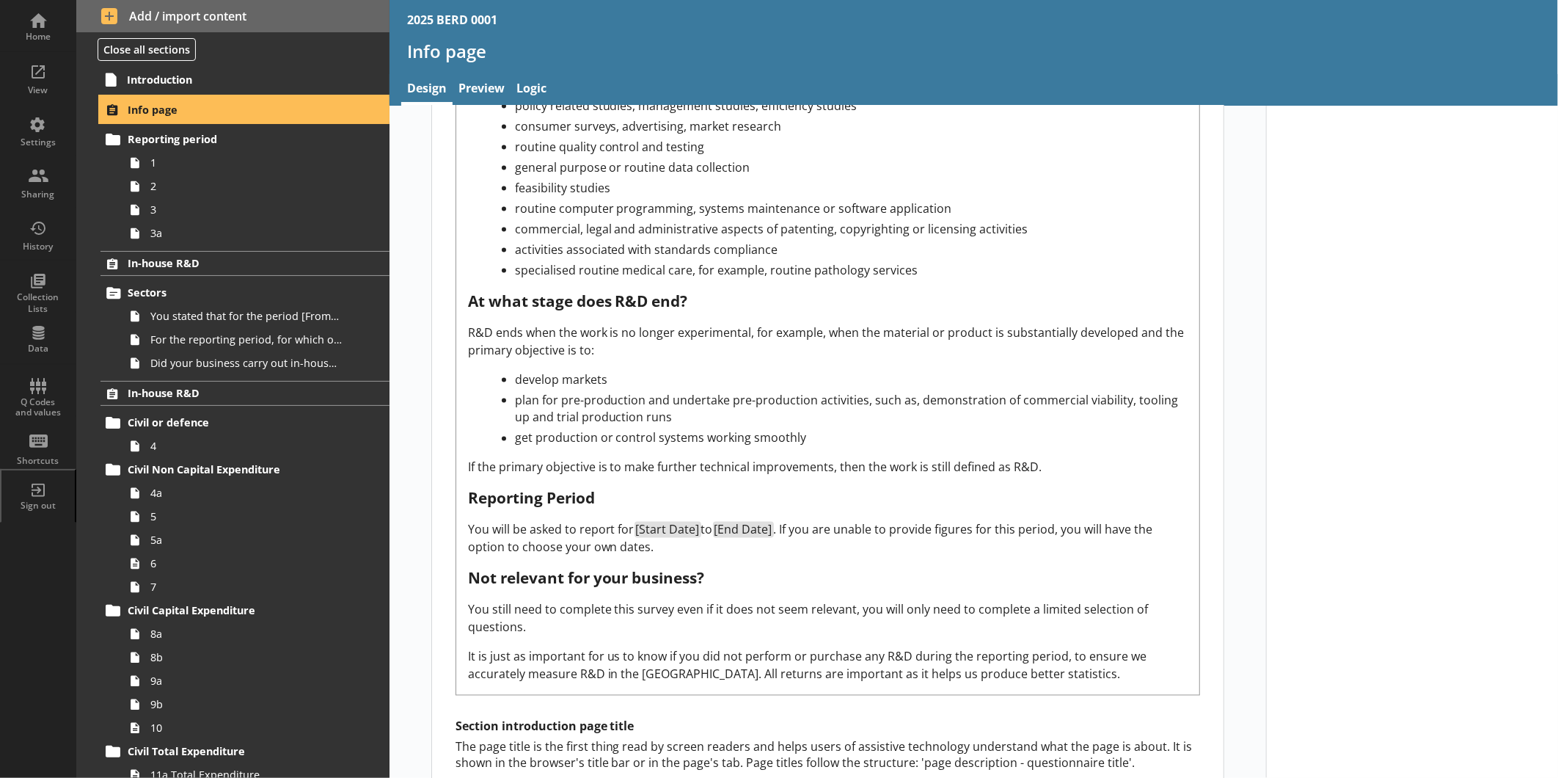
scroll to position [1817, 0]
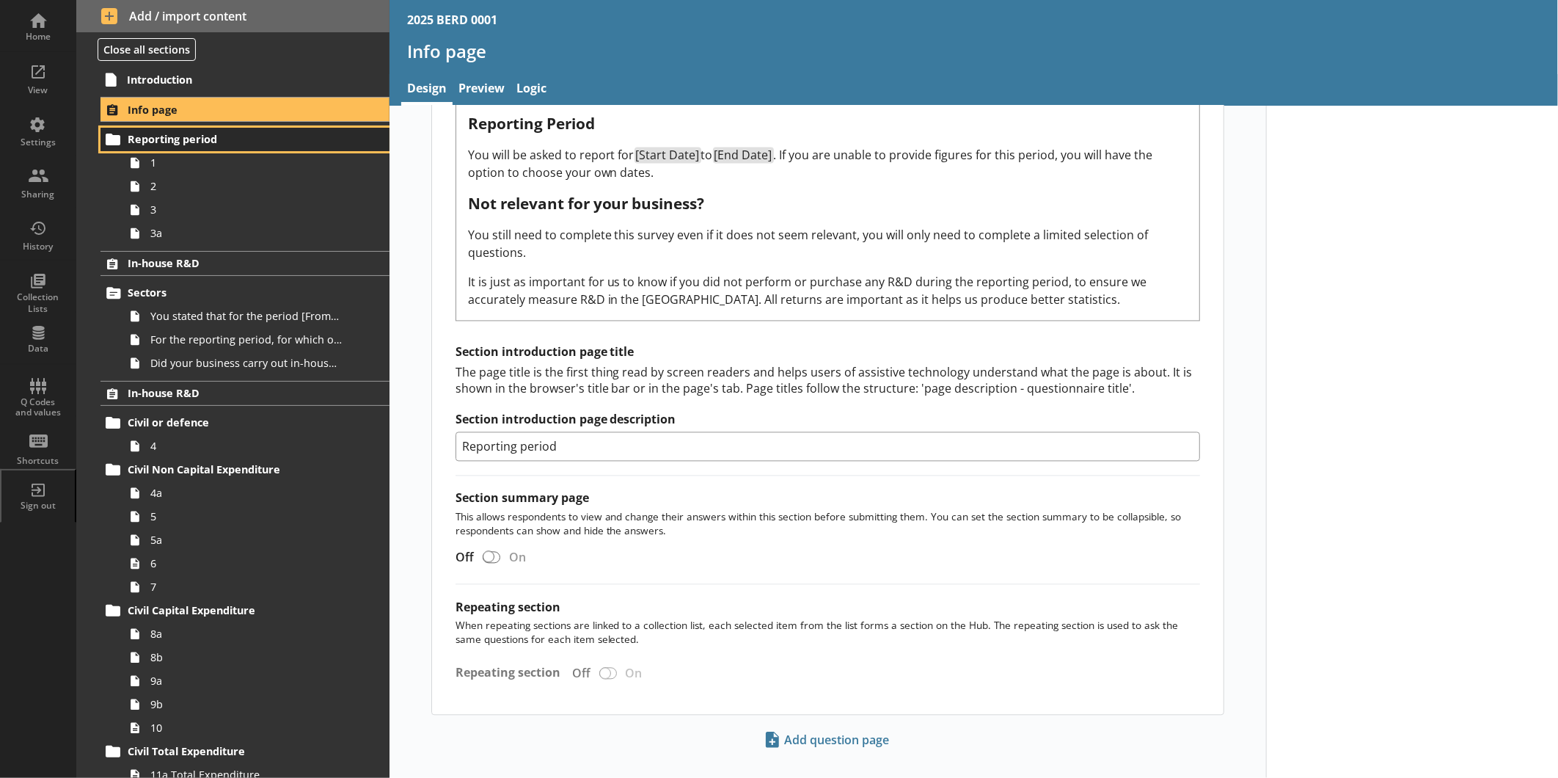
click at [229, 147] on link "Reporting period" at bounding box center [245, 139] width 289 height 23
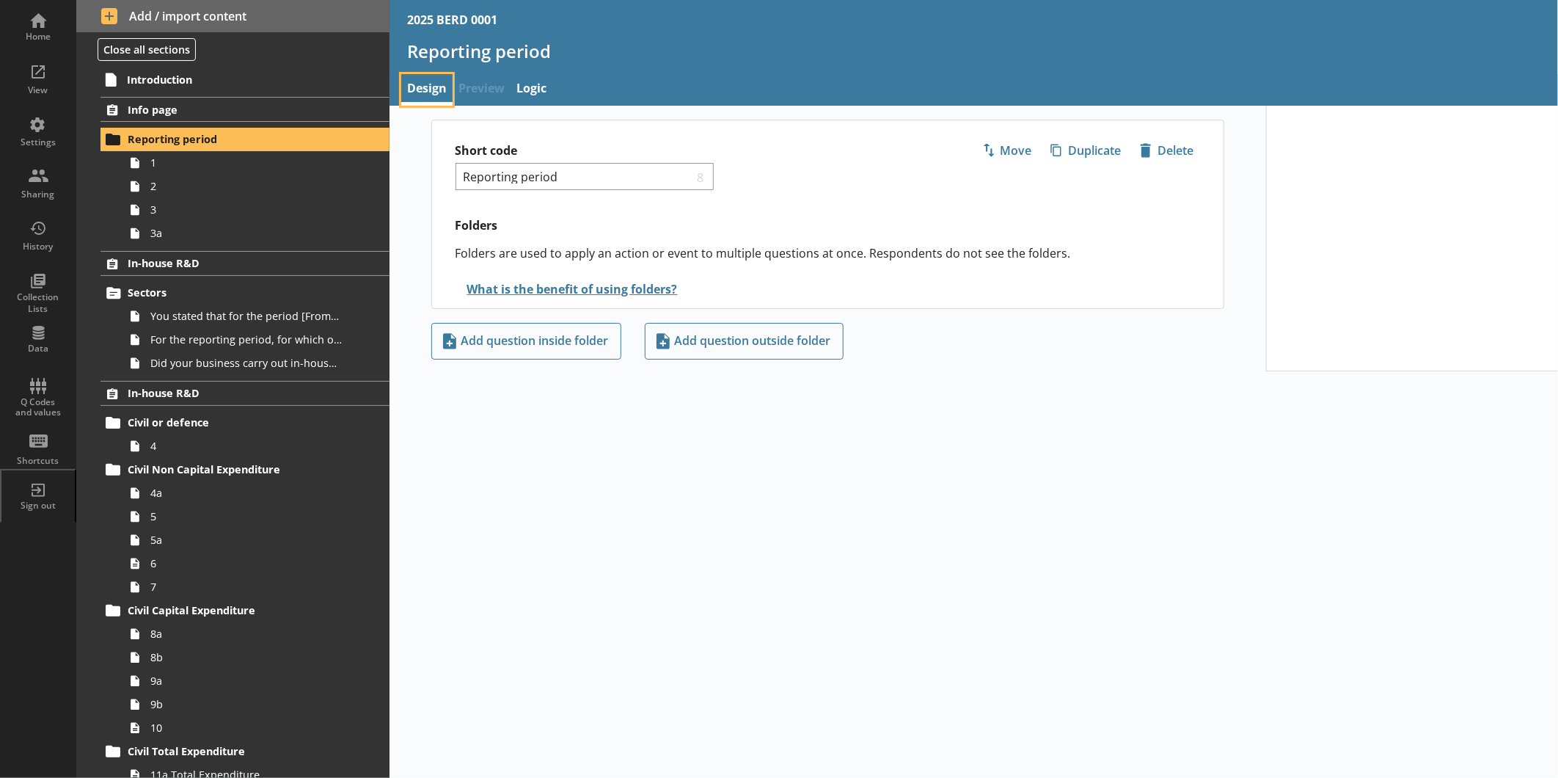
click at [431, 94] on link "Design" at bounding box center [426, 90] width 51 height 32
click at [255, 157] on span "1" at bounding box center [245, 163] width 191 height 14
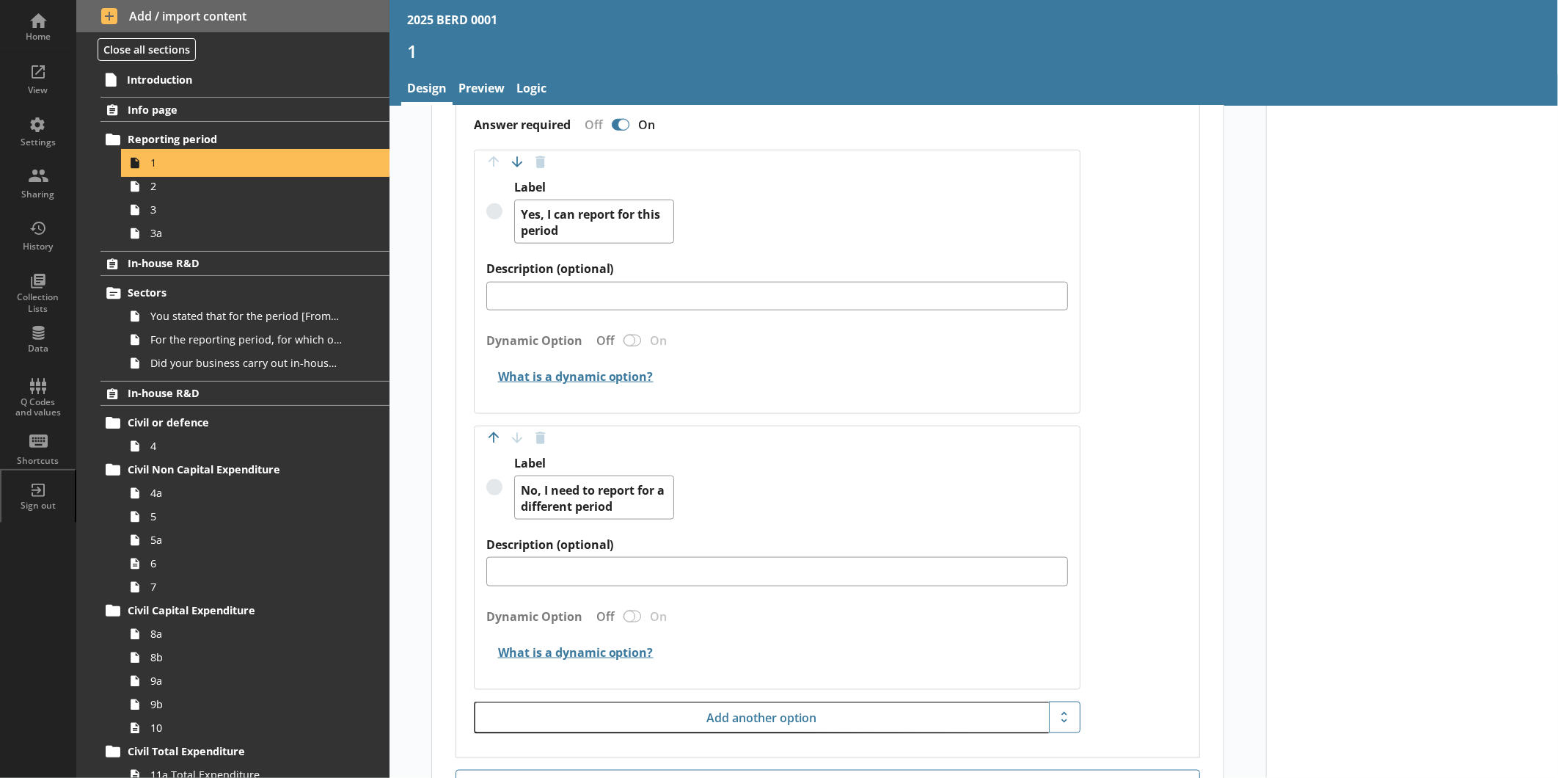
scroll to position [1150, 0]
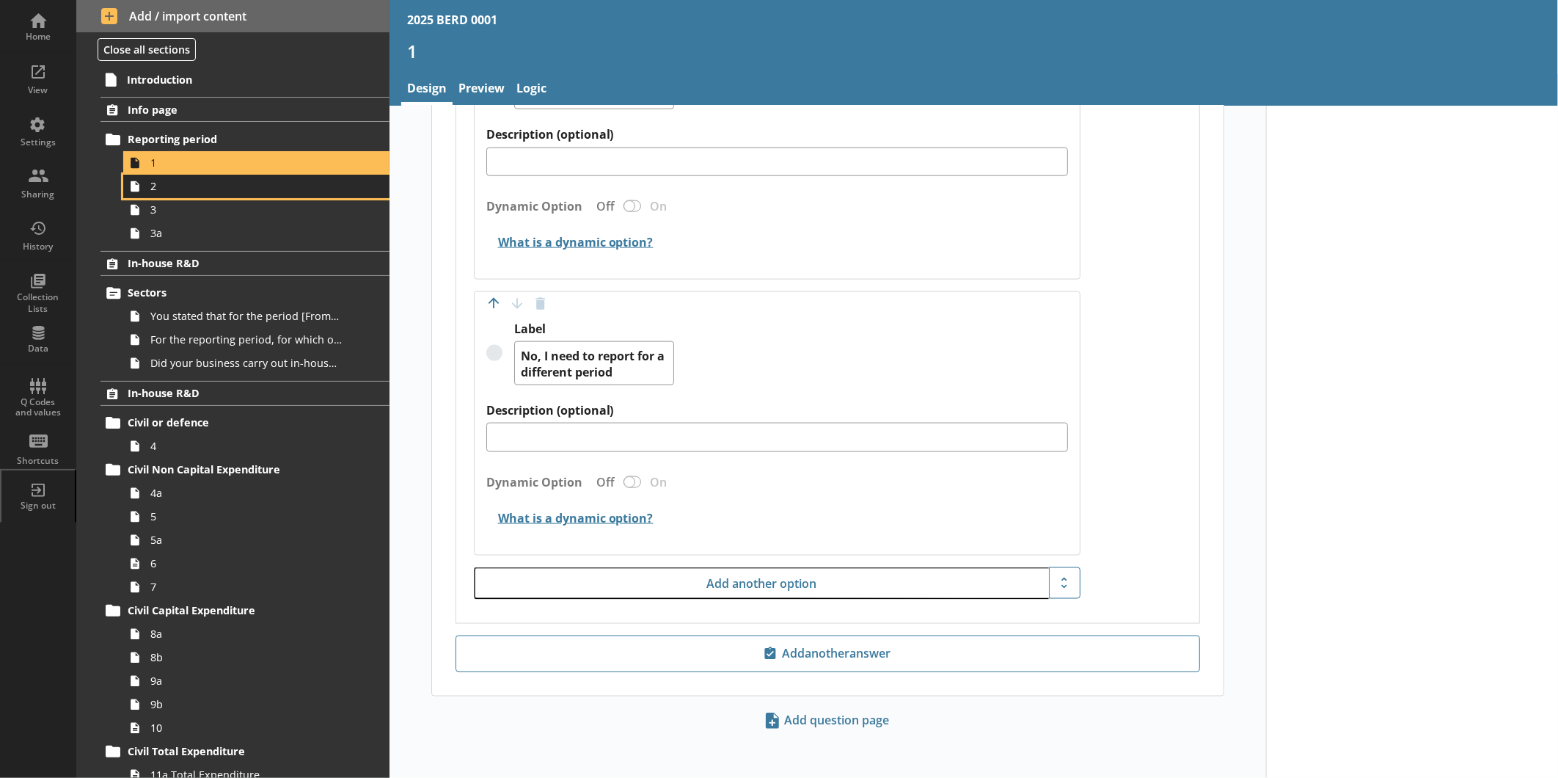
click at [161, 191] on span "2" at bounding box center [245, 186] width 191 height 14
type textarea "x"
select select "ref_p_end_date"
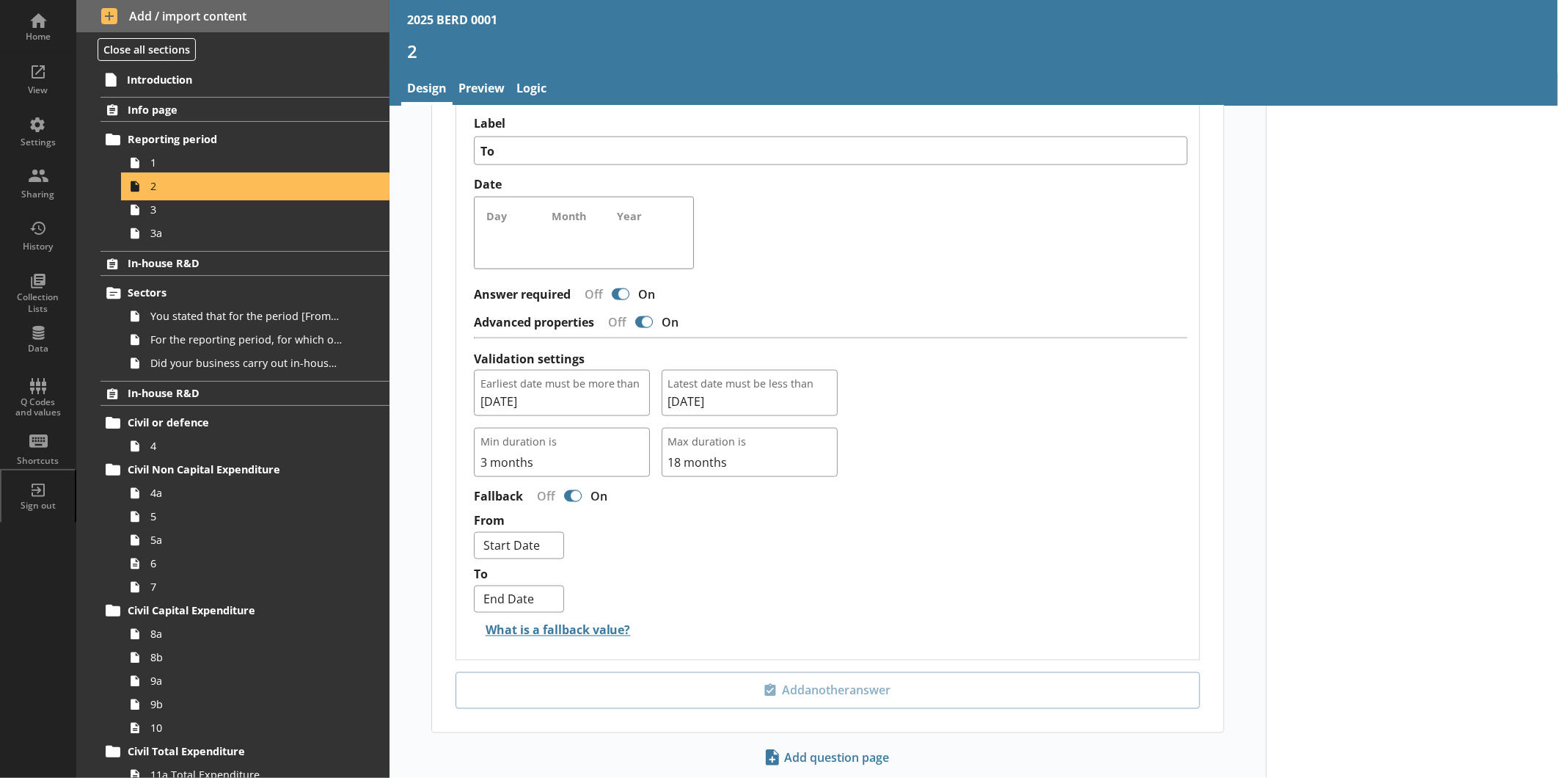
scroll to position [1229, 0]
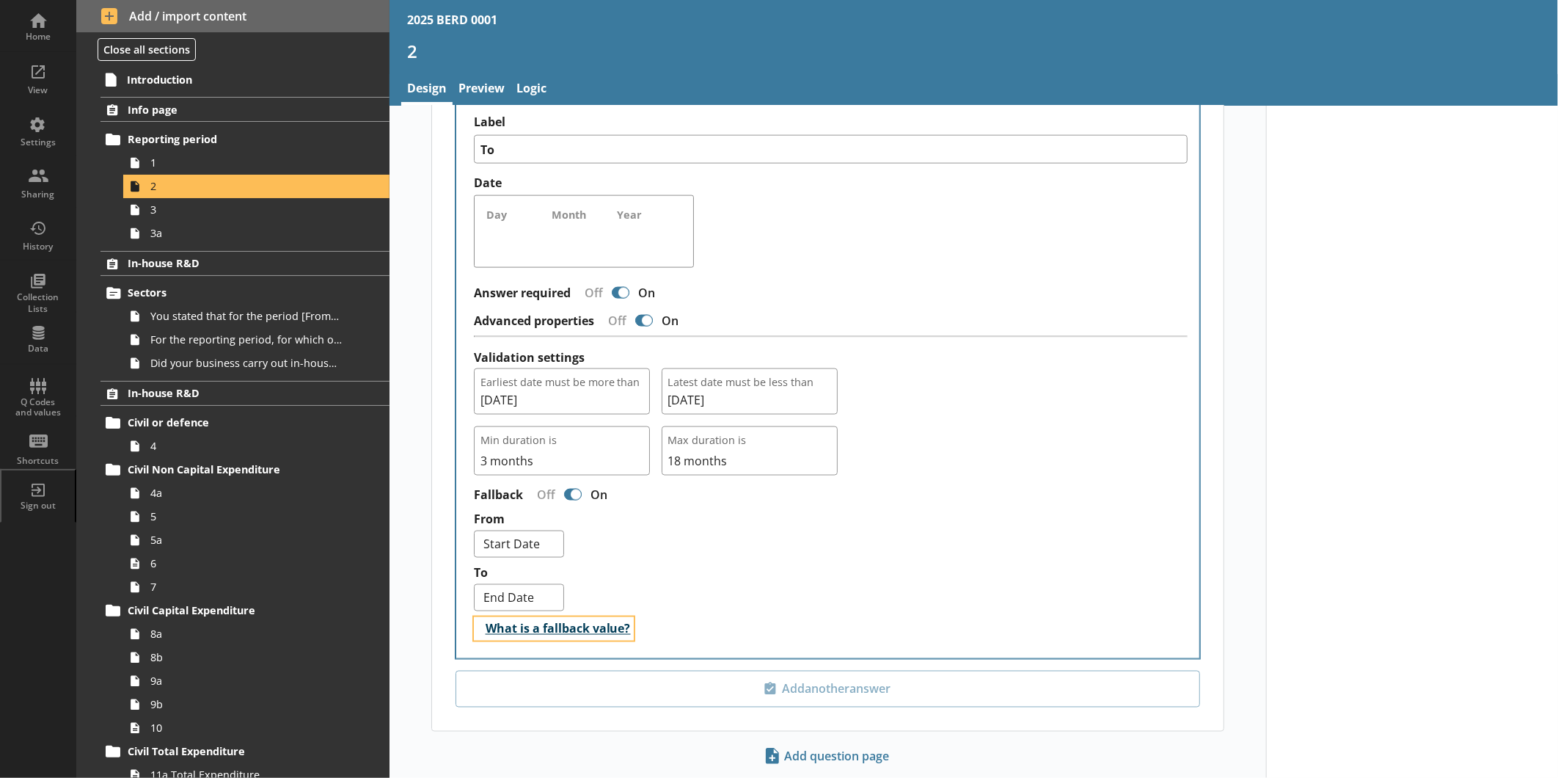
click at [510, 631] on button "What is a fallback value?" at bounding box center [554, 628] width 160 height 23
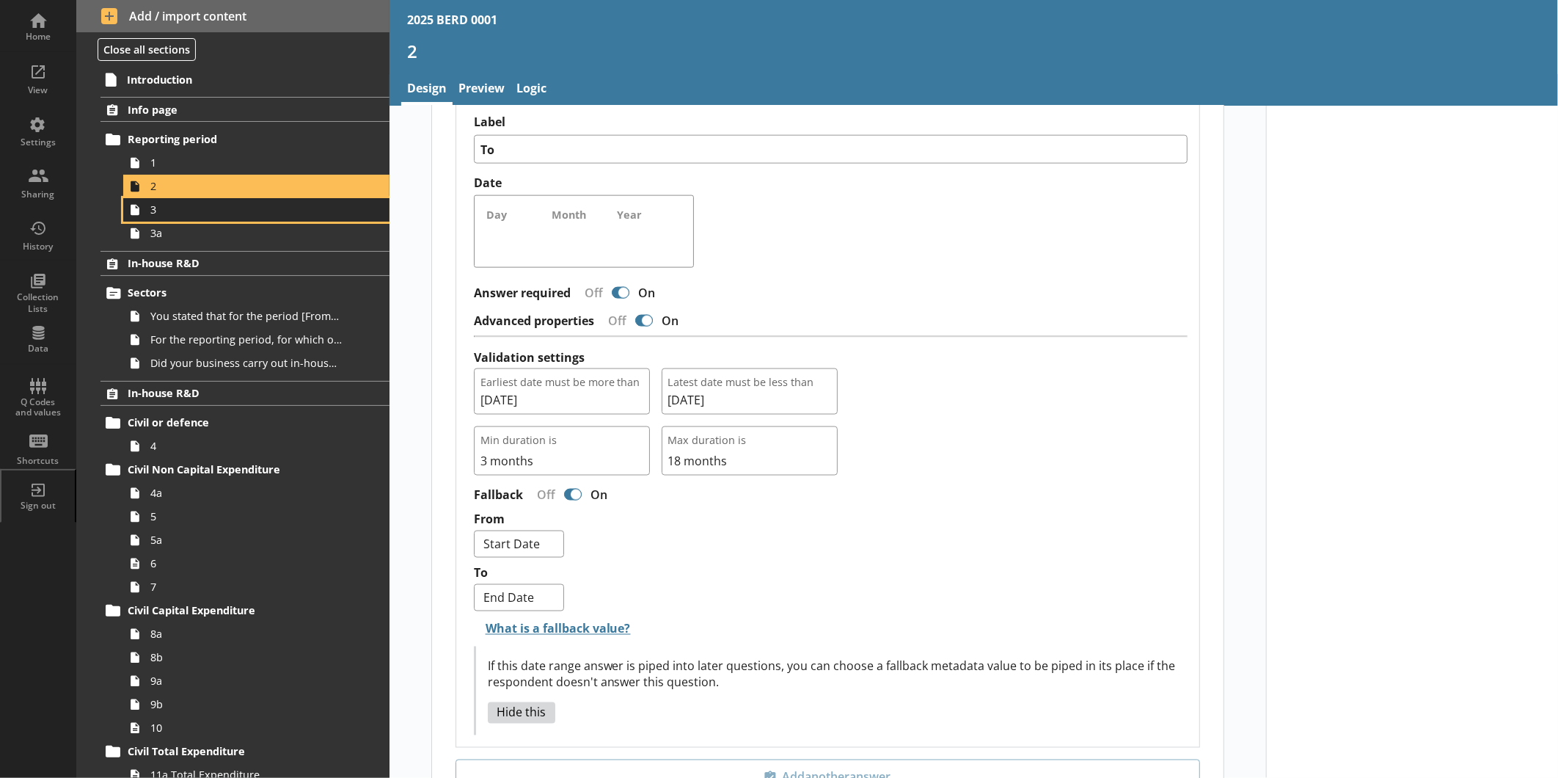
click at [257, 213] on span "3" at bounding box center [245, 210] width 191 height 14
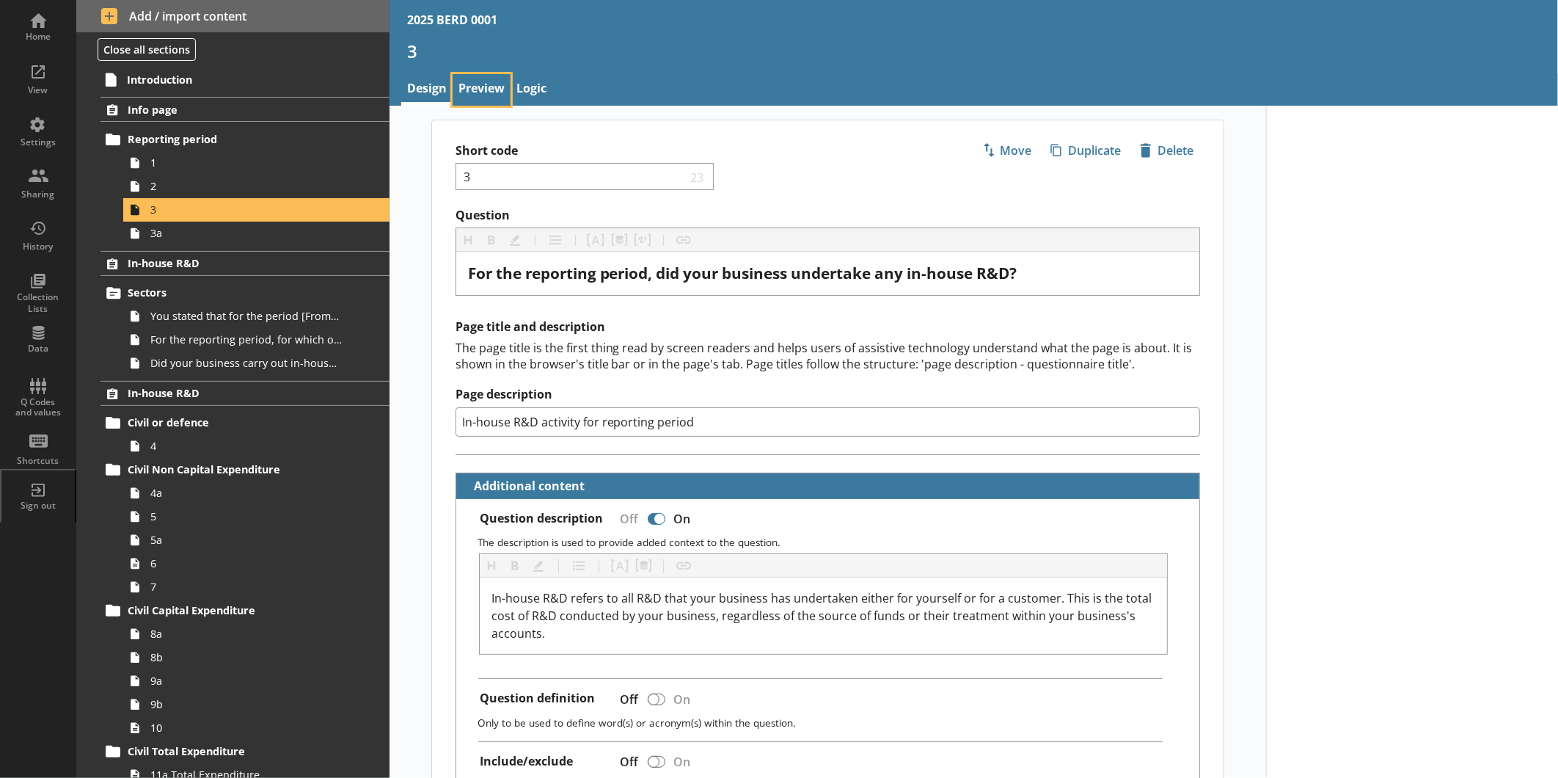
click at [495, 98] on link "Preview" at bounding box center [482, 90] width 58 height 32
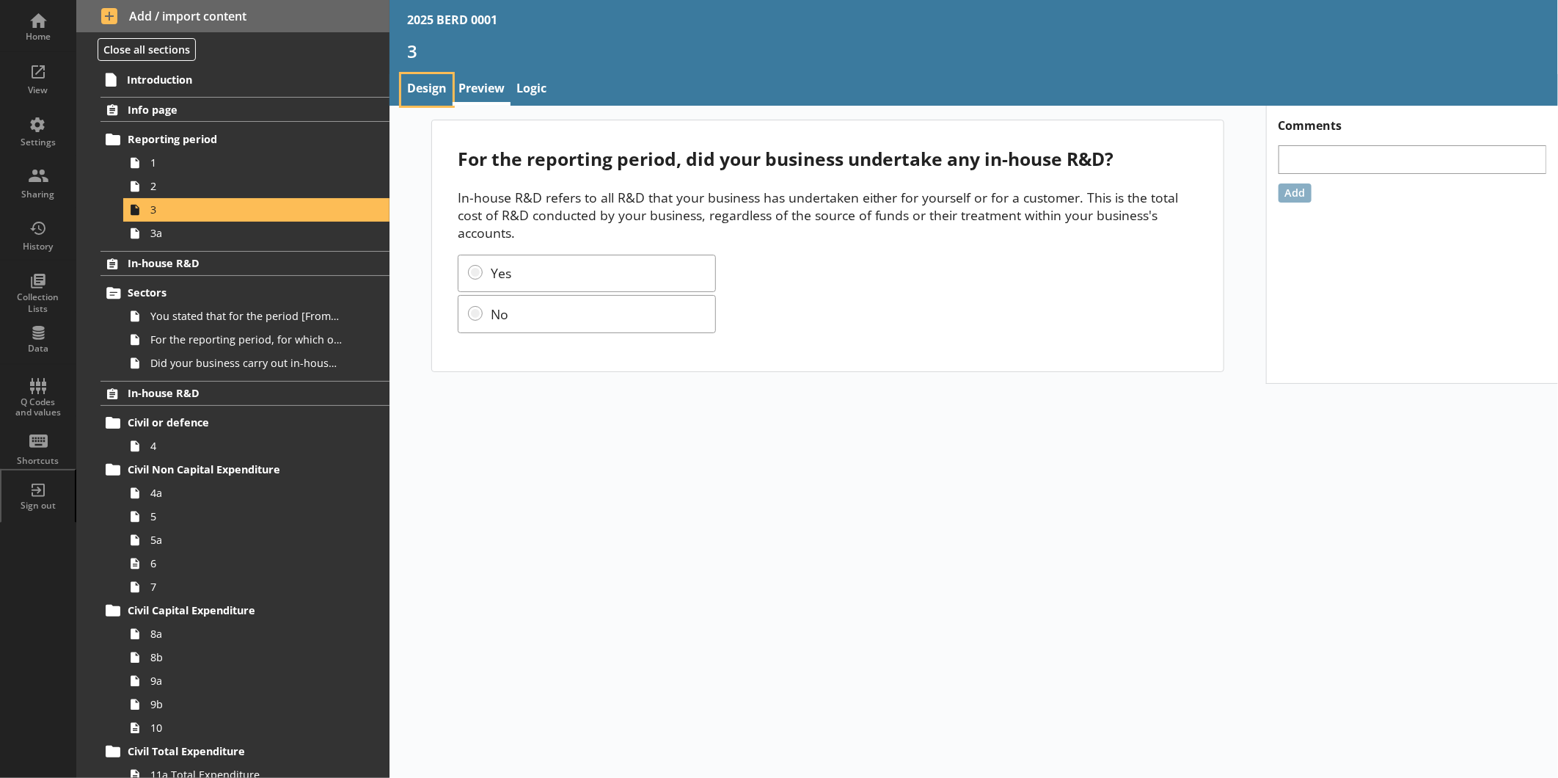
click at [427, 96] on link "Design" at bounding box center [426, 90] width 51 height 32
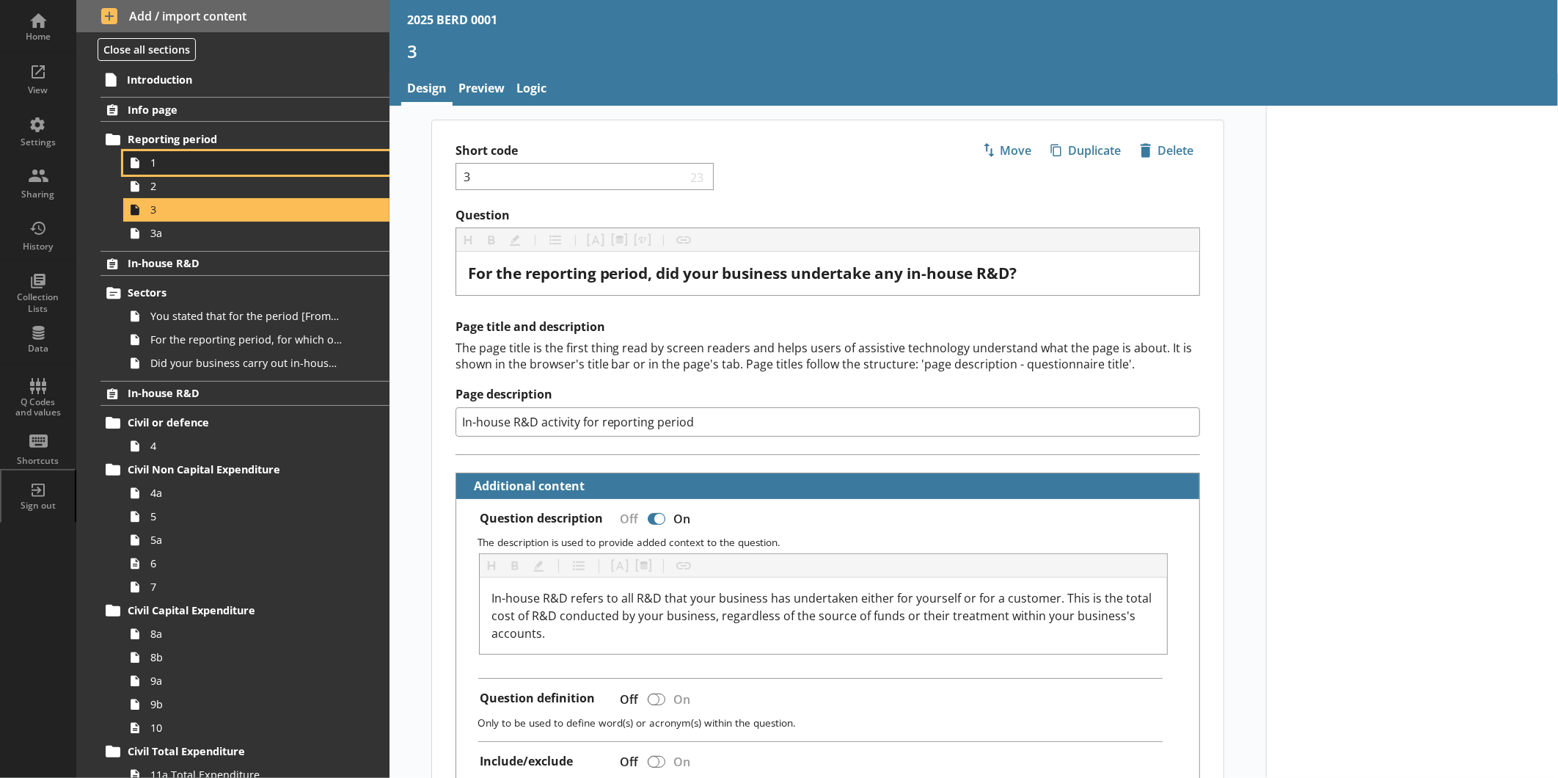
click at [194, 167] on span "1" at bounding box center [245, 163] width 191 height 14
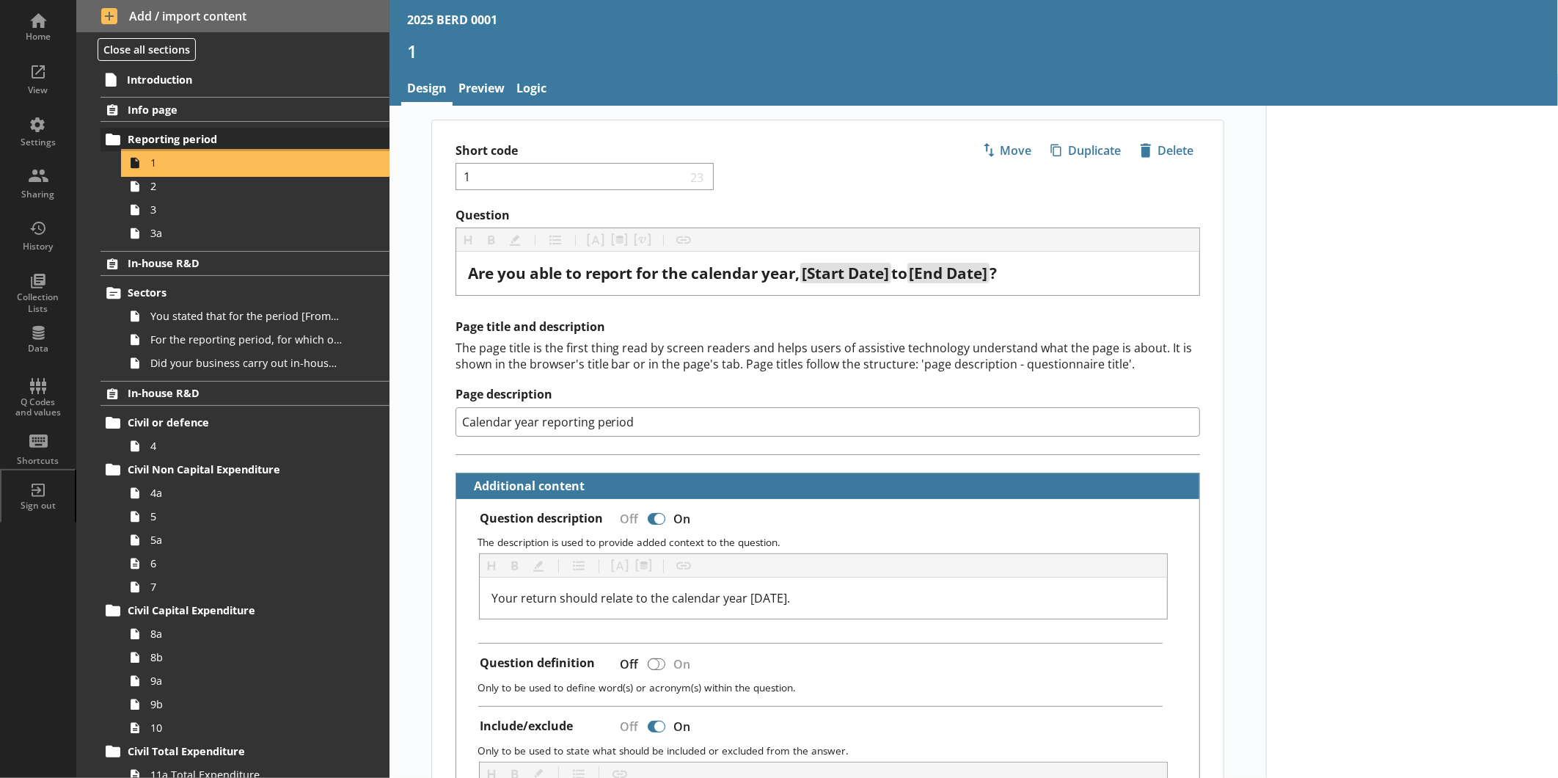
type textarea "x"
click at [461, 88] on link "Preview" at bounding box center [482, 90] width 58 height 32
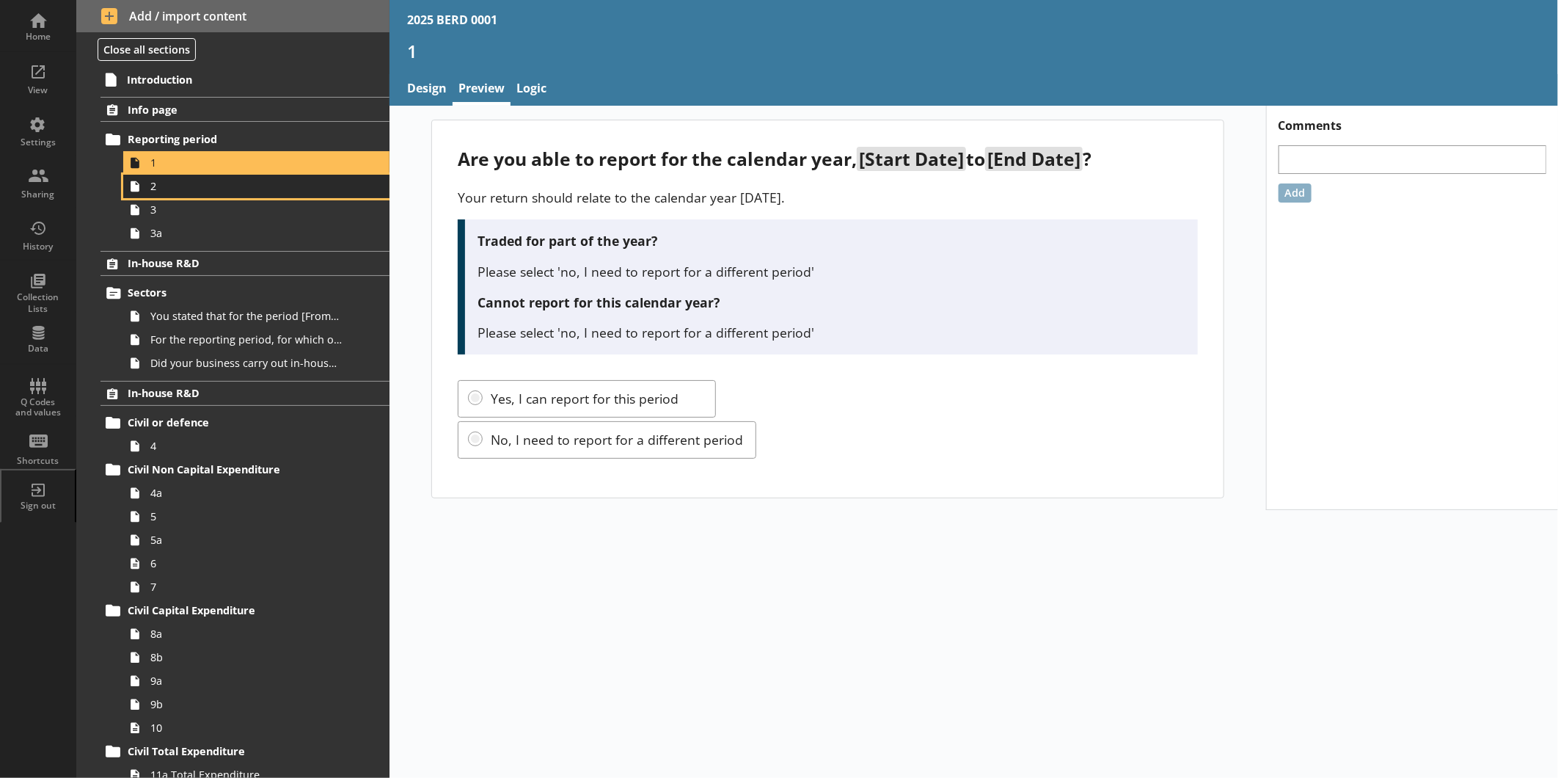
click at [249, 189] on span "2" at bounding box center [245, 186] width 191 height 14
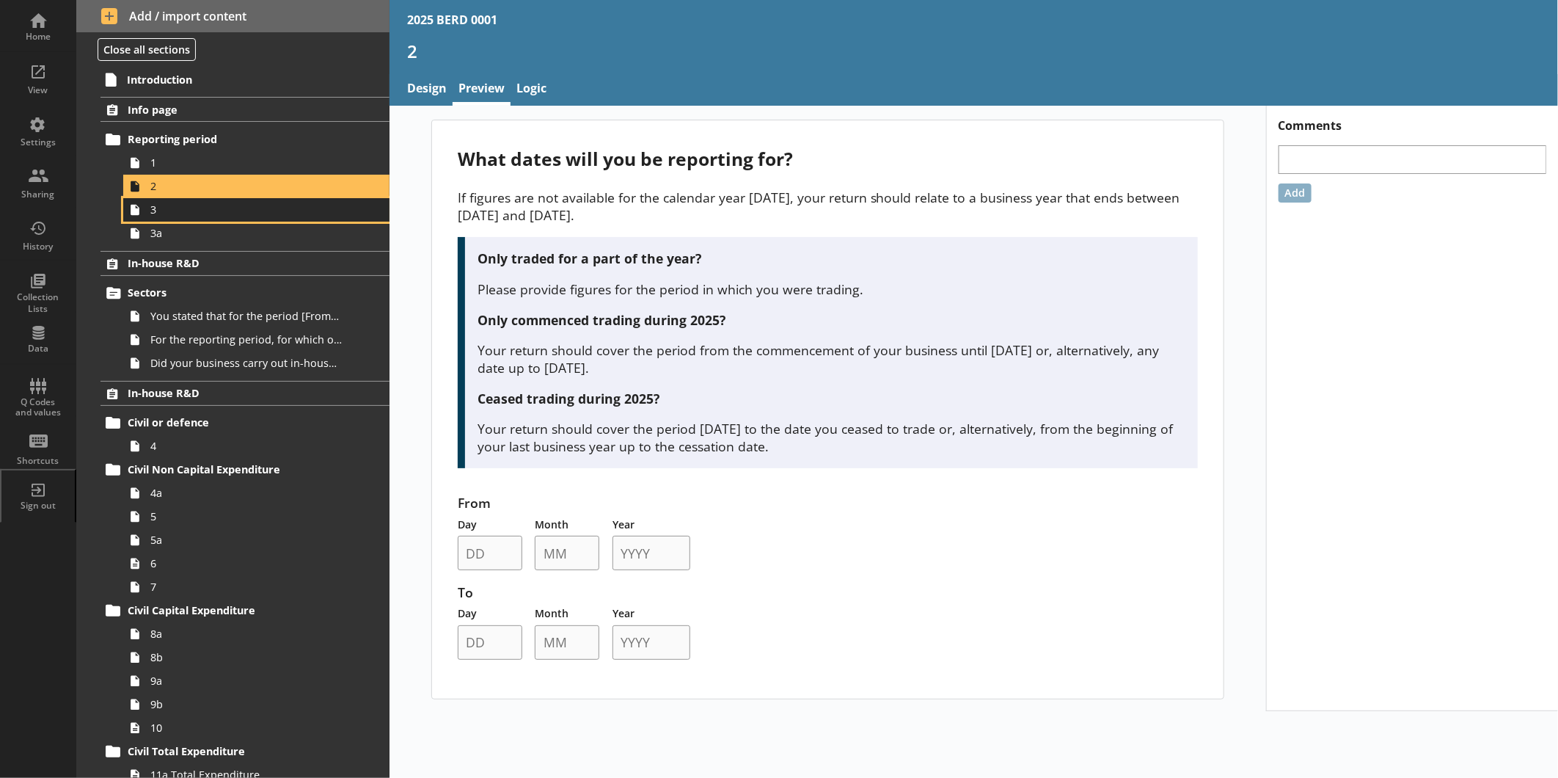
click at [248, 217] on link "3" at bounding box center [256, 209] width 266 height 23
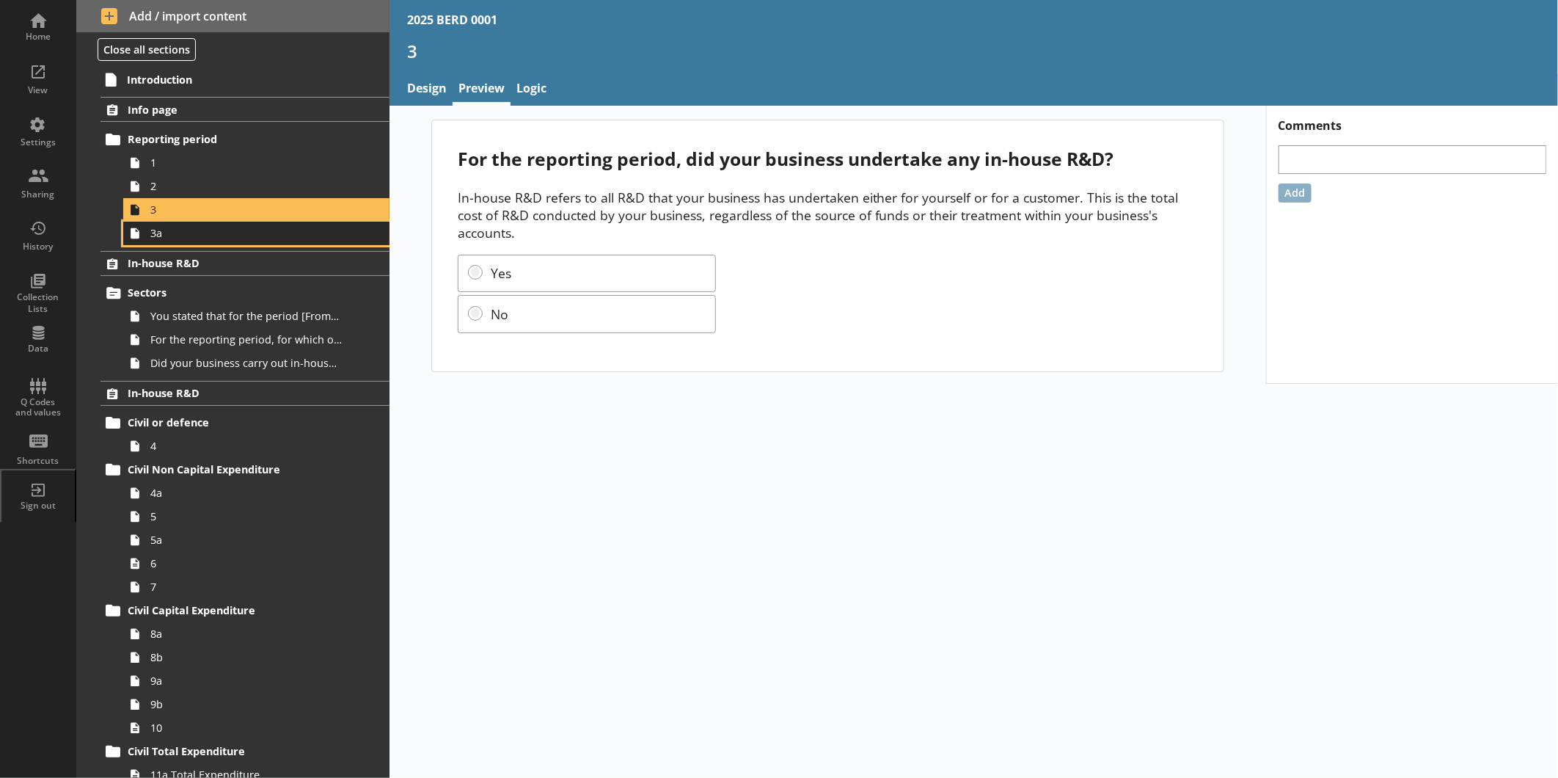
click at [248, 237] on span "3a" at bounding box center [245, 233] width 191 height 14
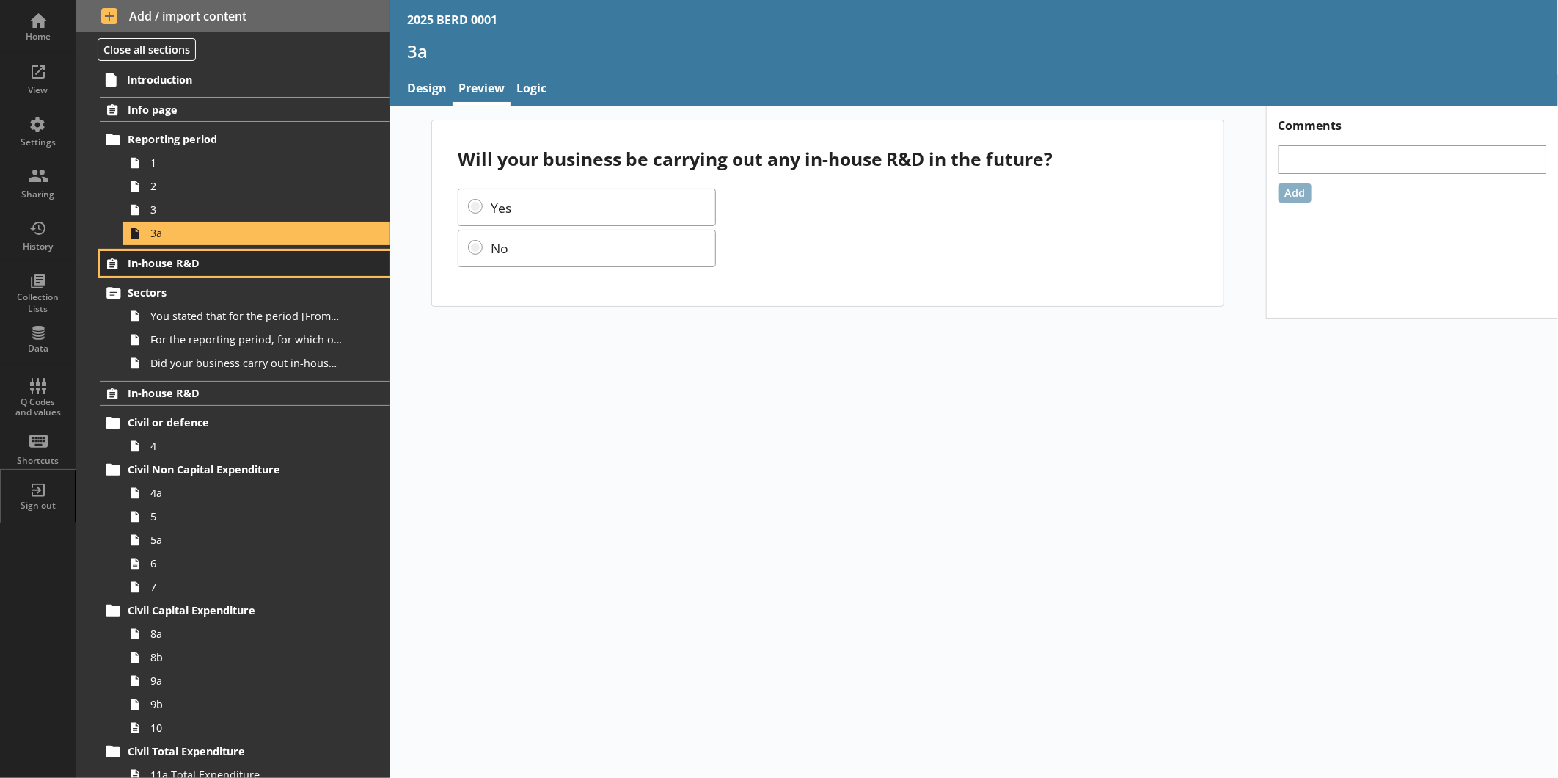
click at [247, 273] on link "In-house R&D" at bounding box center [245, 263] width 289 height 25
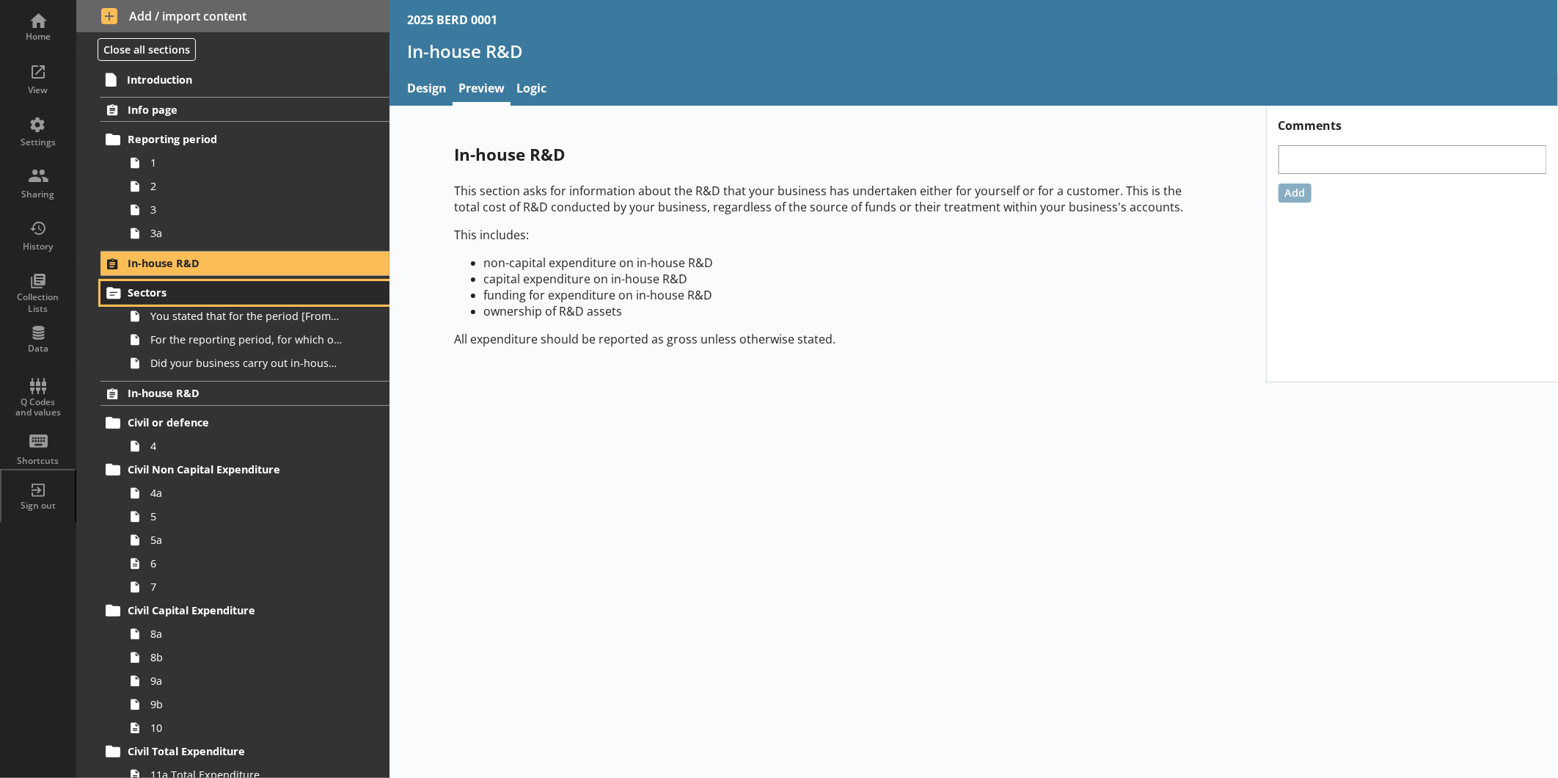
click at [247, 294] on span "Sectors" at bounding box center [232, 292] width 209 height 14
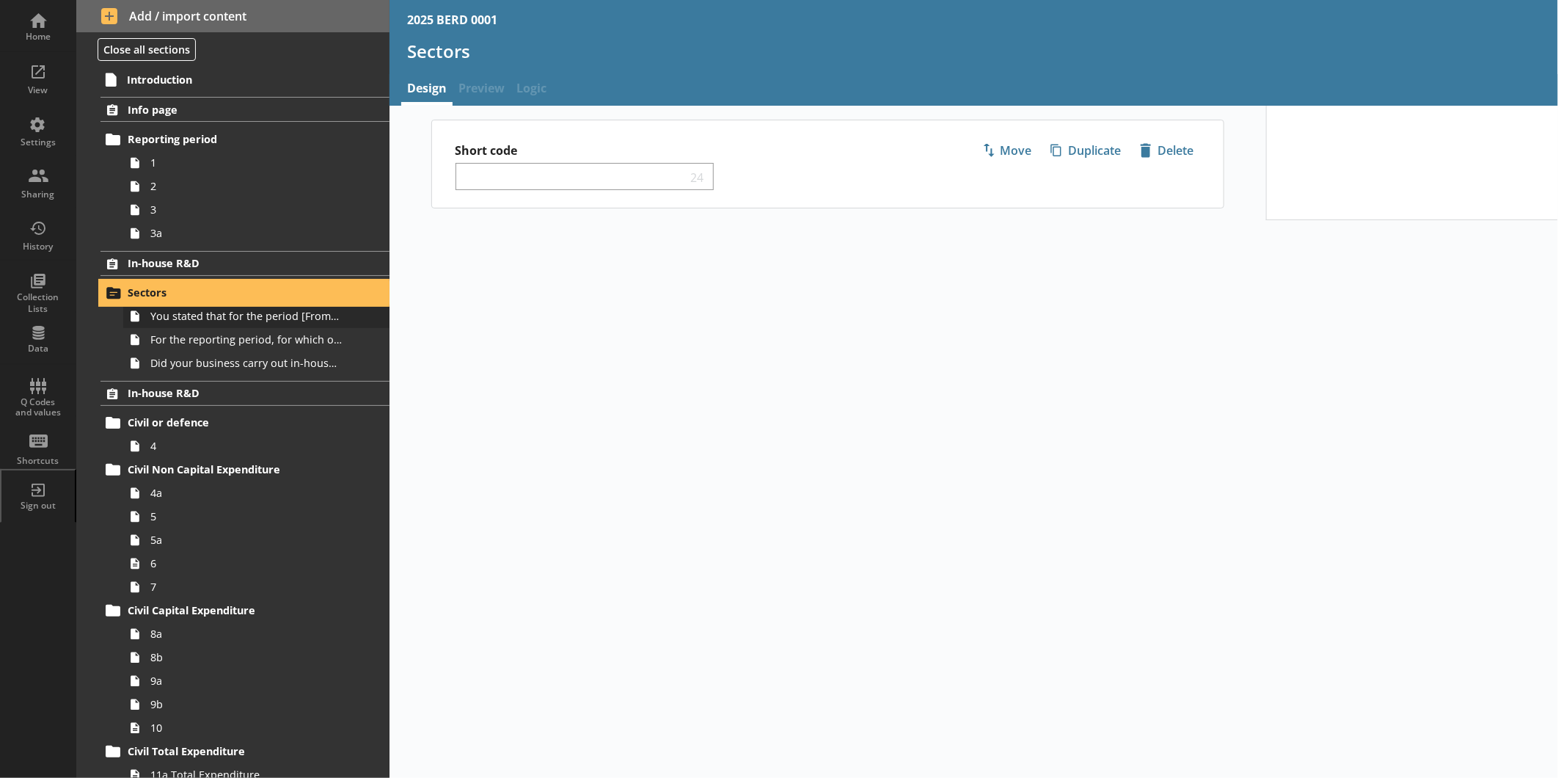
select select "ed5aa05f-910f-4662-9fcf-e405abfe6d58"
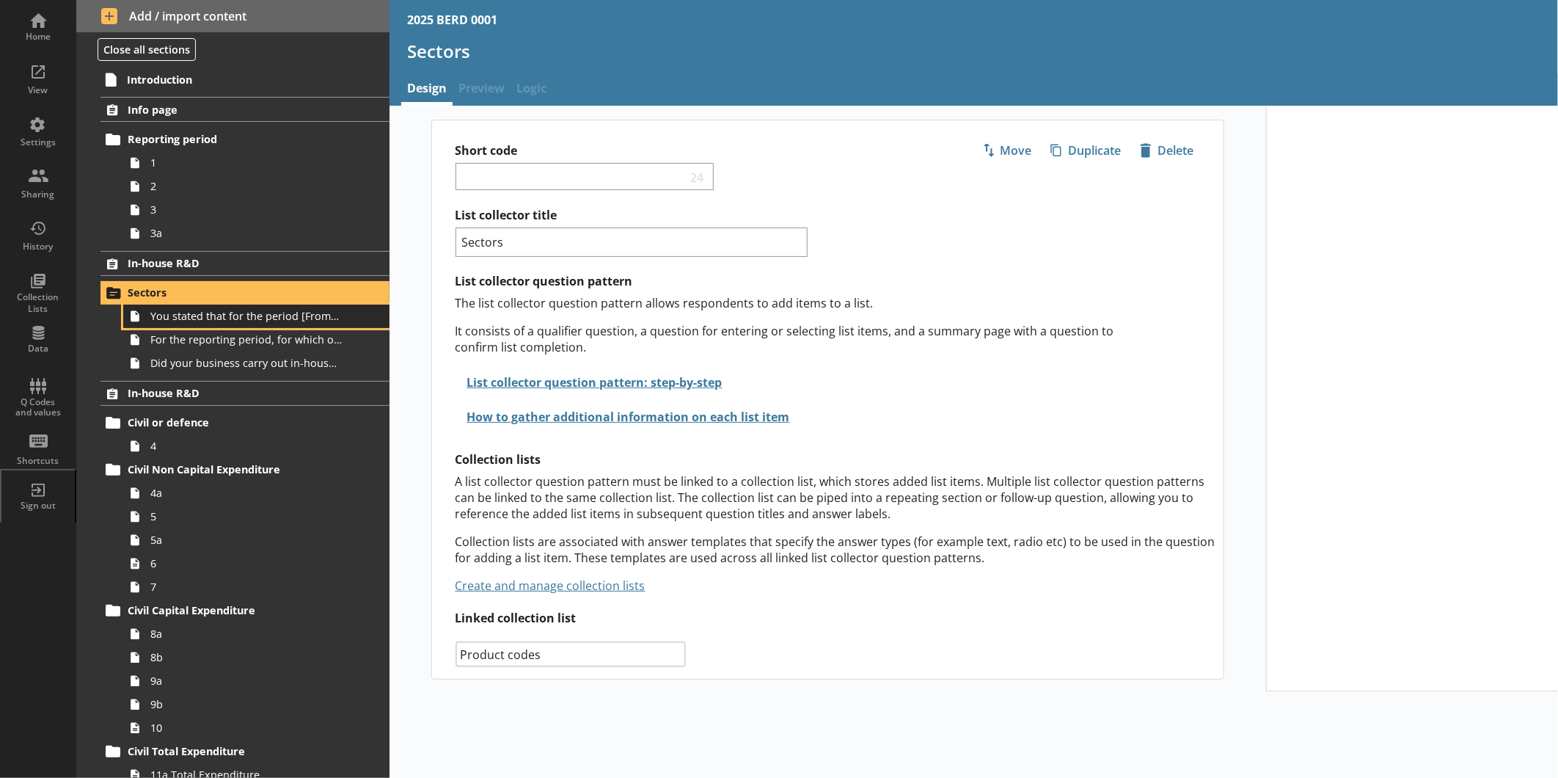
click at [290, 309] on span "You stated that for the period [From] to [To], [Ru Name] carried out in-house R…" at bounding box center [245, 316] width 191 height 14
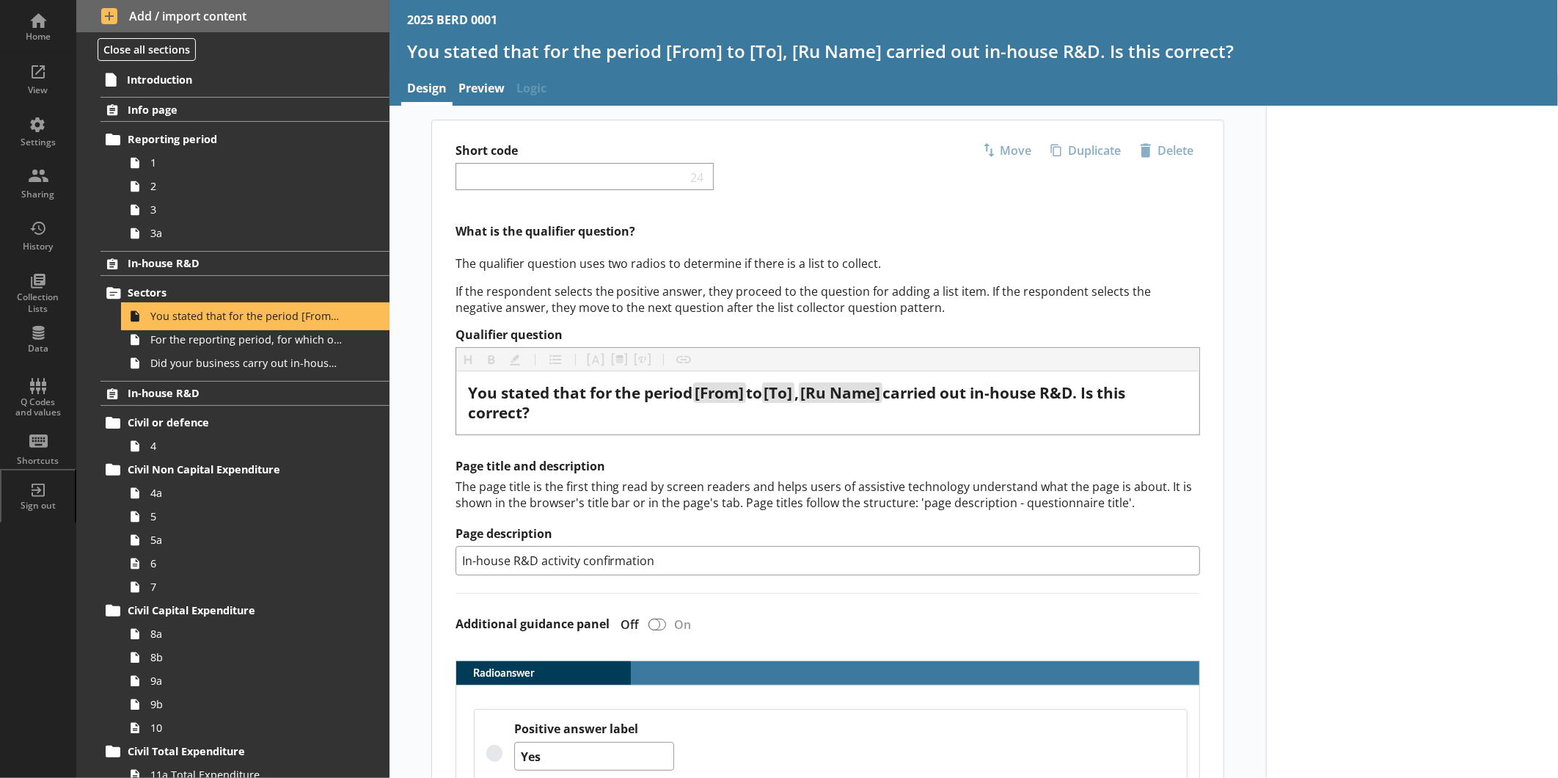
type textarea "x"
click at [480, 95] on link "Preview" at bounding box center [482, 90] width 58 height 32
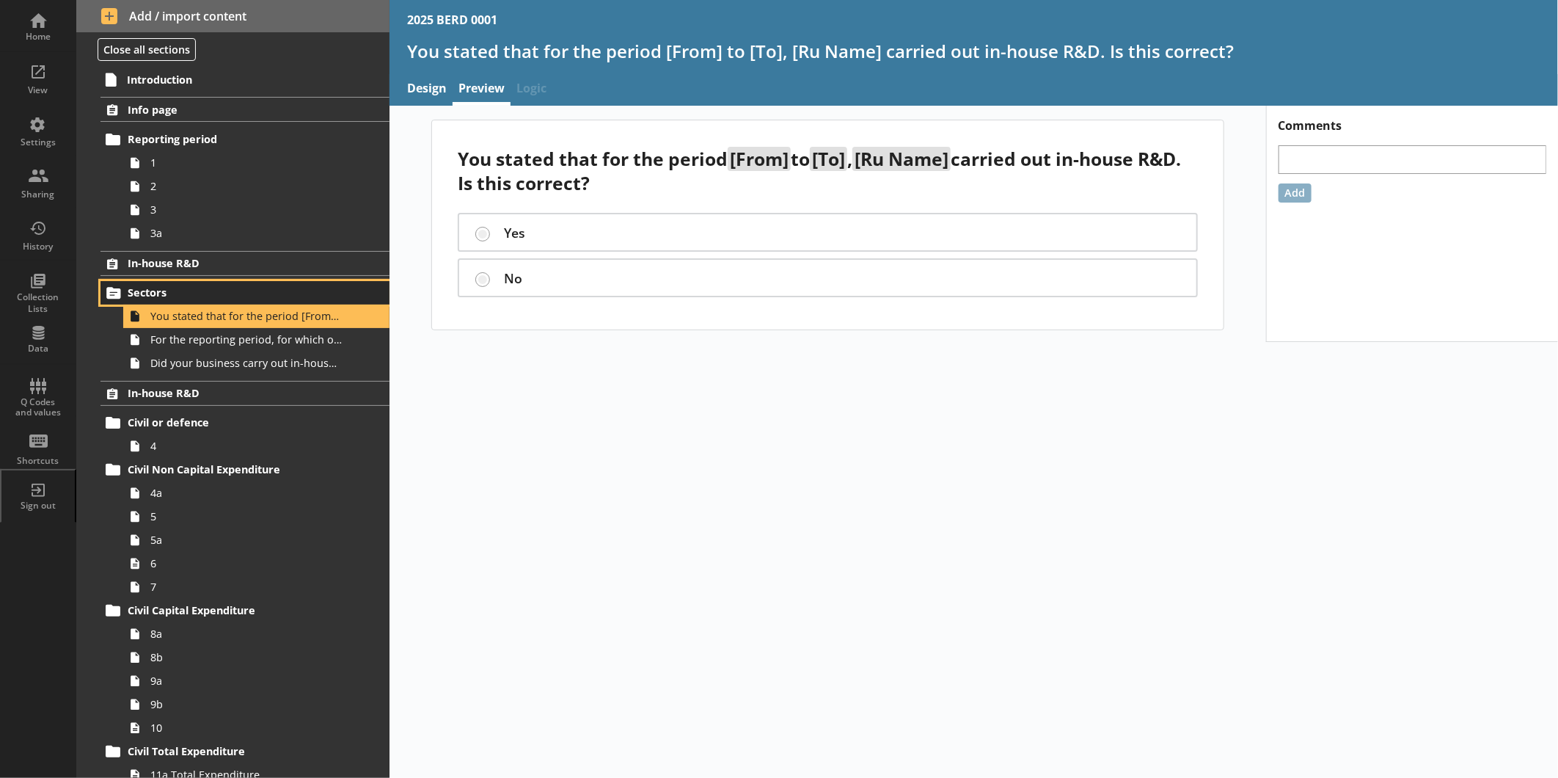
click at [240, 291] on span "Sectors" at bounding box center [232, 292] width 209 height 14
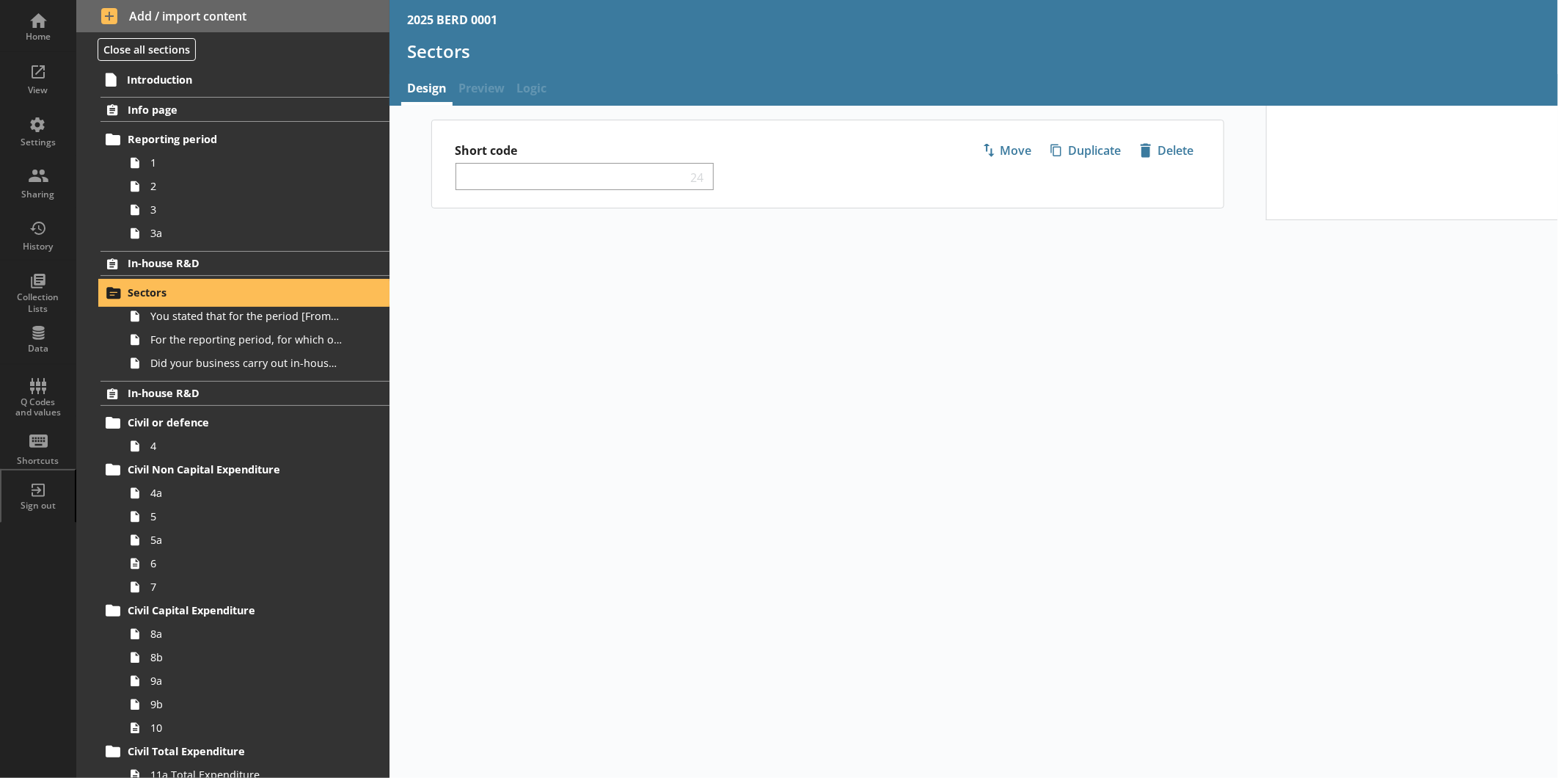
select select "ed5aa05f-910f-4662-9fcf-e405abfe6d58"
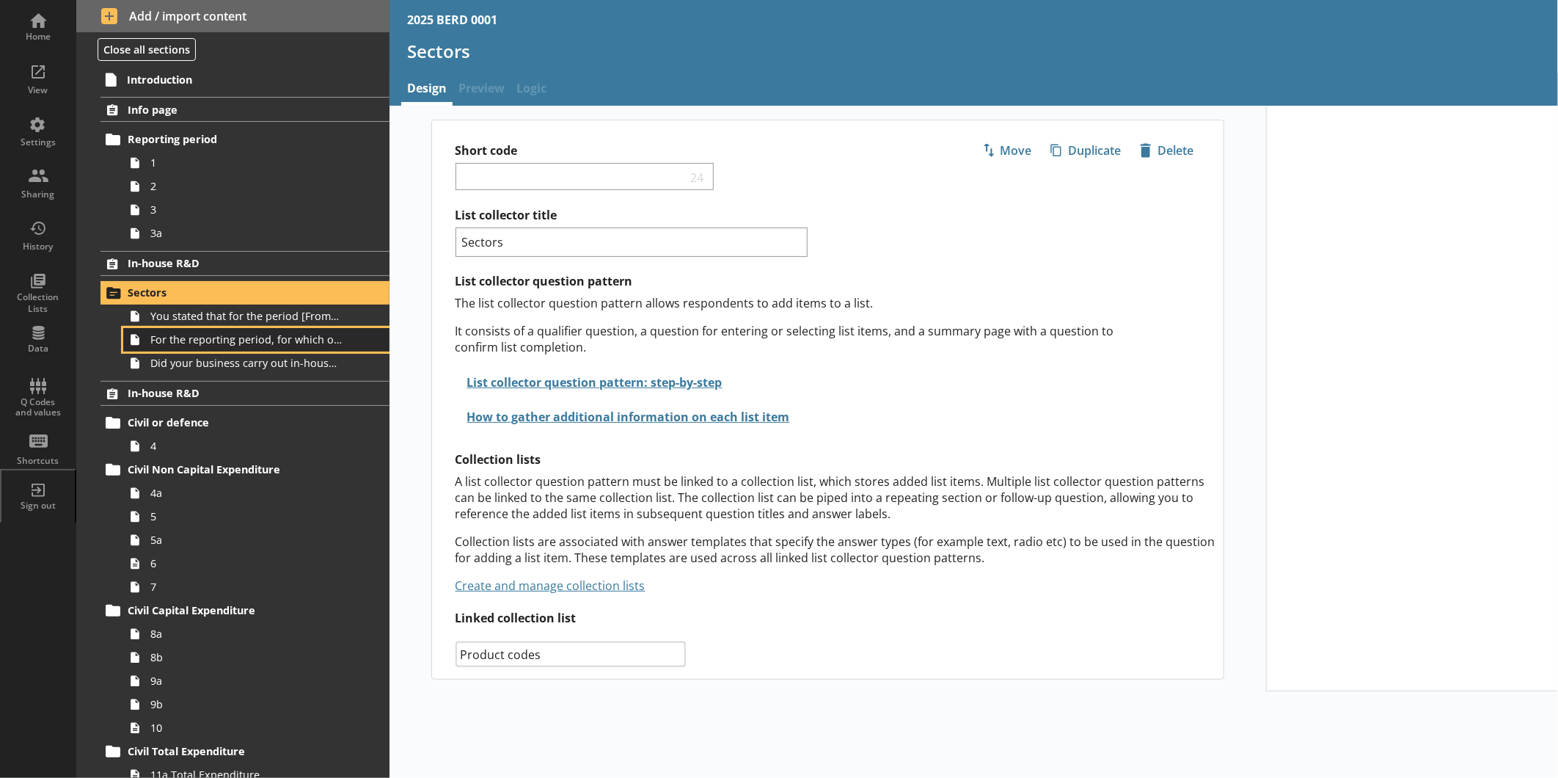
click at [274, 330] on link "For the reporting period, for which of the following product codes has your bus…" at bounding box center [256, 339] width 266 height 23
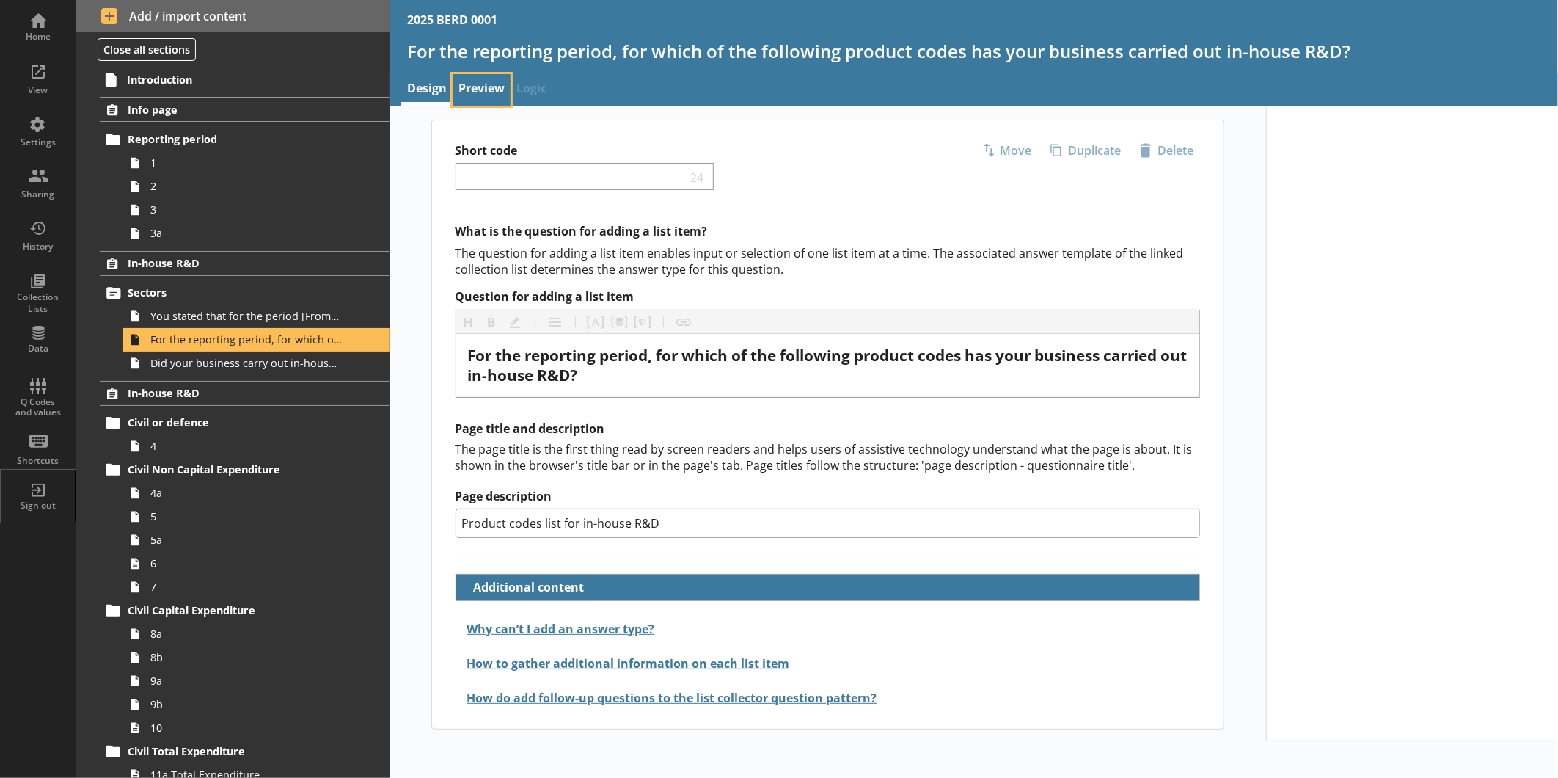
click at [482, 94] on link "Preview" at bounding box center [482, 90] width 58 height 32
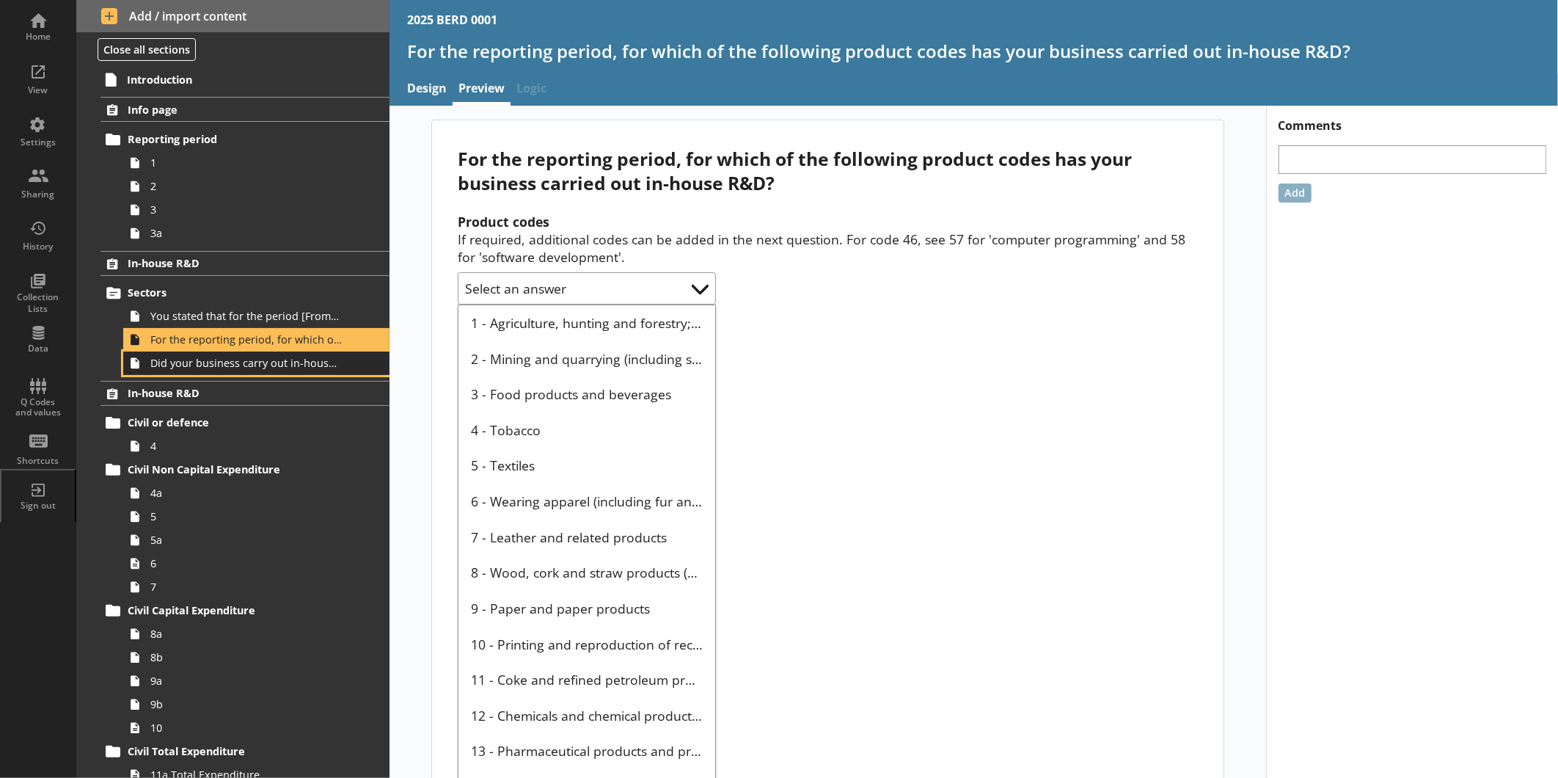
click at [277, 357] on span "Did your business carry out in-house R&D for any other product codes?" at bounding box center [245, 363] width 191 height 14
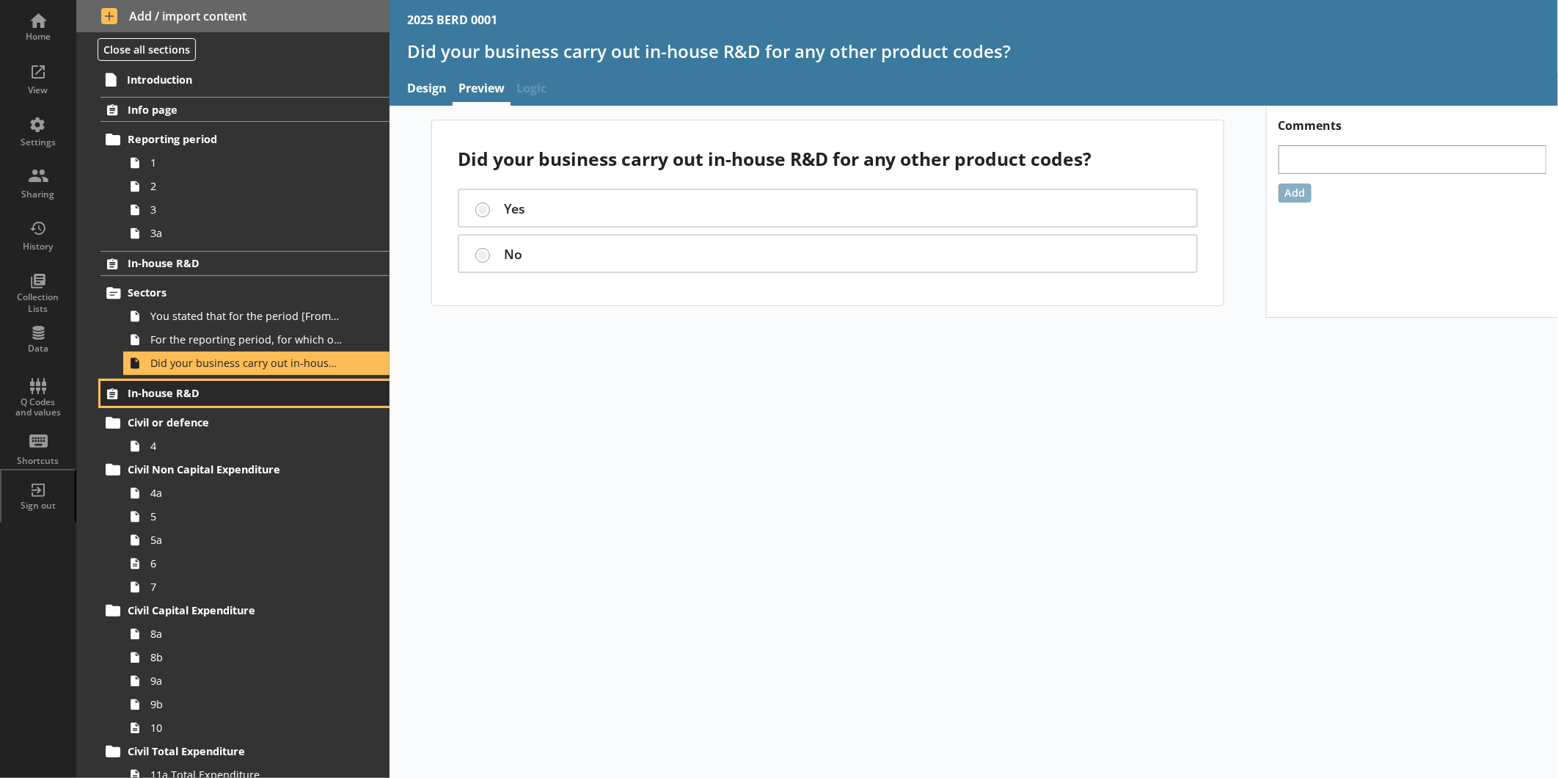
click at [249, 390] on span "In-house R&D" at bounding box center [232, 393] width 209 height 14
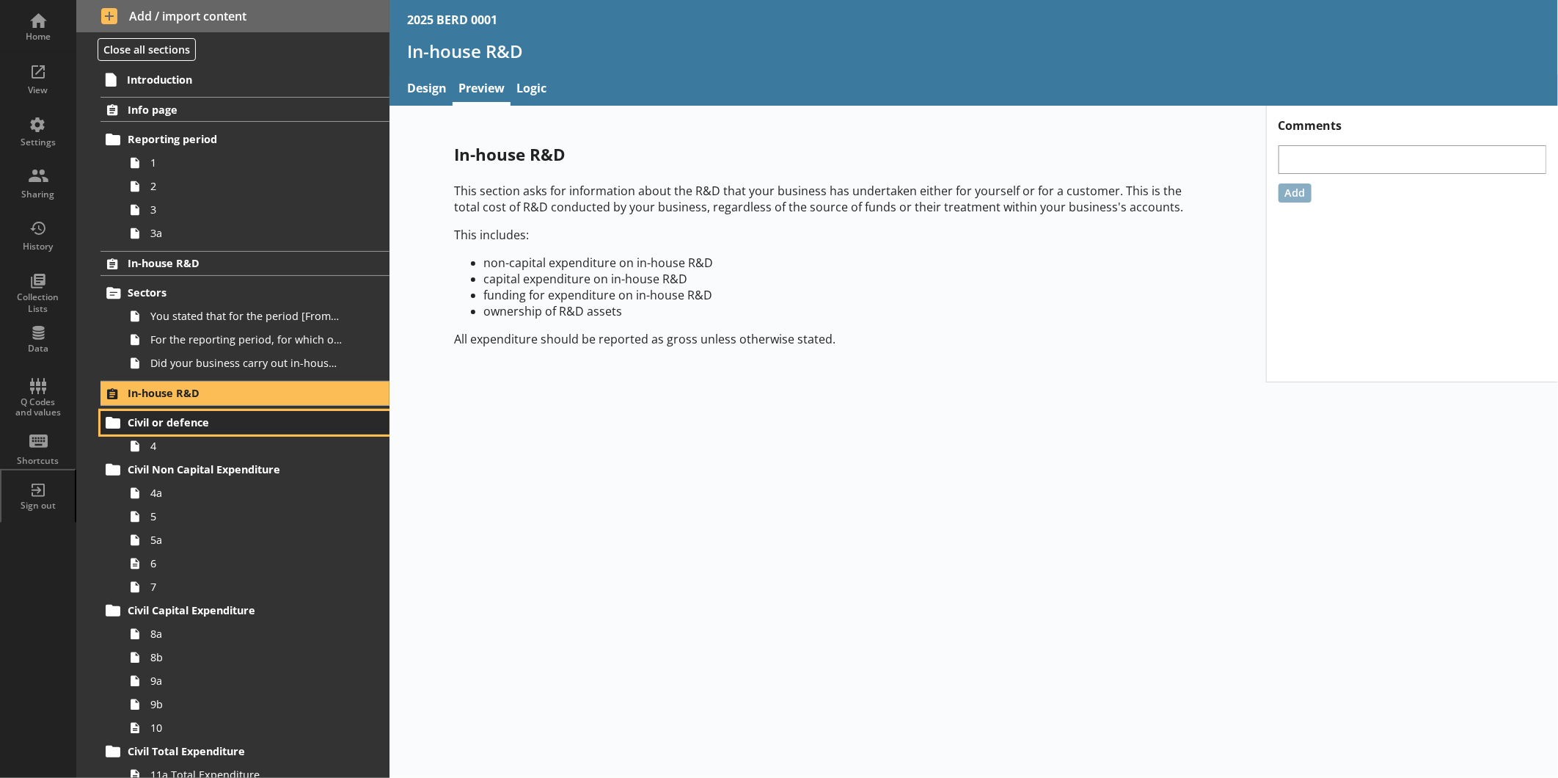
click at [242, 424] on span "Civil or defence" at bounding box center [232, 422] width 209 height 14
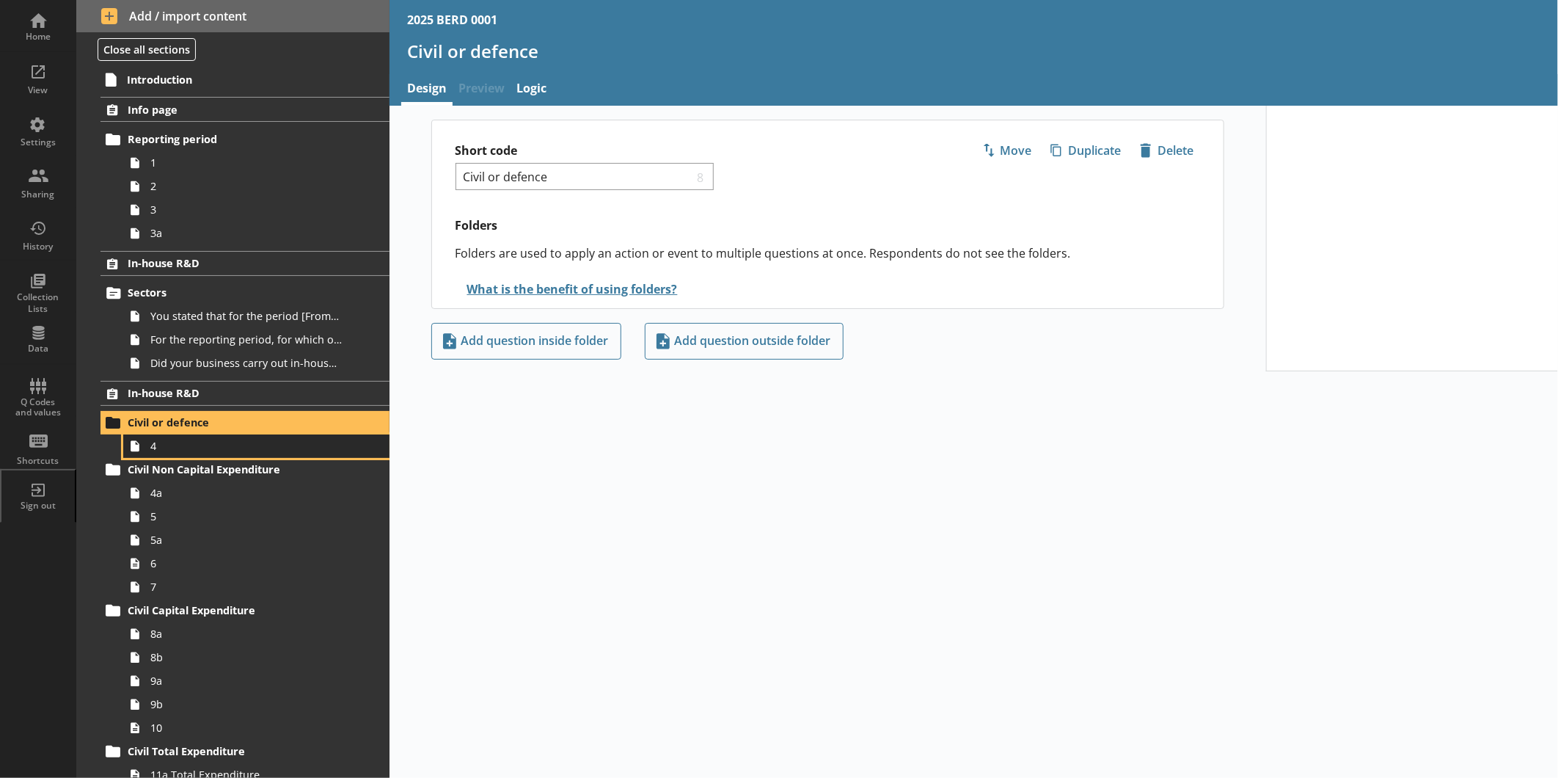
click at [229, 455] on link "4" at bounding box center [256, 445] width 266 height 23
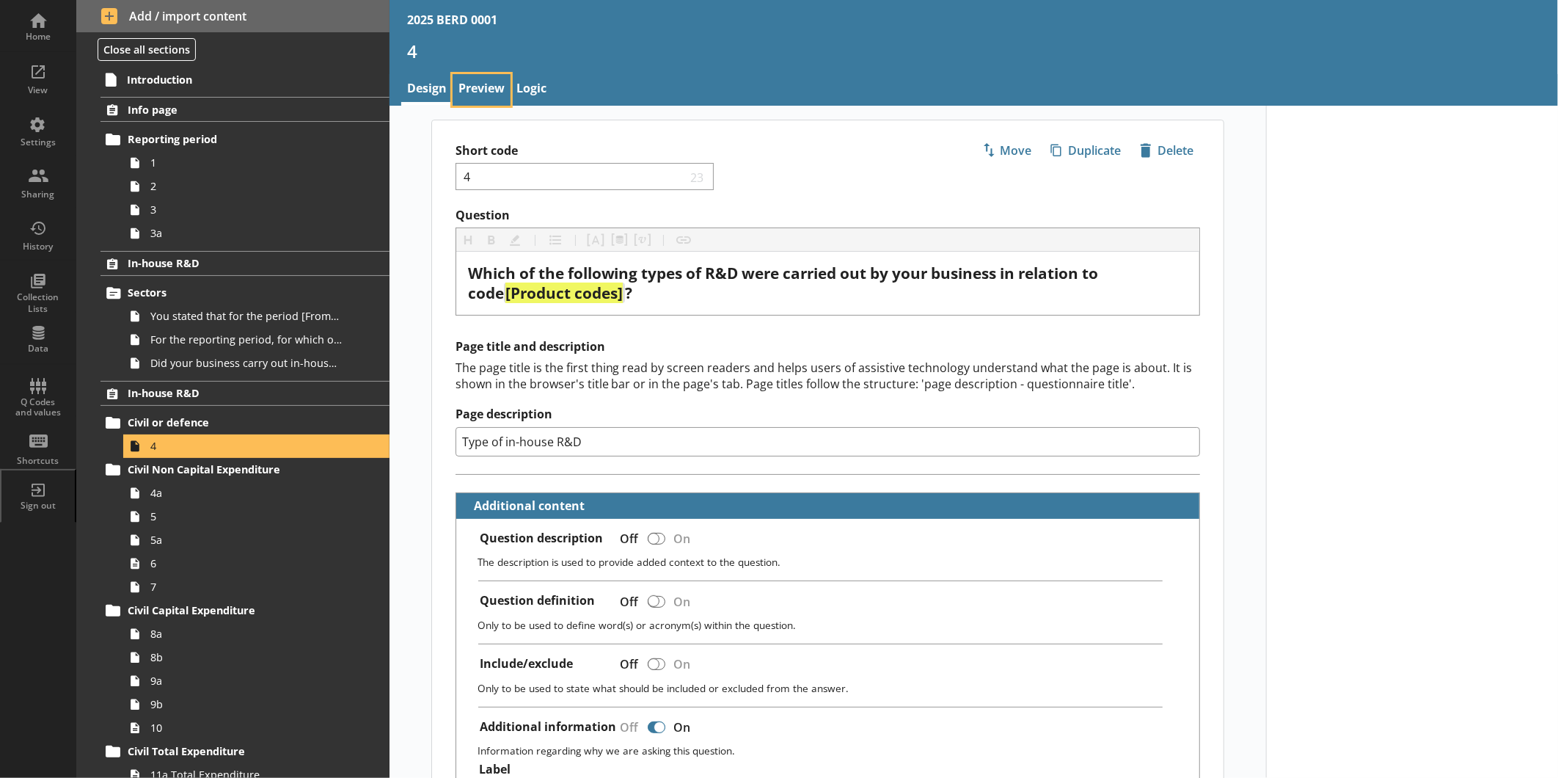
click at [485, 92] on link "Preview" at bounding box center [482, 90] width 58 height 32
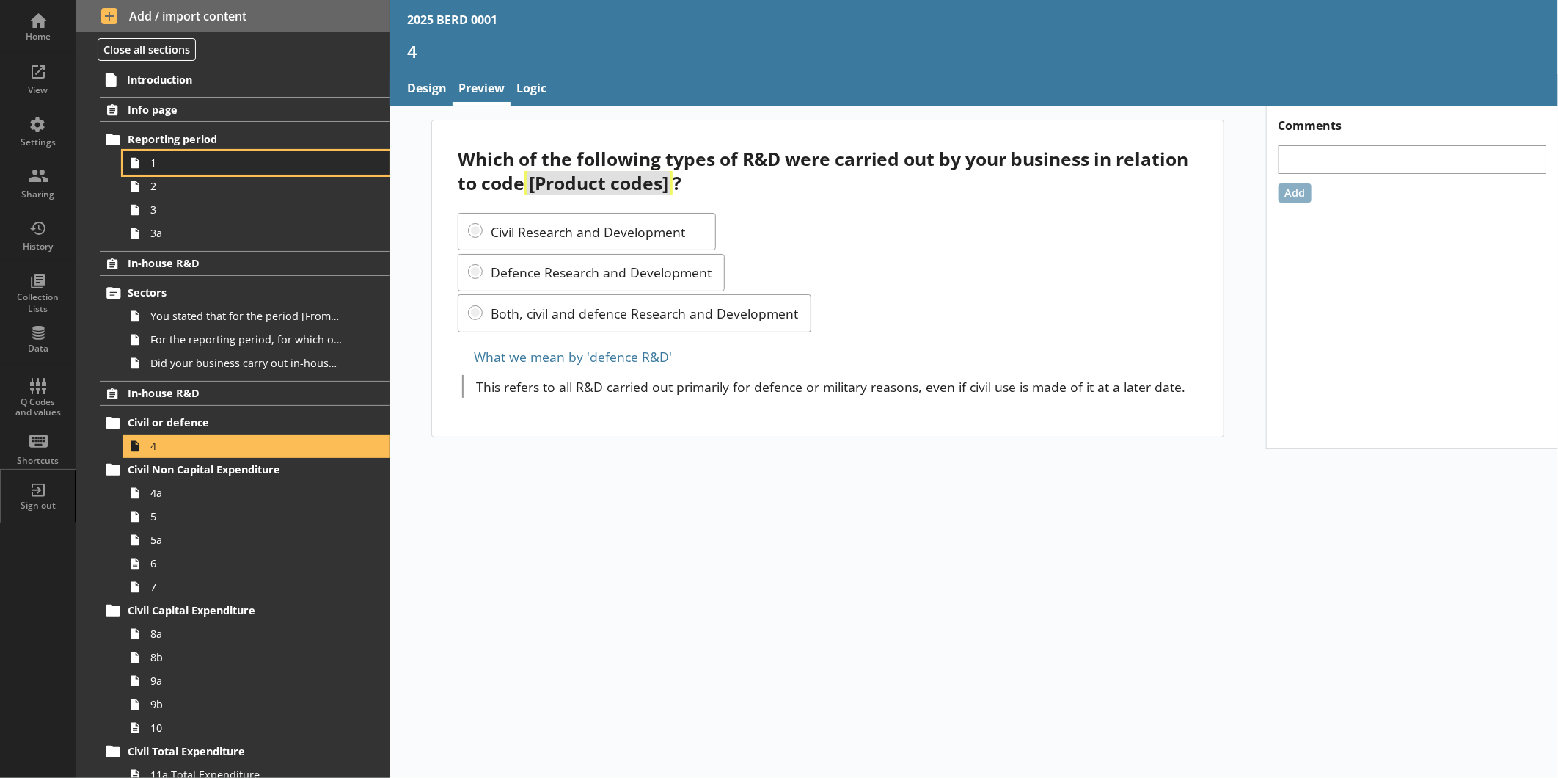
click at [216, 156] on span "1" at bounding box center [245, 163] width 191 height 14
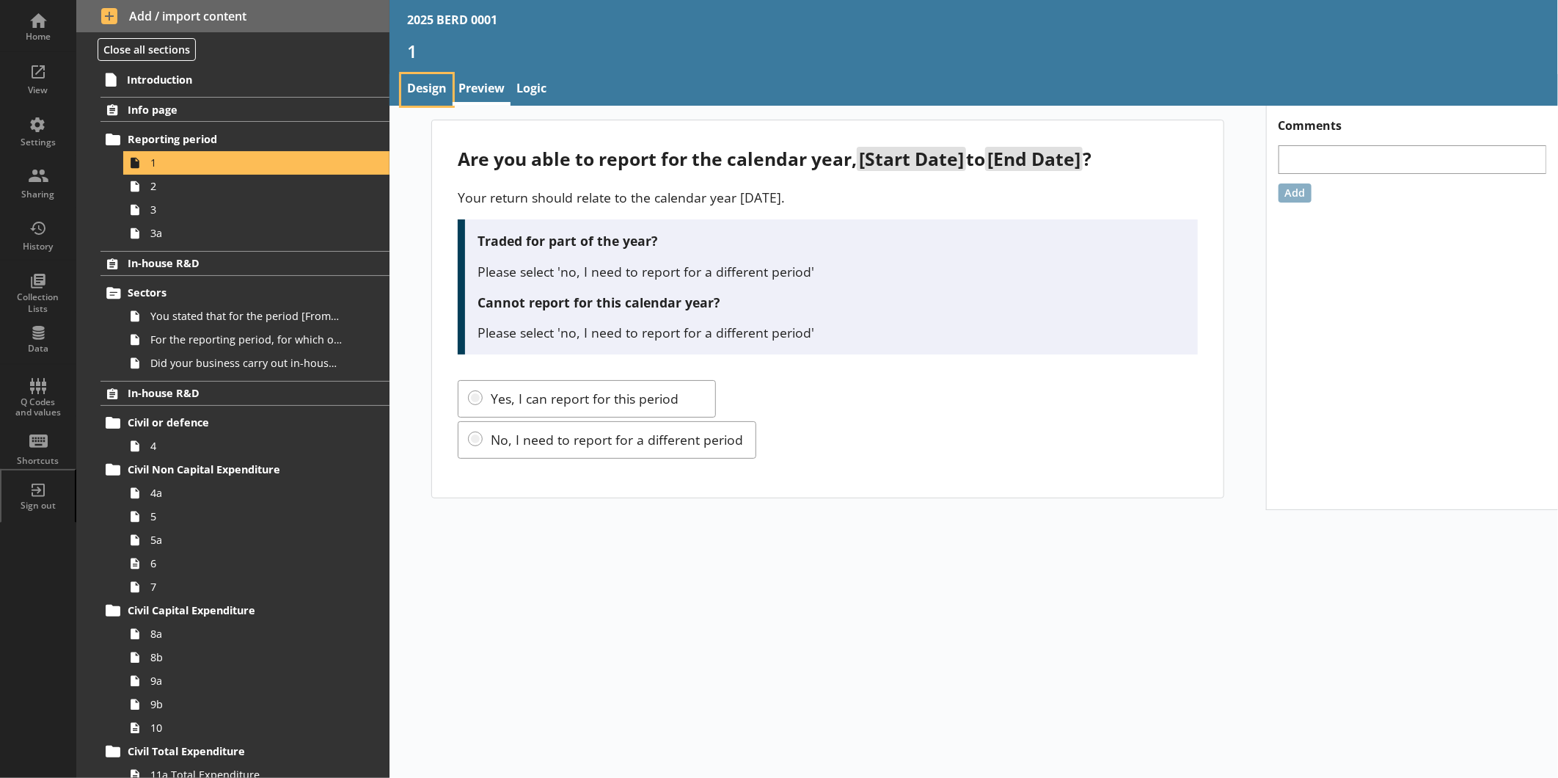
click at [428, 90] on link "Design" at bounding box center [426, 90] width 51 height 32
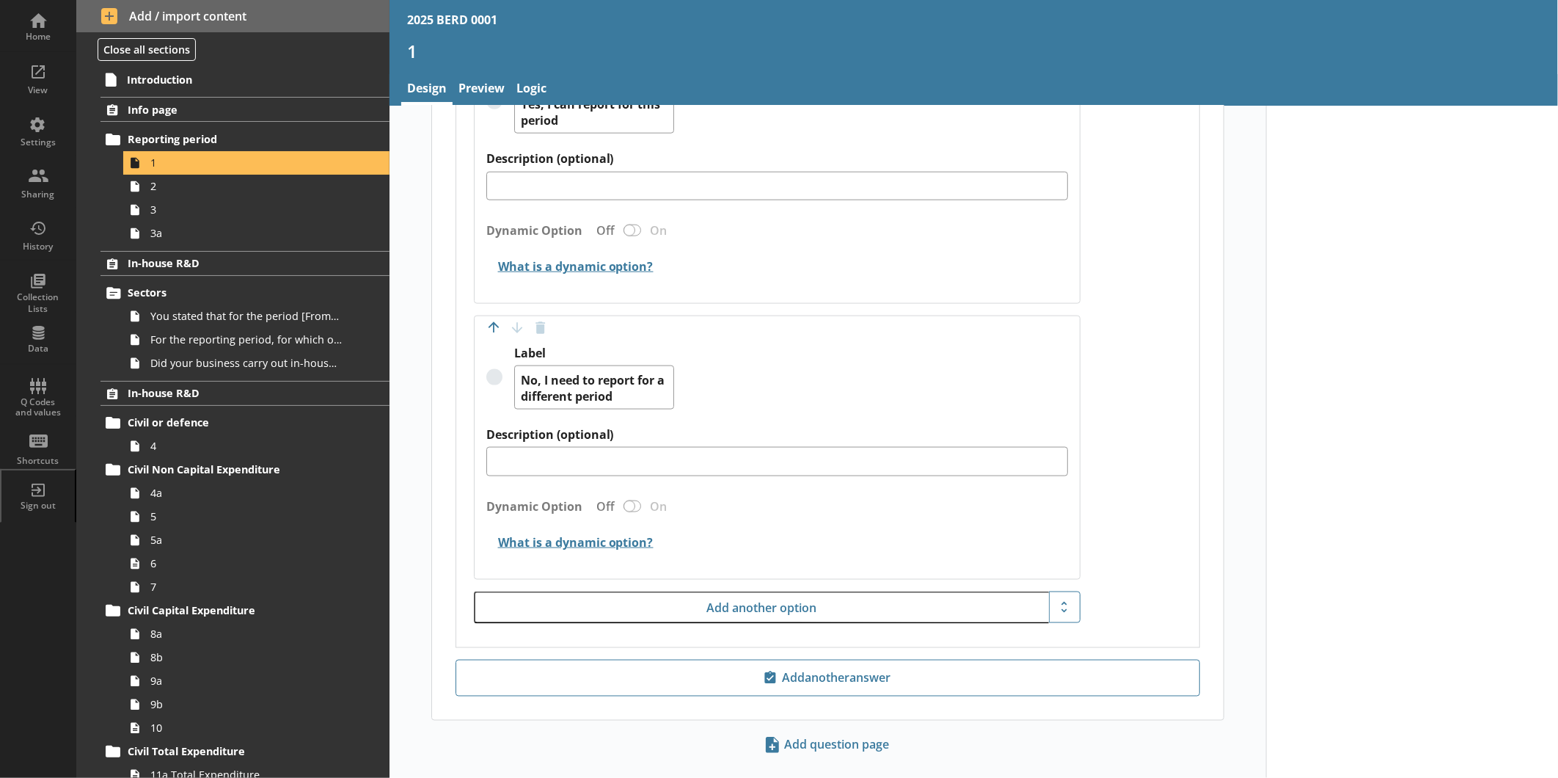
scroll to position [1150, 0]
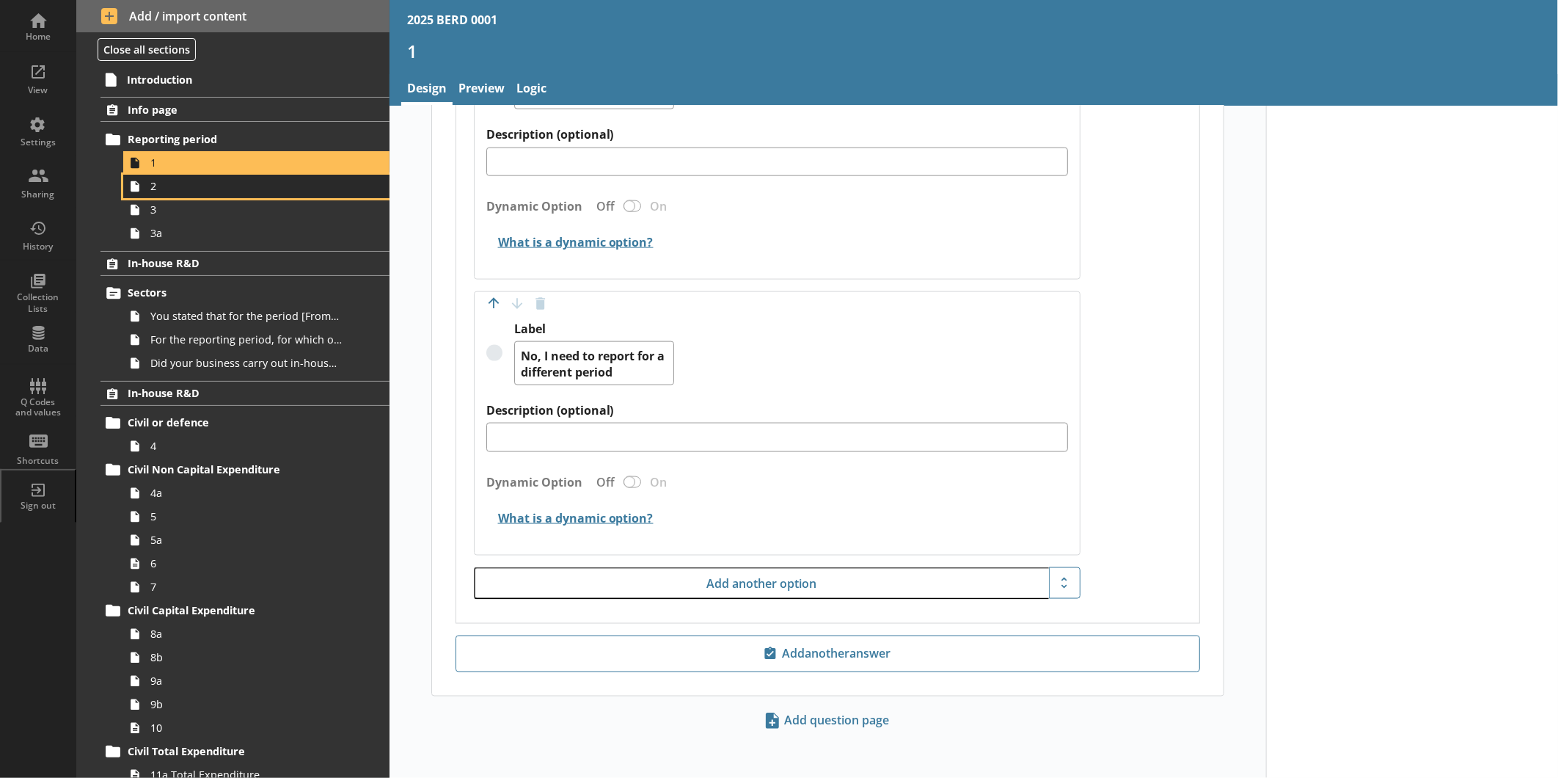
click at [238, 189] on span "2" at bounding box center [245, 186] width 191 height 14
type textarea "x"
select select "ref_p_end_date"
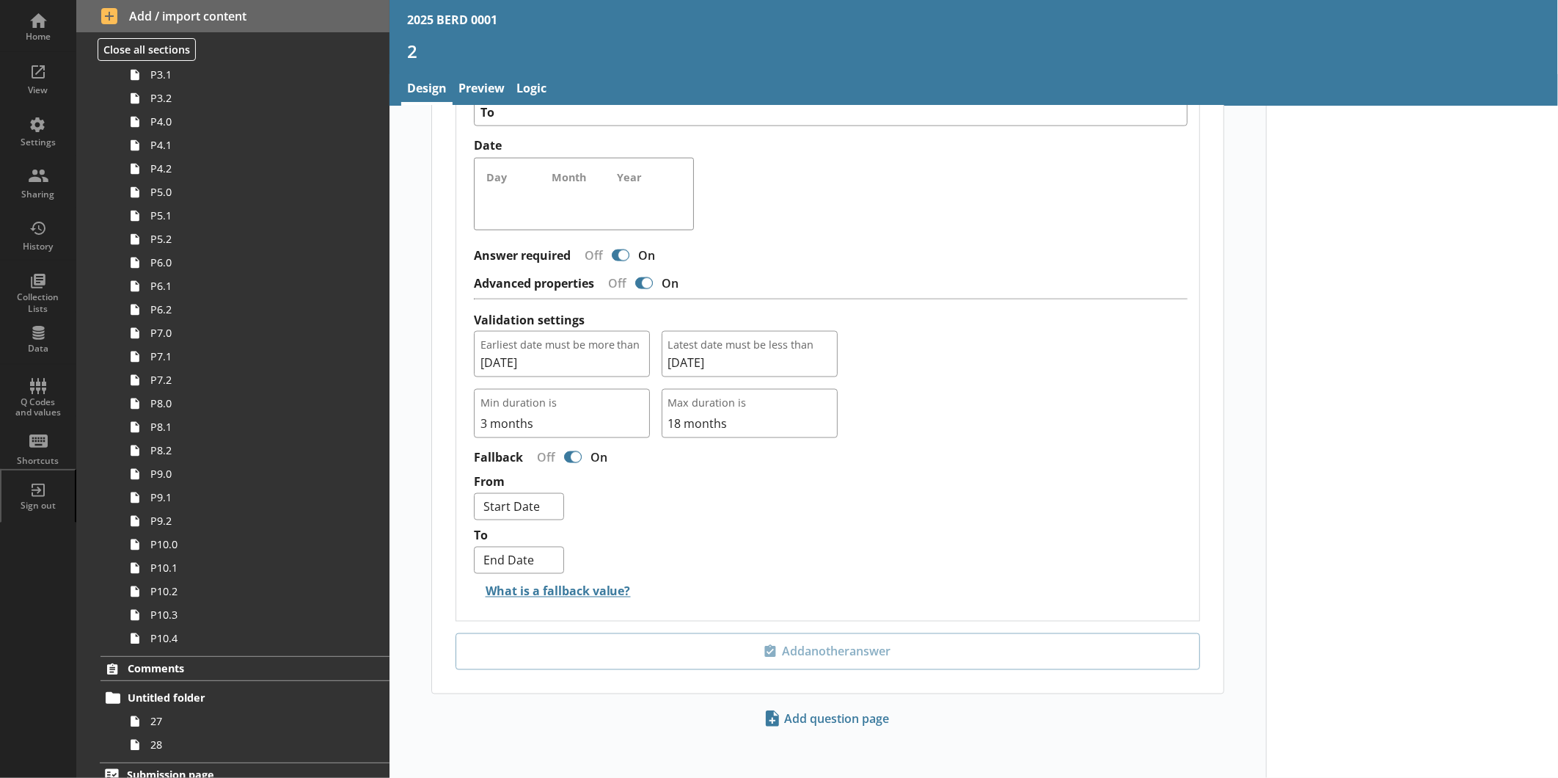
scroll to position [2456, 0]
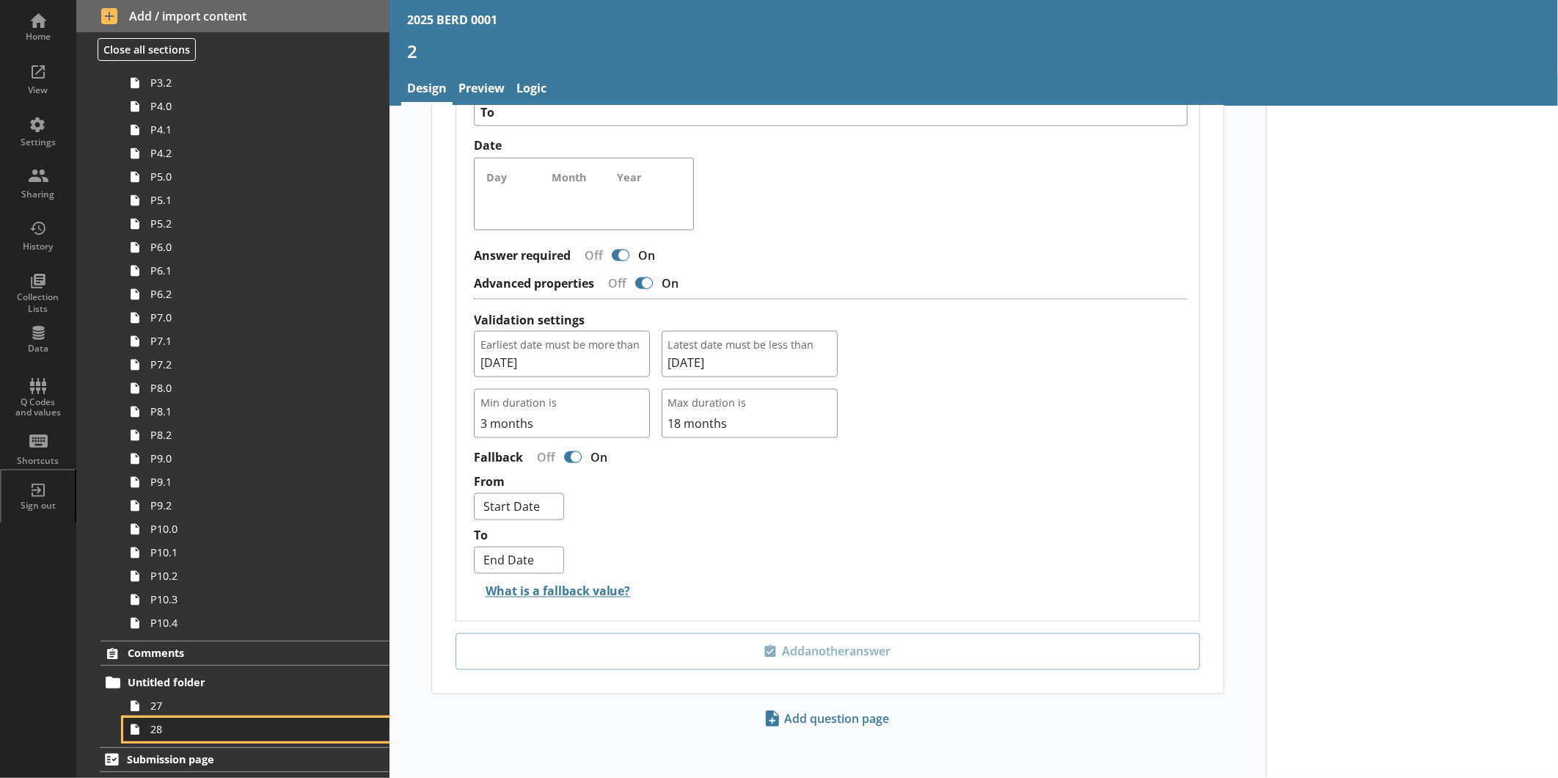
click at [167, 729] on span "28" at bounding box center [245, 729] width 191 height 14
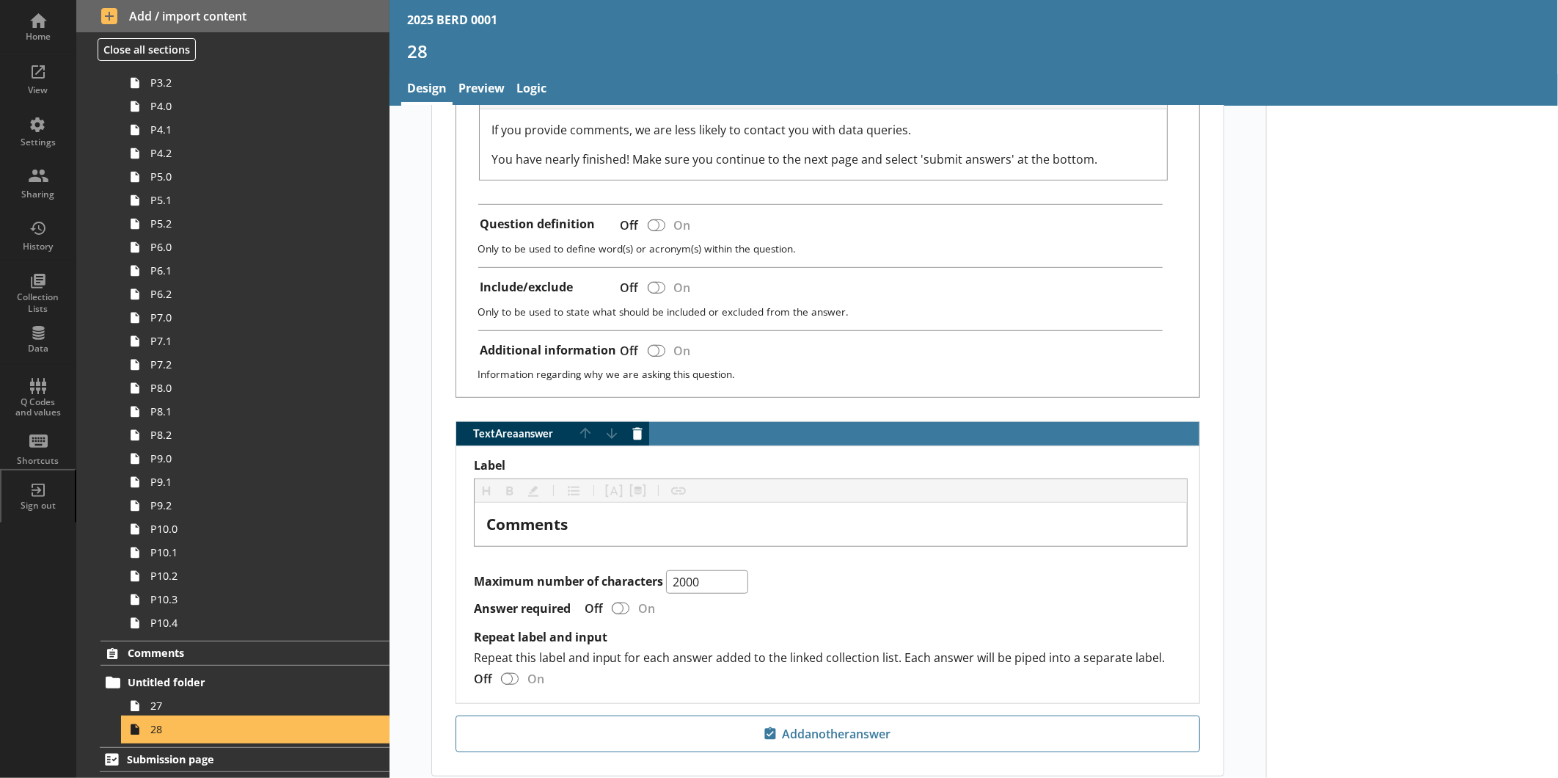
scroll to position [567, 0]
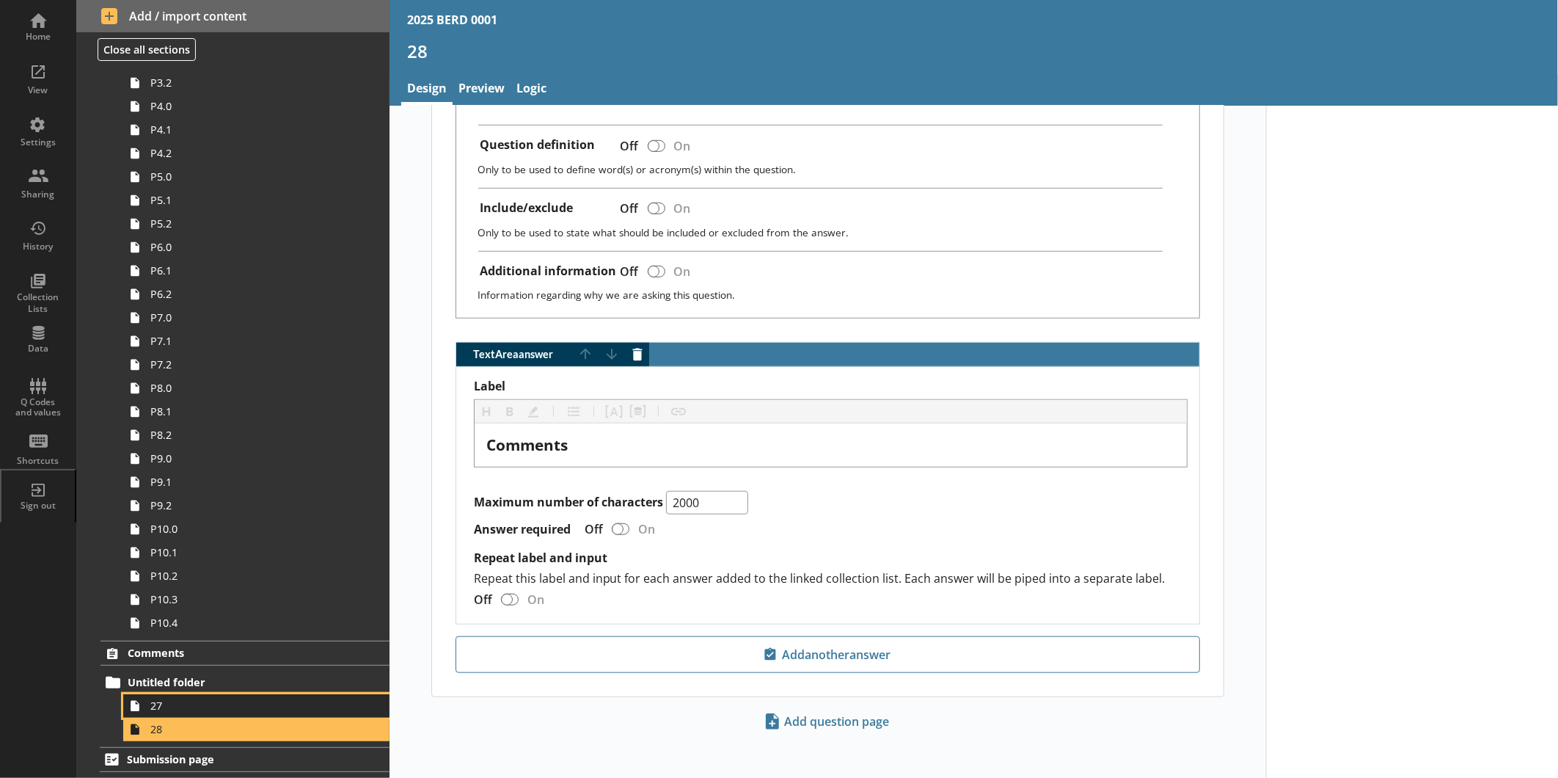
click at [178, 702] on span "27" at bounding box center [245, 705] width 191 height 14
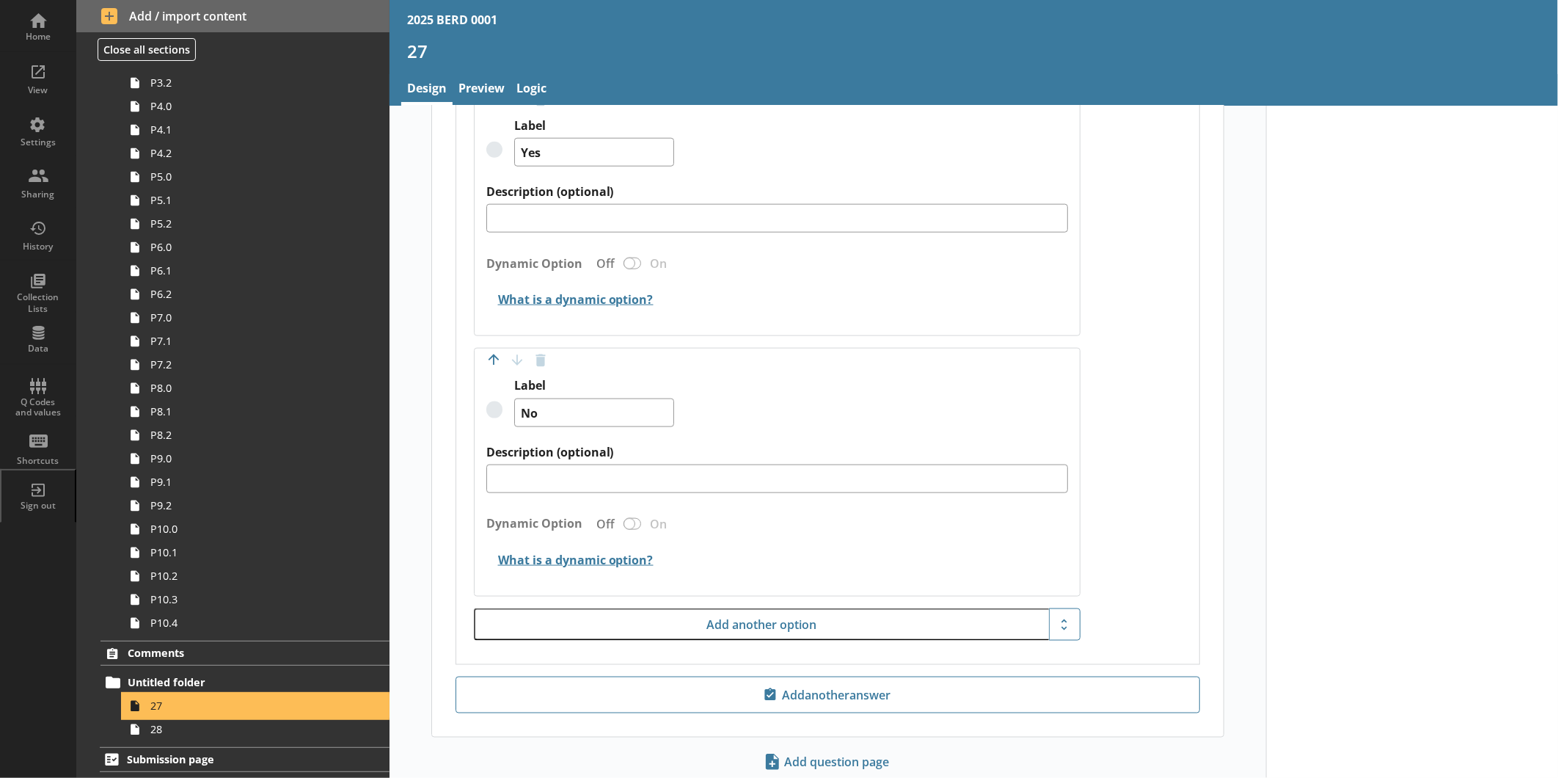
scroll to position [1112, 0]
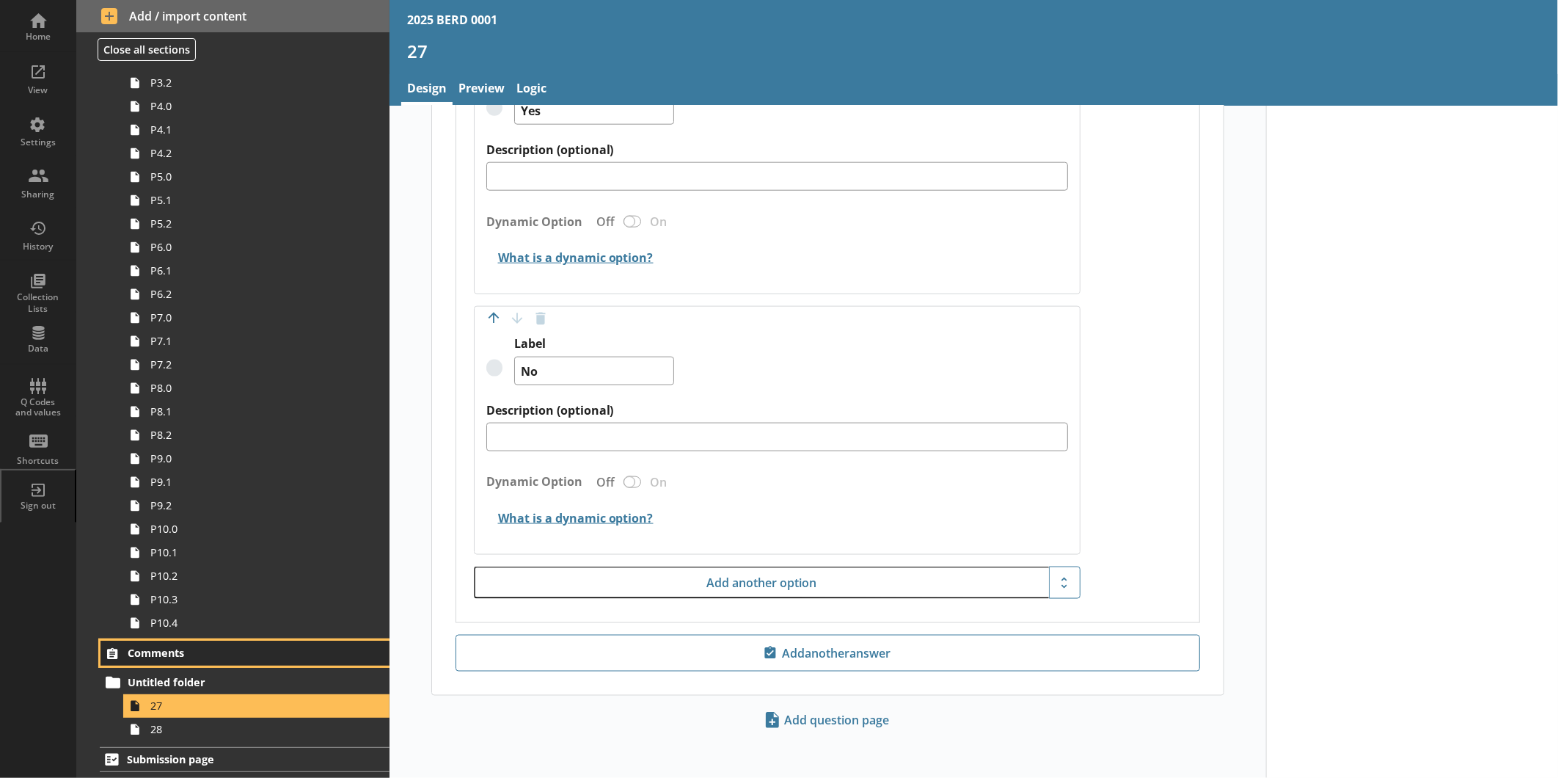
click at [194, 663] on link "Comments" at bounding box center [245, 653] width 289 height 25
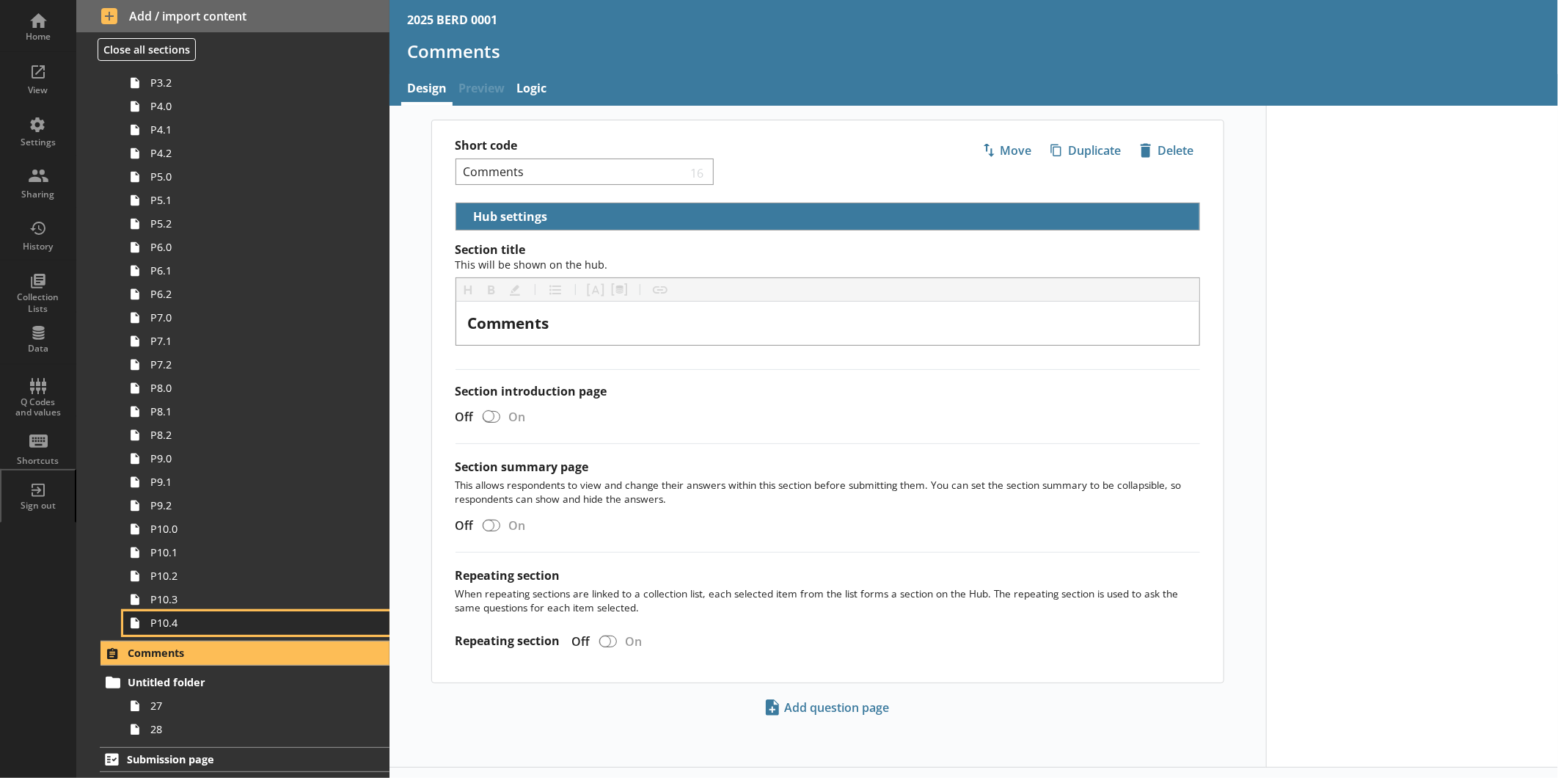
click at [188, 627] on span "P10.4" at bounding box center [245, 623] width 191 height 14
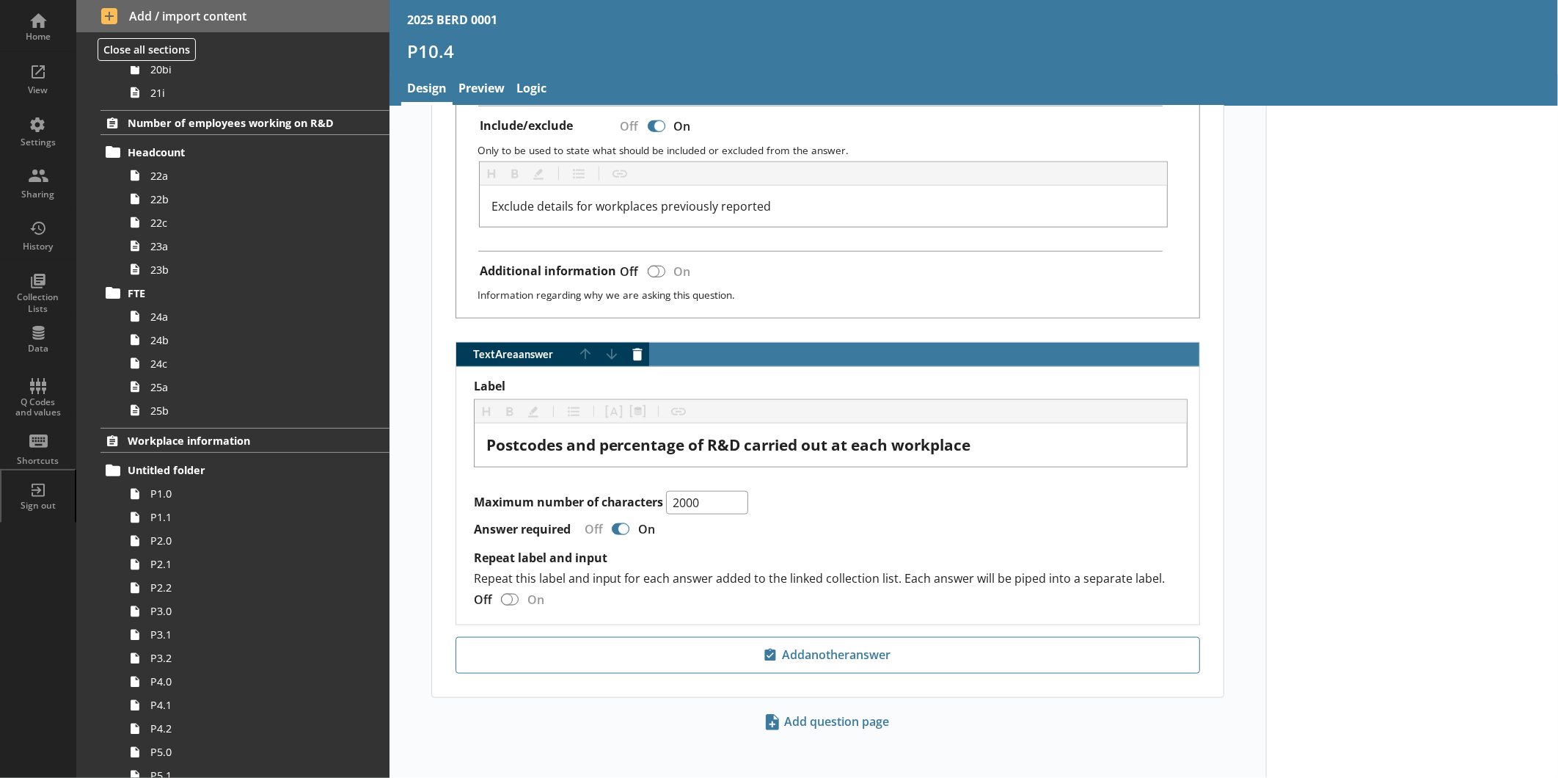
scroll to position [1880, 0]
click at [200, 445] on span "Workplace information" at bounding box center [232, 441] width 209 height 14
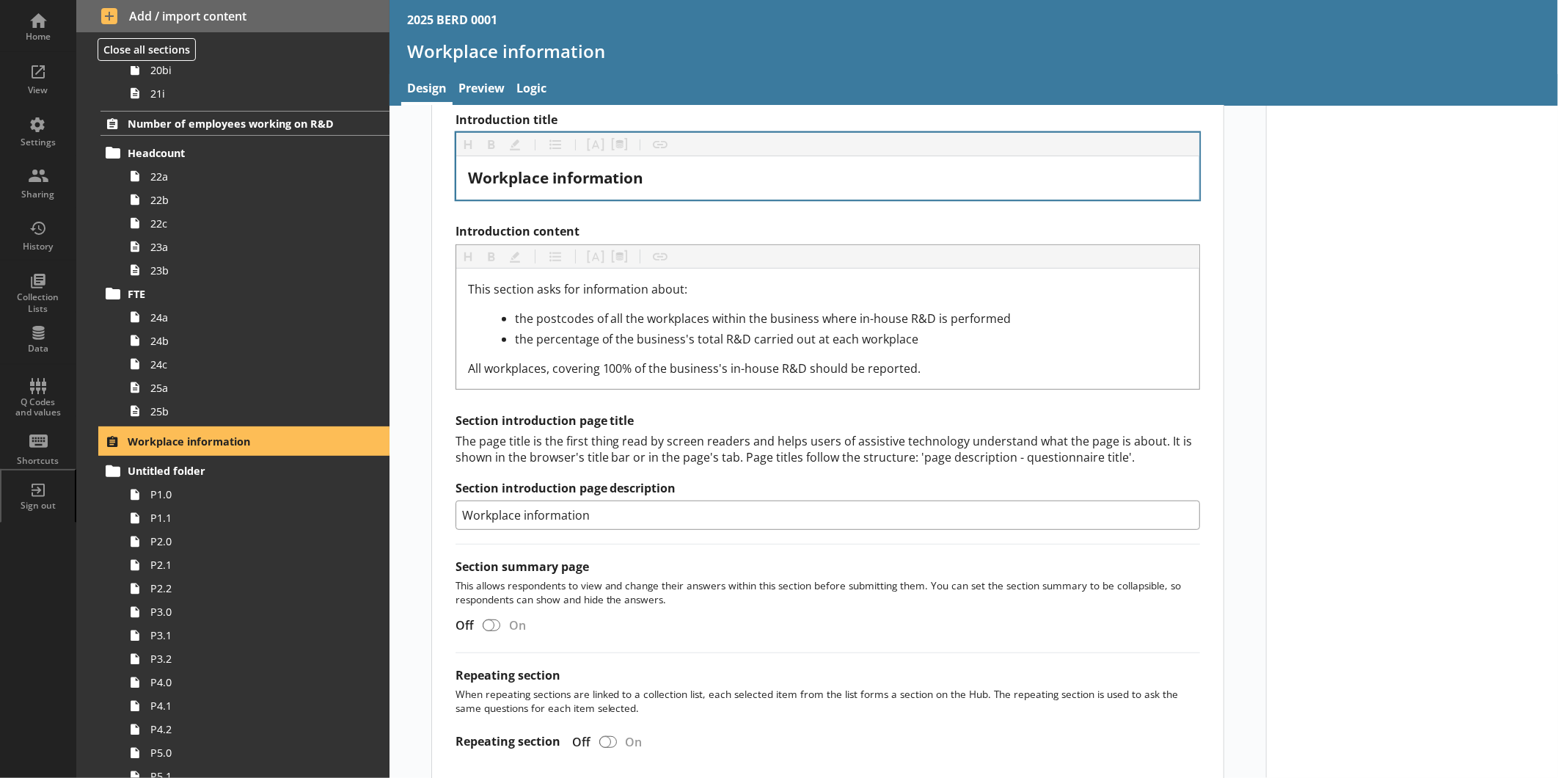
scroll to position [420, 0]
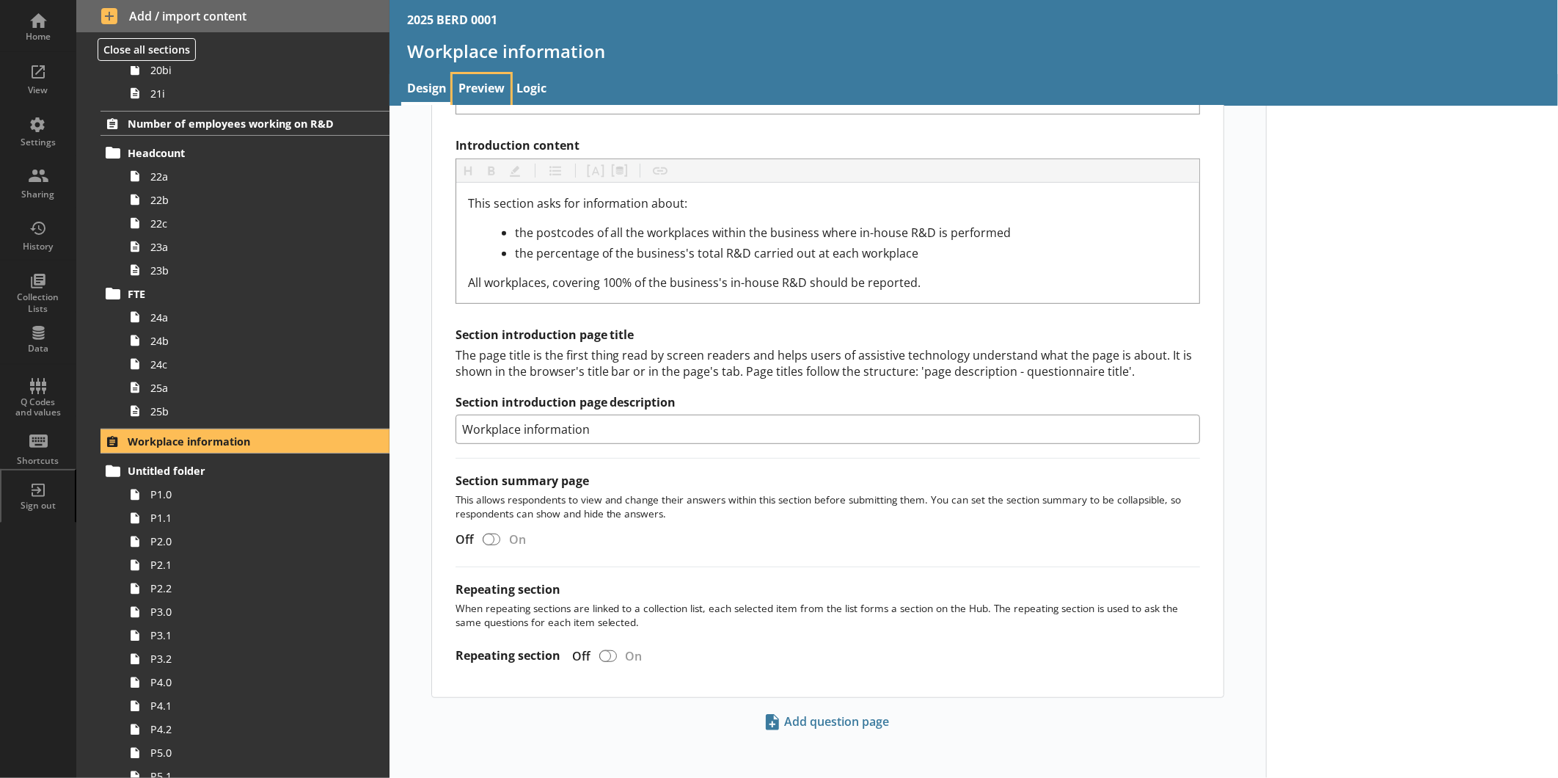
click at [492, 92] on link "Preview" at bounding box center [482, 90] width 58 height 32
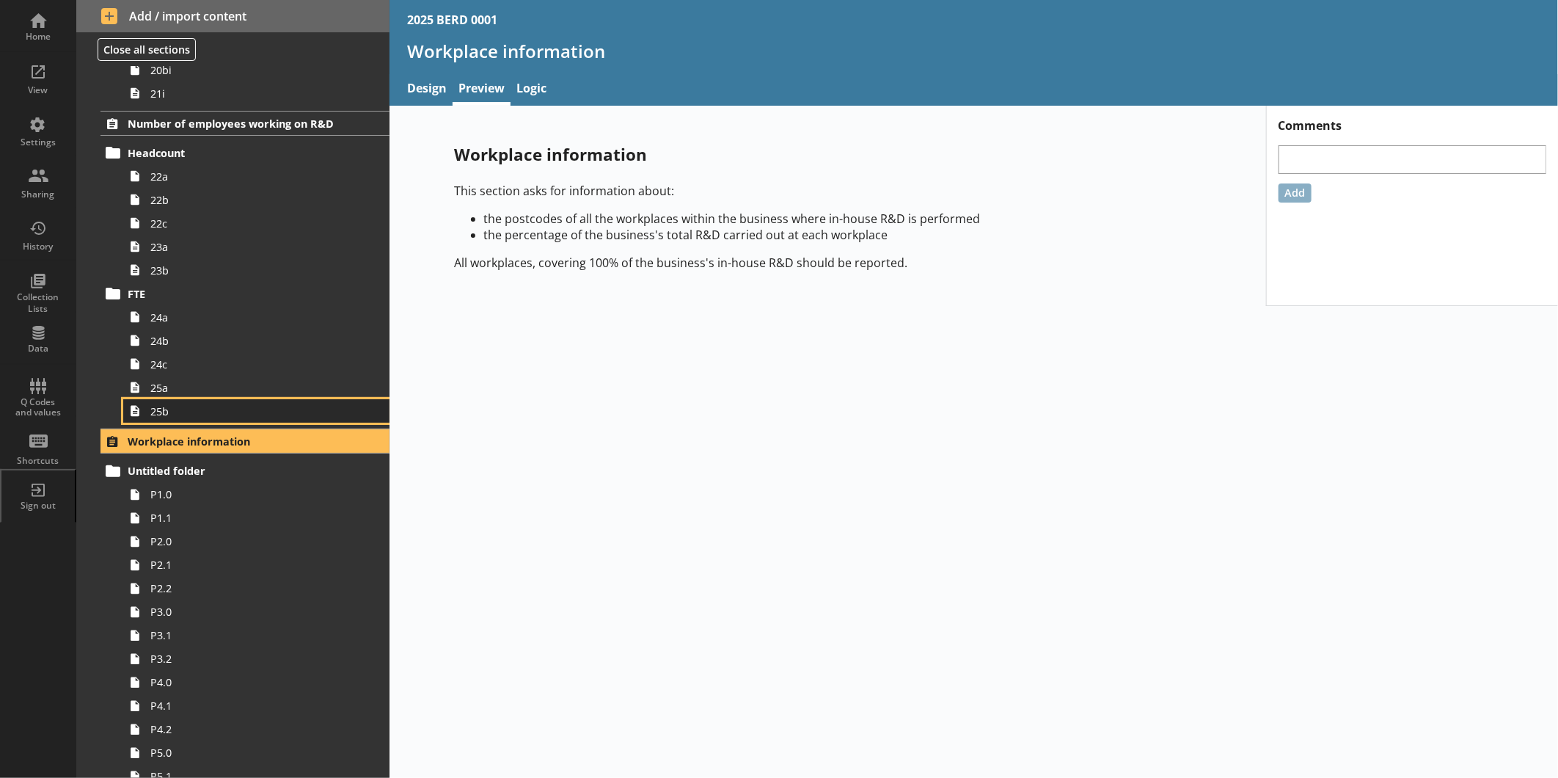
click at [169, 407] on span "25b" at bounding box center [245, 411] width 191 height 14
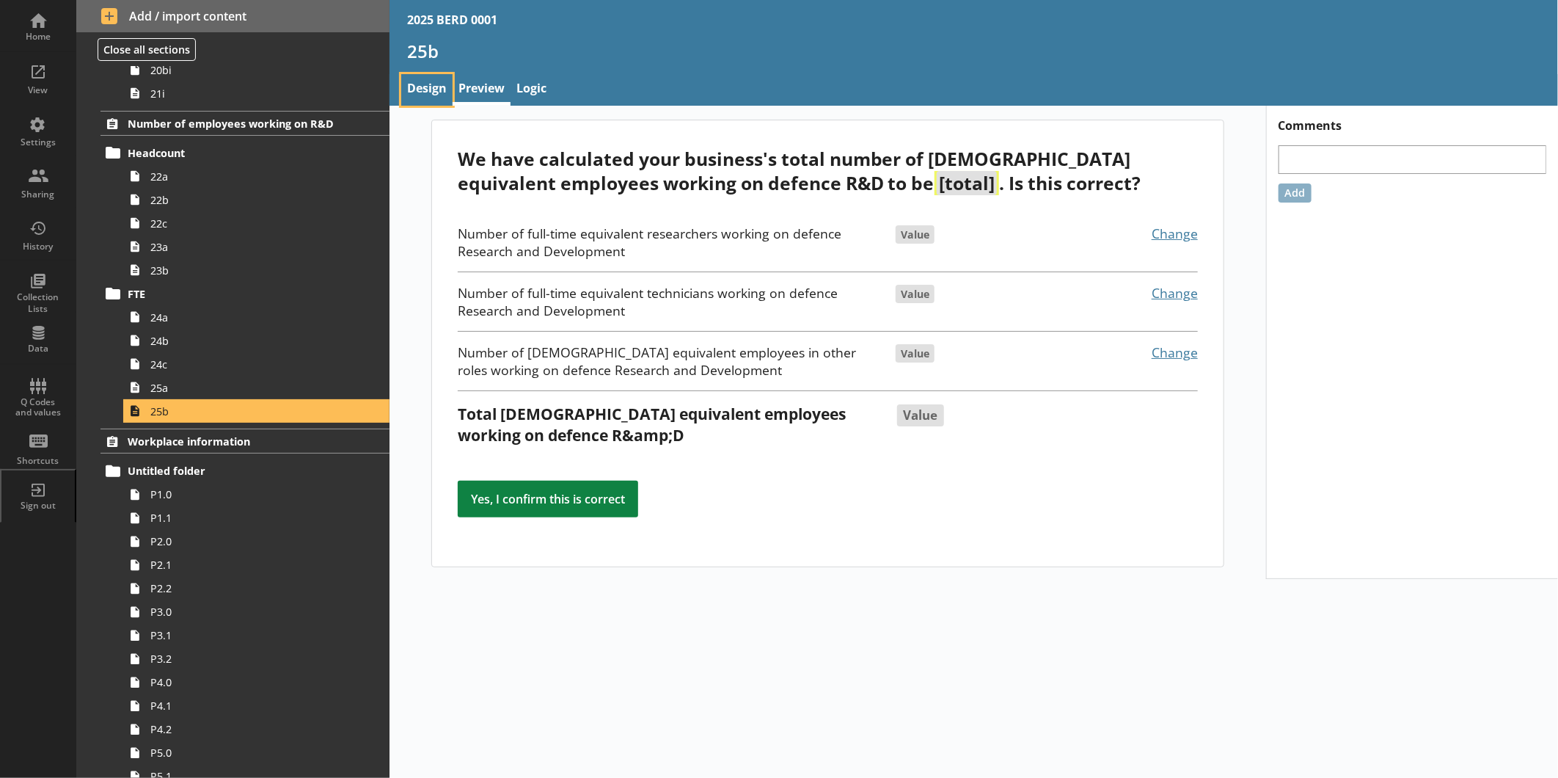
click at [424, 90] on link "Design" at bounding box center [426, 90] width 51 height 32
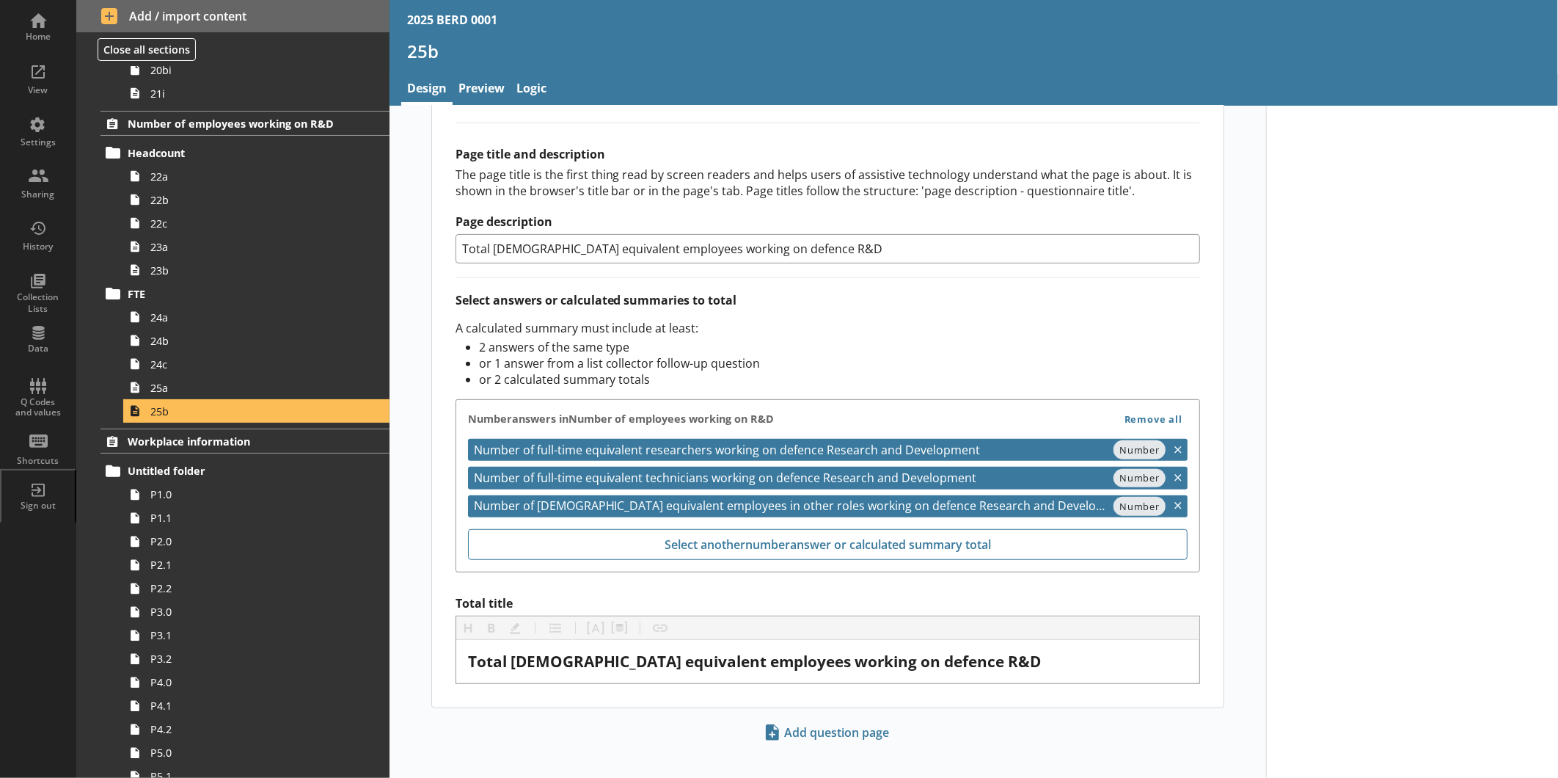
scroll to position [394, 0]
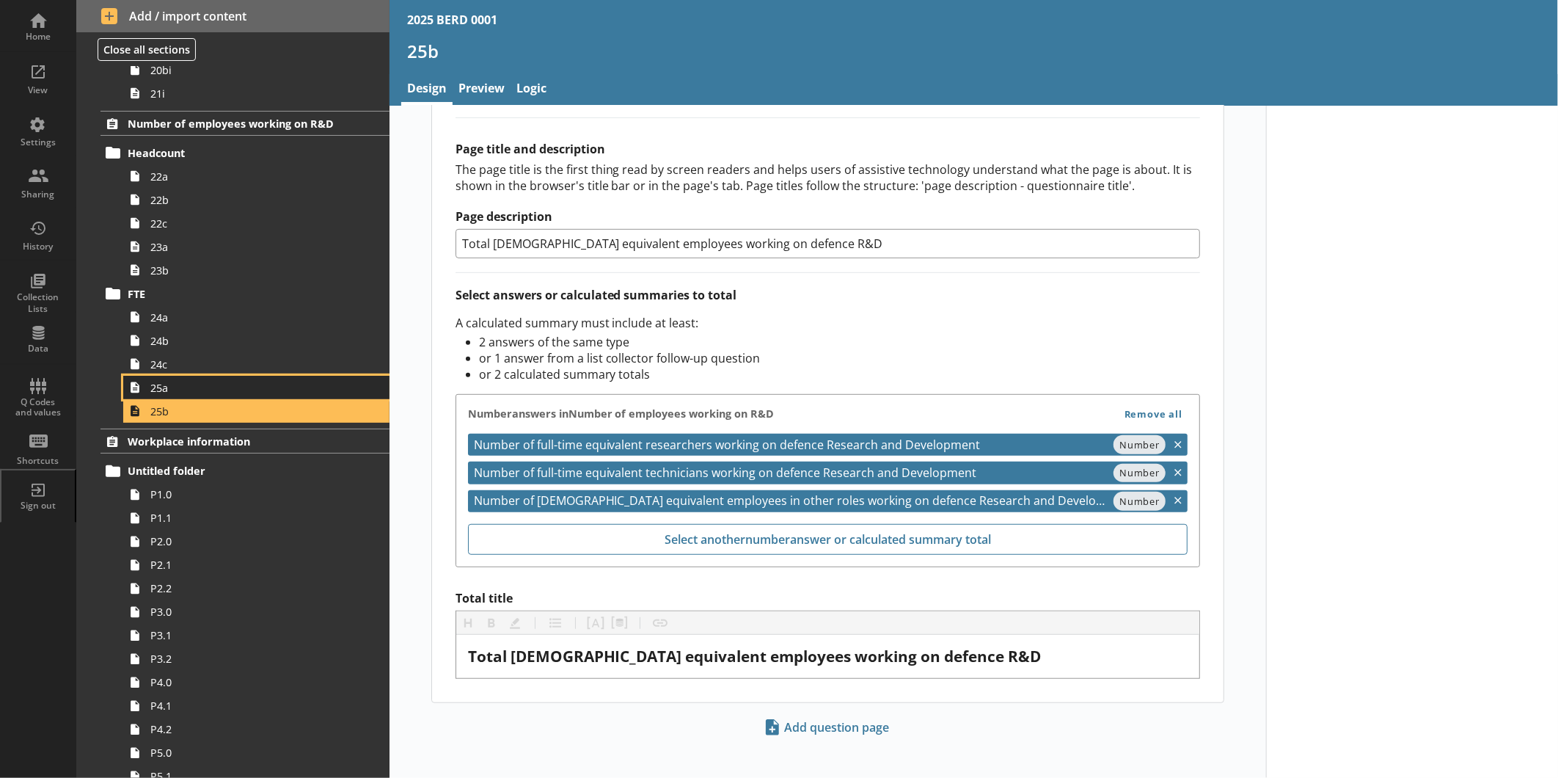
click at [195, 392] on span "25a" at bounding box center [245, 388] width 191 height 14
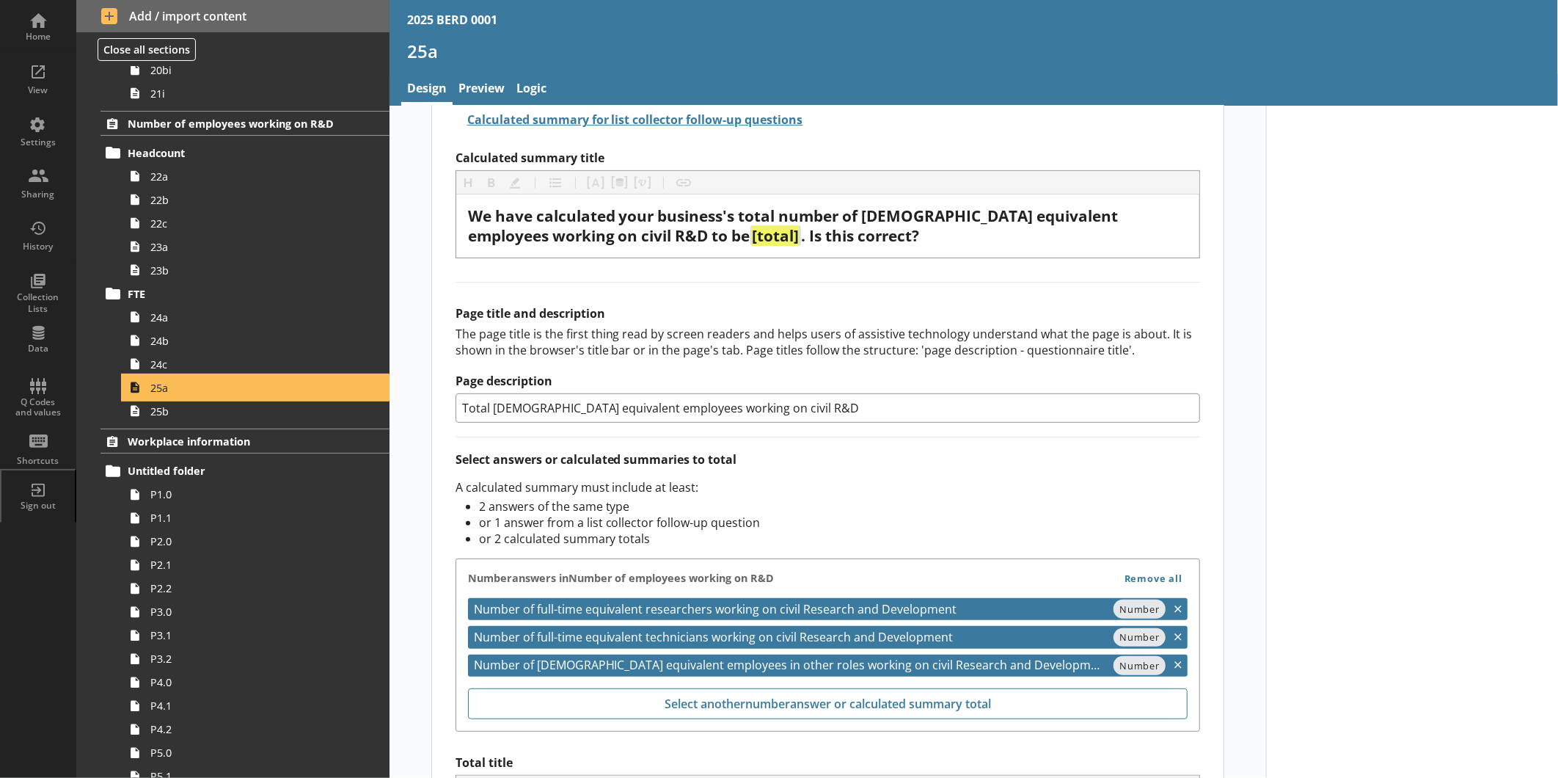
scroll to position [394, 0]
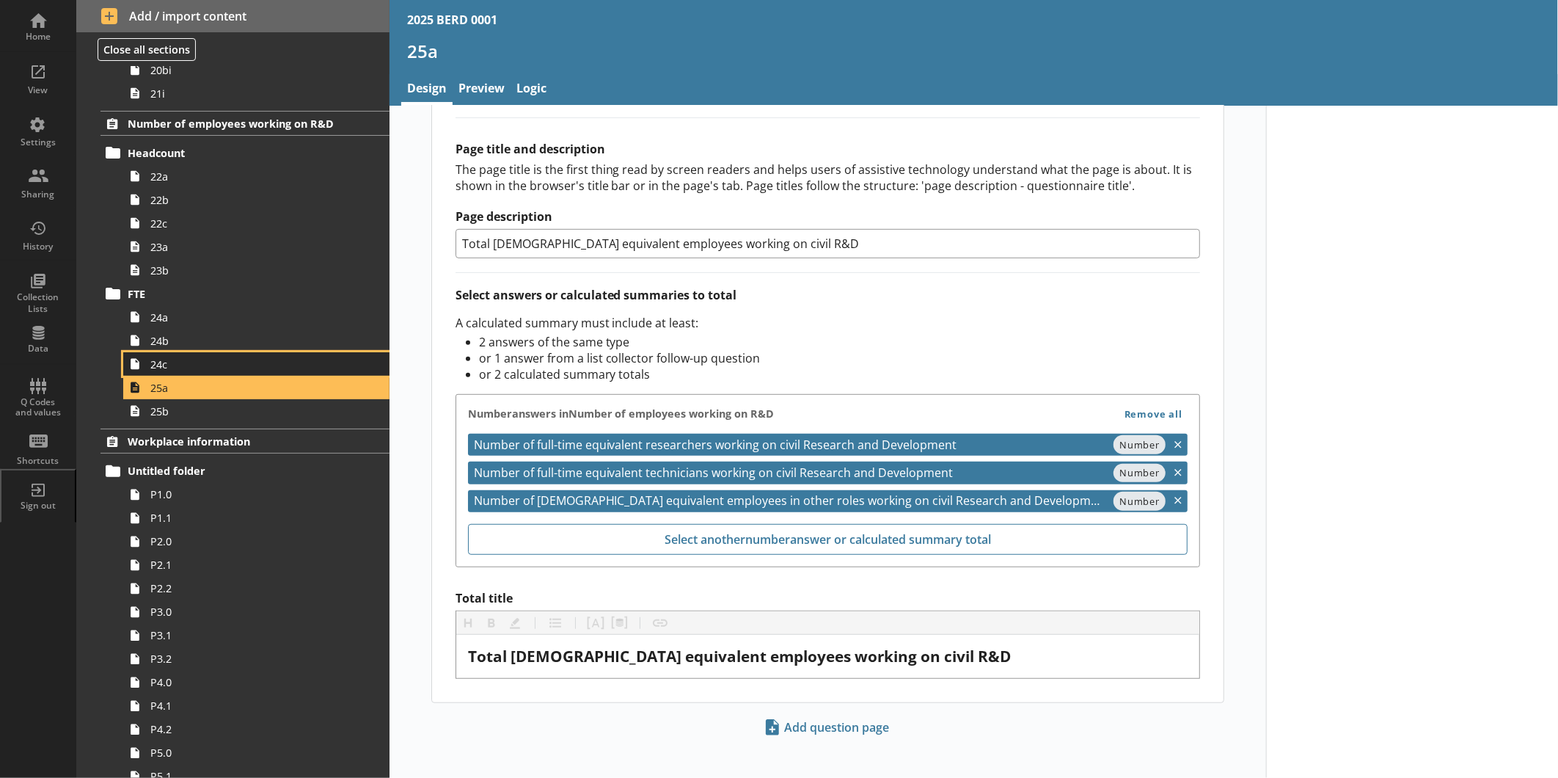
click at [243, 365] on span "24c" at bounding box center [245, 364] width 191 height 14
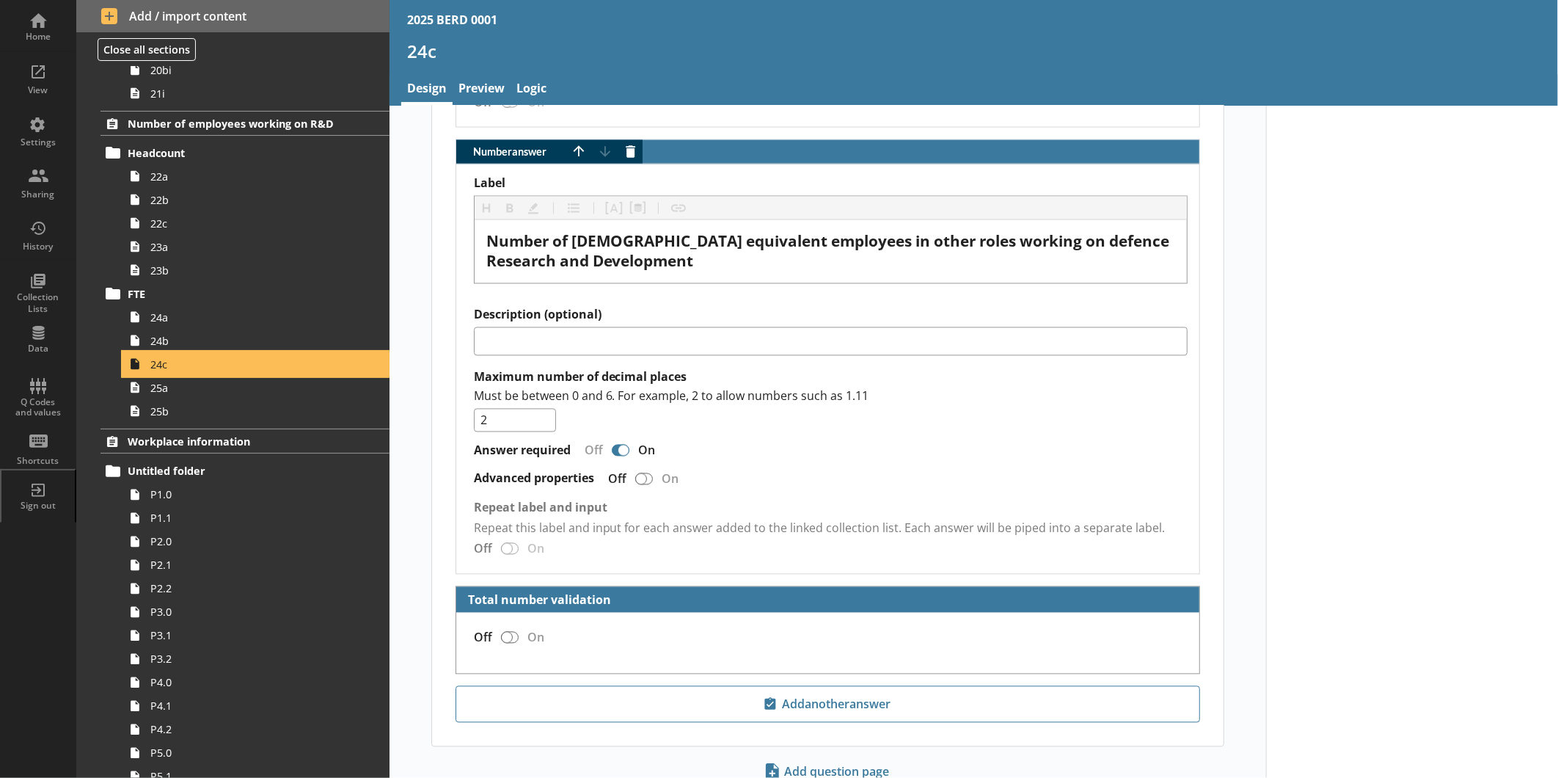
scroll to position [1720, 0]
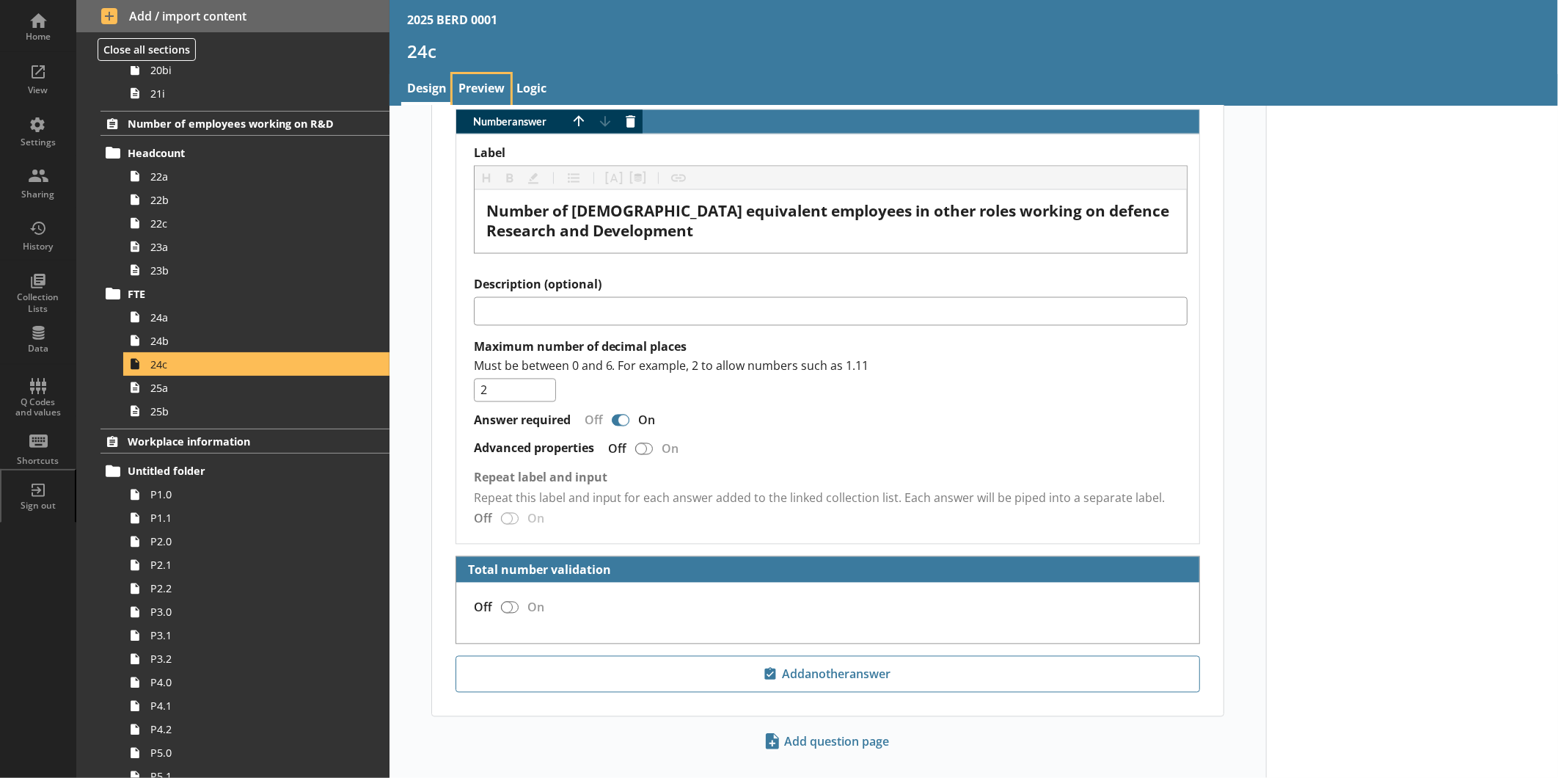
click at [490, 84] on link "Preview" at bounding box center [482, 90] width 58 height 32
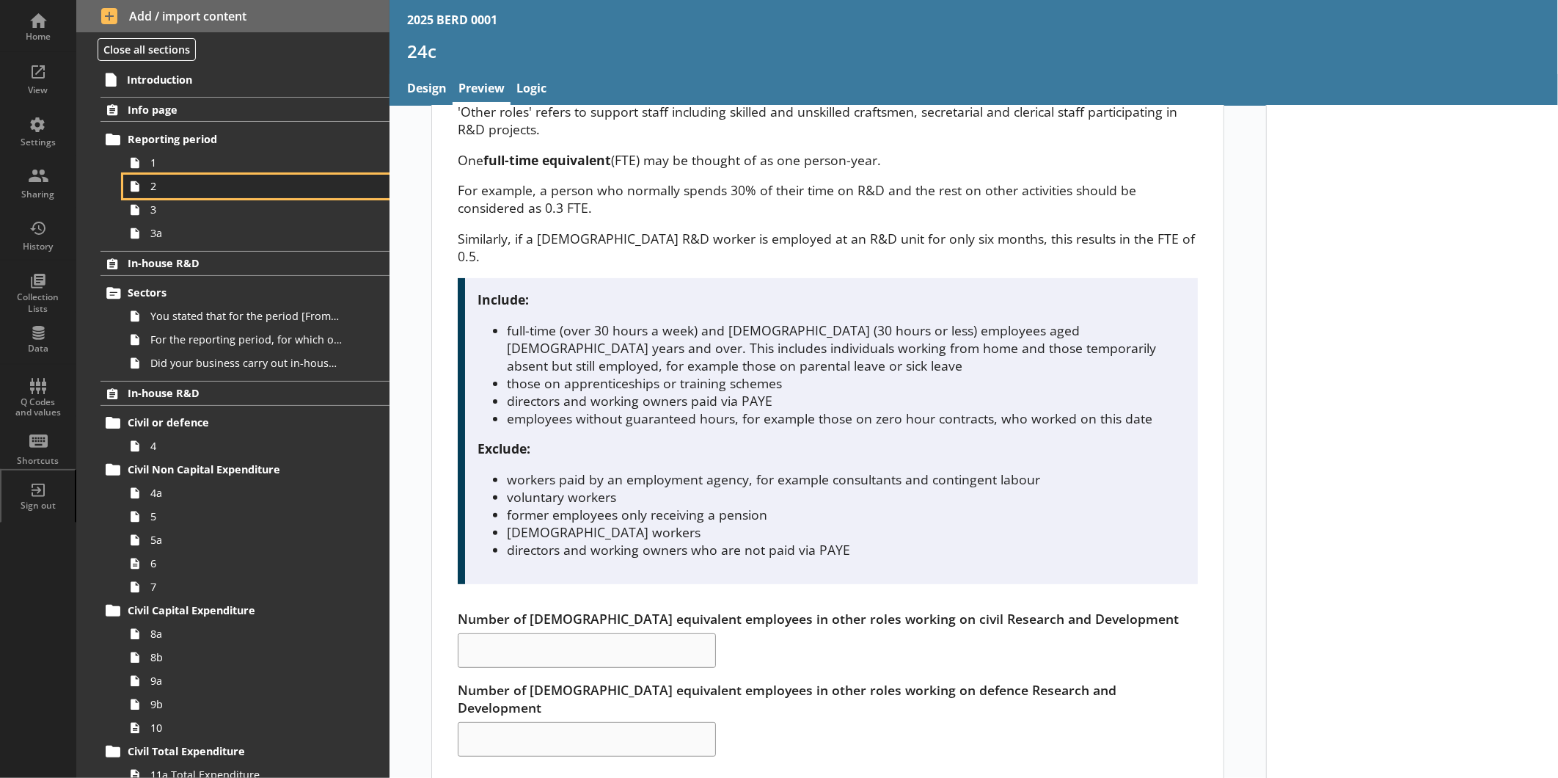
click at [180, 175] on link "2" at bounding box center [256, 186] width 266 height 23
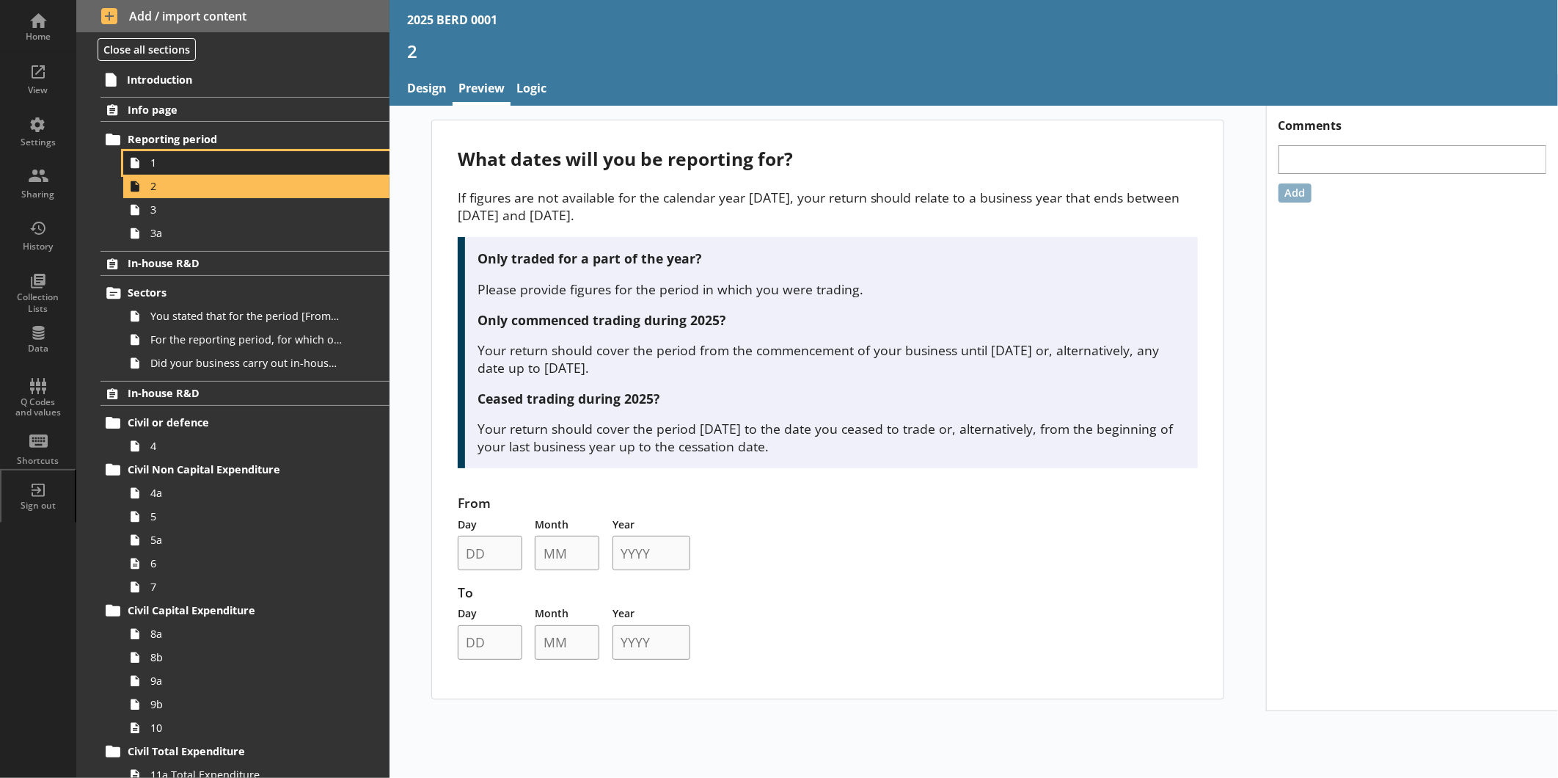
click at [172, 159] on span "1" at bounding box center [245, 163] width 191 height 14
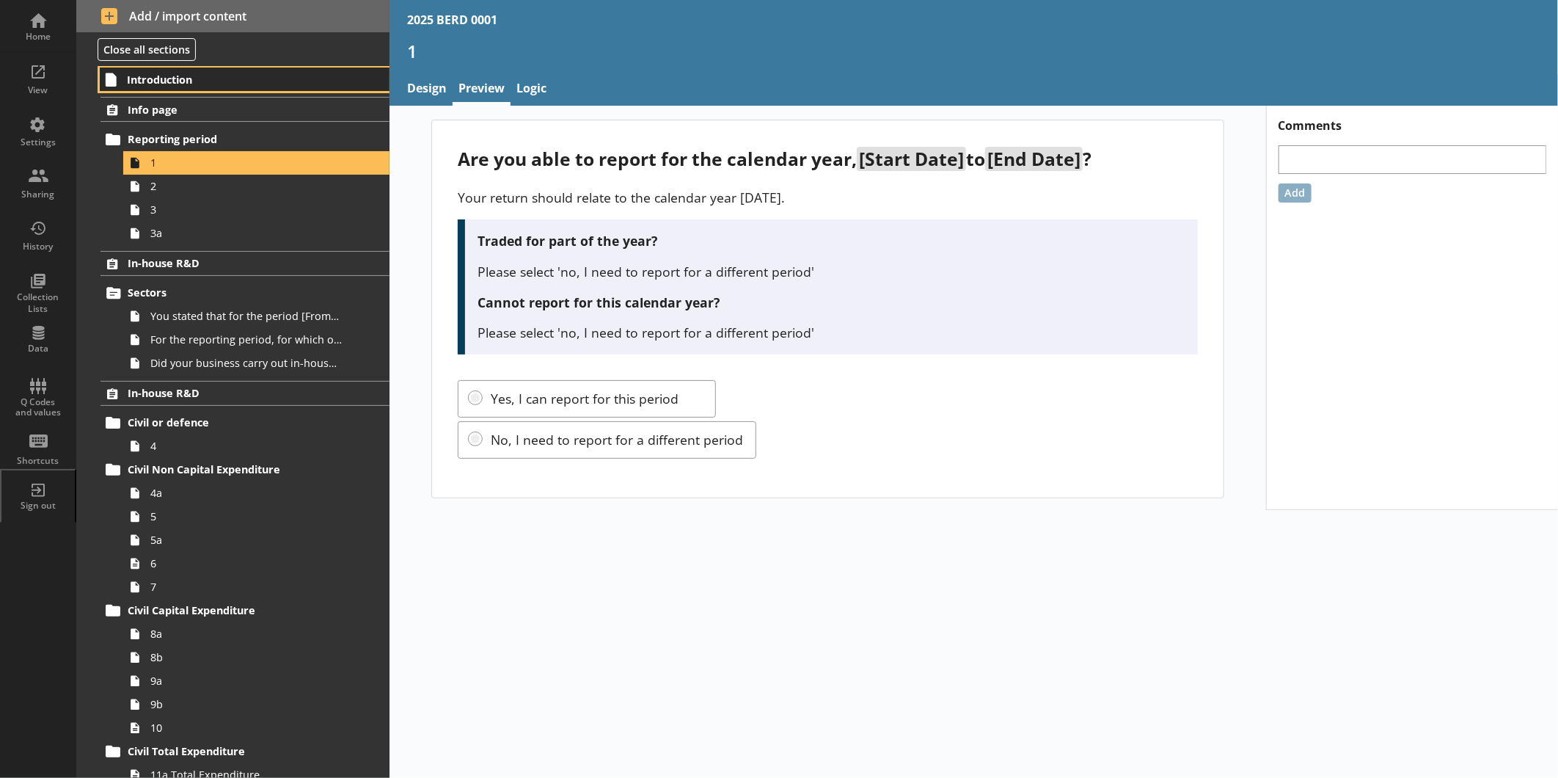
click at [170, 79] on span "Introduction" at bounding box center [231, 80] width 209 height 14
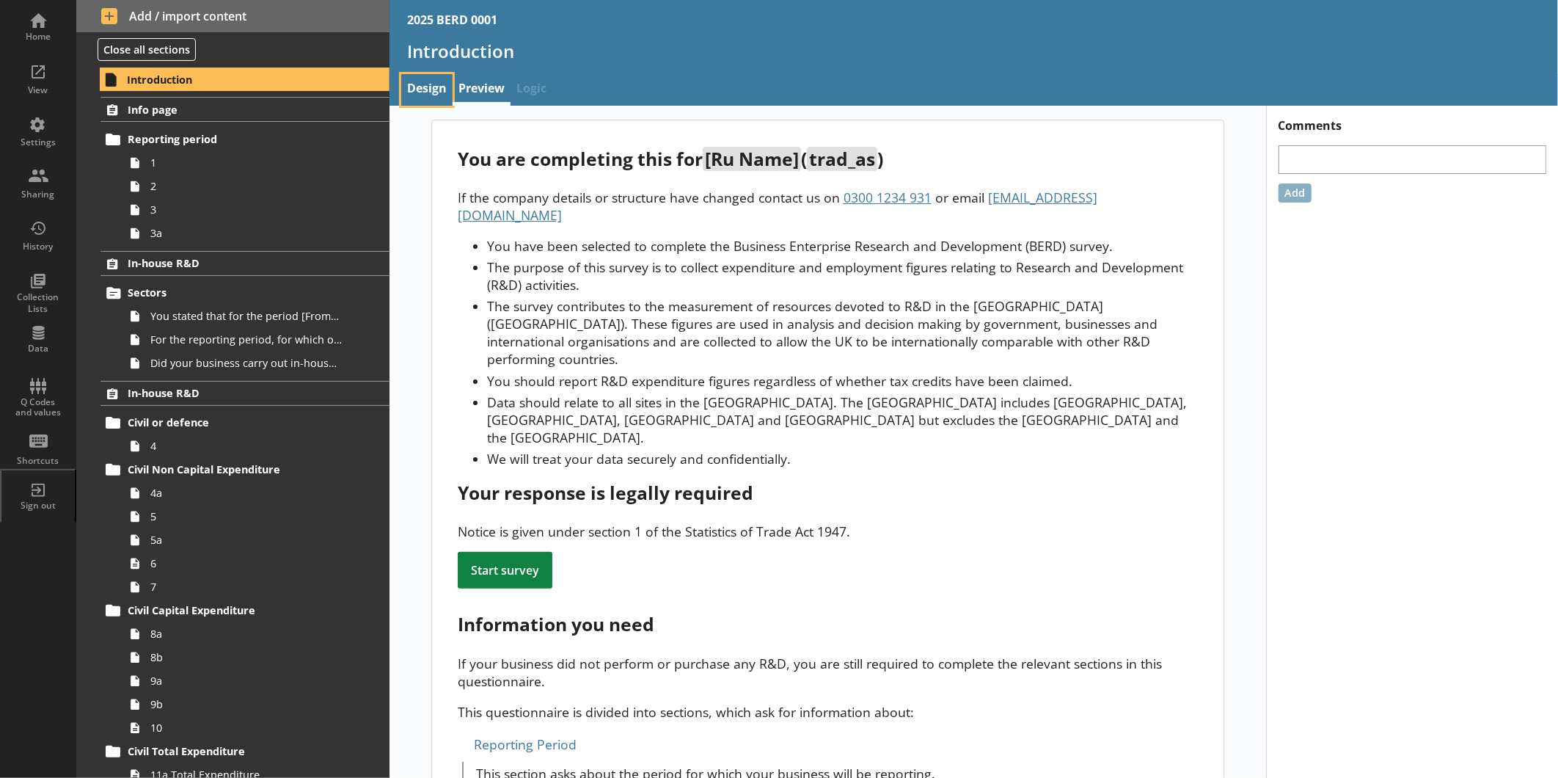
click at [419, 101] on link "Design" at bounding box center [426, 90] width 51 height 32
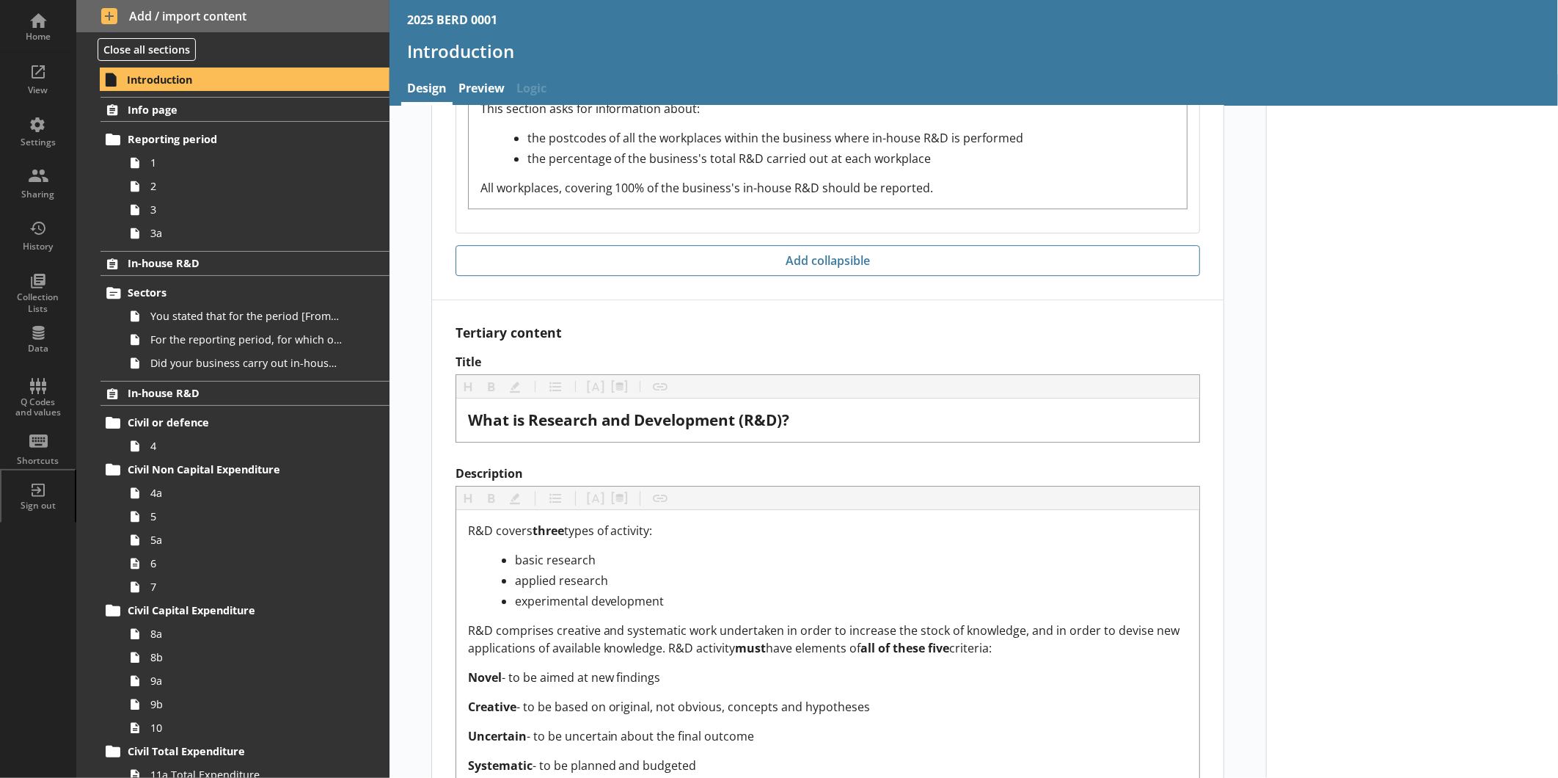
scroll to position [2855, 0]
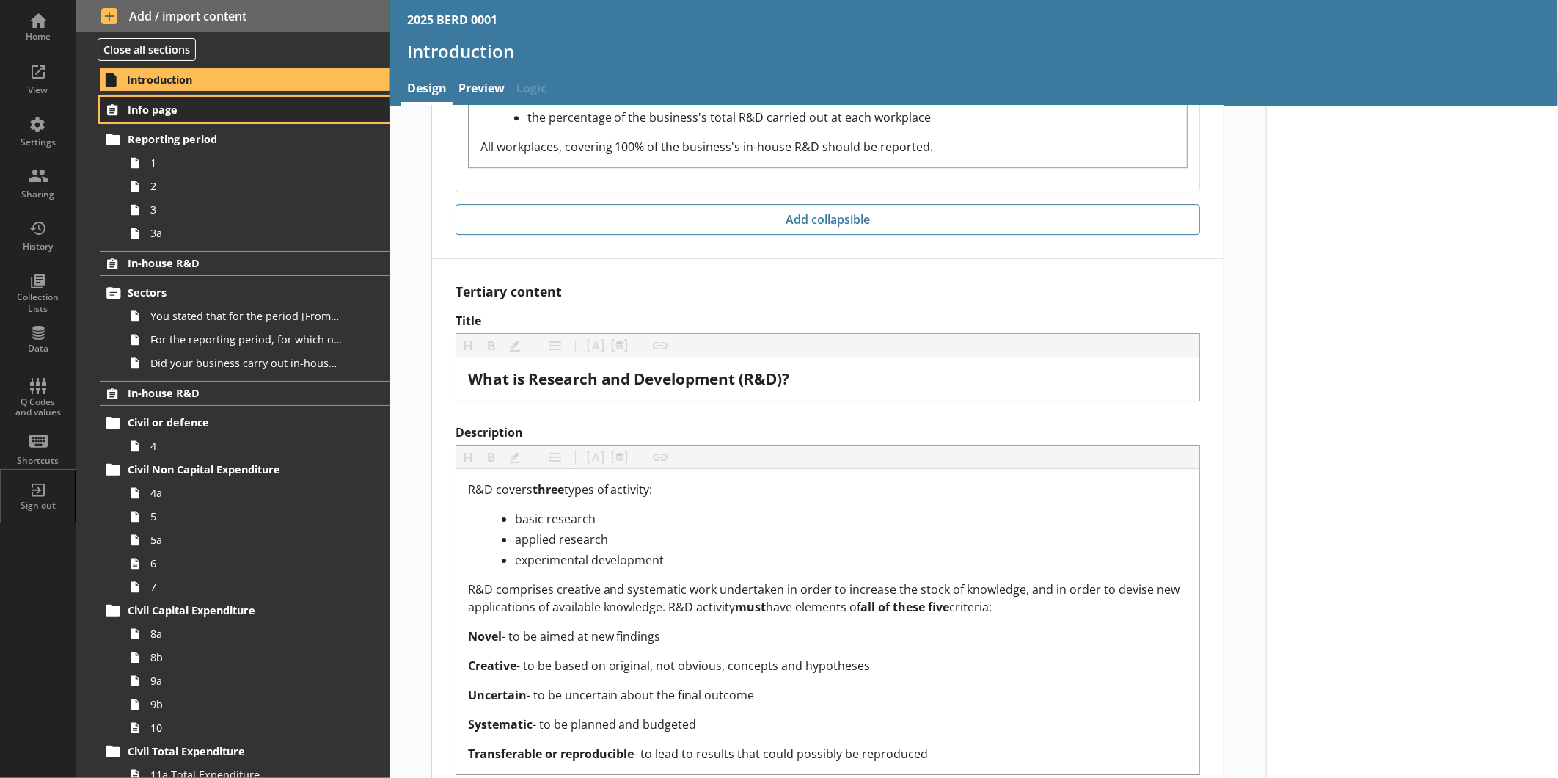
click at [224, 108] on span "Info page" at bounding box center [232, 110] width 209 height 14
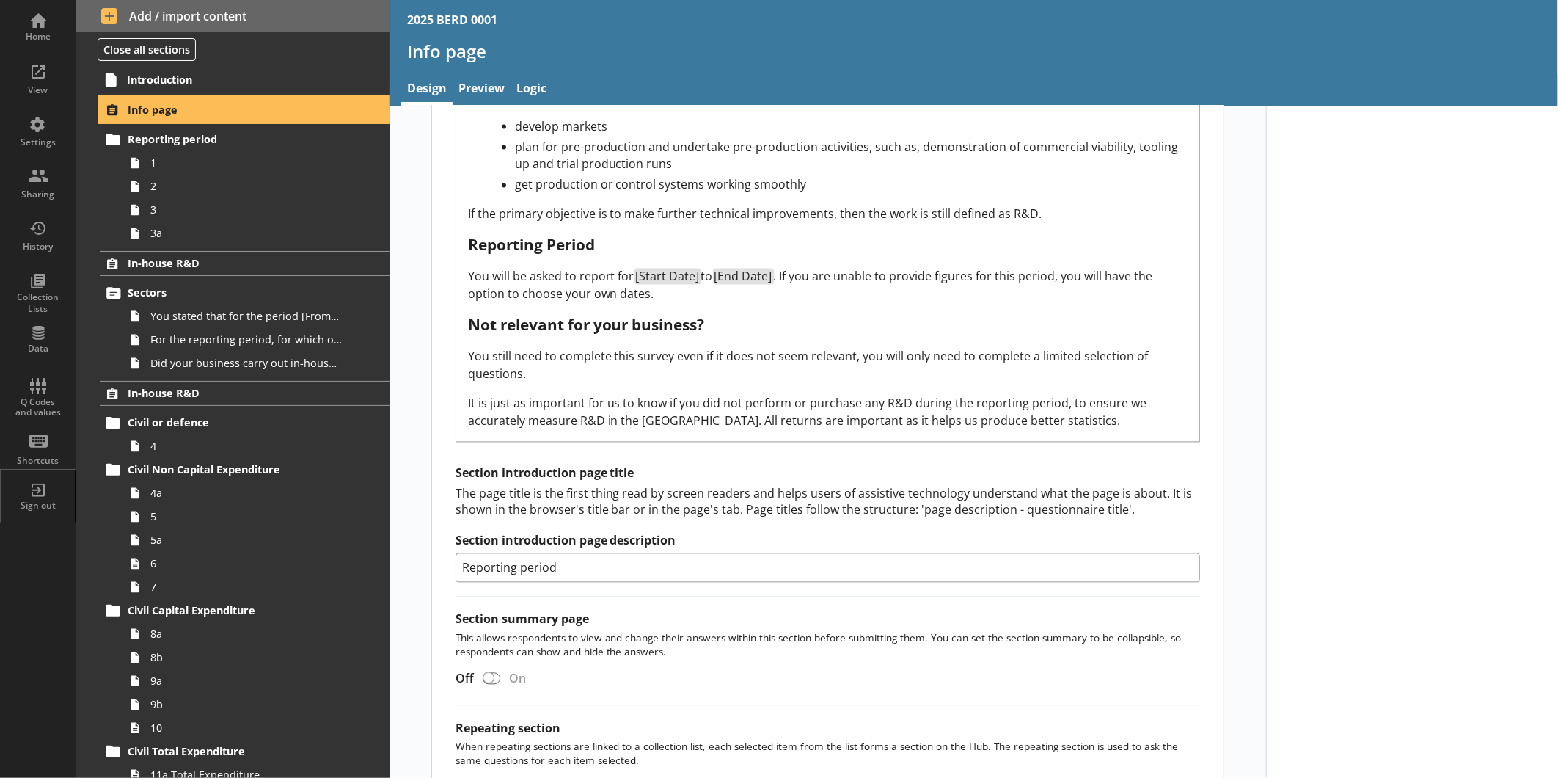
scroll to position [1817, 0]
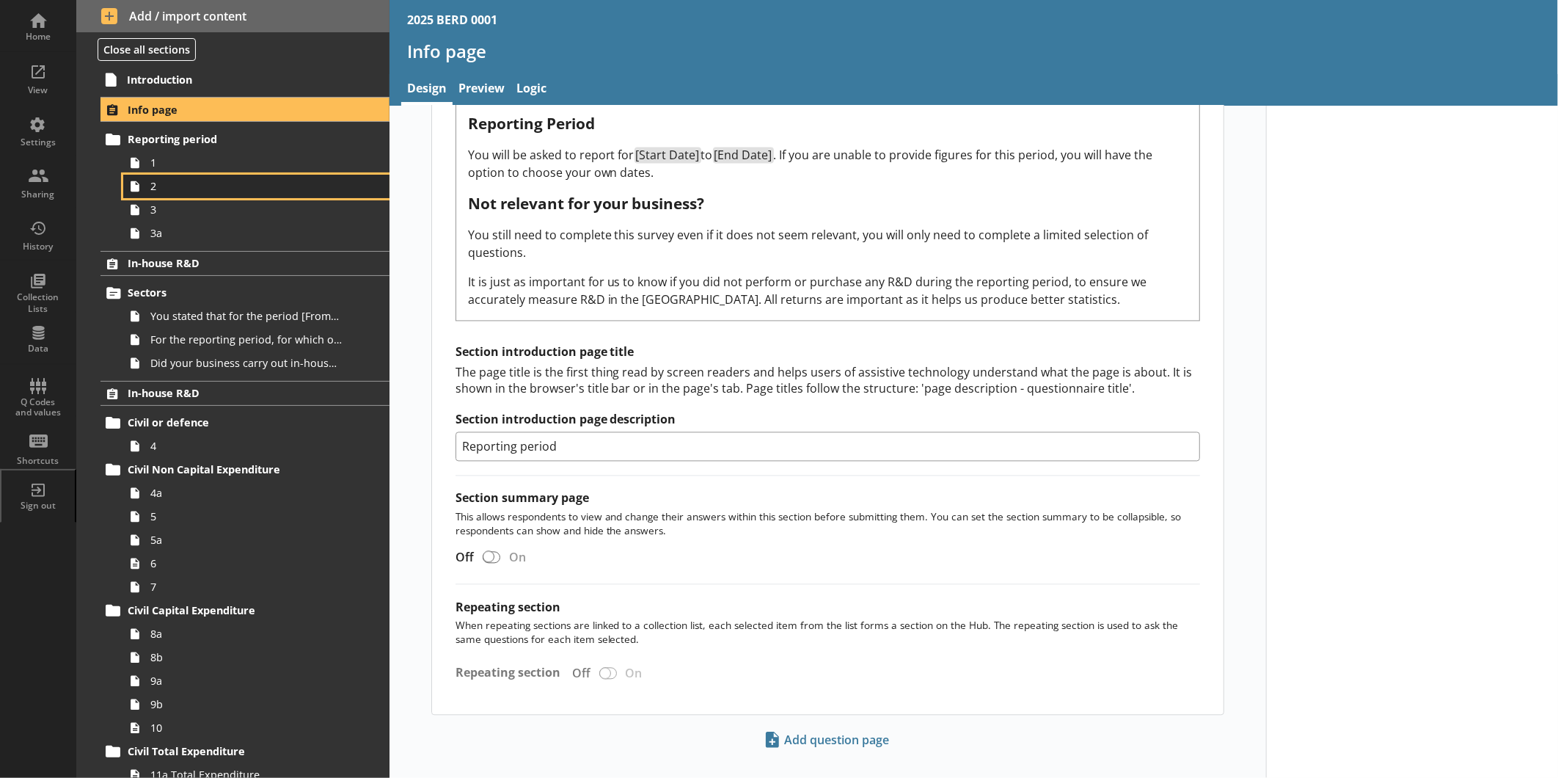
click at [213, 193] on span "2" at bounding box center [245, 186] width 191 height 14
type textarea "x"
select select "ref_p_end_date"
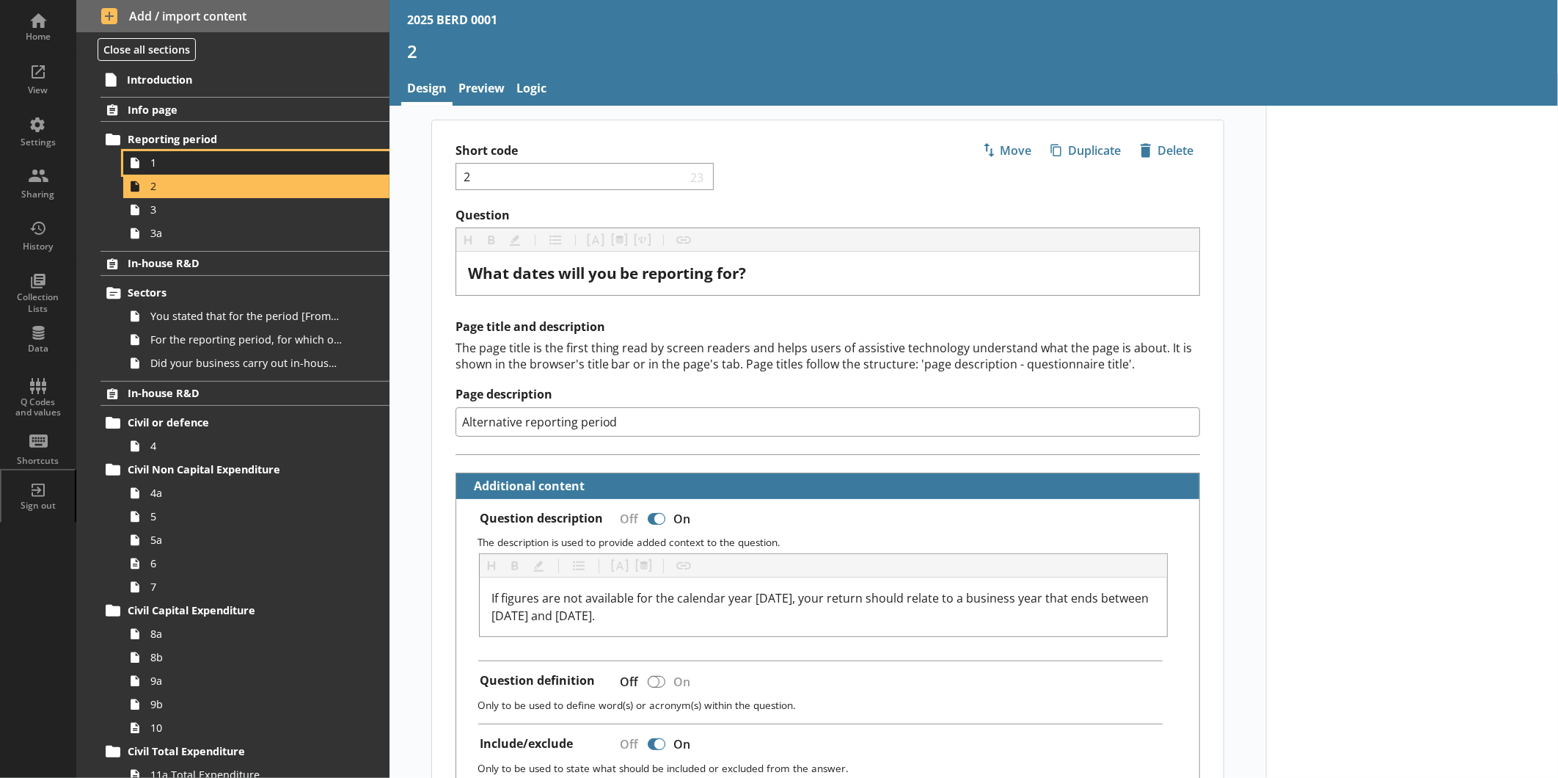
click at [193, 169] on span "1" at bounding box center [245, 163] width 191 height 14
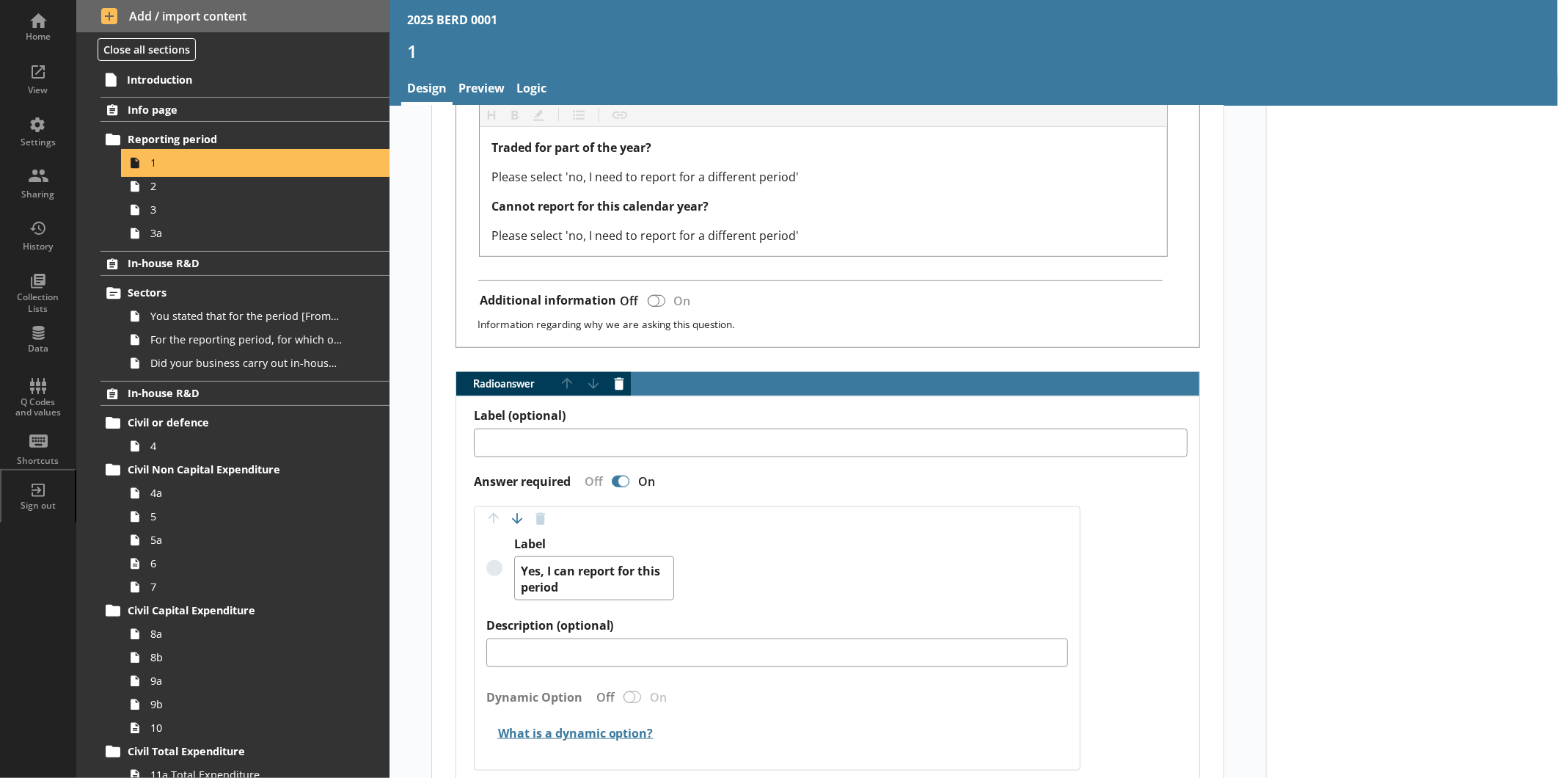
scroll to position [671, 0]
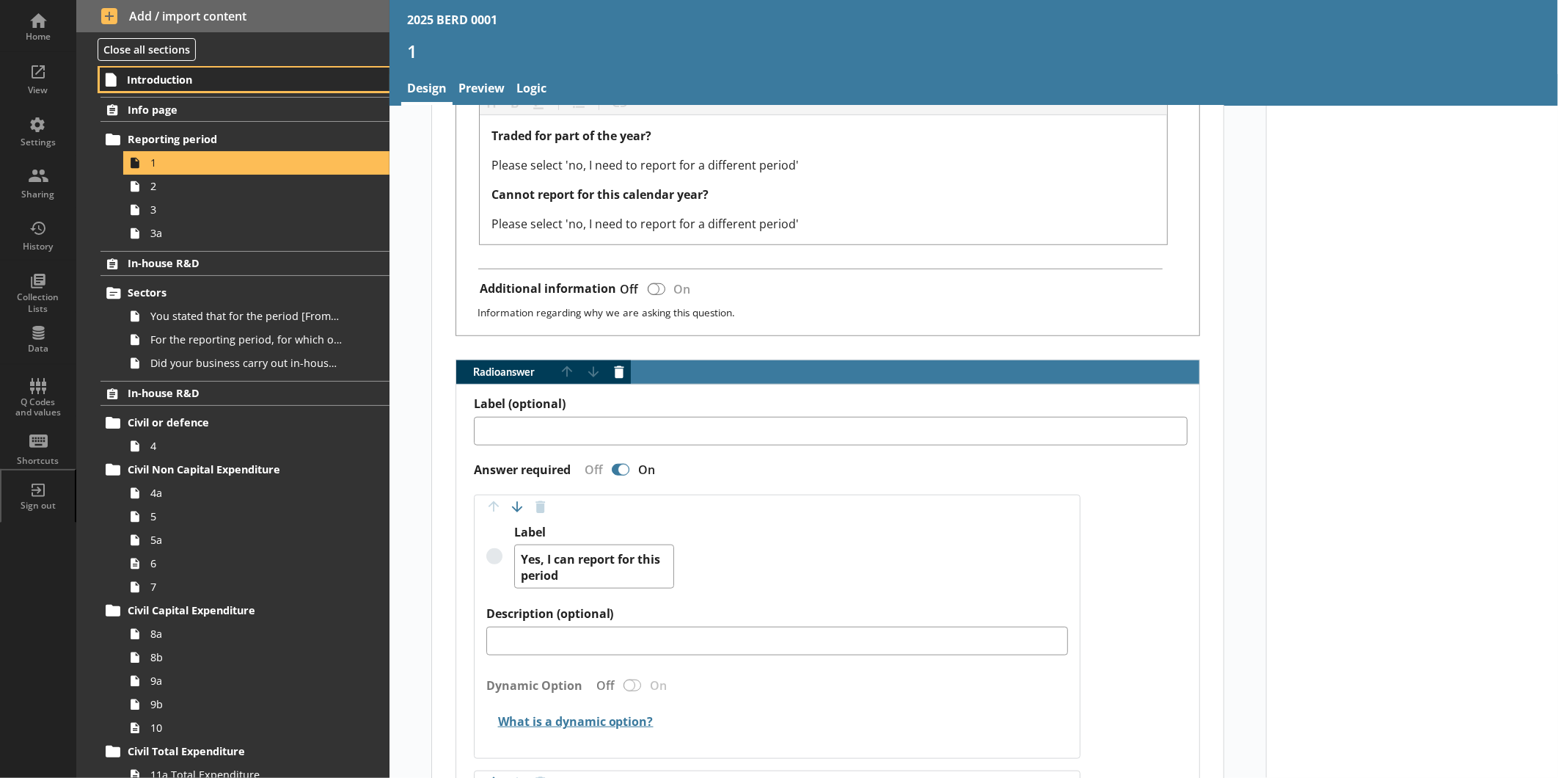
click at [186, 76] on span "Introduction" at bounding box center [231, 80] width 209 height 14
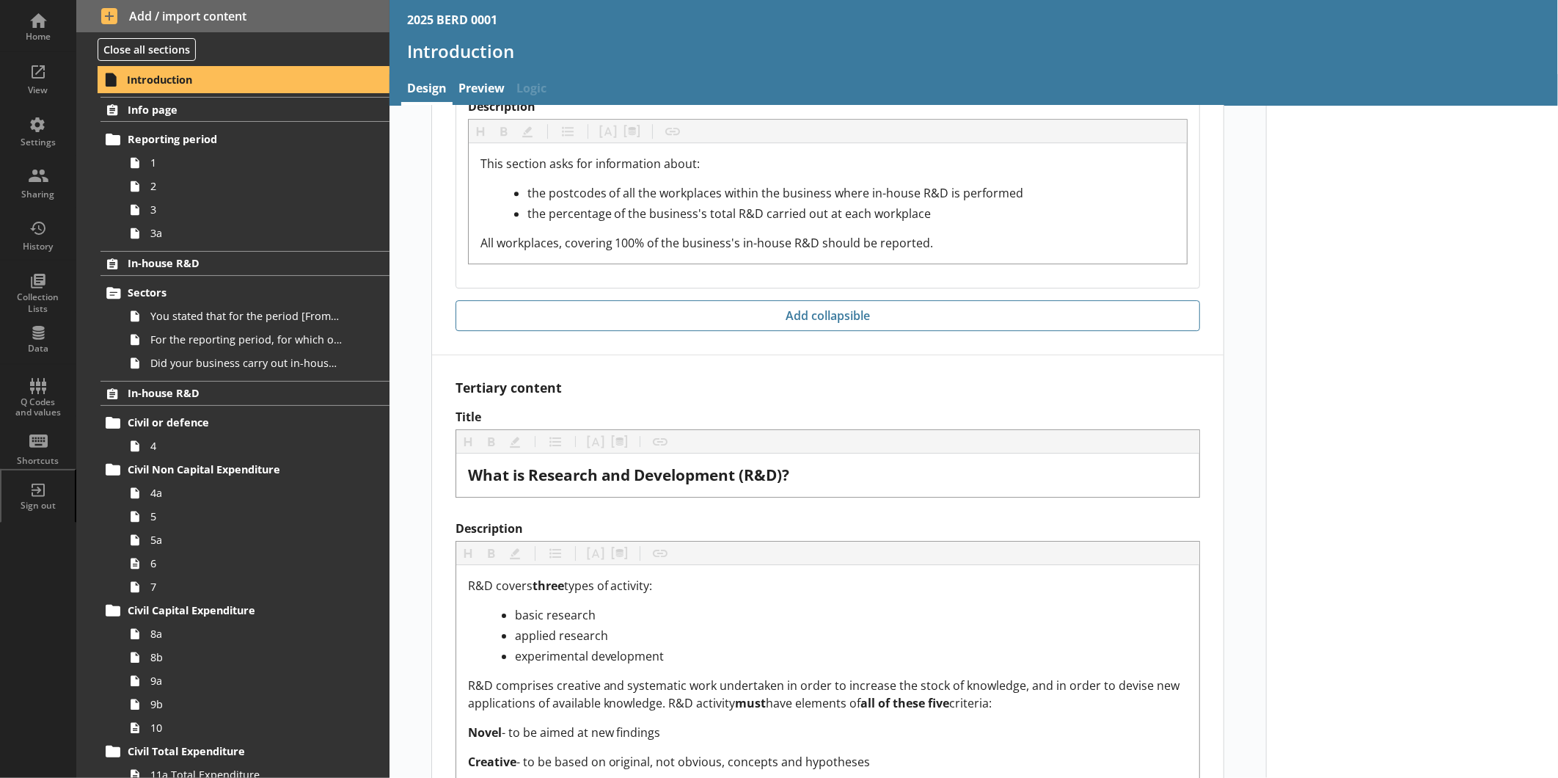
scroll to position [2855, 0]
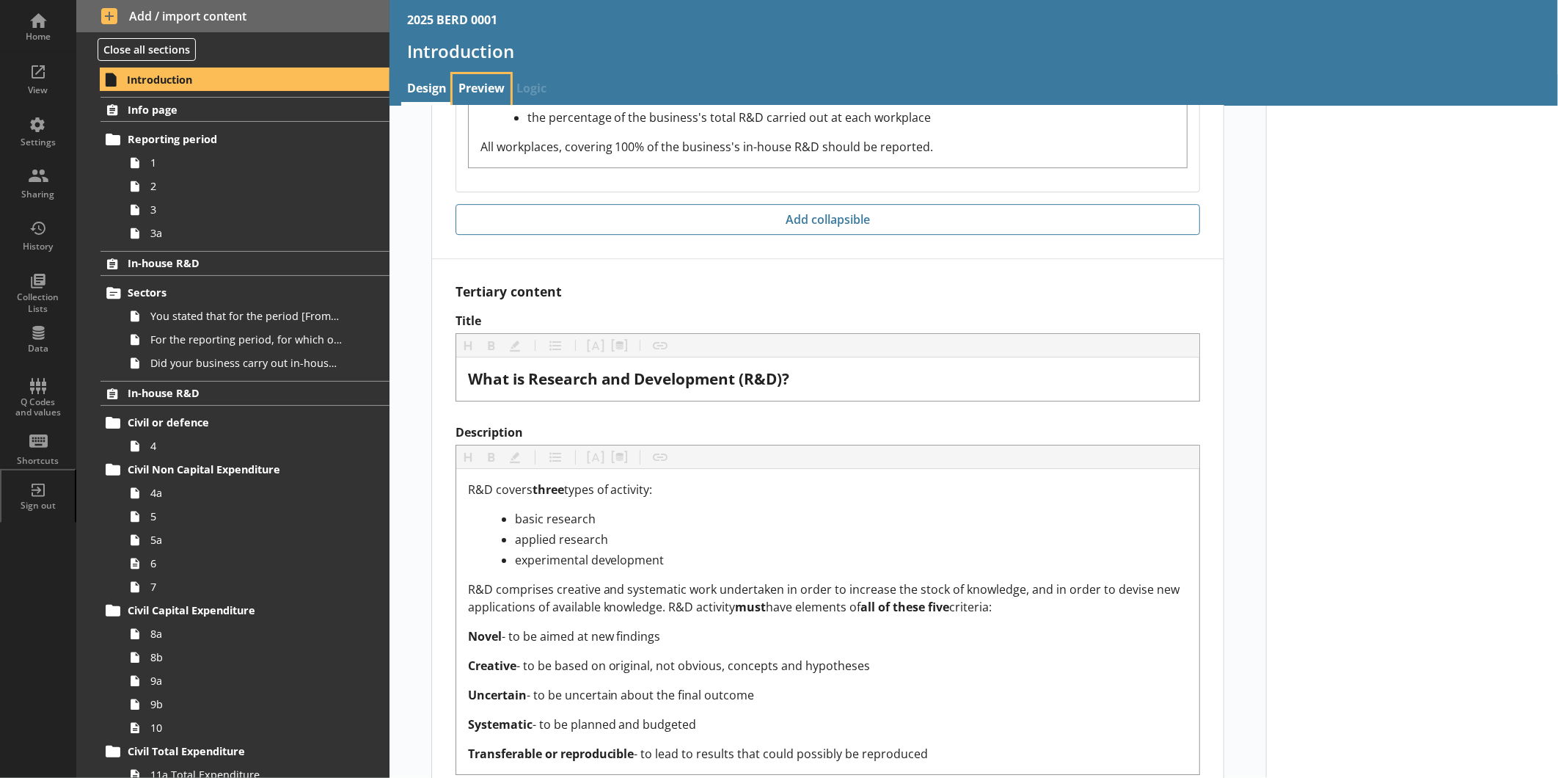
click at [481, 84] on link "Preview" at bounding box center [482, 90] width 58 height 32
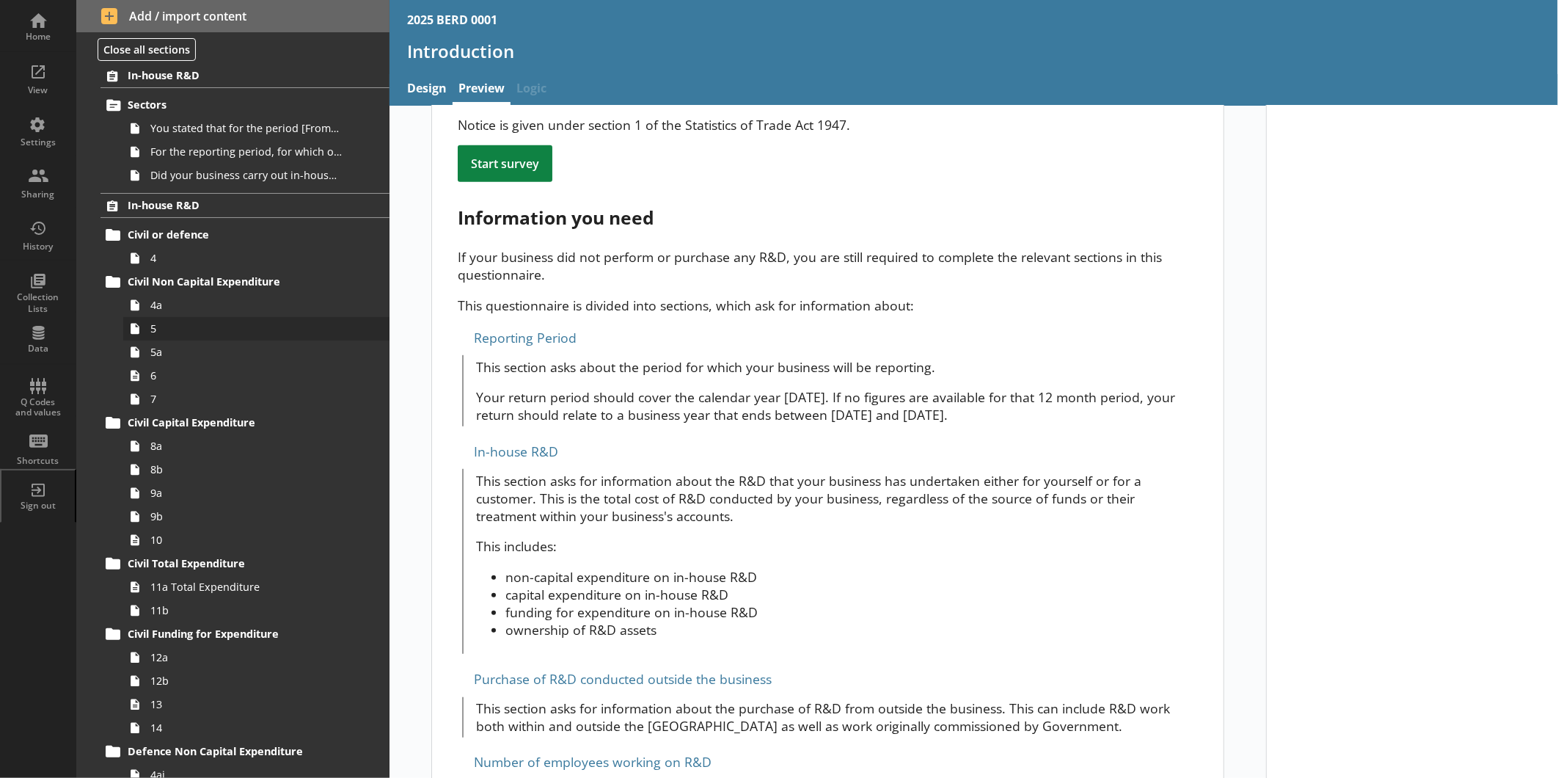
scroll to position [189, 0]
click at [216, 587] on span "11a Total Expenditure" at bounding box center [245, 585] width 191 height 14
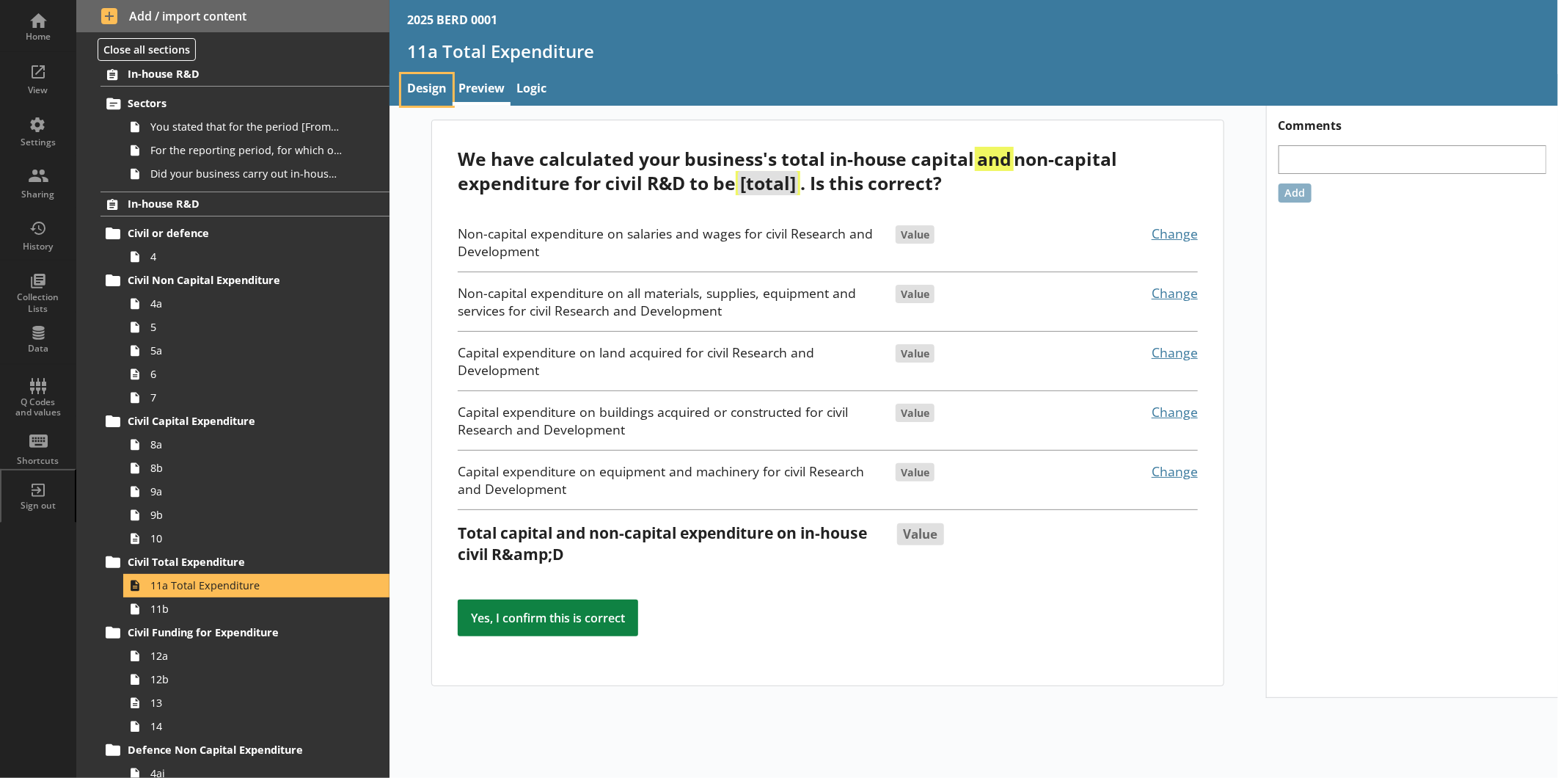
click at [428, 90] on link "Design" at bounding box center [426, 90] width 51 height 32
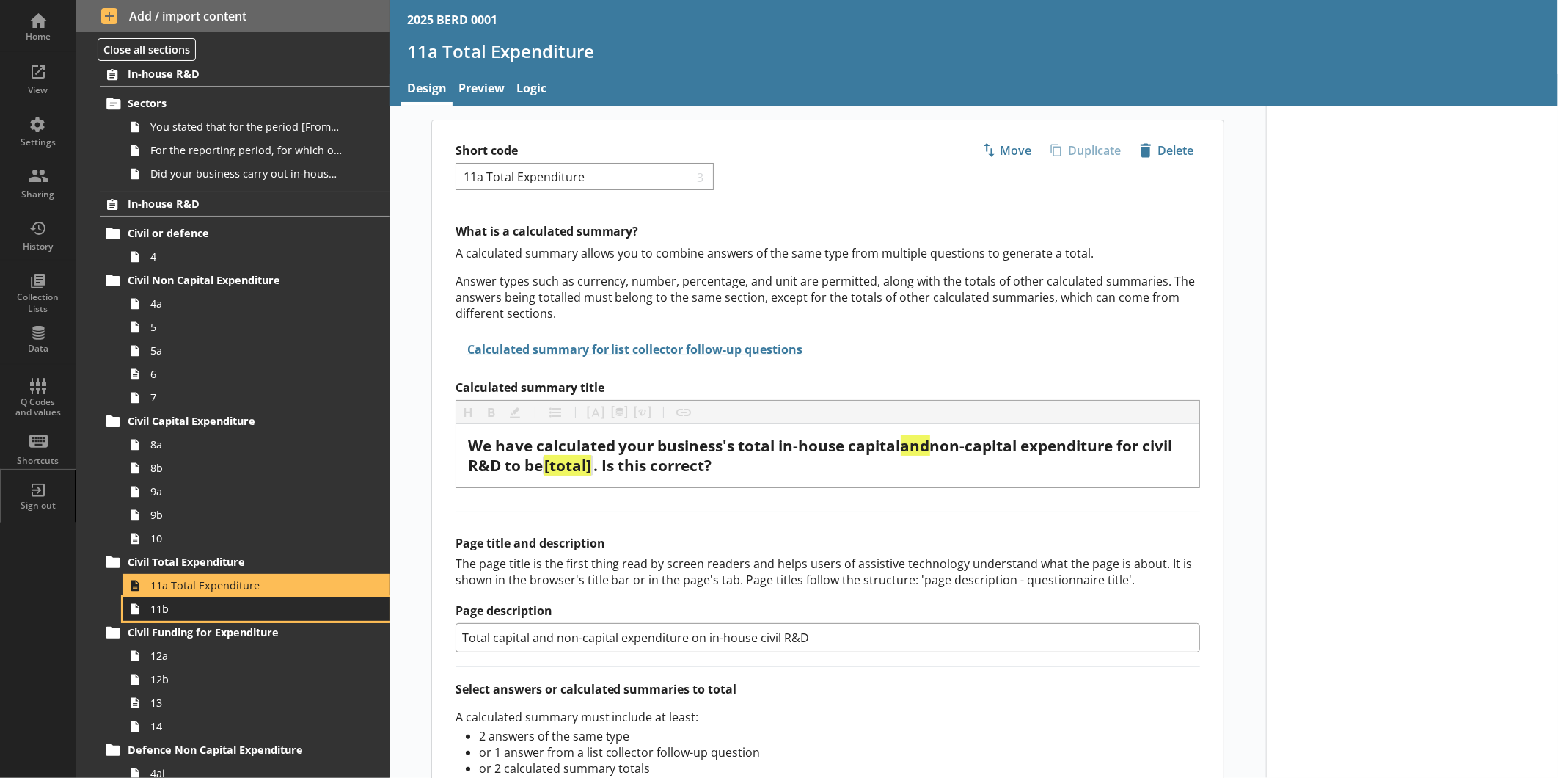
click at [178, 610] on span "11b" at bounding box center [245, 609] width 191 height 14
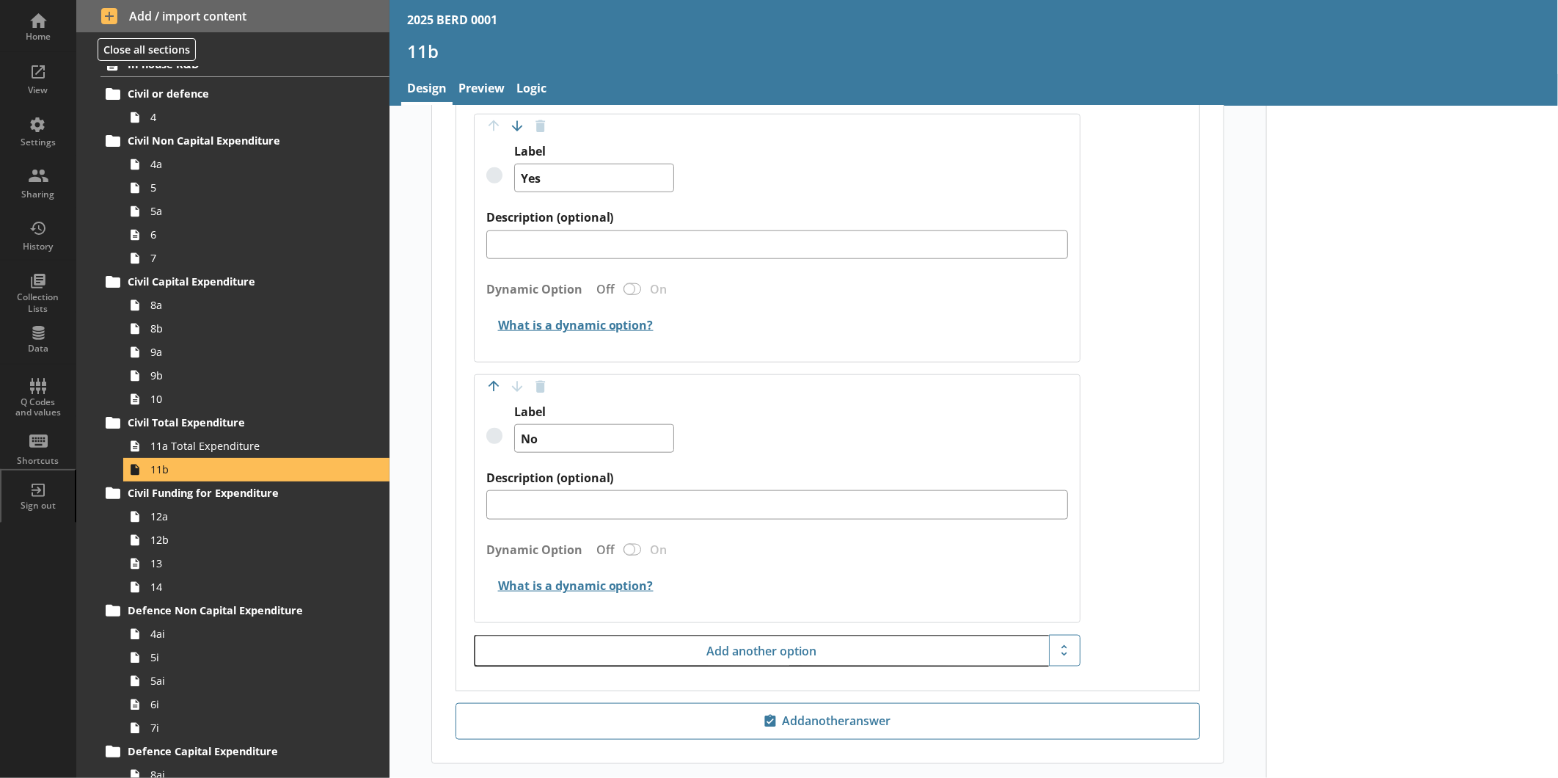
scroll to position [988, 0]
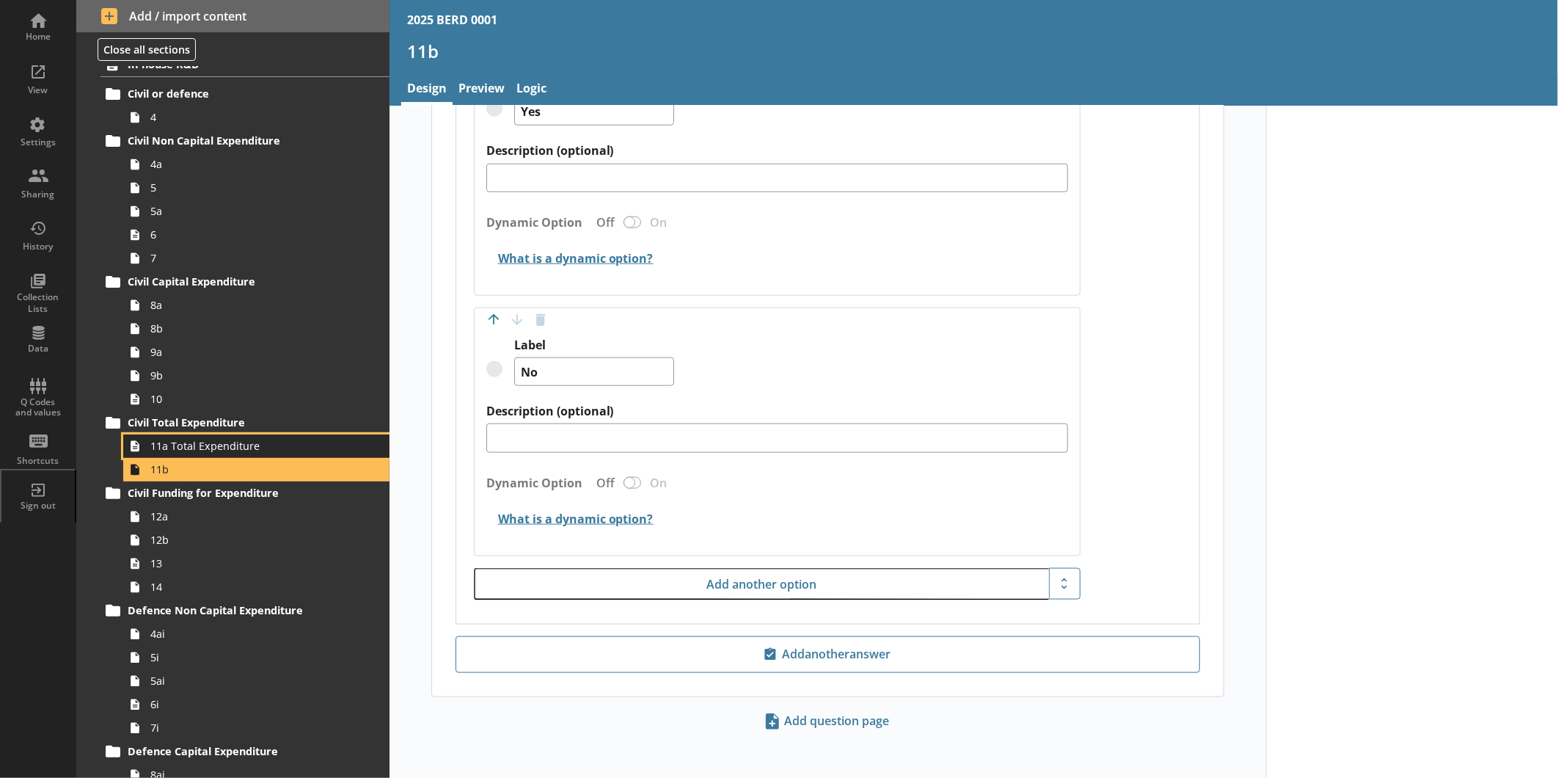
click at [230, 437] on link "11a Total Expenditure" at bounding box center [256, 445] width 266 height 23
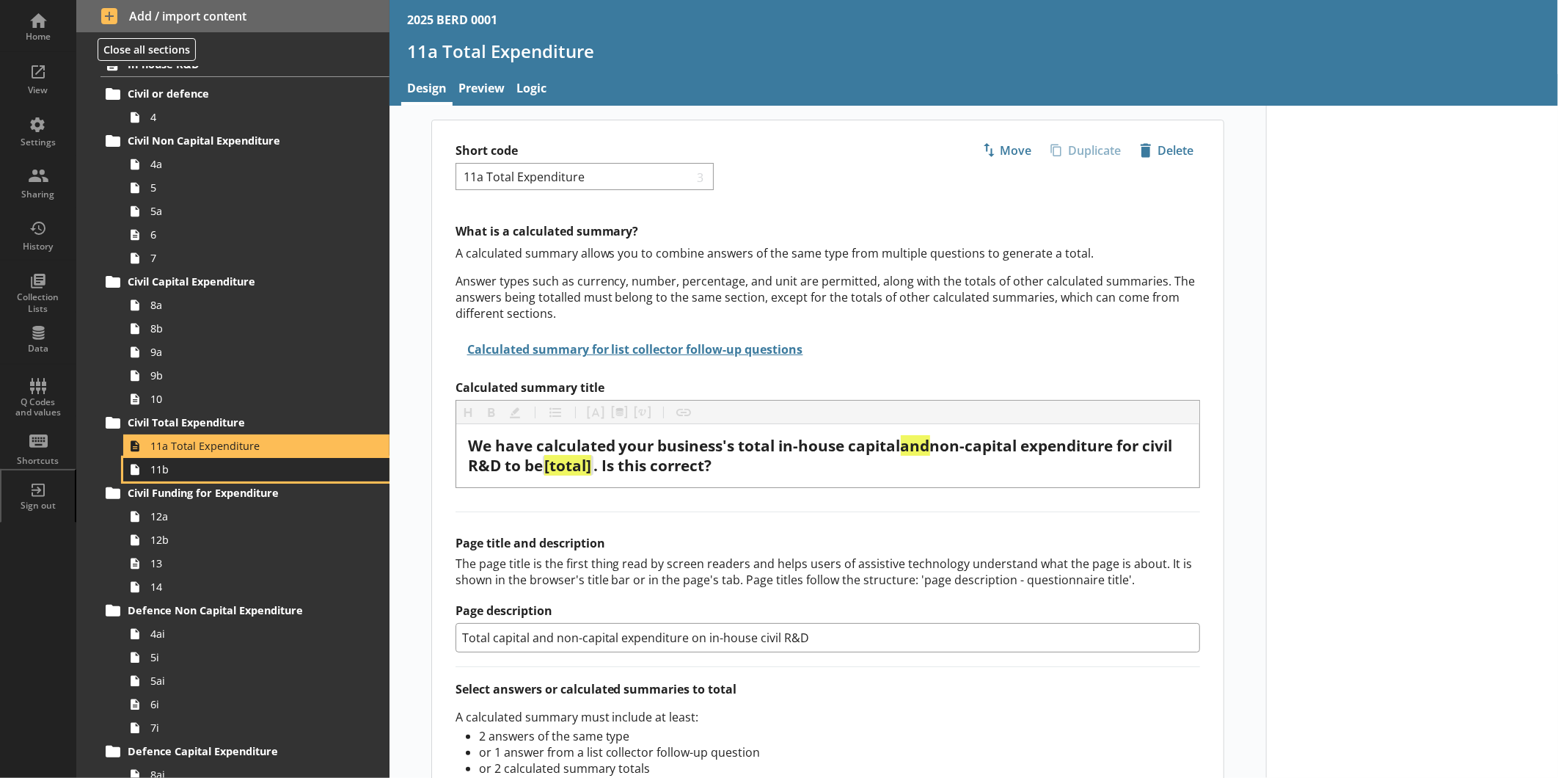
click at [189, 473] on span "11b" at bounding box center [245, 469] width 191 height 14
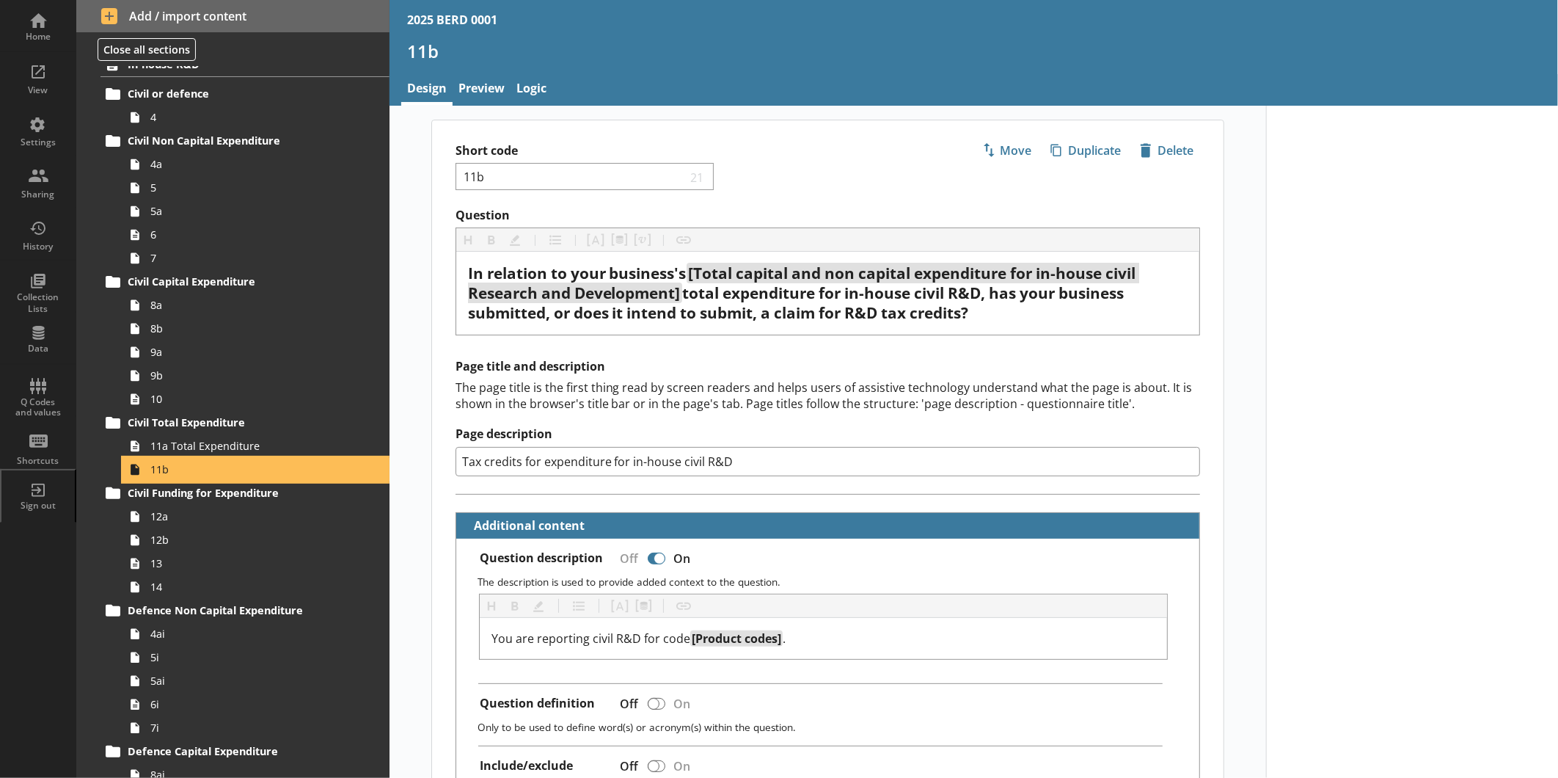
type textarea "x"
